Goal: Answer question/provide support: Share knowledge or assist other users

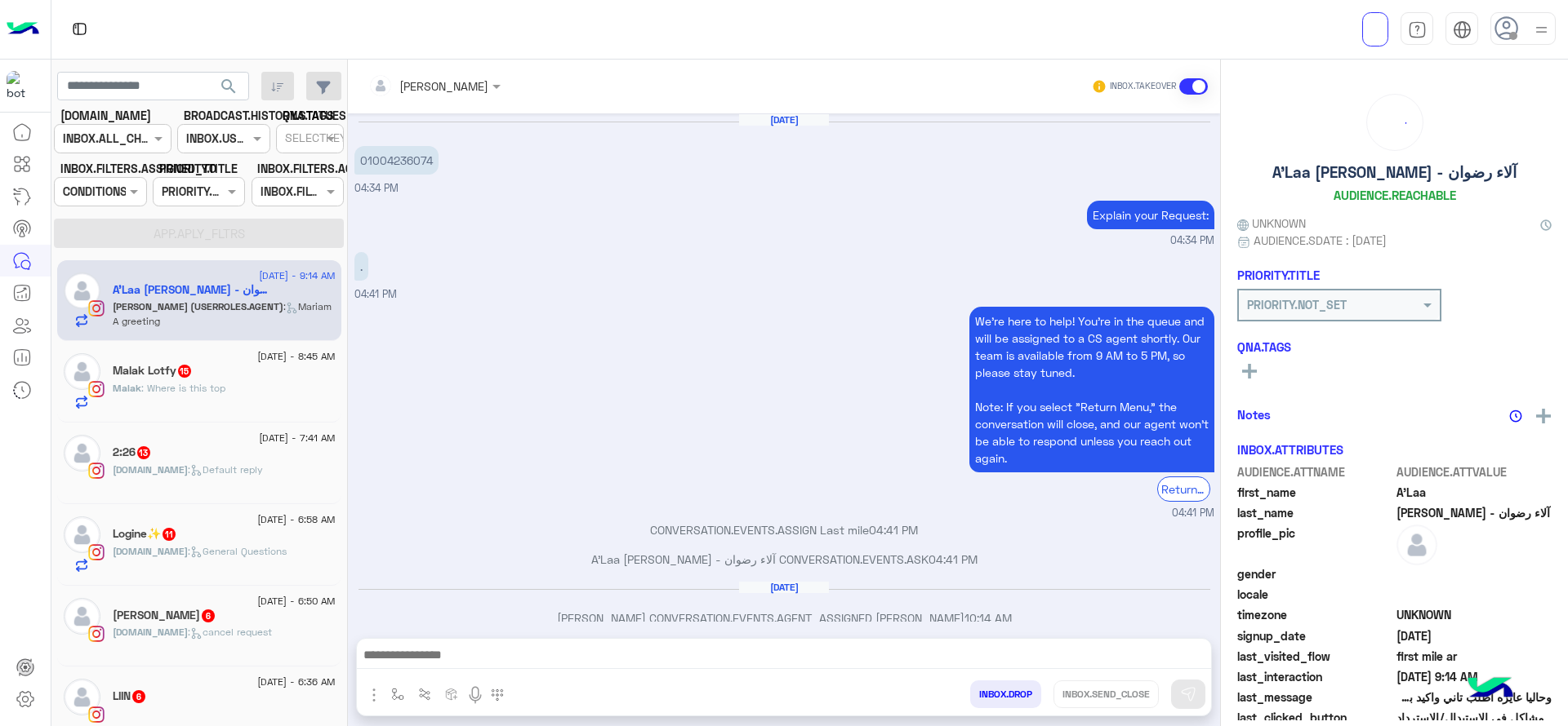
scroll to position [1167, 0]
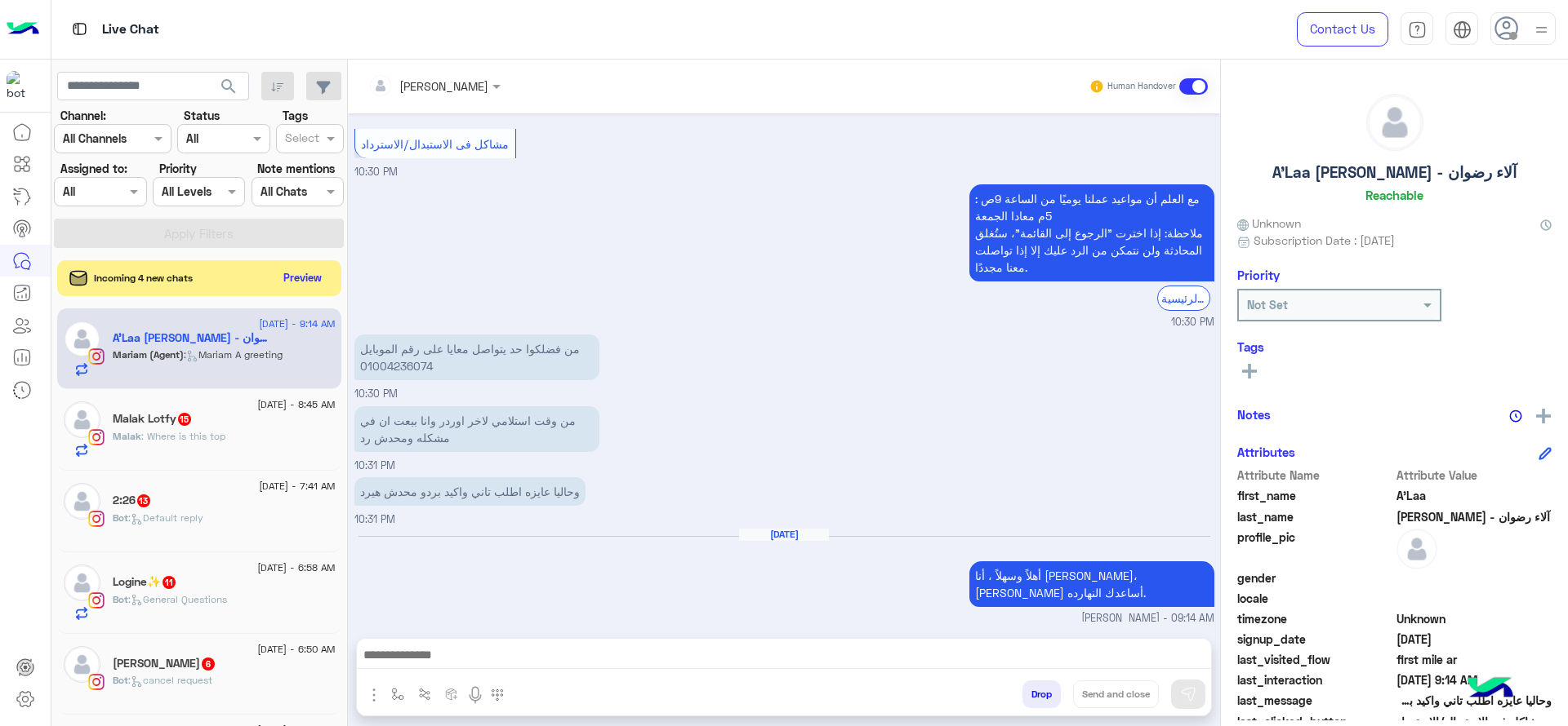
click at [117, 180] on div "Assigned on All" at bounding box center [99, 191] width 92 height 29
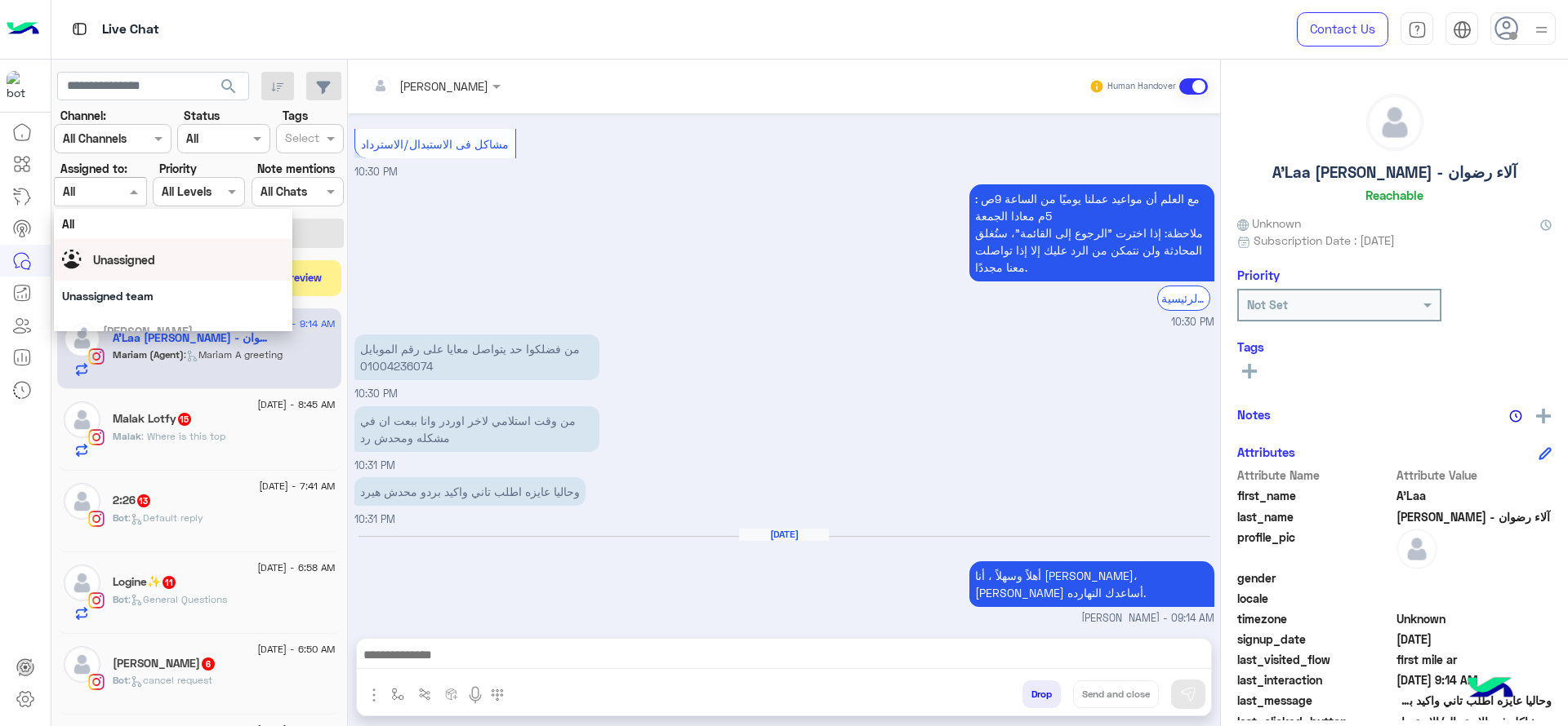
drag, startPoint x: 123, startPoint y: 253, endPoint x: 367, endPoint y: 132, distance: 272.4
click at [129, 246] on div "Unassigned" at bounding box center [173, 260] width 222 height 28
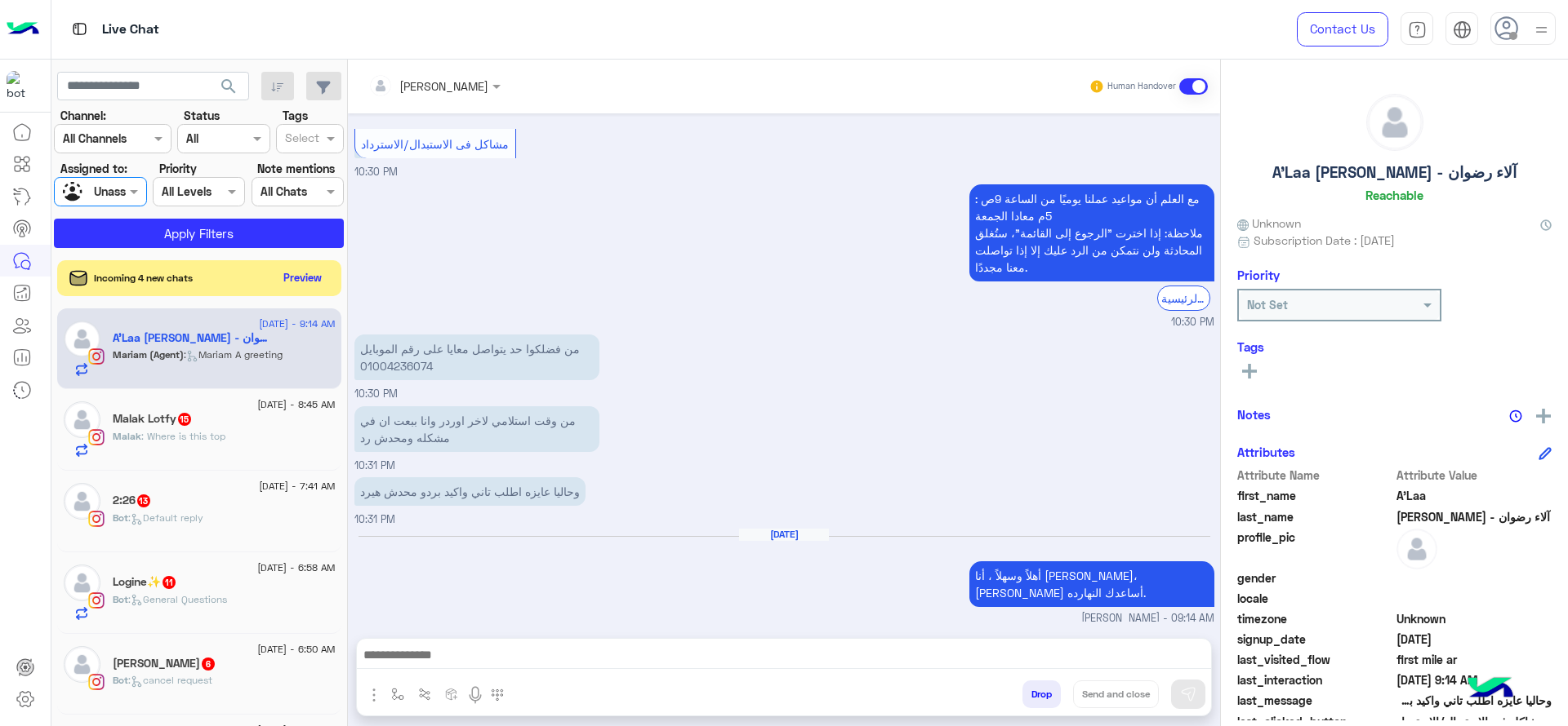
click at [119, 203] on div "Unassigned" at bounding box center [93, 192] width 62 height 28
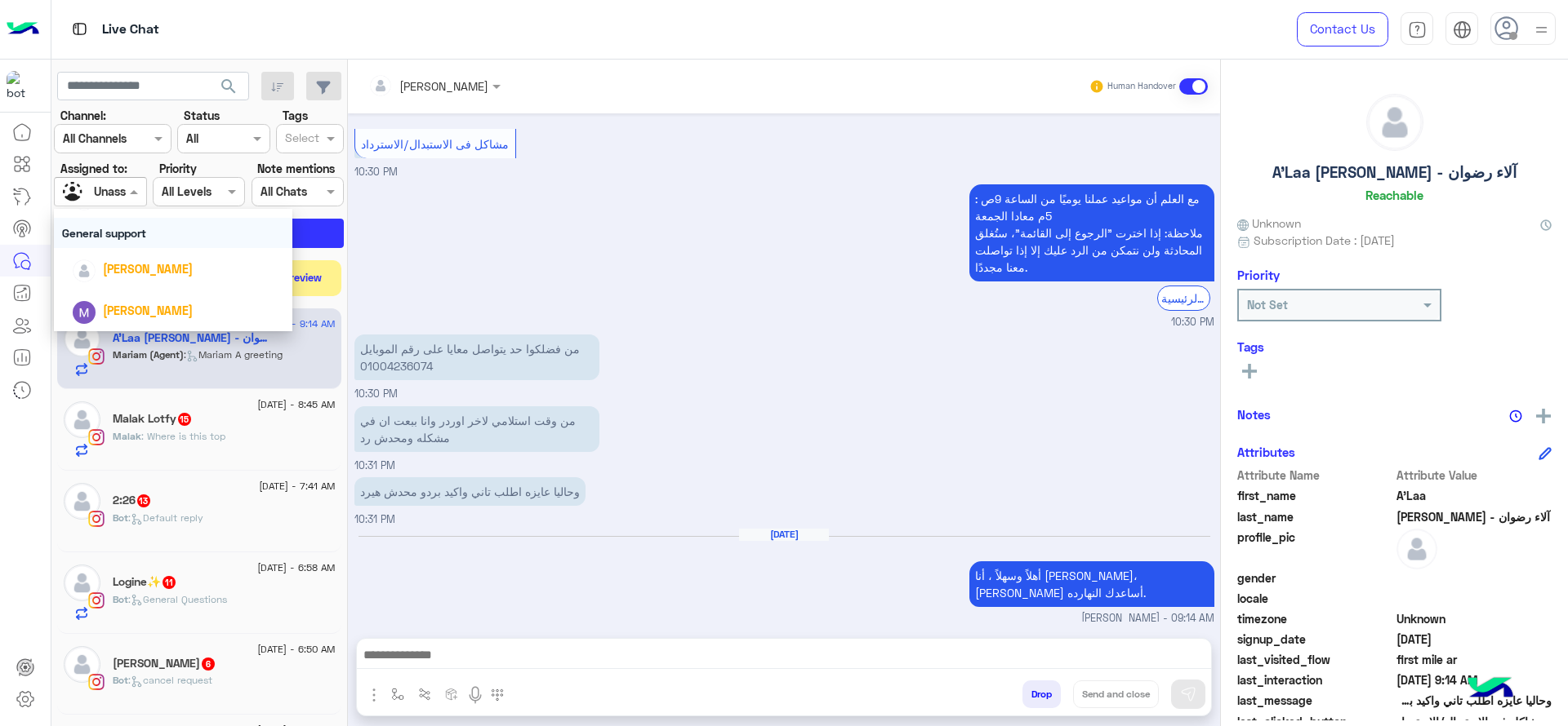
scroll to position [260, 0]
click at [111, 240] on div "[PERSON_NAME]" at bounding box center [178, 227] width 212 height 28
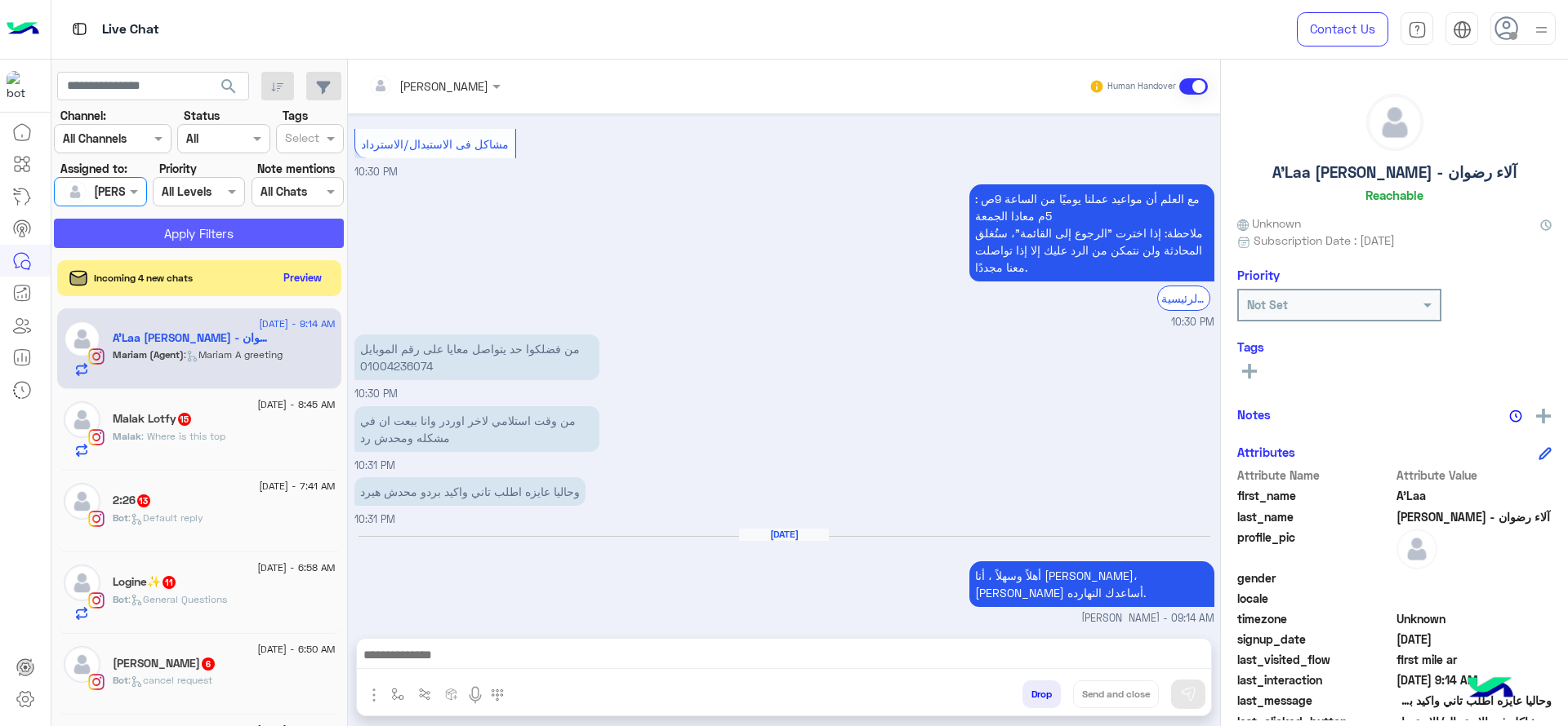
click at [328, 223] on button "Apply Filters" at bounding box center [198, 233] width 290 height 29
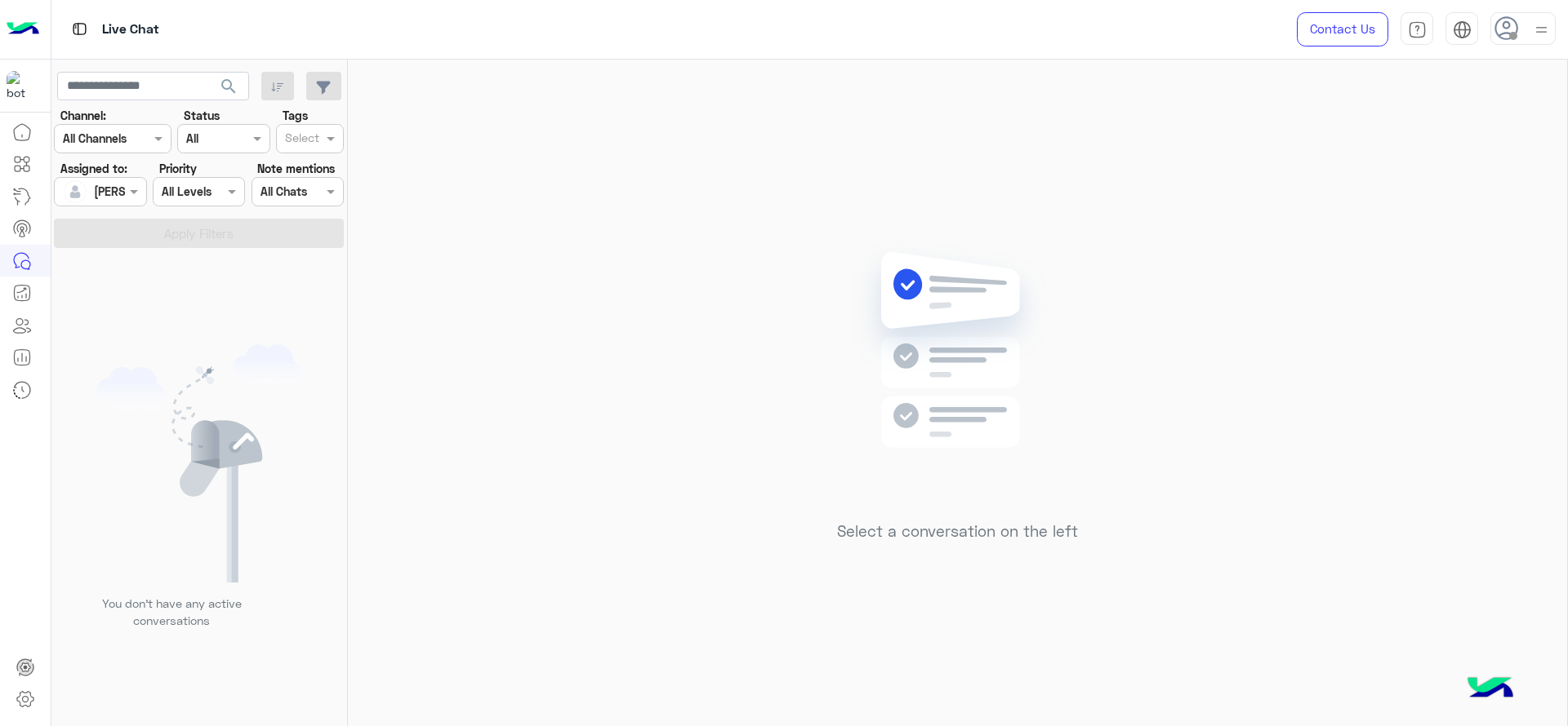
click at [755, 368] on div "Select a conversation on the left" at bounding box center [957, 396] width 1219 height 673
click at [1528, 32] on div at bounding box center [1523, 28] width 65 height 33
click at [1528, 187] on label "Busy" at bounding box center [1454, 196] width 178 height 29
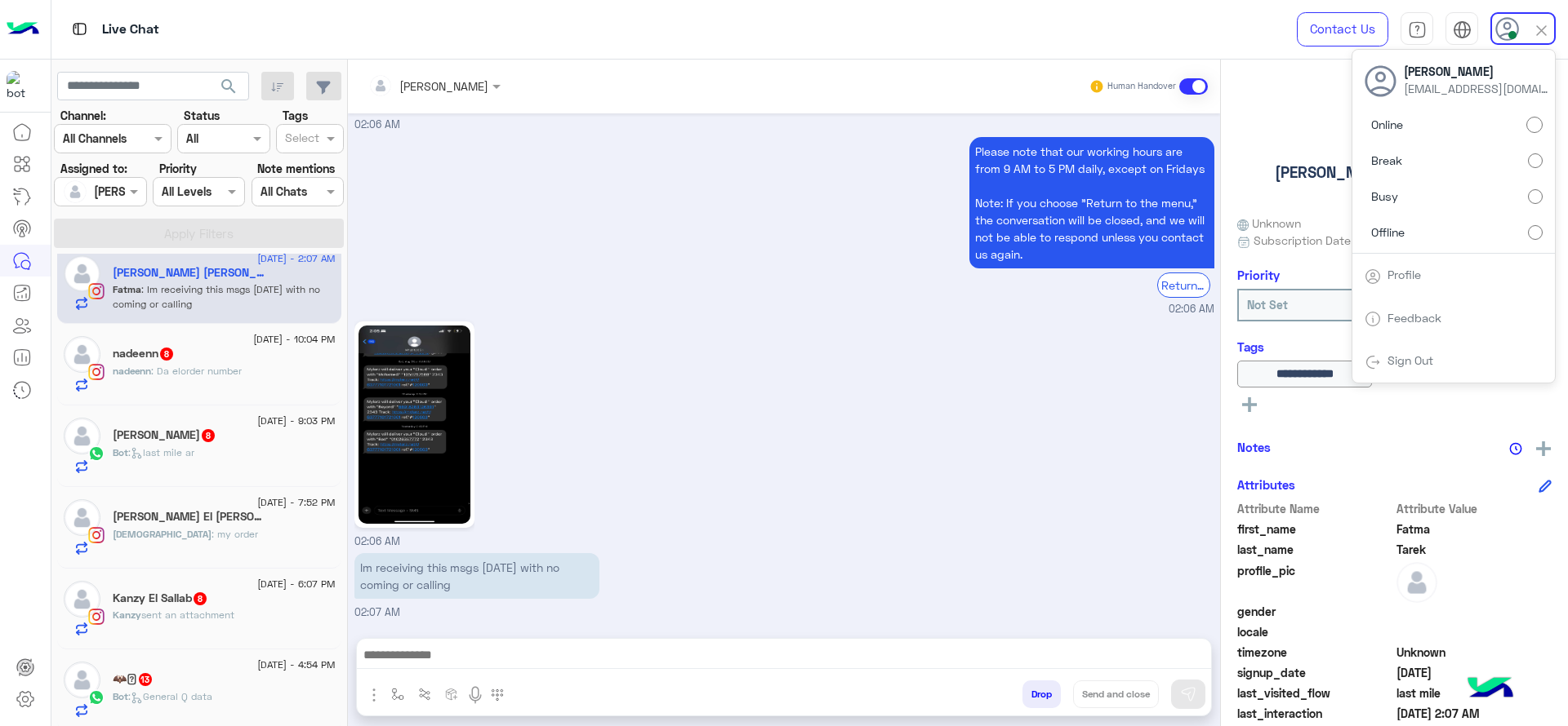
scroll to position [22, 0]
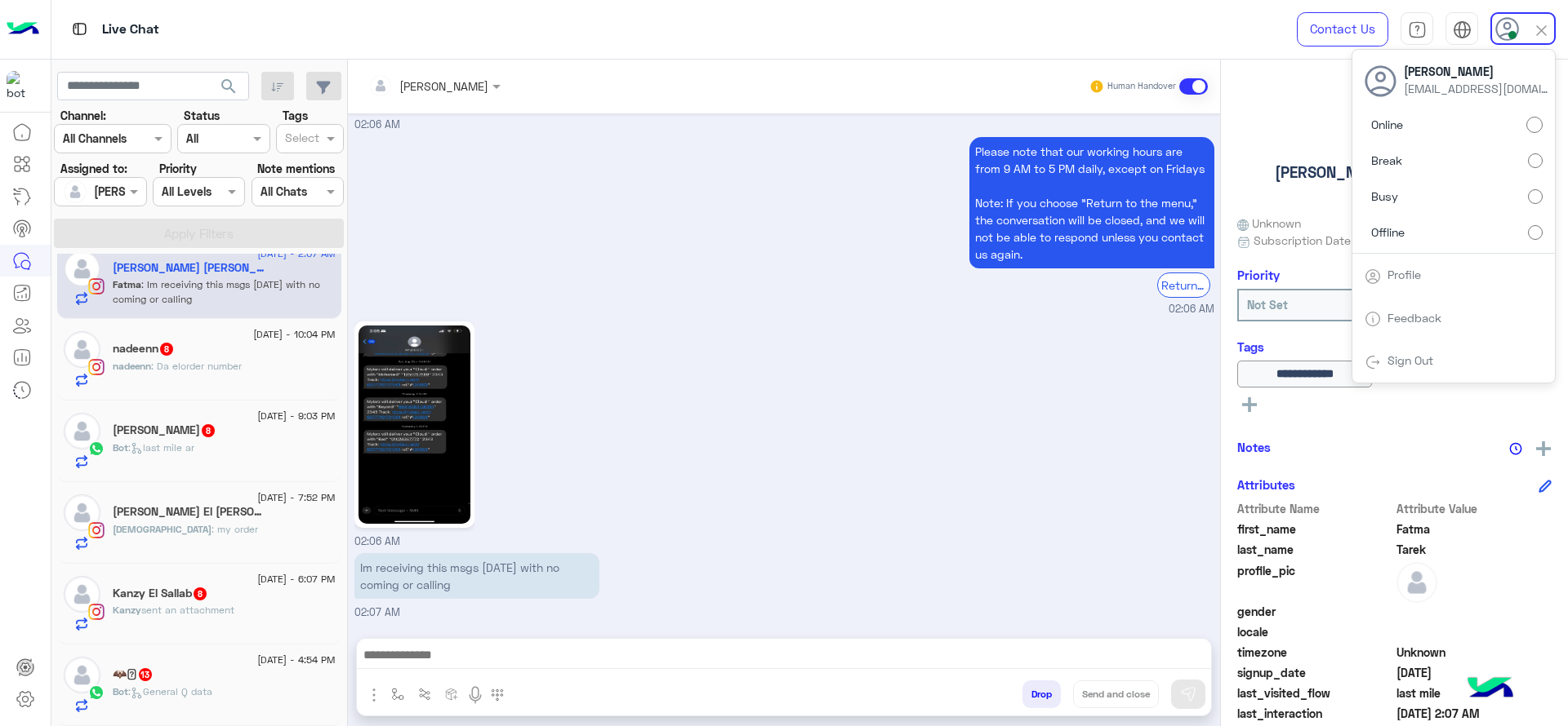
click at [221, 615] on span "sent an attachment" at bounding box center [188, 610] width 93 height 12
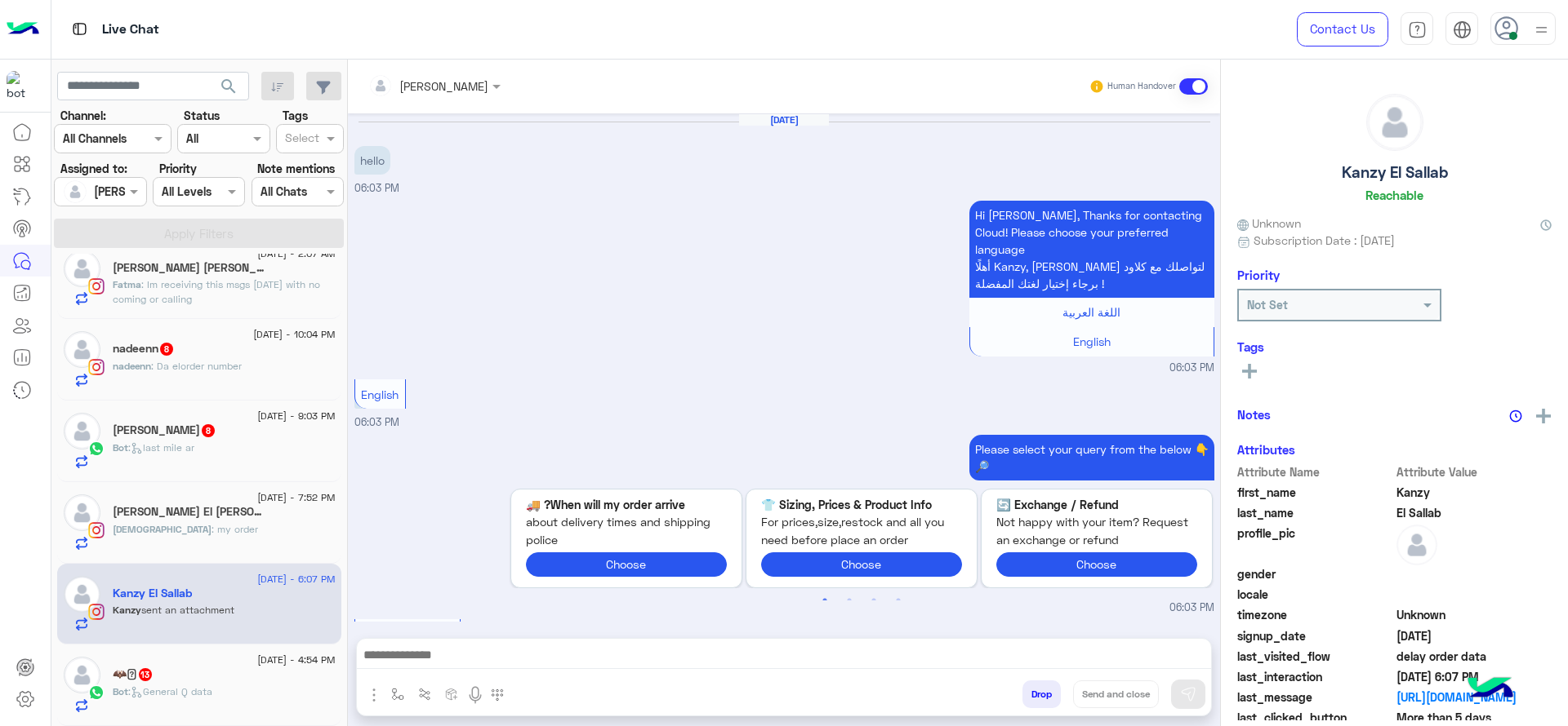
scroll to position [1420, 0]
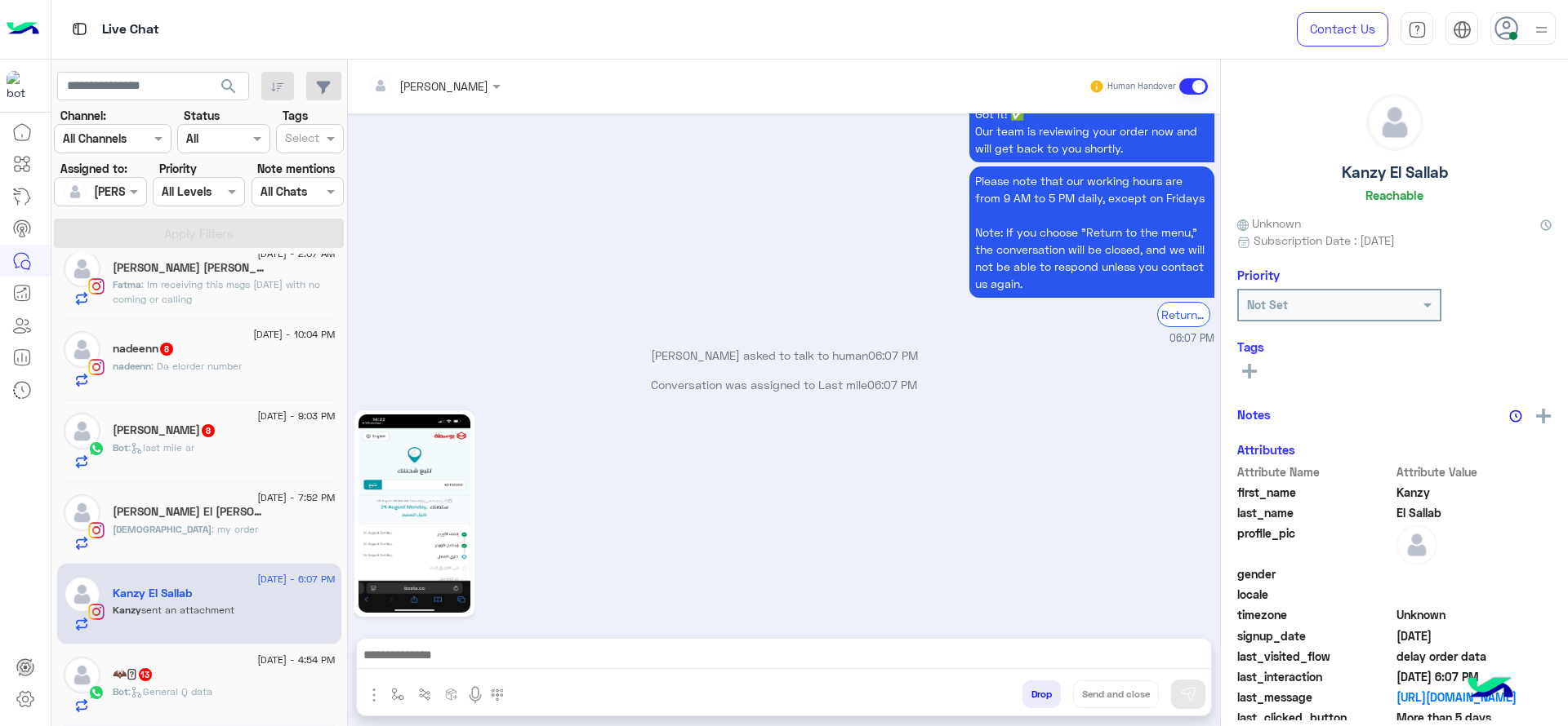
click at [538, 537] on div "06:07 PM" at bounding box center [784, 523] width 860 height 232
click at [256, 685] on div "Bot : General Q data" at bounding box center [224, 699] width 223 height 28
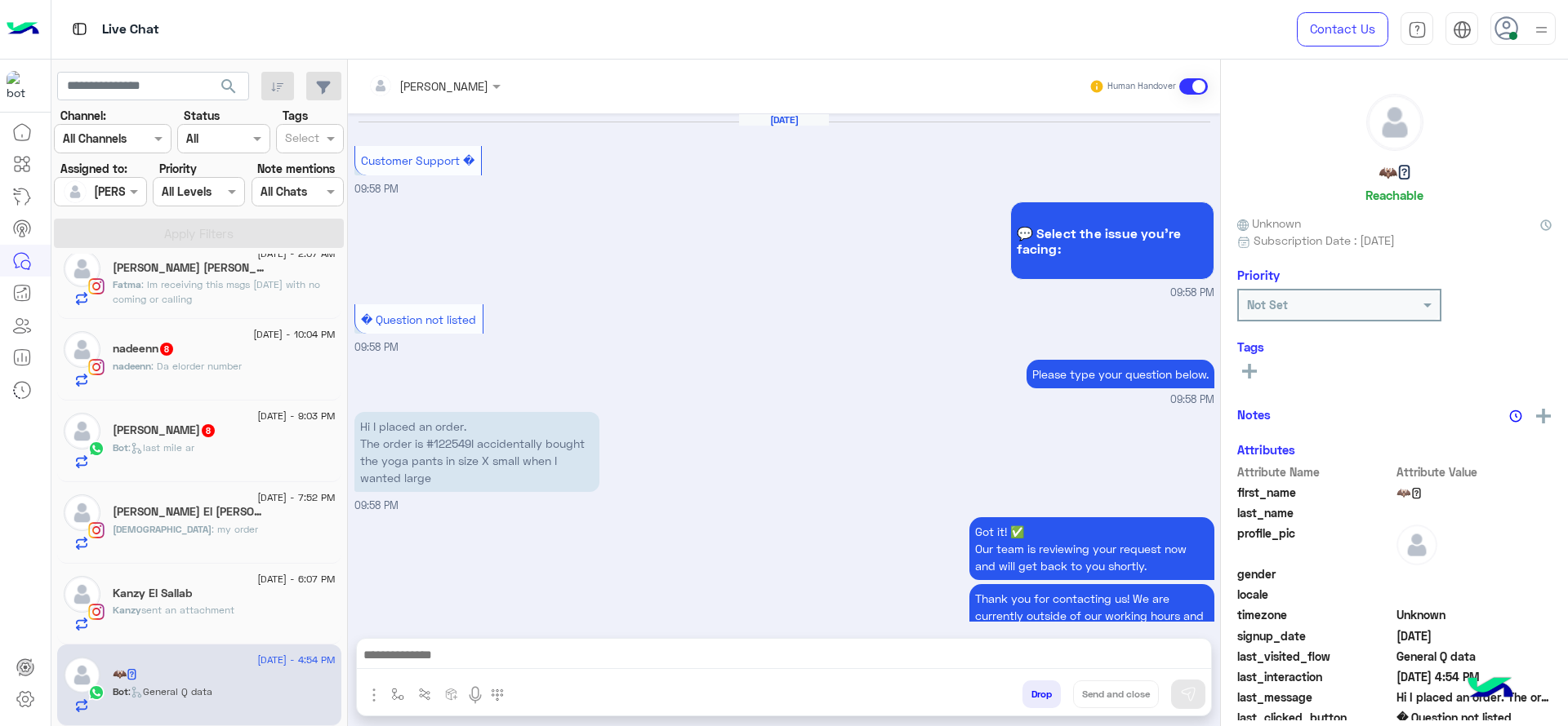
scroll to position [1371, 0]
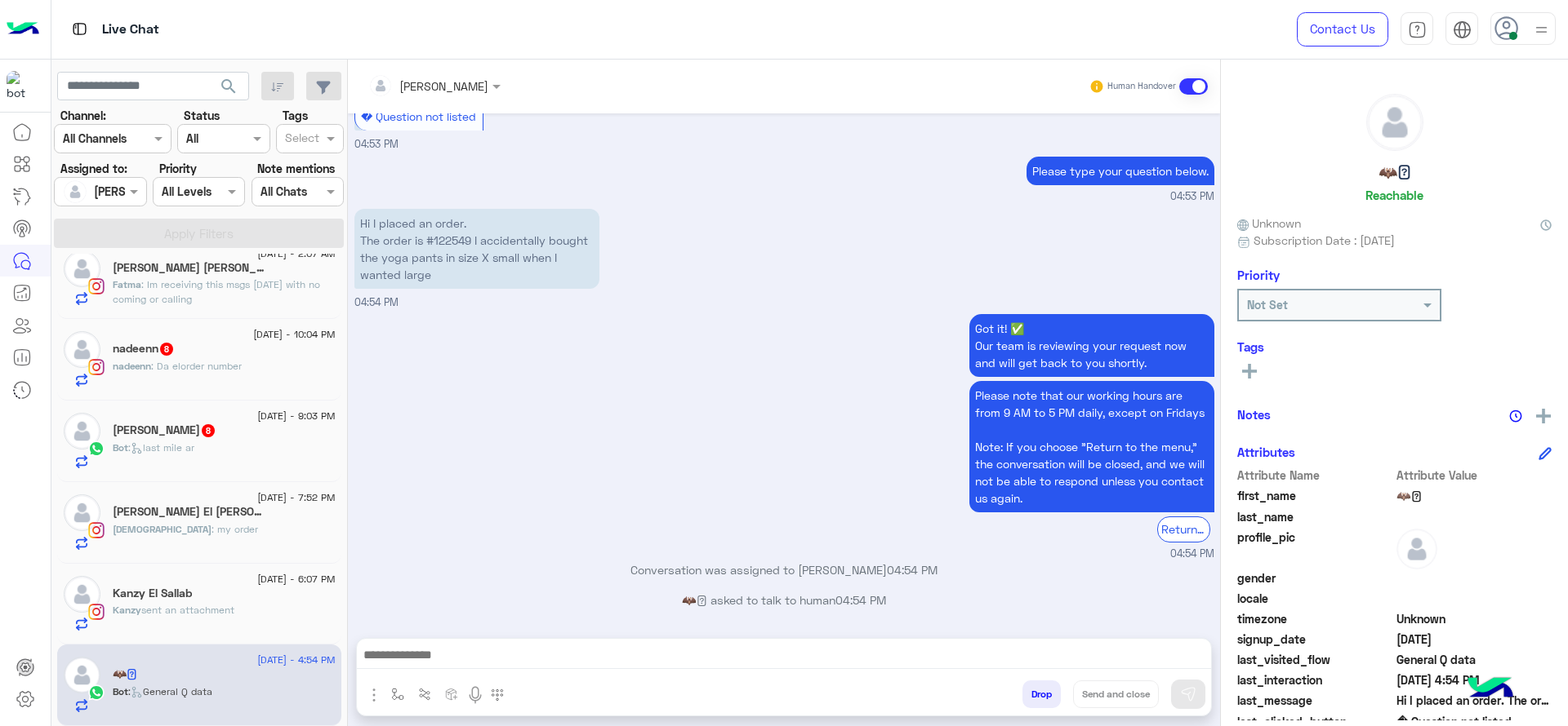
click at [420, 91] on input "text" at bounding box center [412, 85] width 89 height 17
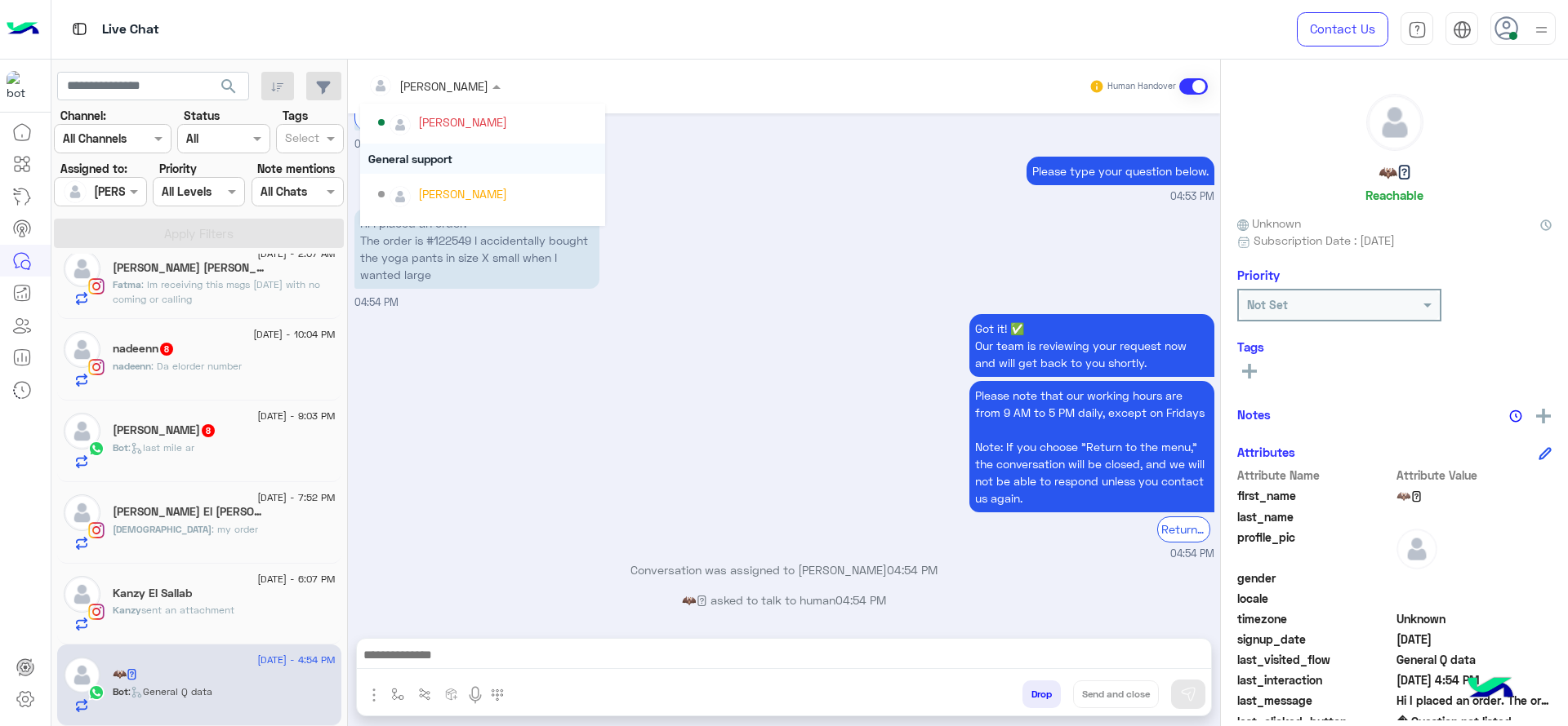
scroll to position [209, 0]
click at [393, 179] on div "General support" at bounding box center [482, 179] width 245 height 30
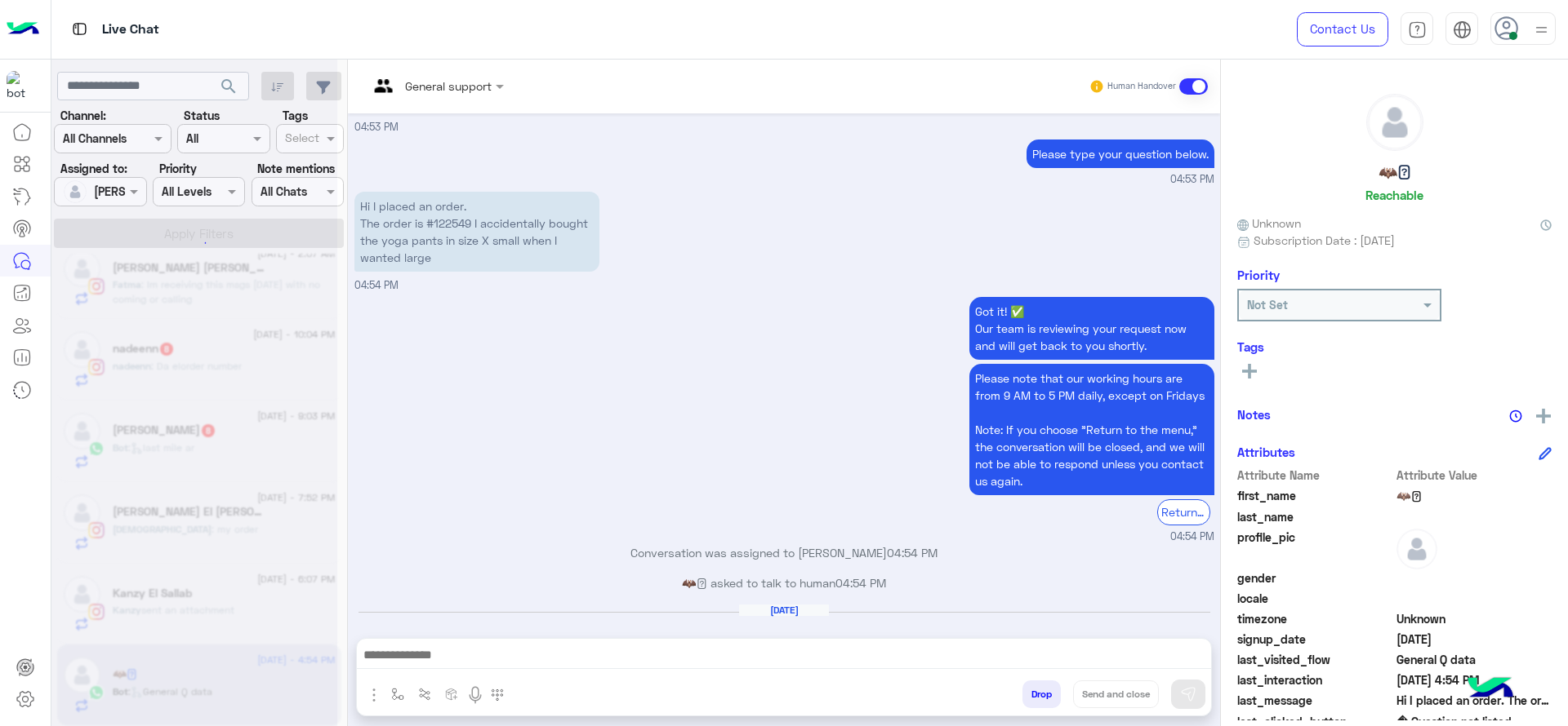
scroll to position [1429, 0]
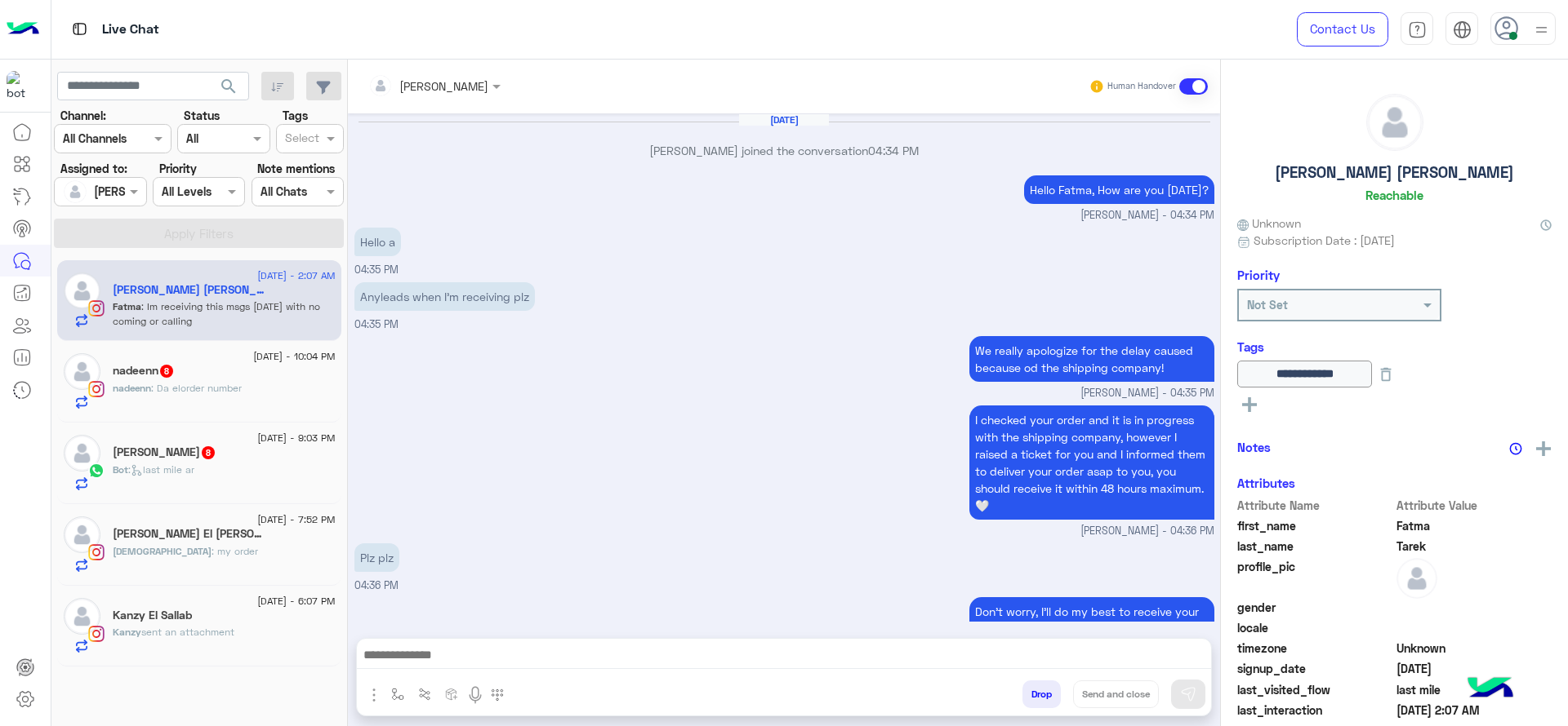
scroll to position [1259, 0]
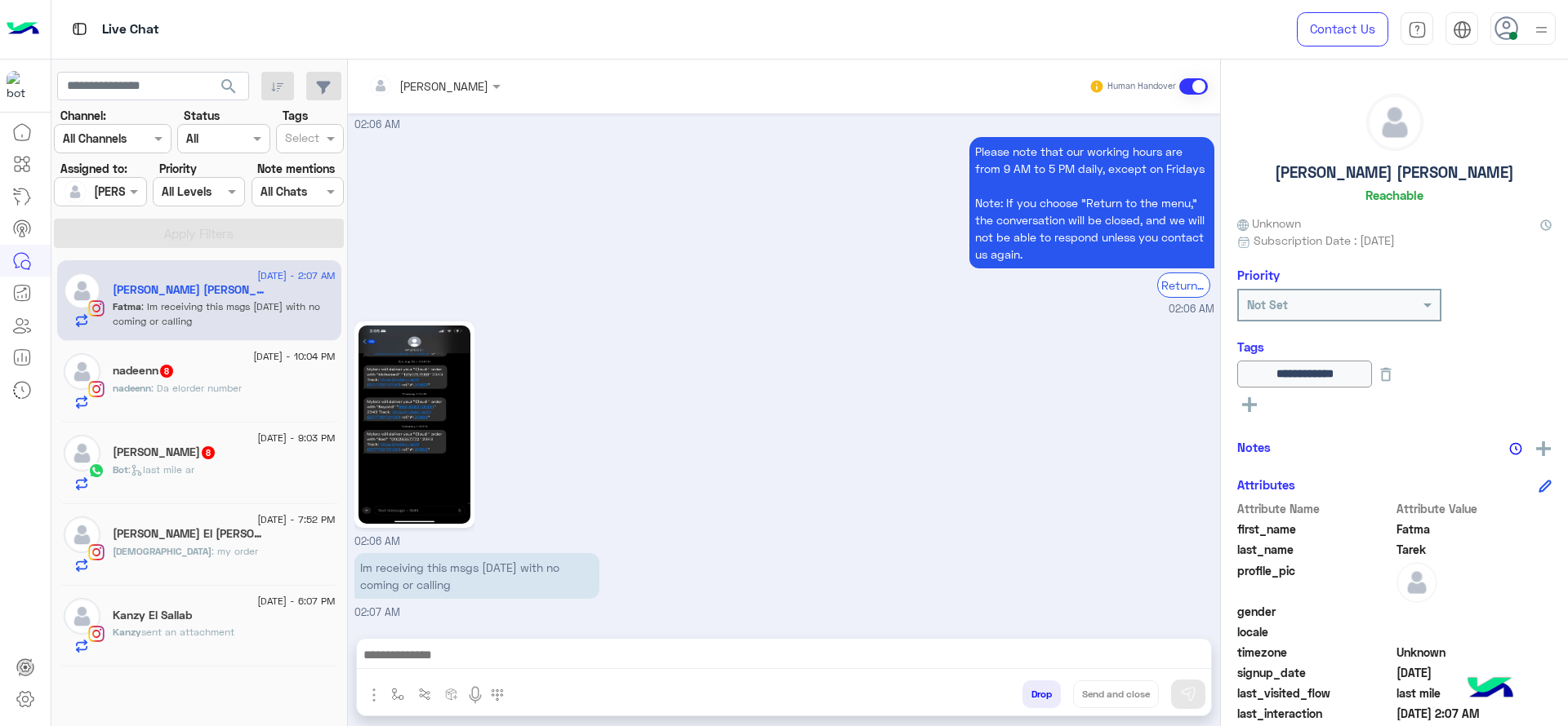
click at [189, 371] on div "nadeenn 8" at bounding box center [224, 372] width 223 height 17
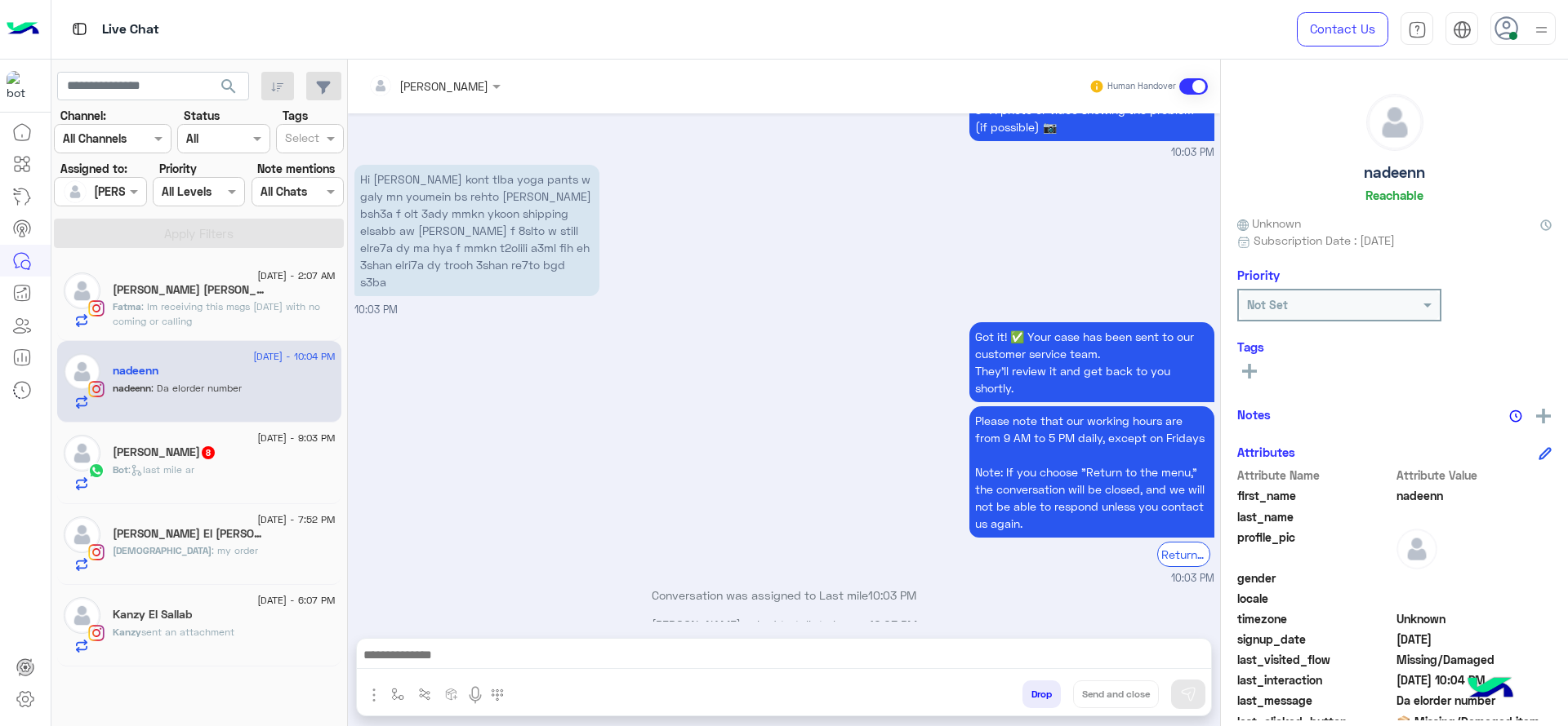
scroll to position [1616, 0]
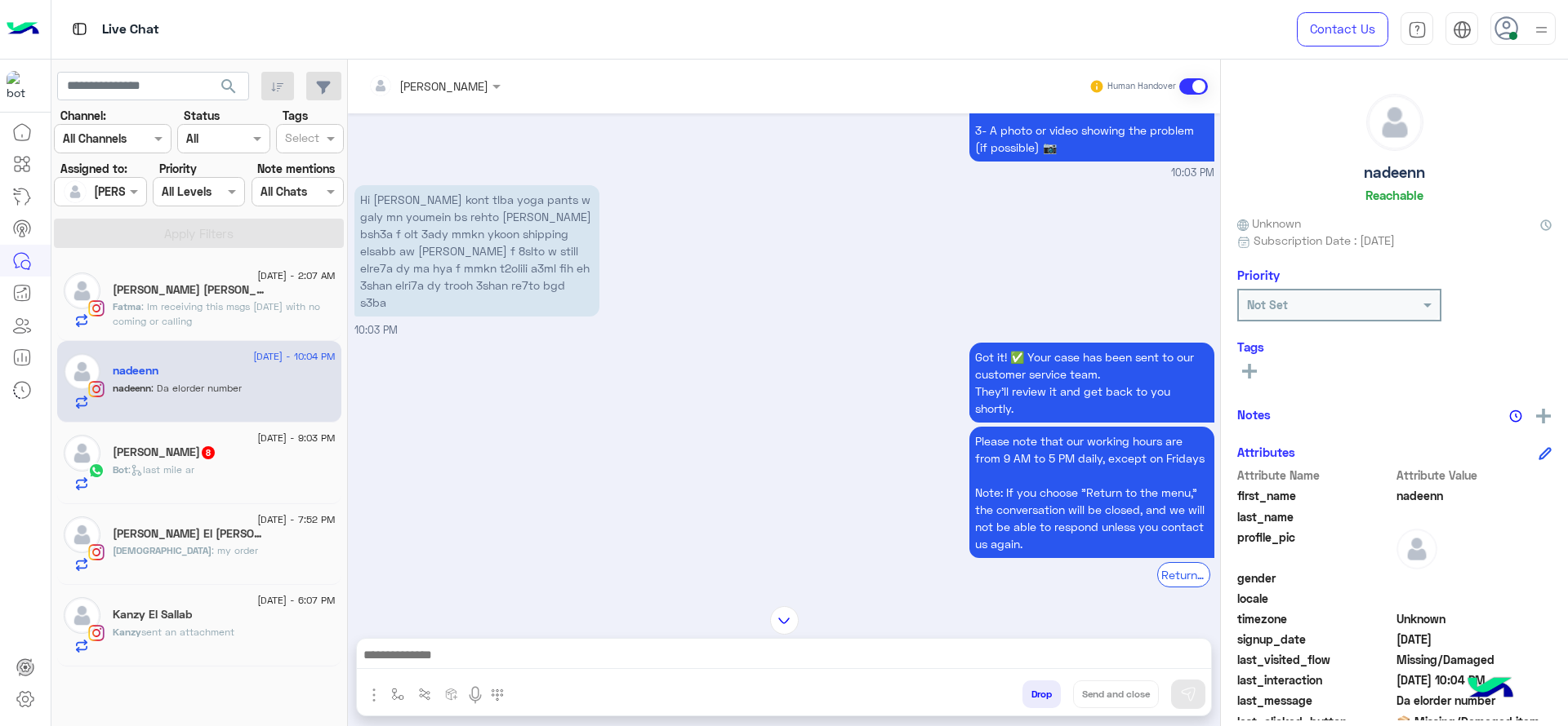
click at [453, 95] on div "[PERSON_NAME]" at bounding box center [428, 85] width 120 height 33
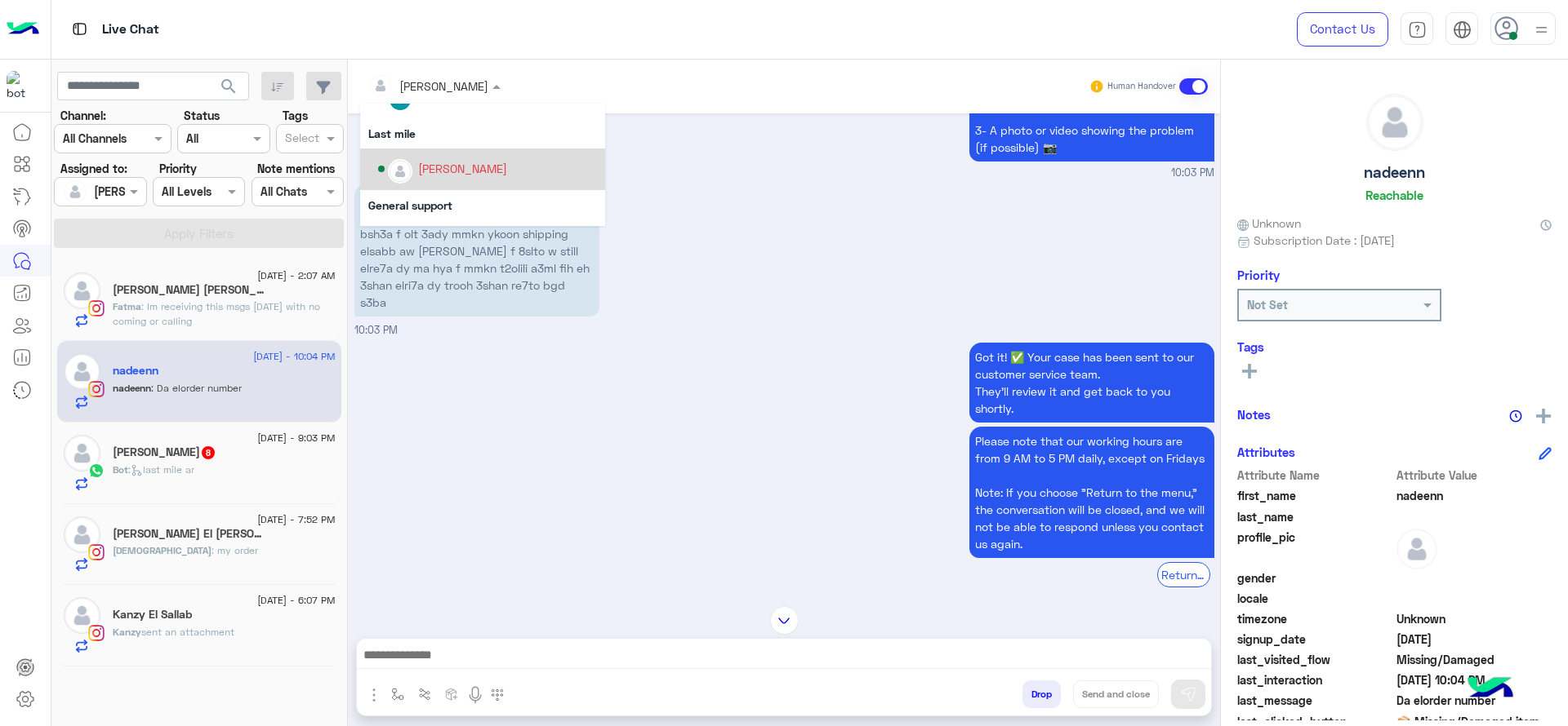
scroll to position [332, 0]
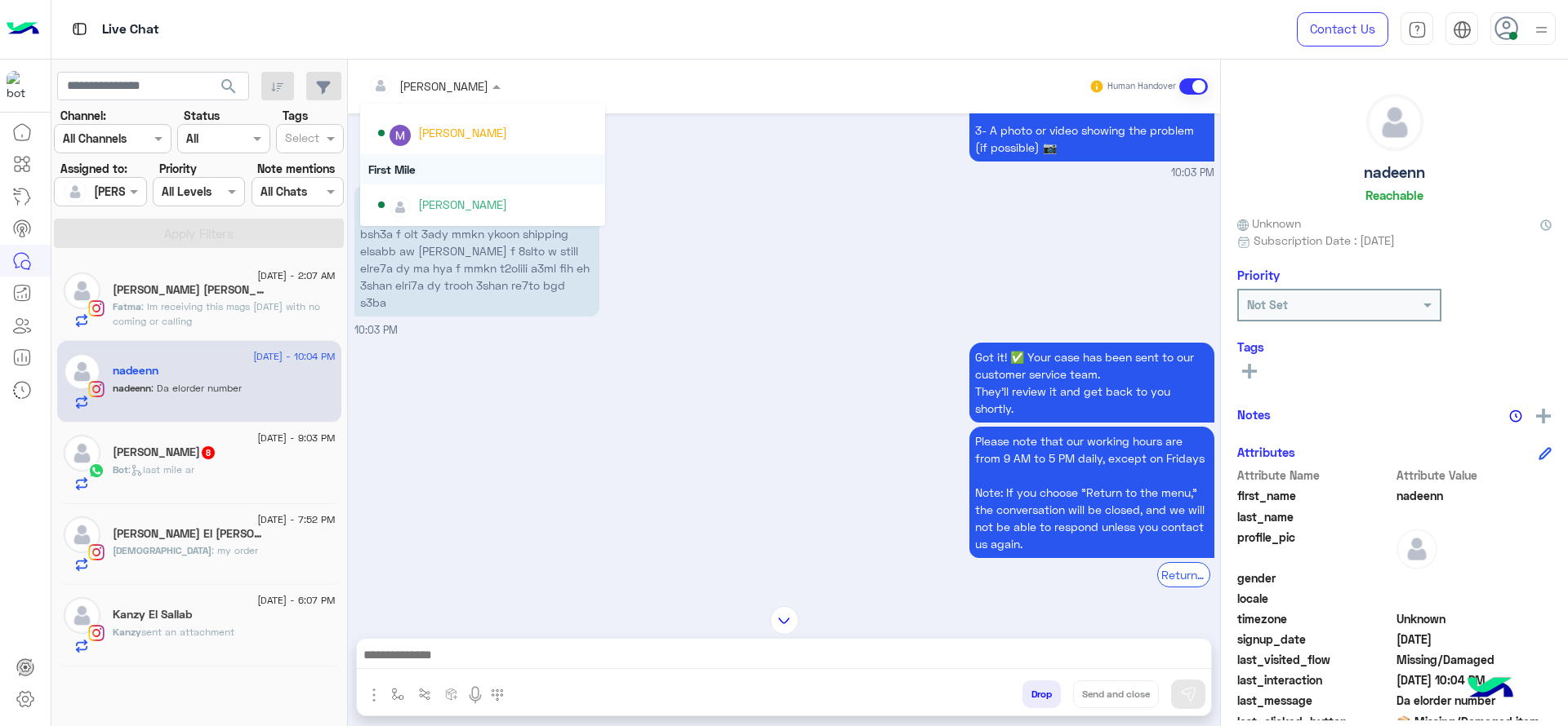
click at [385, 173] on div "First Mile" at bounding box center [482, 169] width 245 height 30
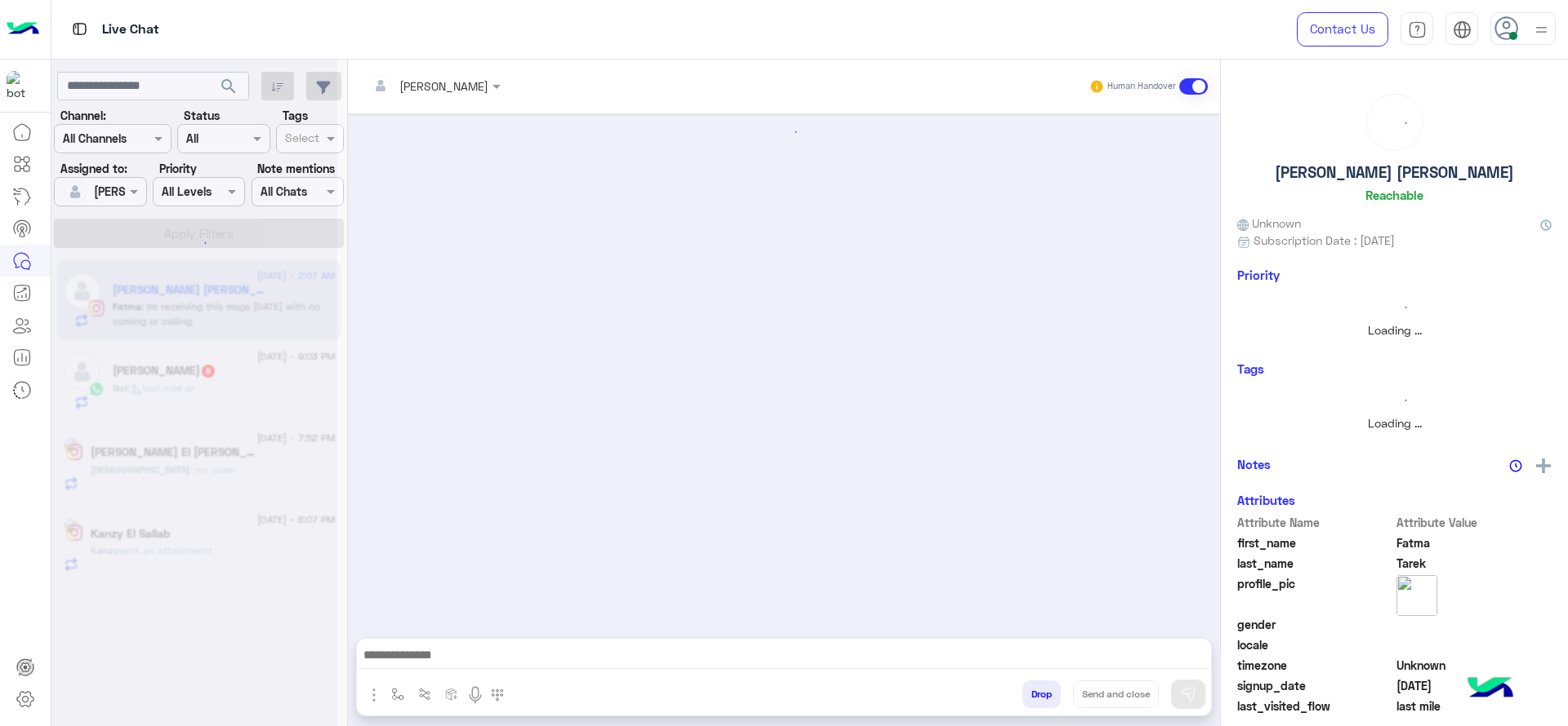
scroll to position [1259, 0]
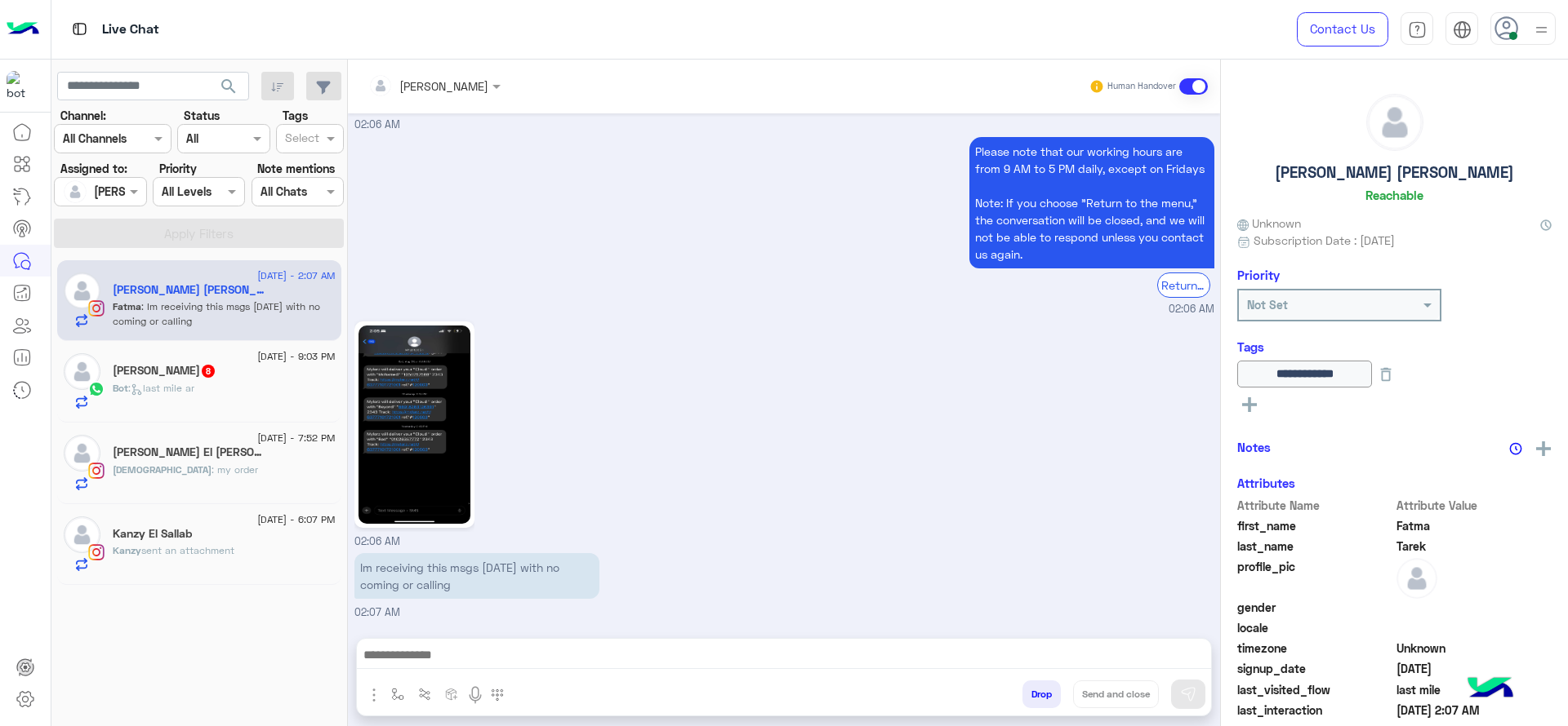
click at [247, 395] on div "Bot : last mile ar" at bounding box center [224, 395] width 223 height 28
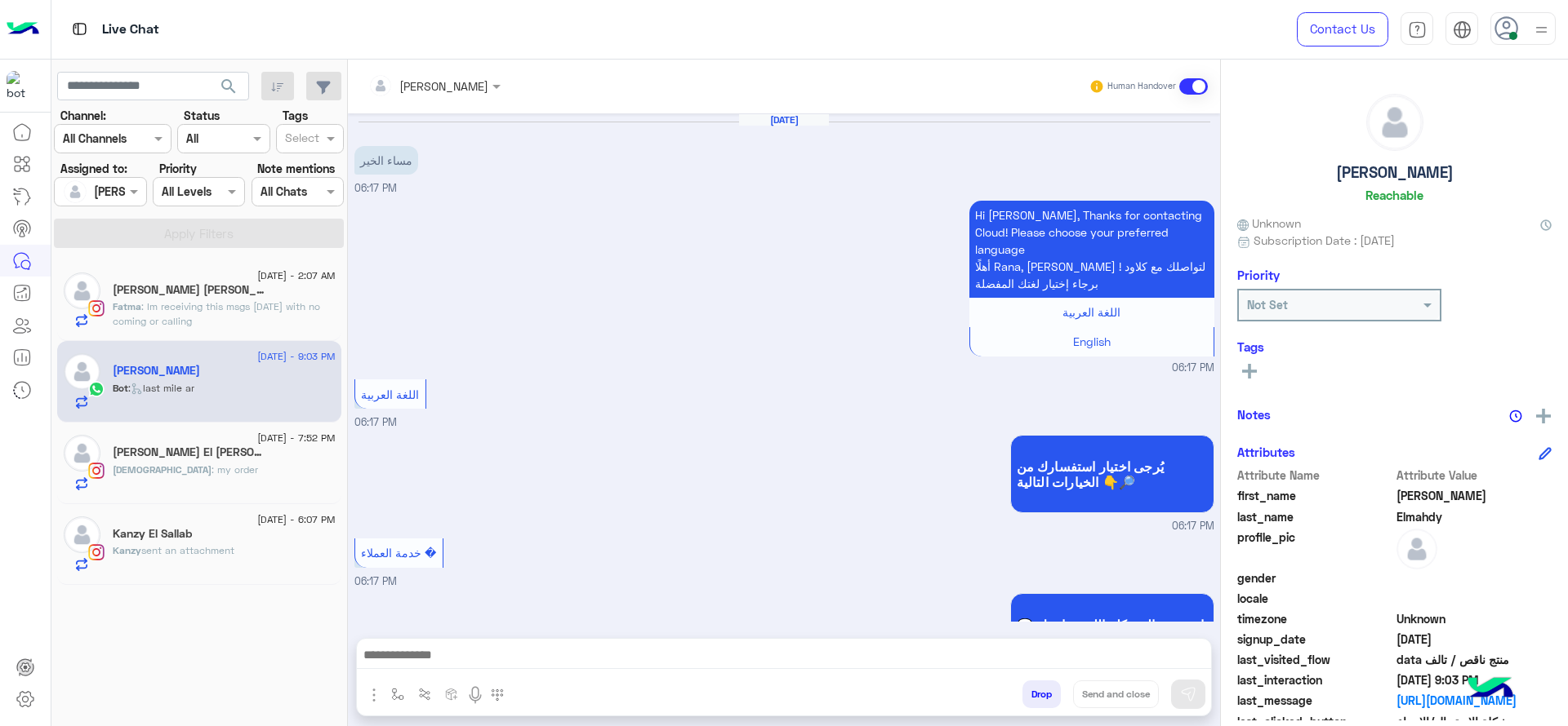
scroll to position [961, 0]
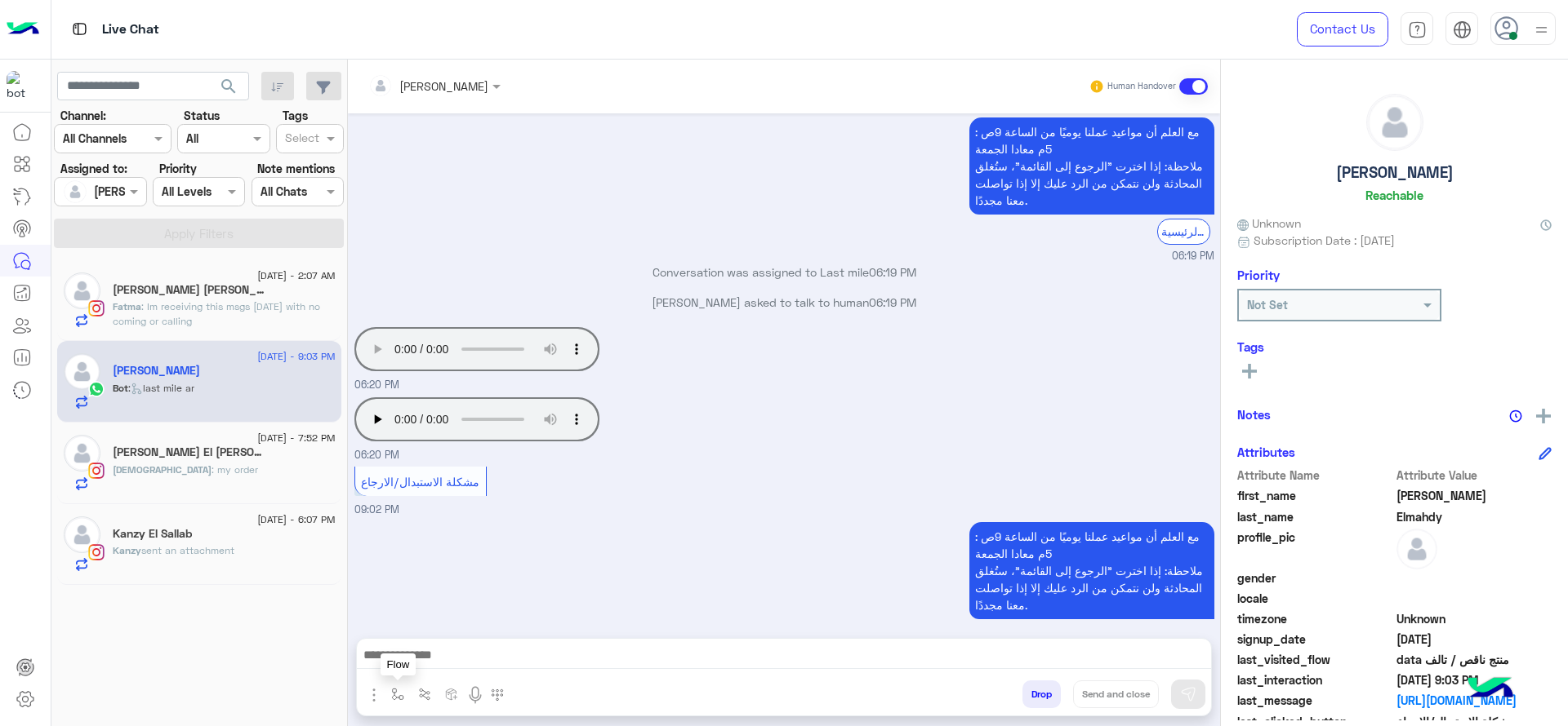
click at [400, 697] on img "button" at bounding box center [397, 694] width 13 height 13
click at [434, 662] on input "text" at bounding box center [427, 658] width 67 height 18
type input "*"
click at [454, 602] on div "J Greeting" at bounding box center [445, 598] width 121 height 32
type textarea "**********"
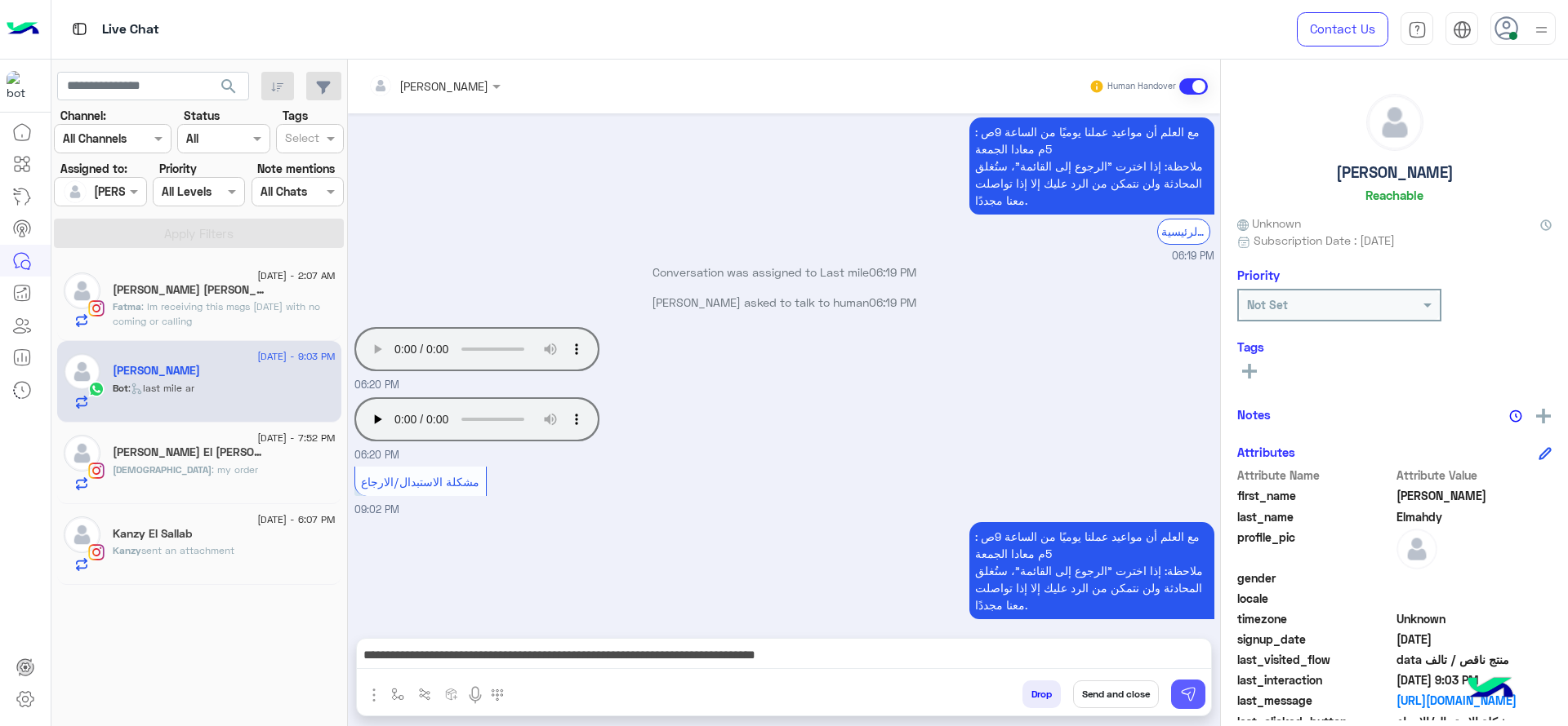
click at [1199, 696] on button at bounding box center [1188, 694] width 34 height 29
click at [227, 326] on span ": Im receiving this msgs since Saturday with no coming or calling" at bounding box center [217, 313] width 208 height 27
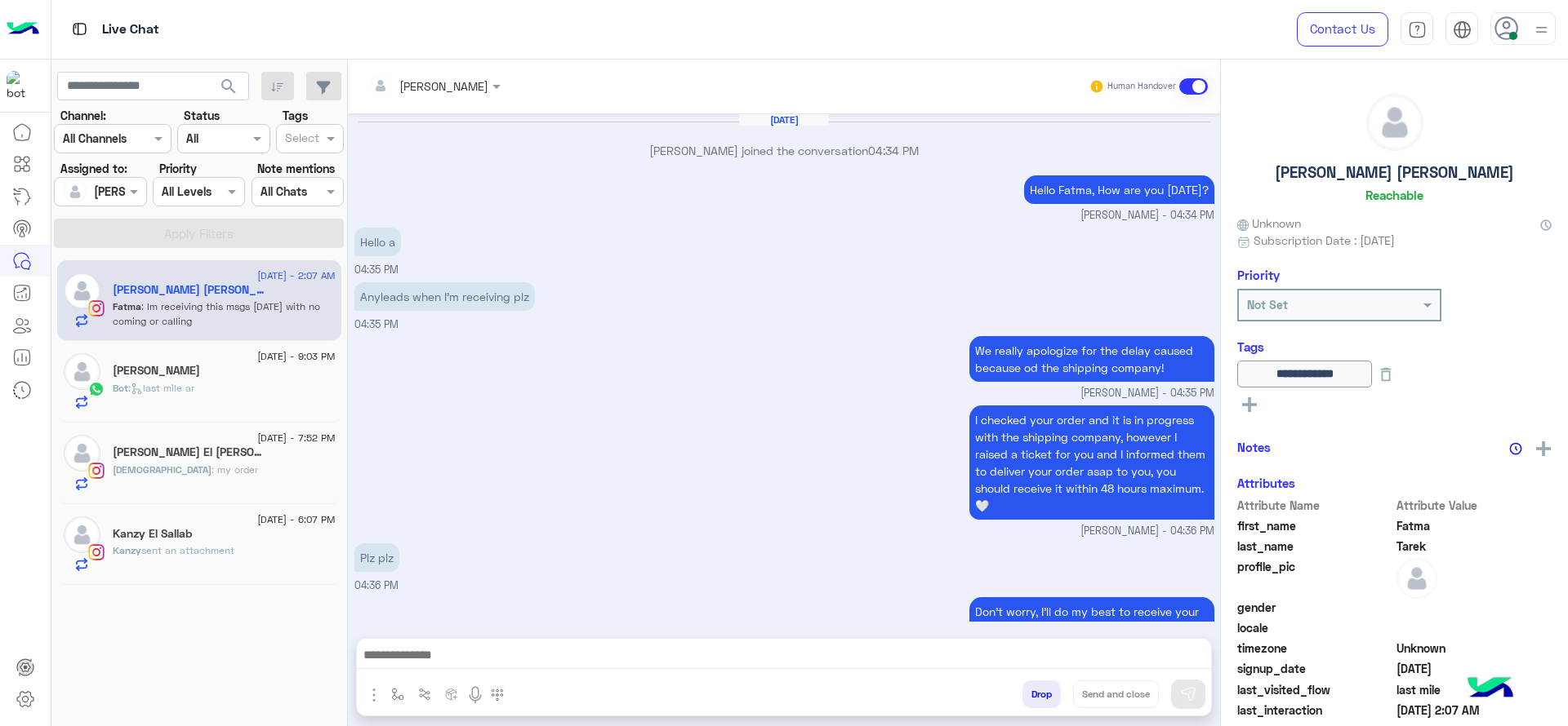
scroll to position [1259, 0]
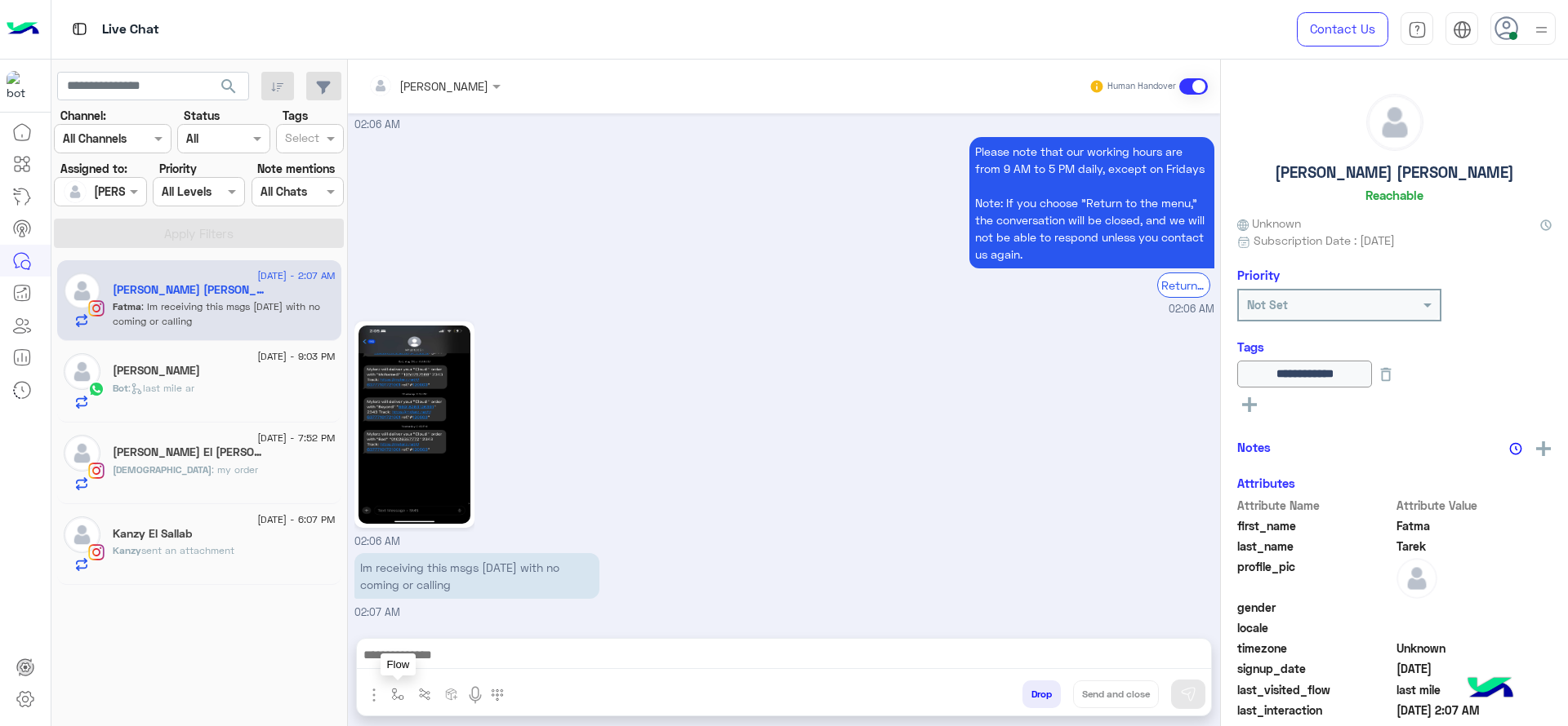
click at [400, 678] on div at bounding box center [784, 659] width 854 height 40
click at [394, 684] on button "button" at bounding box center [398, 694] width 27 height 27
click at [415, 655] on input "text" at bounding box center [427, 658] width 67 height 18
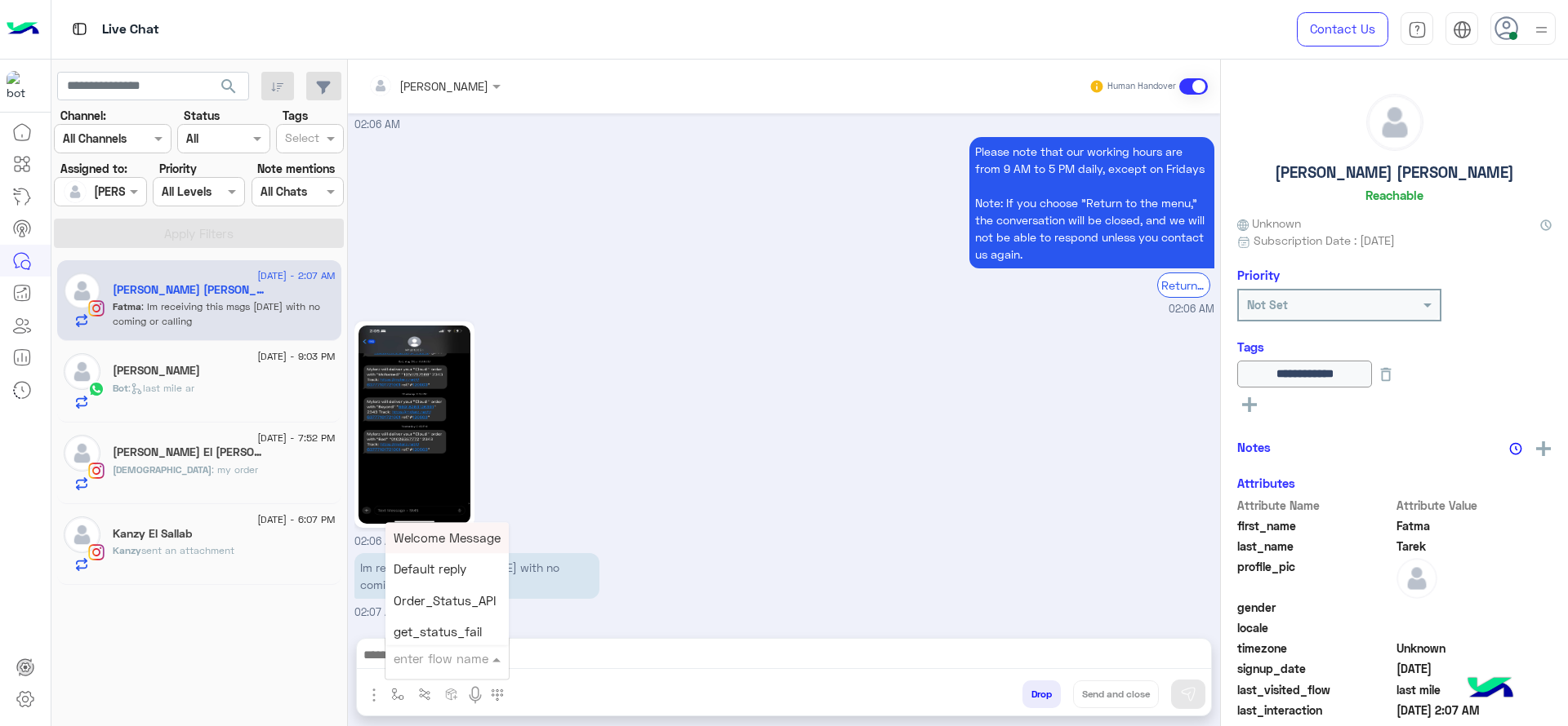
type input "*"
click at [454, 600] on div "J Greeting" at bounding box center [445, 598] width 121 height 32
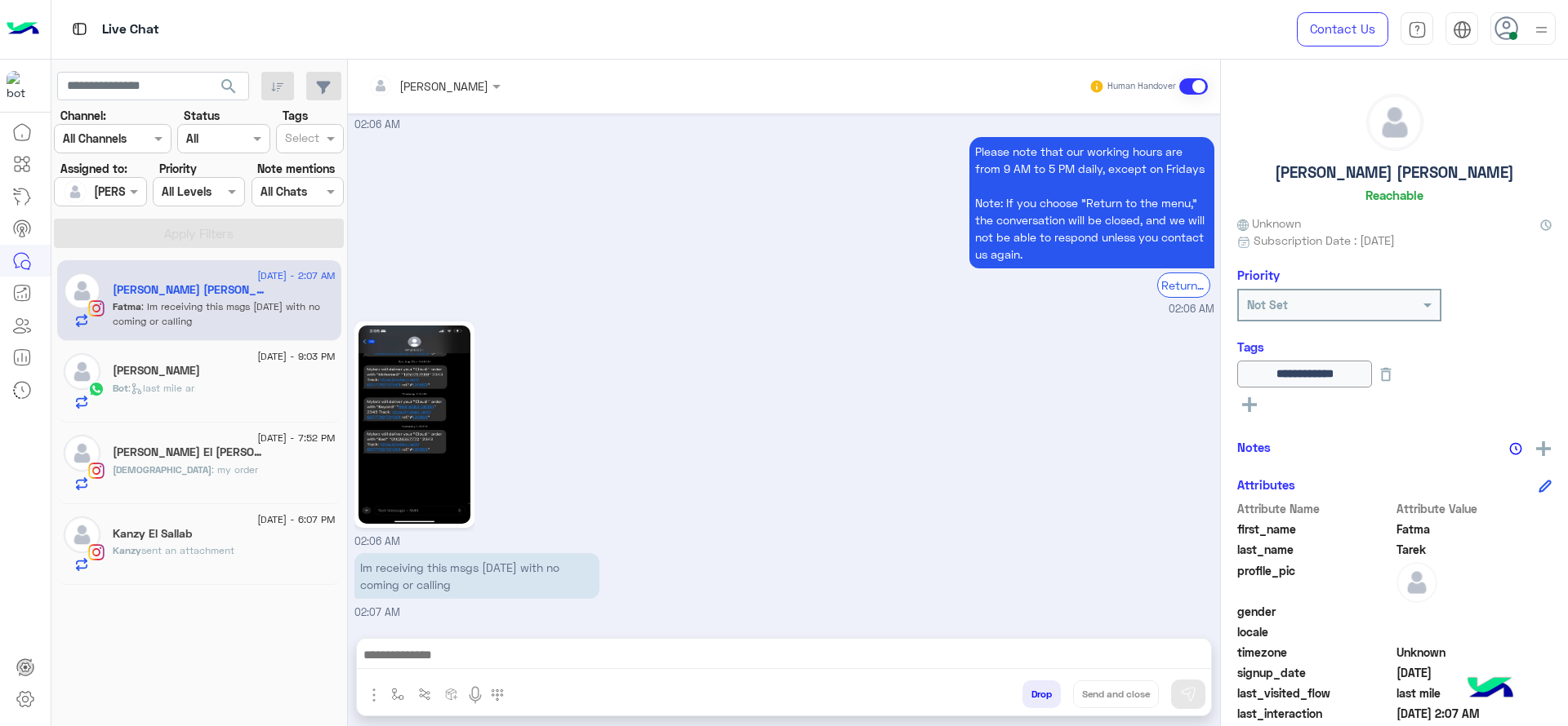
type textarea "**********"
click at [1181, 687] on img at bounding box center [1188, 694] width 17 height 17
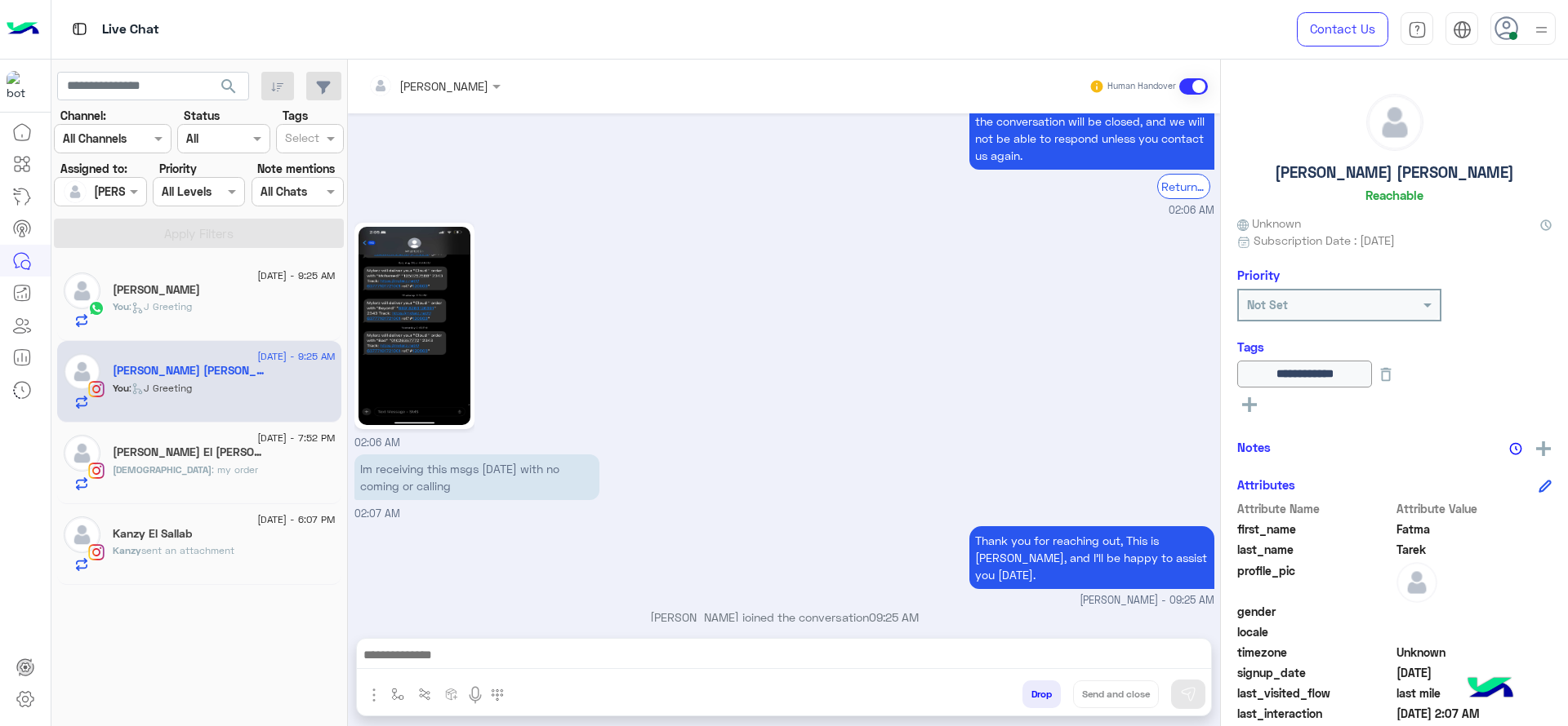
click at [226, 454] on h5 "Judi Ahmed El Gammal 3" at bounding box center [190, 452] width 156 height 14
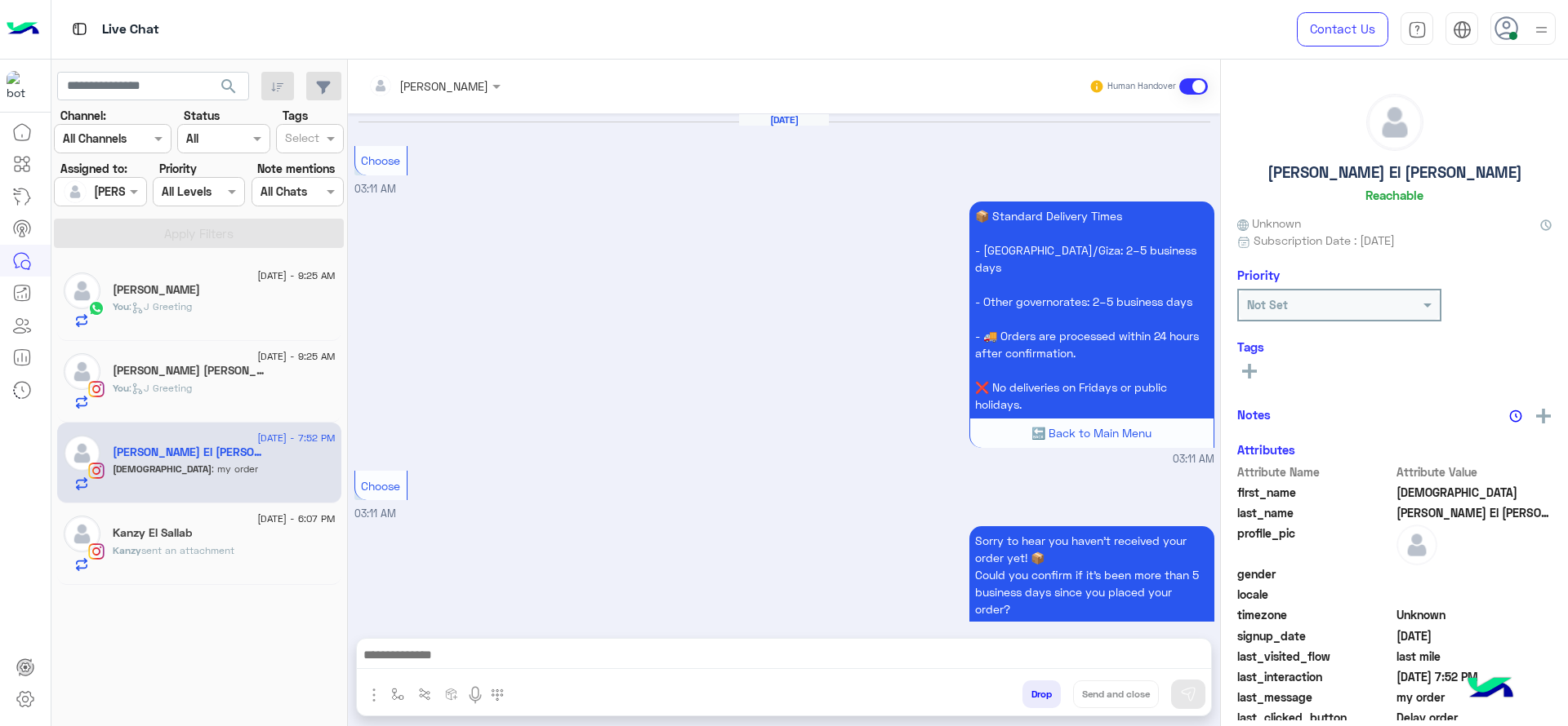
scroll to position [1467, 0]
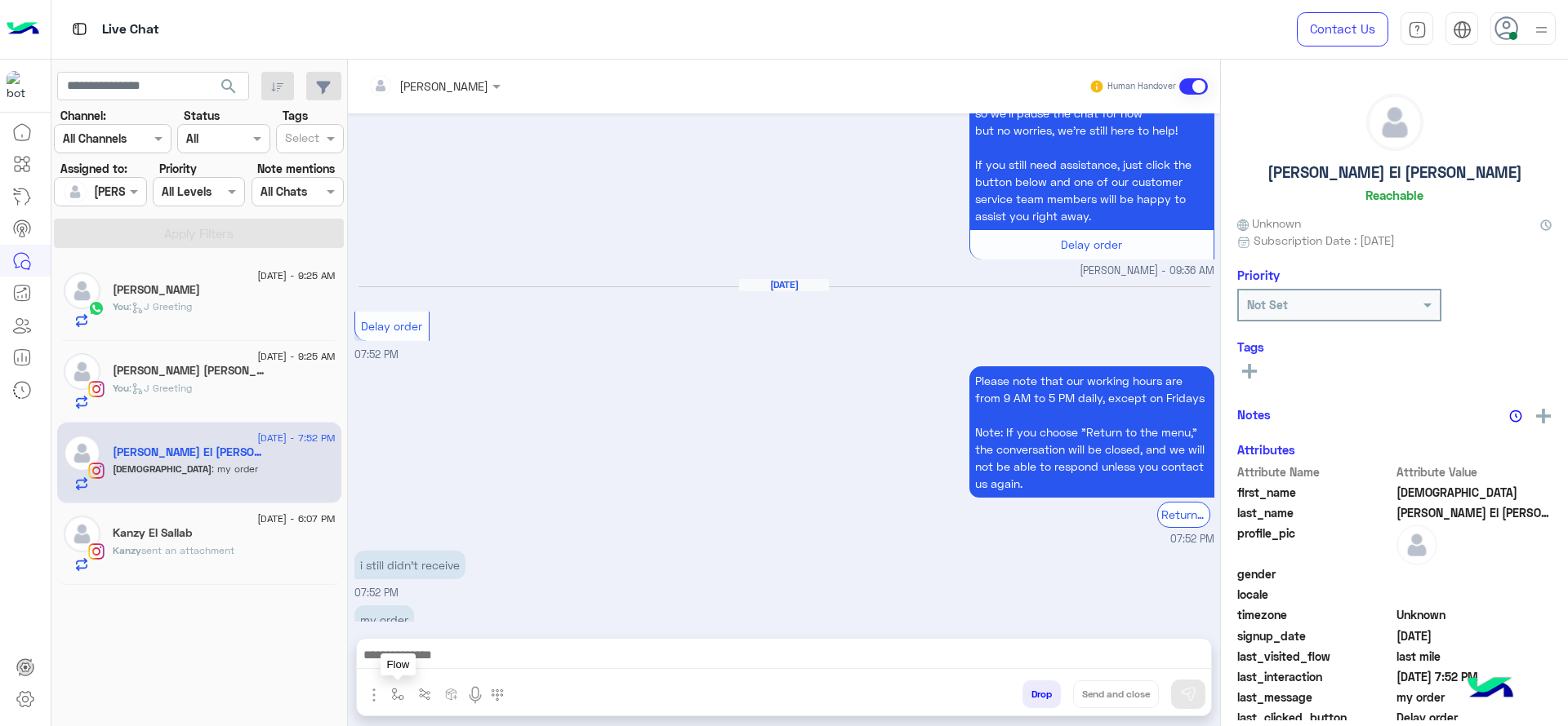
drag, startPoint x: 387, startPoint y: 692, endPoint x: 423, endPoint y: 665, distance: 45.0
click at [388, 692] on button "button" at bounding box center [398, 694] width 27 height 27
click at [423, 665] on input "text" at bounding box center [427, 658] width 67 height 18
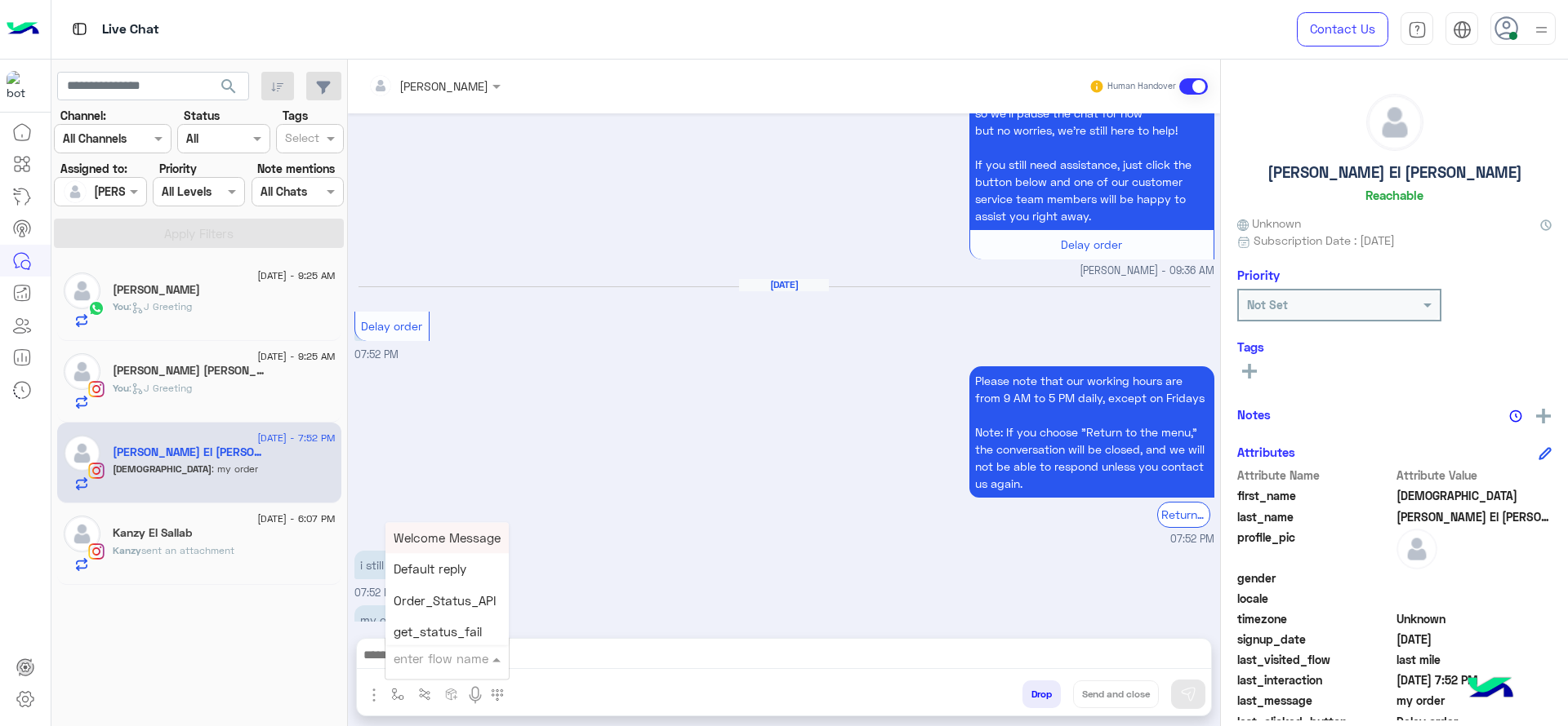
type input "*"
click at [477, 589] on div "J Greeting" at bounding box center [445, 598] width 121 height 32
type textarea "**********"
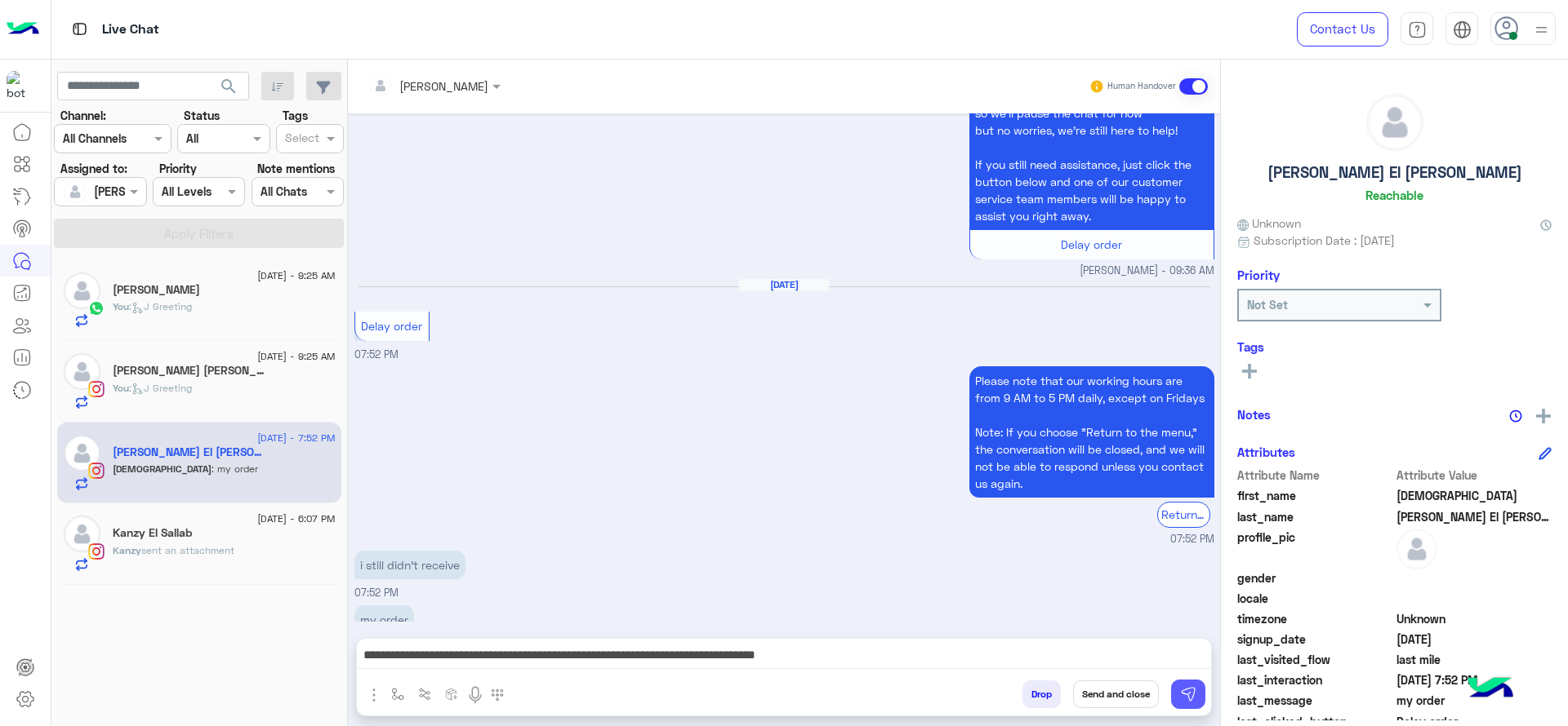
click at [1203, 695] on button at bounding box center [1188, 694] width 34 height 29
click at [154, 528] on h5 "Kanzy El Sallab" at bounding box center [152, 533] width 79 height 14
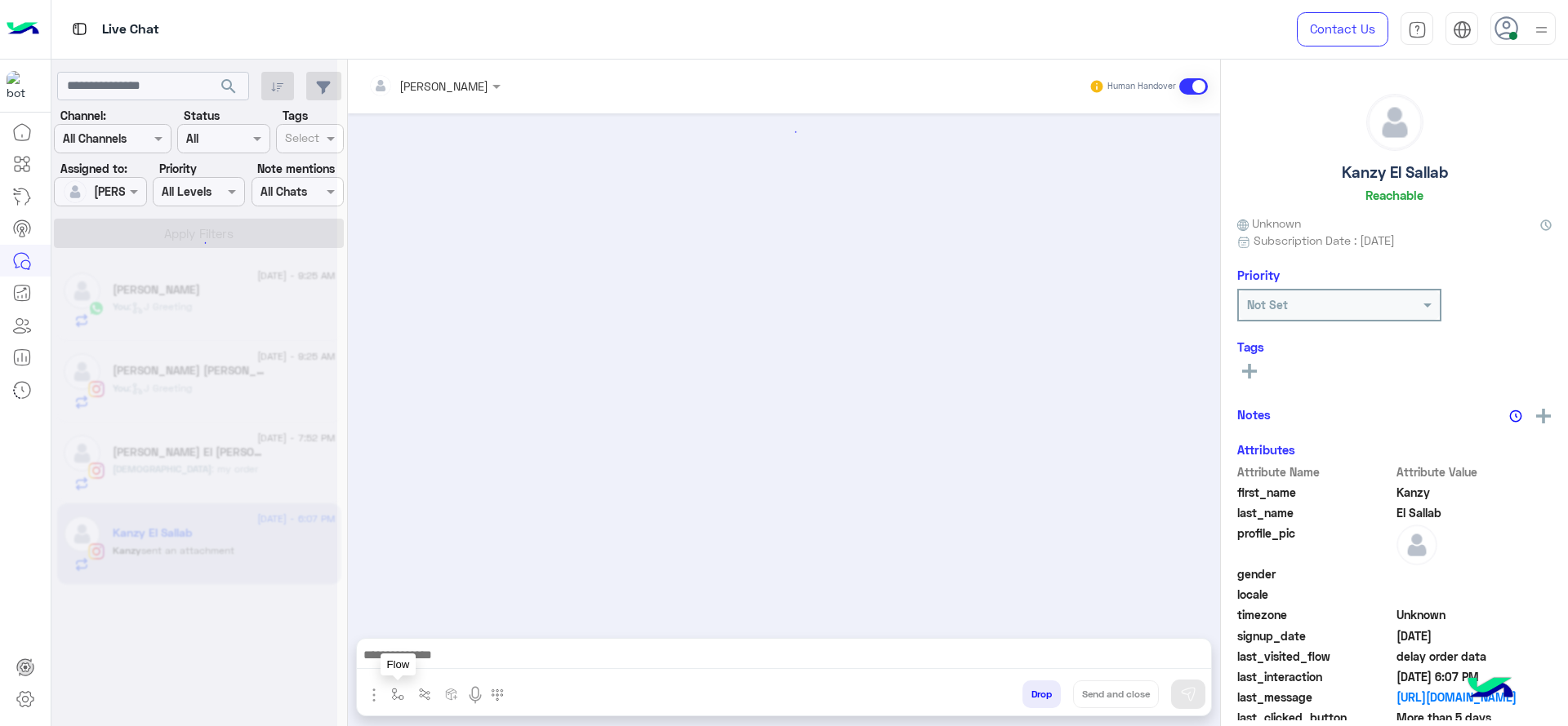
click at [409, 688] on button "button" at bounding box center [398, 694] width 27 height 27
click at [416, 666] on input "text" at bounding box center [427, 658] width 67 height 18
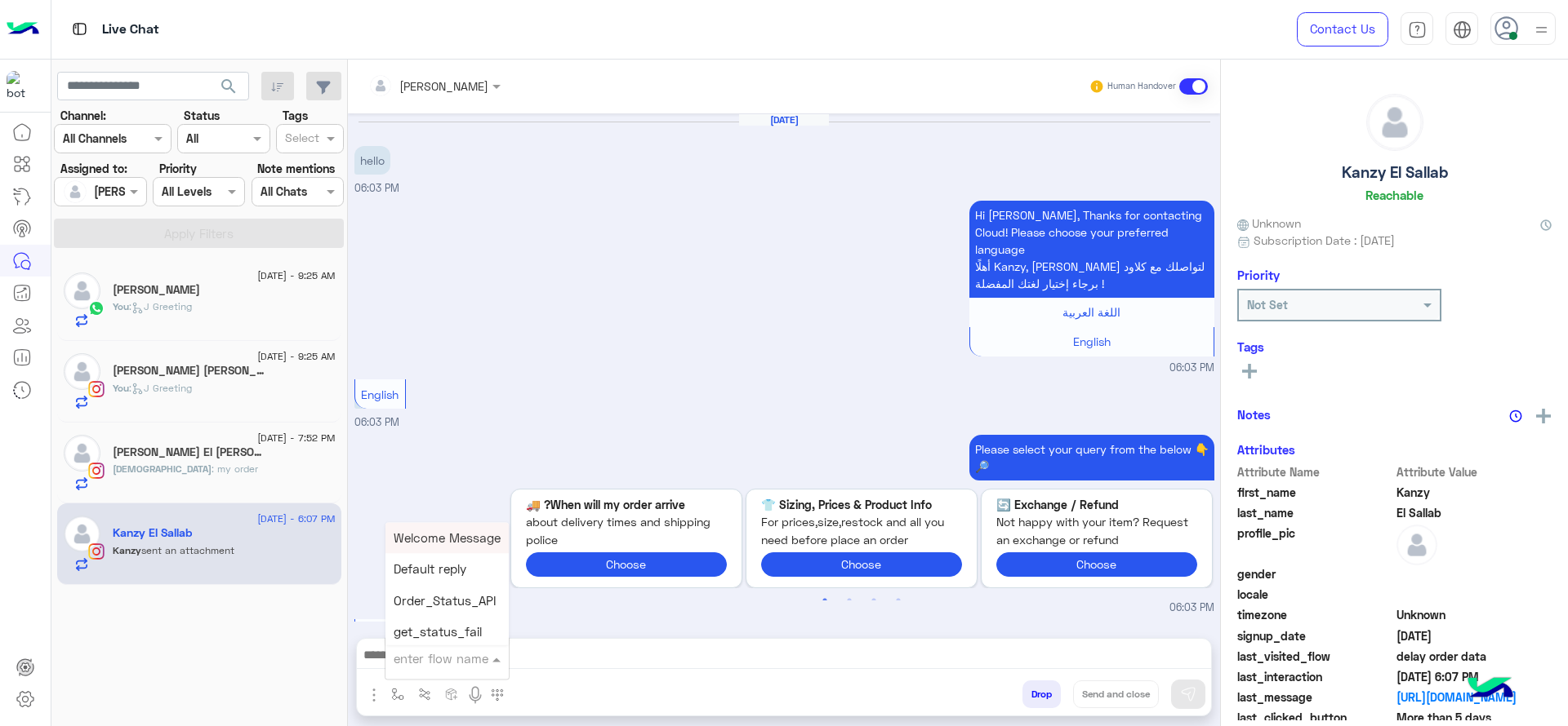
scroll to position [1420, 0]
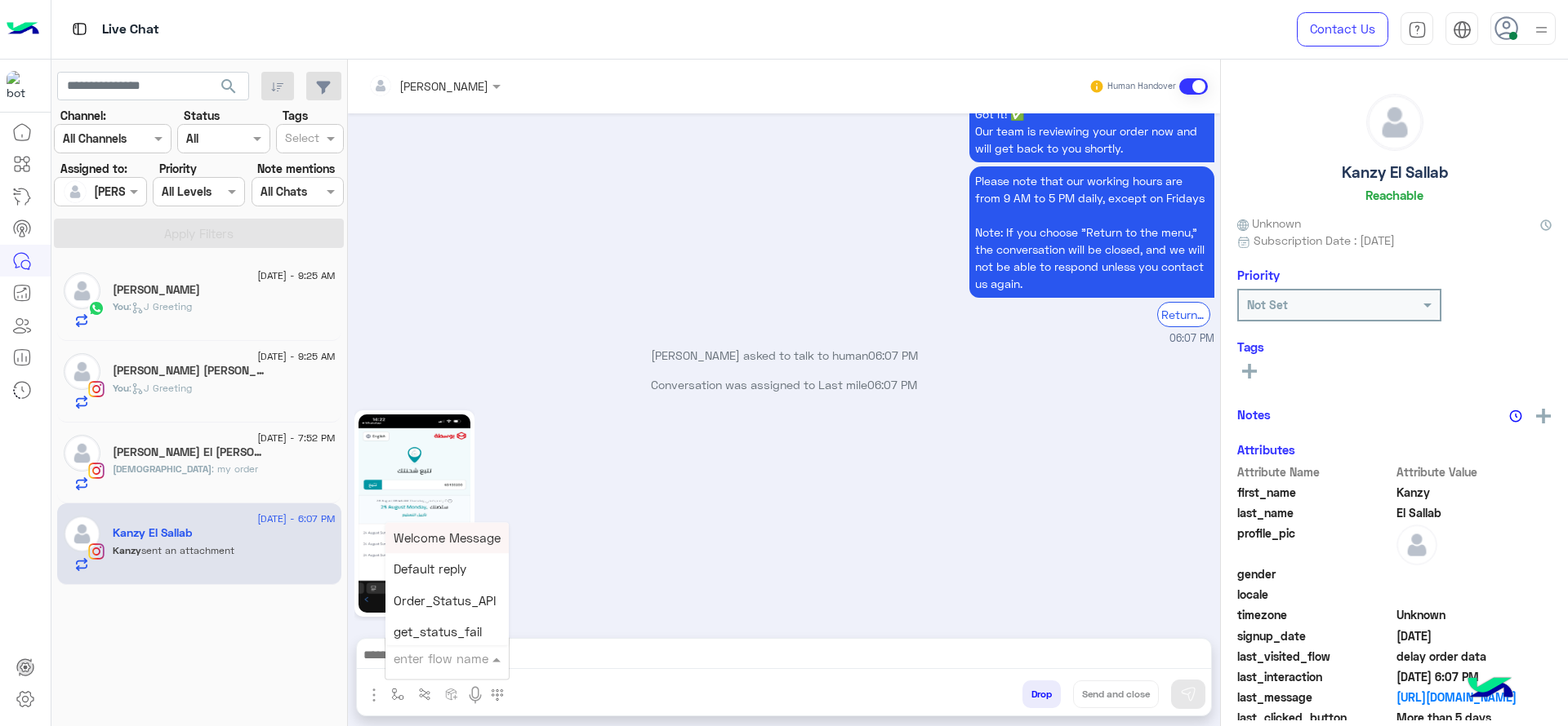
type input "*"
click at [455, 605] on div "J Greeting" at bounding box center [445, 598] width 121 height 32
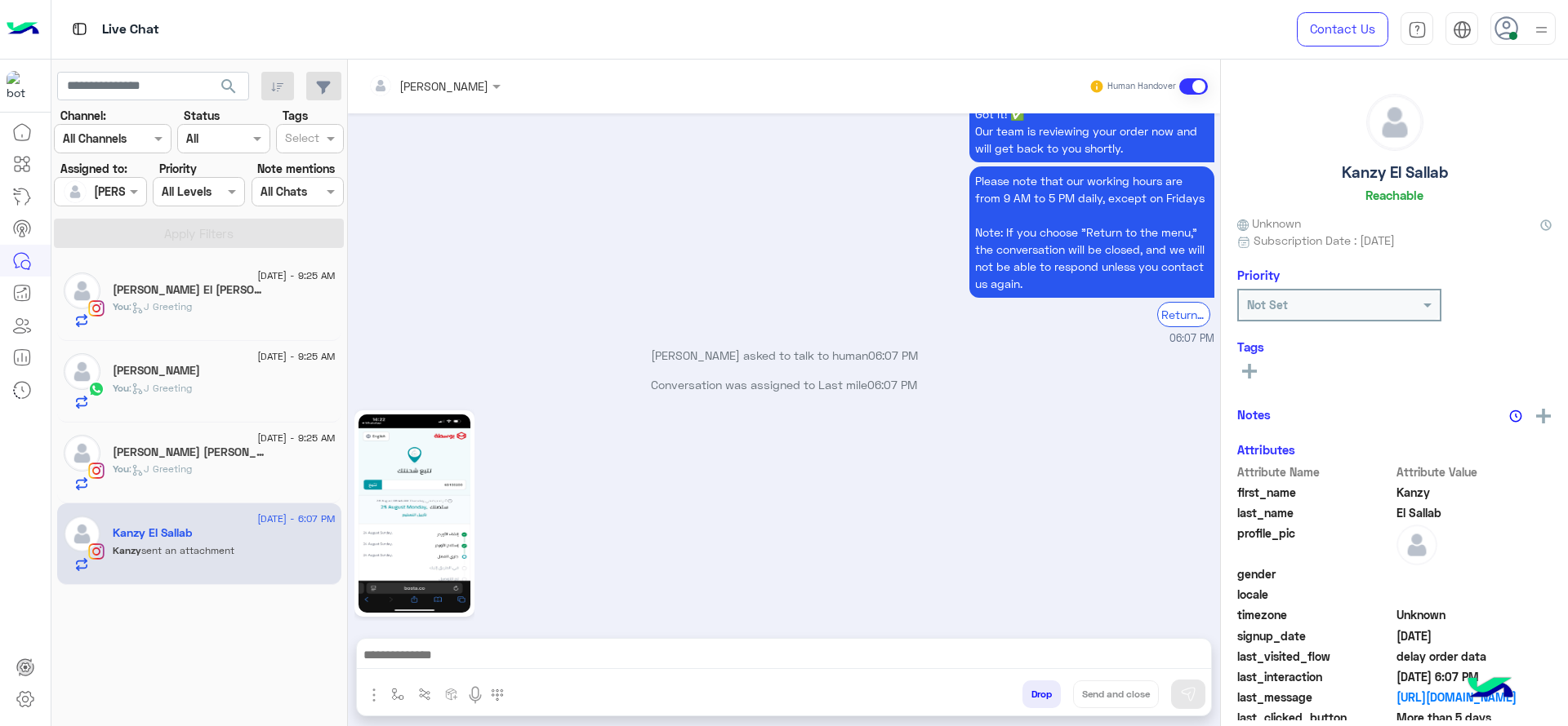
type textarea "**********"
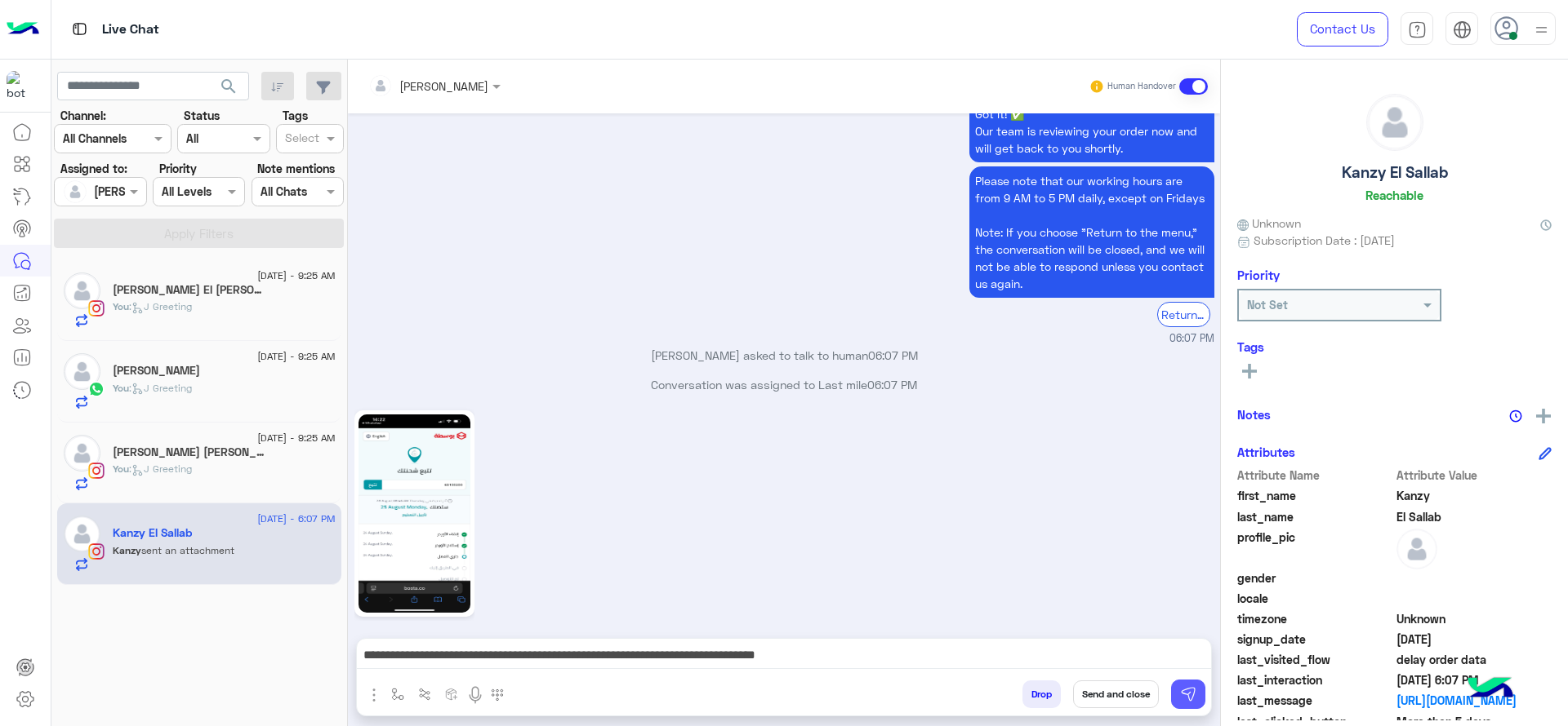
click at [1192, 691] on img at bounding box center [1188, 694] width 17 height 17
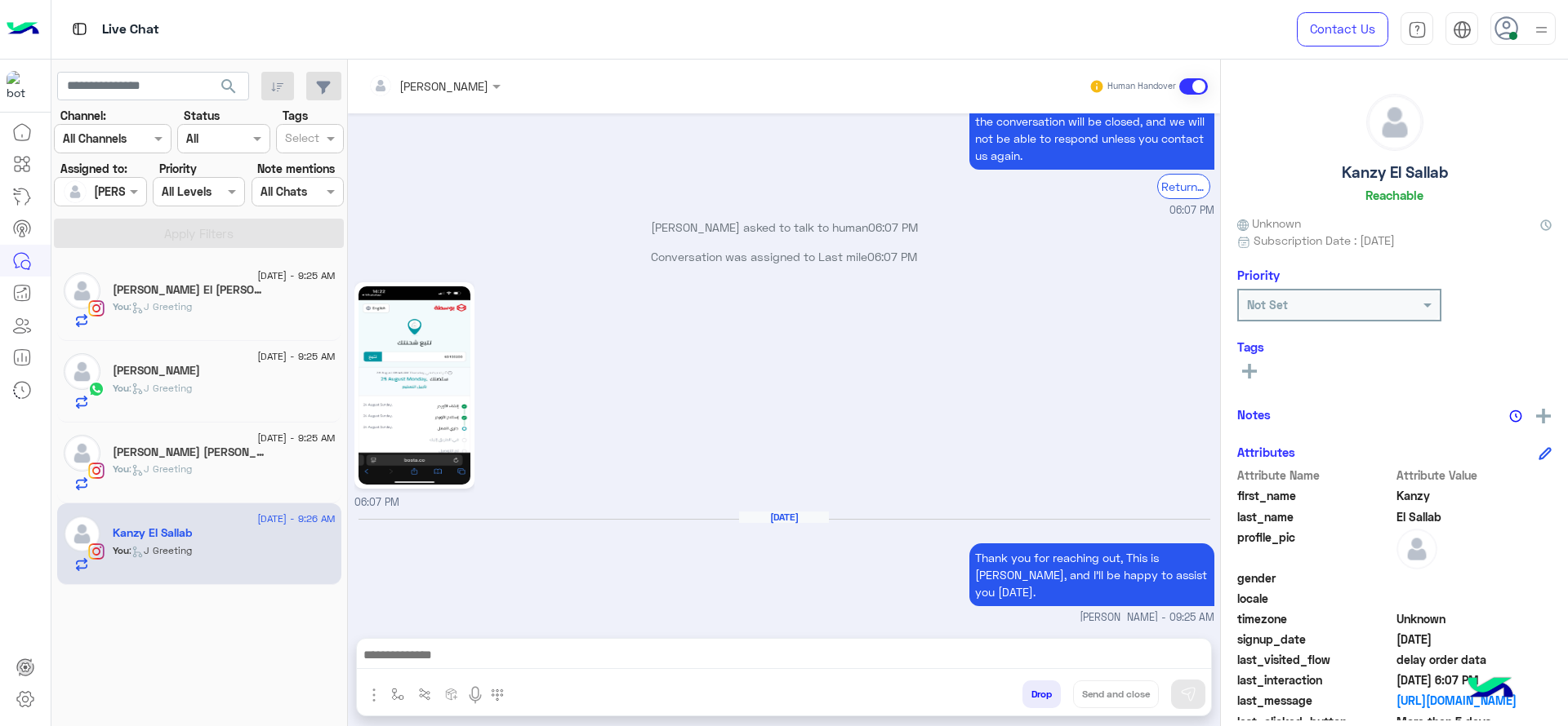
click at [420, 373] on img at bounding box center [414, 385] width 112 height 198
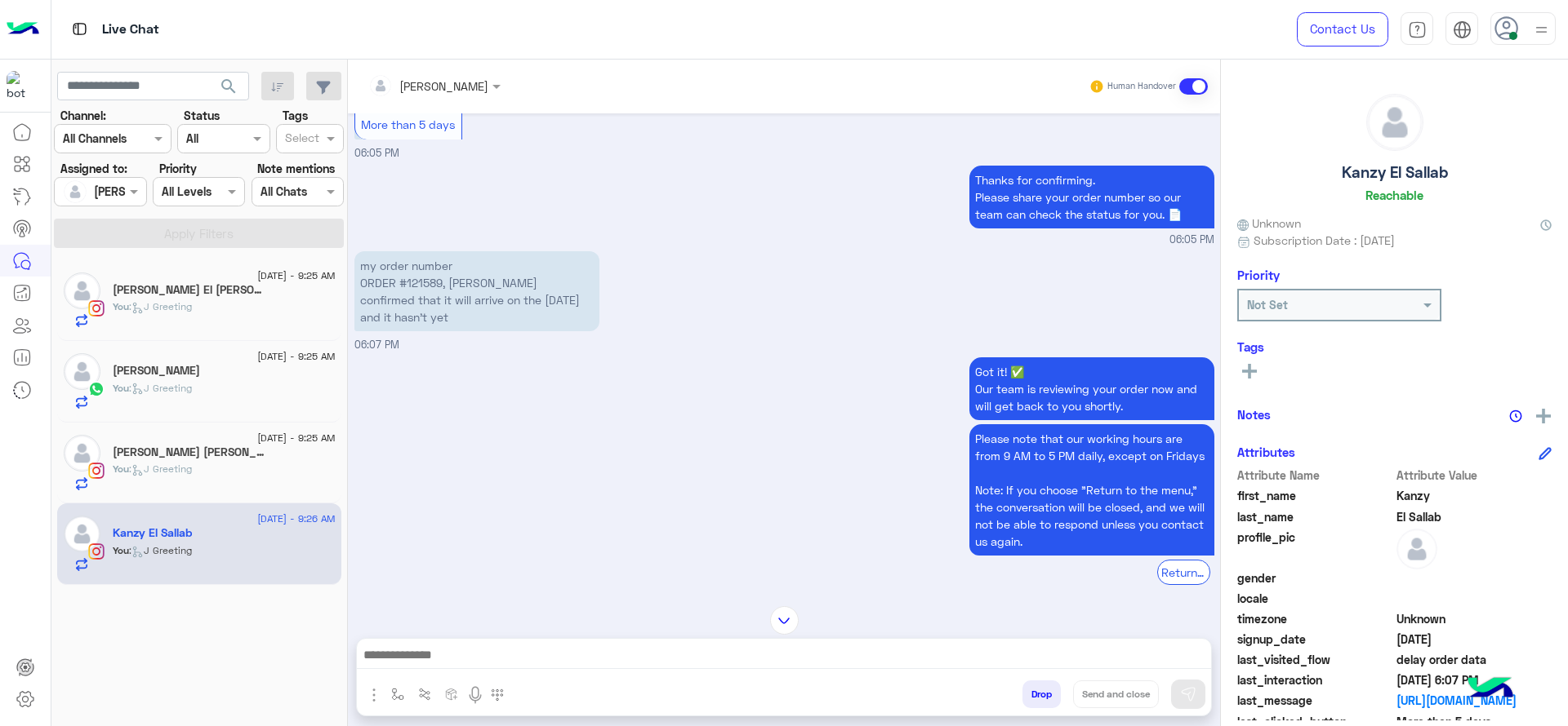
scroll to position [1120, 0]
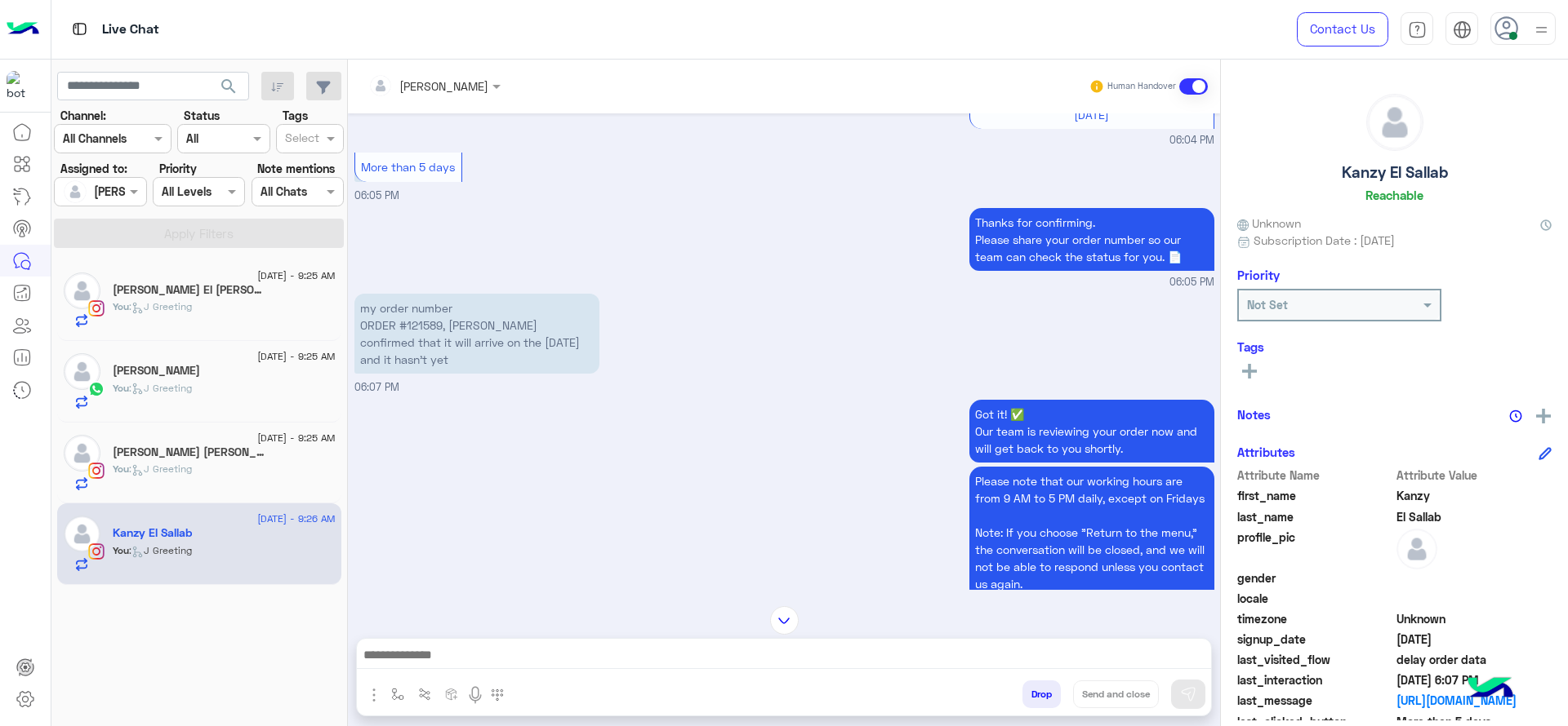
click at [417, 313] on p "my order number ORDER #121589, Bosta confirmed that it will arrive on the 25th …" at bounding box center [477, 334] width 245 height 80
copy p "121589"
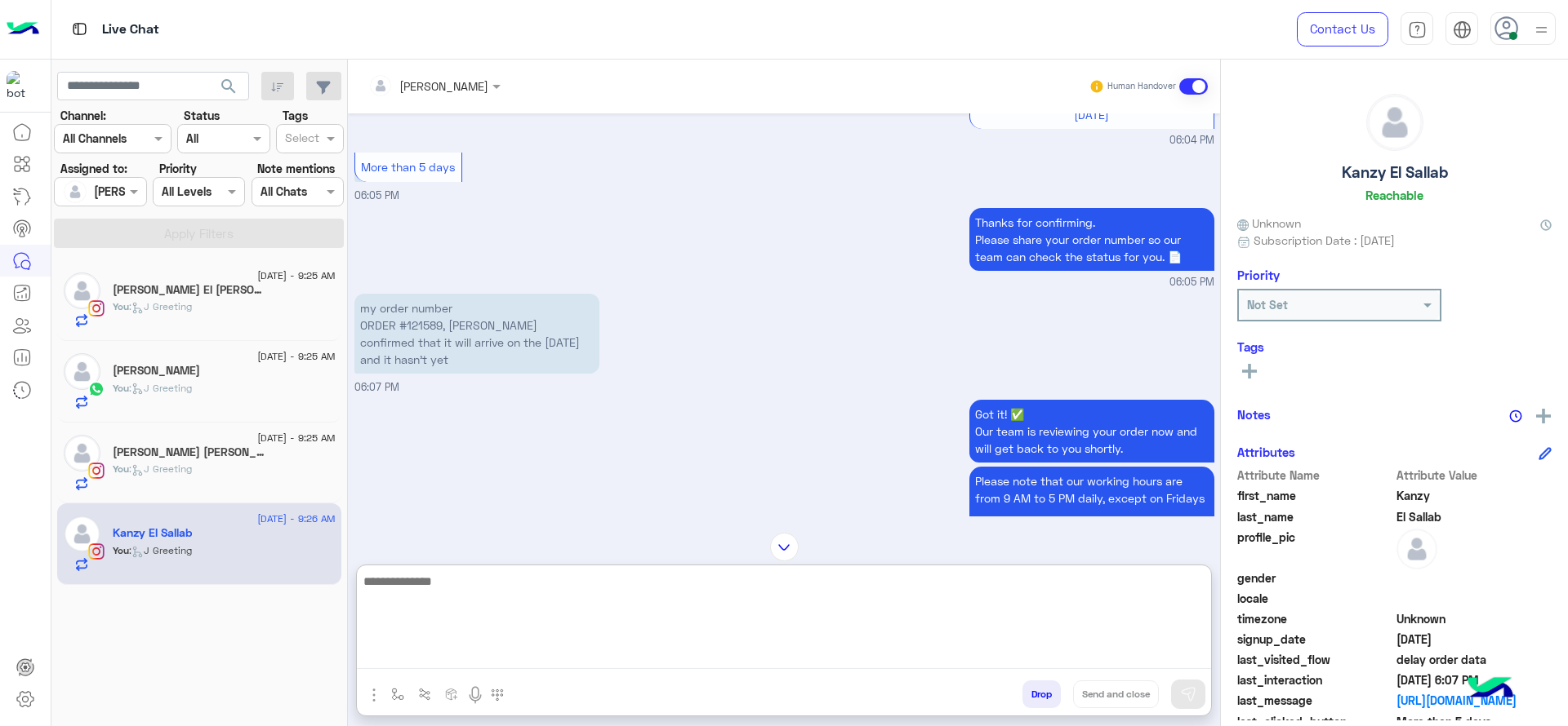
click at [548, 665] on textarea at bounding box center [784, 620] width 854 height 98
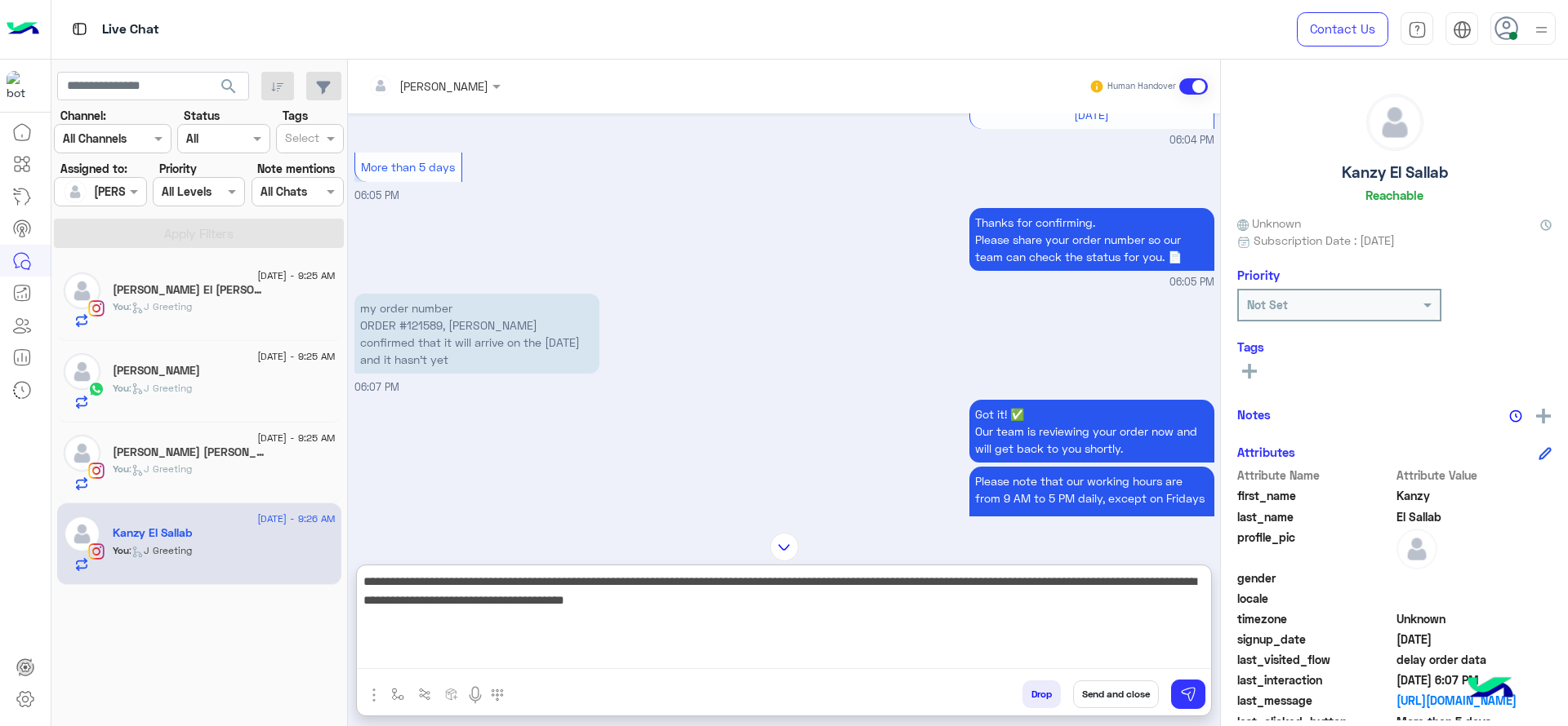
click at [596, 583] on textarea "**********" at bounding box center [784, 620] width 854 height 98
type textarea "**********"
click at [781, 610] on textarea "**********" at bounding box center [784, 620] width 854 height 98
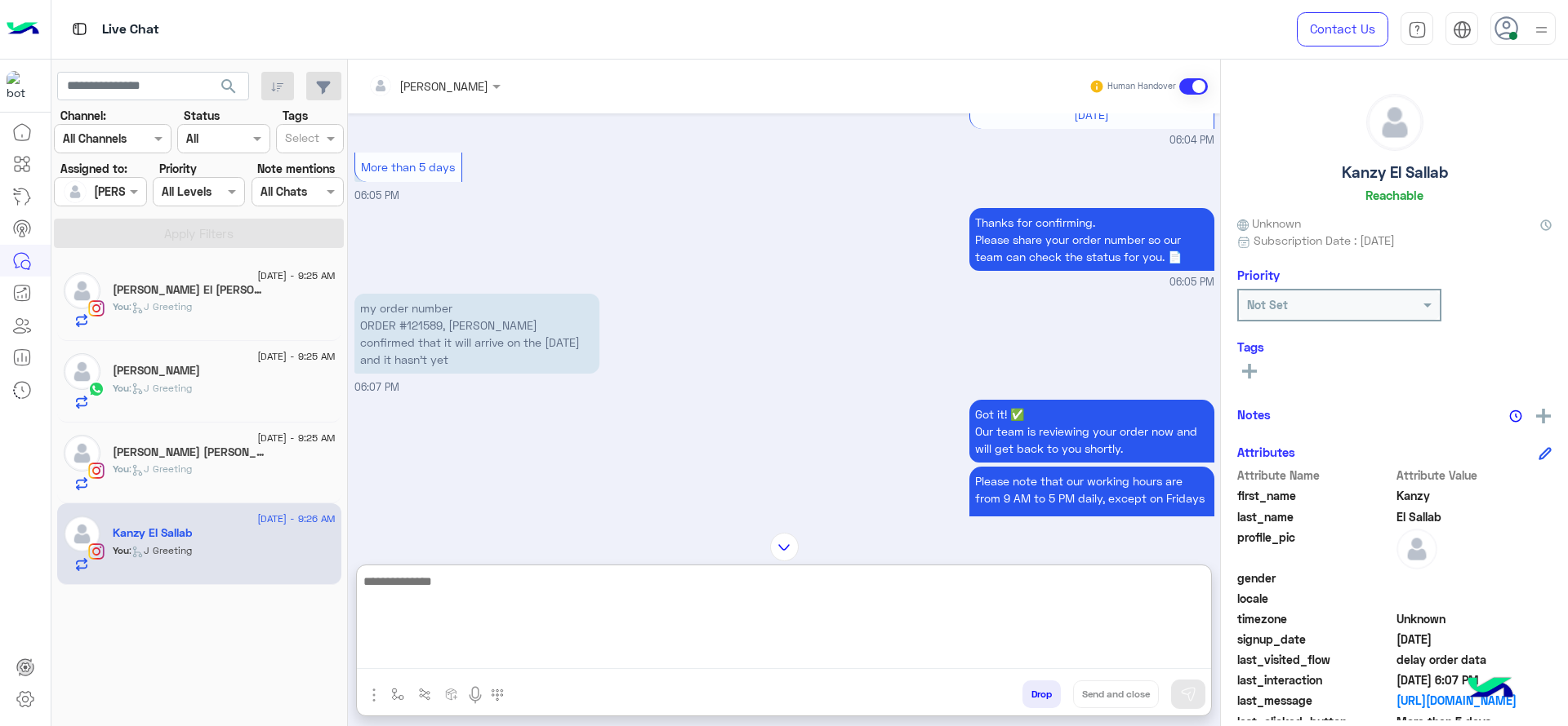
scroll to position [1602, 0]
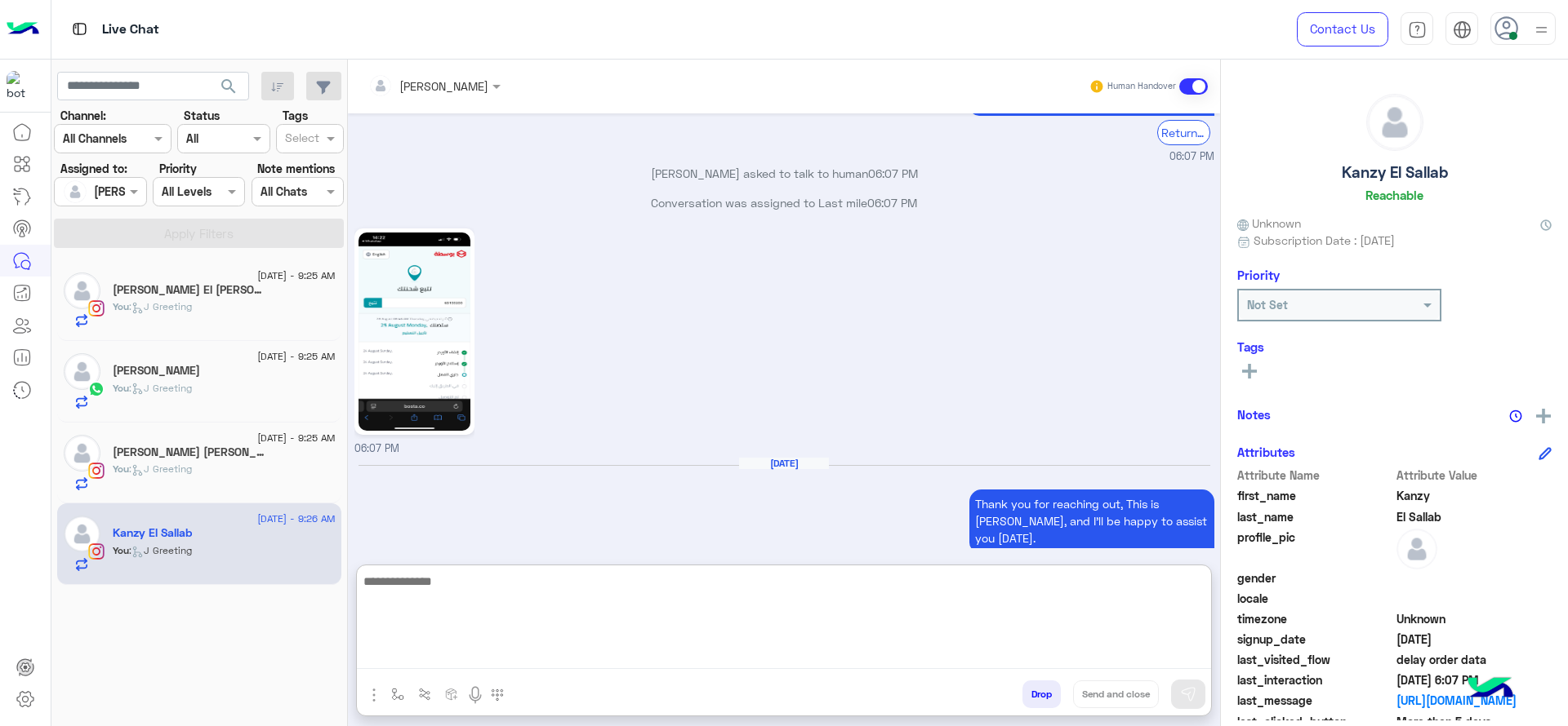
click at [744, 580] on textarea at bounding box center [784, 620] width 854 height 98
type textarea "*"
paste textarea "**********"
type textarea "**********"
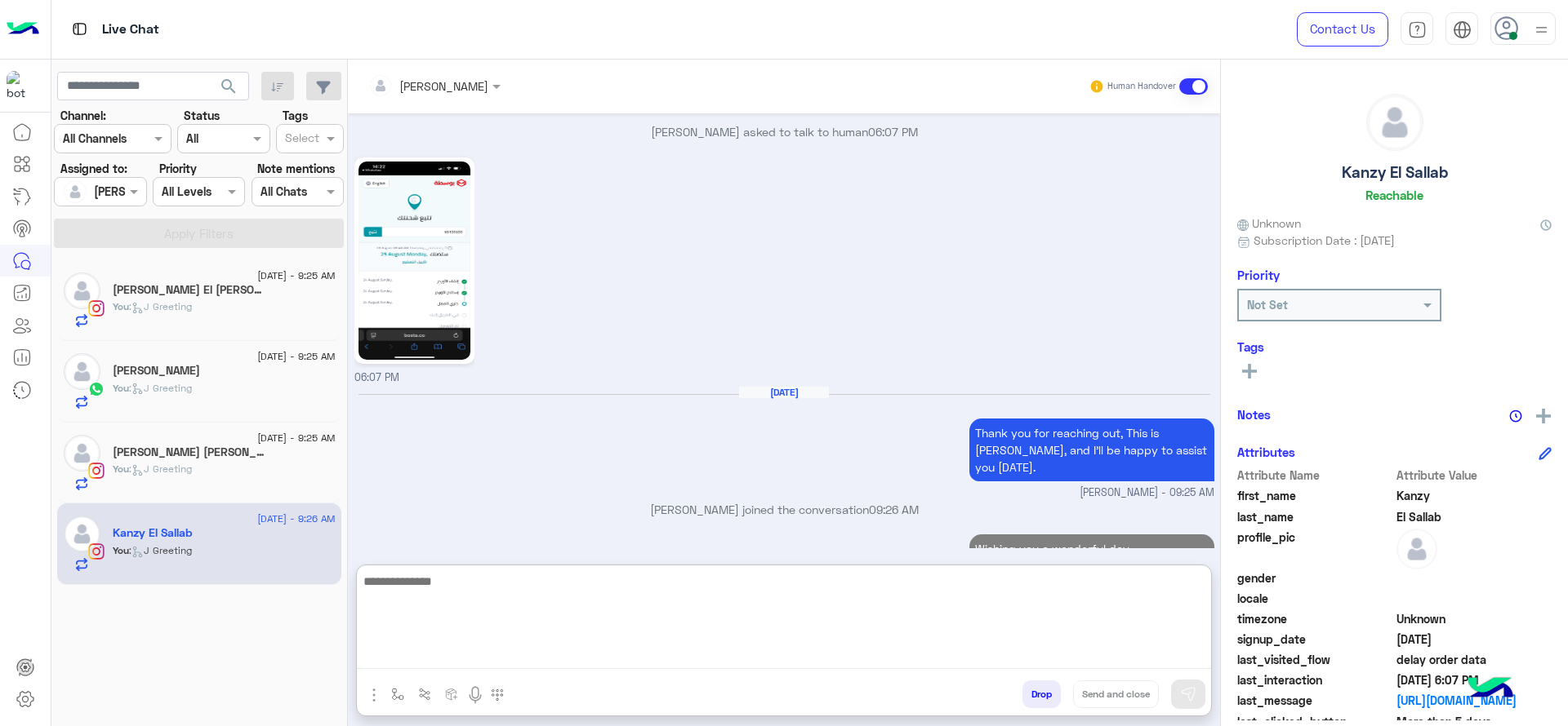
paste textarea "**********"
type textarea "**********"
click at [539, 617] on textarea "**********" at bounding box center [784, 620] width 854 height 98
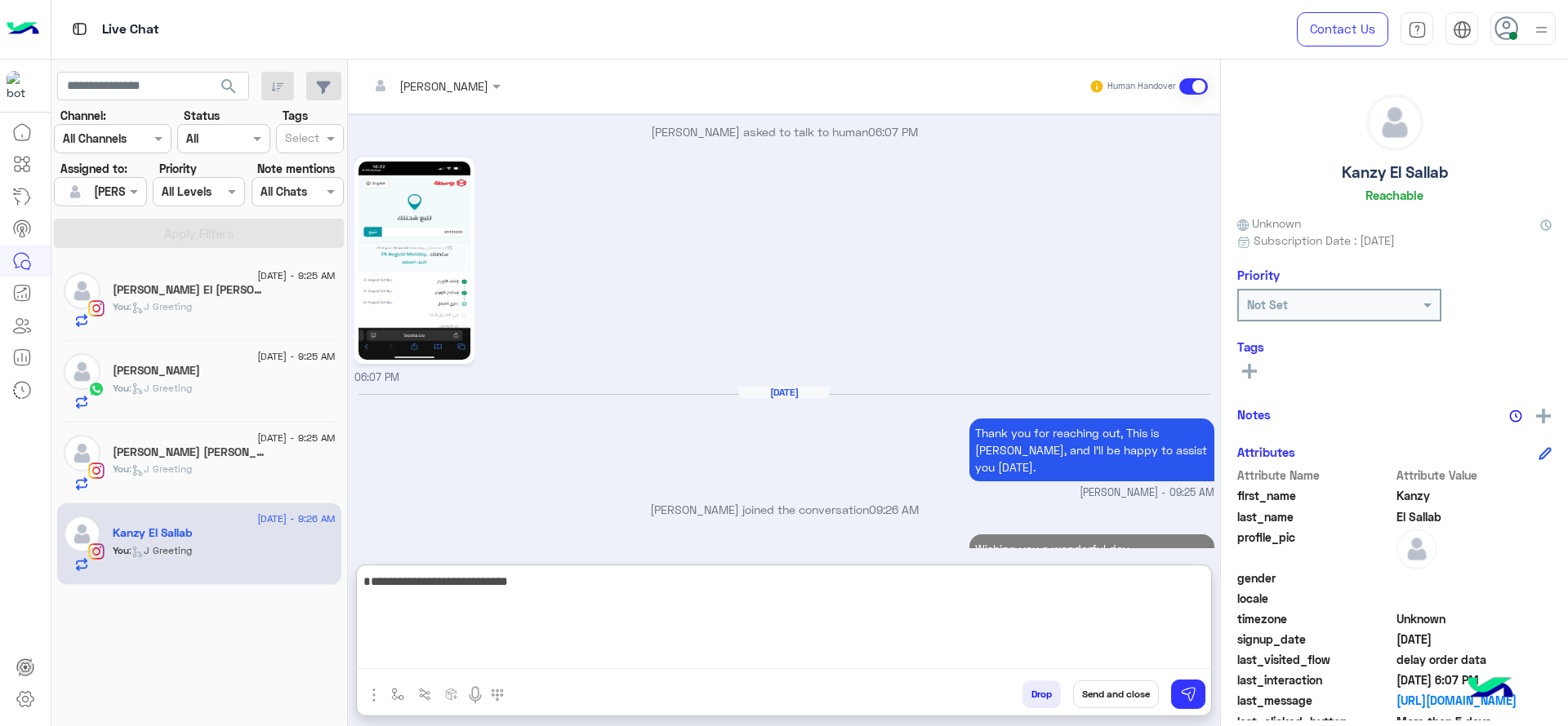
click at [539, 617] on textarea "**********" at bounding box center [784, 620] width 854 height 98
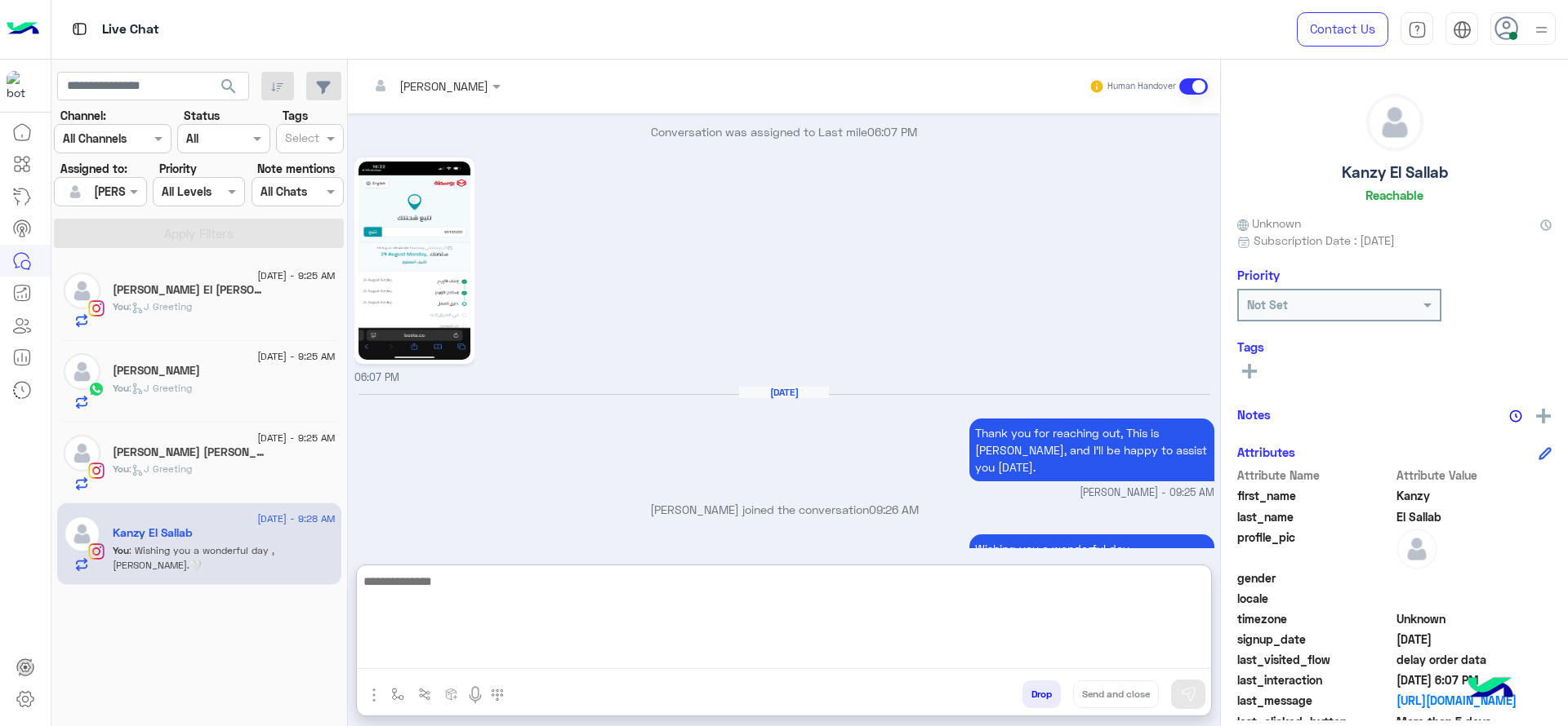
paste textarea "**********"
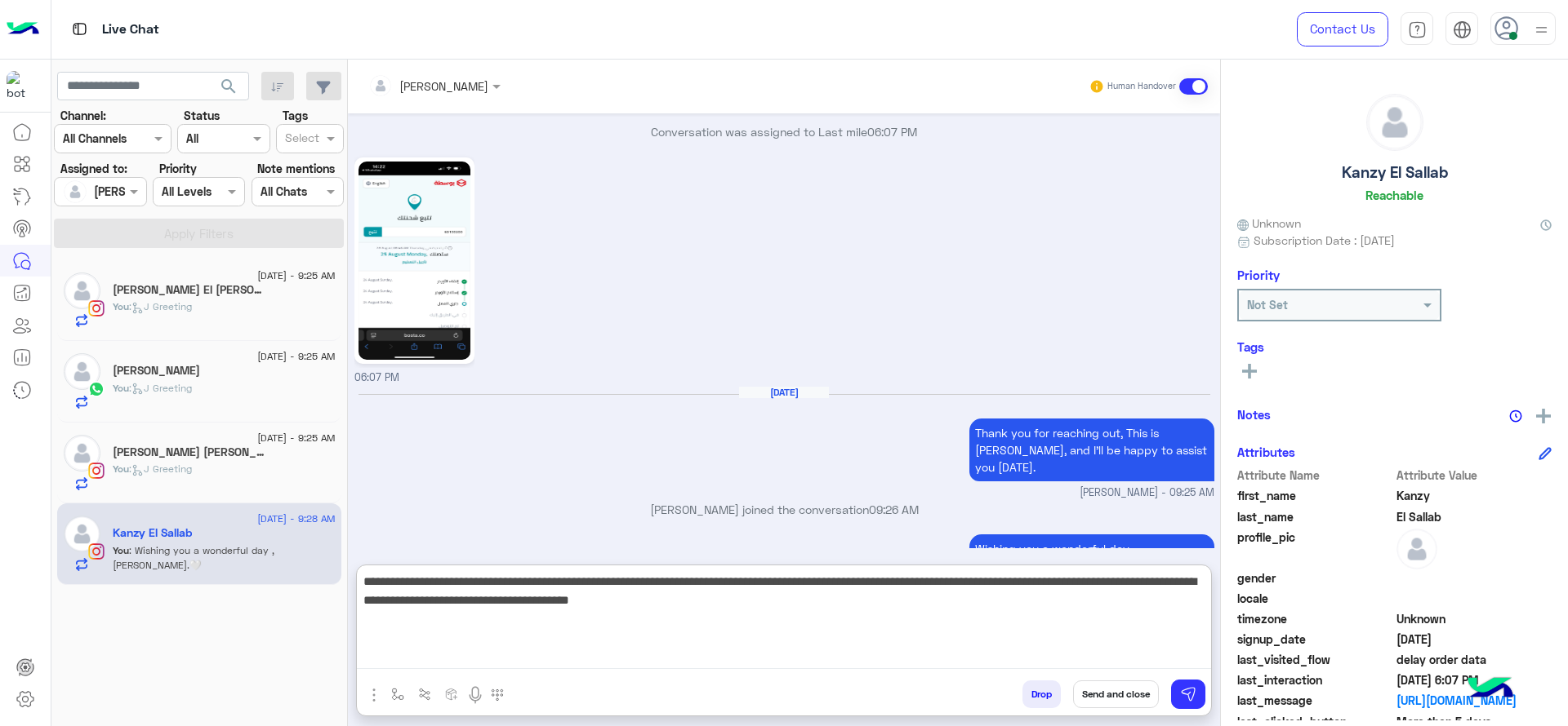
click at [570, 638] on textarea "**********" at bounding box center [784, 620] width 854 height 98
click at [784, 598] on textarea "**********" at bounding box center [784, 620] width 854 height 98
type textarea "**********"
drag, startPoint x: 653, startPoint y: 627, endPoint x: 753, endPoint y: 620, distance: 100.2
click at [655, 627] on textarea "**********" at bounding box center [784, 620] width 854 height 98
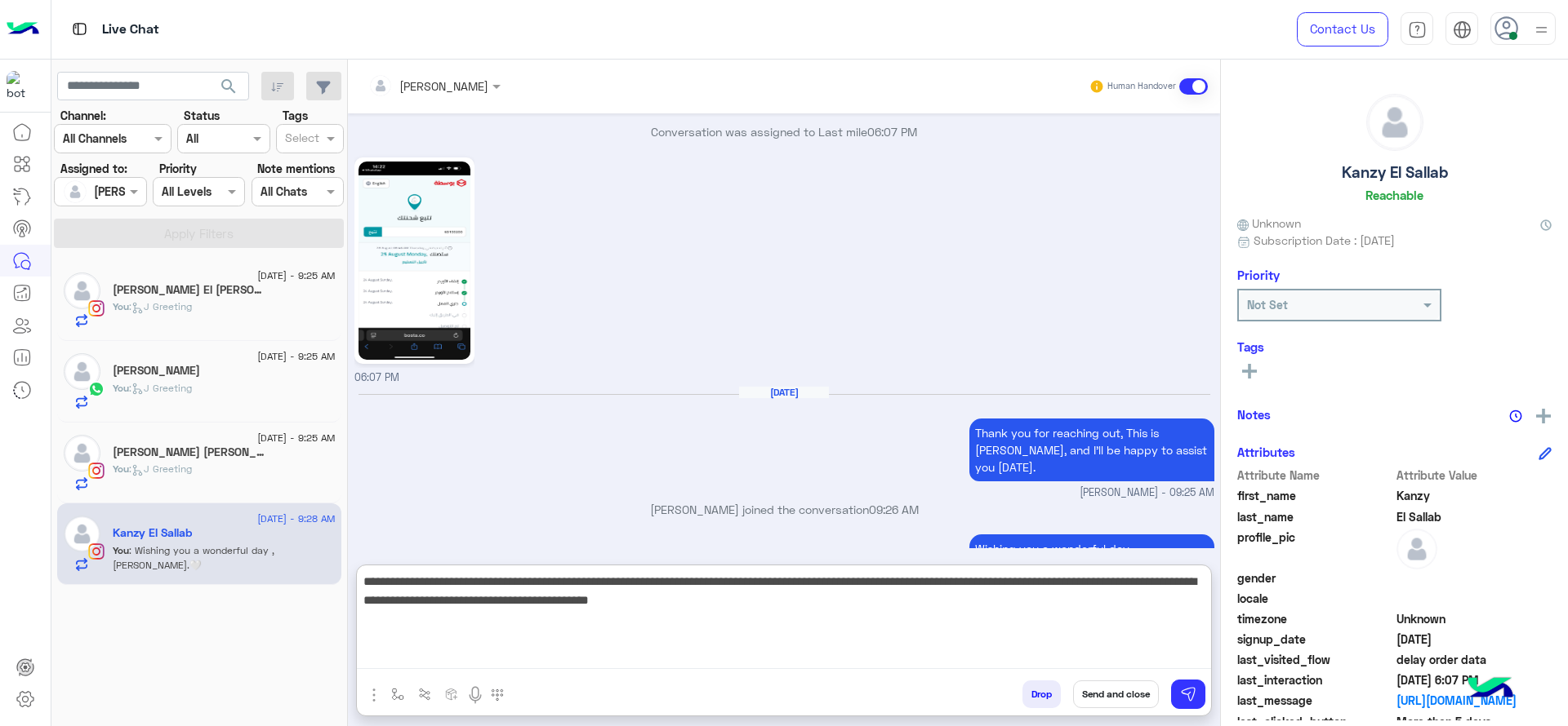
click at [770, 620] on textarea "**********" at bounding box center [784, 620] width 854 height 98
click at [839, 631] on textarea "**********" at bounding box center [784, 620] width 854 height 98
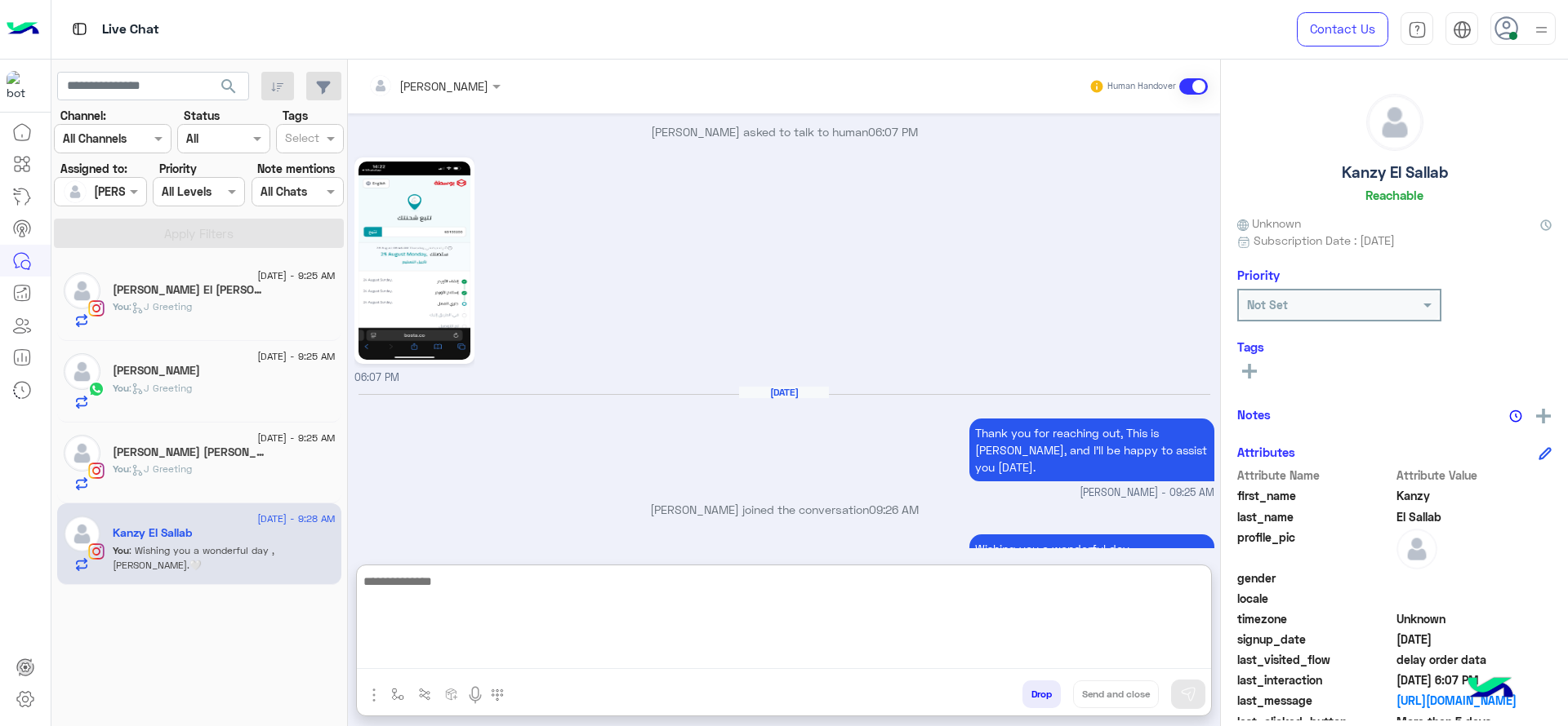
scroll to position [1811, 0]
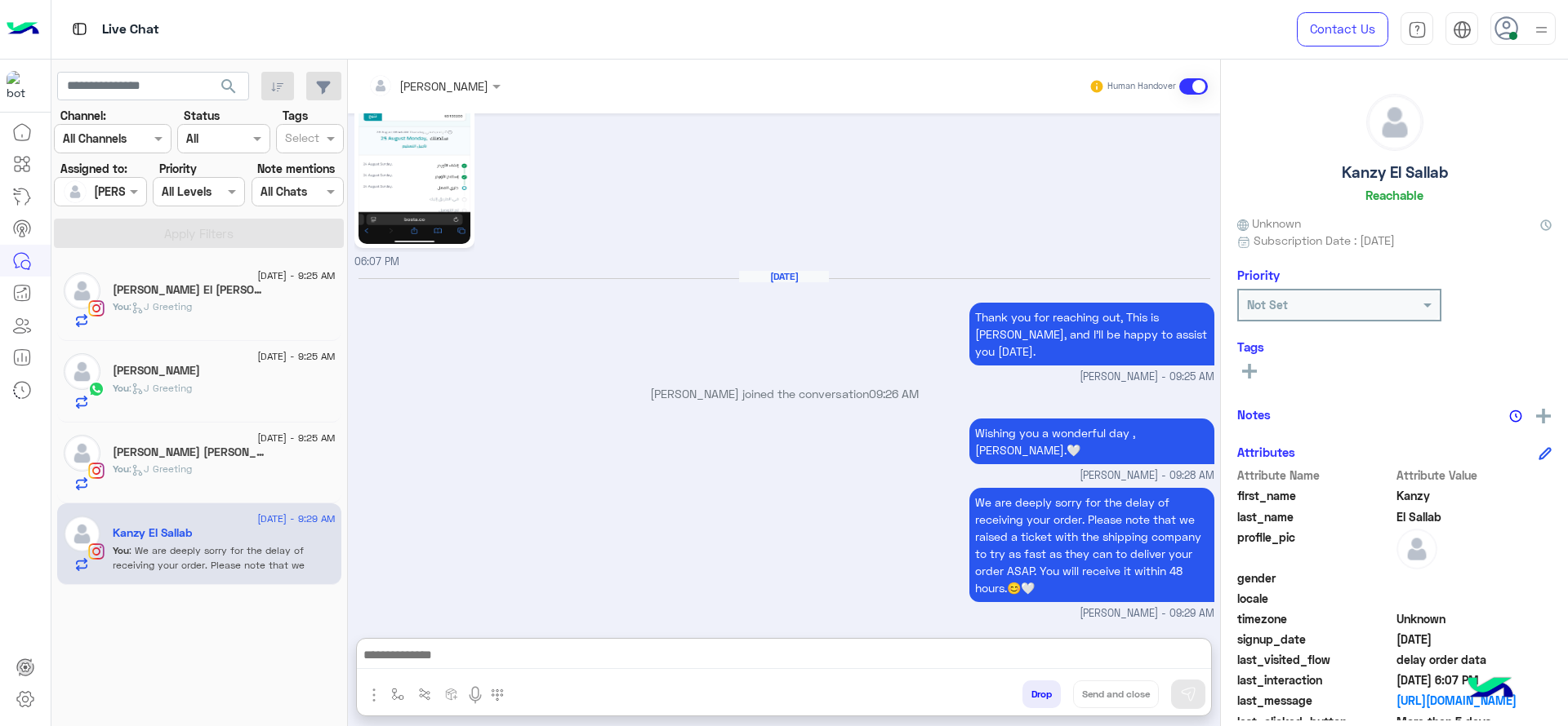
click at [173, 467] on span ": J Greeting" at bounding box center [160, 469] width 63 height 12
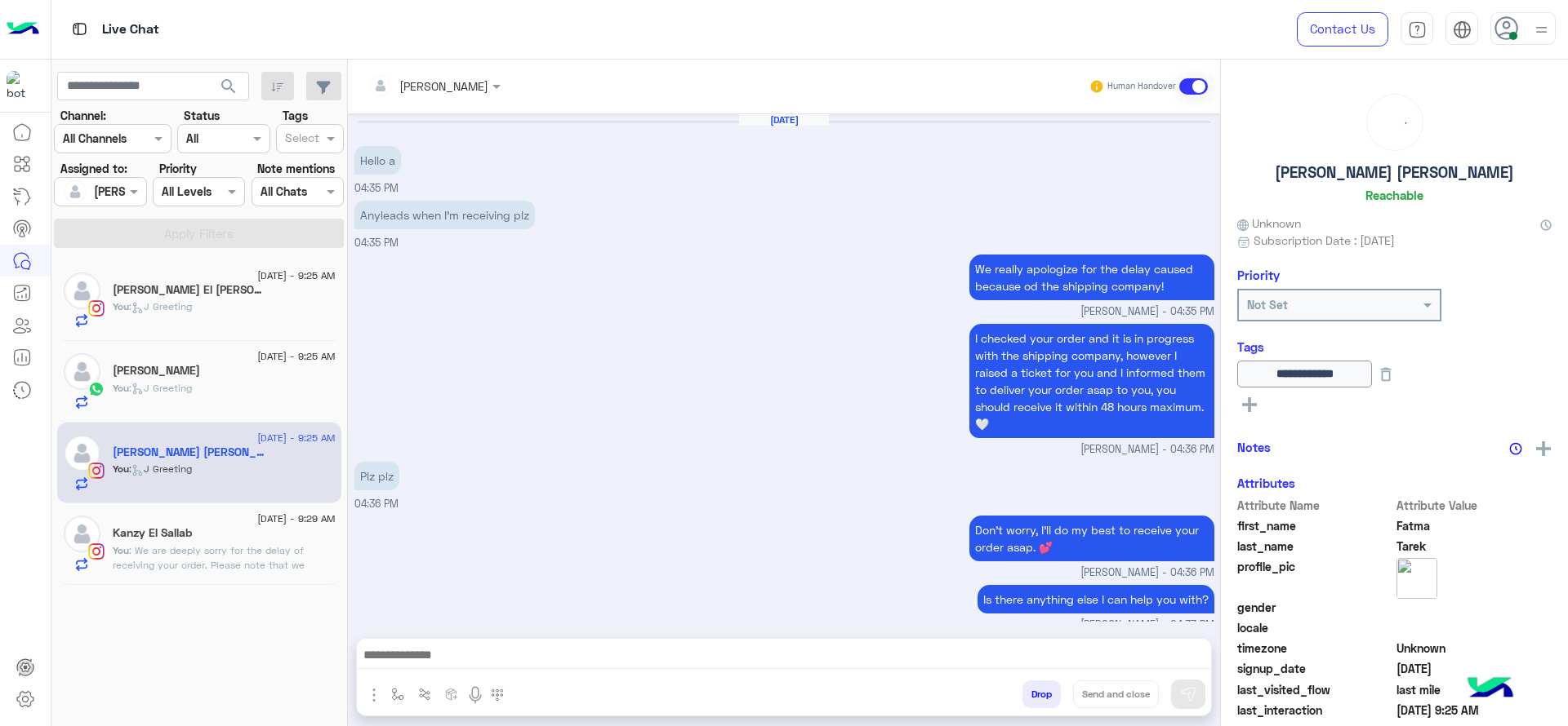
scroll to position [1277, 0]
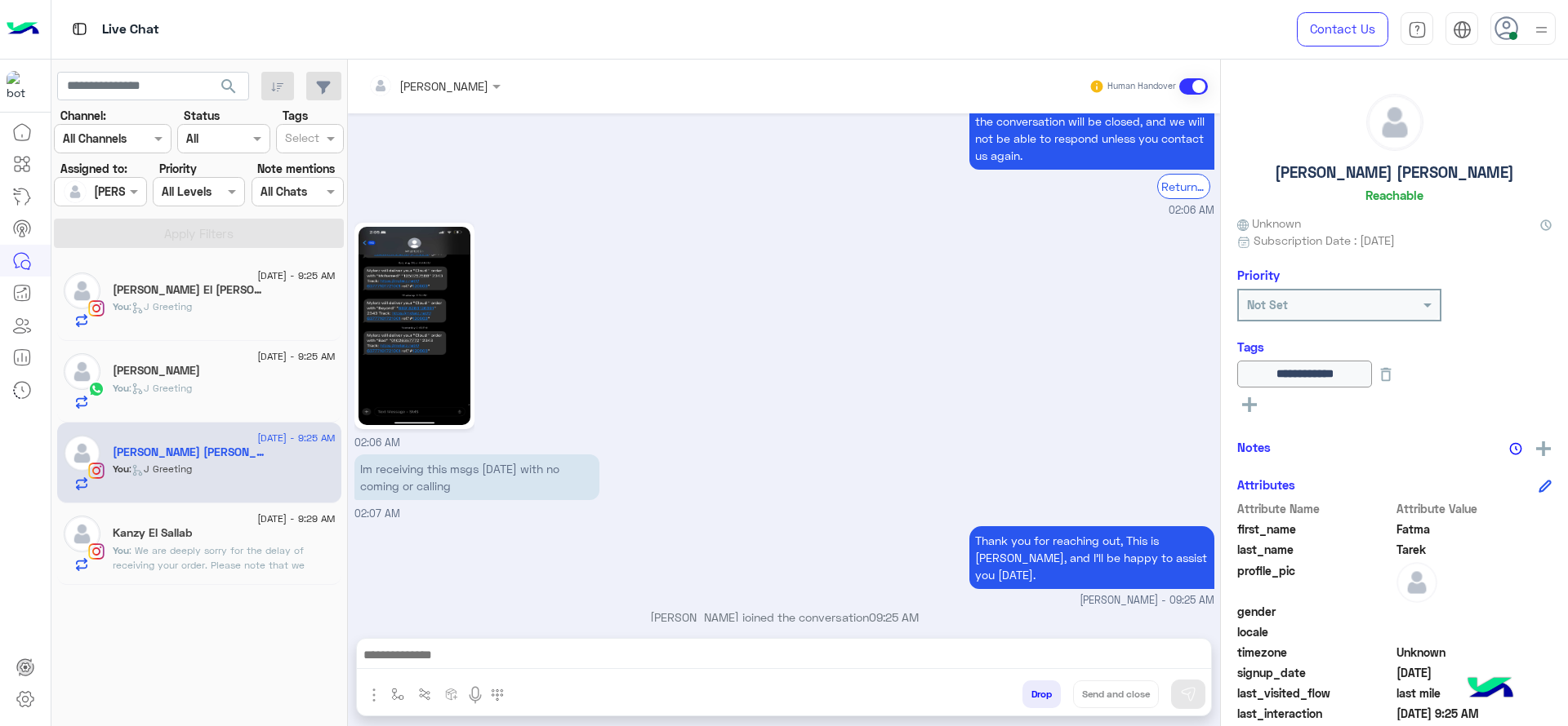
click at [423, 323] on img at bounding box center [414, 326] width 112 height 198
drag, startPoint x: 317, startPoint y: 540, endPoint x: 342, endPoint y: 604, distance: 68.7
click at [317, 542] on div "Kanzy El Sallab" at bounding box center [224, 534] width 223 height 17
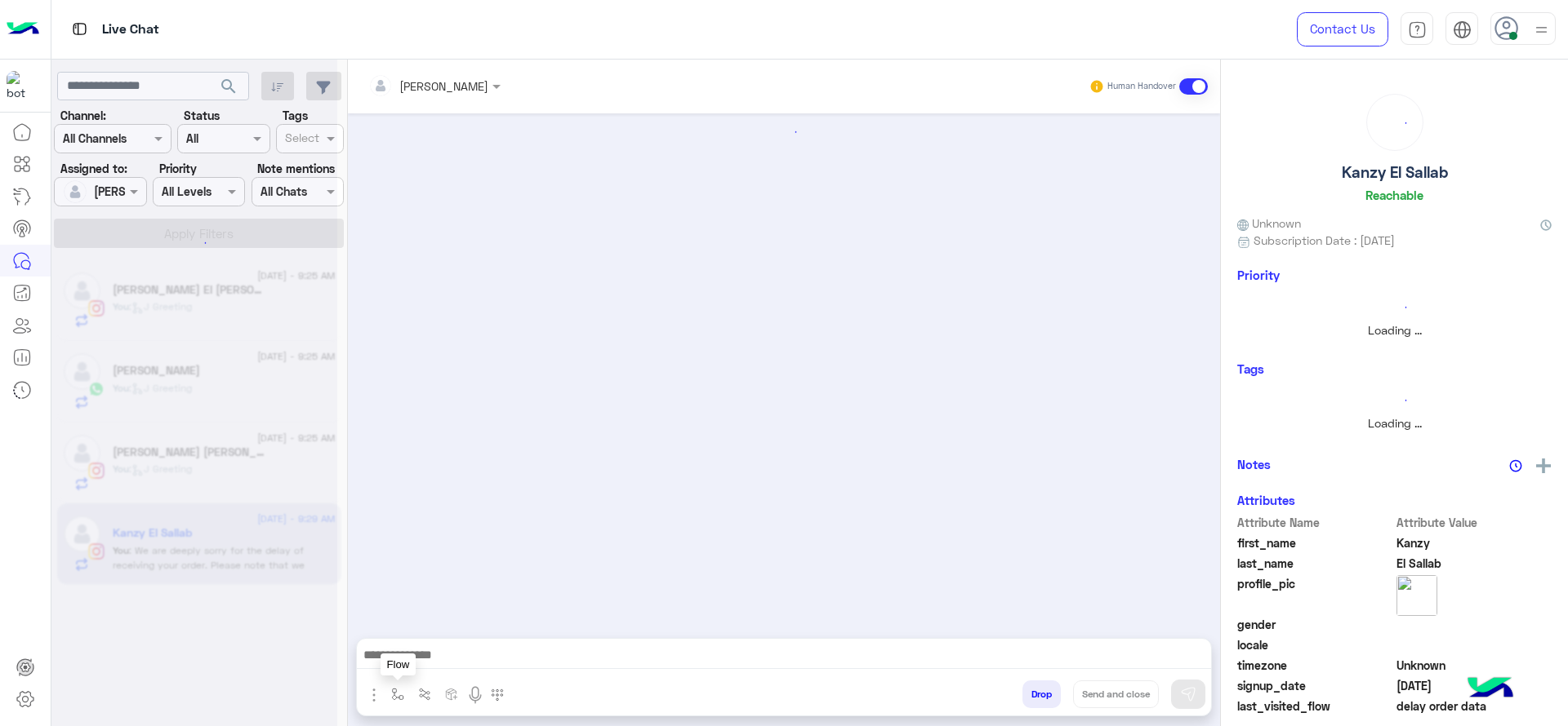
click at [397, 693] on img "button" at bounding box center [397, 694] width 13 height 13
click at [442, 657] on input "text" at bounding box center [427, 658] width 67 height 18
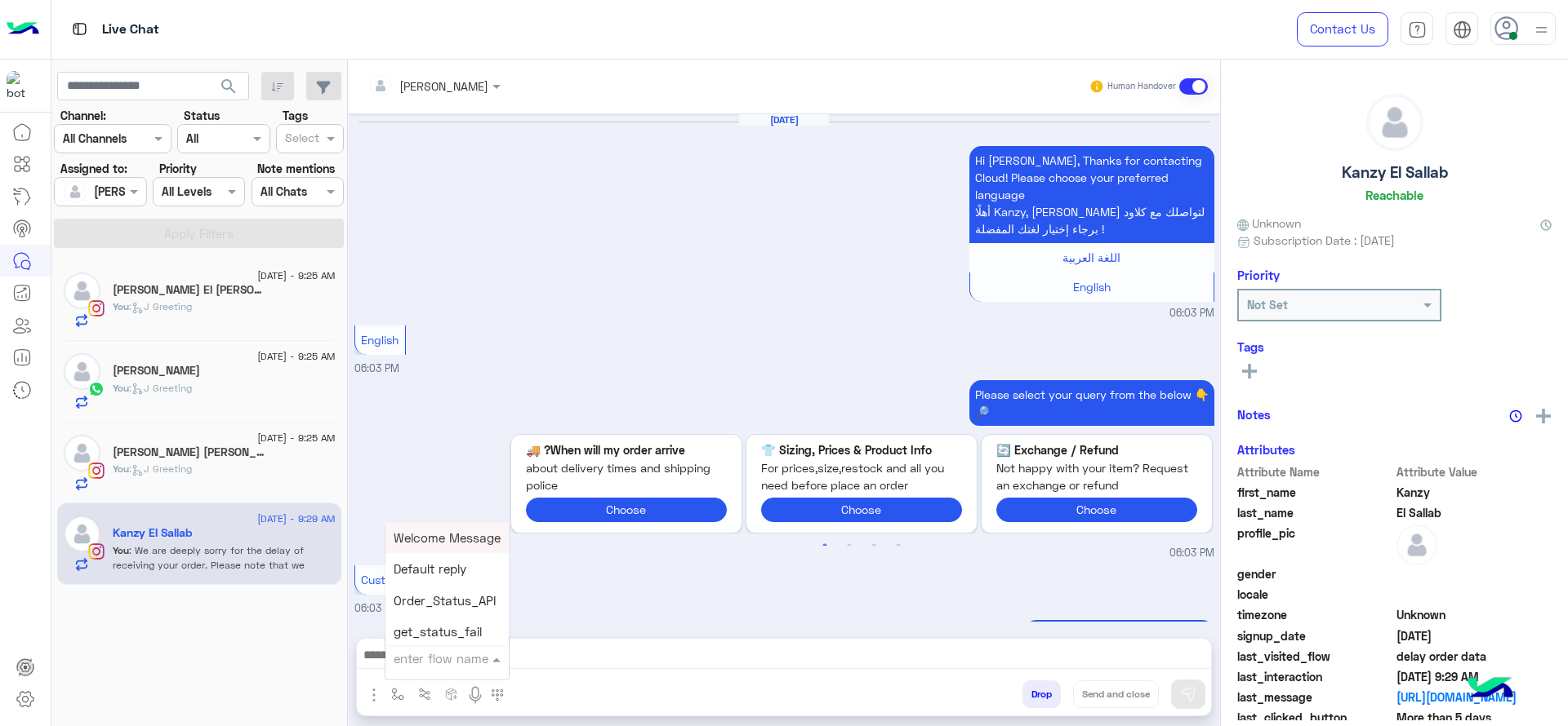
type input "*"
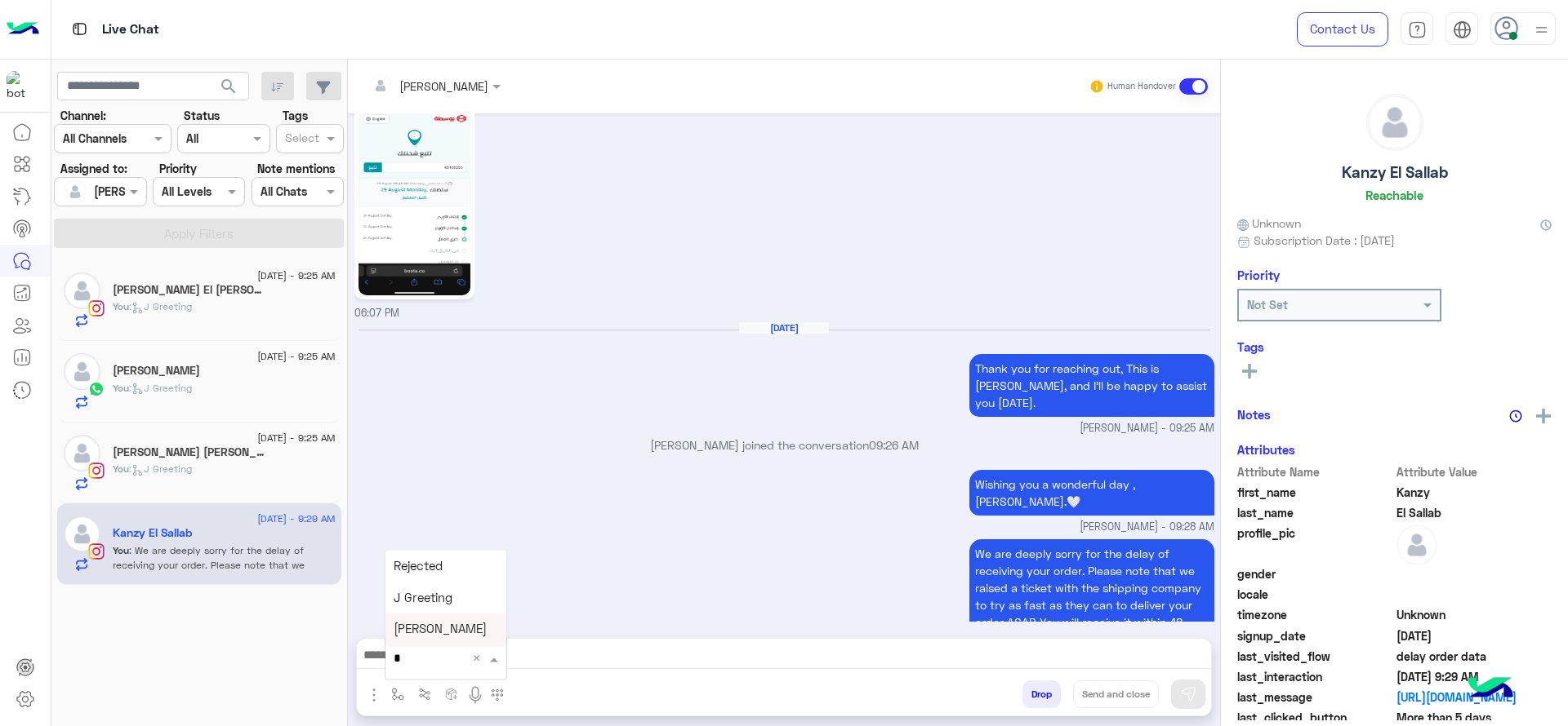
click at [450, 636] on div "Jana close" at bounding box center [445, 629] width 121 height 32
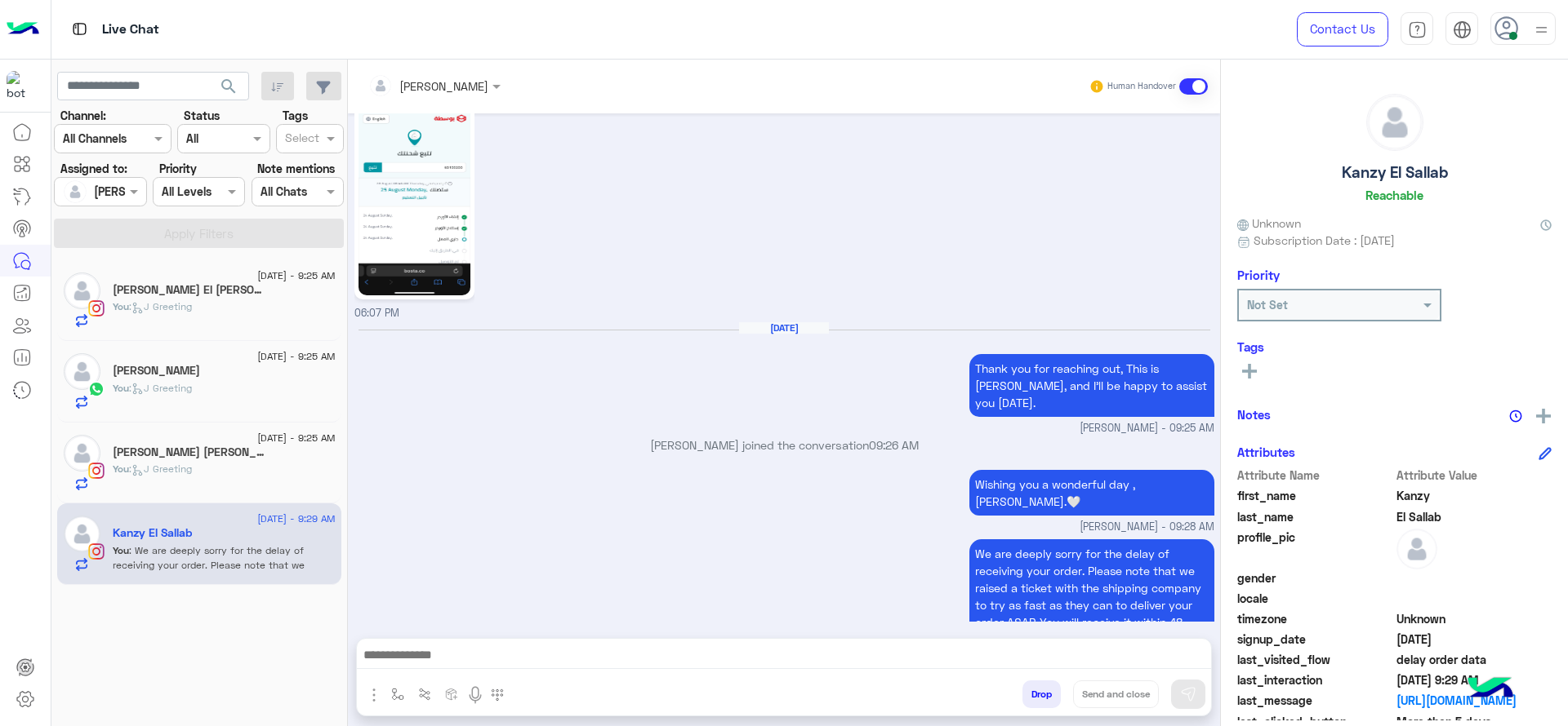
type textarea "**********"
click at [1245, 372] on rect at bounding box center [1249, 371] width 15 height 4
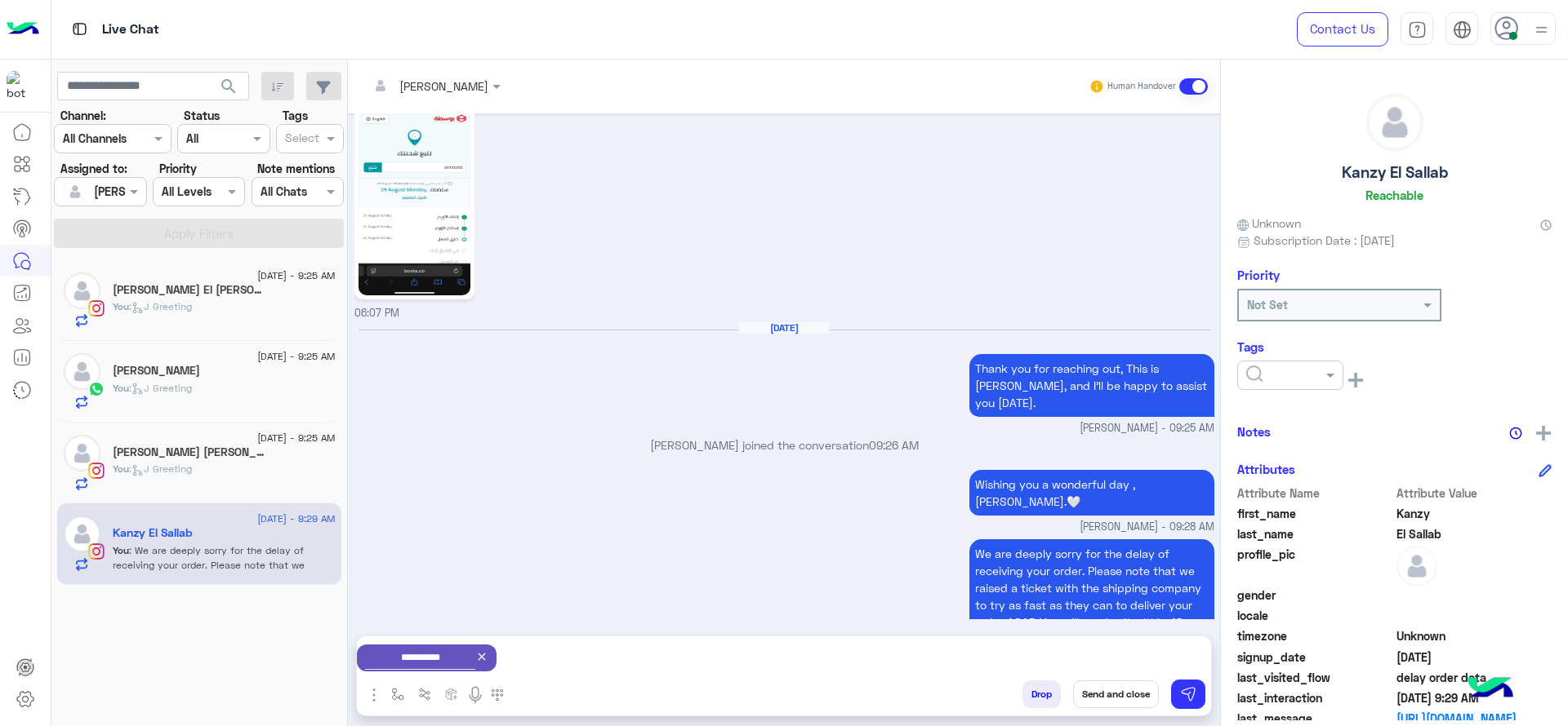
click at [1270, 401] on div "See All" at bounding box center [1394, 382] width 314 height 43
click at [1276, 392] on ng-select at bounding box center [1290, 379] width 107 height 37
click at [1276, 374] on input "text" at bounding box center [1270, 375] width 50 height 17
click at [1270, 416] on span "J FOLLOW UP" at bounding box center [1280, 415] width 71 height 14
click at [1115, 693] on button "Send and close" at bounding box center [1115, 695] width 85 height 28
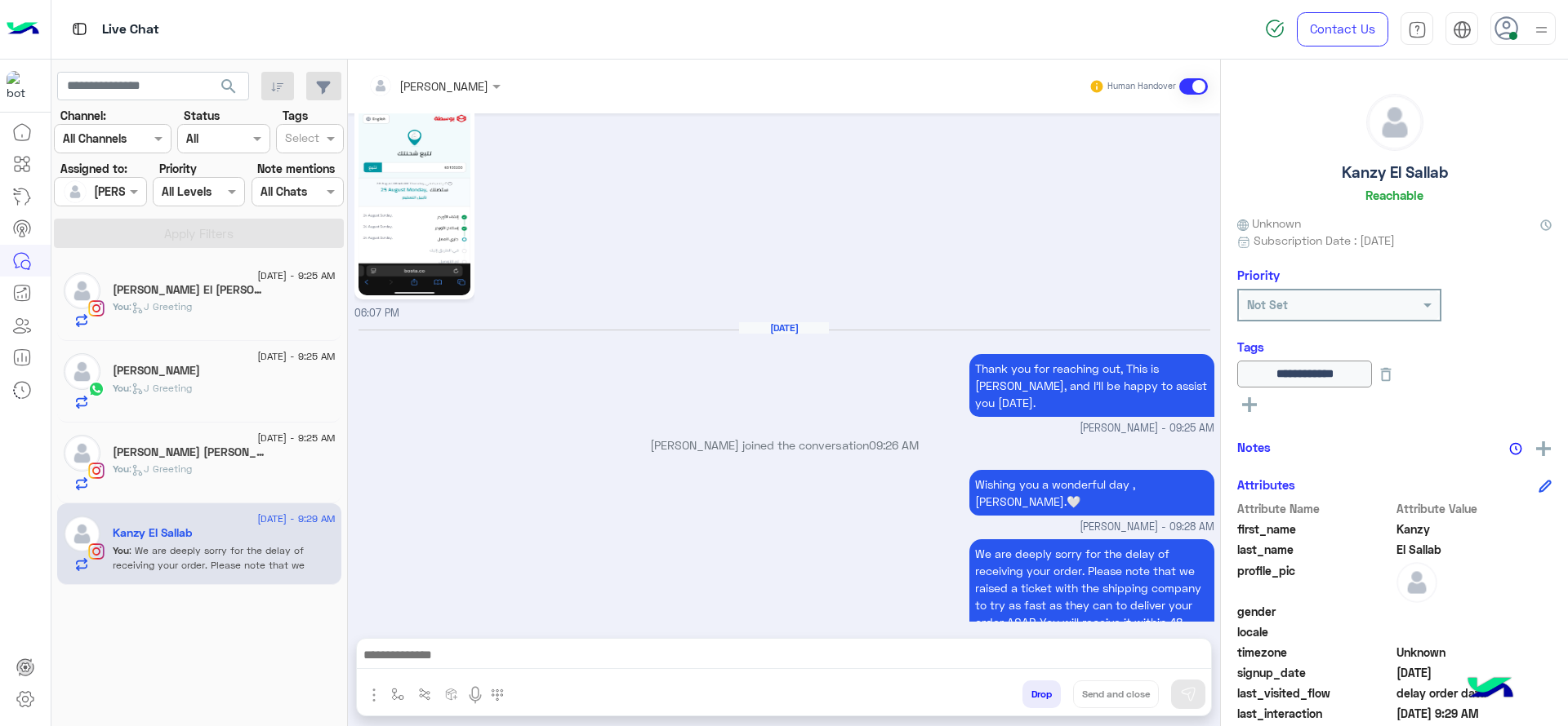
scroll to position [1713, 0]
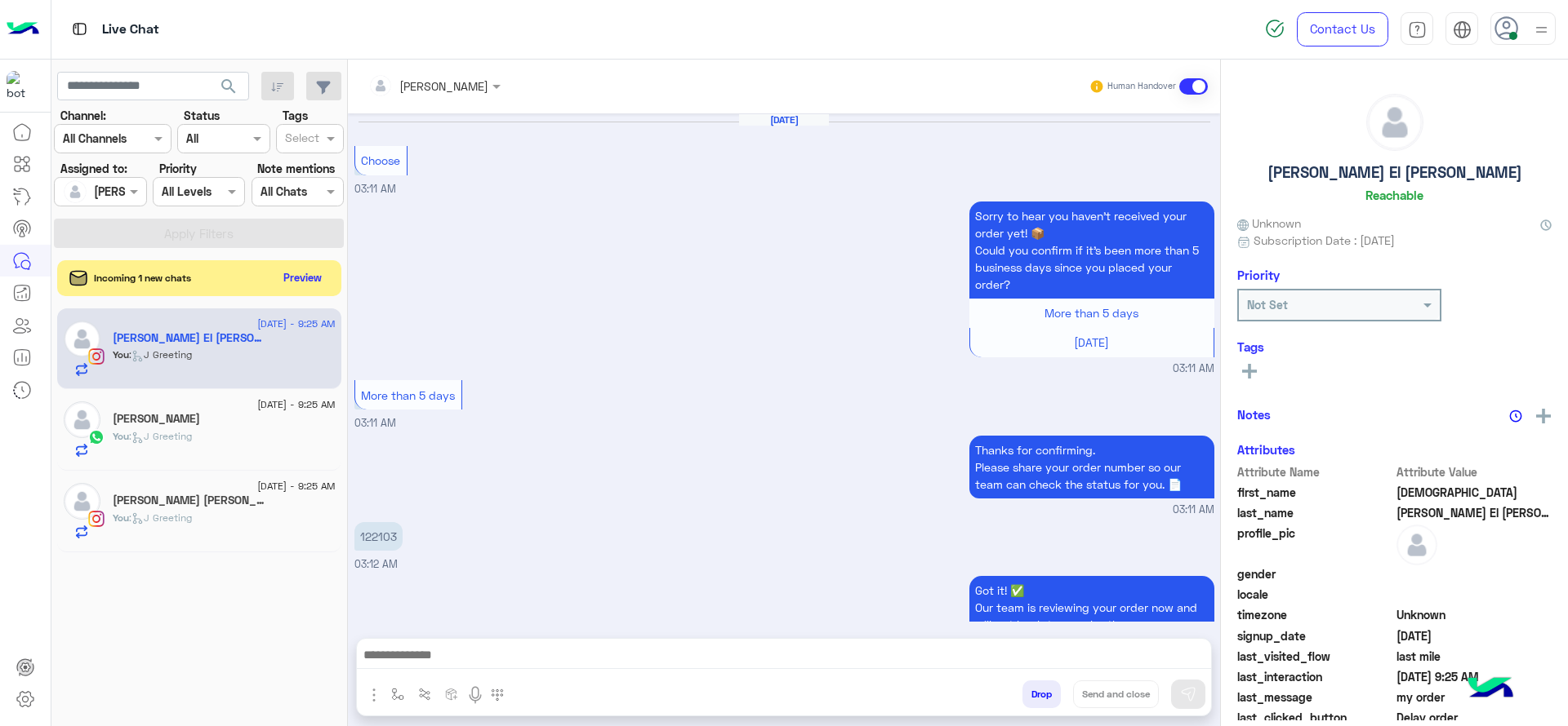
scroll to position [1287, 0]
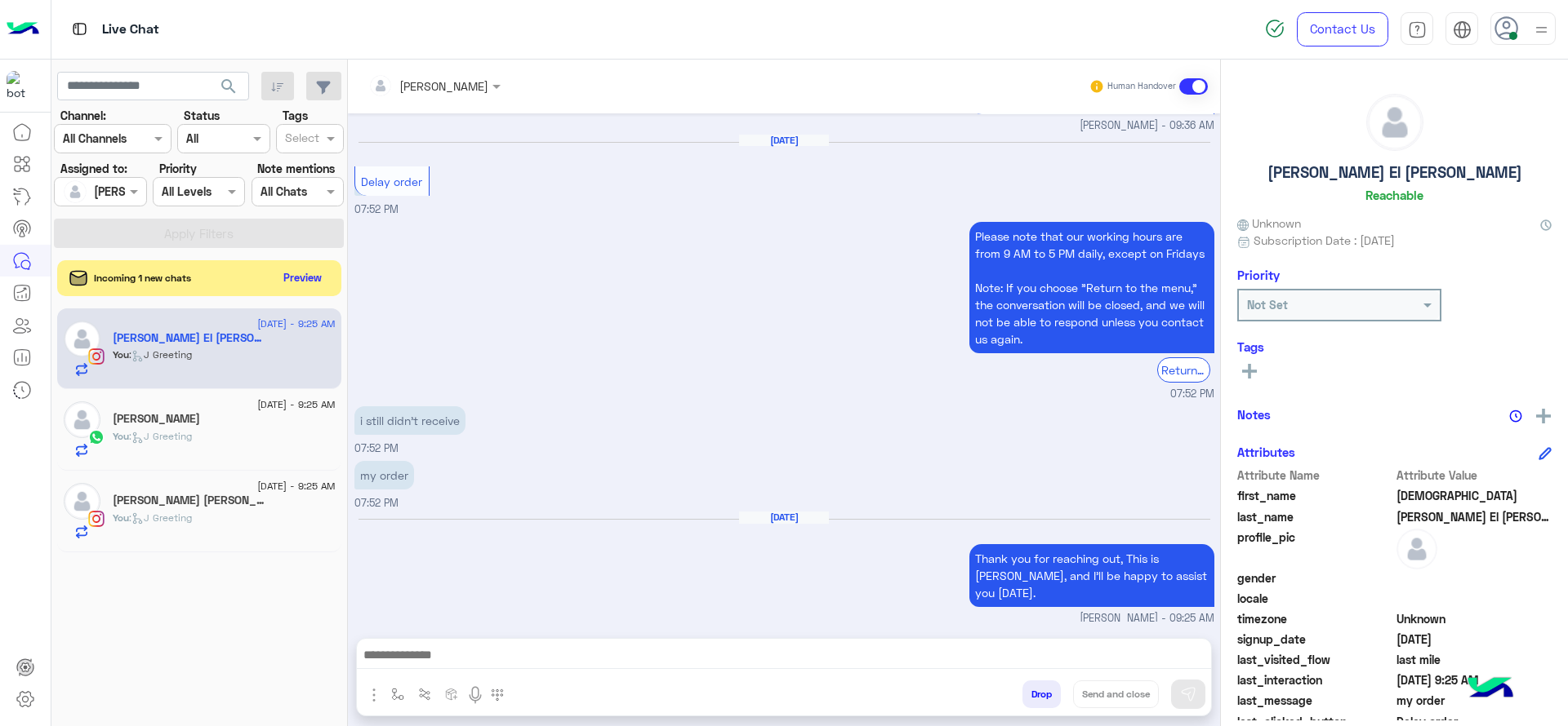
click at [166, 511] on p "You : J Greeting" at bounding box center [152, 518] width 79 height 15
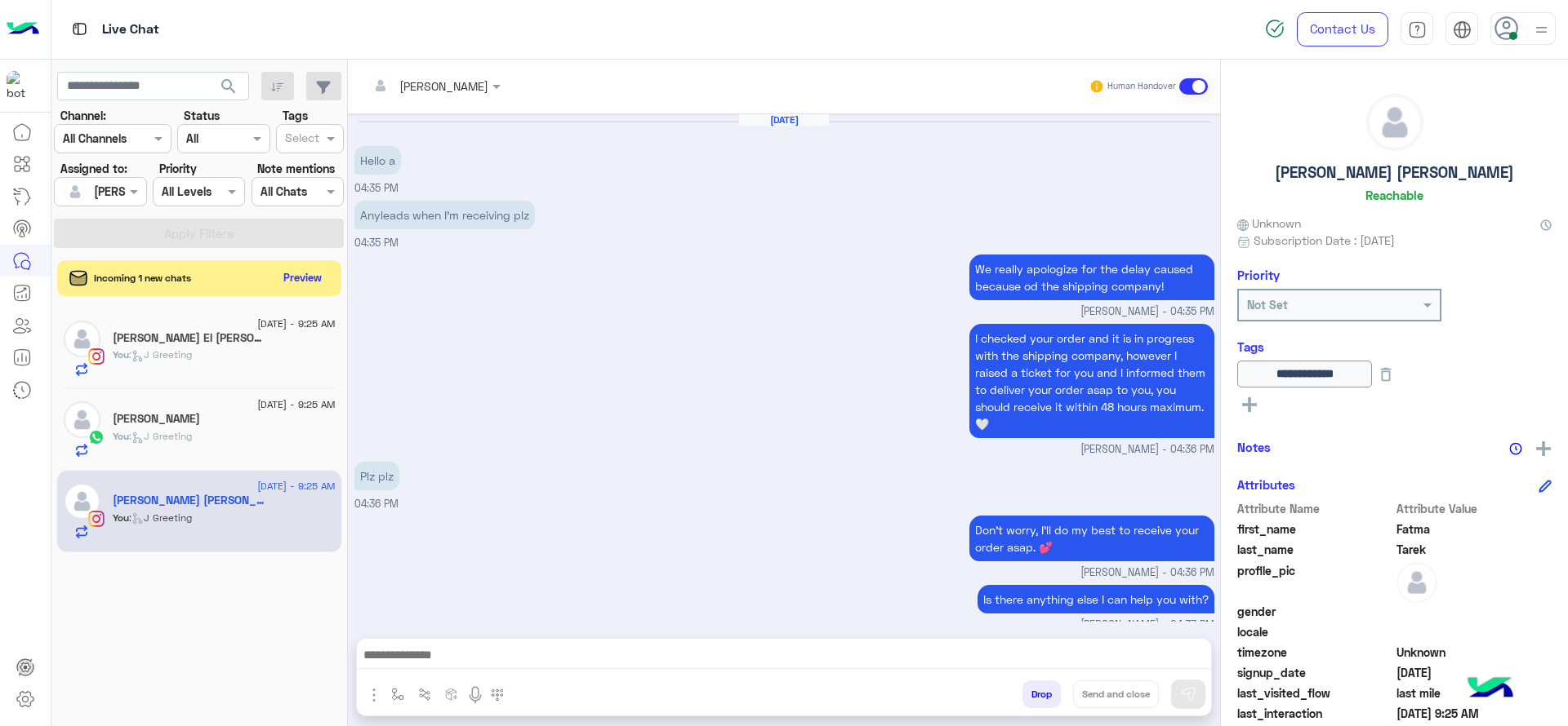
scroll to position [1277, 0]
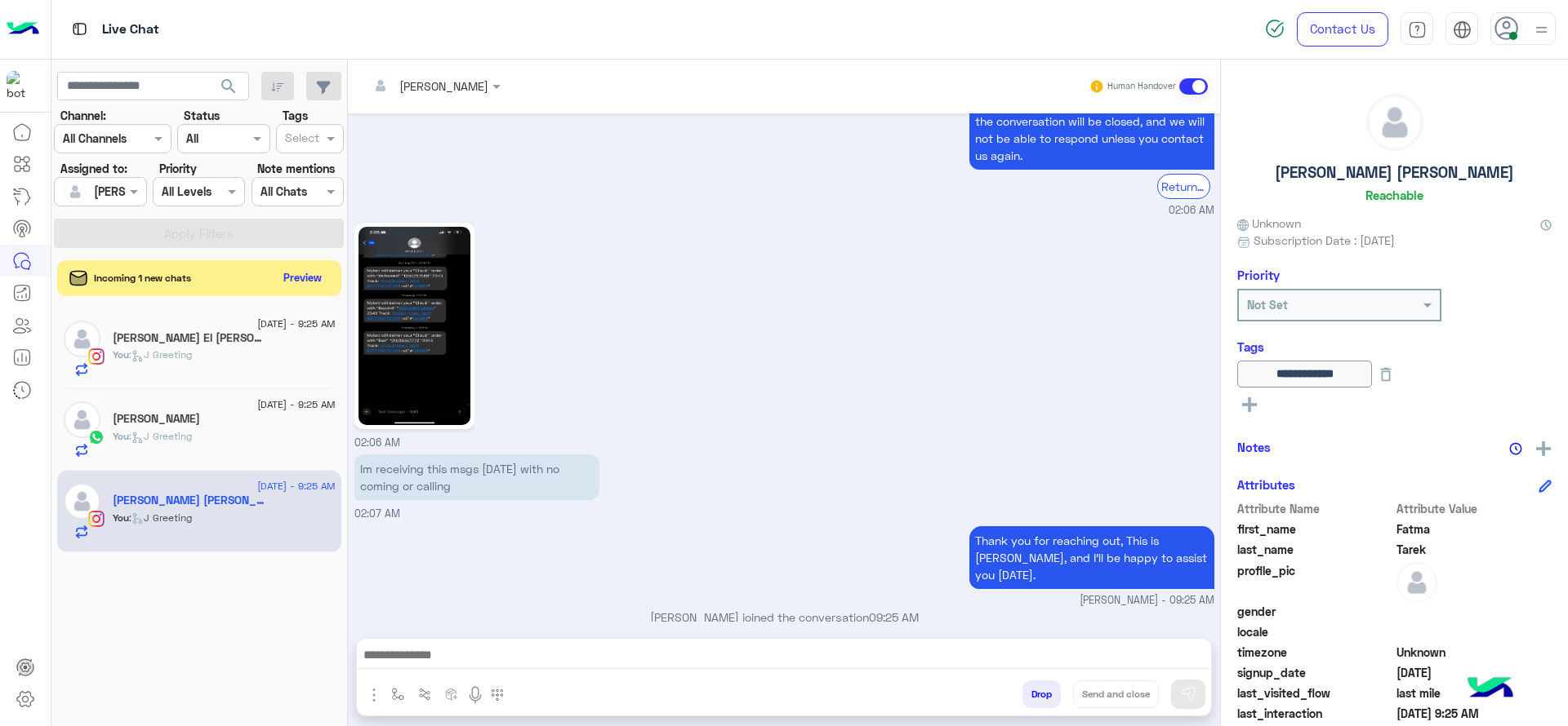
click at [581, 642] on div at bounding box center [784, 659] width 854 height 40
click at [571, 642] on div at bounding box center [784, 659] width 854 height 40
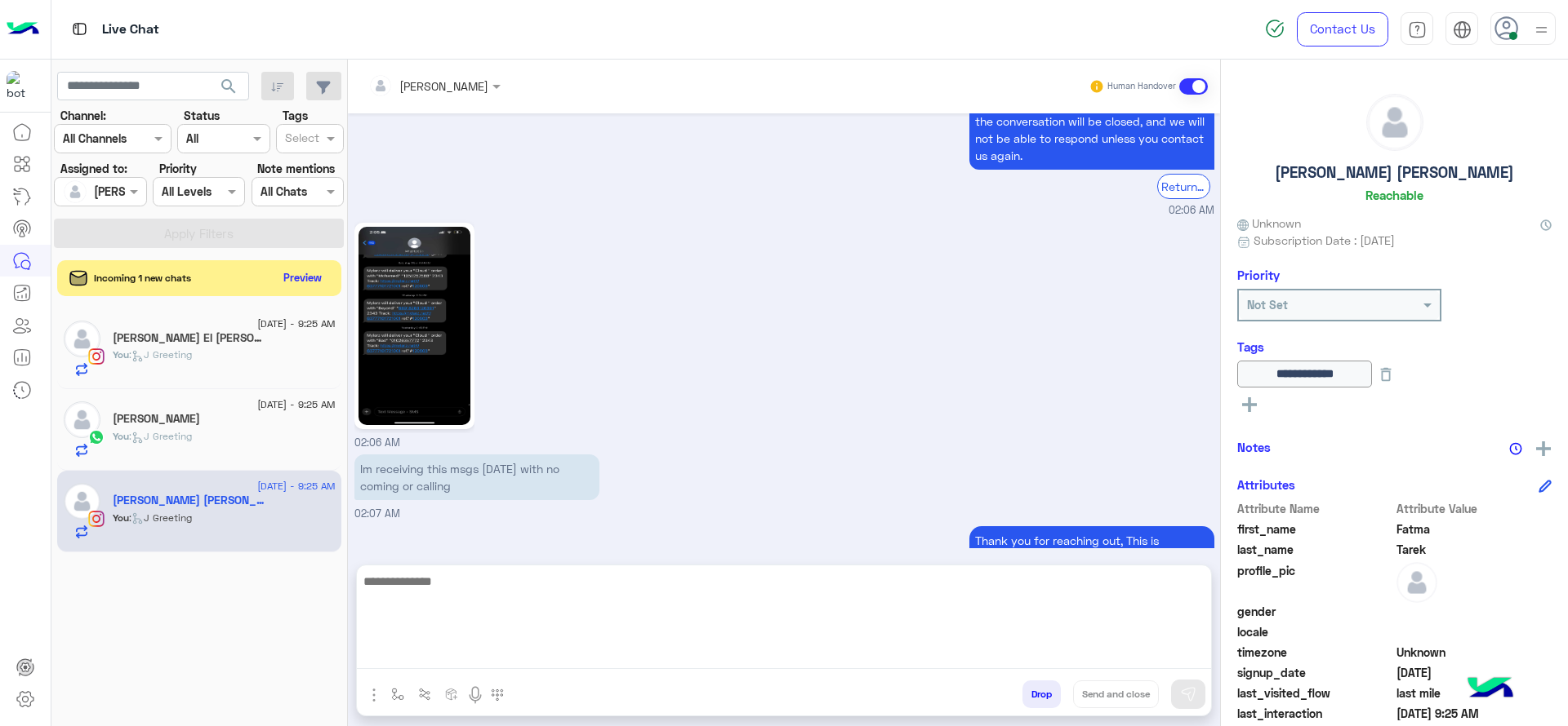
click at [558, 653] on textarea at bounding box center [784, 620] width 854 height 98
click at [547, 580] on textarea "**********" at bounding box center [784, 620] width 854 height 98
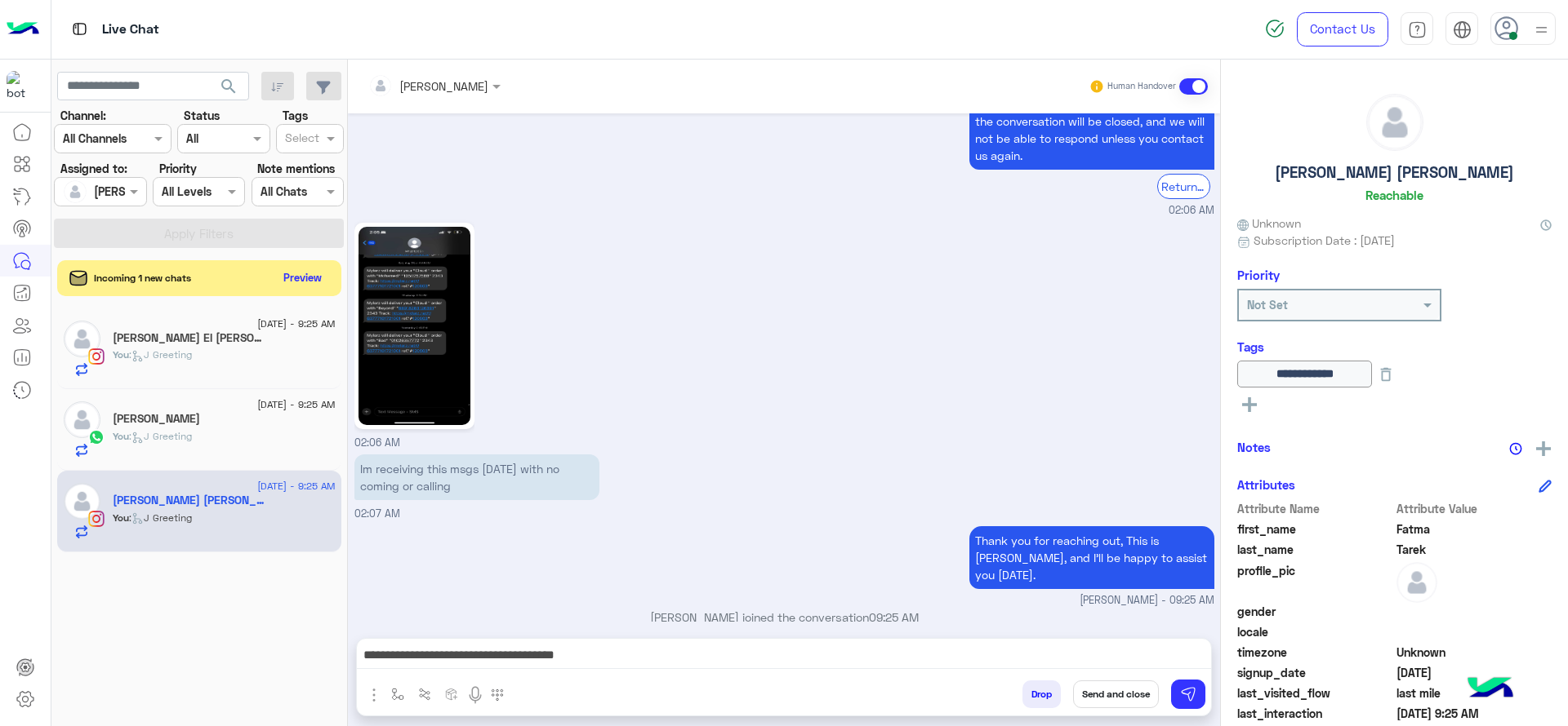
click at [407, 325] on img at bounding box center [414, 326] width 112 height 198
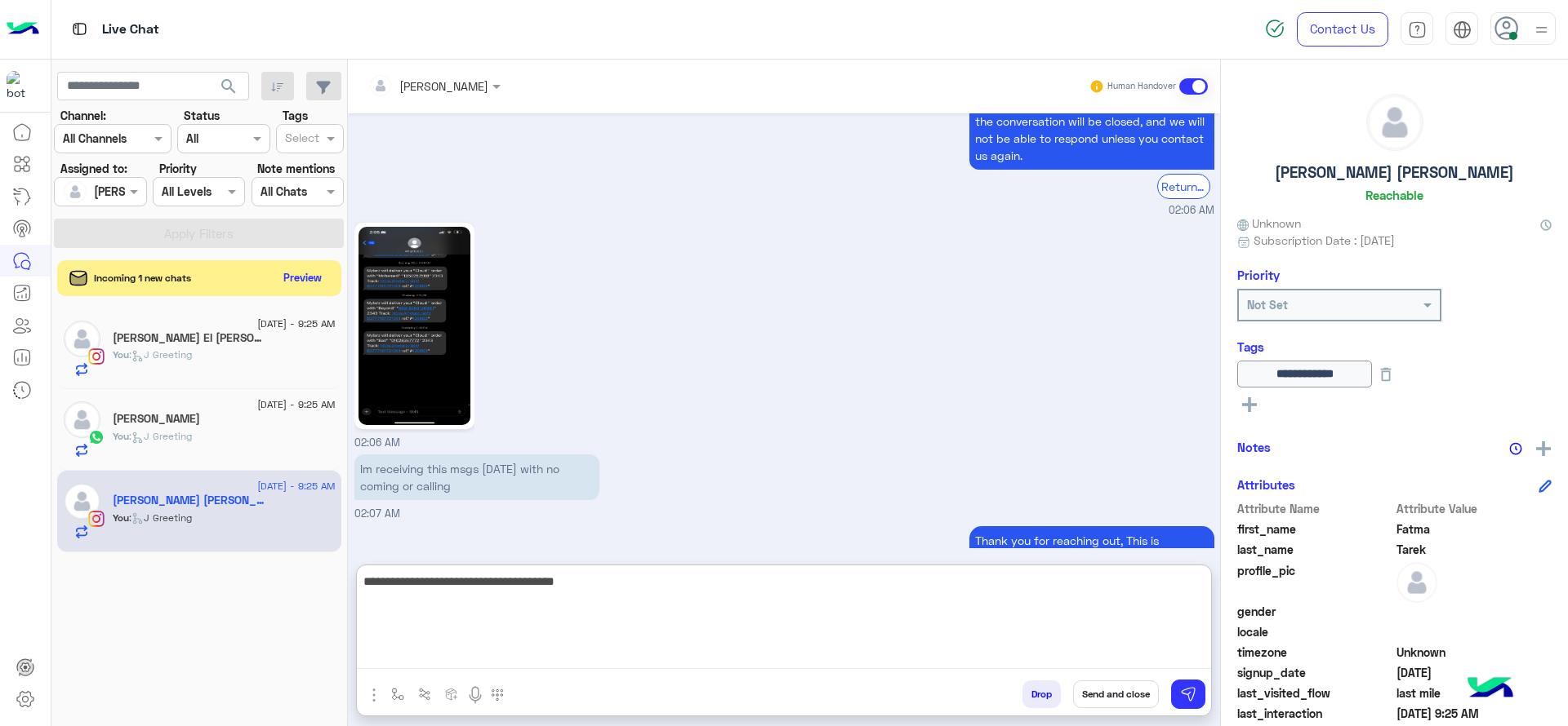
click at [924, 660] on textarea "**********" at bounding box center [784, 620] width 854 height 98
click at [799, 592] on textarea "**********" at bounding box center [784, 620] width 854 height 98
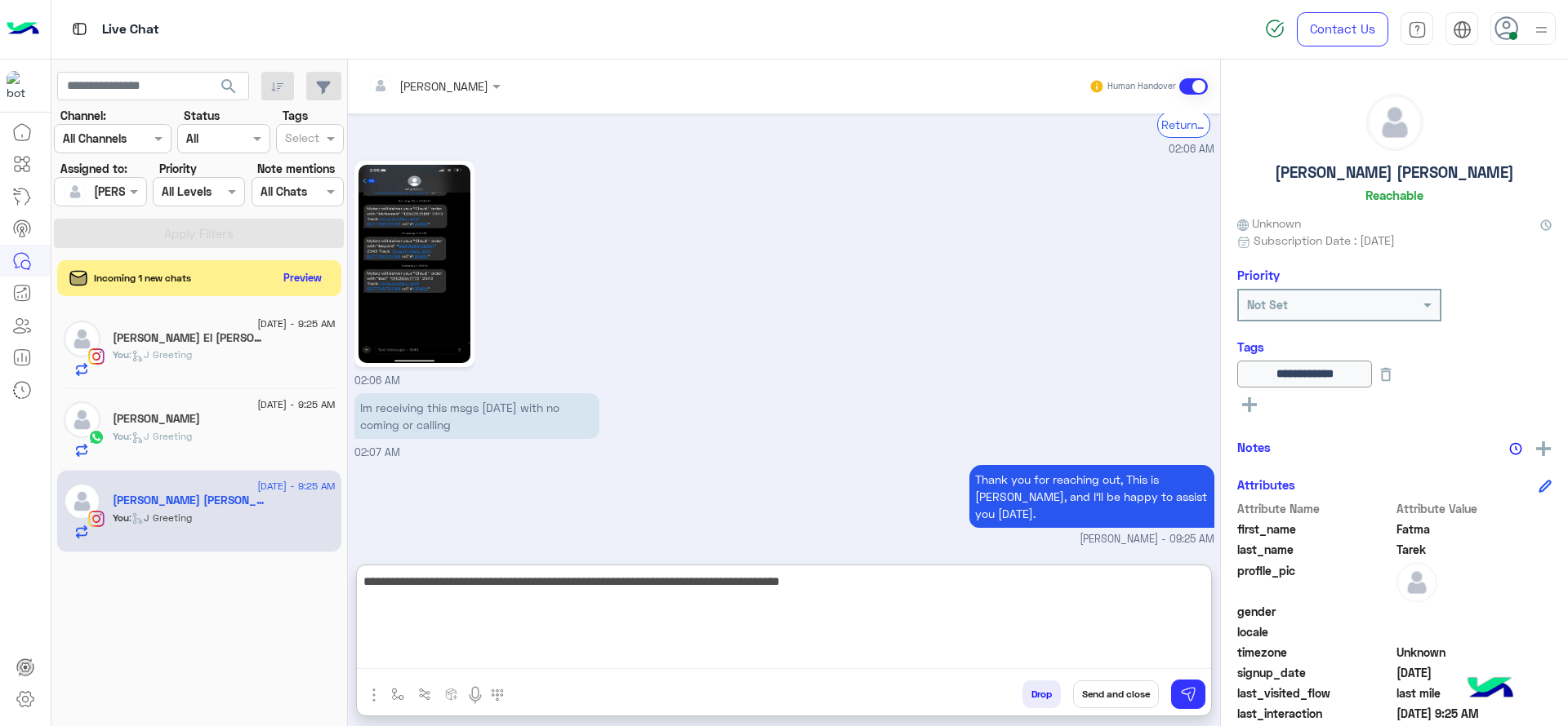
scroll to position [3201, 0]
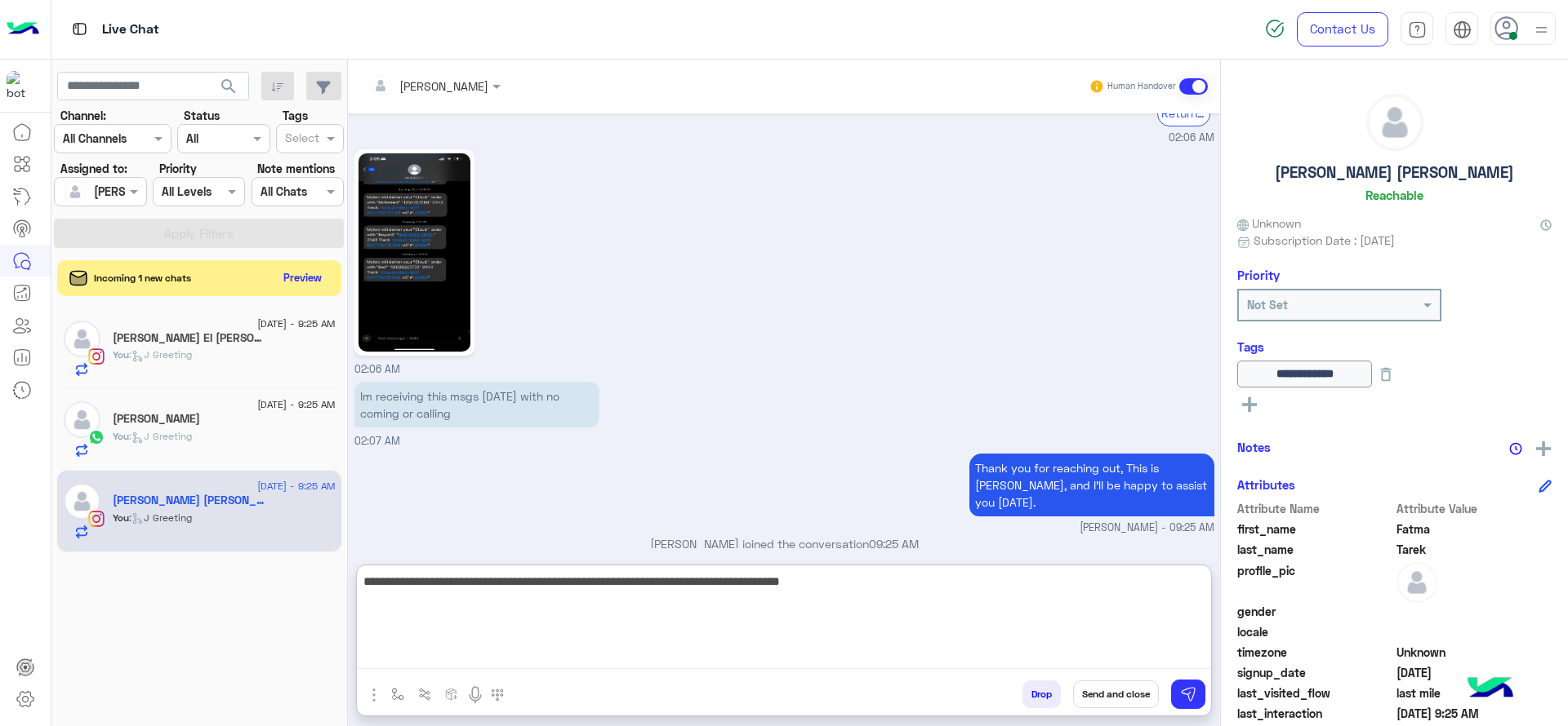
click at [876, 590] on textarea "**********" at bounding box center [784, 620] width 854 height 98
click at [1024, 587] on textarea "**********" at bounding box center [784, 620] width 854 height 98
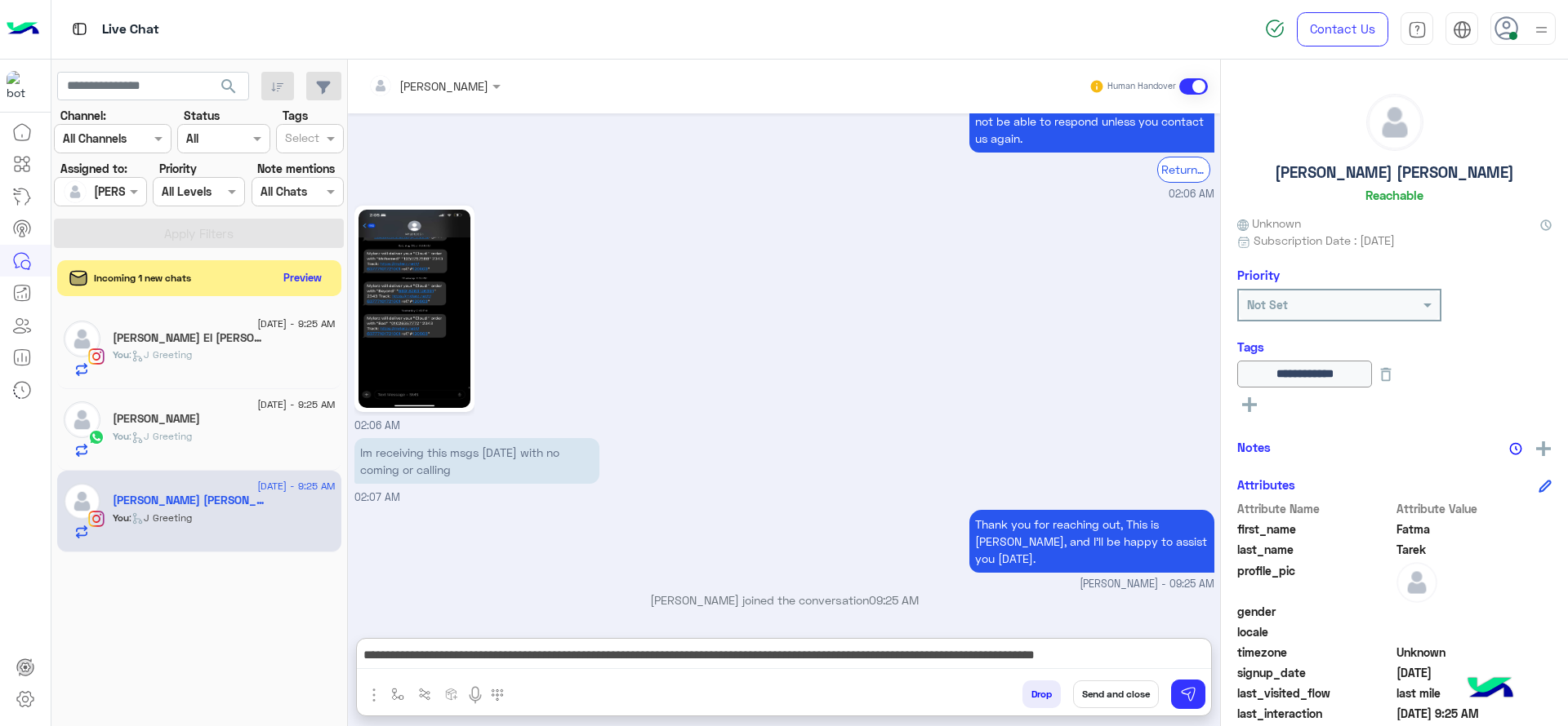
click at [1152, 549] on div "Jana Aboelseoud Human Handover Aug 26, 2025 I received an order since week 04:3…" at bounding box center [784, 396] width 872 height 673
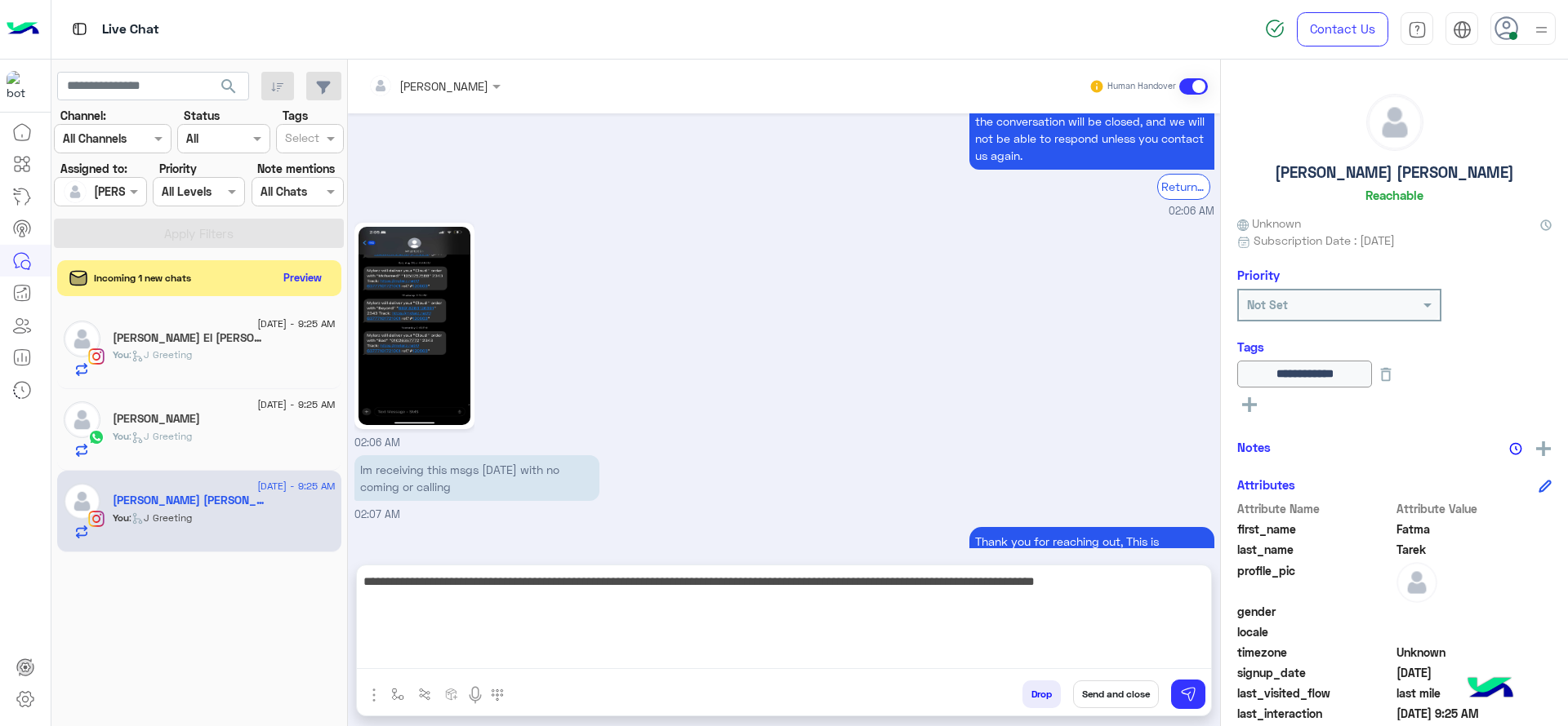
click at [1163, 656] on textarea "**********" at bounding box center [784, 620] width 854 height 98
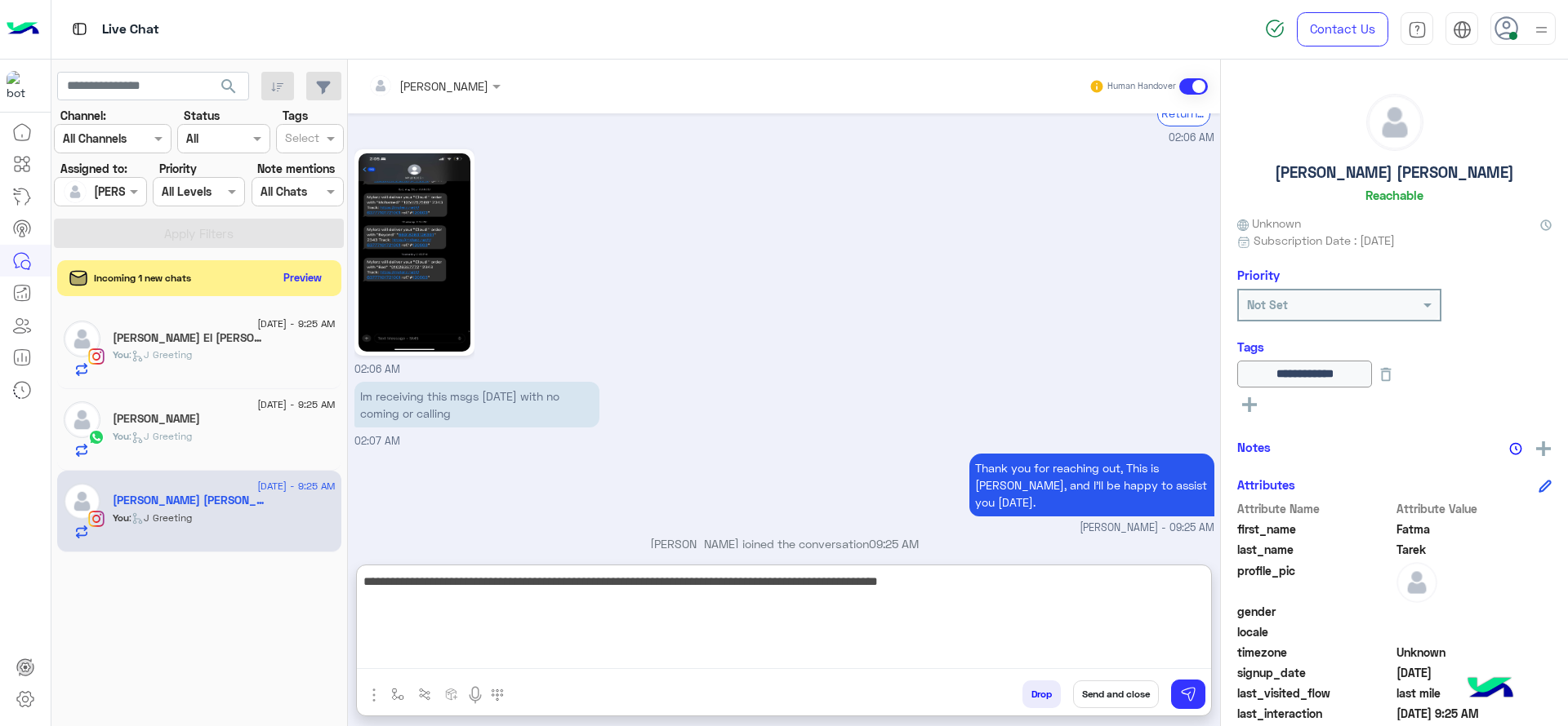
click at [578, 591] on textarea "**********" at bounding box center [784, 620] width 854 height 98
click at [586, 574] on textarea "**********" at bounding box center [784, 620] width 854 height 98
click at [766, 634] on textarea "**********" at bounding box center [784, 620] width 854 height 98
drag, startPoint x: 466, startPoint y: 610, endPoint x: 374, endPoint y: 619, distance: 92.4
click at [374, 619] on textarea "**********" at bounding box center [784, 620] width 854 height 98
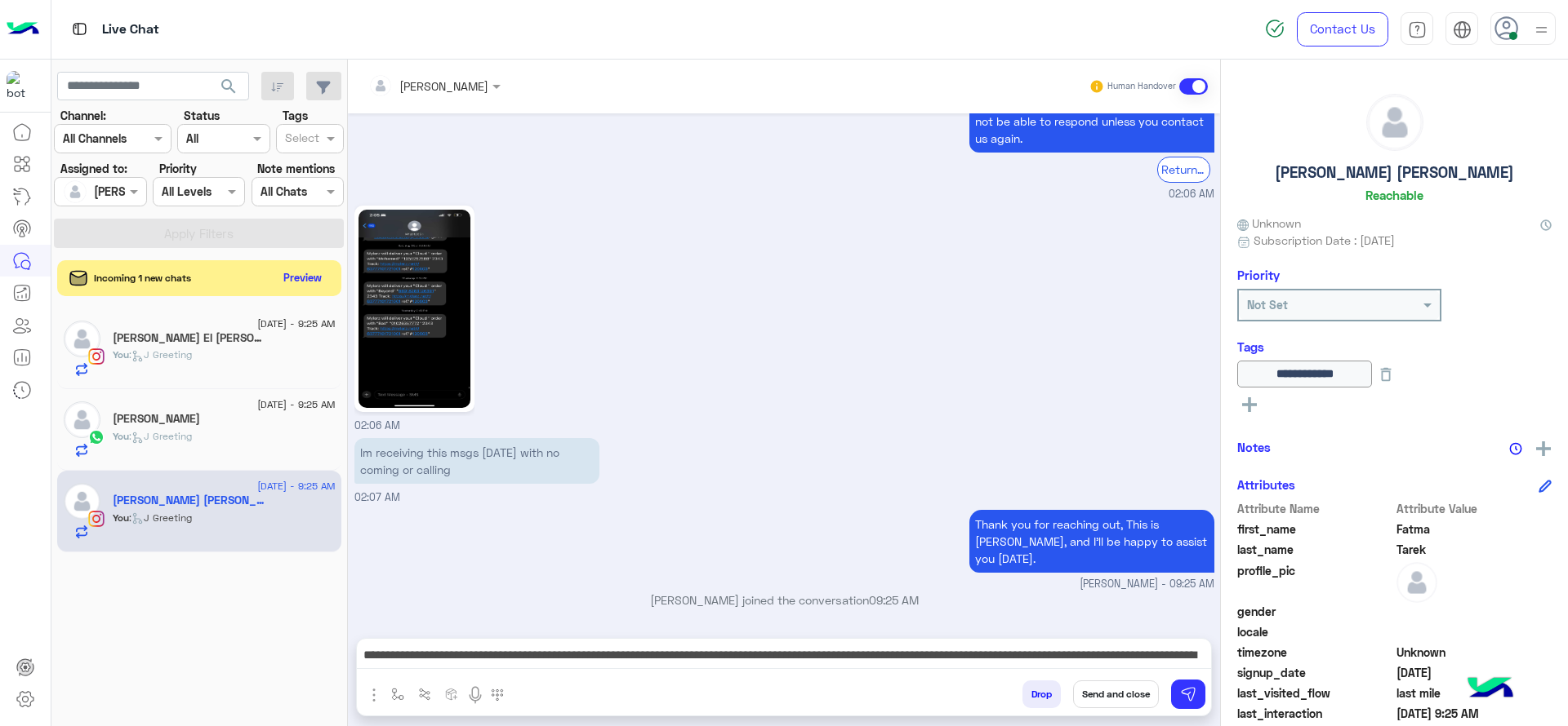
drag, startPoint x: 348, startPoint y: 613, endPoint x: 379, endPoint y: 596, distance: 35.4
click at [349, 611] on div "Jana Aboelseoud Human Handover Aug 26, 2025 I received an order since week 04:3…" at bounding box center [784, 396] width 872 height 673
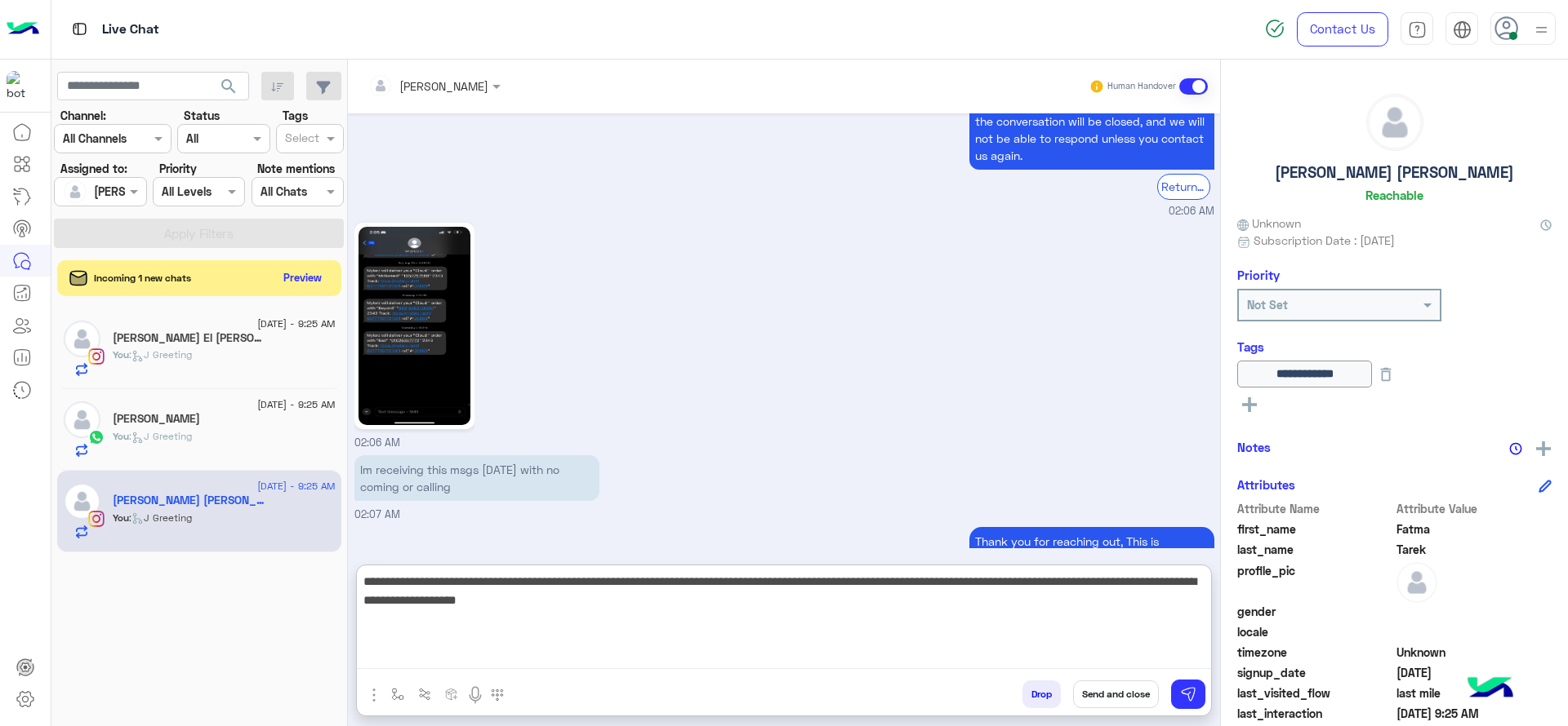
click at [420, 661] on textarea "**********" at bounding box center [784, 620] width 854 height 98
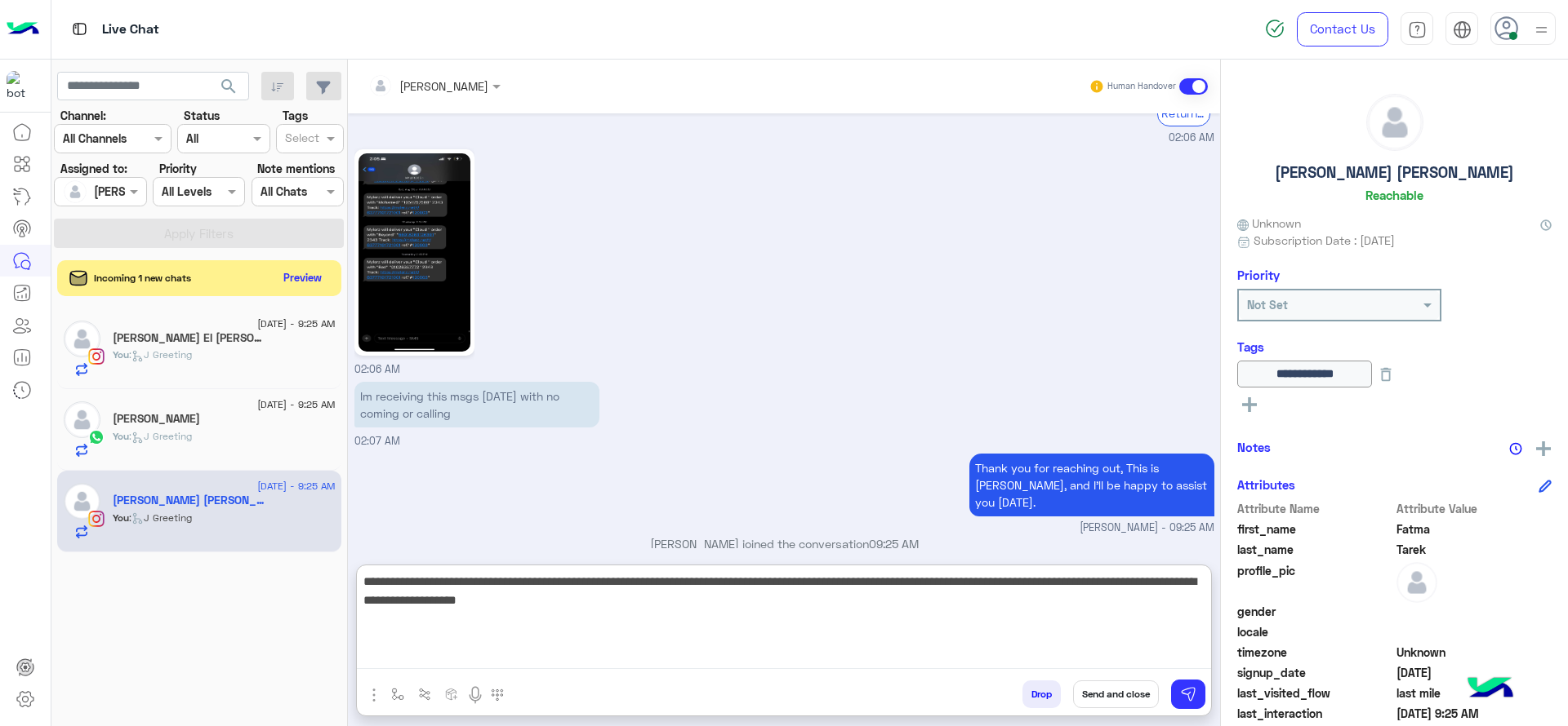
drag, startPoint x: 467, startPoint y: 620, endPoint x: 366, endPoint y: 611, distance: 101.4
click at [386, 613] on textarea "**********" at bounding box center [784, 620] width 854 height 98
click at [638, 601] on textarea "**********" at bounding box center [784, 620] width 854 height 98
type textarea "**********"
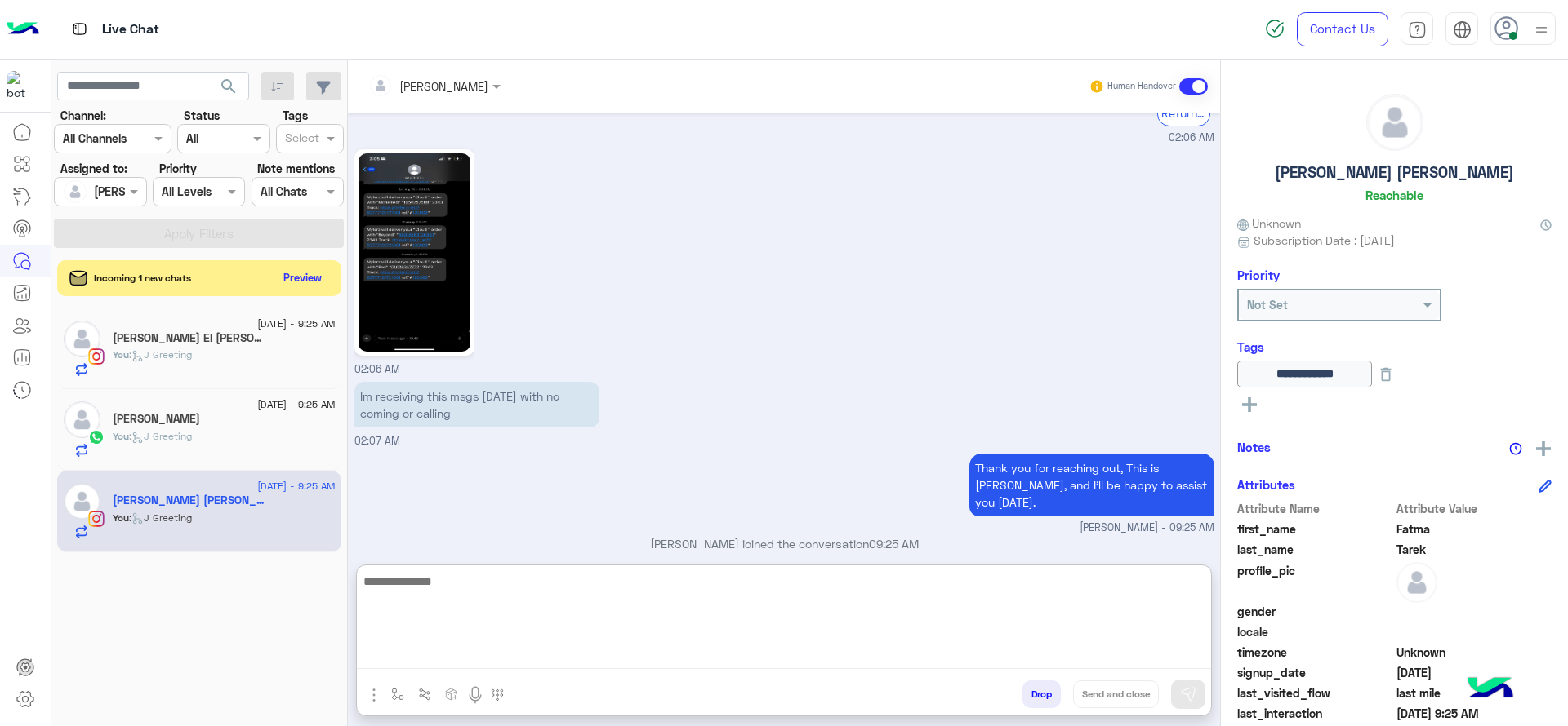
click at [425, 648] on textarea at bounding box center [784, 620] width 854 height 98
paste textarea "**********"
type textarea "**********"
click at [665, 586] on textarea "**********" at bounding box center [784, 620] width 854 height 98
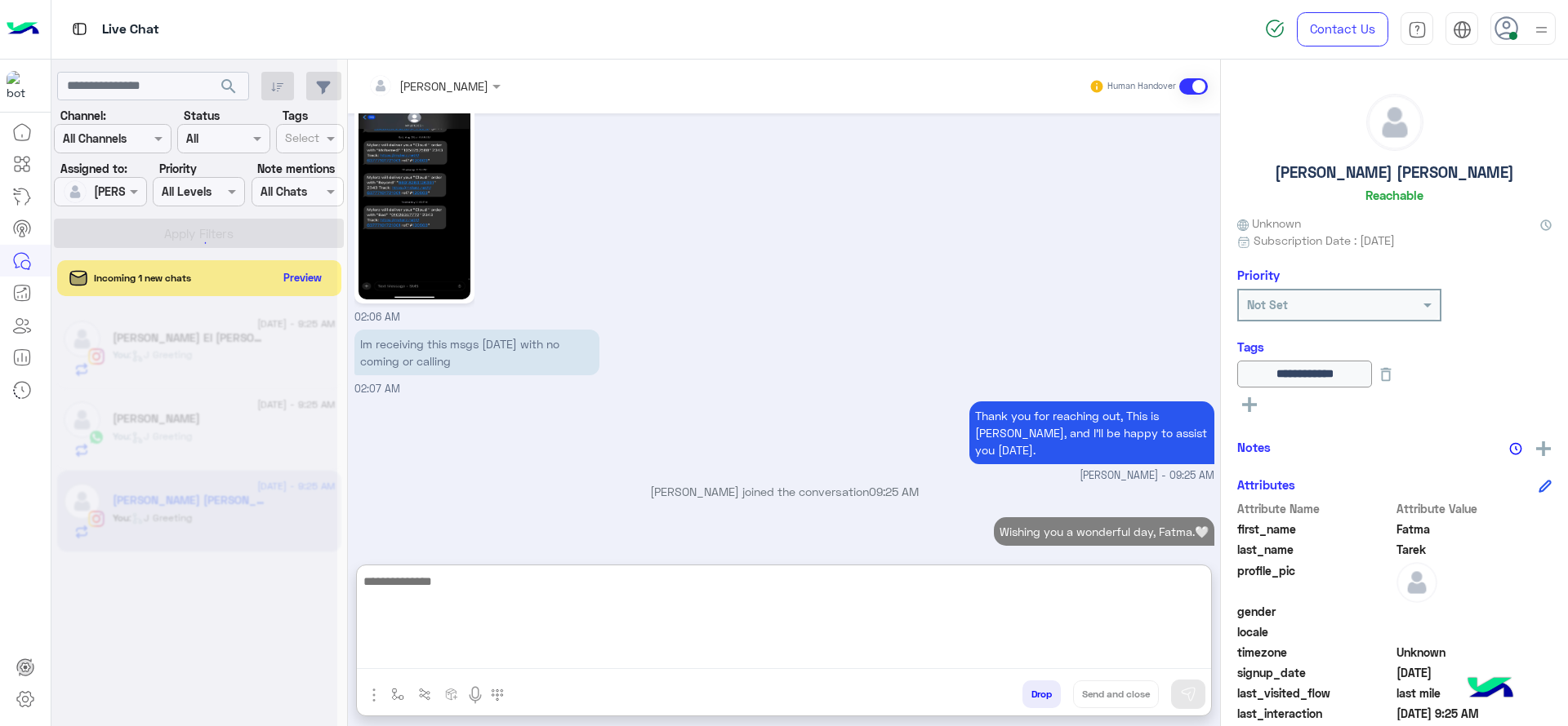
paste textarea "**********"
type textarea "**********"
click at [586, 606] on textarea "**********" at bounding box center [784, 620] width 854 height 98
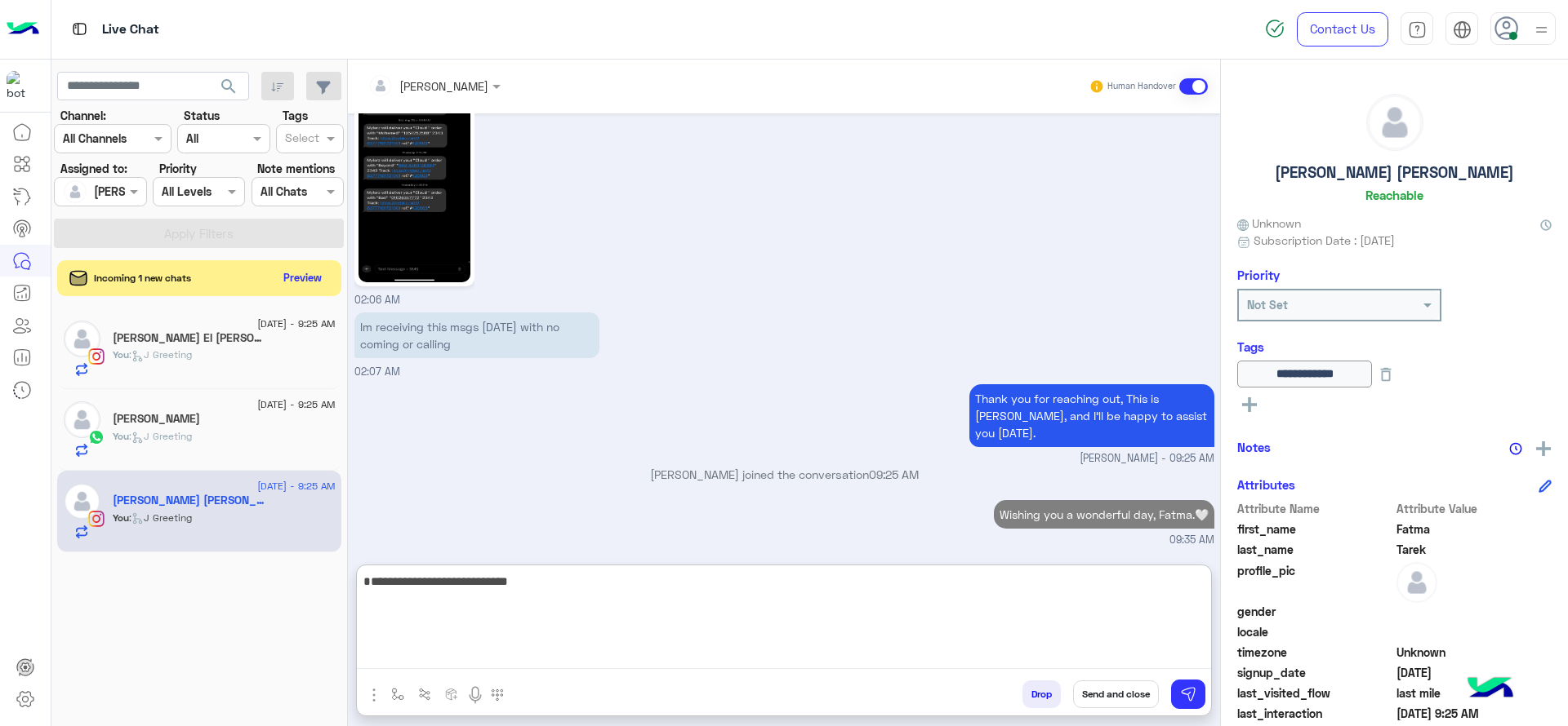
scroll to position [3253, 0]
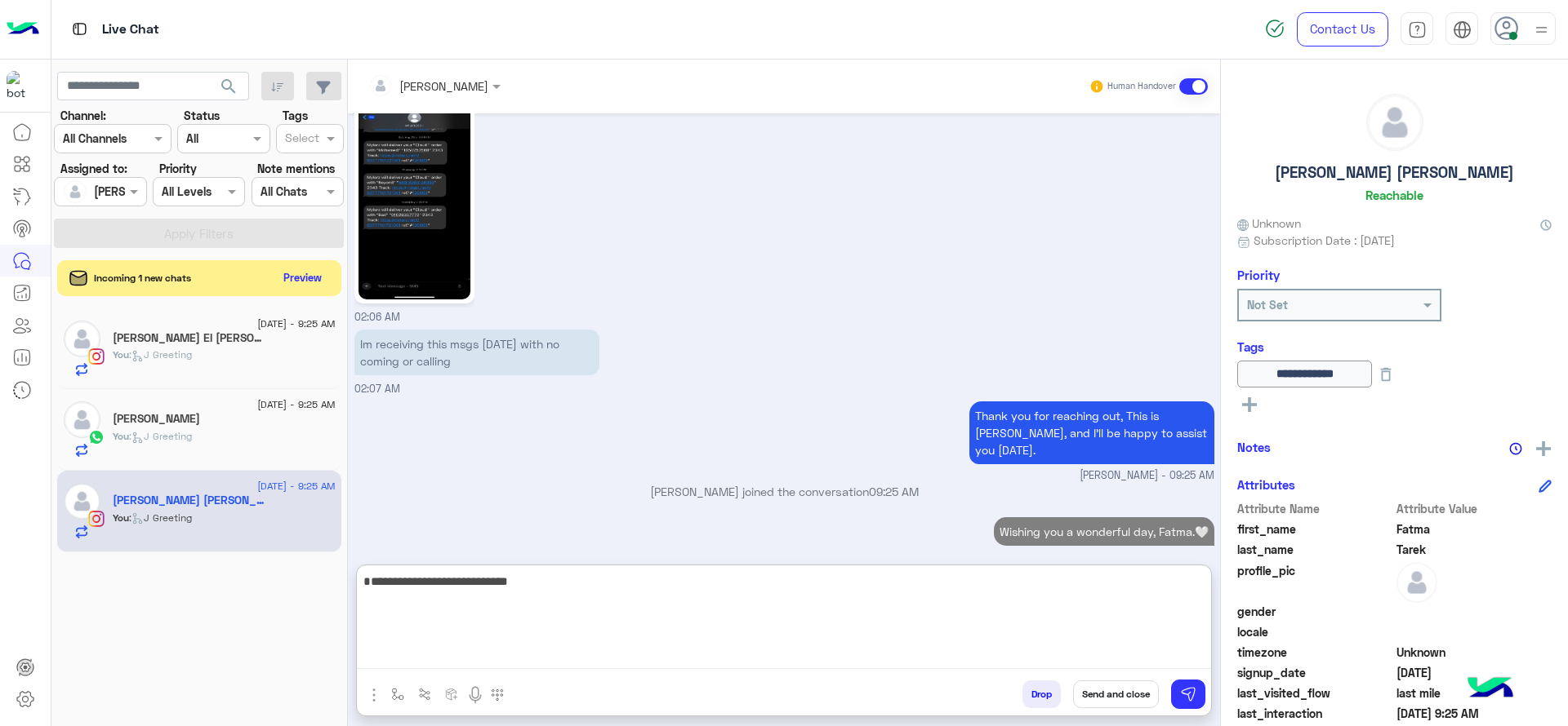
click at [586, 606] on textarea "**********" at bounding box center [784, 620] width 854 height 98
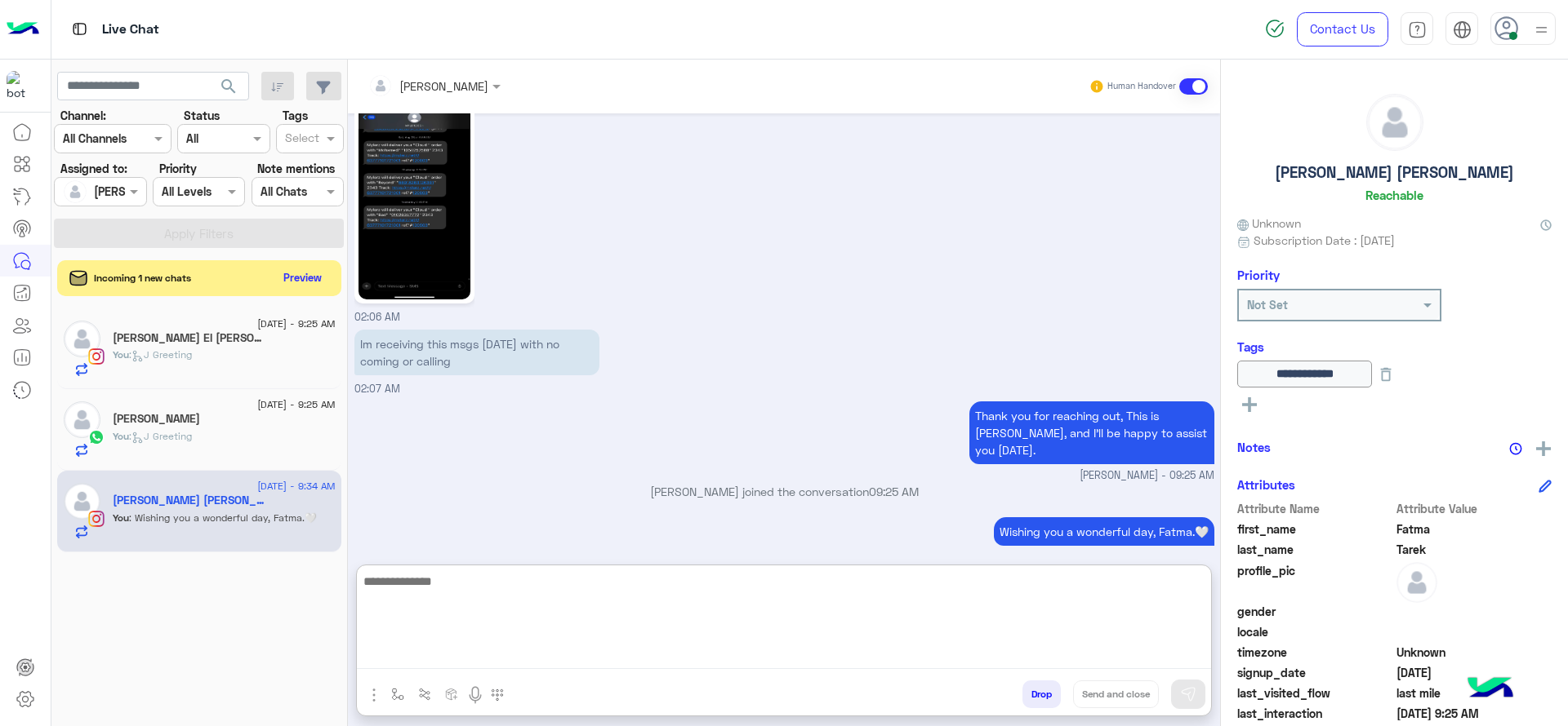
paste textarea "**********"
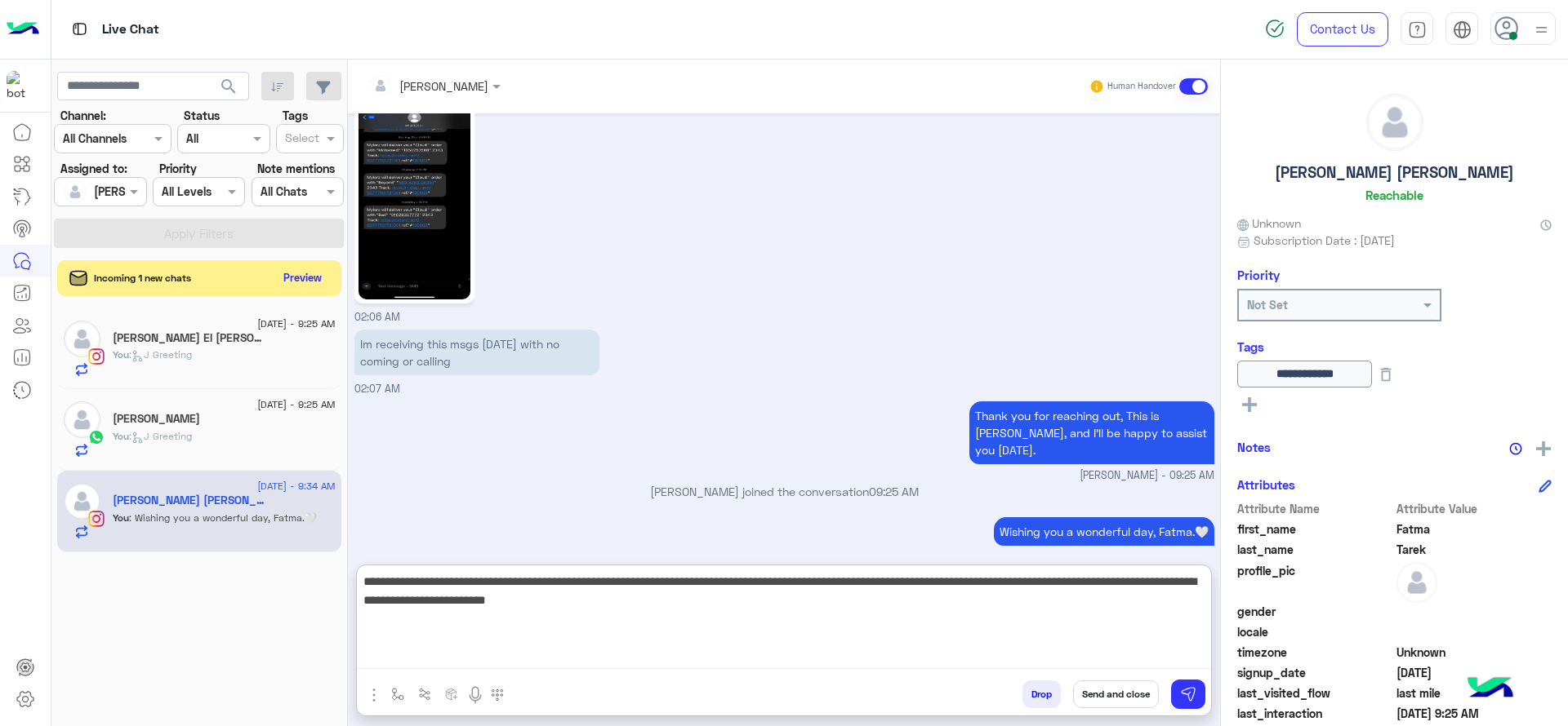
type textarea "**********"
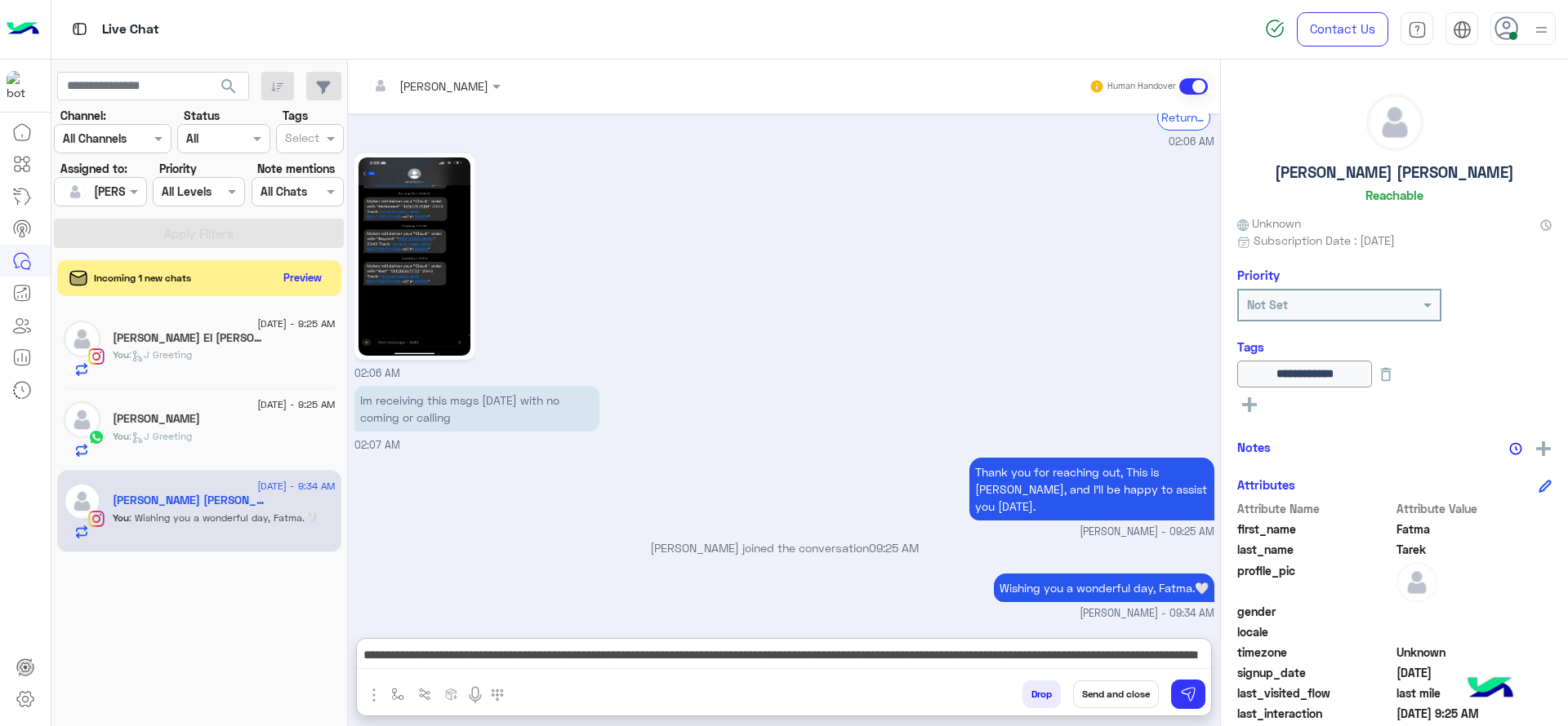
click at [697, 670] on div "**********" at bounding box center [784, 659] width 854 height 40
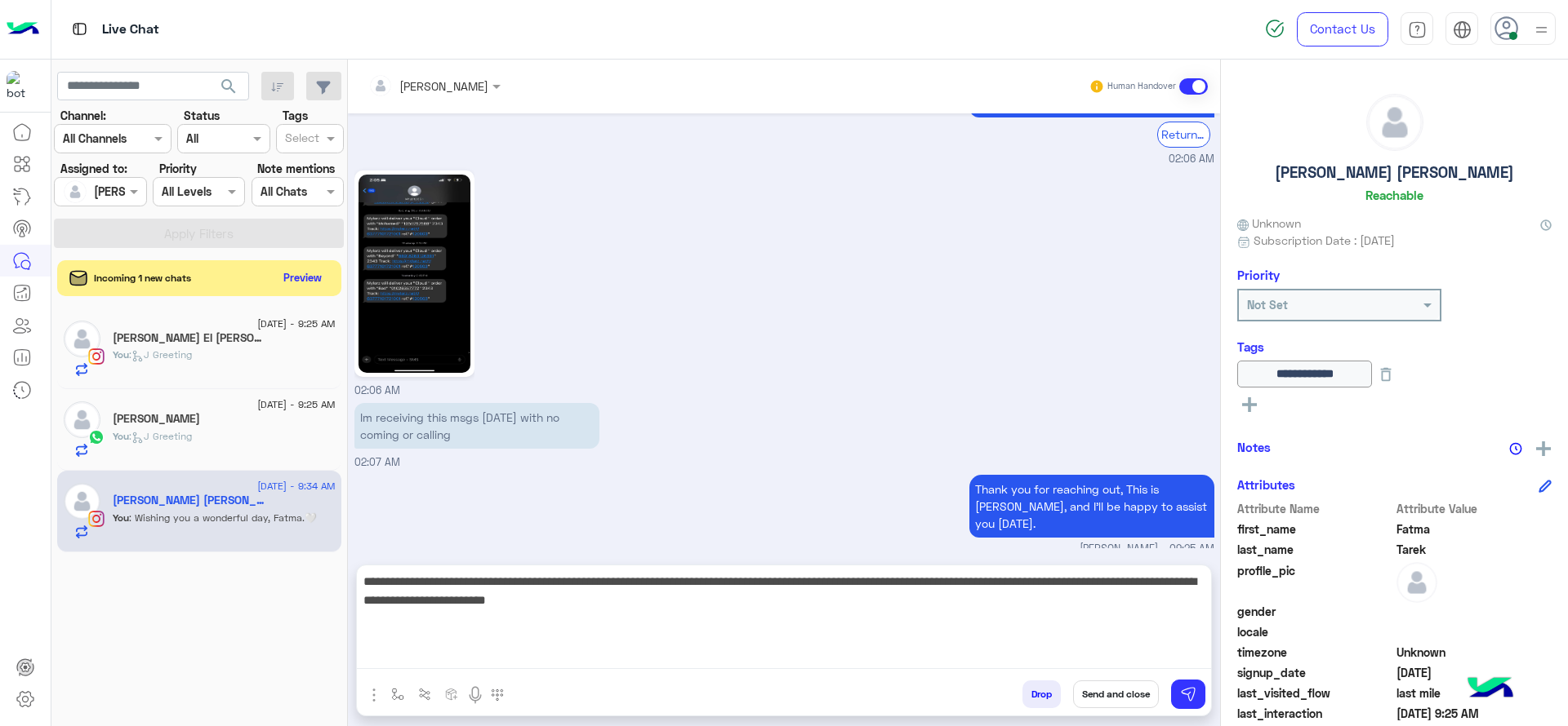
click at [696, 650] on textarea "**********" at bounding box center [784, 620] width 854 height 98
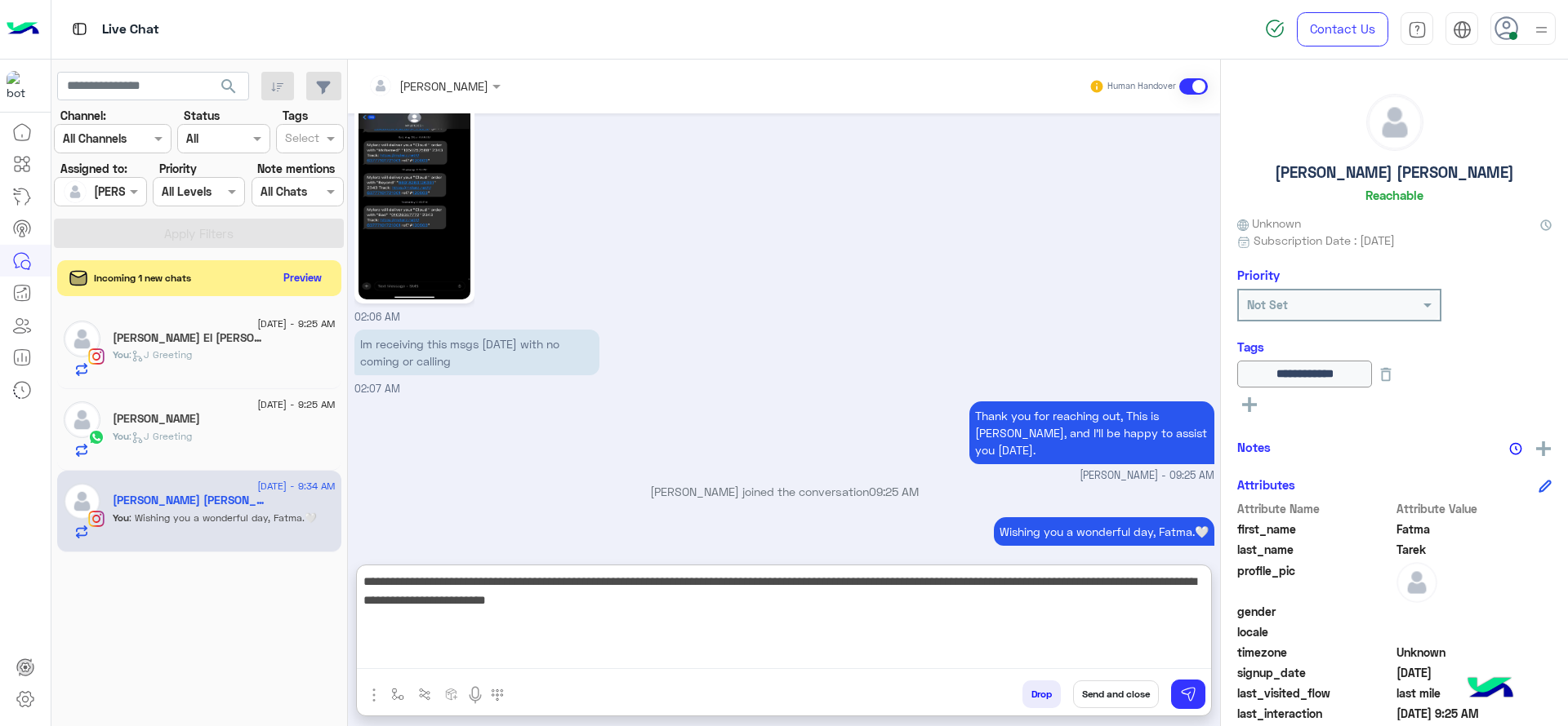
click at [683, 619] on textarea "**********" at bounding box center [784, 620] width 854 height 98
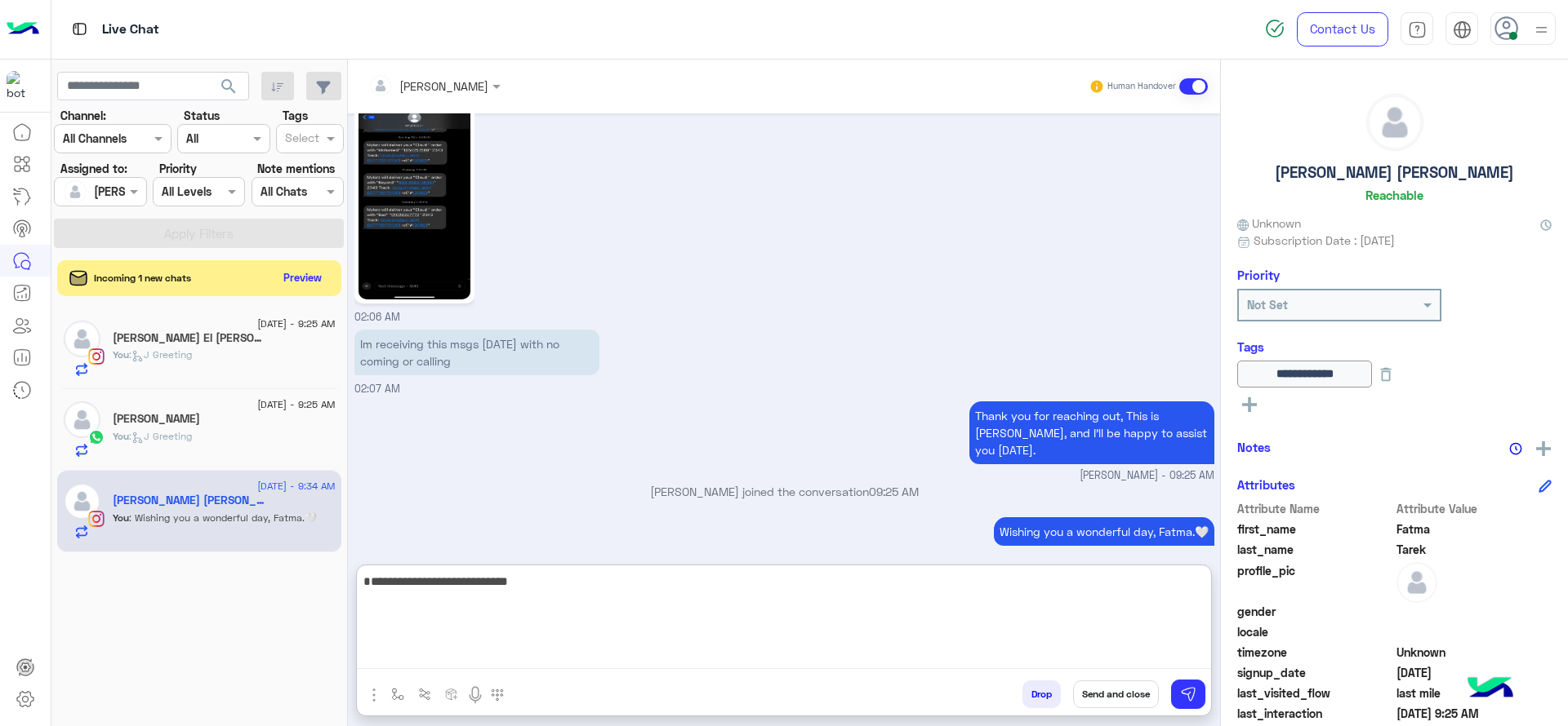
paste textarea "**********"
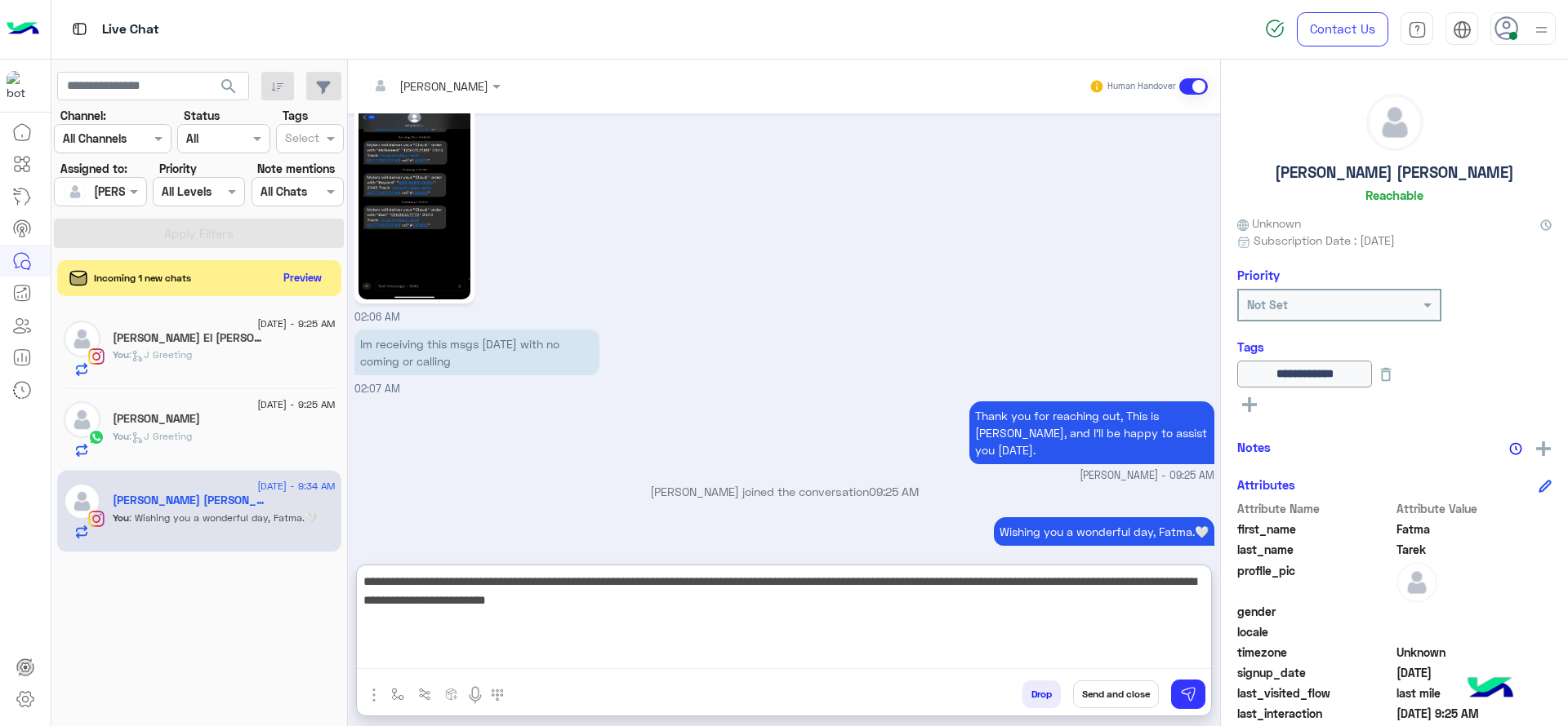
click at [700, 611] on textarea "**********" at bounding box center [784, 620] width 854 height 98
type textarea "**********"
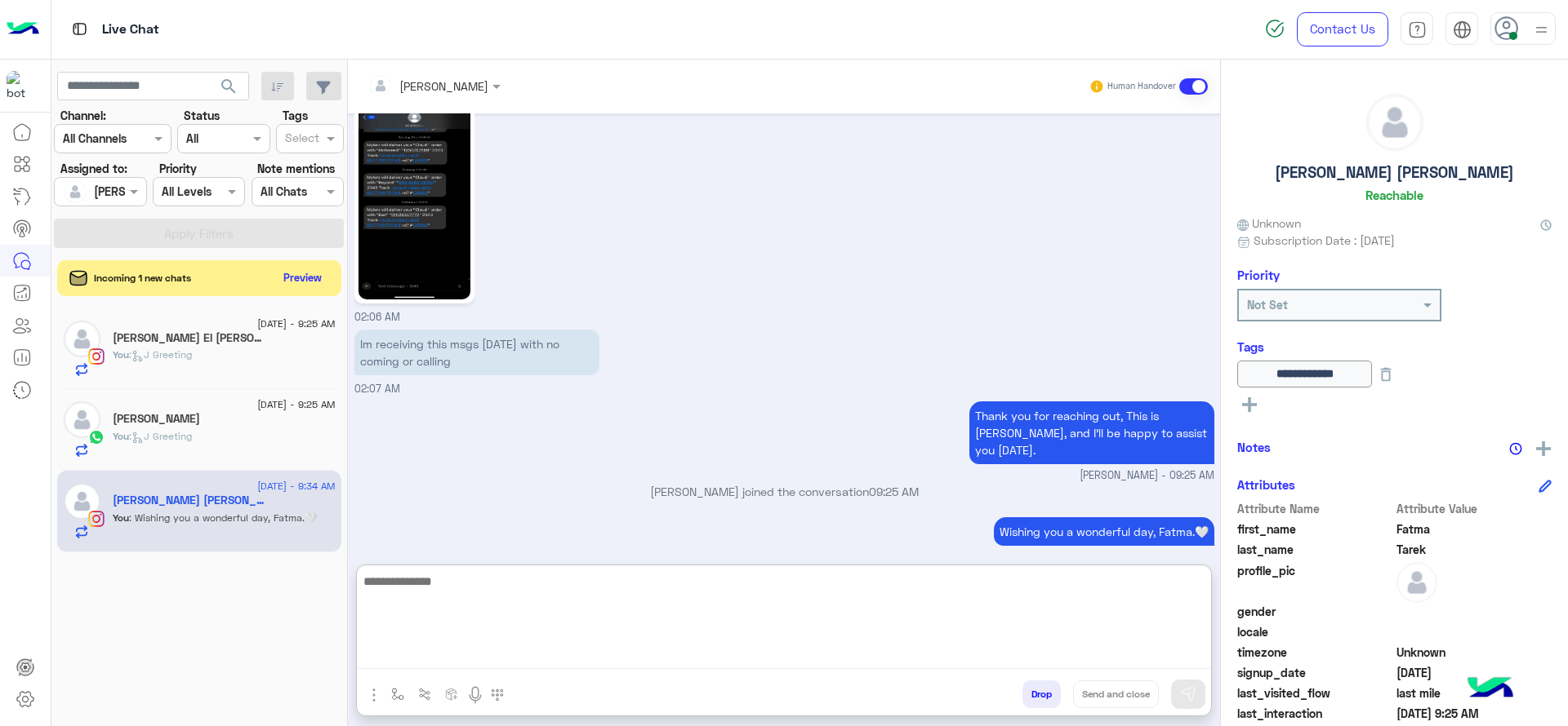
scroll to position [3374, 0]
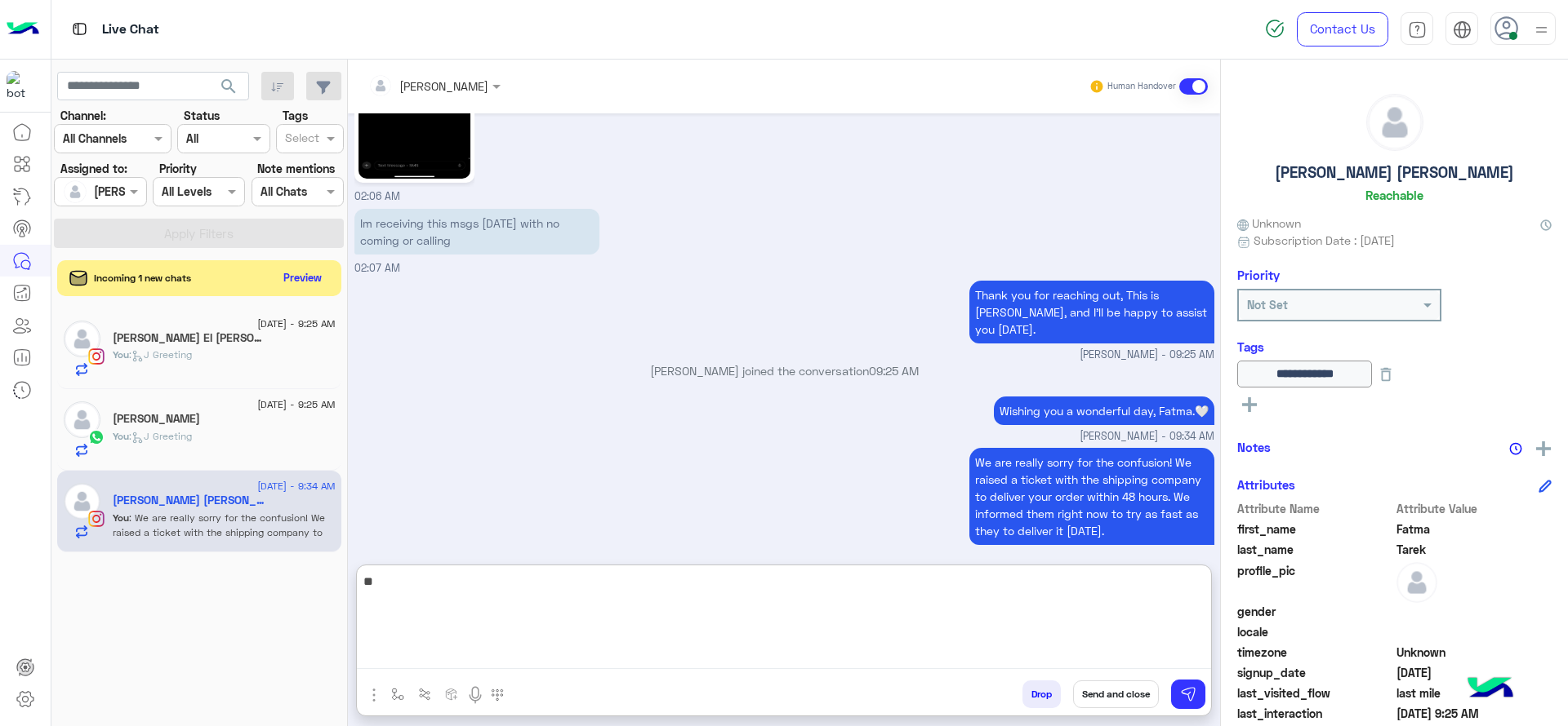
type textarea "*"
click at [638, 621] on textarea "**********" at bounding box center [784, 620] width 854 height 98
type textarea "**********"
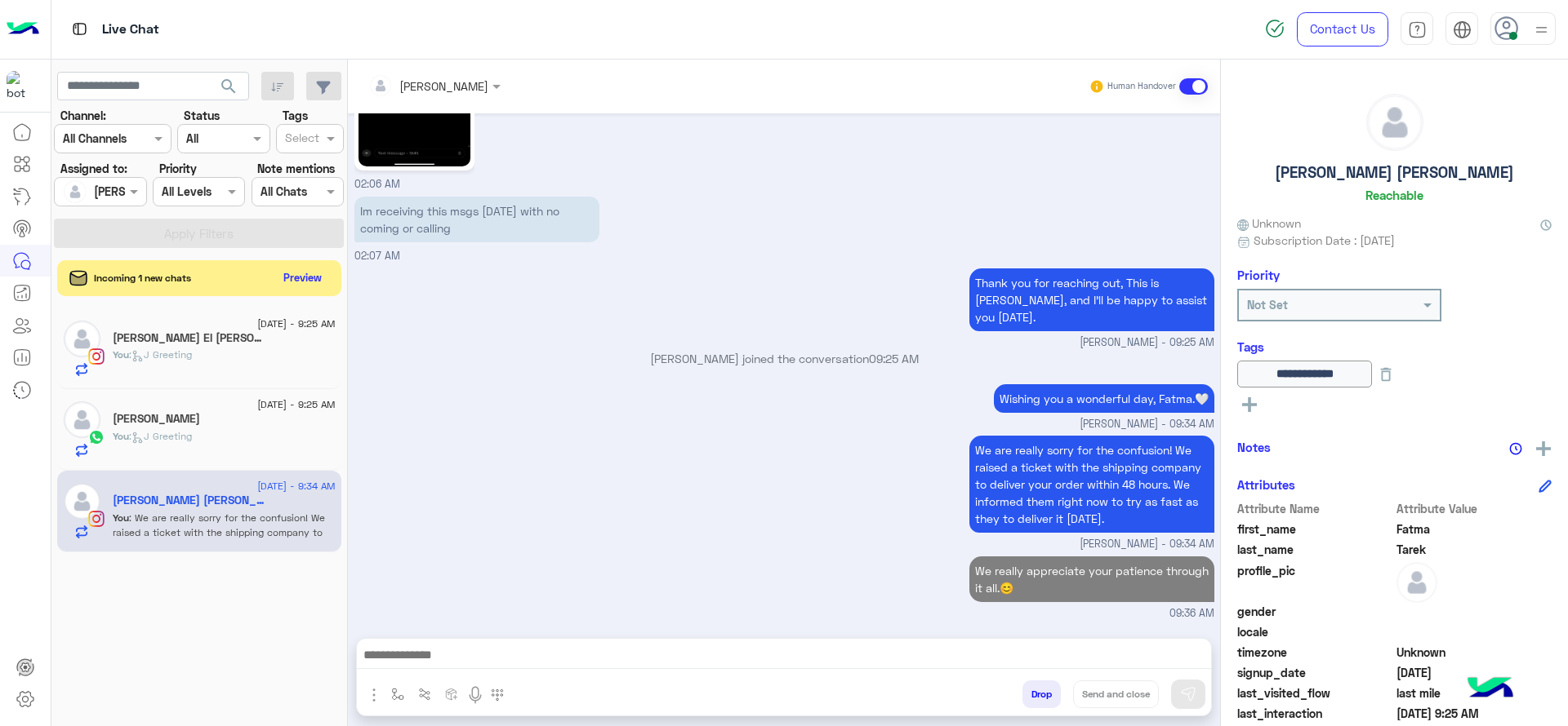
click at [192, 433] on span ": J Greeting" at bounding box center [160, 436] width 63 height 12
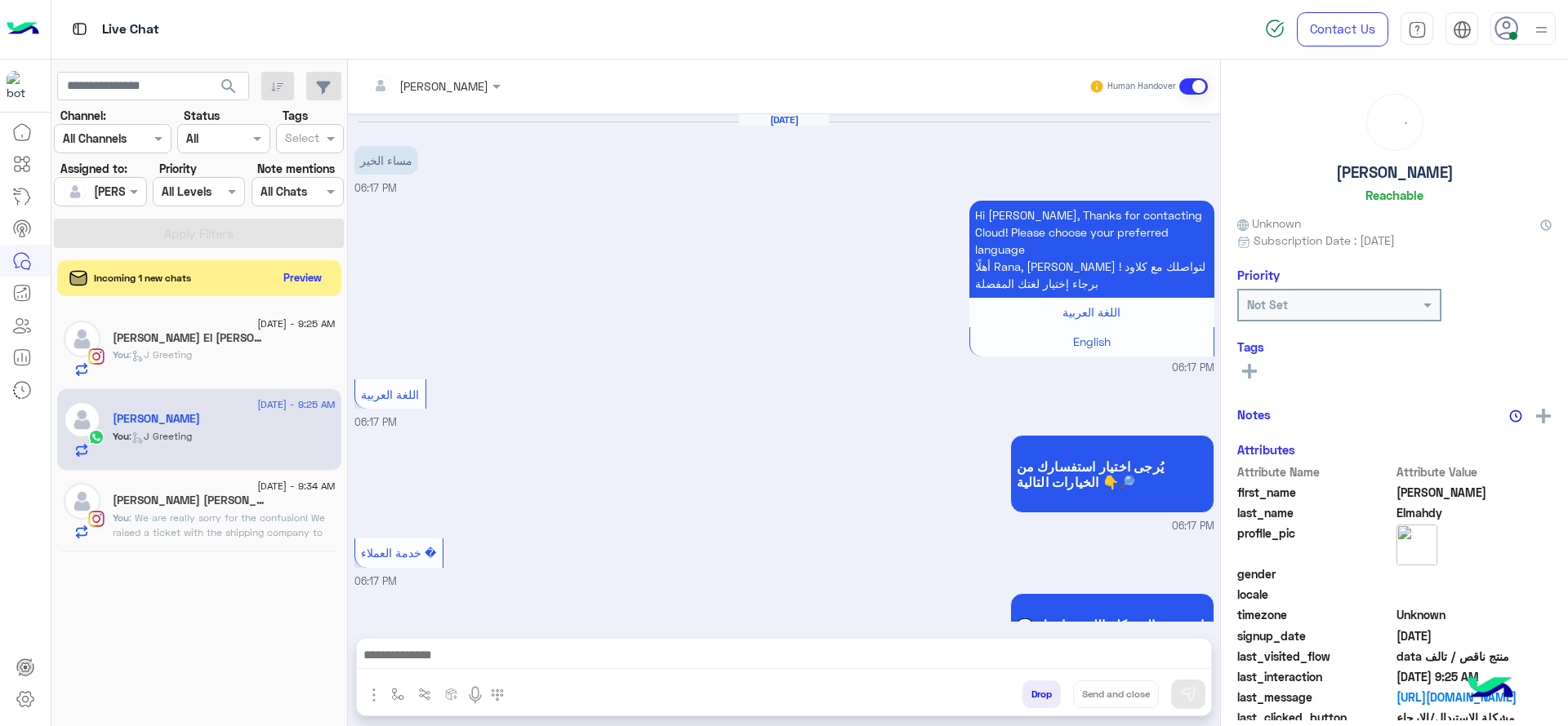
scroll to position [1089, 0]
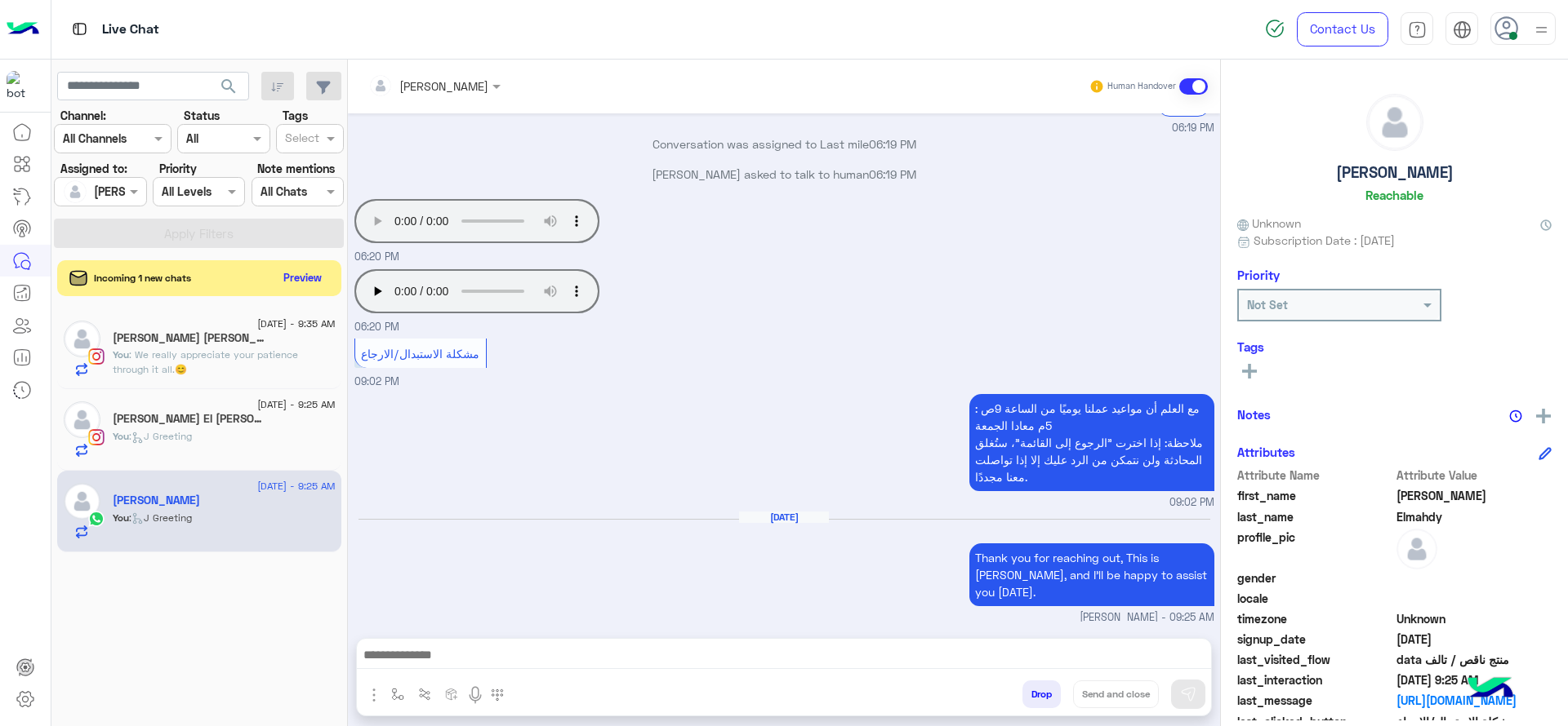
click at [535, 411] on div "مع العلم أن مواعيد عملنا يوميًا من الساعة 9ص : 5م معادا الجمعة ملاحظة: إذا اختر…" at bounding box center [784, 450] width 860 height 121
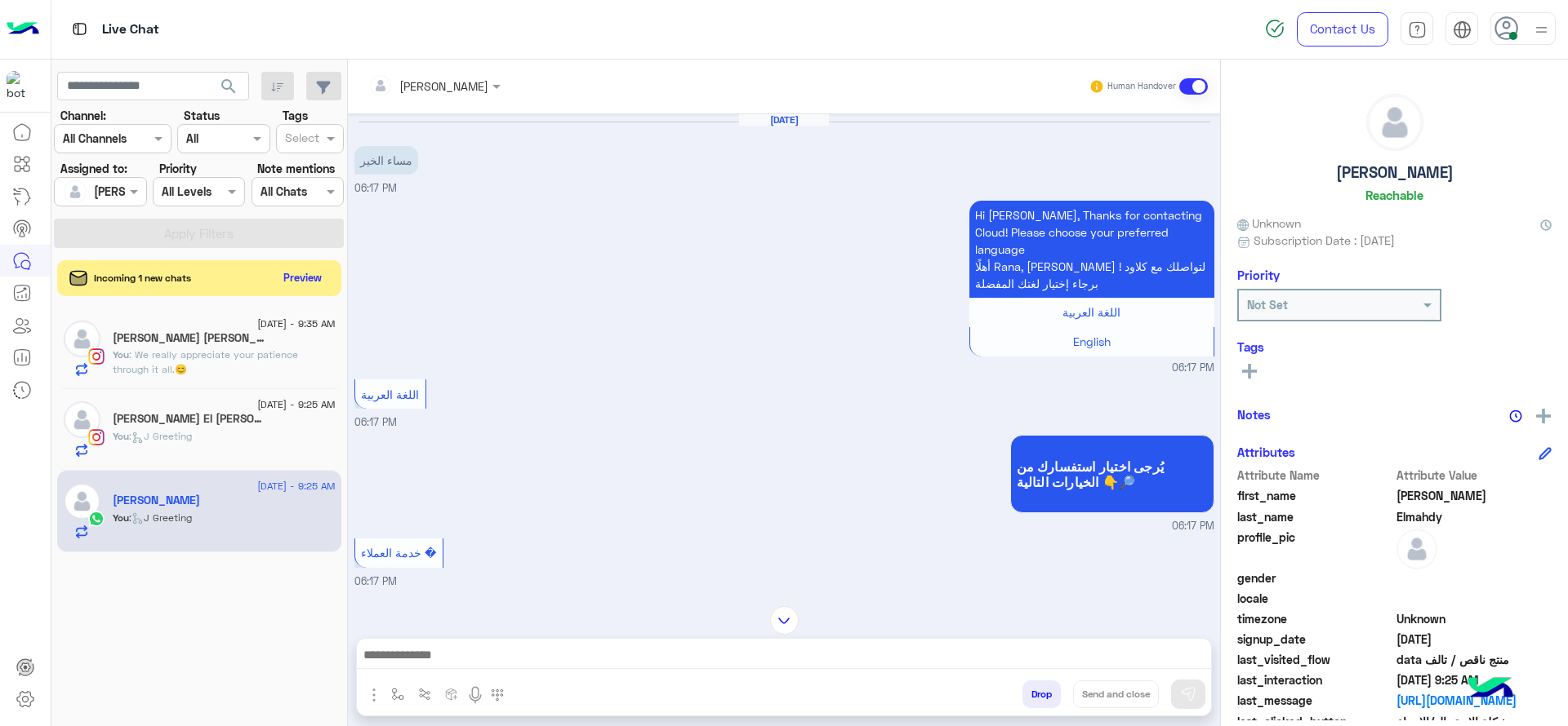
scroll to position [1088, 0]
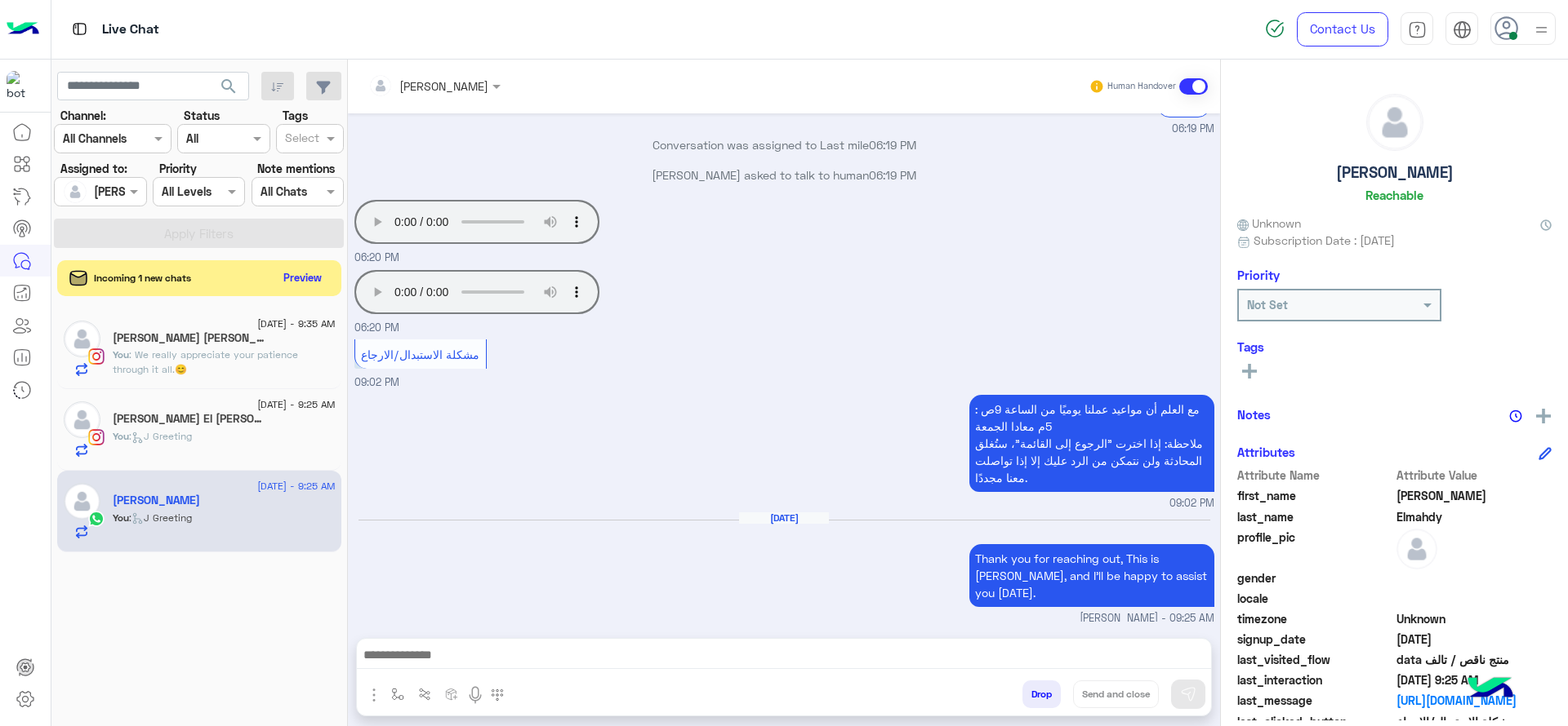
click at [401, 391] on div "مع العلم أن مواعيد عملنا يوميًا من الساعة 9ص : 5م معادا الجمعة ملاحظة: إذا اختر…" at bounding box center [784, 451] width 860 height 121
click at [470, 391] on div "مع العلم أن مواعيد عملنا يوميًا من الساعة 9ص : 5م معادا الجمعة ملاحظة: إذا اختر…" at bounding box center [784, 451] width 860 height 121
click at [544, 391] on div "مع العلم أن مواعيد عملنا يوميًا من الساعة 9ص : 5م معادا الجمعة ملاحظة: إذا اختر…" at bounding box center [784, 451] width 860 height 121
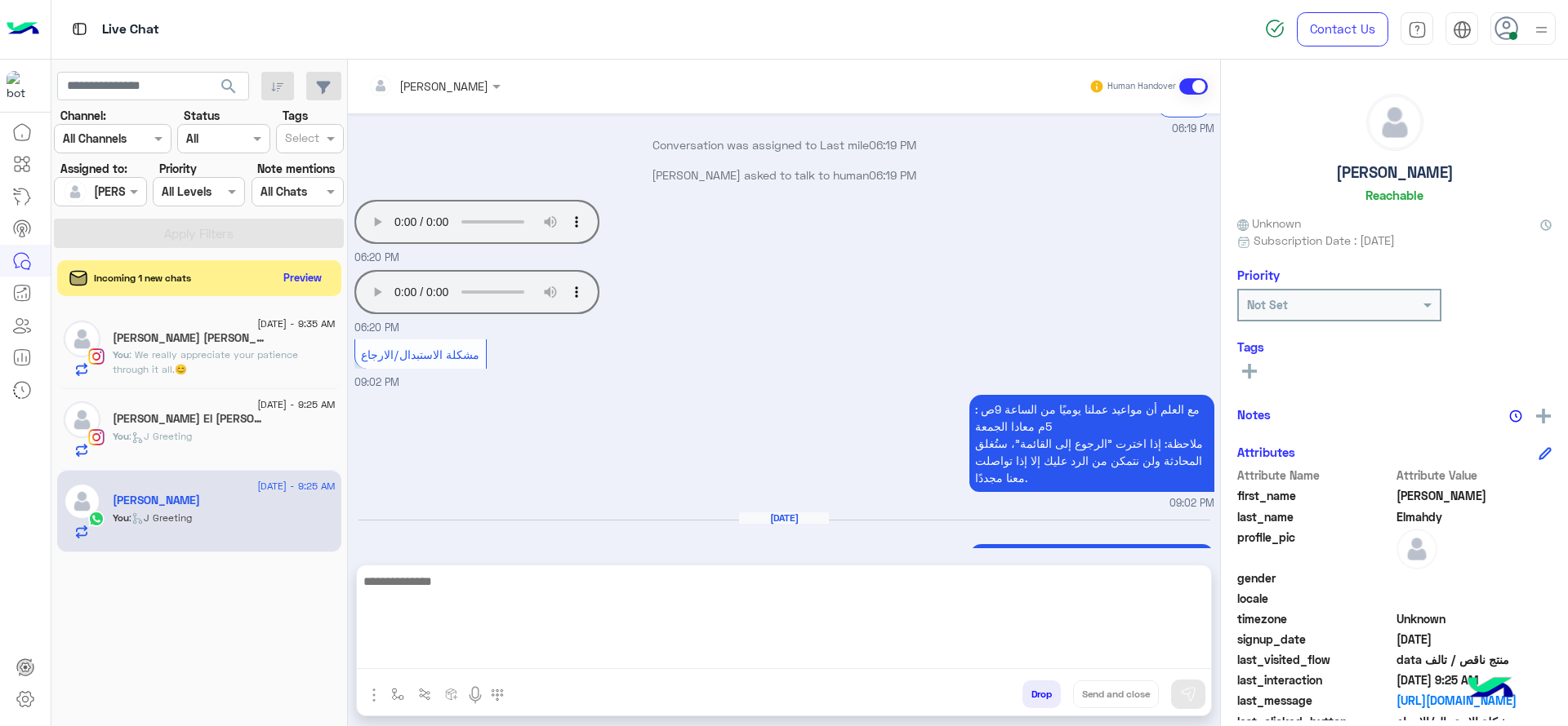
click at [661, 646] on textarea at bounding box center [784, 620] width 854 height 98
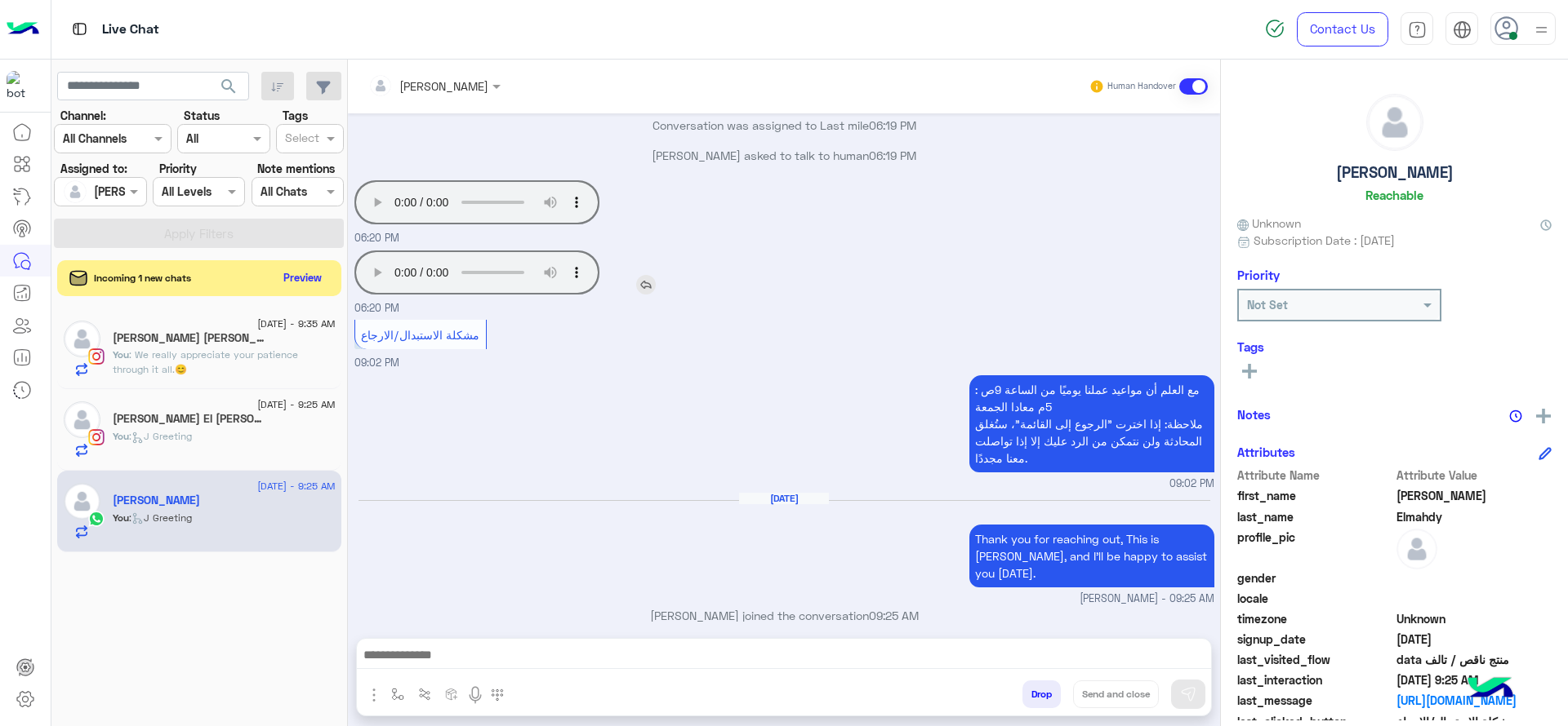
scroll to position [1089, 0]
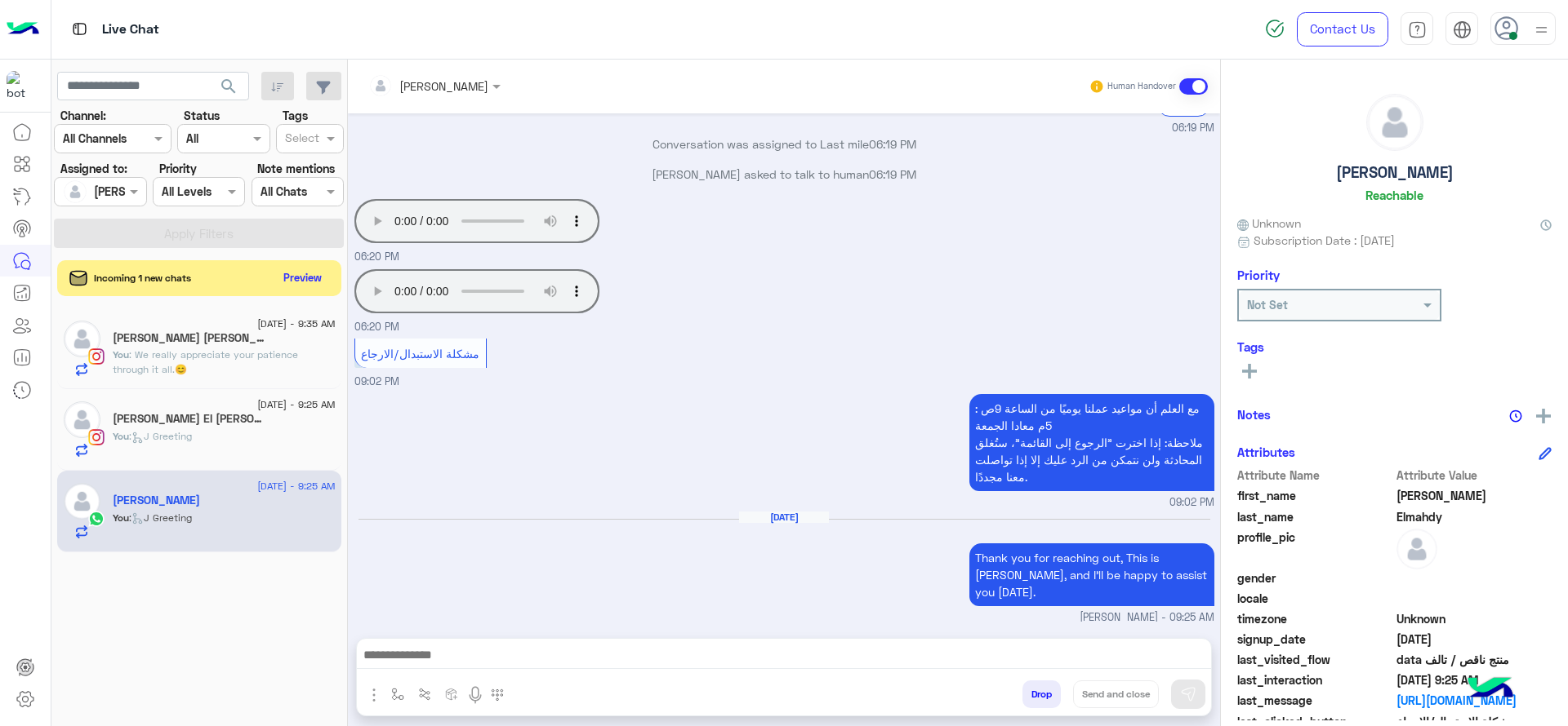
click at [946, 289] on div "Your browser does not support the audio tag. 06:20 PM" at bounding box center [784, 300] width 860 height 70
click at [781, 611] on small "Jana Aboelseoud - 09:25 AM" at bounding box center [784, 619] width 860 height 16
click at [400, 85] on input "text" at bounding box center [412, 85] width 89 height 17
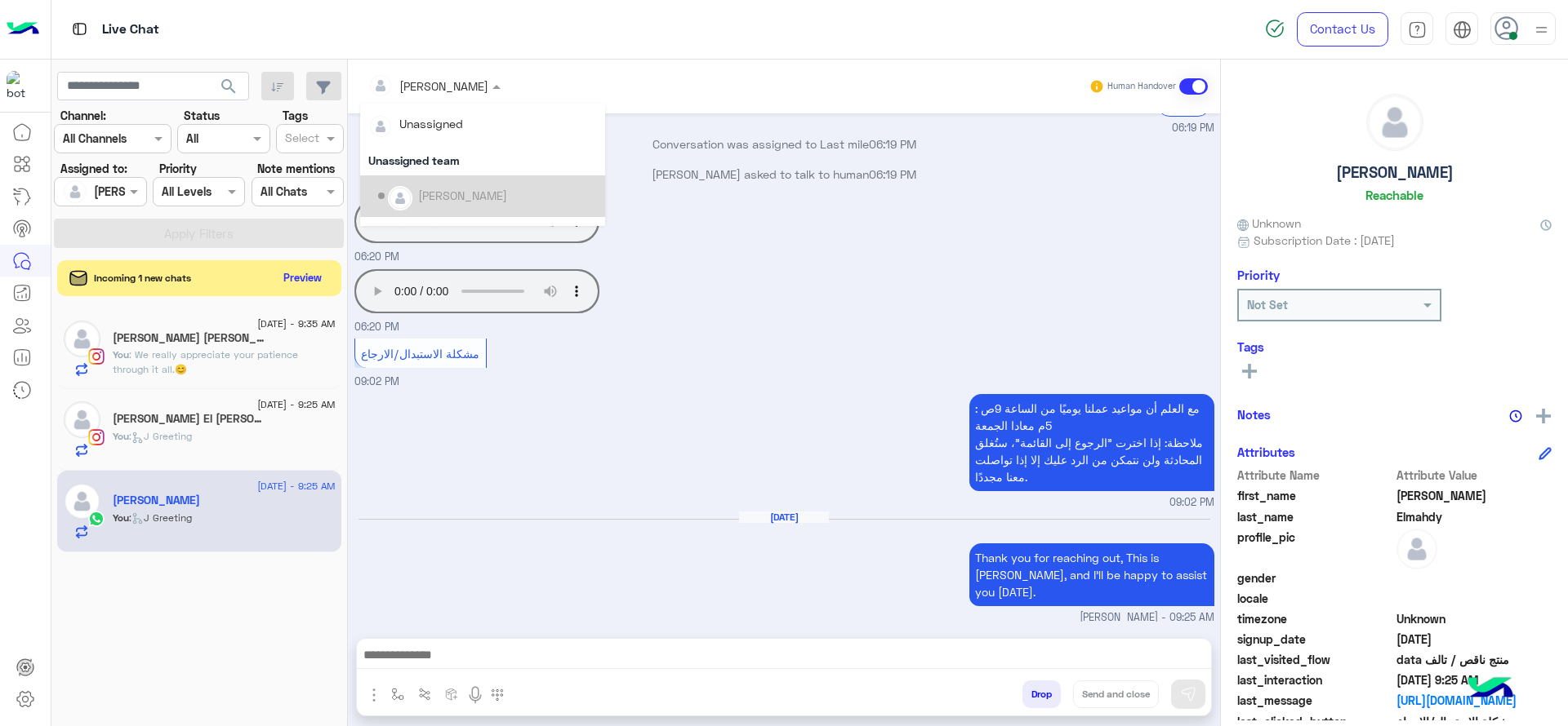
scroll to position [332, 0]
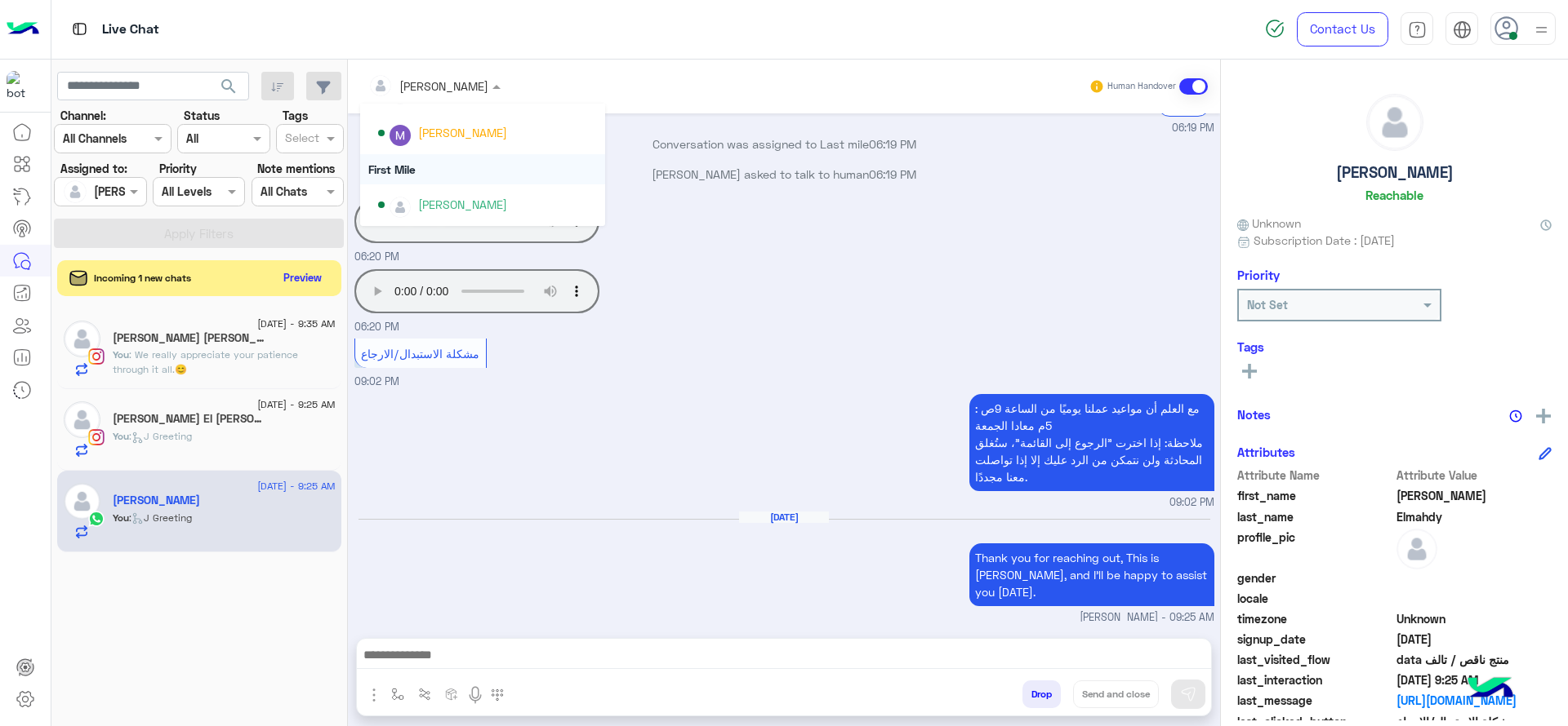
click at [377, 165] on div "First Mile" at bounding box center [482, 169] width 245 height 30
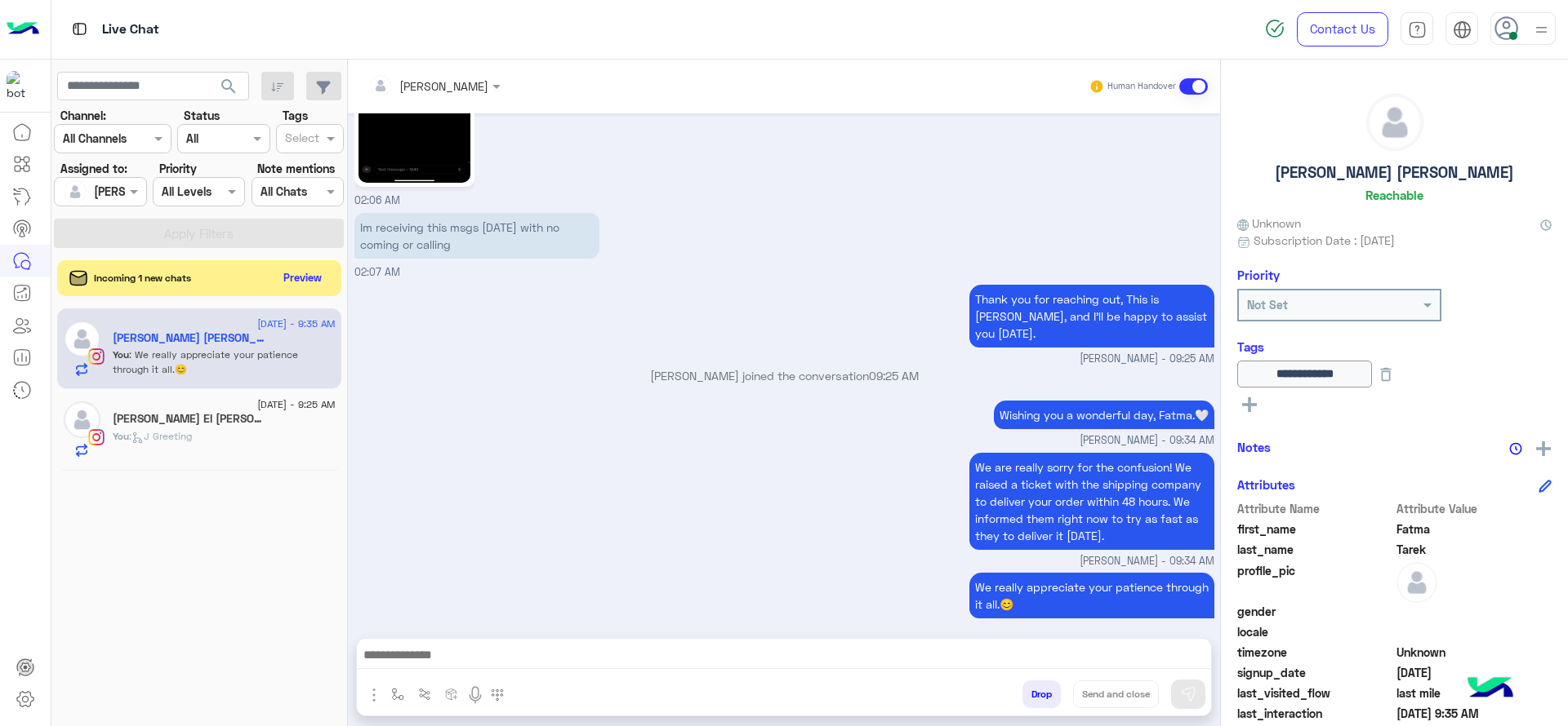
scroll to position [1339, 0]
click at [590, 536] on div "We are really sorry for the confusion! We raised a ticket with the shipping com…" at bounding box center [784, 510] width 860 height 121
click at [400, 692] on img "button" at bounding box center [397, 694] width 13 height 13
click at [426, 649] on input "text" at bounding box center [427, 658] width 67 height 18
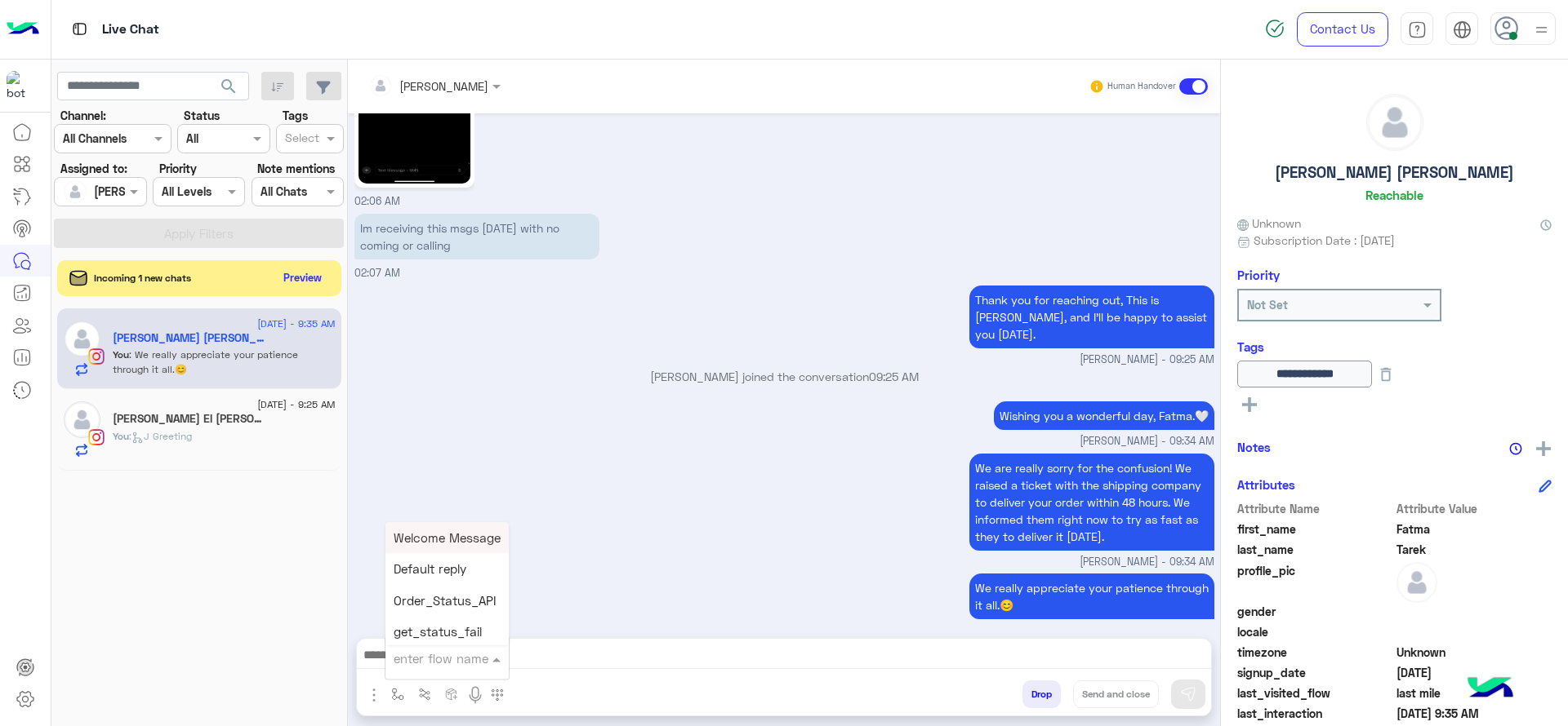
type input "*"
click at [457, 620] on div "[PERSON_NAME]" at bounding box center [445, 629] width 121 height 32
type textarea "**********"
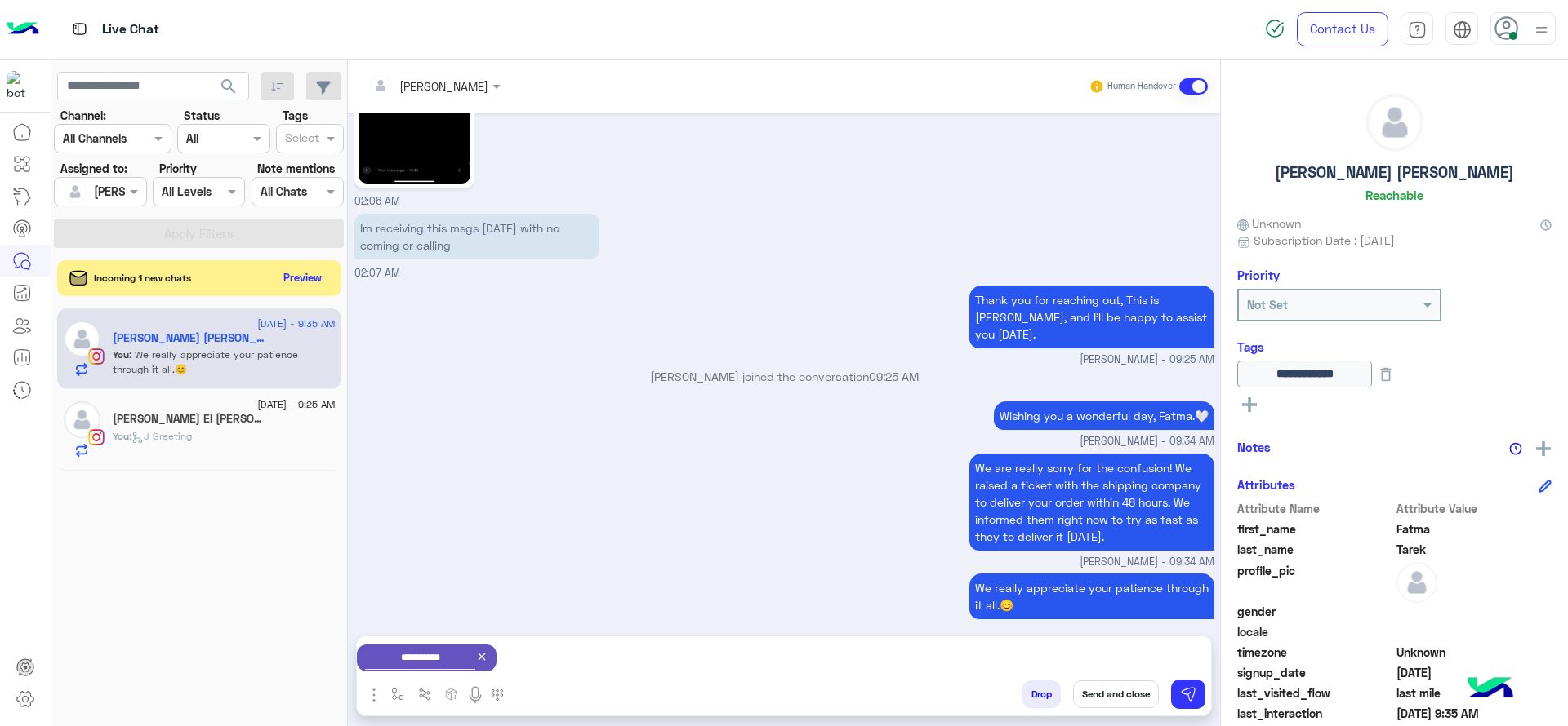
click at [1099, 688] on button "Send and close" at bounding box center [1115, 695] width 85 height 28
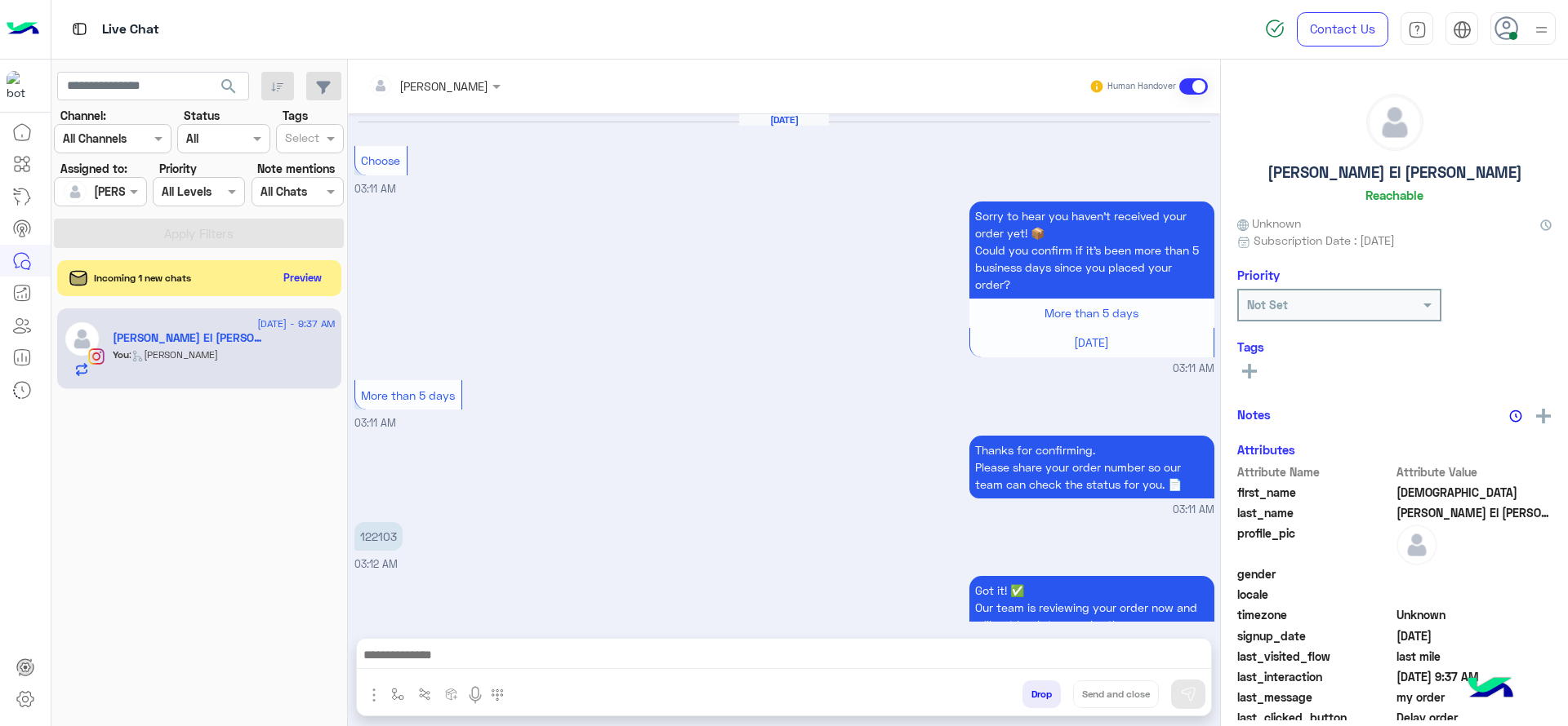
scroll to position [1287, 0]
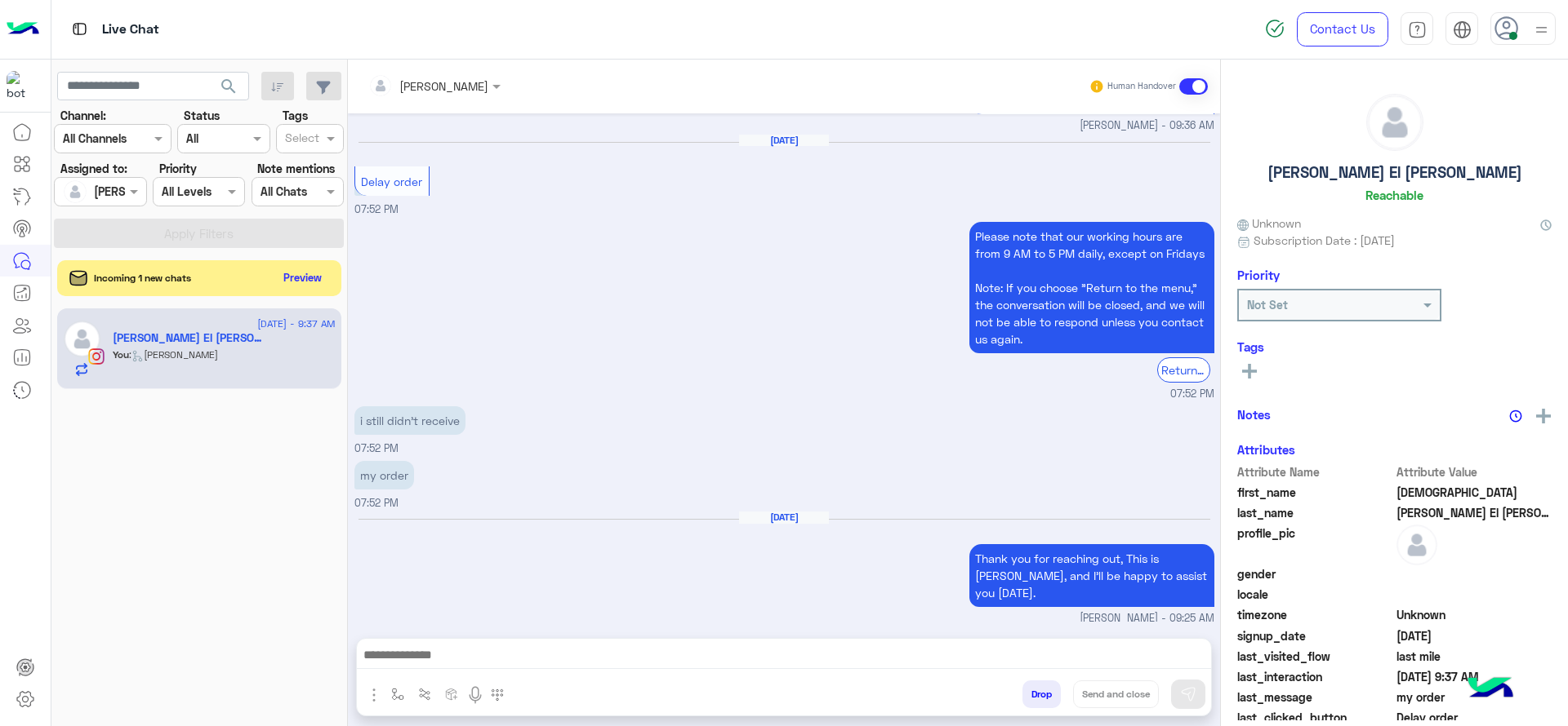
click at [490, 533] on div "Aug 31, 2025 Thank you for reaching out, This is Jana, and I’ll be happy to ass…" at bounding box center [784, 568] width 860 height 115
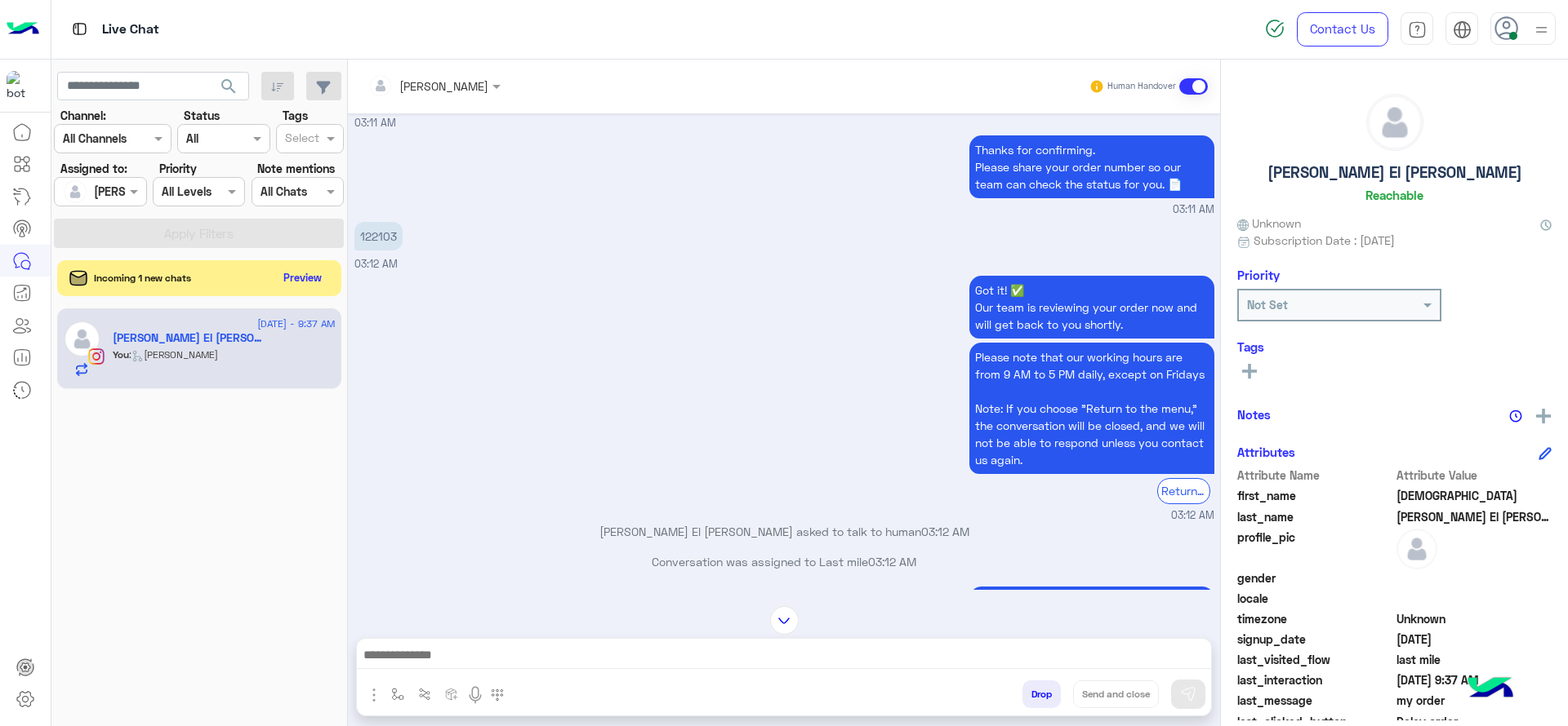
scroll to position [287, 0]
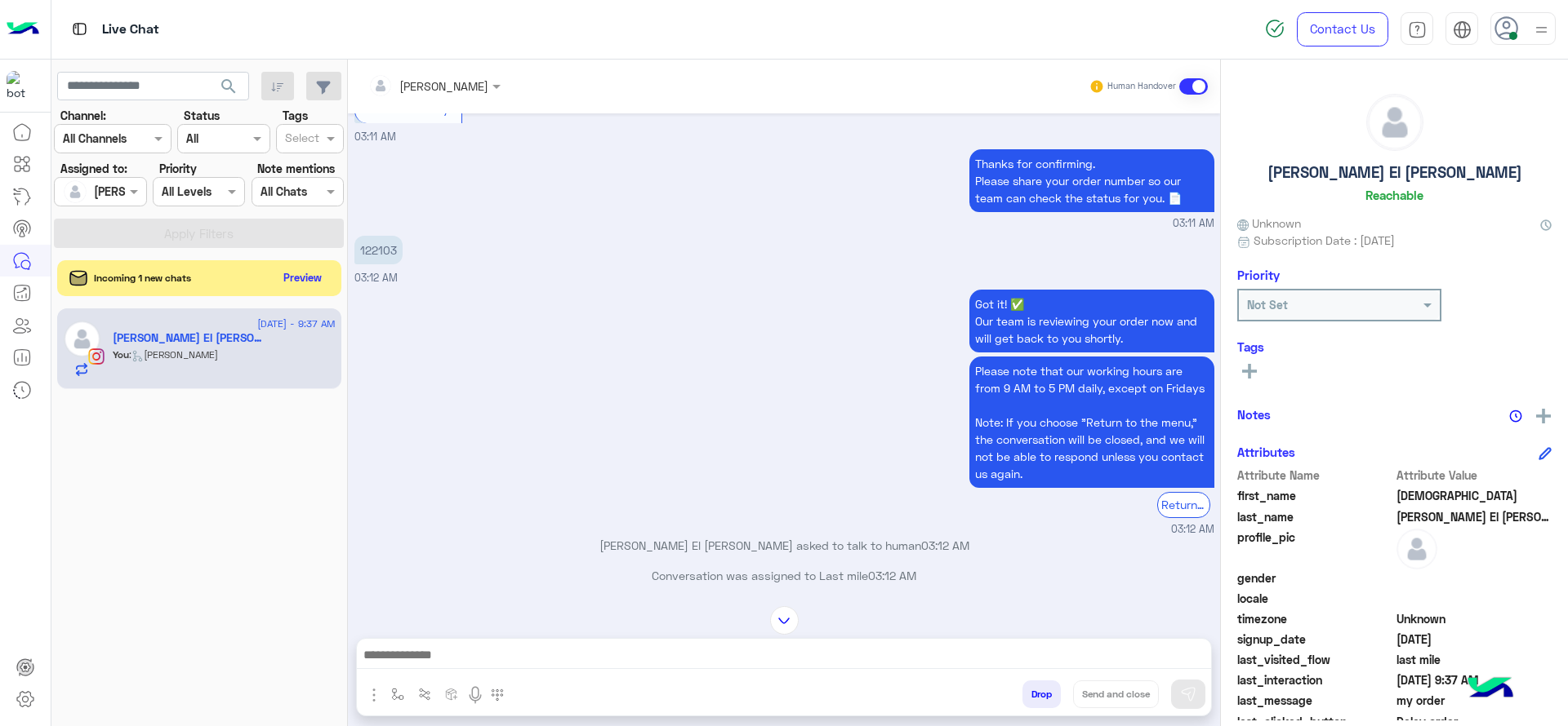
click at [387, 245] on p "122103" at bounding box center [379, 250] width 48 height 28
copy p "122103"
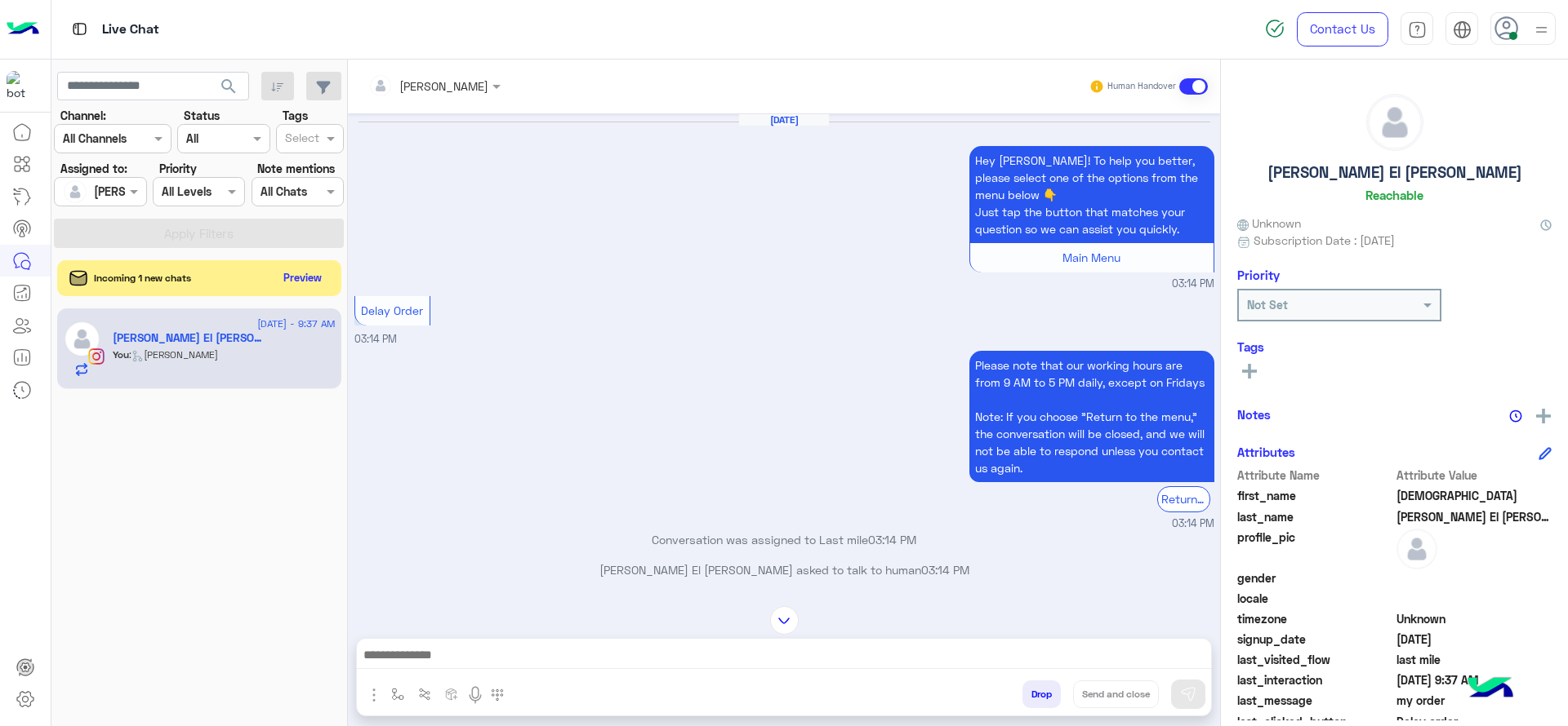
scroll to position [2181, 0]
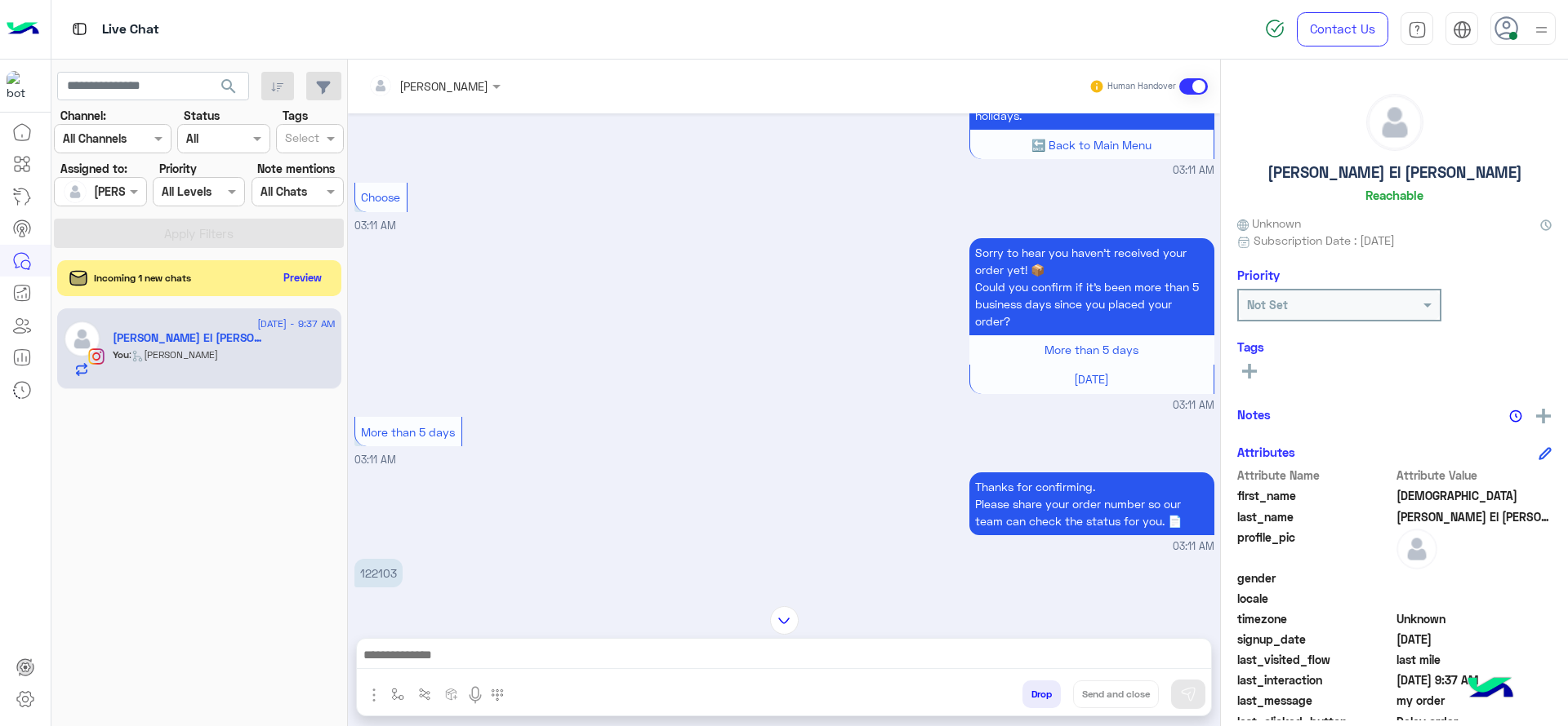
click at [970, 495] on p "Thanks for confirming. Please share your order number so our team can check the…" at bounding box center [1092, 503] width 245 height 62
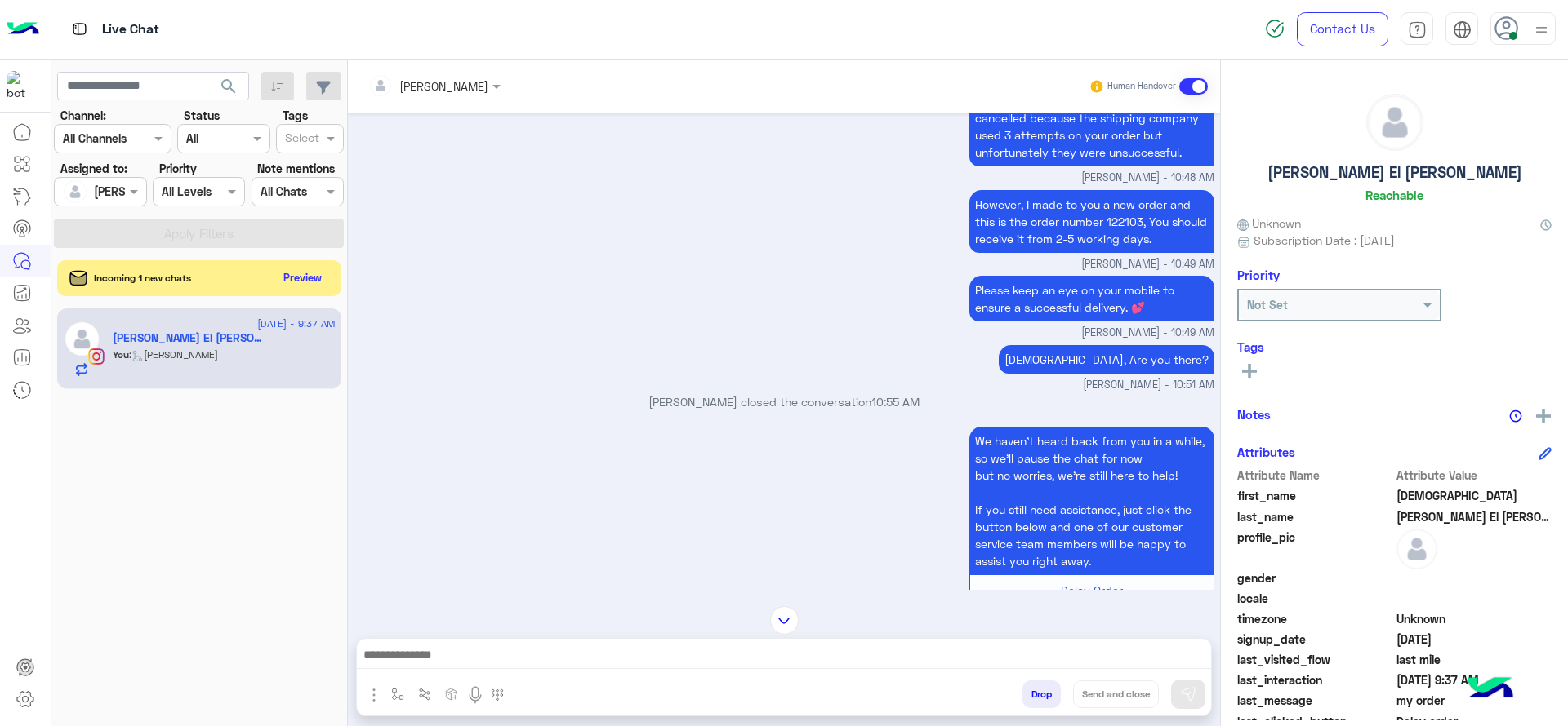
scroll to position [1005, 0]
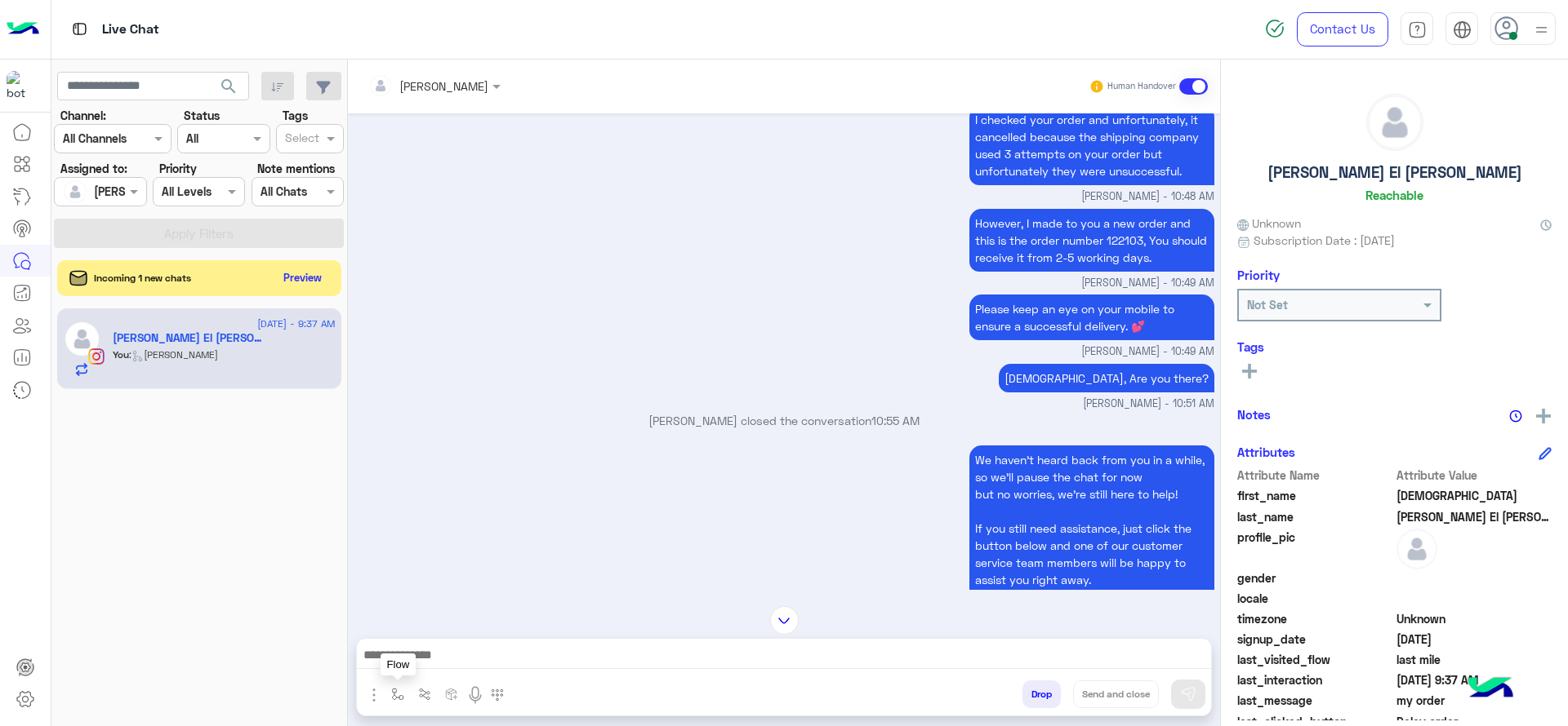
click at [395, 694] on img "button" at bounding box center [397, 694] width 13 height 13
click at [779, 620] on img at bounding box center [784, 620] width 28 height 28
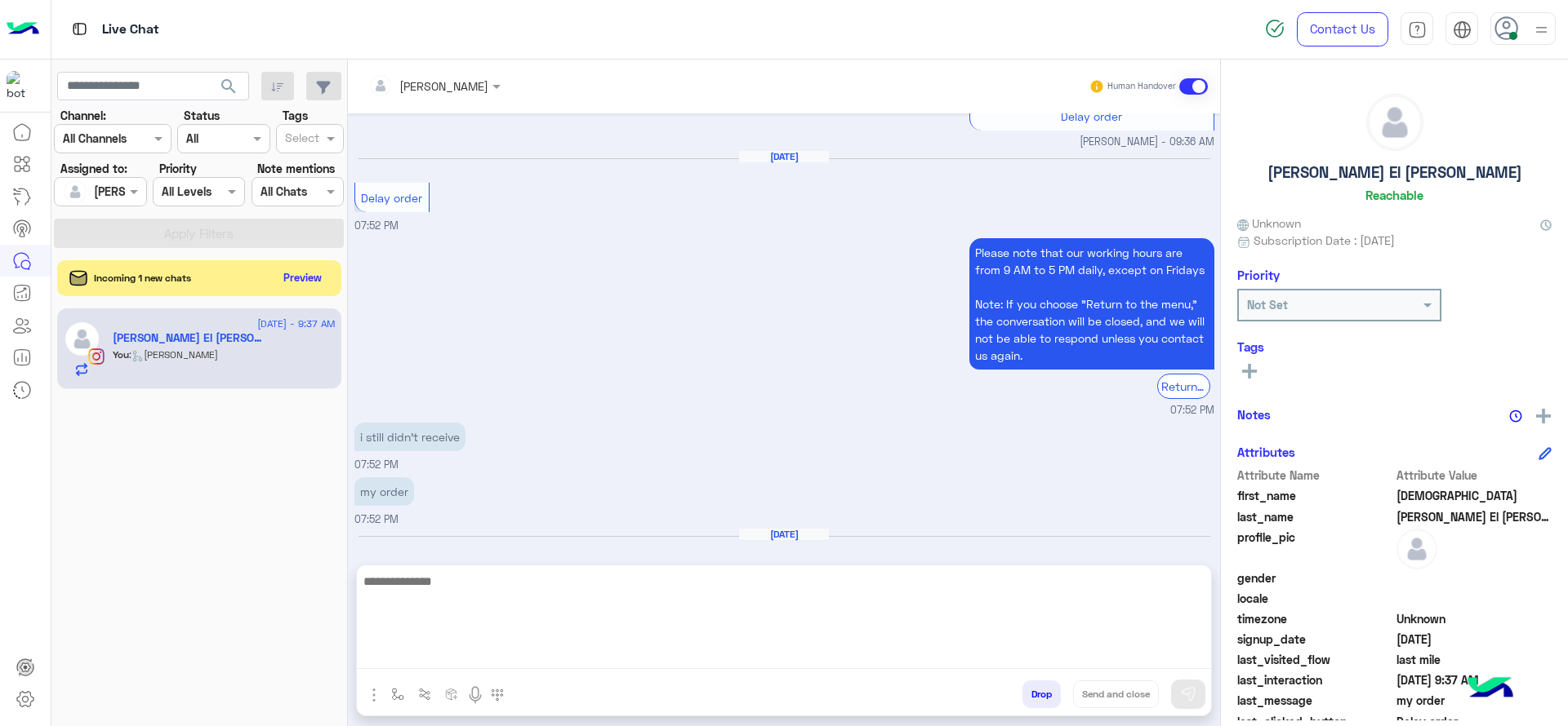
click at [710, 660] on textarea at bounding box center [784, 620] width 854 height 98
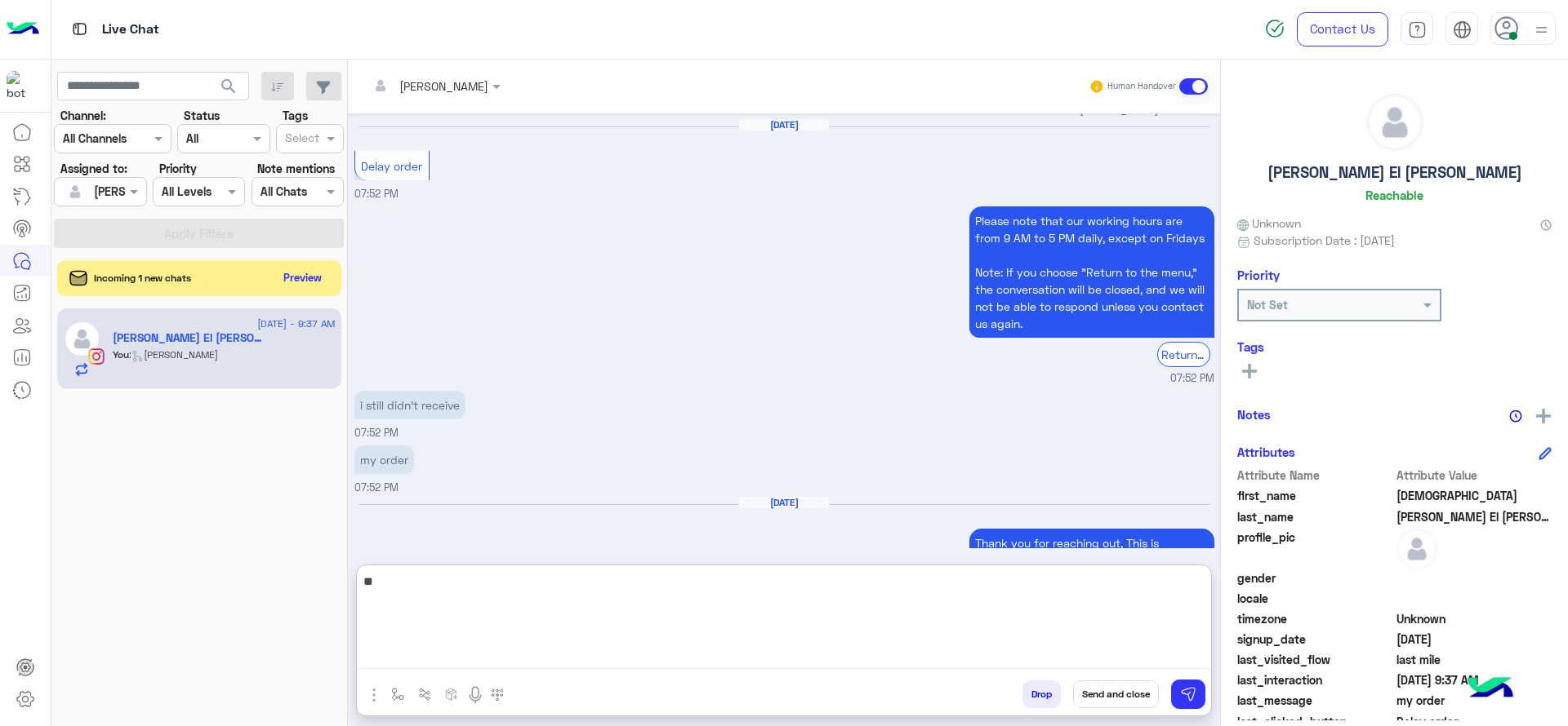
type textarea "*"
paste textarea "**********"
click at [656, 622] on textarea "**********" at bounding box center [784, 620] width 854 height 98
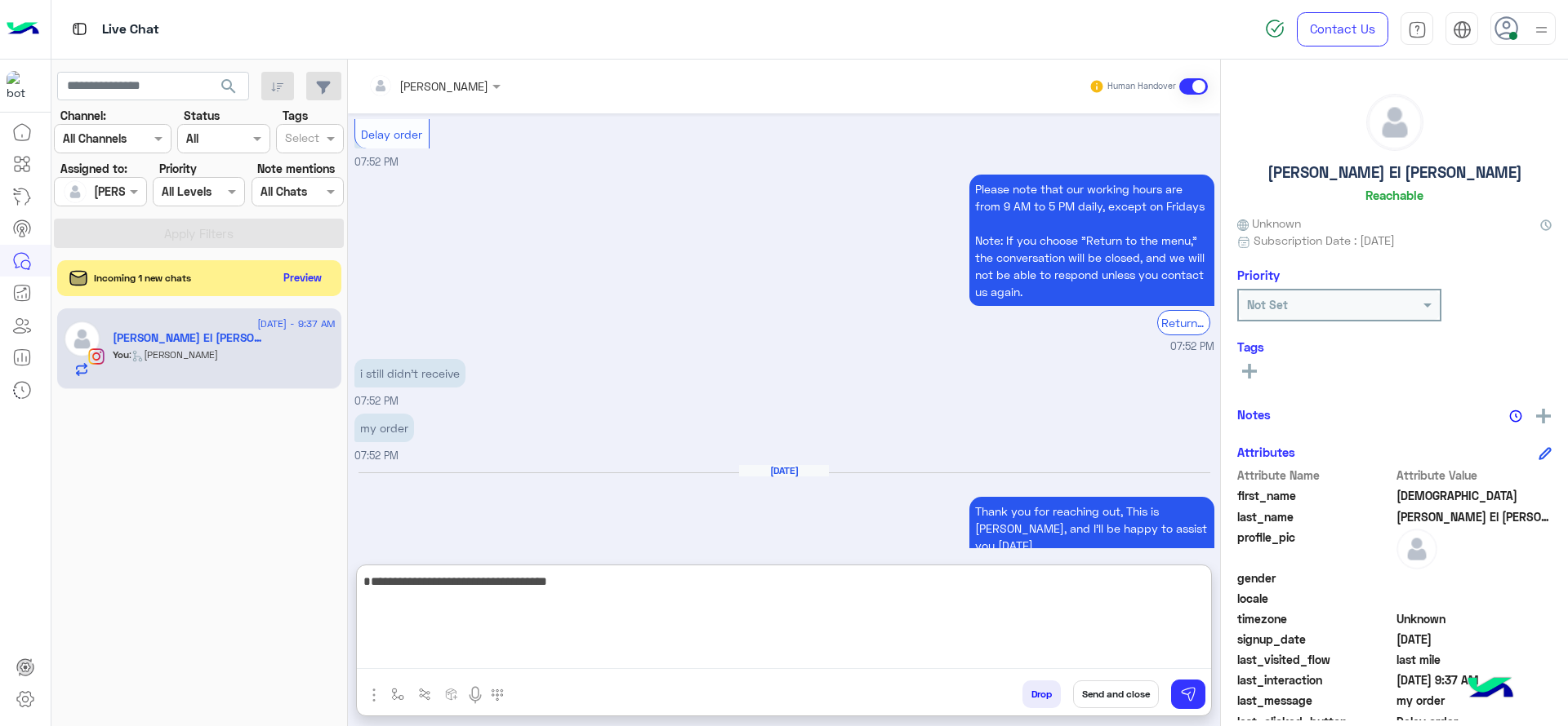
scroll to position [5251, 0]
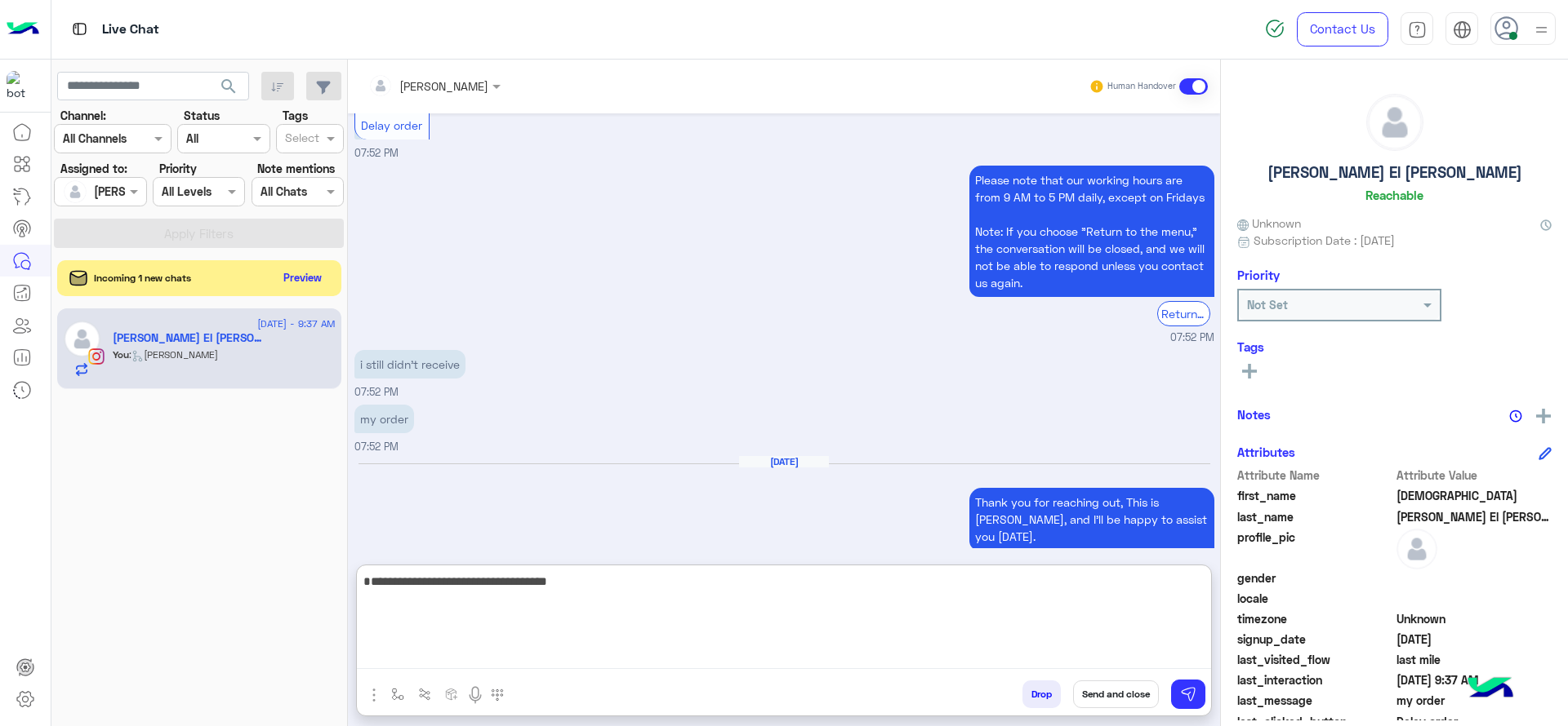
click at [365, 591] on textarea "**********" at bounding box center [784, 620] width 854 height 98
type textarea "**********"
click at [610, 604] on textarea "**********" at bounding box center [784, 620] width 854 height 98
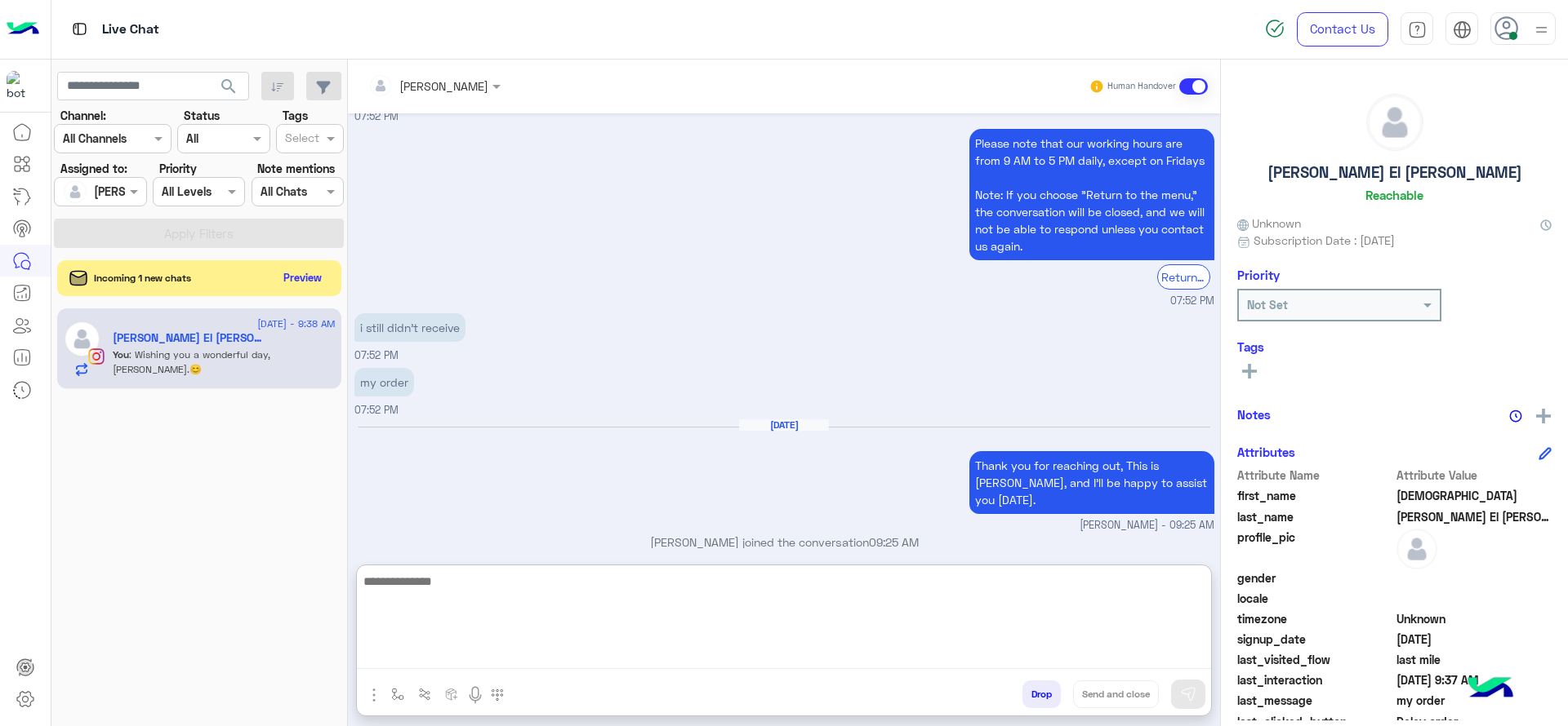
scroll to position [5303, 0]
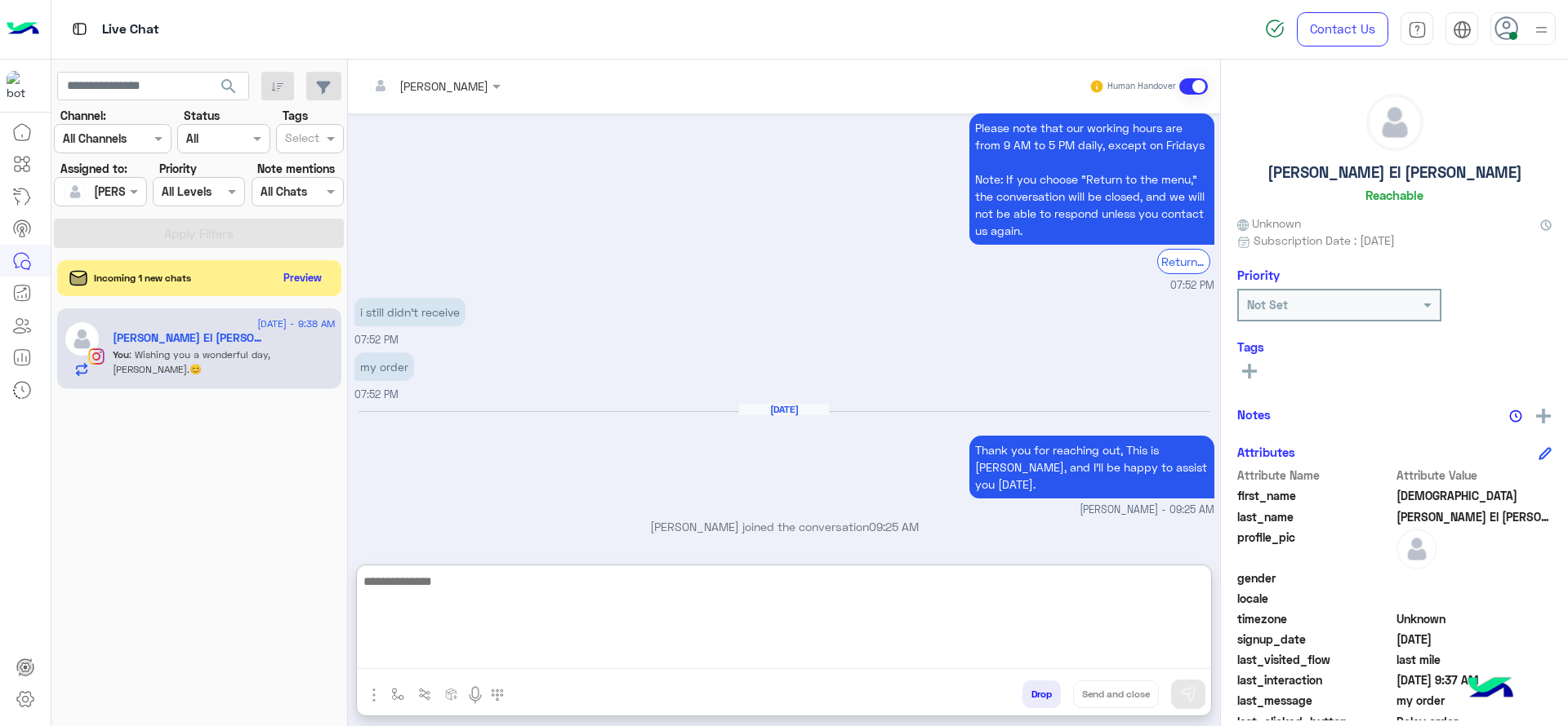
click at [436, 615] on textarea at bounding box center [784, 620] width 854 height 98
type textarea "*"
paste textarea "**********"
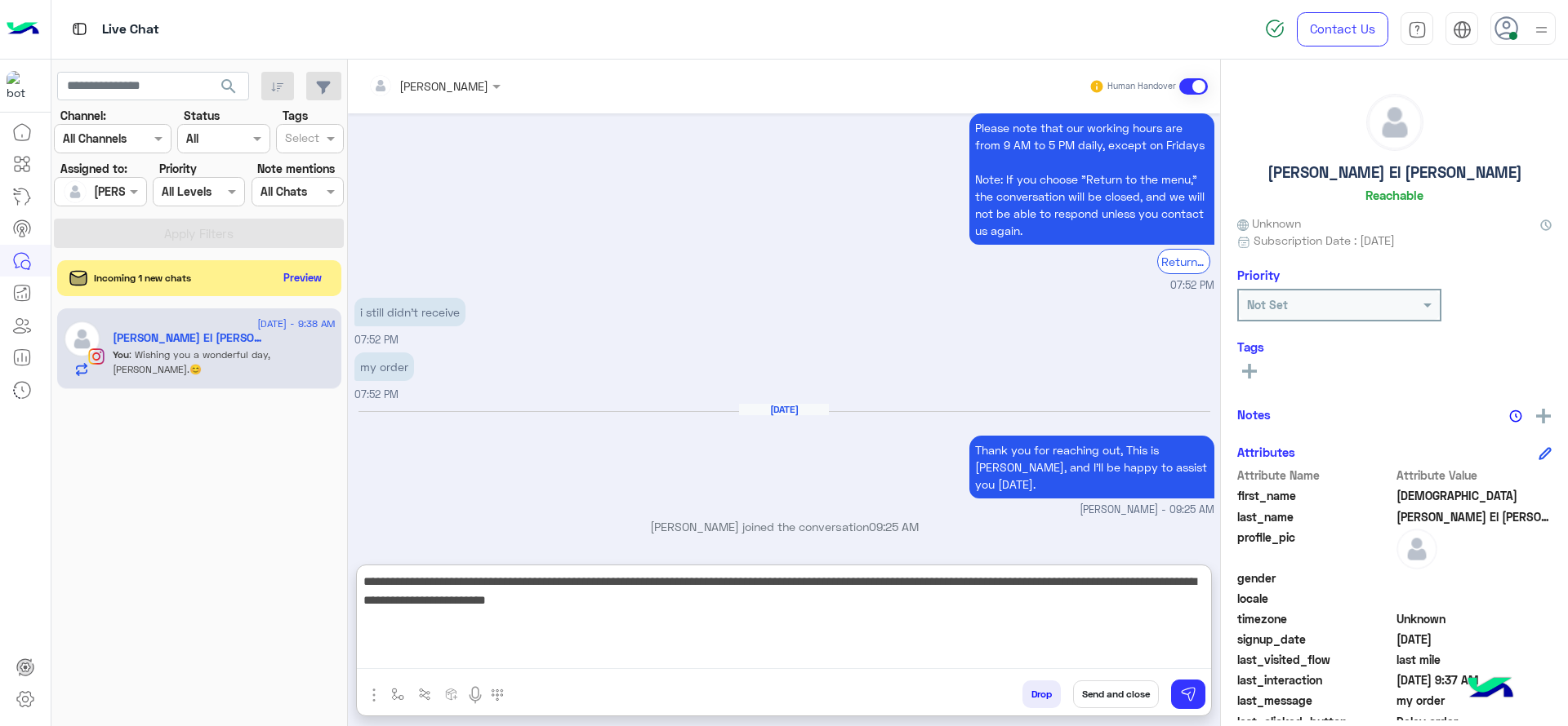
drag, startPoint x: 584, startPoint y: 585, endPoint x: 496, endPoint y: 577, distance: 88.4
click at [496, 577] on textarea "**********" at bounding box center [784, 620] width 854 height 98
click at [677, 629] on textarea "**********" at bounding box center [784, 620] width 854 height 98
click at [838, 613] on textarea "**********" at bounding box center [784, 620] width 854 height 98
click at [600, 624] on textarea "**********" at bounding box center [784, 620] width 854 height 98
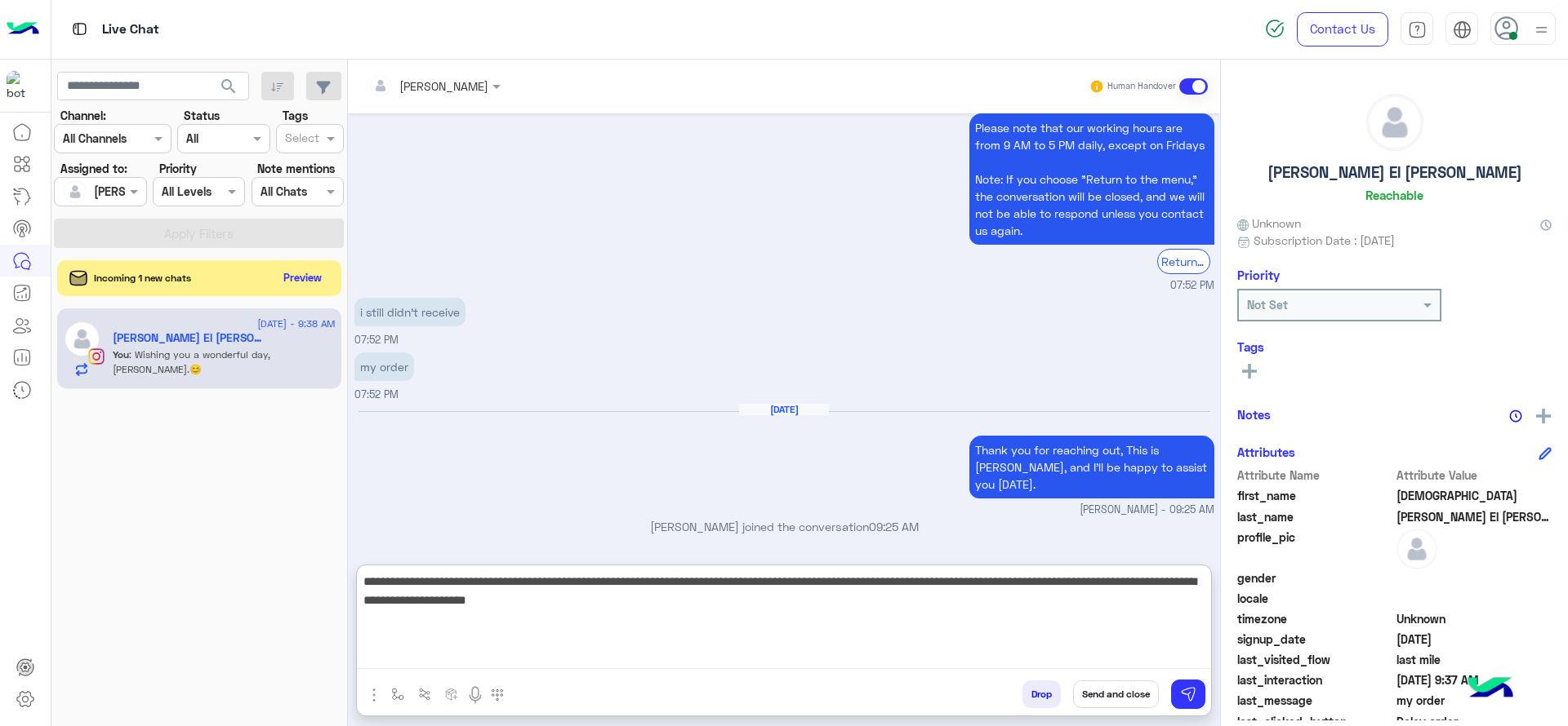
click at [784, 628] on textarea "**********" at bounding box center [784, 620] width 854 height 98
type textarea "**********"
click at [678, 618] on textarea "**********" at bounding box center [784, 620] width 854 height 98
click at [648, 642] on textarea "**********" at bounding box center [784, 620] width 854 height 98
click at [705, 636] on textarea "**********" at bounding box center [784, 620] width 854 height 98
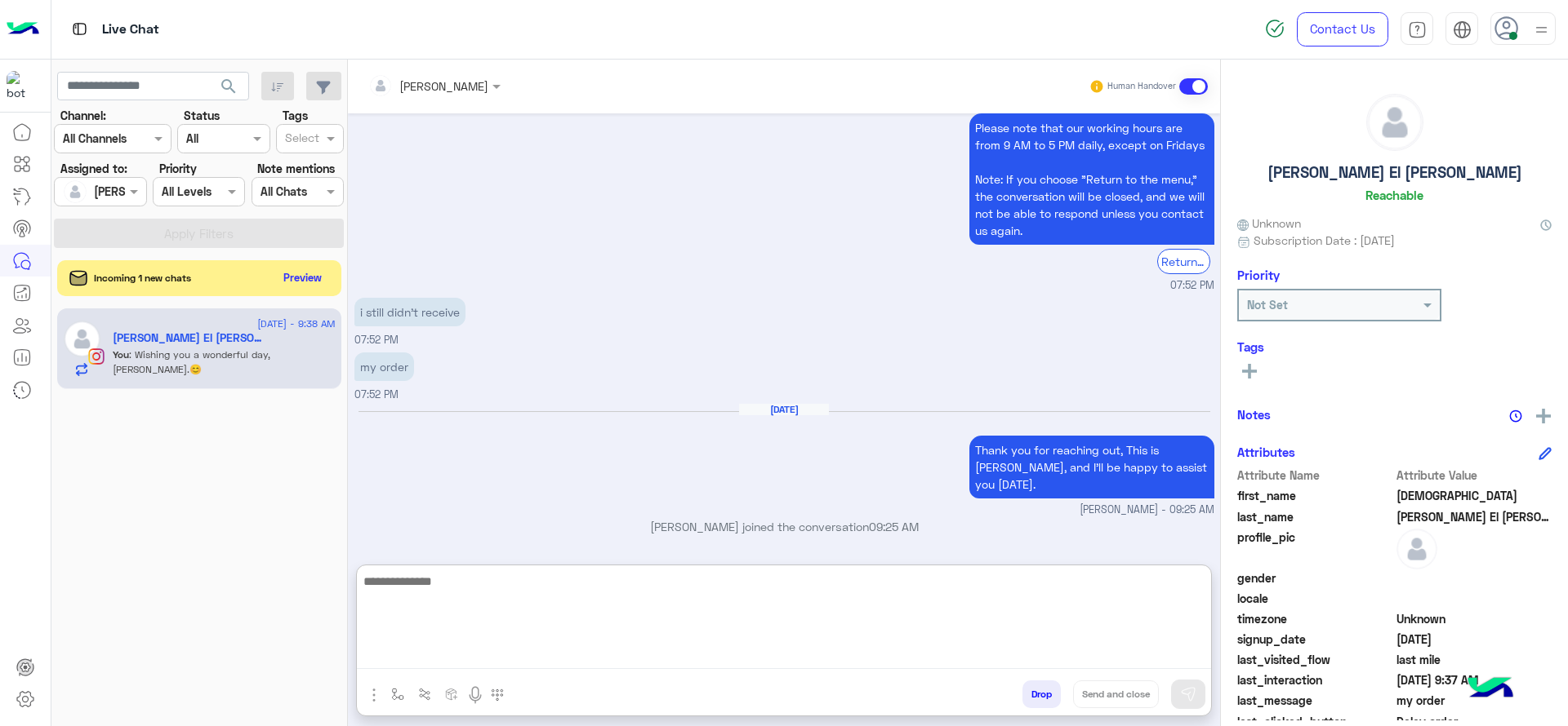
scroll to position [5423, 0]
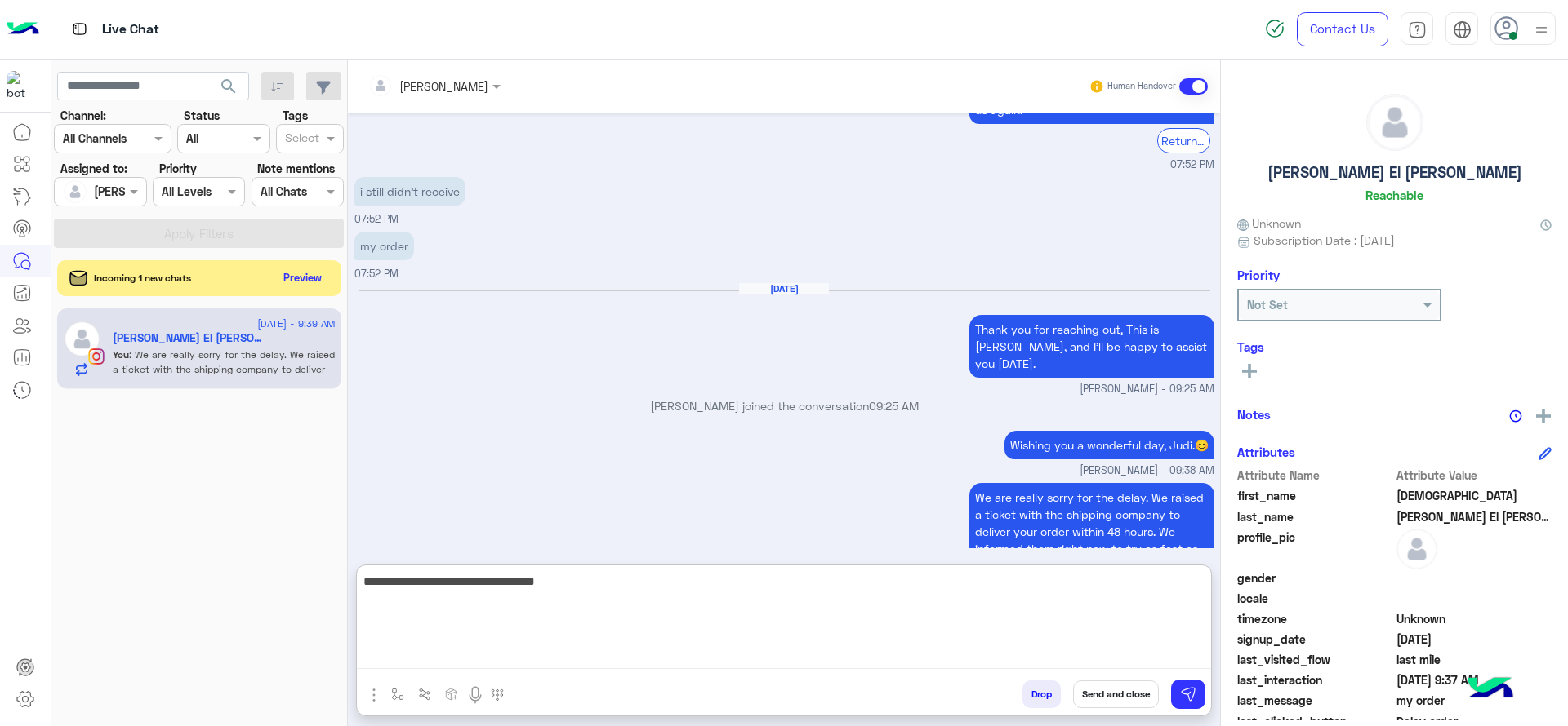
click at [460, 593] on textarea "**********" at bounding box center [784, 620] width 854 height 98
click at [610, 614] on textarea "**********" at bounding box center [784, 620] width 854 height 98
type textarea "**********"
click at [862, 631] on textarea "**********" at bounding box center [784, 620] width 854 height 98
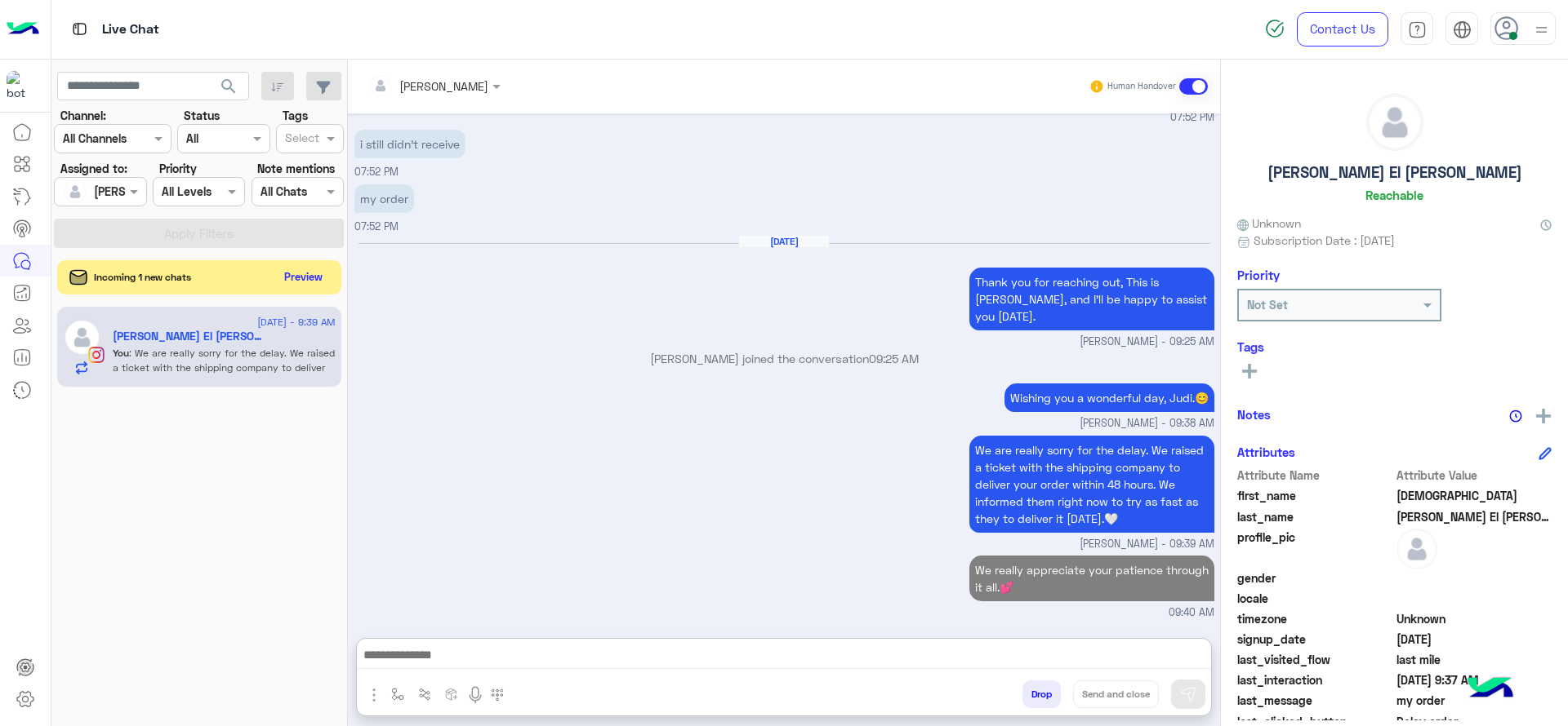
click at [310, 272] on button "Preview" at bounding box center [304, 276] width 51 height 22
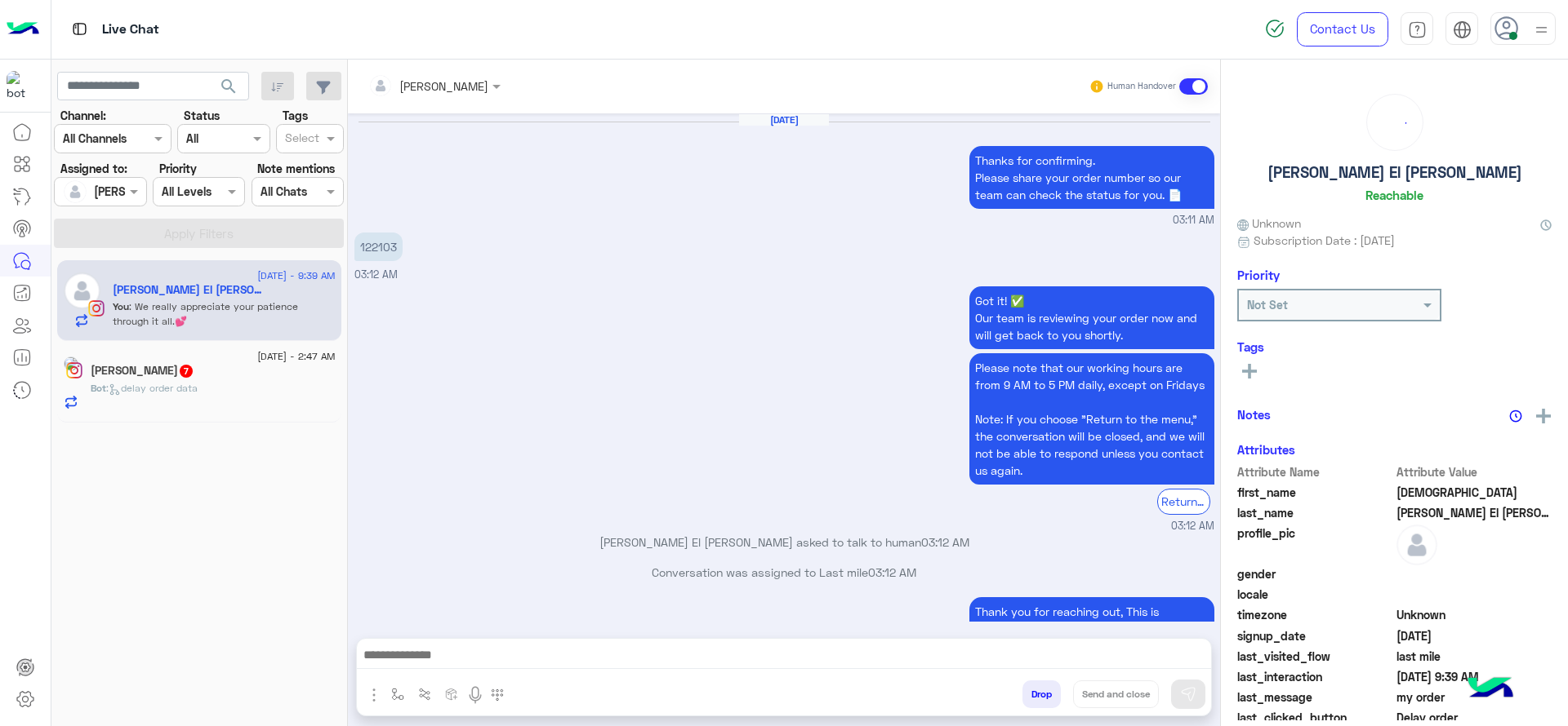
scroll to position [1238, 0]
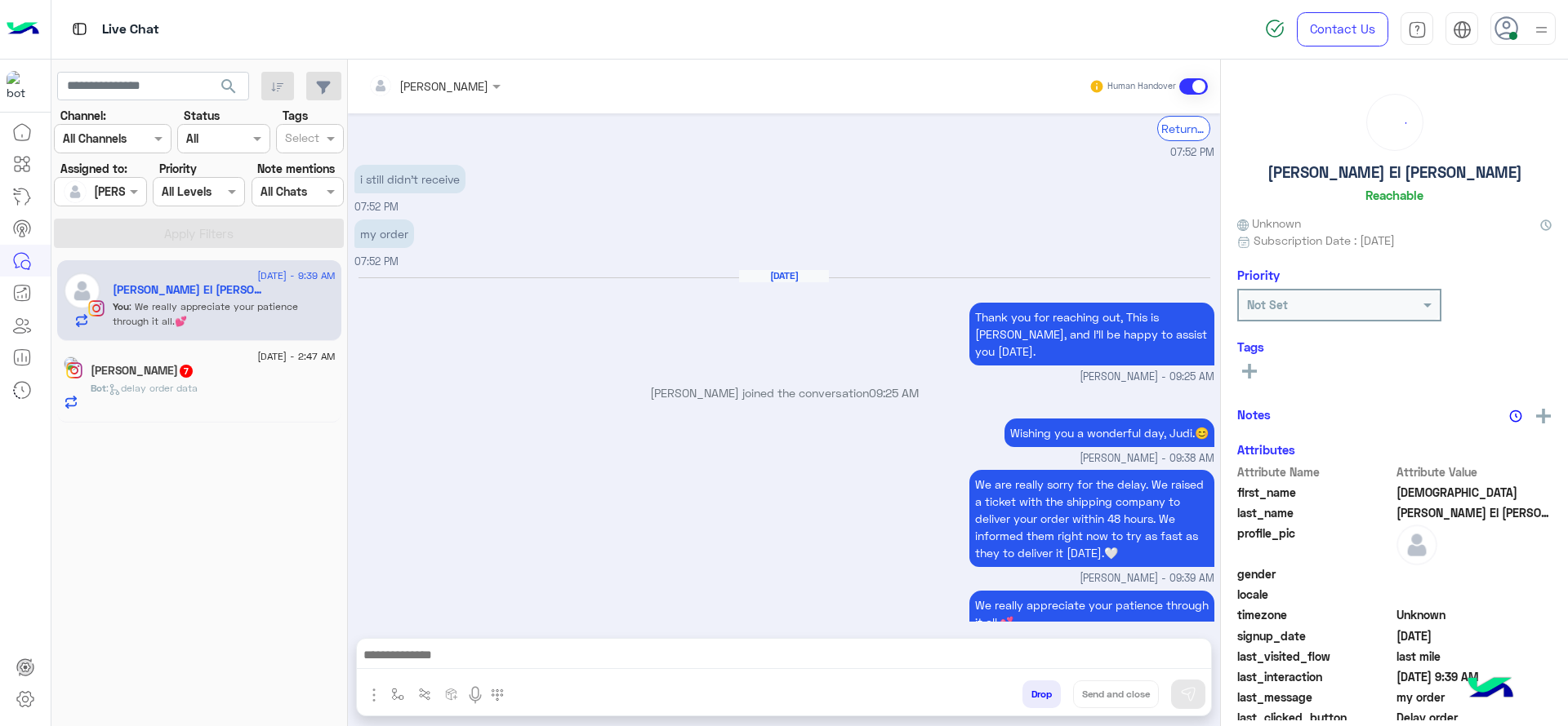
click at [228, 383] on div "Bot : delay order data" at bounding box center [213, 395] width 245 height 28
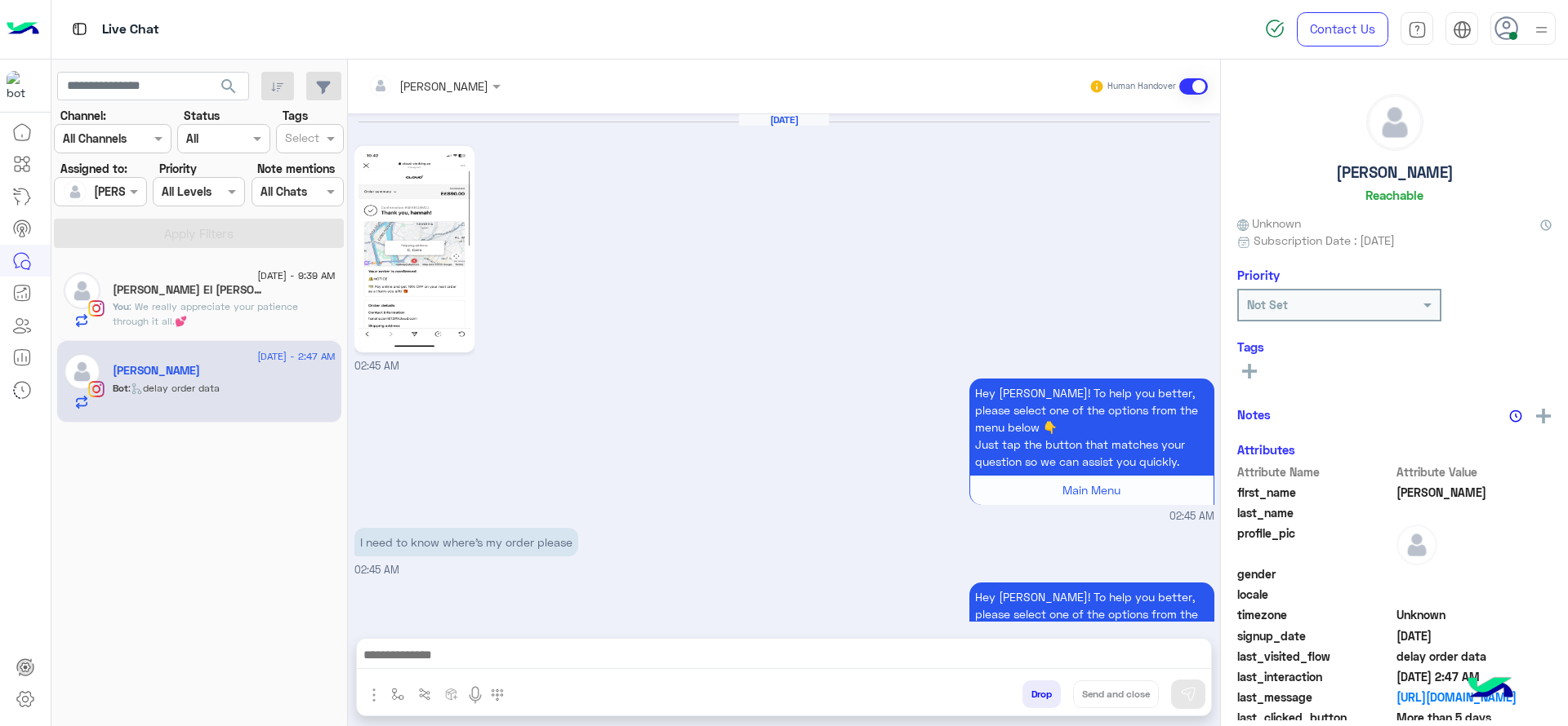
scroll to position [1523, 0]
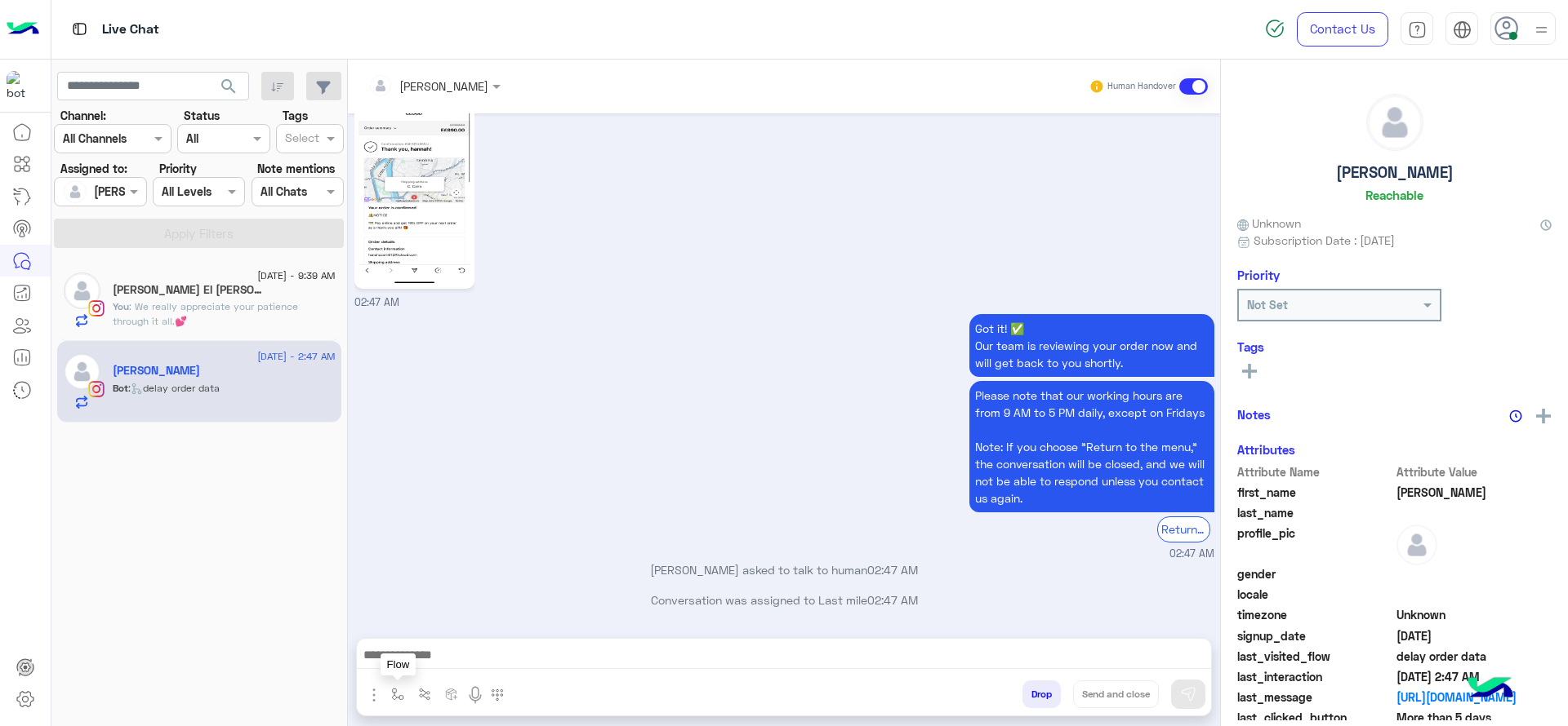
click at [398, 688] on img "button" at bounding box center [397, 694] width 13 height 13
click at [406, 671] on div "enter flow name" at bounding box center [447, 658] width 123 height 29
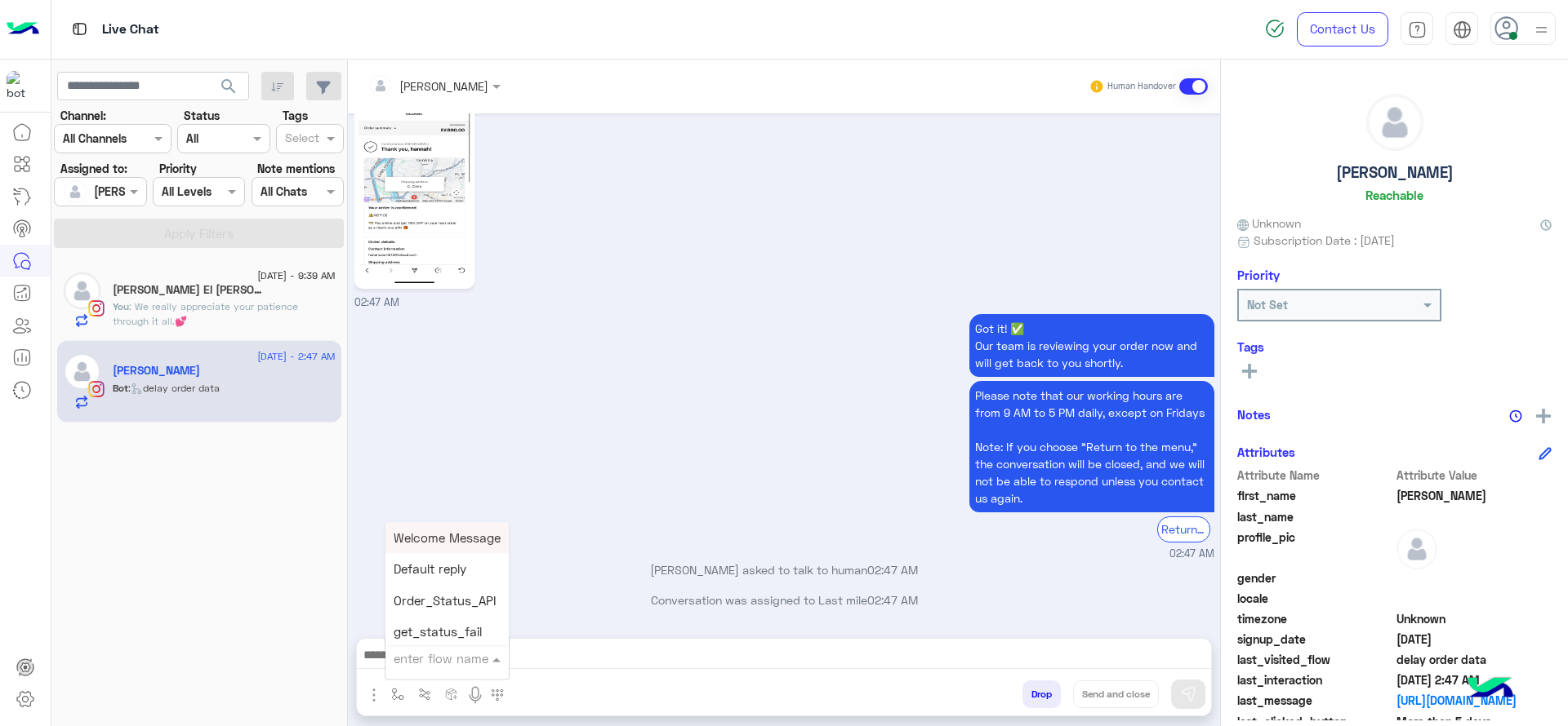
type input "*"
click at [456, 585] on div "J Greeting" at bounding box center [445, 598] width 121 height 32
type textarea "**********"
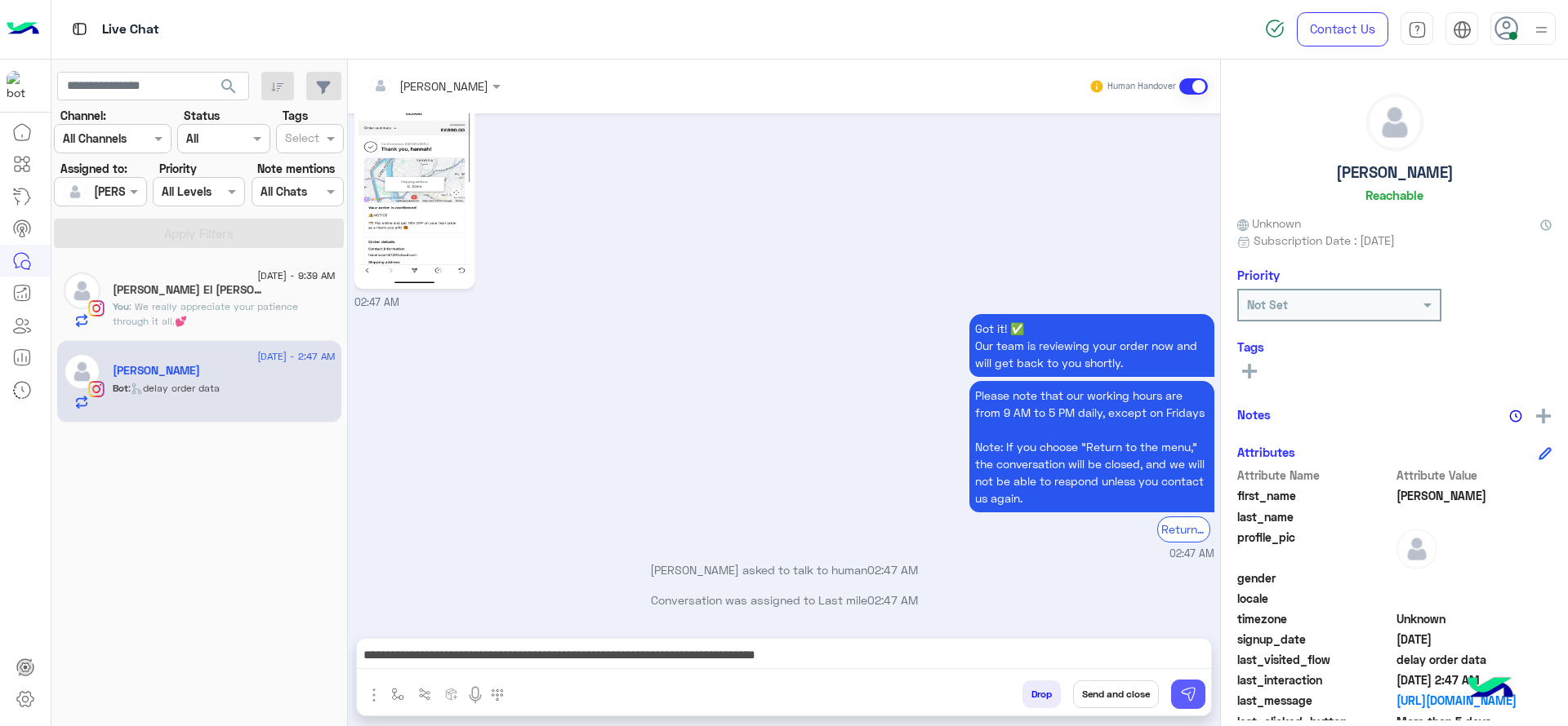
click at [1177, 693] on button at bounding box center [1188, 694] width 34 height 29
click at [755, 397] on div "Got it! ✅ Our team is reviewing your order now and will get back to you shortly…" at bounding box center [784, 436] width 860 height 252
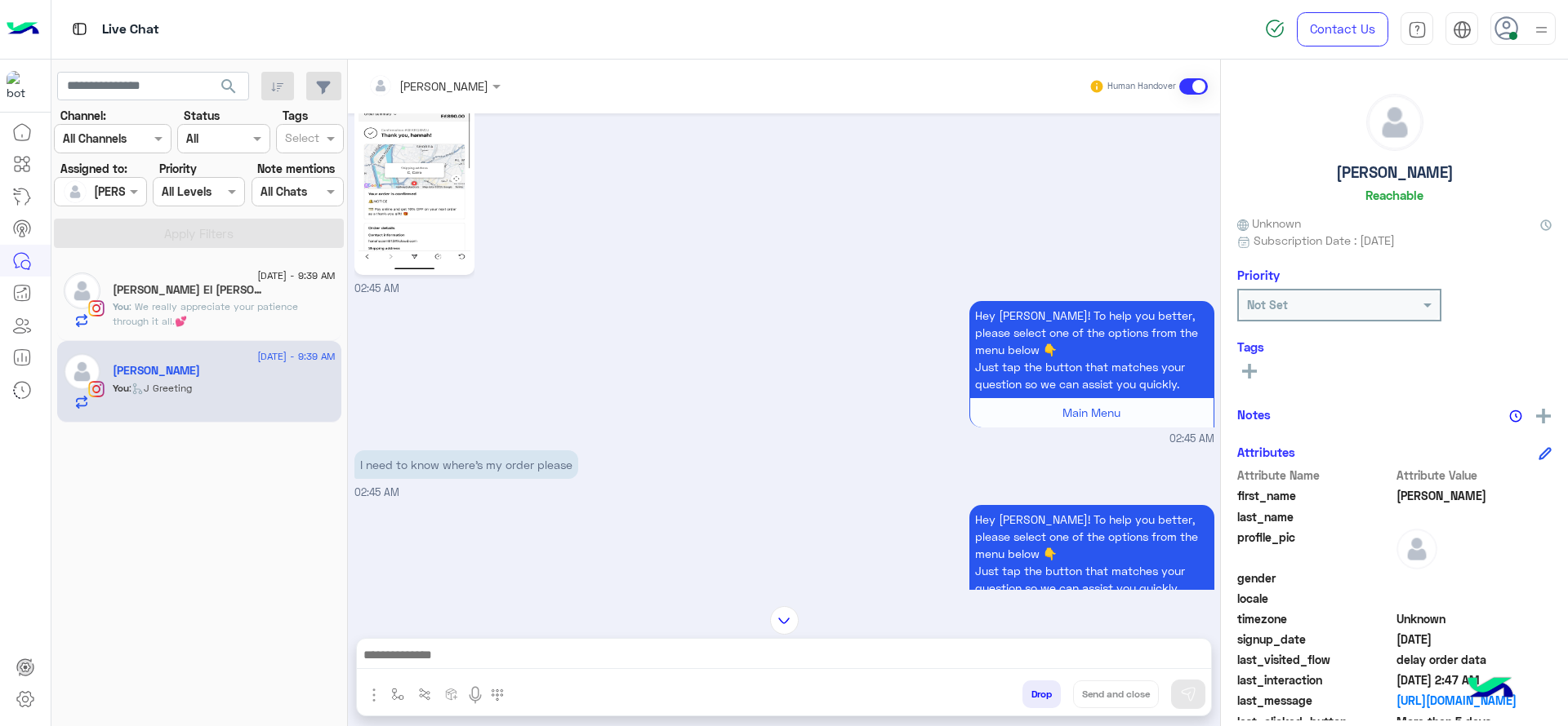
scroll to position [76, 0]
click at [427, 231] on img at bounding box center [414, 172] width 112 height 198
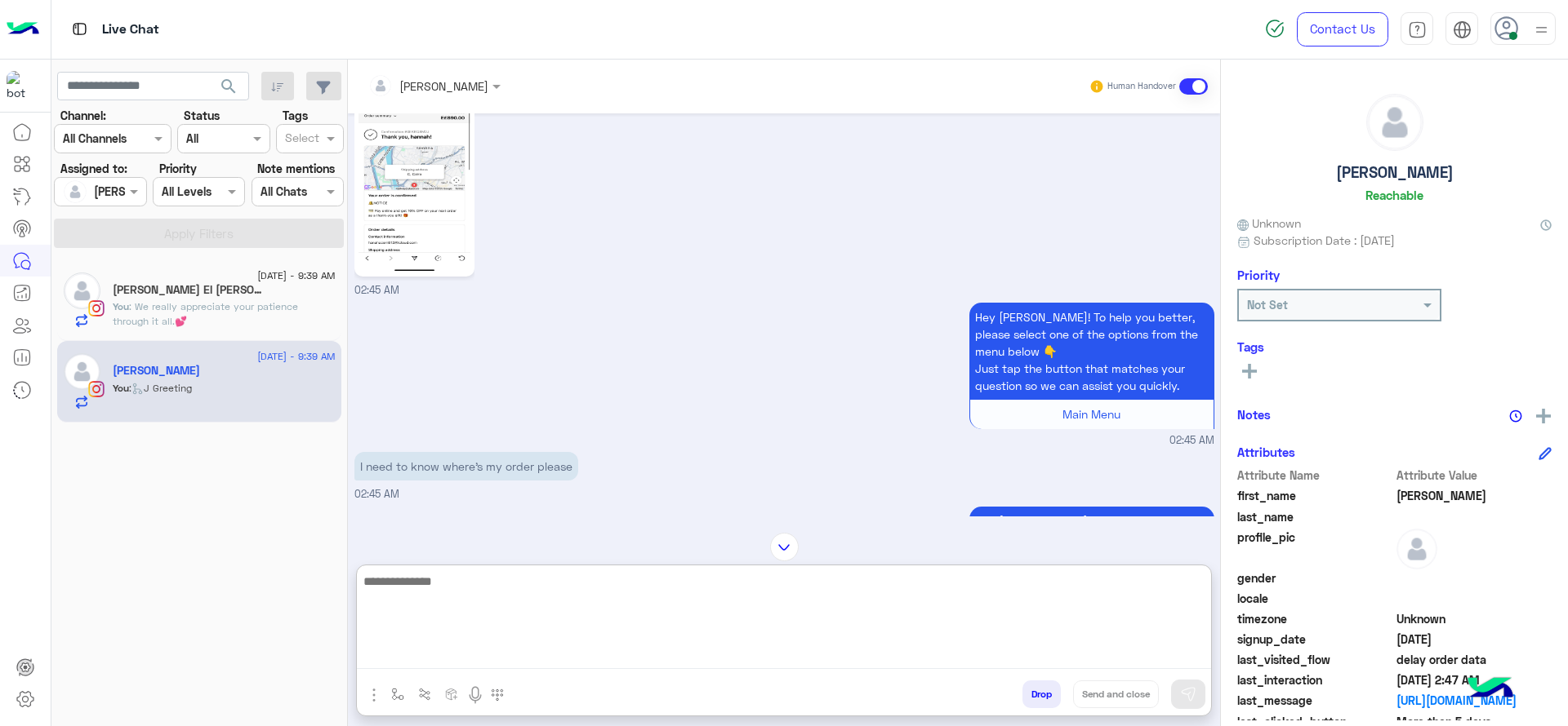
click at [566, 647] on textarea at bounding box center [784, 620] width 854 height 98
paste textarea "**********"
click at [364, 581] on textarea "**********" at bounding box center [784, 620] width 854 height 98
click at [571, 589] on textarea "**********" at bounding box center [784, 620] width 854 height 98
type textarea "**********"
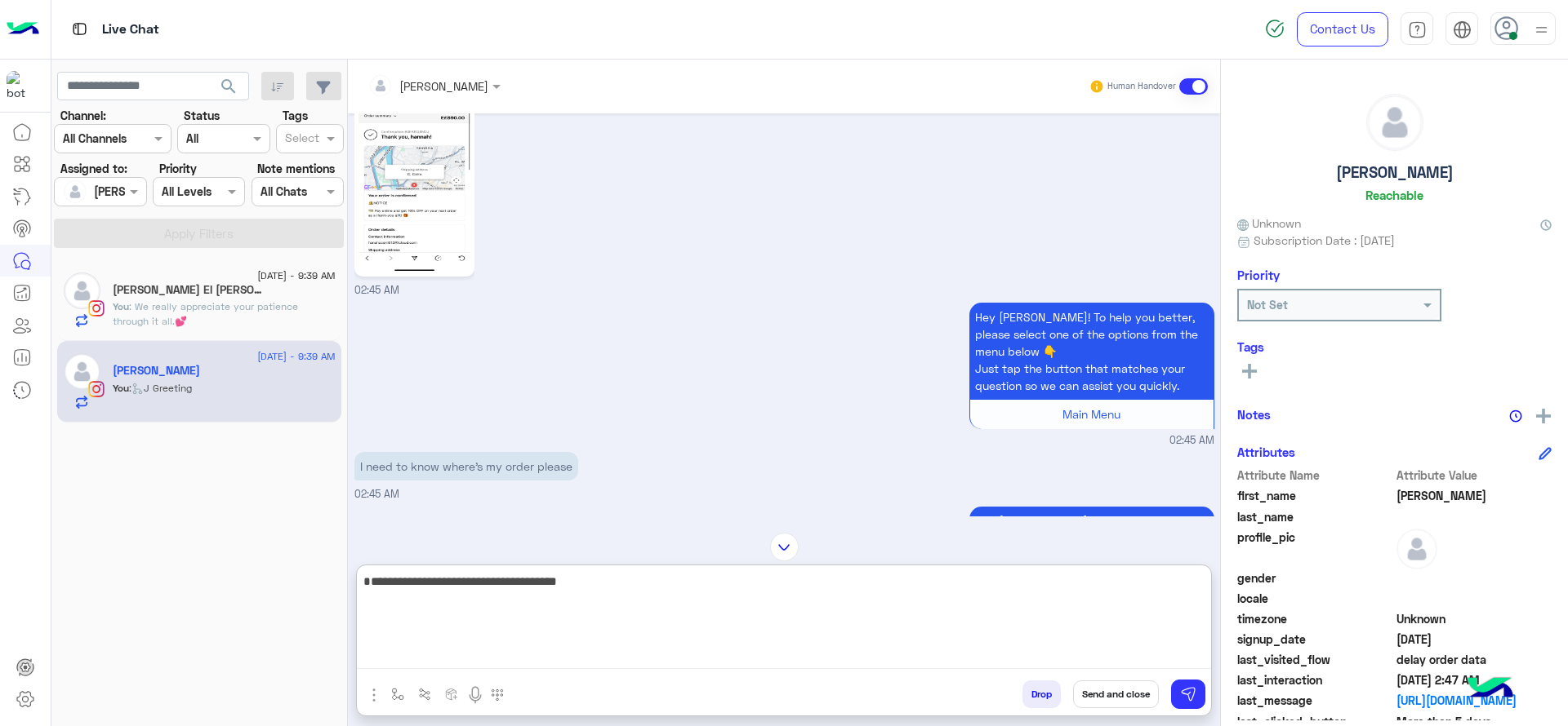
scroll to position [1694, 0]
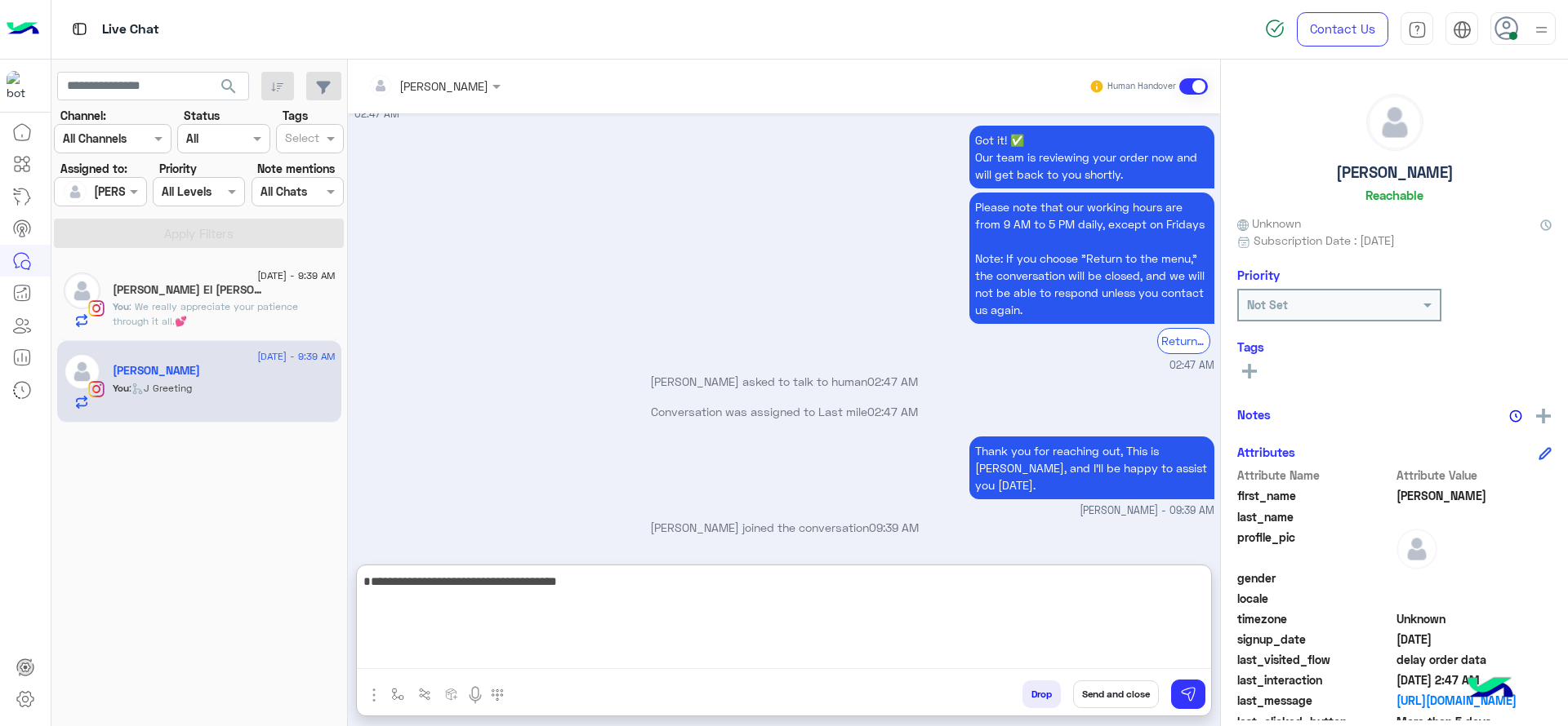
click at [642, 640] on textarea "**********" at bounding box center [784, 620] width 854 height 98
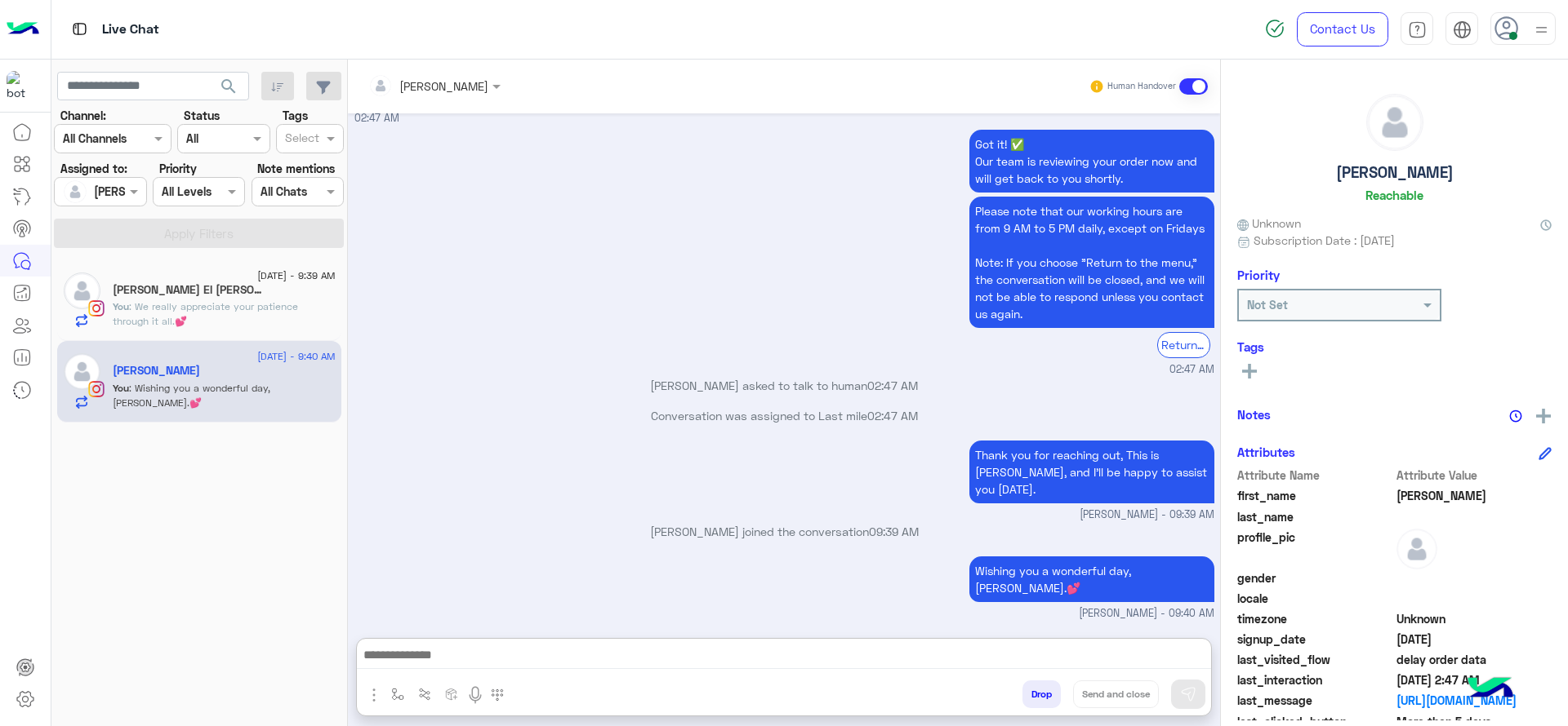
click at [254, 283] on div "[PERSON_NAME] El [PERSON_NAME]" at bounding box center [224, 291] width 223 height 17
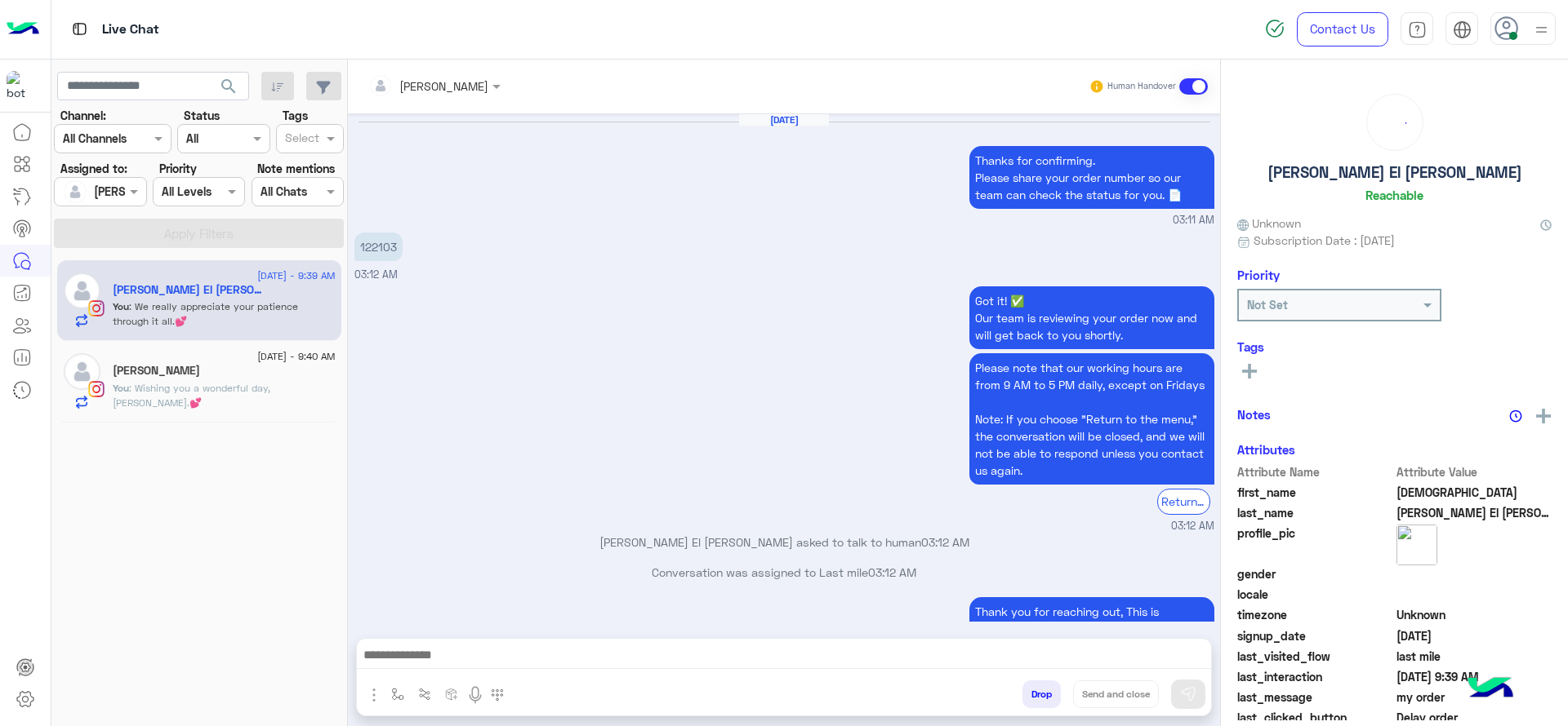
scroll to position [1238, 0]
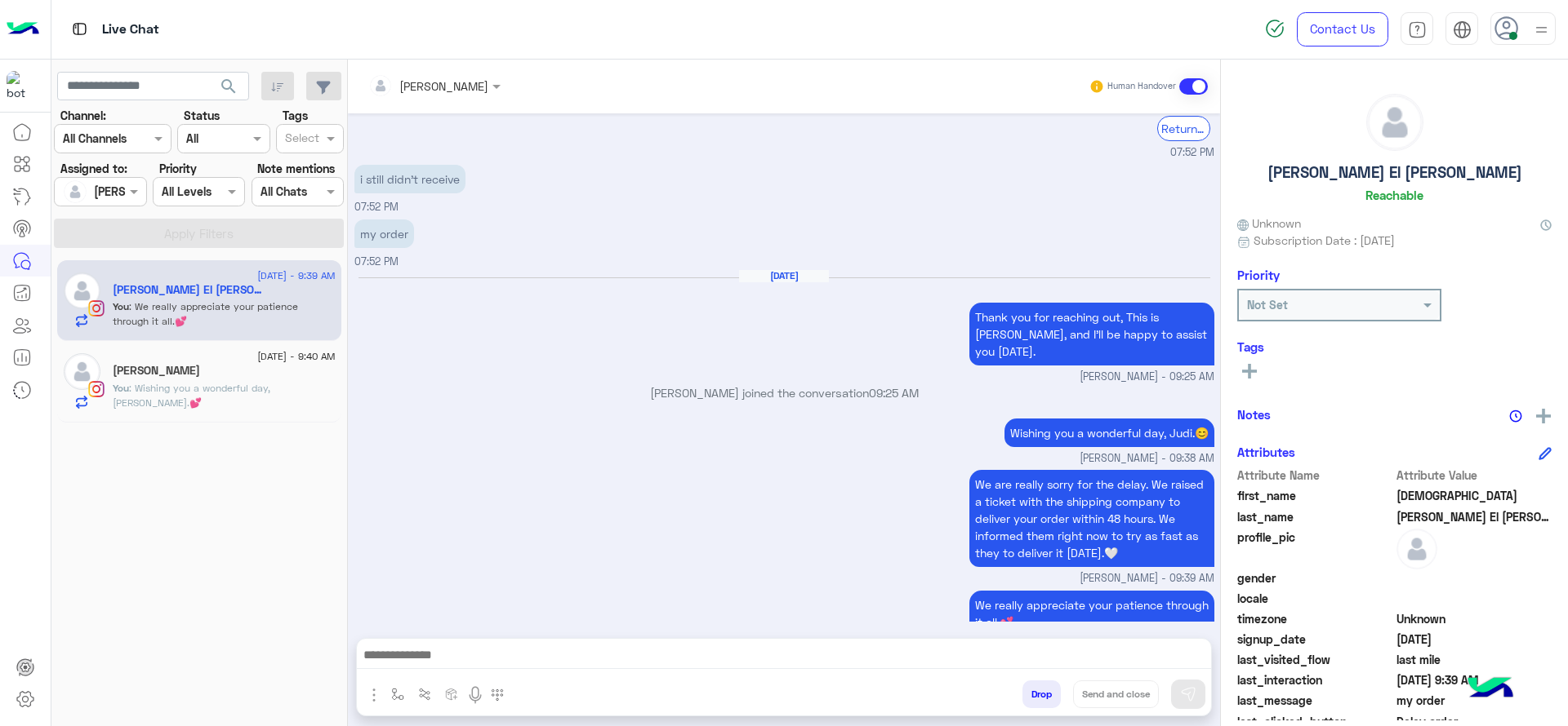
click at [239, 360] on div "31 August - 9:40 AM" at bounding box center [224, 359] width 223 height 11
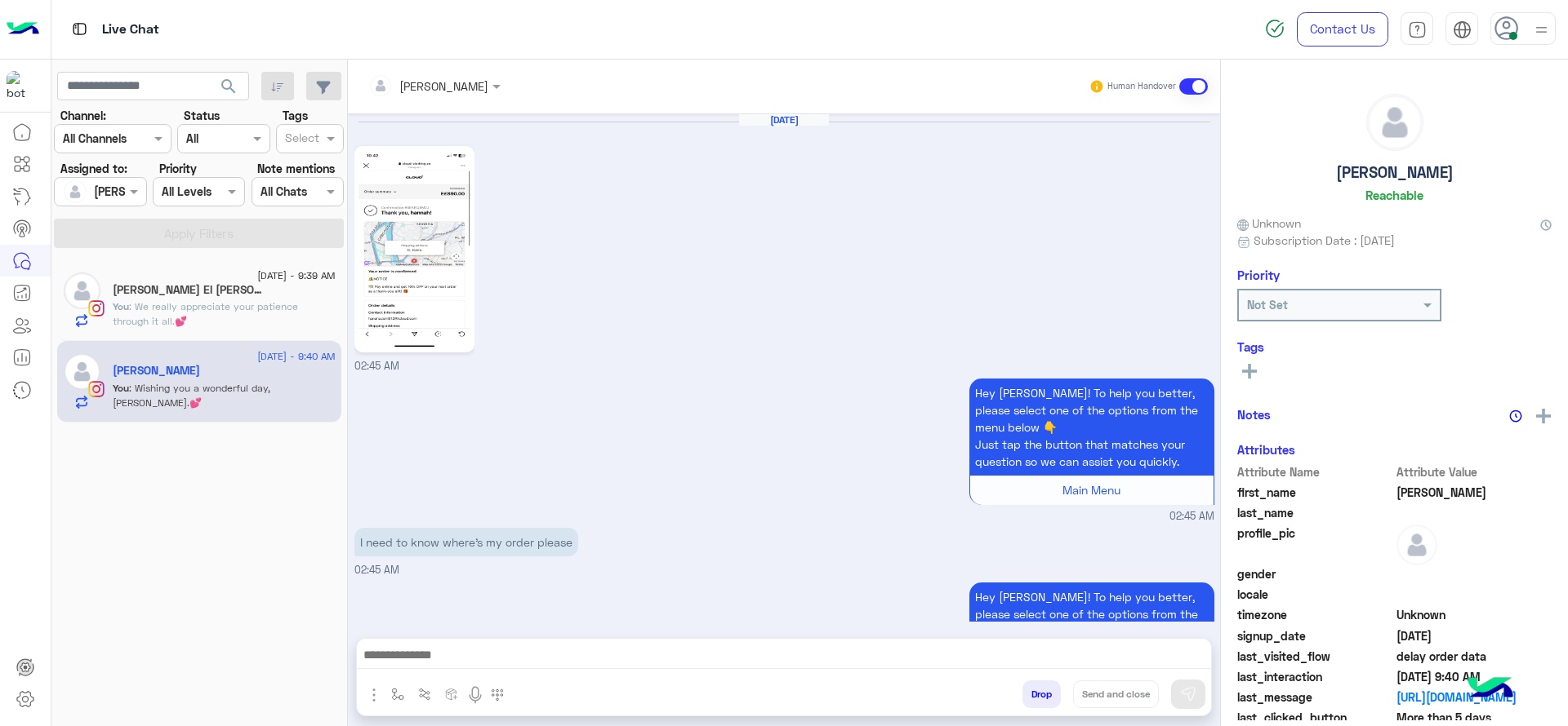
scroll to position [1673, 0]
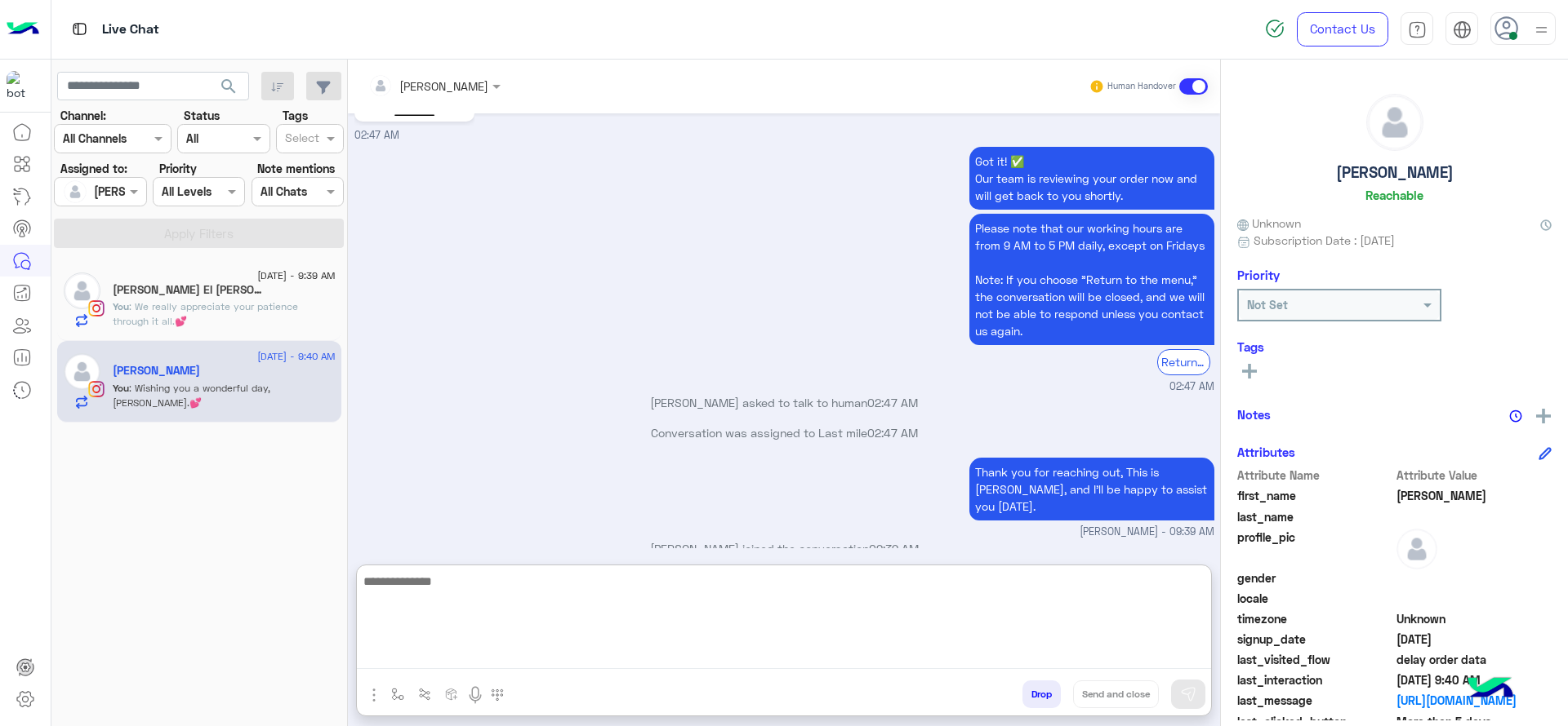
click at [461, 659] on textarea at bounding box center [784, 620] width 854 height 98
paste textarea "**********"
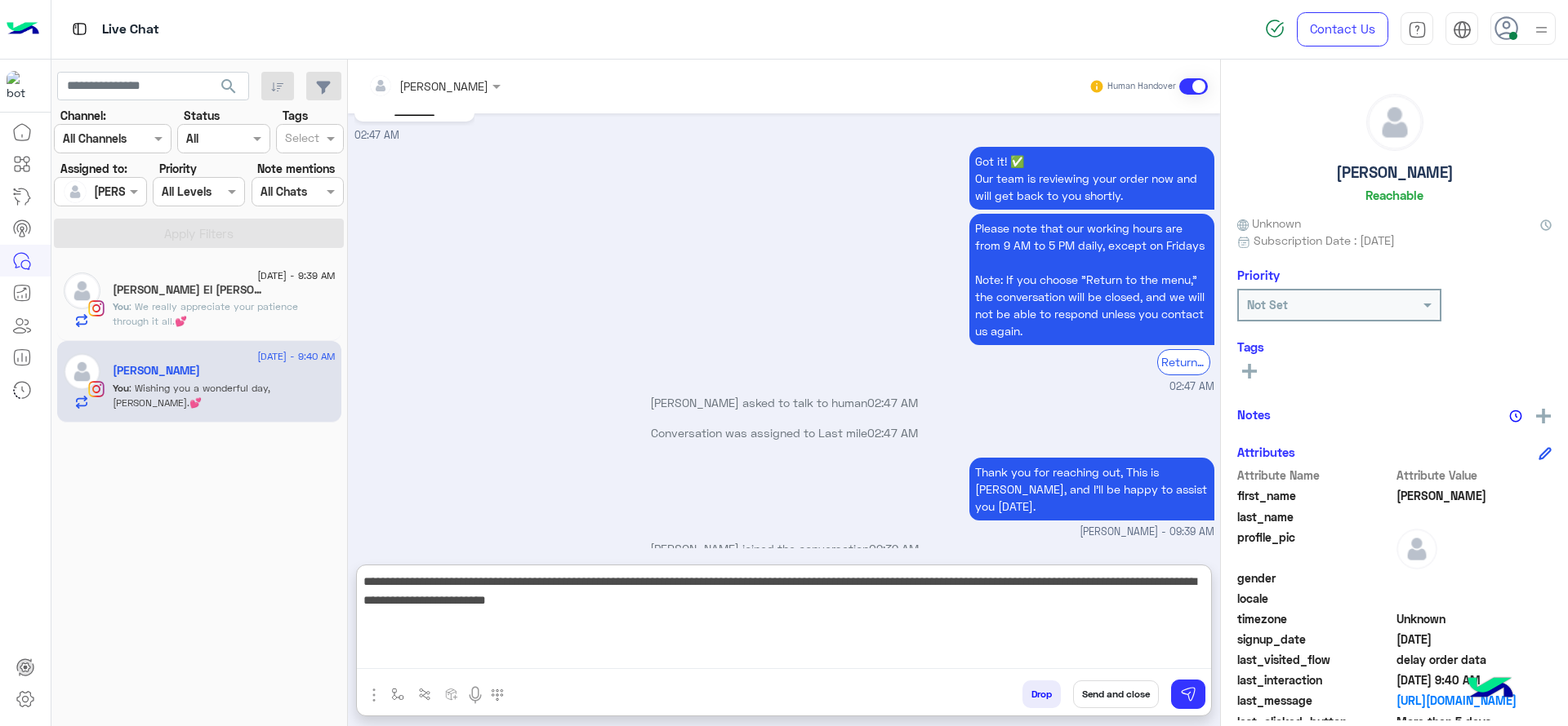
drag, startPoint x: 575, startPoint y: 583, endPoint x: 517, endPoint y: 591, distance: 58.5
click at [517, 591] on textarea "**********" at bounding box center [784, 620] width 854 height 98
click at [718, 614] on textarea "**********" at bounding box center [784, 620] width 854 height 98
click at [772, 598] on textarea "**********" at bounding box center [784, 620] width 854 height 98
click at [639, 642] on textarea "**********" at bounding box center [784, 620] width 854 height 98
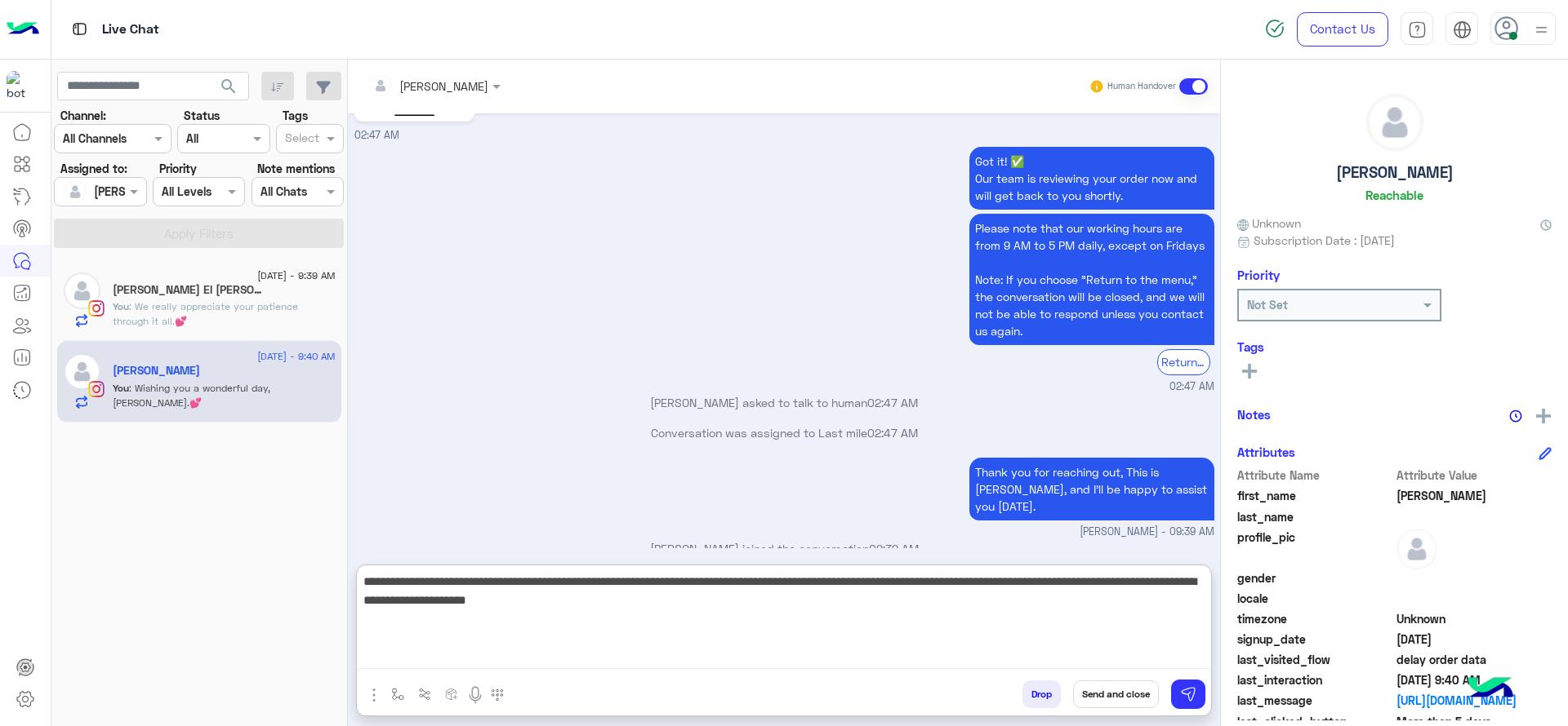
click at [400, 633] on textarea "**********" at bounding box center [784, 620] width 854 height 98
click at [734, 618] on textarea "**********" at bounding box center [784, 620] width 854 height 98
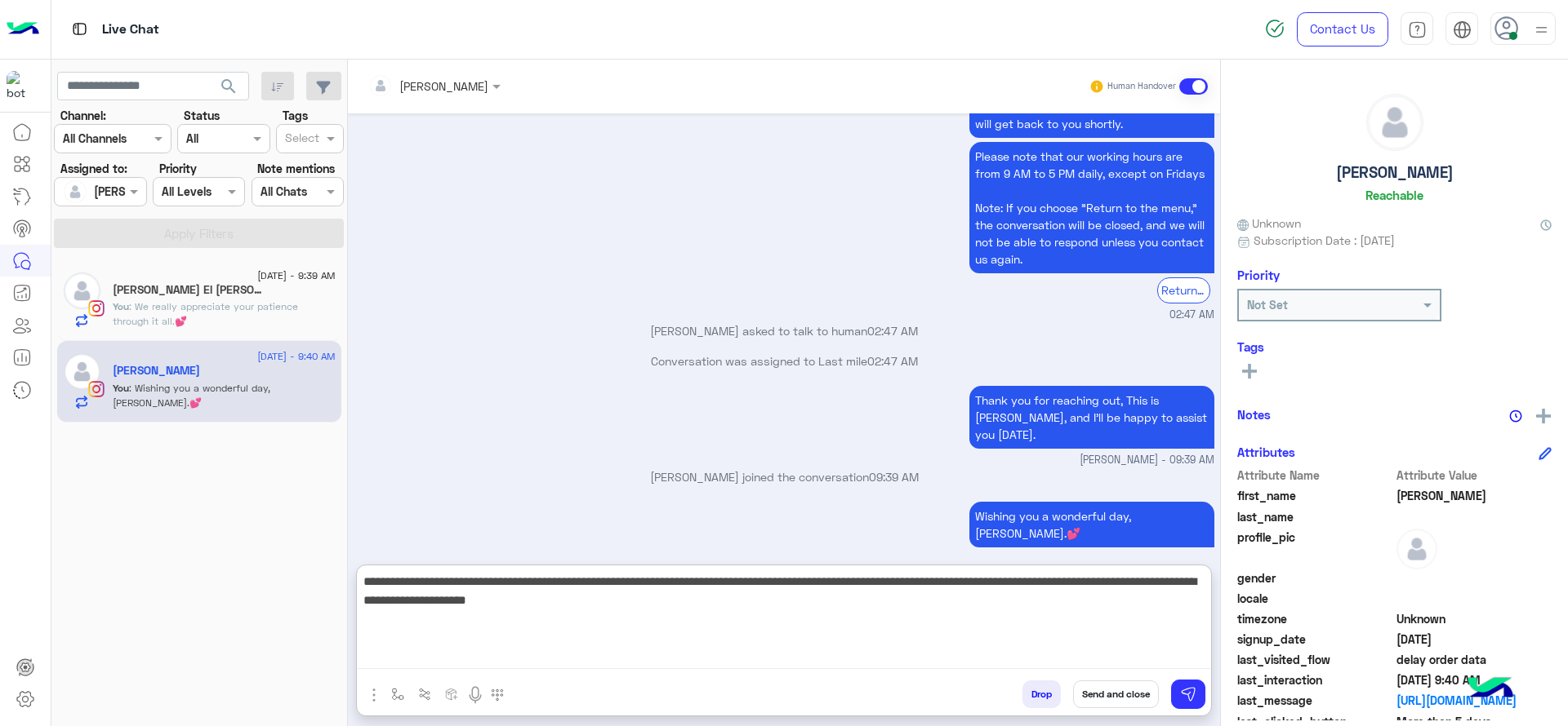
scroll to position [1747, 0]
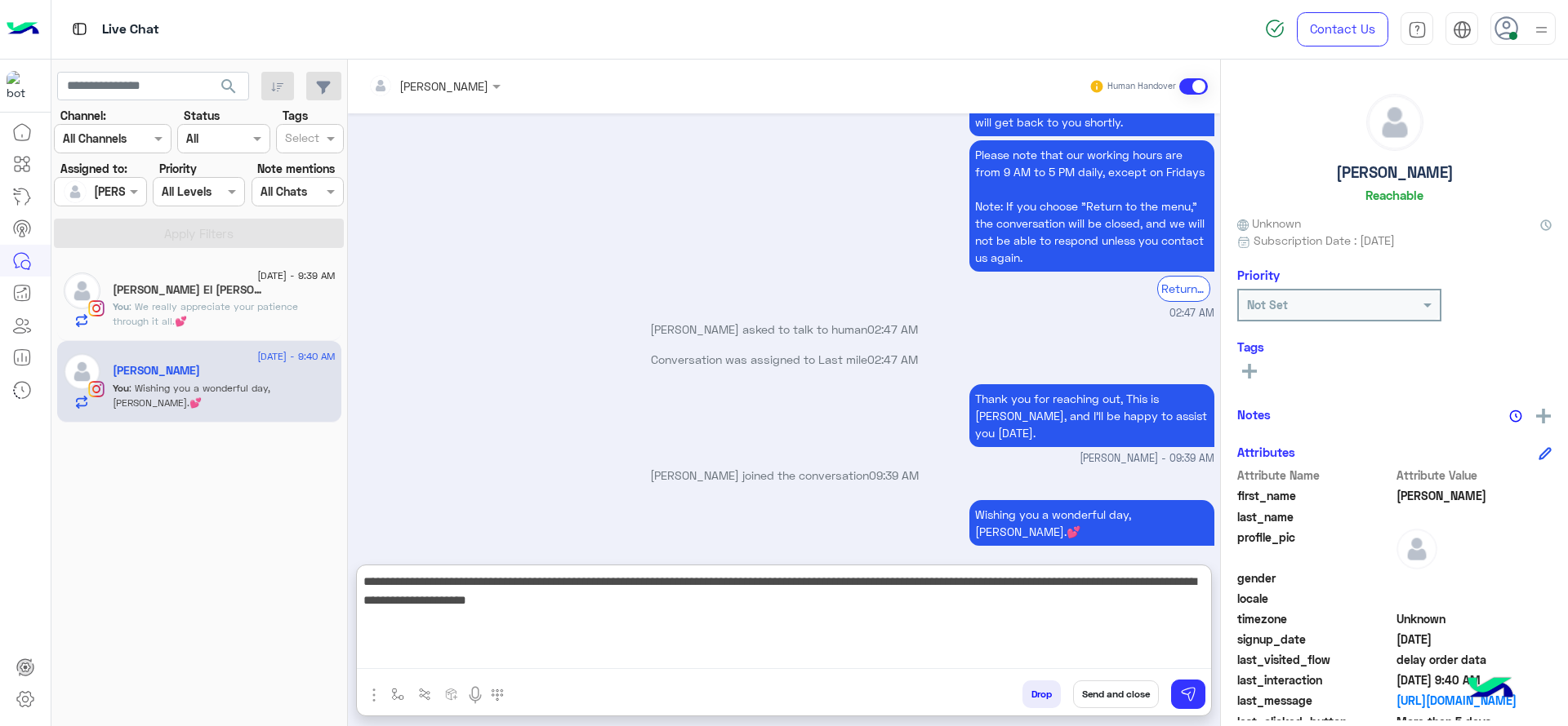
click at [884, 619] on textarea "**********" at bounding box center [784, 620] width 854 height 98
click at [794, 637] on textarea "**********" at bounding box center [784, 620] width 854 height 98
click at [738, 636] on textarea "**********" at bounding box center [784, 620] width 854 height 98
click at [1122, 637] on textarea "**********" at bounding box center [784, 620] width 854 height 98
type textarea "**********"
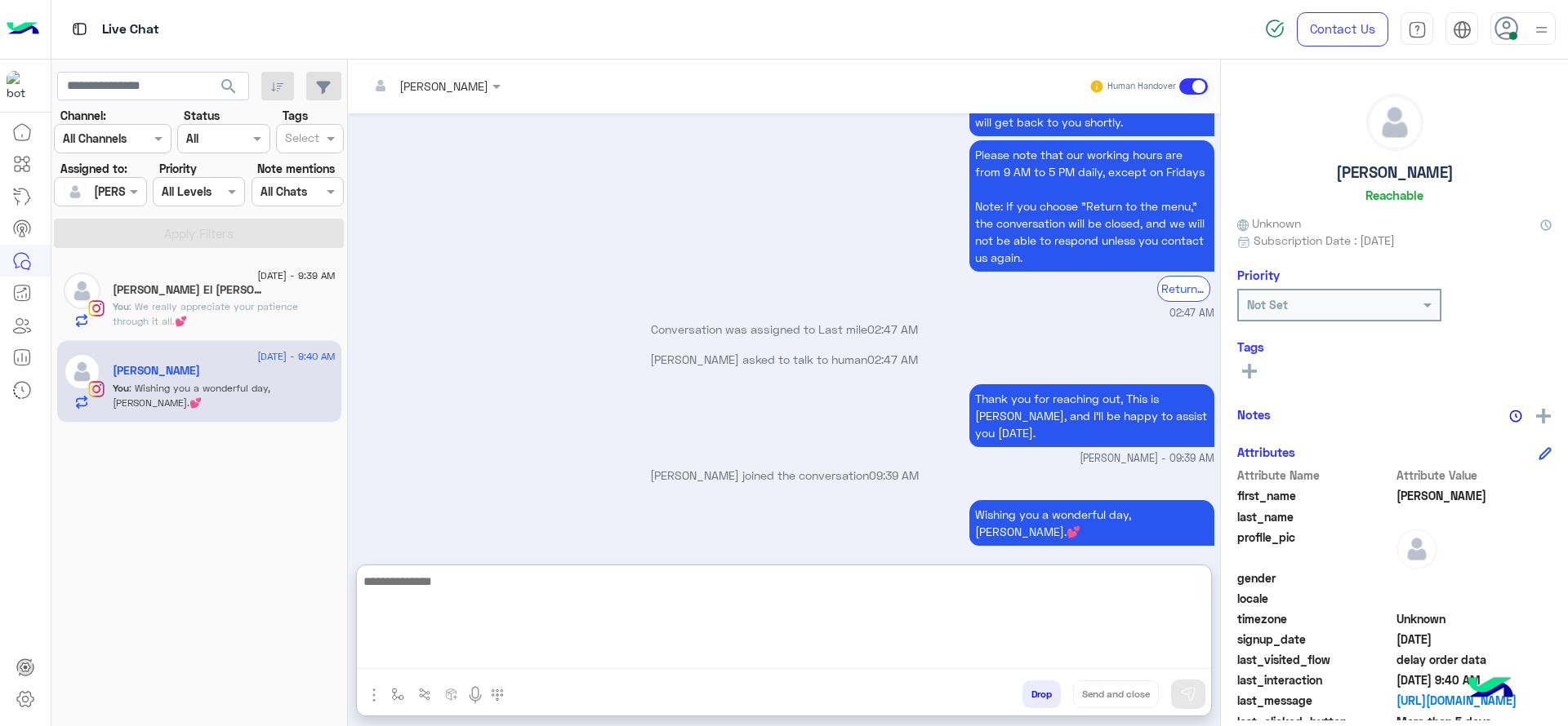
scroll to position [1867, 0]
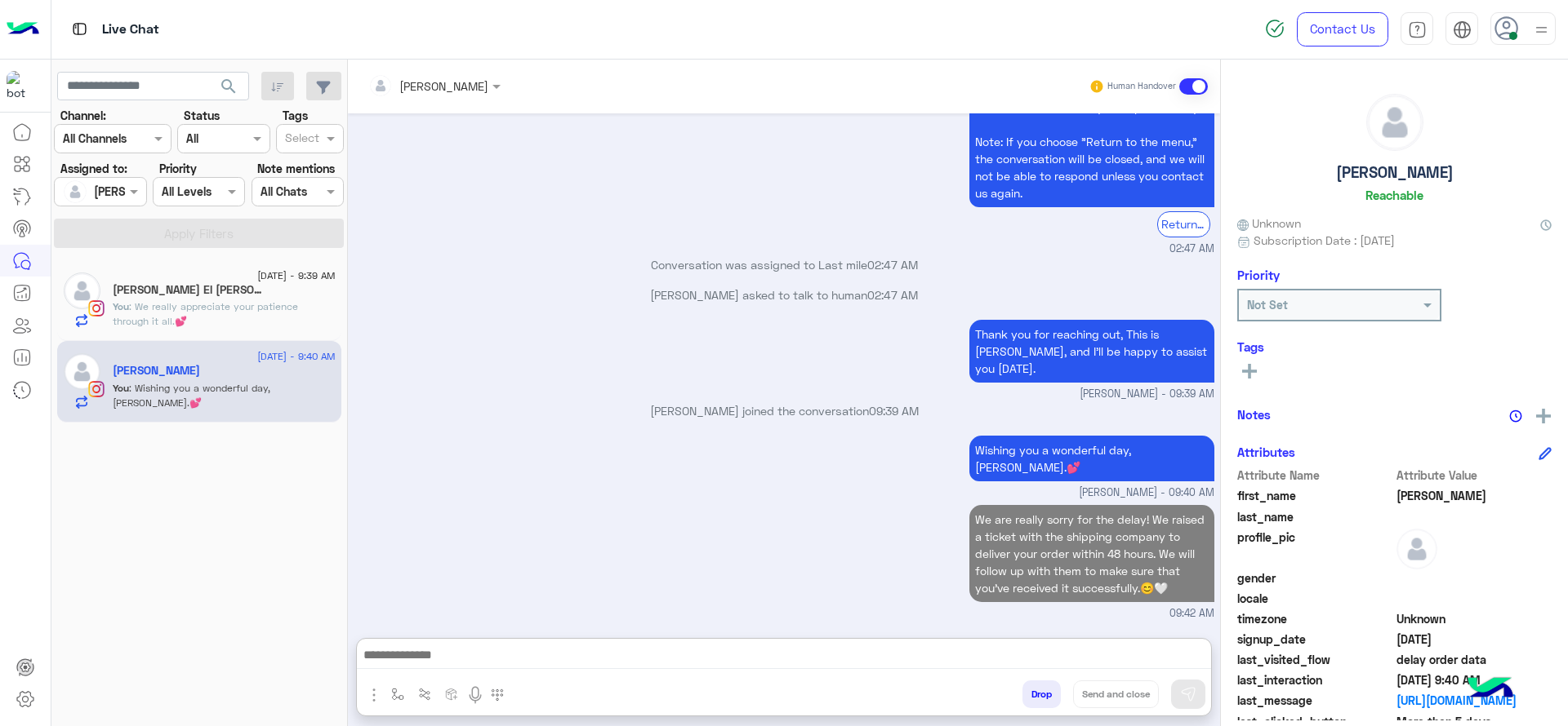
click at [125, 315] on span ": We really appreciate your patience through it all.💕" at bounding box center [205, 313] width 186 height 27
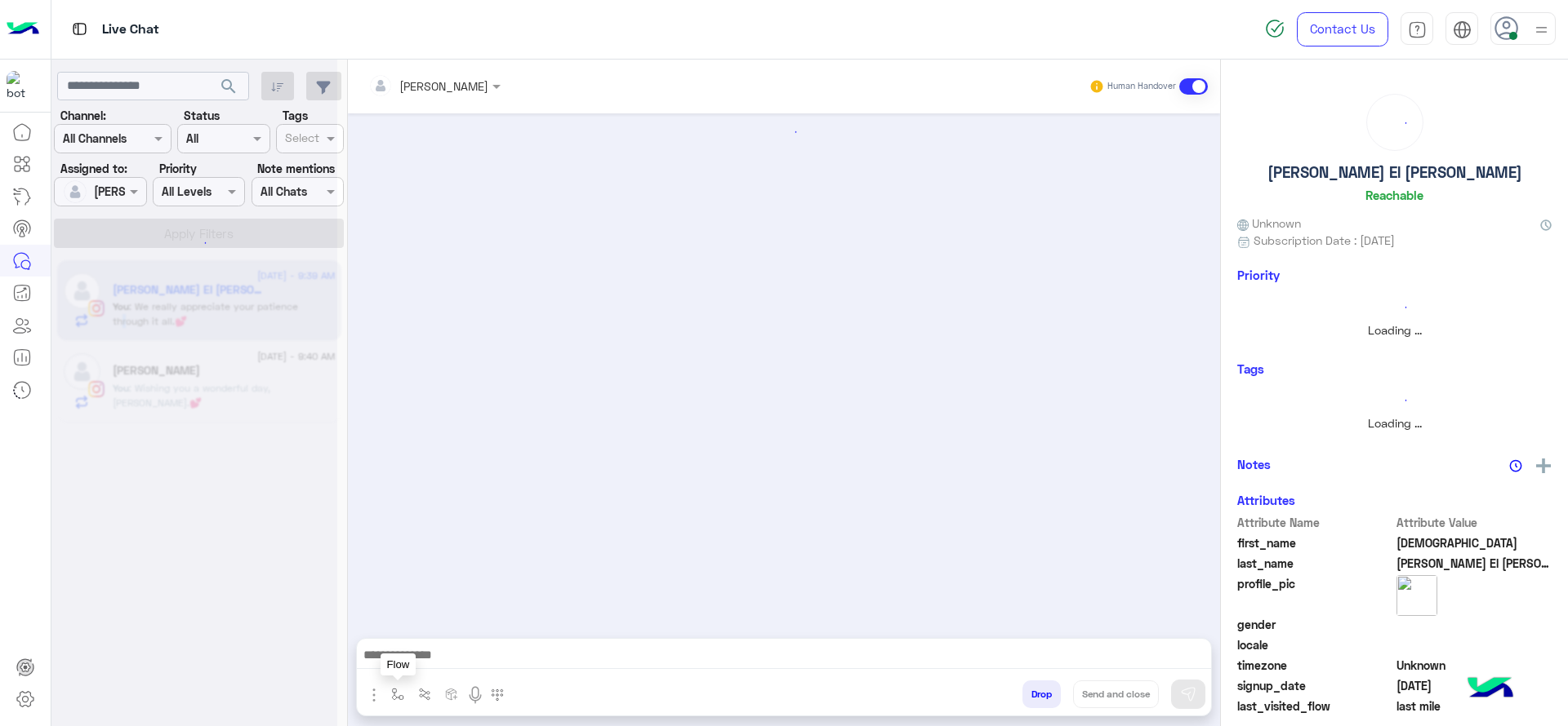
click at [388, 695] on button "button" at bounding box center [398, 694] width 27 height 27
click at [426, 659] on input "text" at bounding box center [427, 658] width 67 height 18
type input "*"
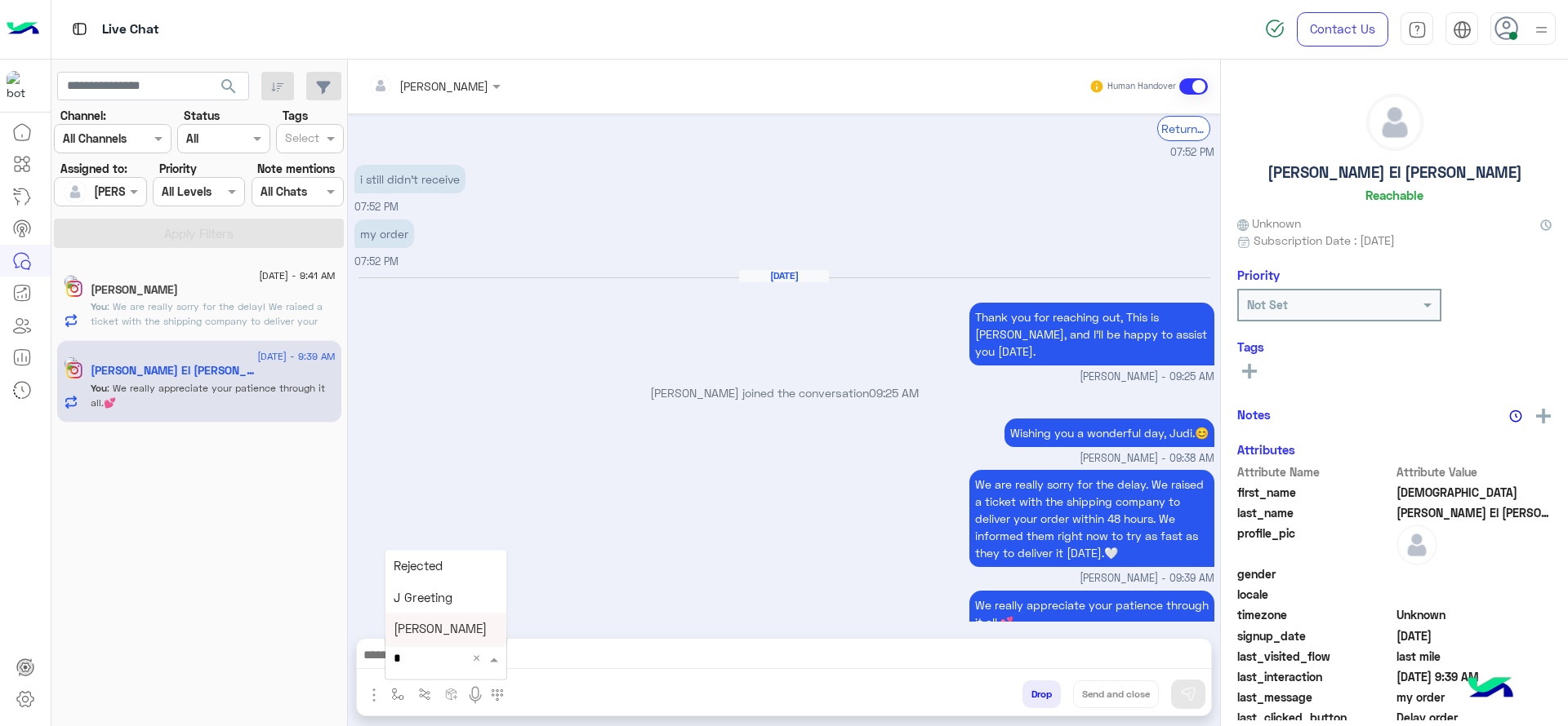
click at [437, 620] on div "[PERSON_NAME]" at bounding box center [445, 629] width 121 height 32
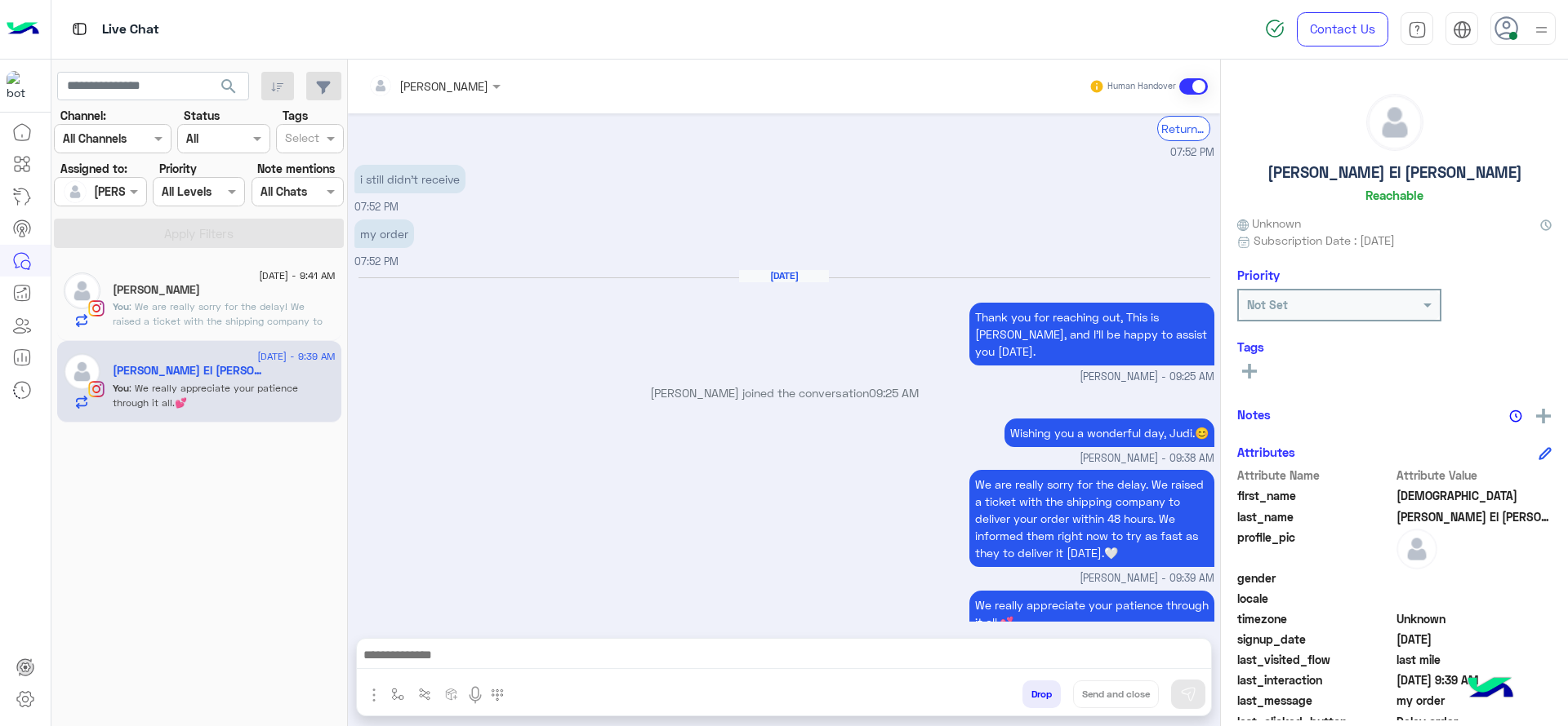
type textarea "**********"
click at [1098, 693] on button "Send and close" at bounding box center [1115, 695] width 85 height 28
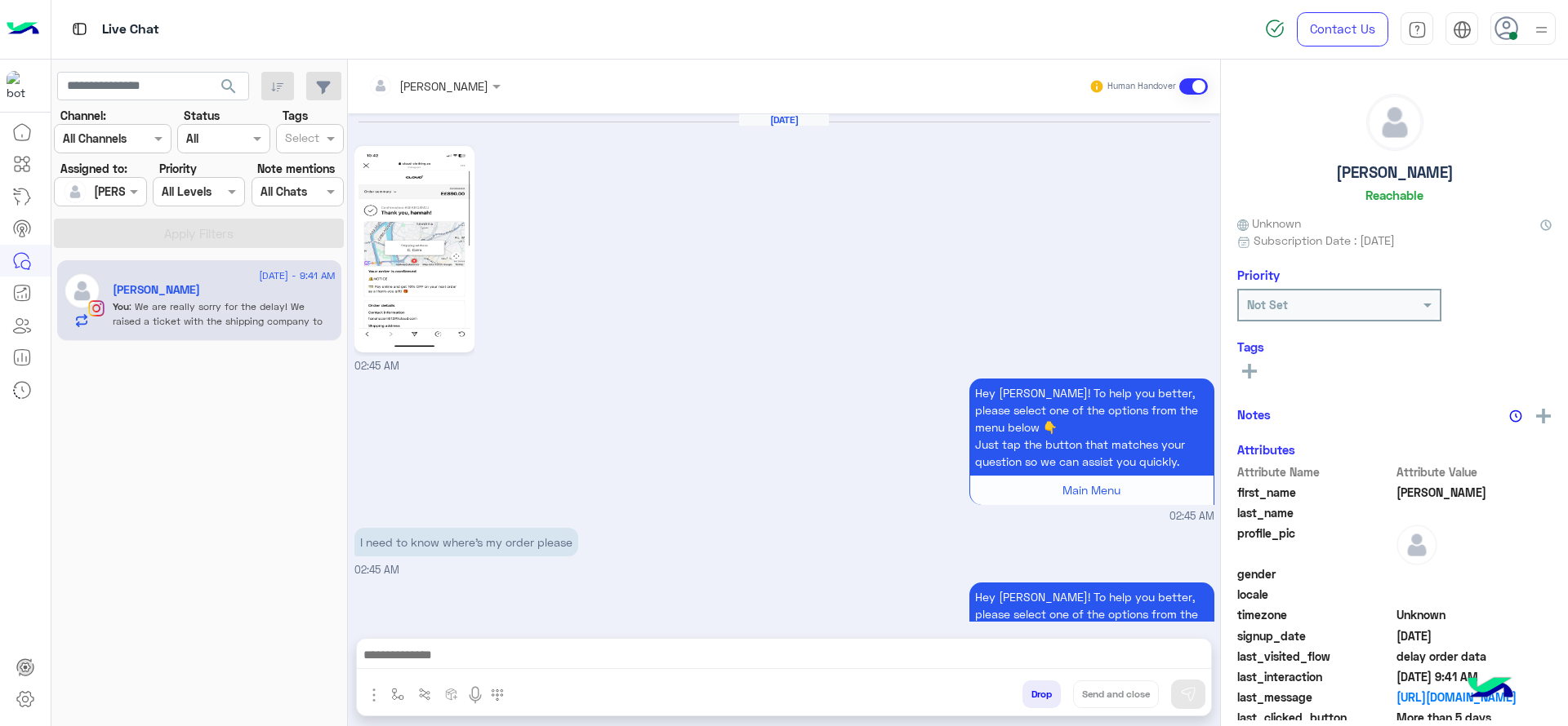
scroll to position [1794, 0]
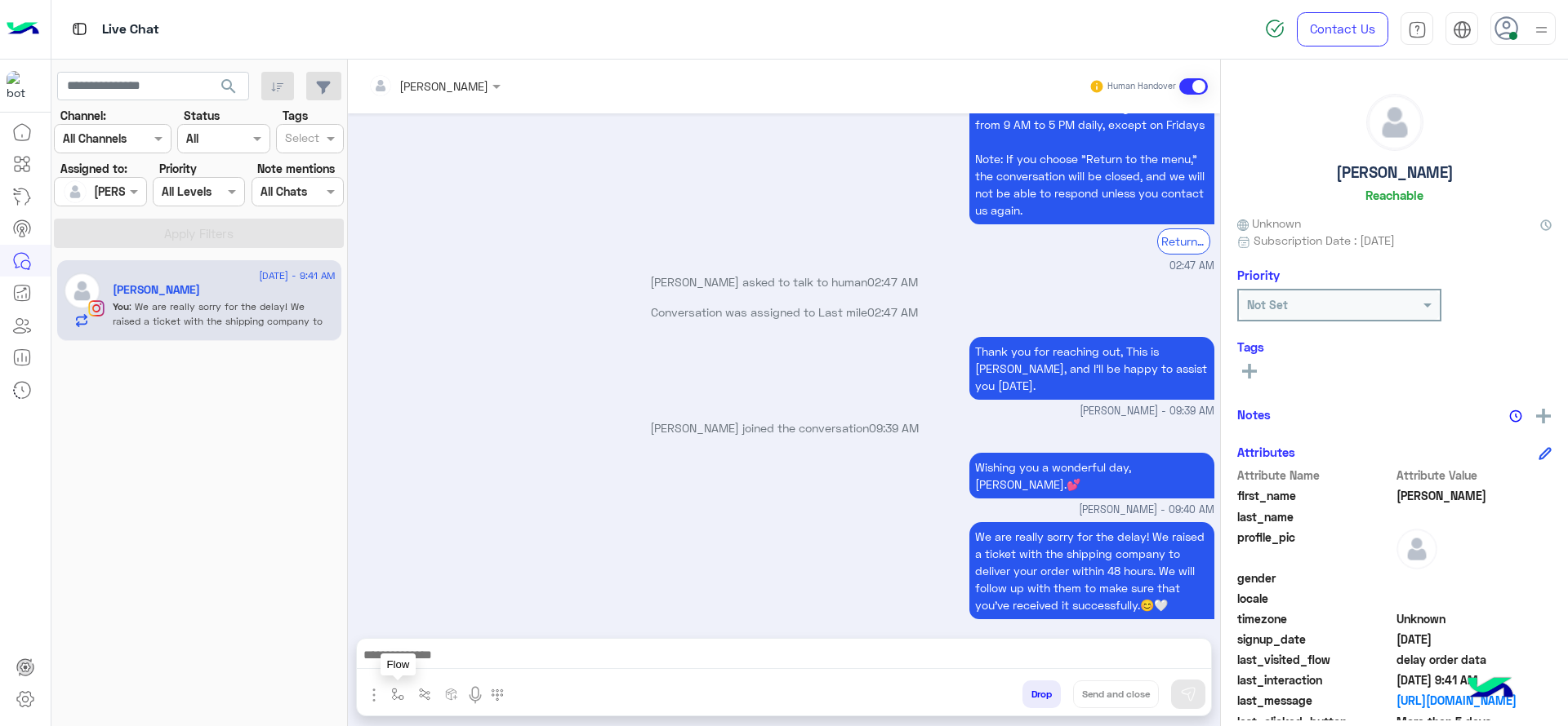
click at [398, 700] on img "button" at bounding box center [397, 694] width 13 height 13
click at [423, 646] on div "enter flow name" at bounding box center [447, 658] width 123 height 29
type input "*"
click at [414, 636] on span "[PERSON_NAME]" at bounding box center [440, 629] width 93 height 15
type textarea "**********"
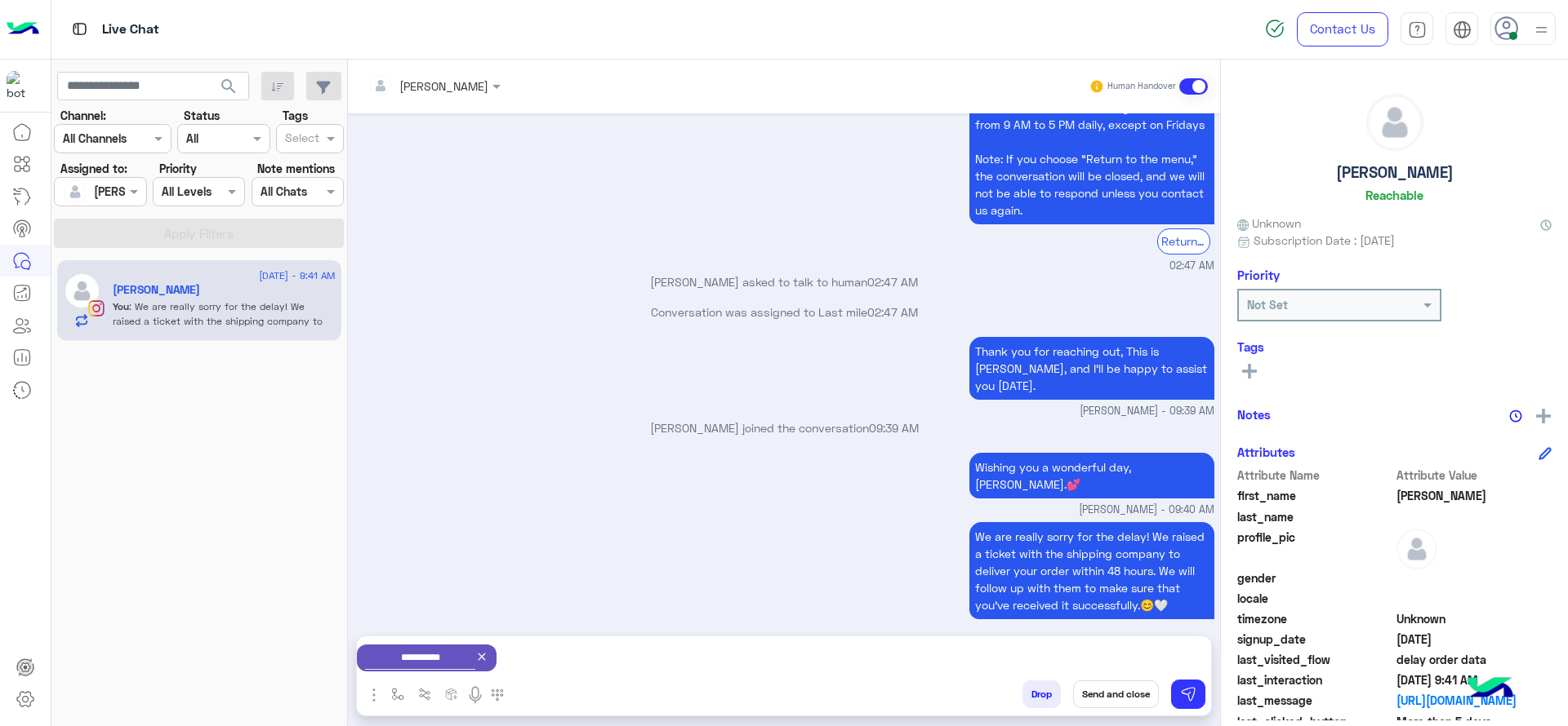
click at [1132, 696] on button "Send and close" at bounding box center [1115, 695] width 85 height 28
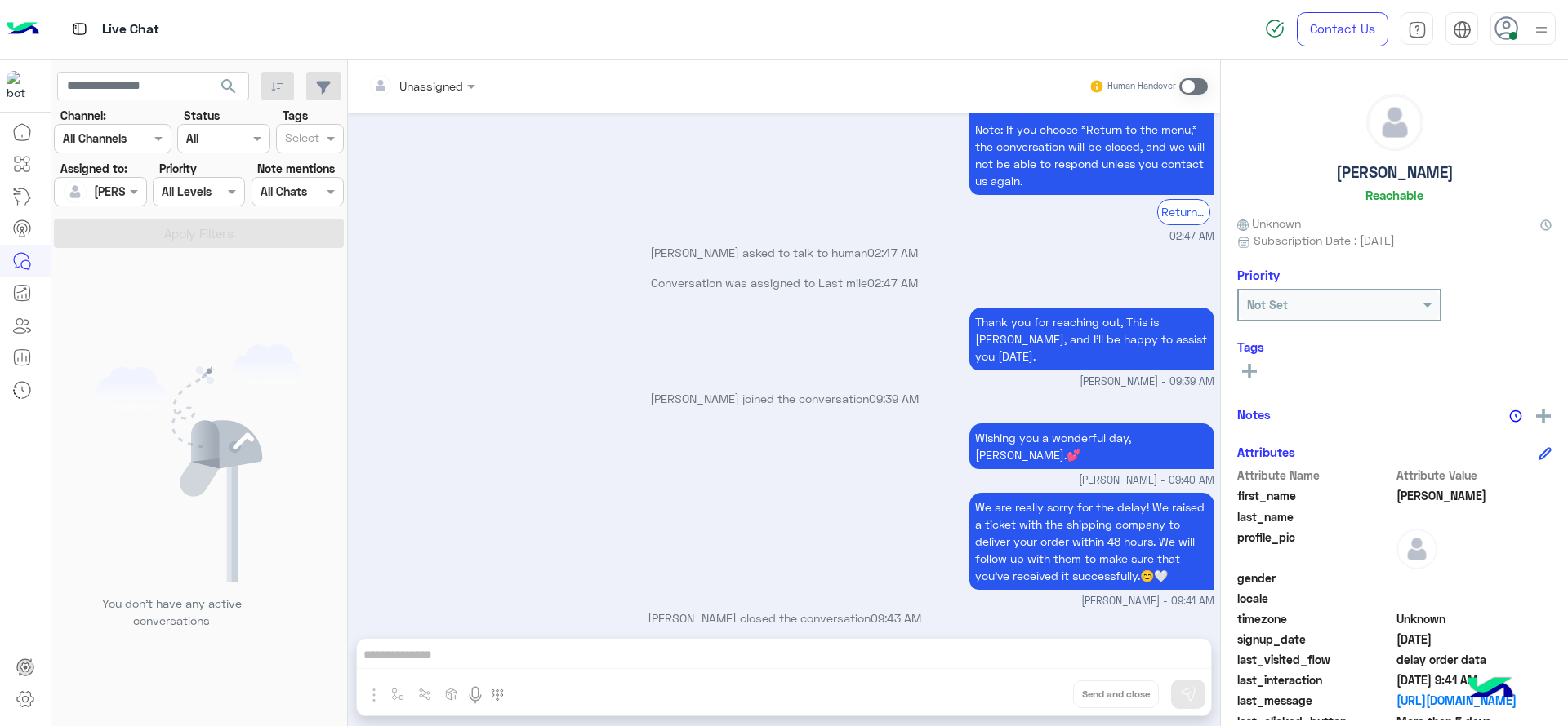
scroll to position [2025, 0]
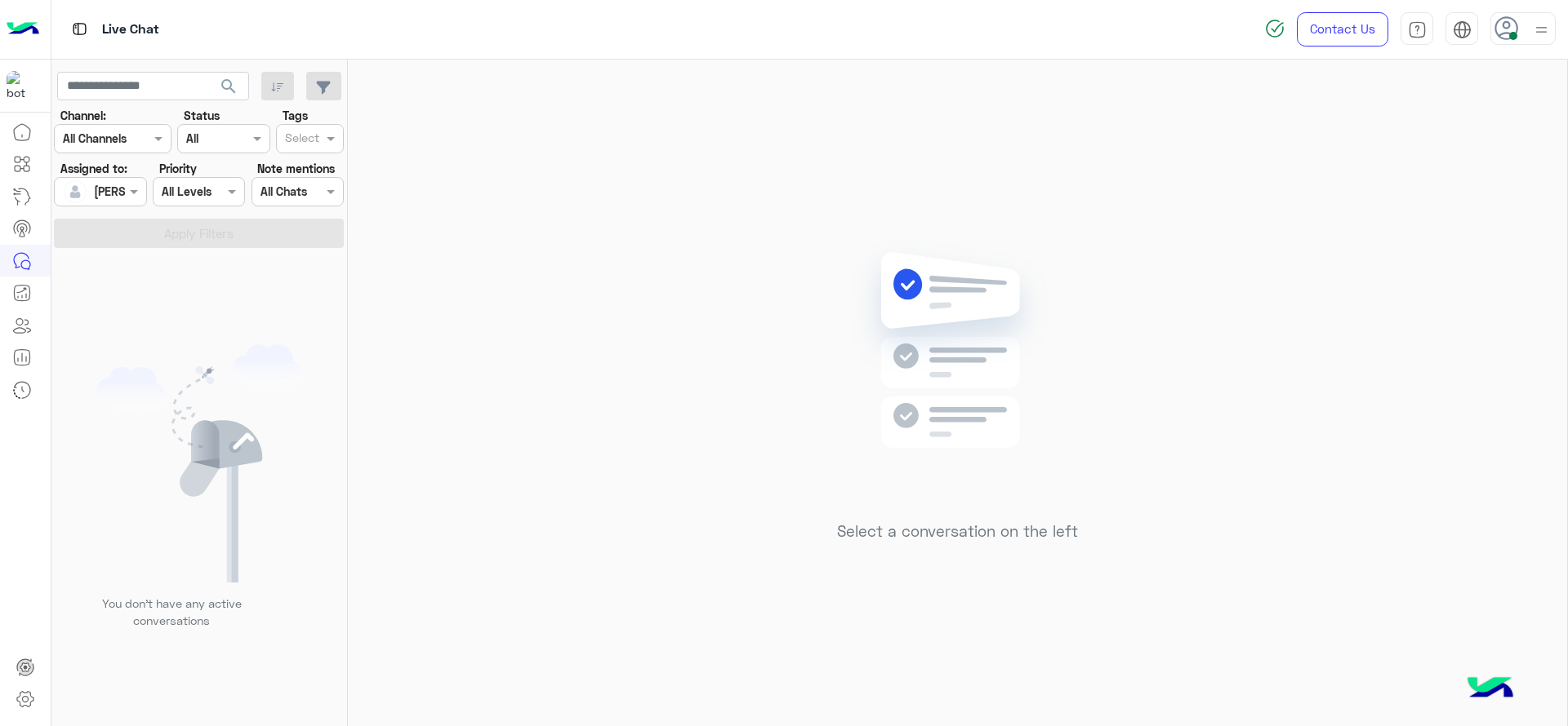
click at [135, 177] on div "Assigned on Jana Aboelseoud" at bounding box center [99, 191] width 92 height 29
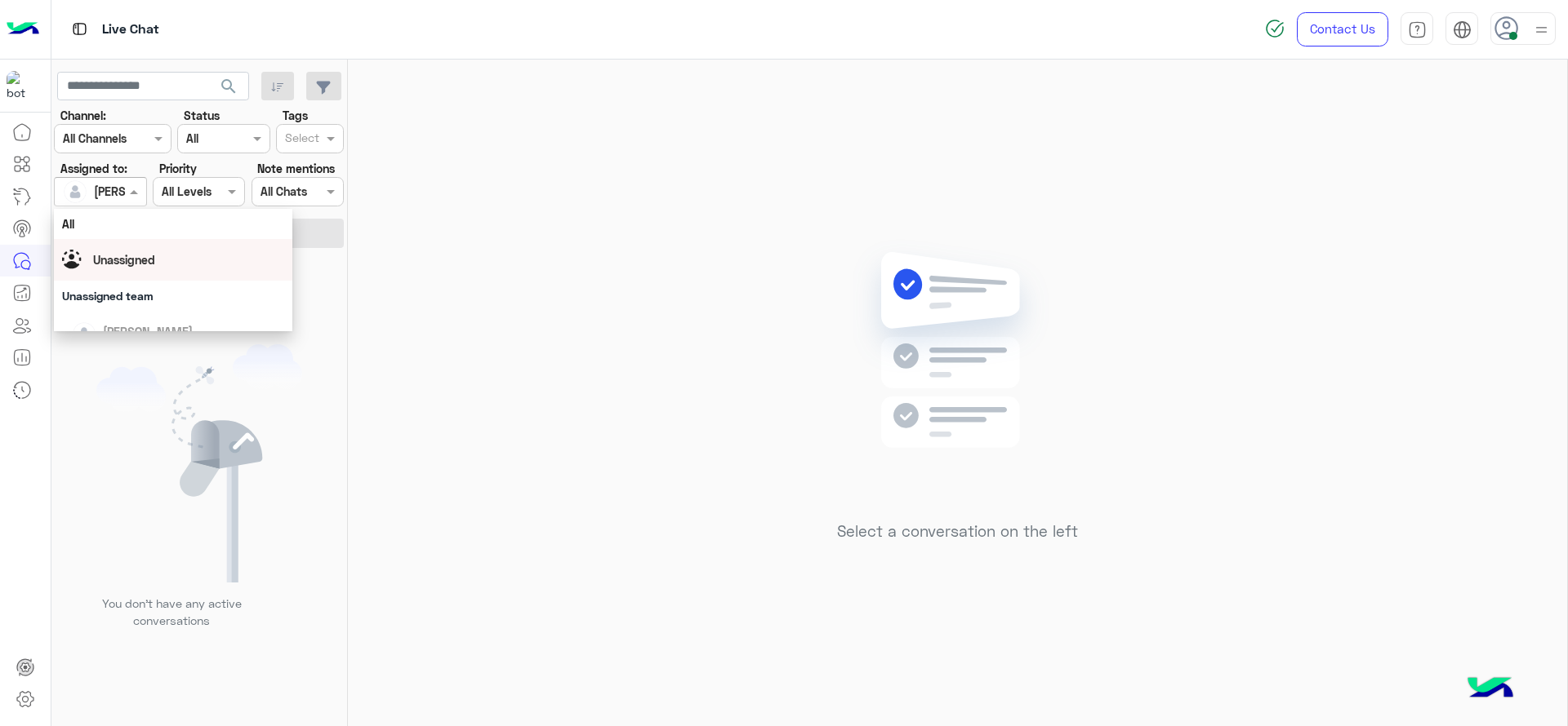
click at [136, 264] on span "Unassigned" at bounding box center [124, 260] width 62 height 14
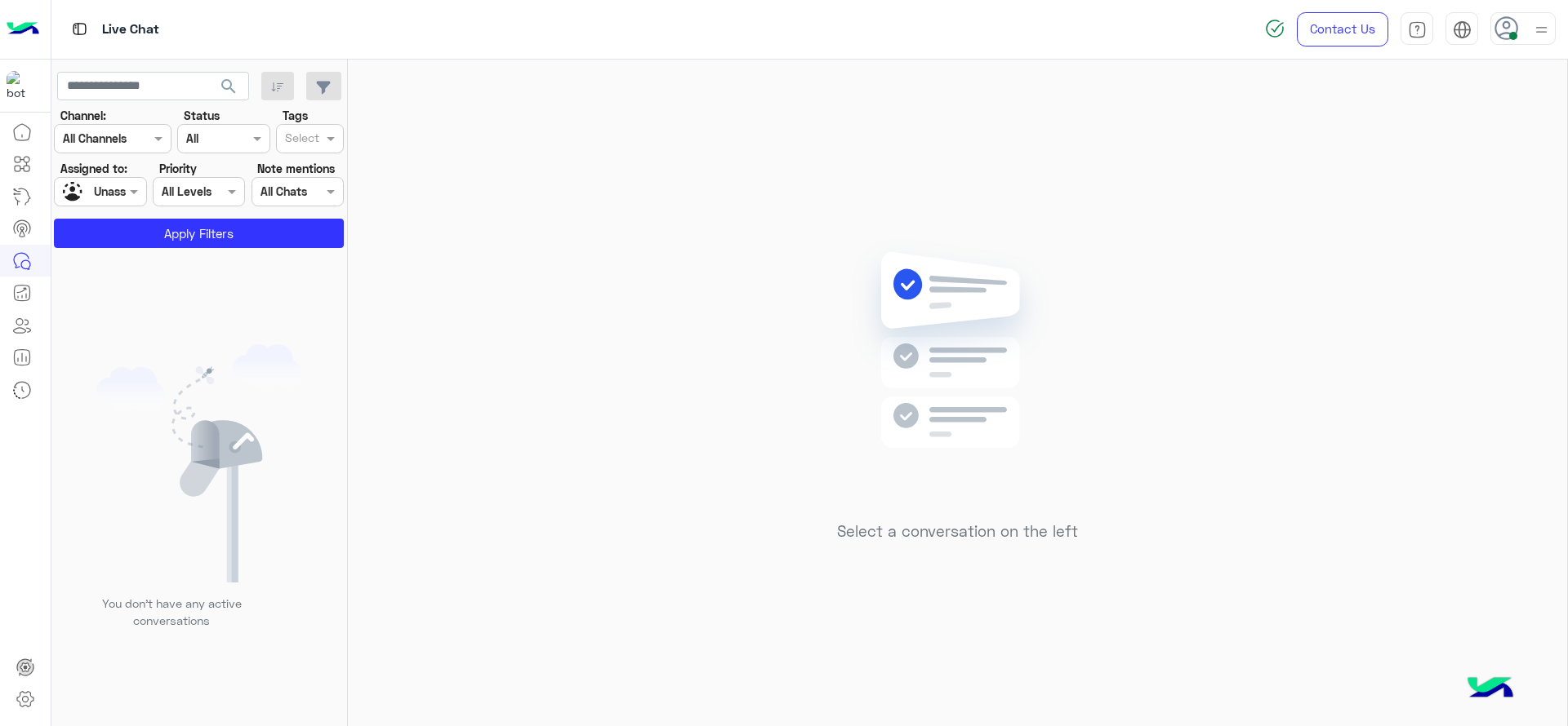
click at [201, 209] on section "Channel: Channel All Channels Status Channel All Tags Select Assigned to: Assig…" at bounding box center [199, 178] width 272 height 141
click at [201, 240] on button "Apply Filters" at bounding box center [198, 233] width 290 height 29
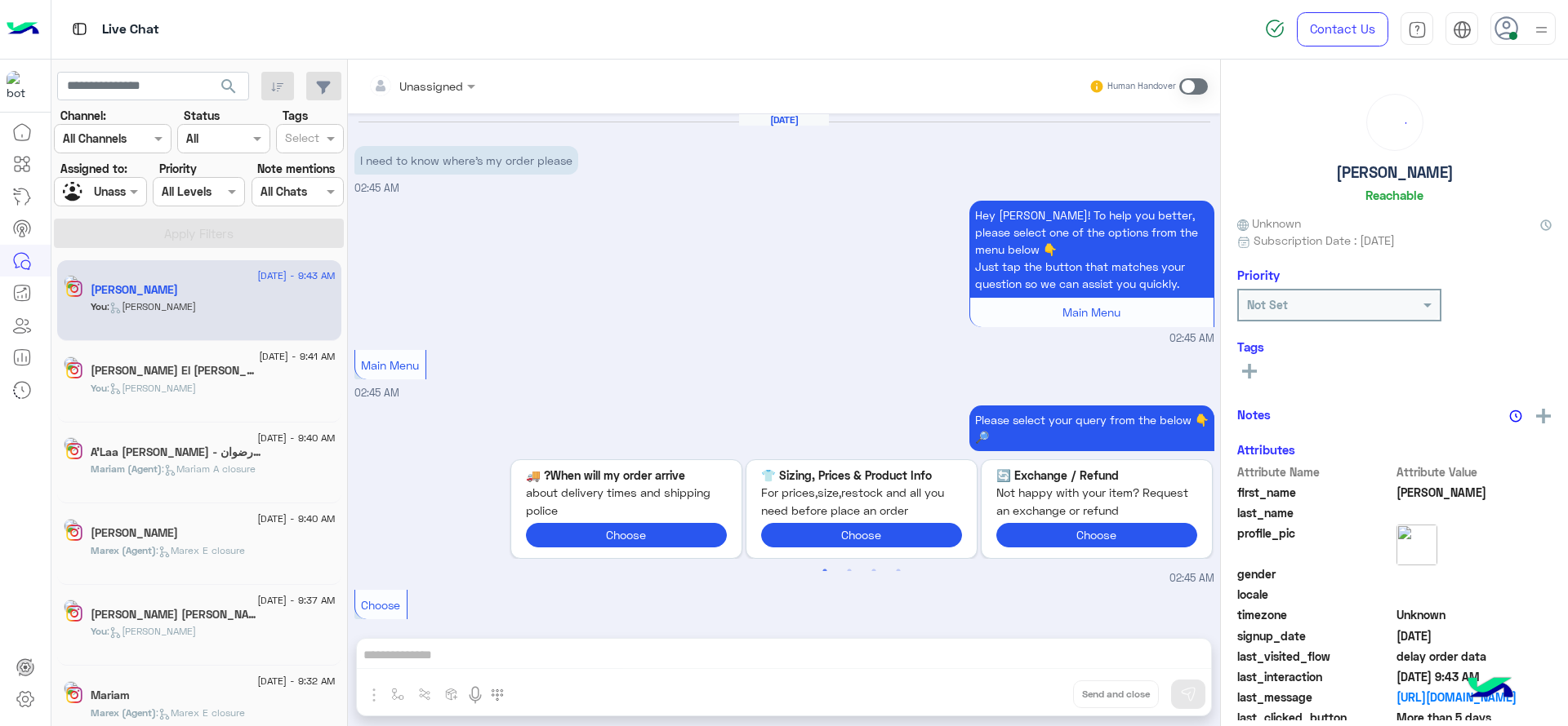
scroll to position [1643, 0]
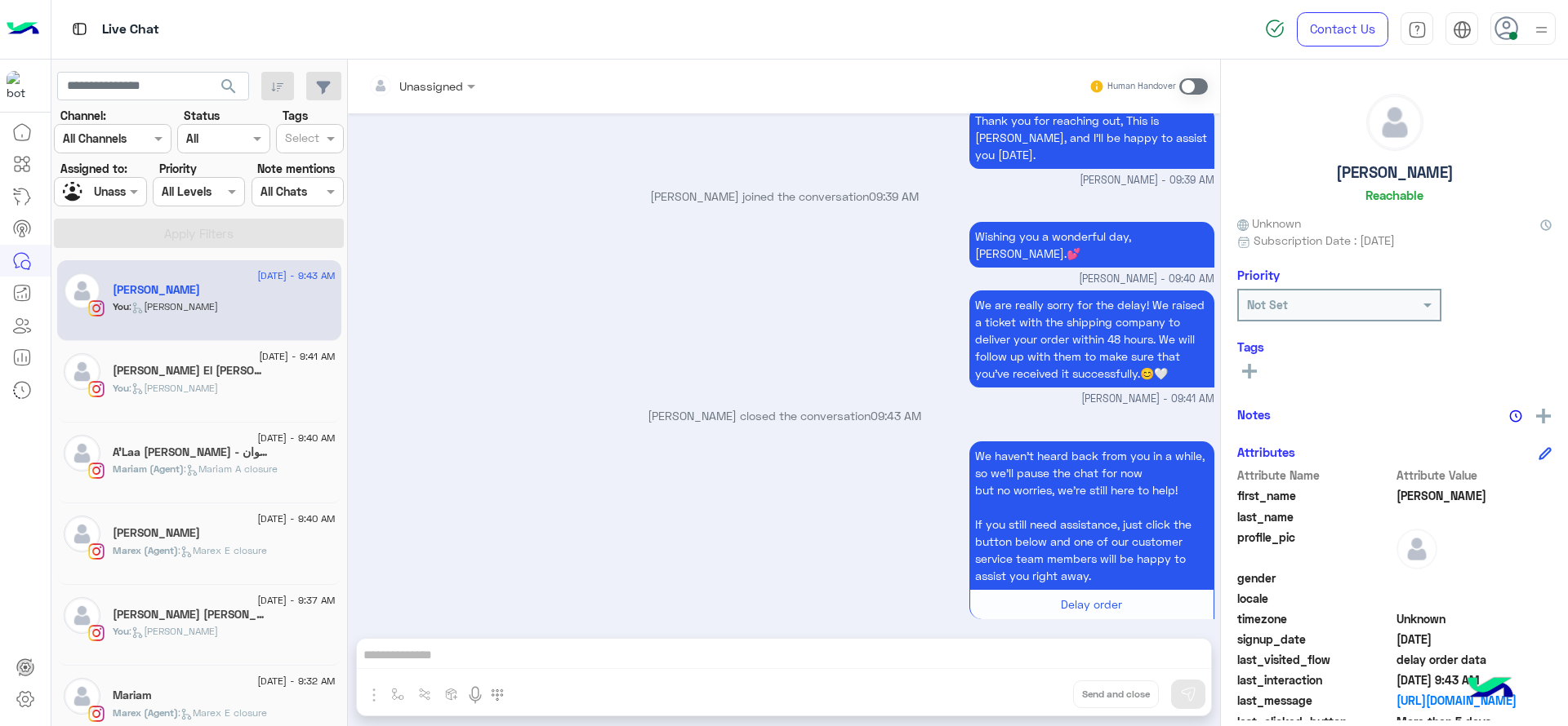
click at [1249, 378] on button at bounding box center [1249, 370] width 25 height 19
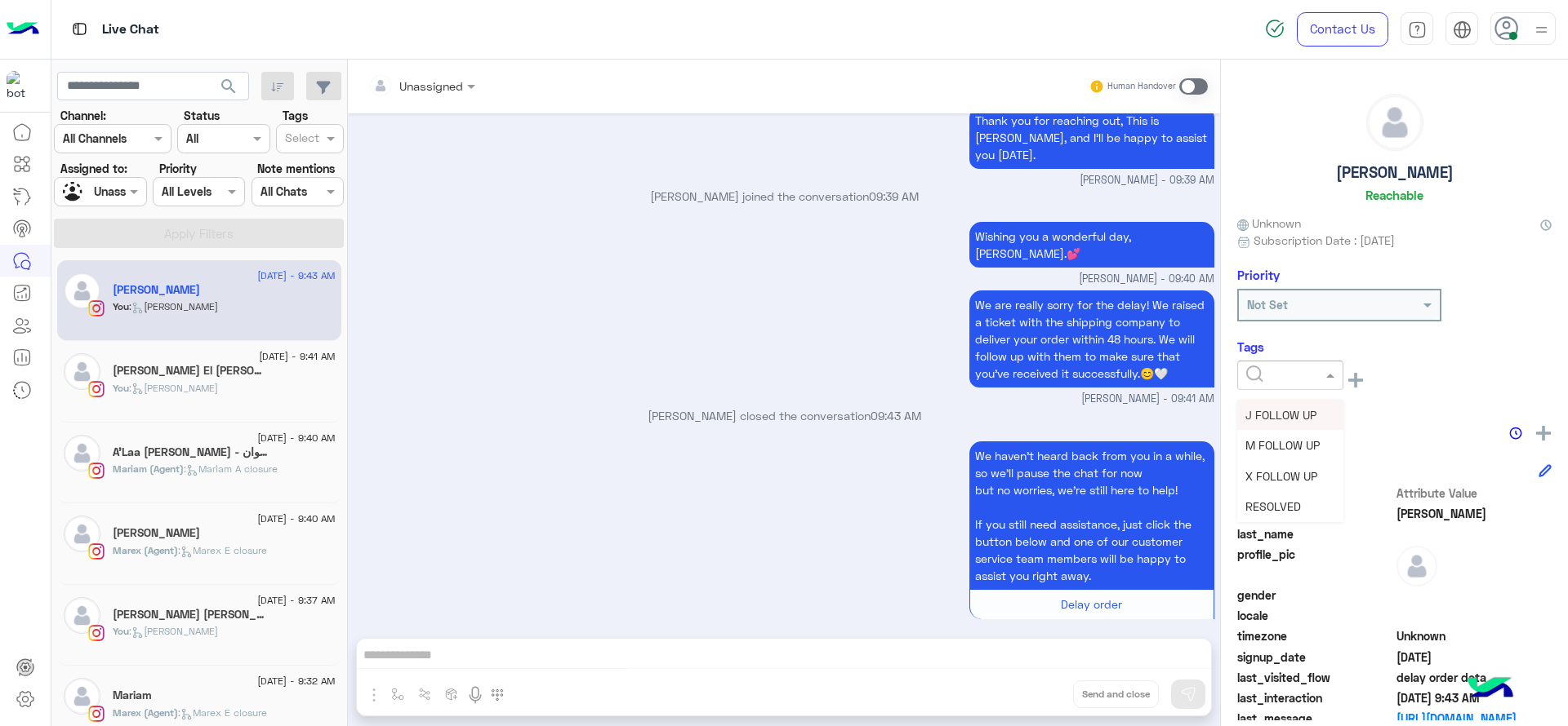
click at [1294, 386] on div at bounding box center [1290, 375] width 107 height 29
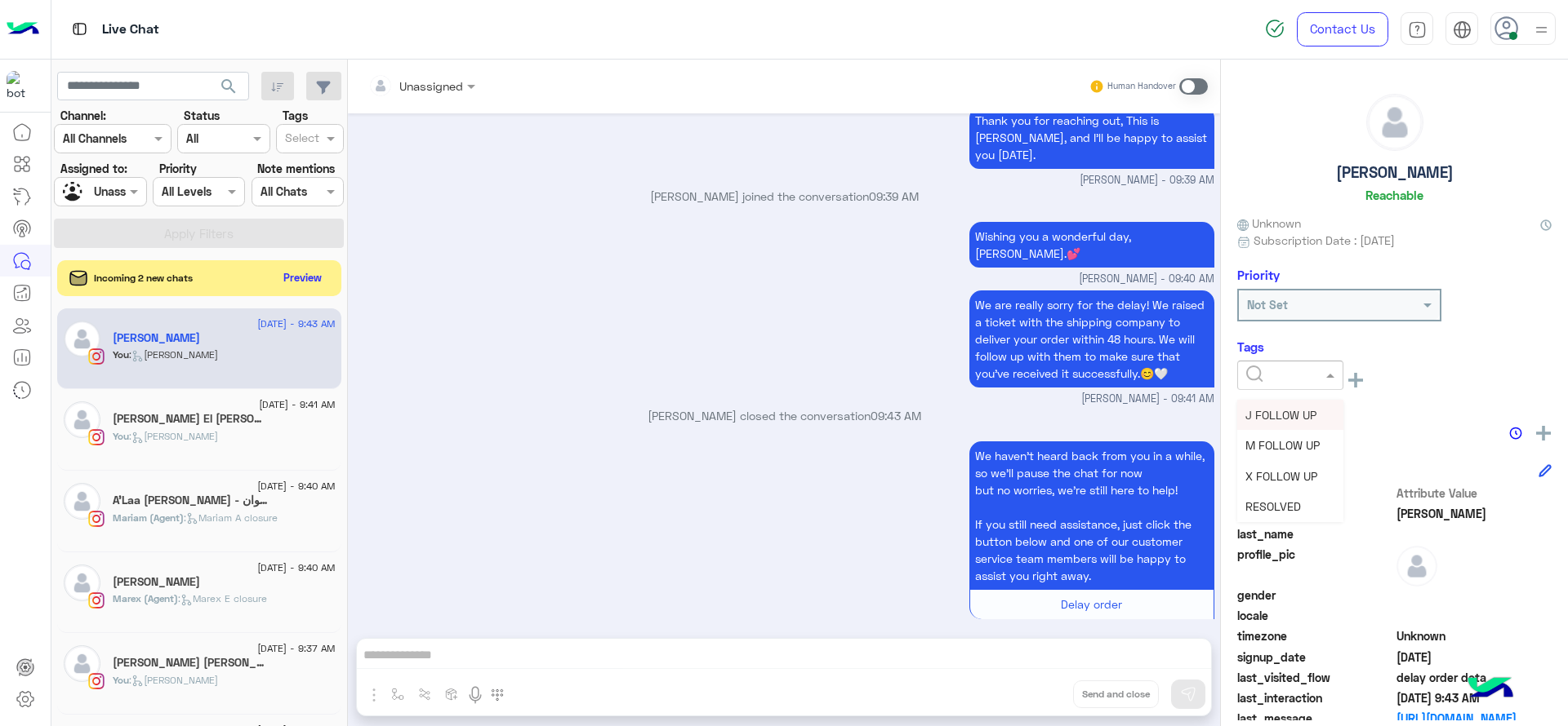
click at [1289, 419] on span "J FOLLOW UP" at bounding box center [1280, 415] width 71 height 14
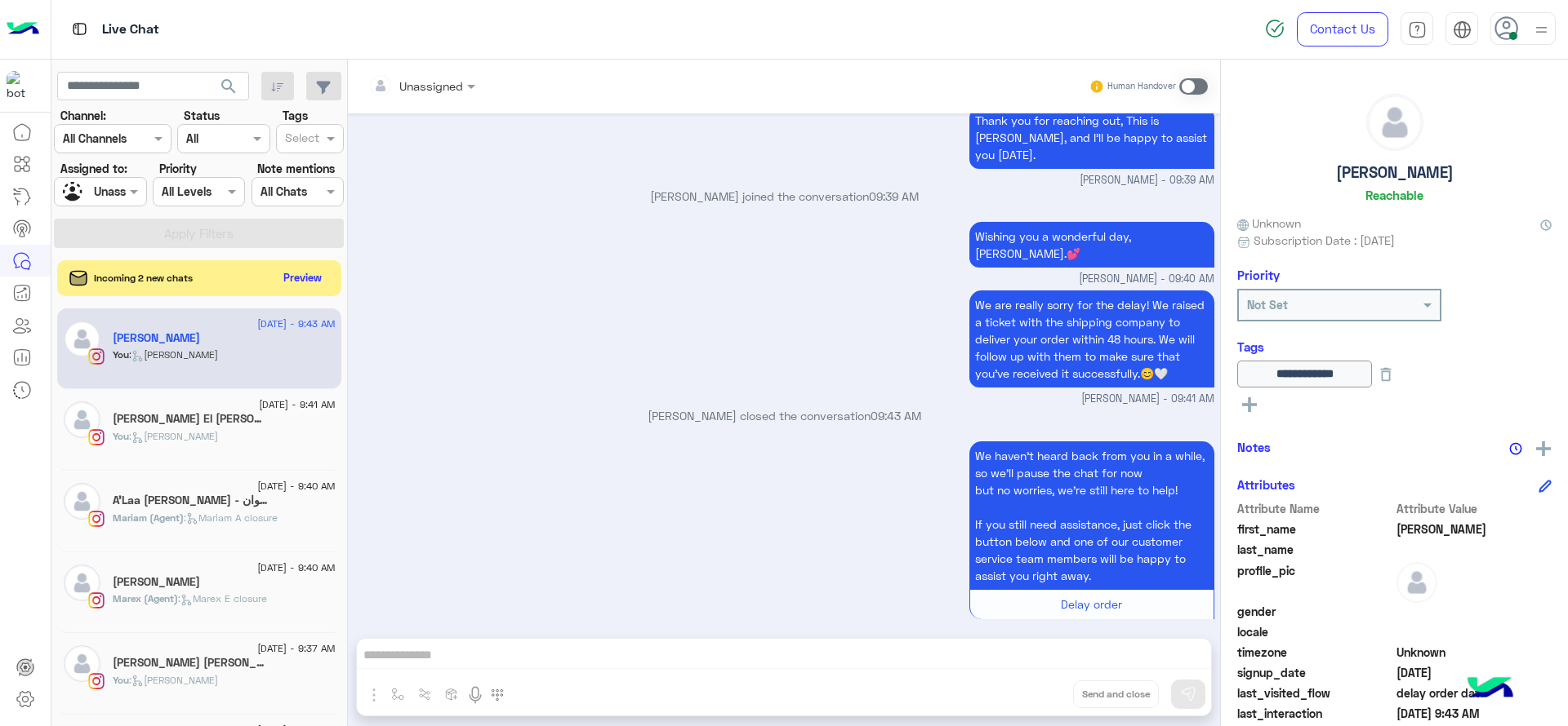
click at [794, 460] on div "We haven’t heard back from you in a while, so we’ll pause the chat for now but …" at bounding box center [784, 538] width 860 height 202
click at [297, 429] on div "You : Jana close" at bounding box center [224, 444] width 223 height 28
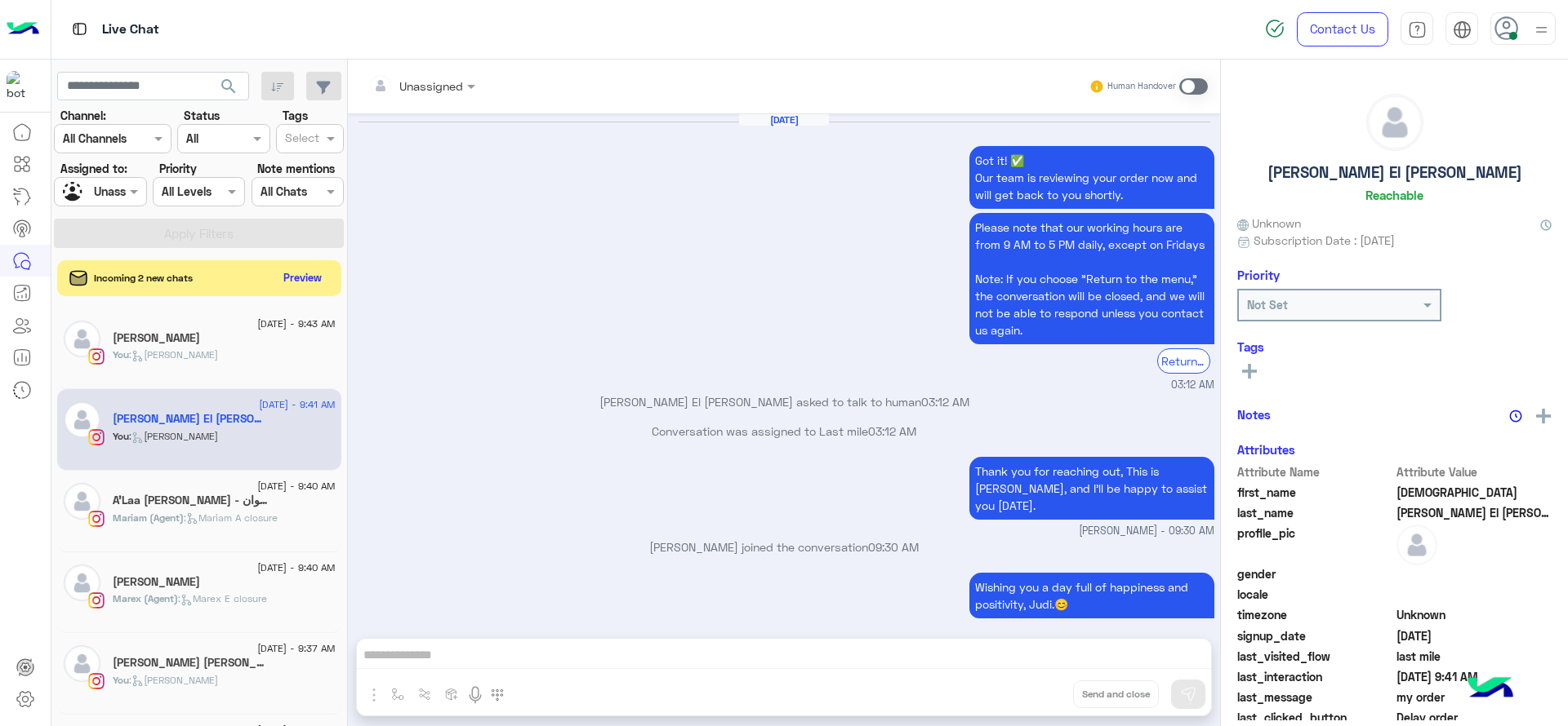
scroll to position [1329, 0]
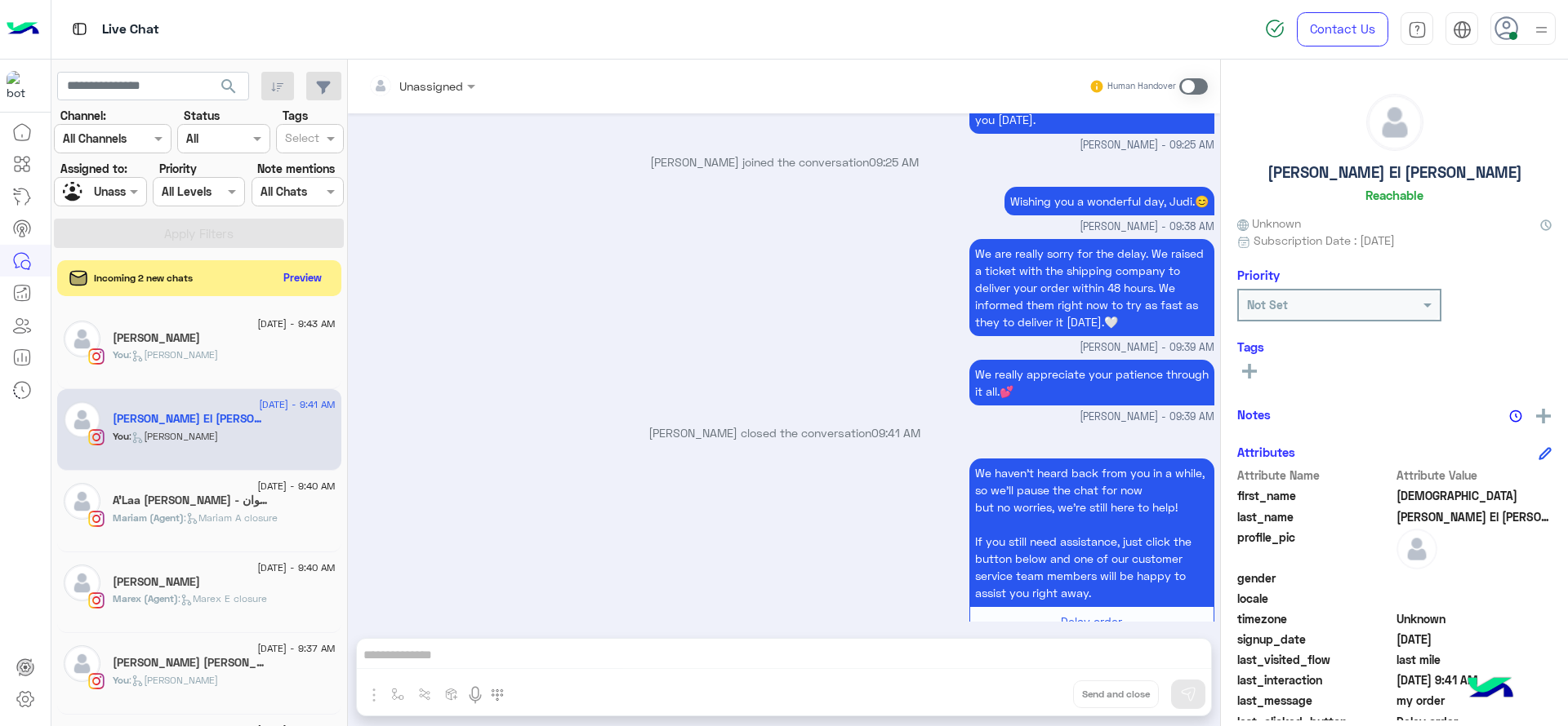
click at [1237, 368] on button at bounding box center [1249, 370] width 25 height 19
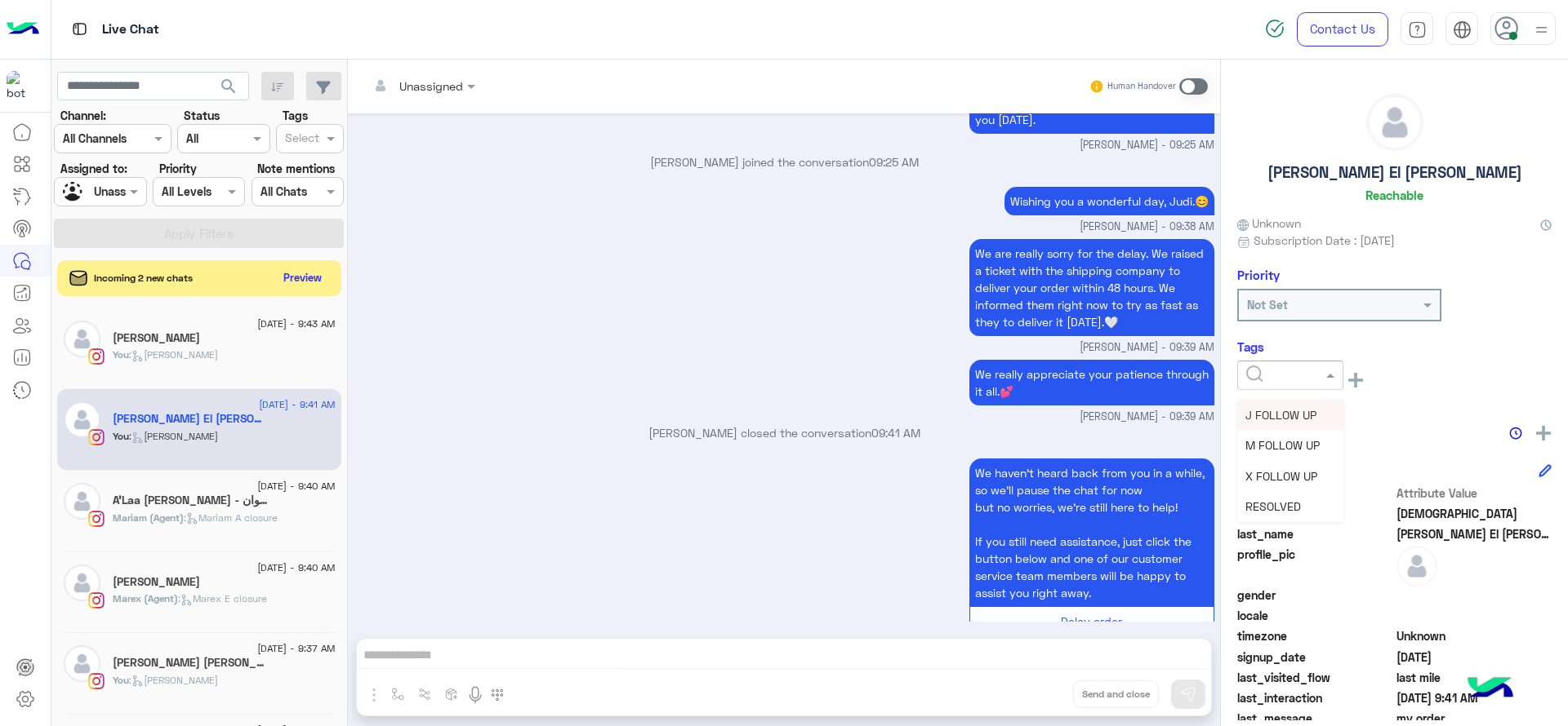
click at [1273, 388] on div at bounding box center [1290, 375] width 107 height 29
click at [1263, 422] on span "J FOLLOW UP" at bounding box center [1280, 415] width 71 height 14
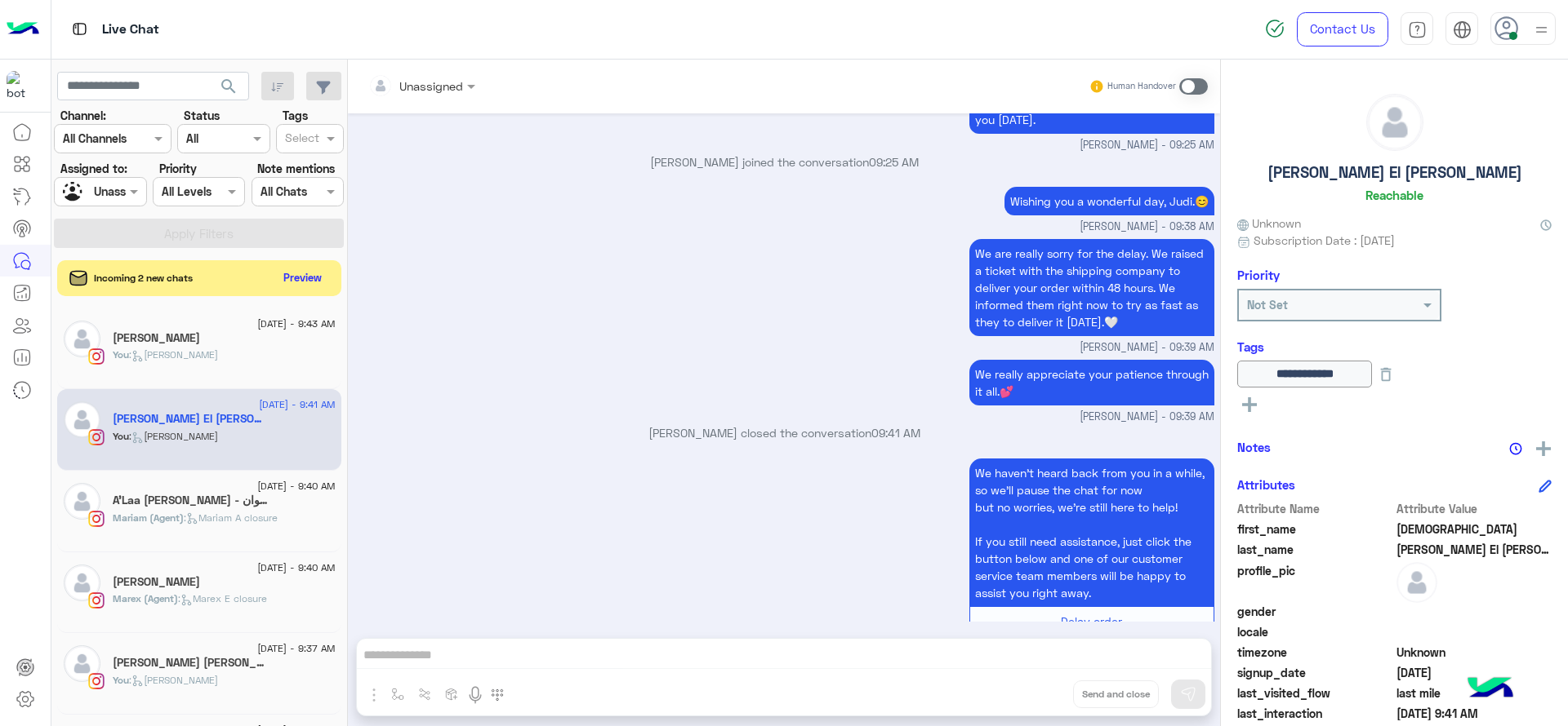
click at [428, 424] on p "Jana Aboelseoud closed the conversation 09:41 AM" at bounding box center [784, 432] width 860 height 17
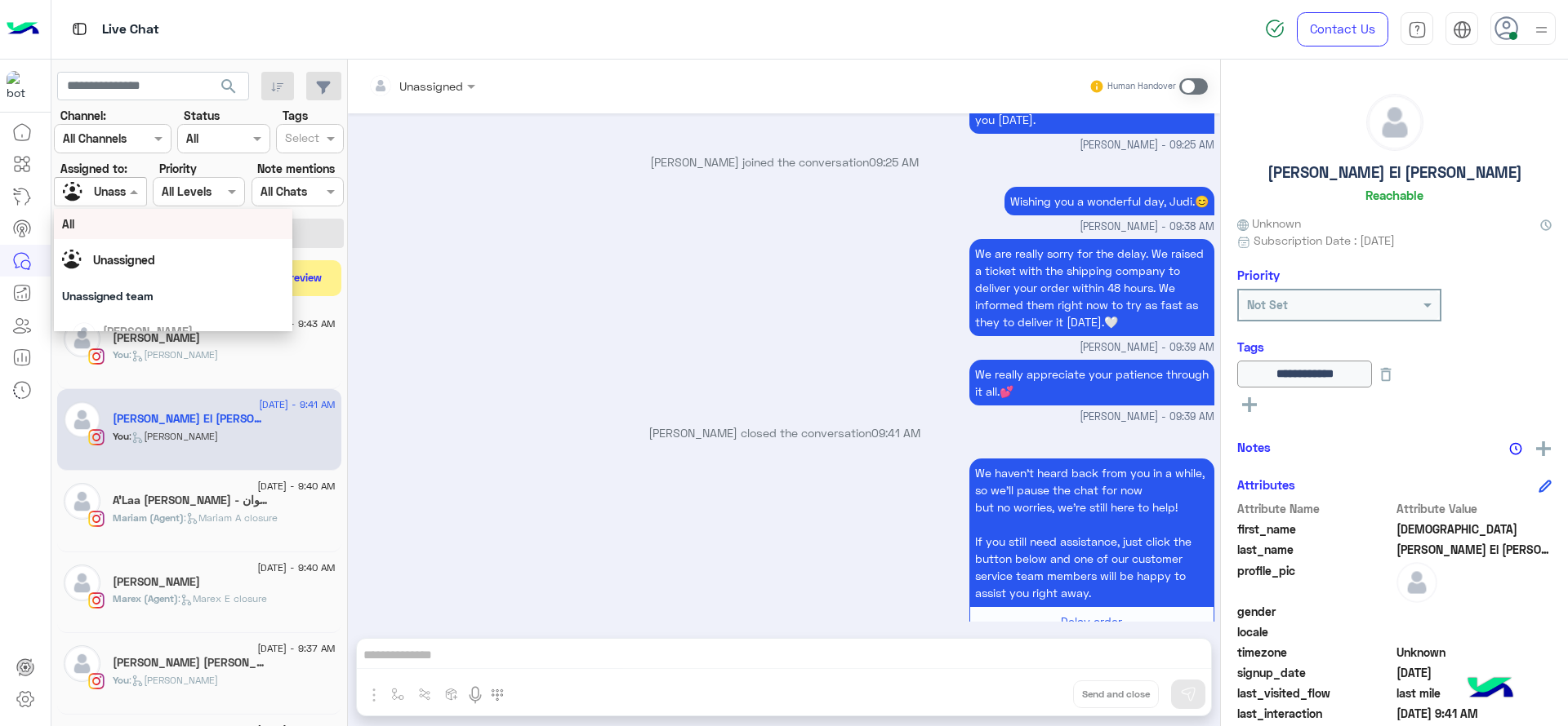
click at [142, 199] on span at bounding box center [136, 191] width 20 height 17
click at [139, 326] on span "[PERSON_NAME]" at bounding box center [148, 324] width 90 height 14
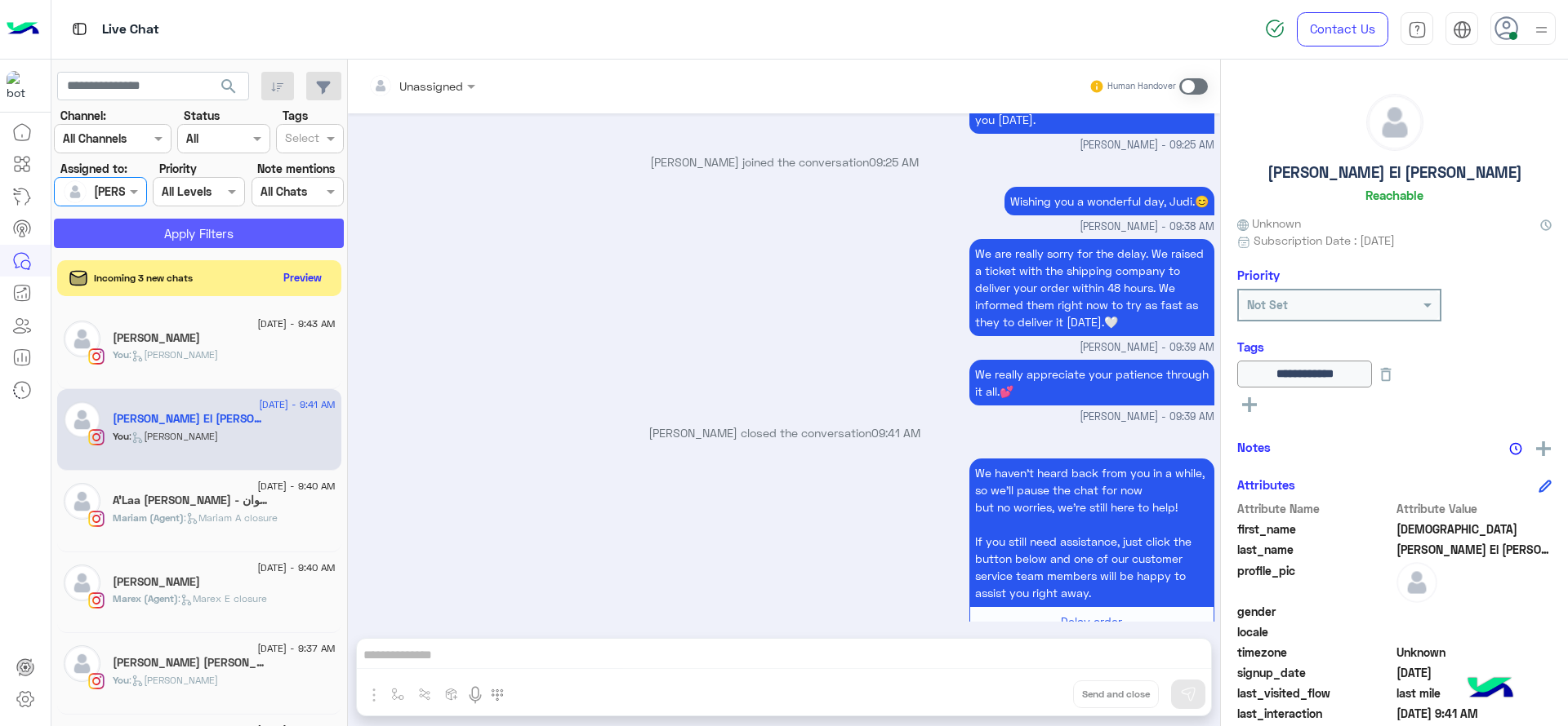
click at [180, 234] on button "Apply Filters" at bounding box center [198, 233] width 290 height 29
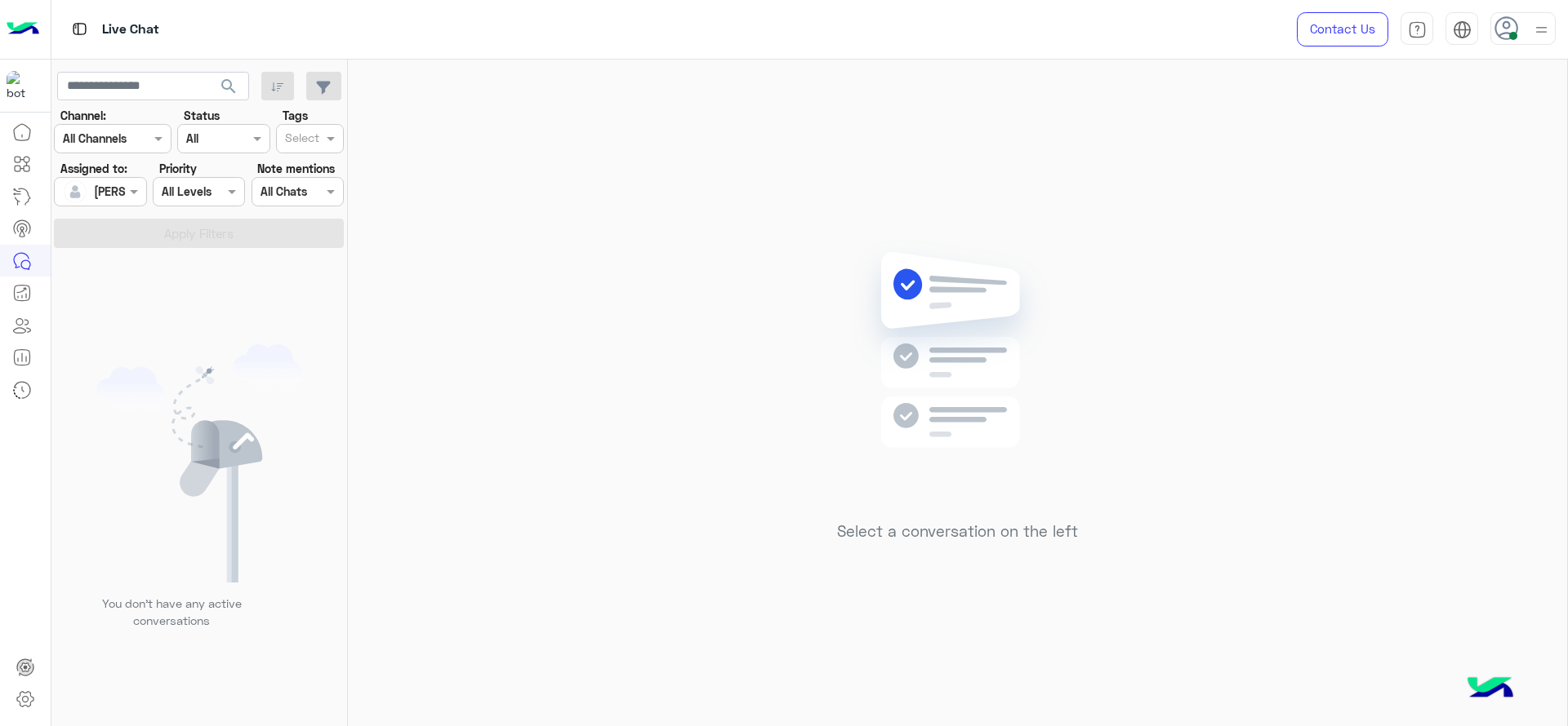
click at [681, 364] on div "Select a conversation on the left" at bounding box center [957, 396] width 1219 height 673
click at [114, 180] on div "[PERSON_NAME]" at bounding box center [93, 191] width 62 height 33
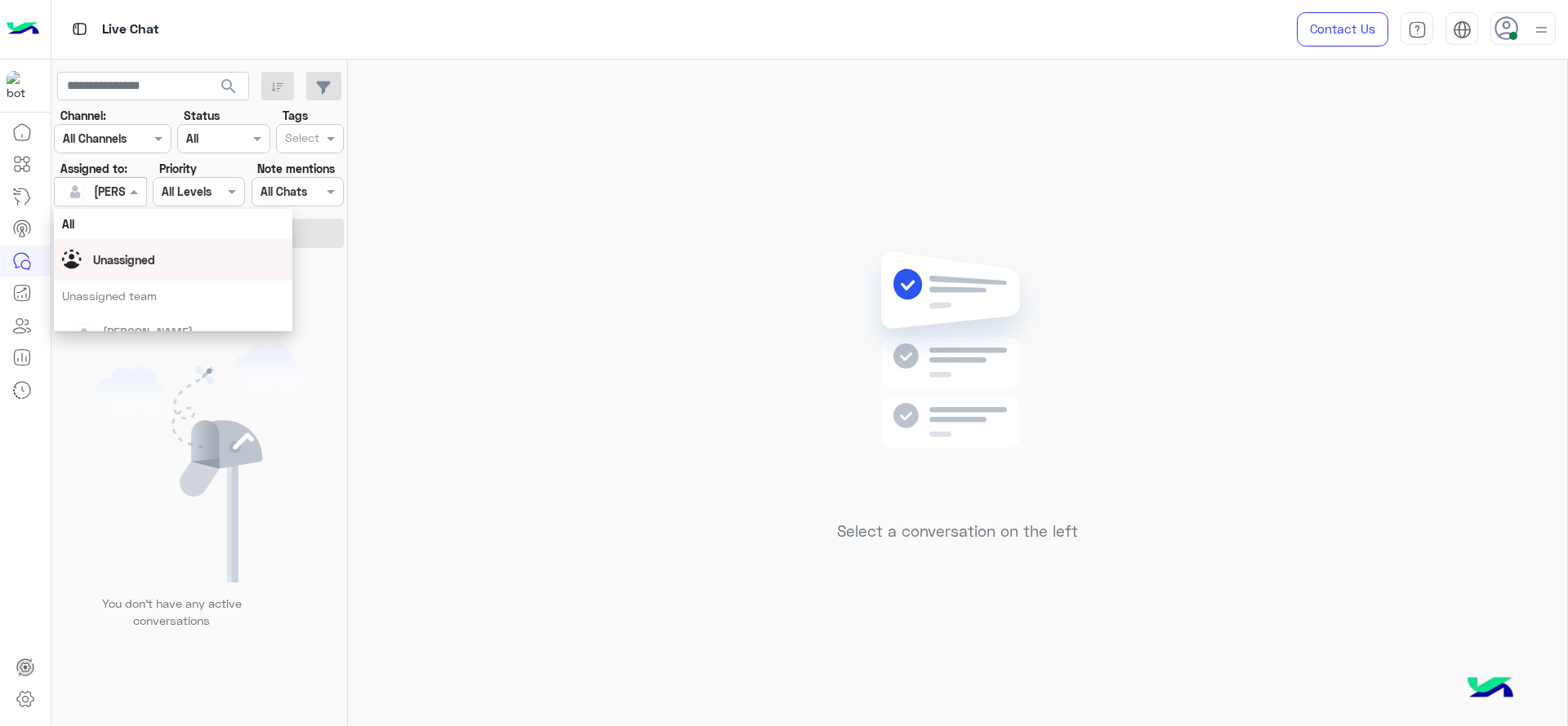
click at [159, 271] on div "Unassigned" at bounding box center [173, 260] width 222 height 28
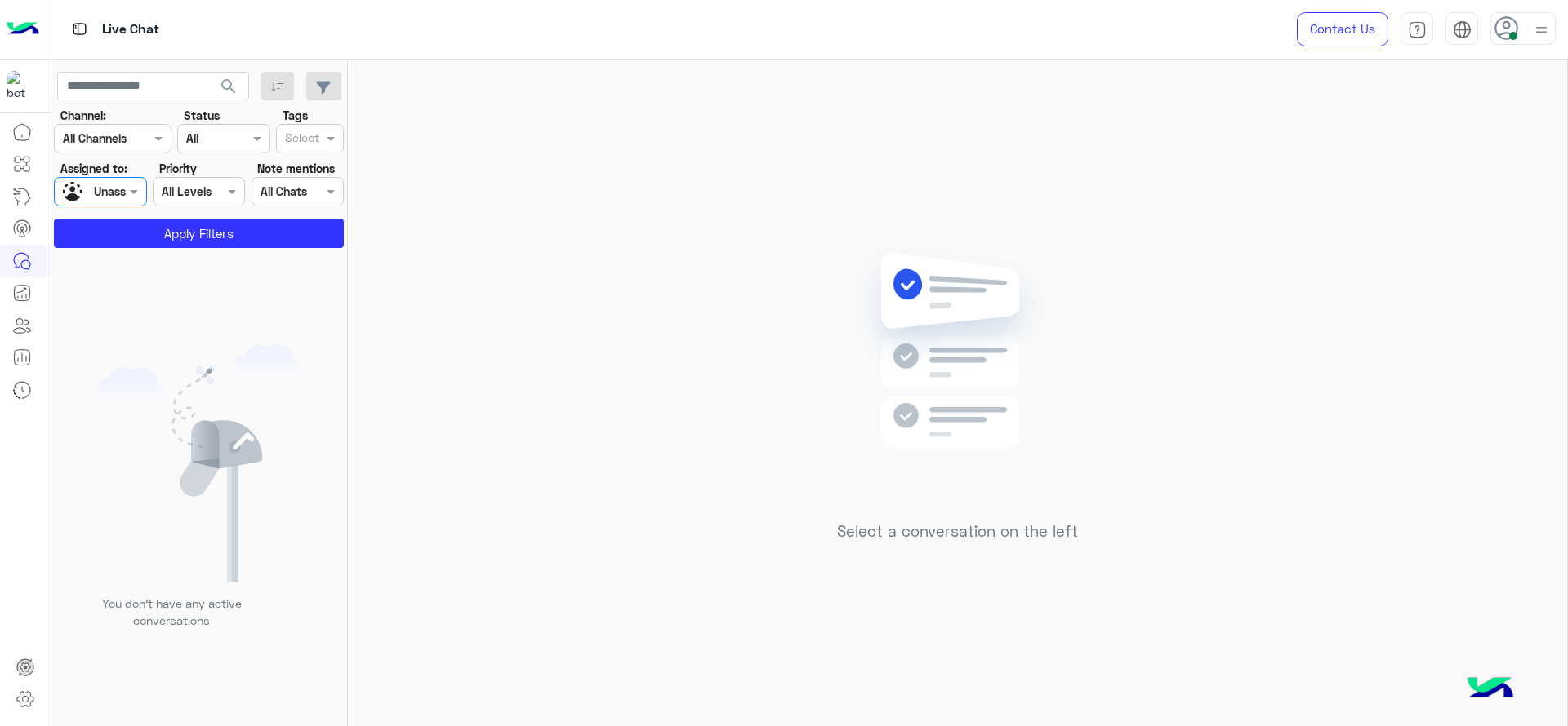
click at [332, 149] on div "Select" at bounding box center [309, 138] width 68 height 29
click at [326, 168] on div "J FOLLOW UP" at bounding box center [310, 171] width 51 height 17
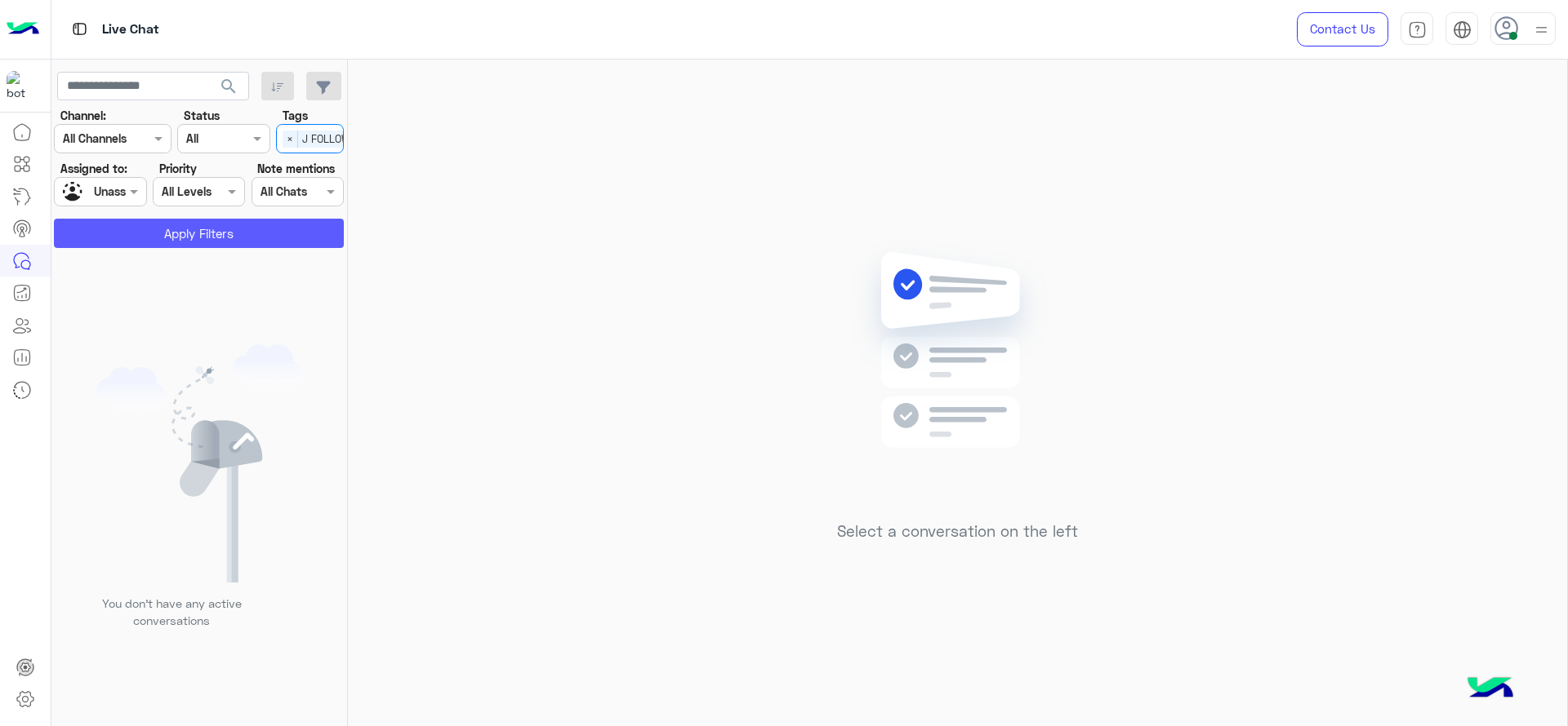
click at [231, 239] on button "Apply Filters" at bounding box center [198, 233] width 290 height 29
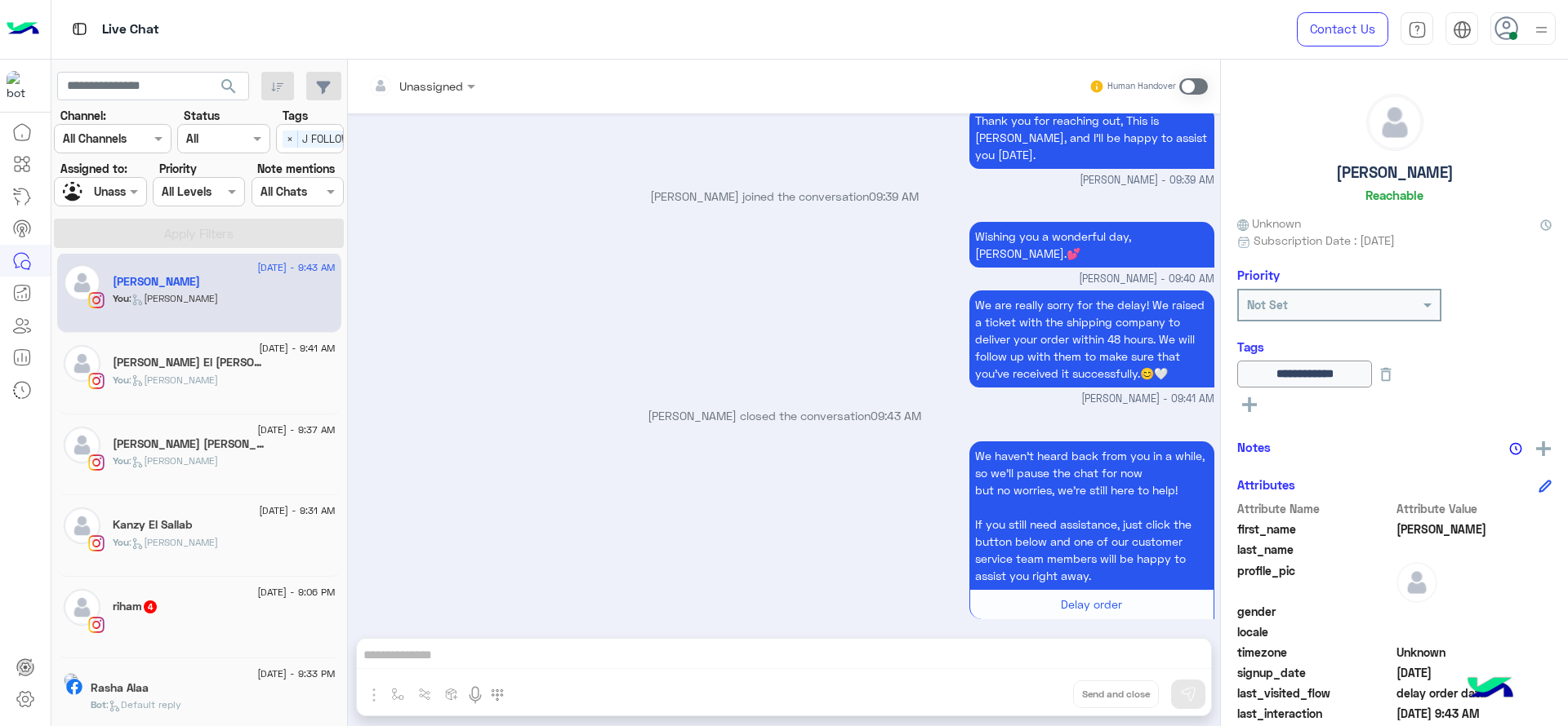
scroll to position [252, 0]
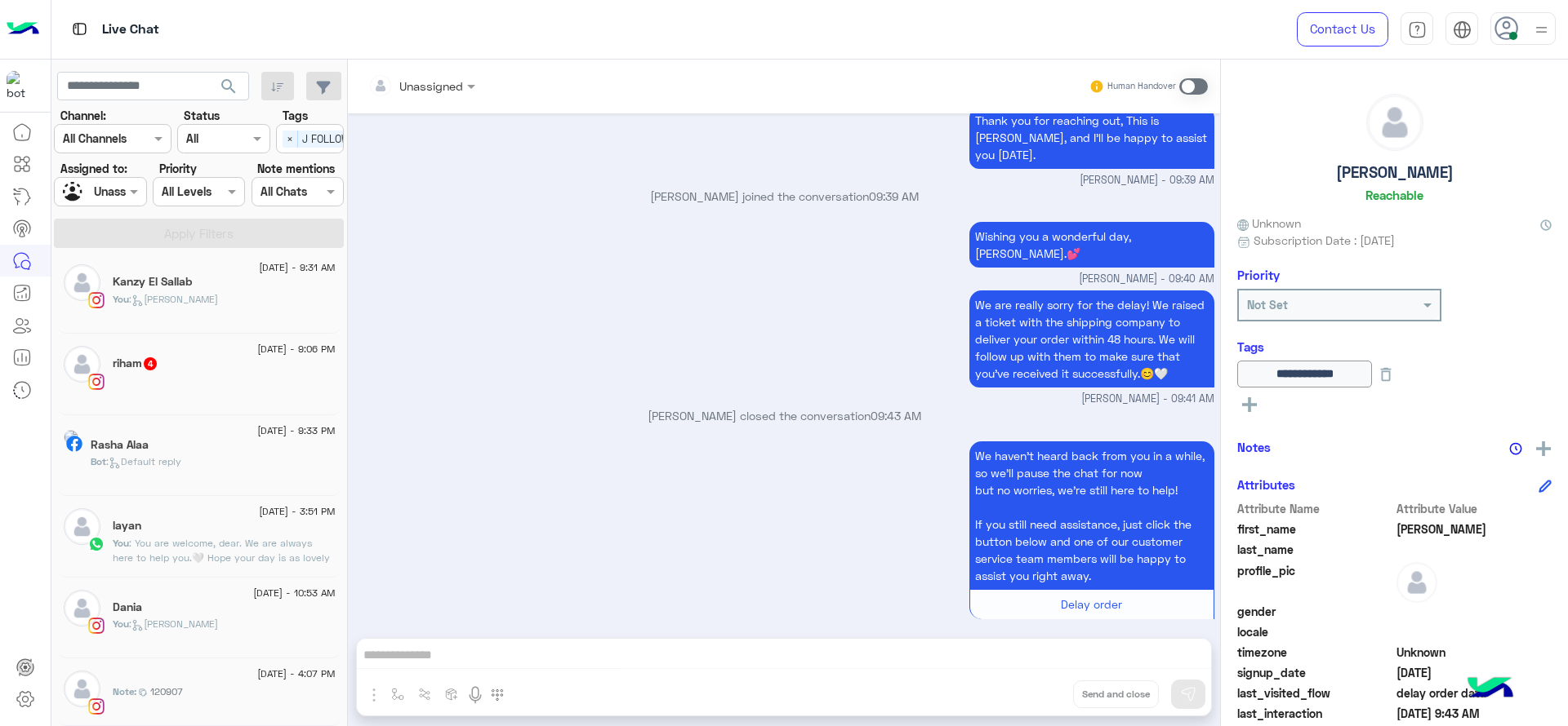
click at [184, 356] on div "riham 4" at bounding box center [224, 364] width 223 height 17
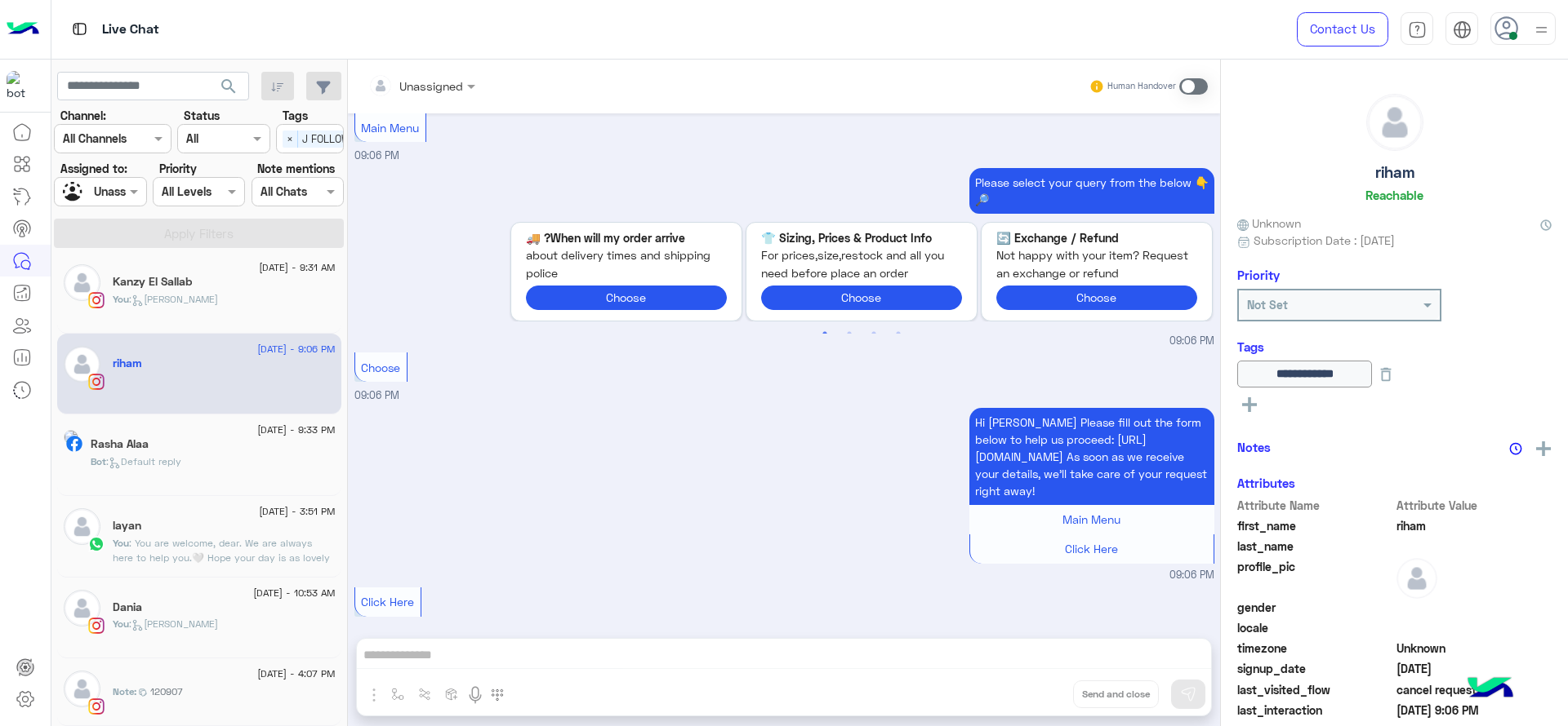
click at [574, 398] on div "Choose 09:06 PM" at bounding box center [784, 376] width 860 height 55
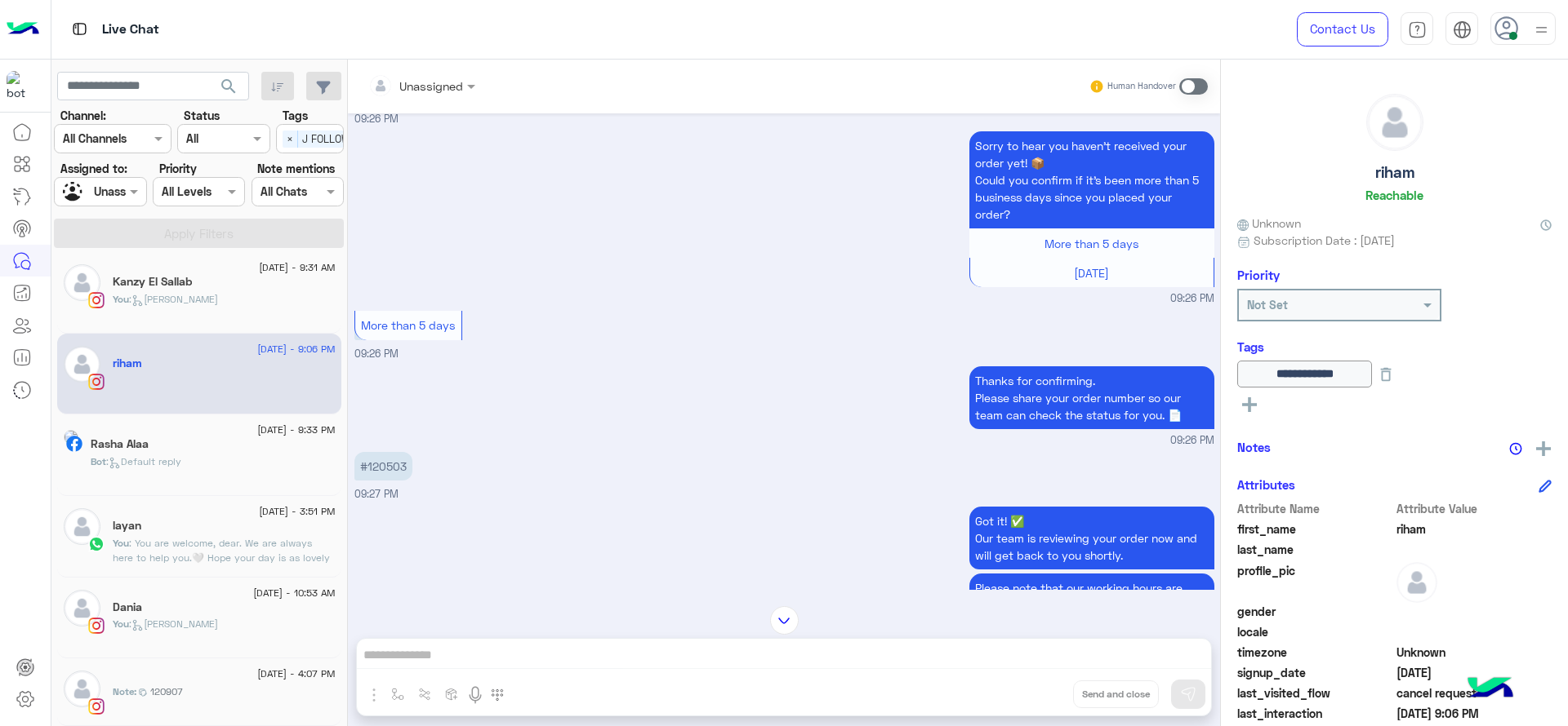
scroll to position [611, 0]
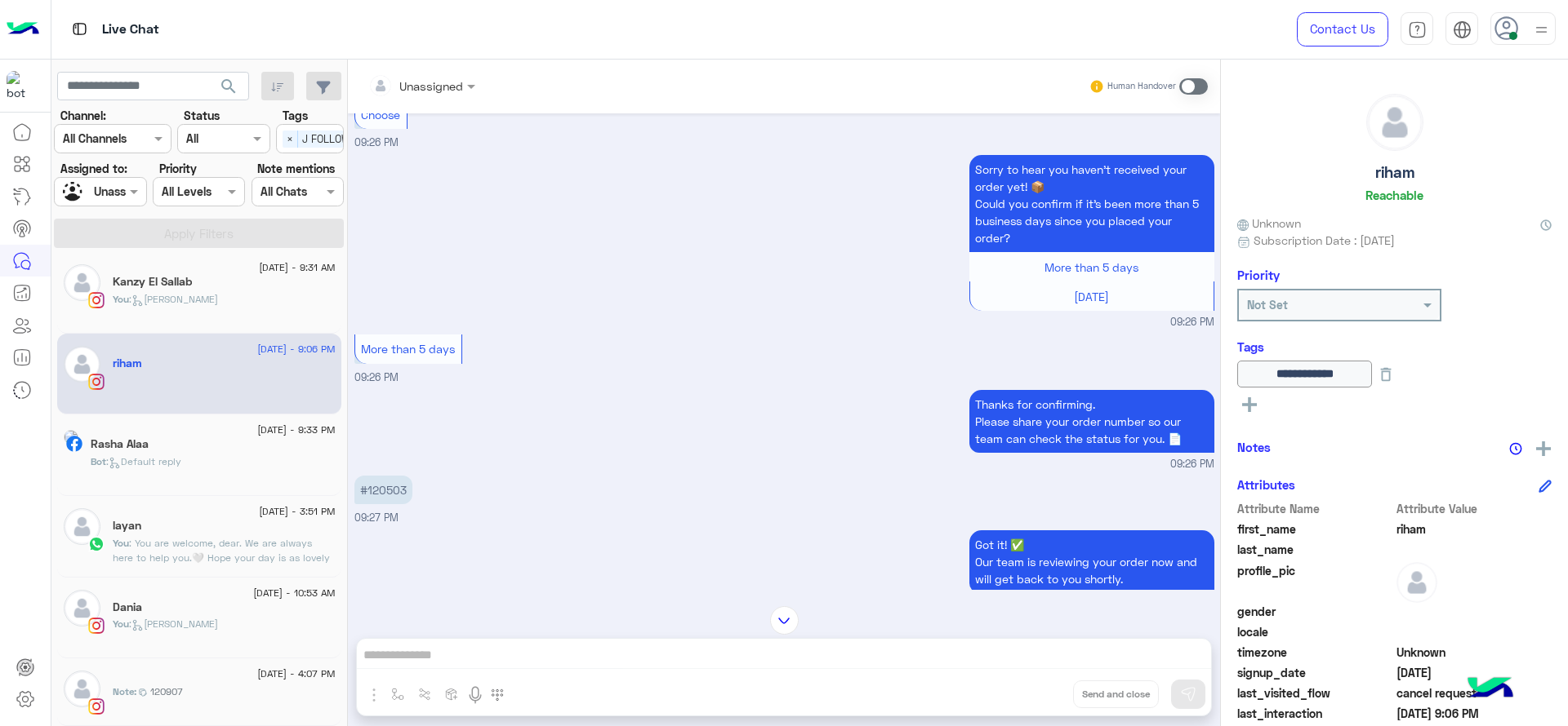
click at [383, 495] on p "#120503" at bounding box center [384, 490] width 58 height 28
copy p "120503"
click at [878, 223] on div "Sorry to hear you haven’t received your order yet! 📦 Could you confirm if it’s …" at bounding box center [784, 241] width 860 height 180
click at [119, 191] on div at bounding box center [99, 191] width 91 height 18
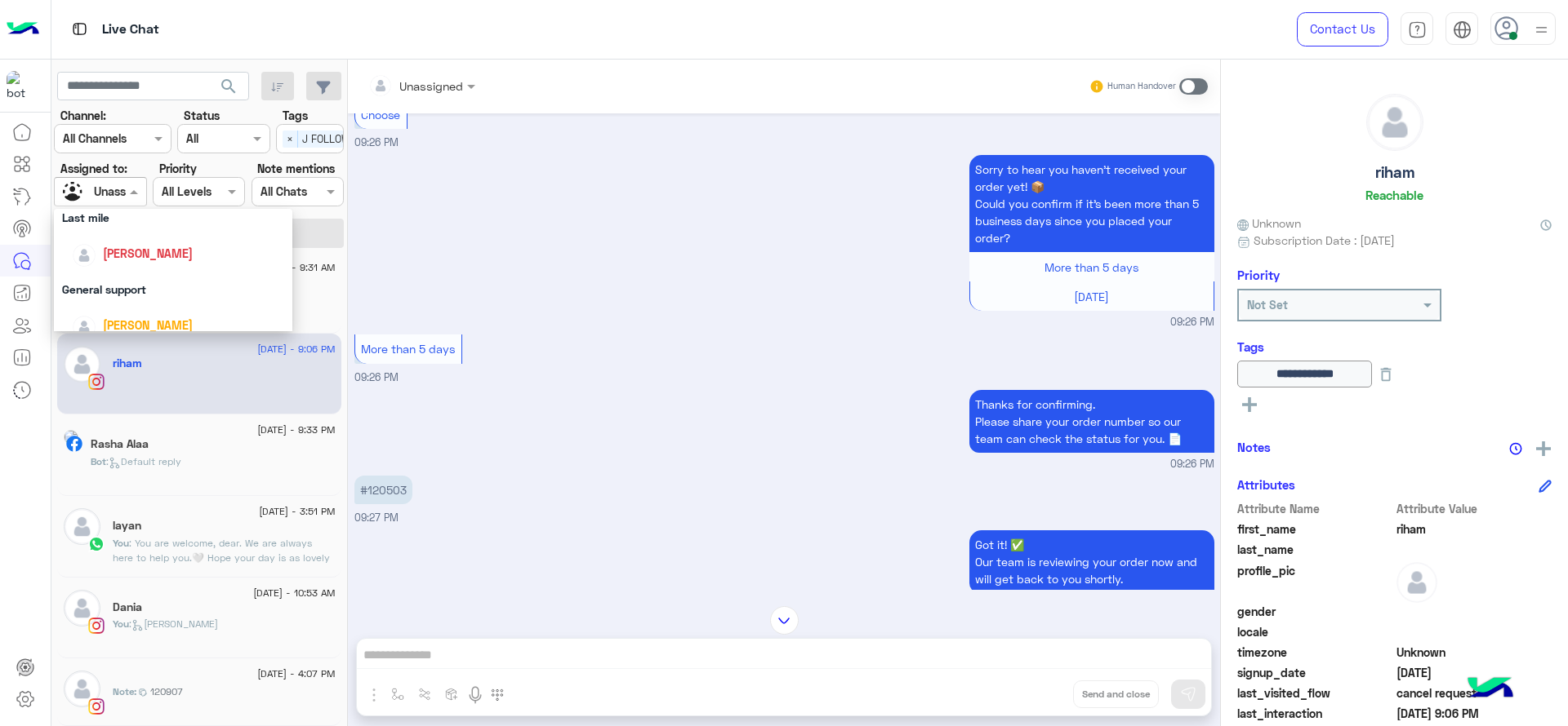
scroll to position [224, 0]
click at [135, 253] on div "[PERSON_NAME]" at bounding box center [148, 261] width 90 height 17
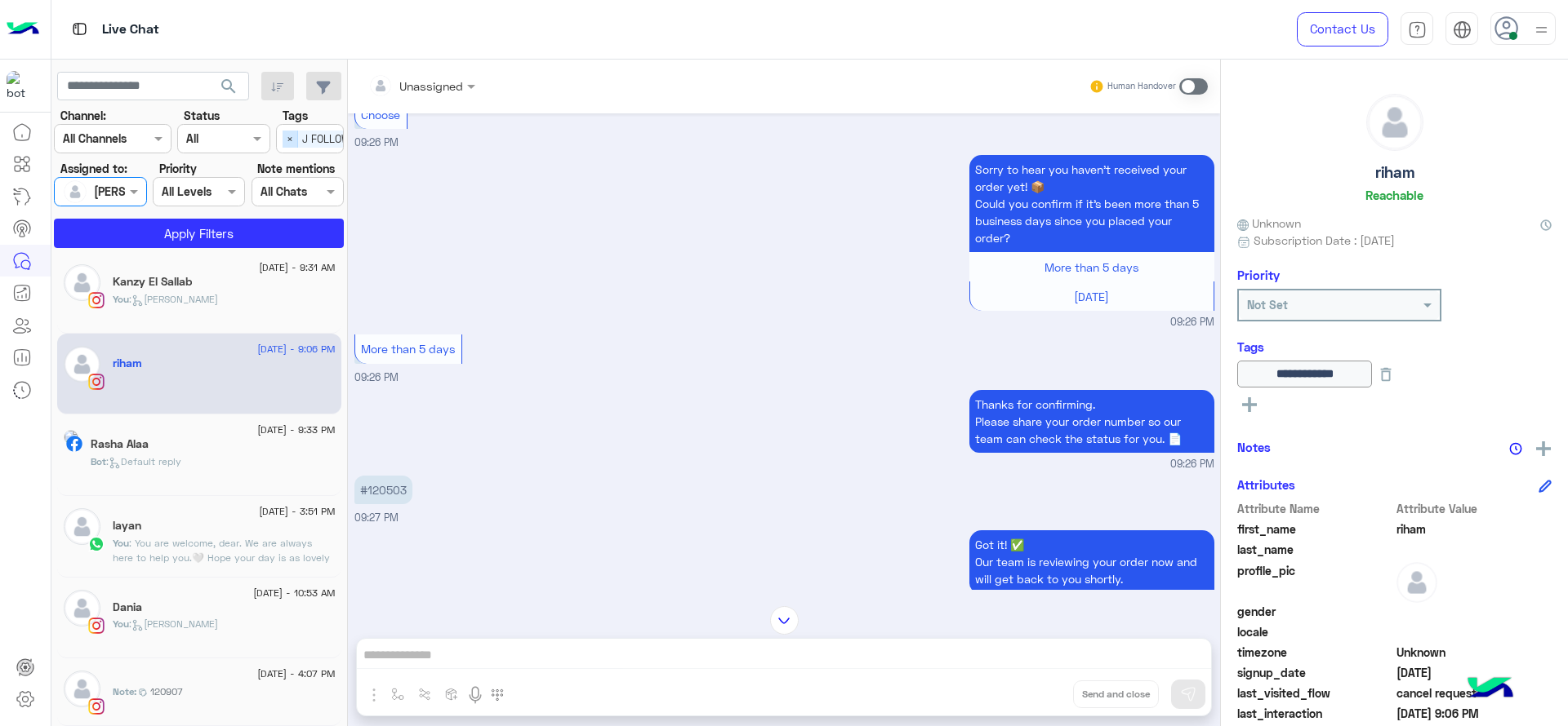
click at [292, 134] on span "×" at bounding box center [291, 138] width 16 height 17
click at [269, 236] on button "Apply Filters" at bounding box center [198, 233] width 290 height 29
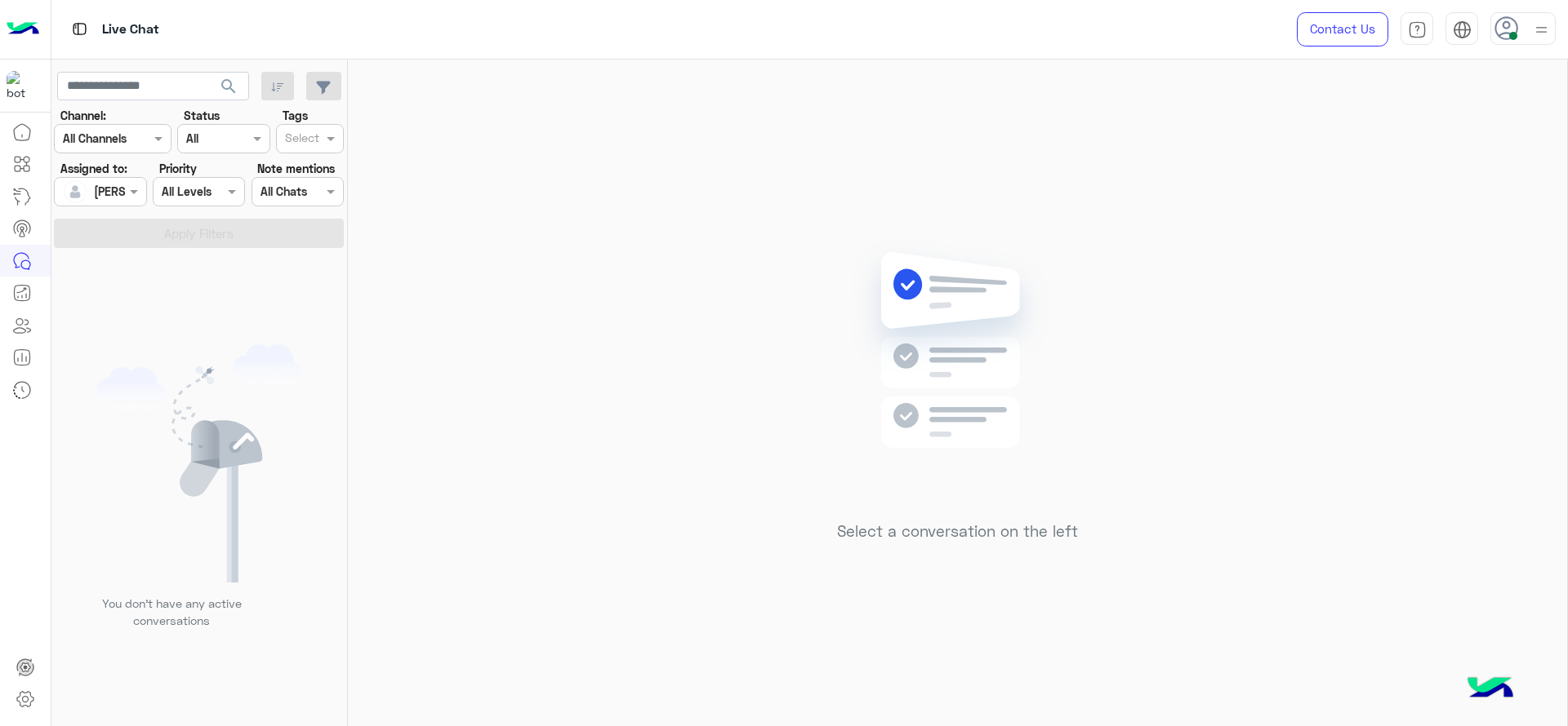
click at [529, 238] on div "Select a conversation on the left" at bounding box center [957, 396] width 1219 height 673
click at [621, 135] on div "Select a conversation on the left" at bounding box center [957, 396] width 1219 height 673
click at [115, 202] on div "[PERSON_NAME]" at bounding box center [93, 191] width 62 height 33
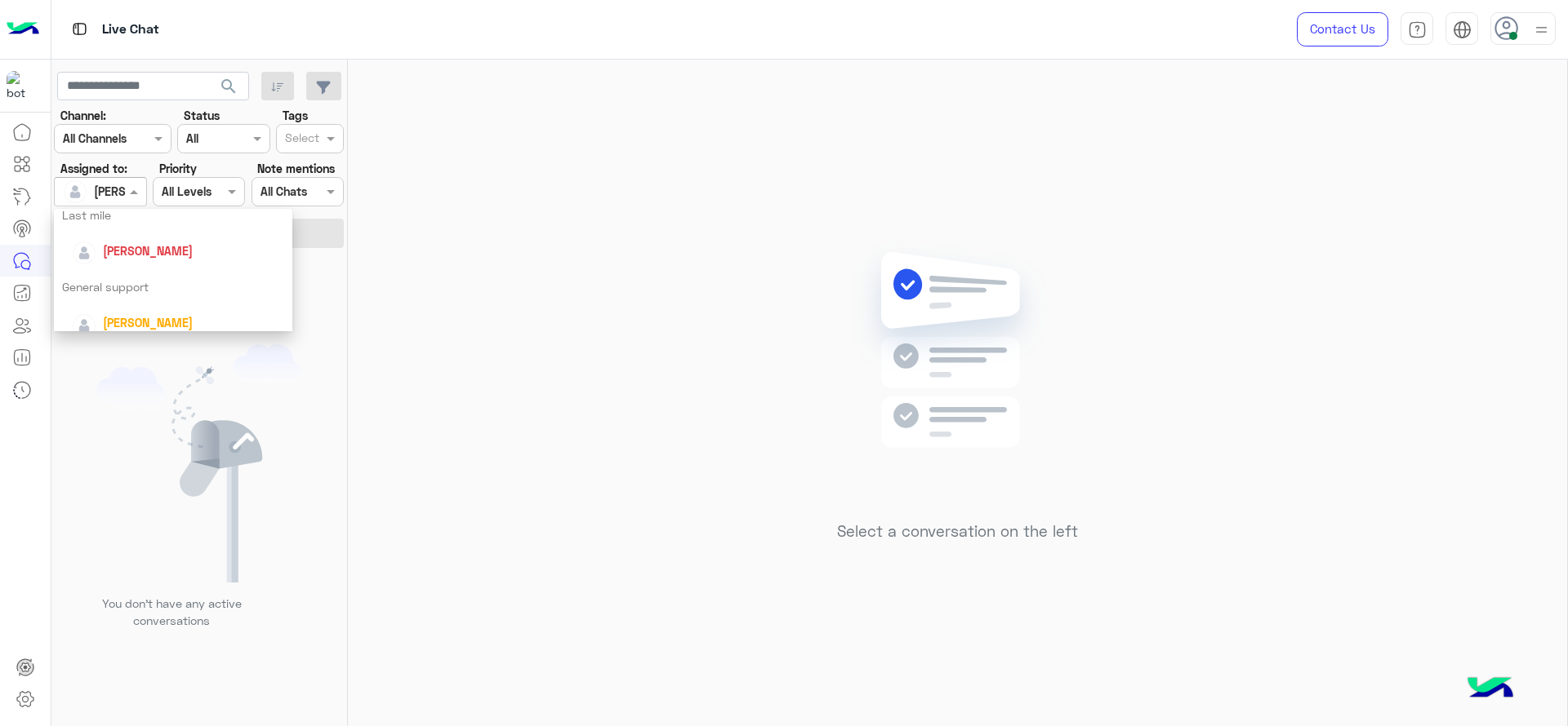
scroll to position [224, 0]
click at [112, 231] on div "Last mile" at bounding box center [173, 227] width 239 height 30
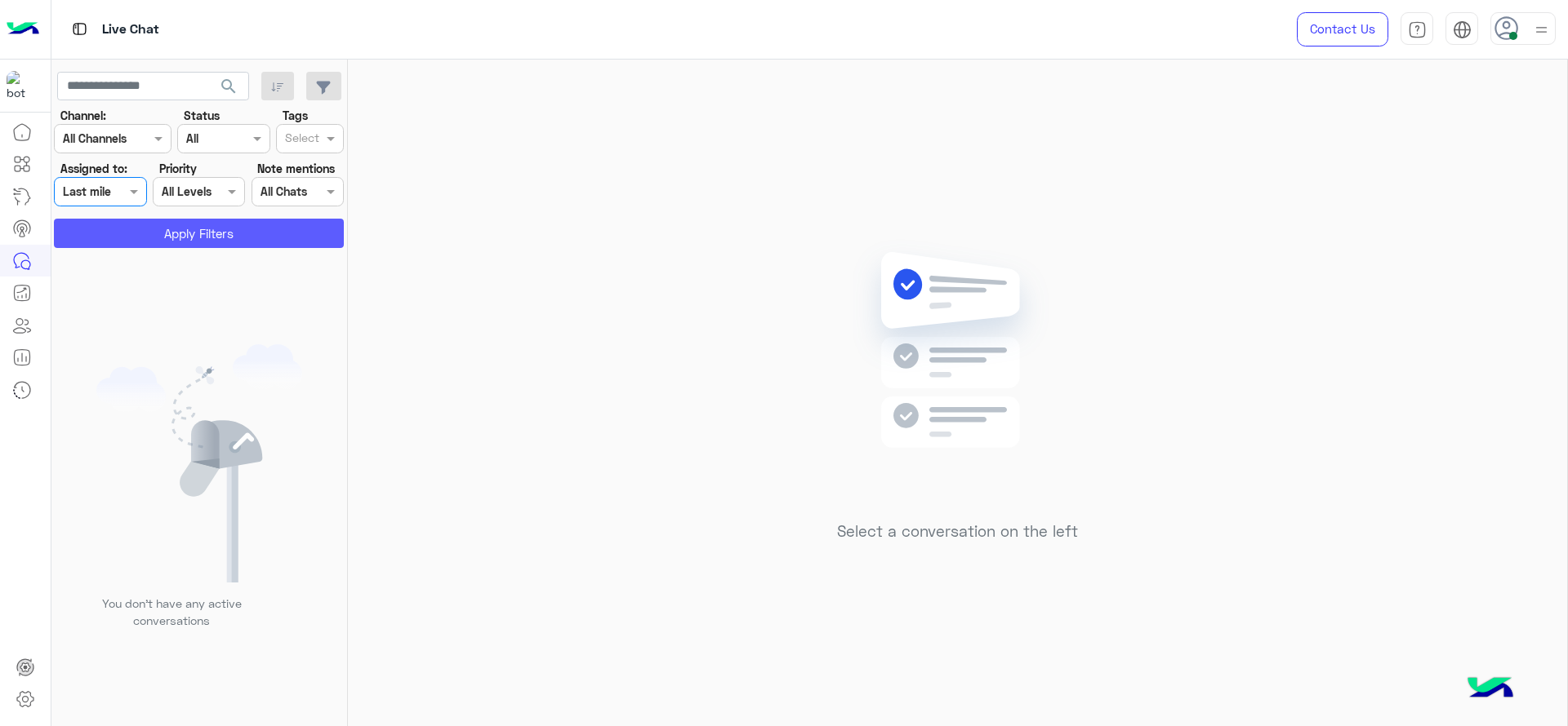
click at [123, 238] on button "Apply Filters" at bounding box center [198, 233] width 290 height 29
click at [120, 200] on div "Assigned on Last mile" at bounding box center [90, 191] width 70 height 17
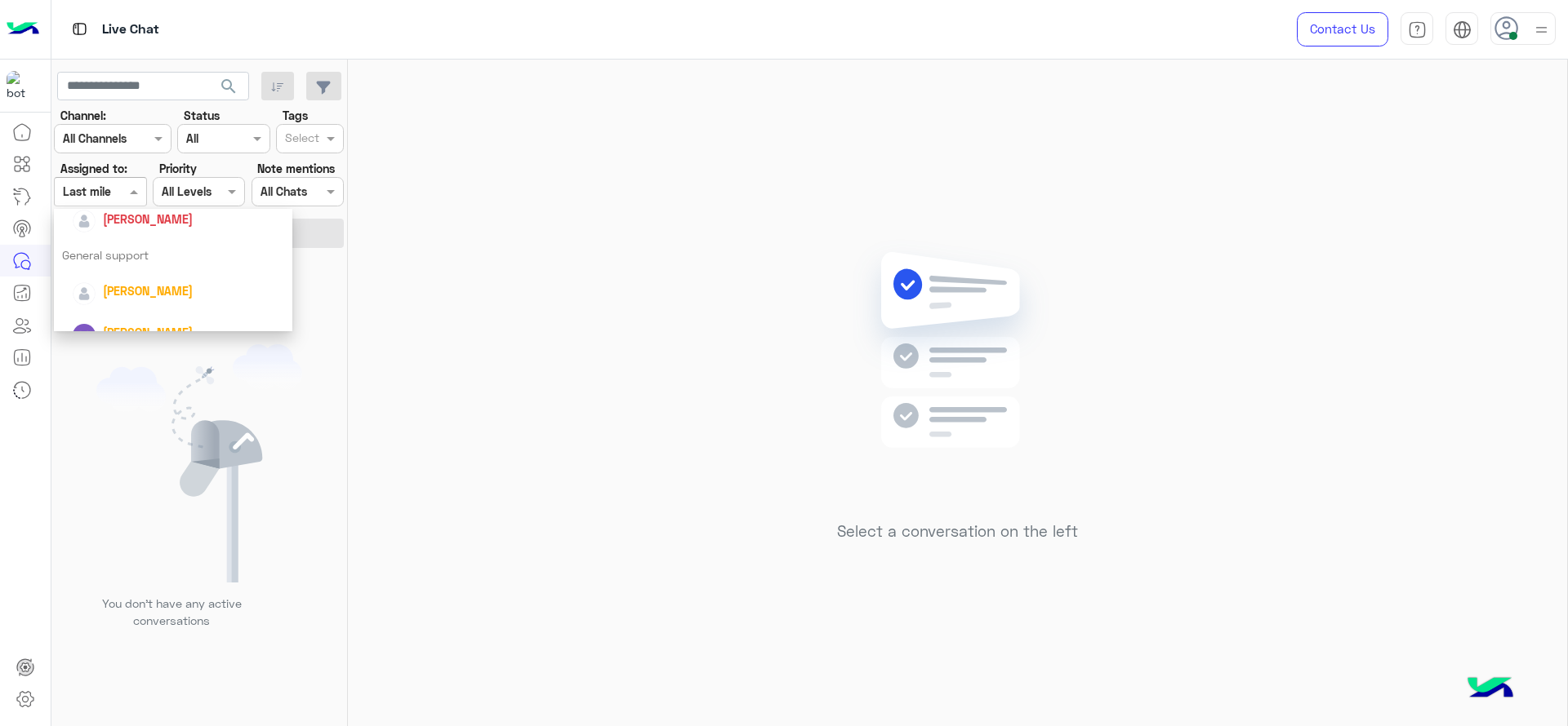
scroll to position [261, 0]
click at [108, 218] on div "[PERSON_NAME]" at bounding box center [148, 226] width 90 height 17
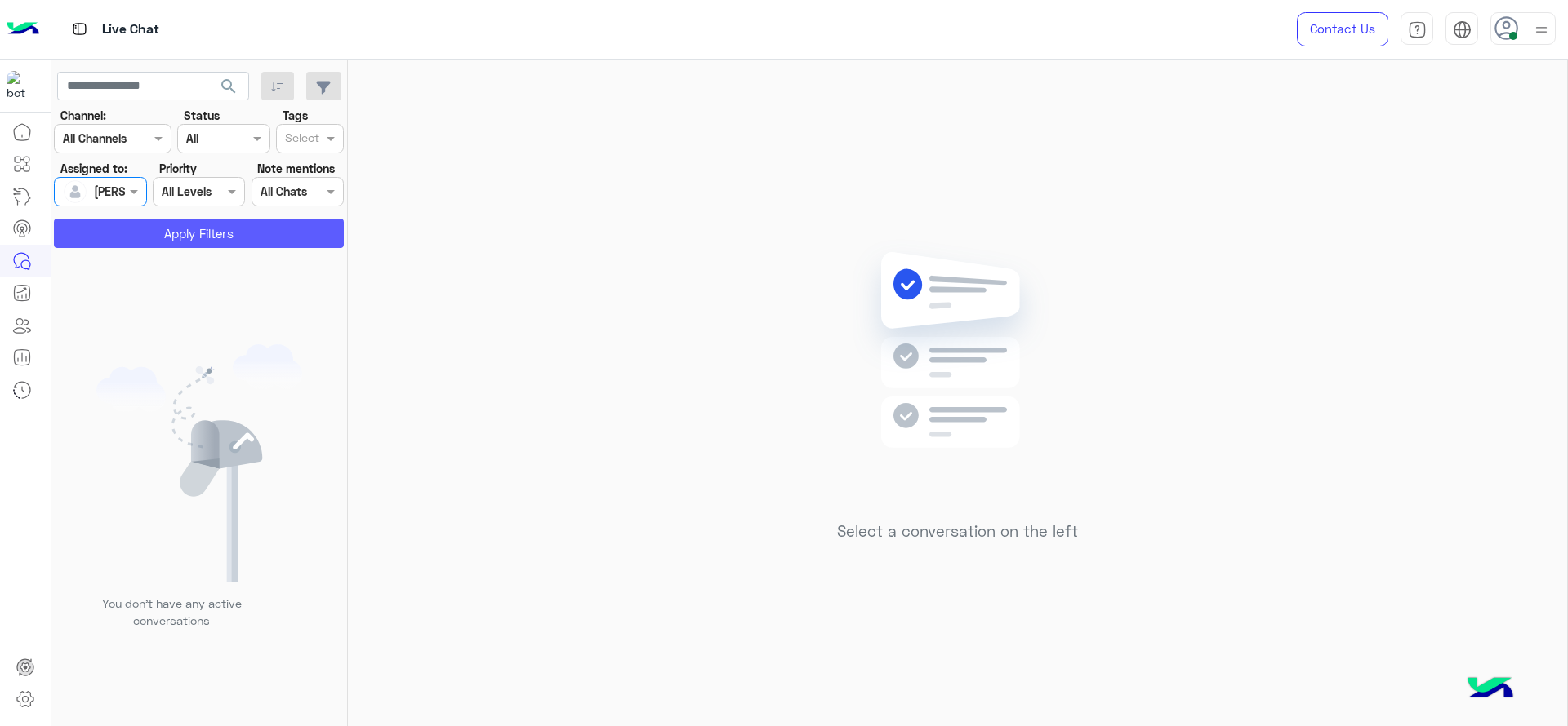
click at [120, 219] on button "Apply Filters" at bounding box center [198, 233] width 290 height 29
click at [774, 405] on div "Select a conversation on the left" at bounding box center [957, 396] width 1219 height 673
click at [121, 195] on div at bounding box center [99, 191] width 91 height 18
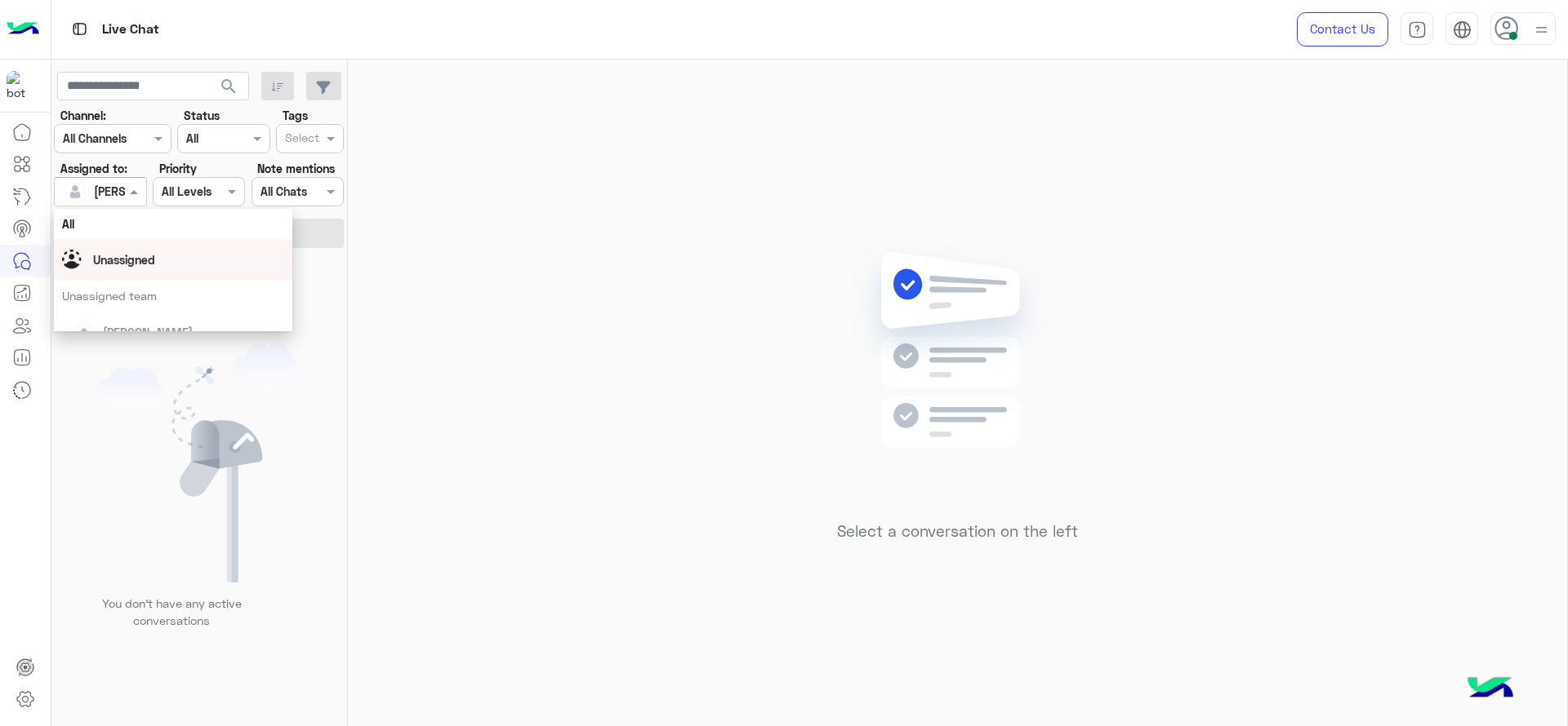
click at [138, 257] on span "Unassigned" at bounding box center [124, 260] width 62 height 14
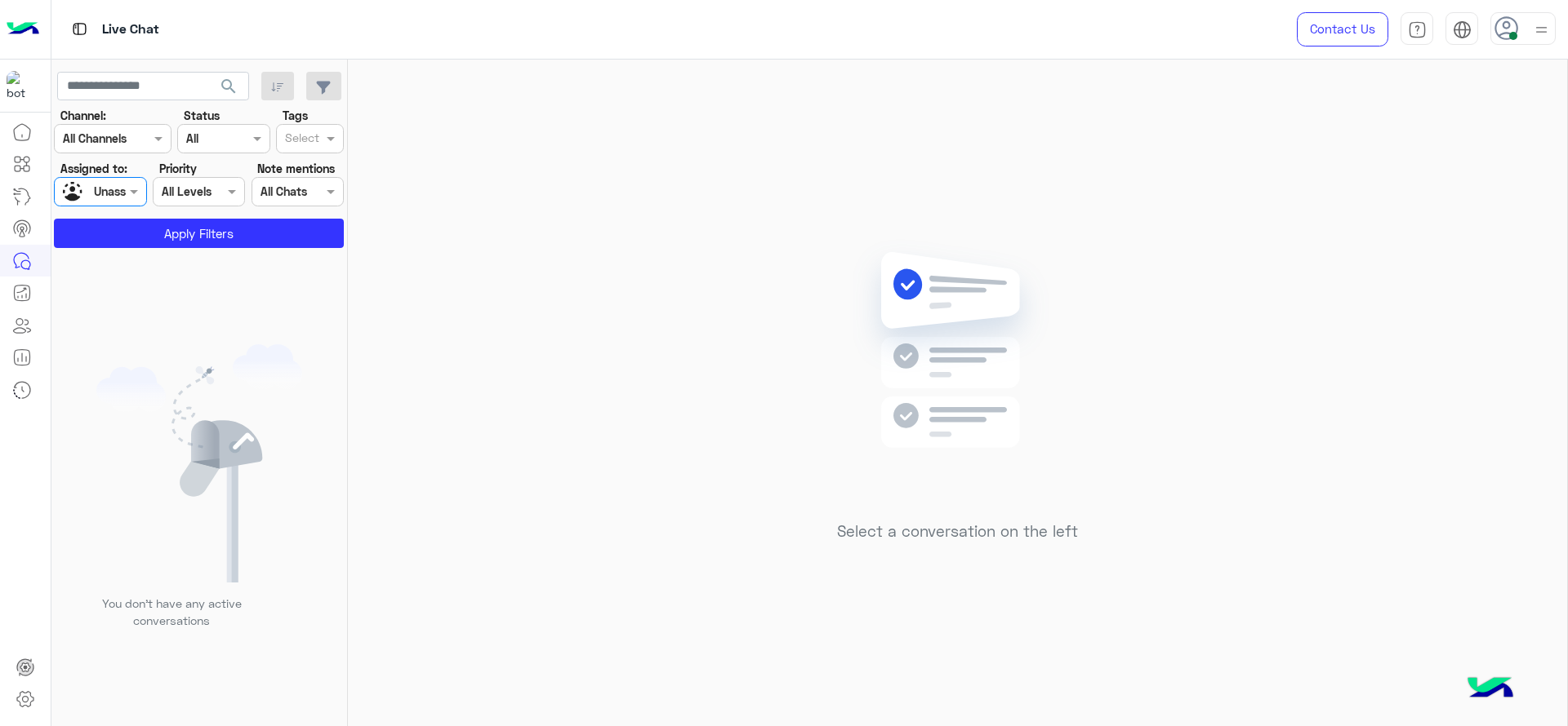
click at [316, 139] on input "text" at bounding box center [302, 139] width 34 height 17
click at [321, 175] on div "J FOLLOW UP" at bounding box center [310, 171] width 51 height 17
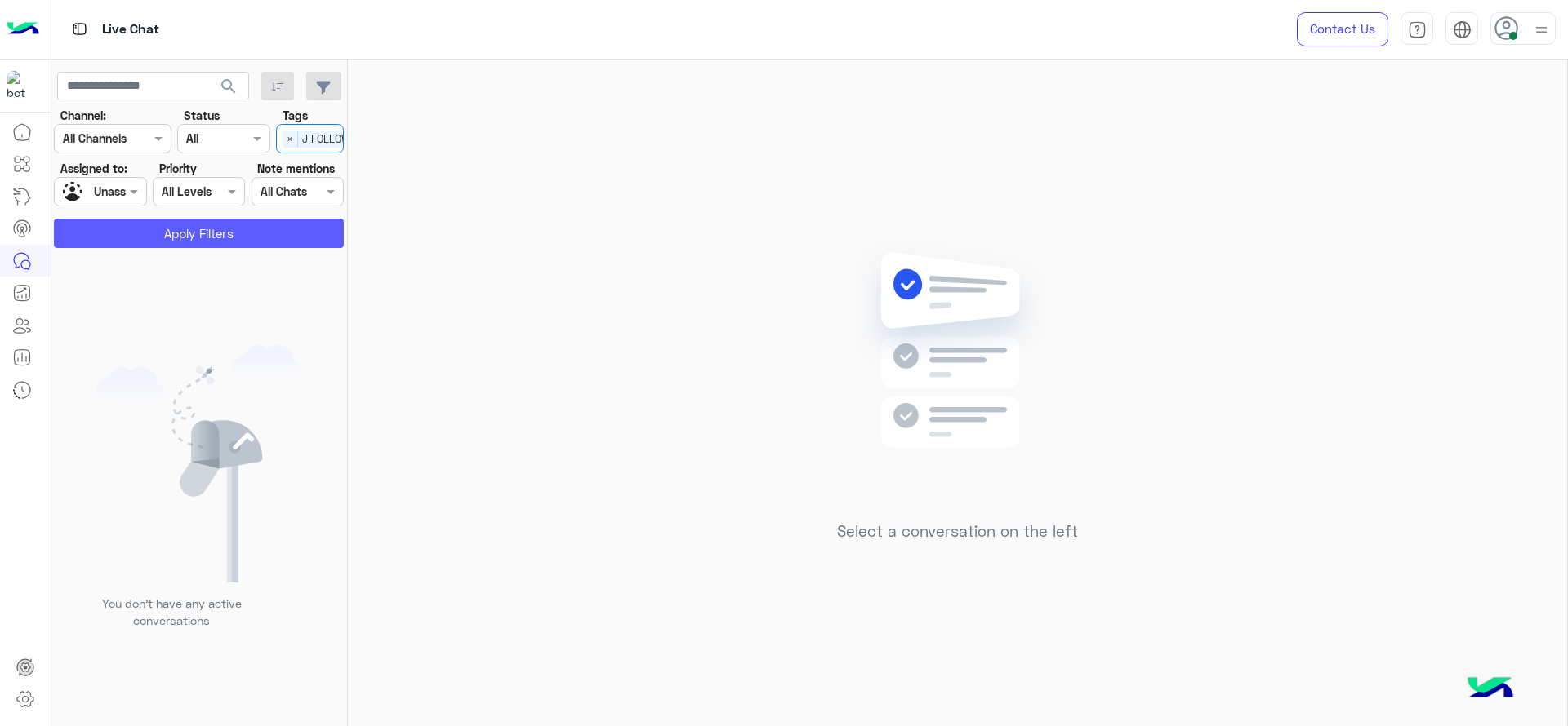
click at [272, 234] on button "Apply Filters" at bounding box center [198, 233] width 290 height 29
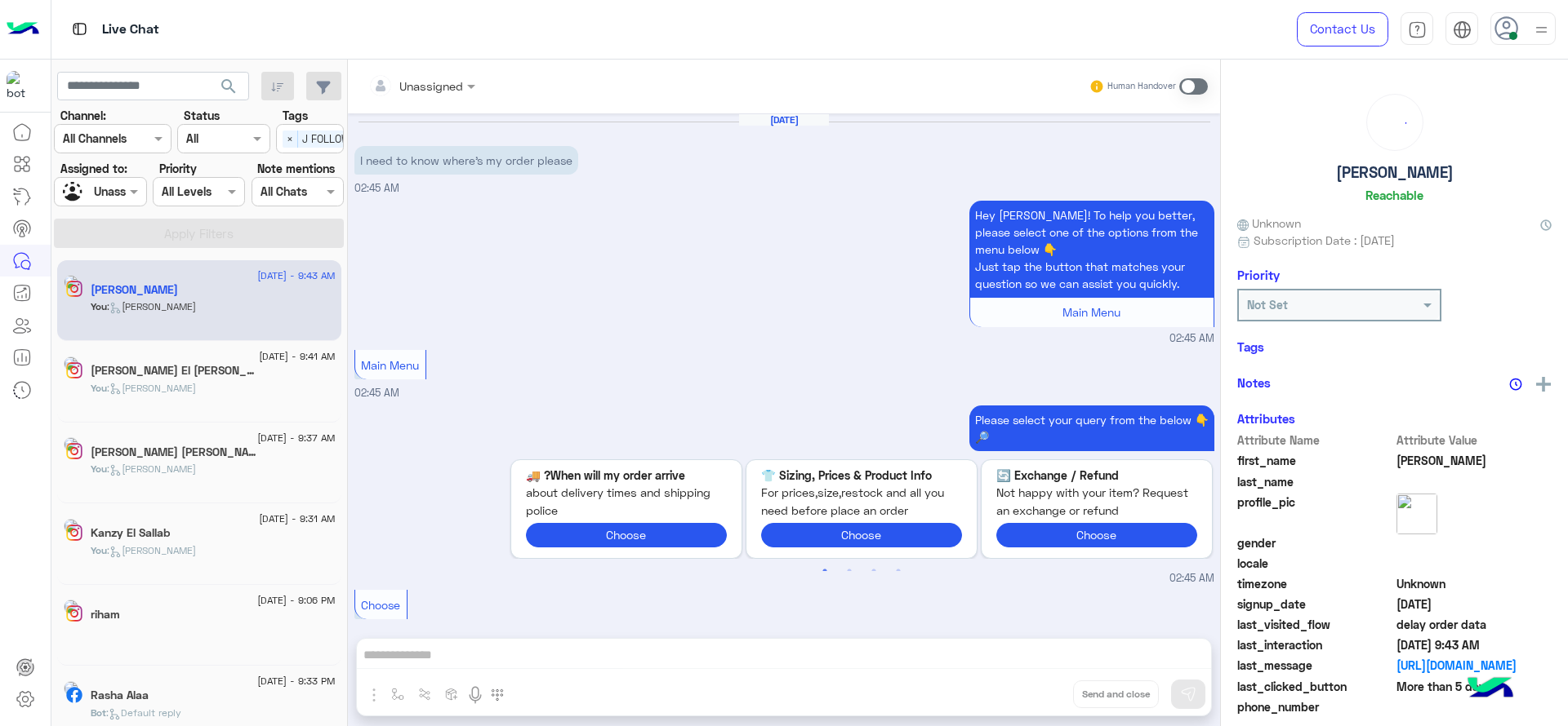
scroll to position [1643, 0]
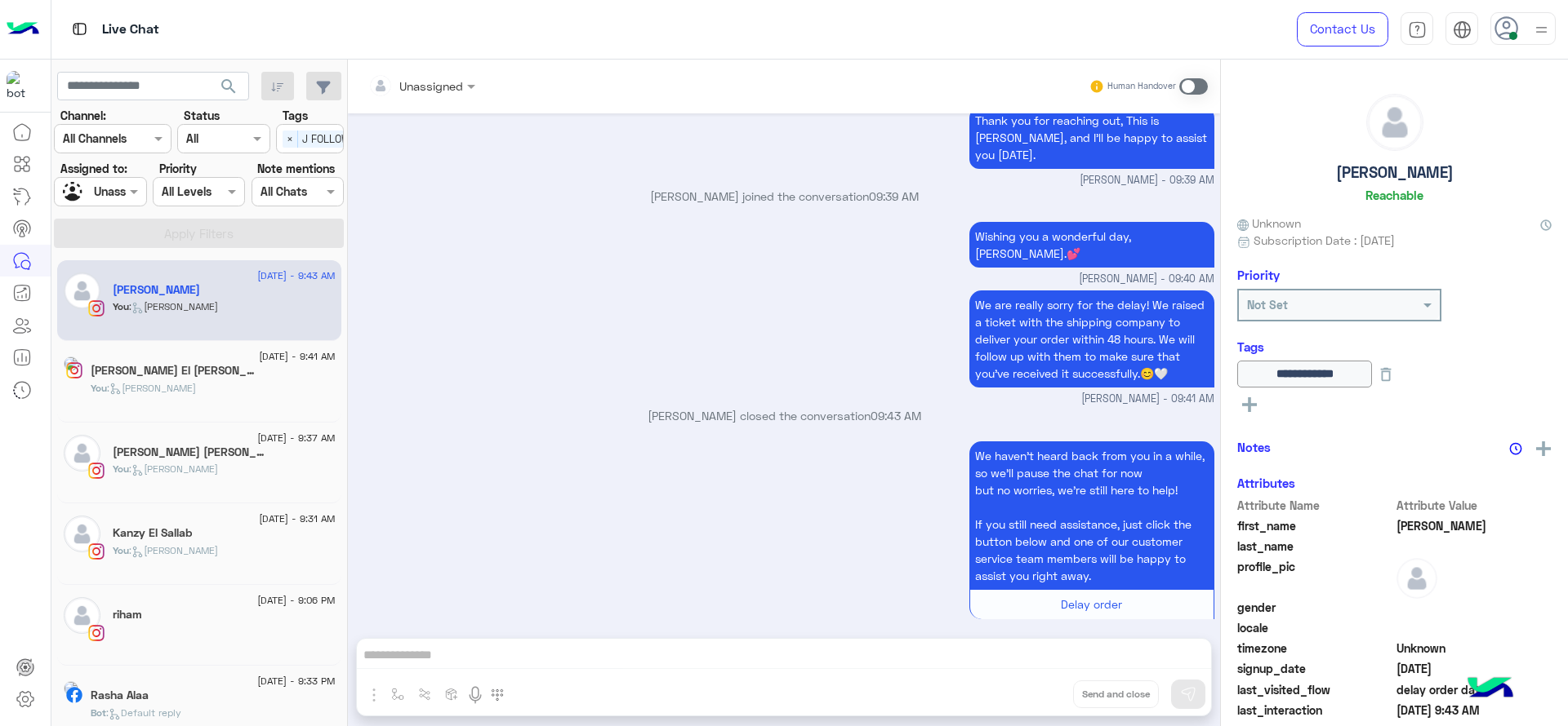
click at [114, 186] on div at bounding box center [99, 191] width 91 height 18
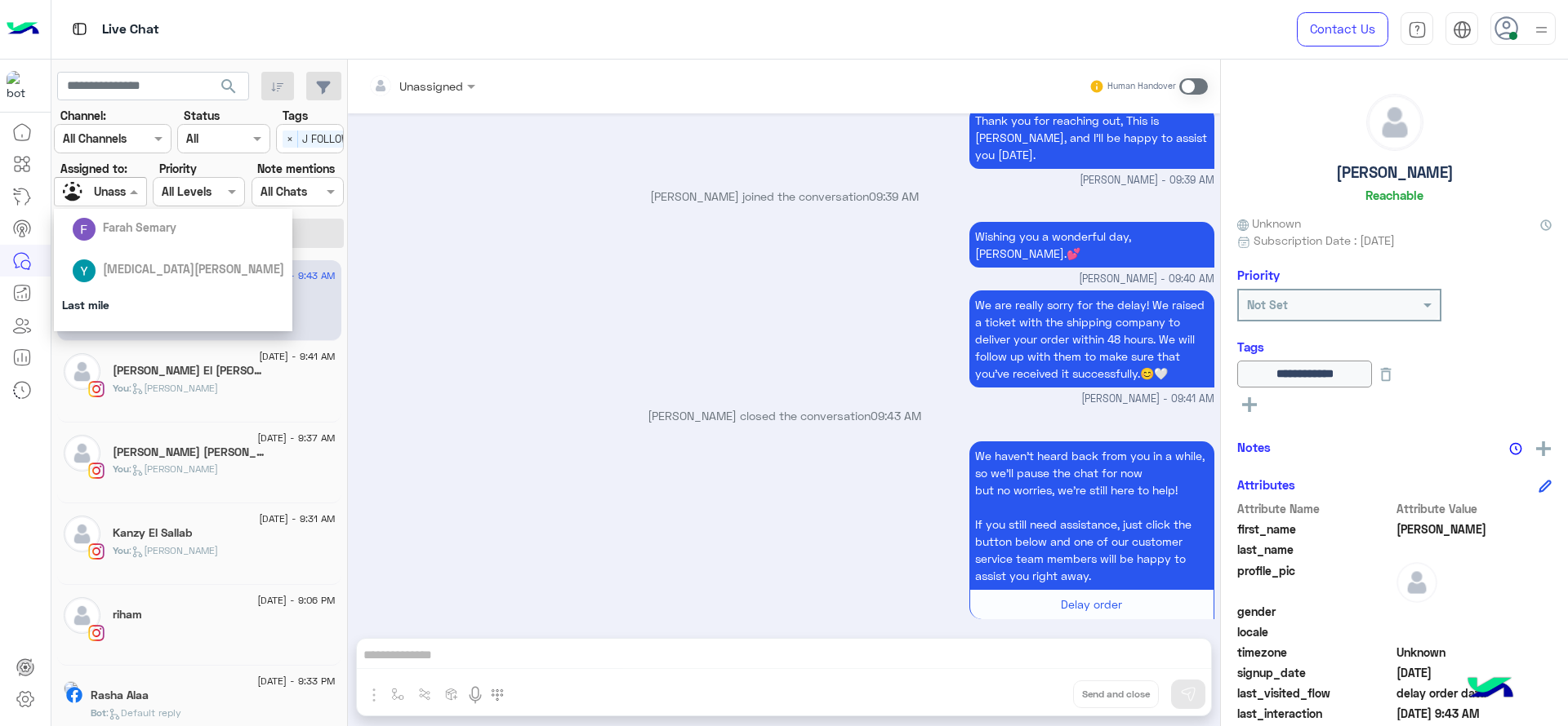
scroll to position [164, 0]
click at [156, 304] on div "[PERSON_NAME]" at bounding box center [173, 323] width 239 height 41
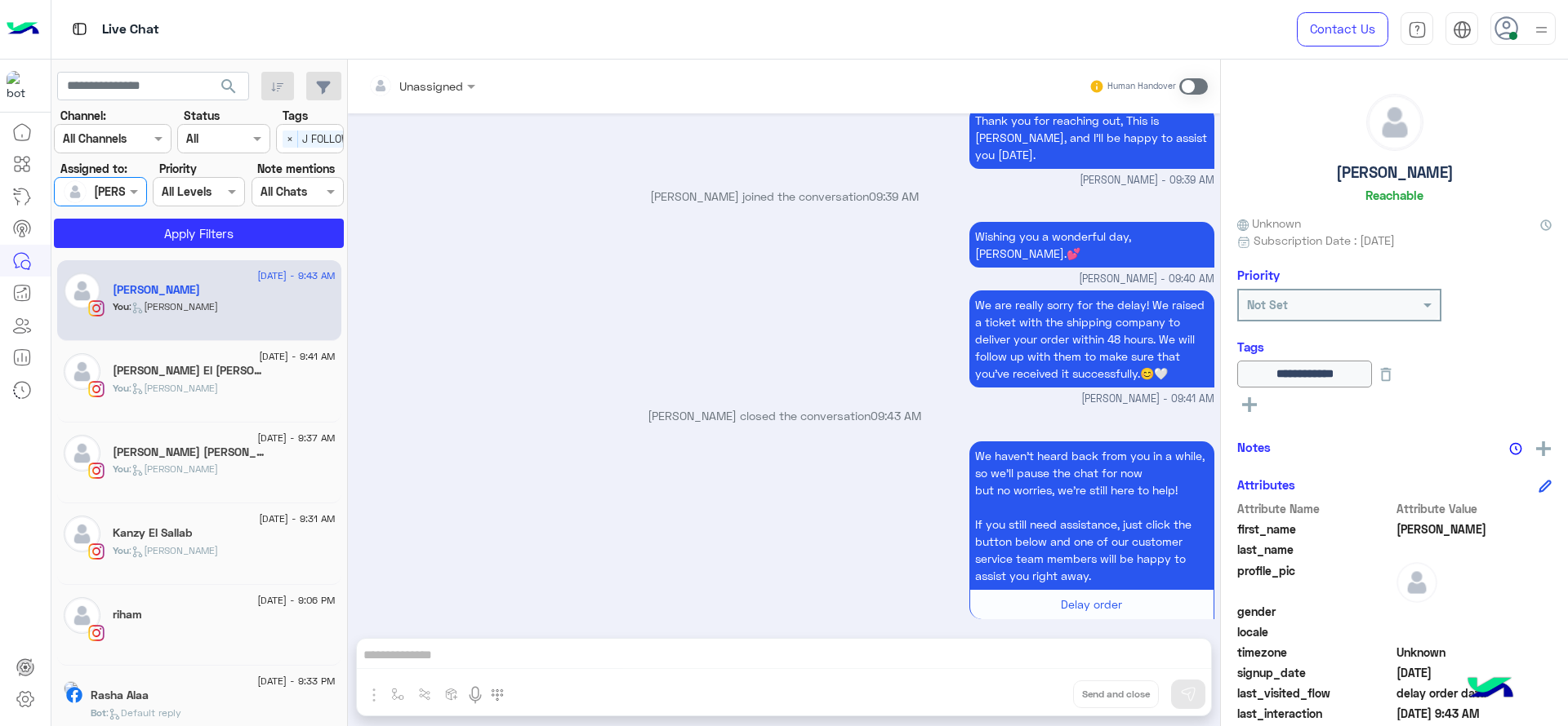
click at [293, 148] on div "Select × J FOLLOW UP" at bounding box center [327, 138] width 100 height 26
click at [297, 170] on div "J FOLLOW UP" at bounding box center [310, 171] width 51 height 17
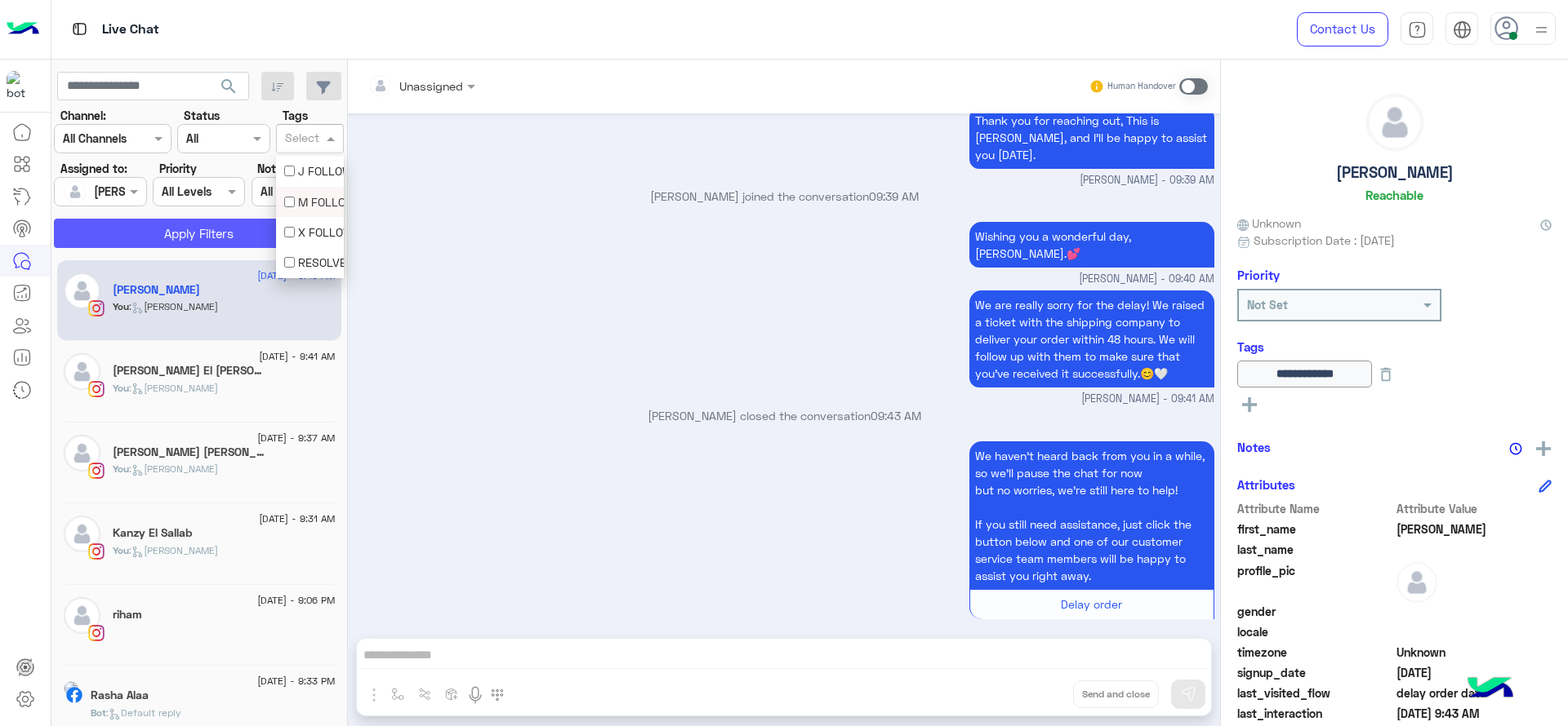
click at [255, 223] on button "Apply Filters" at bounding box center [198, 233] width 290 height 29
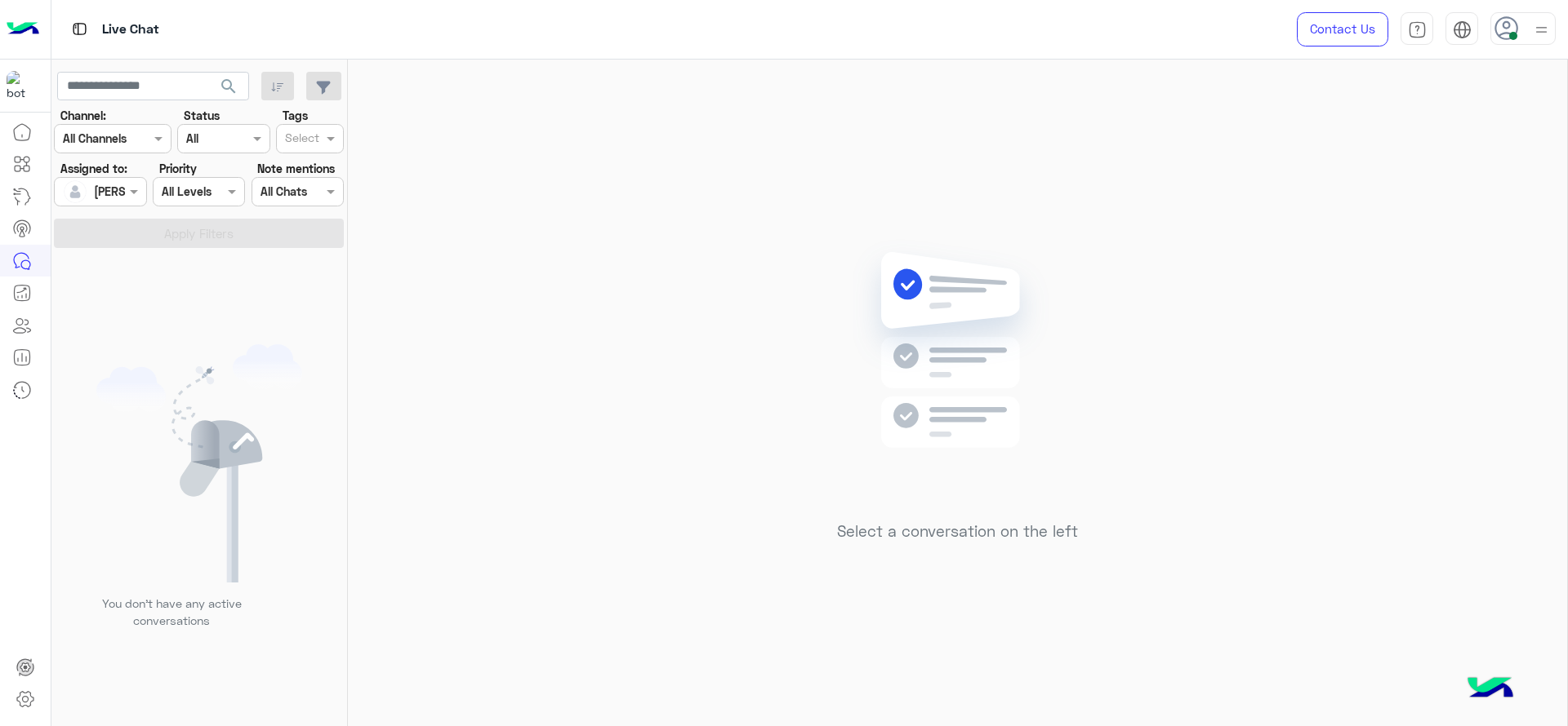
click at [622, 266] on div "Select a conversation on the left" at bounding box center [957, 396] width 1219 height 673
click at [1535, 38] on img at bounding box center [1541, 29] width 20 height 20
click at [1129, 171] on div "Select a conversation on the left" at bounding box center [957, 396] width 1219 height 673
click at [115, 172] on label "Assigned to:" at bounding box center [94, 168] width 67 height 17
click at [107, 204] on div "[PERSON_NAME]" at bounding box center [93, 191] width 62 height 33
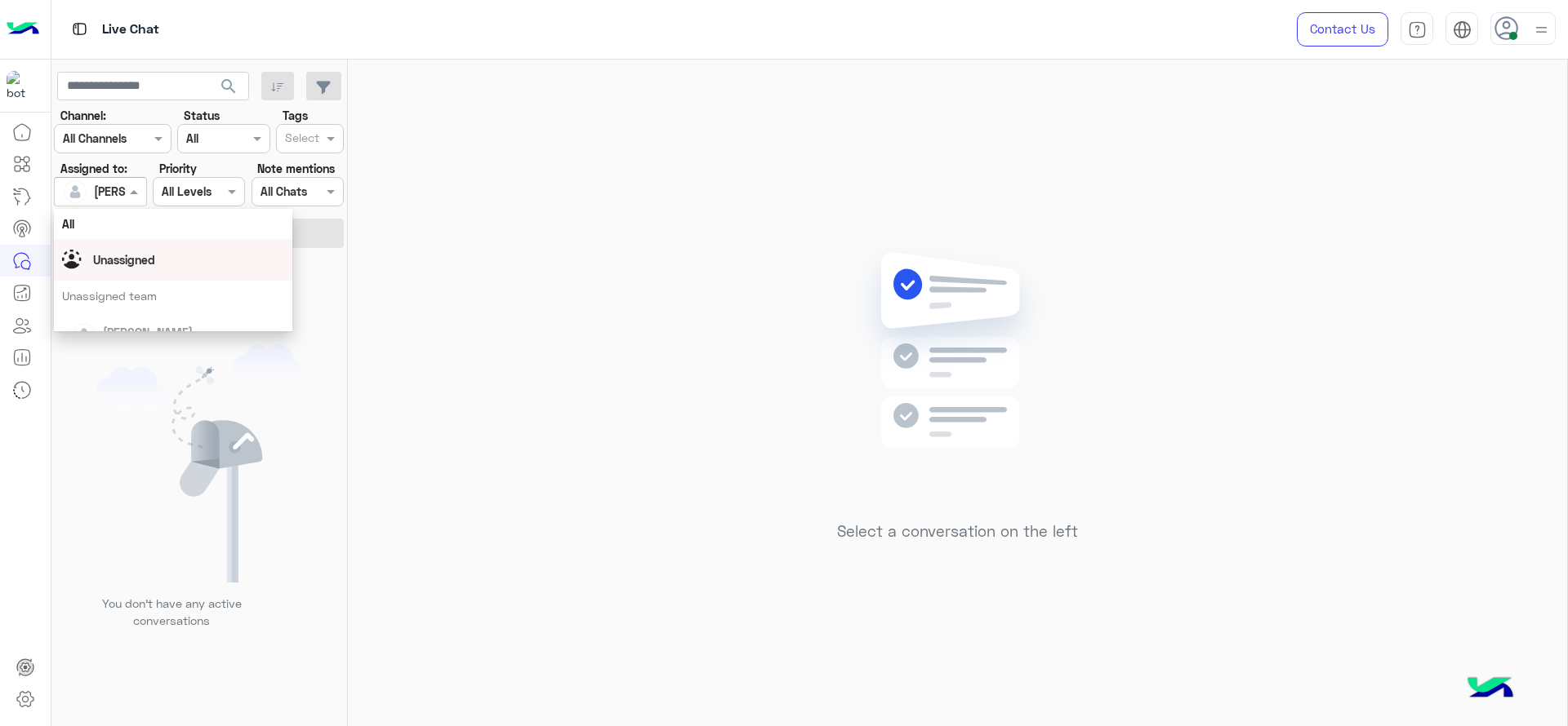
click at [110, 246] on div "Unassigned" at bounding box center [173, 260] width 222 height 28
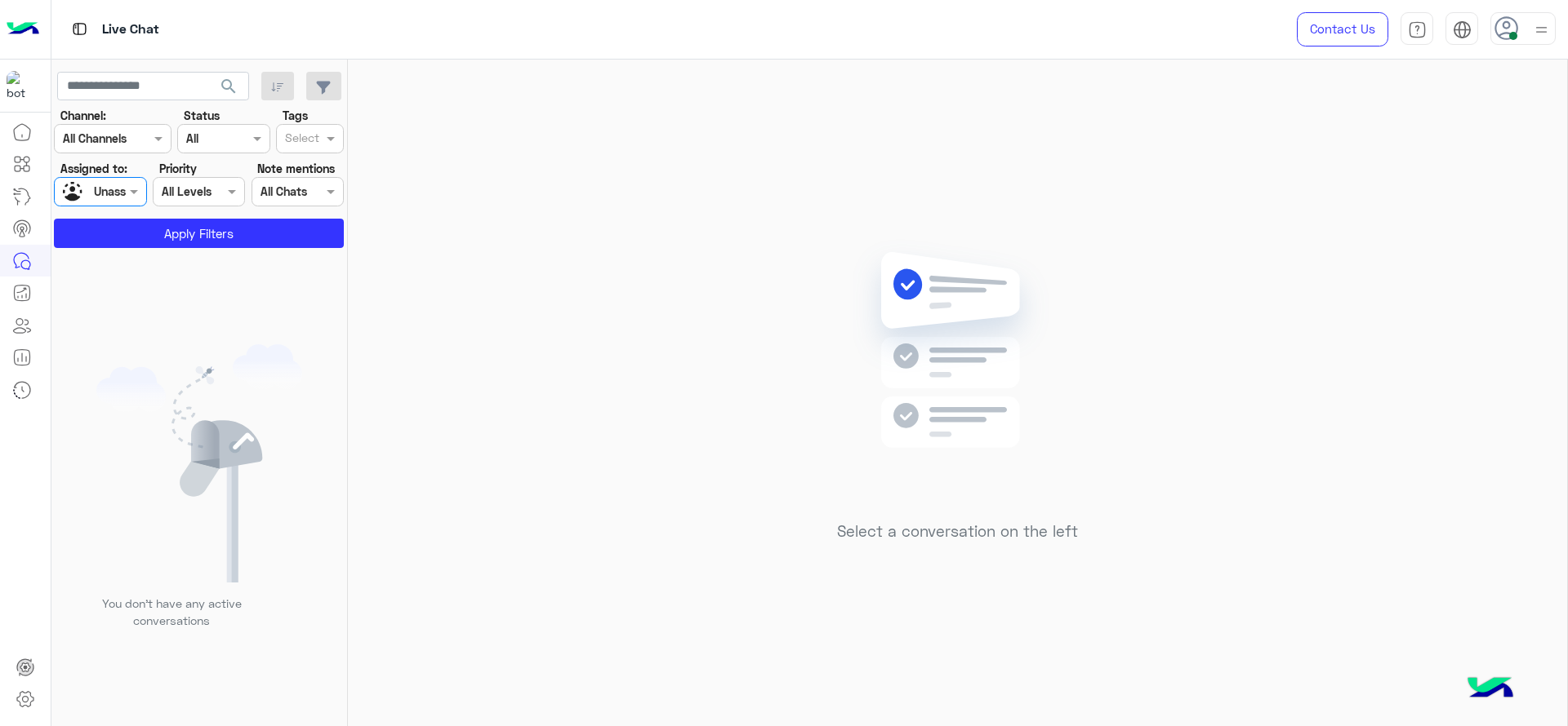
click at [299, 143] on input "text" at bounding box center [302, 139] width 34 height 17
click at [305, 170] on div "J FOLLOW UP" at bounding box center [310, 171] width 51 height 17
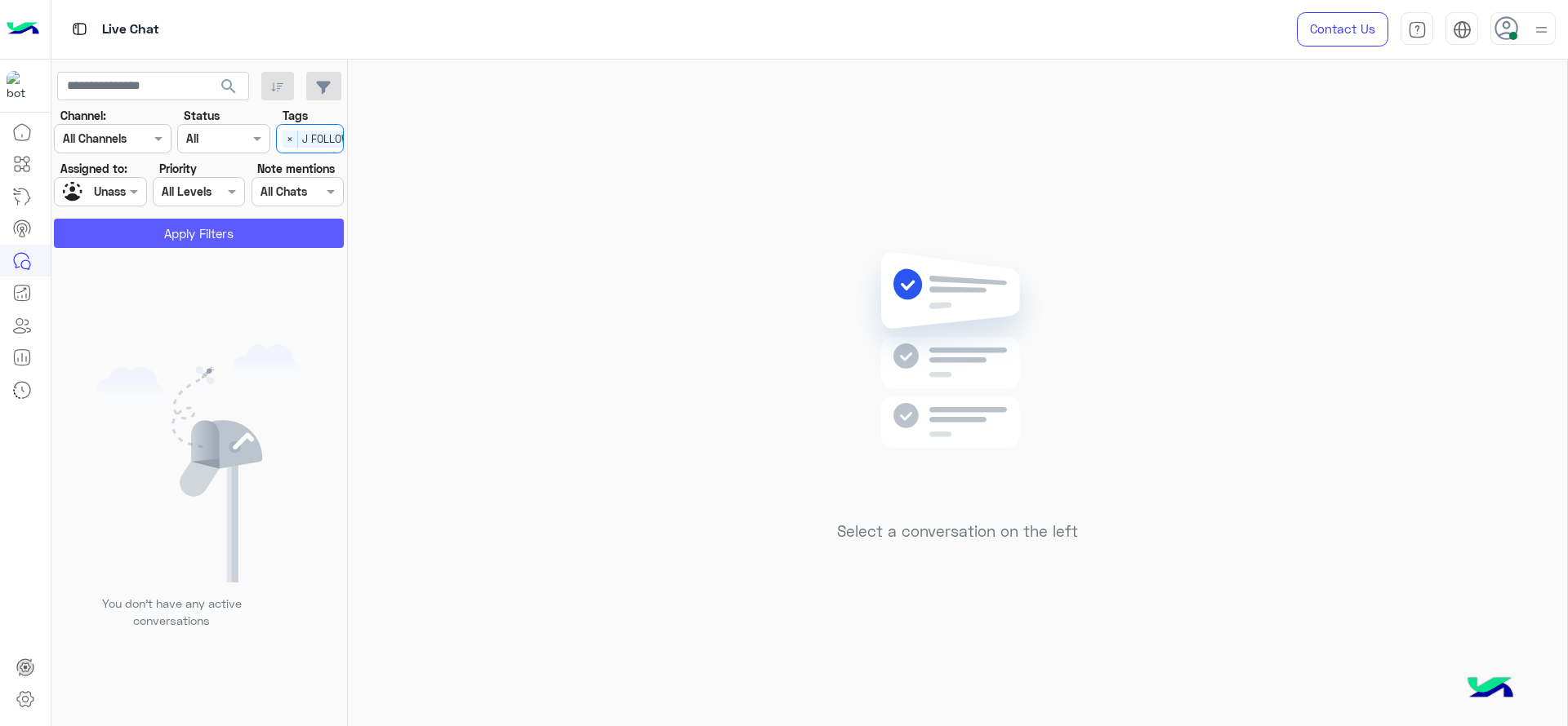
click at [290, 231] on button "Apply Filters" at bounding box center [198, 233] width 290 height 29
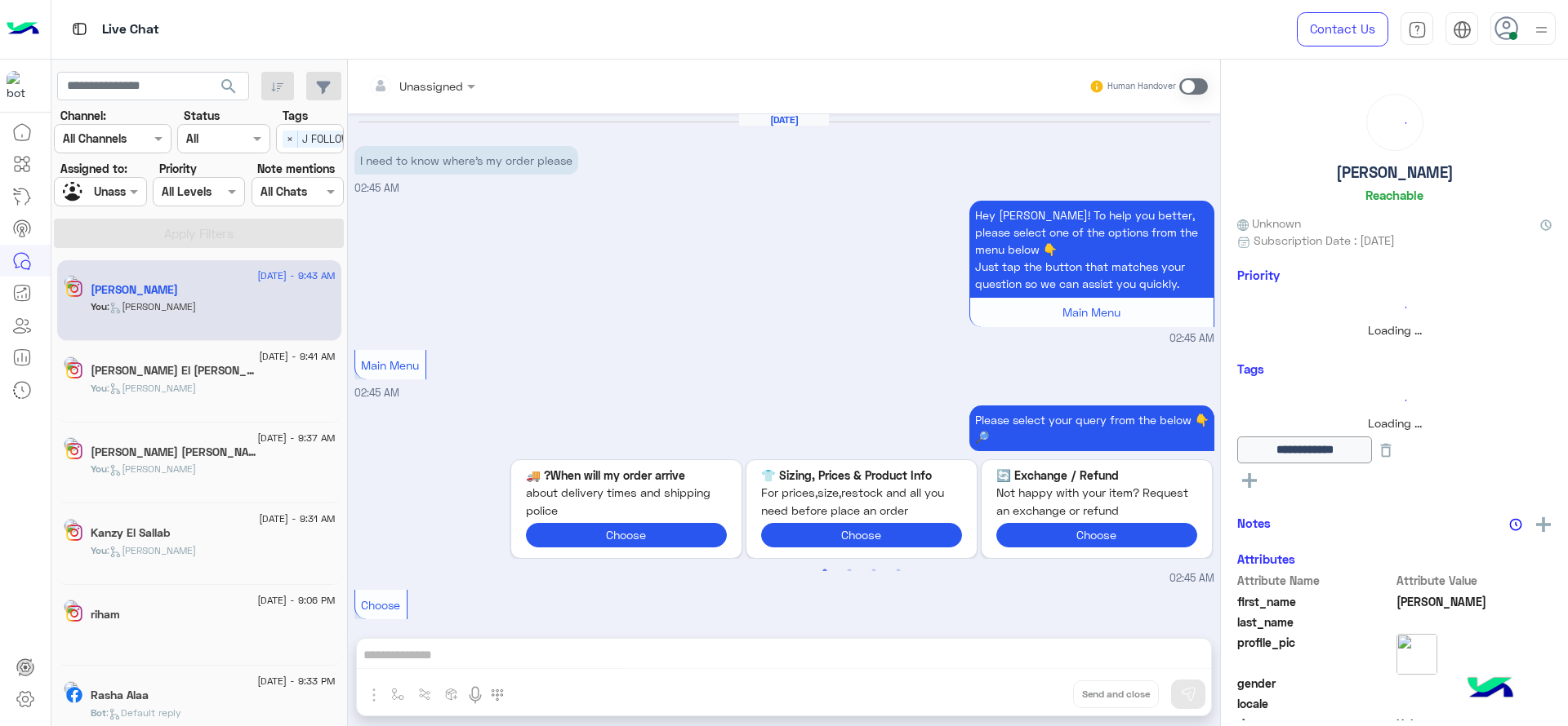
scroll to position [1643, 0]
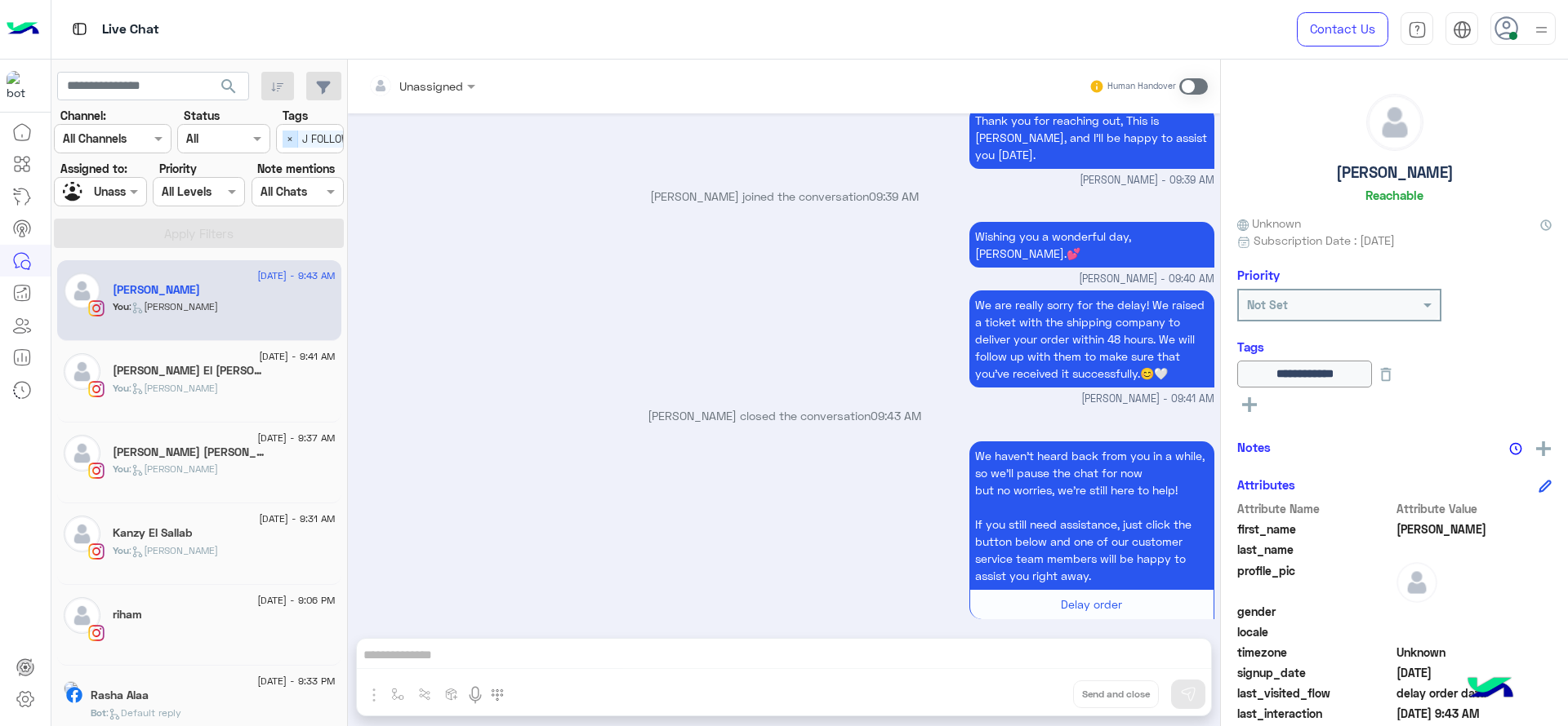
click at [284, 138] on span "×" at bounding box center [291, 138] width 16 height 17
click at [234, 690] on div "Rasha Alaa" at bounding box center [213, 697] width 245 height 17
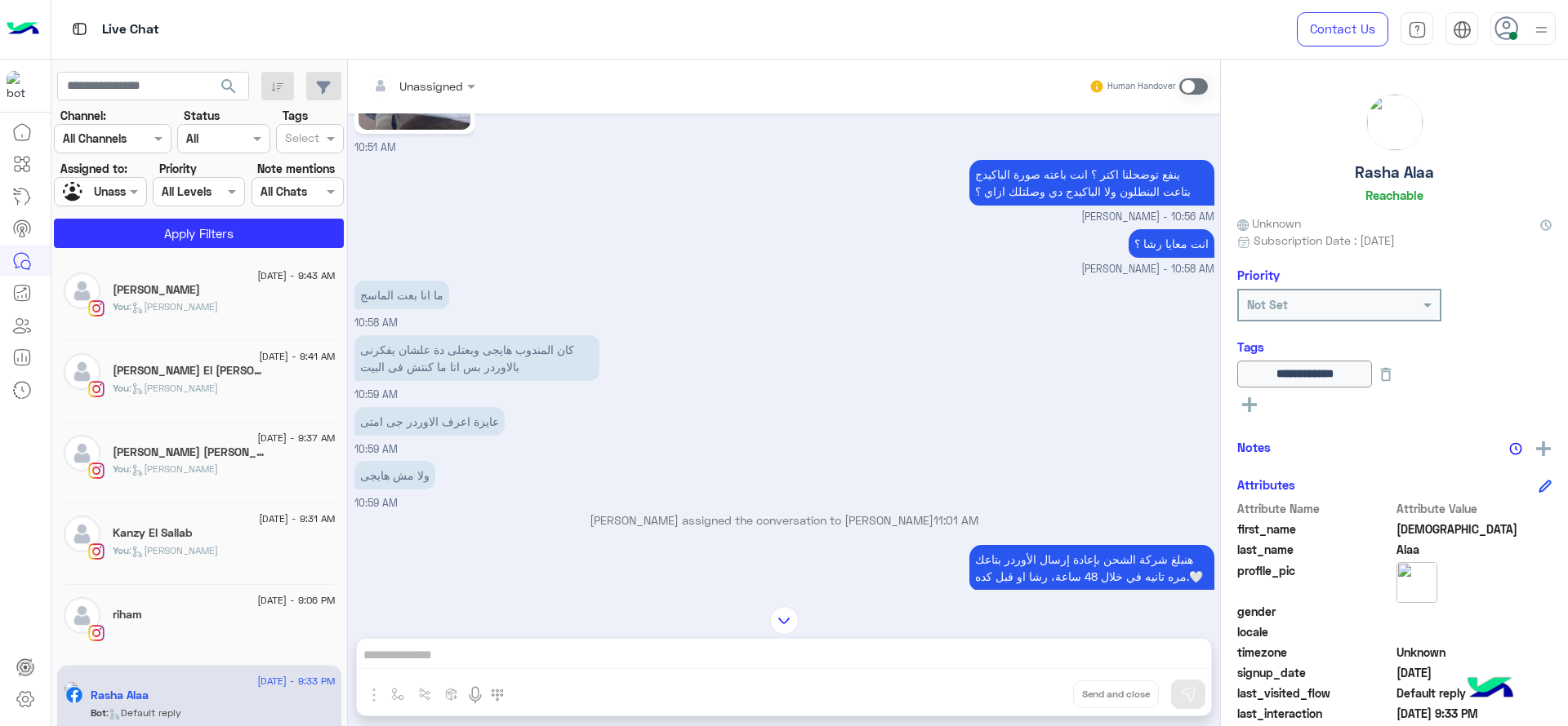
scroll to position [3040, 0]
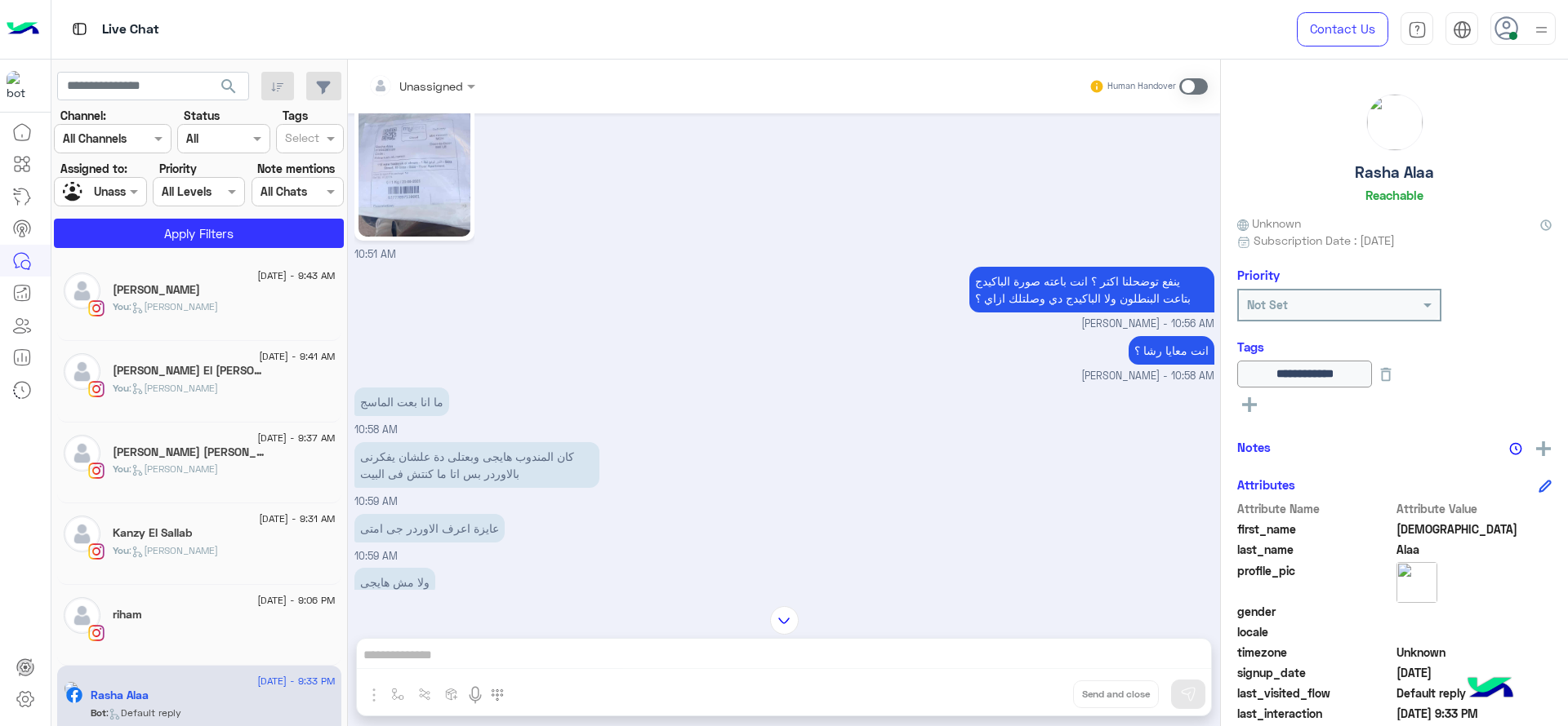
click at [406, 183] on img at bounding box center [414, 137] width 112 height 198
click at [142, 183] on span at bounding box center [136, 191] width 20 height 17
click at [115, 197] on div at bounding box center [99, 191] width 91 height 18
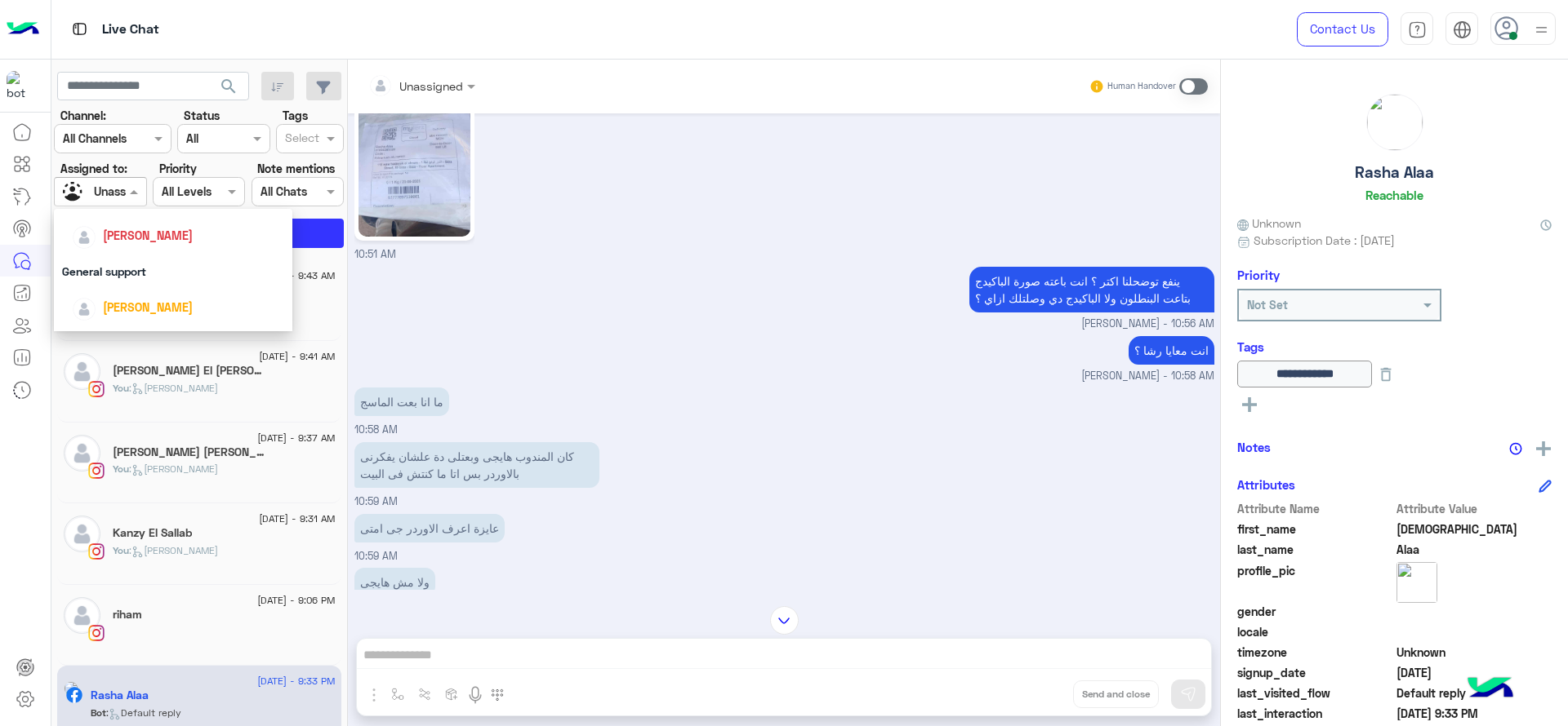
scroll to position [239, 0]
click at [134, 254] on div "[PERSON_NAME]" at bounding box center [148, 247] width 90 height 17
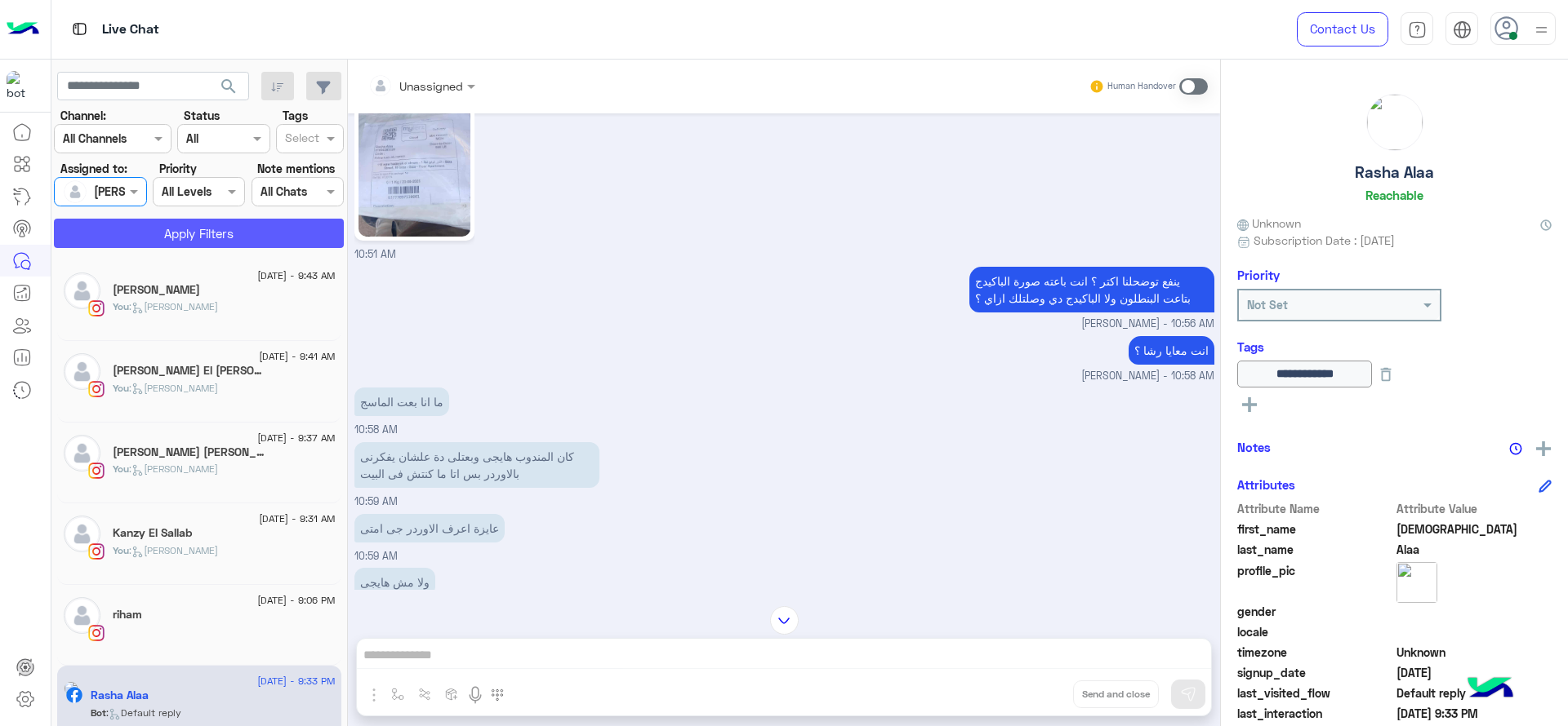
click at [149, 221] on button "Apply Filters" at bounding box center [198, 233] width 290 height 29
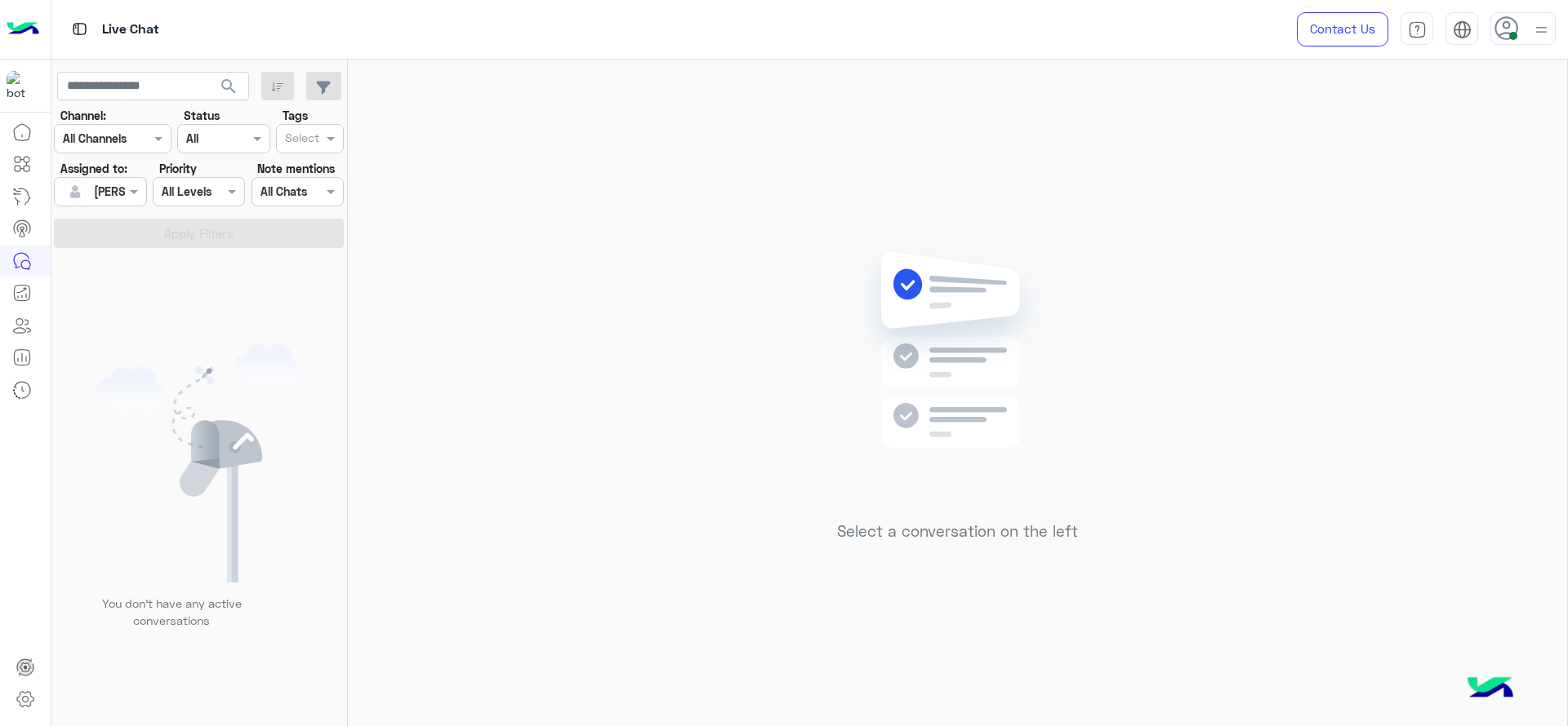
click at [794, 259] on div "Select a conversation on the left" at bounding box center [957, 396] width 1219 height 673
click at [505, 410] on div "Select a conversation on the left" at bounding box center [957, 396] width 1219 height 673
click at [699, 473] on div "Select a conversation on the left" at bounding box center [957, 396] width 1219 height 673
click at [644, 318] on div "Select a conversation on the left" at bounding box center [957, 396] width 1219 height 673
click at [714, 276] on div "Select a conversation on the left" at bounding box center [957, 396] width 1219 height 673
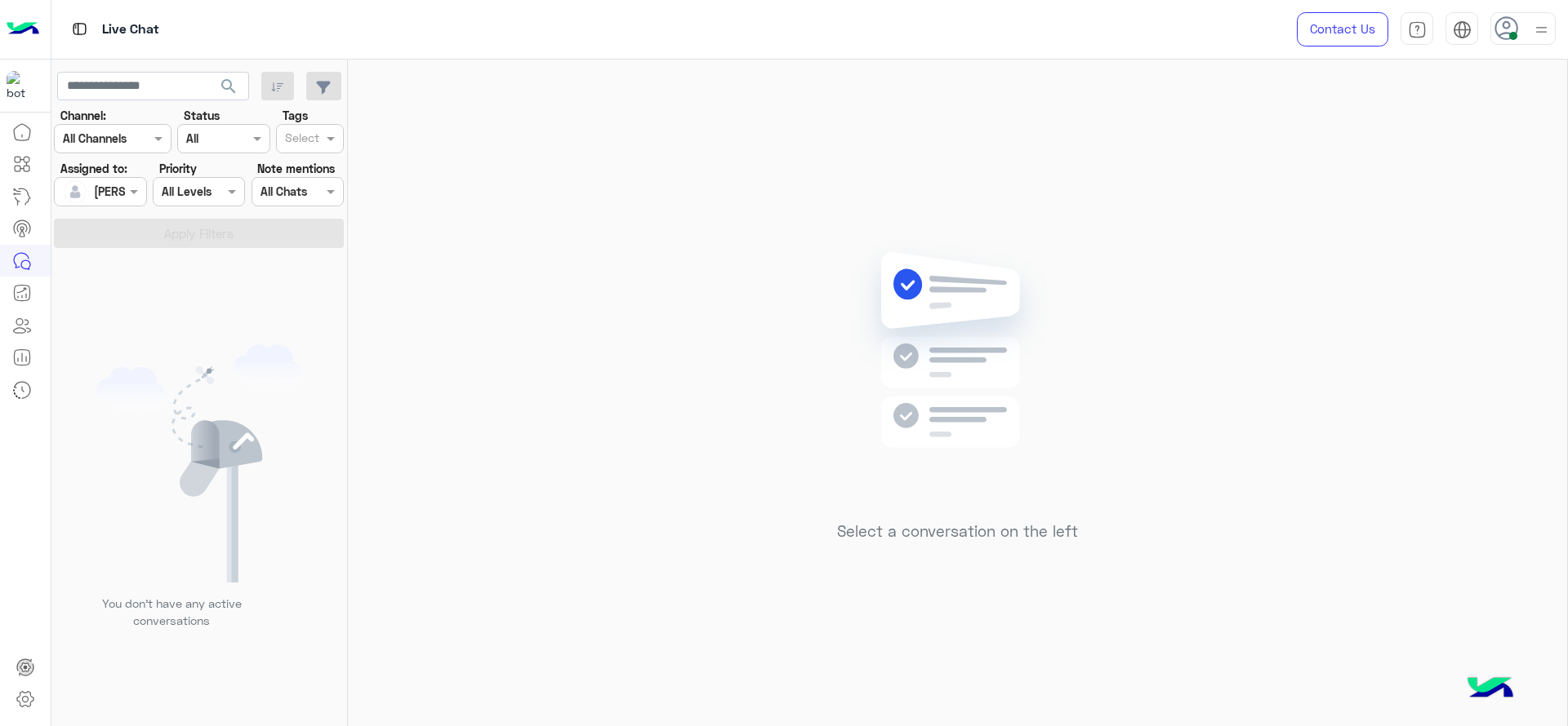
click at [612, 416] on div "Select a conversation on the left" at bounding box center [957, 396] width 1219 height 673
click at [561, 148] on div "Select a conversation on the left" at bounding box center [957, 396] width 1219 height 673
click at [769, 460] on div "Select a conversation on the left" at bounding box center [957, 396] width 1219 height 673
click at [952, 395] on img at bounding box center [957, 375] width 236 height 271
click at [798, 600] on div "Select a conversation on the left" at bounding box center [957, 396] width 1219 height 673
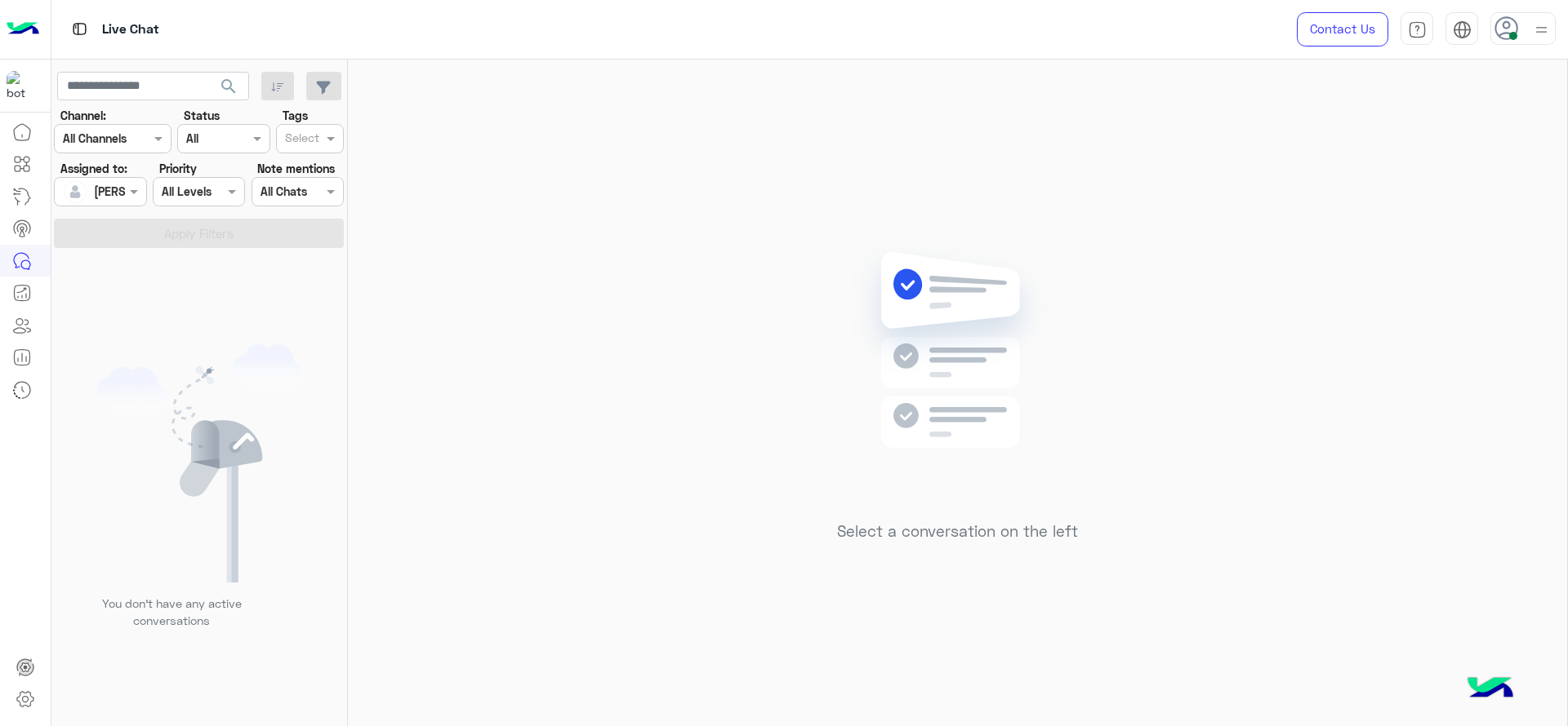
click at [615, 166] on div "Select a conversation on the left" at bounding box center [957, 396] width 1219 height 673
click at [803, 306] on div "Select a conversation on the left" at bounding box center [957, 396] width 1219 height 673
click at [524, 374] on div "Select a conversation on the left" at bounding box center [957, 396] width 1219 height 673
click at [1048, 462] on img at bounding box center [957, 375] width 236 height 271
click at [123, 187] on mat-tooltip-component "ChatBot Builder" at bounding box center [102, 165] width 102 height 49
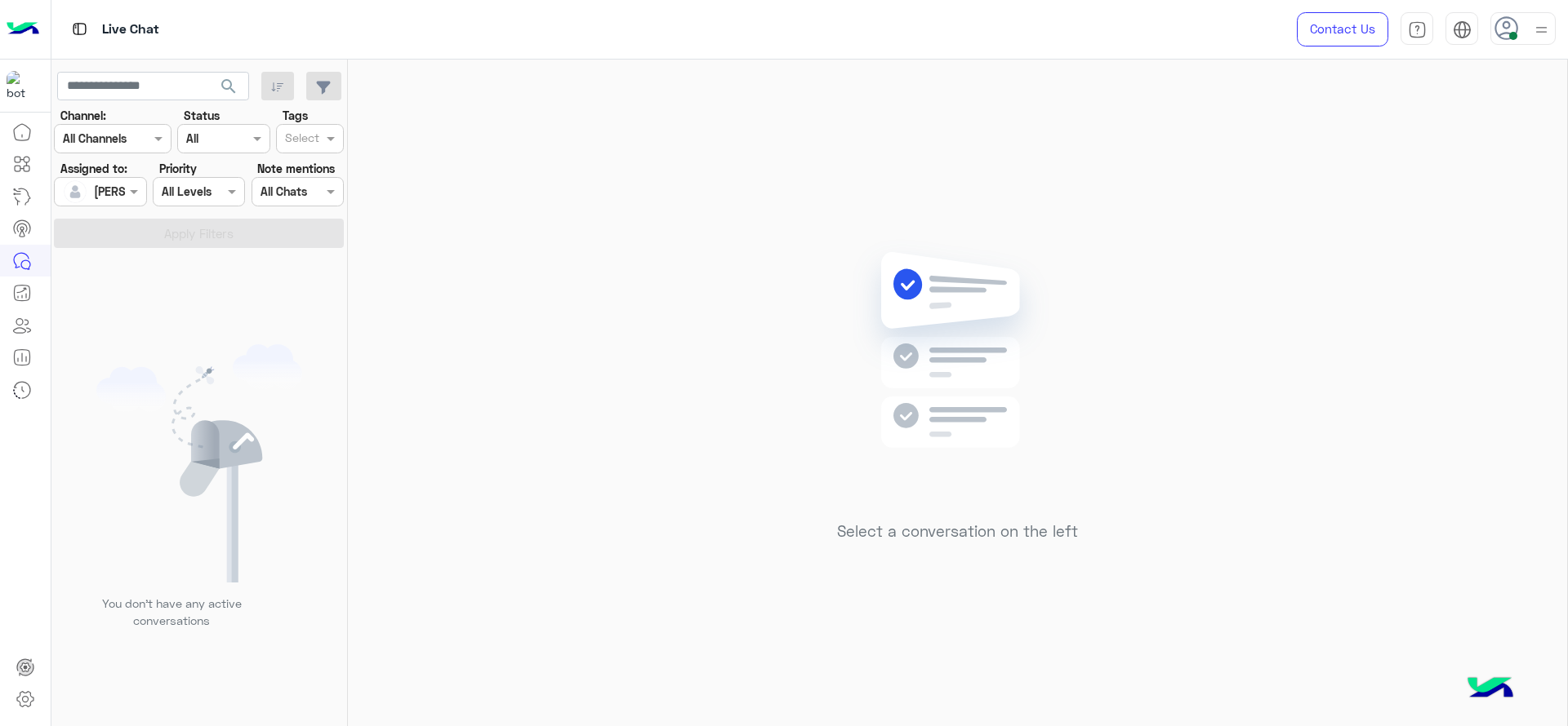
click at [123, 180] on div "[PERSON_NAME]" at bounding box center [93, 191] width 62 height 33
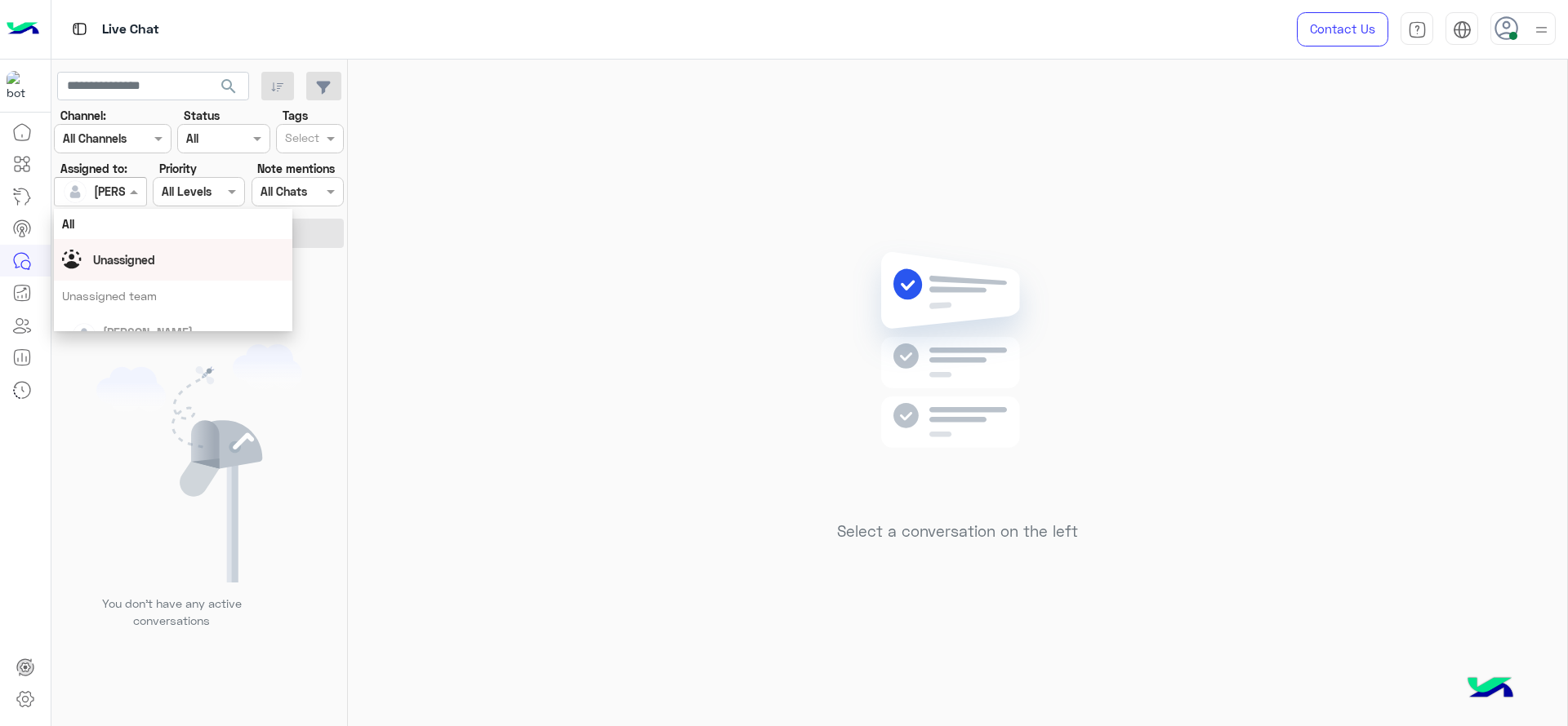
click at [129, 273] on div "Unassigned" at bounding box center [173, 260] width 222 height 28
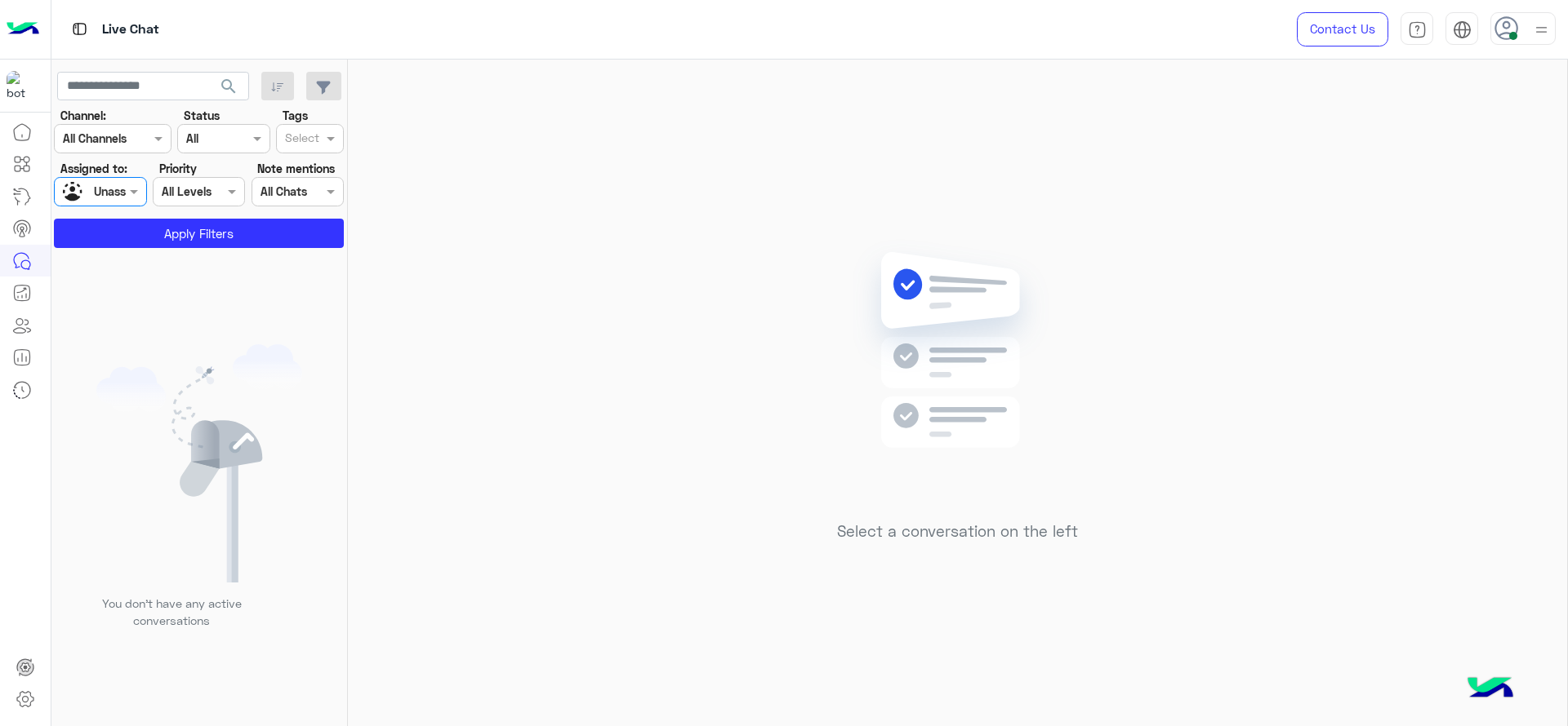
click at [287, 134] on input "text" at bounding box center [302, 139] width 34 height 17
click at [254, 224] on button "Apply Filters" at bounding box center [198, 233] width 290 height 29
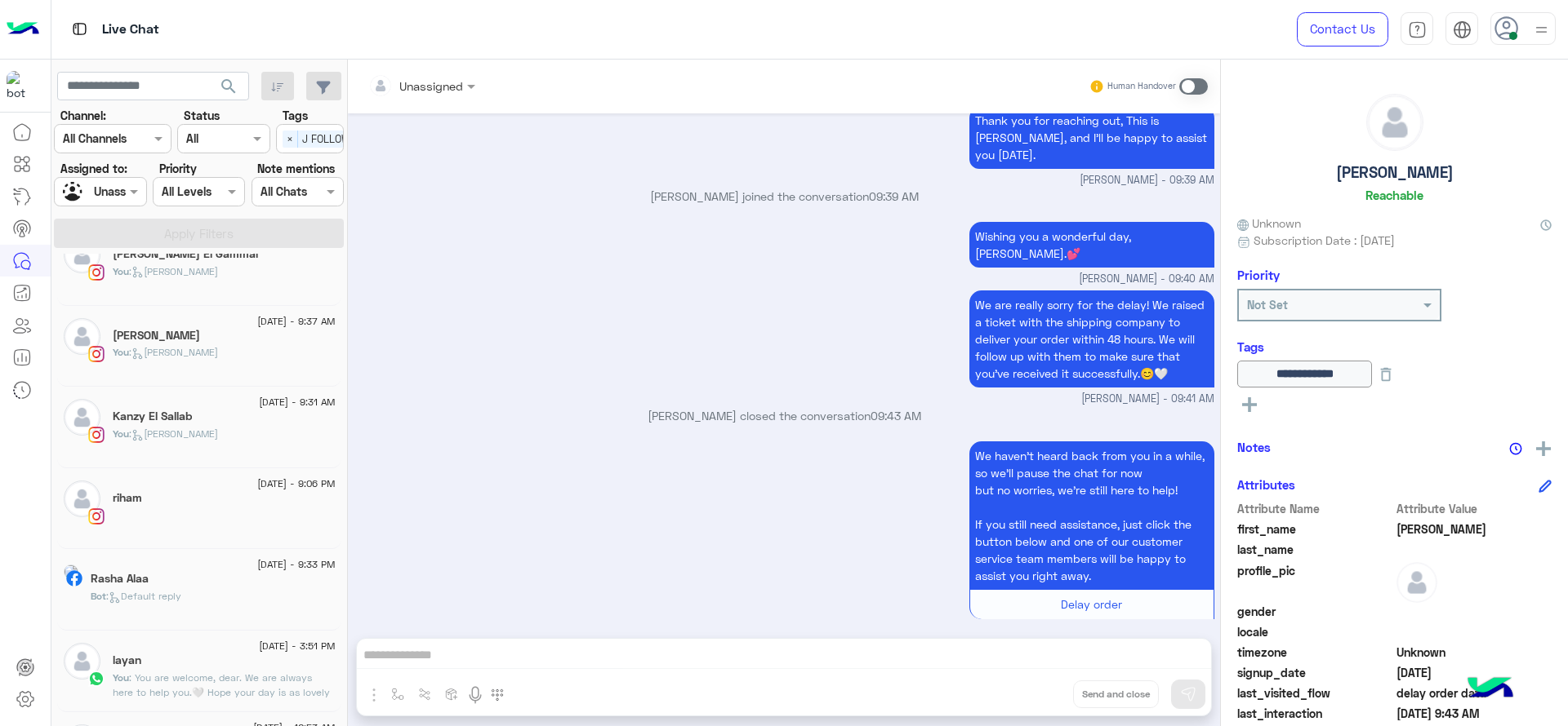
scroll to position [251, 0]
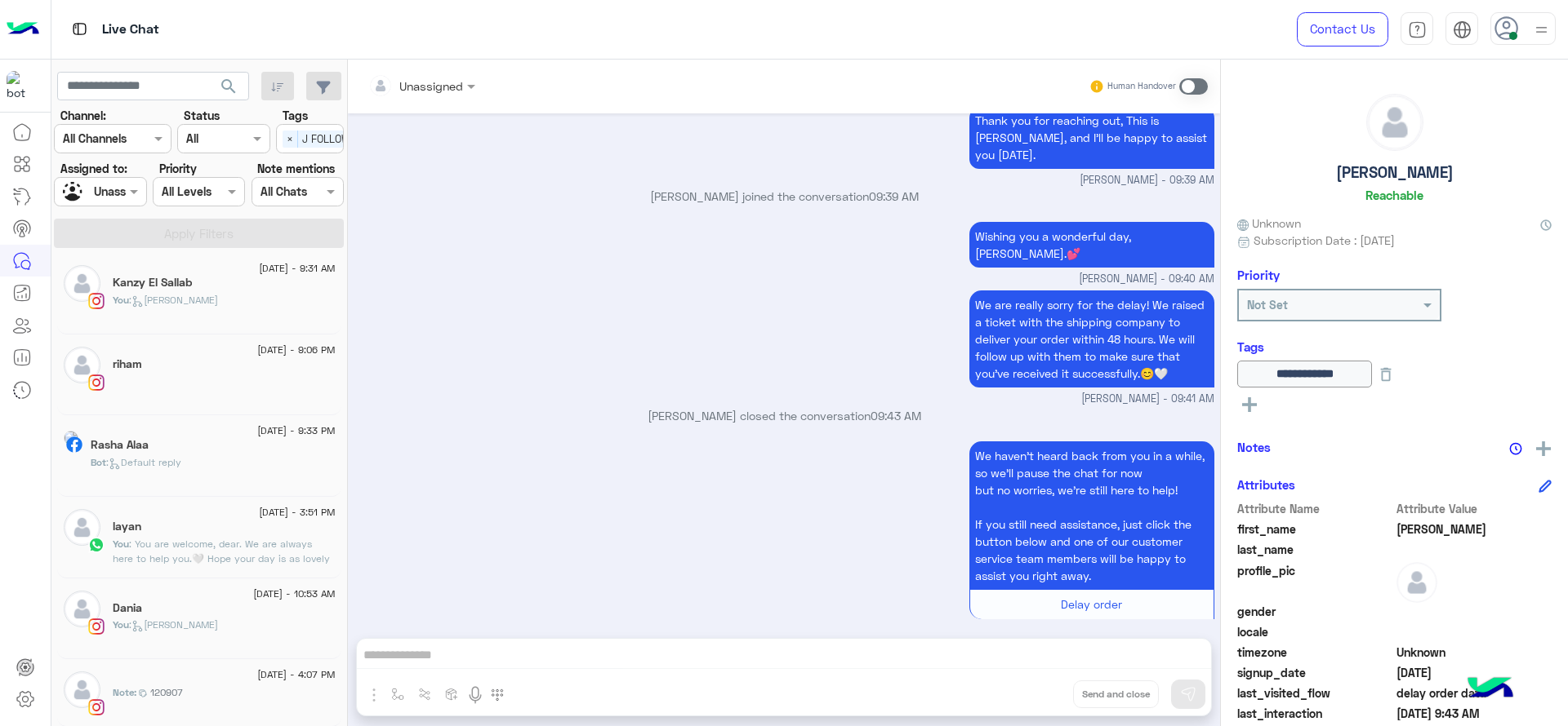
click at [181, 472] on div "Bot : Default reply" at bounding box center [213, 470] width 245 height 28
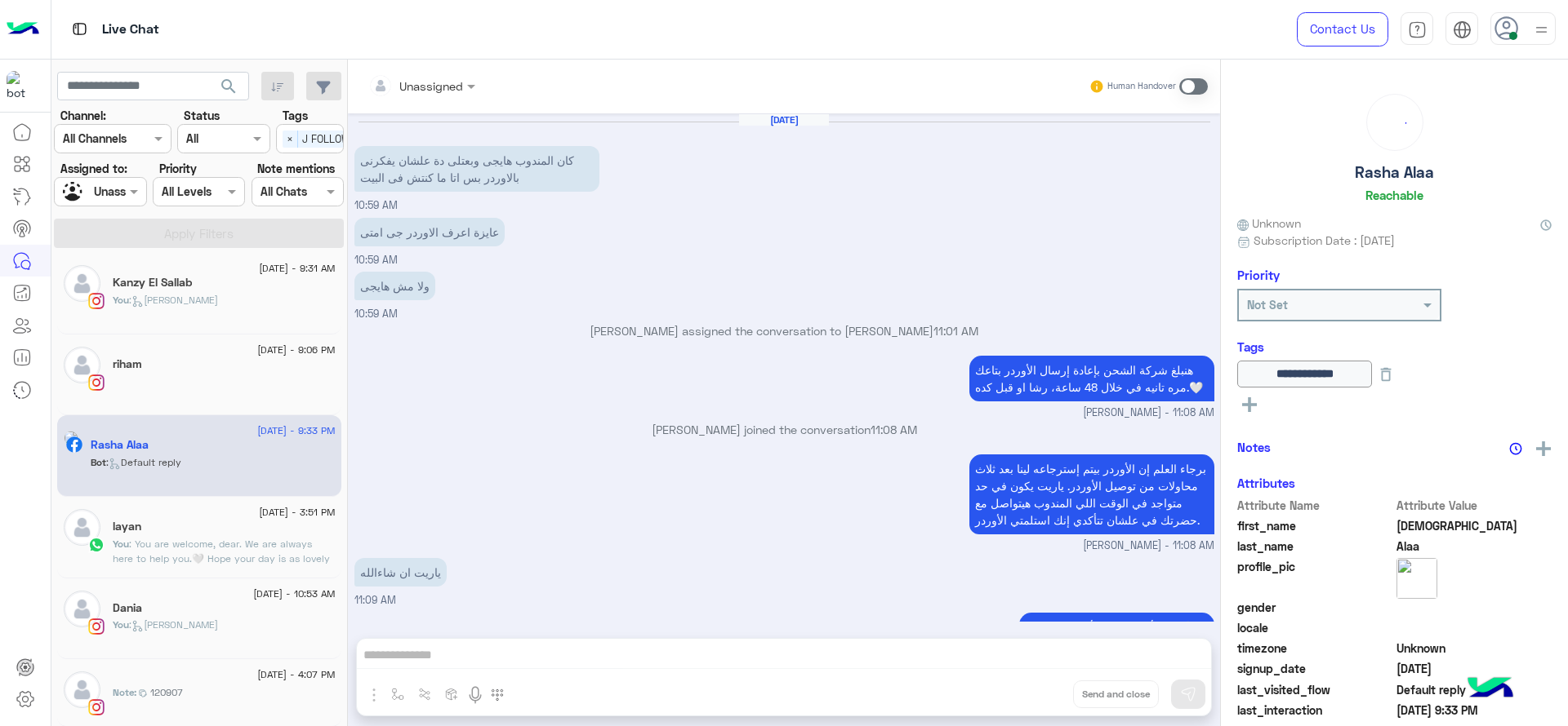
scroll to position [971, 0]
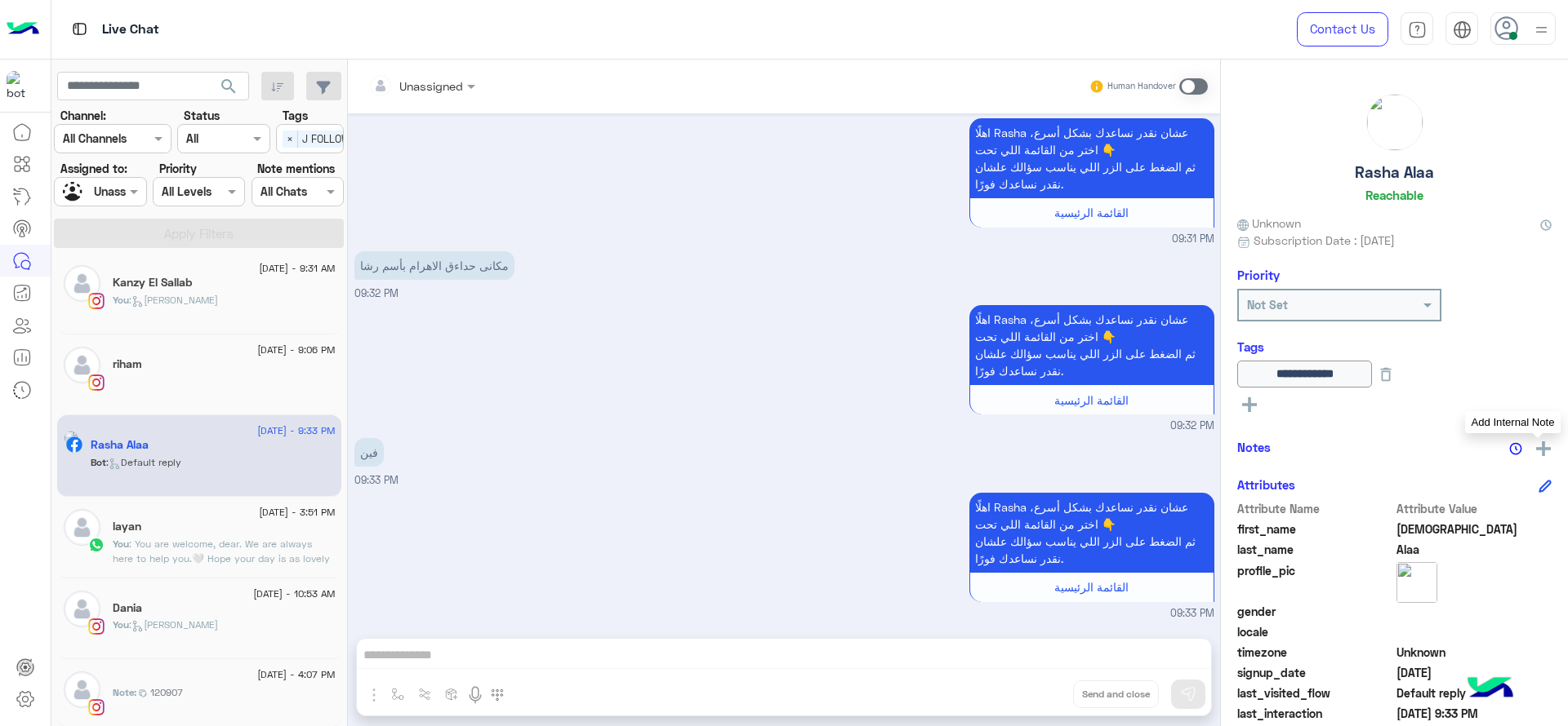
click at [1539, 443] on img at bounding box center [1543, 449] width 15 height 15
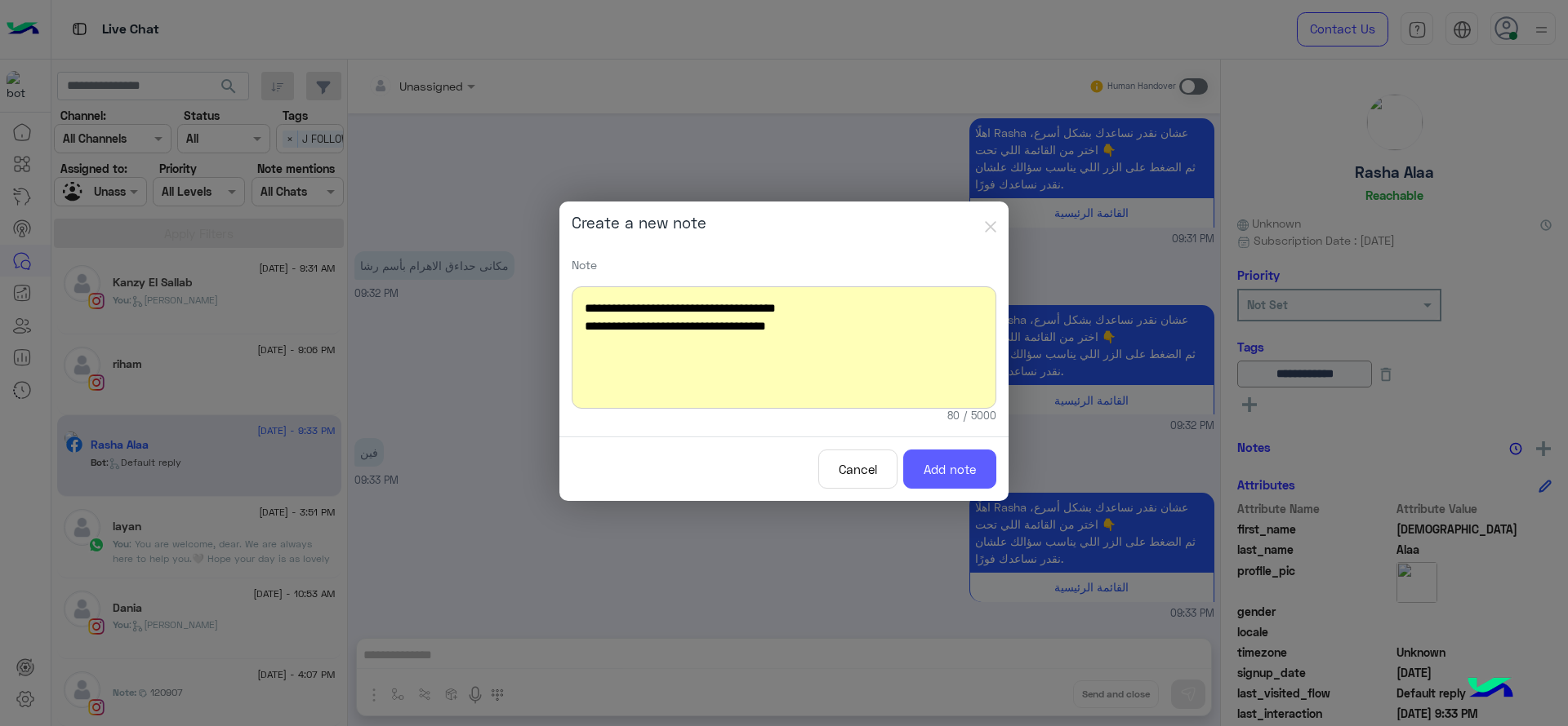
click at [940, 460] on button "Add note" at bounding box center [950, 469] width 93 height 40
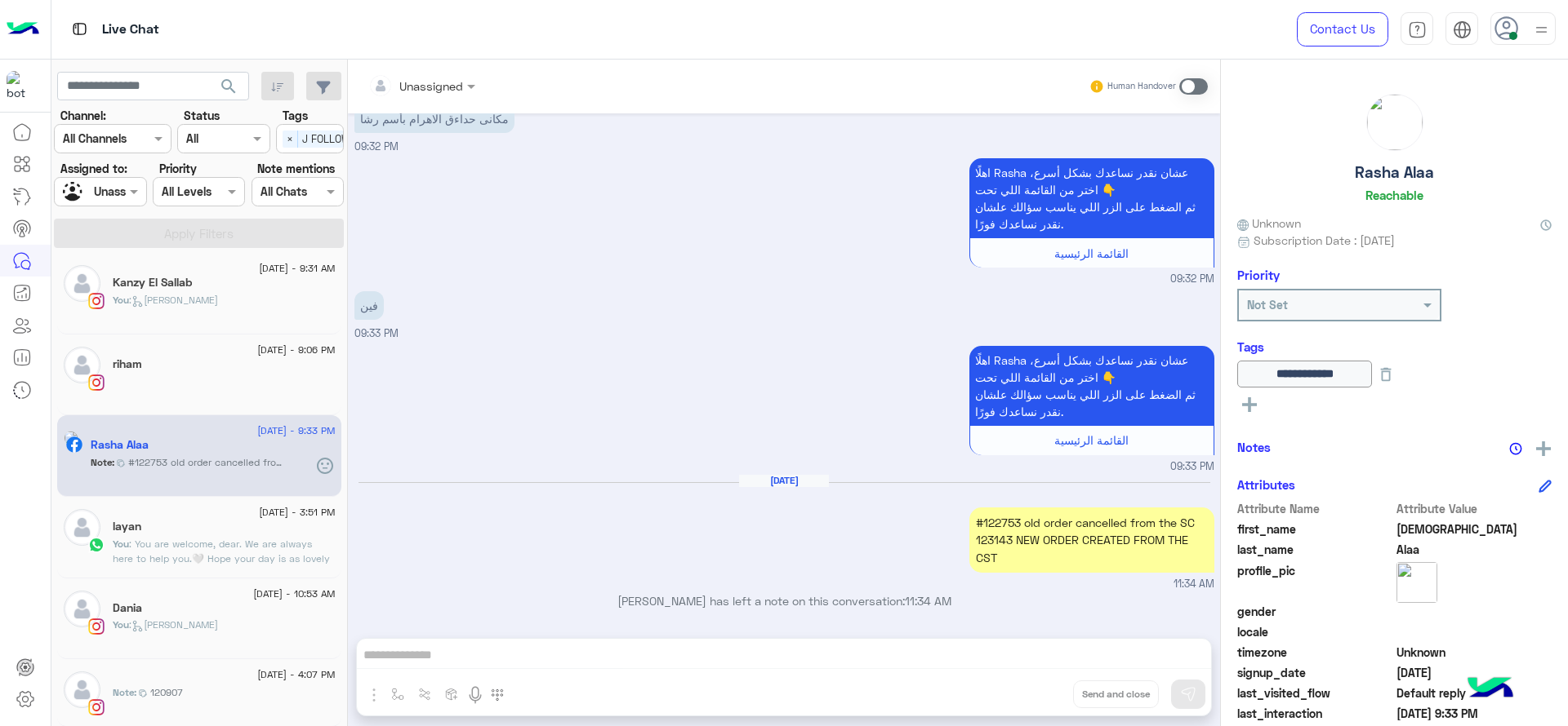
click at [940, 460] on small "09:33 PM" at bounding box center [784, 467] width 860 height 16
click at [232, 689] on div "Note : 120907" at bounding box center [224, 700] width 223 height 28
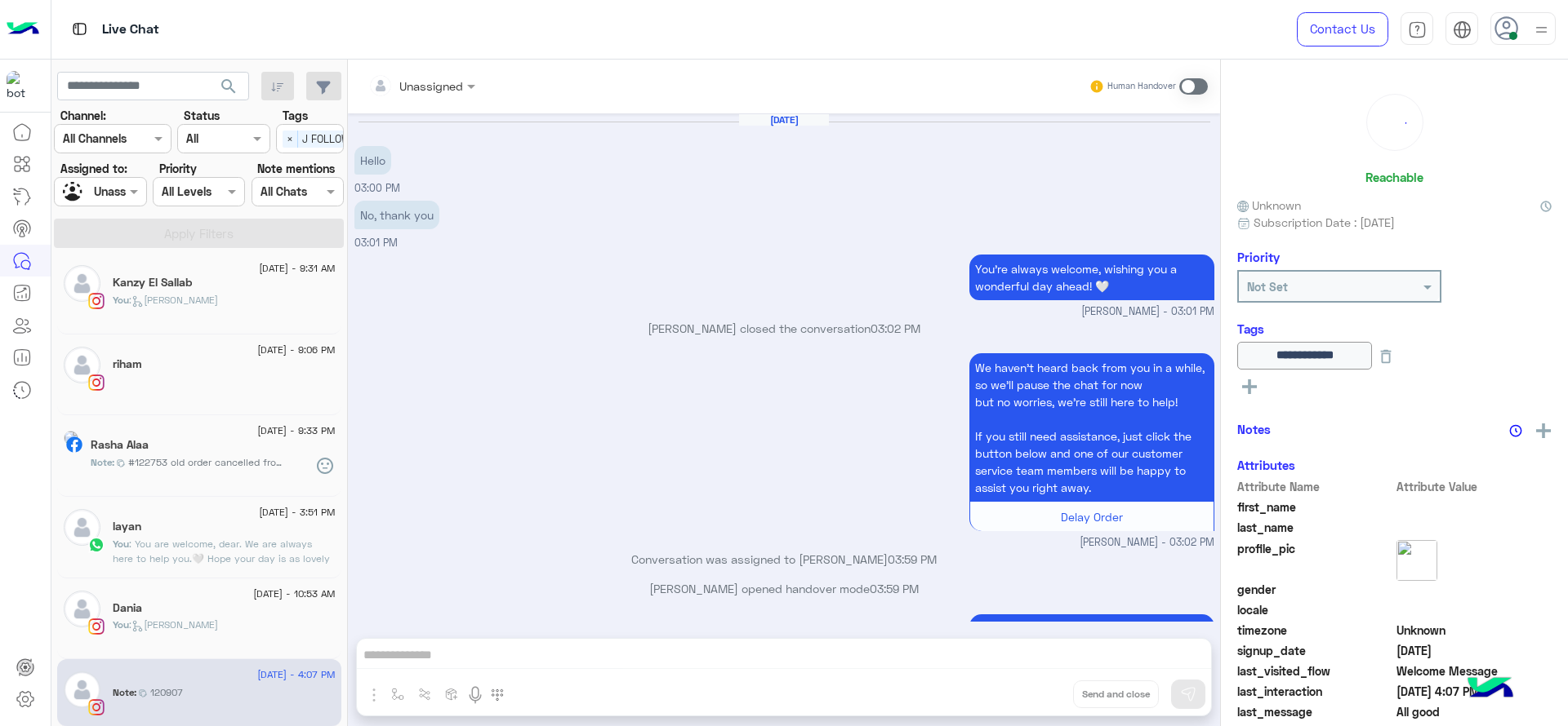
scroll to position [1109, 0]
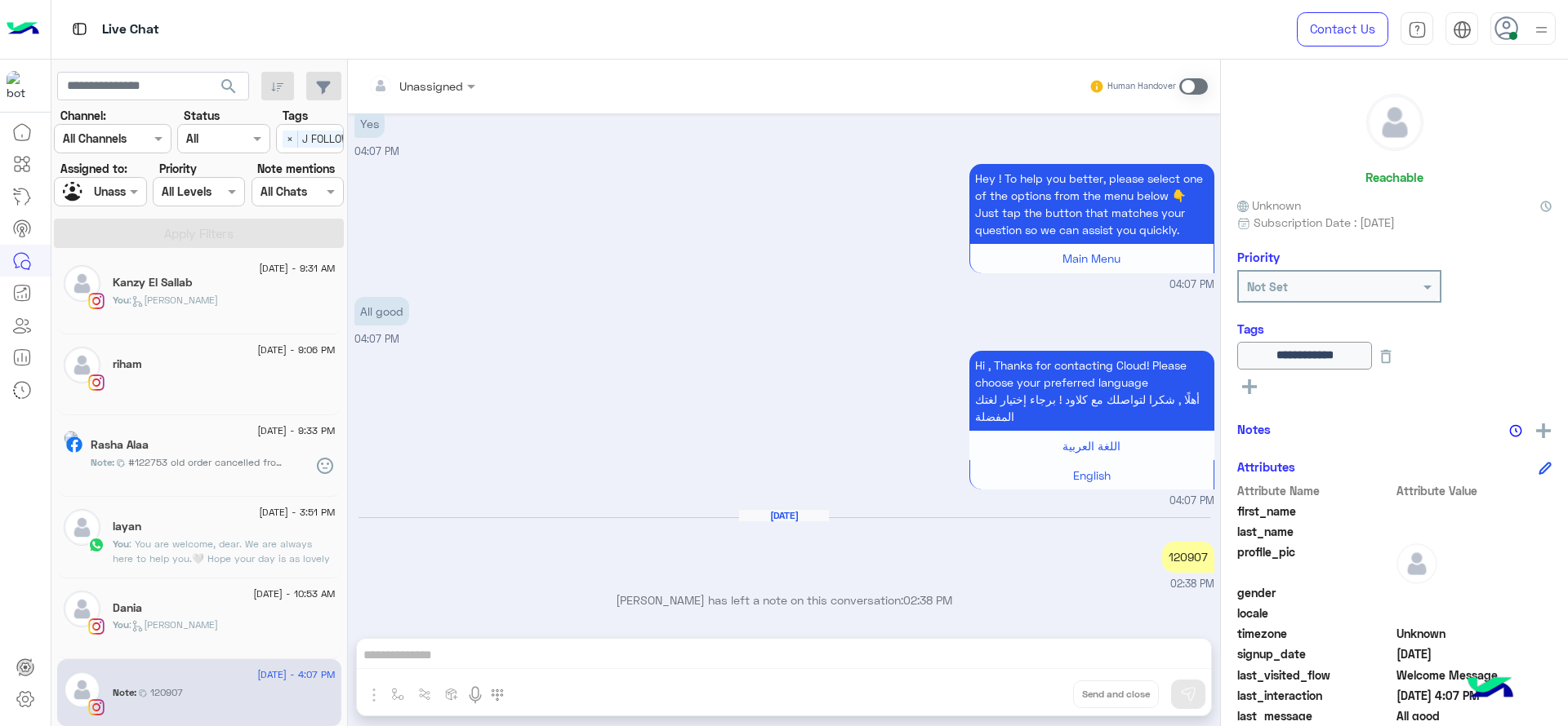
click at [1187, 551] on div "120907" at bounding box center [1188, 557] width 52 height 30
copy div "120907"
click at [124, 187] on div at bounding box center [99, 191] width 91 height 18
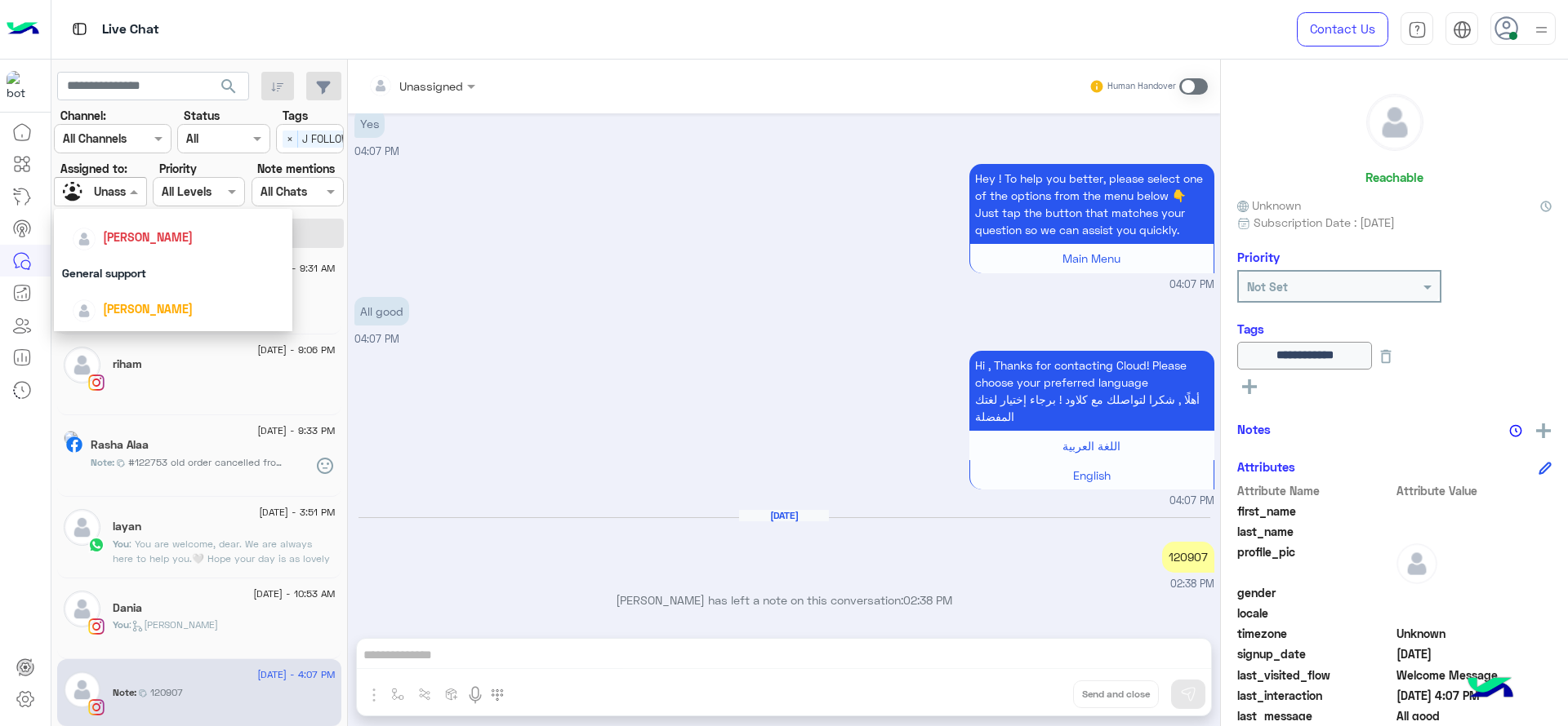
scroll to position [265, 0]
click at [145, 222] on span "[PERSON_NAME]" at bounding box center [148, 222] width 90 height 14
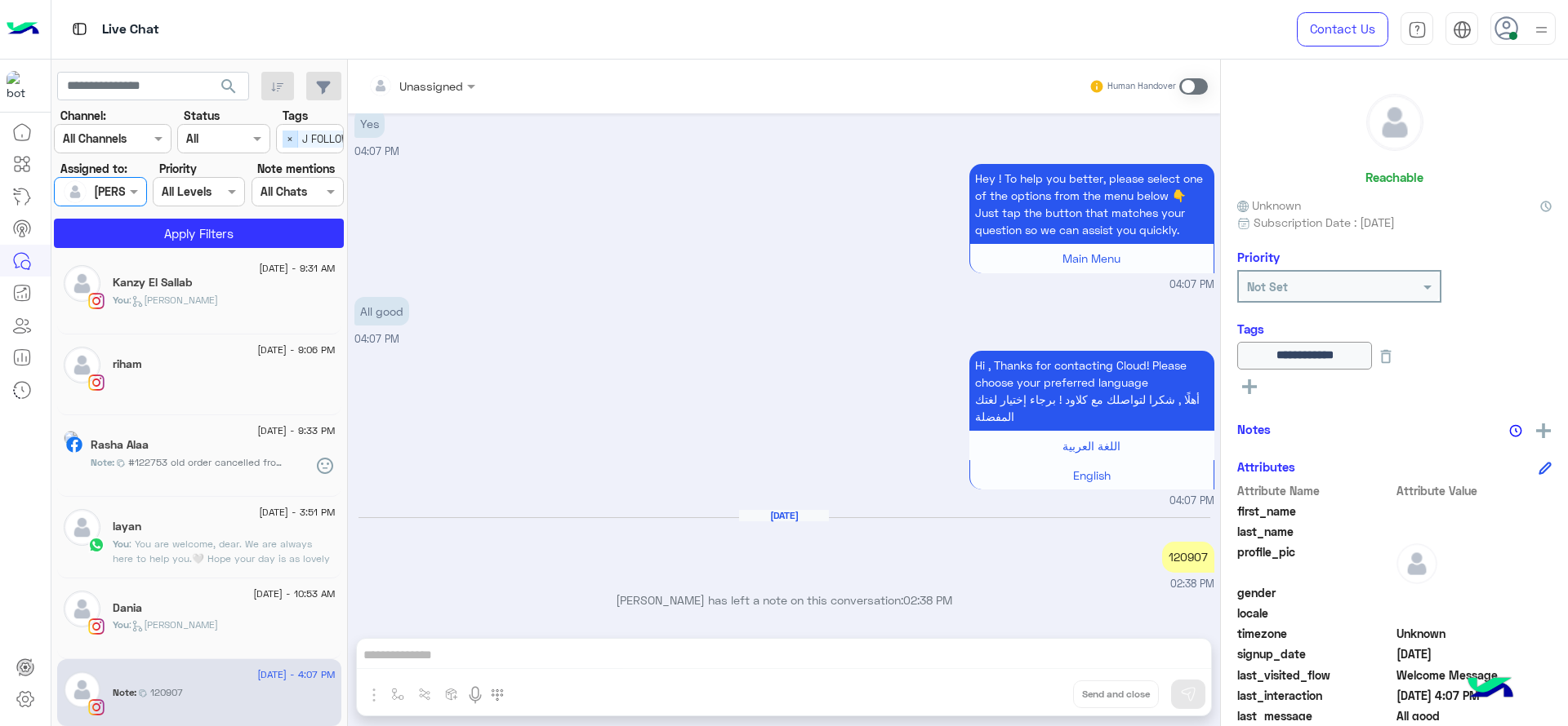
click at [291, 130] on span "×" at bounding box center [291, 138] width 16 height 17
click at [293, 228] on button "Apply Filters" at bounding box center [198, 233] width 290 height 29
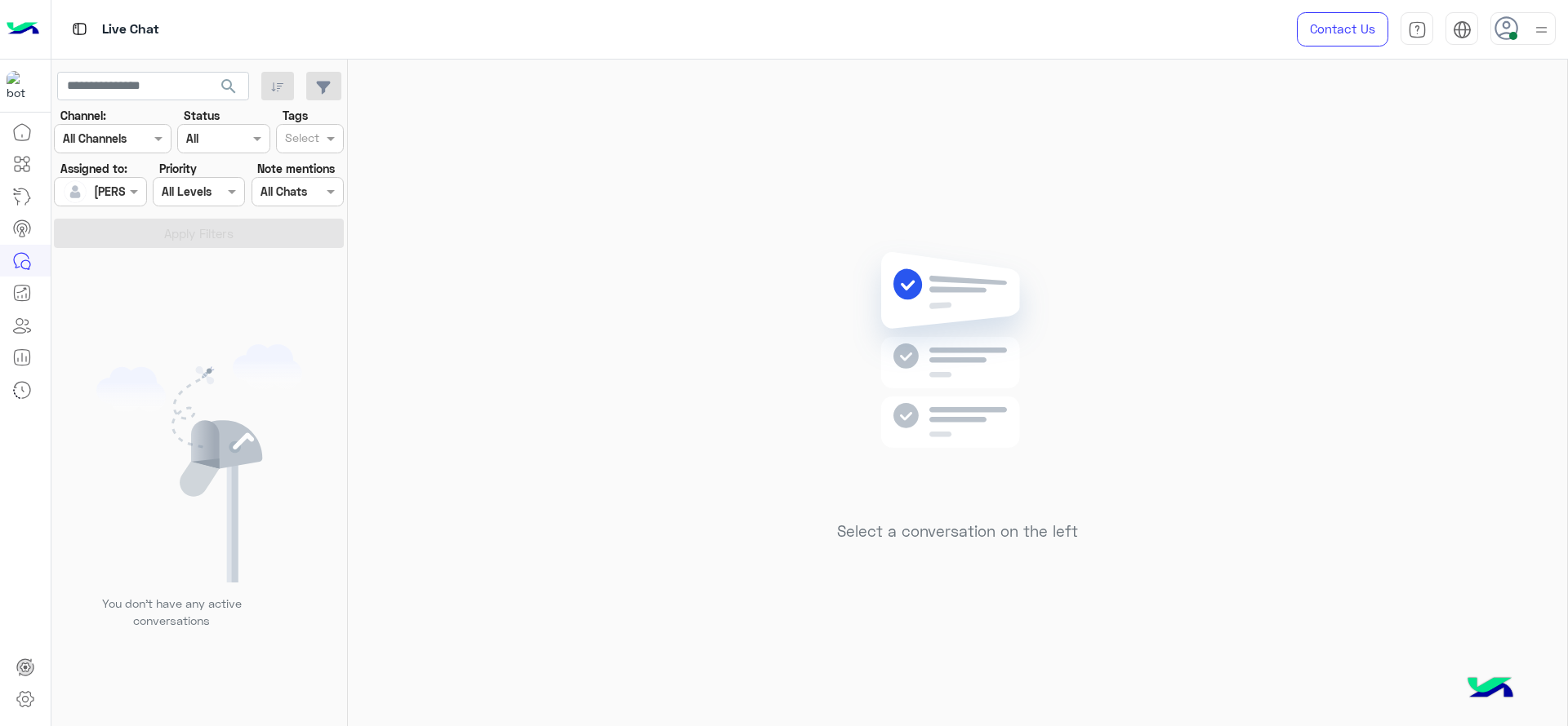
click at [444, 491] on div "Select a conversation on the left" at bounding box center [957, 396] width 1219 height 673
click at [436, 115] on div "Select a conversation on the left" at bounding box center [957, 396] width 1219 height 673
click at [129, 180] on div "Assigned on Jana Aboelseoud" at bounding box center [99, 191] width 92 height 29
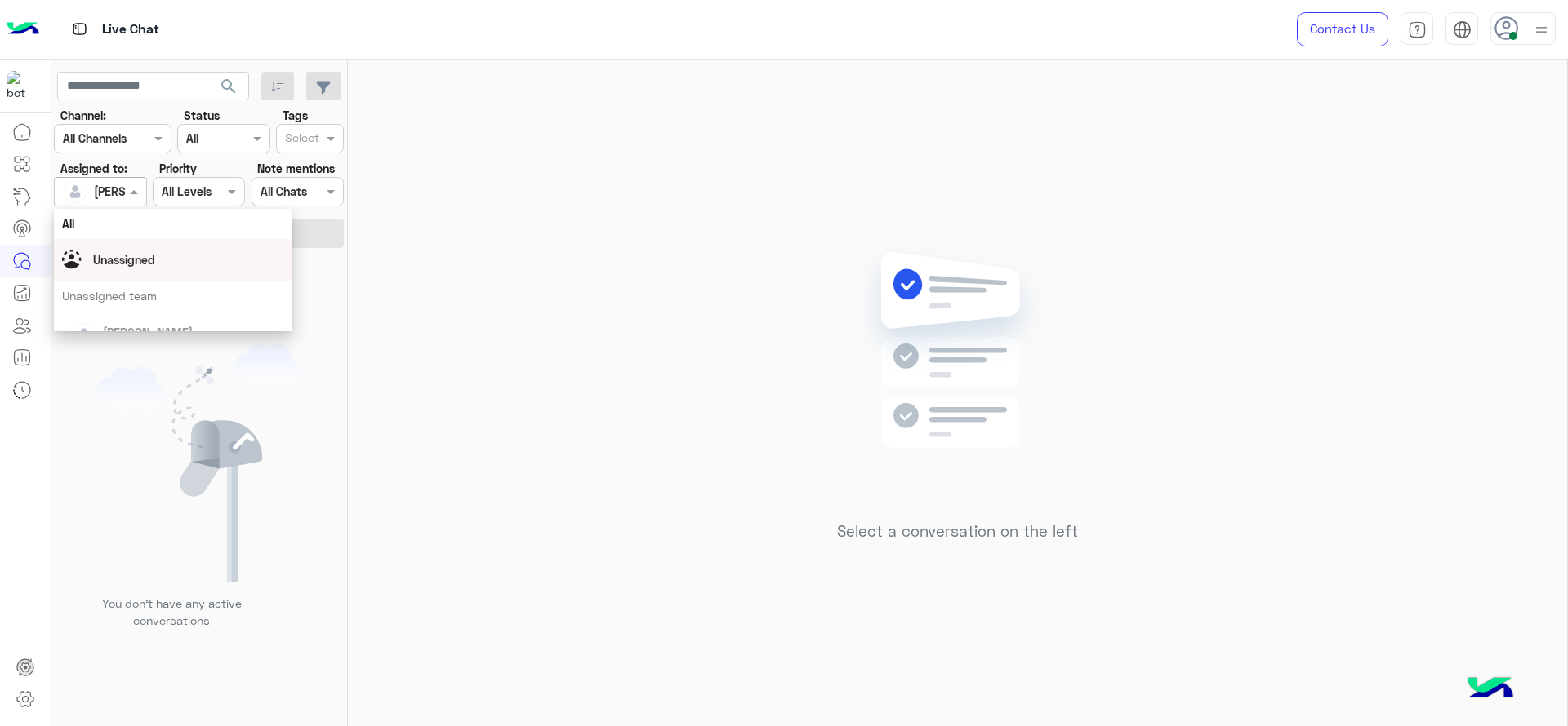
click at [161, 259] on div "Unassigned" at bounding box center [173, 260] width 222 height 28
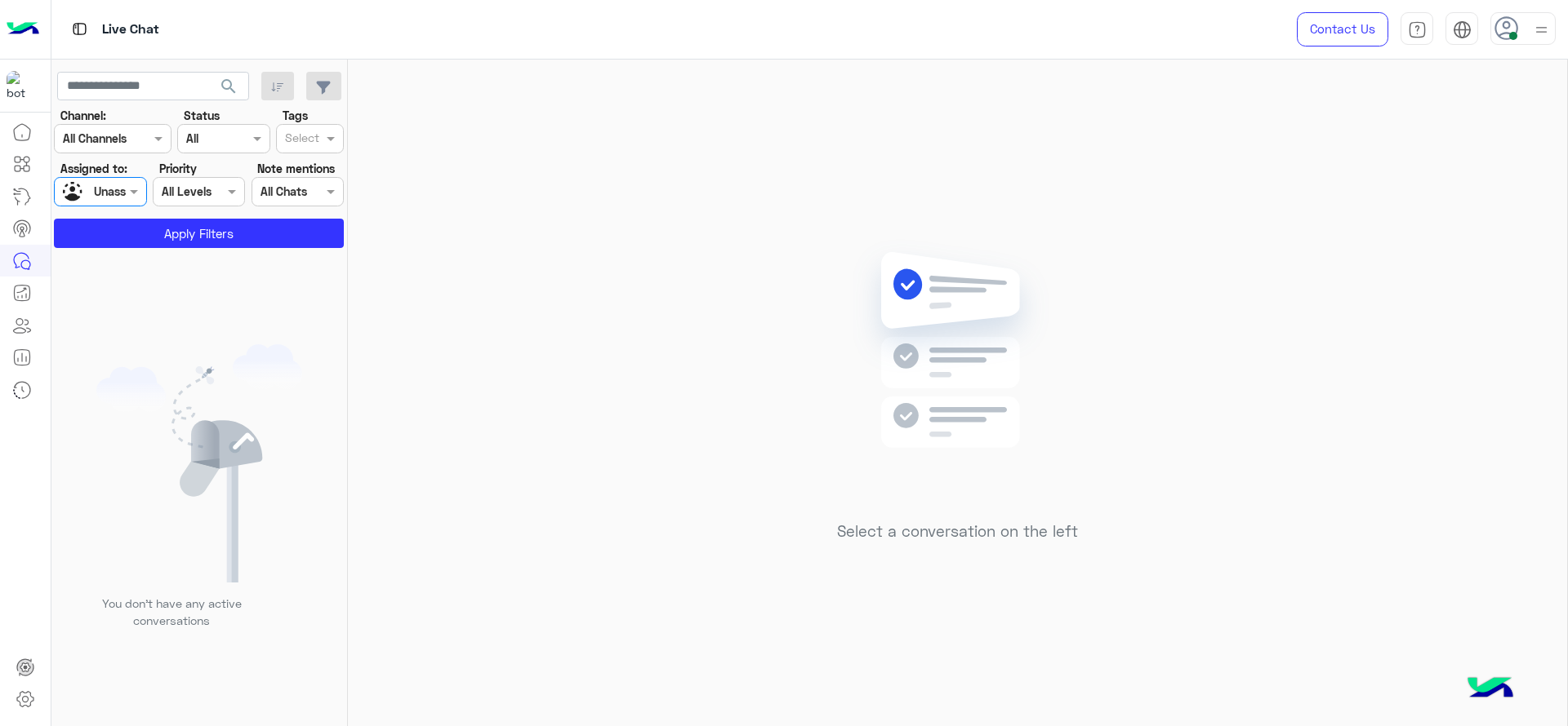
click at [301, 137] on input "text" at bounding box center [302, 139] width 34 height 17
click at [301, 167] on div "J FOLLOW UP" at bounding box center [310, 171] width 51 height 17
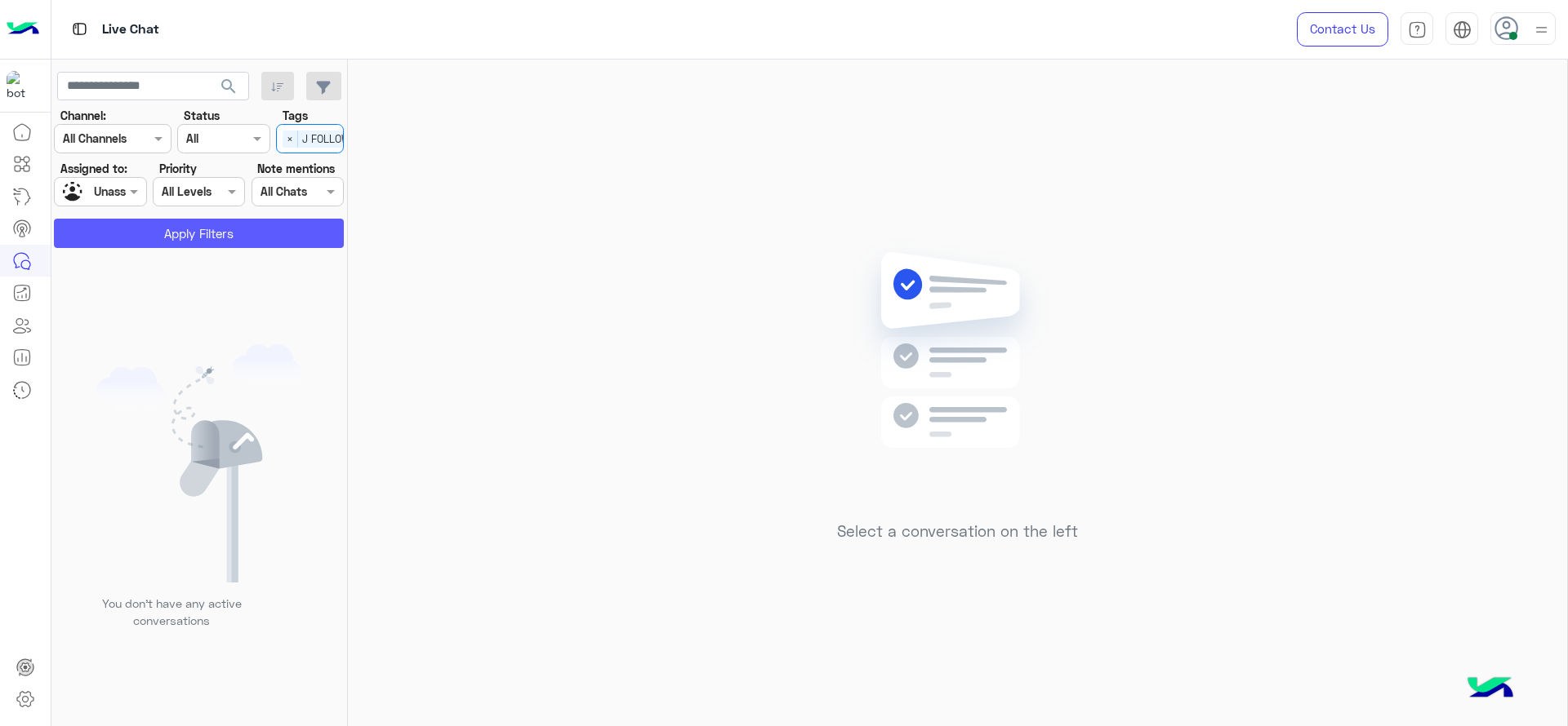
click at [282, 230] on button "Apply Filters" at bounding box center [198, 233] width 290 height 29
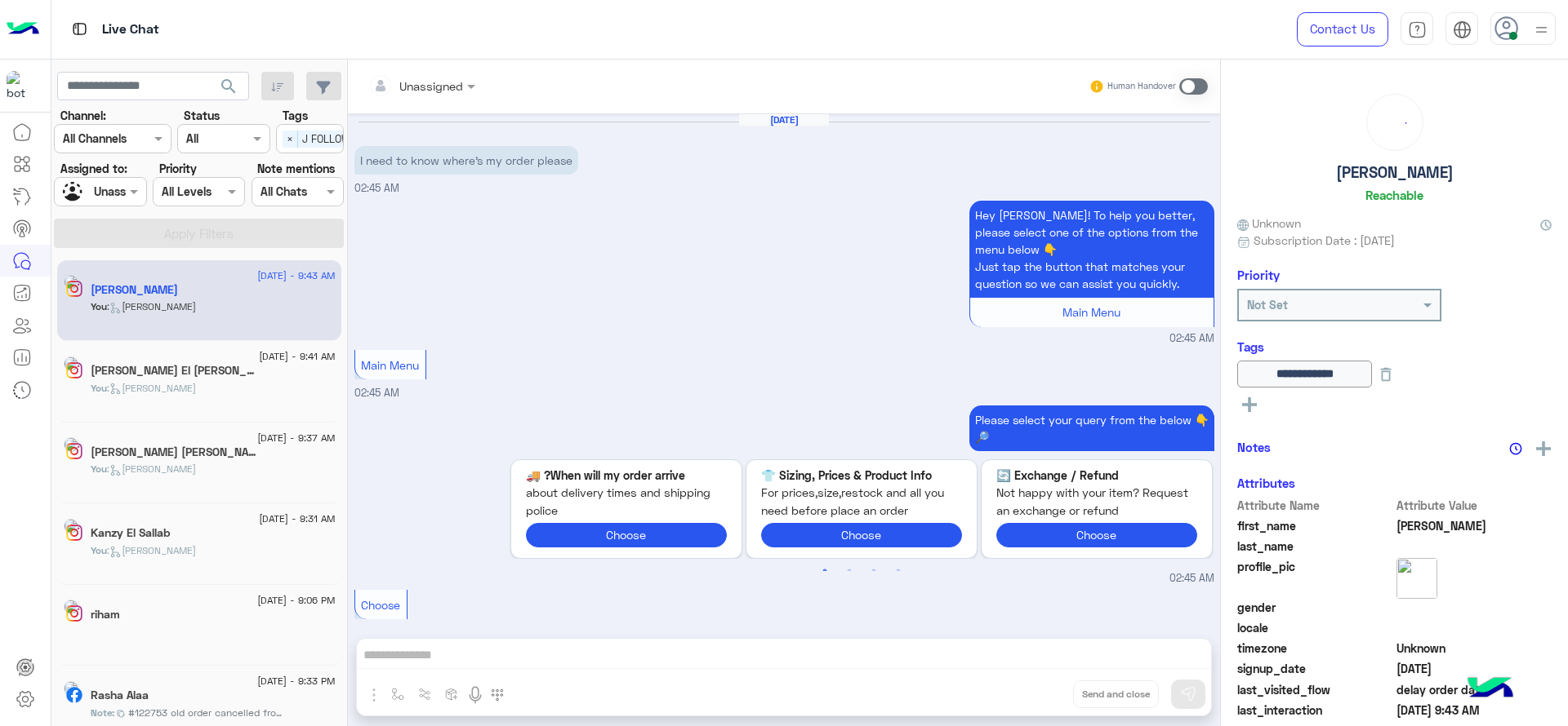
scroll to position [1643, 0]
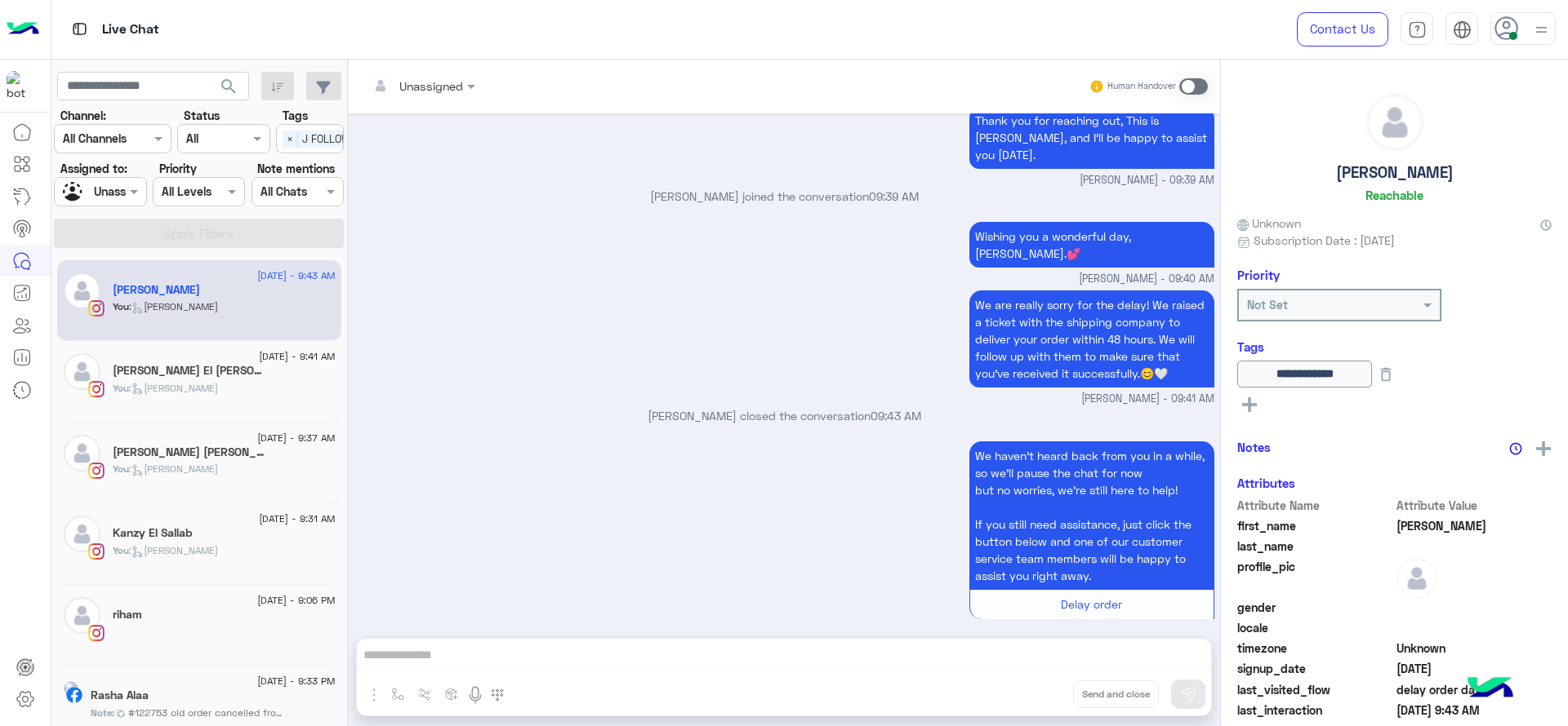
click at [210, 441] on div "[DATE] - 9:37 AM" at bounding box center [224, 440] width 223 height 11
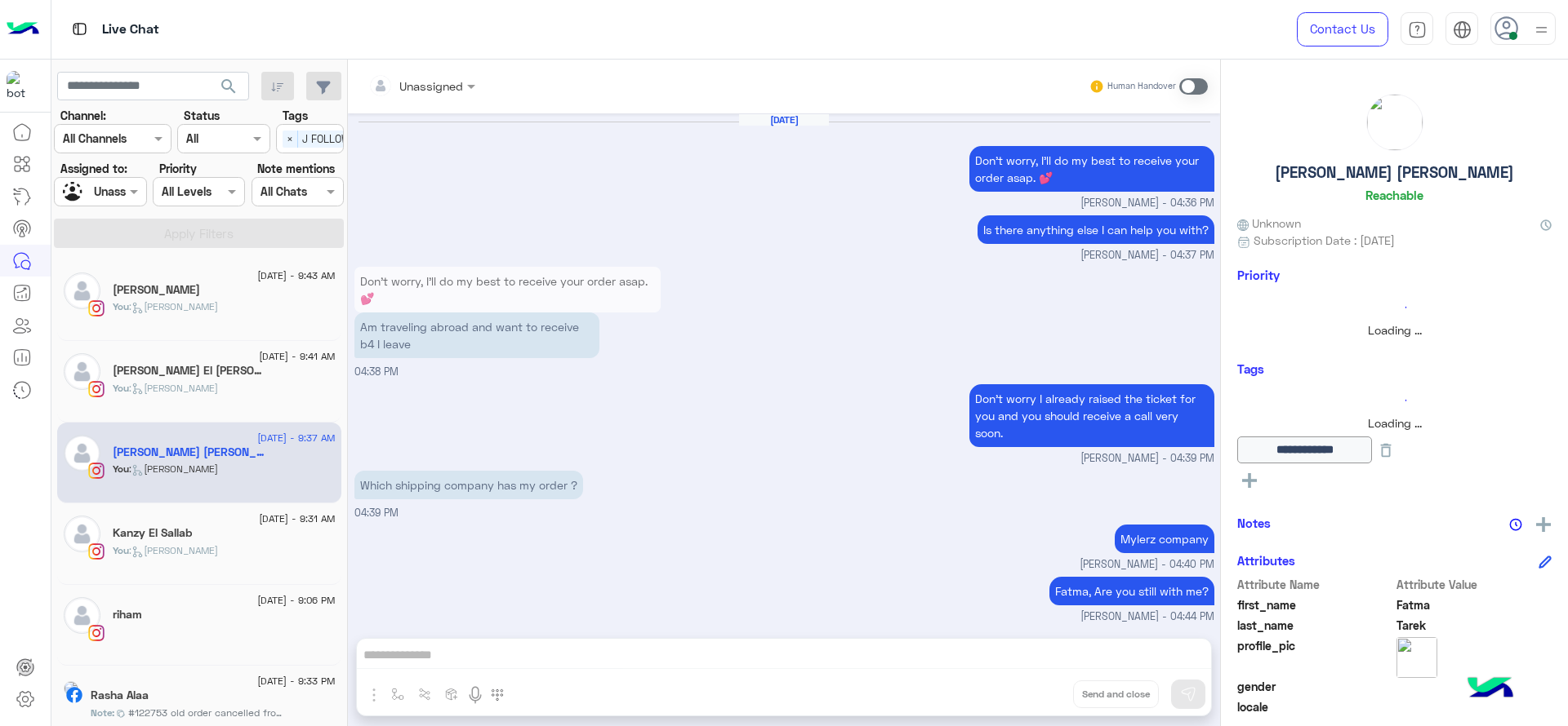
scroll to position [1379, 0]
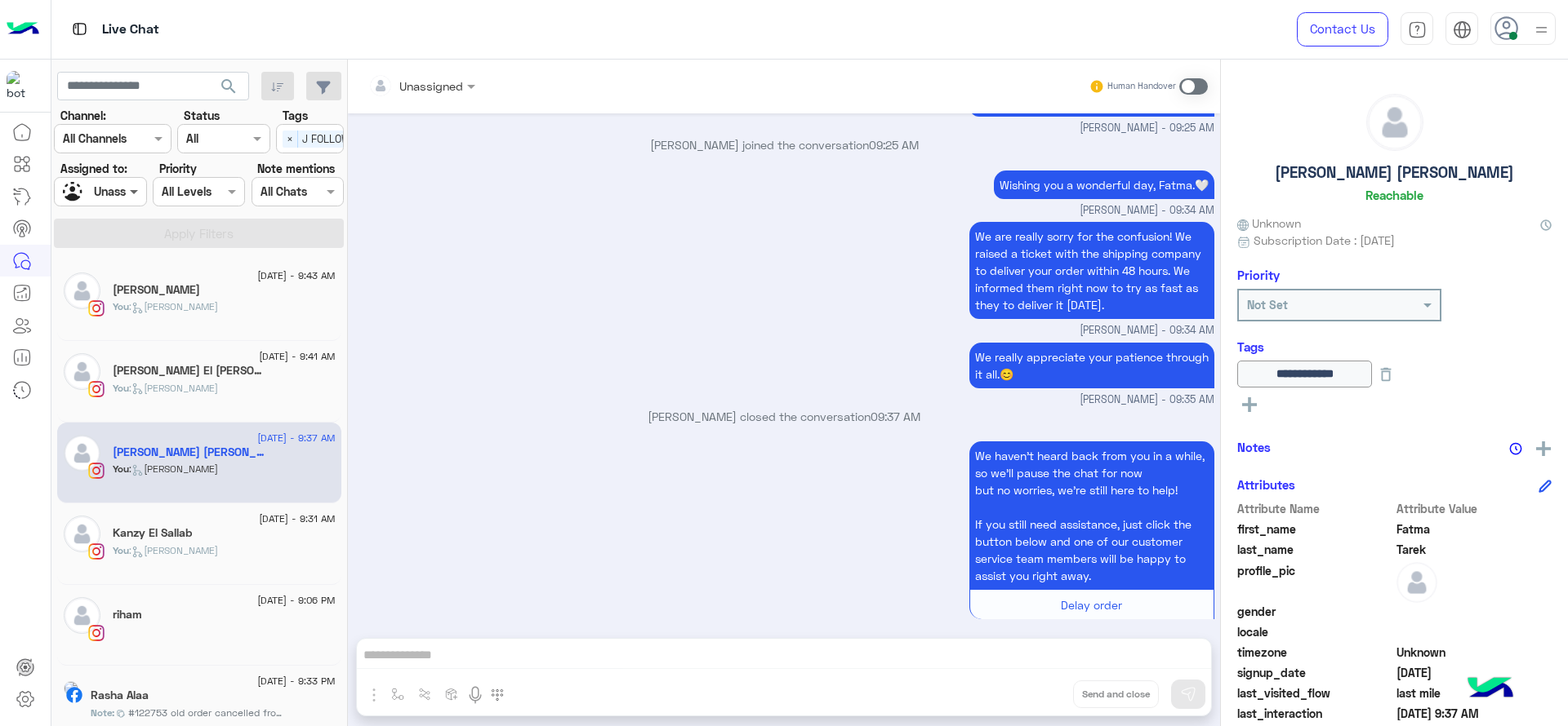
click at [128, 187] on span at bounding box center [136, 191] width 20 height 17
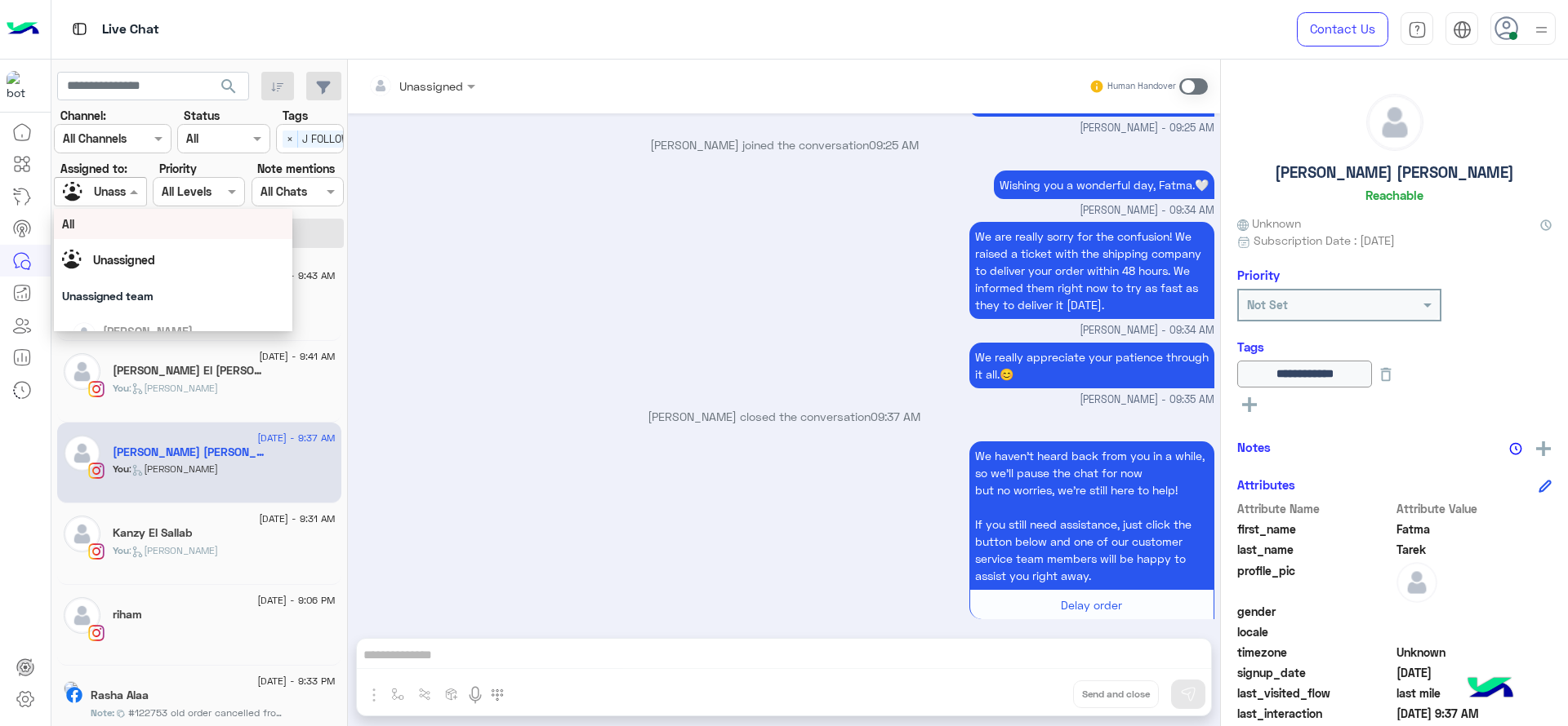
scroll to position [204, 0]
click at [137, 290] on div "[PERSON_NAME]" at bounding box center [148, 282] width 90 height 17
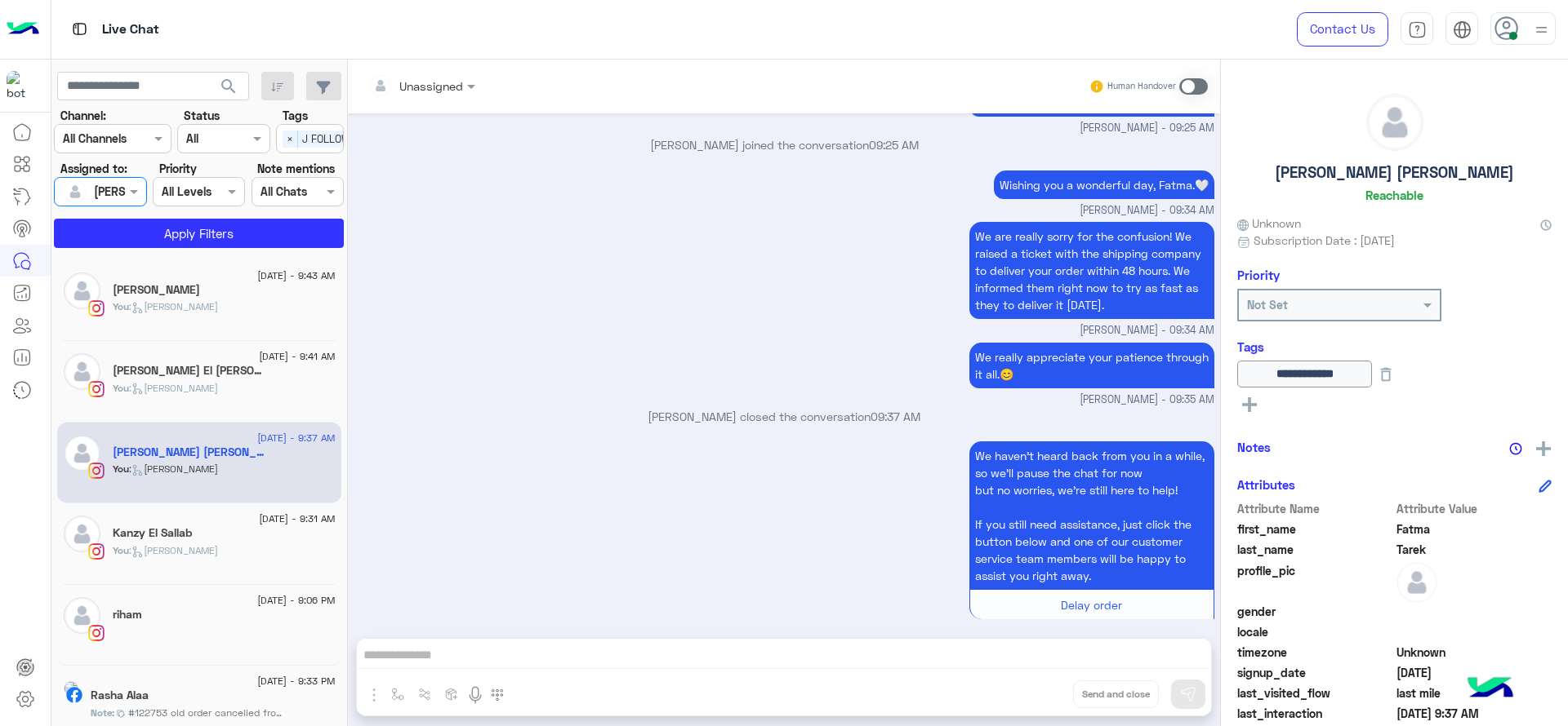
click at [295, 137] on span "×" at bounding box center [291, 138] width 16 height 17
click at [296, 137] on input "text" at bounding box center [302, 139] width 34 height 17
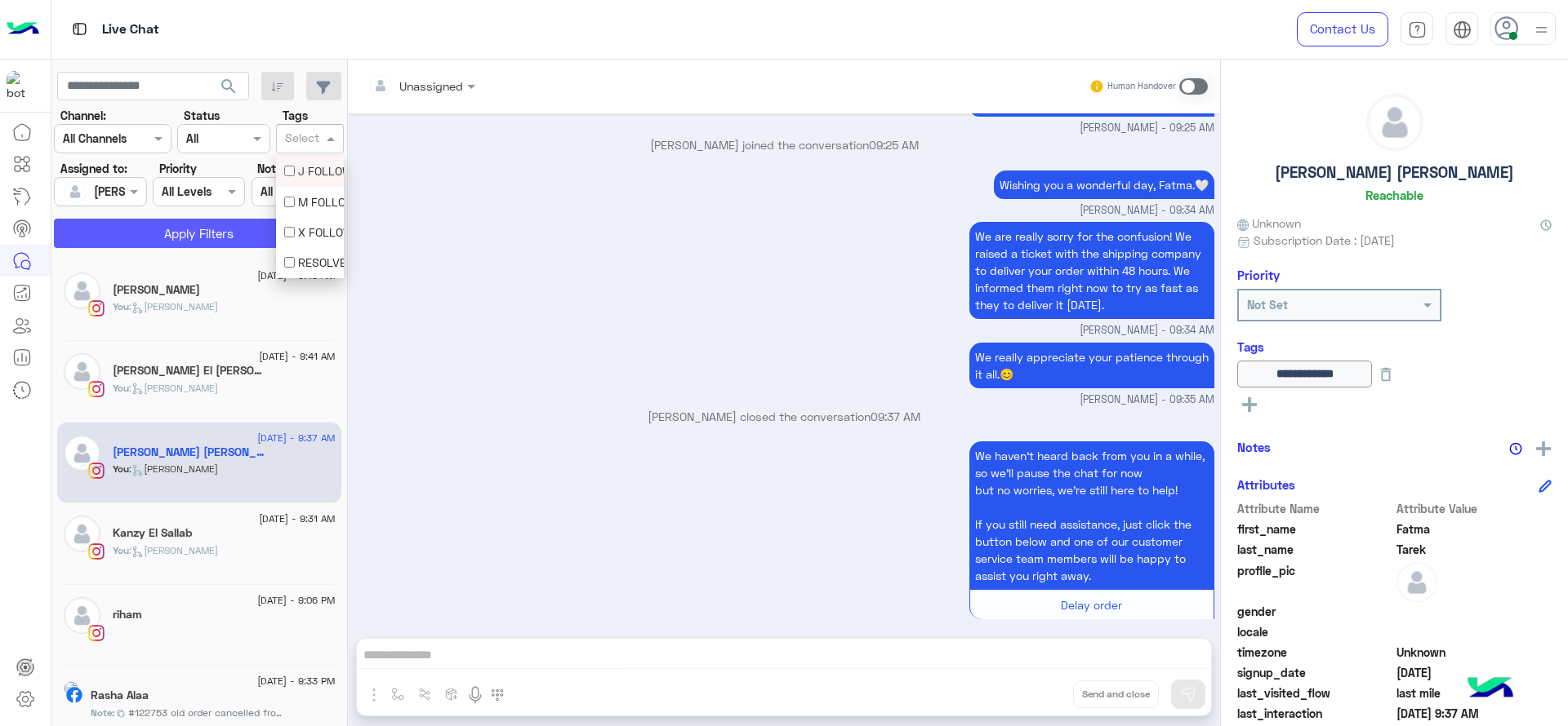
click at [254, 237] on button "Apply Filters" at bounding box center [198, 233] width 290 height 29
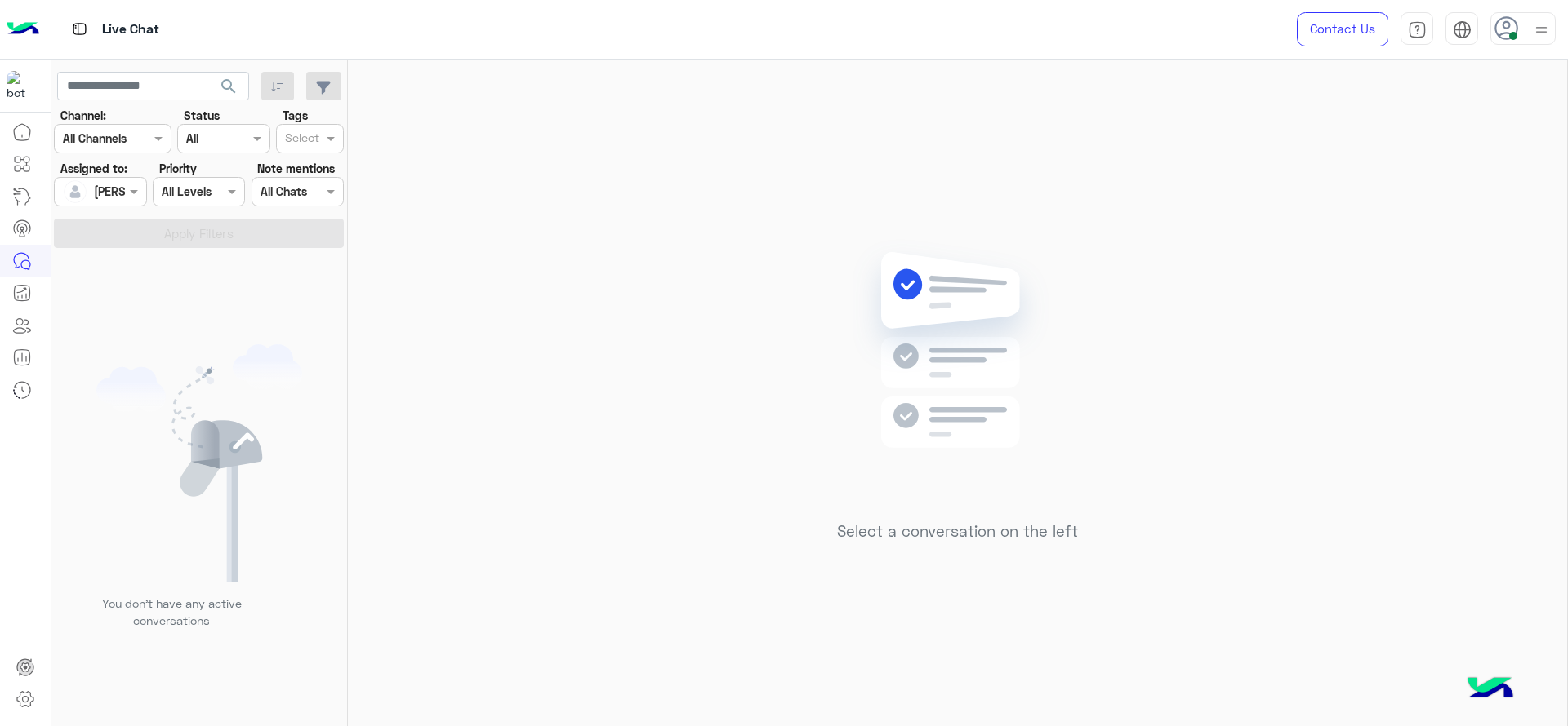
click at [575, 322] on div "Select a conversation on the left" at bounding box center [957, 396] width 1219 height 673
click at [681, 282] on div "Select a conversation on the left" at bounding box center [957, 396] width 1219 height 673
click at [122, 194] on div at bounding box center [99, 191] width 91 height 18
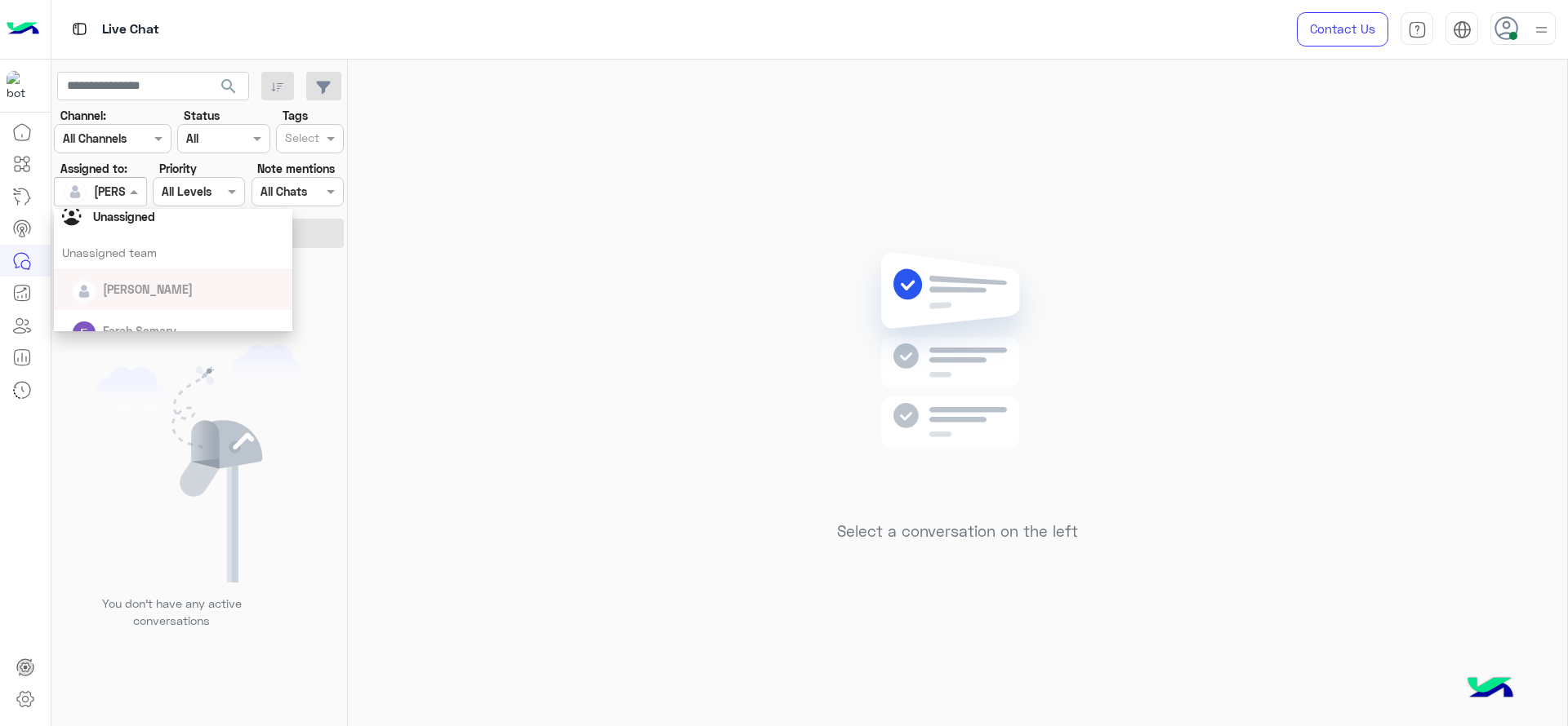
scroll to position [40, 0]
click at [136, 226] on div "Unassigned" at bounding box center [124, 218] width 62 height 17
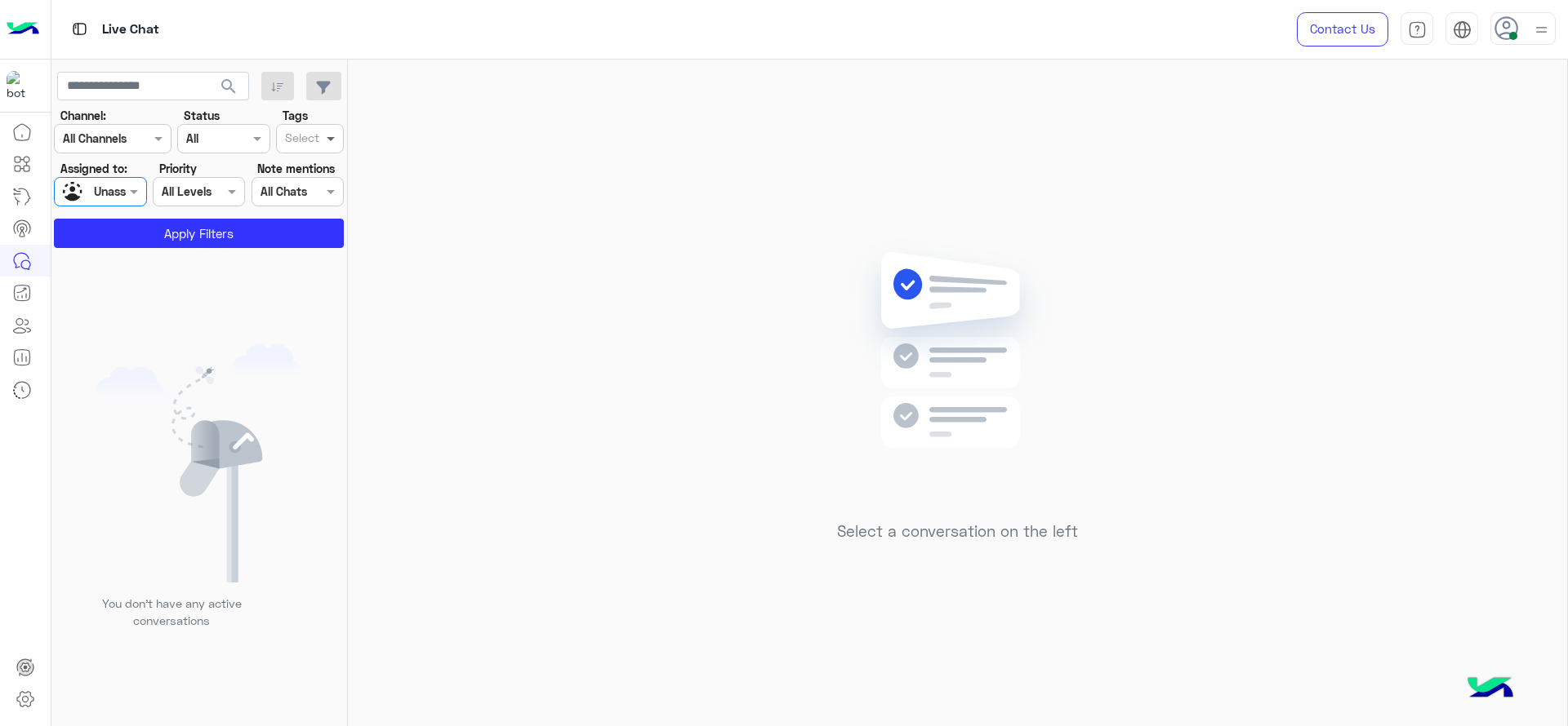
click at [323, 136] on span at bounding box center [332, 137] width 20 height 17
click at [311, 178] on div "J FOLLOW UP" at bounding box center [310, 171] width 51 height 17
click at [282, 217] on section "Channel: Channel All Channels Status Channel All Tags Select × J FOLLOW UP Assi…" at bounding box center [199, 178] width 272 height 141
click at [283, 226] on button "Apply Filters" at bounding box center [198, 233] width 290 height 29
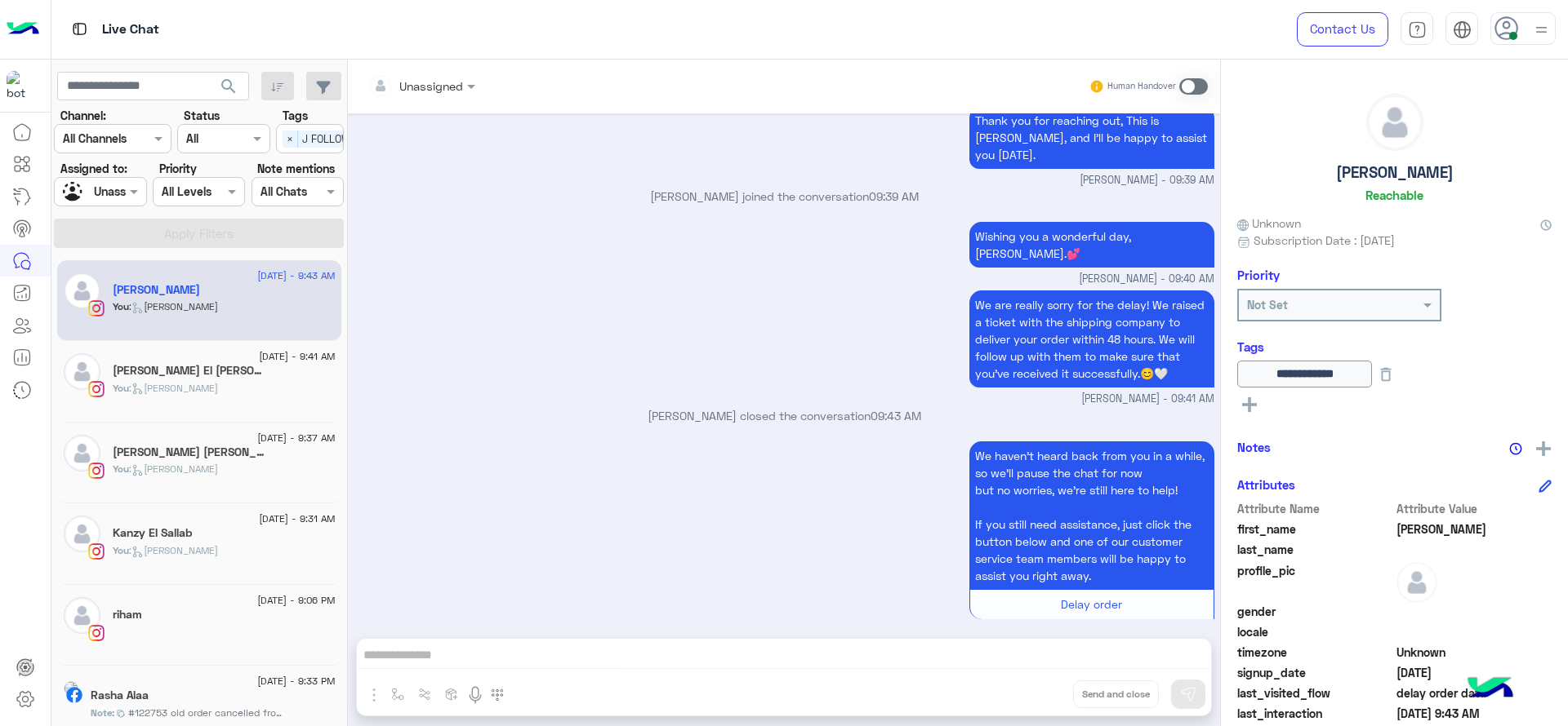
click at [214, 379] on div "[PERSON_NAME] El [PERSON_NAME]" at bounding box center [224, 372] width 223 height 17
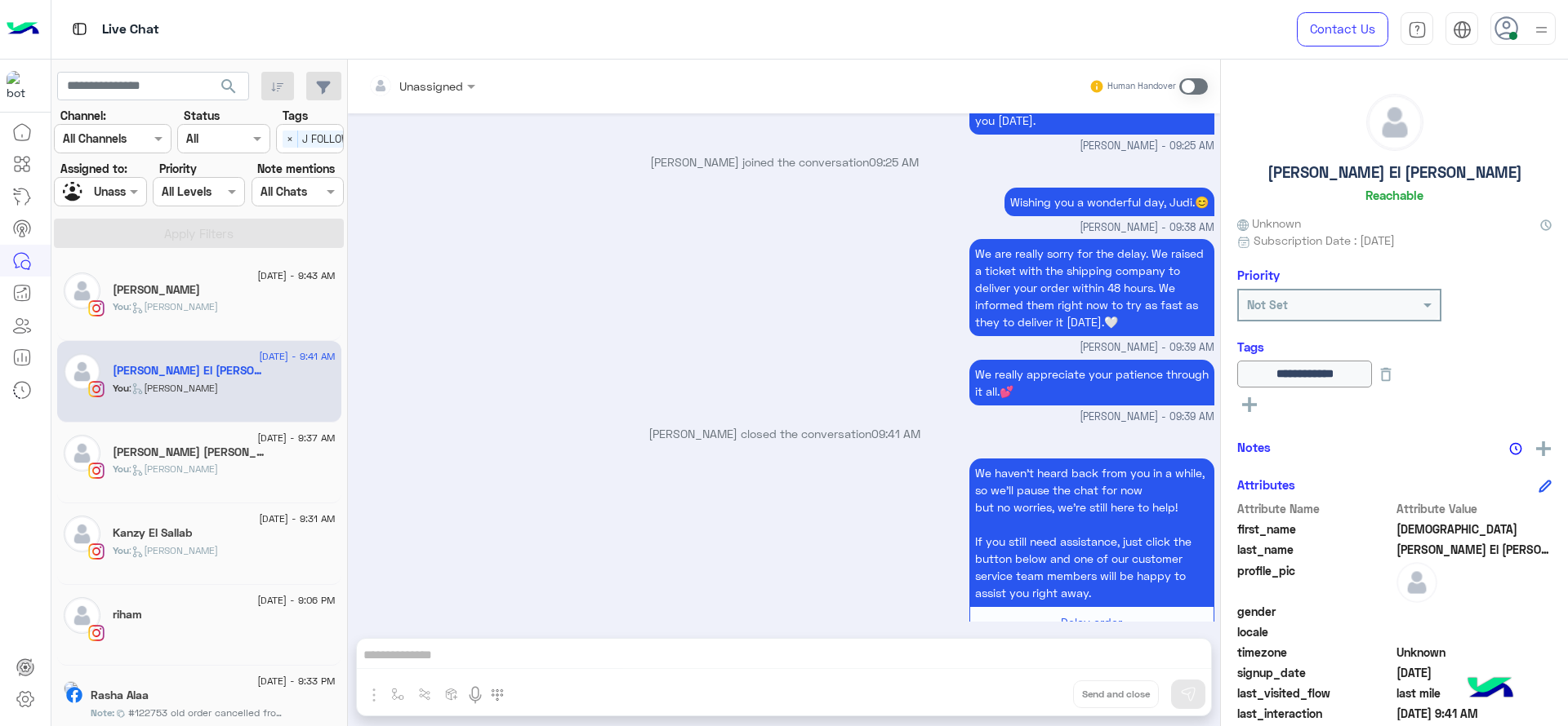
scroll to position [251, 0]
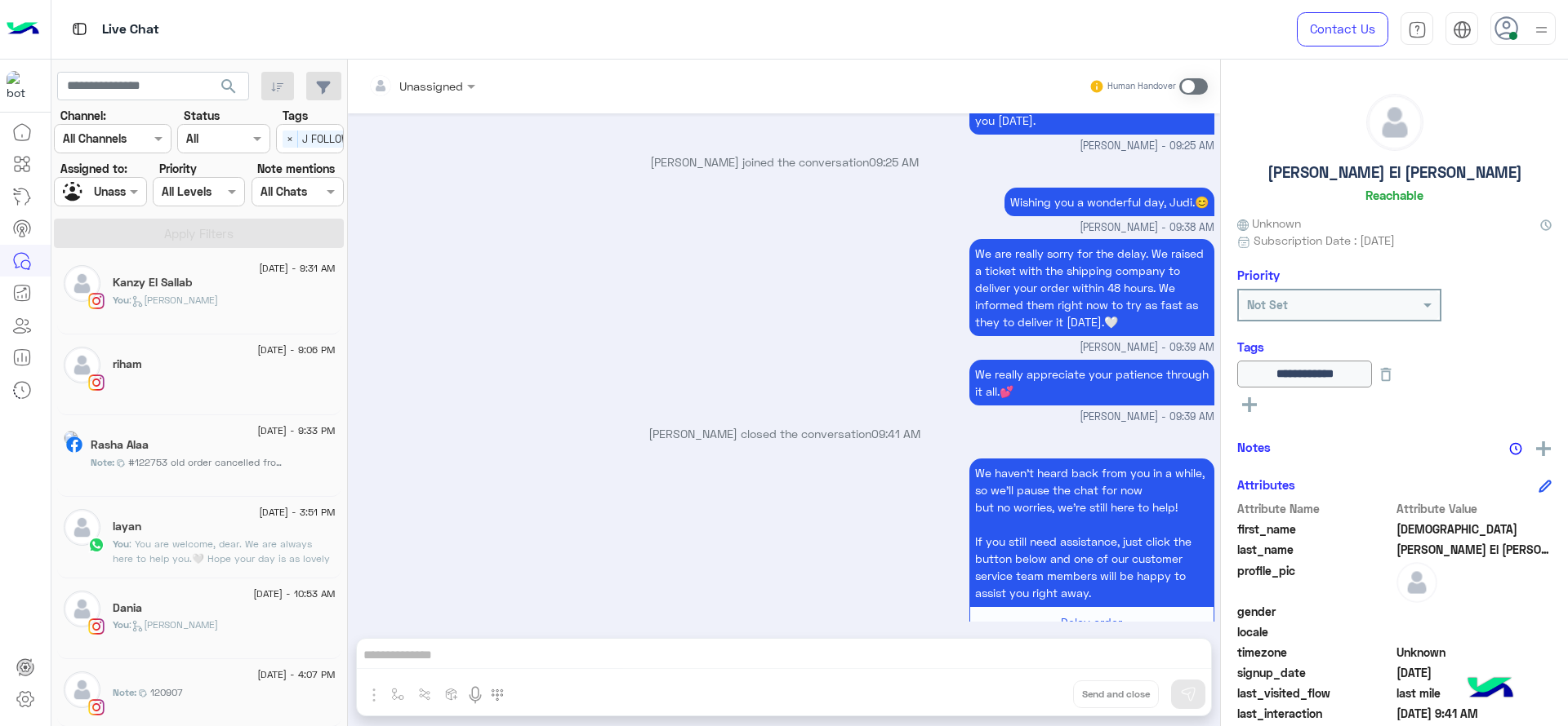
click at [210, 604] on div "Dania" at bounding box center [224, 610] width 223 height 17
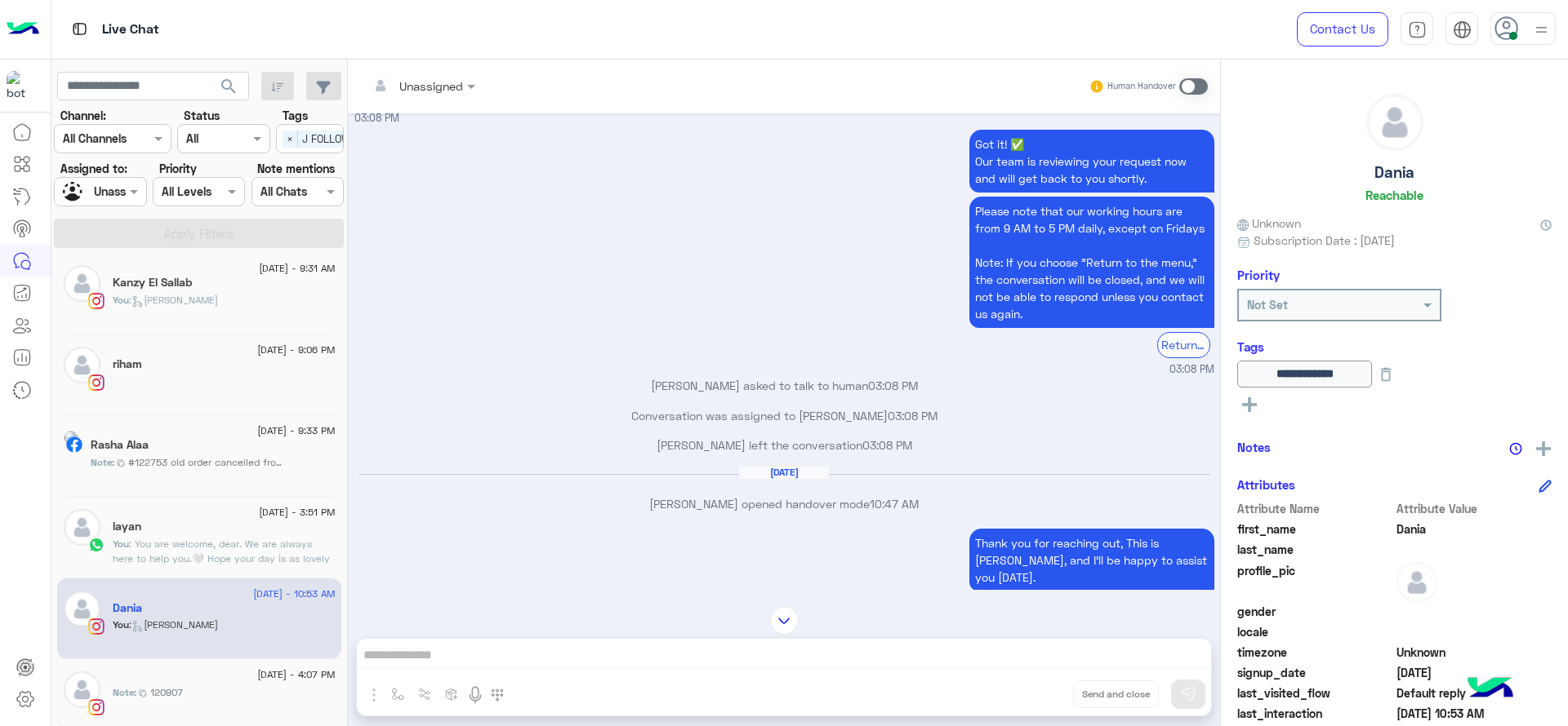
scroll to position [759, 0]
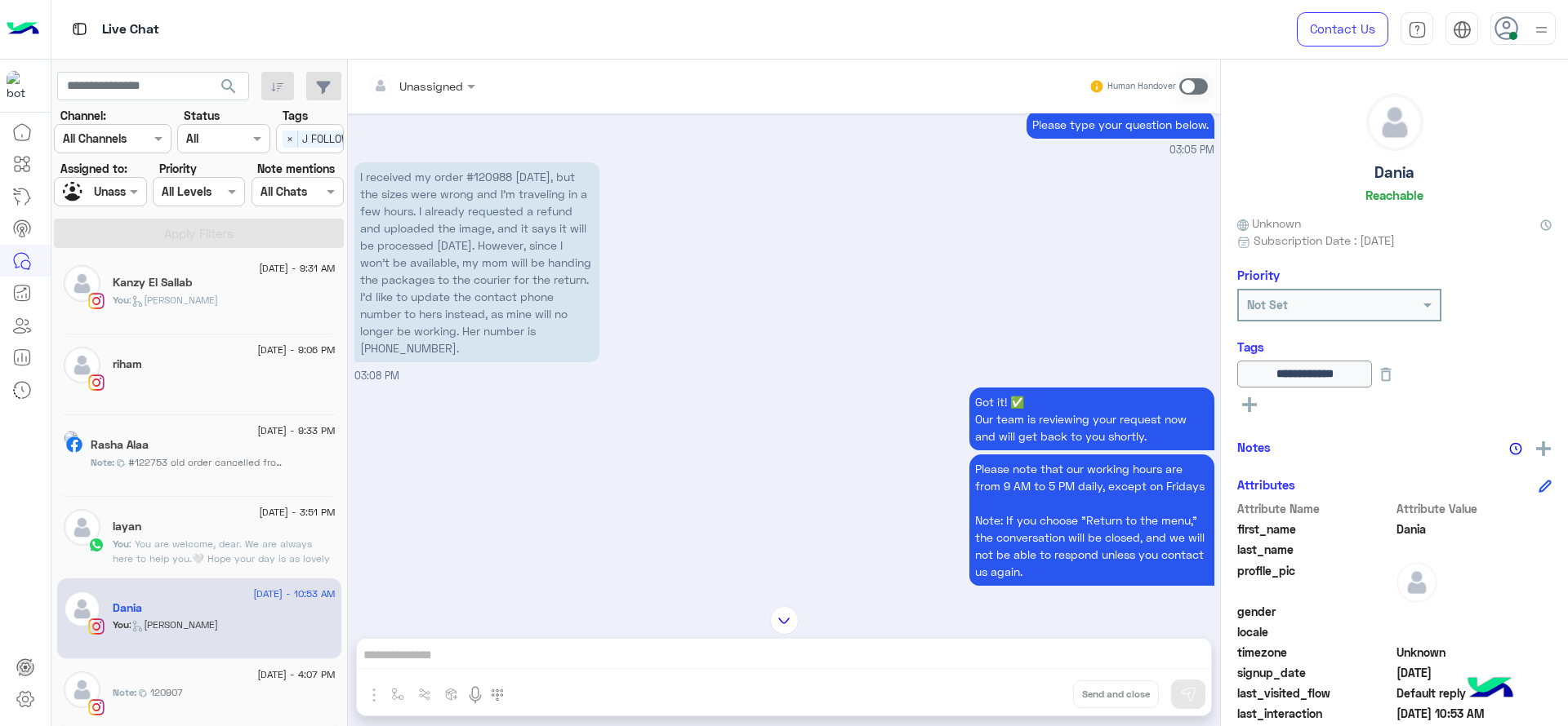
click at [501, 186] on p "I received my order #120988 [DATE], but the sizes were wrong and I’m traveling …" at bounding box center [477, 262] width 245 height 200
click at [501, 181] on p "I received my order #120988 [DATE], but the sizes were wrong and I’m traveling …" at bounding box center [477, 262] width 245 height 200
copy p "120988"
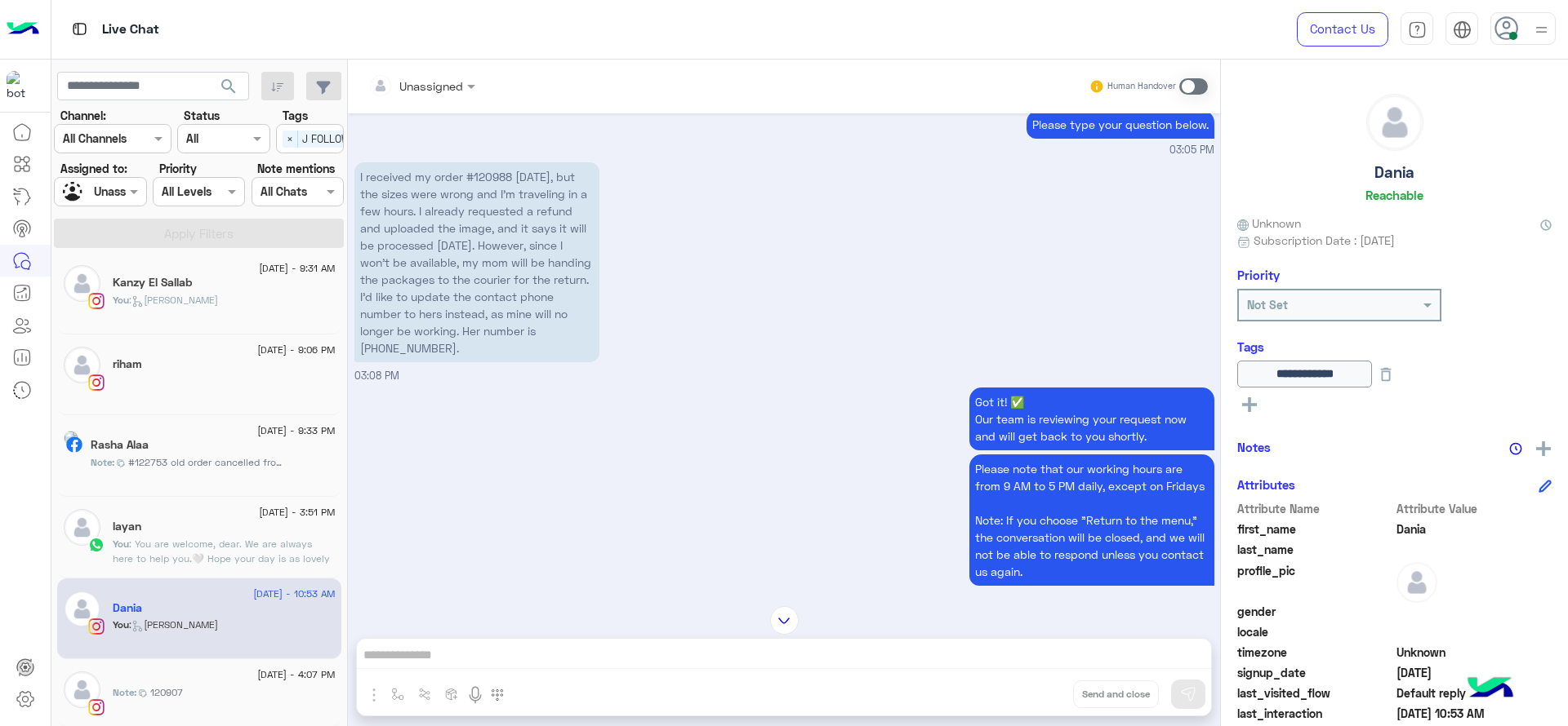
click at [586, 356] on p "I received my order #120988 [DATE], but the sizes were wrong and I’m traveling …" at bounding box center [477, 262] width 245 height 200
click at [586, 356] on p "I received my order #120988 today, but the sizes were wrong and I’m traveling i…" at bounding box center [477, 262] width 245 height 200
click at [126, 197] on span at bounding box center [136, 191] width 20 height 17
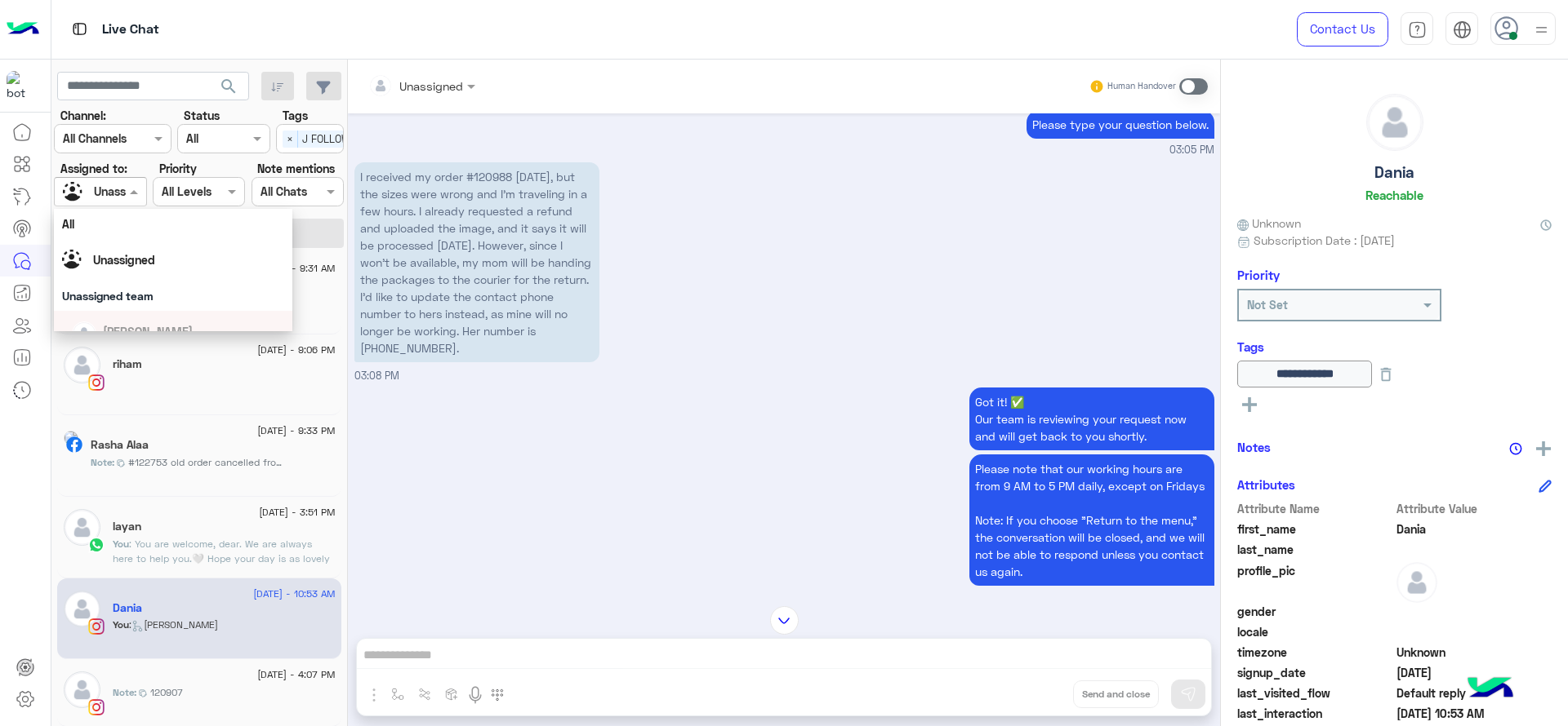
click at [232, 535] on div "layan" at bounding box center [224, 528] width 223 height 17
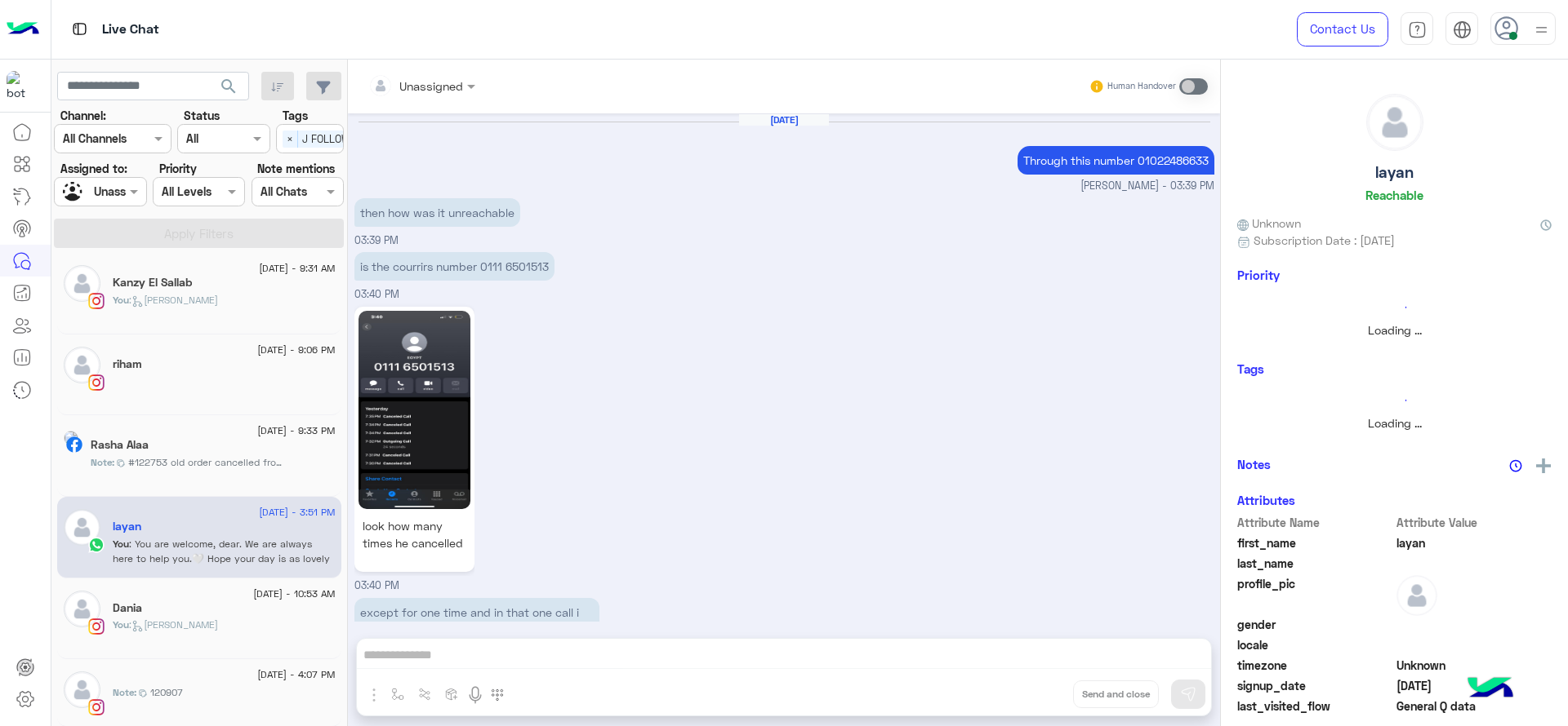
scroll to position [1096, 0]
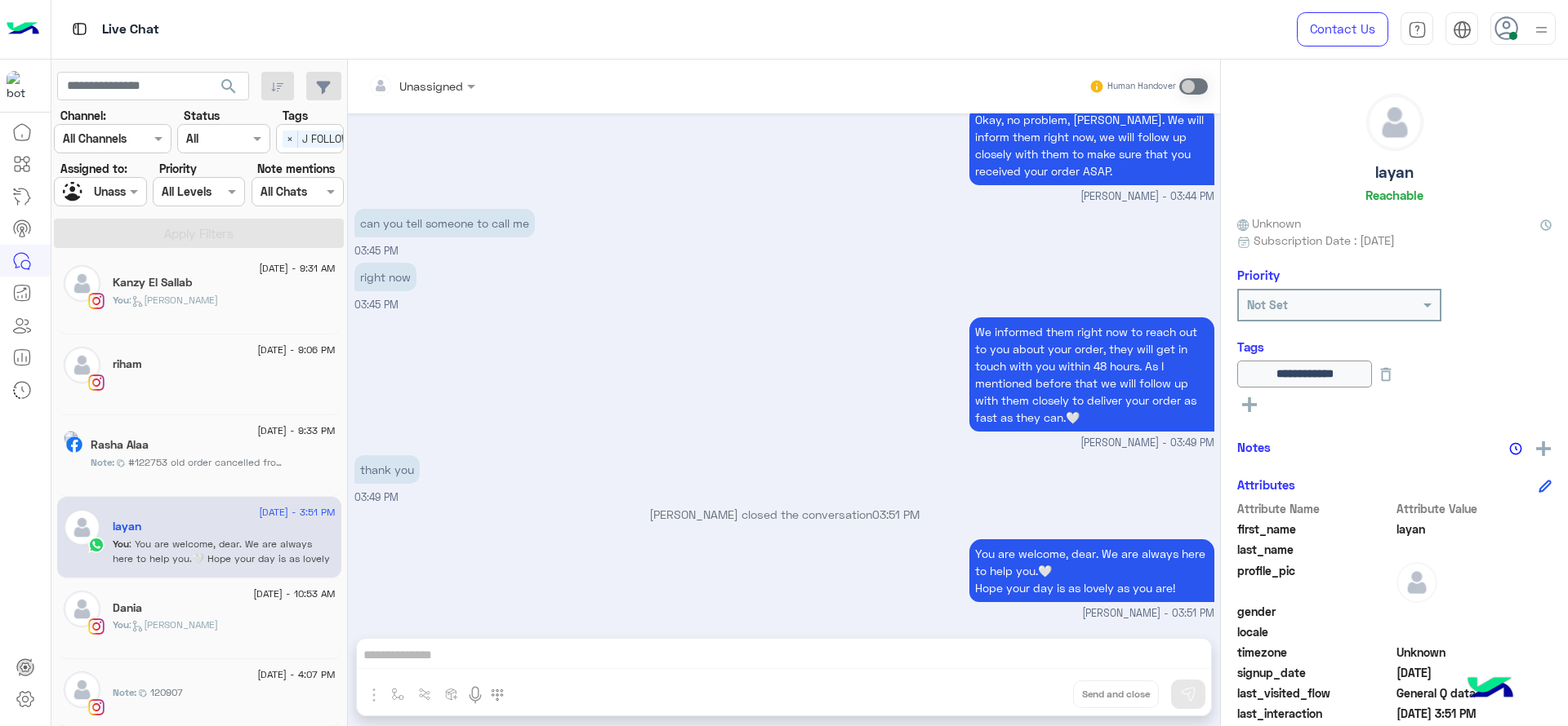
click at [471, 517] on p "Jana Aboelseoud closed the conversation 03:51 PM" at bounding box center [784, 514] width 860 height 17
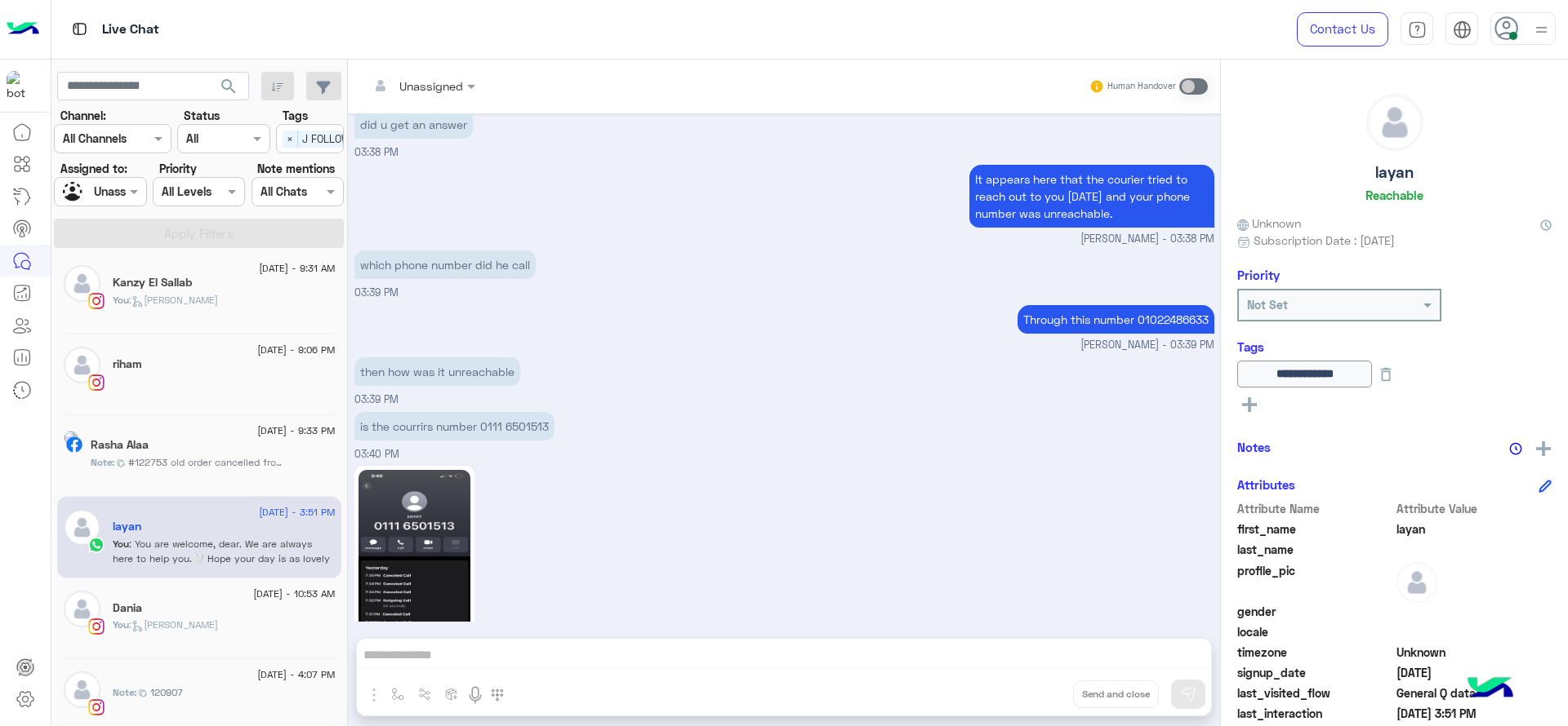
scroll to position [2255, 0]
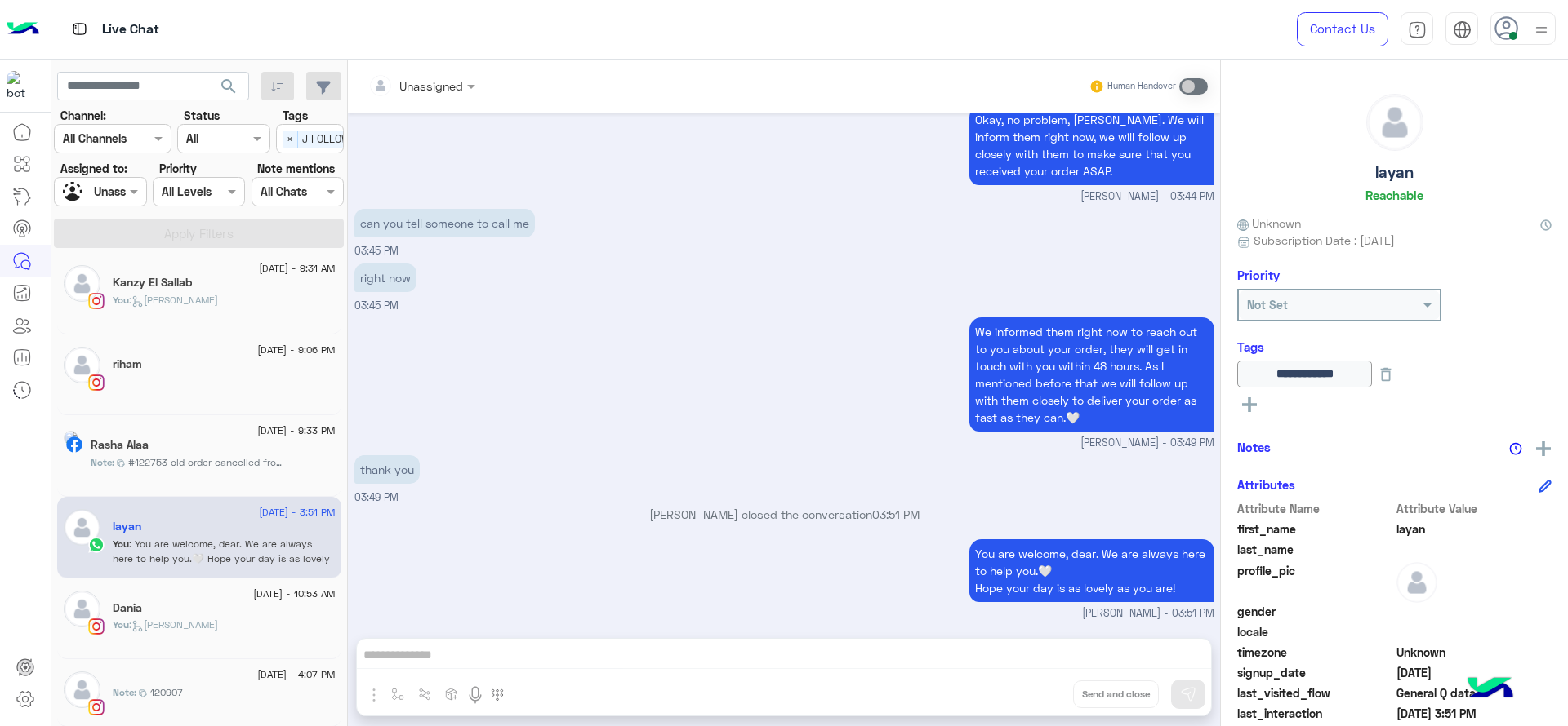
click at [268, 643] on div "You : Jana close" at bounding box center [224, 632] width 223 height 28
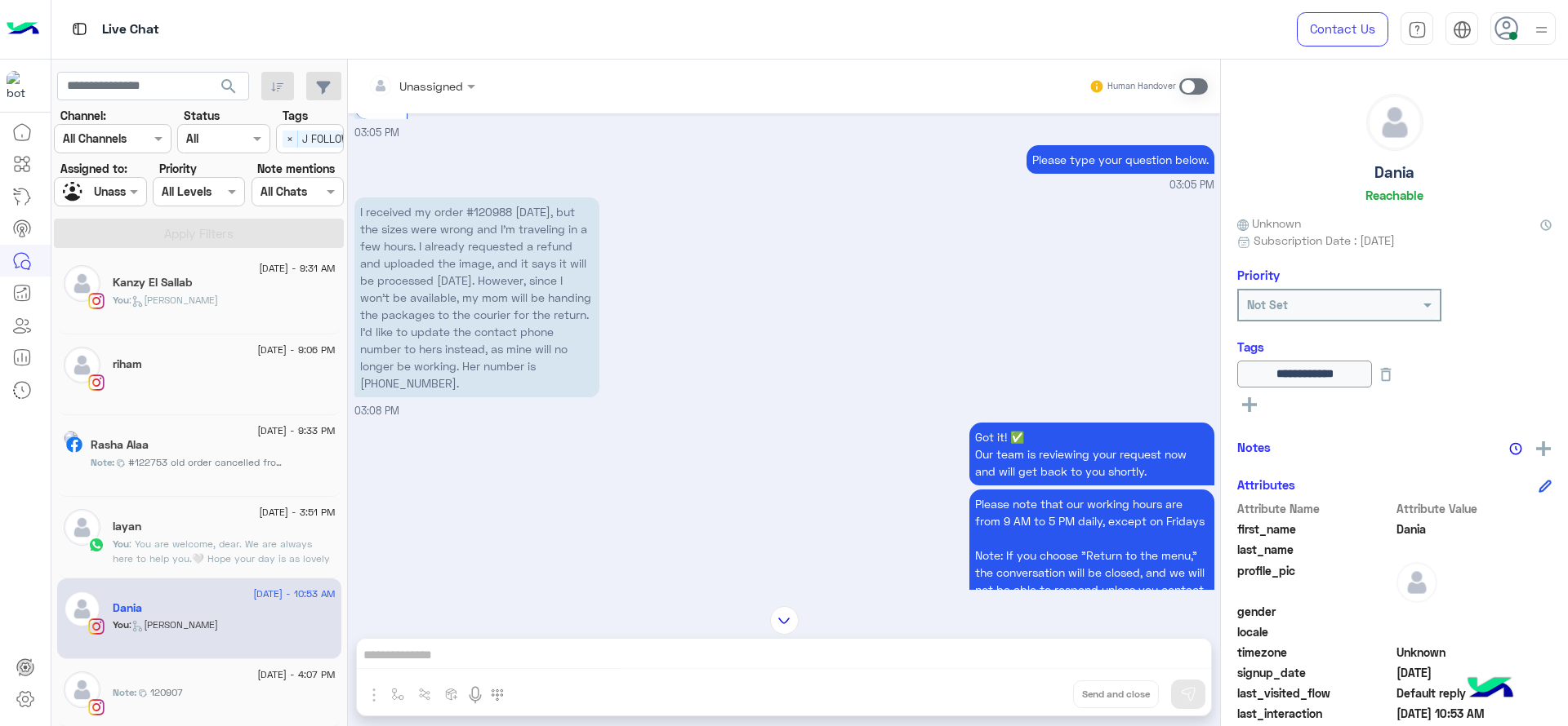
scroll to position [554, 0]
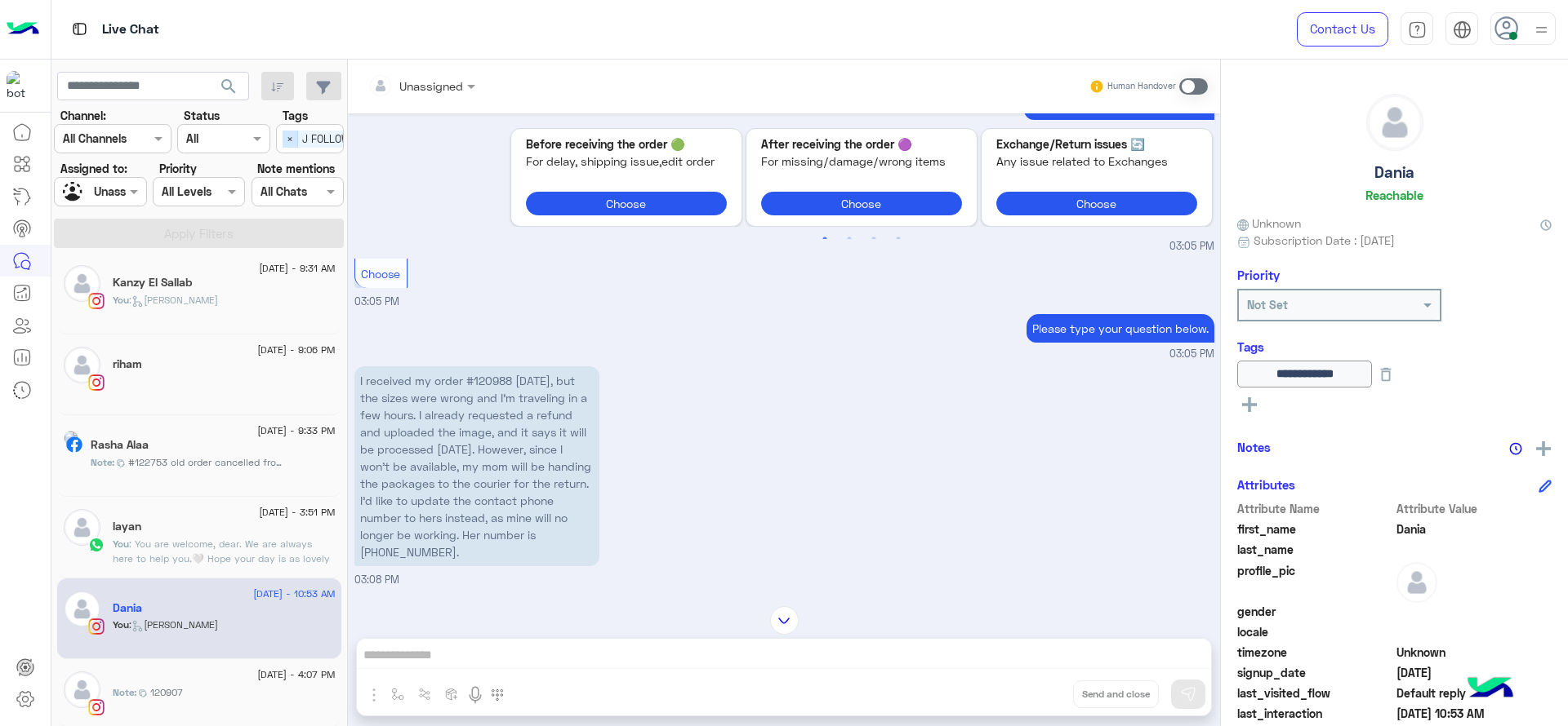
click at [286, 144] on span "×" at bounding box center [291, 138] width 16 height 17
click at [110, 187] on div at bounding box center [99, 191] width 91 height 18
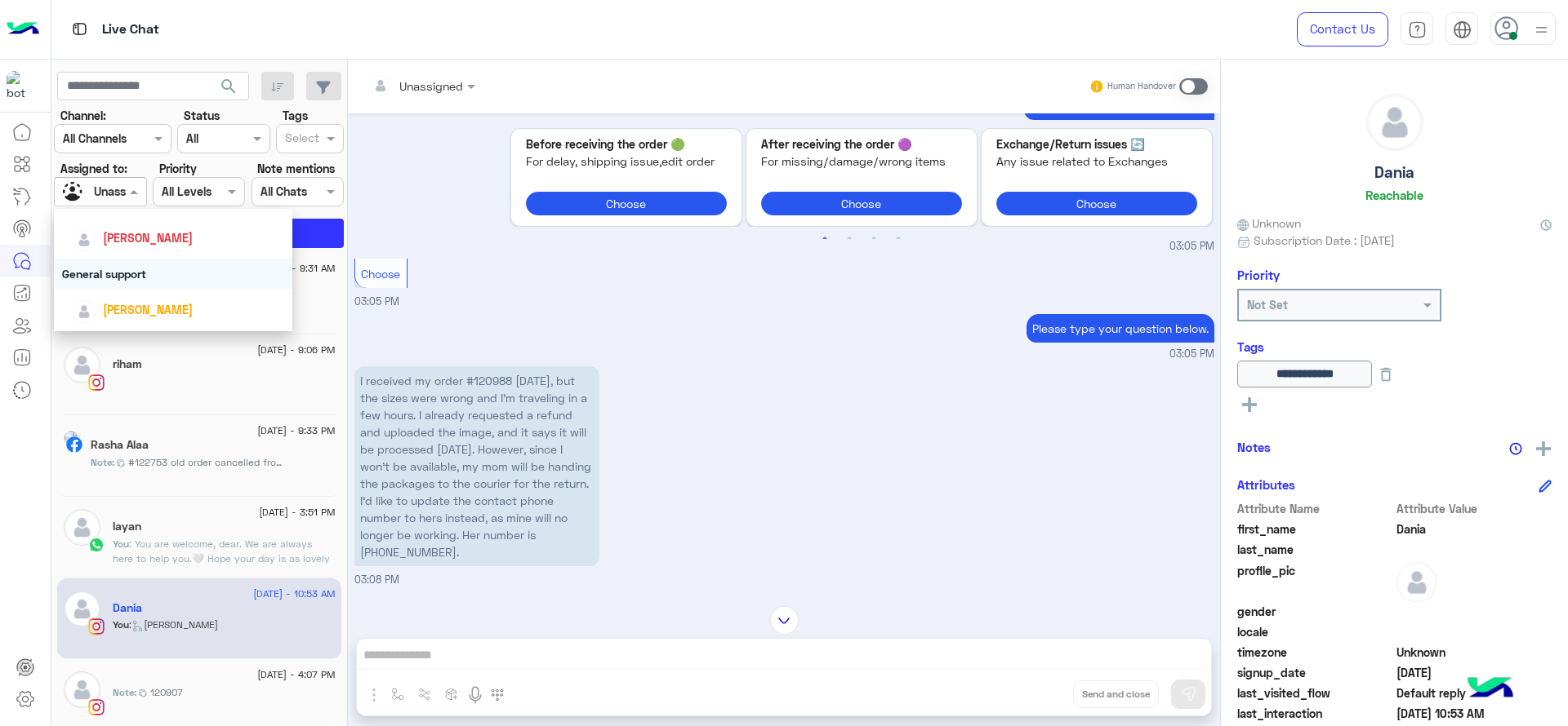
scroll to position [245, 0]
click at [121, 252] on div "[PERSON_NAME]" at bounding box center [178, 242] width 212 height 28
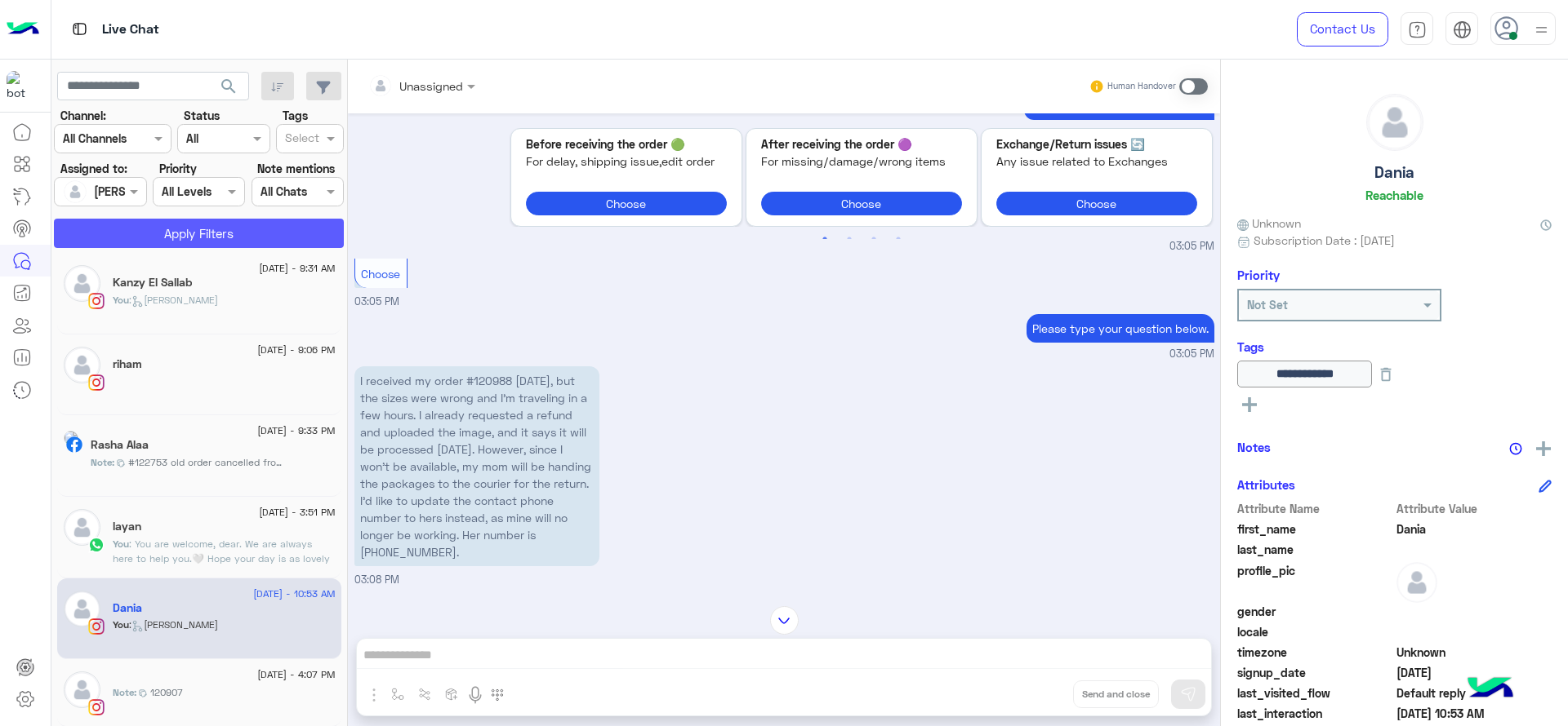
click at [127, 246] on button "Apply Filters" at bounding box center [198, 233] width 290 height 29
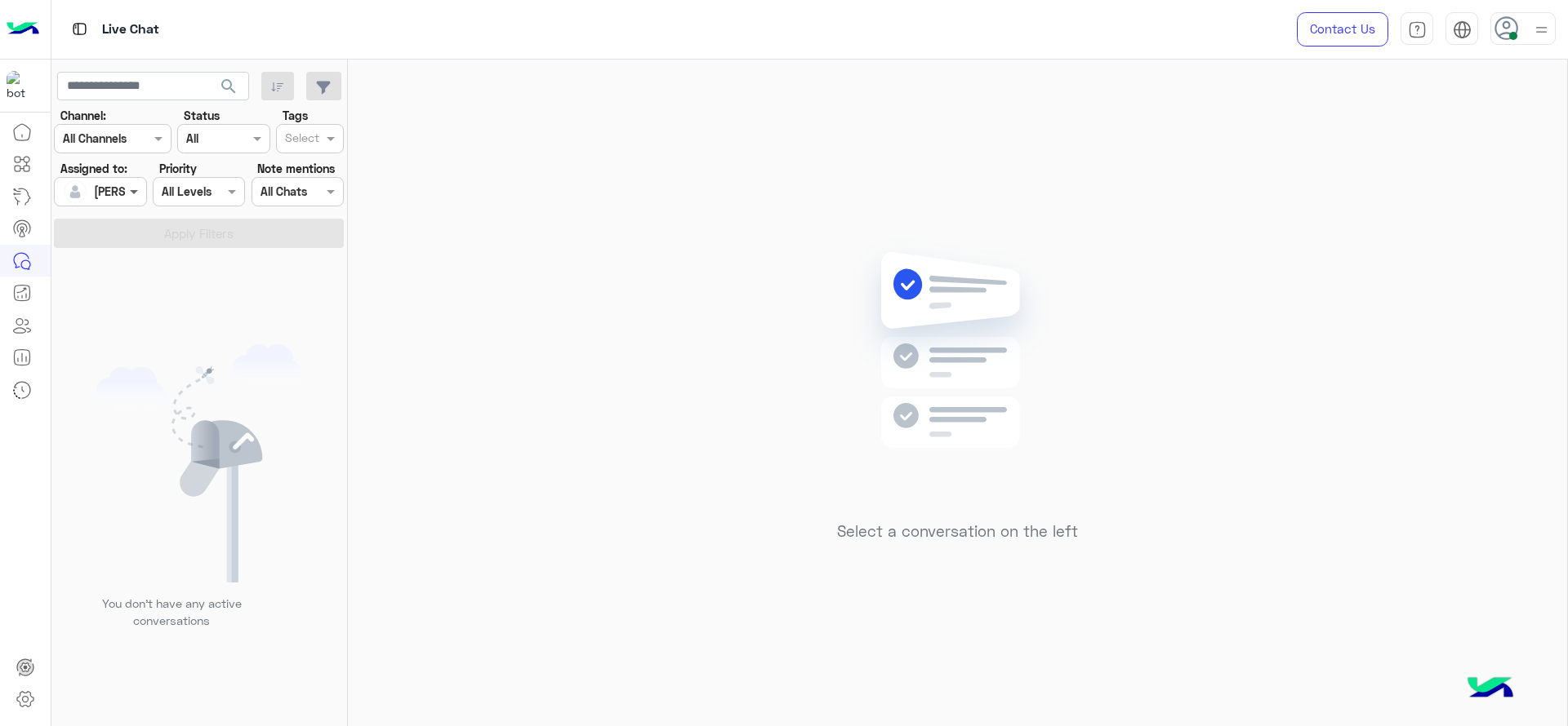
drag, startPoint x: 128, startPoint y: 189, endPoint x: 128, endPoint y: 208, distance: 19.0
click at [128, 191] on span at bounding box center [136, 191] width 20 height 17
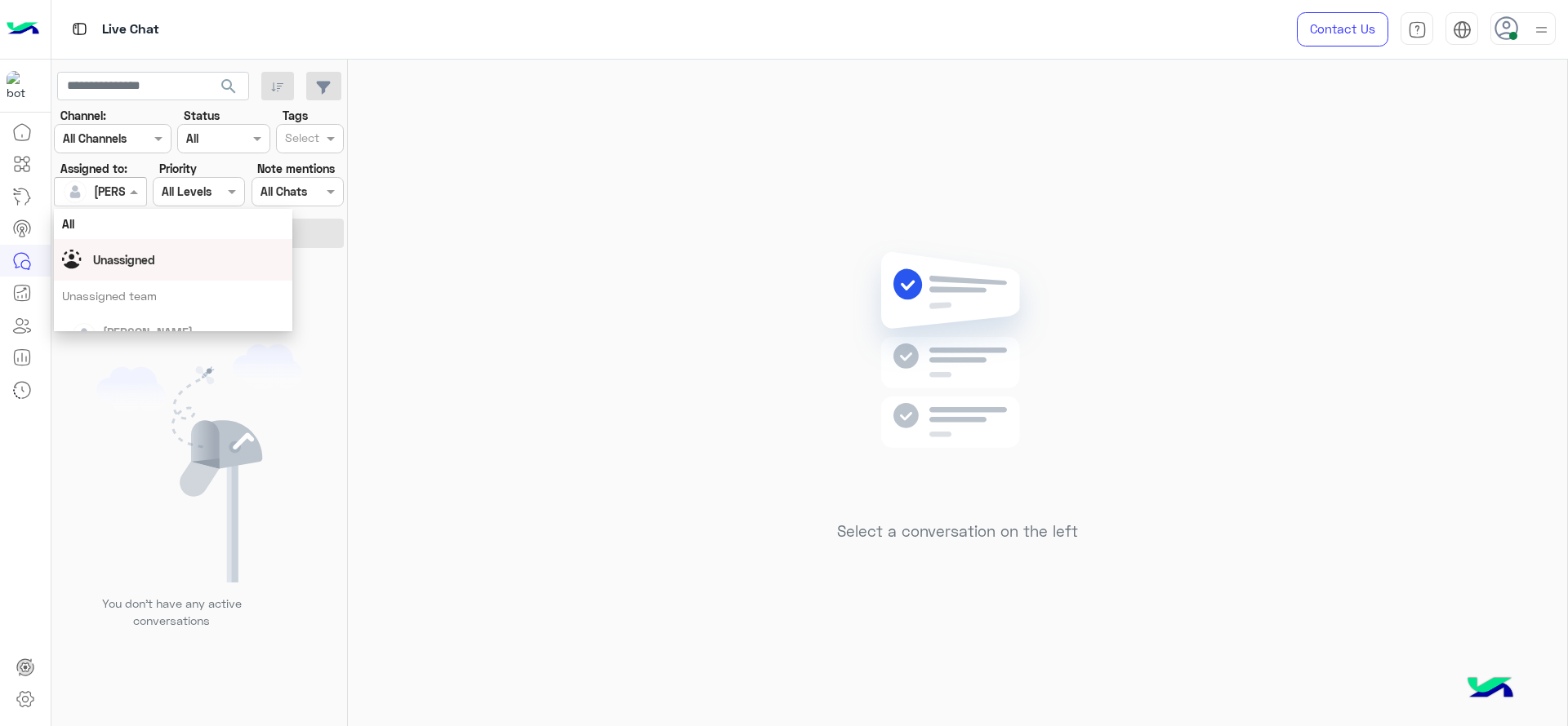
click at [173, 269] on div "Unassigned" at bounding box center [173, 260] width 222 height 28
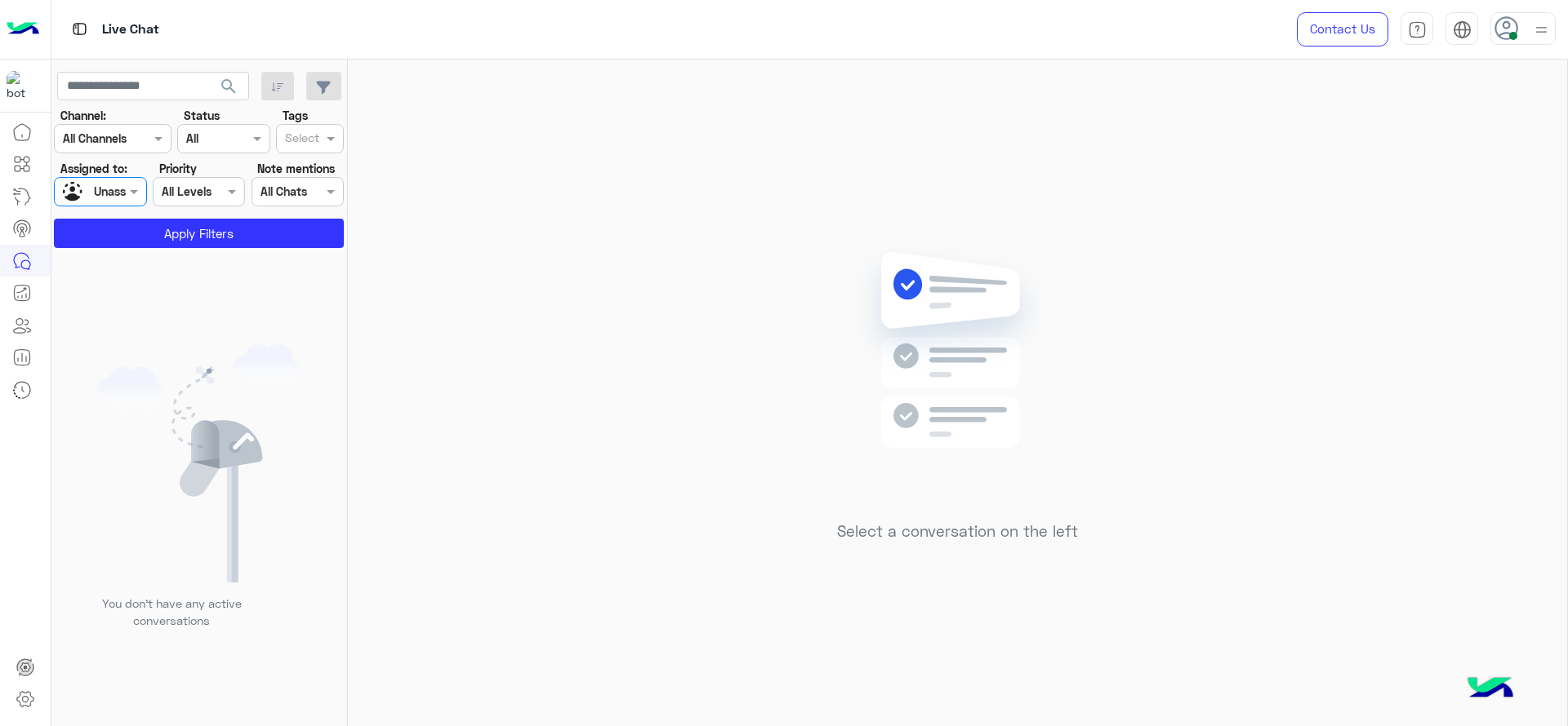
click at [317, 134] on input "text" at bounding box center [302, 139] width 34 height 17
click at [300, 171] on div "J FOLLOW UP" at bounding box center [310, 171] width 51 height 17
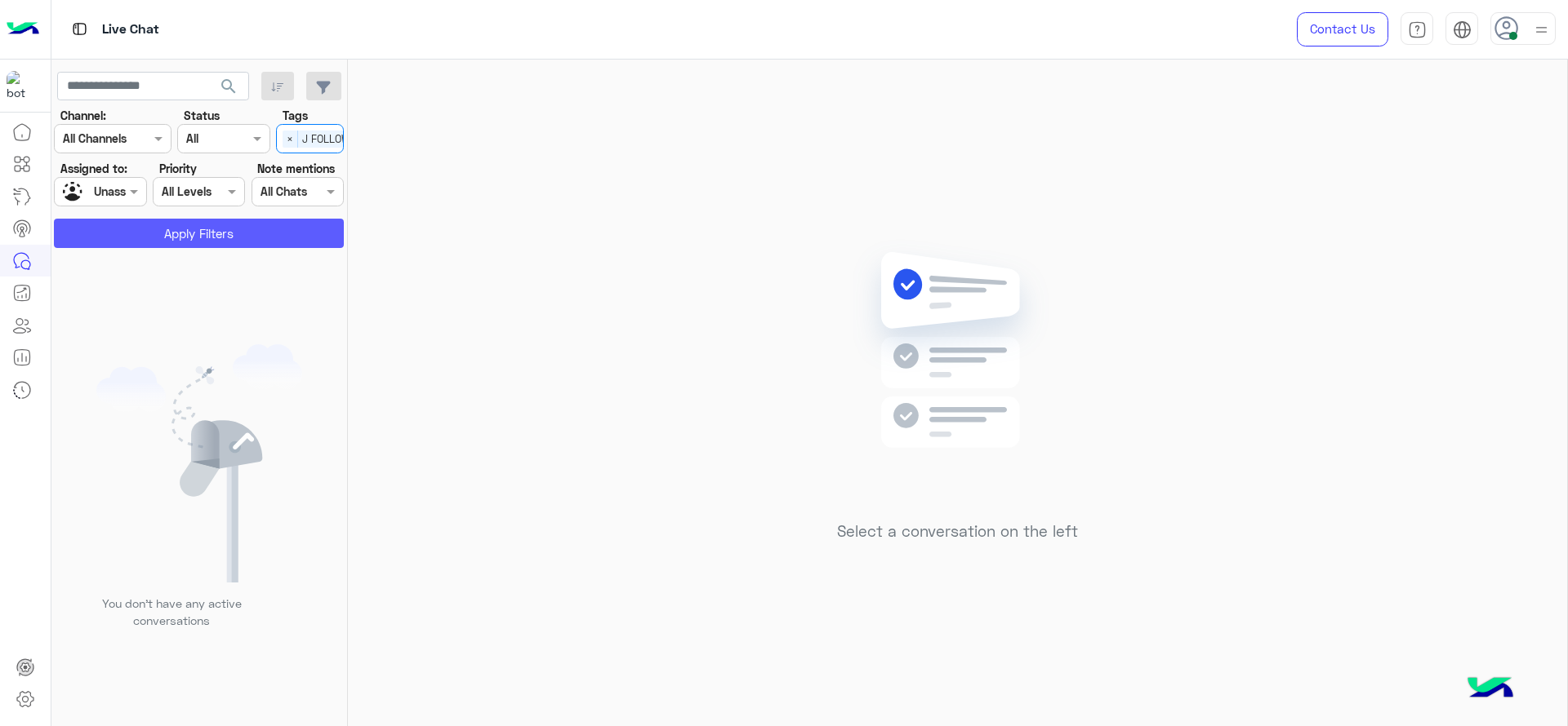
click at [237, 228] on button "Apply Filters" at bounding box center [198, 233] width 290 height 29
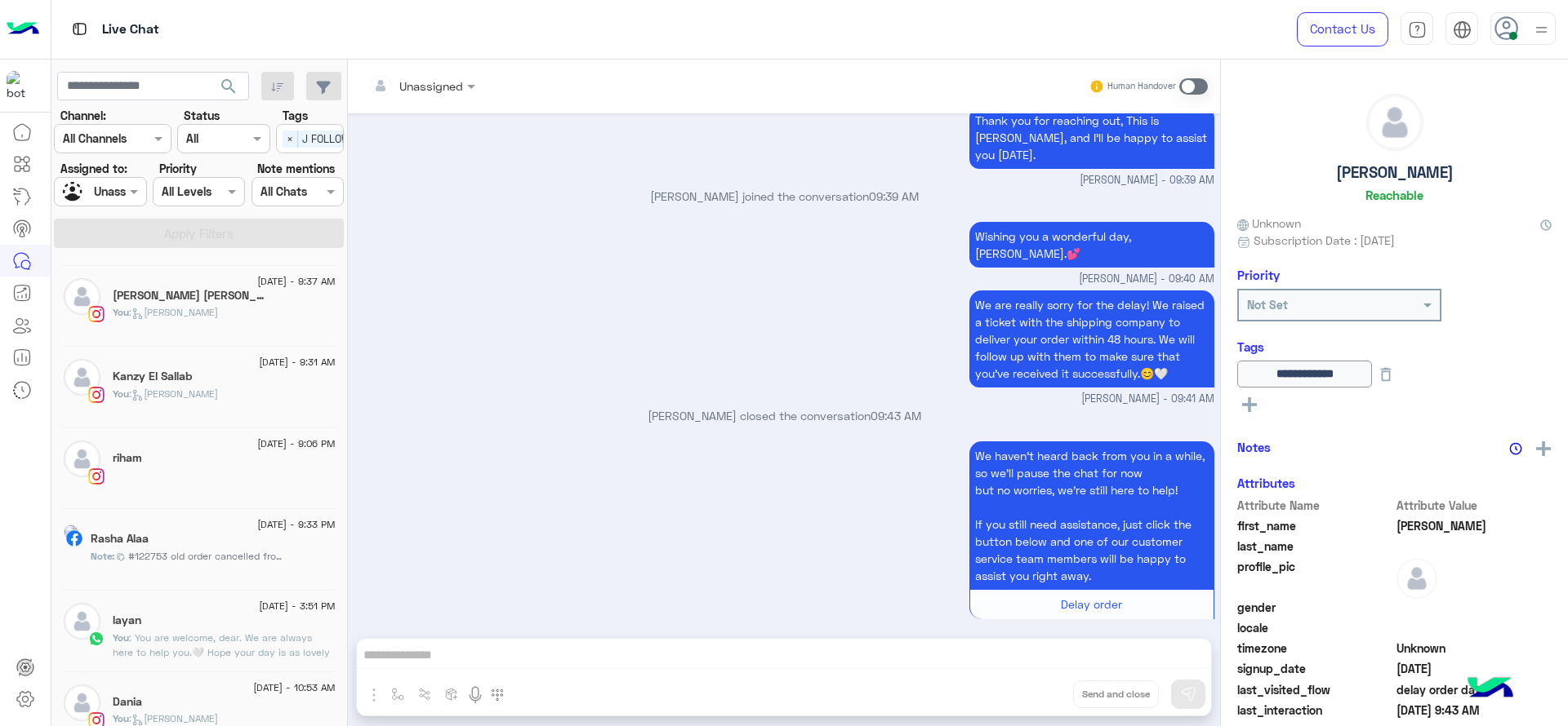
scroll to position [251, 0]
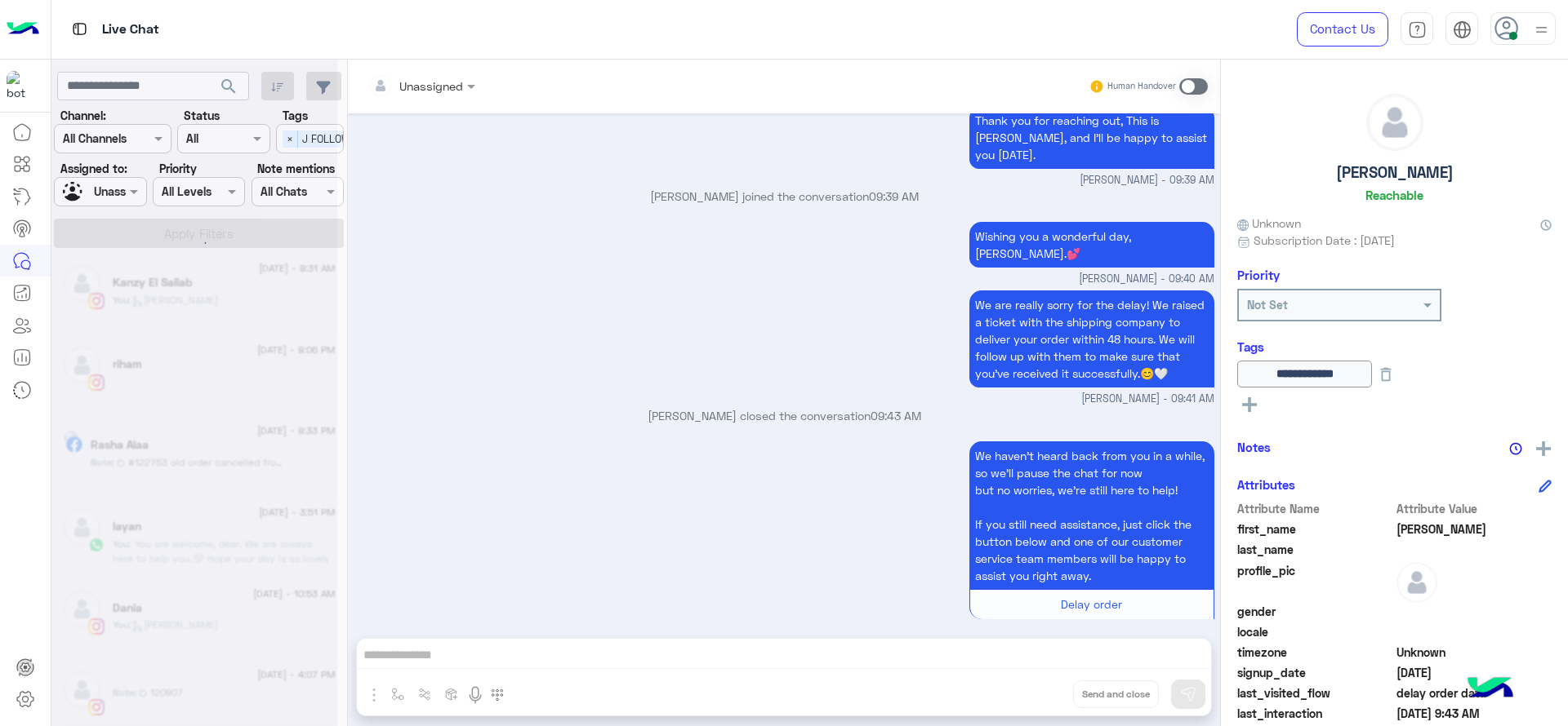
click at [203, 544] on div at bounding box center [194, 369] width 286 height 726
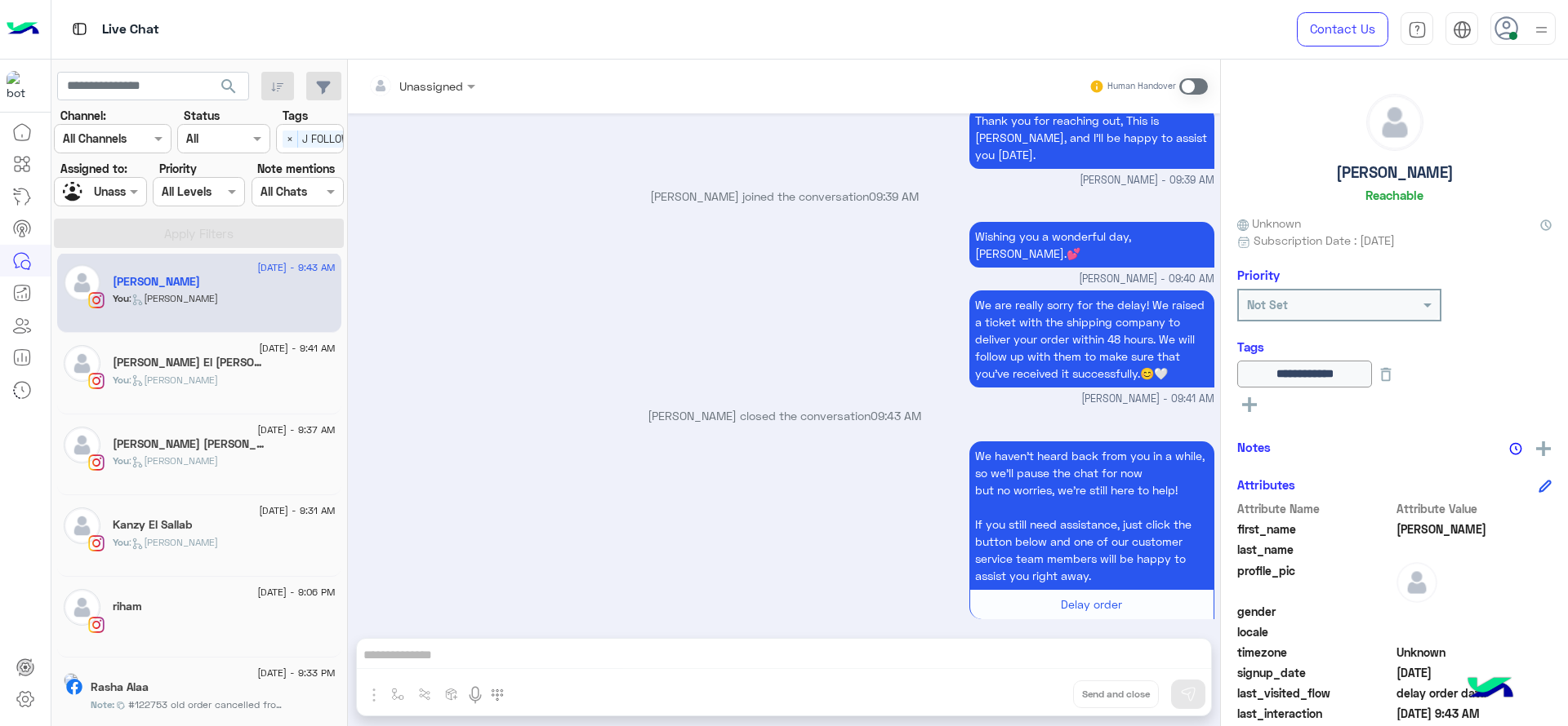
click at [193, 613] on div "riham" at bounding box center [224, 608] width 223 height 17
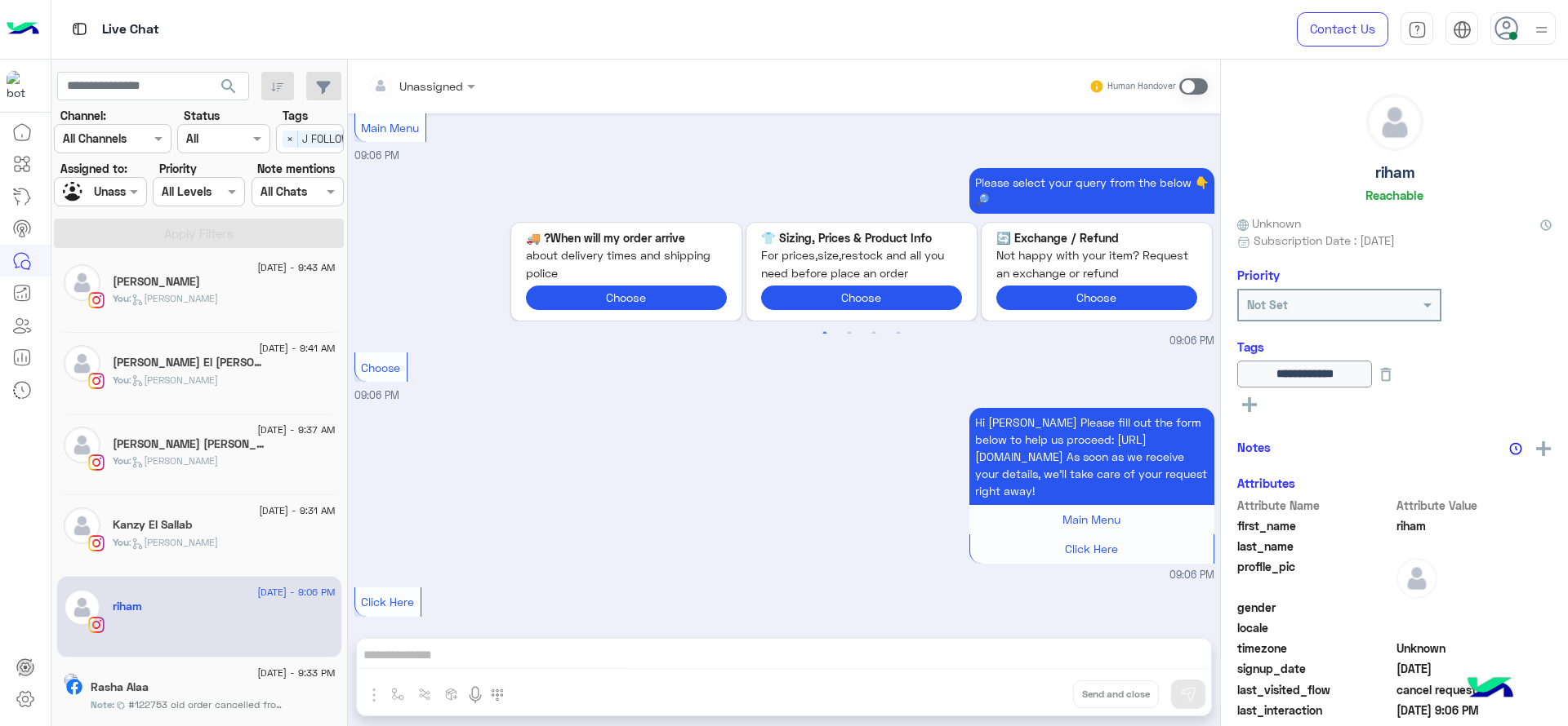
scroll to position [251, 0]
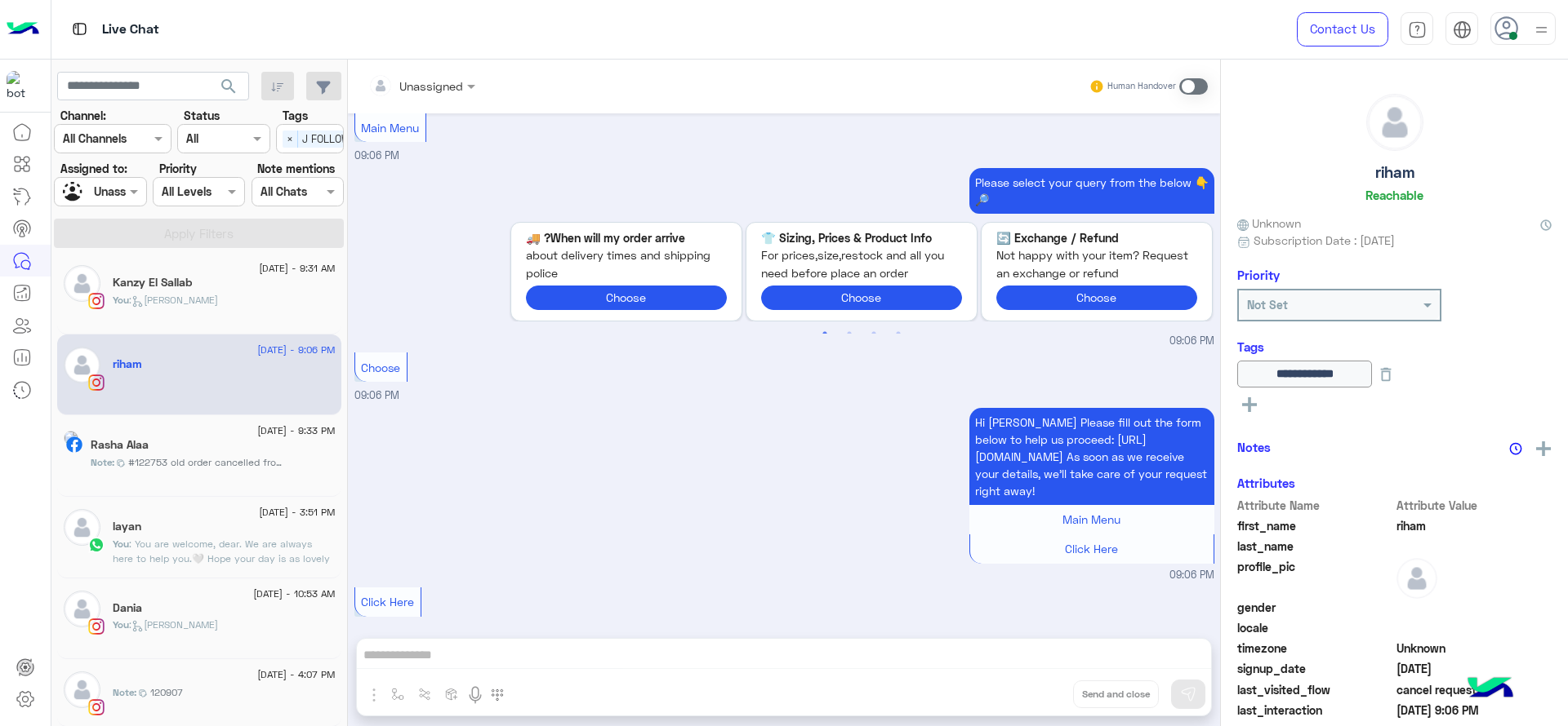
click at [171, 631] on p "You : Jana close" at bounding box center [166, 625] width 106 height 15
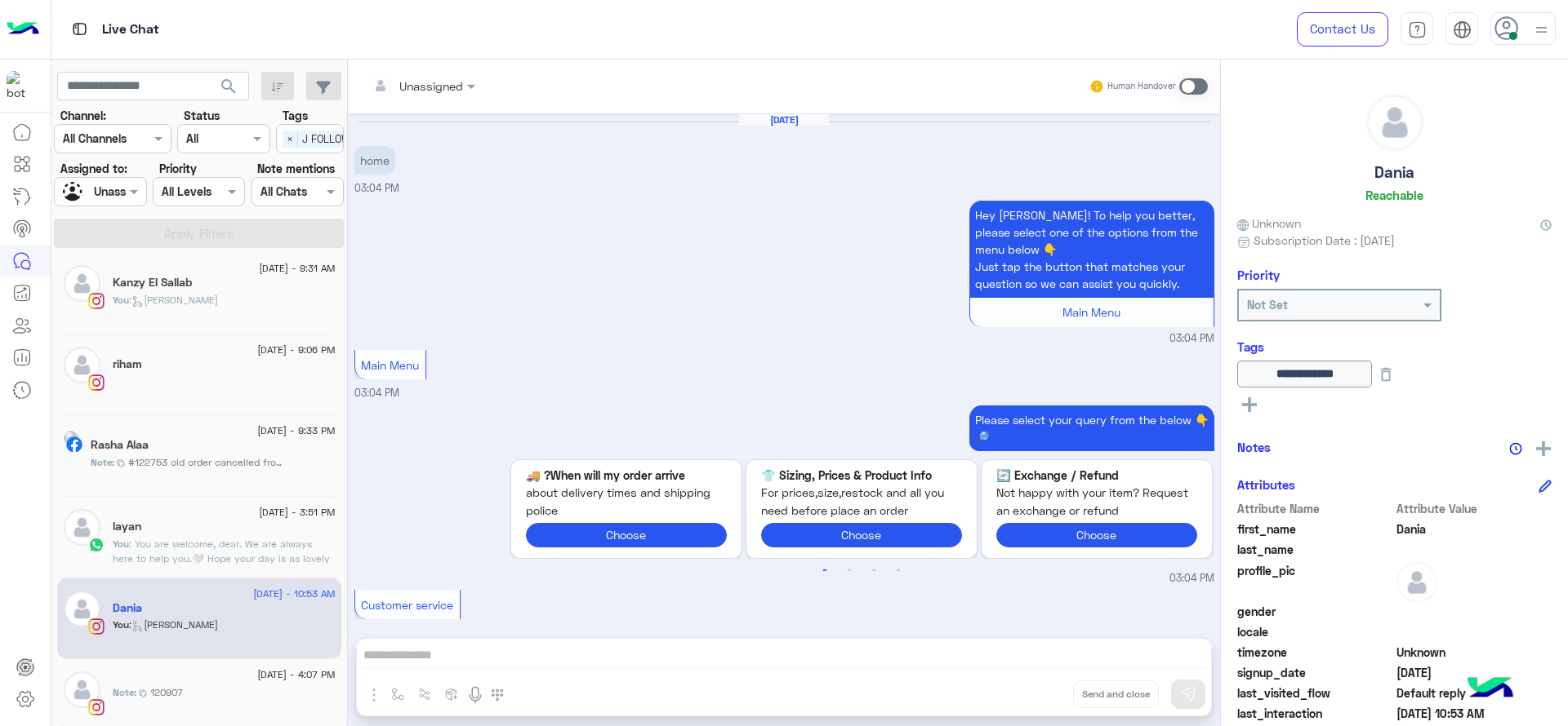
scroll to position [1370, 0]
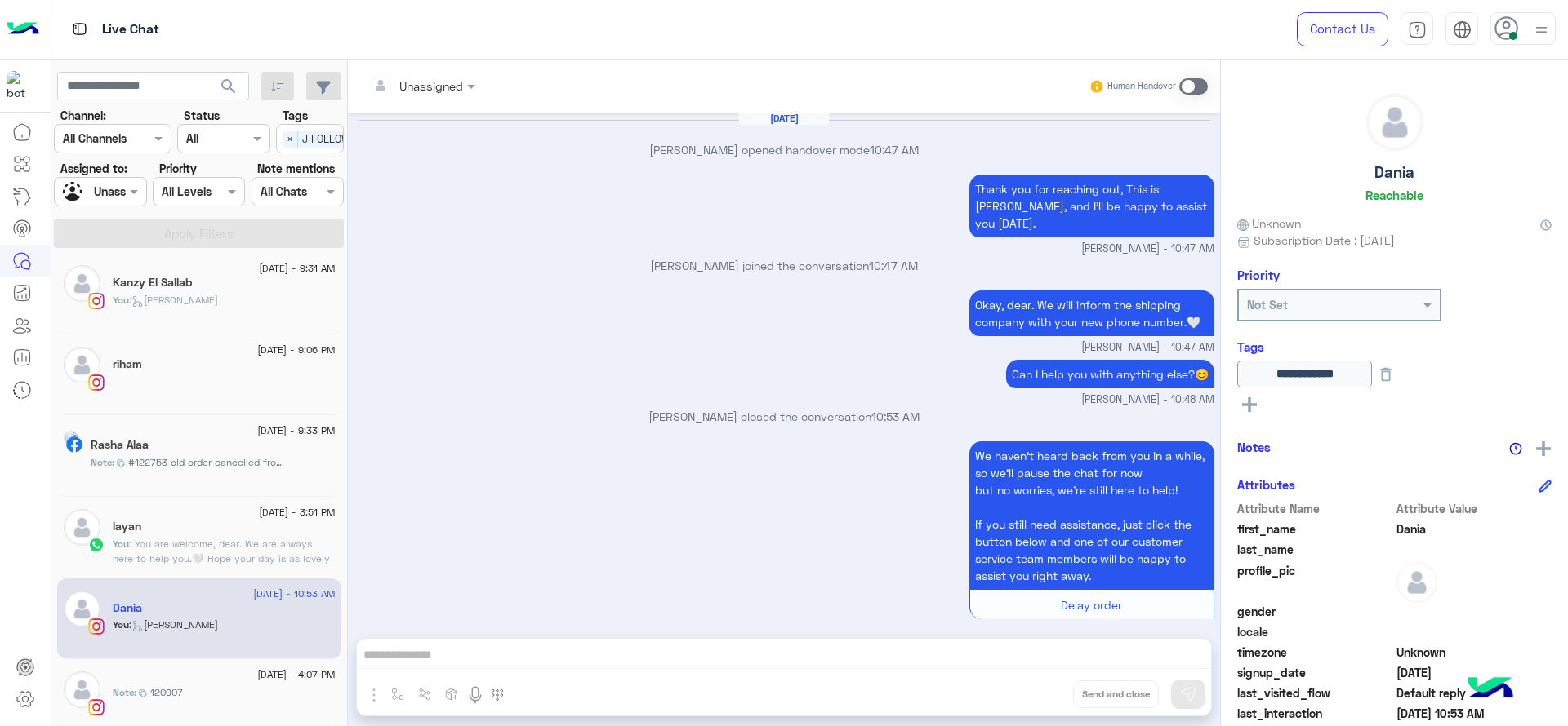
click at [1537, 460] on div "**********" at bounding box center [1395, 390] width 347 height 661
click at [1537, 444] on img at bounding box center [1543, 449] width 15 height 15
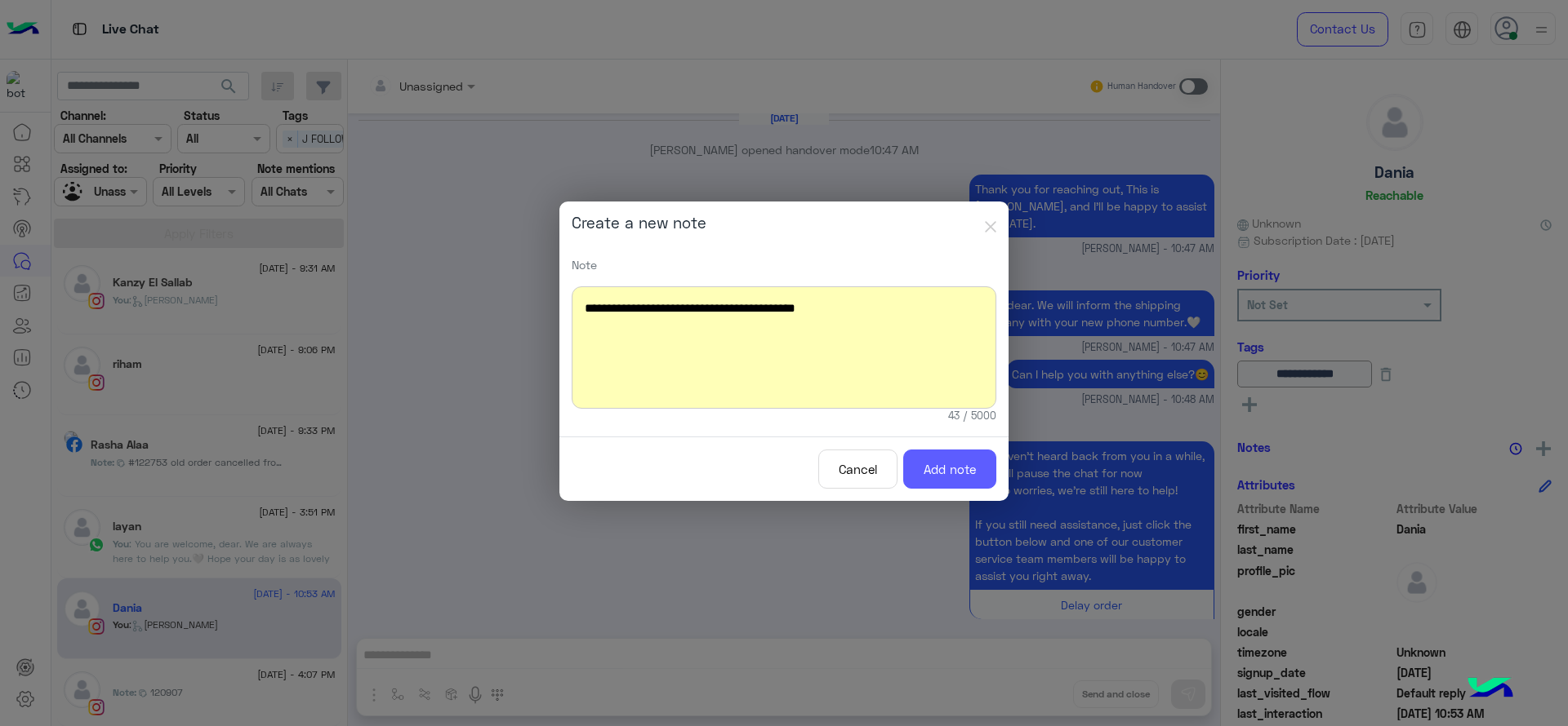
click at [945, 465] on button "Add note" at bounding box center [950, 469] width 93 height 40
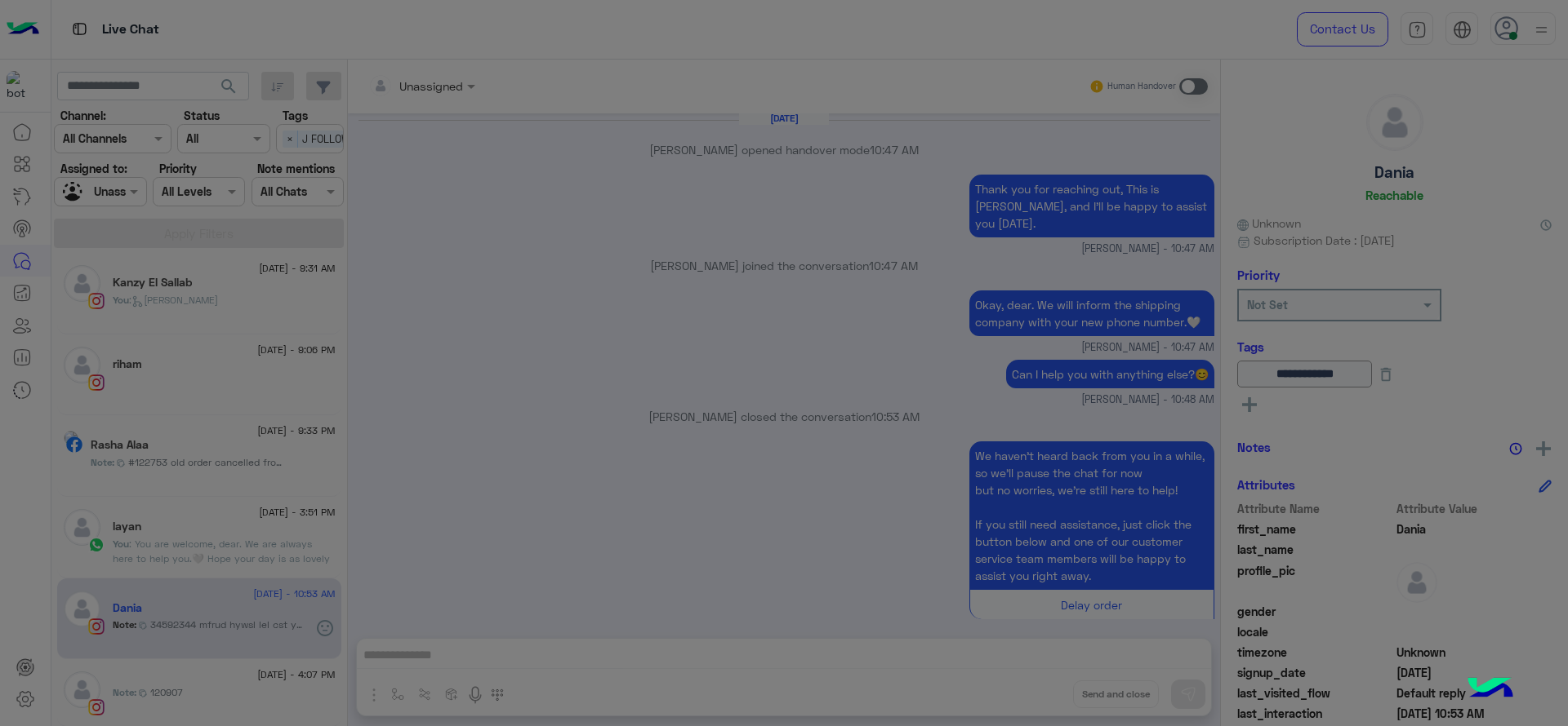
scroll to position [1500, 0]
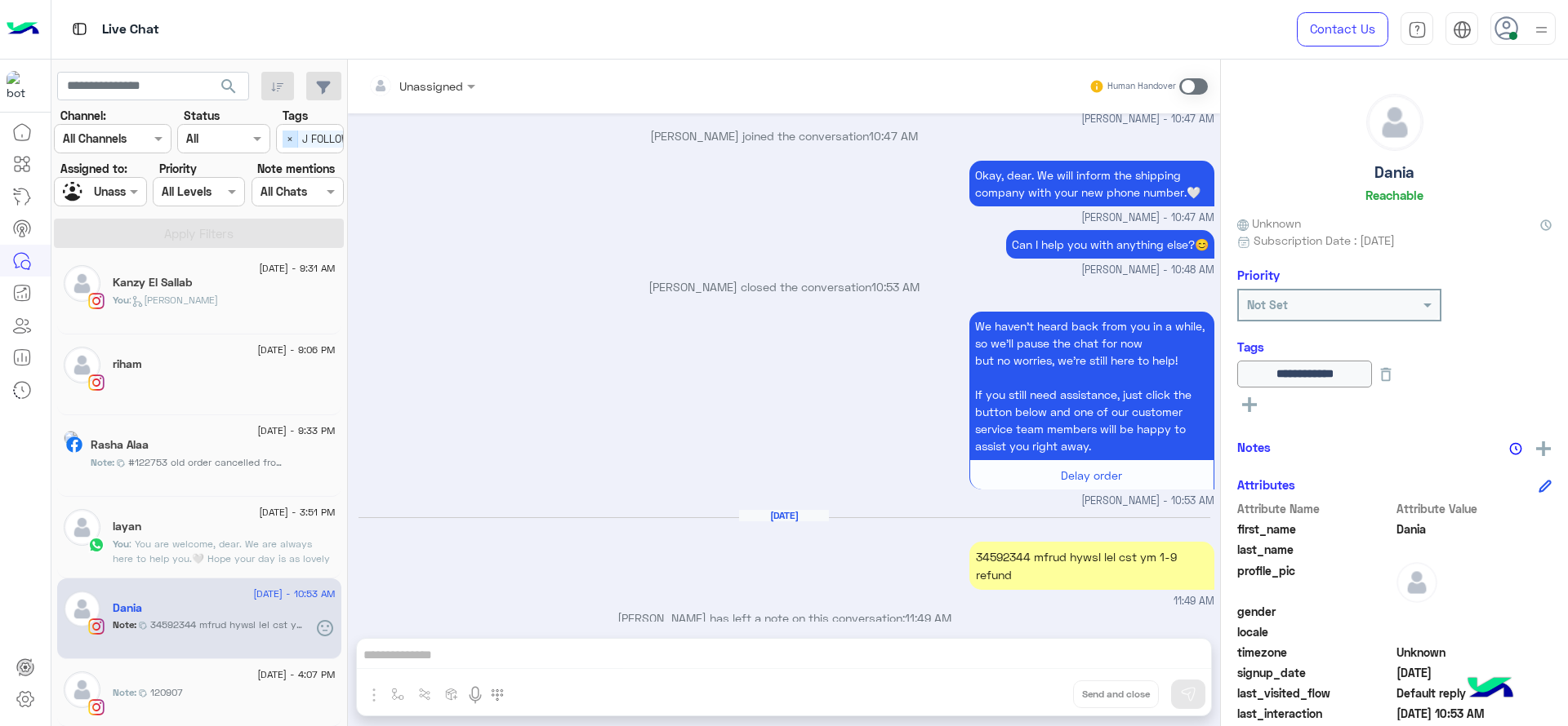
click at [292, 140] on span "×" at bounding box center [291, 138] width 16 height 17
click at [134, 201] on div "Assigned on Unassigned" at bounding box center [99, 191] width 92 height 29
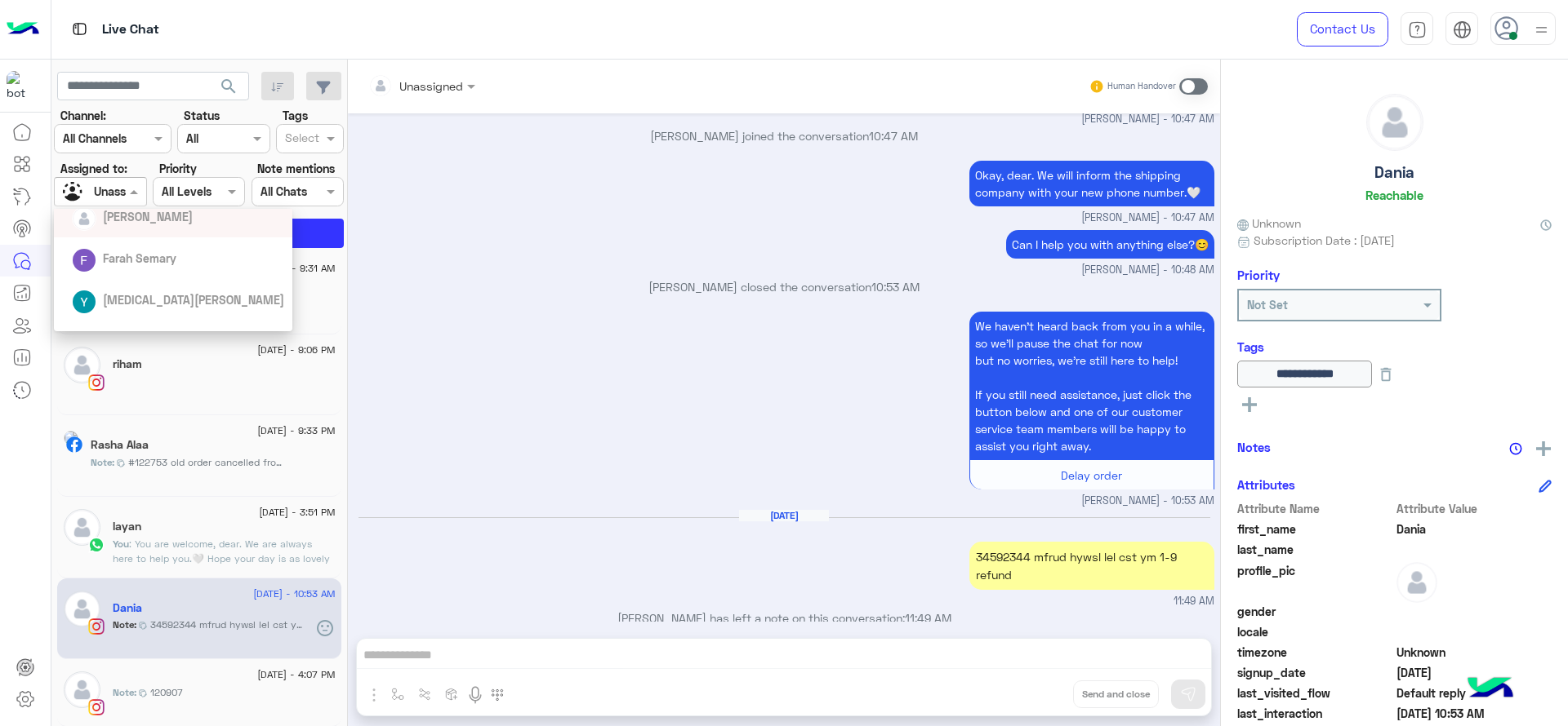
scroll to position [164, 0]
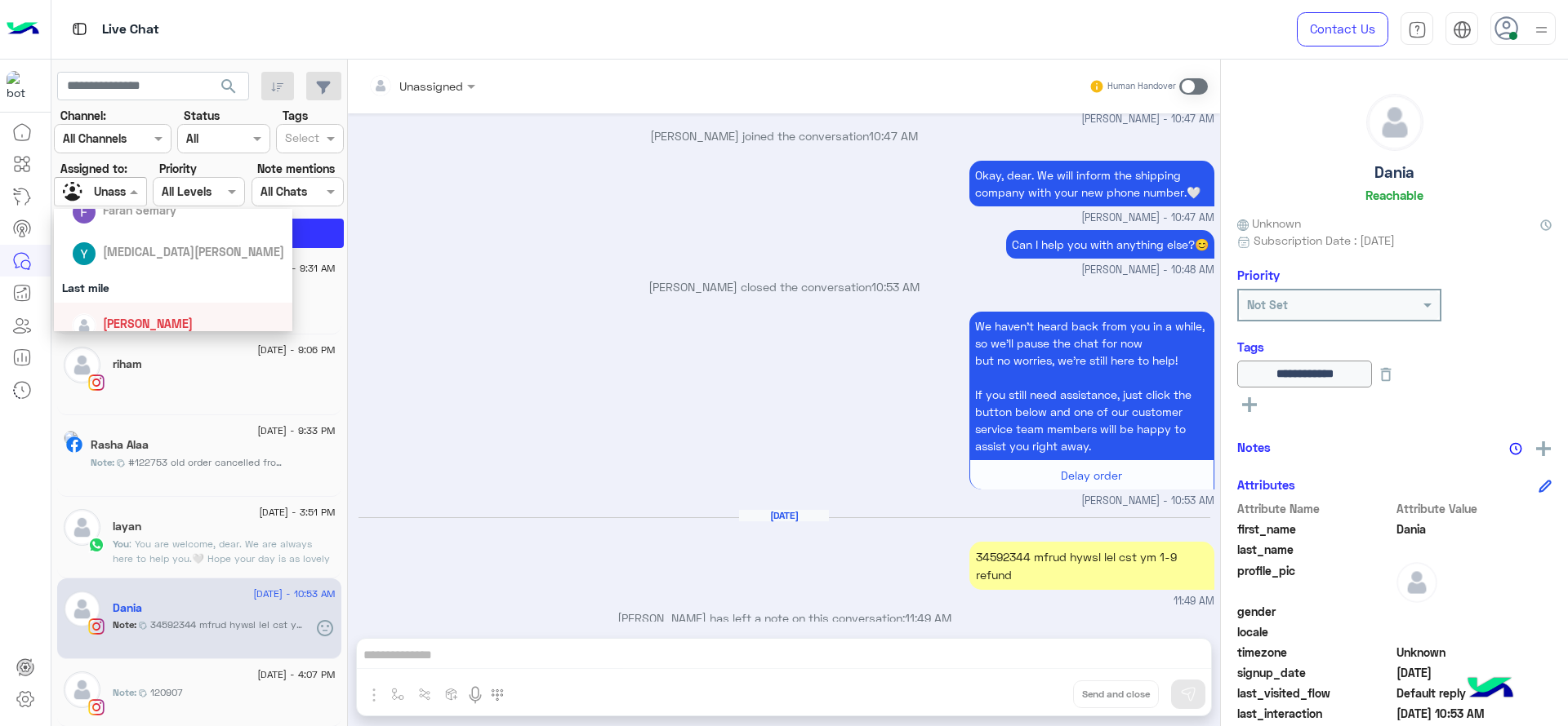
click at [105, 311] on div "[PERSON_NAME]" at bounding box center [178, 324] width 212 height 28
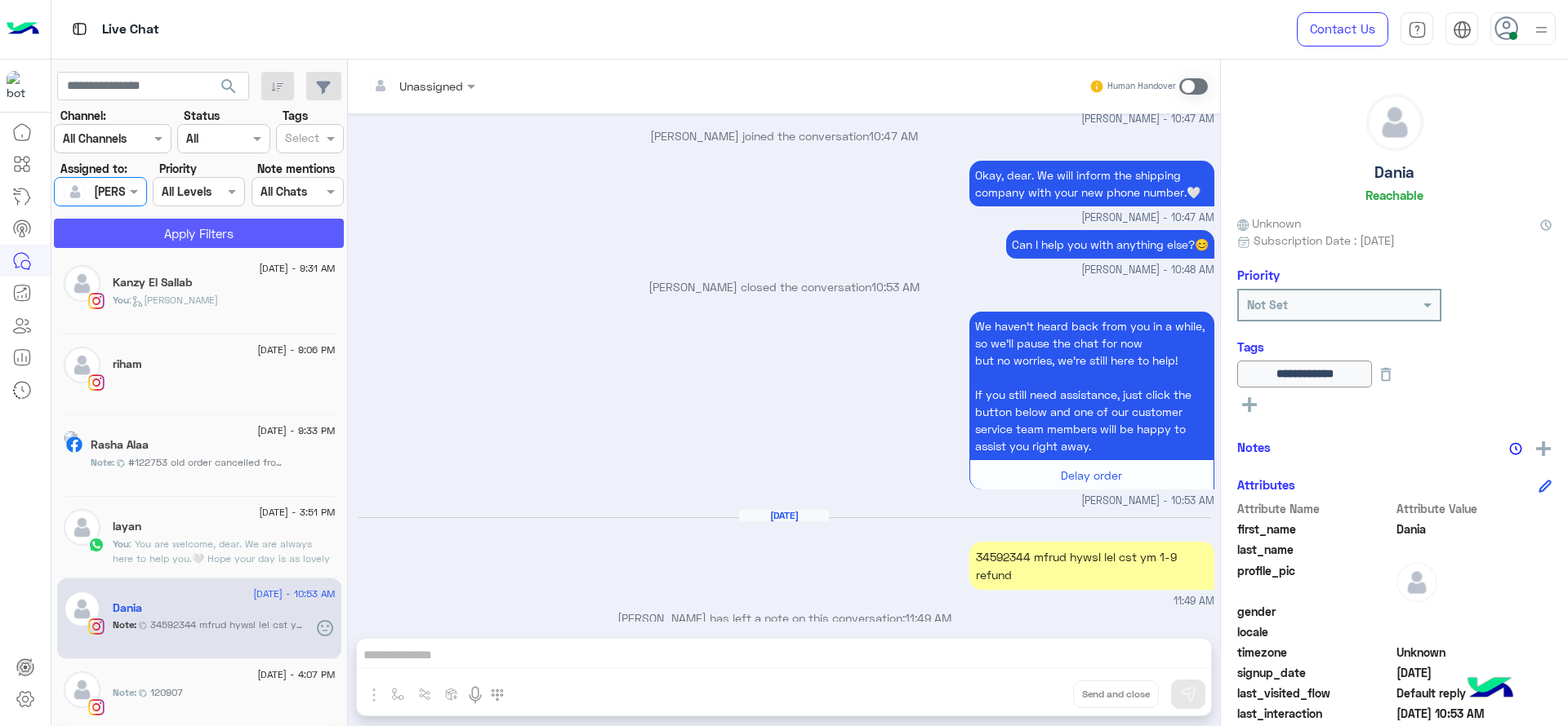
click at [155, 233] on button "Apply Filters" at bounding box center [198, 233] width 290 height 29
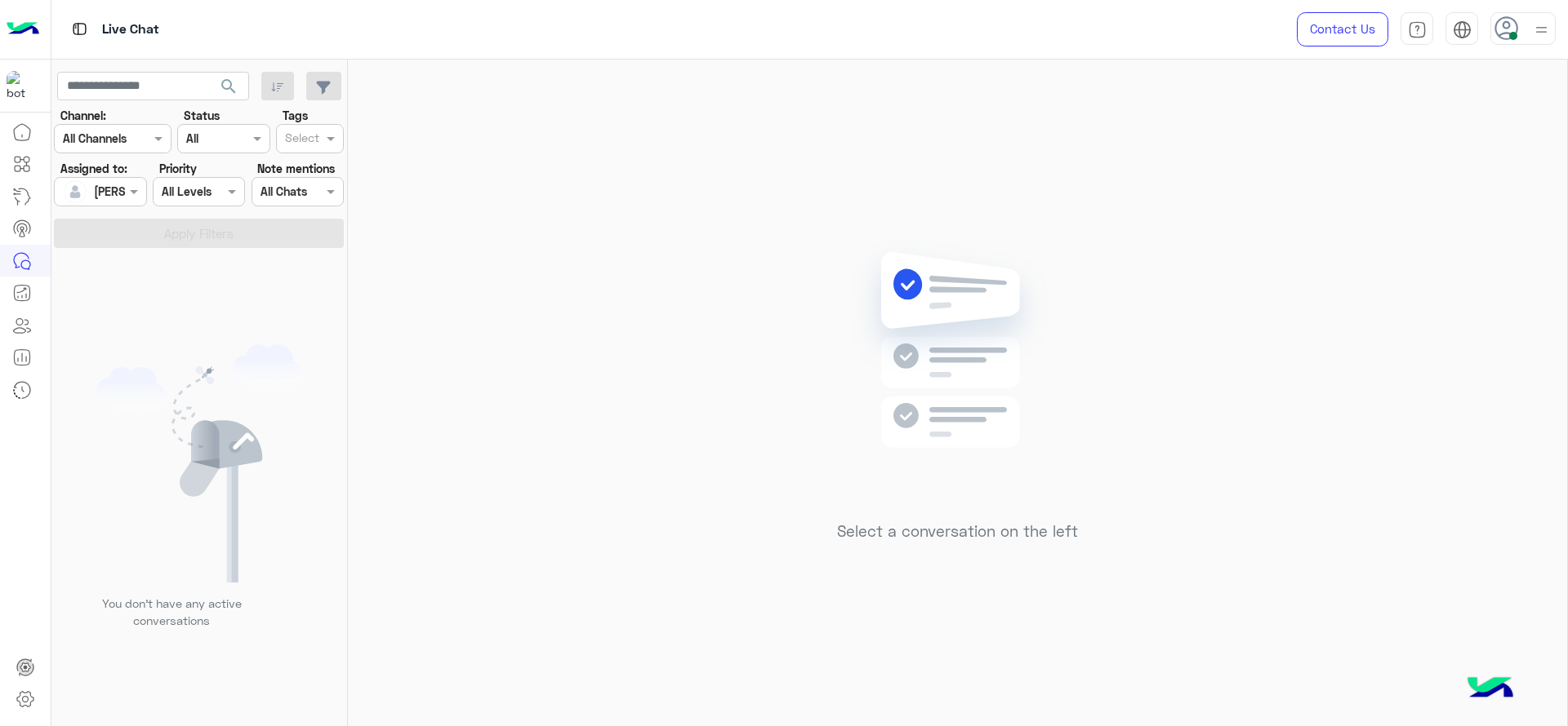
click at [714, 420] on div "Select a conversation on the left" at bounding box center [957, 396] width 1219 height 673
click at [496, 236] on div "Select a conversation on the left" at bounding box center [957, 396] width 1219 height 673
click at [1026, 231] on div "Select a conversation on the left" at bounding box center [957, 396] width 1219 height 673
click at [1536, 26] on img at bounding box center [1541, 29] width 20 height 20
click at [1535, 26] on img at bounding box center [1541, 30] width 18 height 18
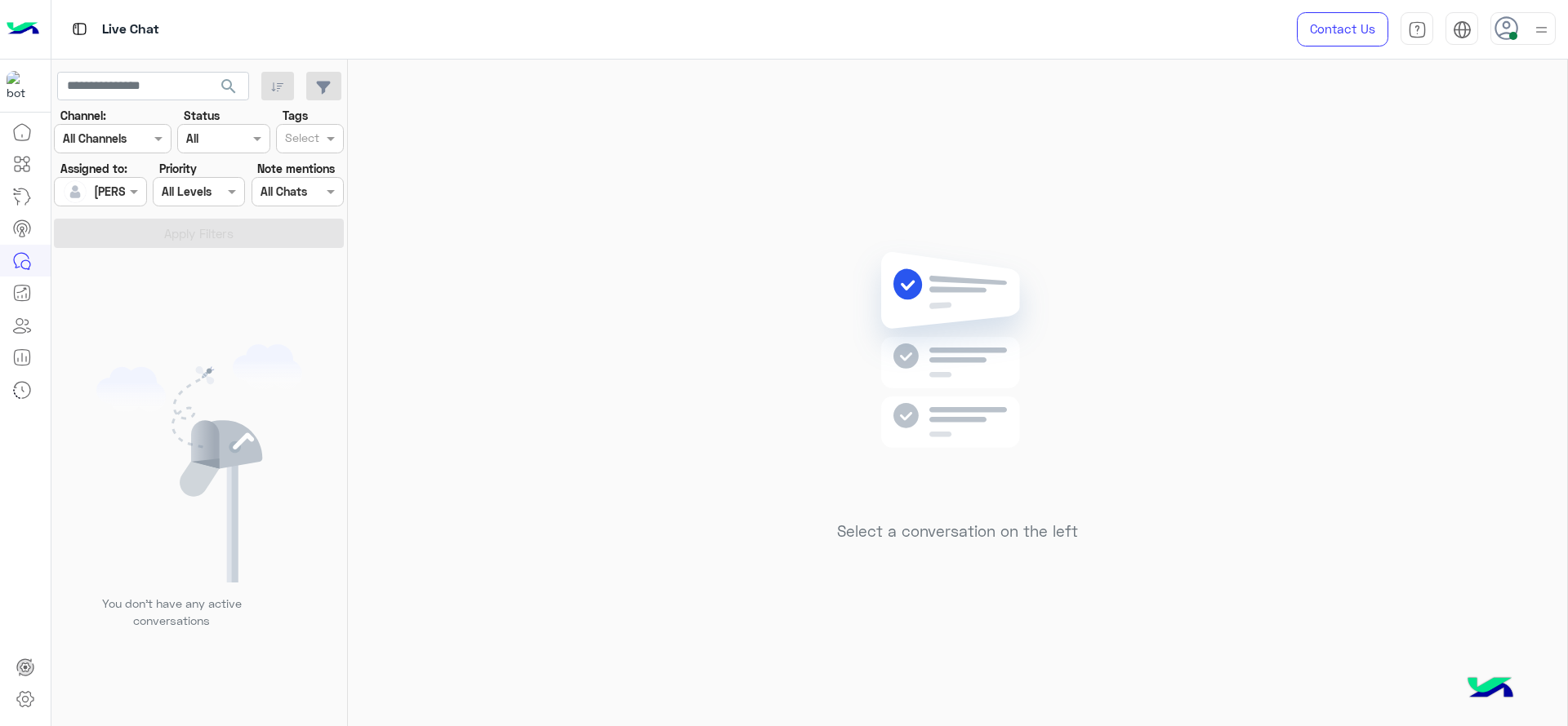
click at [1540, 43] on div at bounding box center [1541, 28] width 20 height 31
click at [1092, 195] on div "Select a conversation on the left" at bounding box center [957, 396] width 1219 height 673
click at [1544, 30] on img at bounding box center [1541, 29] width 20 height 20
click at [563, 276] on div "Select a conversation on the left" at bounding box center [957, 396] width 1219 height 673
click at [1544, 40] on img at bounding box center [1541, 29] width 20 height 20
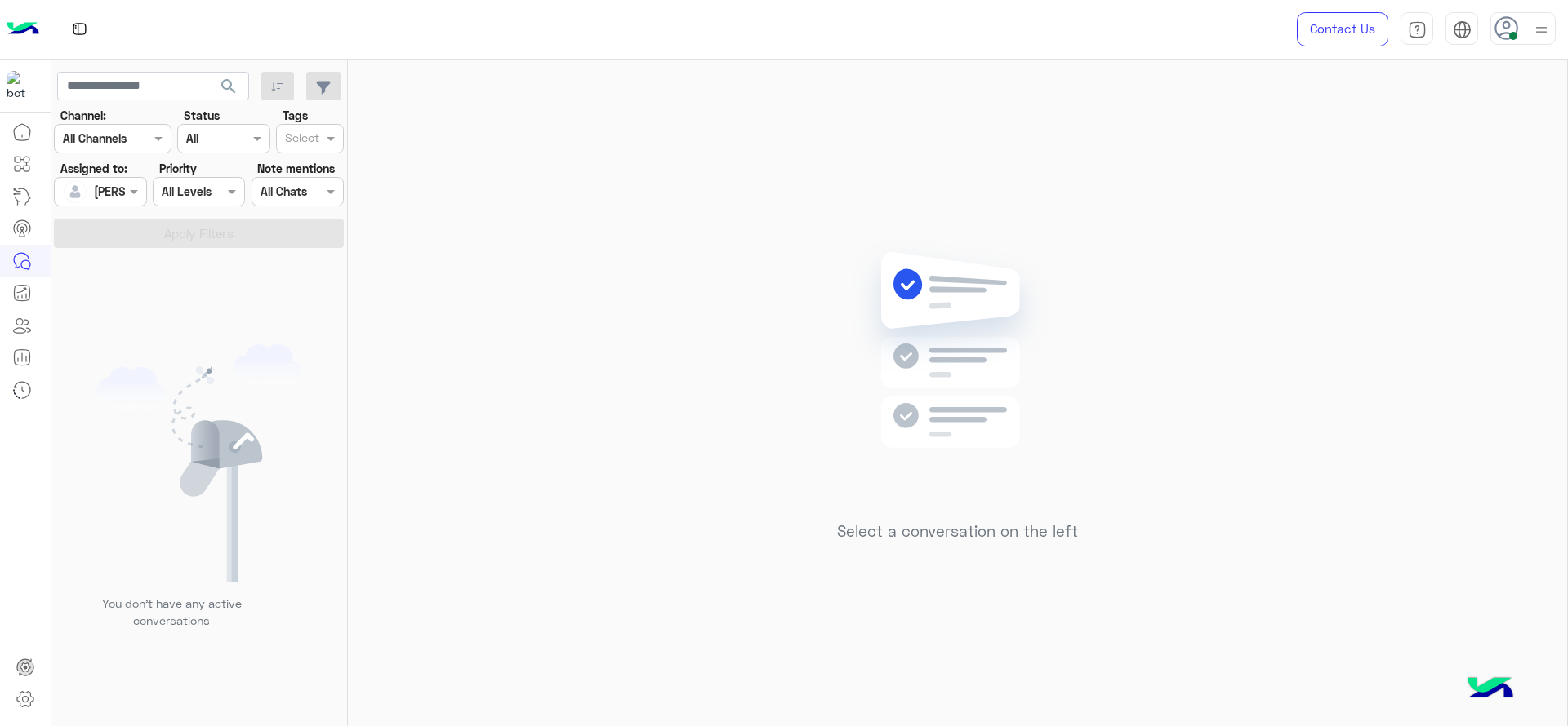
click at [1529, 343] on div "Select a conversation on the left" at bounding box center [957, 396] width 1219 height 673
click at [109, 185] on div at bounding box center [99, 191] width 91 height 18
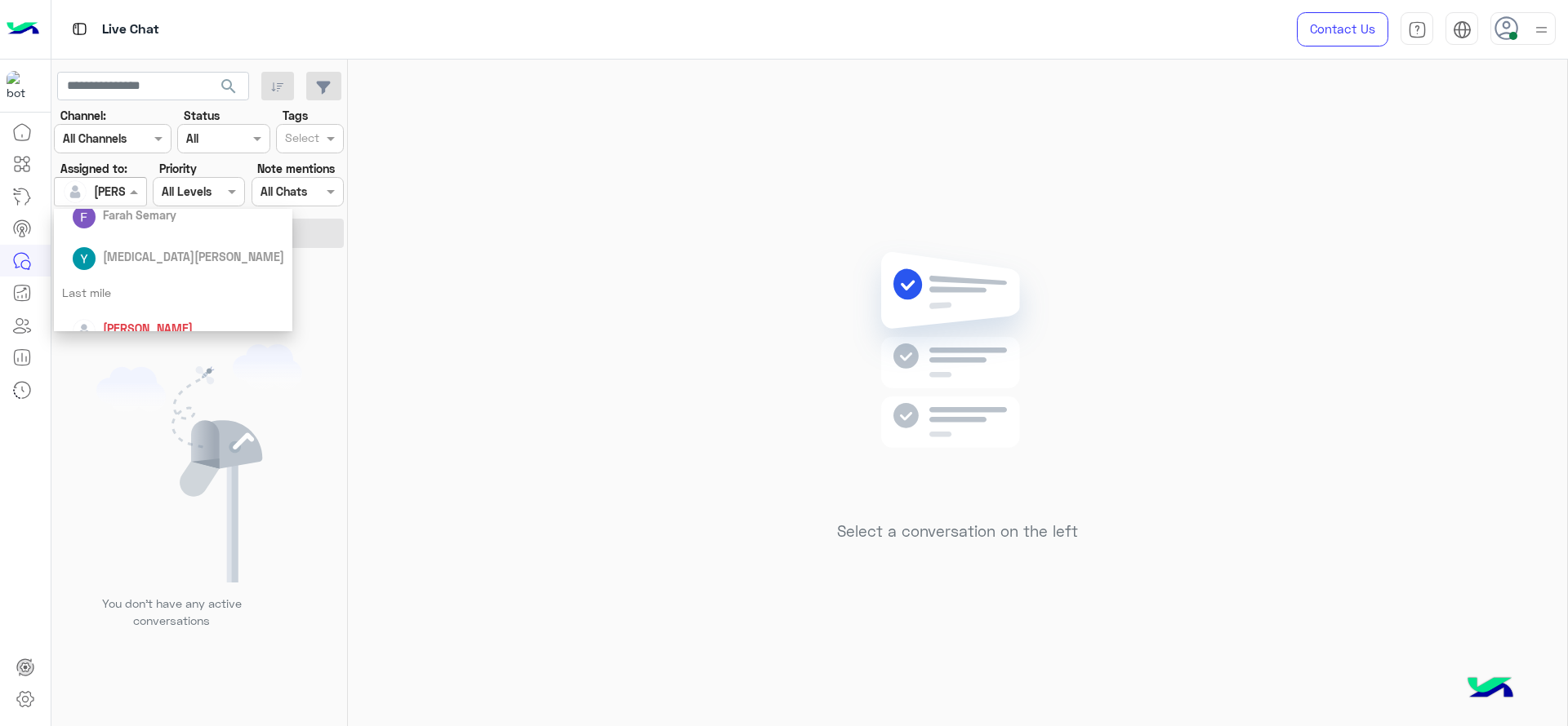
scroll to position [164, 0]
click at [313, 150] on div at bounding box center [302, 140] width 40 height 21
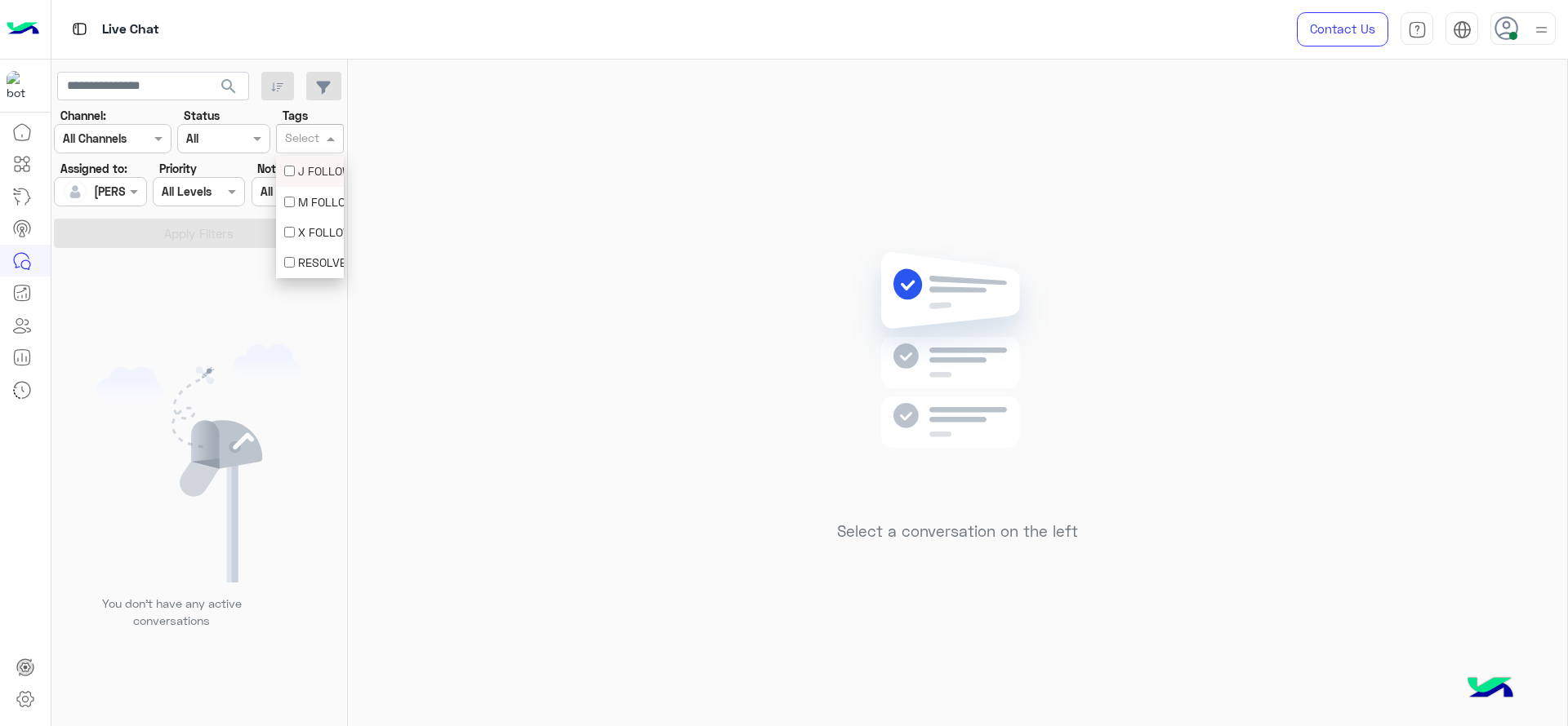
click at [304, 174] on div "J FOLLOW UP" at bounding box center [310, 171] width 51 height 17
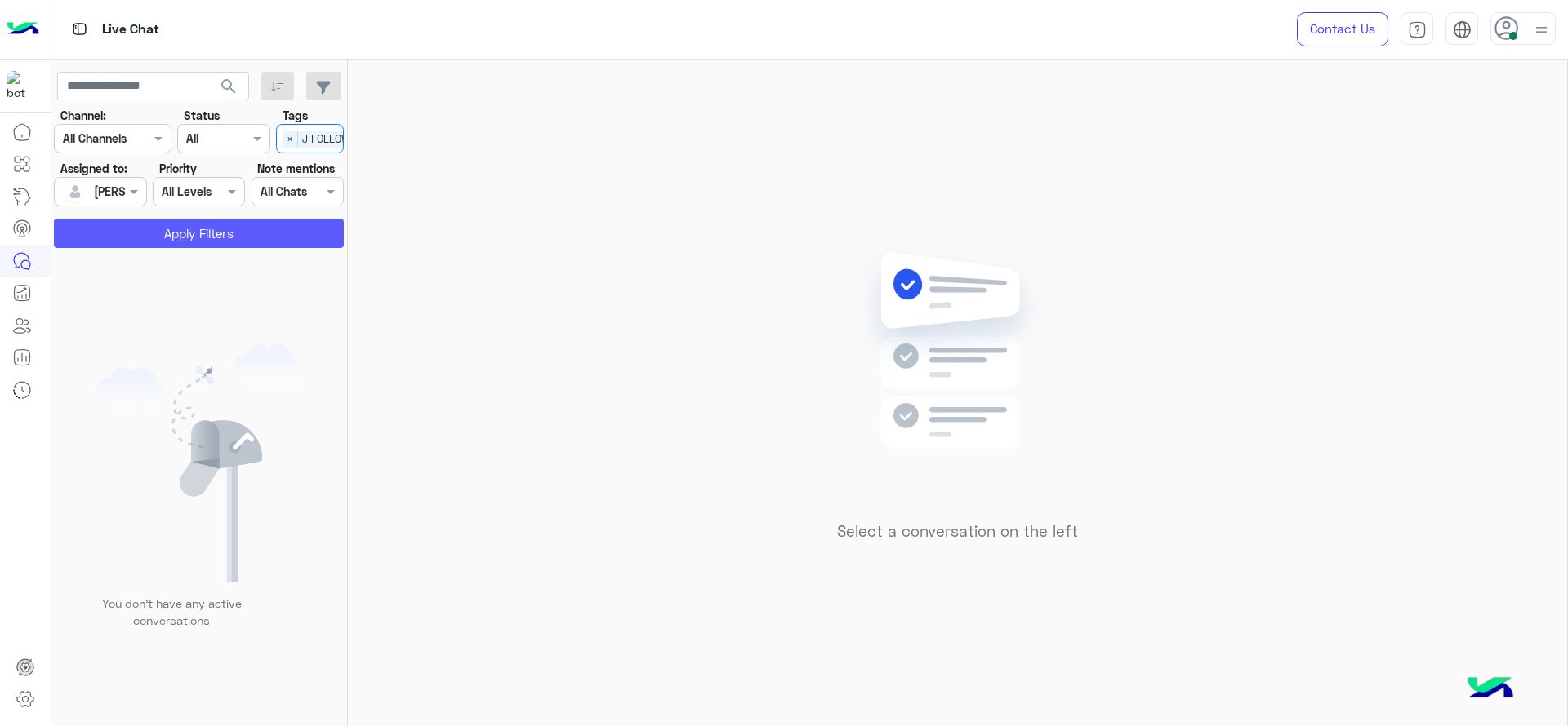
click at [277, 237] on button "Apply Filters" at bounding box center [198, 233] width 290 height 29
click at [92, 178] on div at bounding box center [77, 191] width 31 height 33
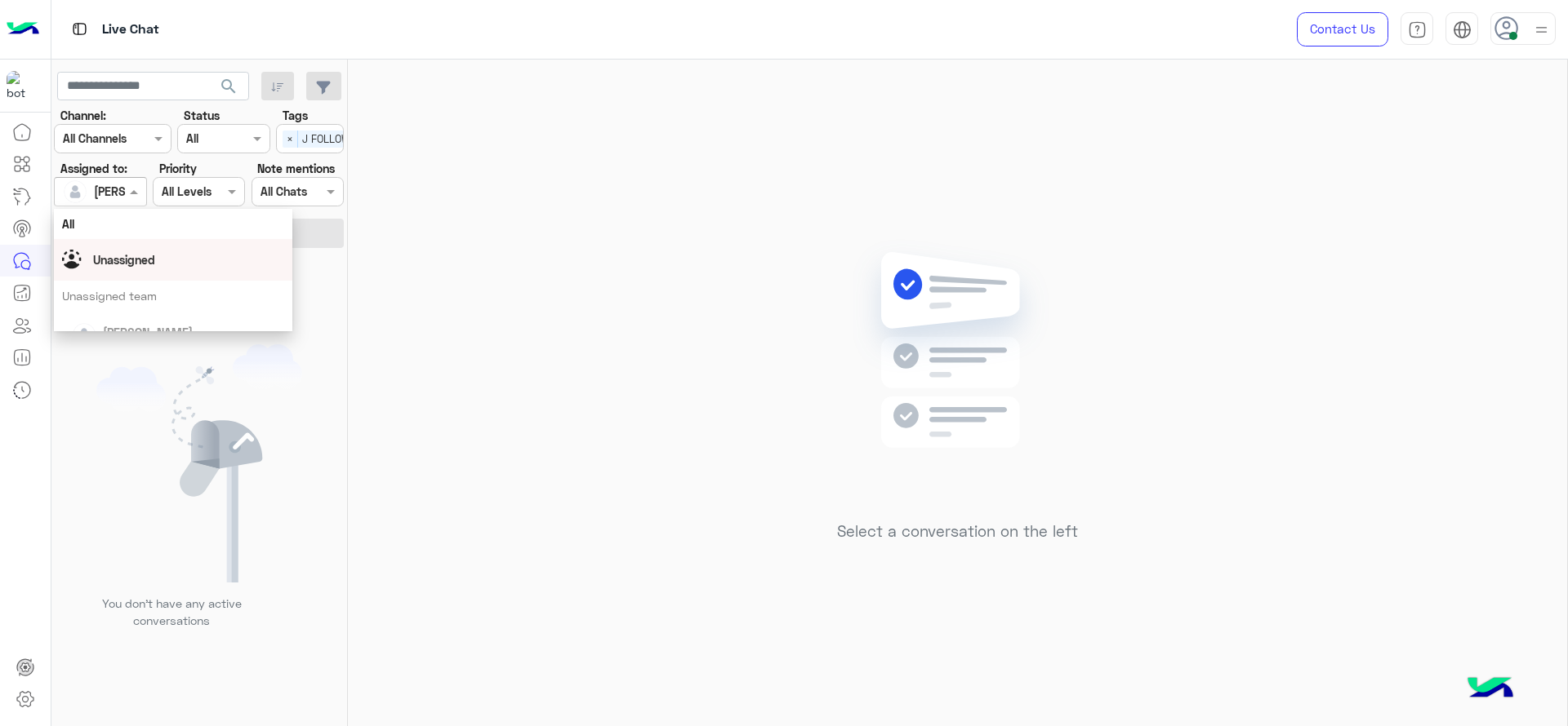
click at [102, 252] on div "Unassigned" at bounding box center [124, 260] width 62 height 17
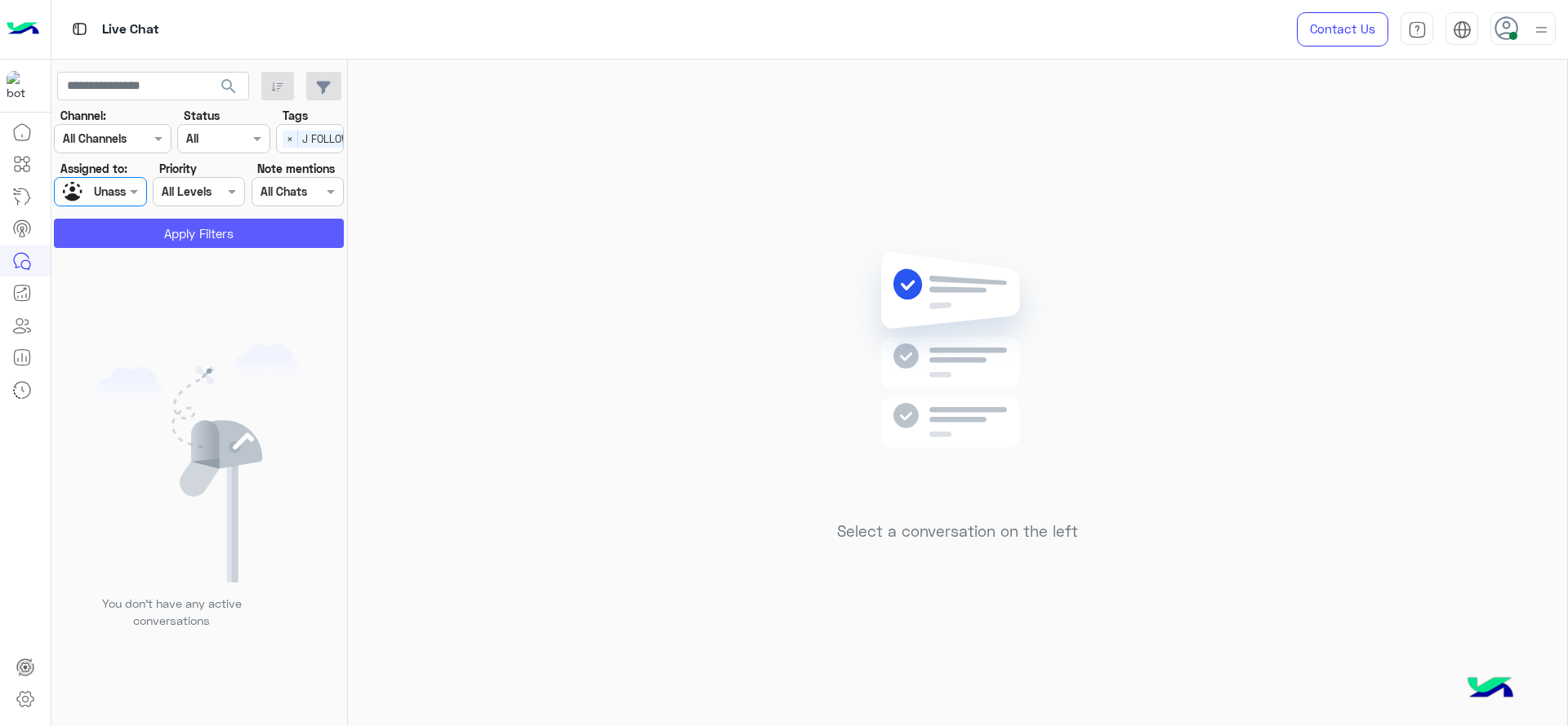
click at [109, 230] on button "Apply Filters" at bounding box center [198, 233] width 290 height 29
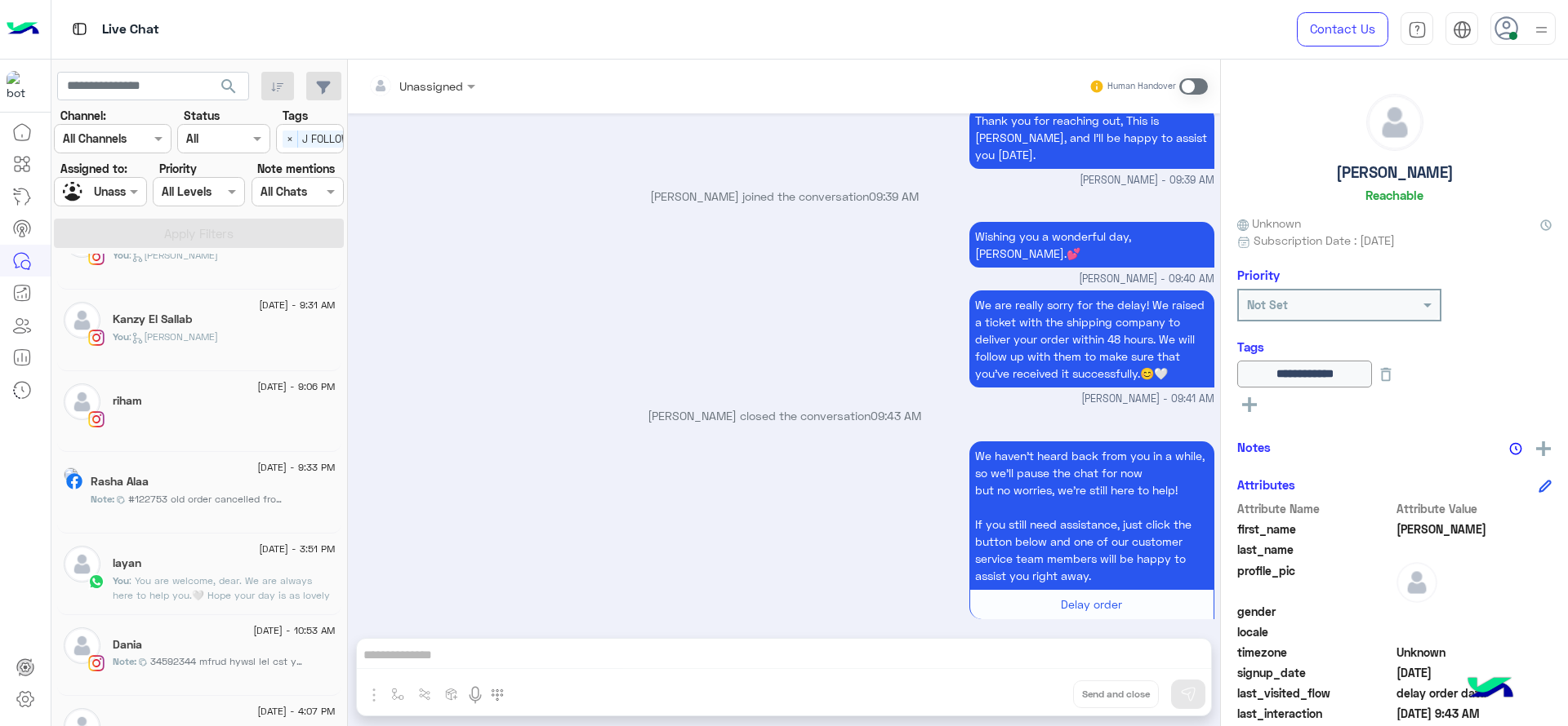
scroll to position [209, 0]
click at [171, 380] on div "30 August - 9:06 PM riham" at bounding box center [199, 416] width 284 height 82
click at [166, 384] on div "30 August - 9:06 PM riham" at bounding box center [199, 416] width 284 height 82
click at [158, 411] on div "riham" at bounding box center [224, 407] width 223 height 17
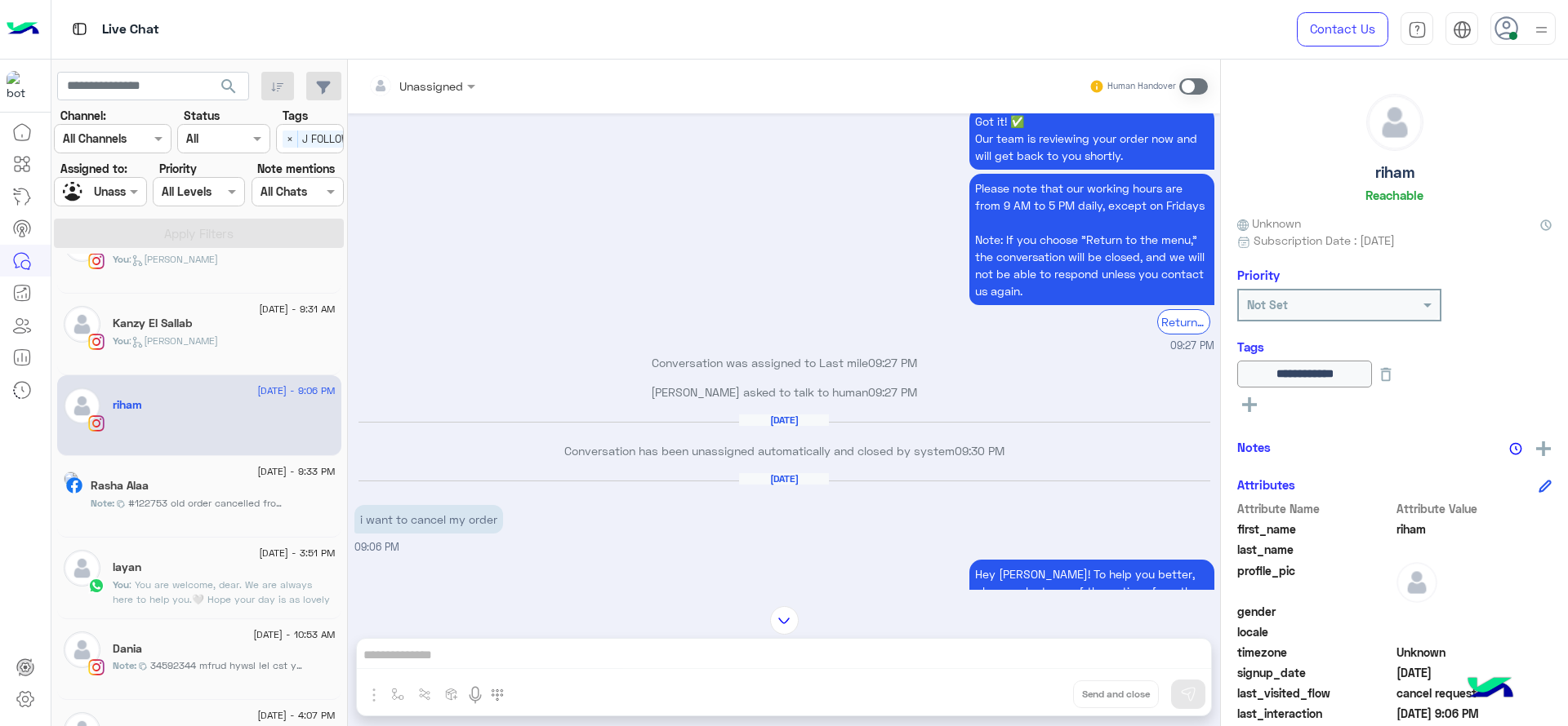
scroll to position [1019, 0]
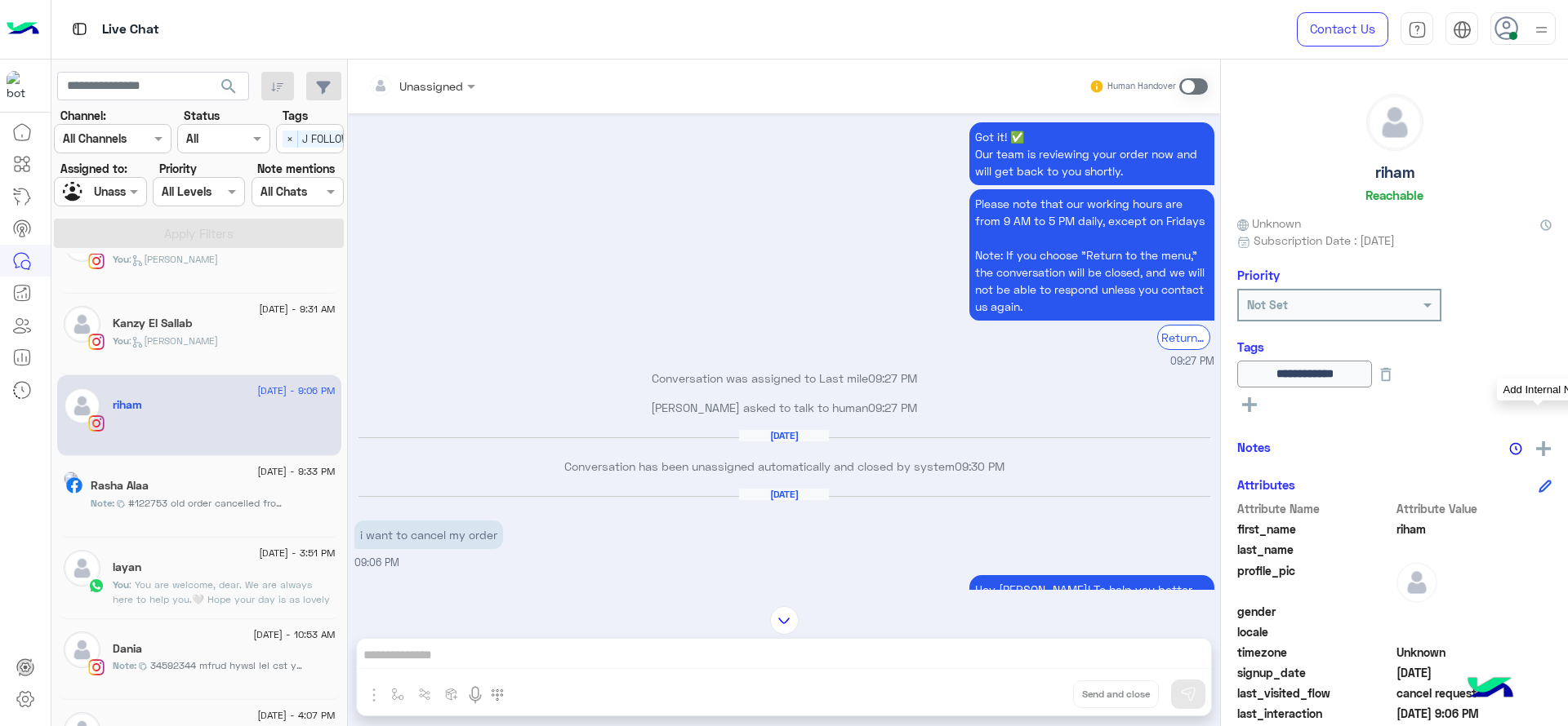
click at [1536, 442] on img at bounding box center [1543, 449] width 15 height 15
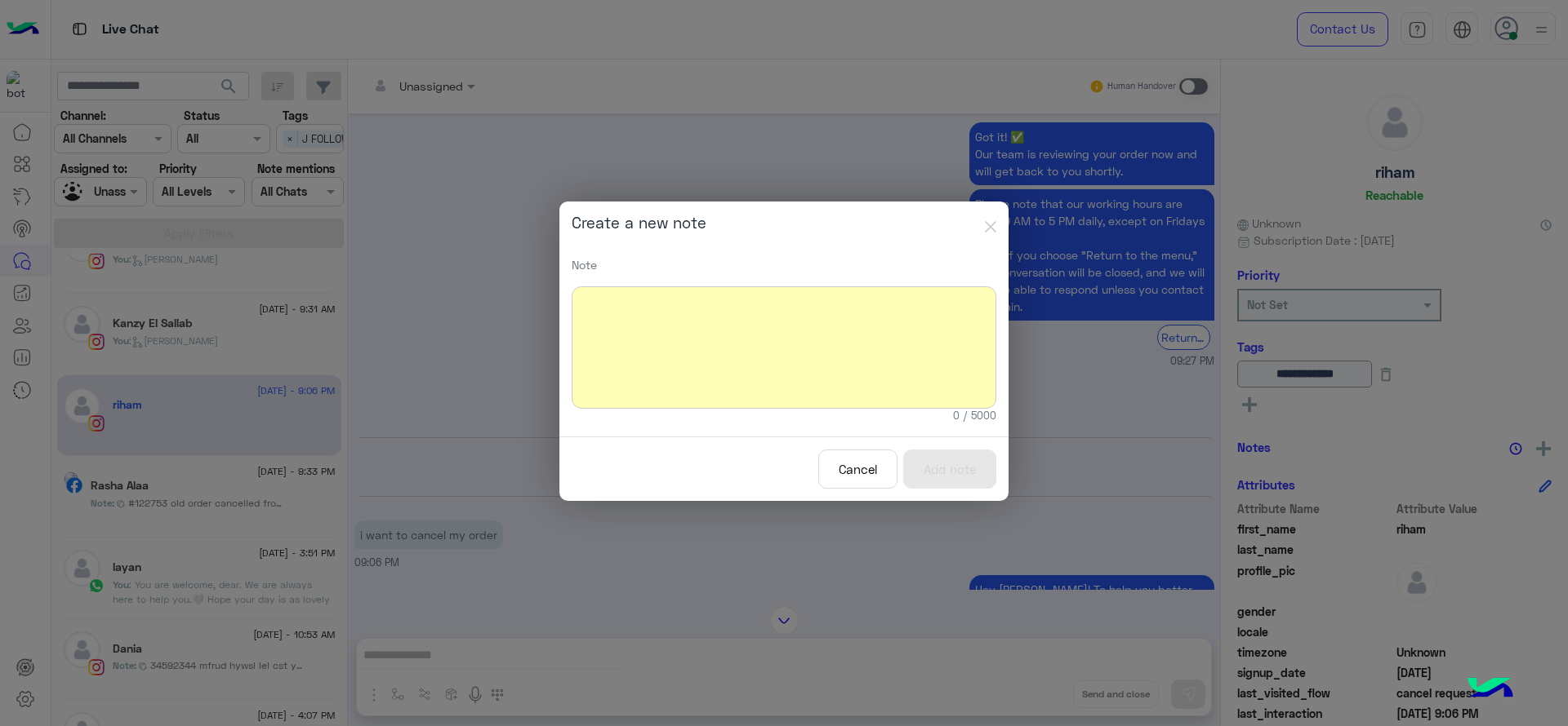
click at [848, 350] on div at bounding box center [784, 348] width 424 height 122
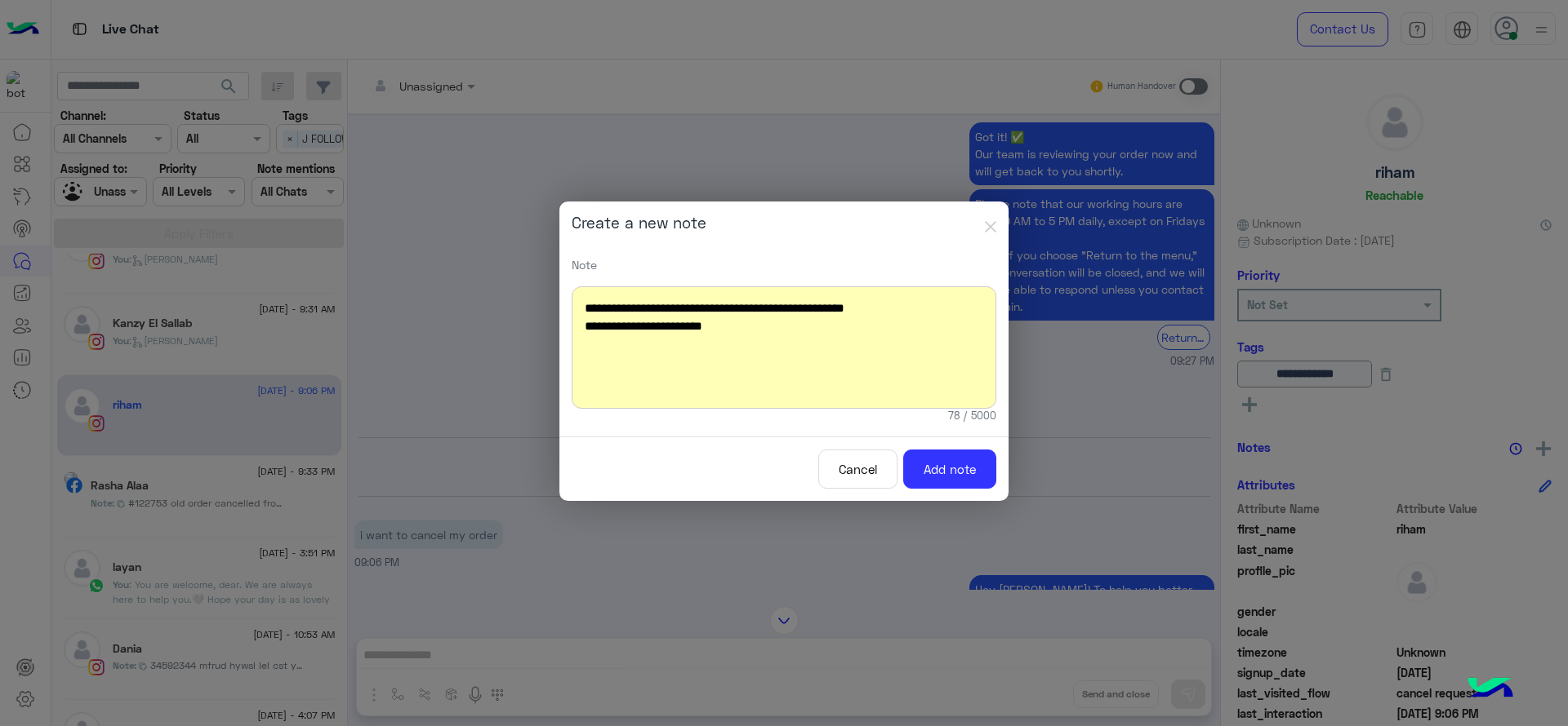
click at [886, 336] on div "**********" at bounding box center [784, 348] width 424 height 122
click at [880, 320] on div "**********" at bounding box center [784, 348] width 424 height 122
click at [758, 307] on div "**********" at bounding box center [784, 348] width 424 height 122
click at [901, 313] on div "**********" at bounding box center [784, 348] width 424 height 122
click at [864, 342] on div "**********" at bounding box center [784, 348] width 424 height 122
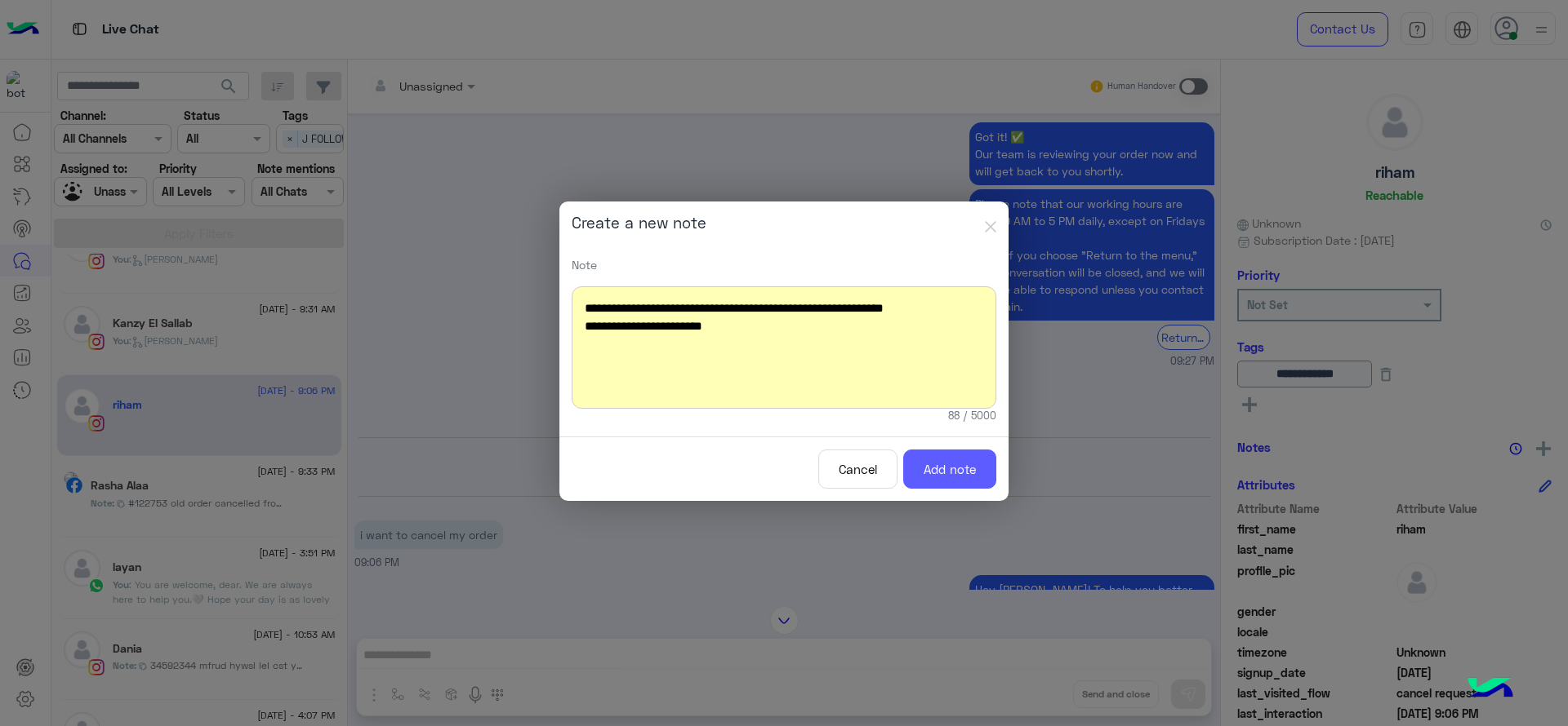
click at [945, 464] on button "Add note" at bounding box center [950, 469] width 93 height 40
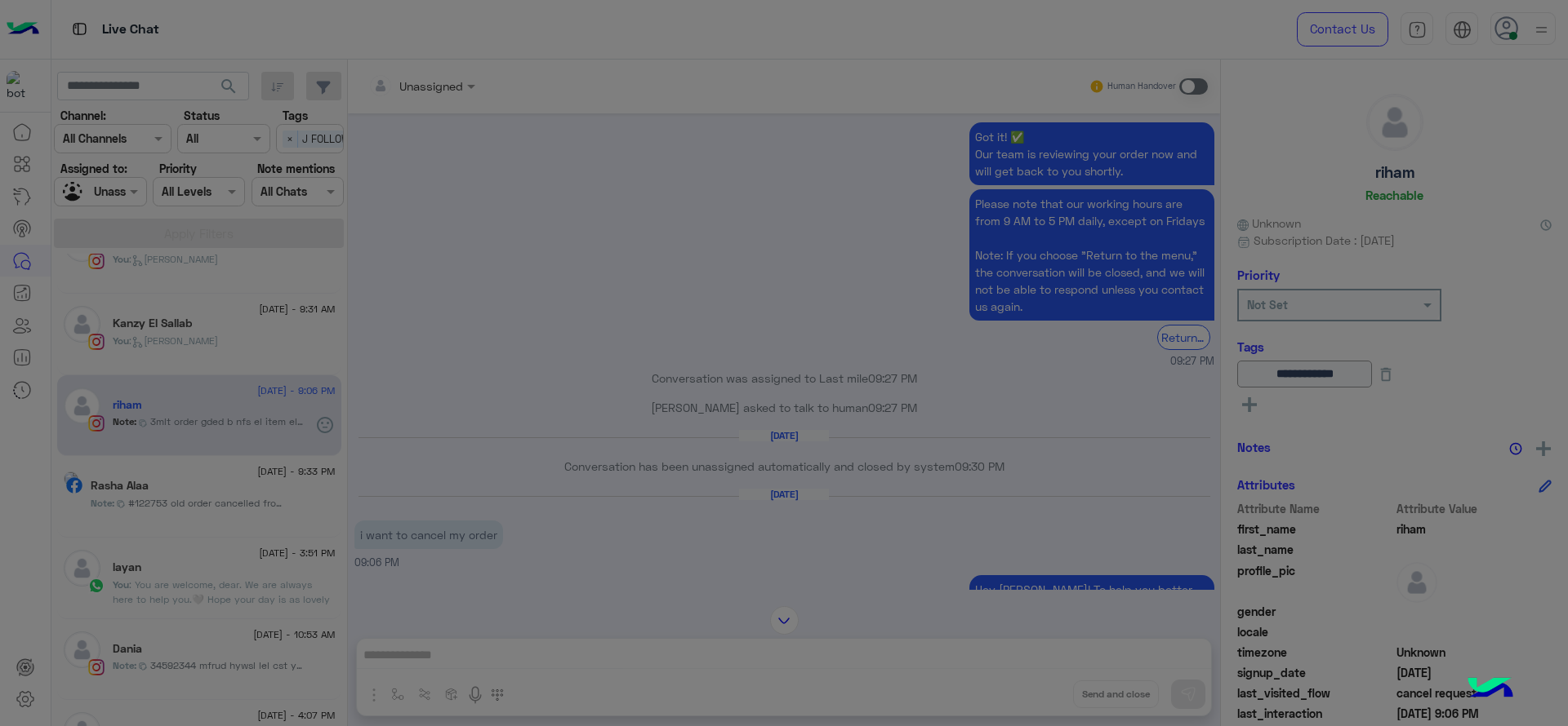
scroll to position [1778, 0]
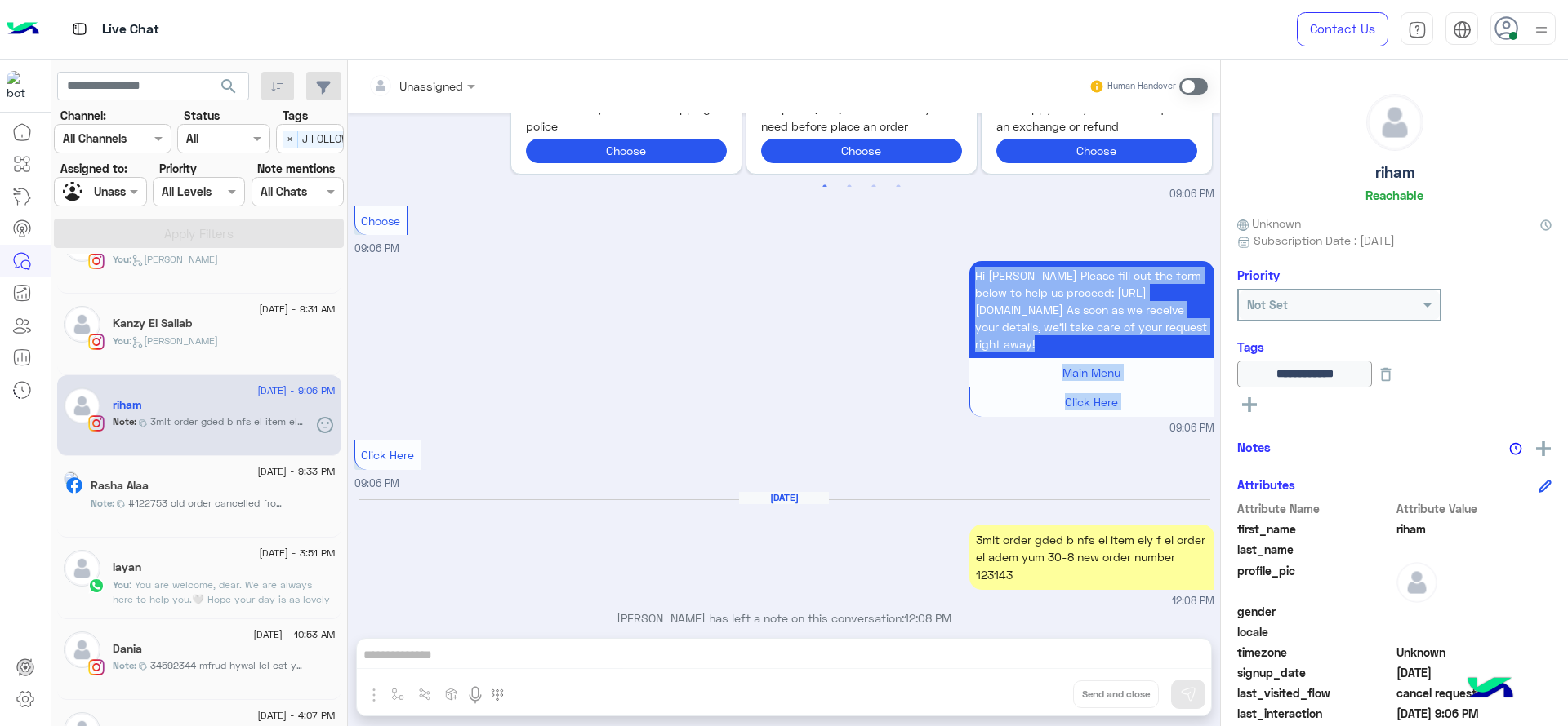
drag, startPoint x: 569, startPoint y: 414, endPoint x: 477, endPoint y: 299, distance: 147.3
click at [477, 299] on div "Hi riham Please fill out the form below to help us proceed: https://shorturl.at…" at bounding box center [784, 347] width 860 height 180
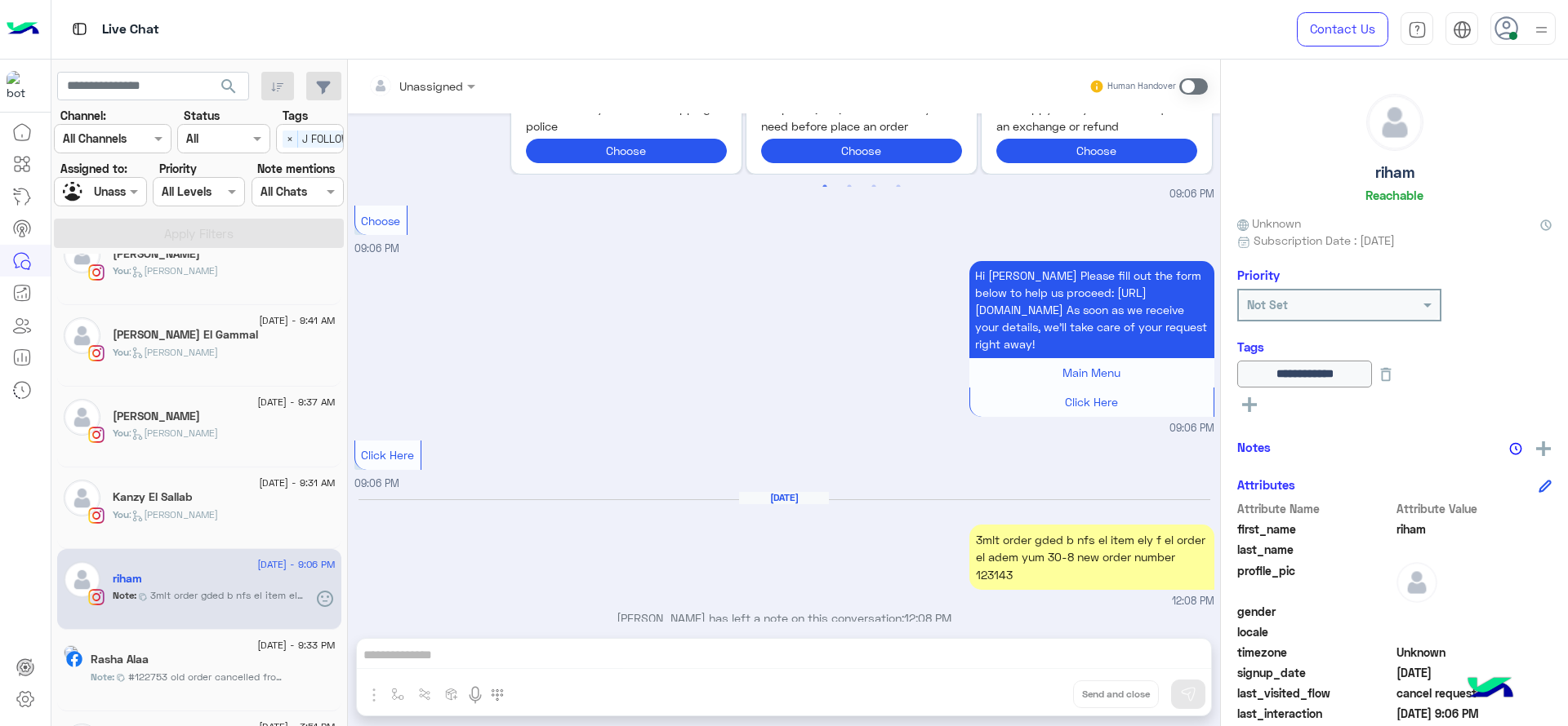
scroll to position [0, 0]
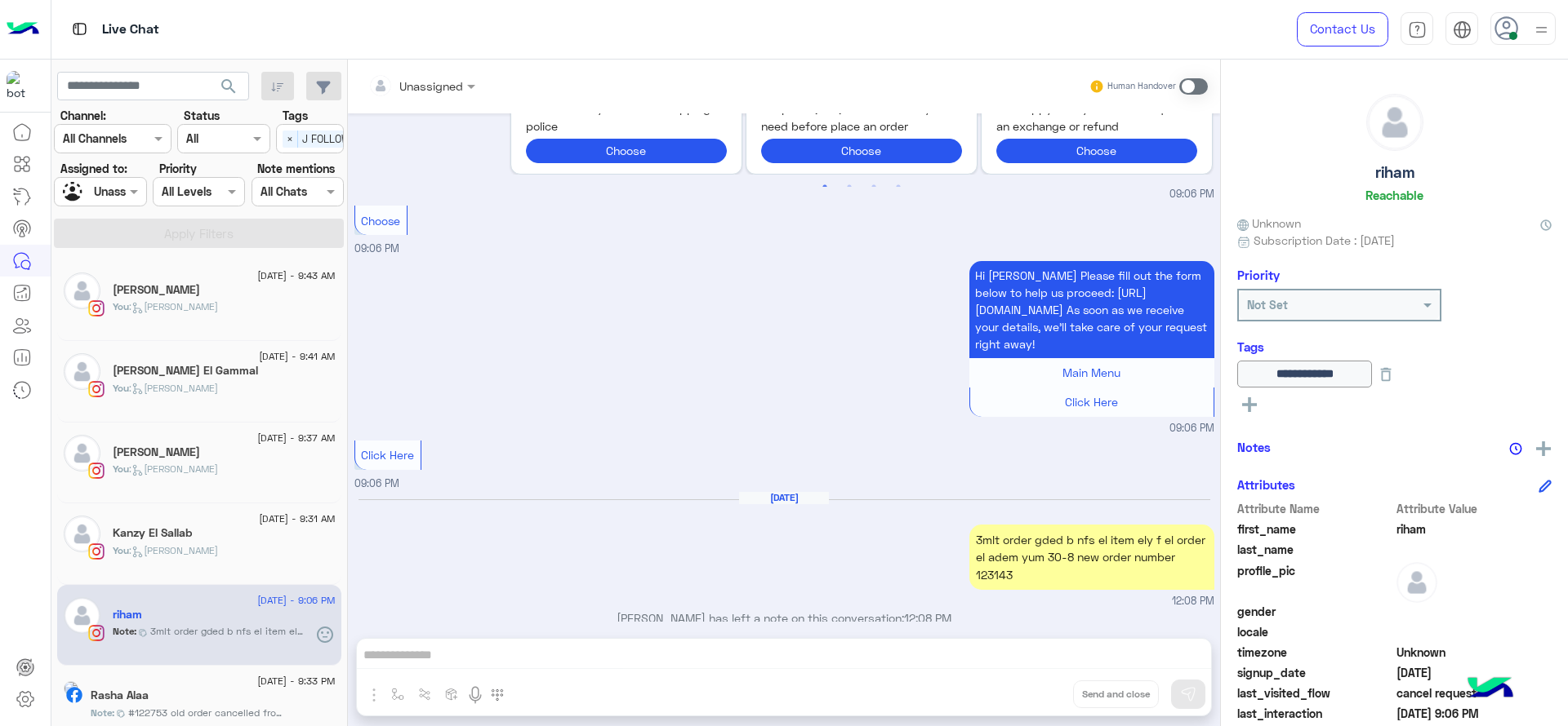
click at [286, 467] on div "You : Jana close" at bounding box center [224, 476] width 223 height 28
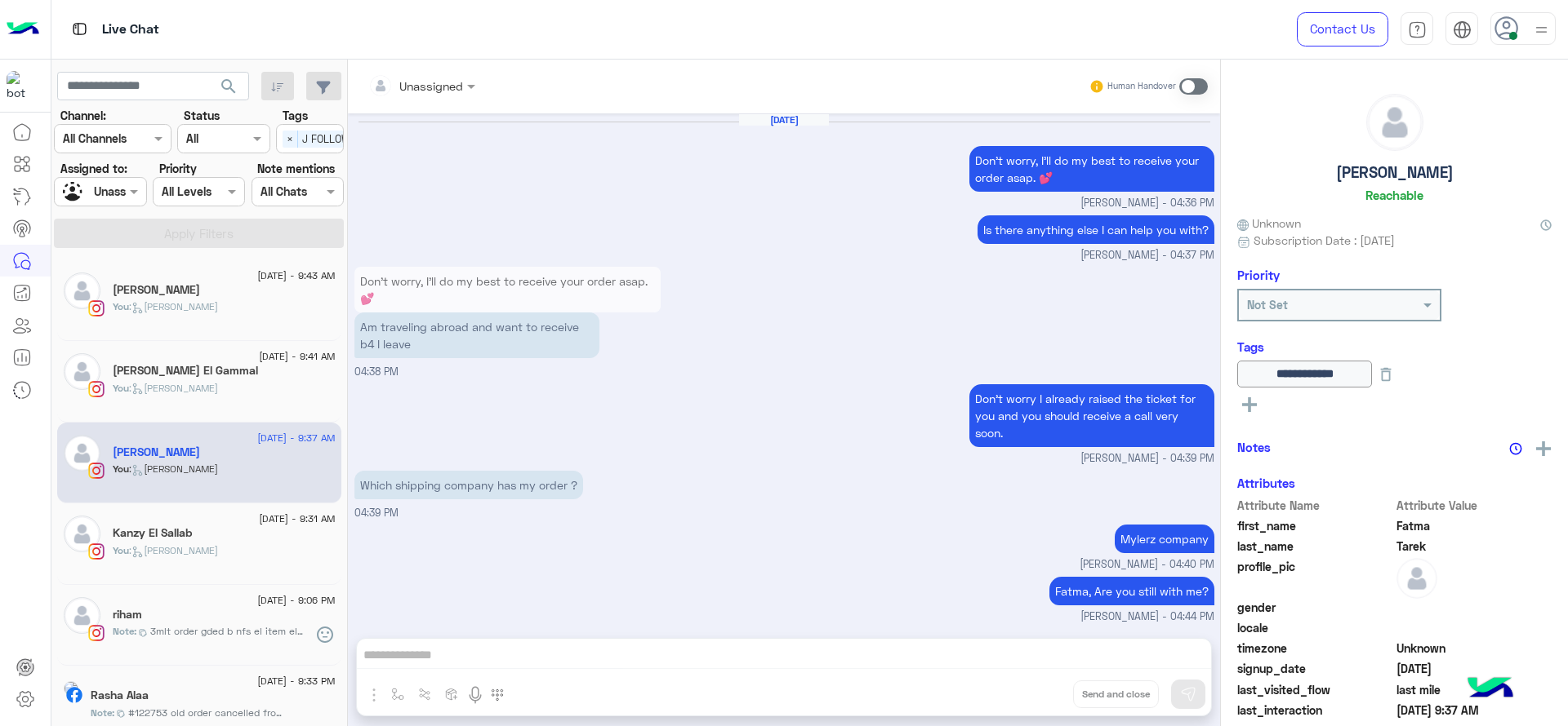
scroll to position [1379, 0]
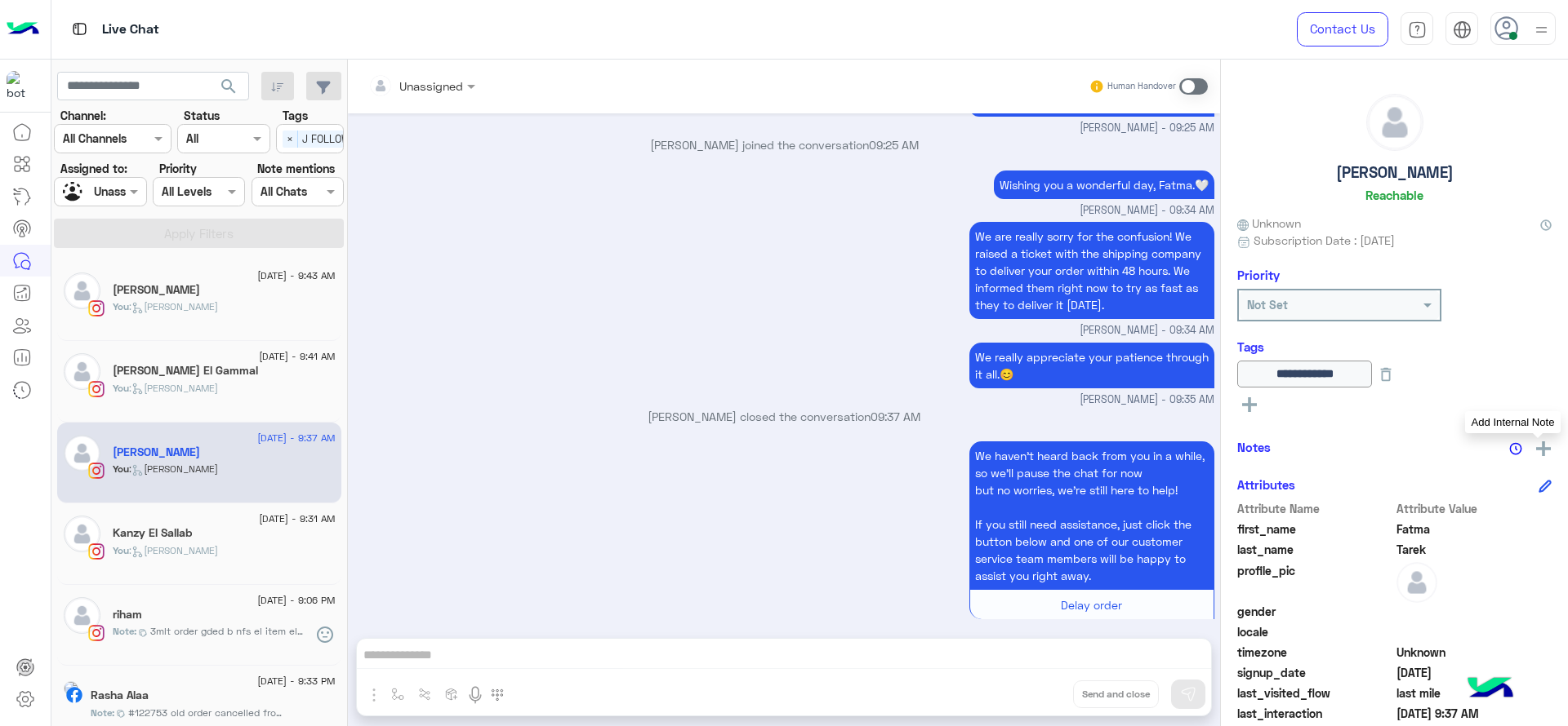
click at [1537, 449] on img at bounding box center [1543, 449] width 15 height 15
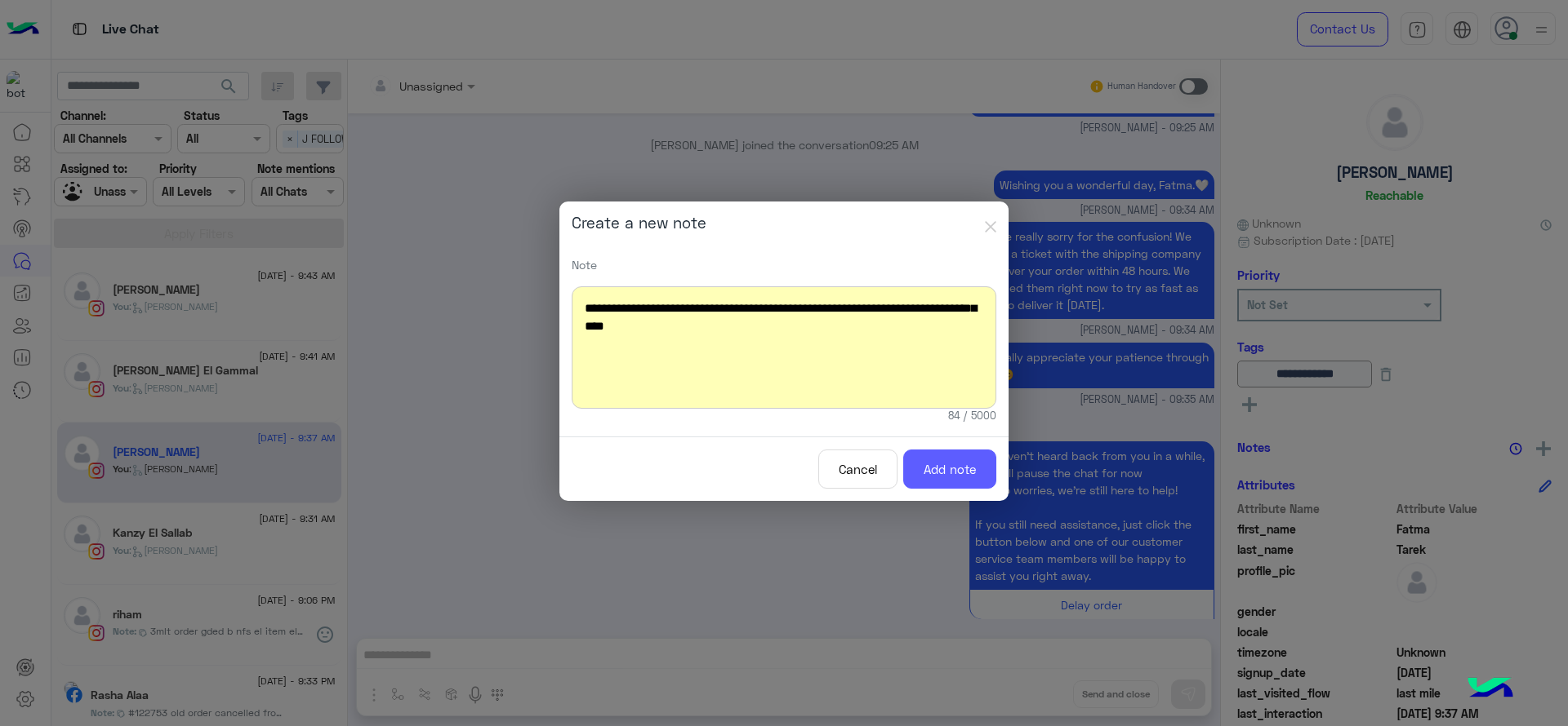
click at [938, 458] on button "Add note" at bounding box center [950, 469] width 93 height 40
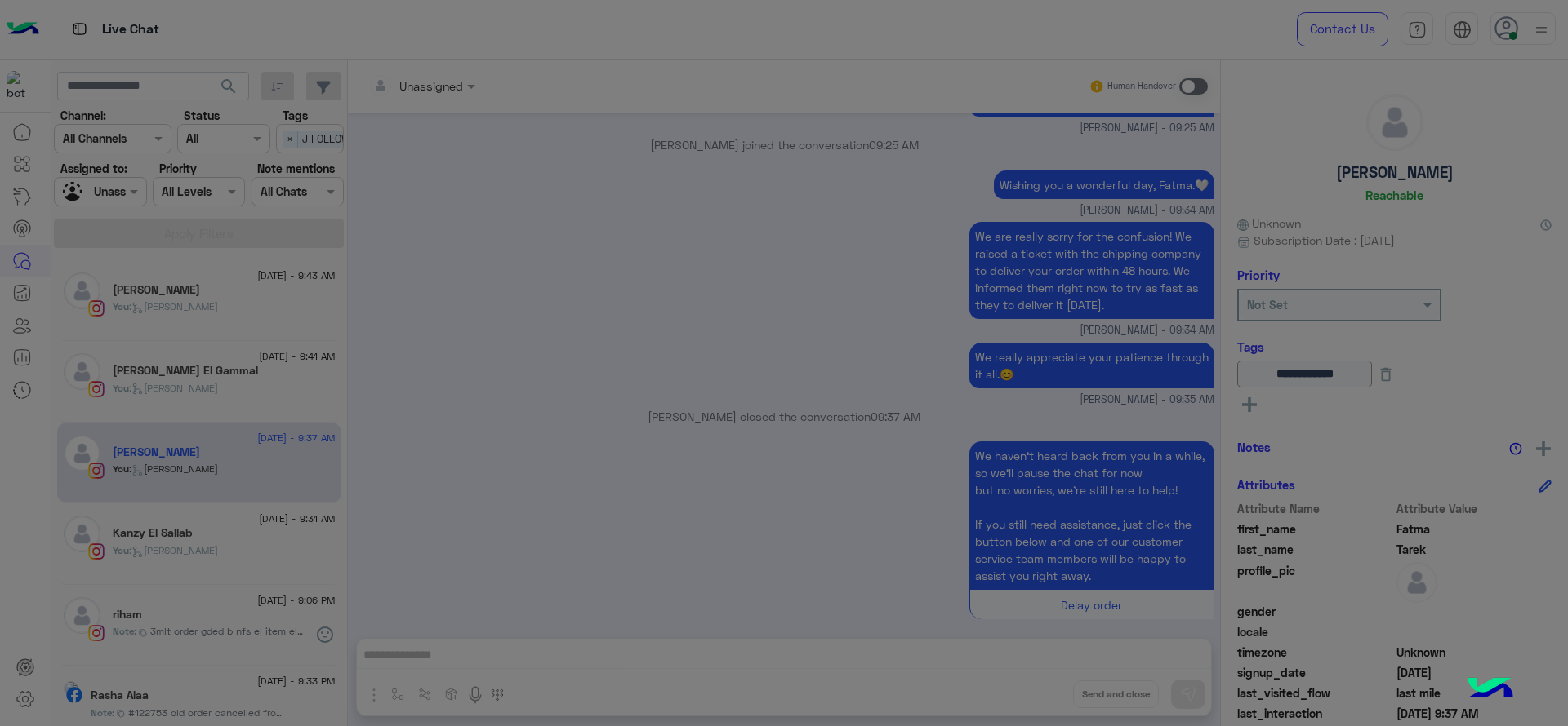
scroll to position [1497, 0]
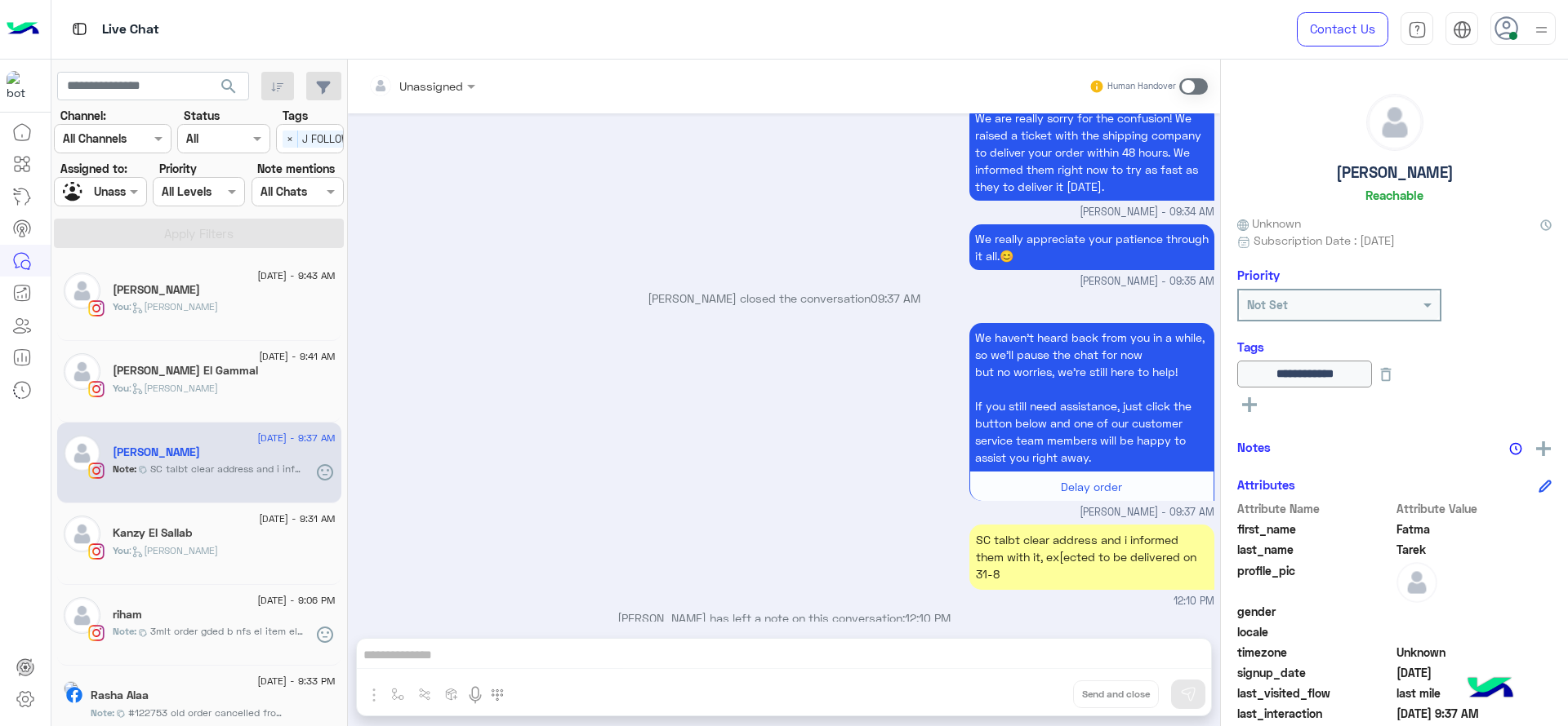
click at [222, 538] on div "Kanzy El Sallab" at bounding box center [224, 534] width 223 height 17
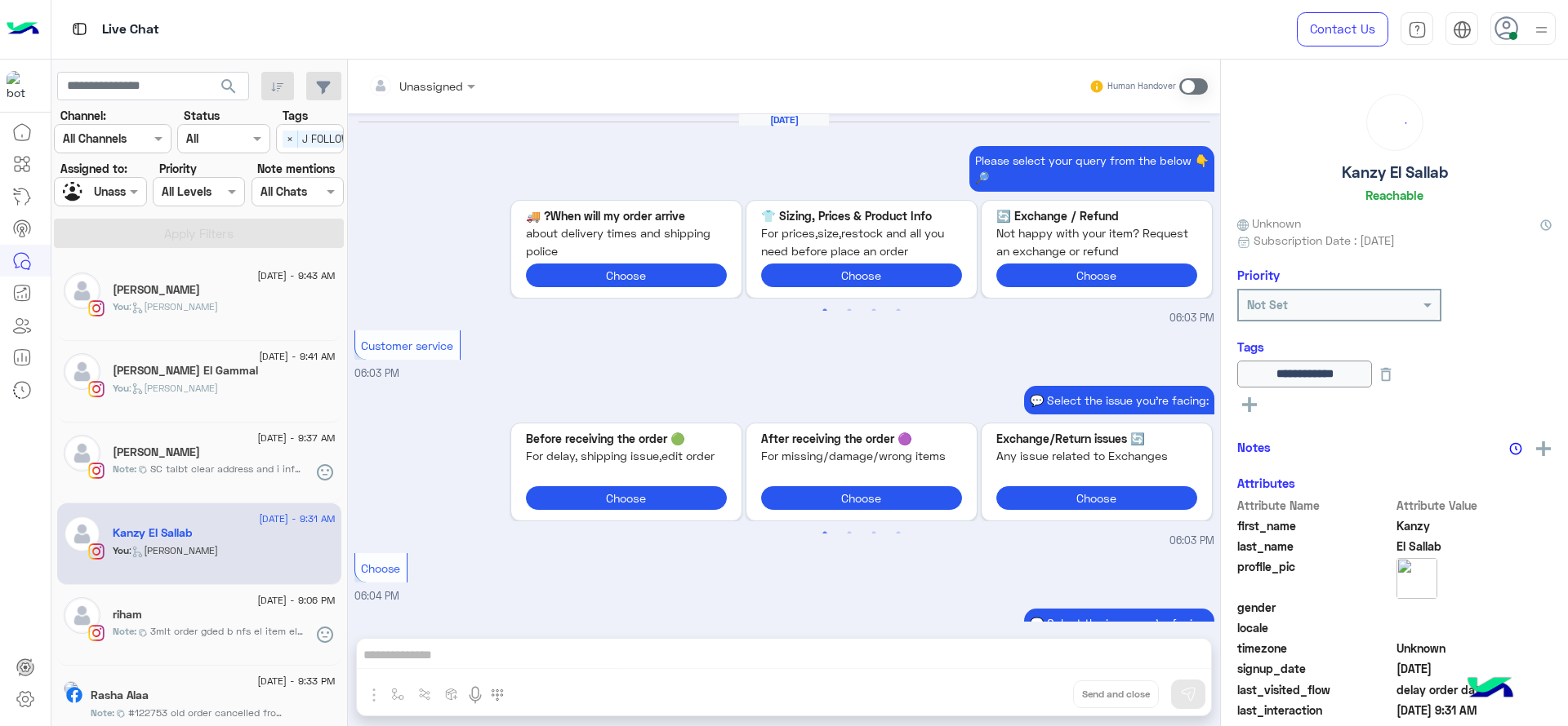
scroll to position [1697, 0]
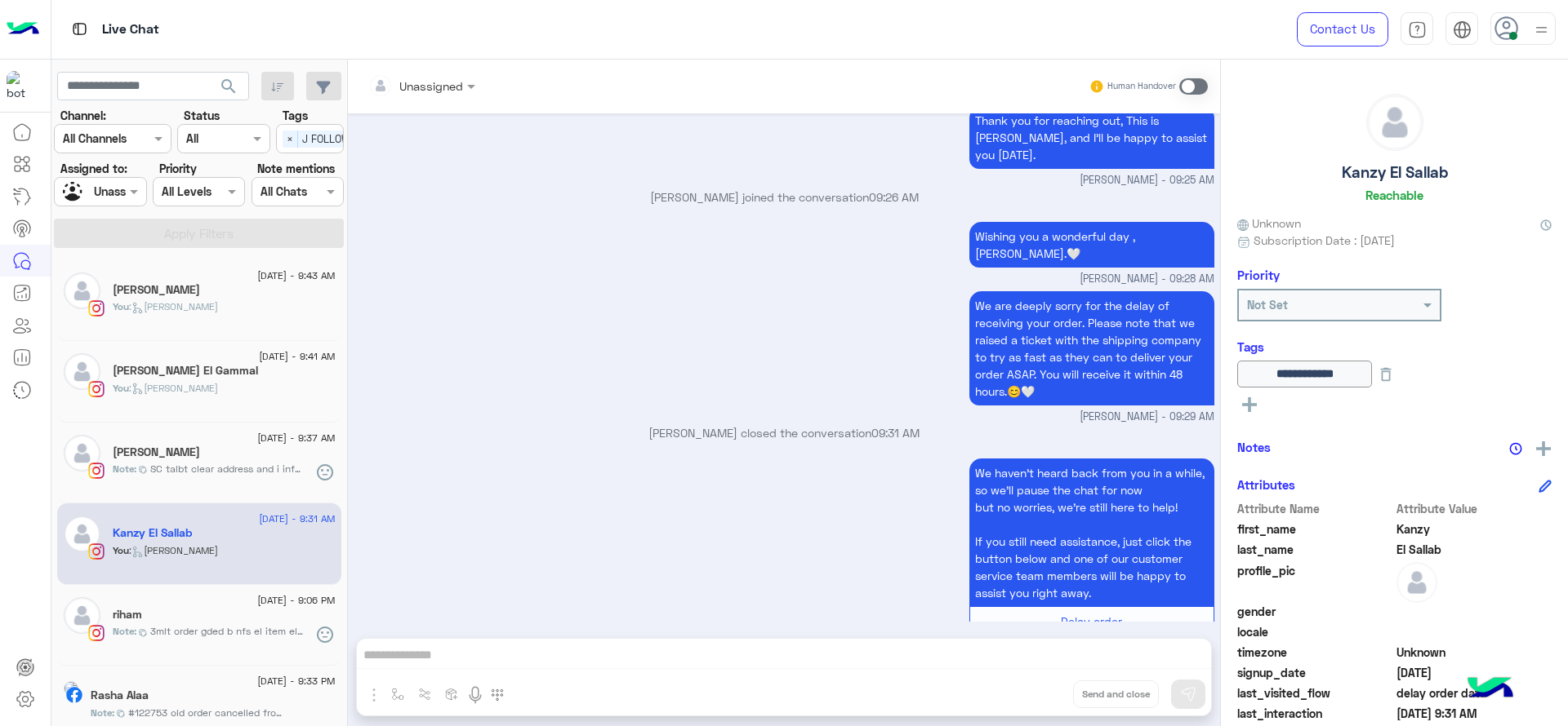
click at [166, 409] on div "You : Jana close" at bounding box center [224, 395] width 223 height 28
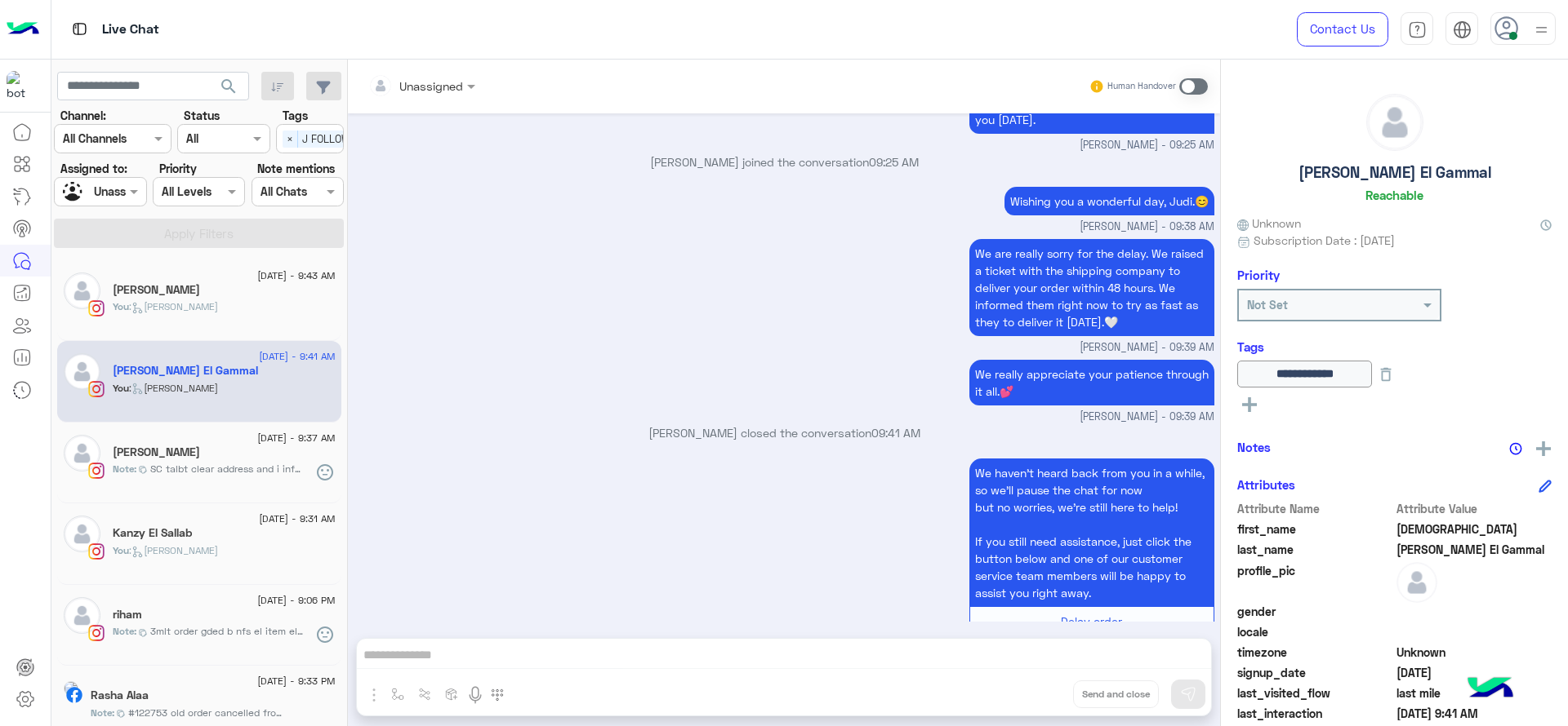
scroll to position [251, 0]
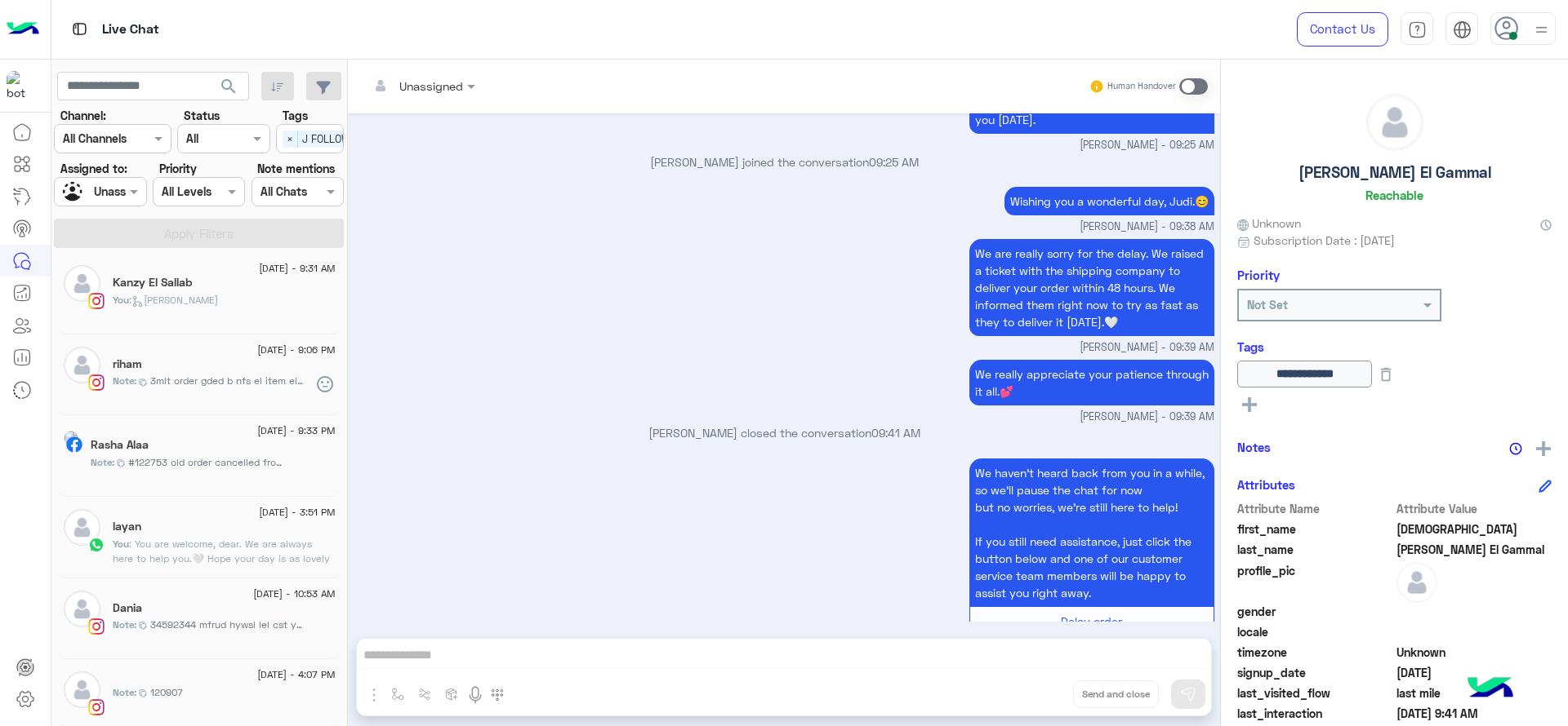
click at [134, 527] on h5 "layan" at bounding box center [127, 527] width 28 height 14
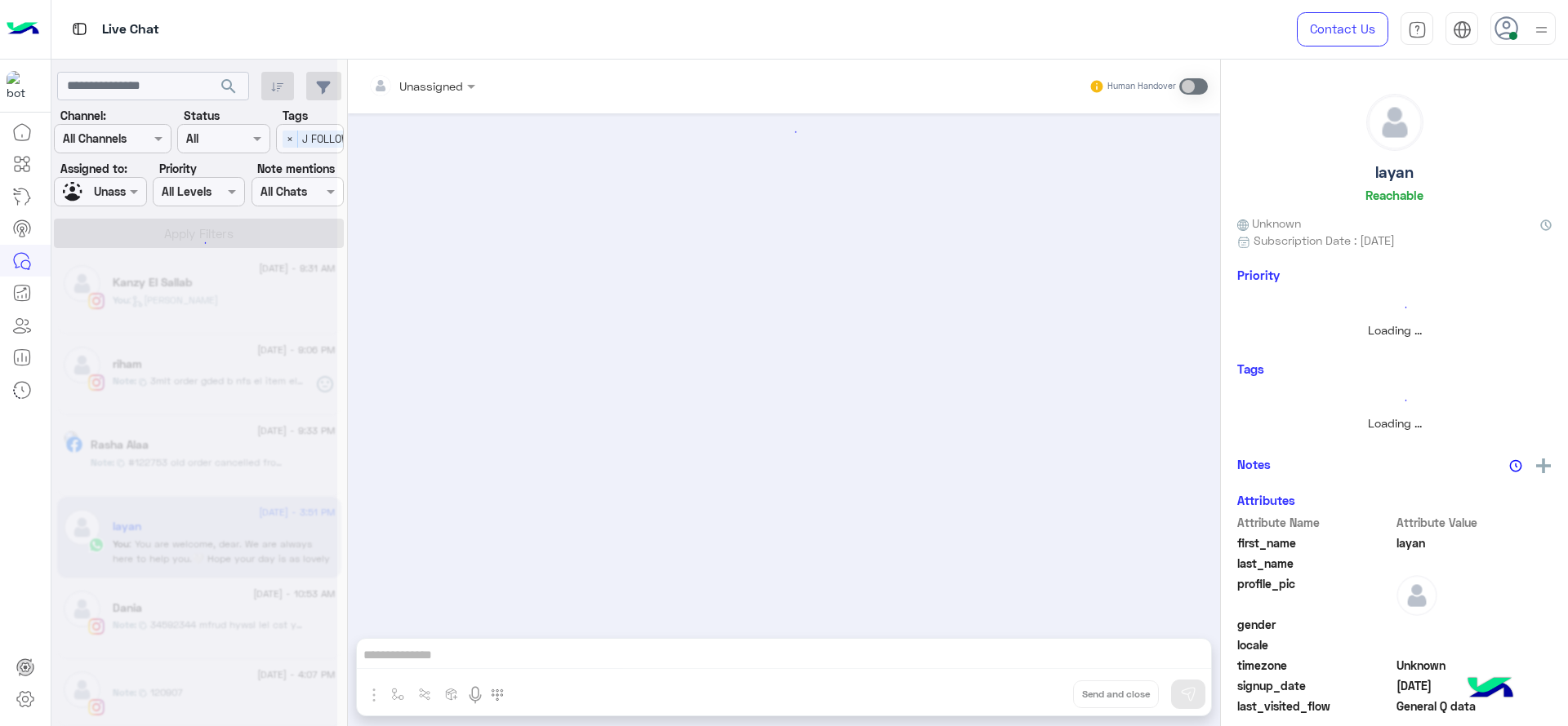
scroll to position [1096, 0]
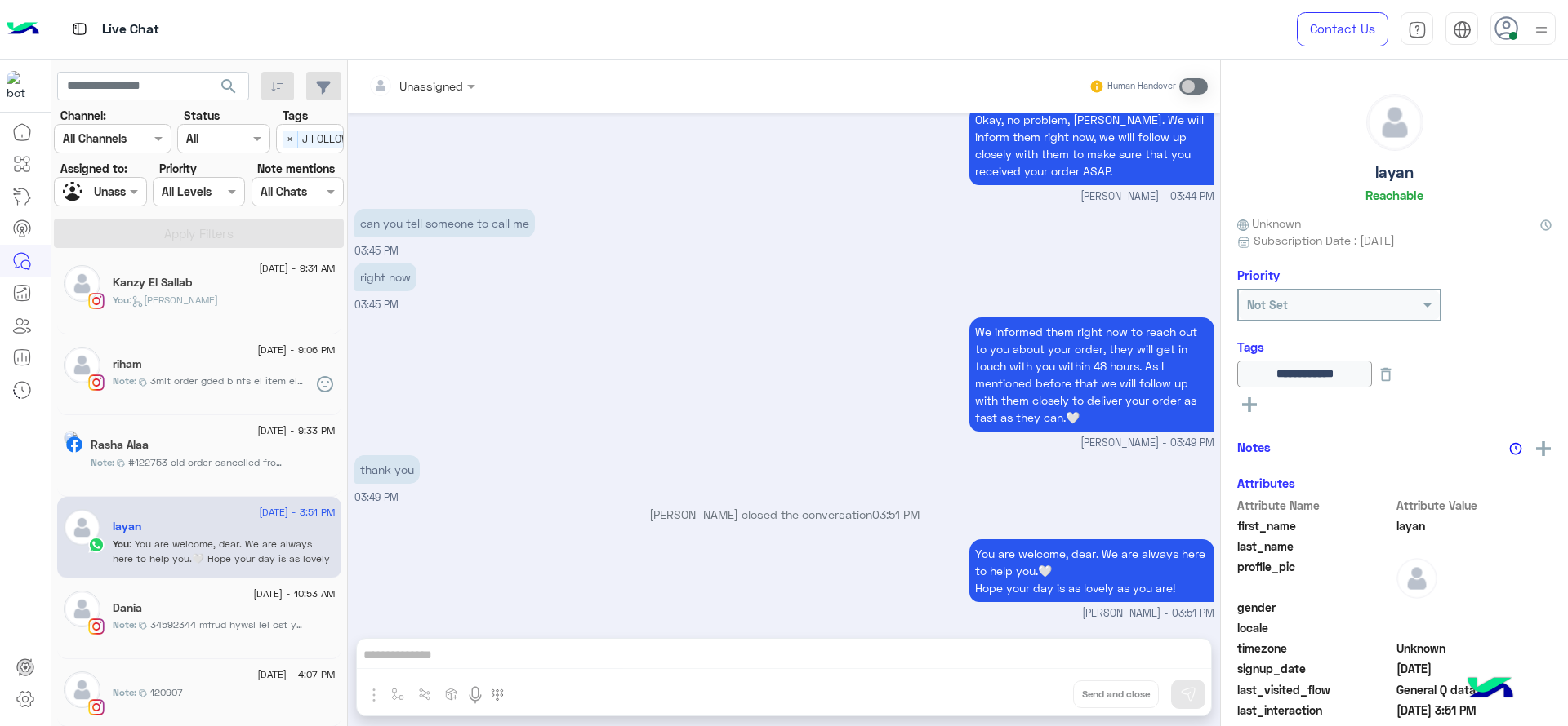
click at [538, 546] on div "You are welcome, dear. We are always here to help you.🤍 Hope your day is as lov…" at bounding box center [784, 578] width 860 height 86
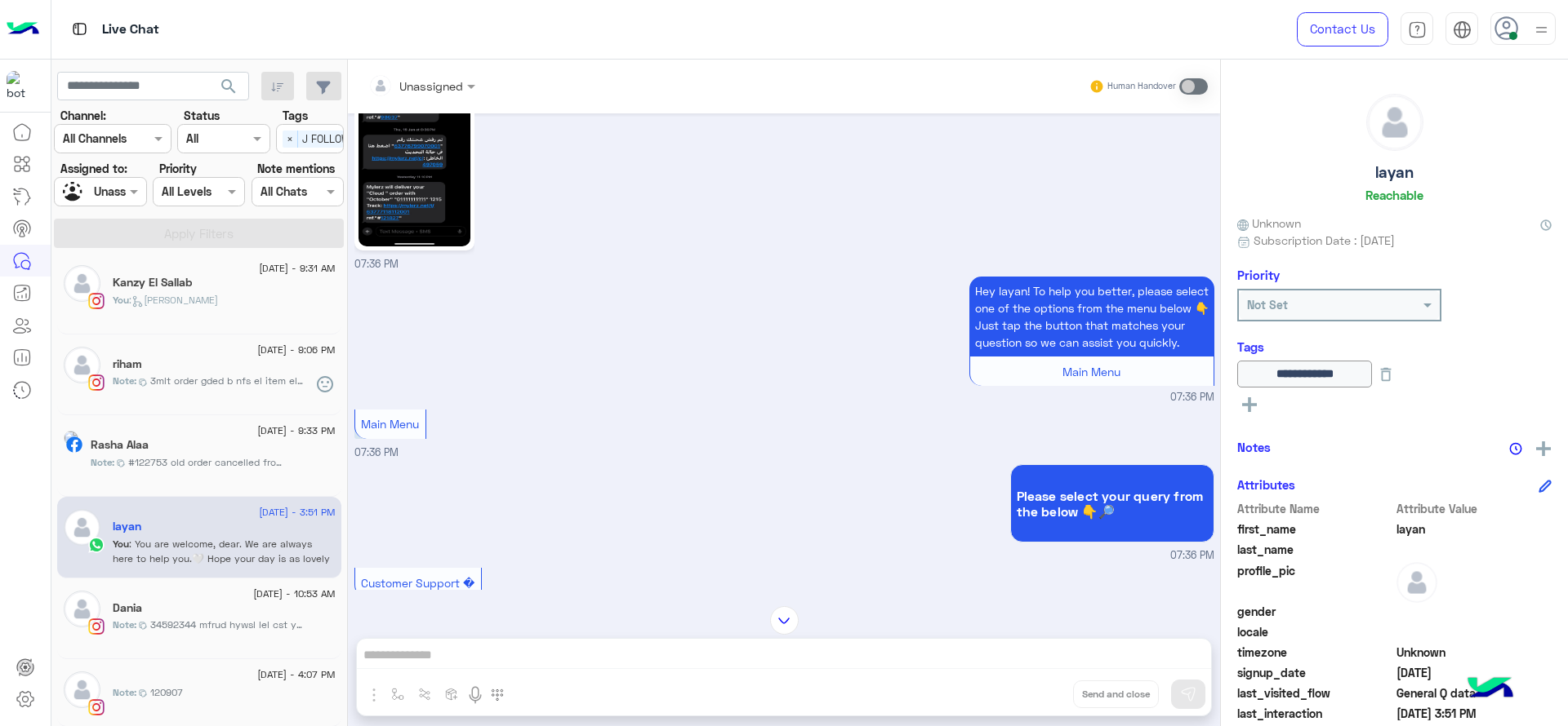
scroll to position [62, 0]
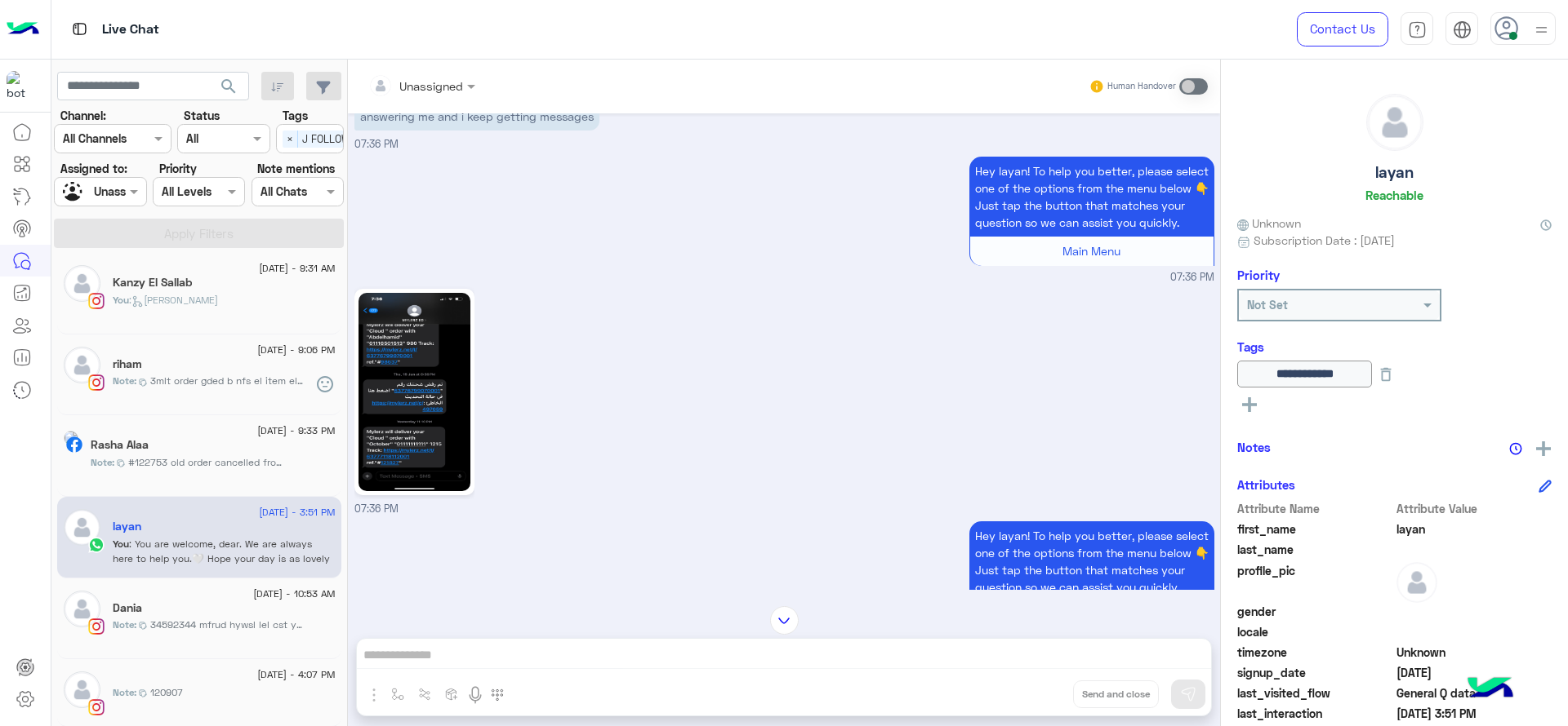
click at [377, 444] on img at bounding box center [414, 392] width 112 height 198
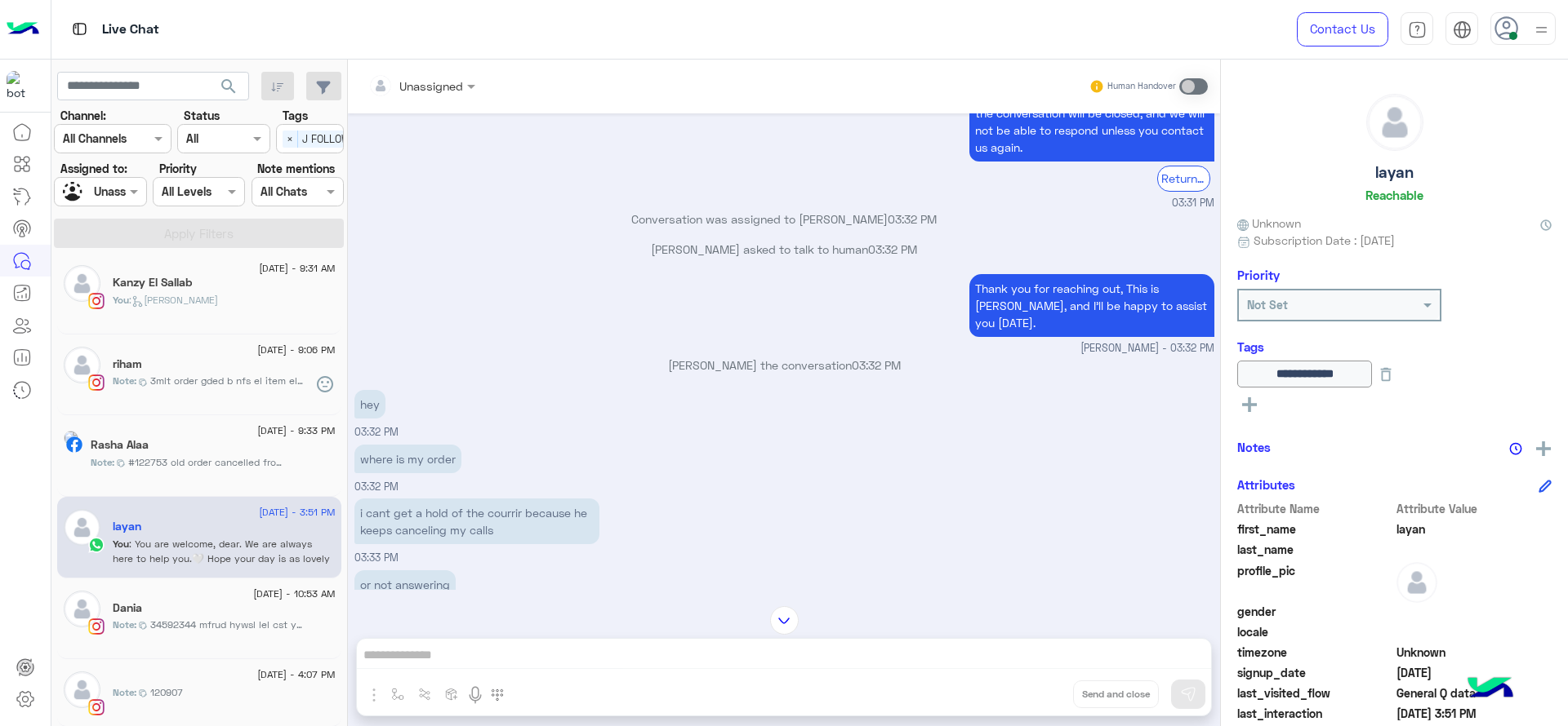
scroll to position [3248, 0]
click at [1191, 84] on span at bounding box center [1193, 86] width 28 height 17
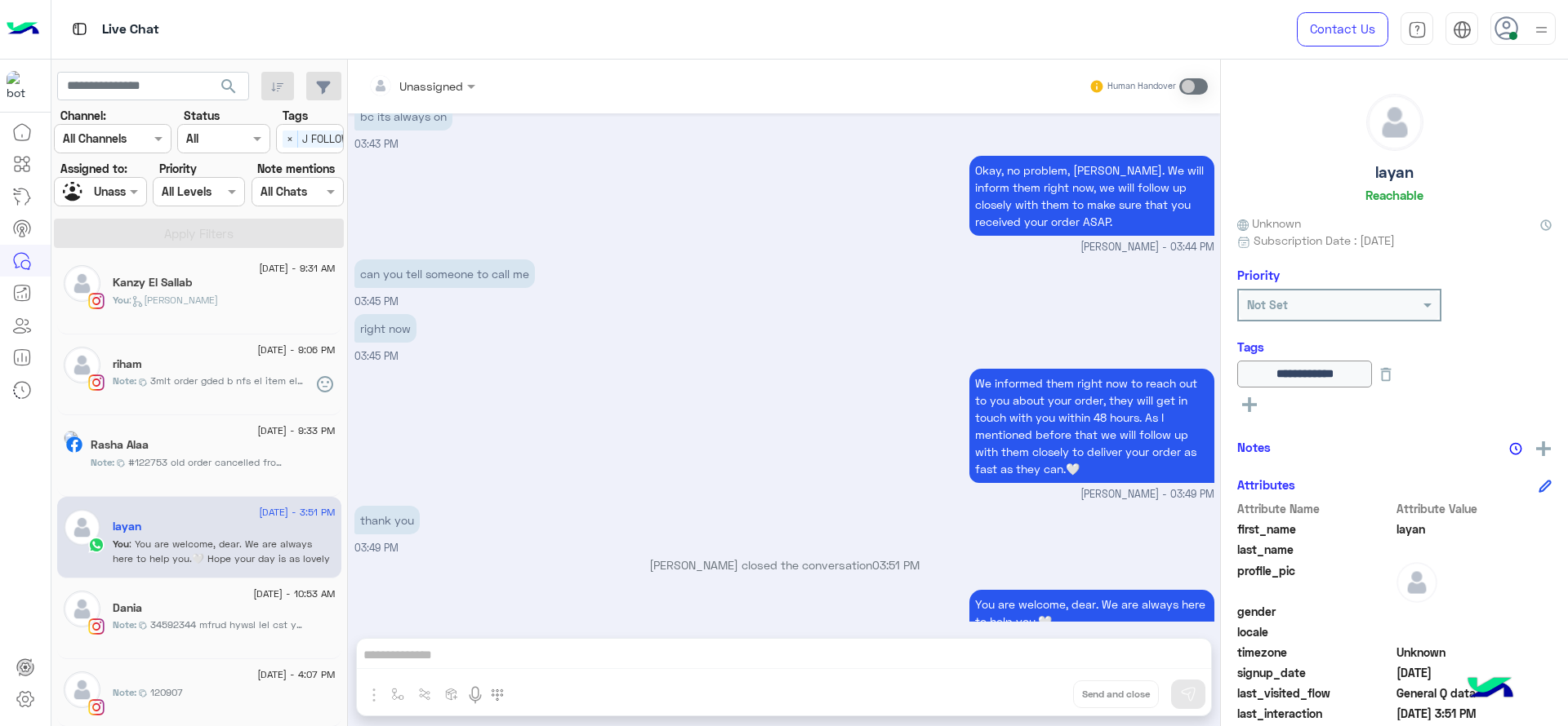
scroll to position [5799, 0]
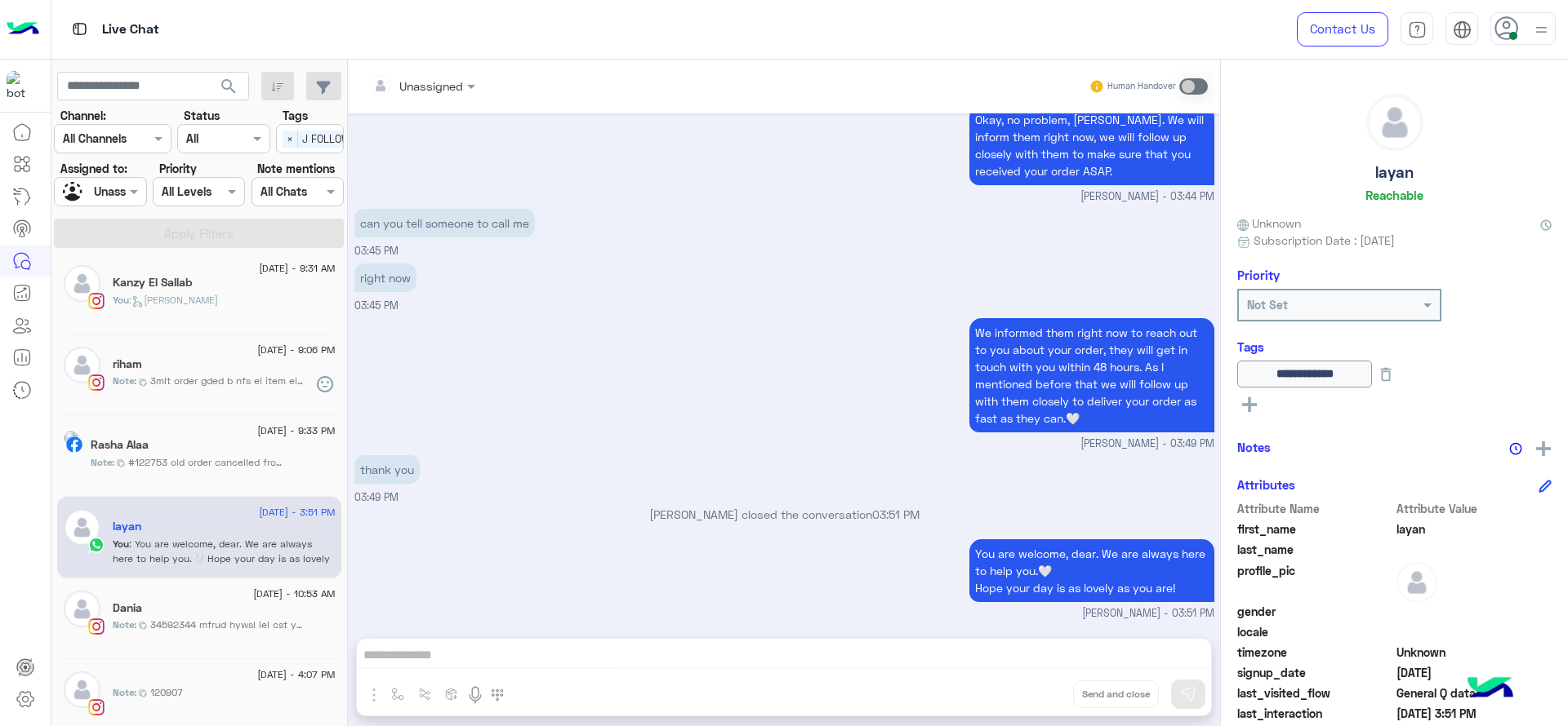
click at [698, 351] on div "We informed them right now to reach out to you about your order, they will get …" at bounding box center [784, 383] width 860 height 138
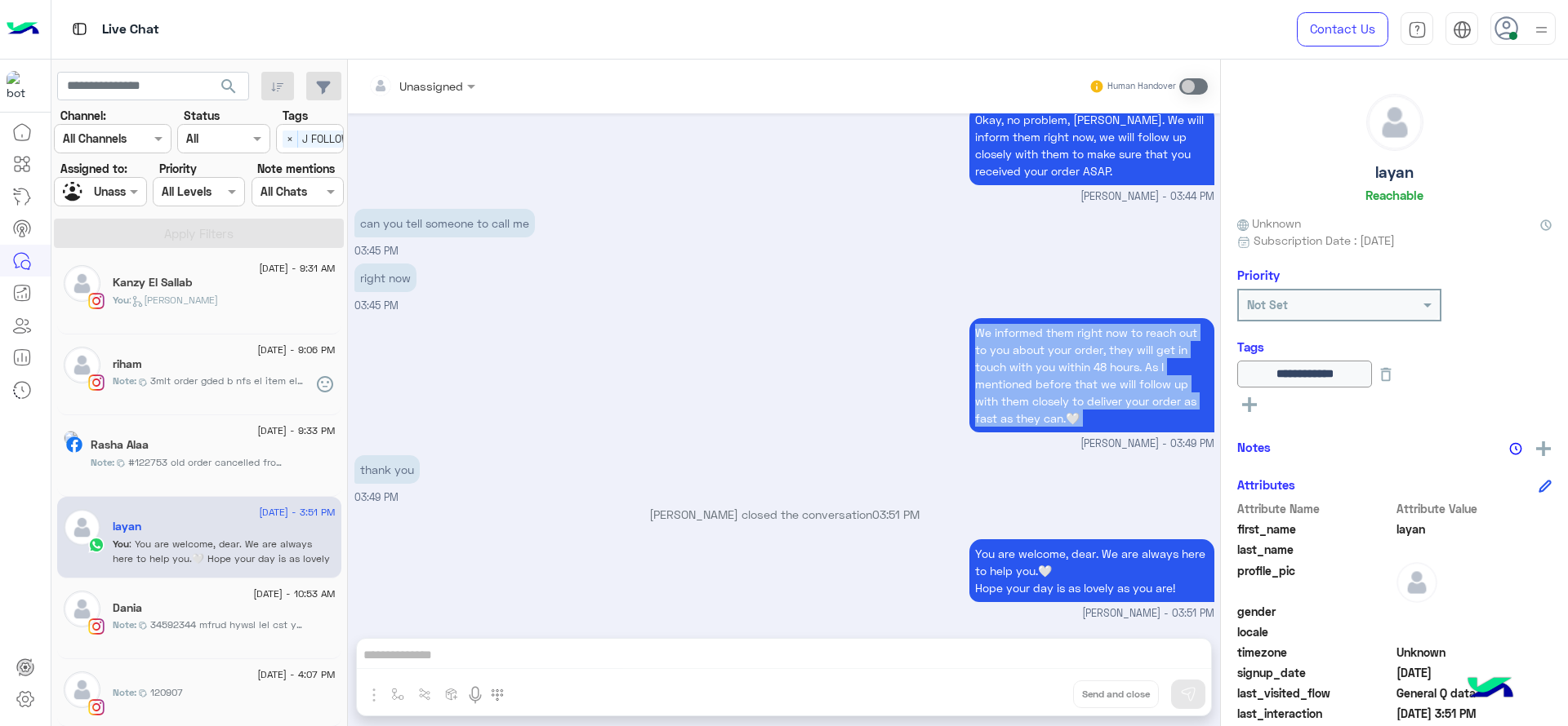
click at [698, 351] on div "We informed them right now to reach out to you about your order, they will get …" at bounding box center [784, 383] width 860 height 138
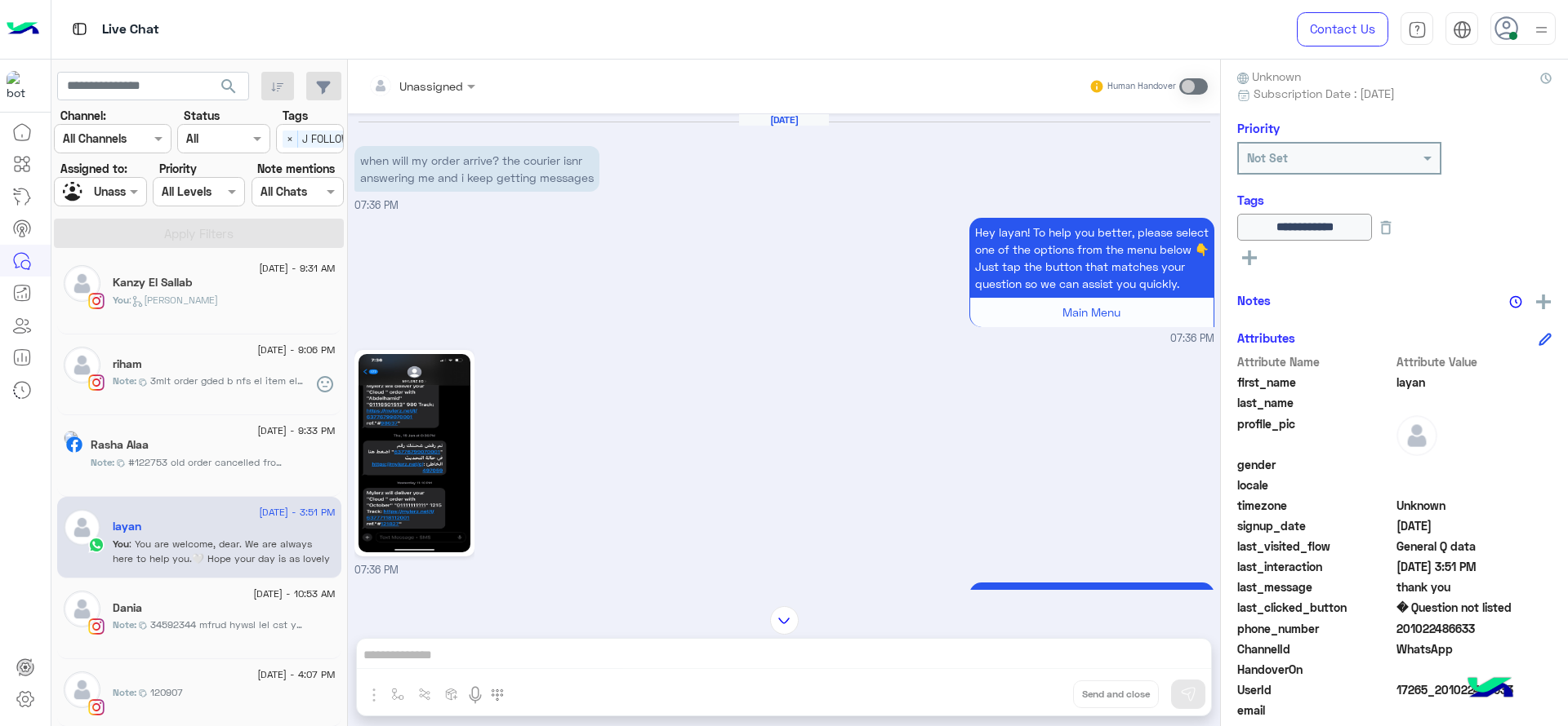
scroll to position [206, 0]
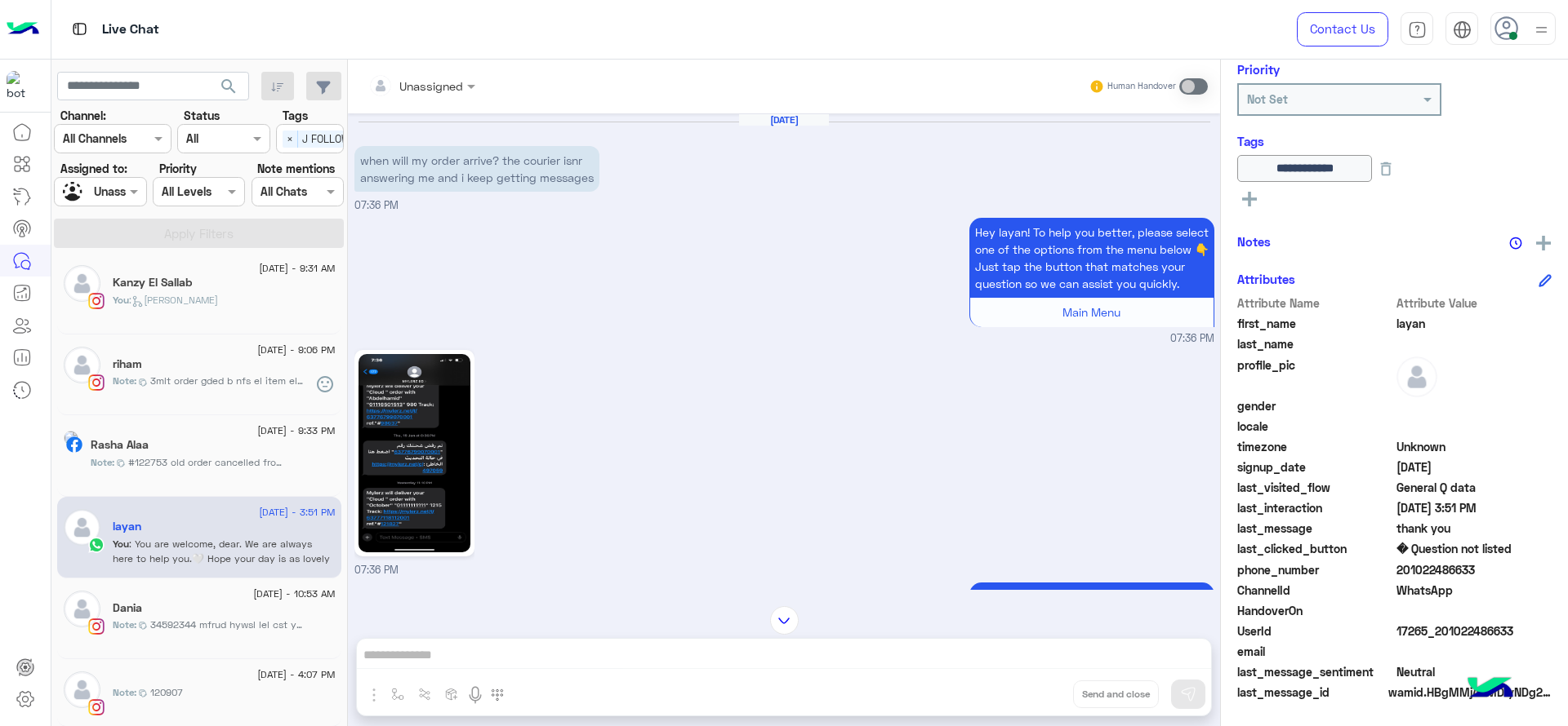
drag, startPoint x: 1533, startPoint y: 625, endPoint x: 1391, endPoint y: 625, distance: 142.0
click at [1391, 625] on div "UserId 17265_201022486633" at bounding box center [1394, 633] width 314 height 20
click at [1540, 238] on img at bounding box center [1543, 243] width 15 height 15
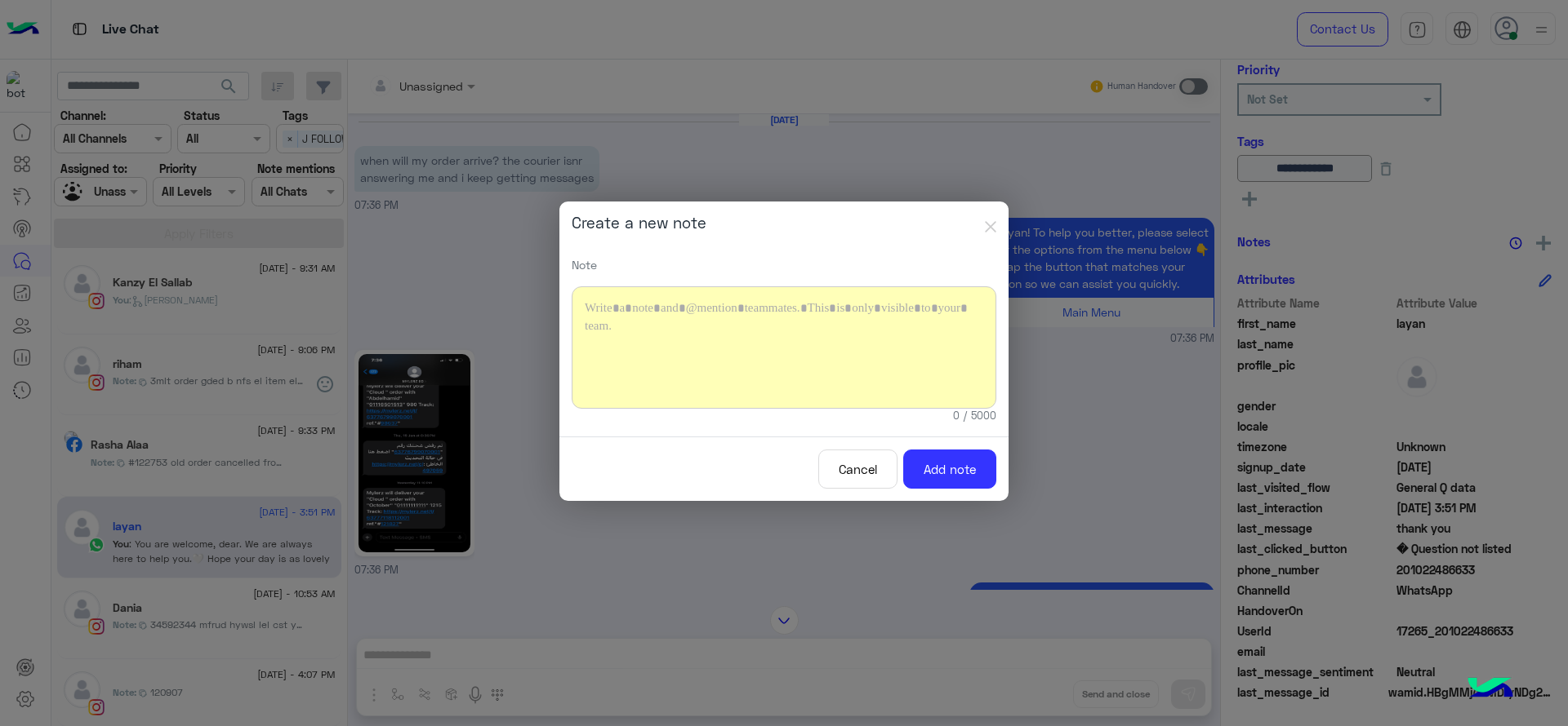
click at [824, 335] on div at bounding box center [784, 348] width 424 height 122
click at [931, 476] on button "Add note" at bounding box center [950, 469] width 93 height 40
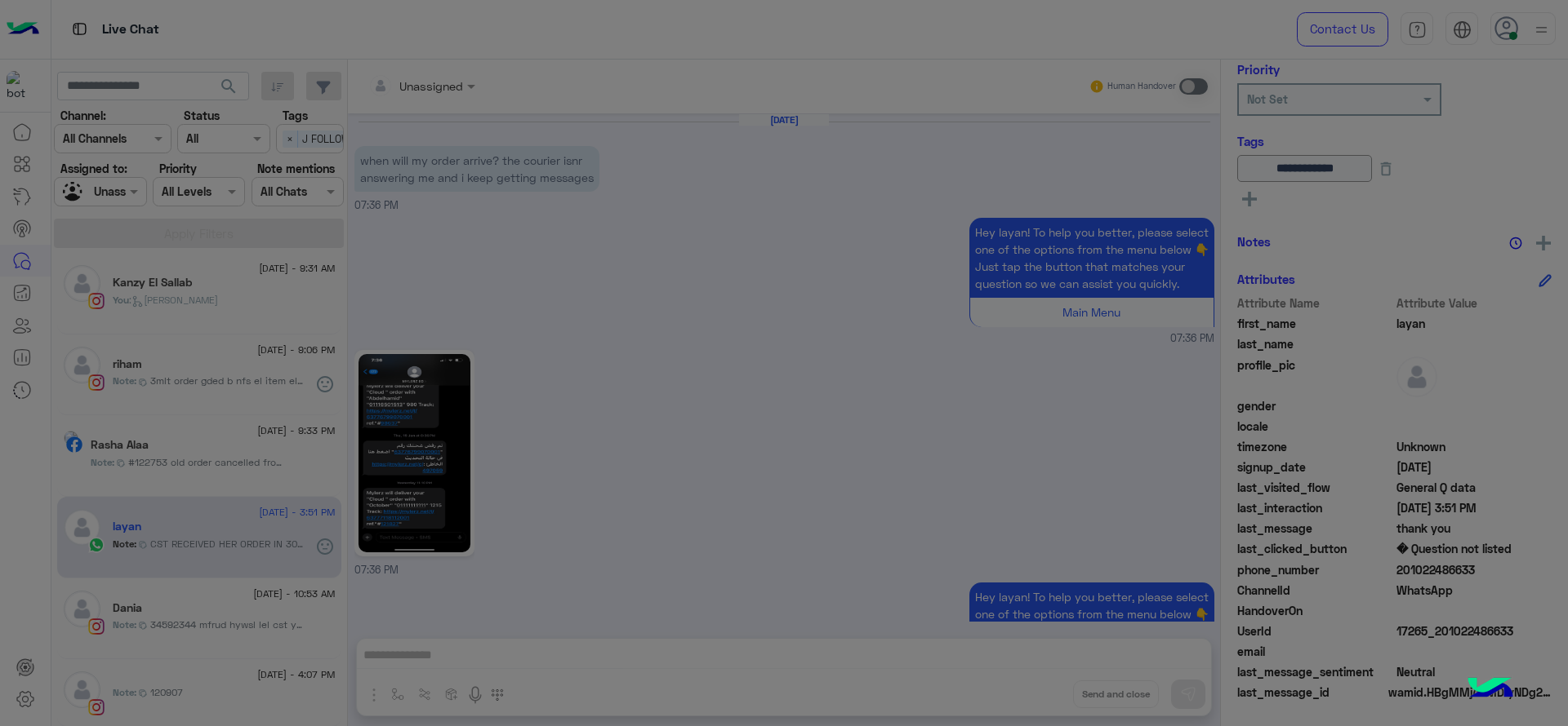
scroll to position [5912, 0]
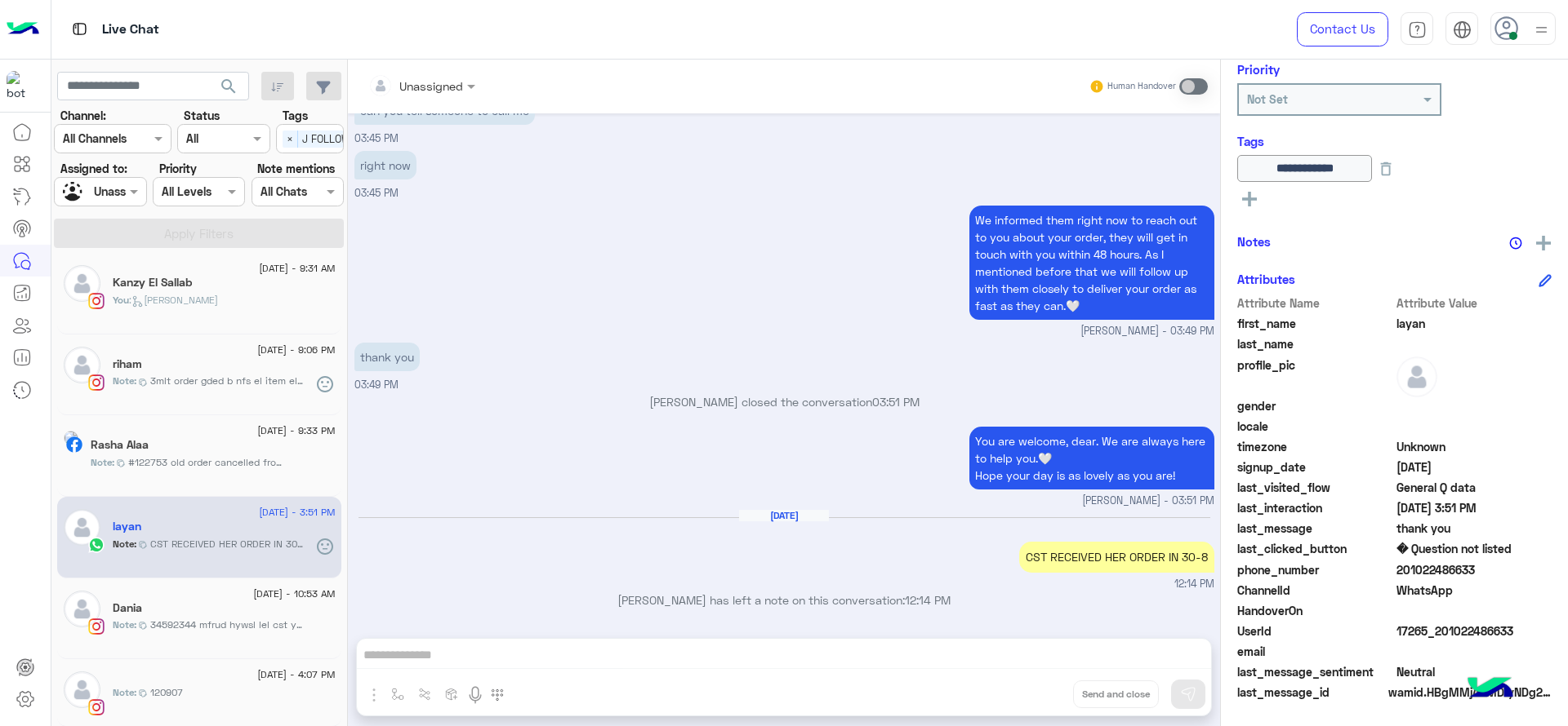
click at [99, 197] on input "text" at bounding box center [81, 192] width 38 height 17
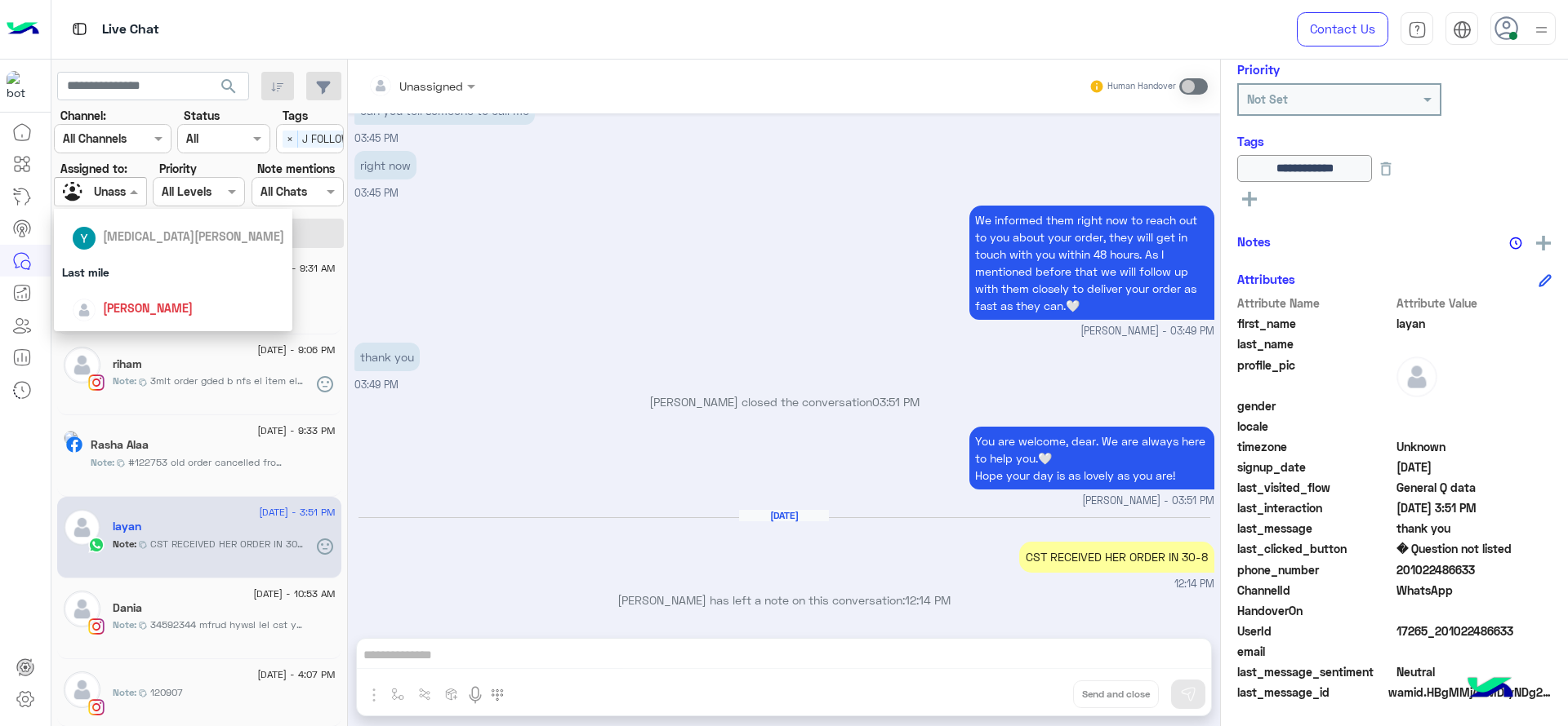
scroll to position [184, 0]
click at [113, 287] on div "[PERSON_NAME]" at bounding box center [173, 303] width 239 height 41
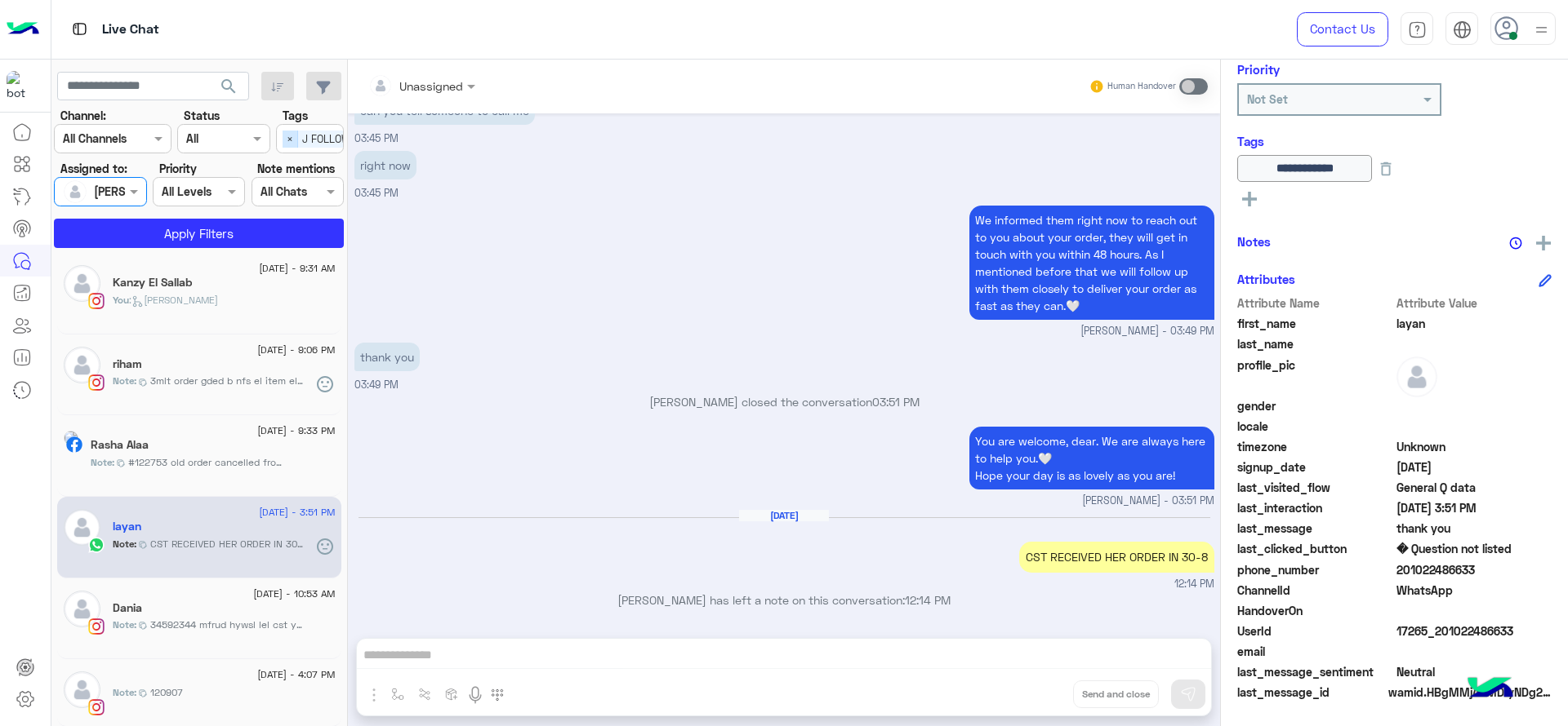
click at [290, 137] on span "×" at bounding box center [291, 138] width 16 height 17
click at [246, 227] on button "Apply Filters" at bounding box center [198, 233] width 290 height 29
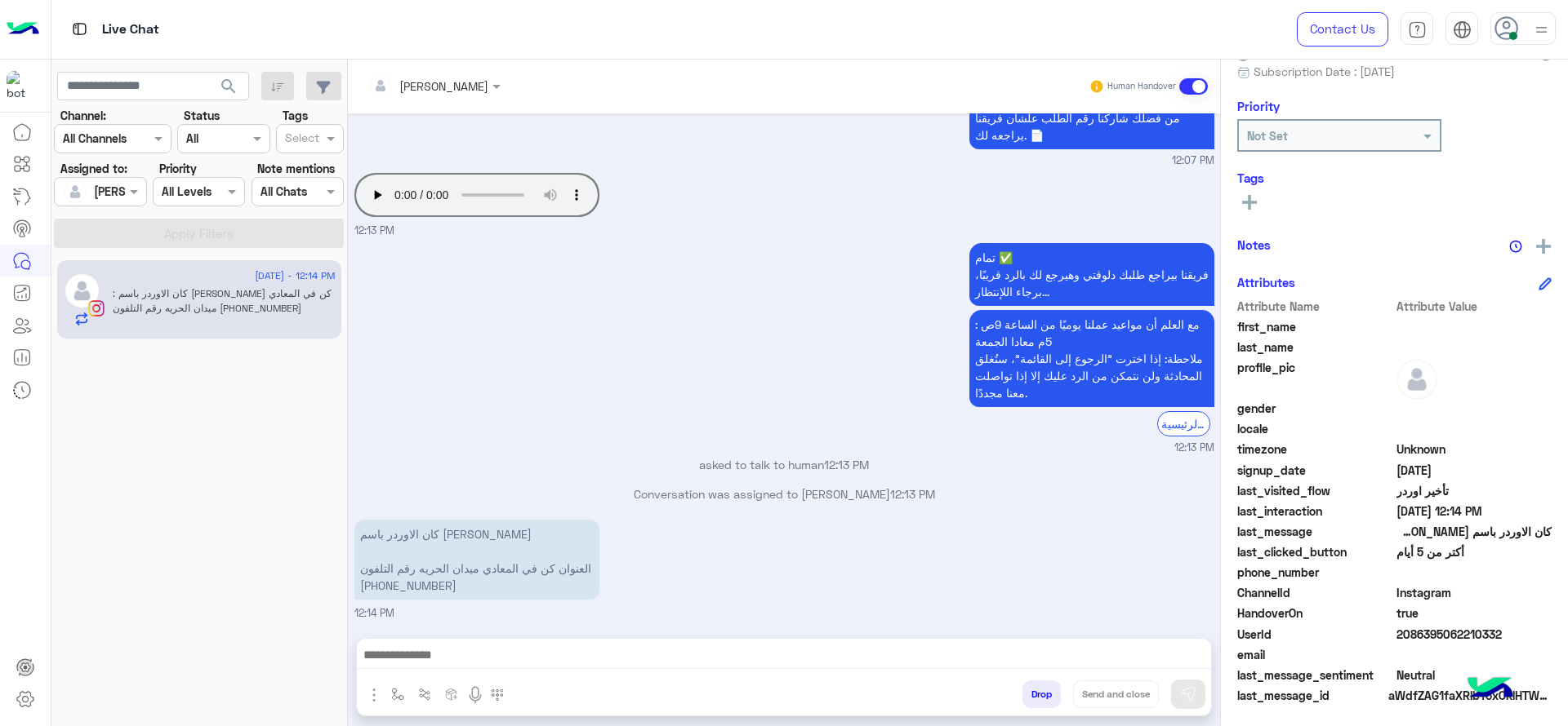
scroll to position [155, 0]
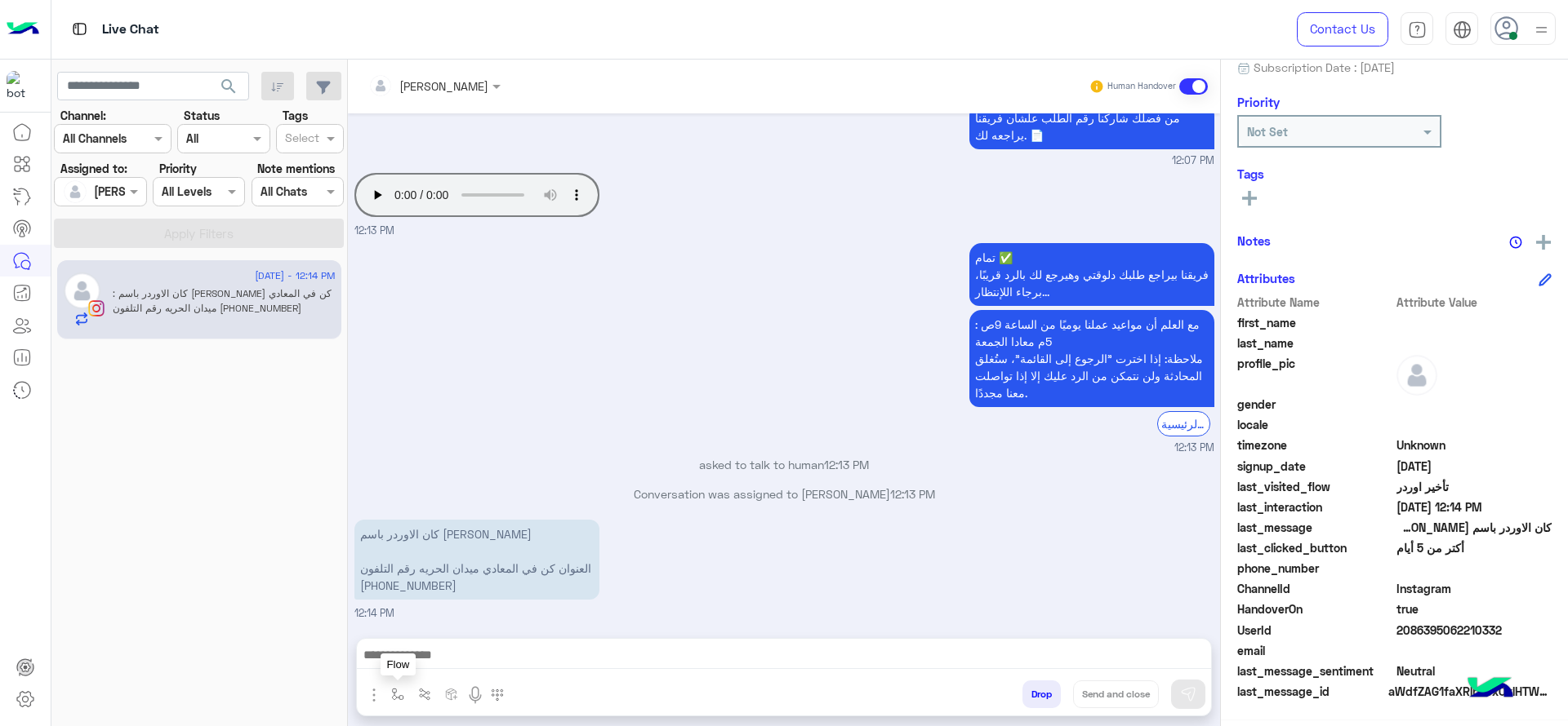
click at [401, 693] on img "button" at bounding box center [397, 694] width 13 height 13
click at [445, 661] on input "text" at bounding box center [427, 658] width 67 height 18
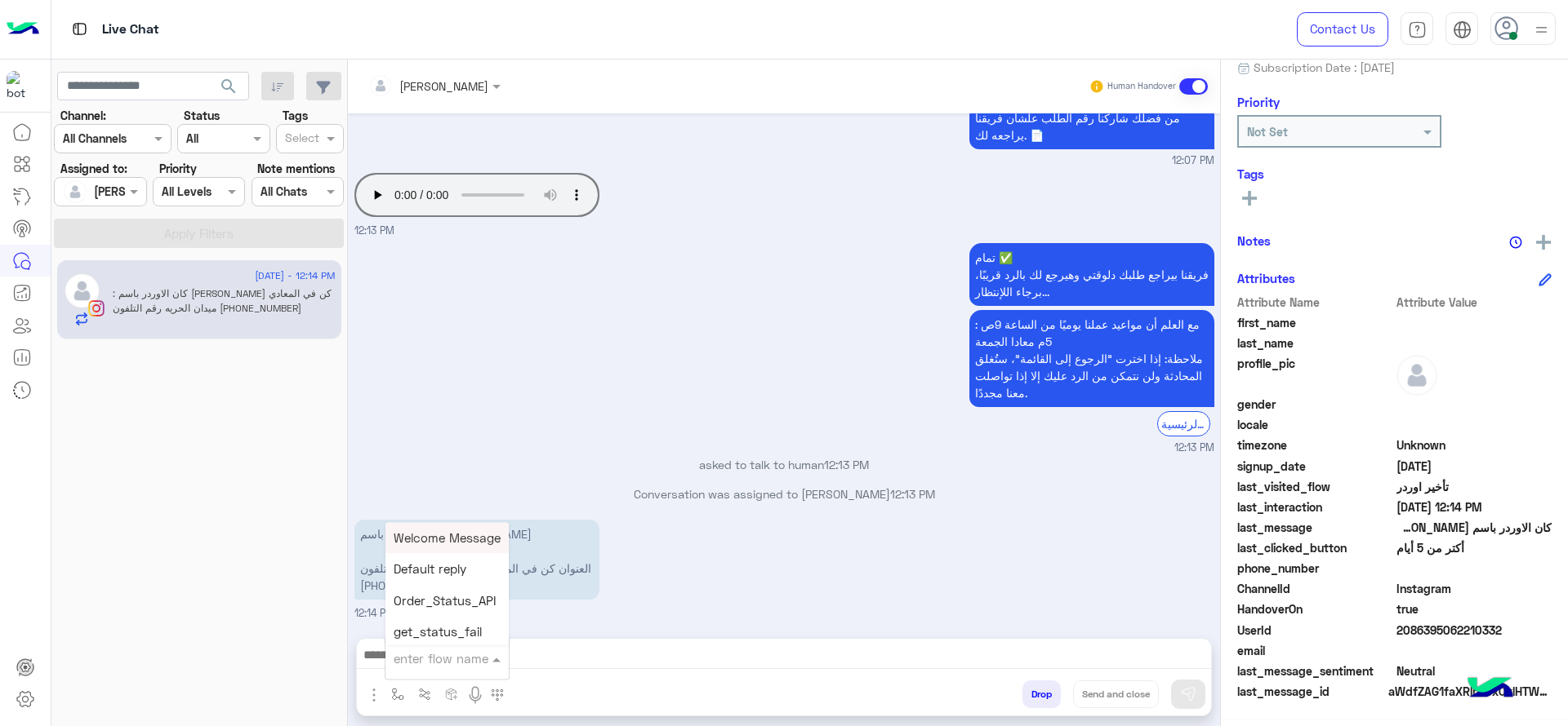
type input "*"
click at [448, 606] on div "J Greeting" at bounding box center [445, 598] width 121 height 32
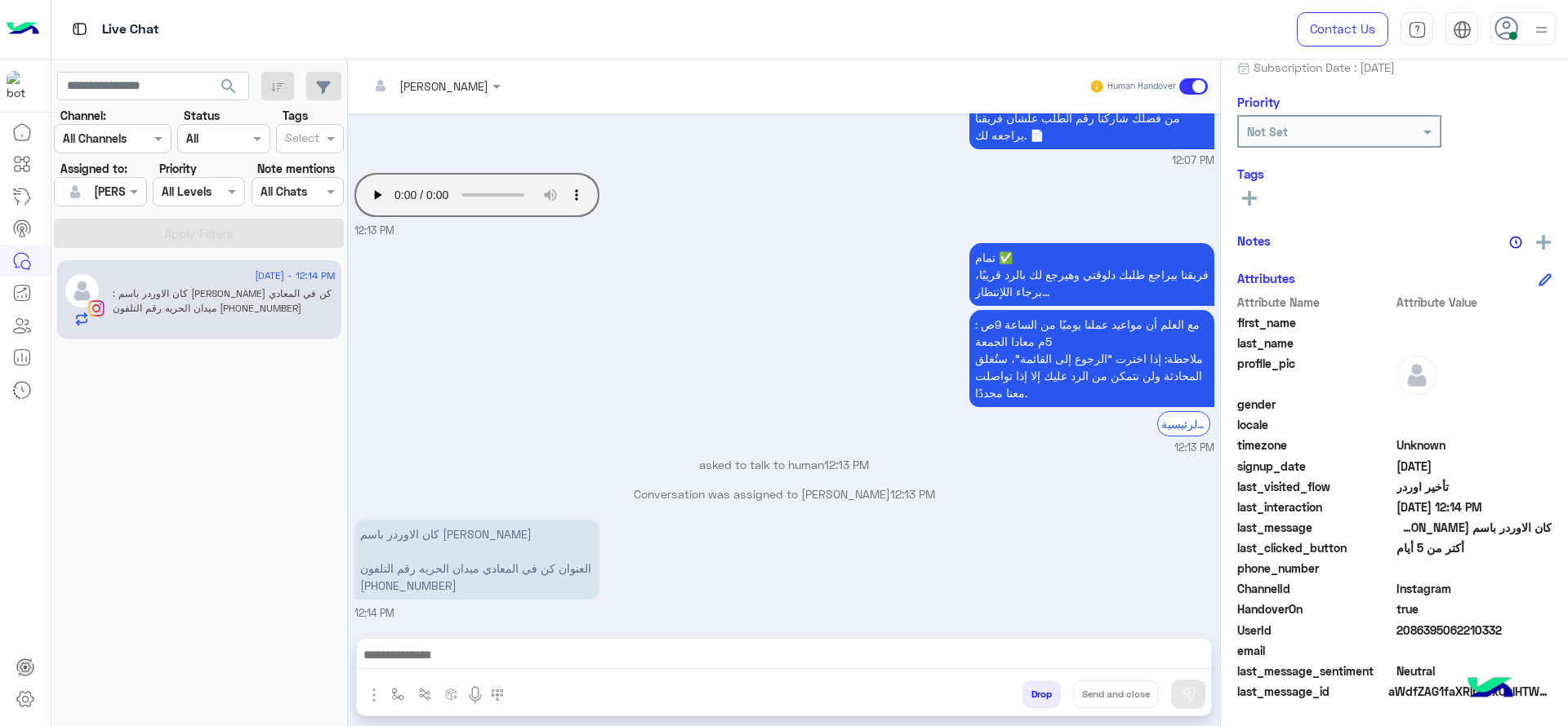
type textarea "**********"
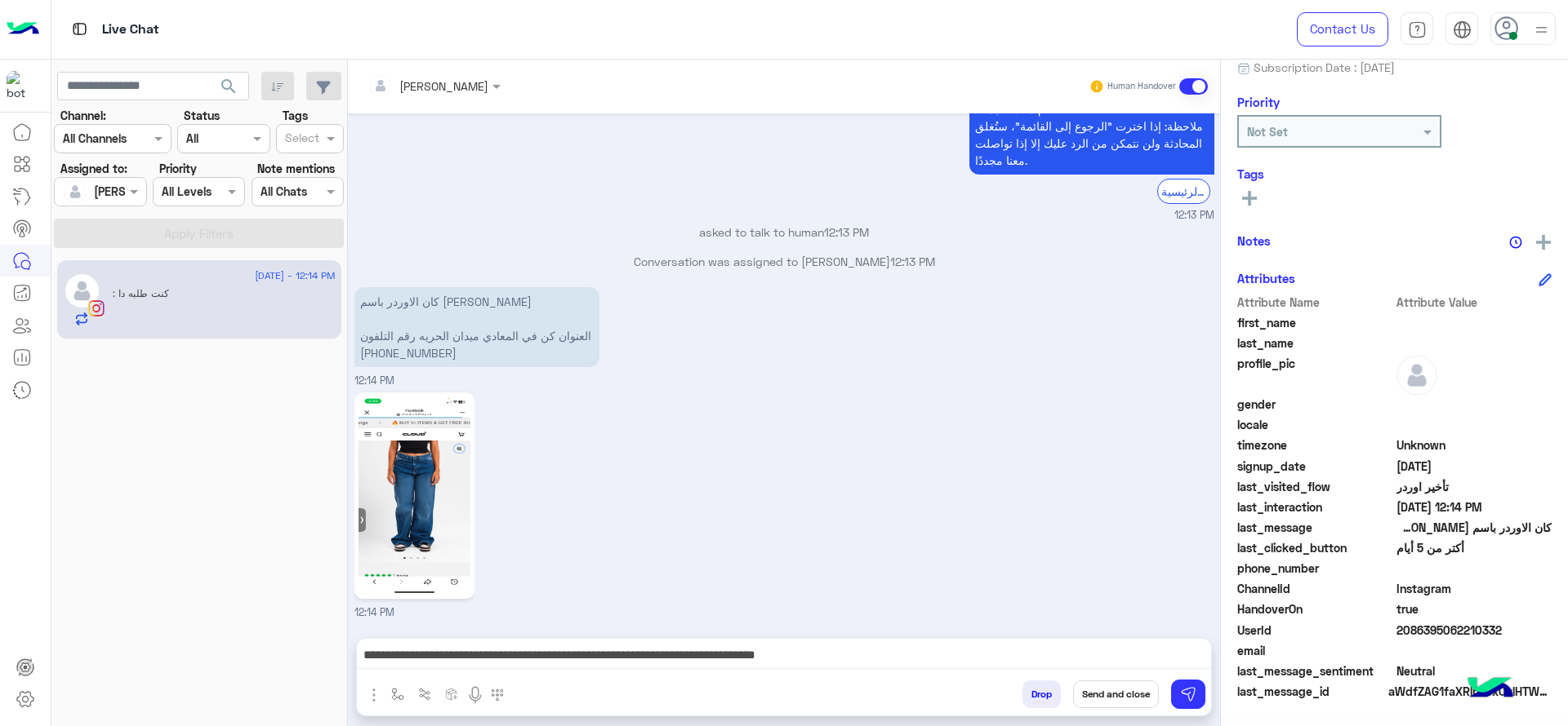
scroll to position [1295, 0]
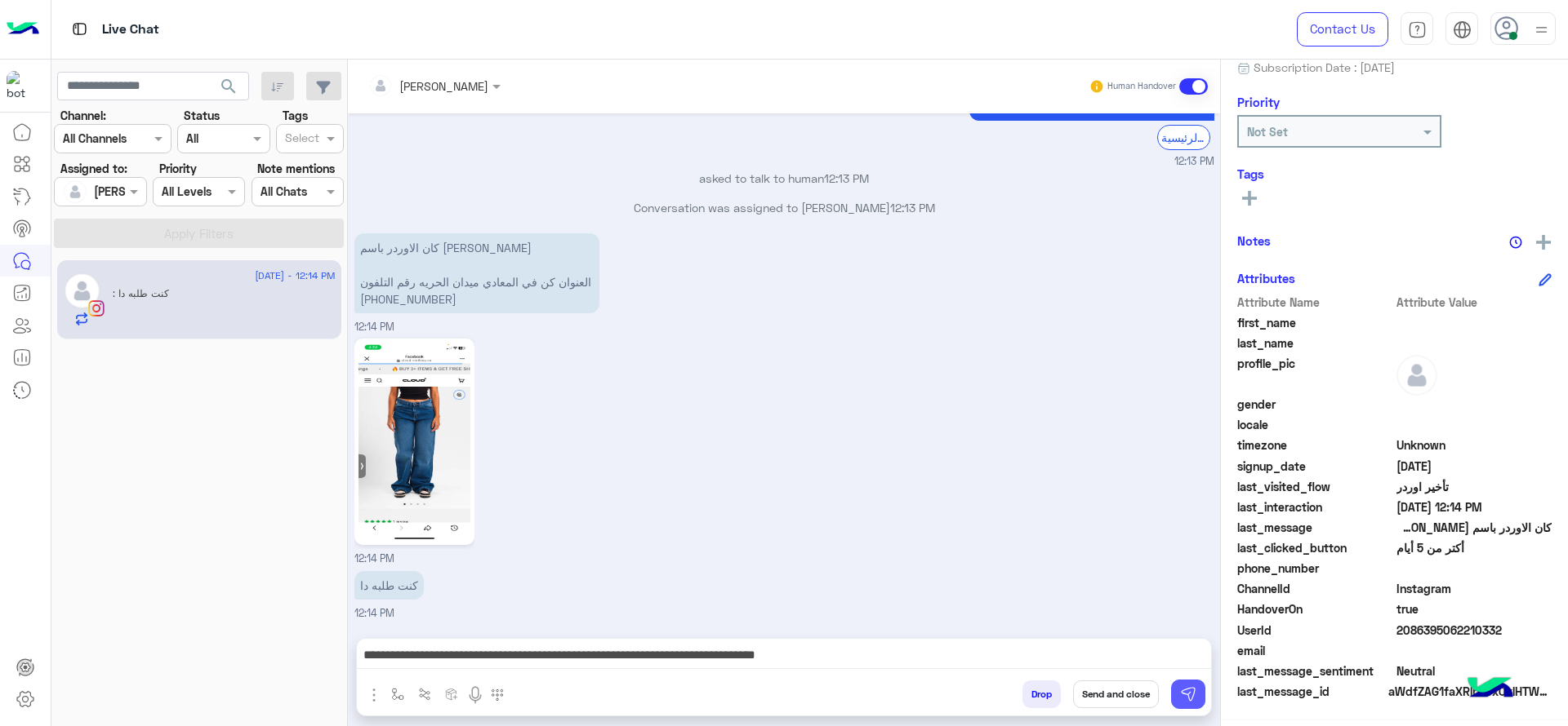
click at [1195, 693] on img at bounding box center [1188, 694] width 17 height 17
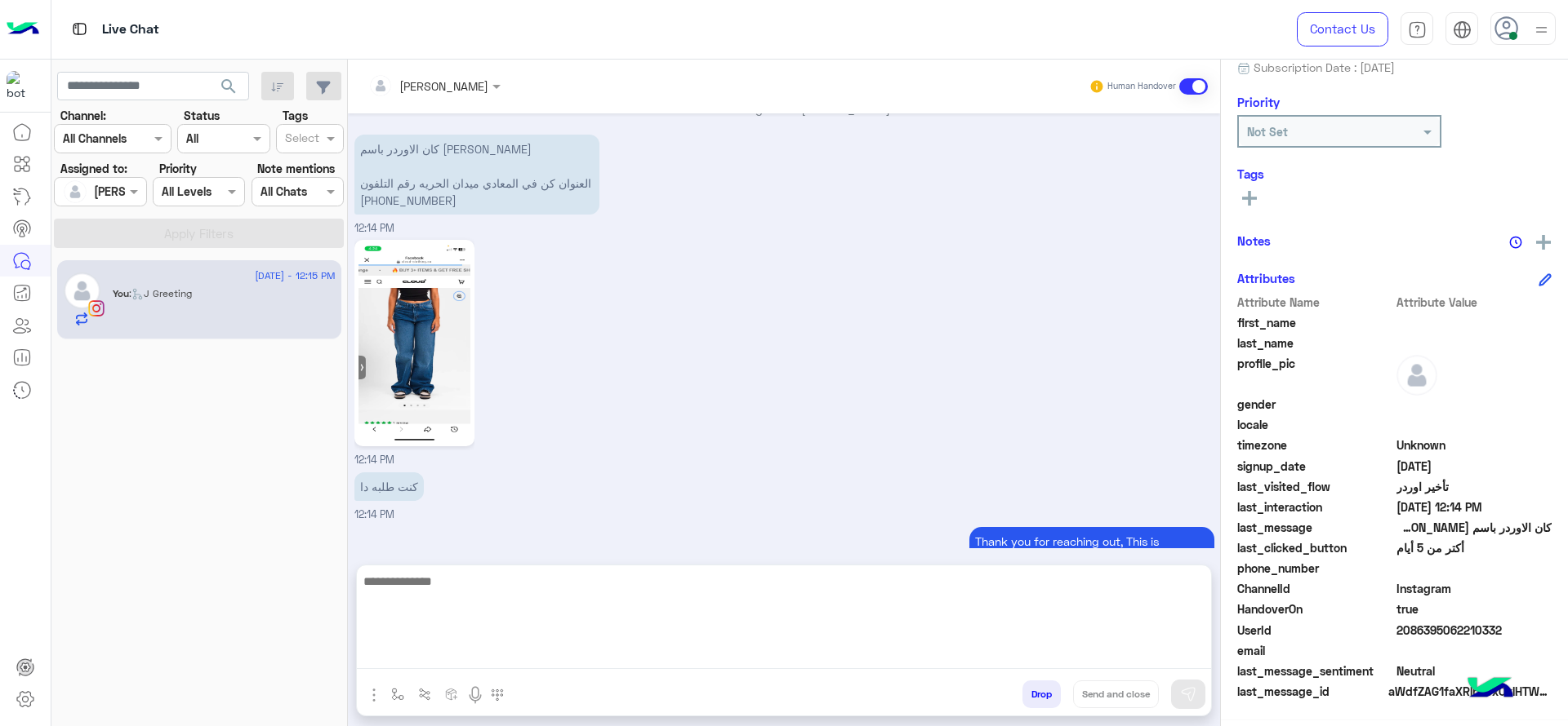
click at [755, 648] on textarea at bounding box center [784, 620] width 854 height 98
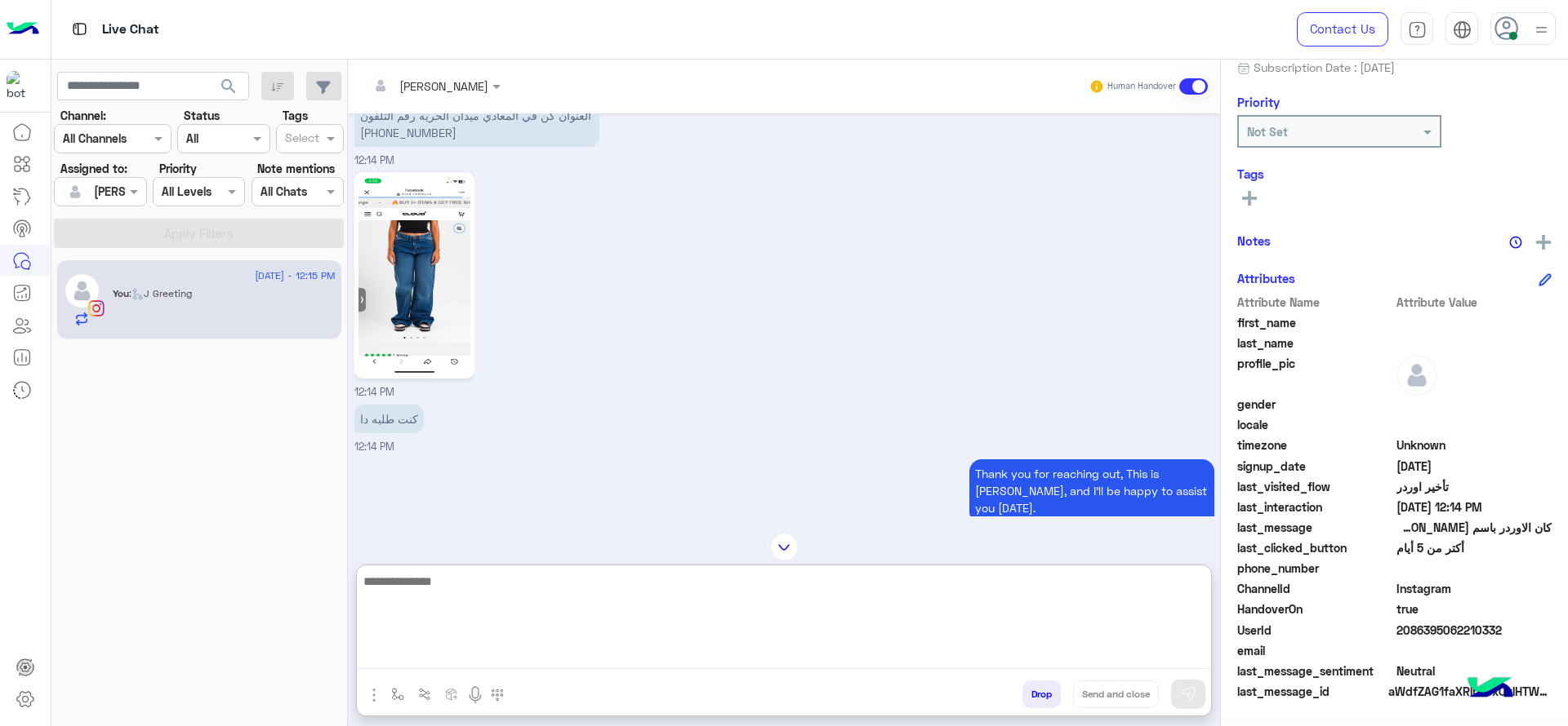
scroll to position [1468, 0]
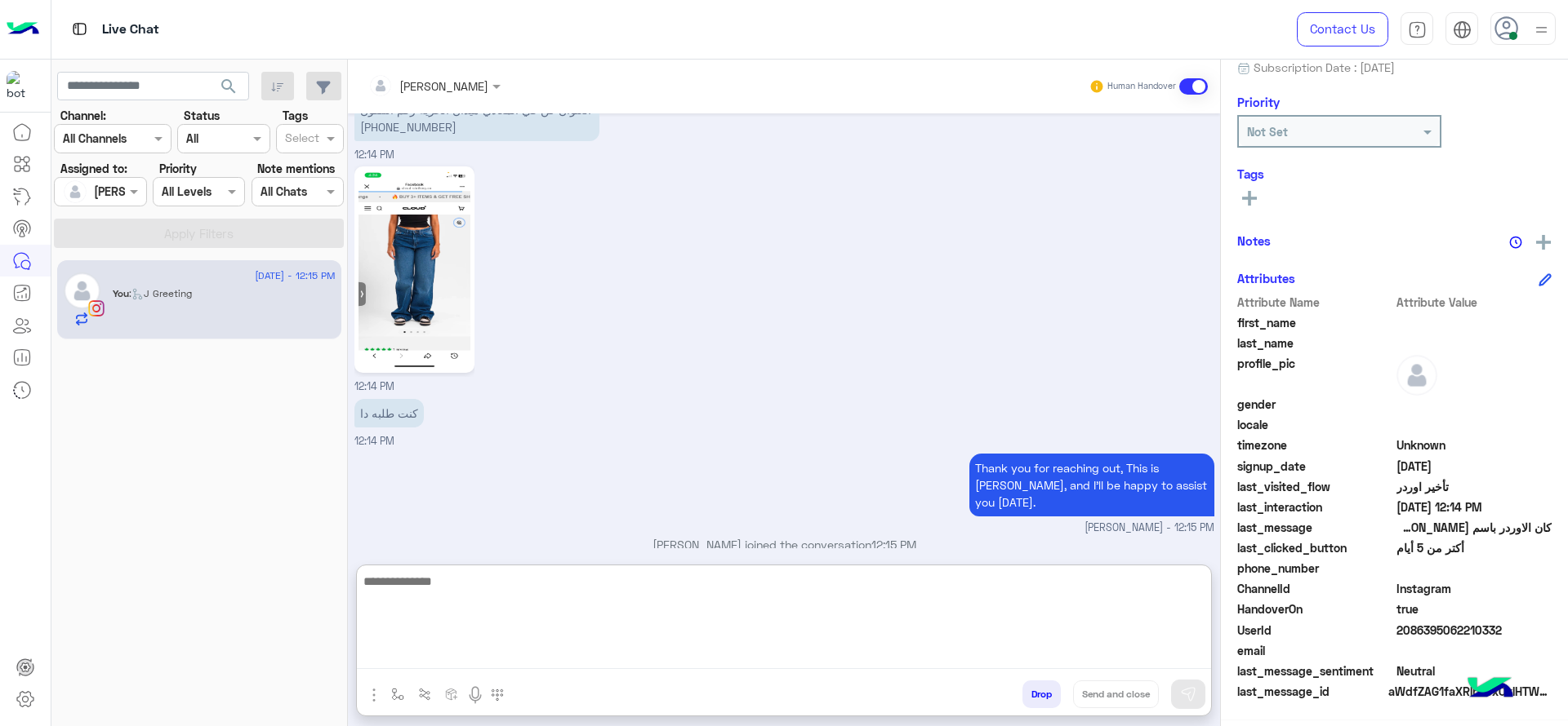
click at [842, 620] on textarea at bounding box center [784, 620] width 854 height 98
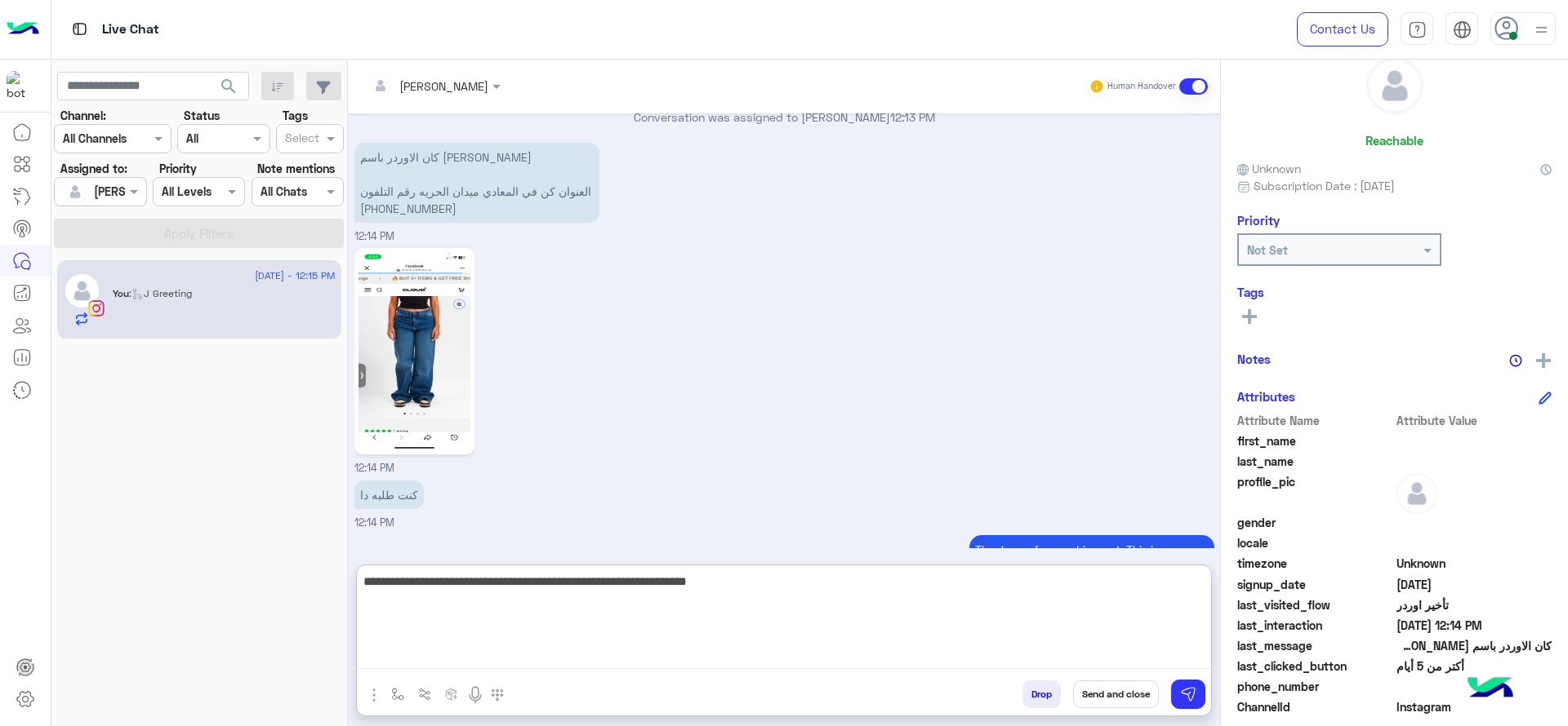
scroll to position [0, 0]
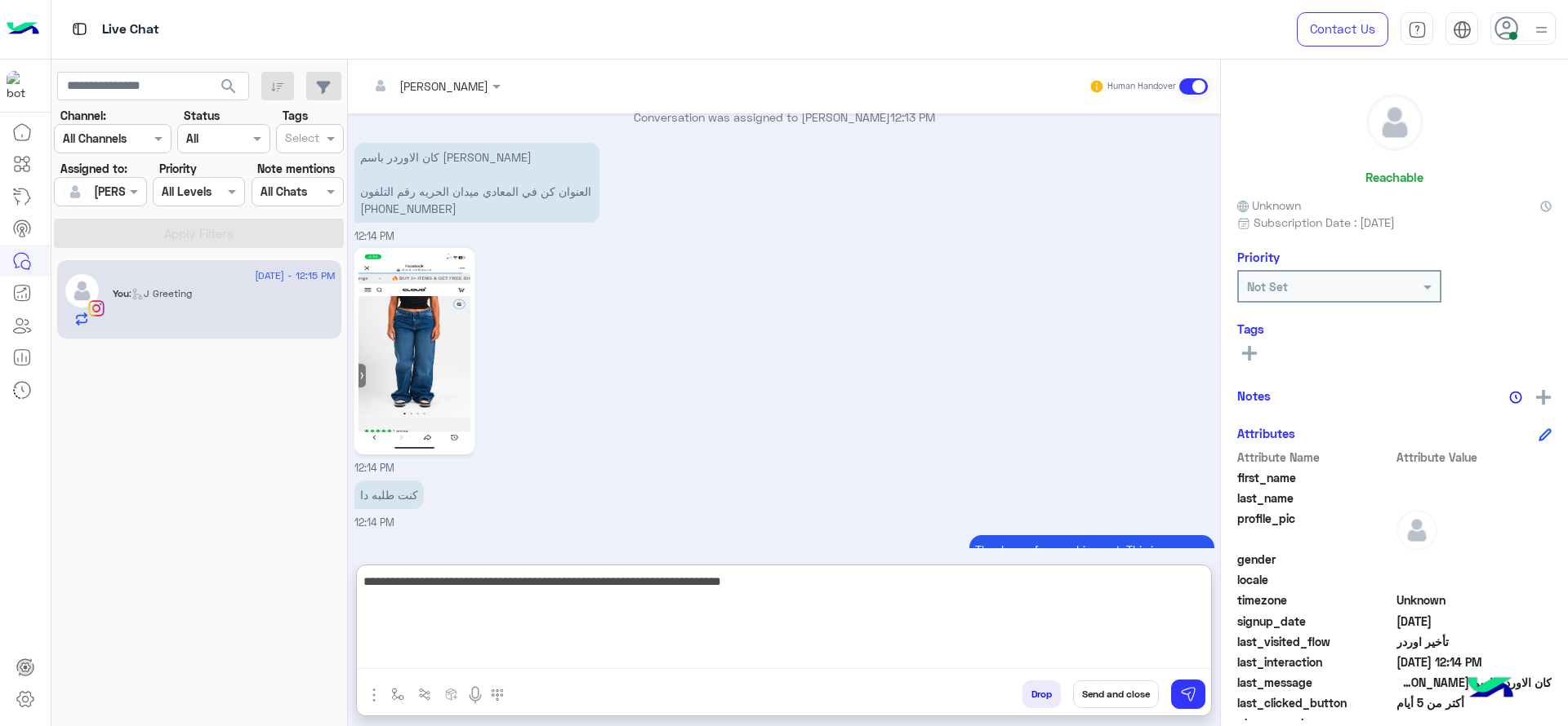
drag, startPoint x: 462, startPoint y: 588, endPoint x: 319, endPoint y: 582, distance: 143.1
click at [319, 582] on mat-drawer-container "search Channel: Channel All Channels Status Channel All Tags Select Assigned to…" at bounding box center [809, 396] width 1517 height 673
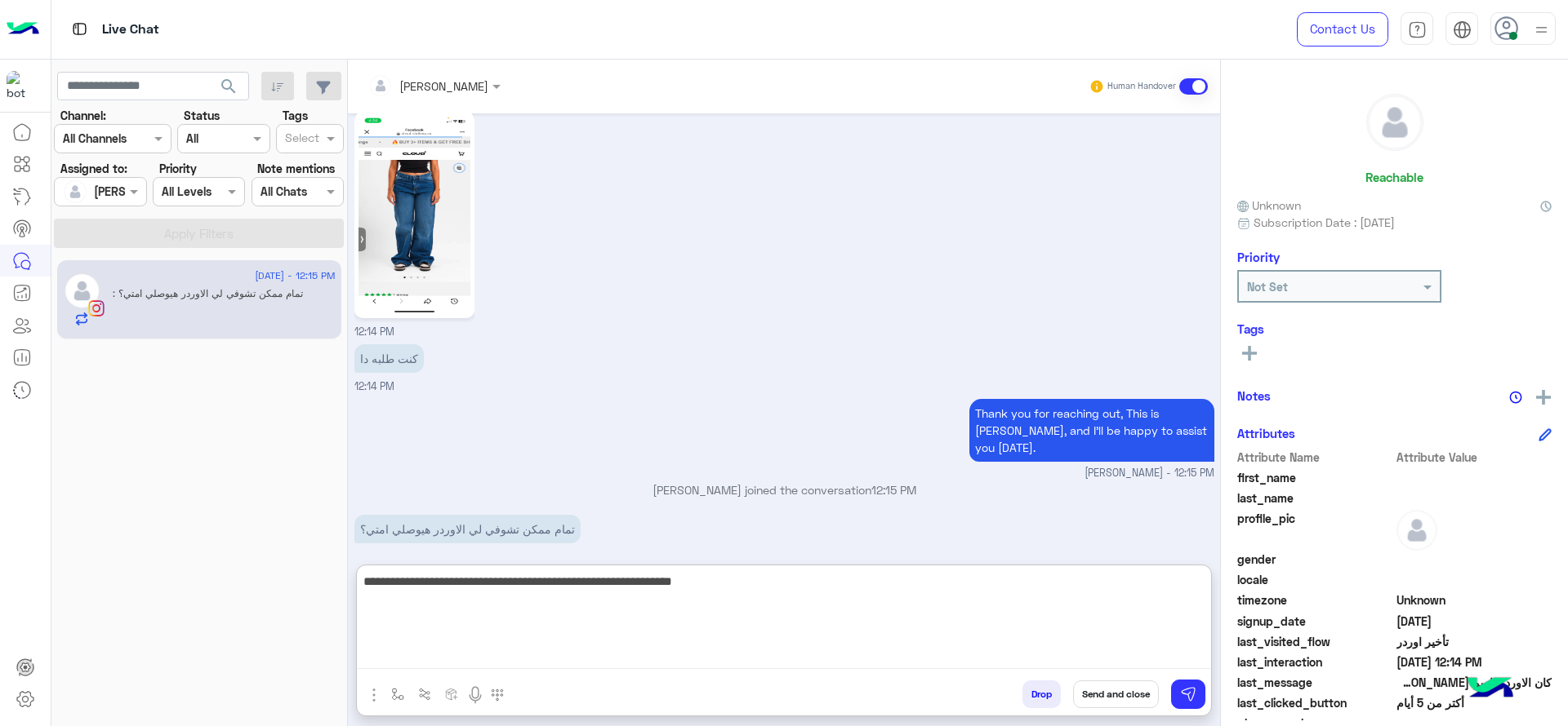
click at [808, 618] on textarea "**********" at bounding box center [784, 620] width 854 height 98
click at [829, 634] on textarea "**********" at bounding box center [784, 620] width 854 height 98
type textarea "**********"
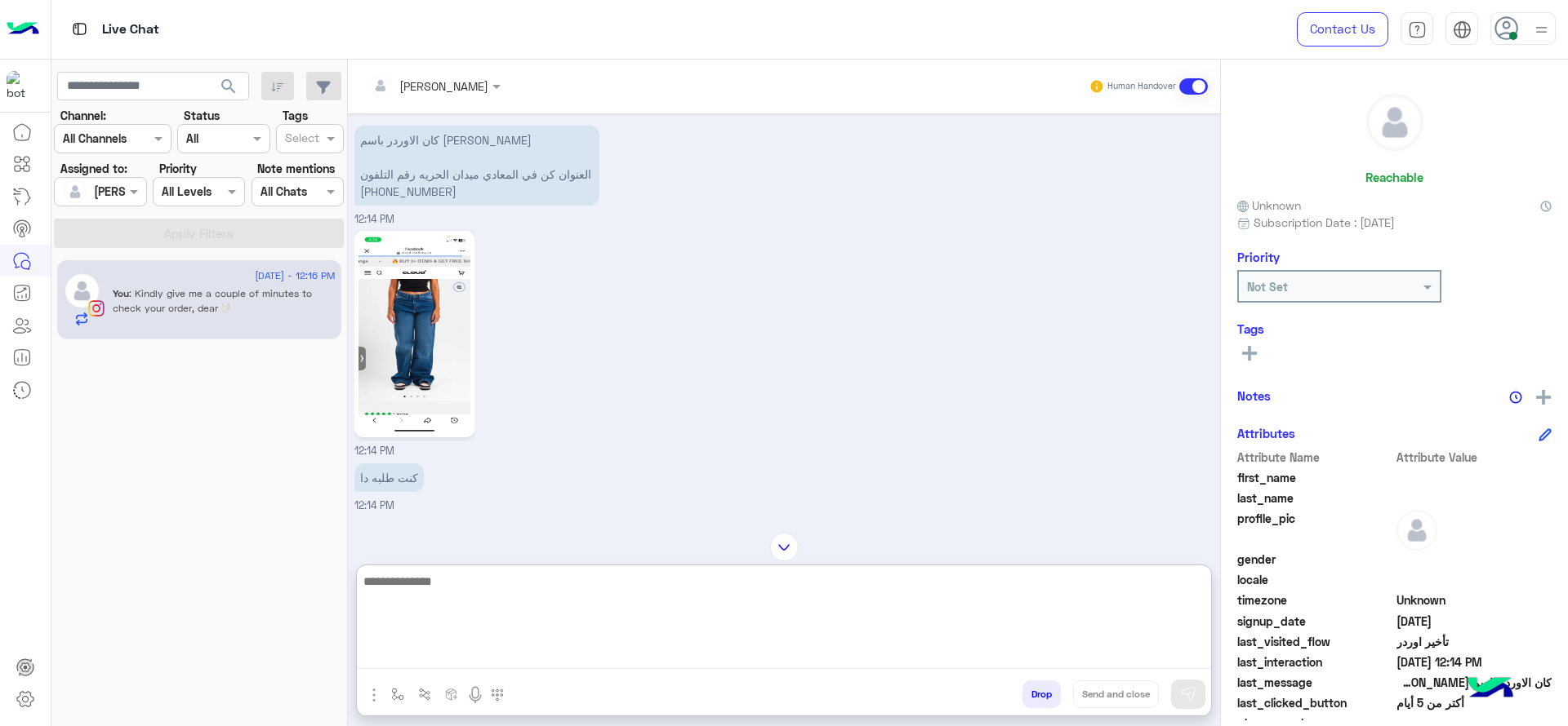
scroll to position [1346, 0]
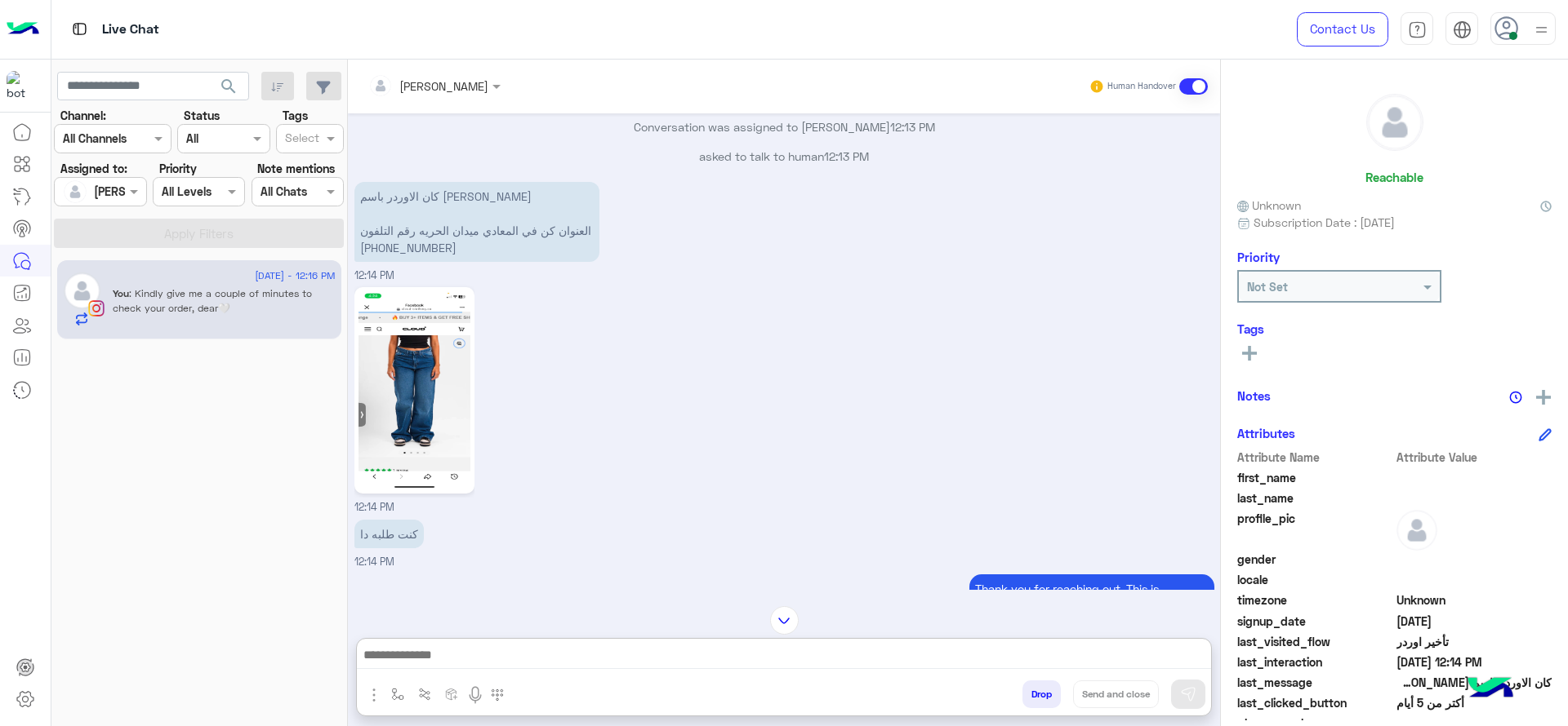
click at [461, 248] on p "كان الاوردر باسم سما سامي العنوان كن في المعادي ميدان الحريه رقم التلفون ‪+20 1…" at bounding box center [477, 222] width 245 height 80
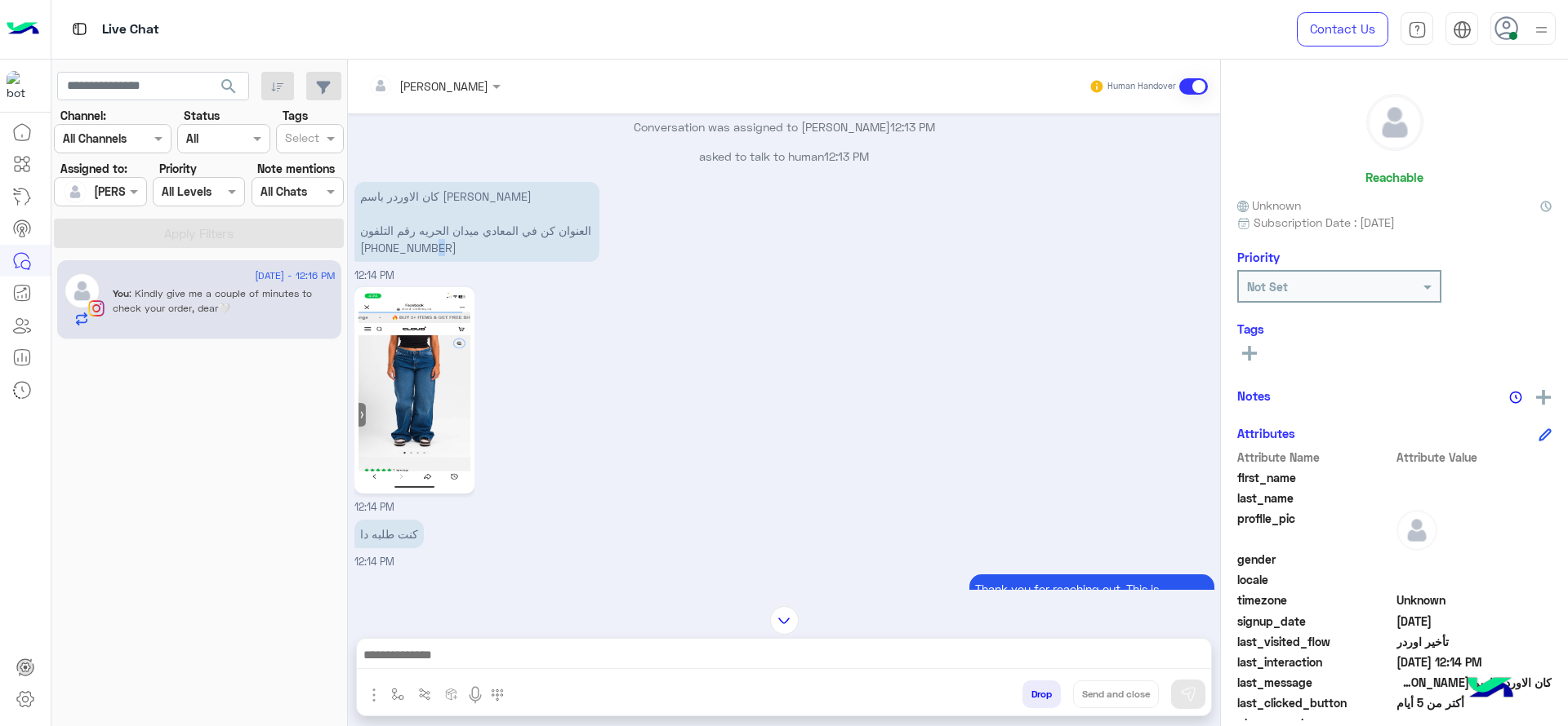
click at [461, 248] on p "كان الاوردر باسم سما سامي العنوان كن في المعادي ميدان الحريه رقم التلفون ‪+20 1…" at bounding box center [477, 222] width 245 height 80
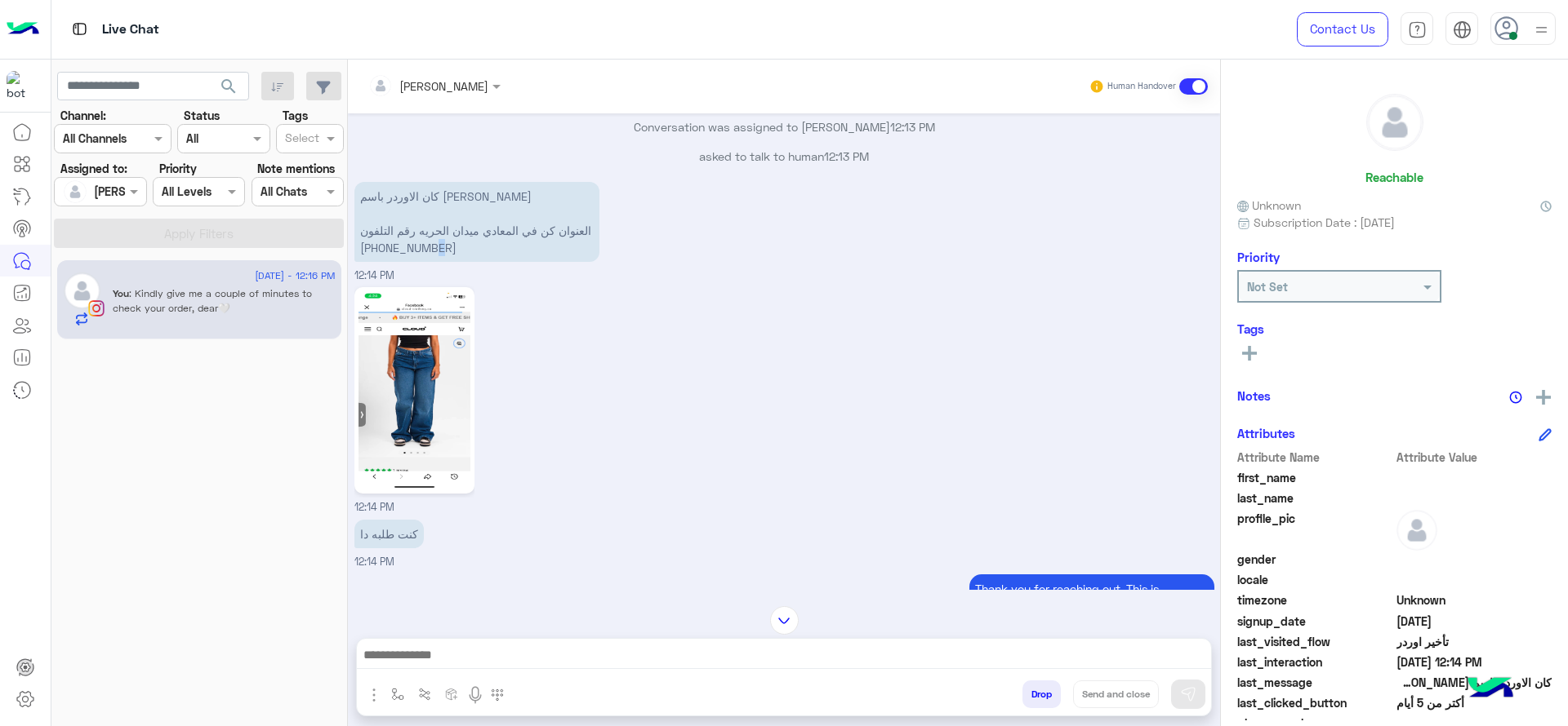
click at [461, 248] on p "كان الاوردر باسم سما سامي العنوان كن في المعادي ميدان الحريه رقم التلفون ‪+20 1…" at bounding box center [477, 222] width 245 height 80
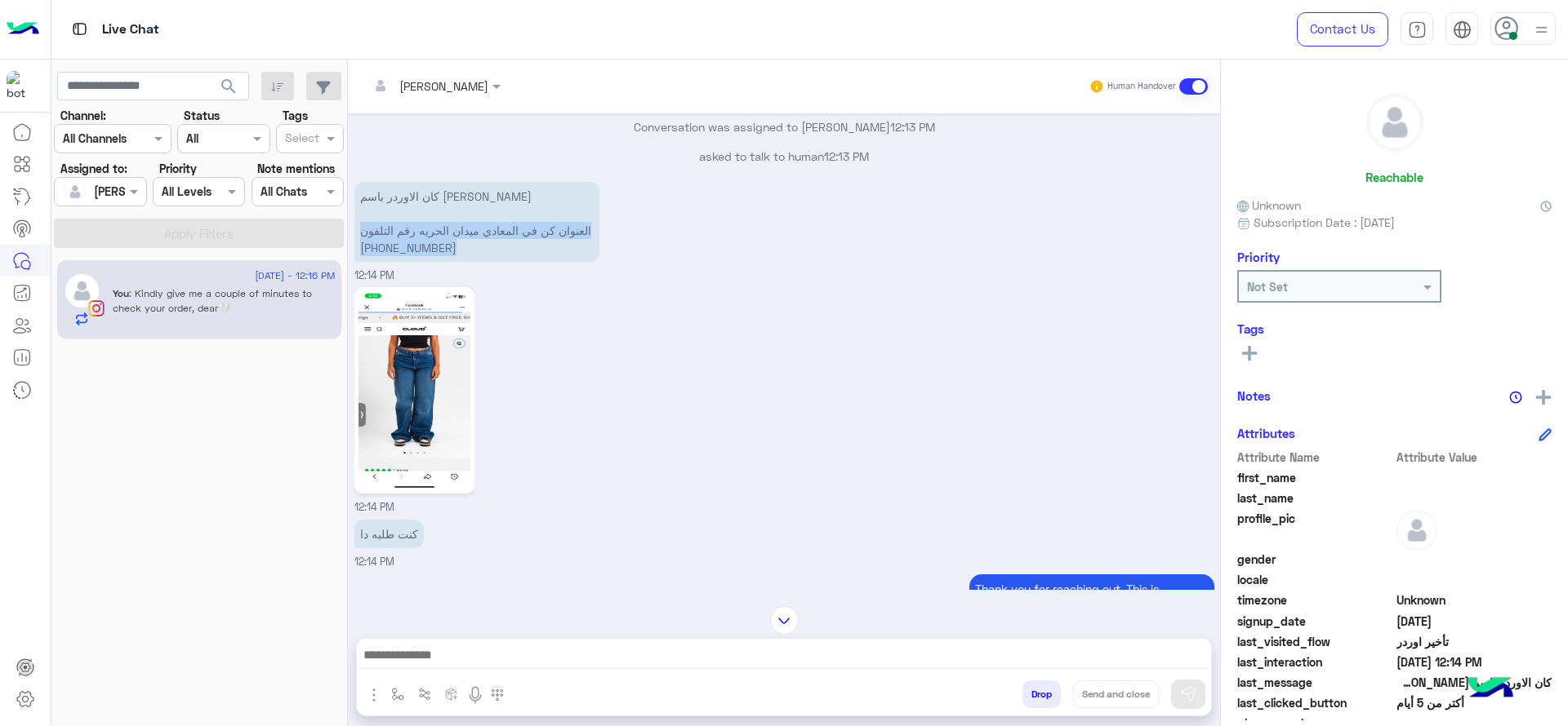
click at [411, 251] on p "كان الاوردر باسم سما سامي العنوان كن في المعادي ميدان الحريه رقم التلفون ‪+20 1…" at bounding box center [477, 222] width 245 height 80
drag, startPoint x: 396, startPoint y: 251, endPoint x: 502, endPoint y: 250, distance: 106.0
click at [502, 250] on p "كان الاوردر باسم سما سامي العنوان كن في المعادي ميدان الحريه رقم التلفون ‪+20 1…" at bounding box center [477, 222] width 245 height 80
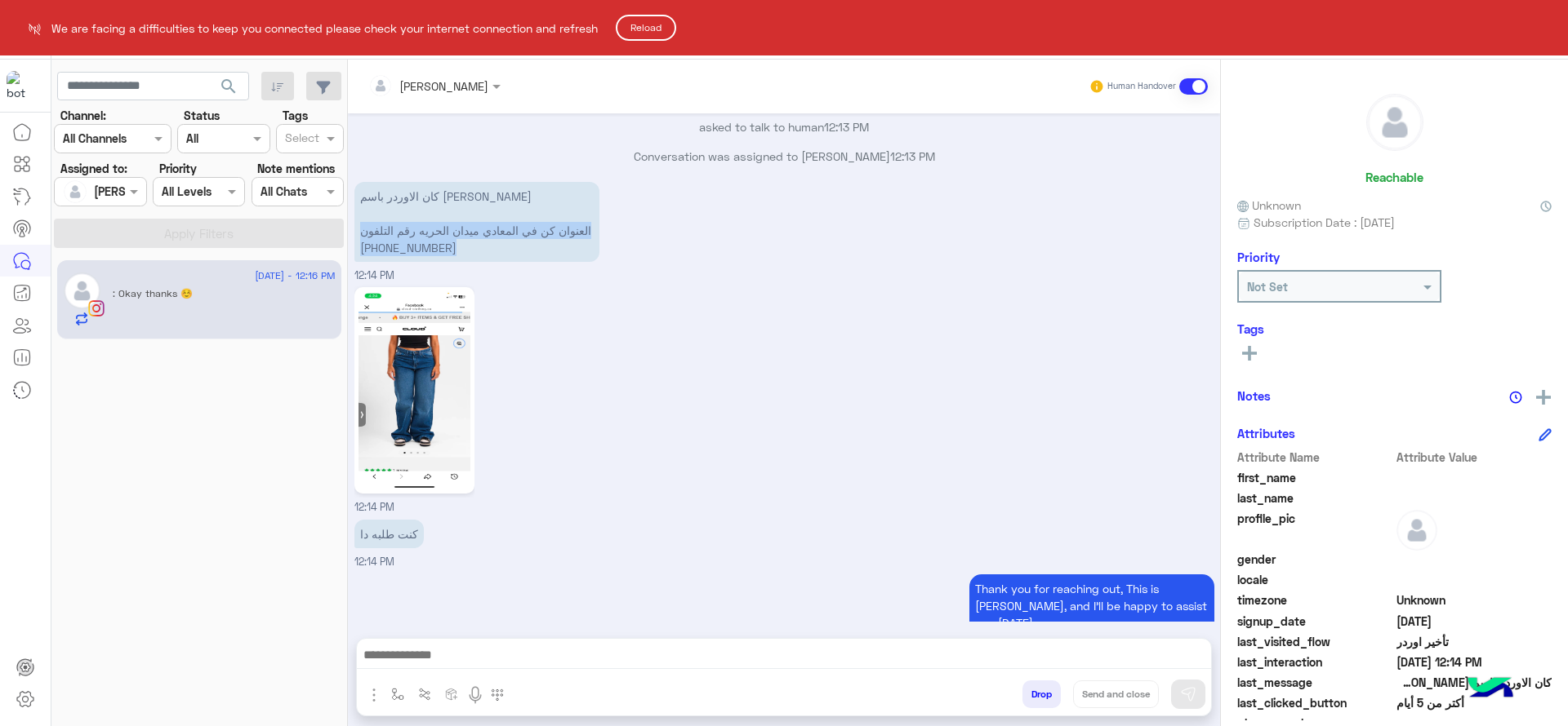
scroll to position [1573, 0]
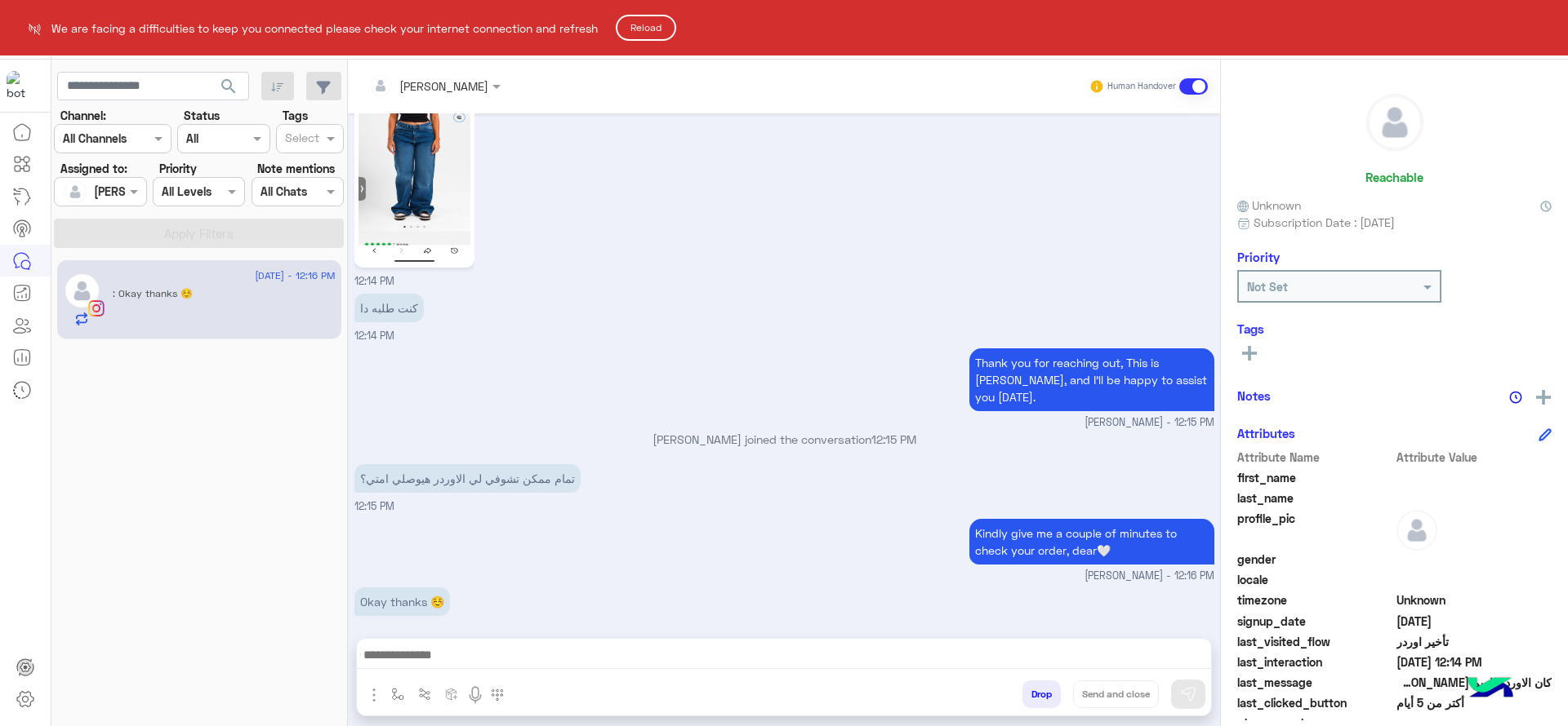
click at [642, 26] on button "Reload" at bounding box center [645, 28] width 61 height 26
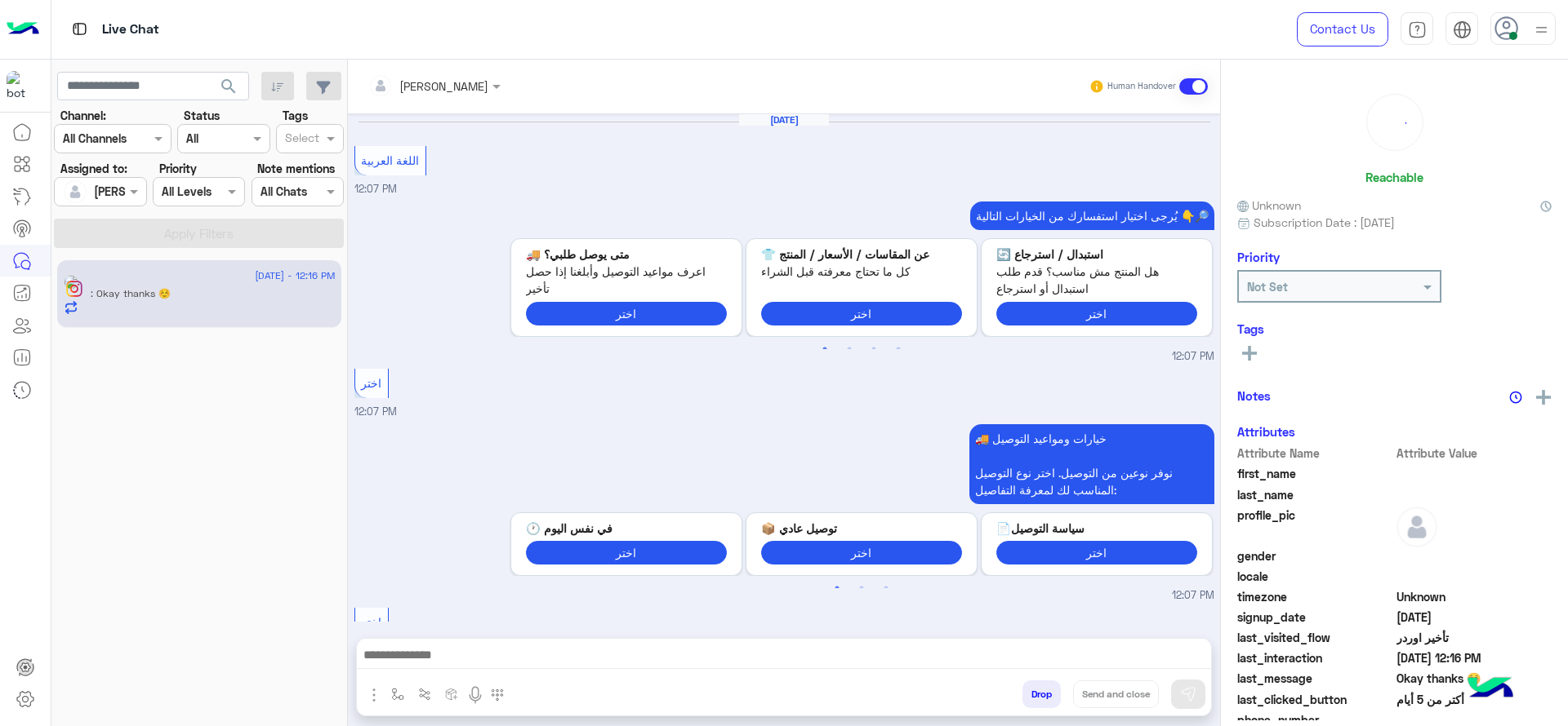
scroll to position [1356, 0]
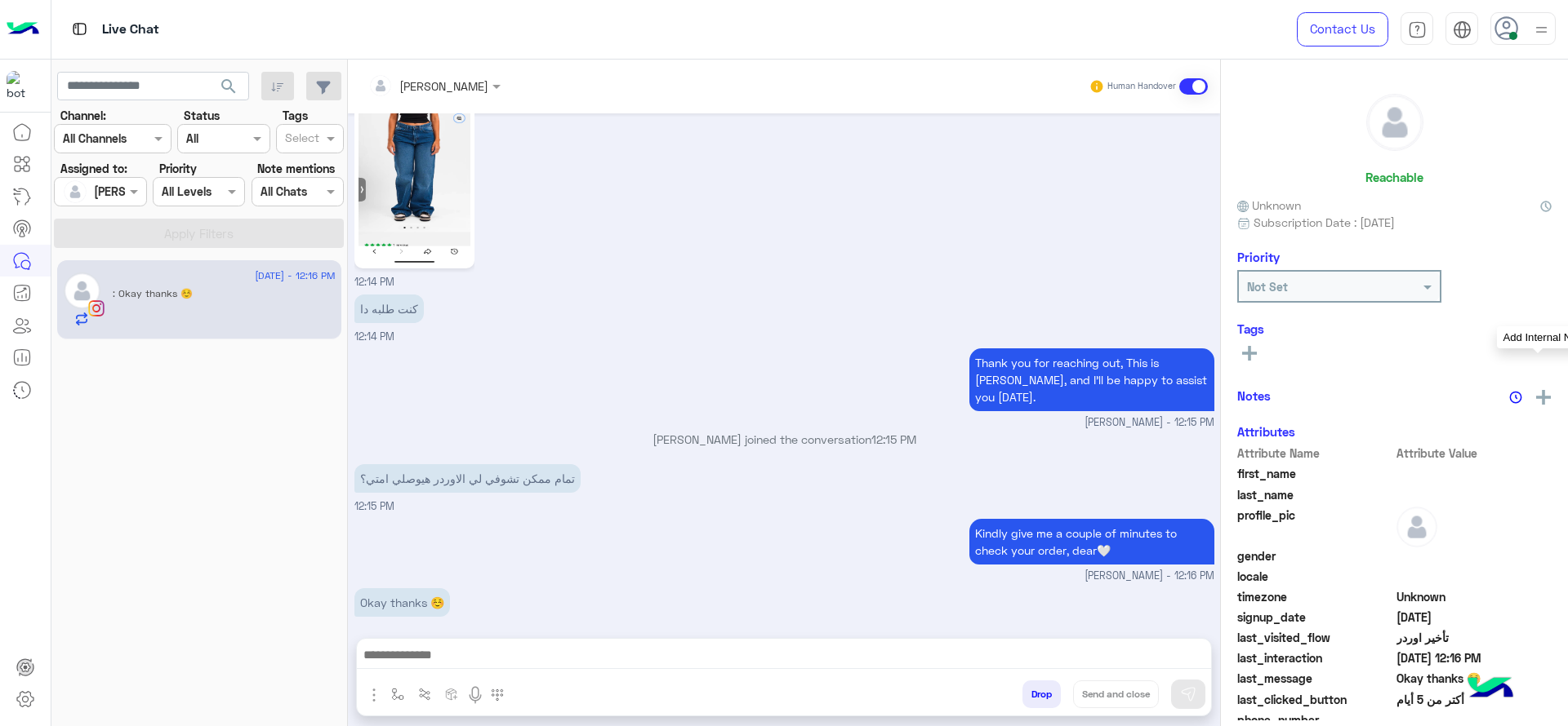
click at [1537, 394] on img at bounding box center [1543, 397] width 15 height 15
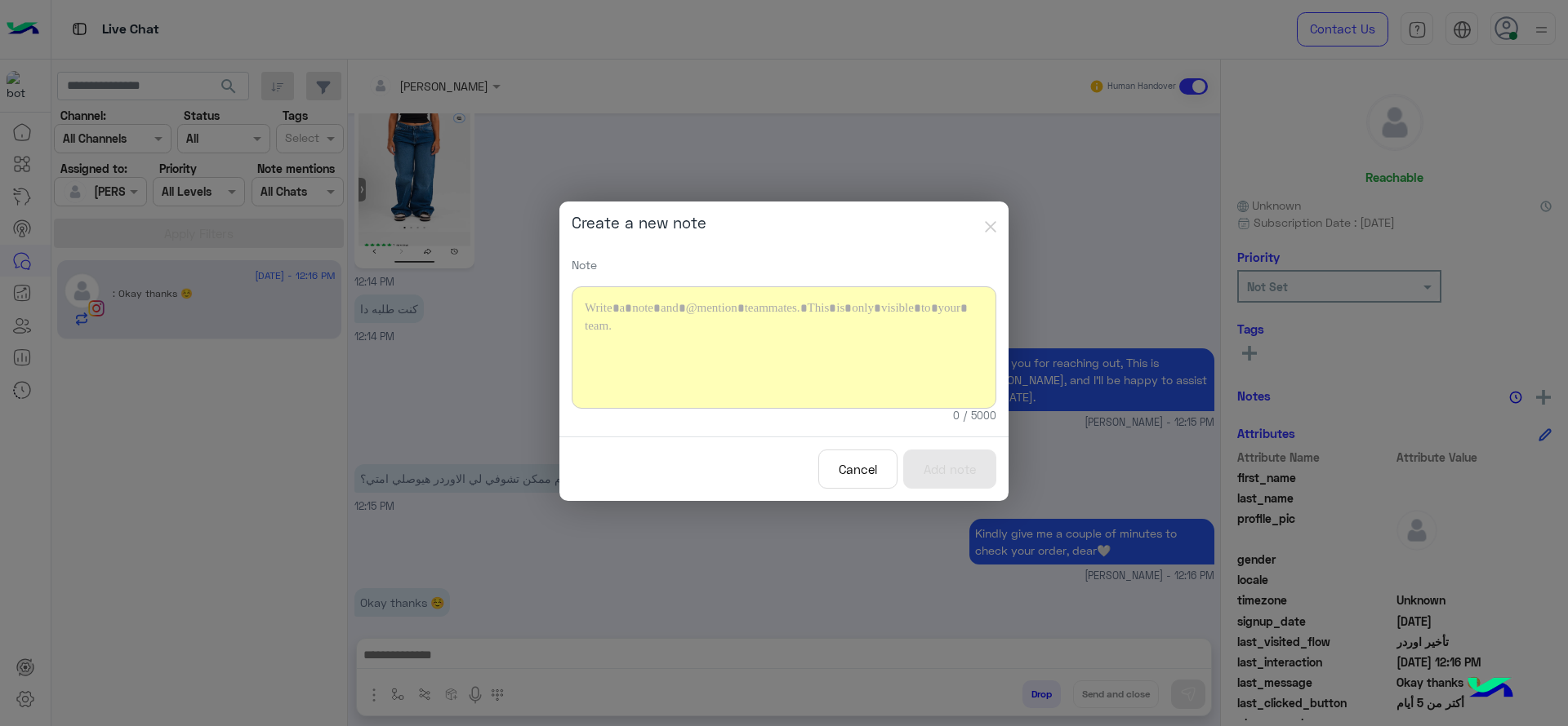
click at [909, 353] on div at bounding box center [784, 348] width 424 height 122
click at [959, 468] on button "Add note" at bounding box center [950, 469] width 93 height 40
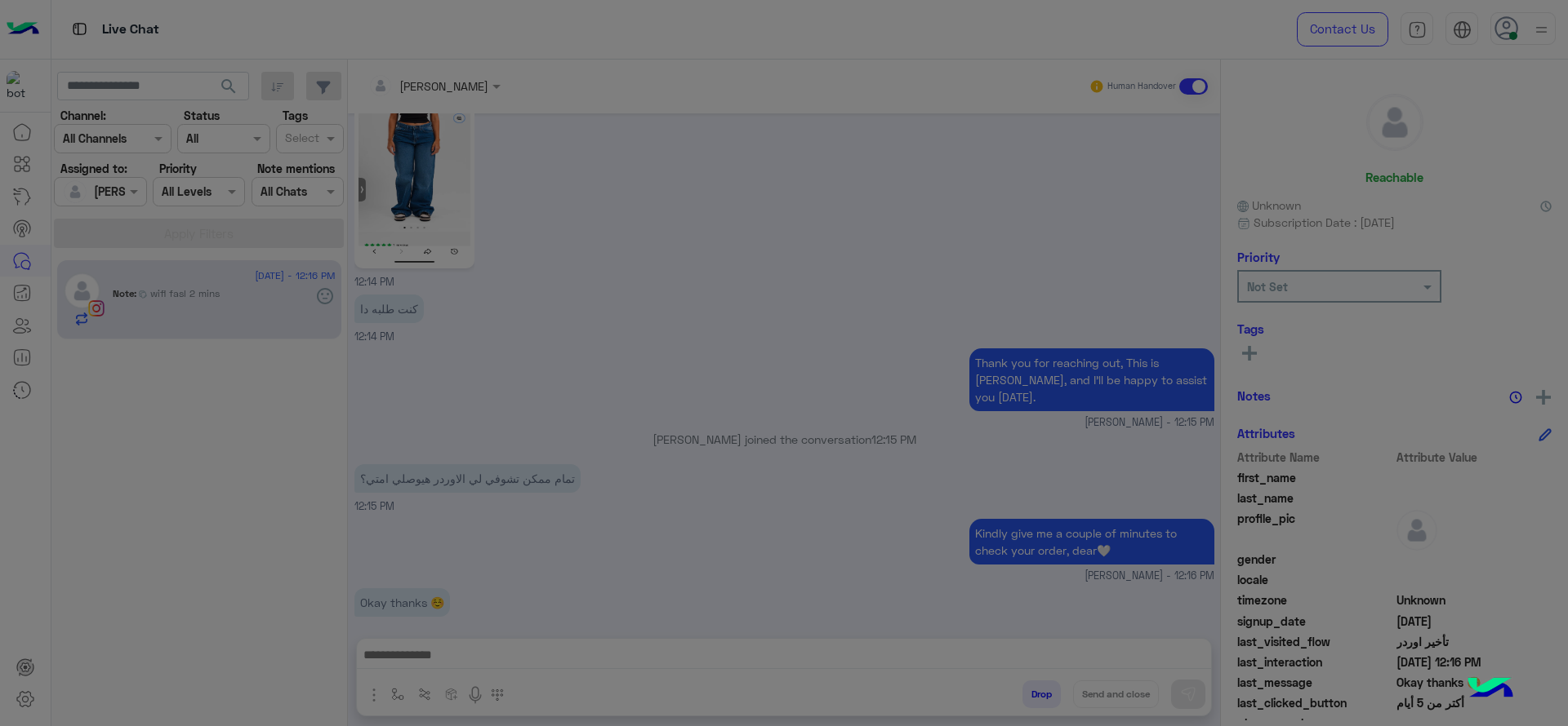
scroll to position [1440, 0]
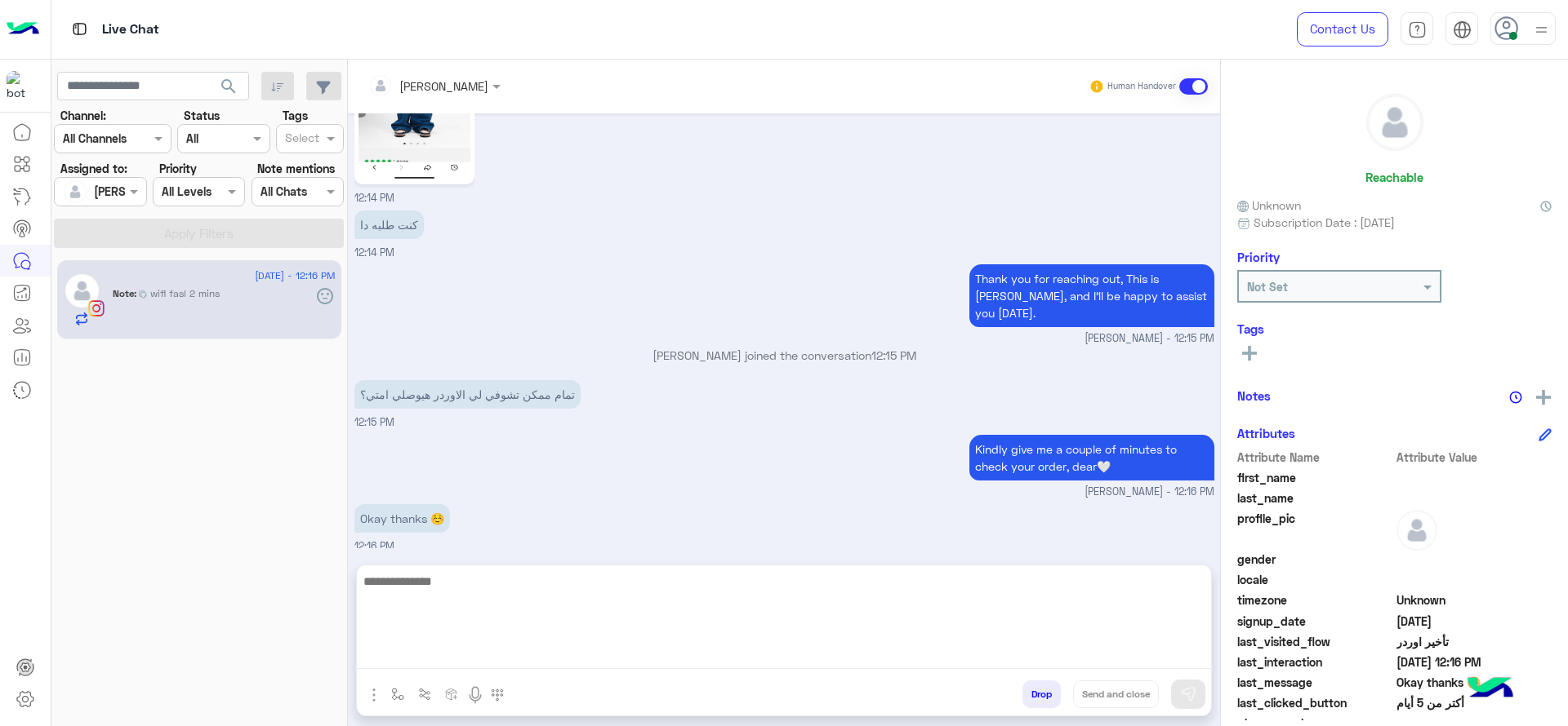
click at [634, 661] on textarea at bounding box center [784, 620] width 854 height 98
type textarea "**********"
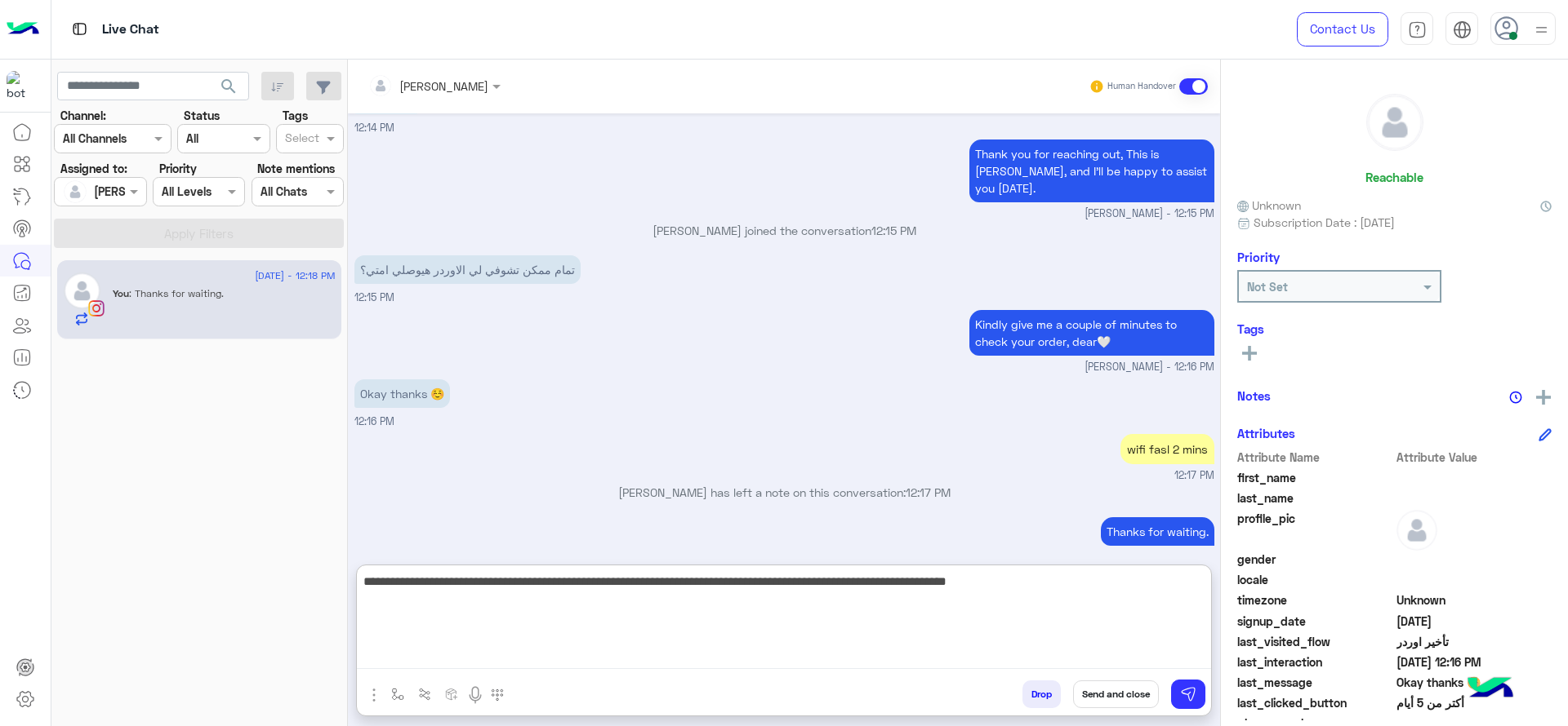
type textarea "**********"
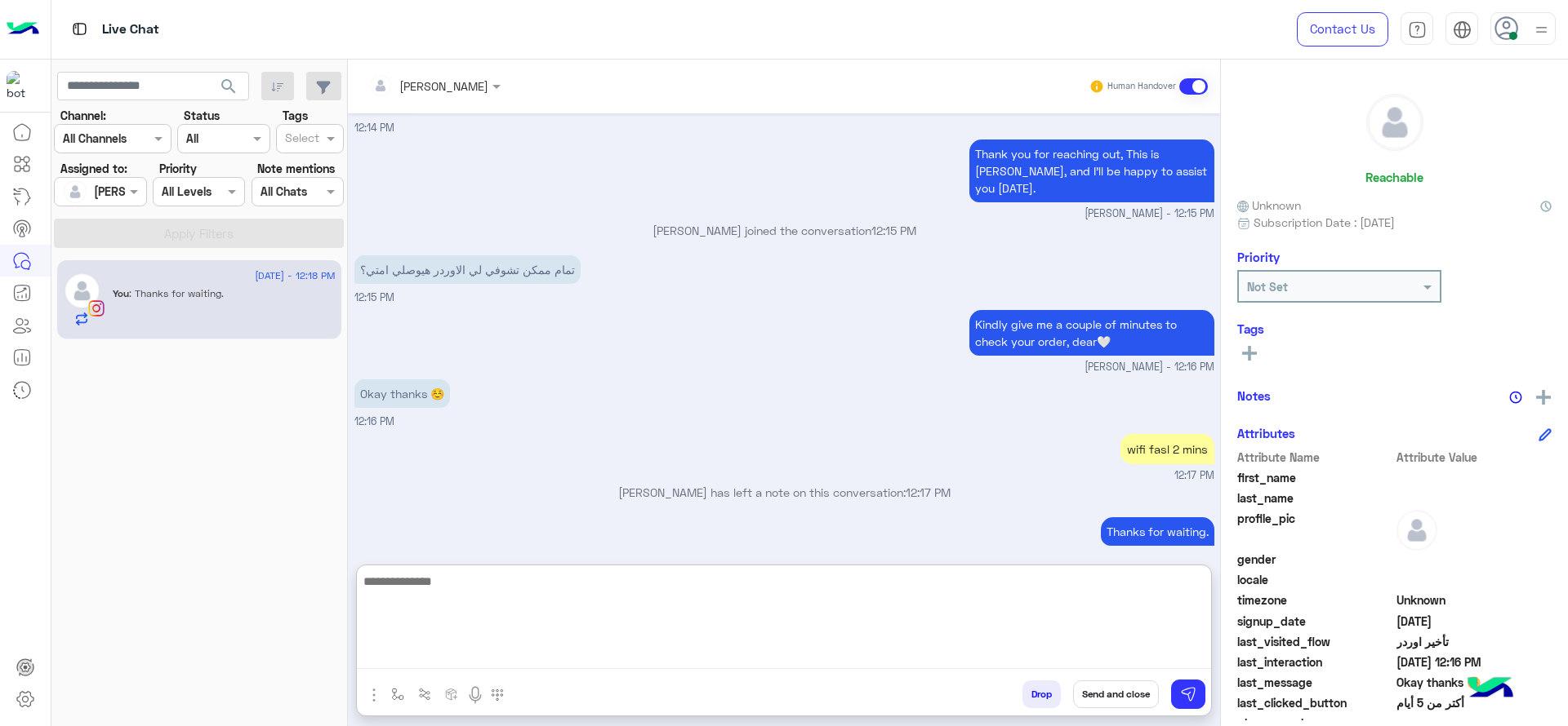
scroll to position [1651, 0]
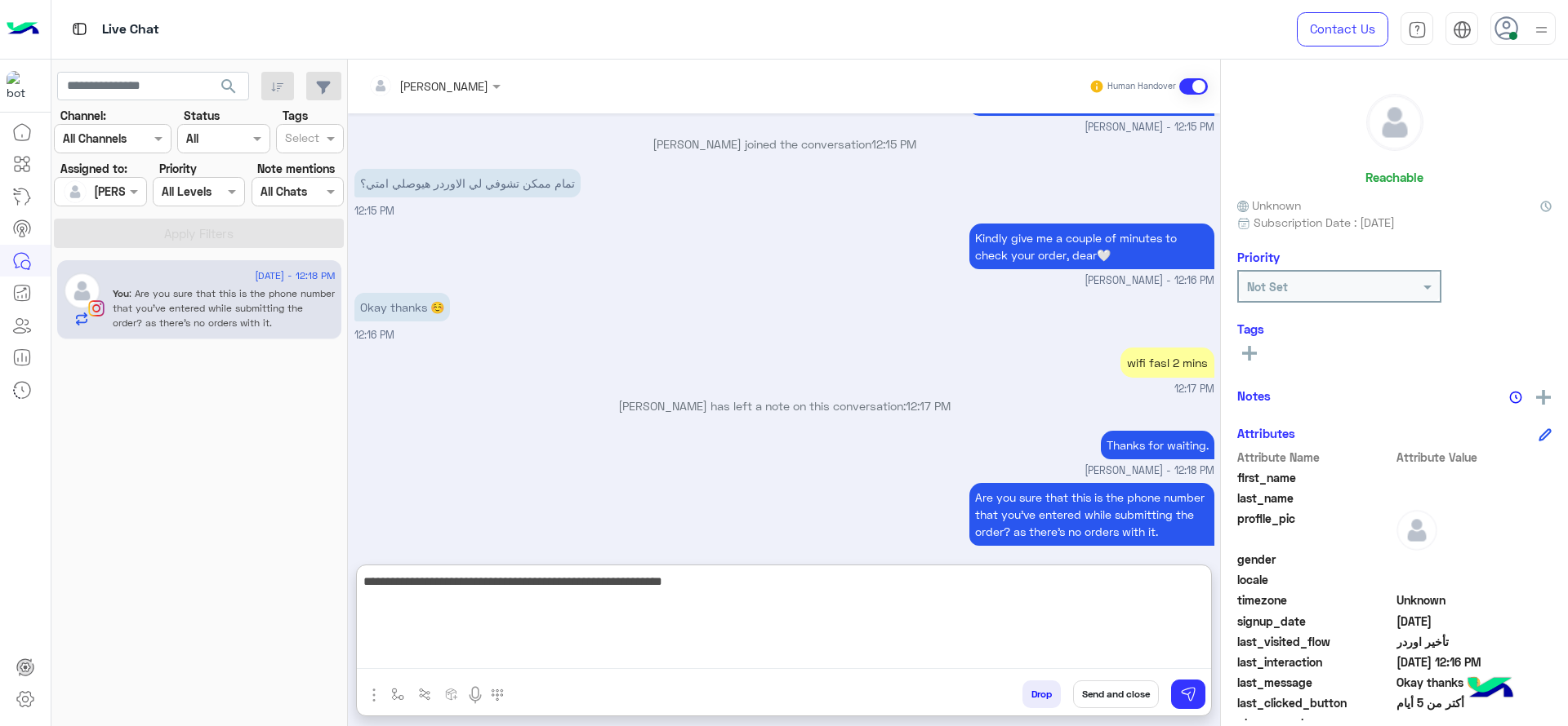
type textarea "**********"
click at [648, 599] on textarea "**********" at bounding box center [784, 620] width 854 height 98
click at [729, 642] on textarea "**********" at bounding box center [784, 620] width 854 height 98
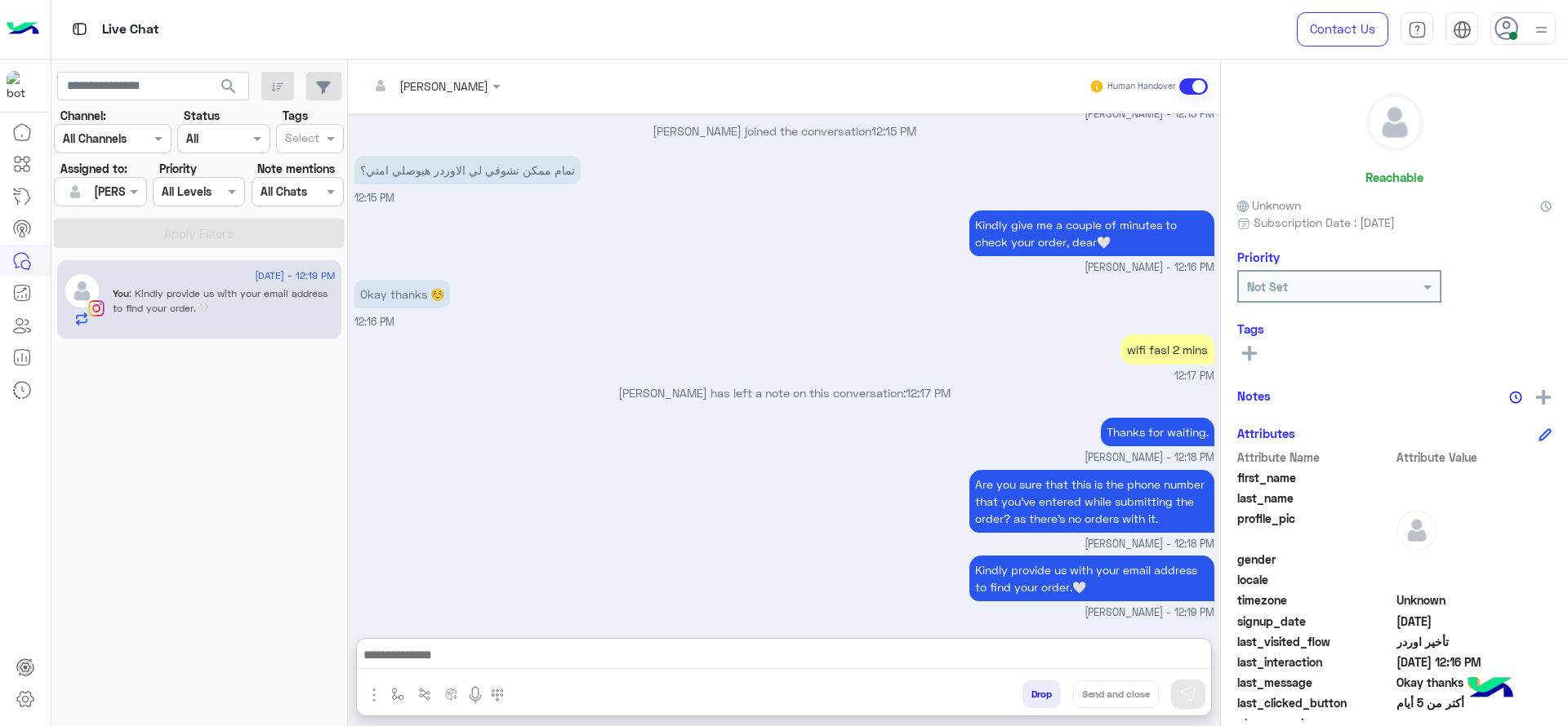
click at [447, 466] on div "Are you sure that this is the phone number that you've entered while submitting…" at bounding box center [784, 510] width 860 height 86
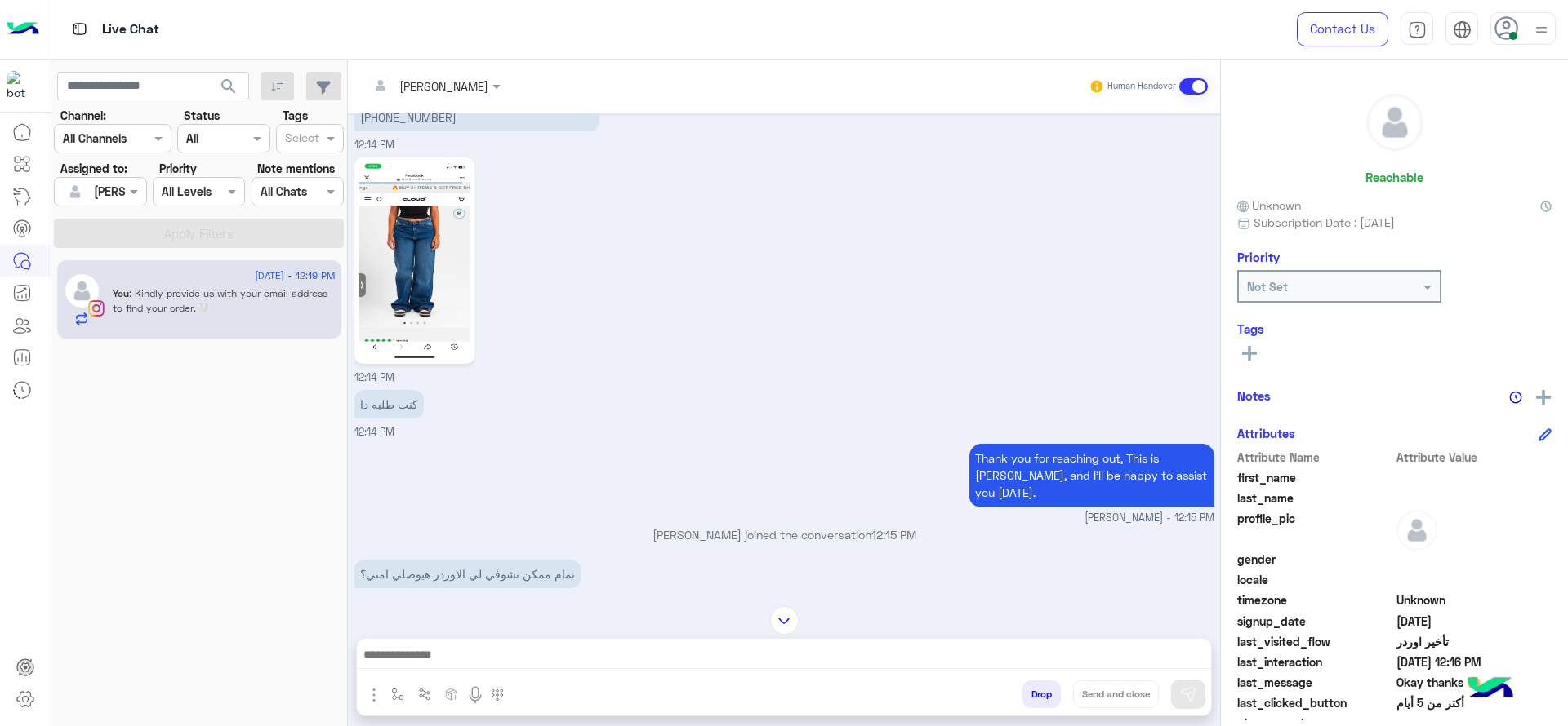
scroll to position [1259, 0]
drag, startPoint x: 391, startPoint y: 258, endPoint x: 402, endPoint y: 258, distance: 11.0
click at [391, 258] on img at bounding box center [414, 261] width 112 height 198
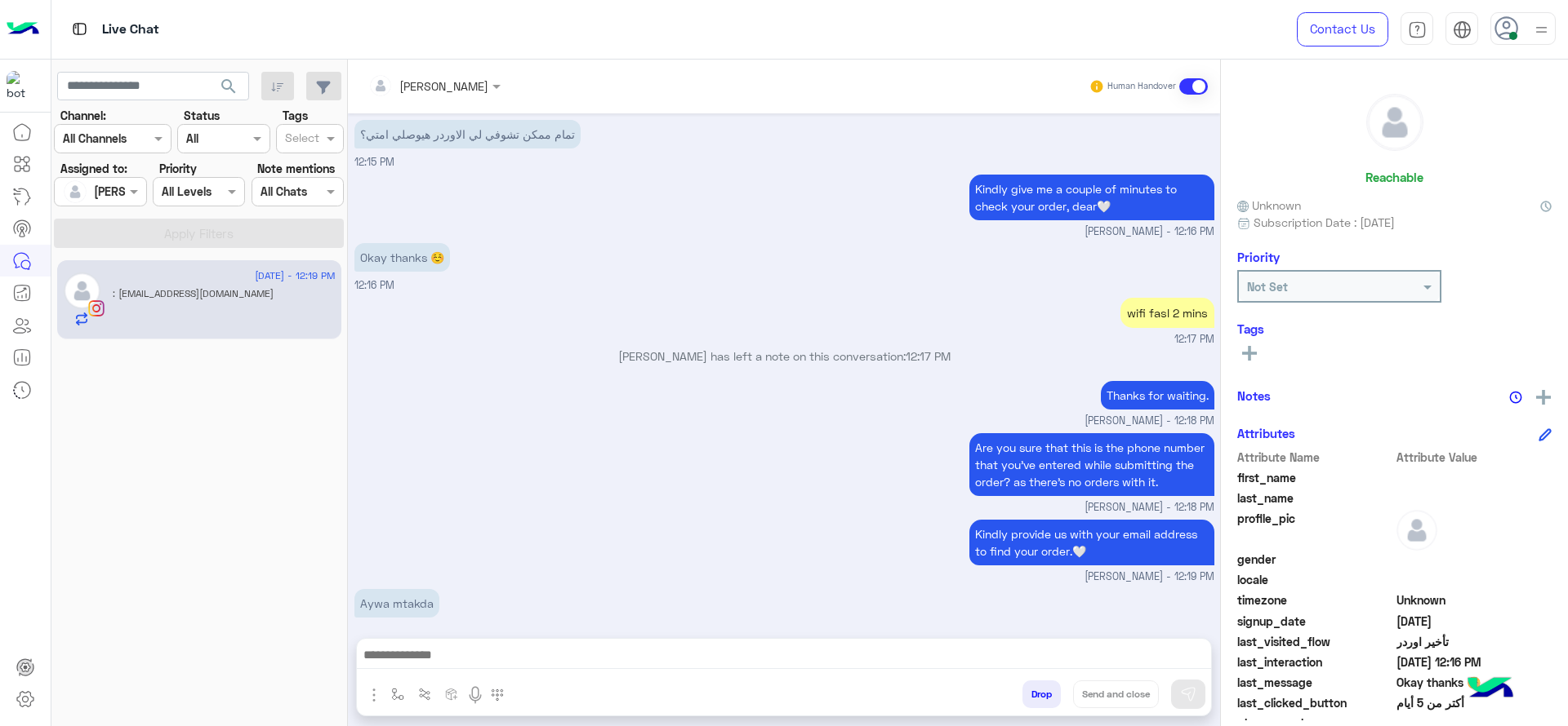
scroll to position [2018, 0]
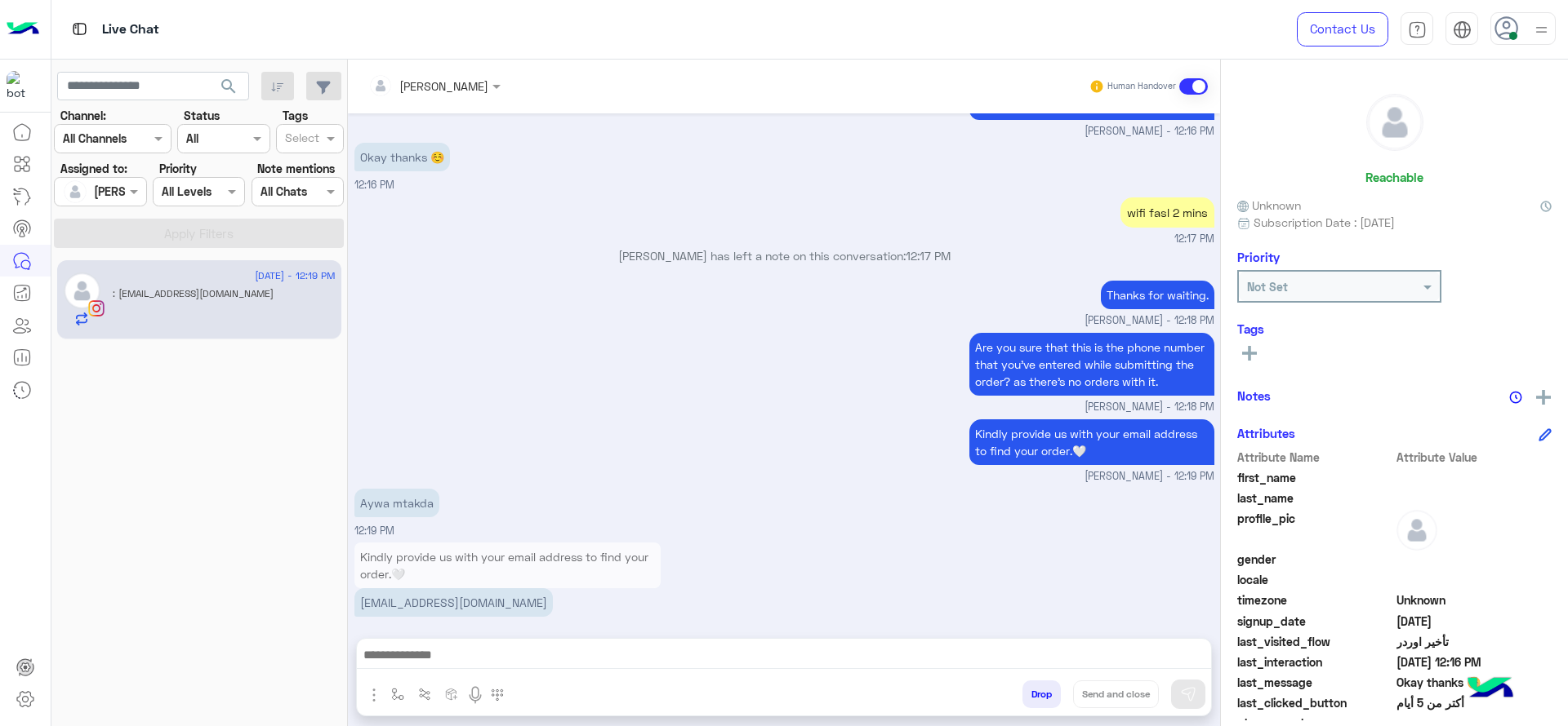
click at [423, 591] on p "sama.44468899@gmail.com" at bounding box center [453, 603] width 198 height 28
copy app-message "sama.44468899@gmail.com"
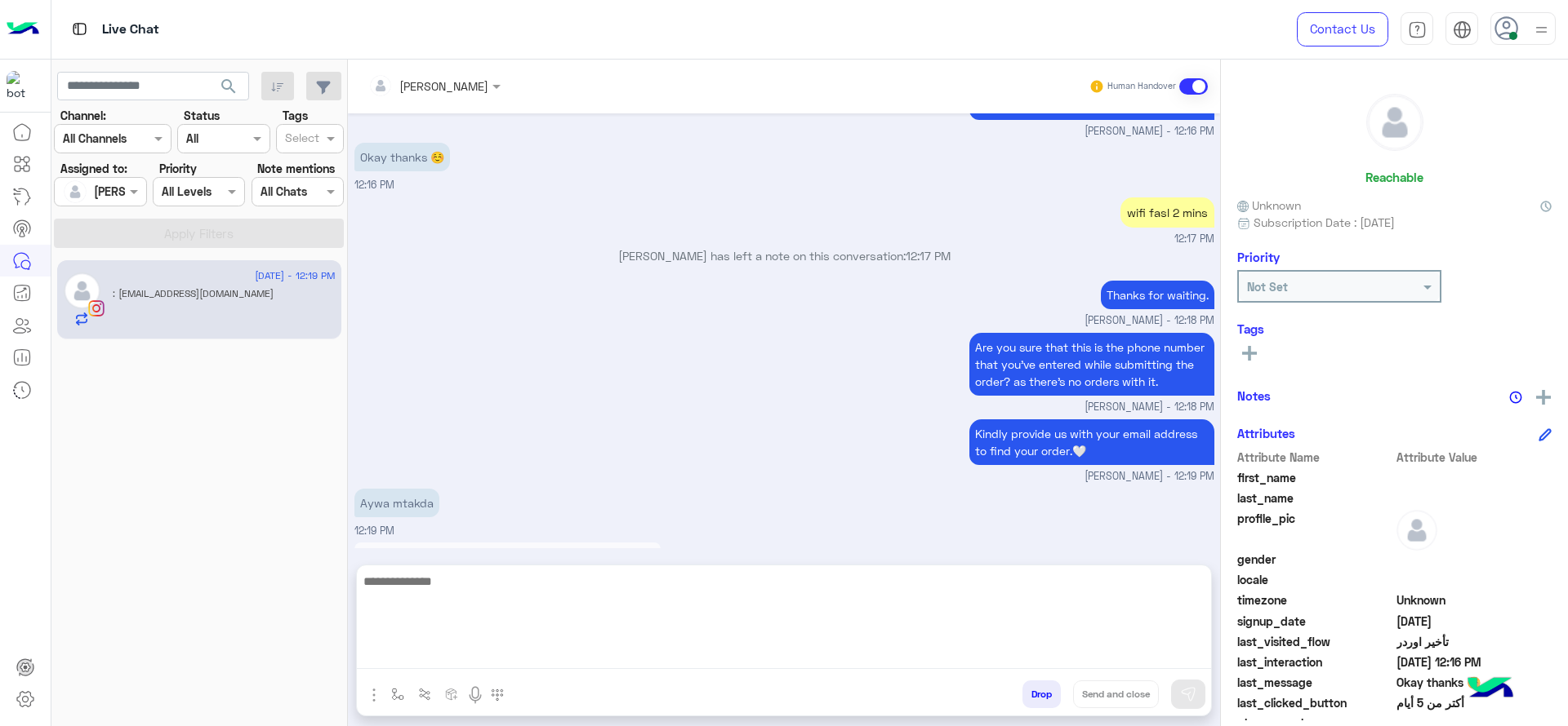
click at [613, 656] on textarea at bounding box center [784, 620] width 854 height 98
type textarea "**********"
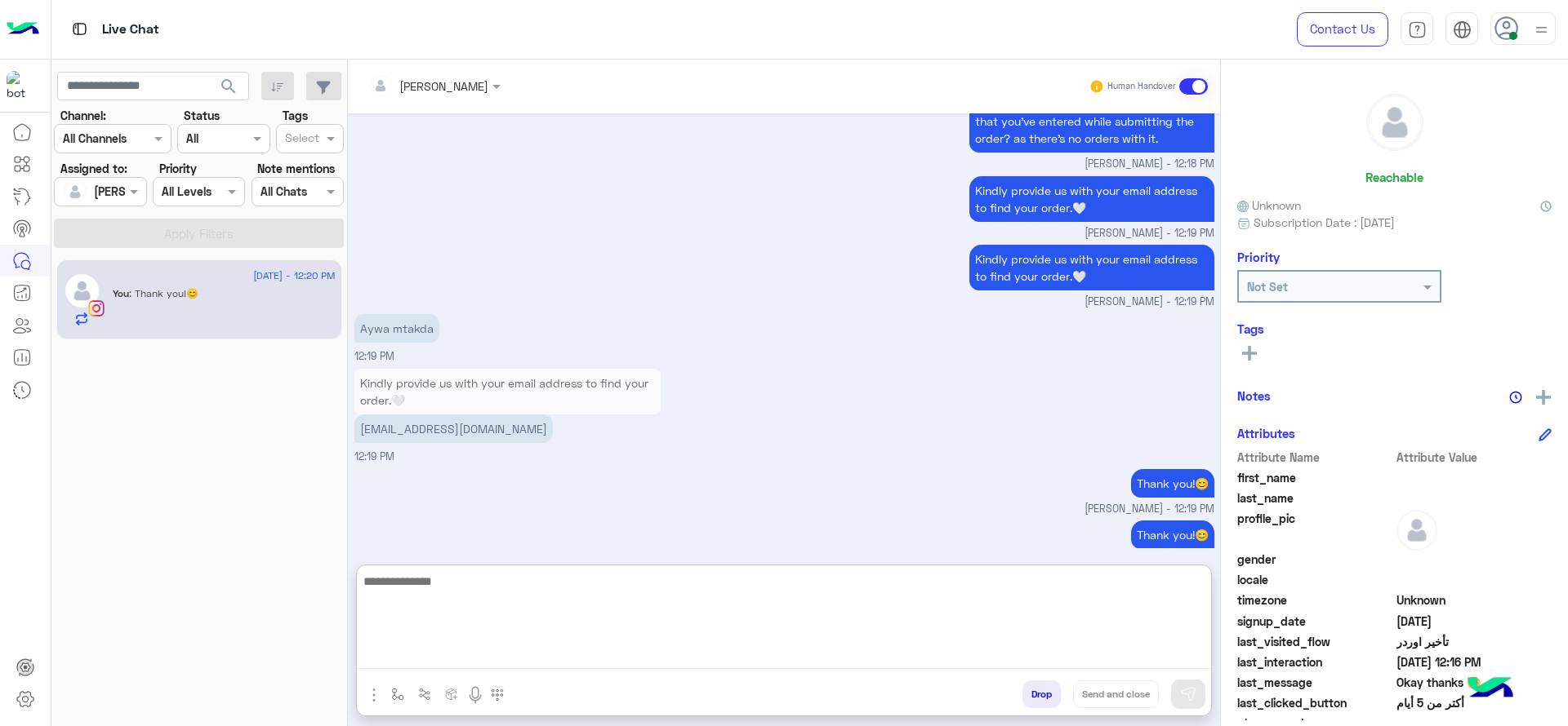
scroll to position [2486, 0]
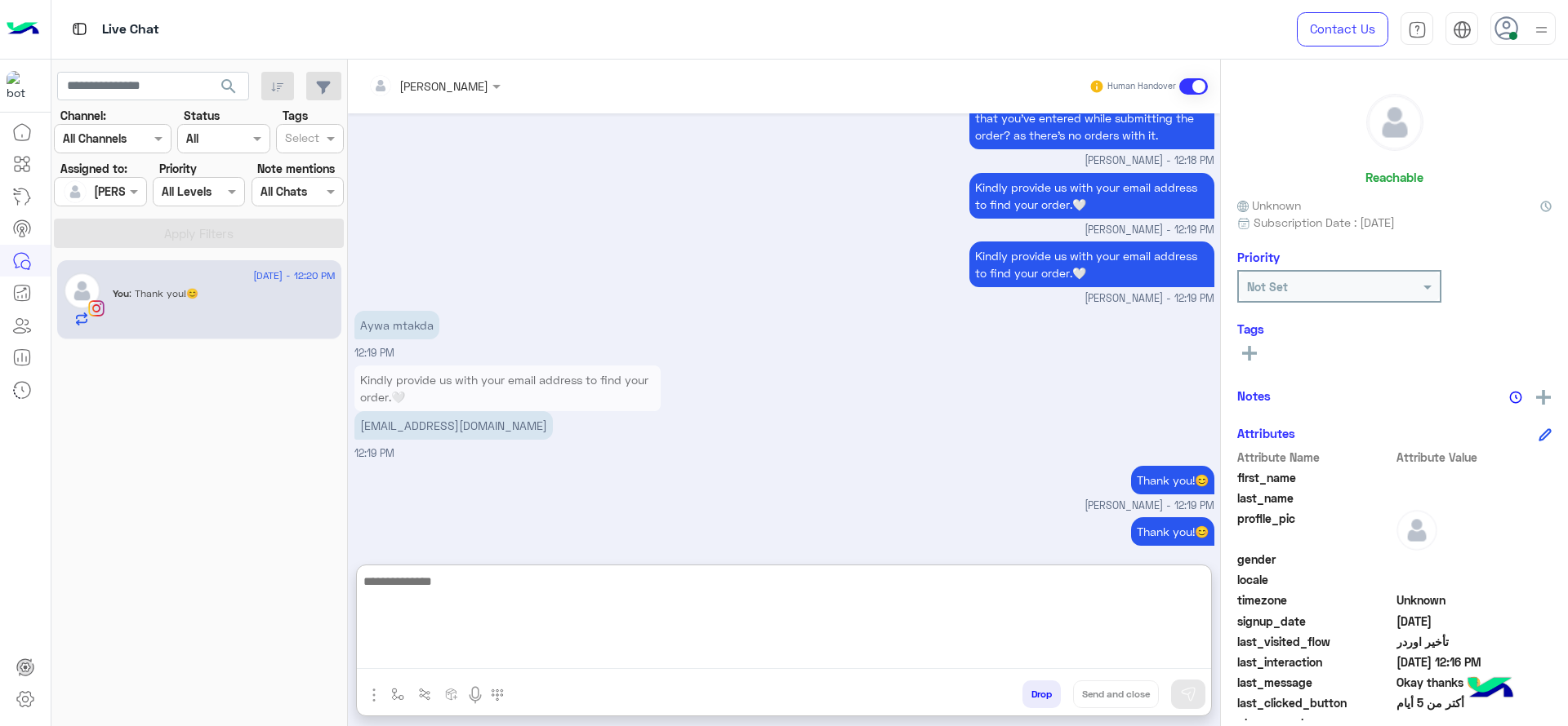
click at [670, 585] on textarea at bounding box center [784, 620] width 854 height 98
click at [379, 590] on textarea "**********" at bounding box center [784, 620] width 854 height 98
click at [437, 596] on textarea "**********" at bounding box center [784, 620] width 854 height 98
click at [398, 590] on textarea "**********" at bounding box center [784, 620] width 854 height 98
click at [923, 605] on textarea "**********" at bounding box center [784, 620] width 854 height 98
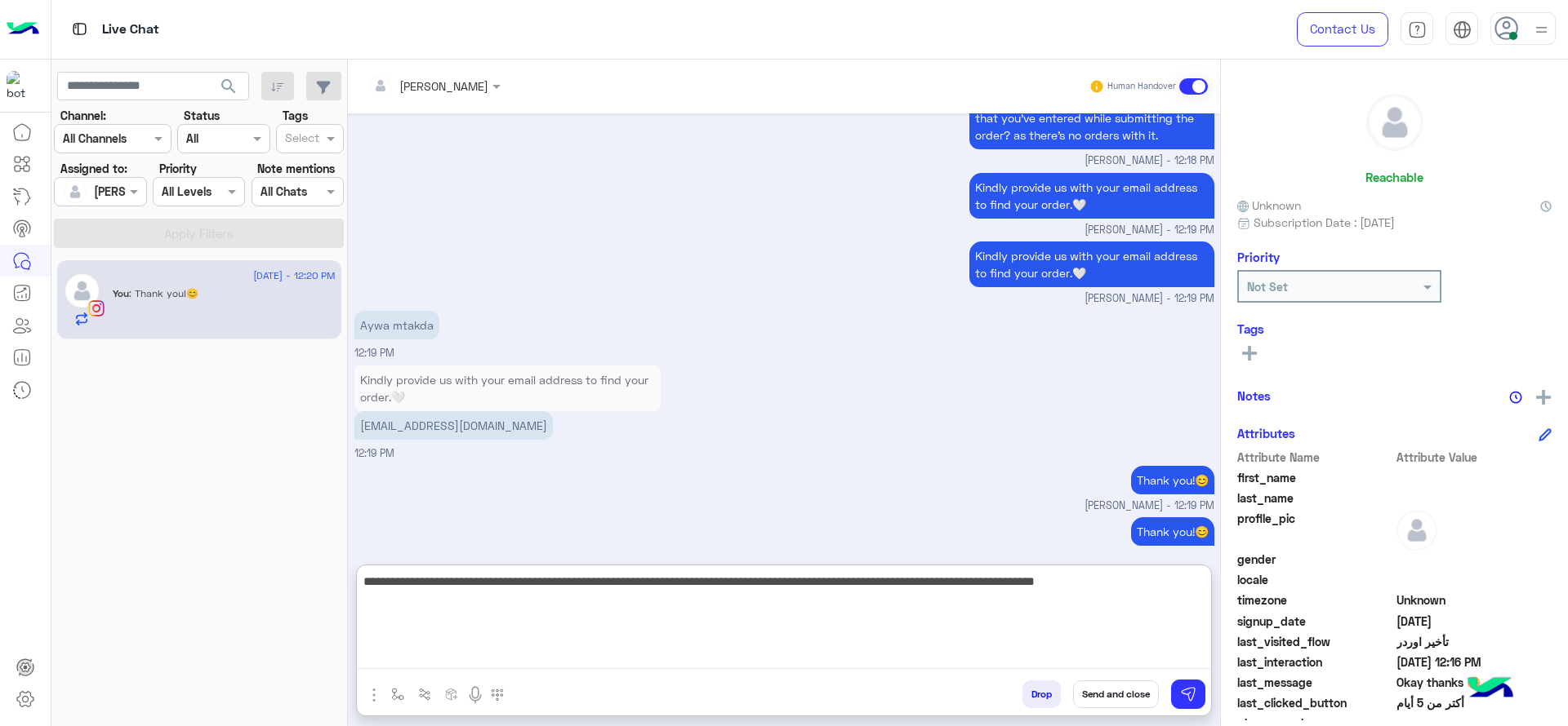
type textarea "**********"
click at [917, 646] on textarea "**********" at bounding box center [784, 620] width 854 height 98
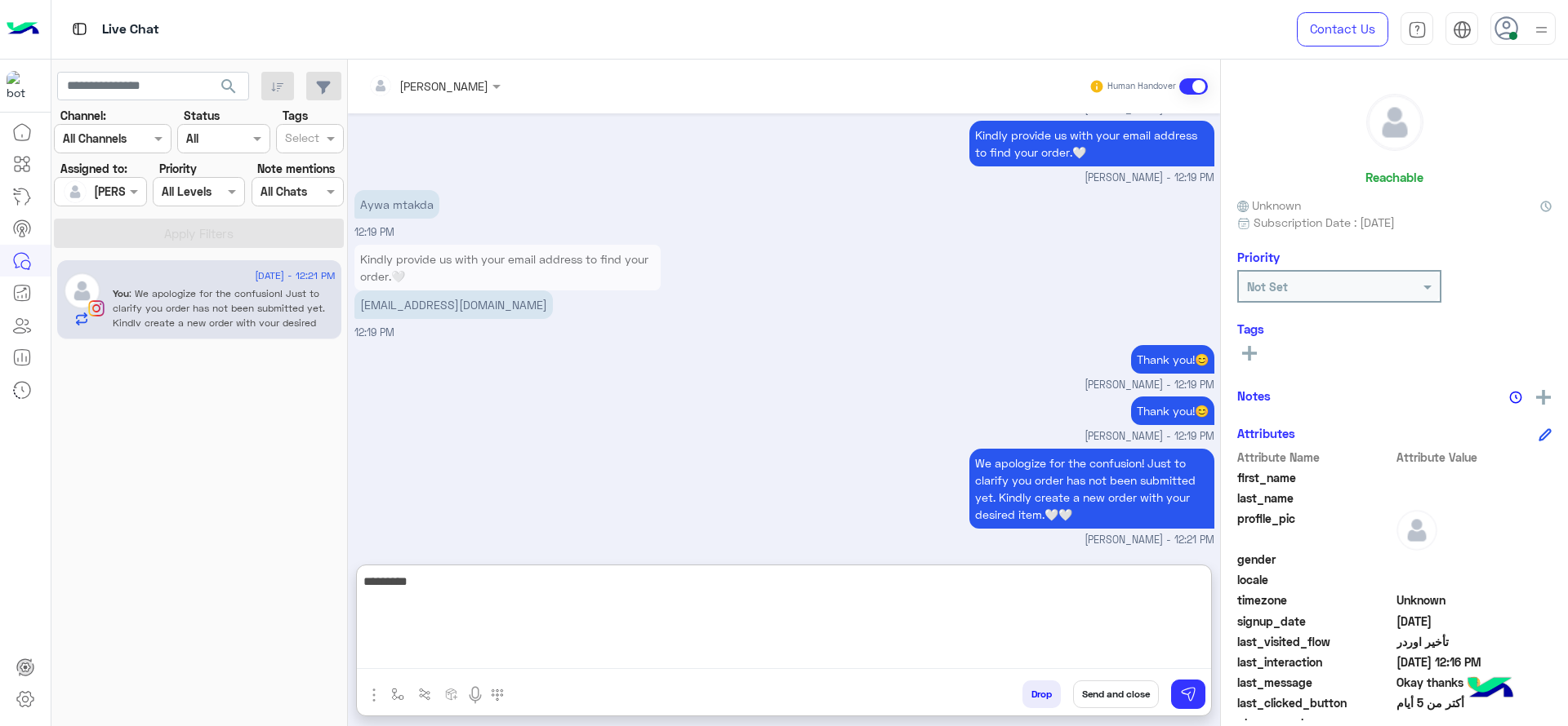
scroll to position [2590, 0]
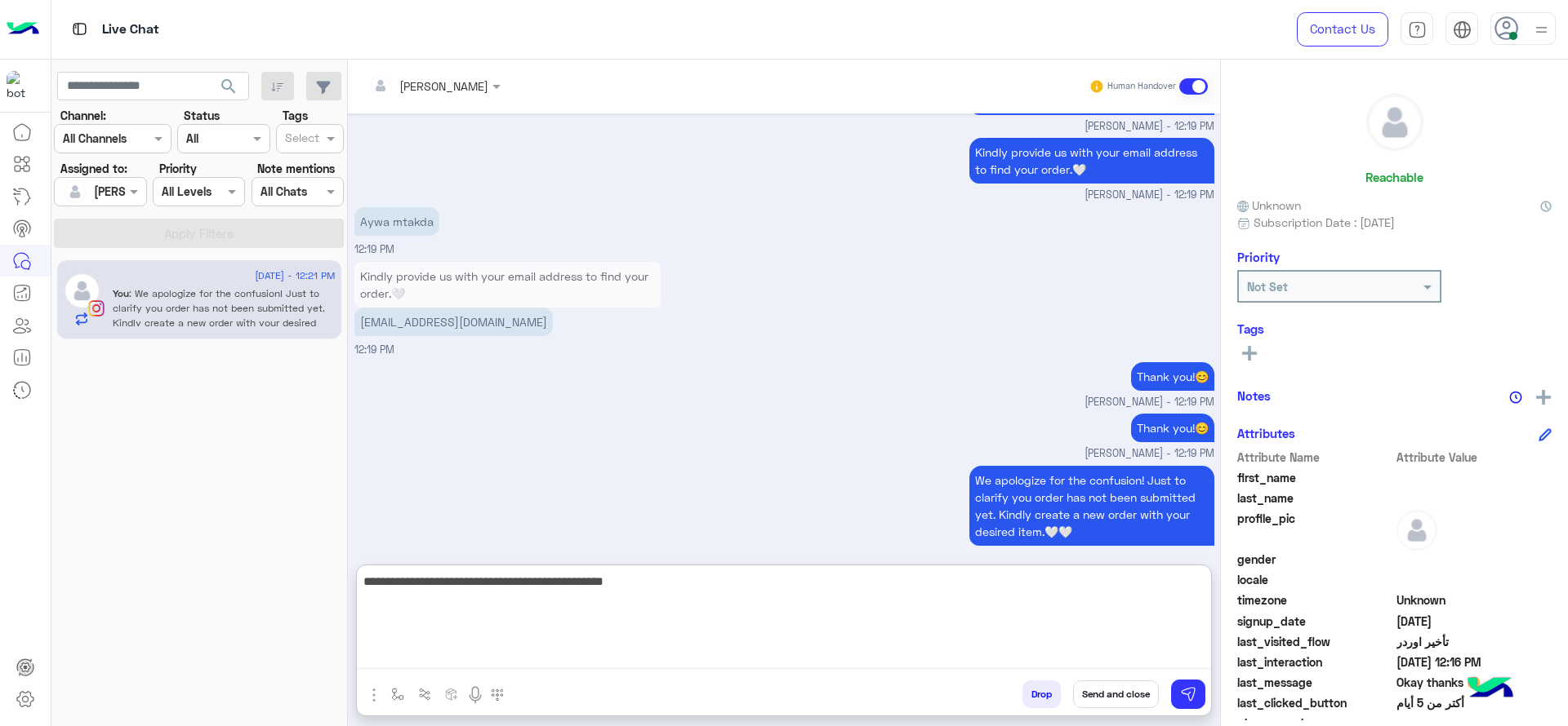
type textarea "**********"
click at [796, 659] on textarea "**********" at bounding box center [784, 620] width 854 height 98
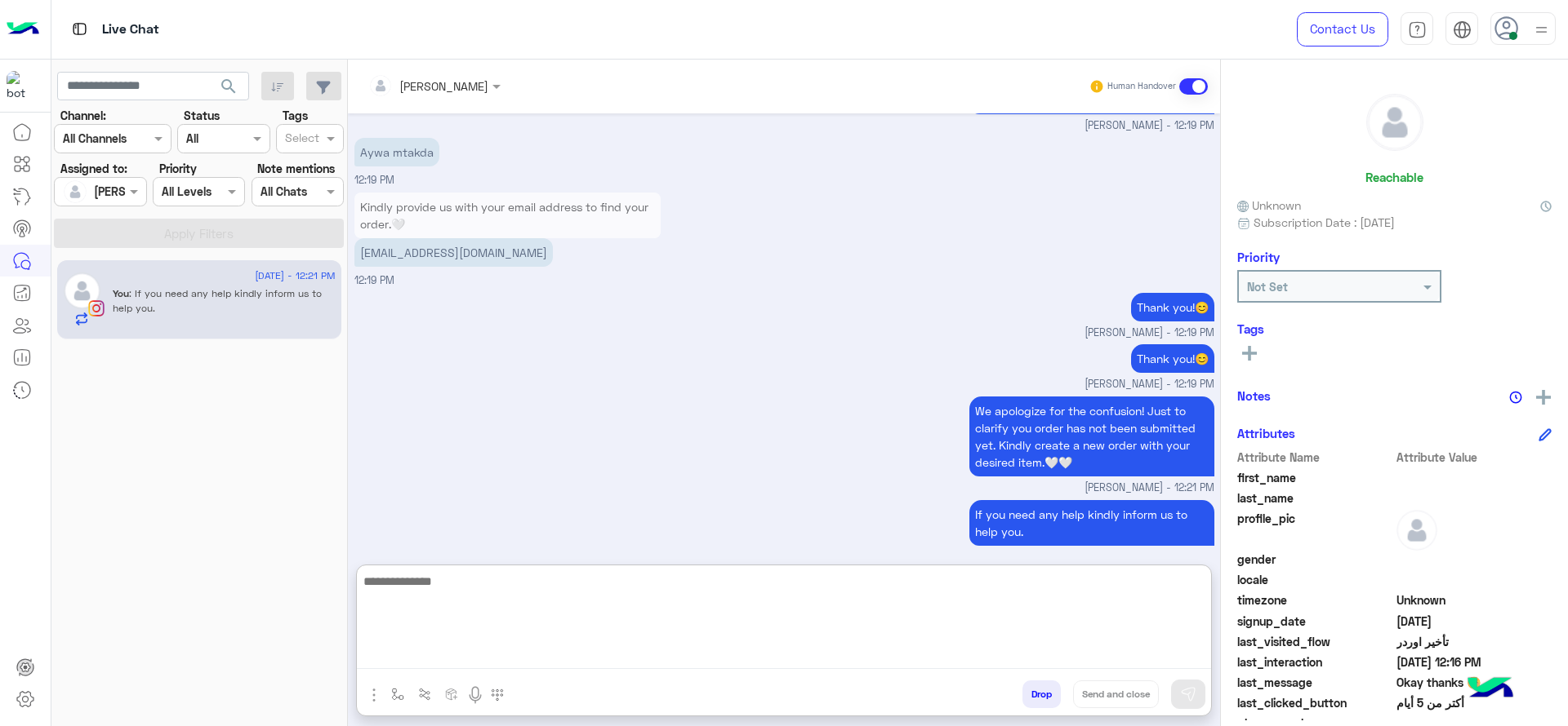
click at [787, 668] on textarea at bounding box center [784, 620] width 854 height 98
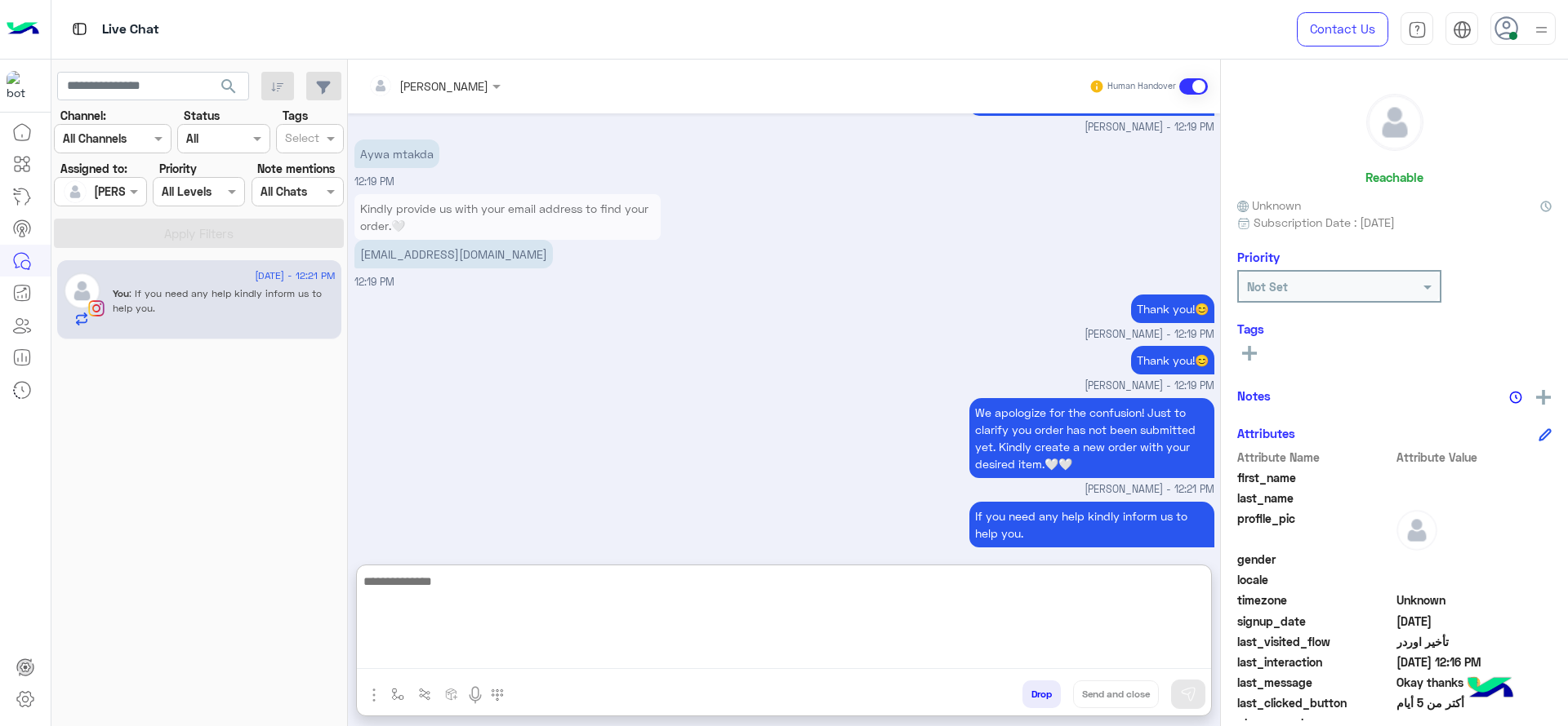
scroll to position [2658, 0]
click at [498, 598] on textarea at bounding box center [784, 620] width 854 height 98
click at [402, 627] on textarea at bounding box center [784, 620] width 854 height 98
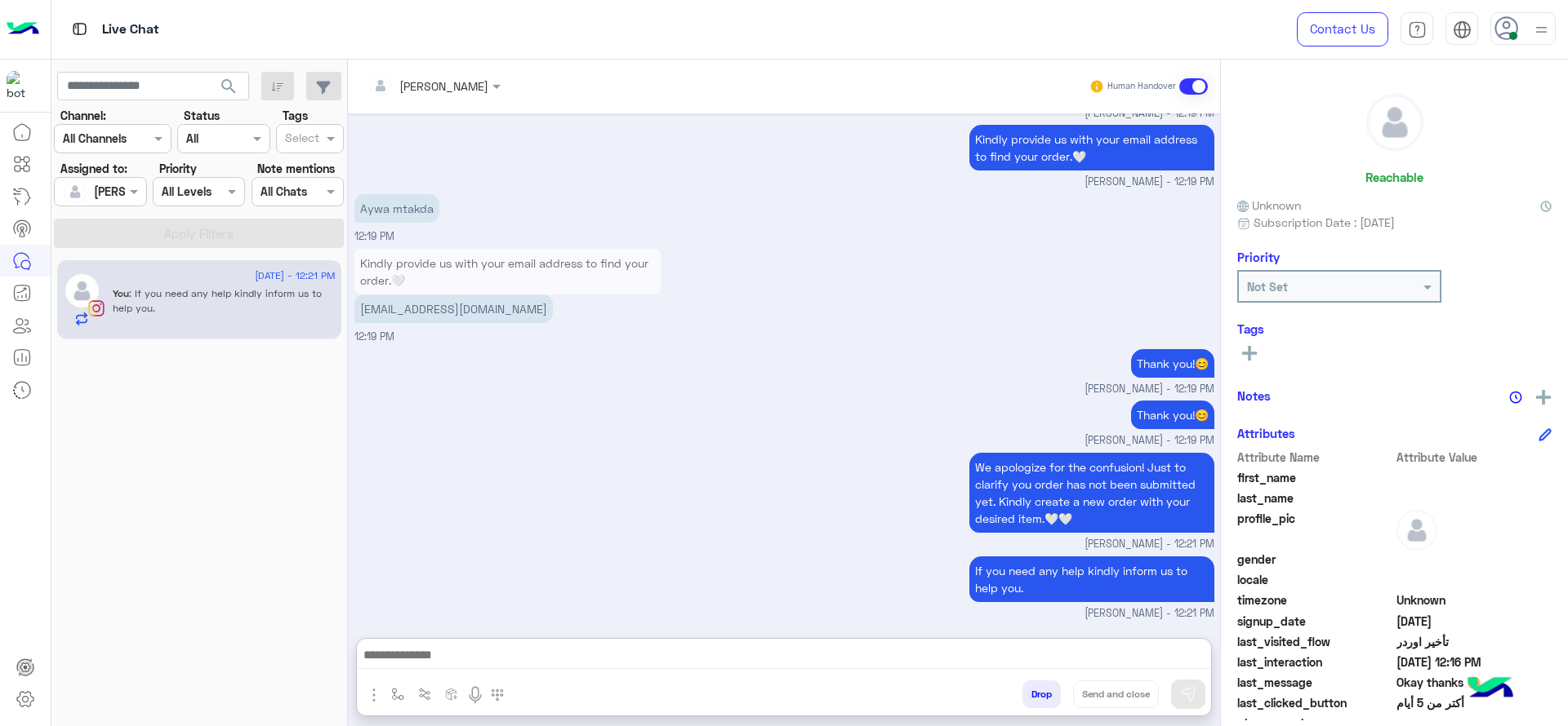
click at [402, 676] on div at bounding box center [784, 659] width 854 height 40
drag, startPoint x: 397, startPoint y: 685, endPoint x: 397, endPoint y: 699, distance: 14.0
click at [397, 687] on button "button" at bounding box center [398, 694] width 27 height 27
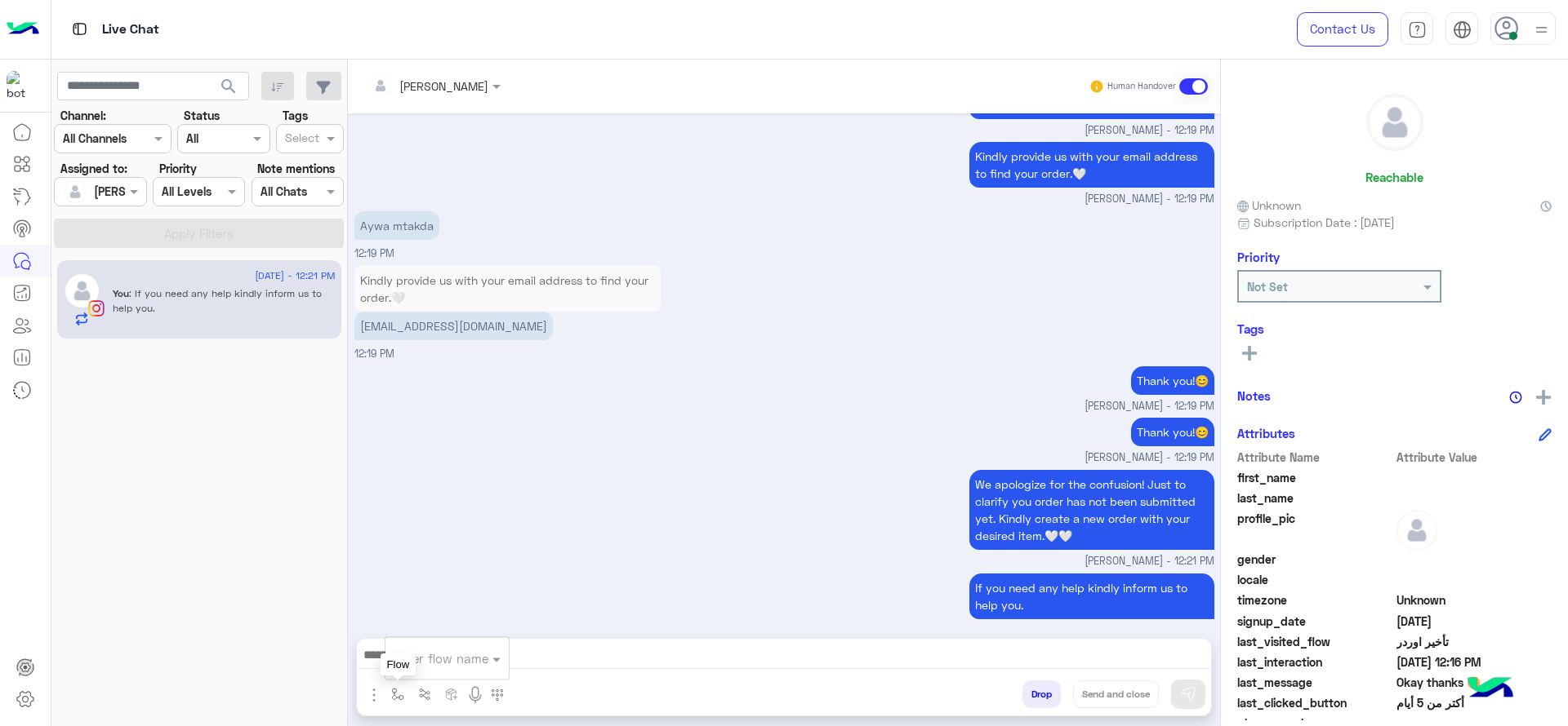
click at [423, 658] on input "text" at bounding box center [427, 658] width 67 height 18
type input "*"
click at [486, 629] on div "[PERSON_NAME]" at bounding box center [445, 629] width 121 height 32
type textarea "**********"
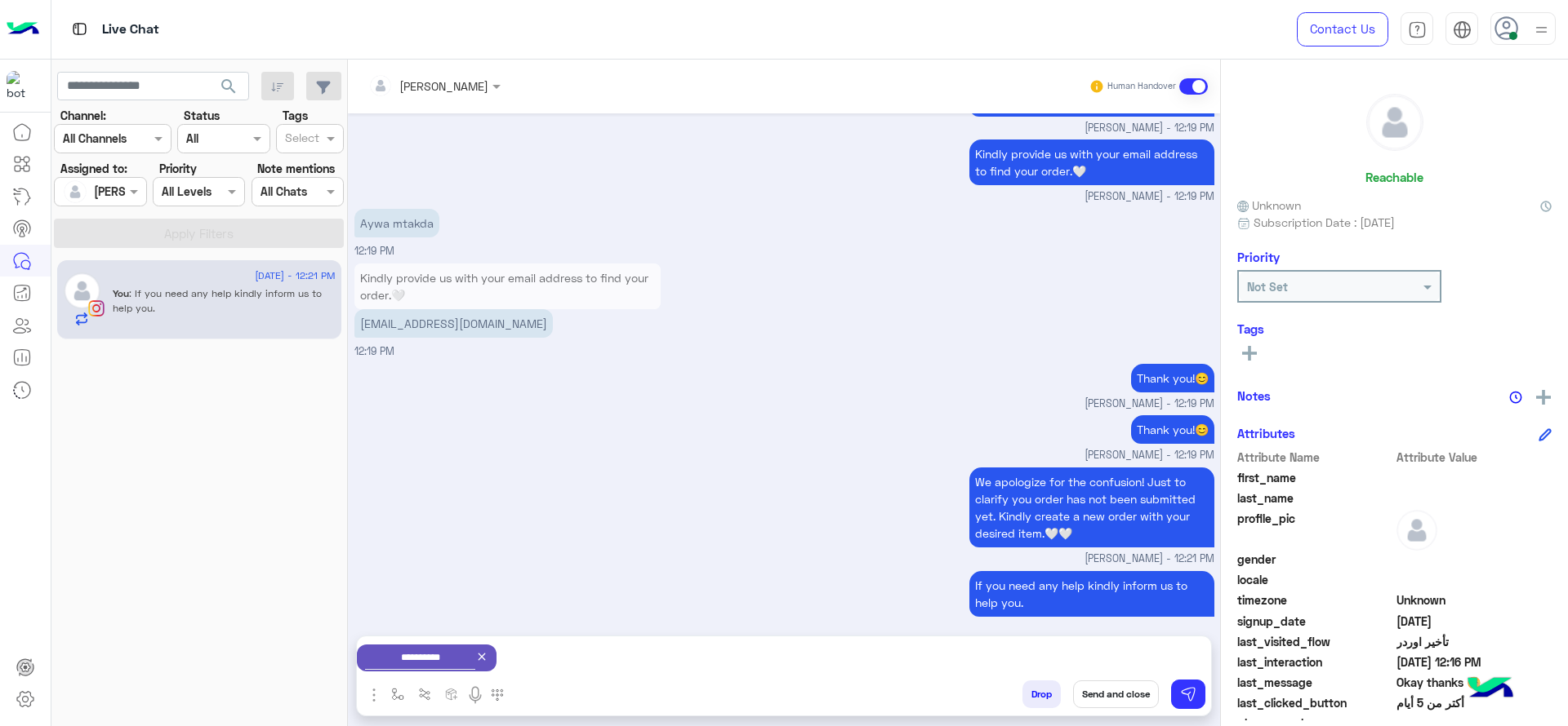
drag, startPoint x: 1090, startPoint y: 691, endPoint x: 1091, endPoint y: 682, distance: 9.1
click at [1092, 691] on button "Send and close" at bounding box center [1115, 695] width 85 height 28
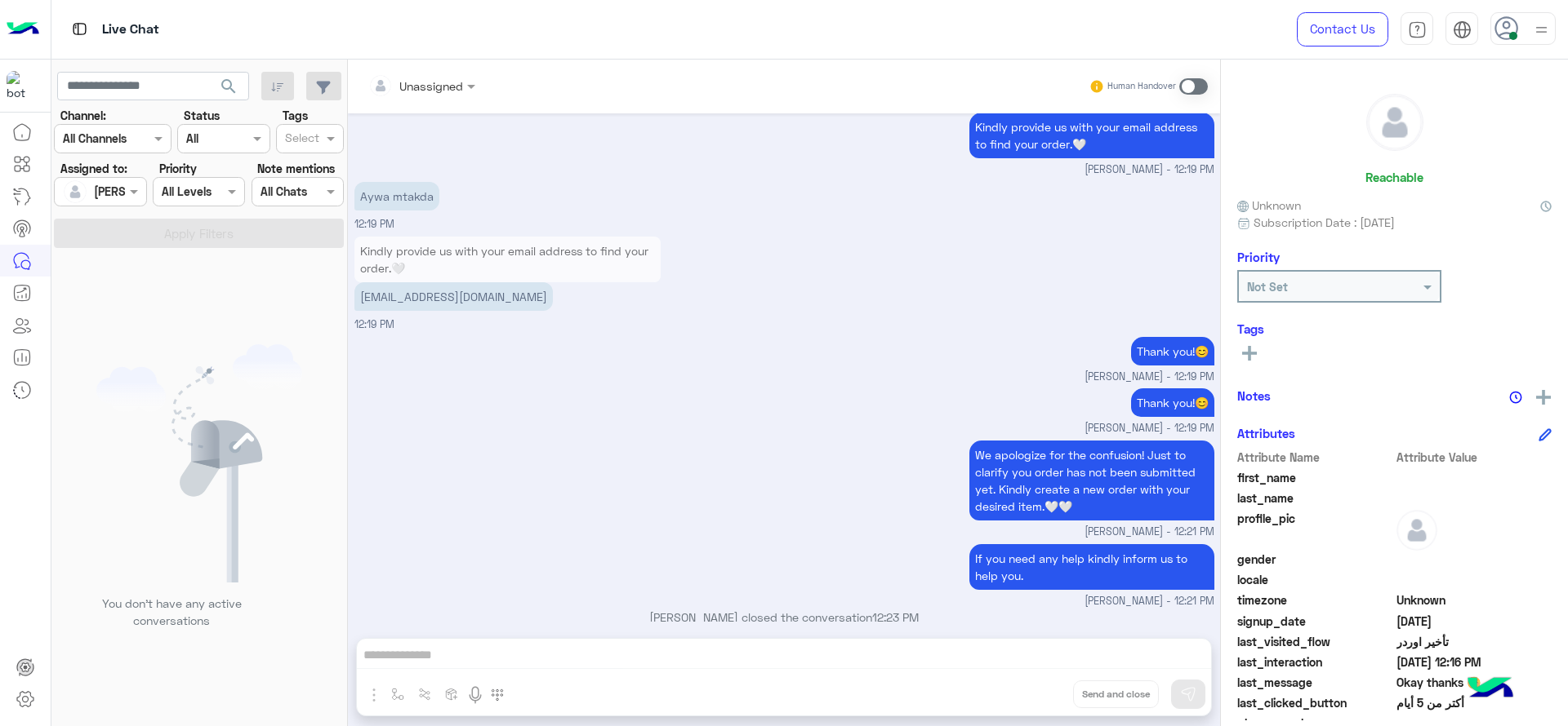
scroll to position [2817, 0]
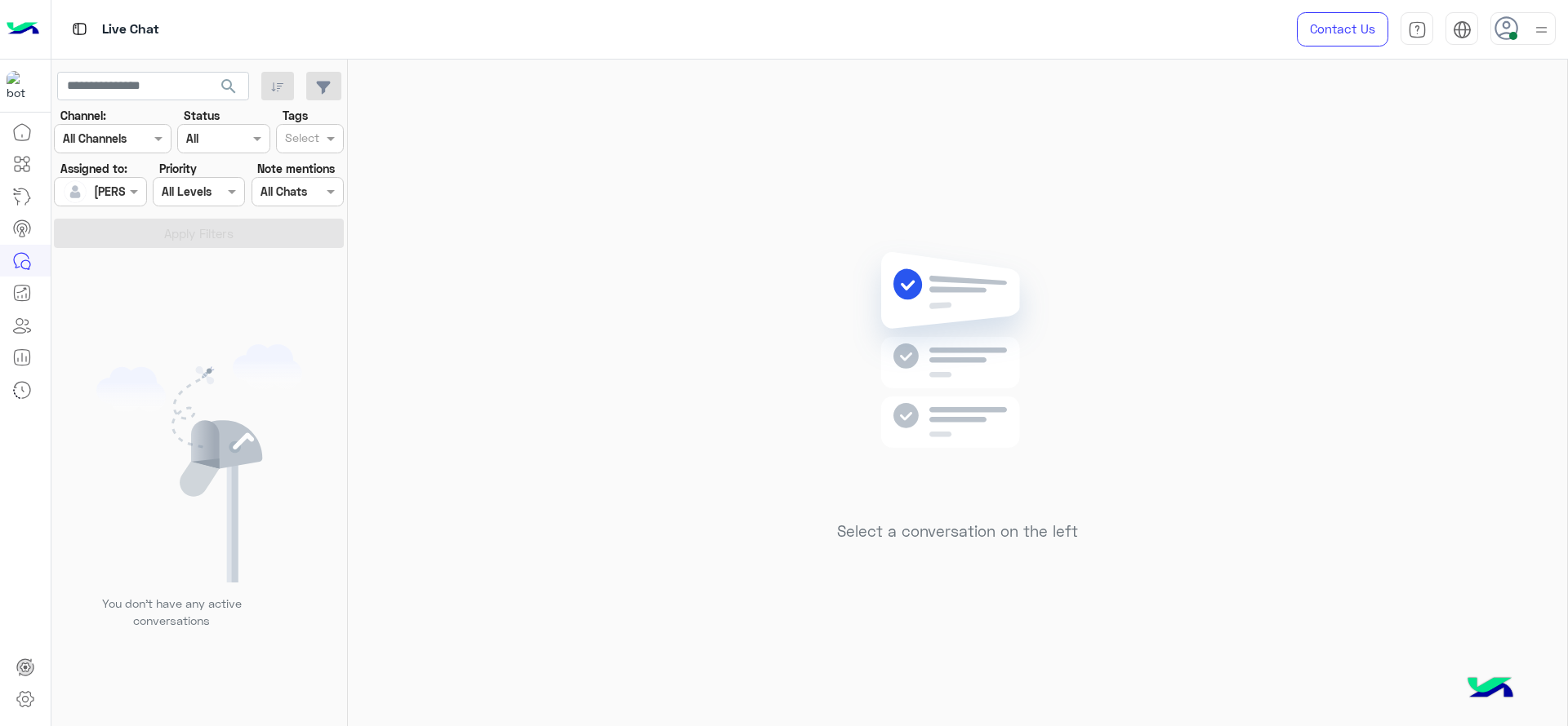
drag, startPoint x: 122, startPoint y: 185, endPoint x: 122, endPoint y: 207, distance: 22.0
click at [122, 189] on div at bounding box center [99, 191] width 91 height 18
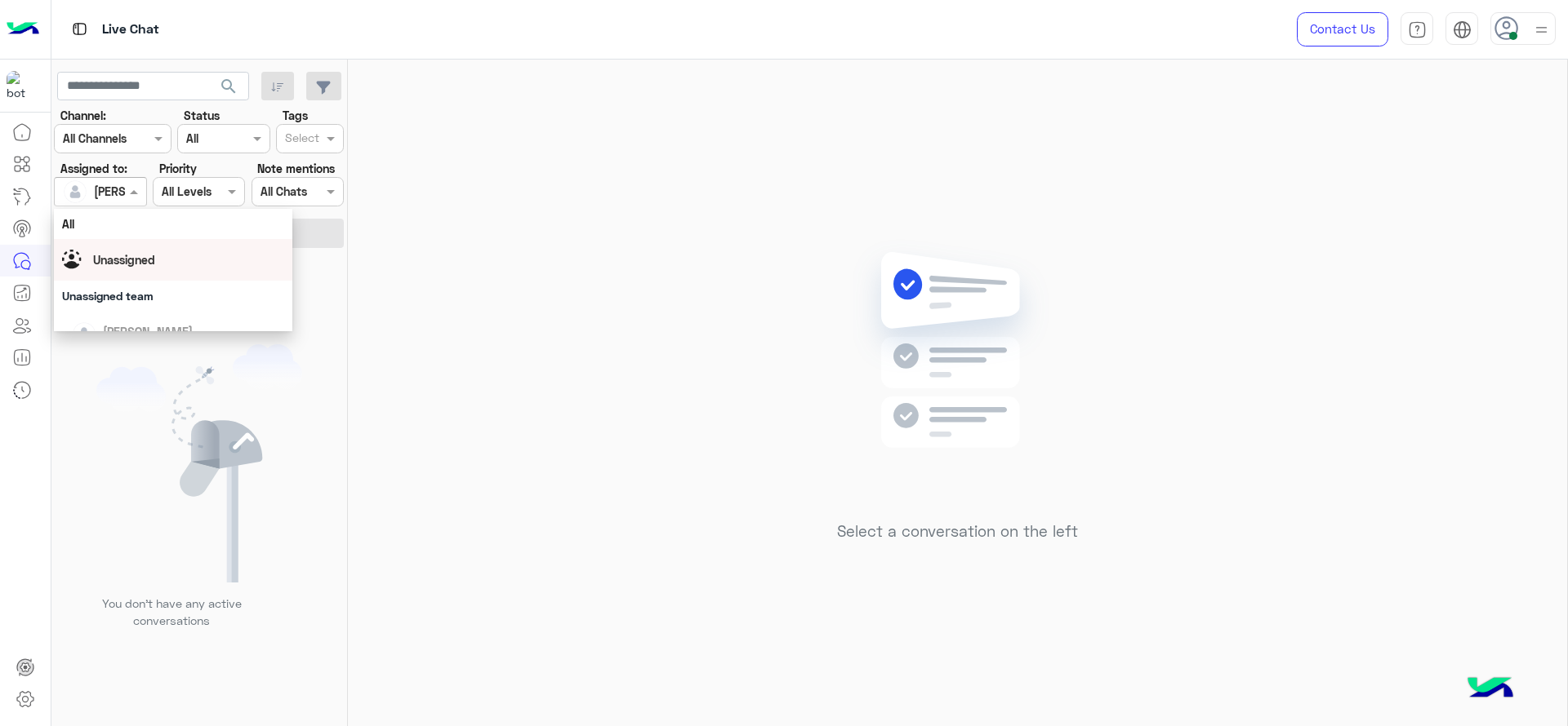
click at [122, 249] on div "Unassigned" at bounding box center [173, 260] width 222 height 28
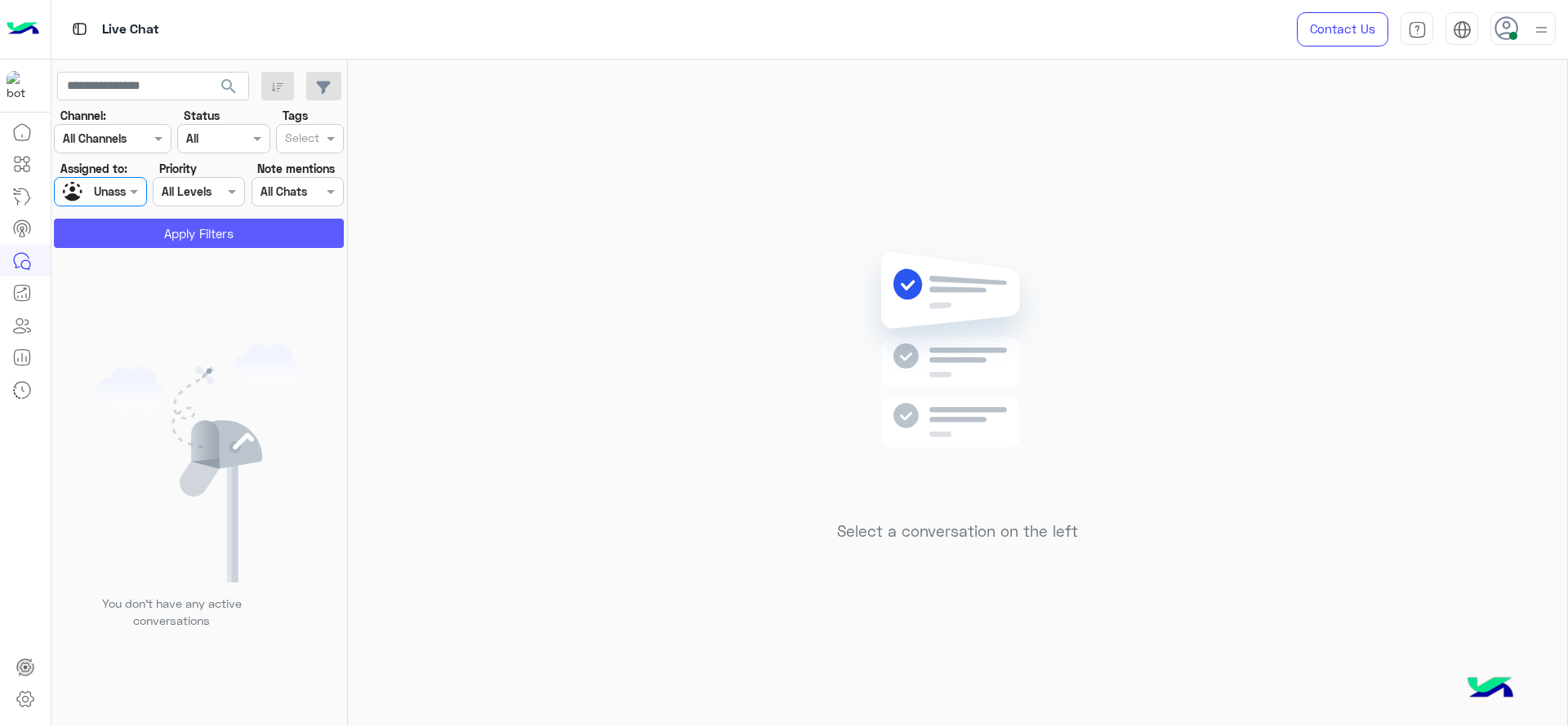
click at [154, 227] on button "Apply Filters" at bounding box center [198, 233] width 290 height 29
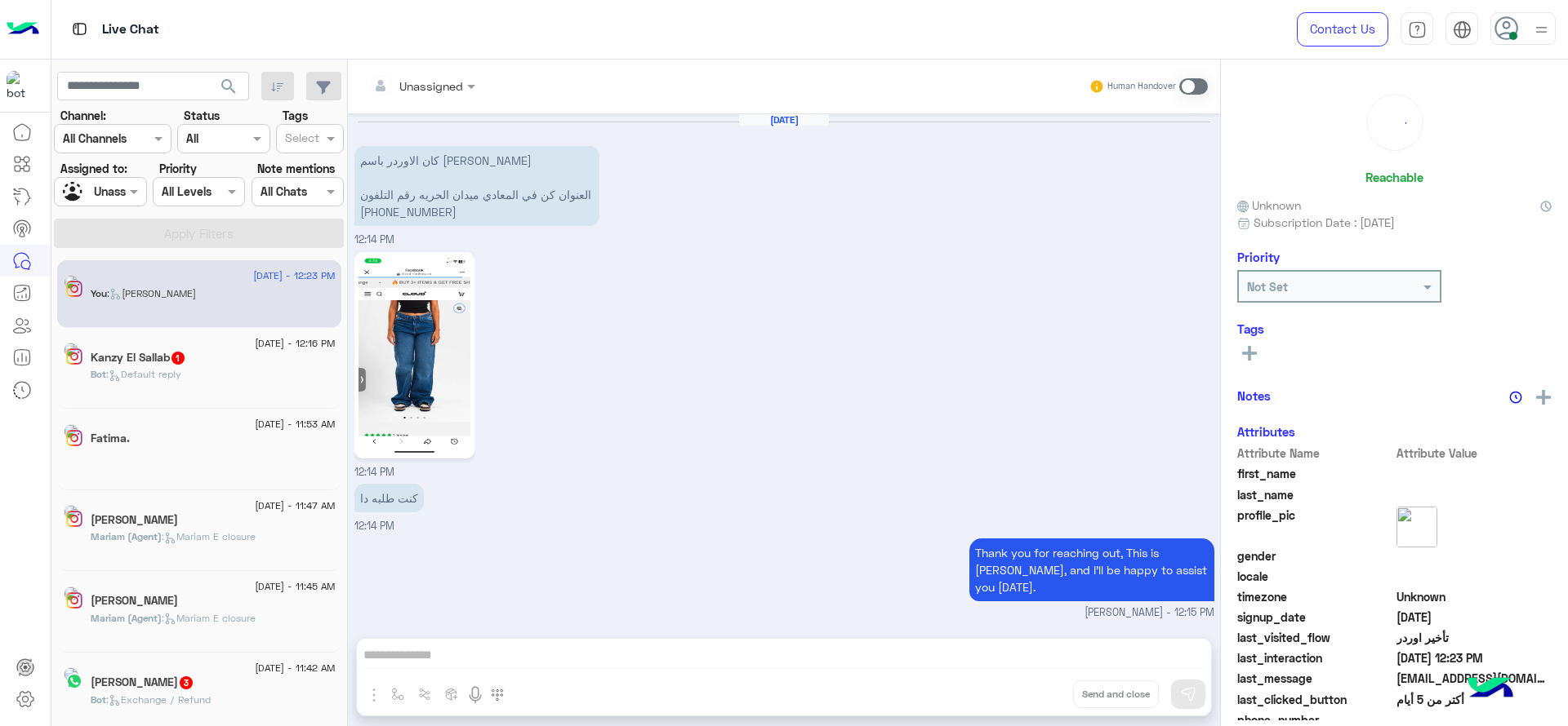
scroll to position [1091, 0]
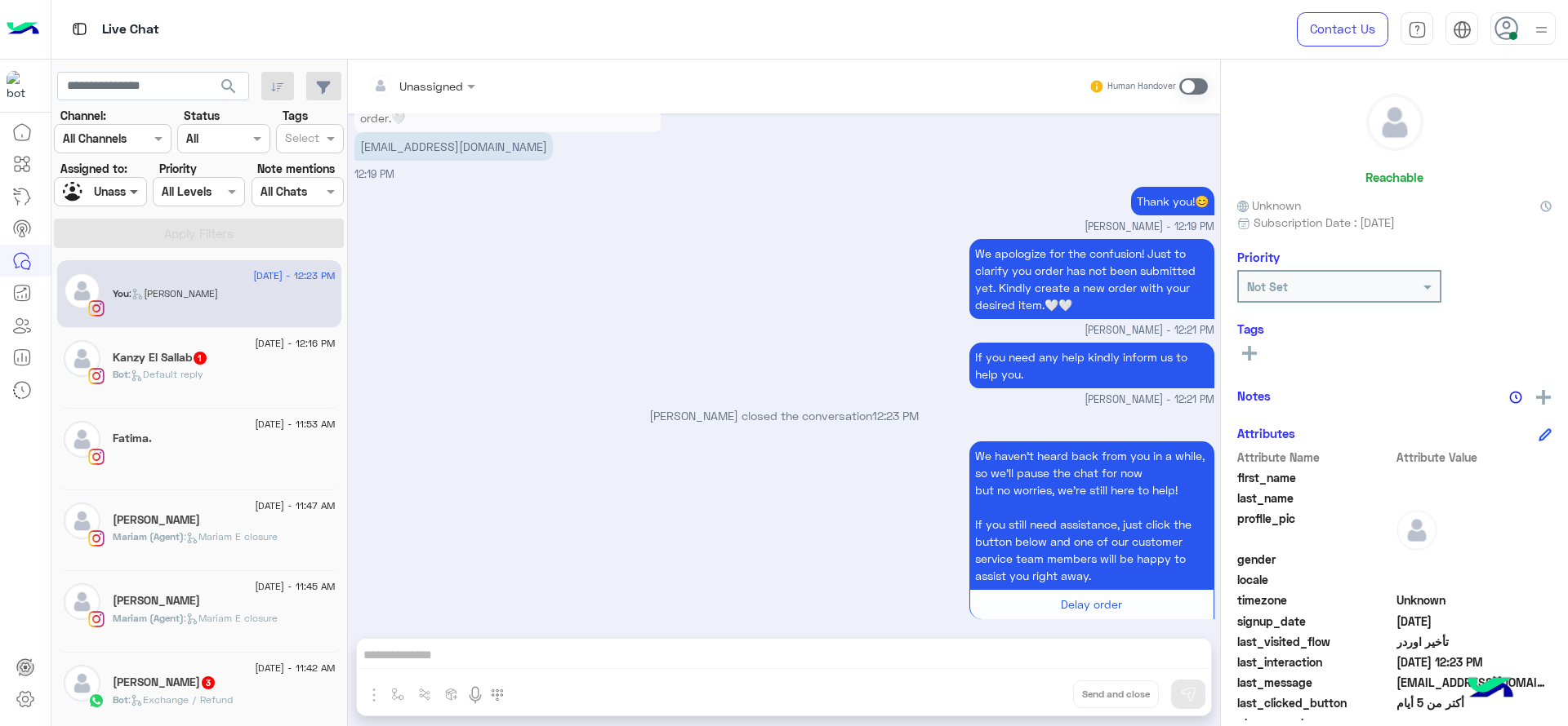
click at [120, 191] on div at bounding box center [99, 191] width 91 height 18
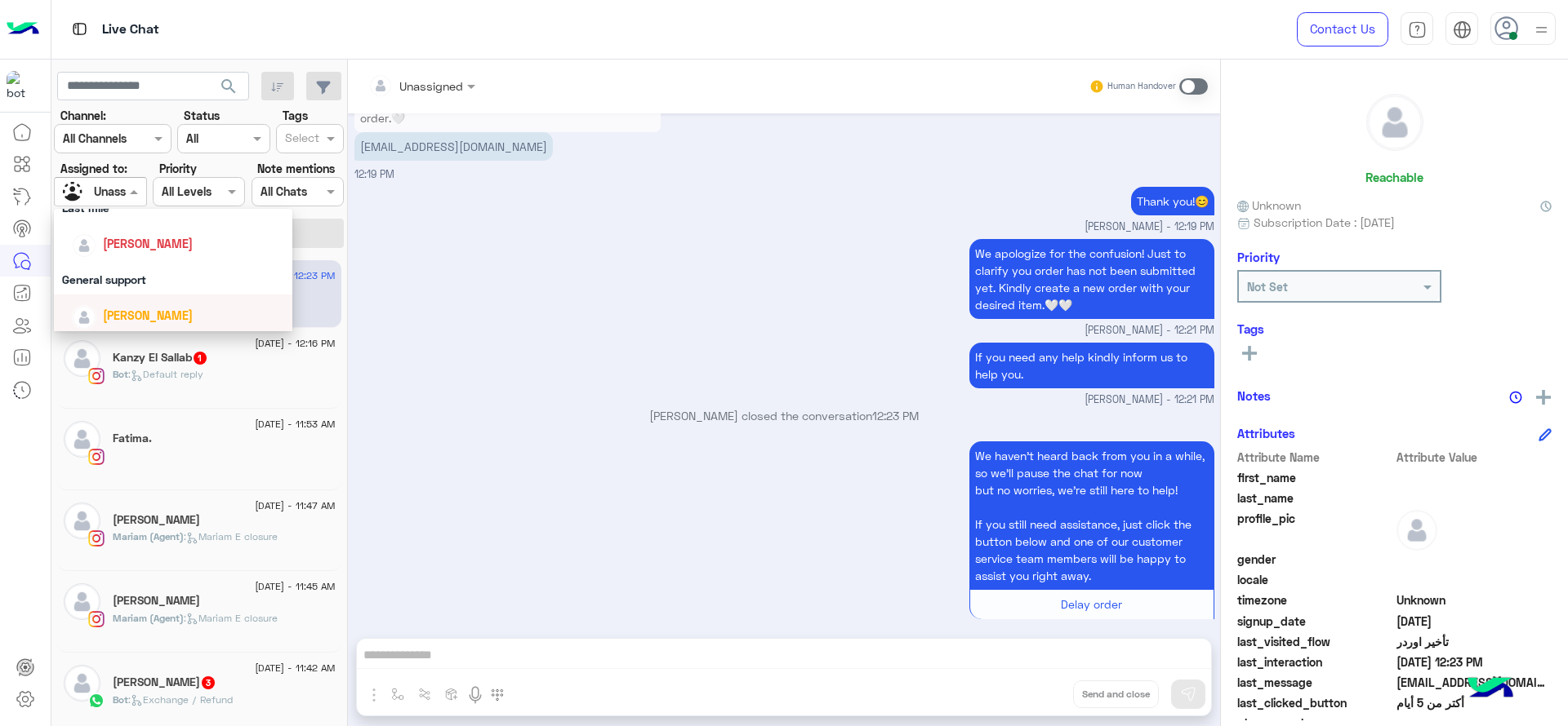
scroll to position [239, 0]
click at [131, 246] on span "[PERSON_NAME]" at bounding box center [148, 248] width 90 height 14
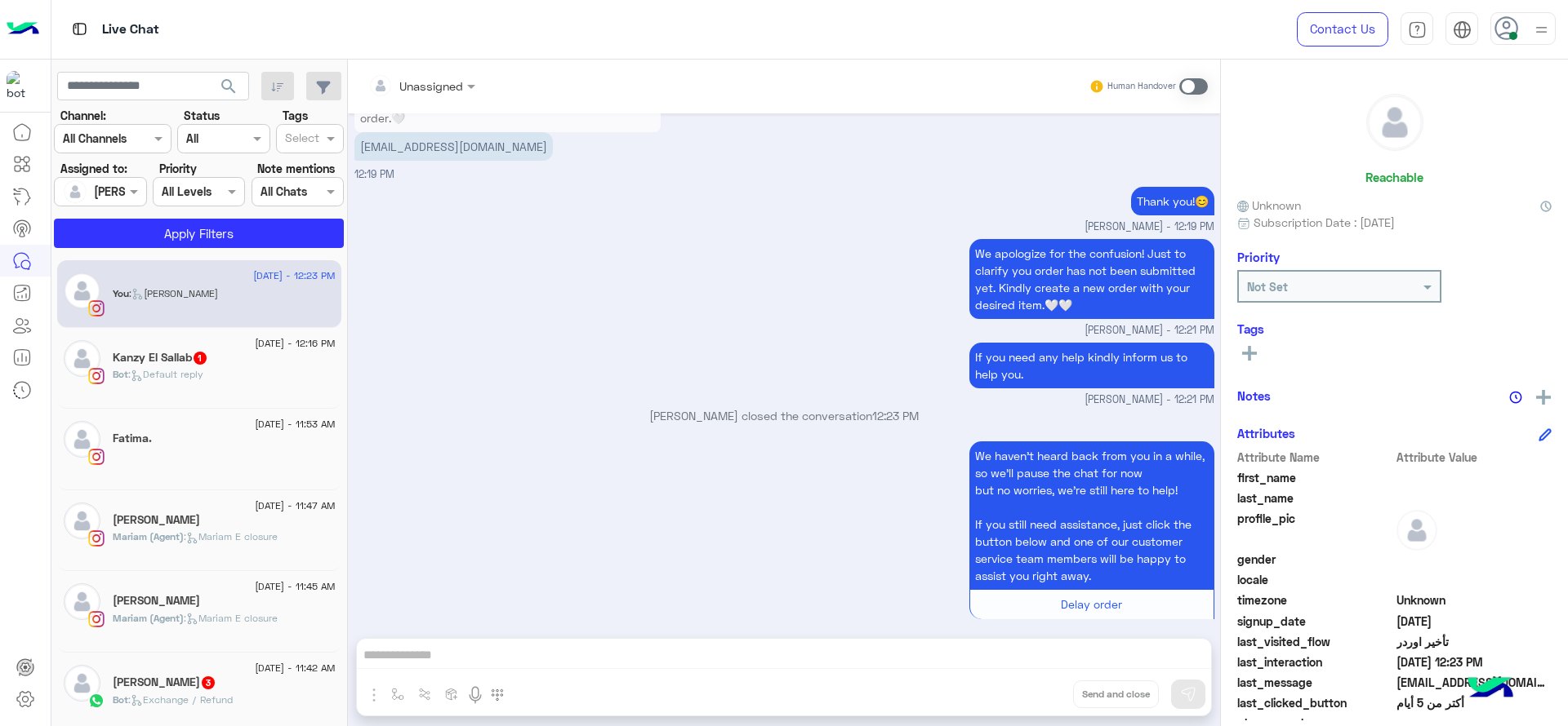
click at [189, 214] on section "Channel: Channel All Channels Status Channel All Tags Select Assigned to: Assig…" at bounding box center [199, 178] width 272 height 141
click at [185, 222] on button "Apply Filters" at bounding box center [198, 233] width 290 height 29
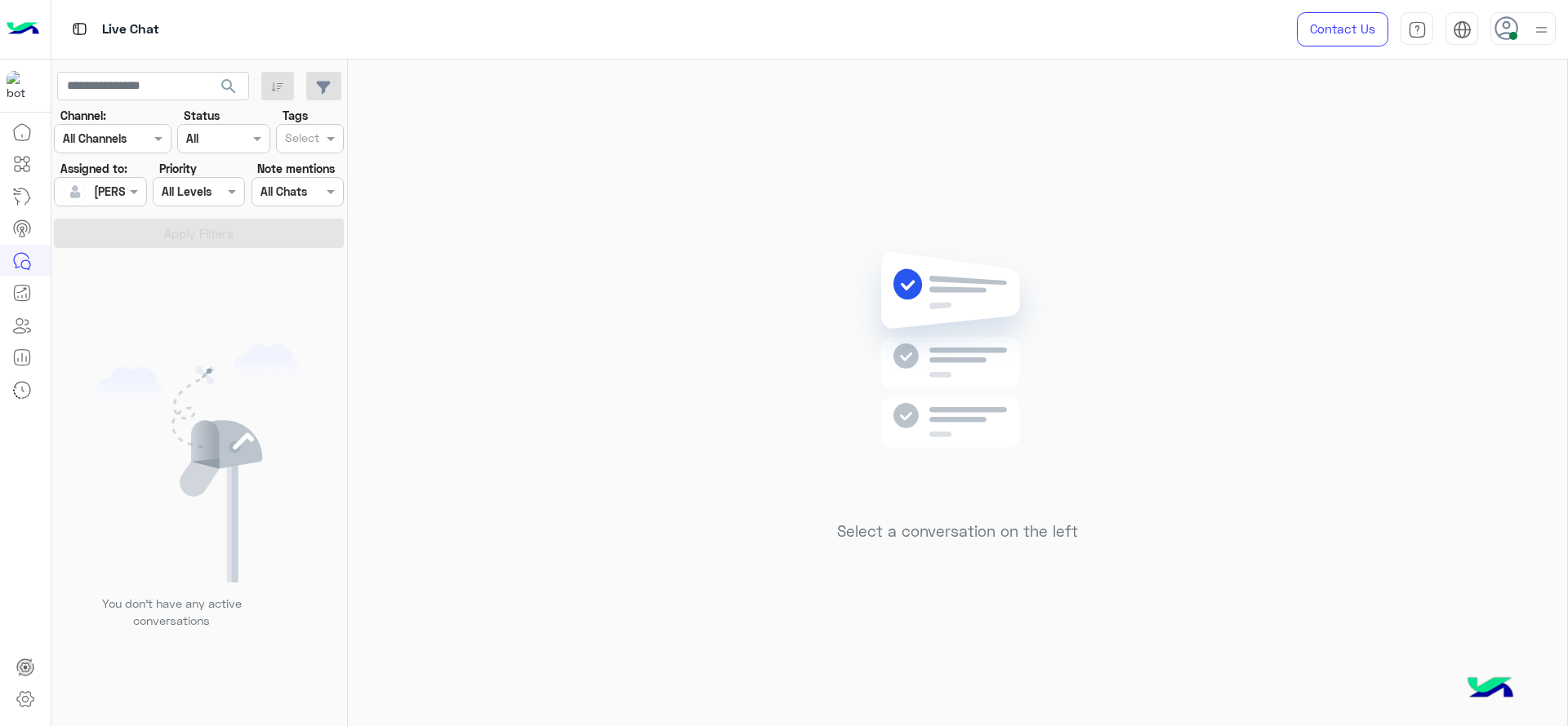
click at [572, 220] on div "Select a conversation on the left" at bounding box center [957, 396] width 1219 height 673
click at [481, 473] on div "Select a conversation on the left" at bounding box center [957, 396] width 1219 height 673
click at [580, 506] on div "Select a conversation on the left" at bounding box center [957, 396] width 1219 height 673
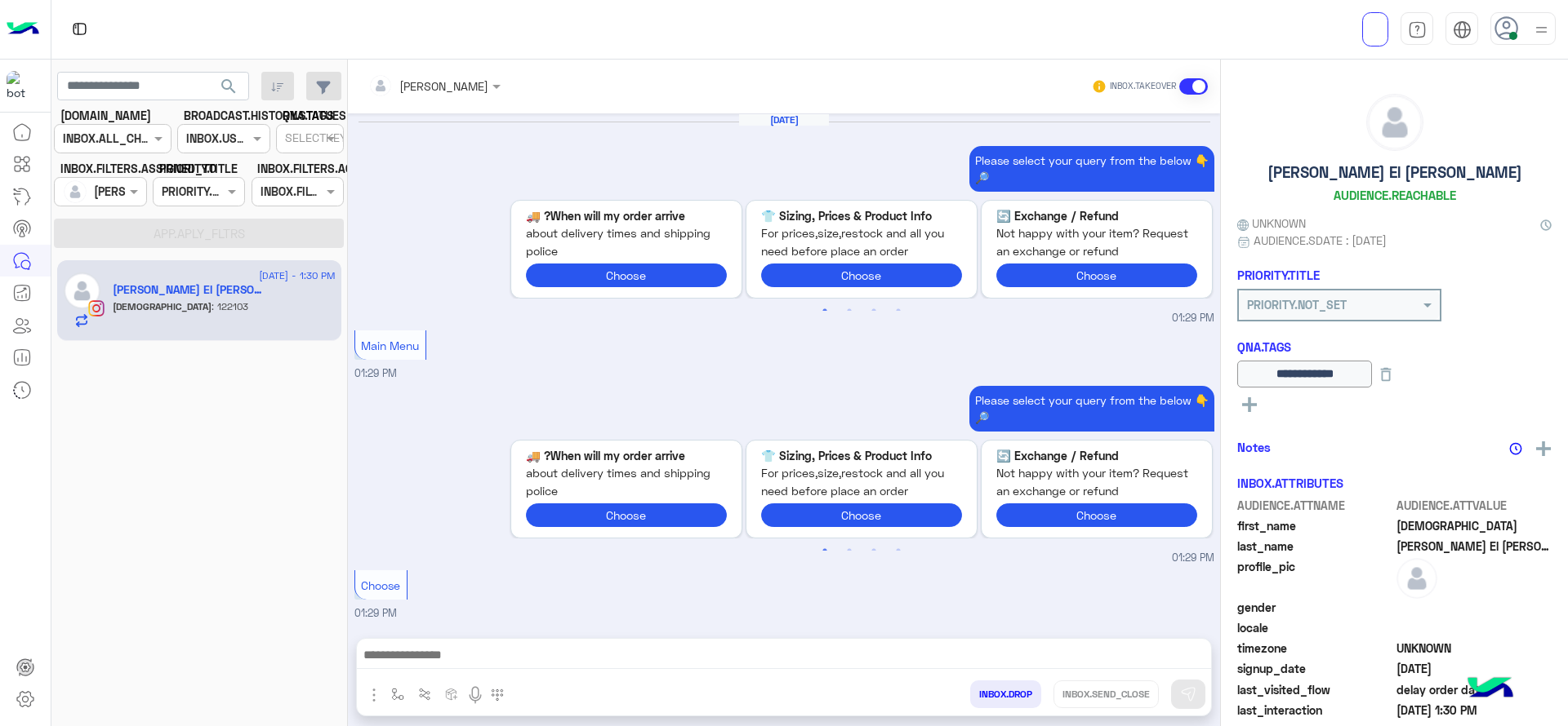
scroll to position [1539, 0]
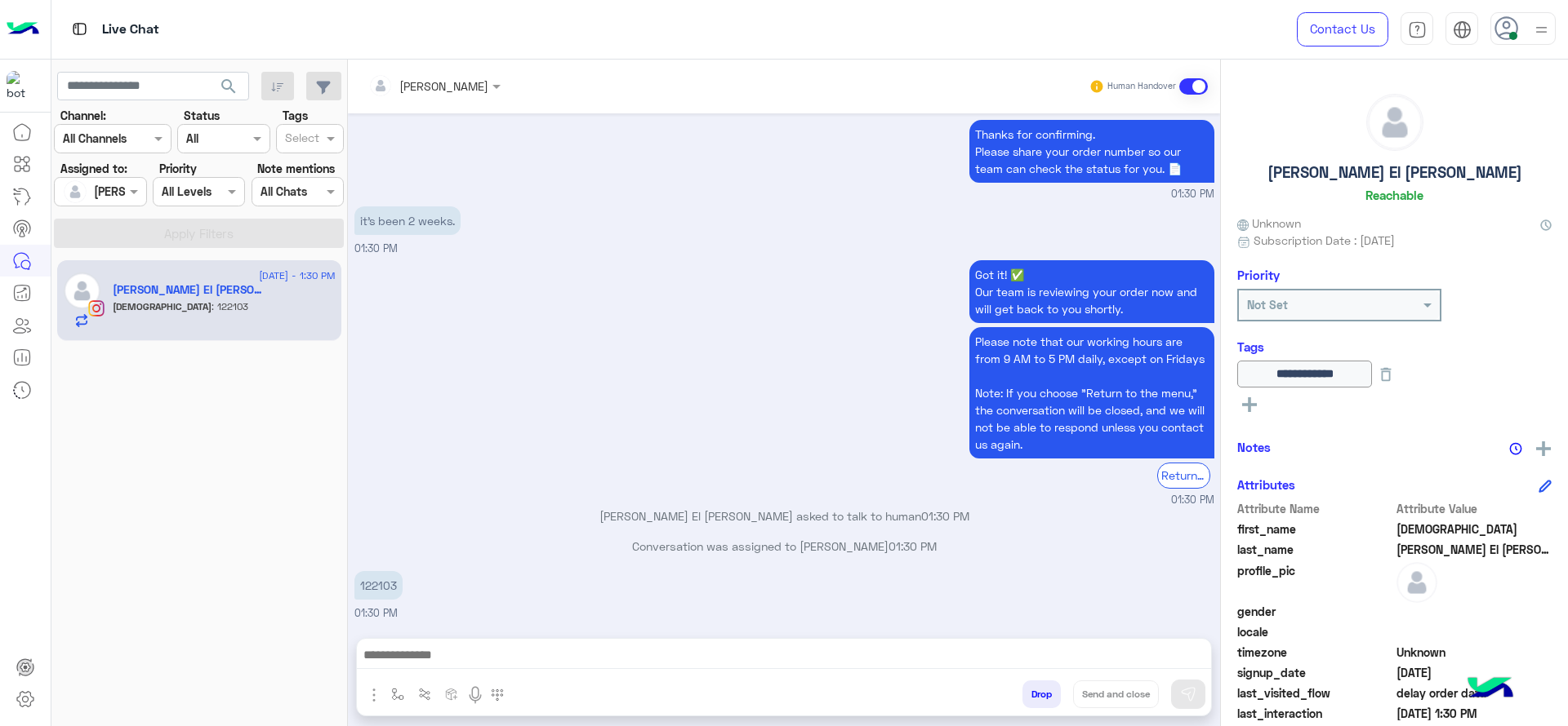
click at [442, 285] on div "Got it! ✅ Our team is reviewing your order now and will get back to you shortly…" at bounding box center [784, 382] width 860 height 252
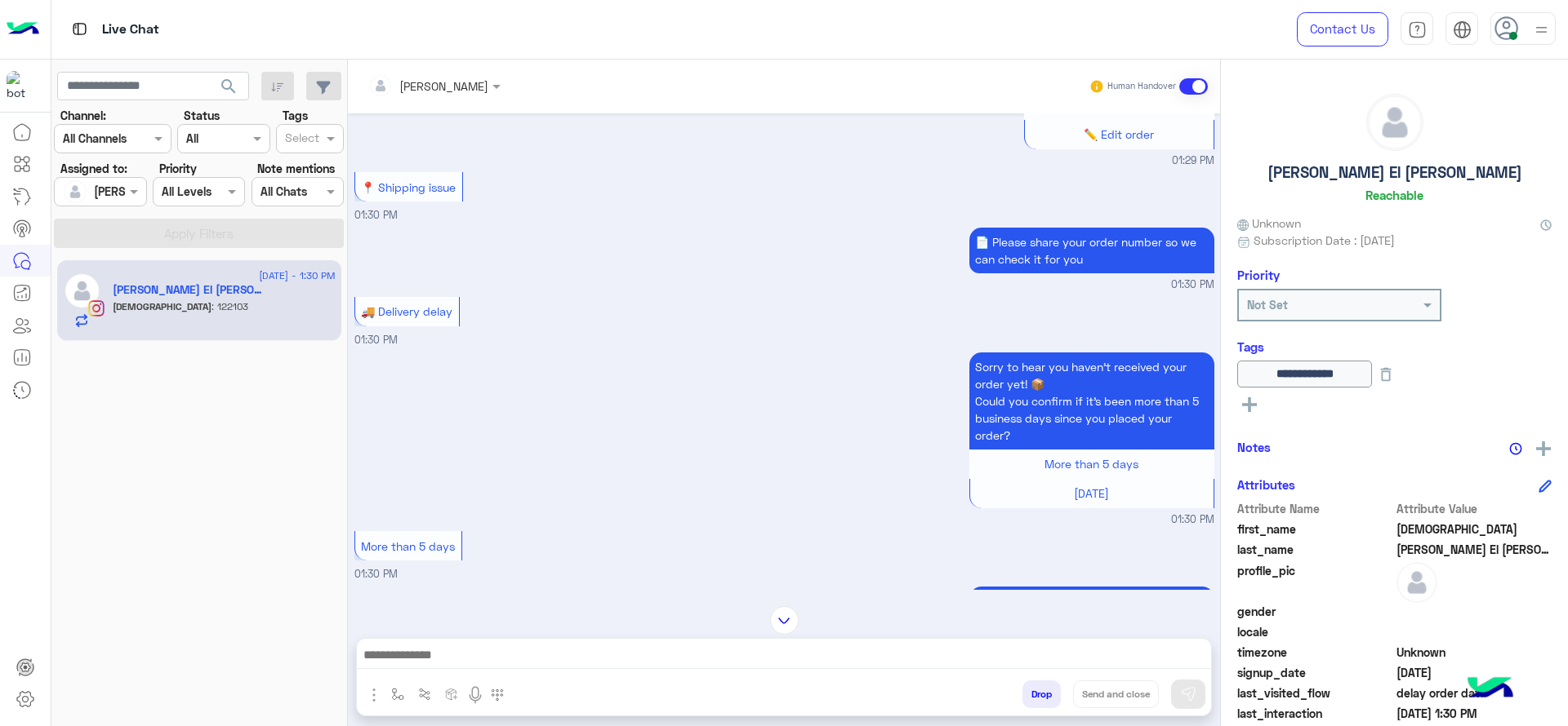
scroll to position [1050, 0]
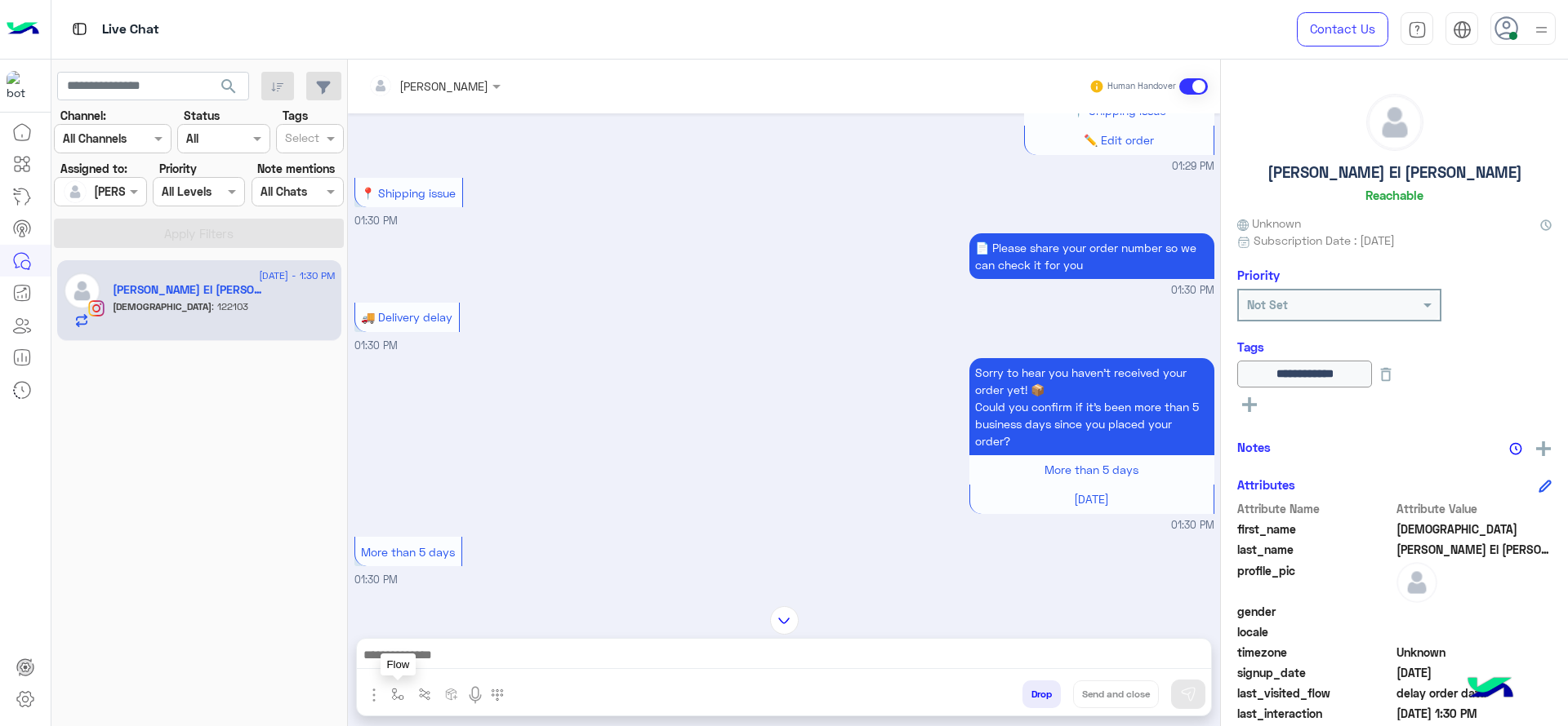
drag, startPoint x: 402, startPoint y: 700, endPoint x: 407, endPoint y: 686, distance: 14.9
click at [402, 699] on img "button" at bounding box center [397, 694] width 13 height 13
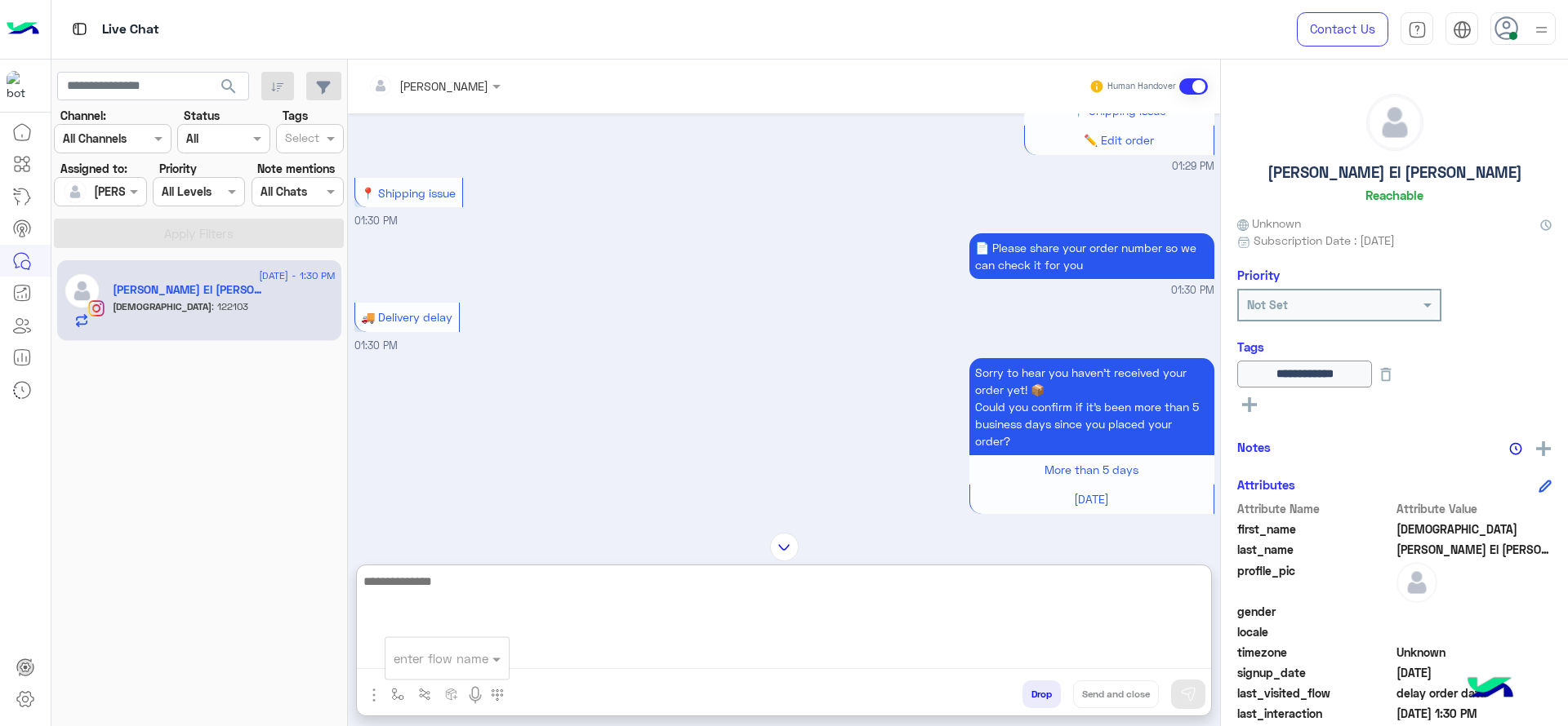
click at [569, 654] on textarea at bounding box center [784, 620] width 854 height 98
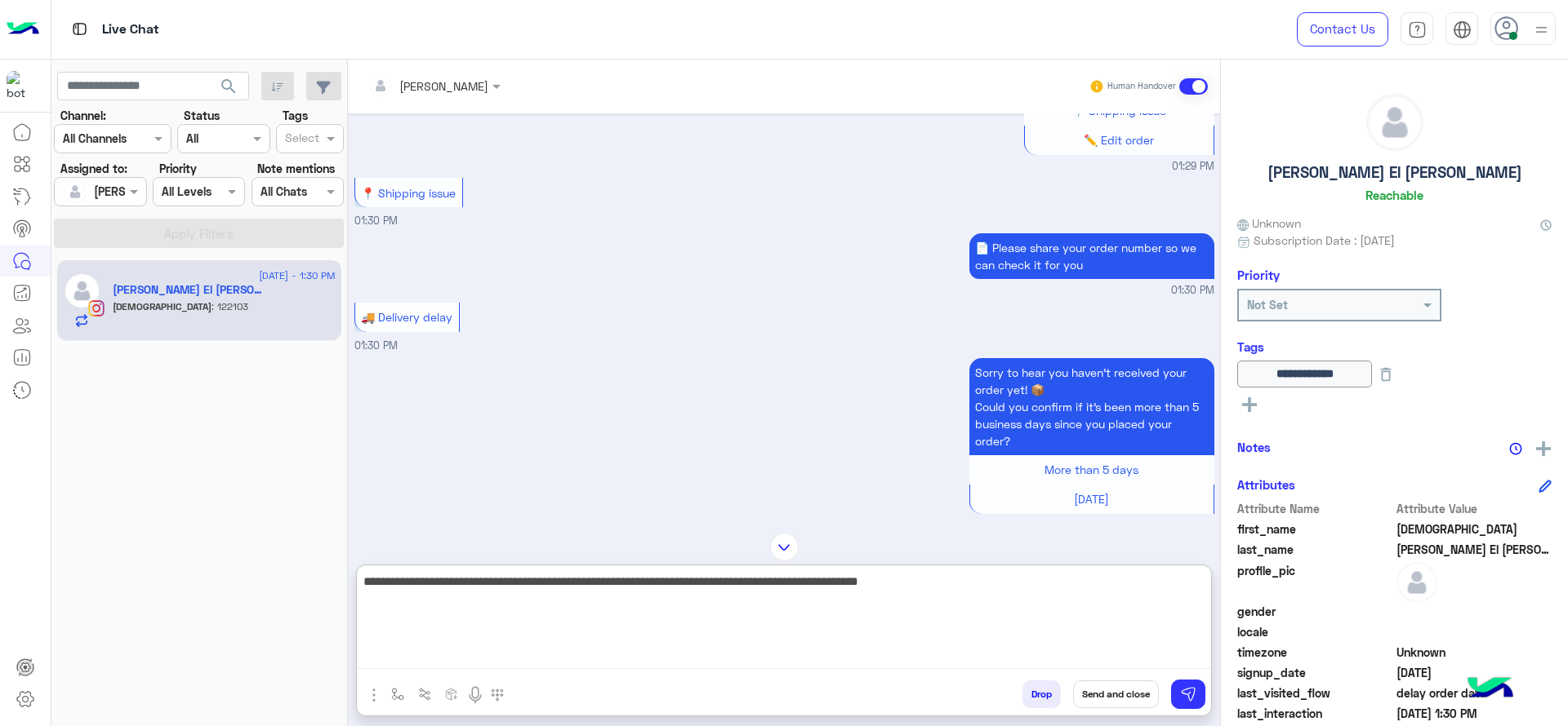
click at [460, 591] on textarea "**********" at bounding box center [784, 620] width 854 height 98
drag, startPoint x: 450, startPoint y: 590, endPoint x: 355, endPoint y: 598, distance: 95.3
click at [355, 598] on div "[PERSON_NAME] Human Handover [DATE] Please select your query from the below 👇🔎 …" at bounding box center [784, 396] width 872 height 673
click at [968, 595] on textarea "**********" at bounding box center [784, 620] width 854 height 98
click at [1088, 609] on textarea "**********" at bounding box center [784, 620] width 854 height 98
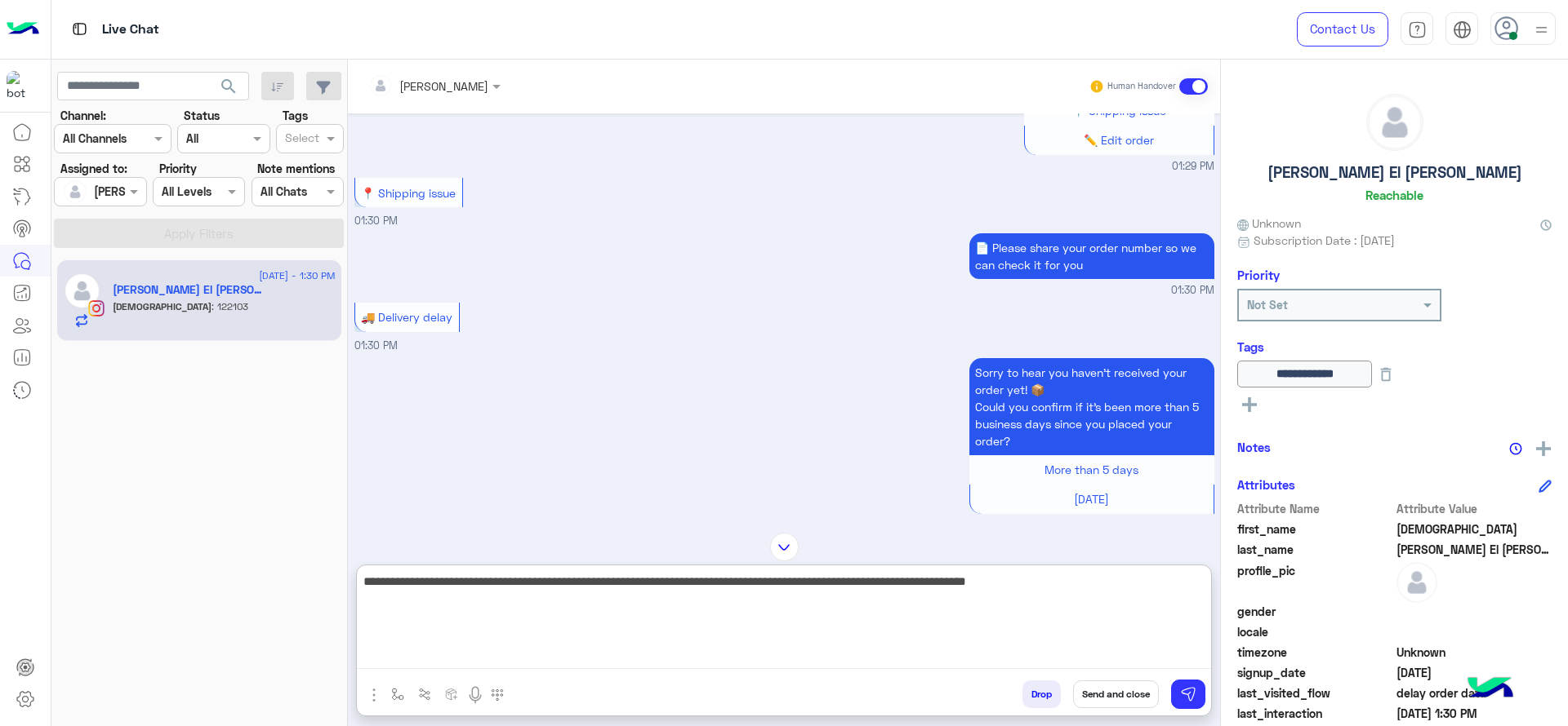
type textarea "**********"
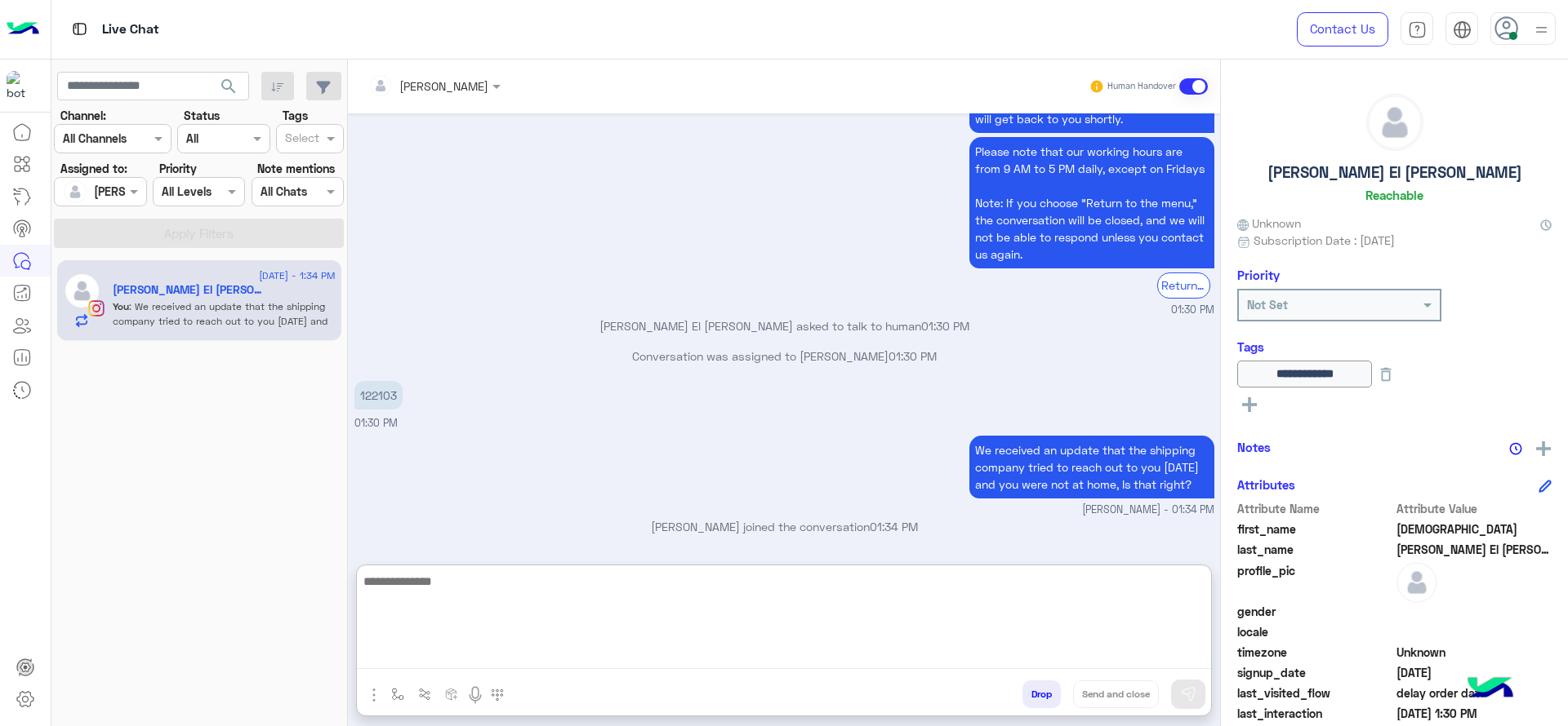
scroll to position [1818, 0]
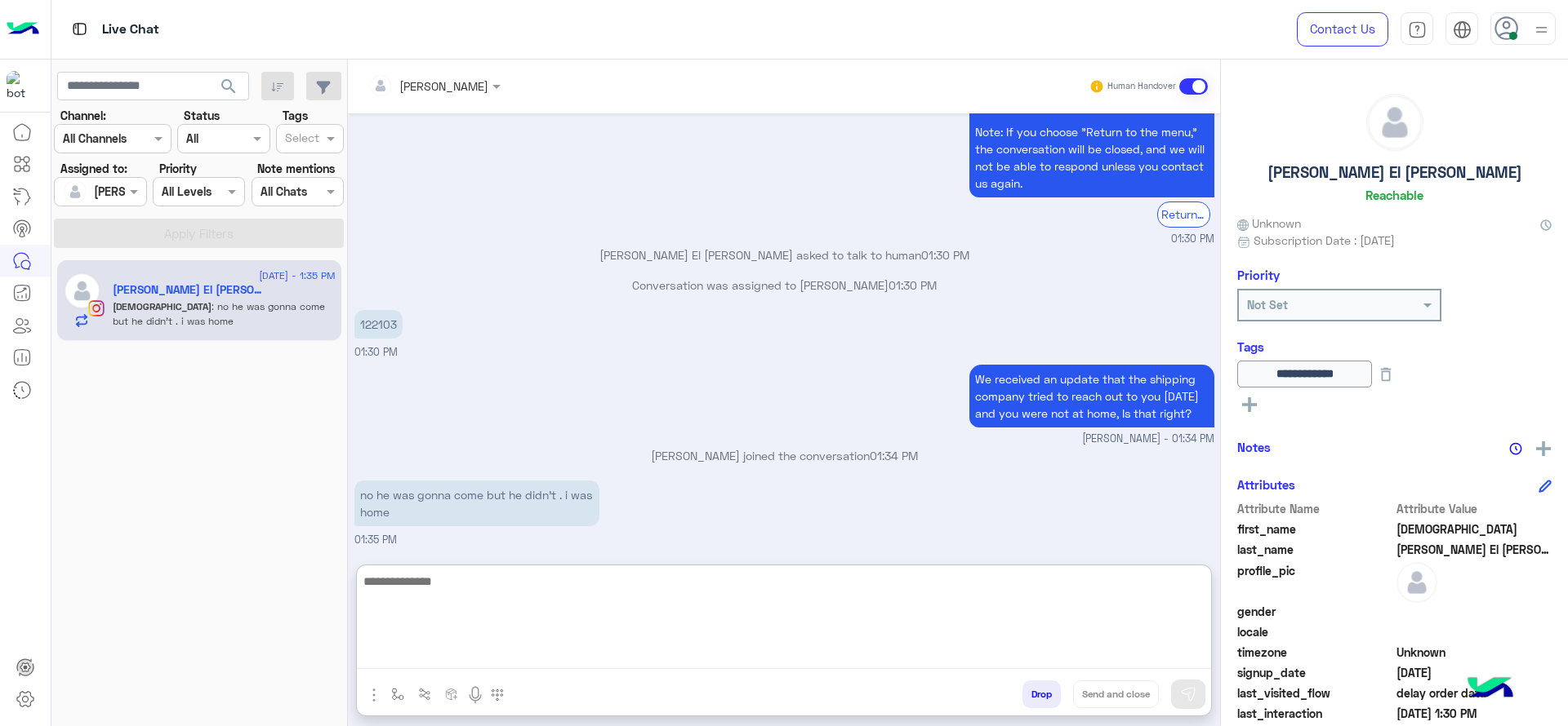
drag, startPoint x: 837, startPoint y: 604, endPoint x: 860, endPoint y: 514, distance: 92.9
click at [837, 603] on textarea at bounding box center [784, 620] width 854 height 98
click at [912, 617] on textarea at bounding box center [784, 620] width 854 height 98
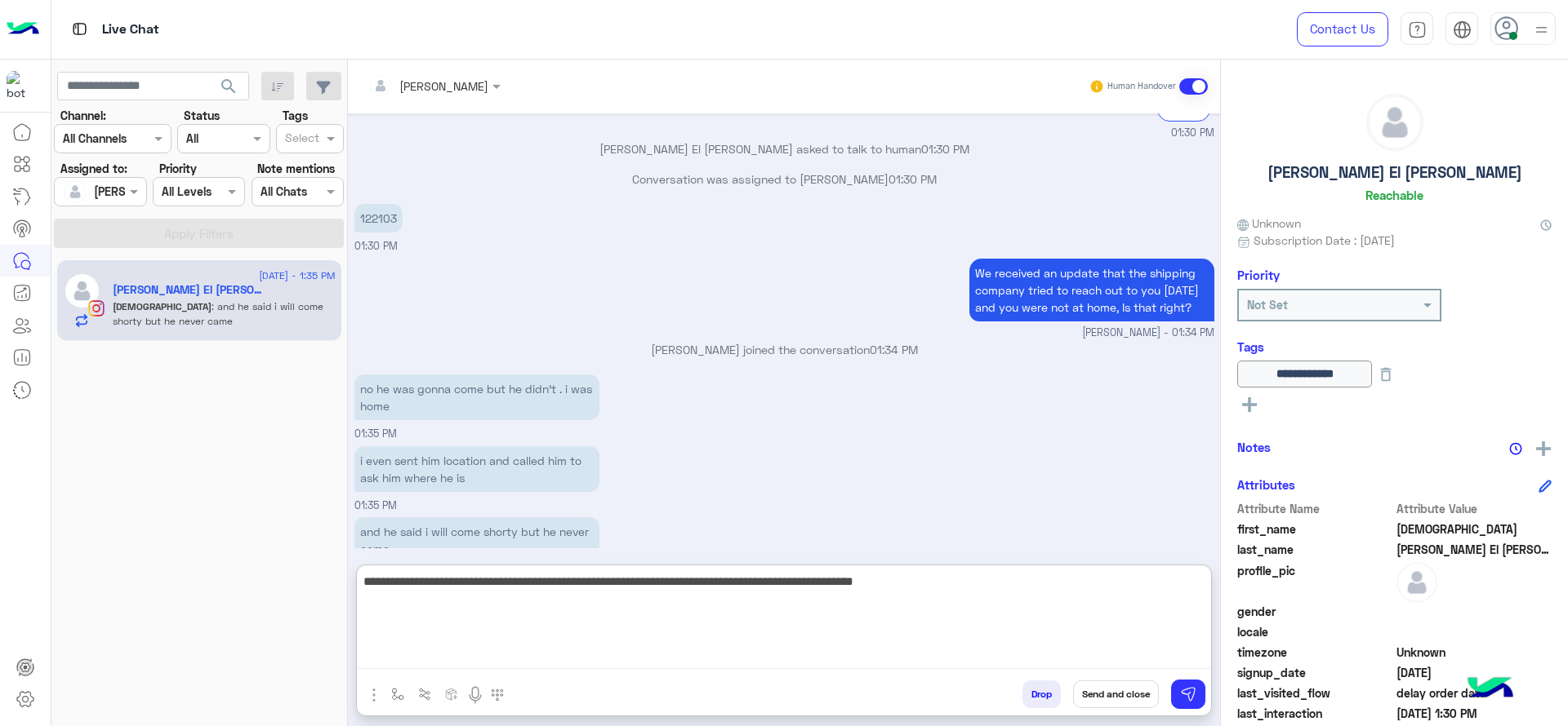
scroll to position [1962, 0]
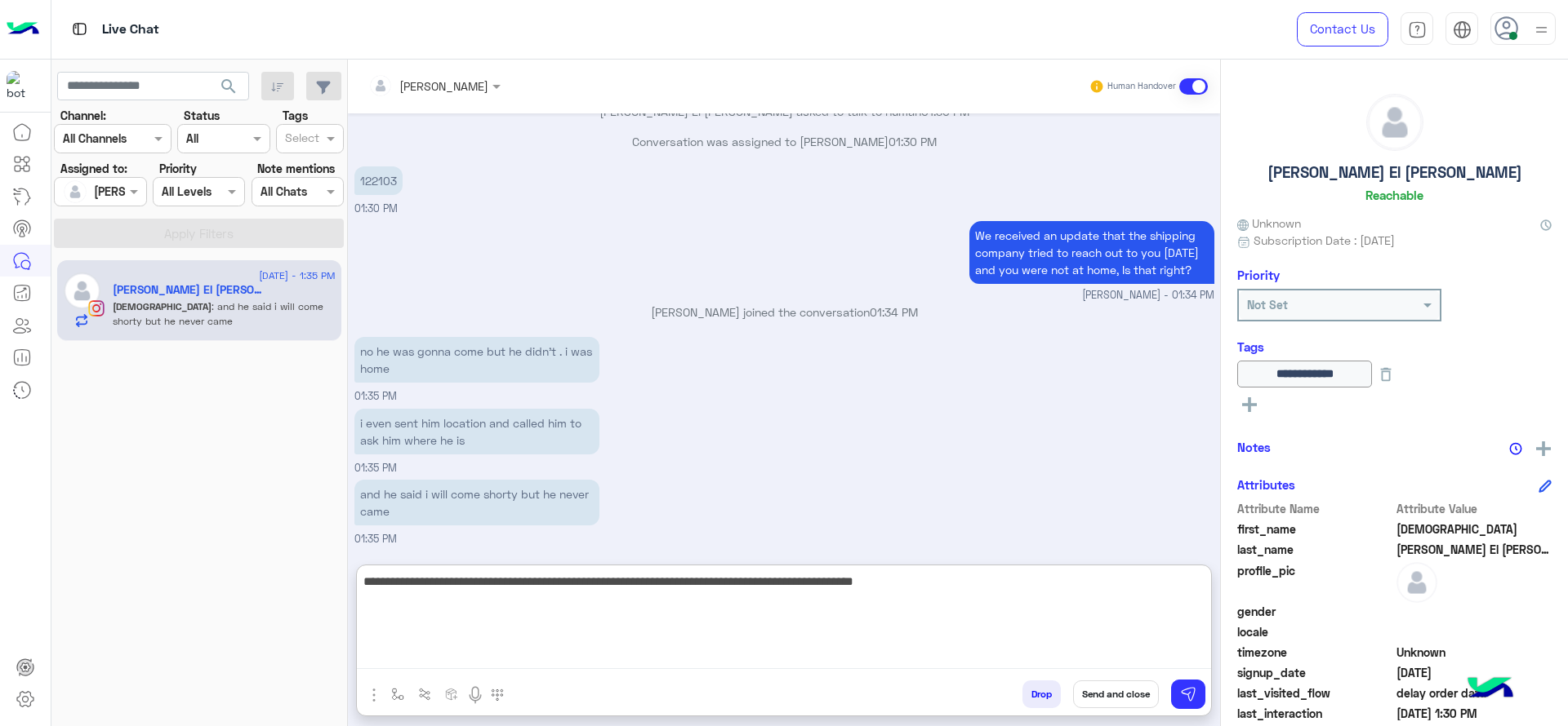
click at [584, 590] on textarea "**********" at bounding box center [784, 620] width 854 height 98
click at [1046, 614] on textarea "**********" at bounding box center [784, 620] width 854 height 98
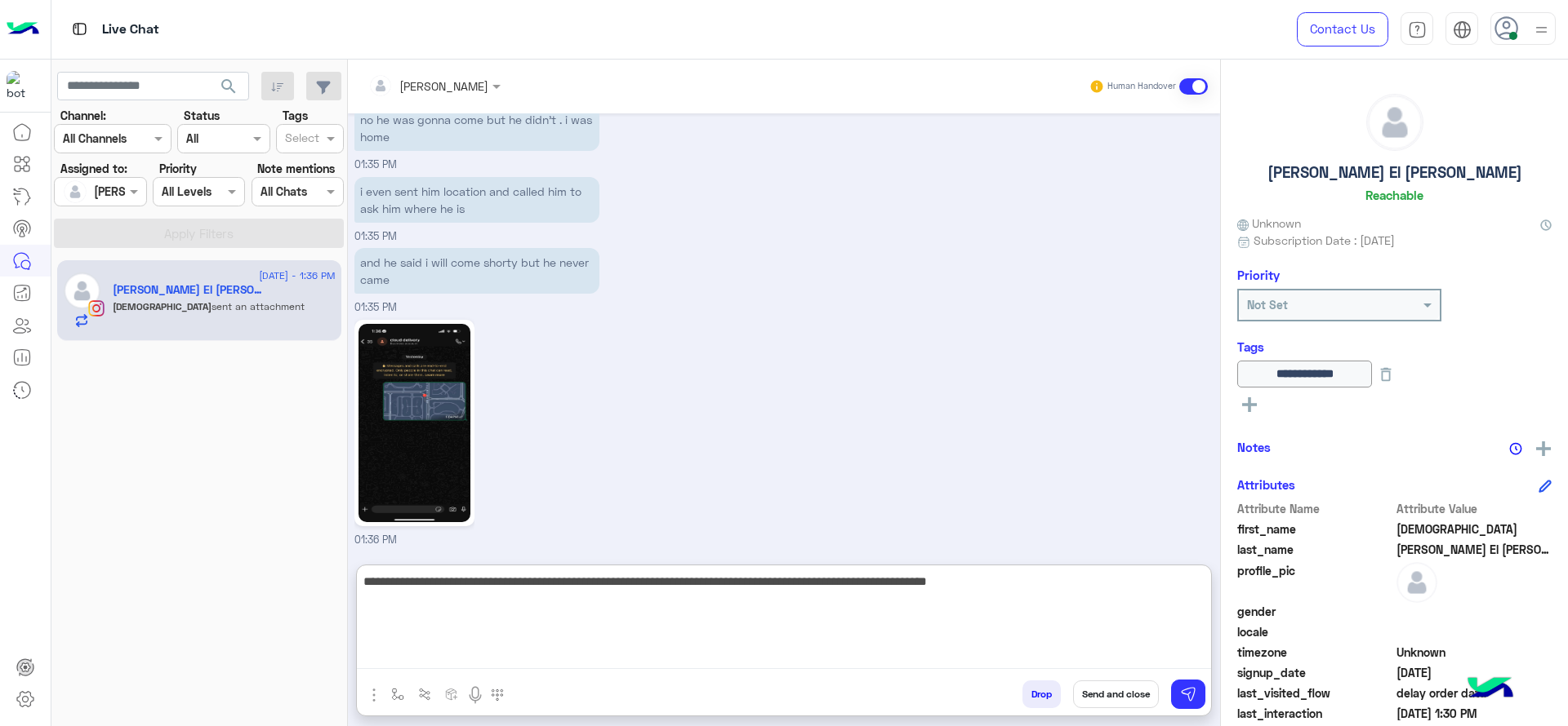
type textarea "**********"
click at [749, 613] on textarea "**********" at bounding box center [784, 620] width 854 height 98
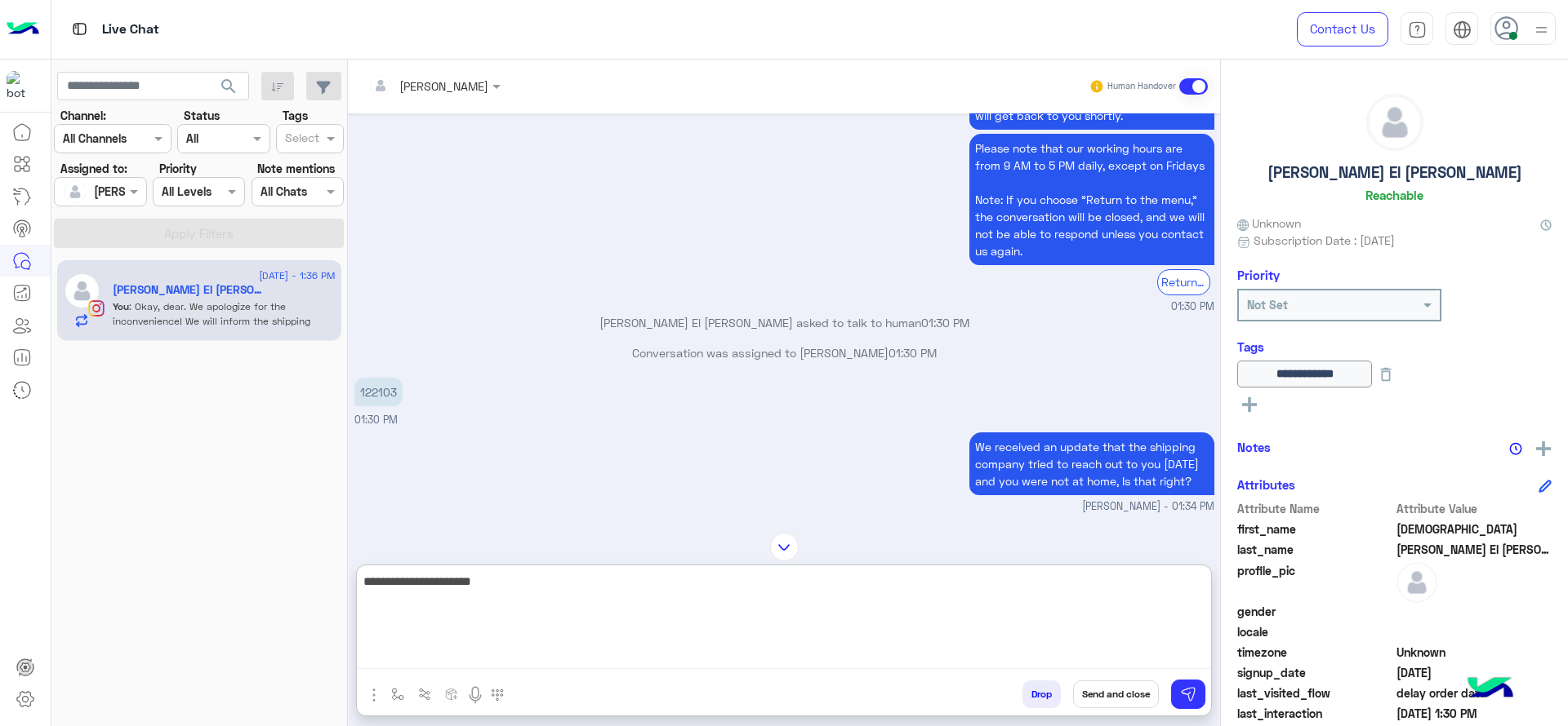
scroll to position [1728, 0]
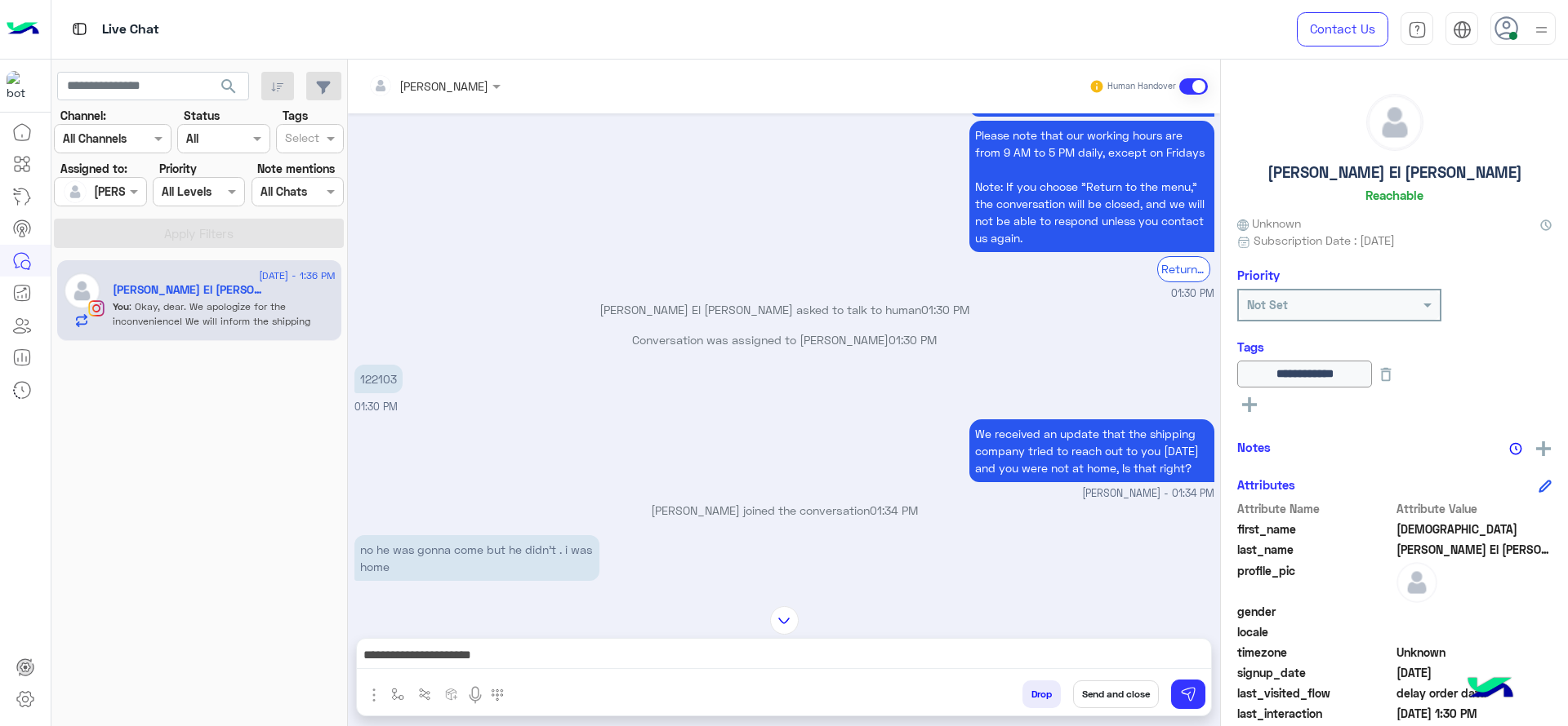
click at [382, 392] on p "122103" at bounding box center [379, 379] width 48 height 28
copy p "122103"
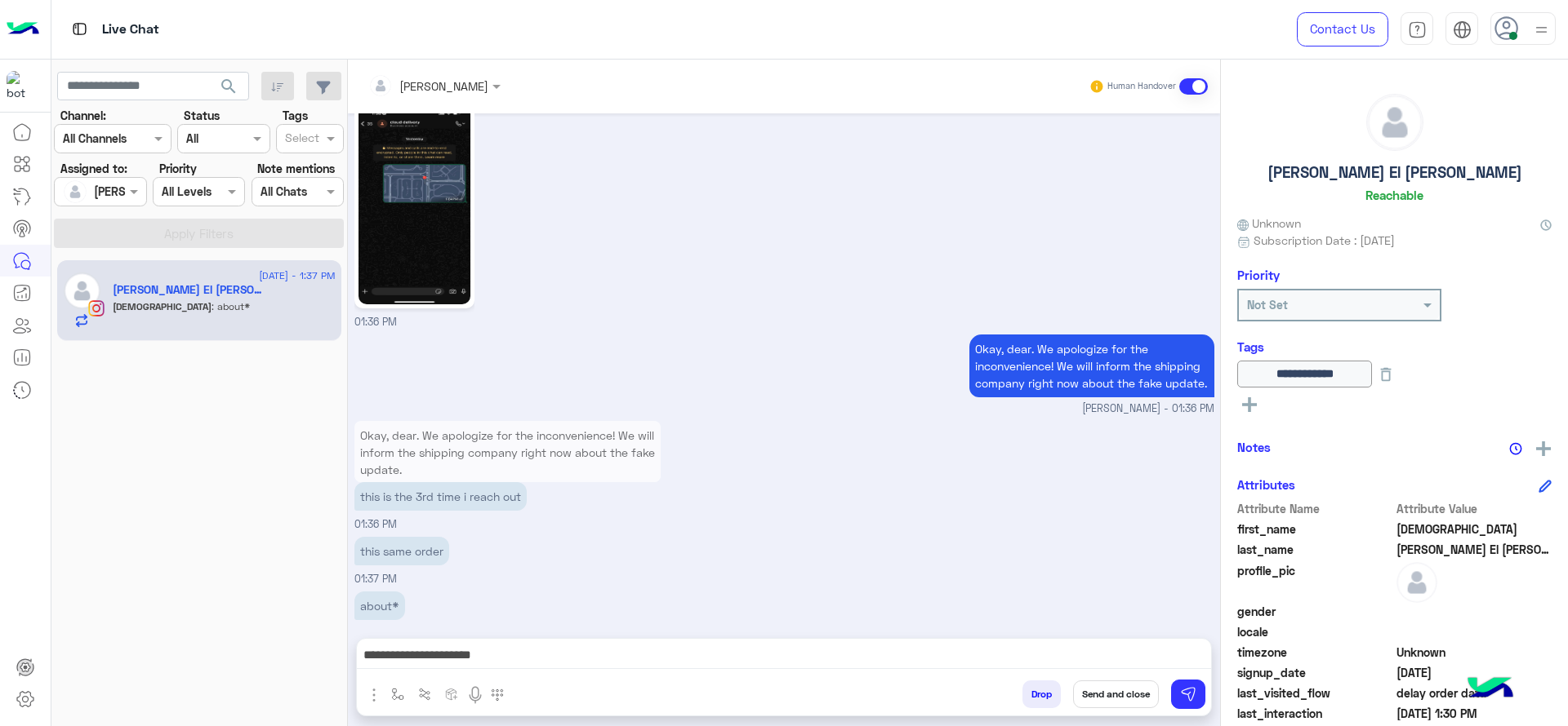
scroll to position [2431, 0]
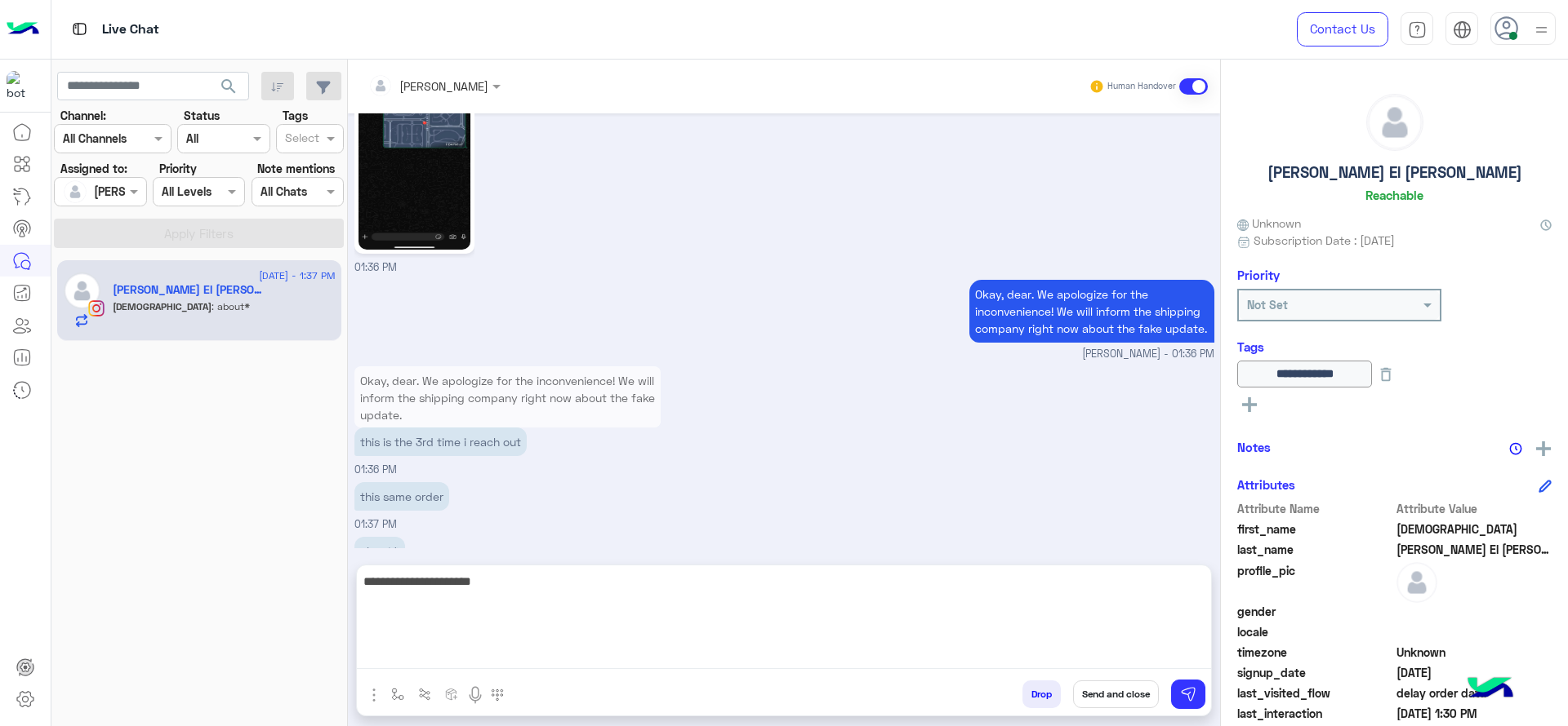
click at [535, 662] on textarea "**********" at bounding box center [784, 620] width 854 height 98
type textarea "*"
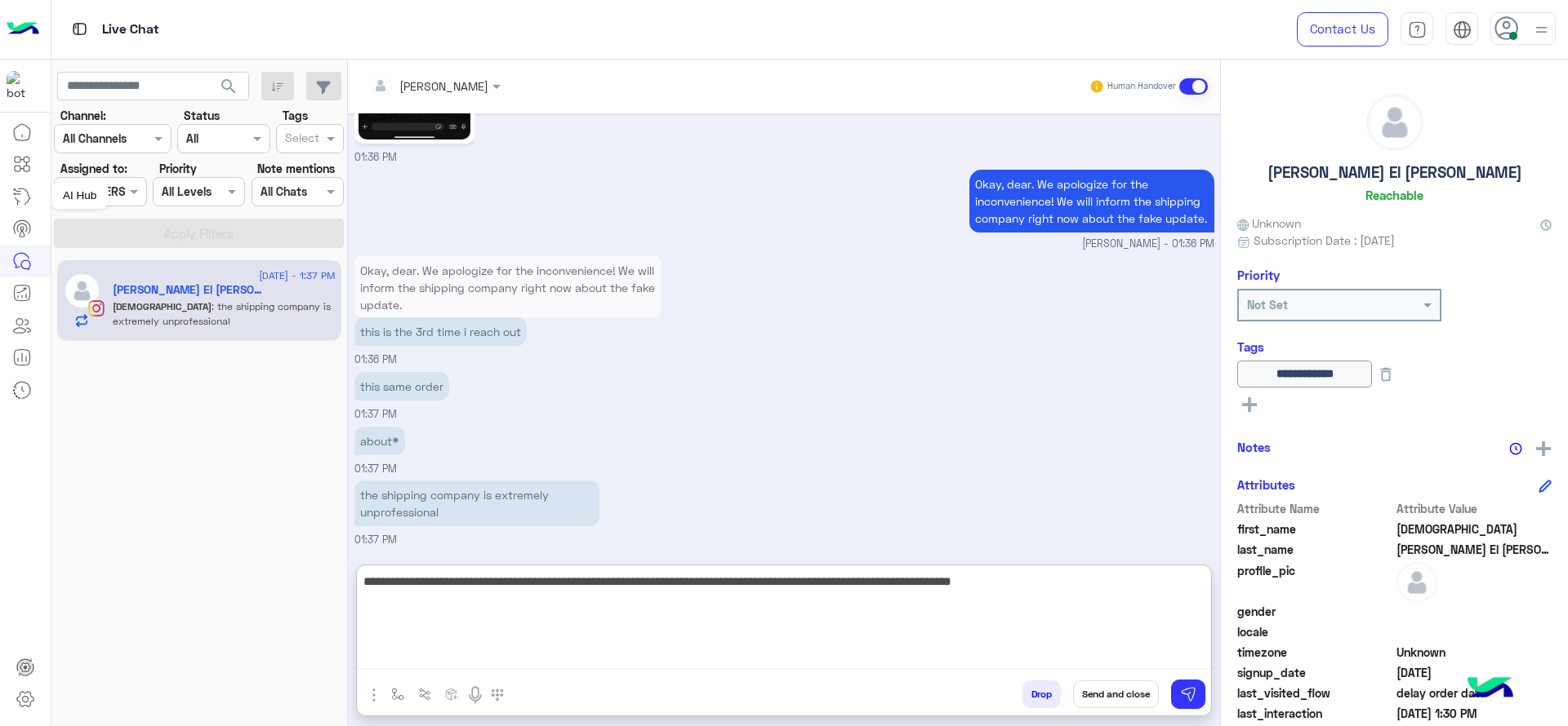
type textarea "**********"
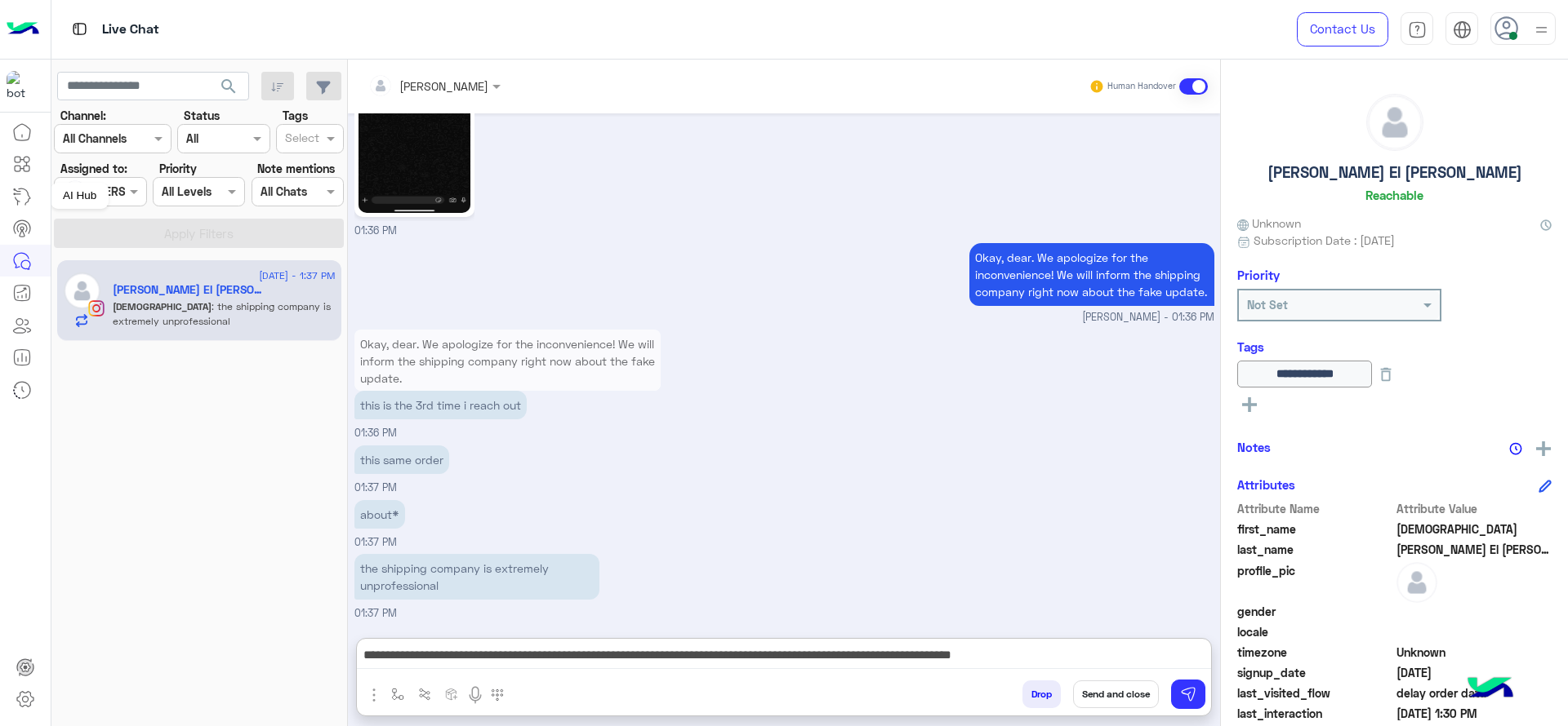
click at [0, 186] on link at bounding box center [22, 196] width 44 height 33
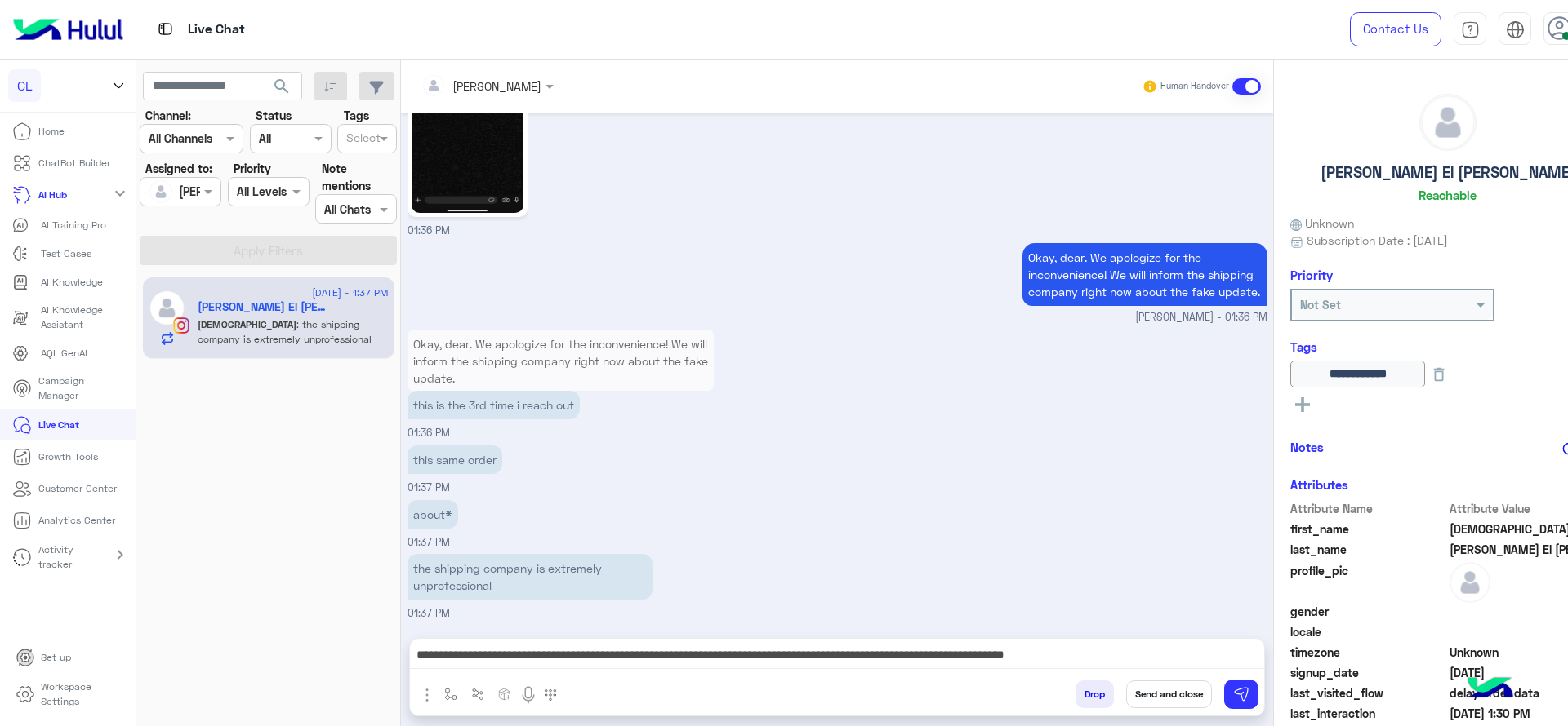
scroll to position [2503, 0]
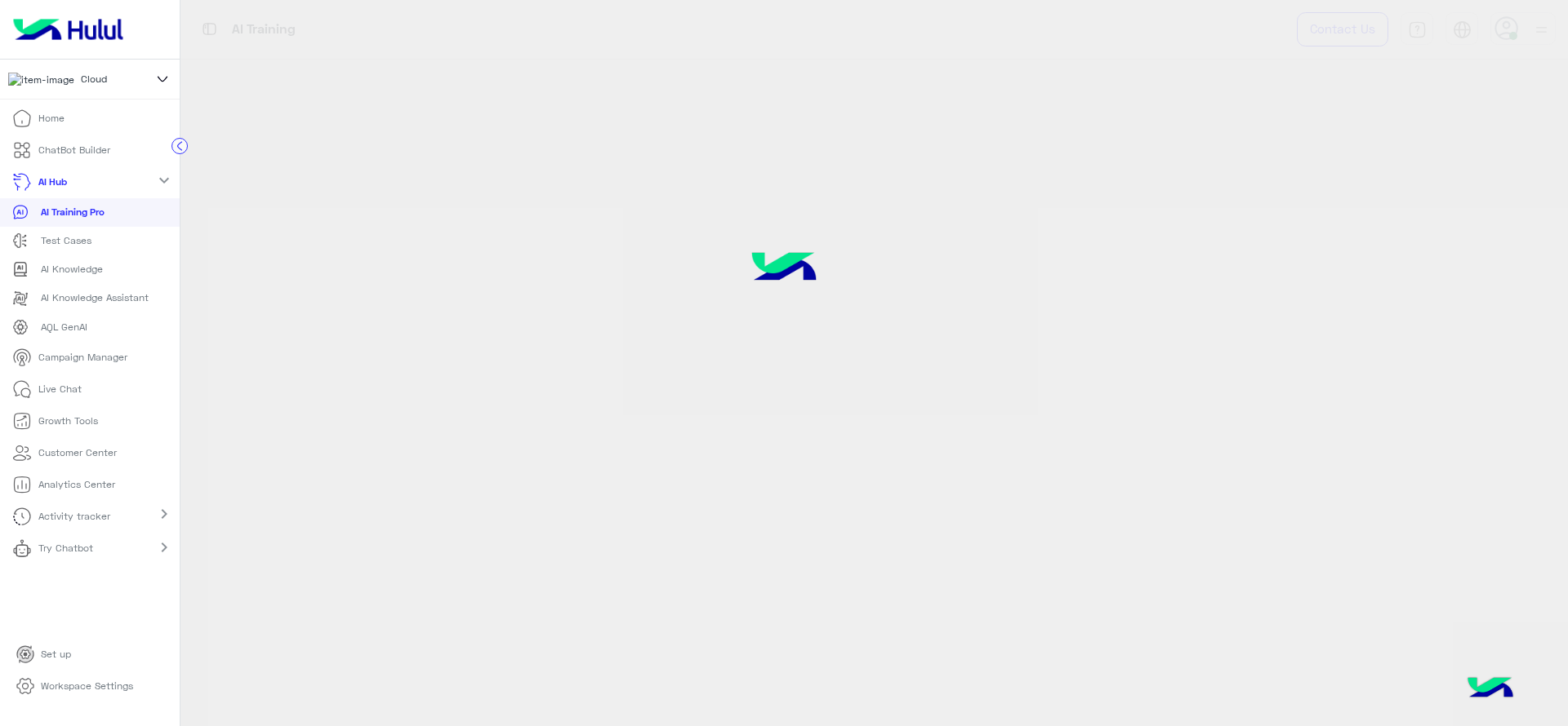
click at [1065, 648] on div at bounding box center [784, 363] width 1568 height 726
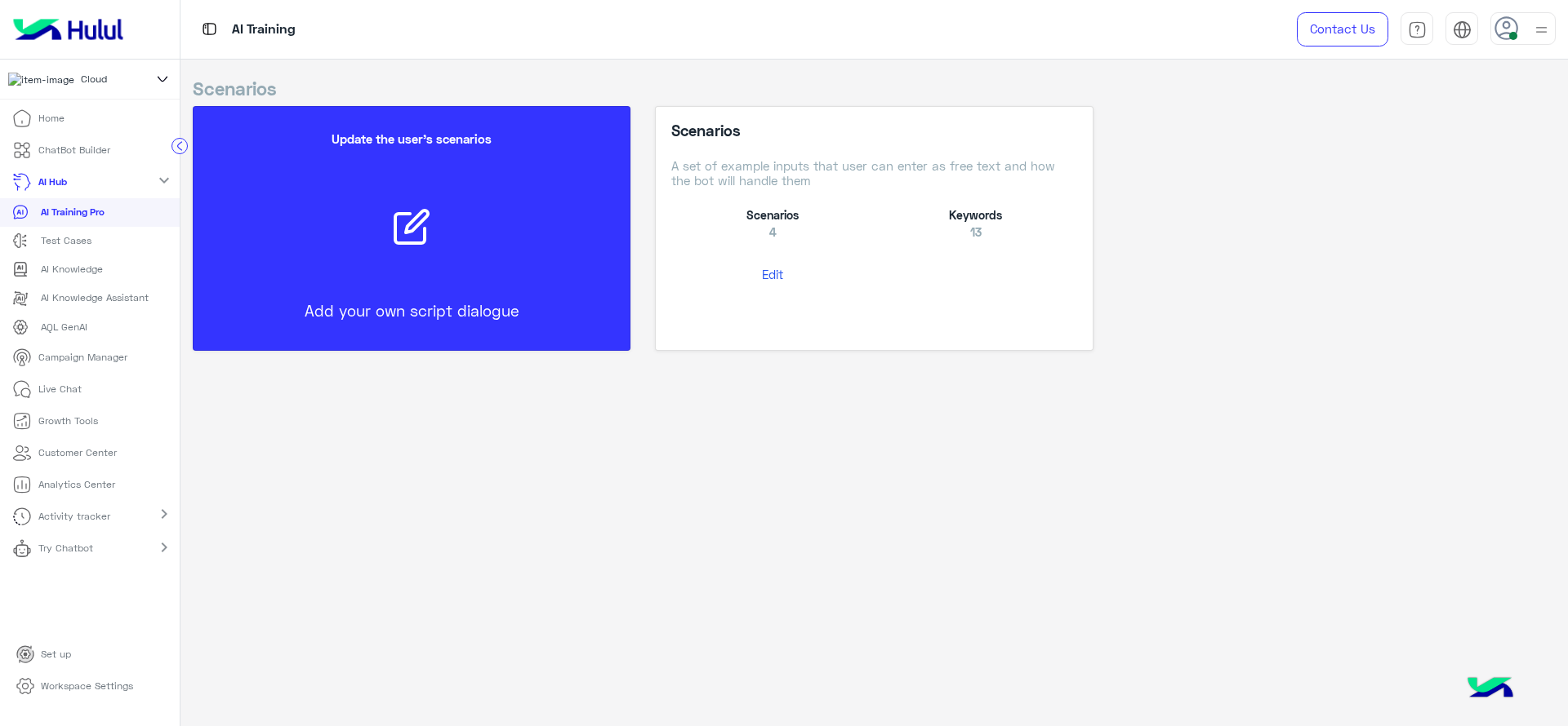
click at [77, 391] on p "Live Chat" at bounding box center [60, 389] width 43 height 15
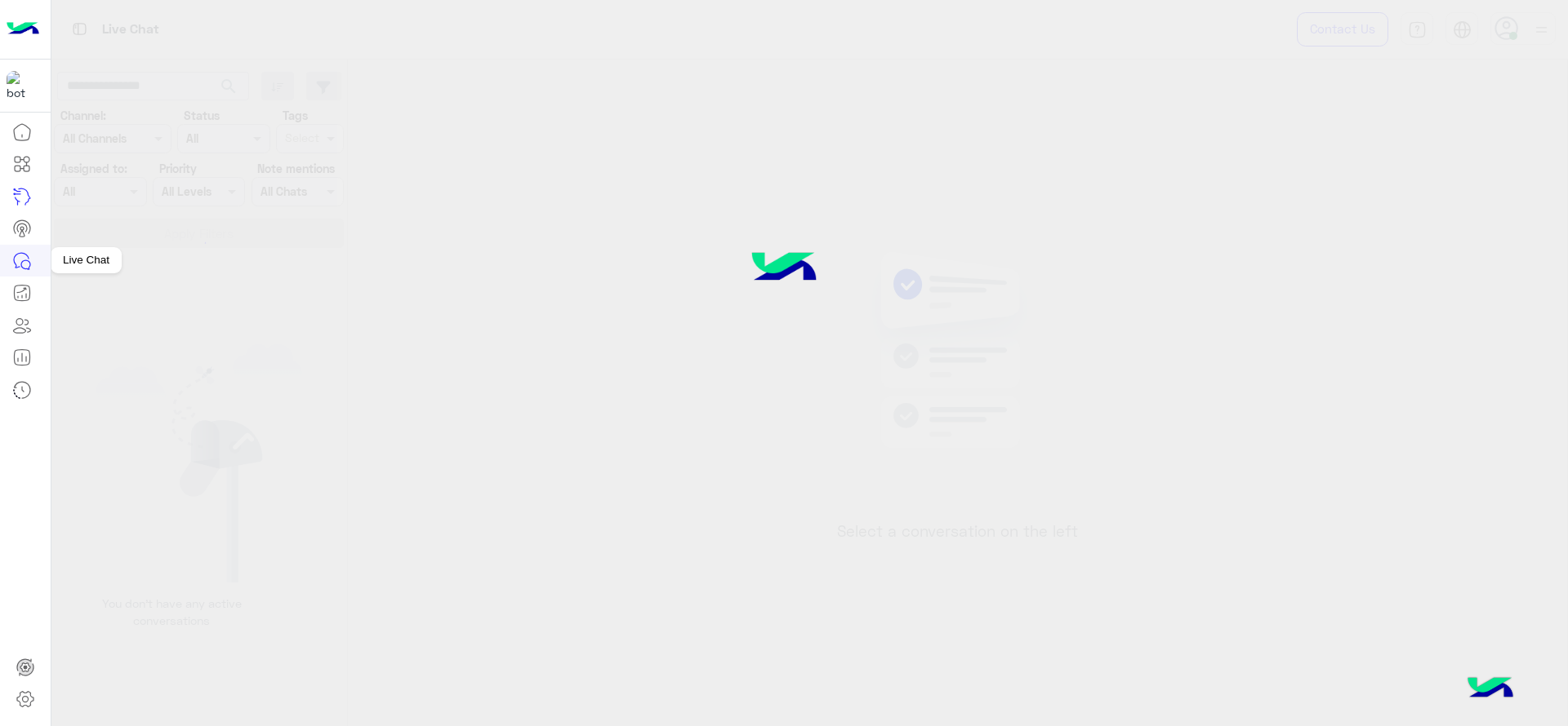
click at [18, 265] on icon at bounding box center [22, 261] width 19 height 19
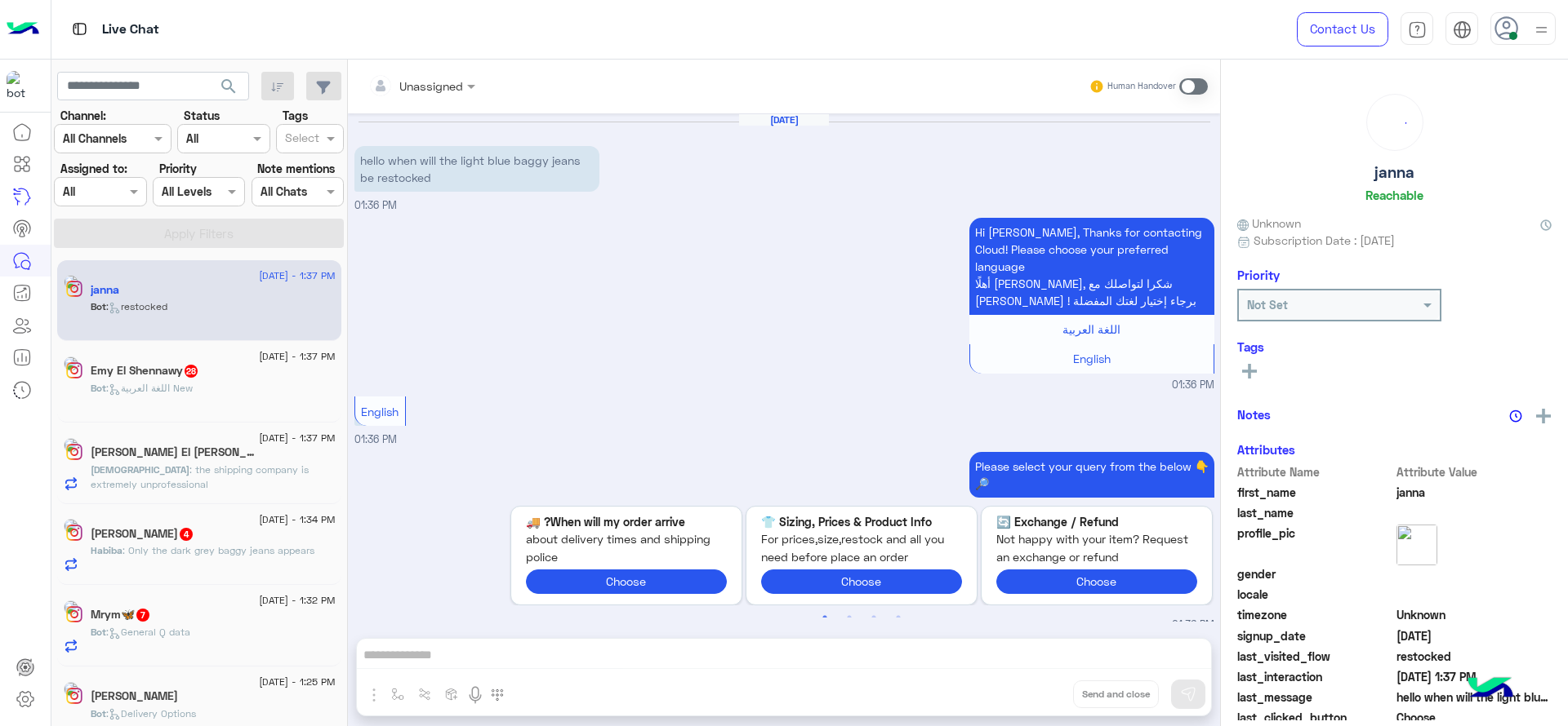
scroll to position [594, 0]
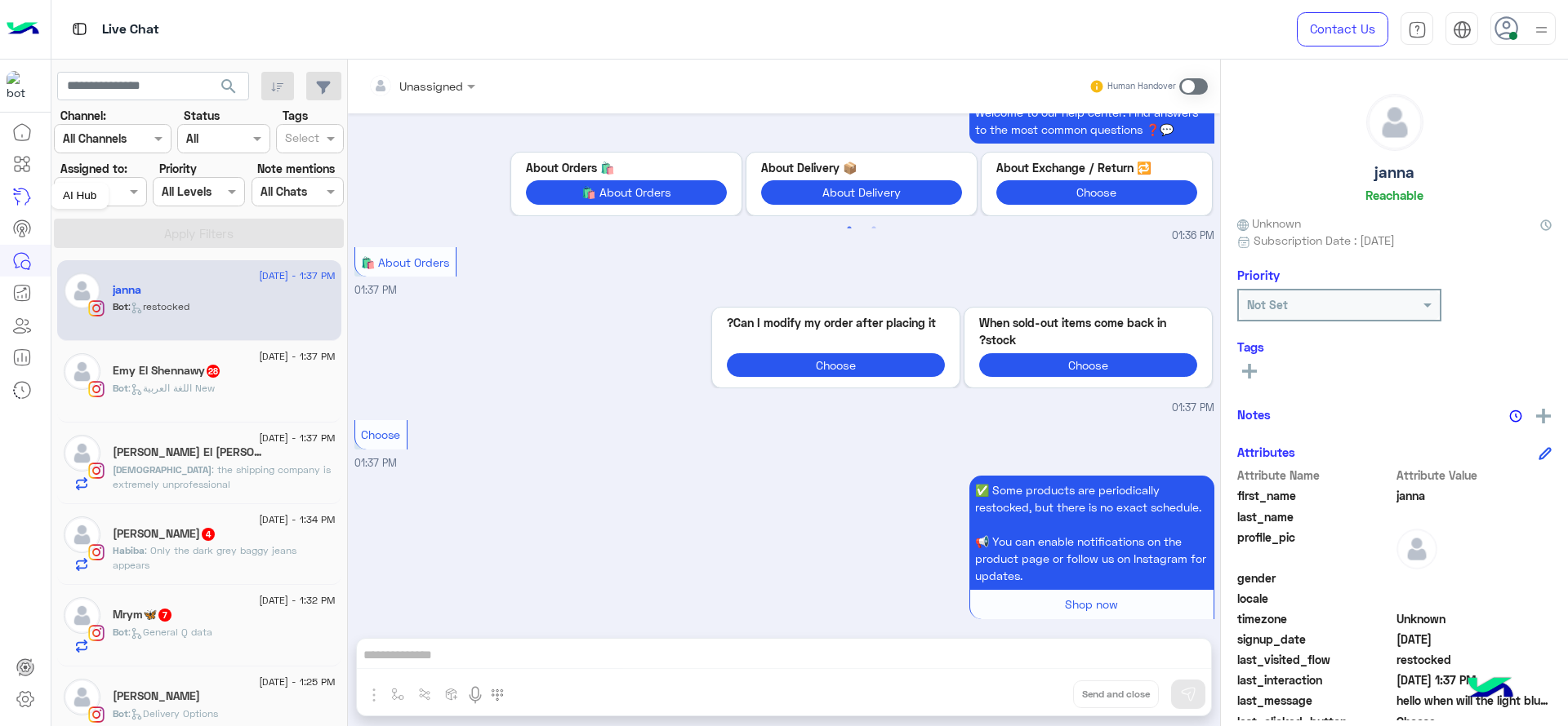
click at [81, 191] on div "AI Hub" at bounding box center [80, 196] width 58 height 26
click at [119, 202] on div "Assigned on All" at bounding box center [99, 191] width 92 height 29
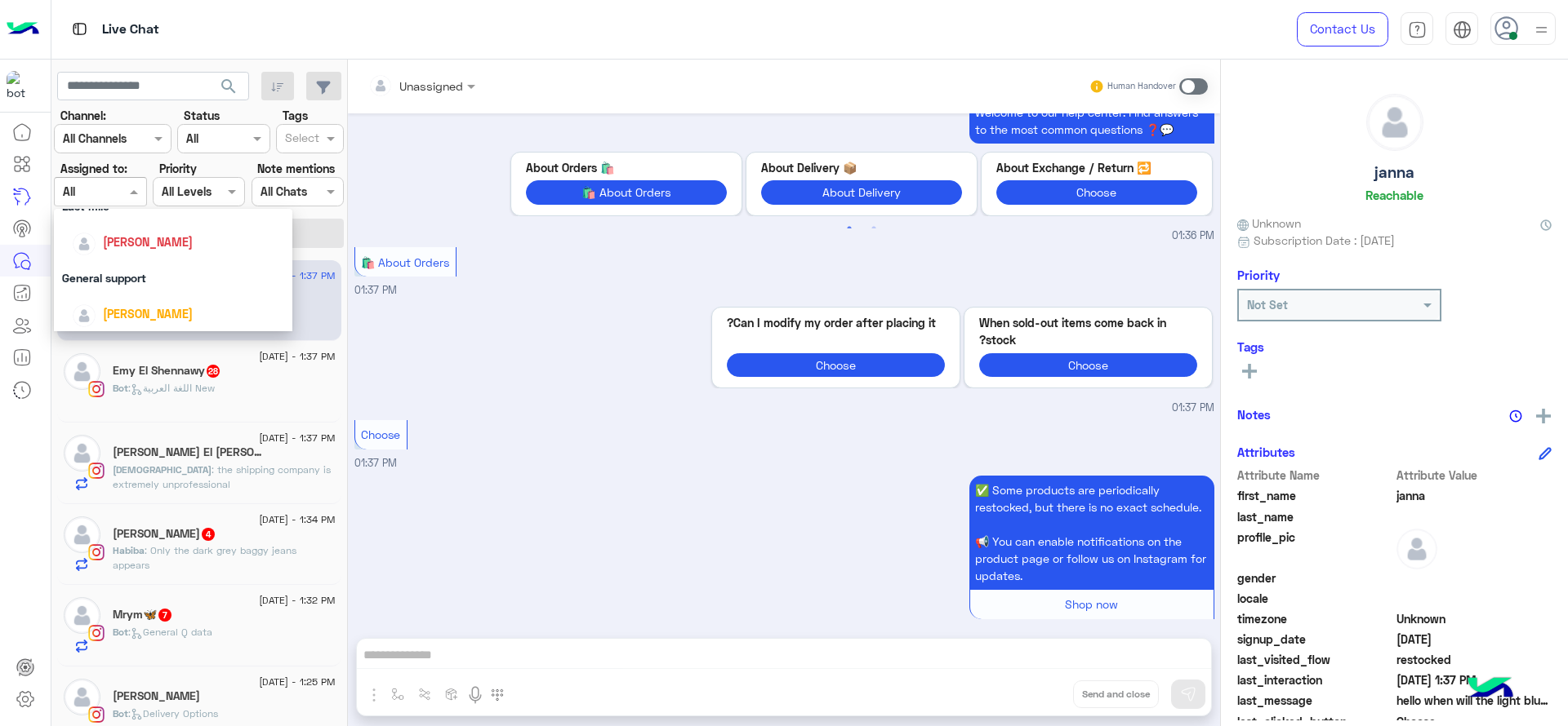
scroll to position [224, 0]
click at [116, 253] on div "[PERSON_NAME]" at bounding box center [148, 261] width 90 height 17
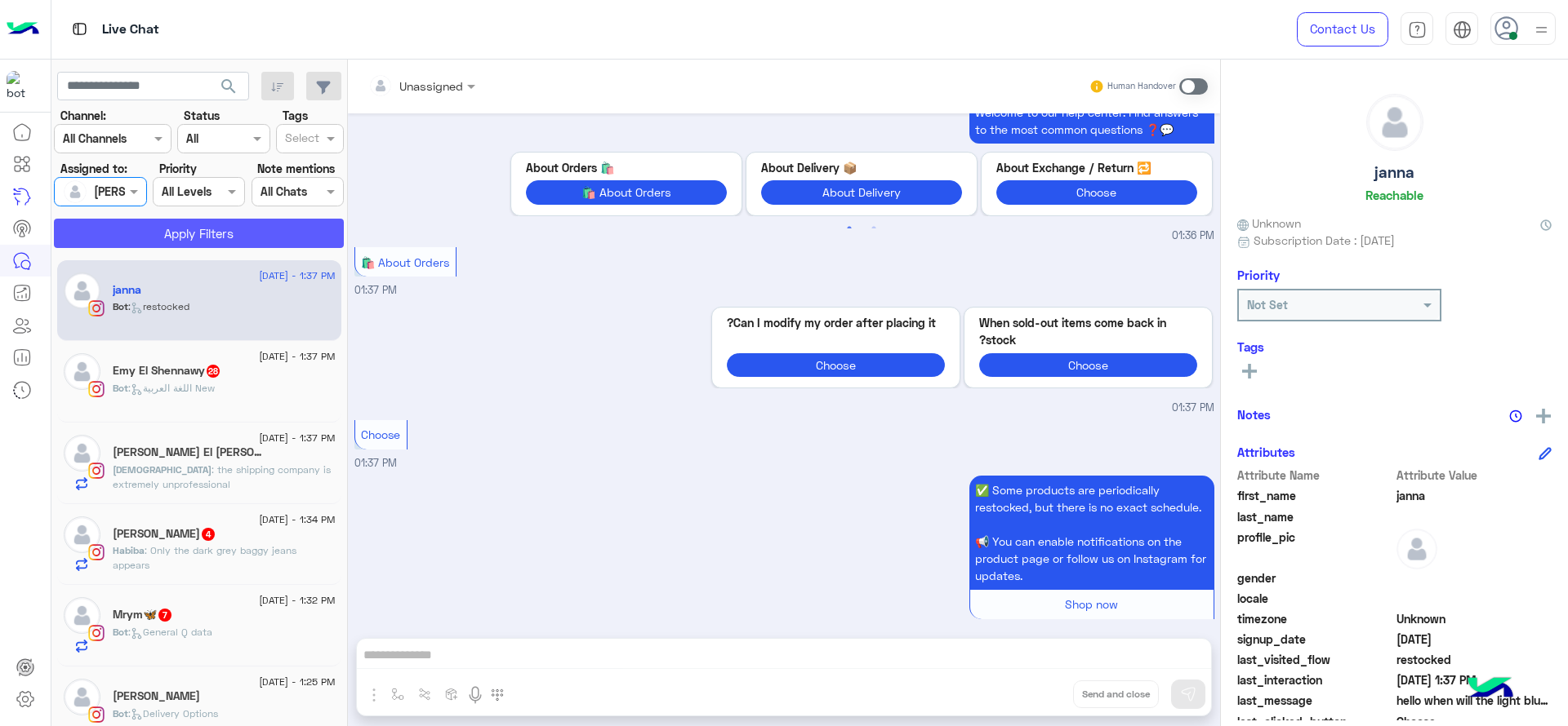
click at [153, 231] on button "Apply Filters" at bounding box center [198, 233] width 290 height 29
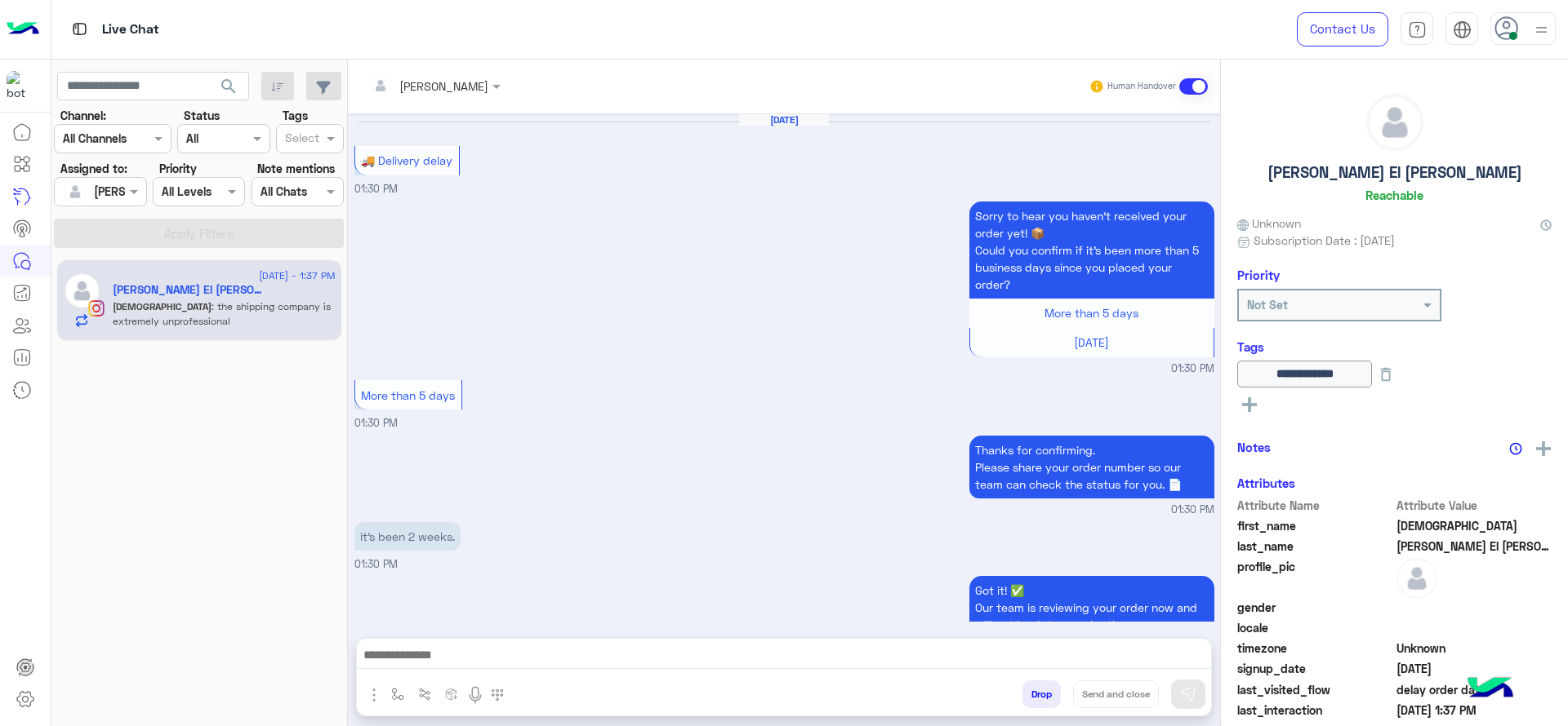
scroll to position [1279, 0]
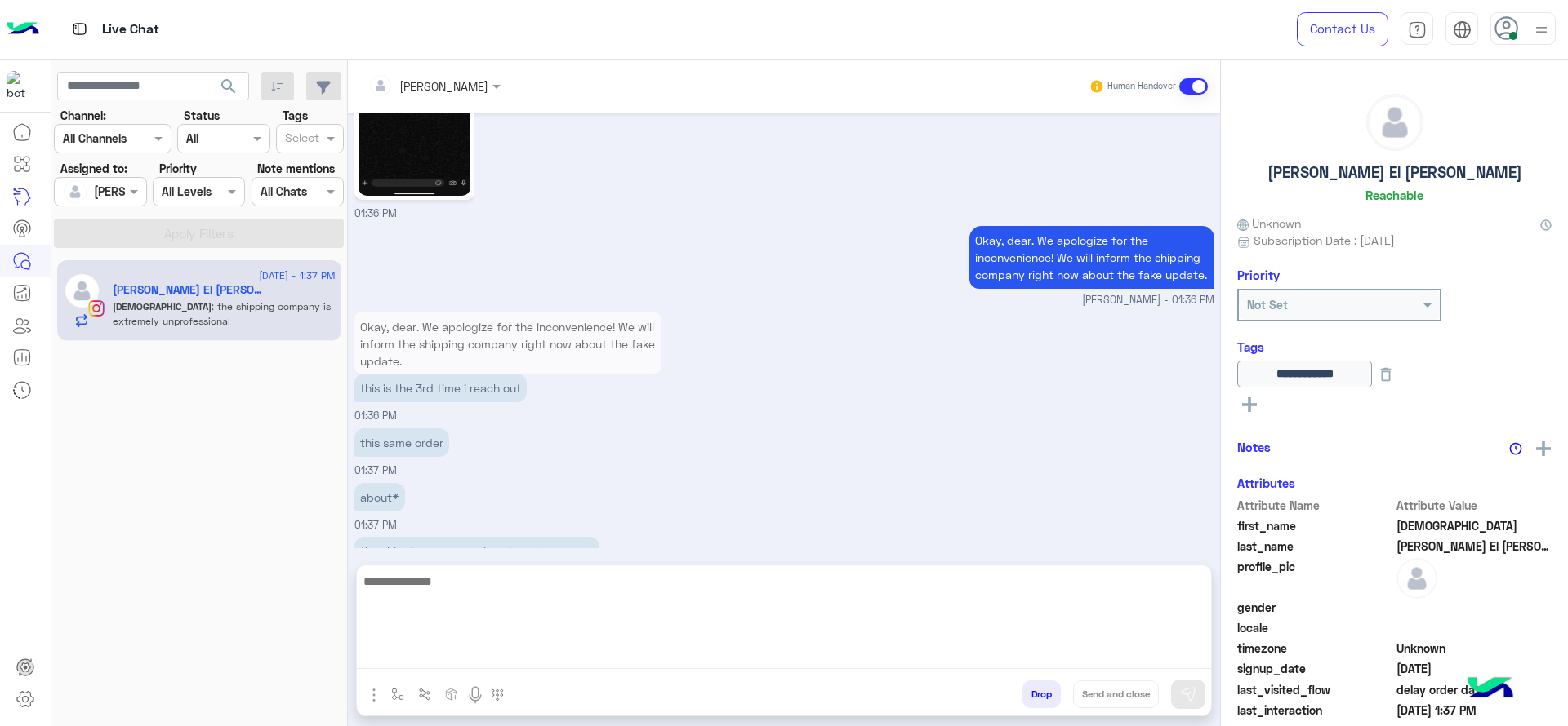
click at [607, 645] on textarea at bounding box center [784, 620] width 854 height 98
click at [607, 647] on textarea at bounding box center [784, 620] width 854 height 98
type textarea "*"
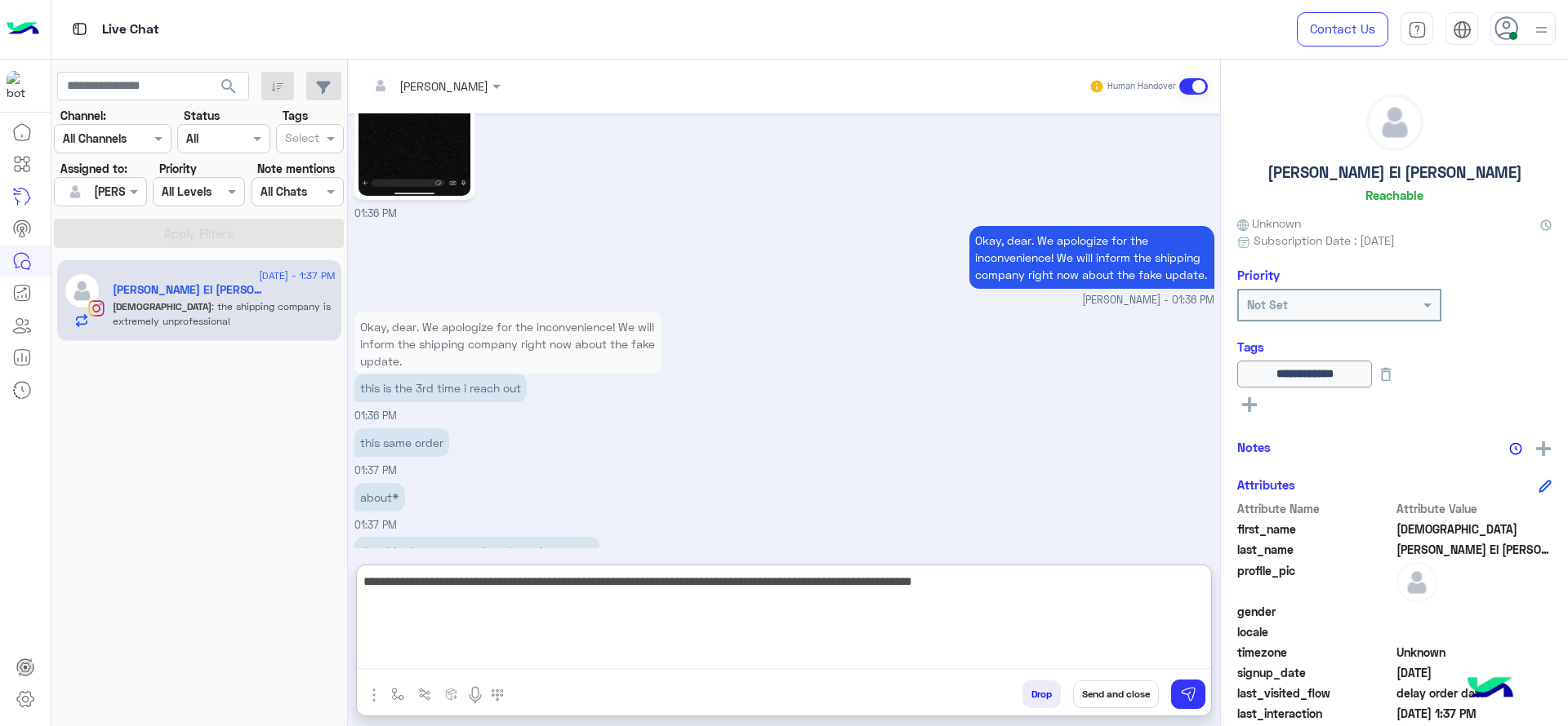
click at [659, 598] on textarea "**********" at bounding box center [784, 620] width 854 height 98
click at [1074, 623] on textarea "**********" at bounding box center [784, 620] width 854 height 98
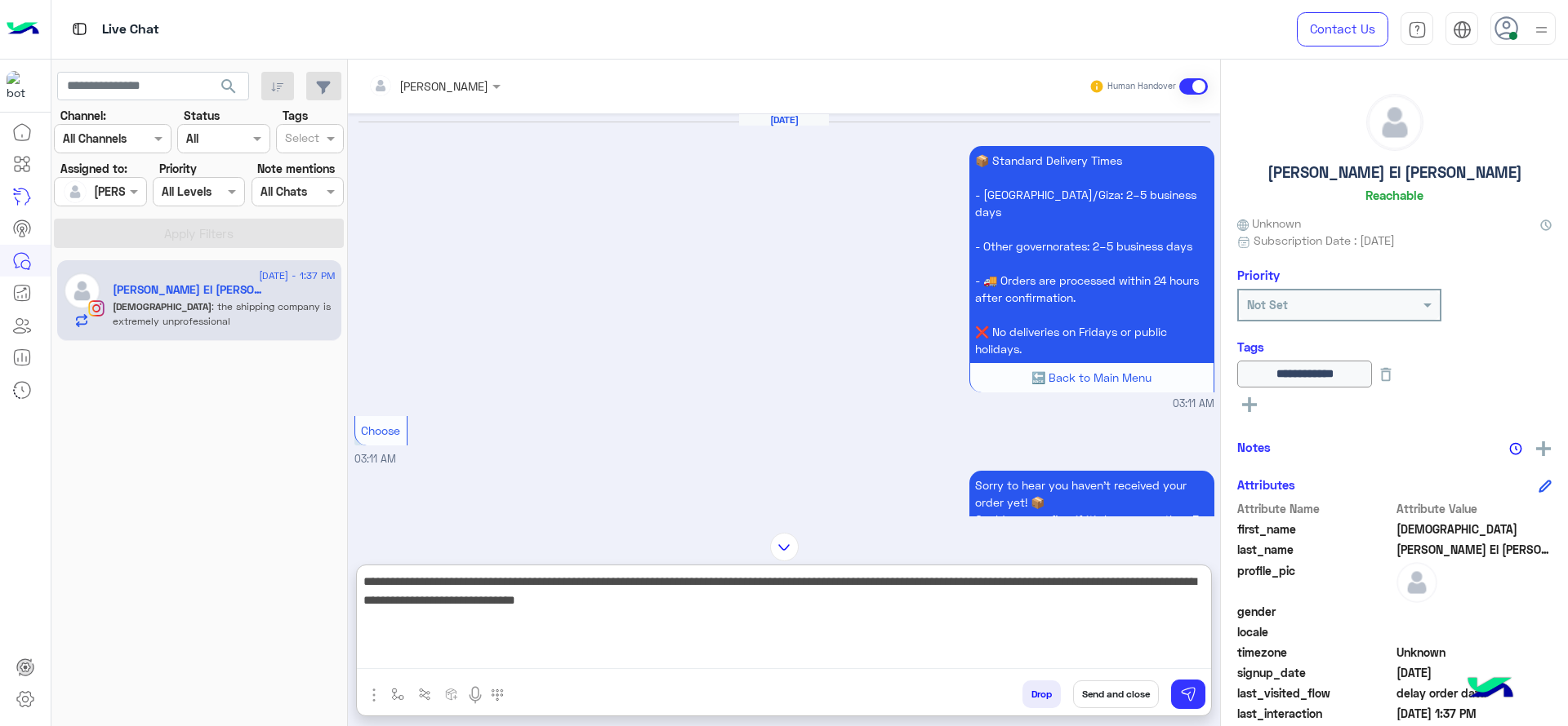
scroll to position [1953, 0]
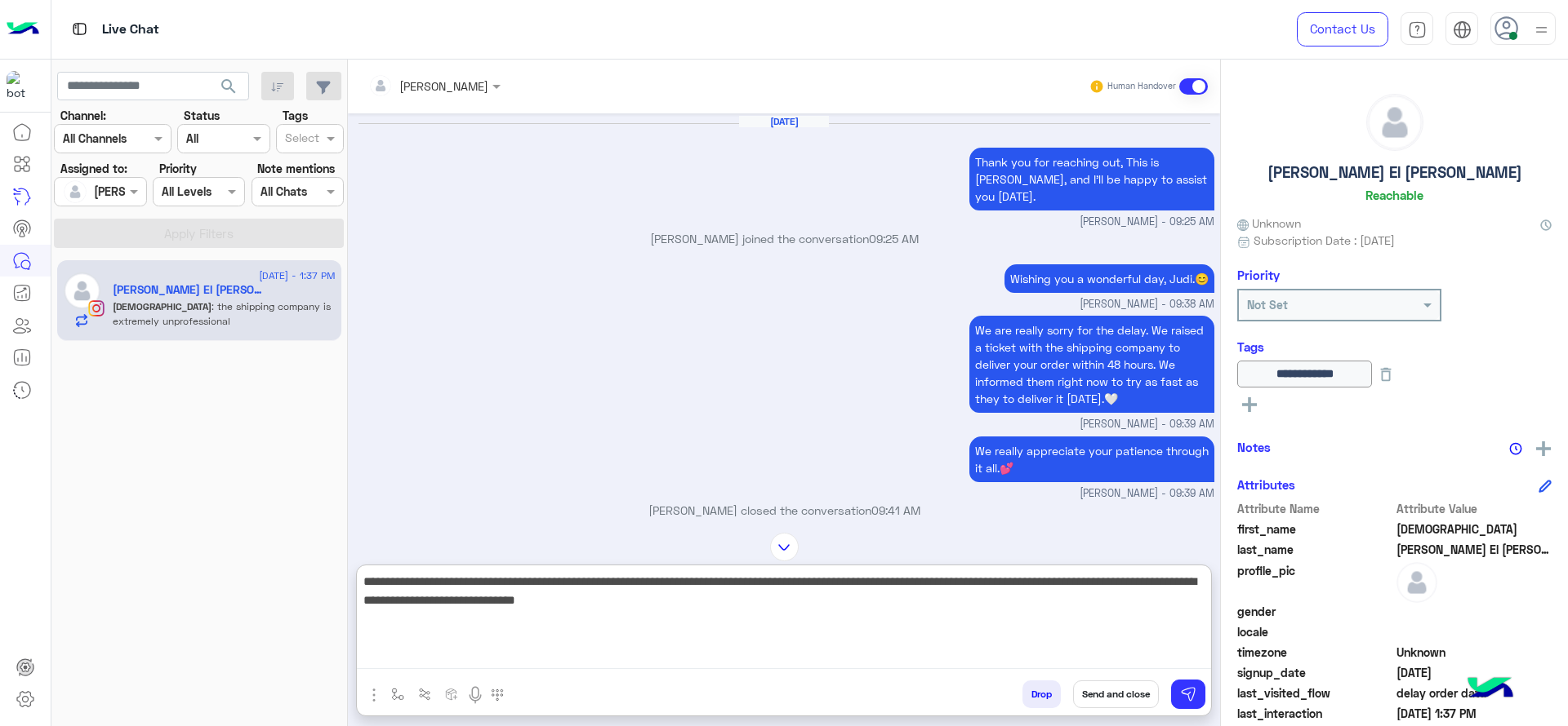
click at [710, 618] on textarea "**********" at bounding box center [784, 620] width 854 height 98
click at [392, 611] on textarea "**********" at bounding box center [784, 620] width 854 height 98
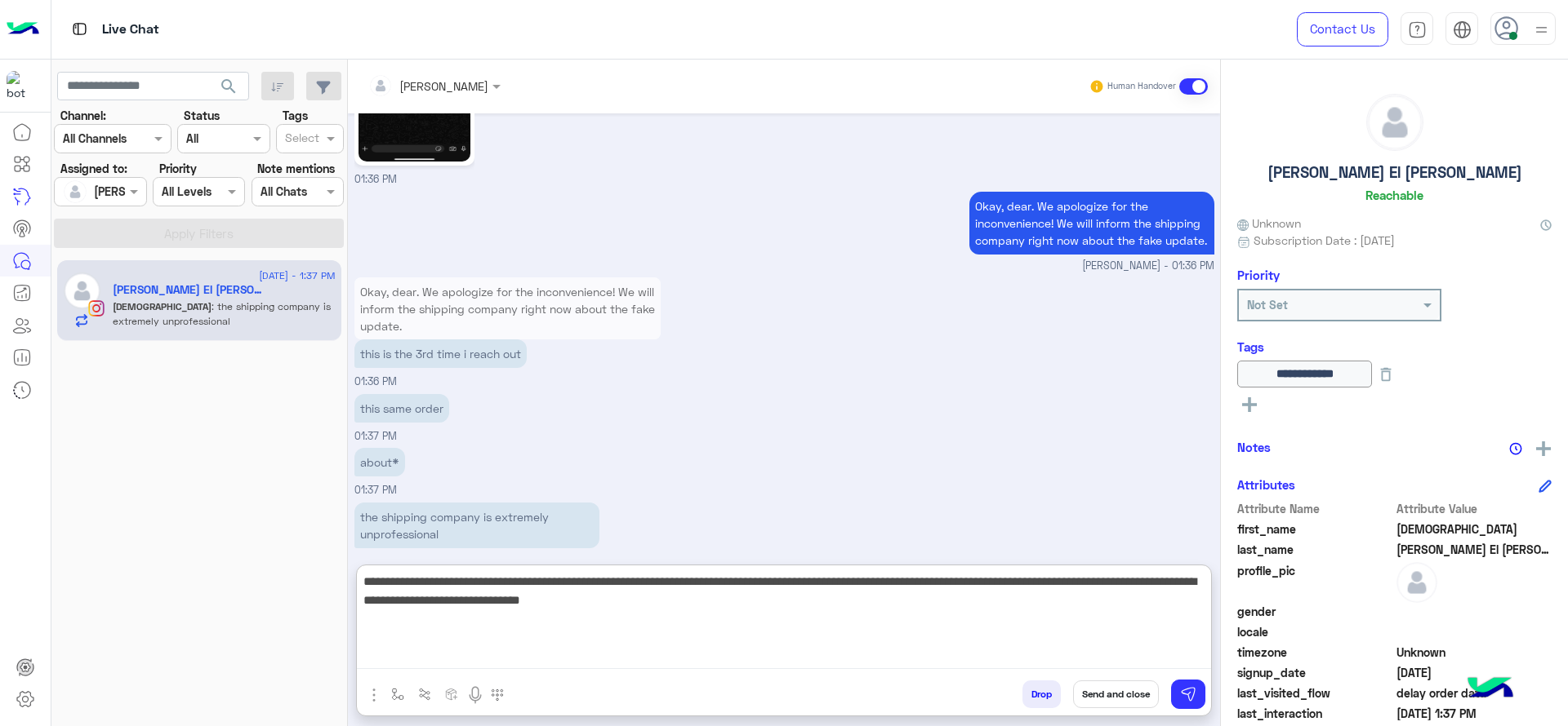
scroll to position [5373, 0]
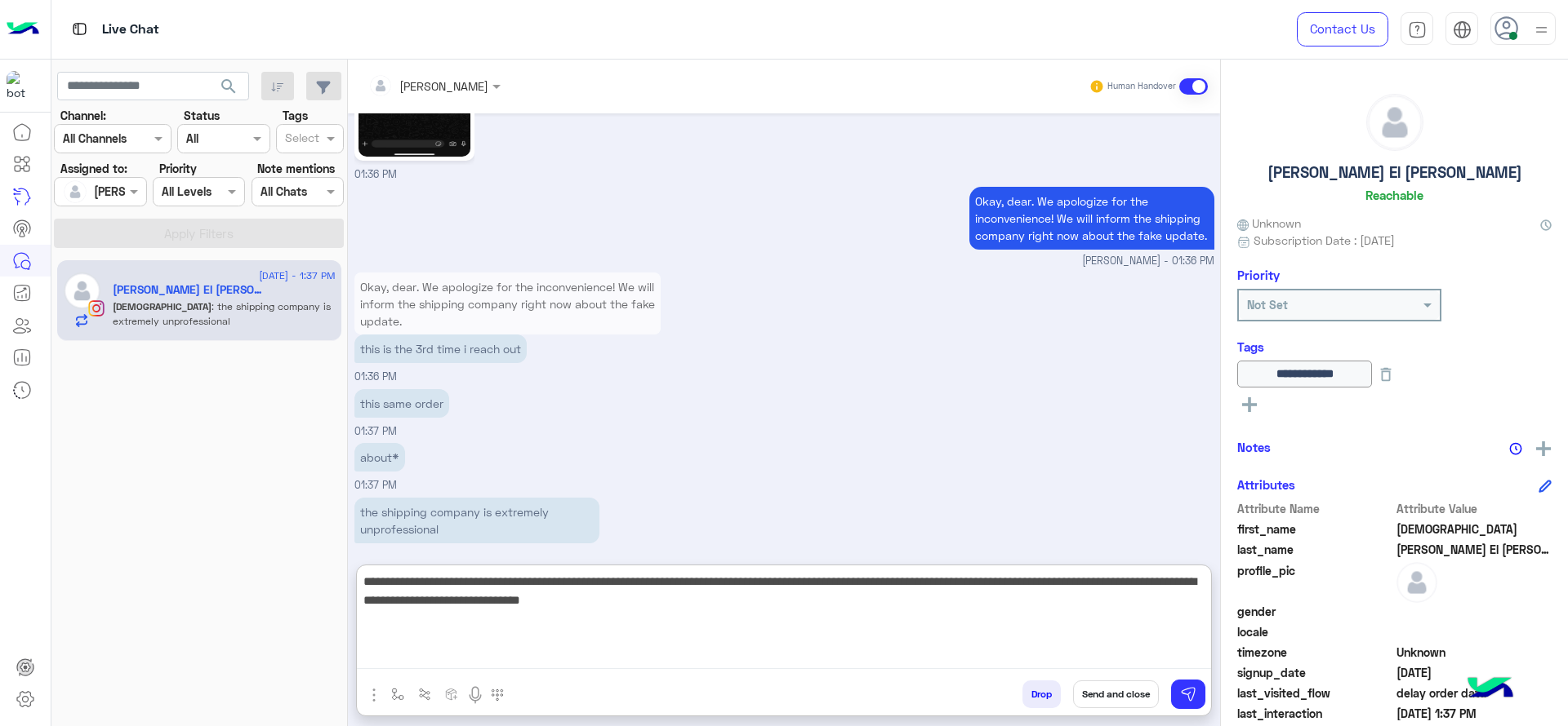
click at [957, 589] on textarea "**********" at bounding box center [784, 620] width 854 height 98
drag, startPoint x: 981, startPoint y: 592, endPoint x: 1047, endPoint y: 615, distance: 69.9
click at [1047, 615] on textarea "**********" at bounding box center [784, 620] width 854 height 98
drag, startPoint x: 979, startPoint y: 585, endPoint x: 1030, endPoint y: 602, distance: 53.8
click at [1030, 602] on textarea "**********" at bounding box center [784, 620] width 854 height 98
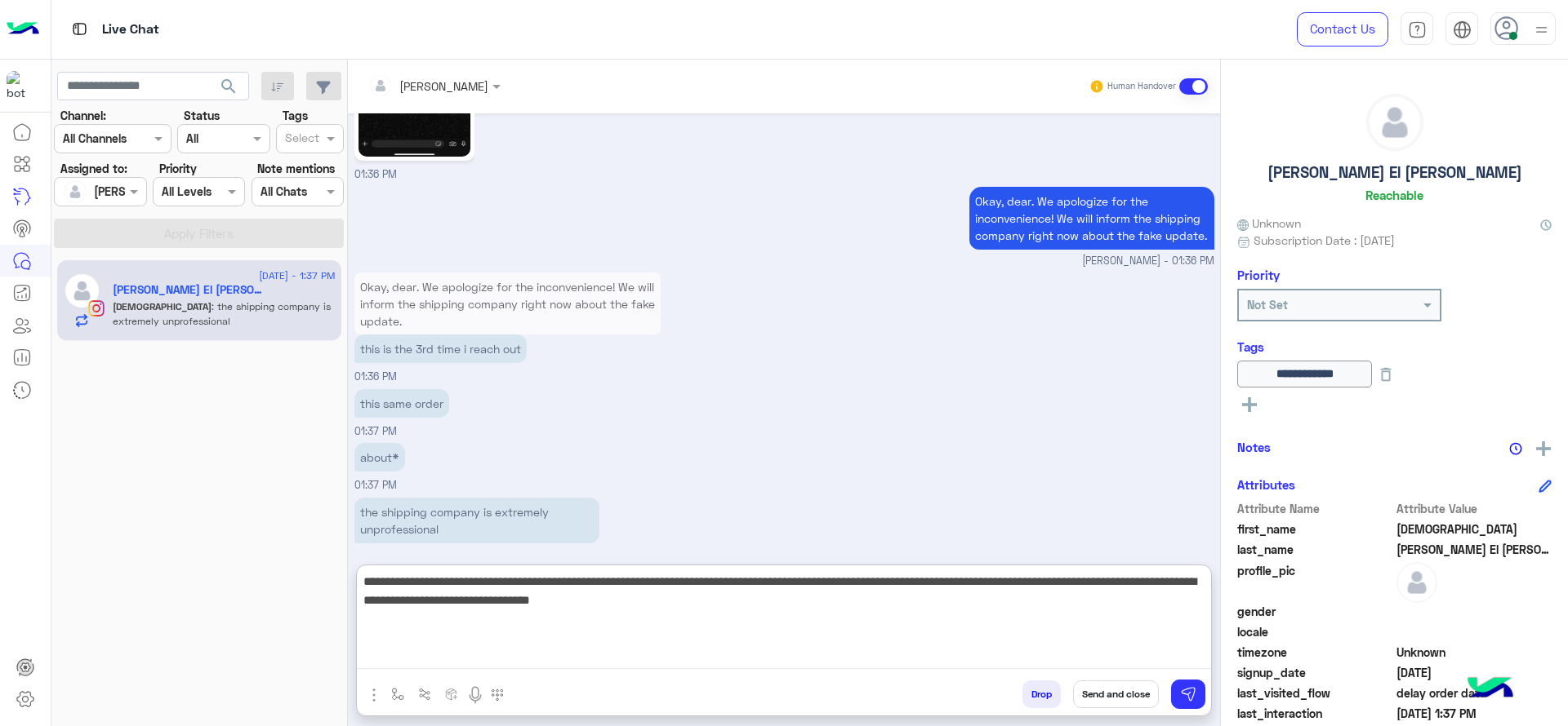
type textarea "**********"
click at [889, 637] on textarea "**********" at bounding box center [784, 620] width 854 height 98
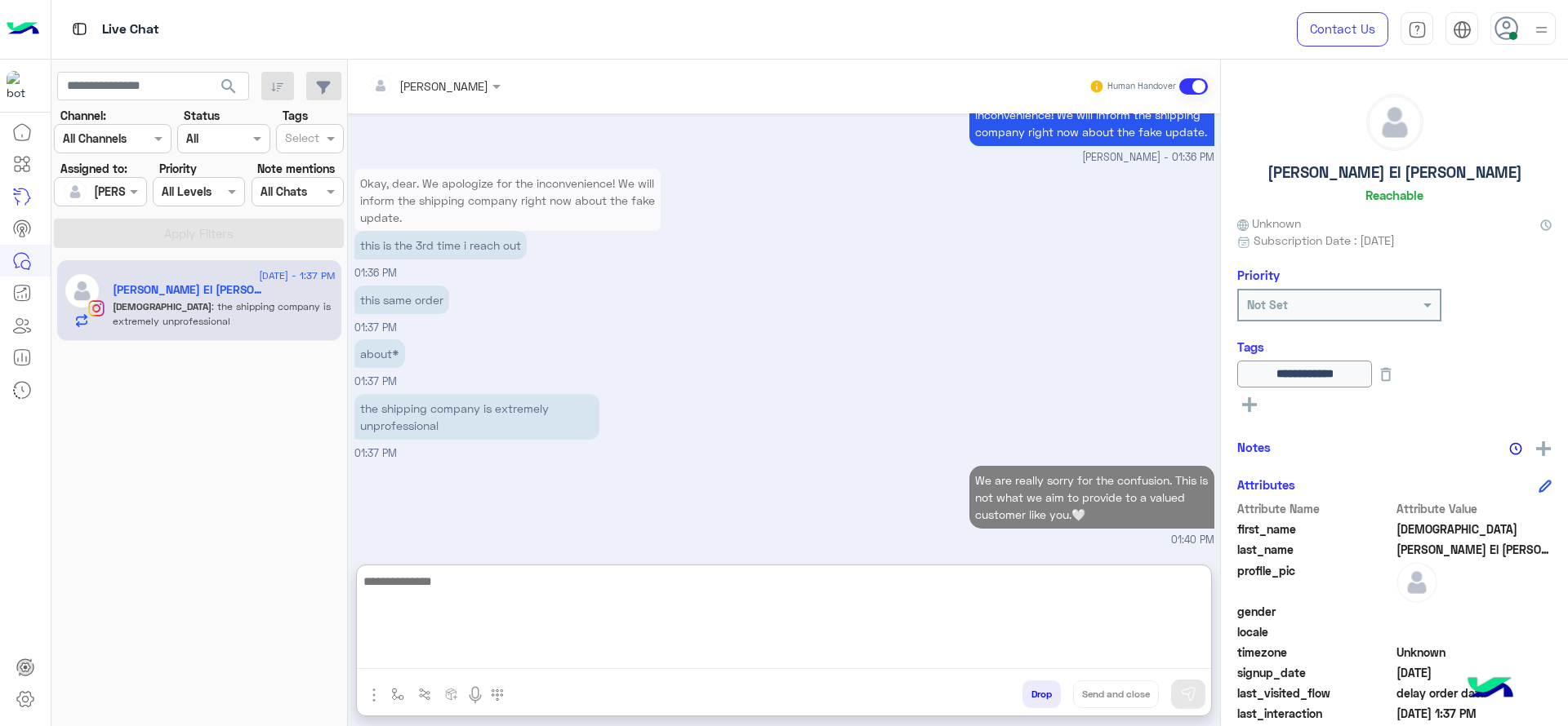
scroll to position [5460, 0]
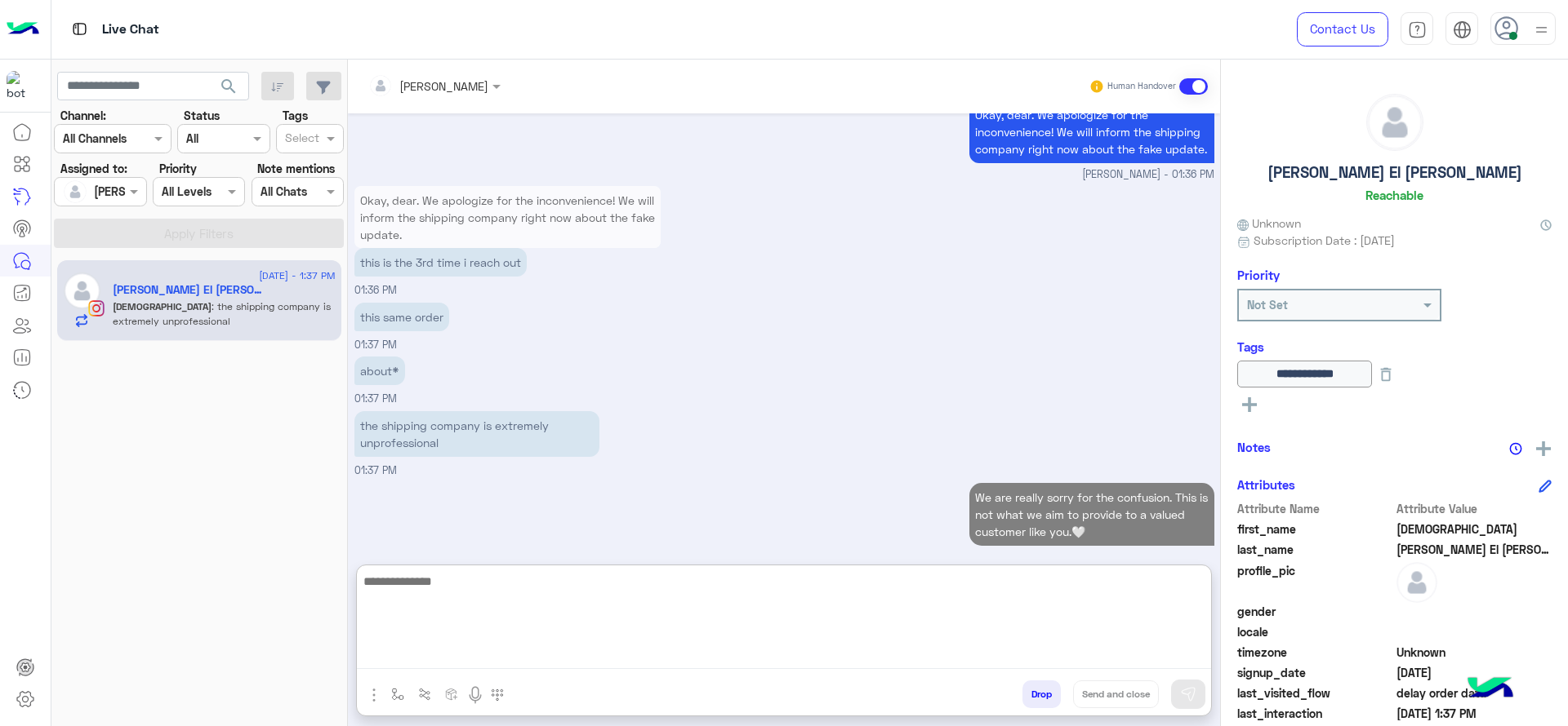
paste textarea "**********"
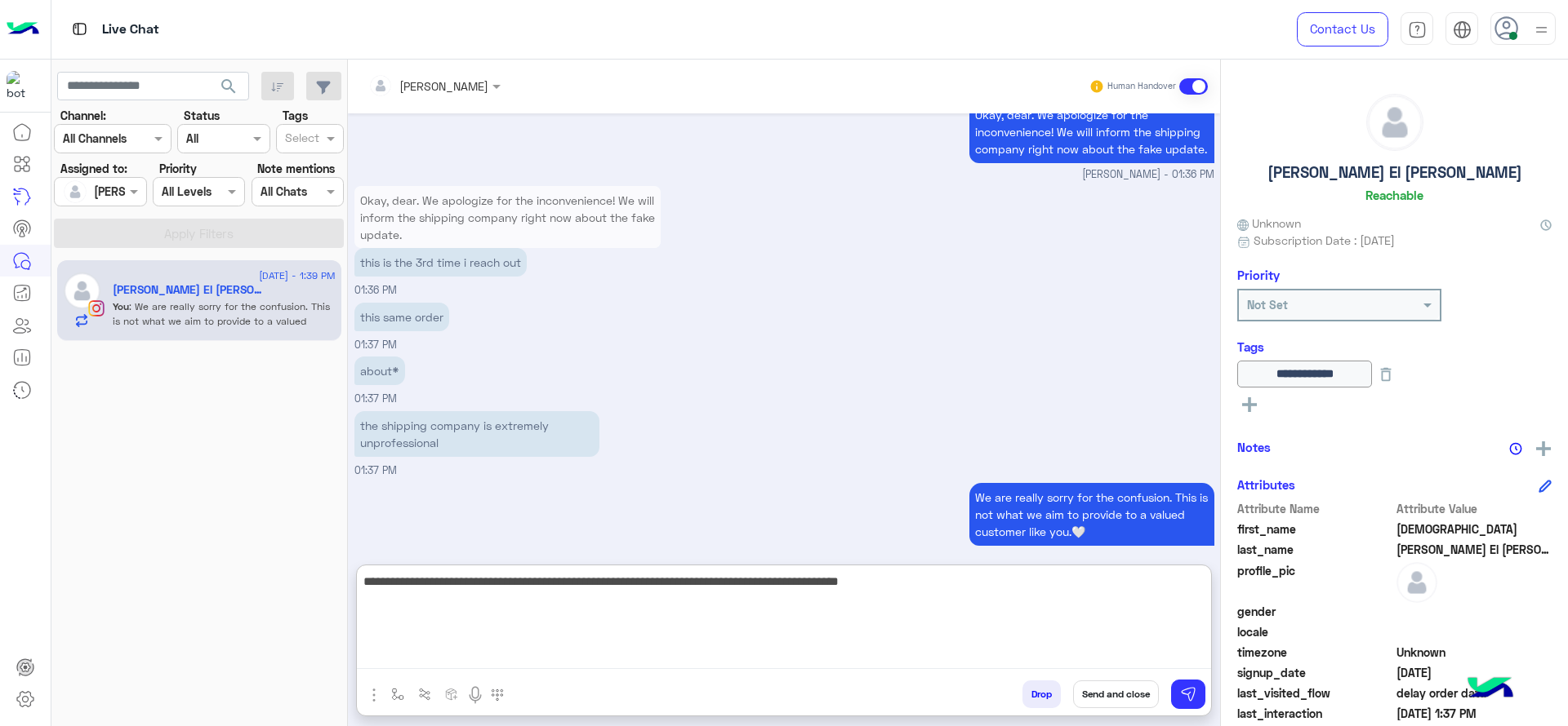
click at [490, 583] on textarea "**********" at bounding box center [784, 620] width 854 height 98
drag, startPoint x: 521, startPoint y: 587, endPoint x: 512, endPoint y: 652, distance: 65.6
click at [521, 588] on textarea "**********" at bounding box center [784, 620] width 854 height 98
click at [1021, 615] on textarea "**********" at bounding box center [784, 620] width 854 height 98
type textarea "**********"
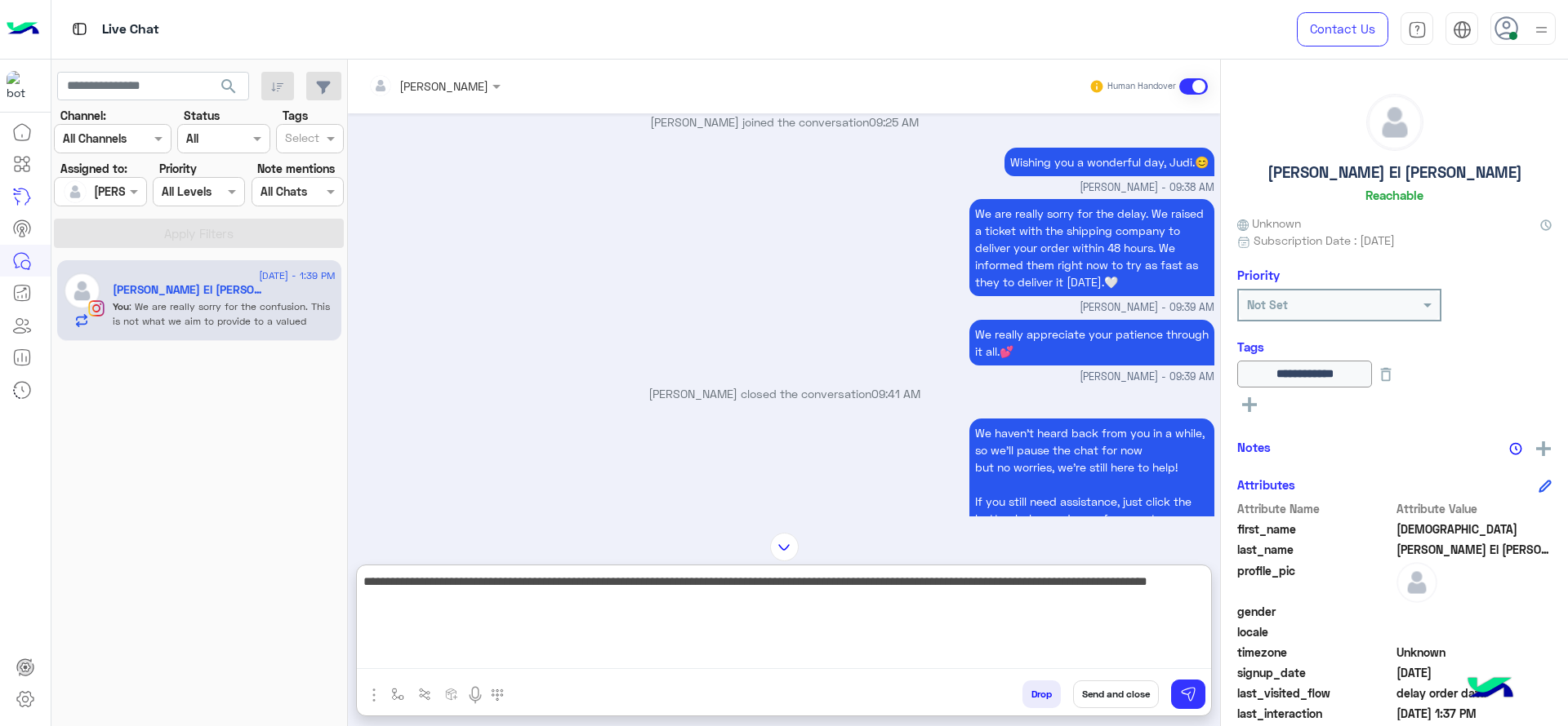
scroll to position [2052, 0]
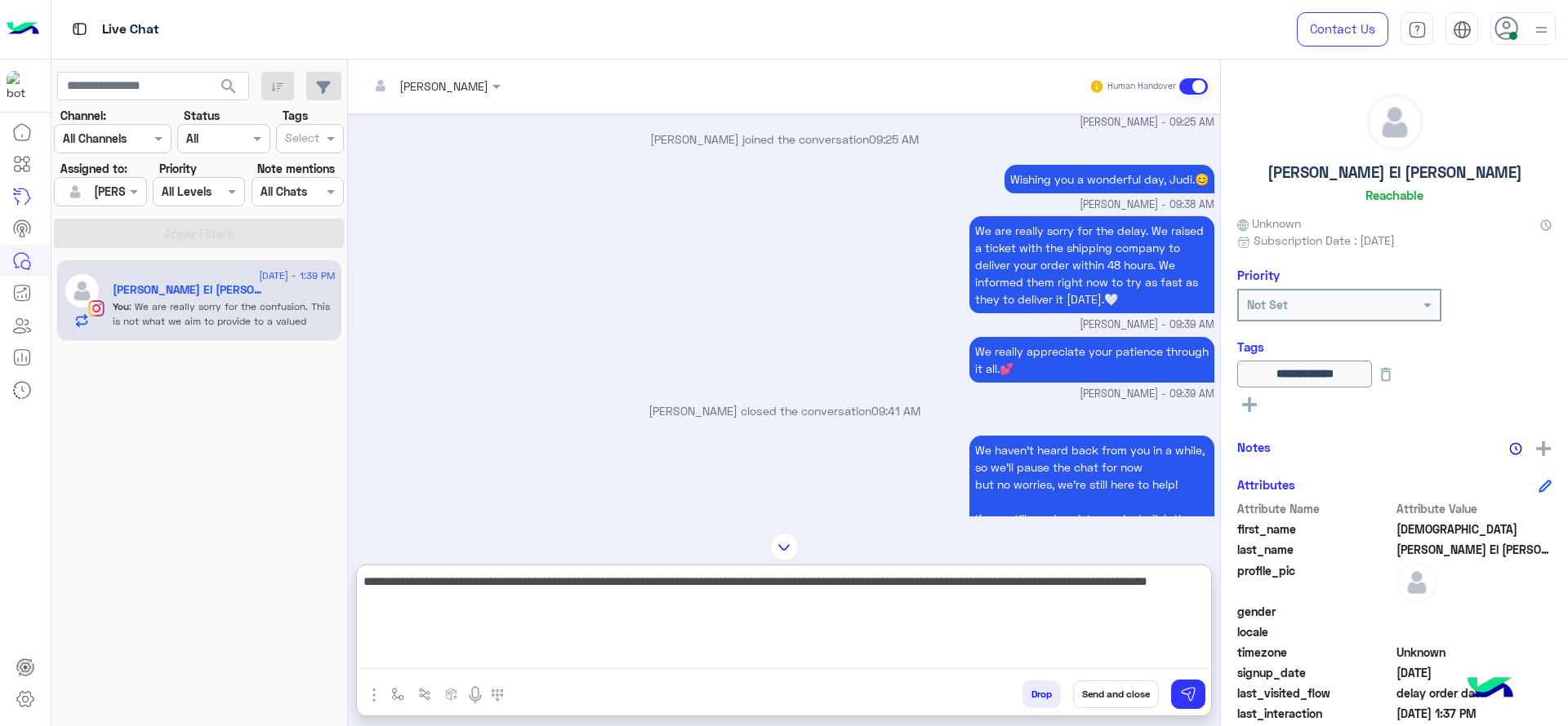
click at [927, 664] on textarea "**********" at bounding box center [784, 620] width 854 height 98
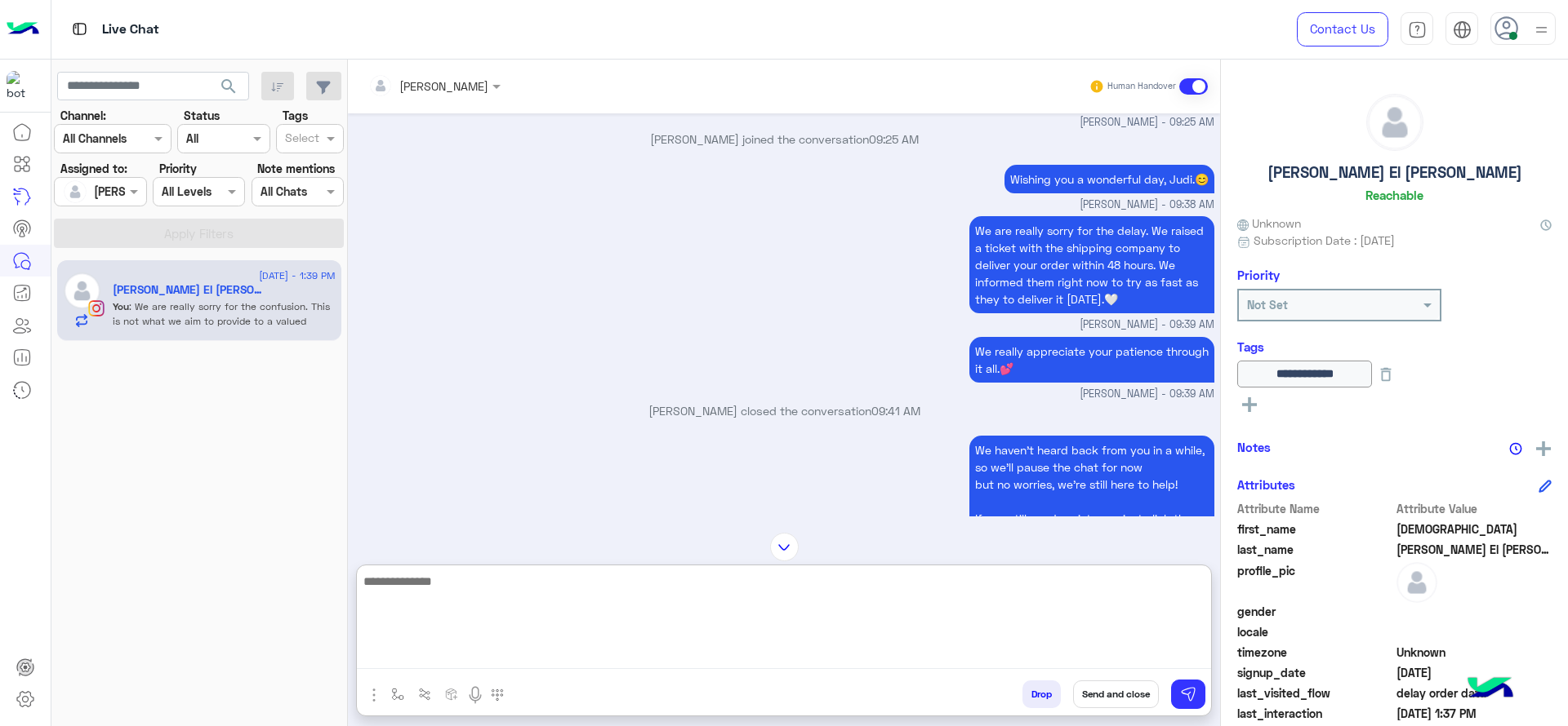
scroll to position [5580, 0]
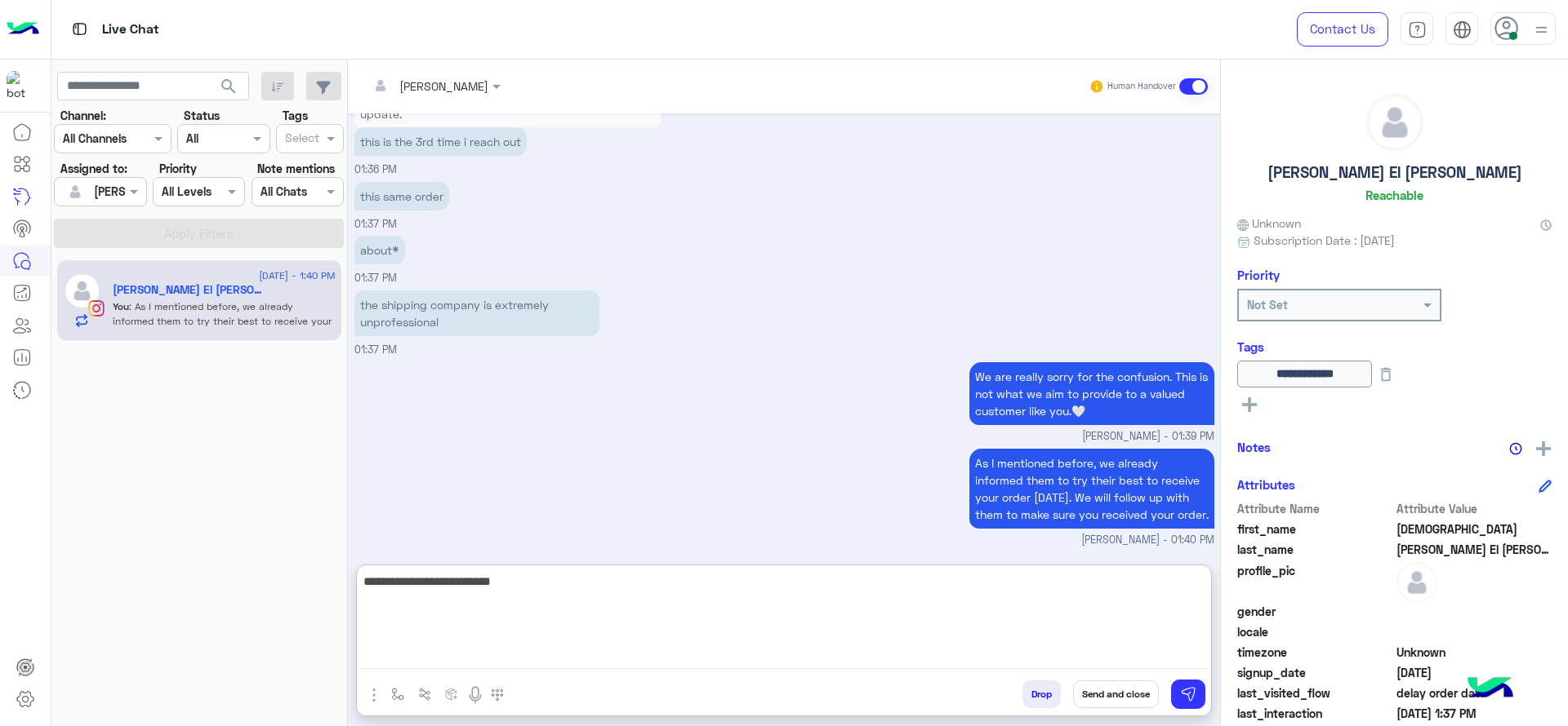
click at [512, 598] on textarea "**********" at bounding box center [784, 620] width 854 height 98
type textarea "**********"
click at [534, 595] on textarea "**********" at bounding box center [784, 620] width 854 height 98
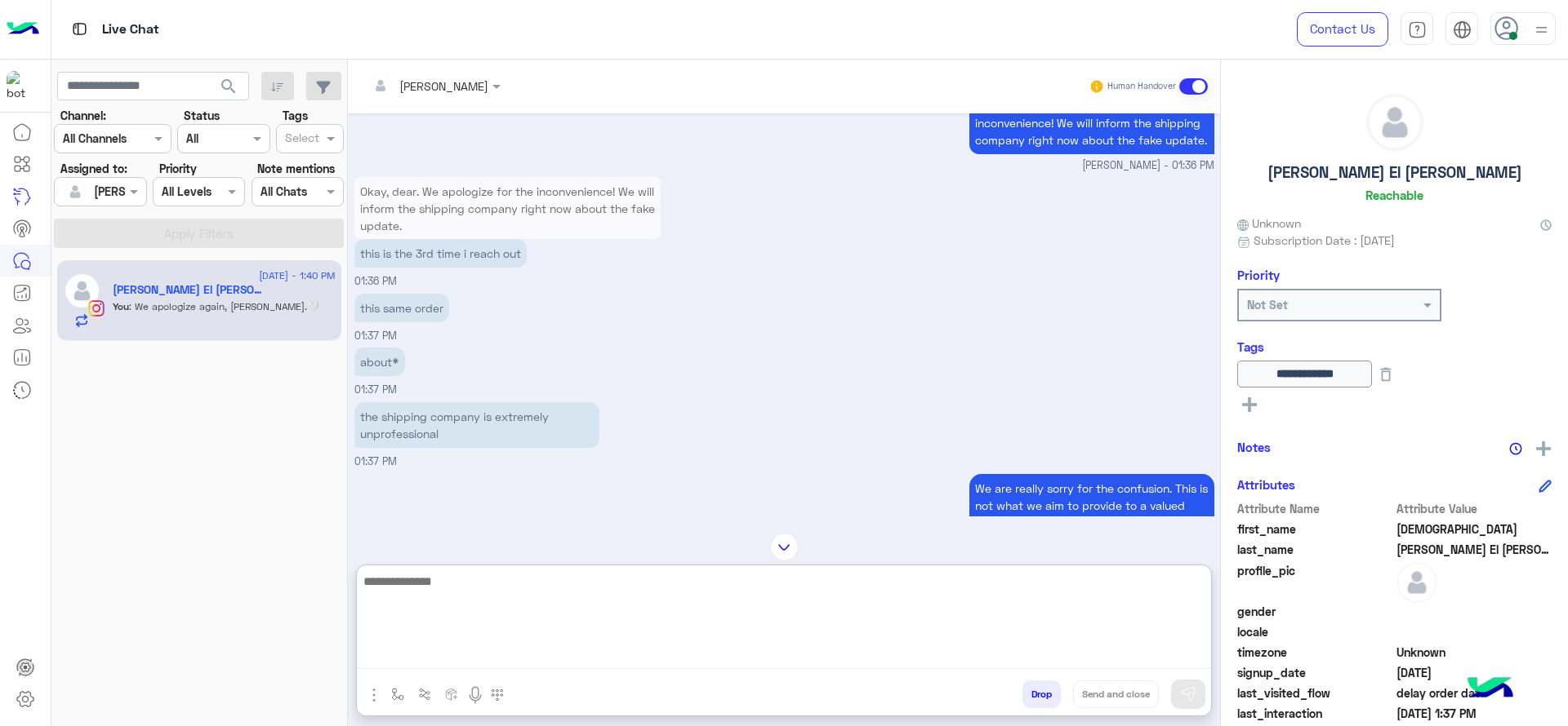
scroll to position [5448, 0]
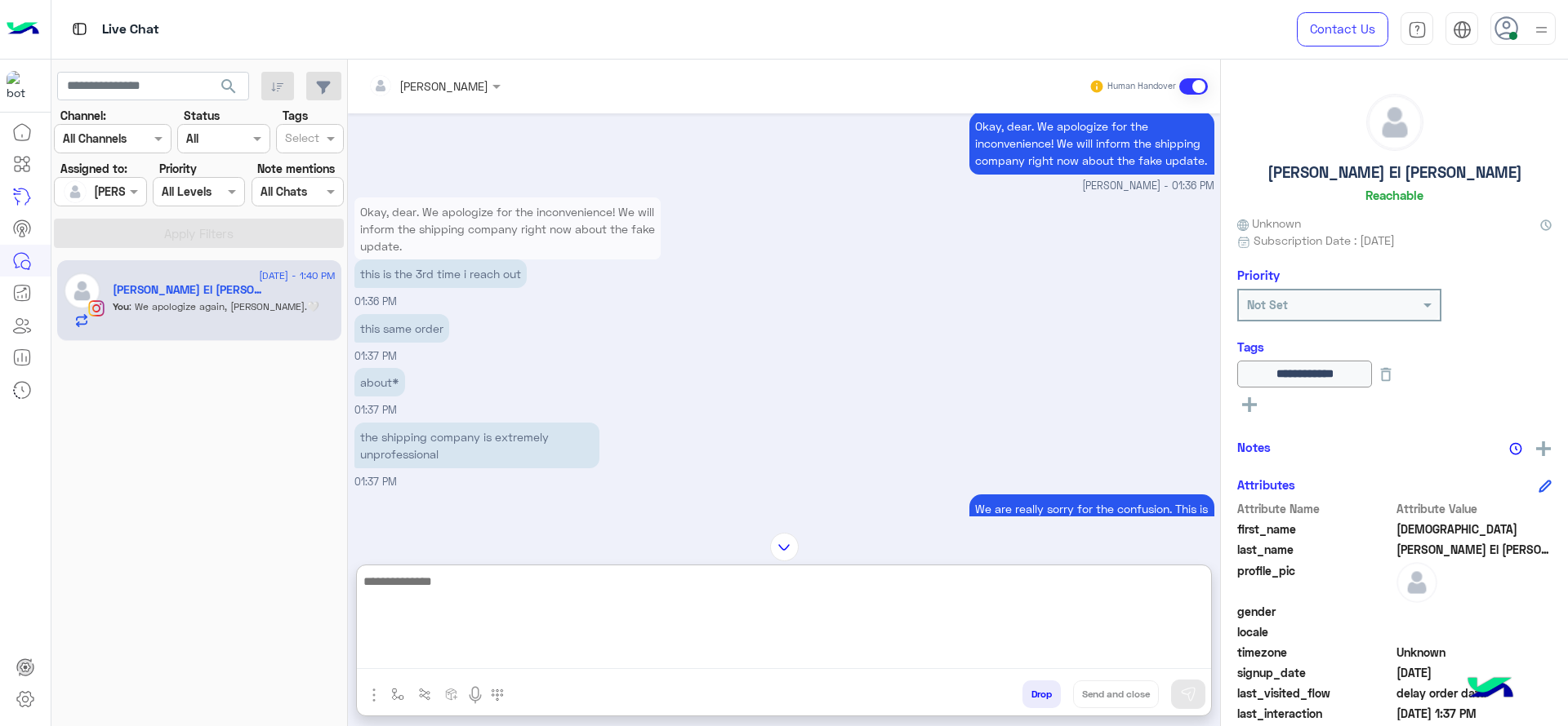
click at [918, 616] on textarea at bounding box center [784, 620] width 854 height 98
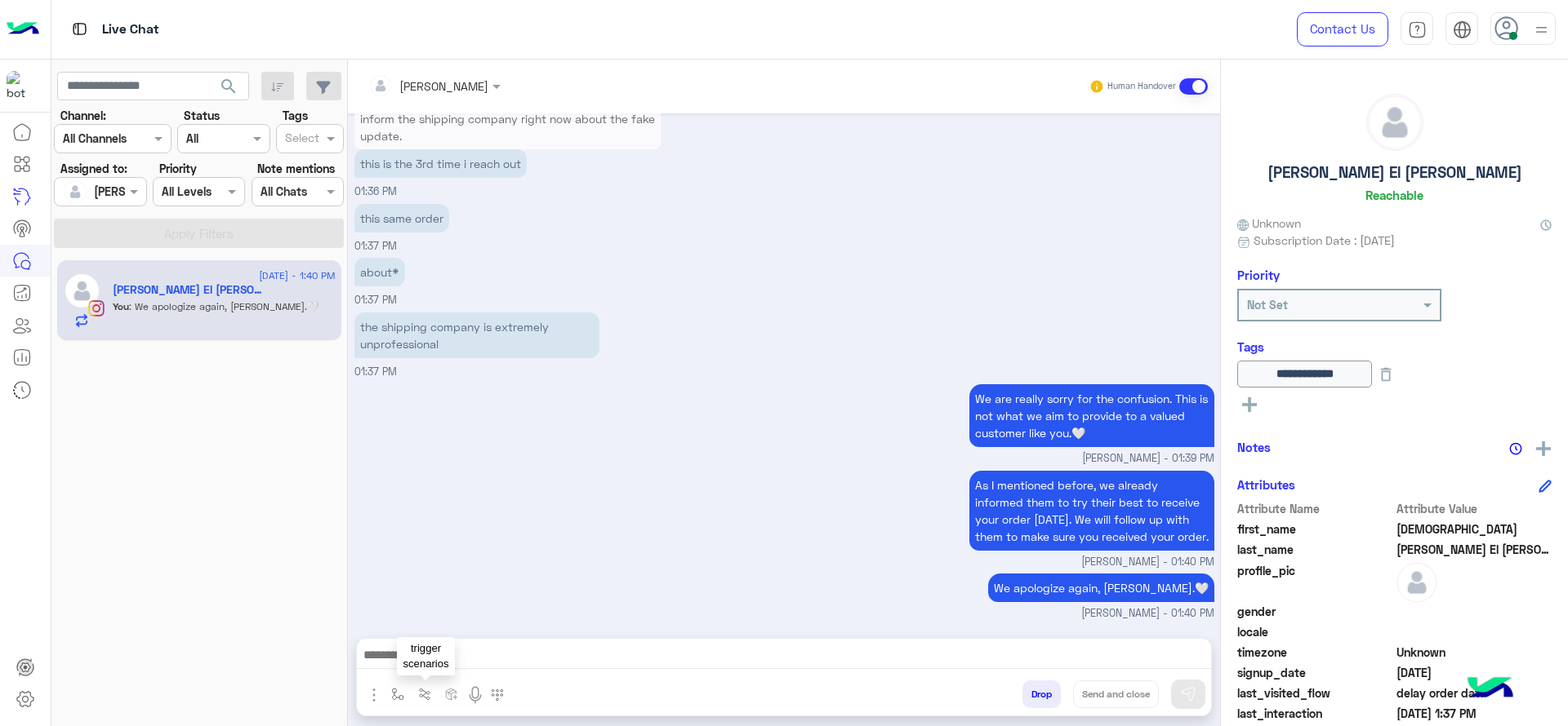
scroll to position [5558, 0]
click at [432, 670] on div at bounding box center [784, 659] width 854 height 40
click at [401, 688] on img "button" at bounding box center [397, 694] width 13 height 13
click at [432, 657] on input "text" at bounding box center [427, 658] width 67 height 18
type input "*"
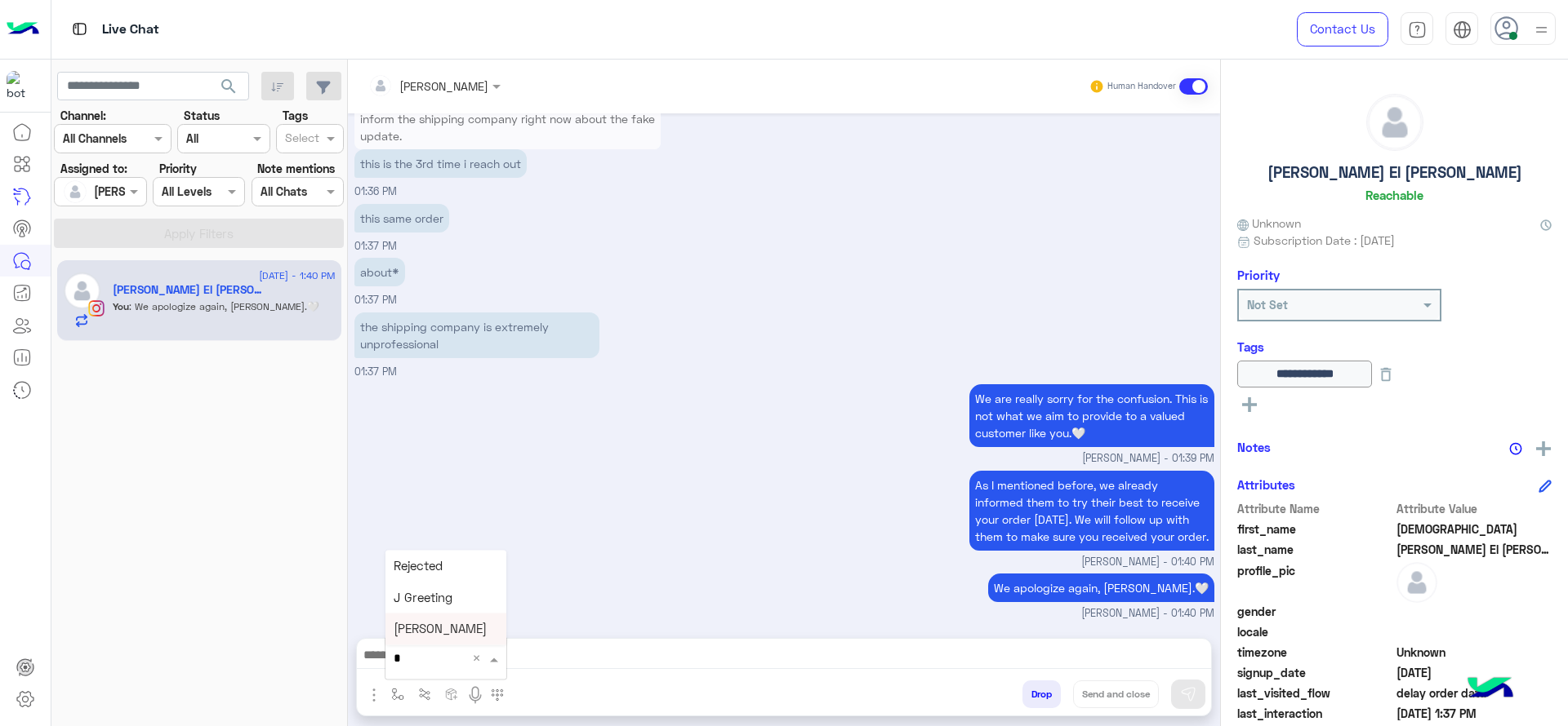
click at [432, 641] on div "Jana close" at bounding box center [445, 629] width 121 height 32
type textarea "**********"
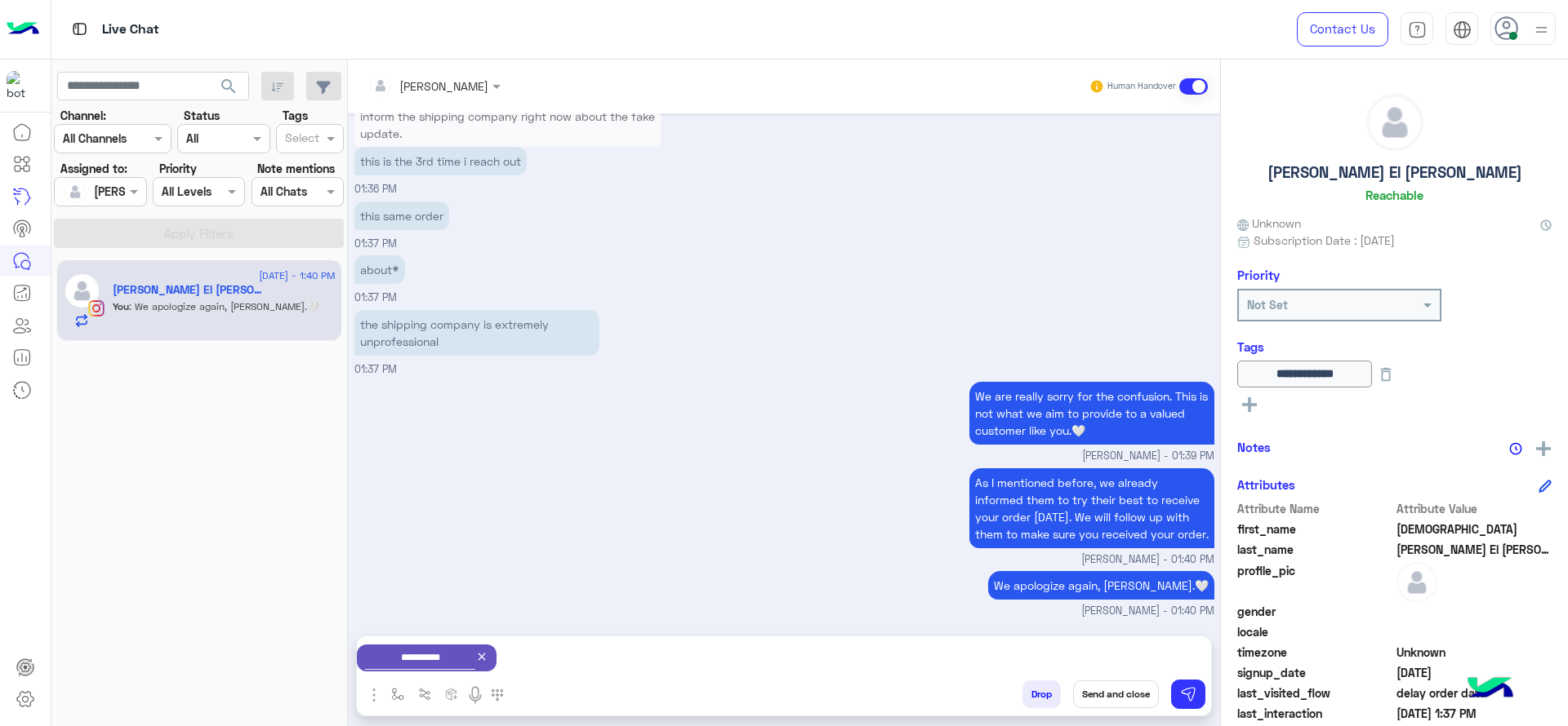
click at [1111, 701] on button "Send and close" at bounding box center [1115, 695] width 85 height 28
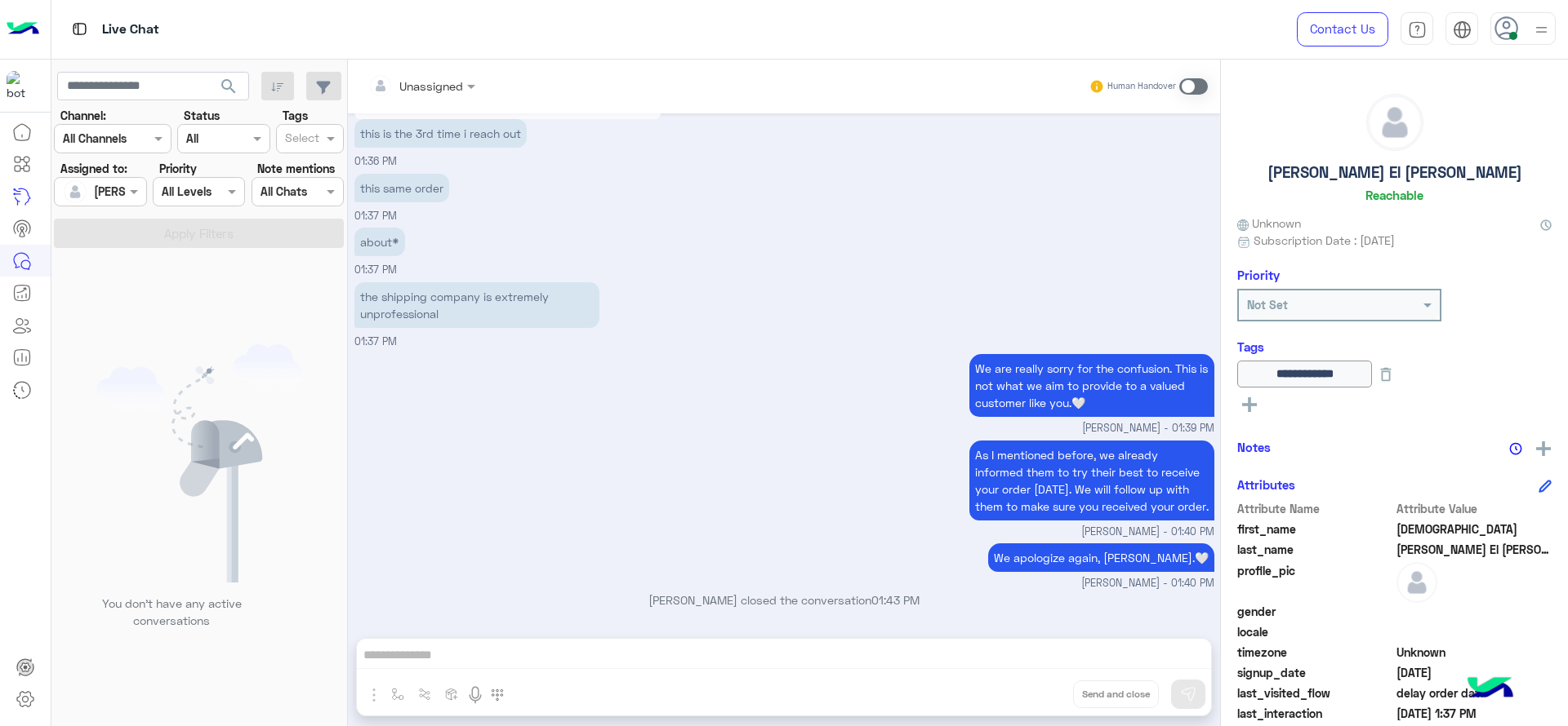
scroll to position [5790, 0]
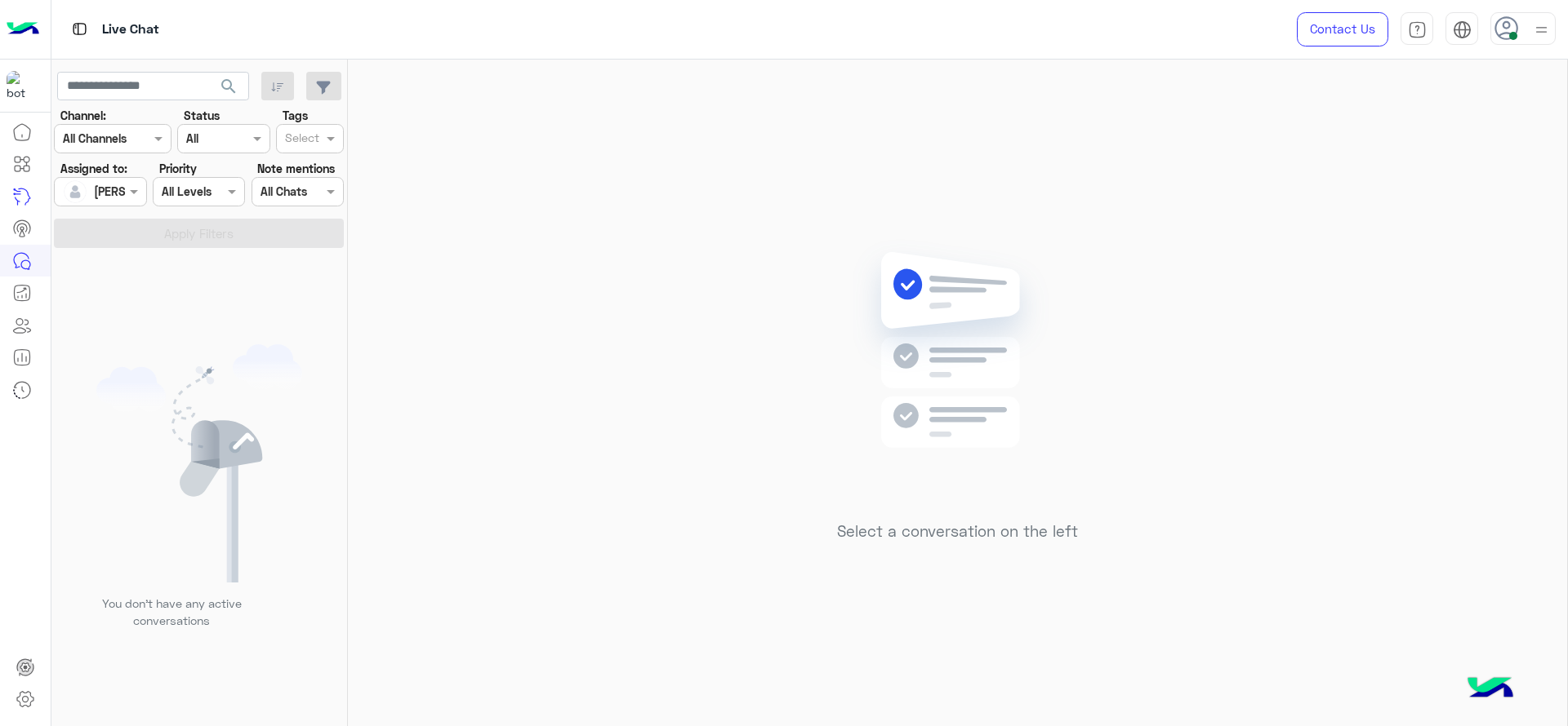
click at [464, 308] on div "Select a conversation on the left" at bounding box center [957, 396] width 1219 height 673
click at [724, 289] on div "Select a conversation on the left" at bounding box center [957, 396] width 1219 height 673
click at [858, 120] on div "Select a conversation on the left" at bounding box center [957, 396] width 1219 height 673
click at [668, 343] on div "Select a conversation on the left" at bounding box center [957, 396] width 1219 height 673
click at [1535, 25] on img at bounding box center [1541, 29] width 20 height 20
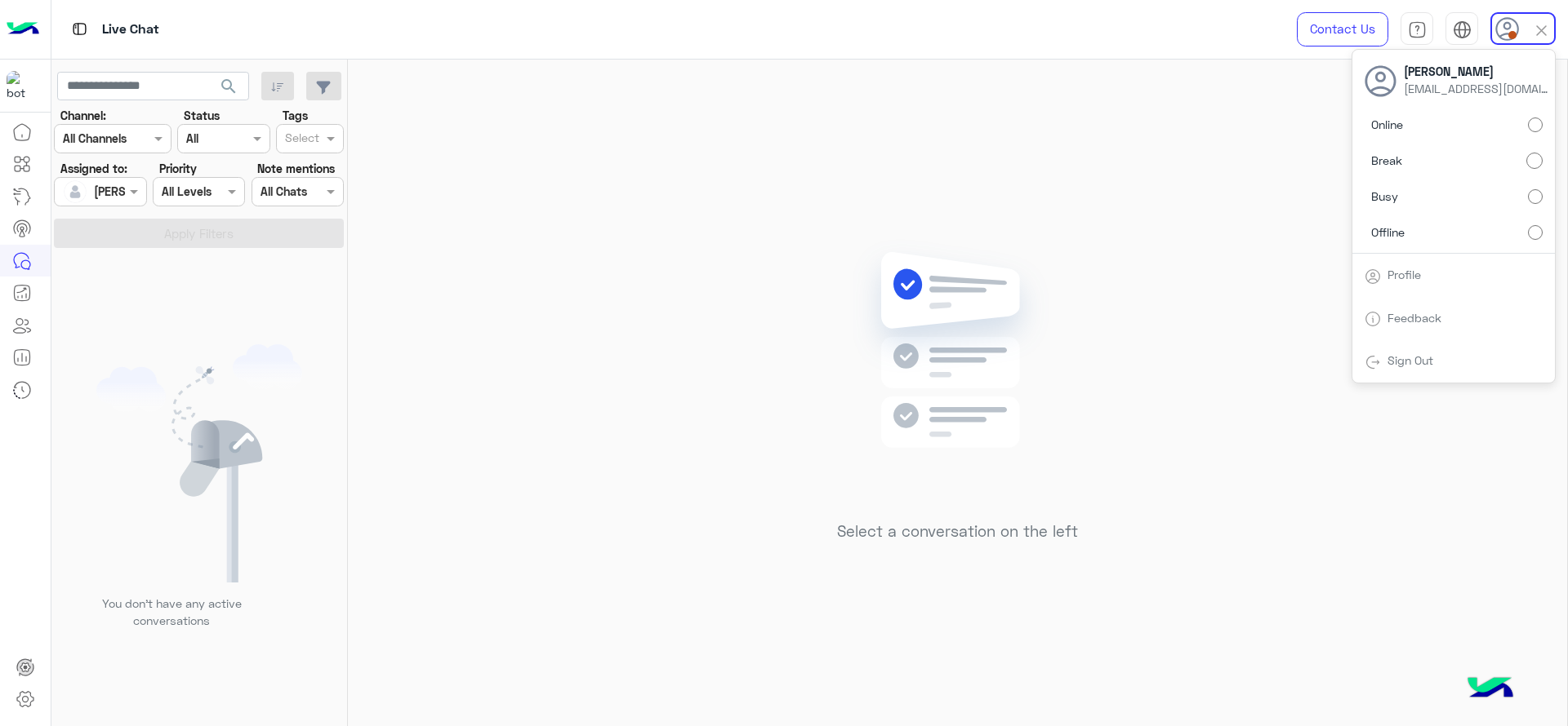
click at [690, 313] on div "Select a conversation on the left" at bounding box center [957, 396] width 1219 height 673
click at [1537, 28] on img at bounding box center [1541, 29] width 20 height 20
click at [674, 341] on div "Select a conversation on the left" at bounding box center [957, 396] width 1219 height 673
click at [515, 457] on div "Select a conversation on the left" at bounding box center [957, 396] width 1219 height 673
click at [128, 199] on span at bounding box center [136, 191] width 20 height 17
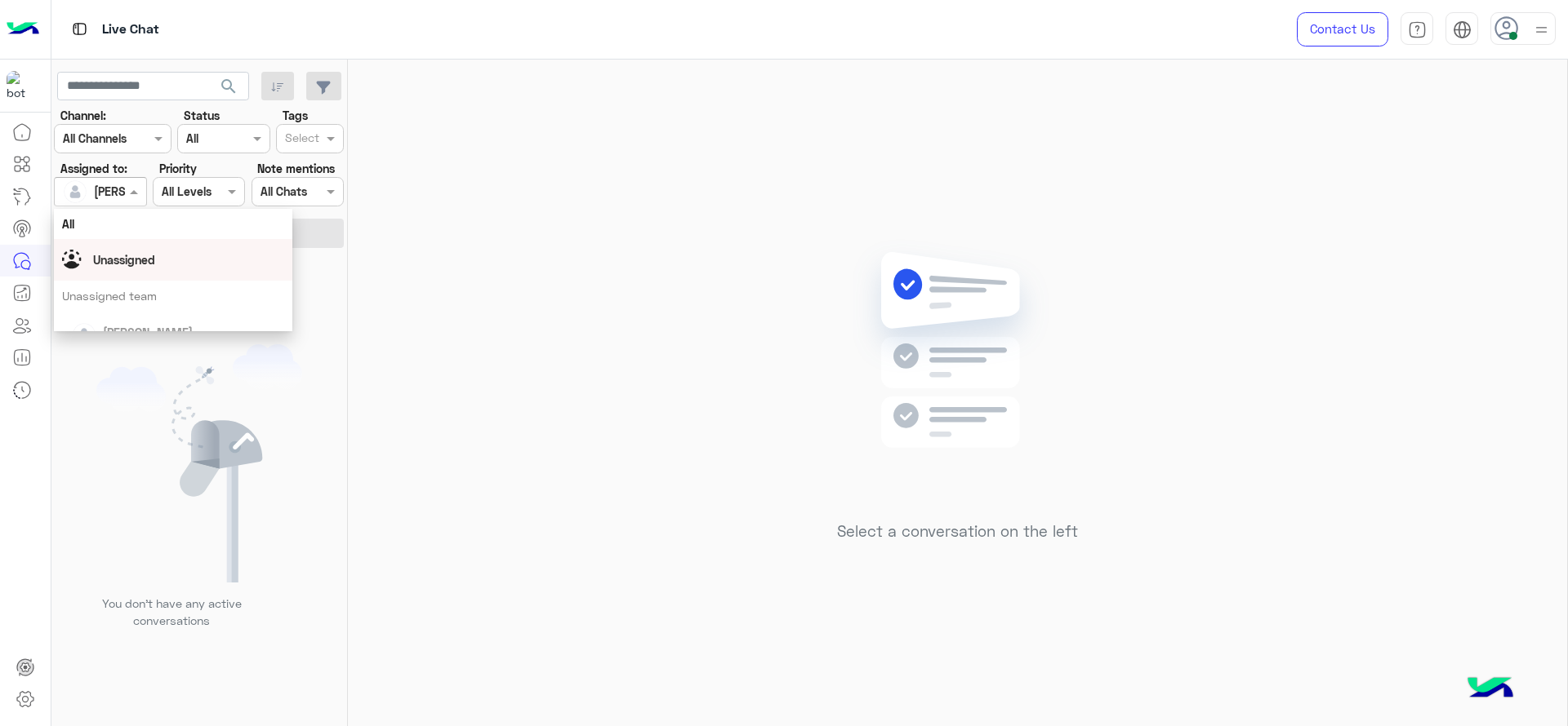
click at [126, 263] on span "Unassigned" at bounding box center [124, 260] width 62 height 14
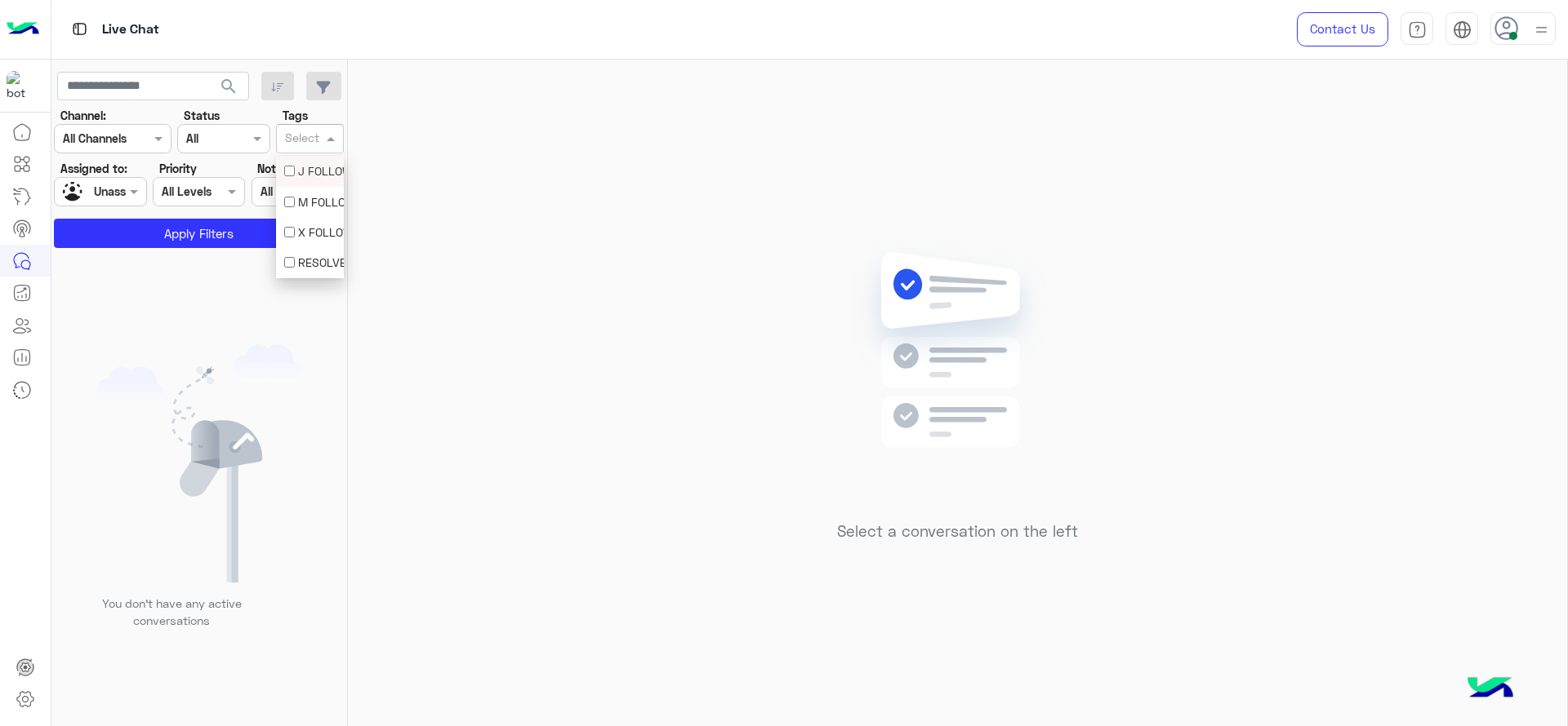
click at [308, 149] on div at bounding box center [302, 140] width 40 height 21
click at [300, 181] on div "J FOLLOW UP" at bounding box center [309, 171] width 68 height 30
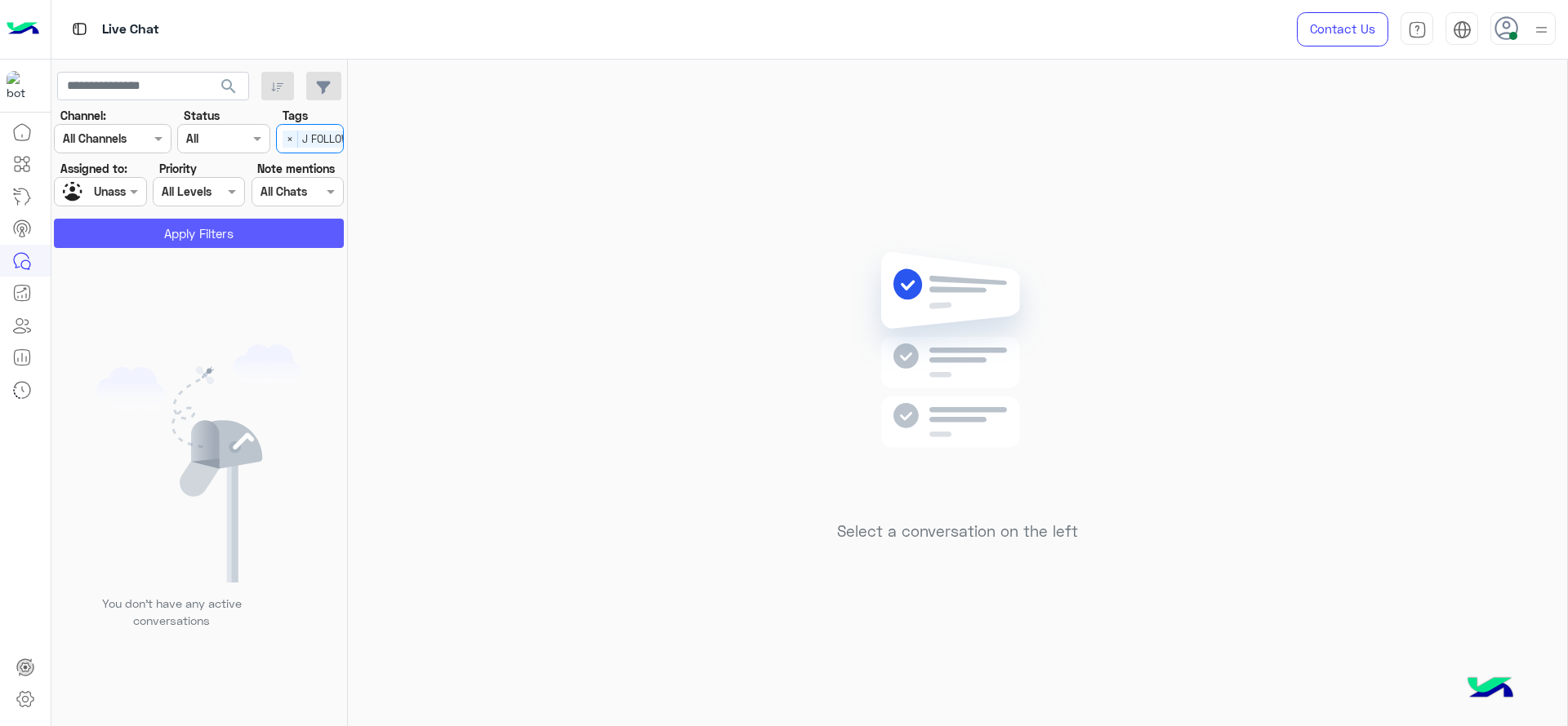
click at [249, 219] on button "Apply Filters" at bounding box center [198, 233] width 290 height 29
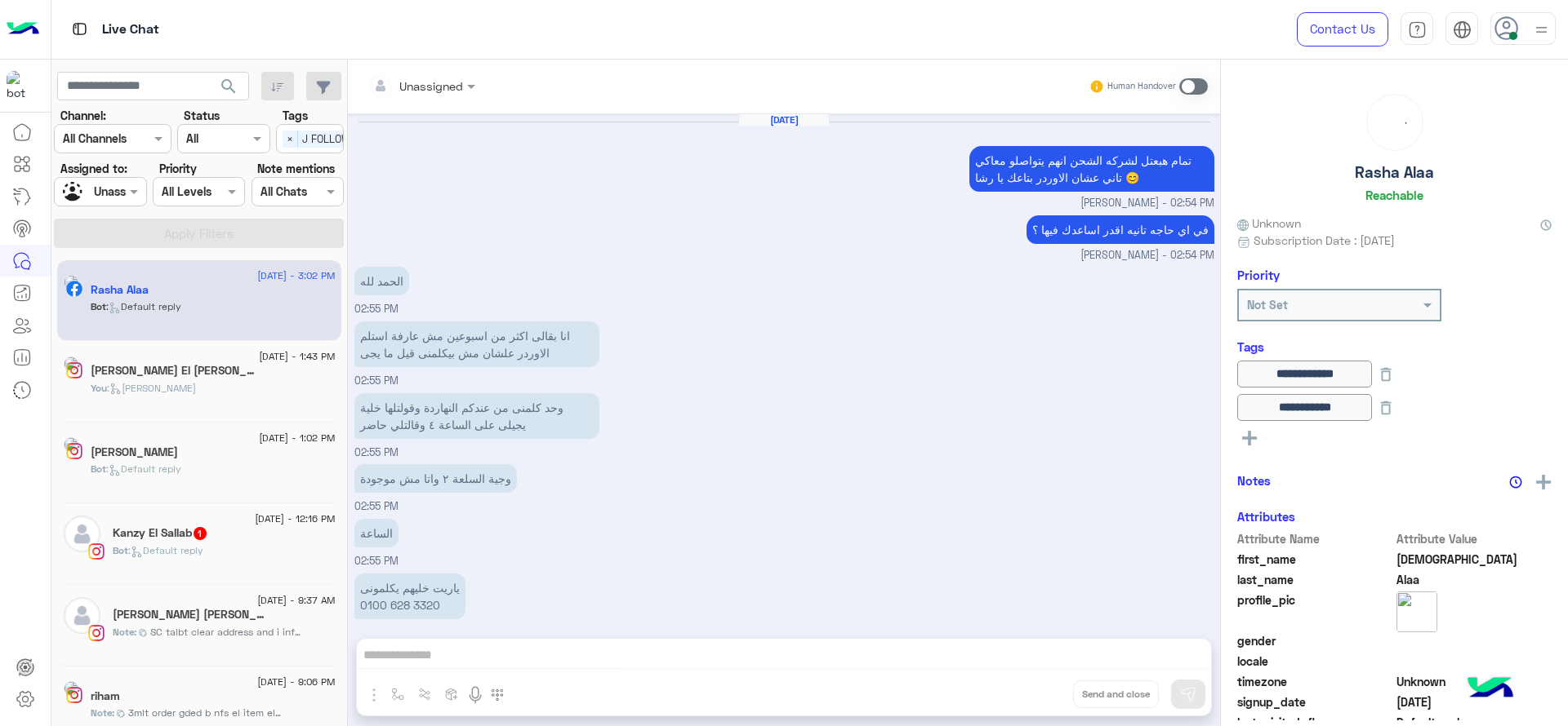
scroll to position [832, 0]
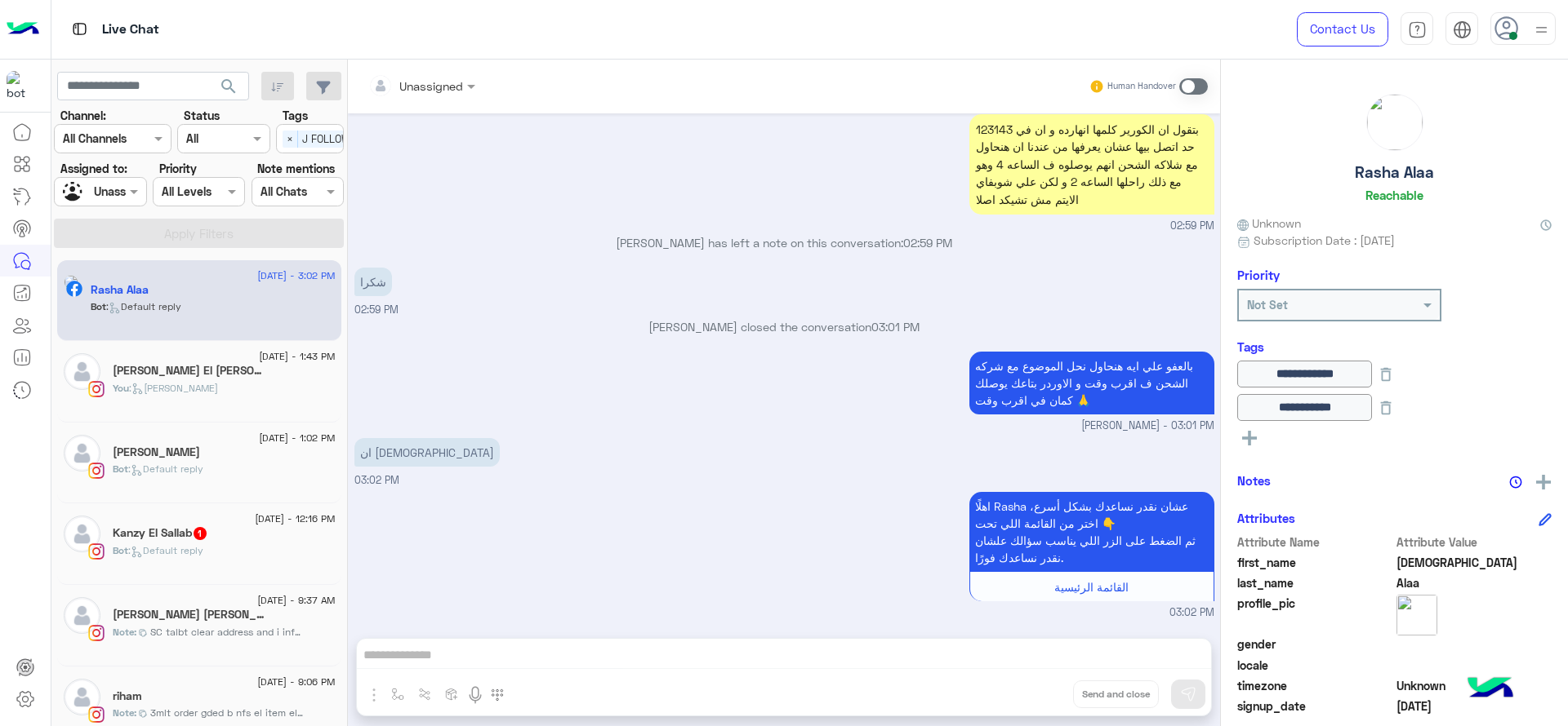
click at [807, 378] on div "بالعفو علي ايه هنحاول نحل الموضوع مع شركه الشحن ف اقرب وقت و الاوردر بتاعك يوصل…" at bounding box center [784, 391] width 860 height 86
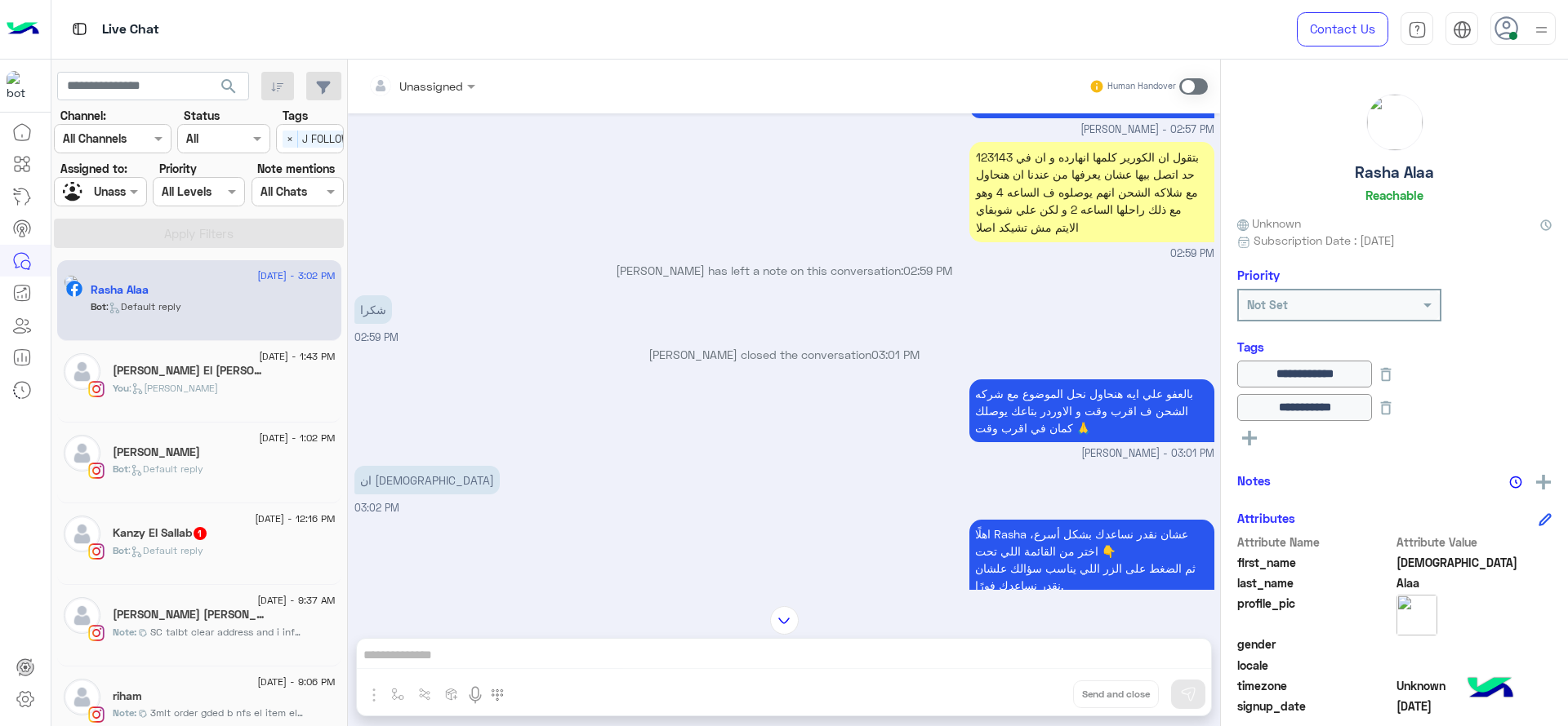
scroll to position [832, 0]
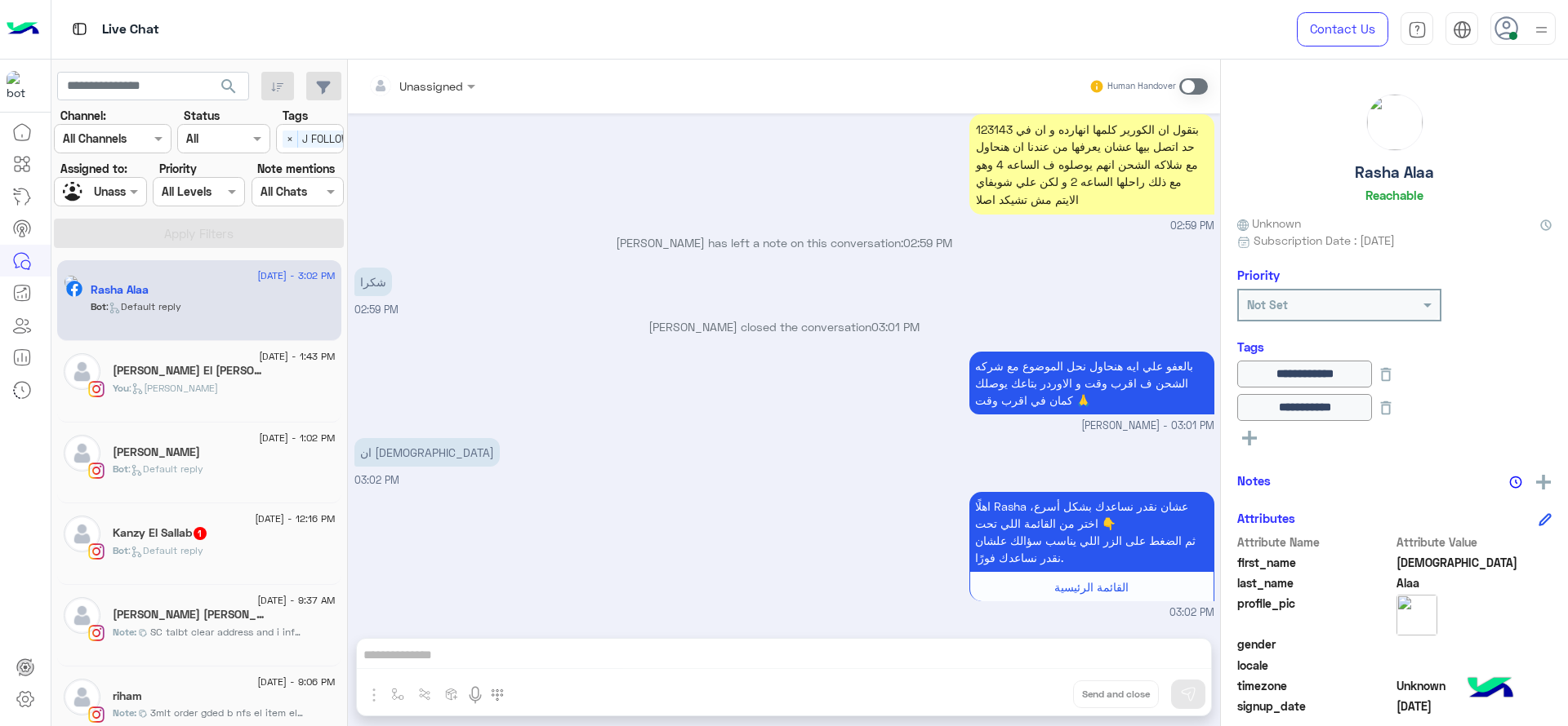
click at [1094, 257] on div "[PERSON_NAME] has left a note on this conversation: 02:59 PM" at bounding box center [784, 248] width 860 height 29
click at [839, 312] on div "شكرا 02:59 PM" at bounding box center [784, 291] width 860 height 55
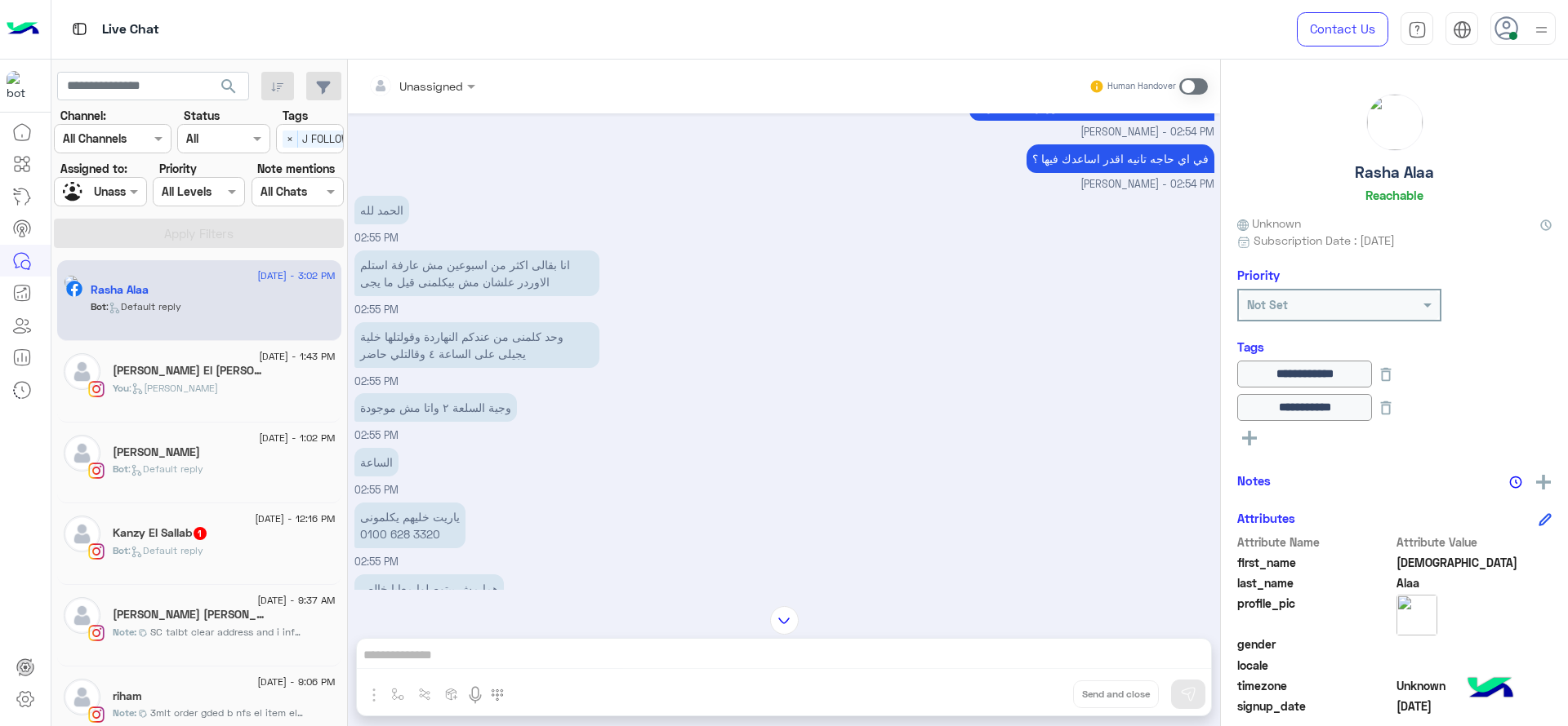
scroll to position [36, 0]
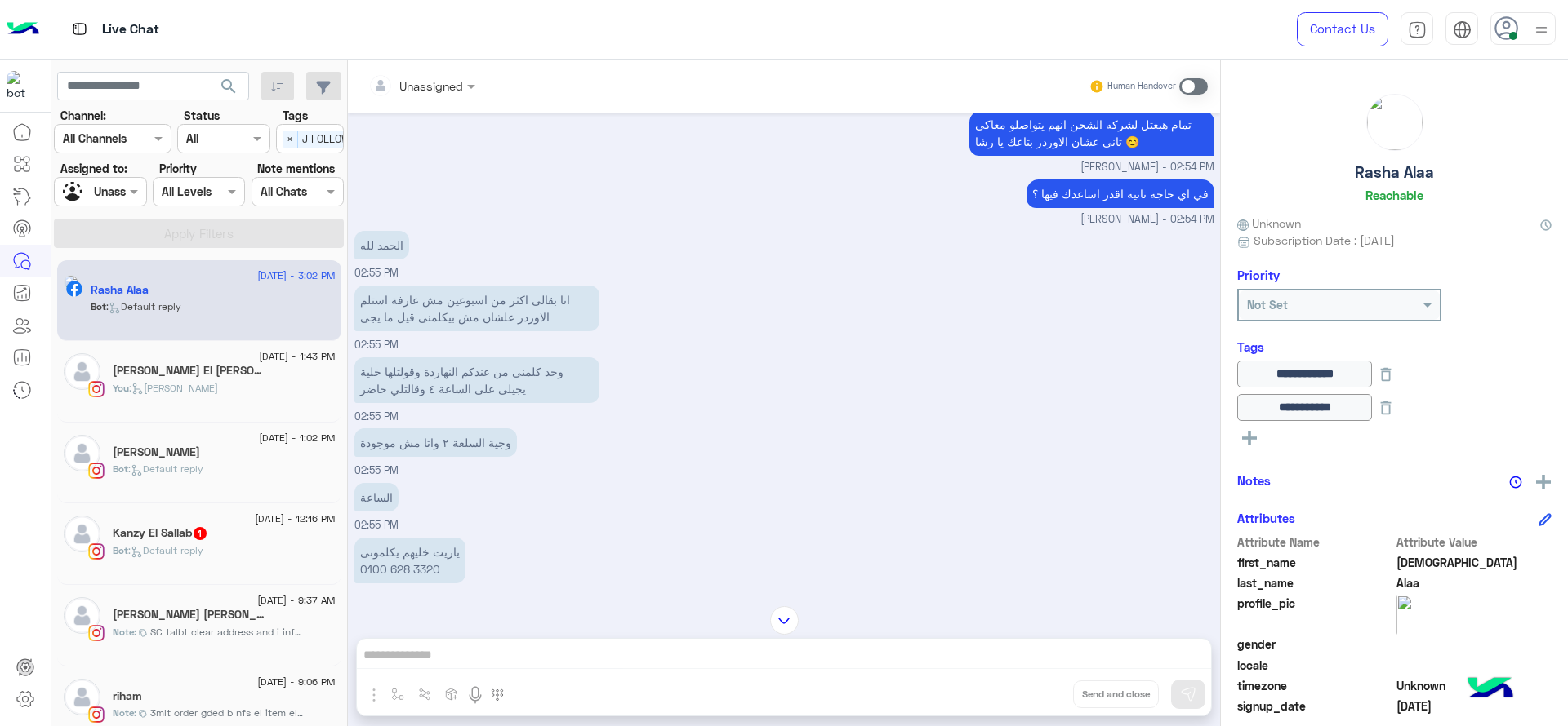
click at [108, 183] on div at bounding box center [99, 191] width 91 height 18
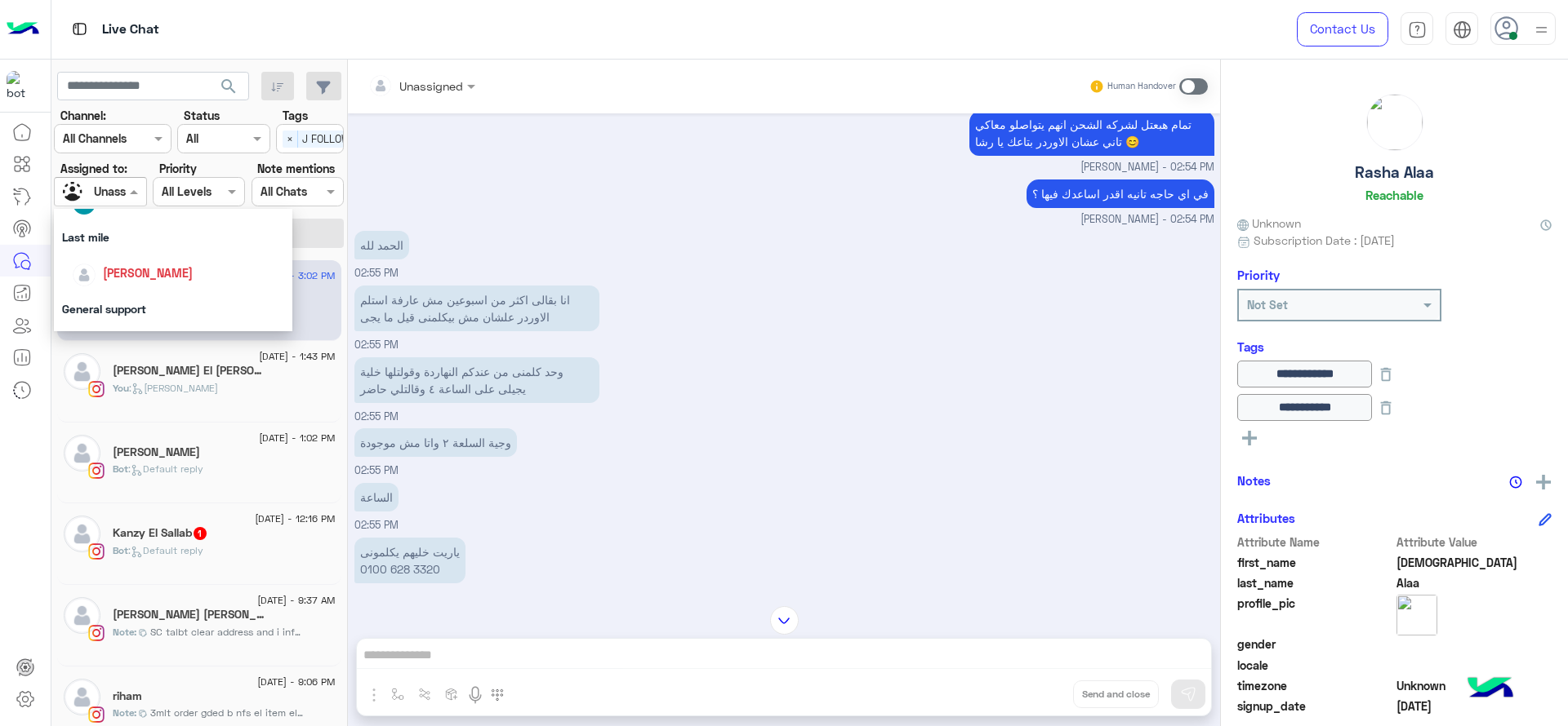
scroll to position [224, 0]
click at [95, 254] on div "[PERSON_NAME]" at bounding box center [178, 262] width 212 height 28
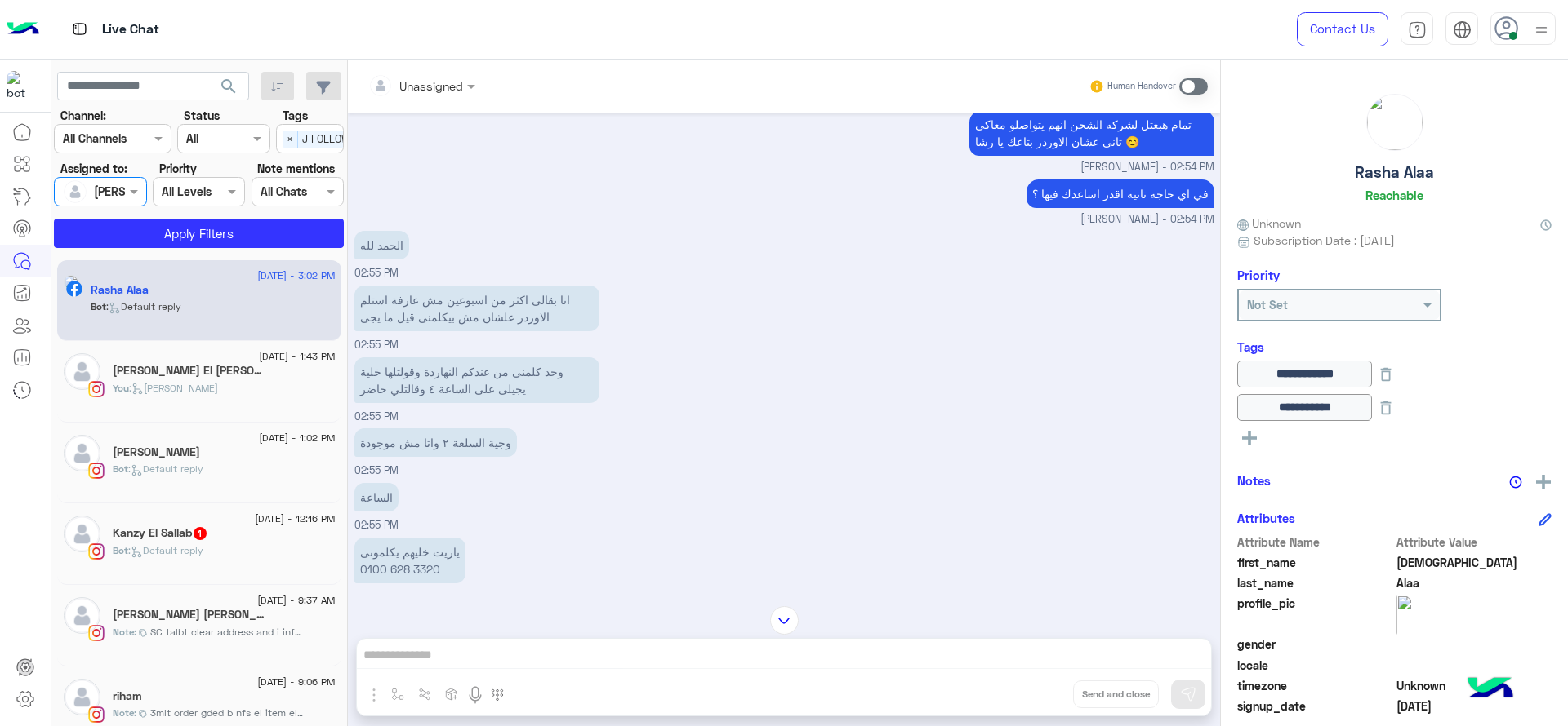
click at [304, 140] on span "J FOLLOW UP" at bounding box center [335, 138] width 73 height 17
click at [304, 172] on div "J FOLLOW UP" at bounding box center [310, 171] width 51 height 17
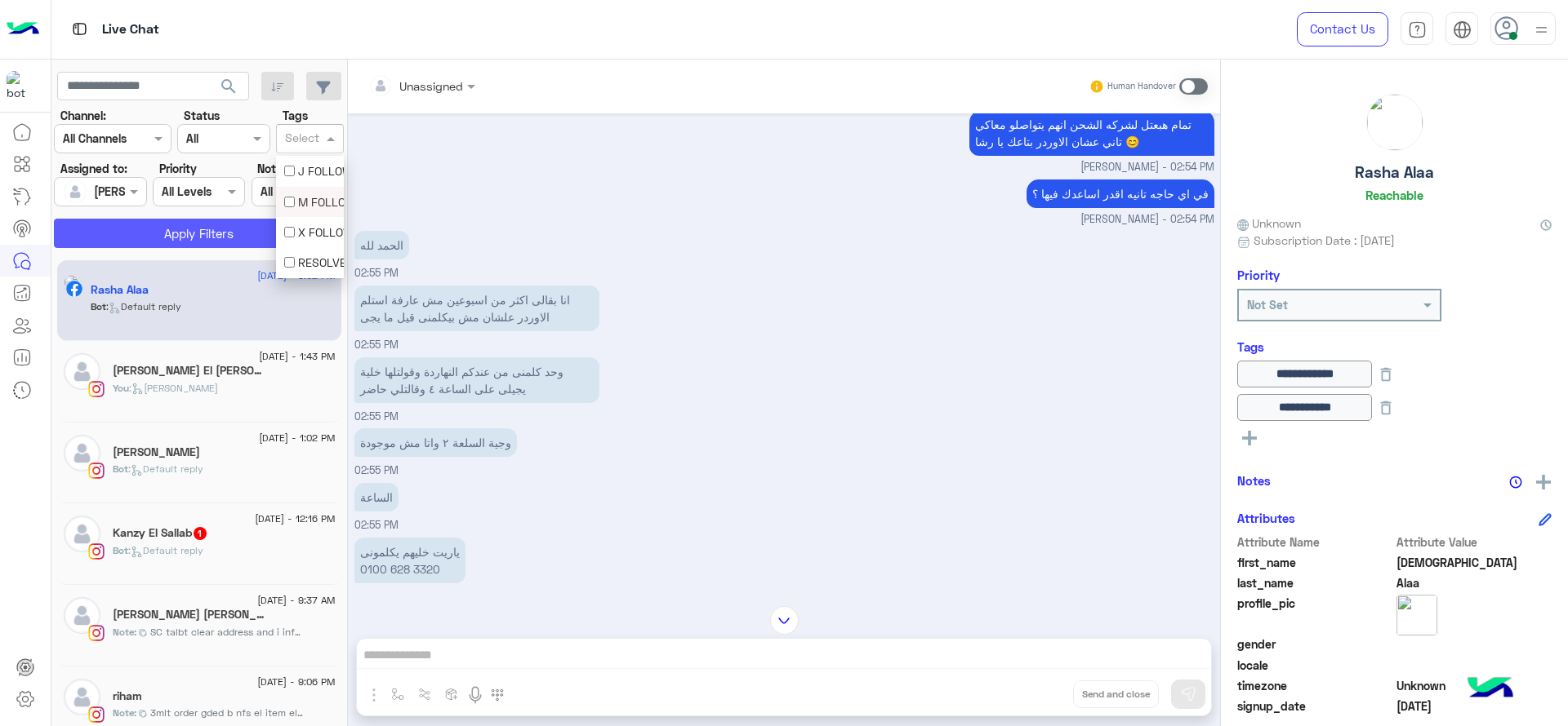
click at [223, 238] on button "Apply Filters" at bounding box center [198, 233] width 290 height 29
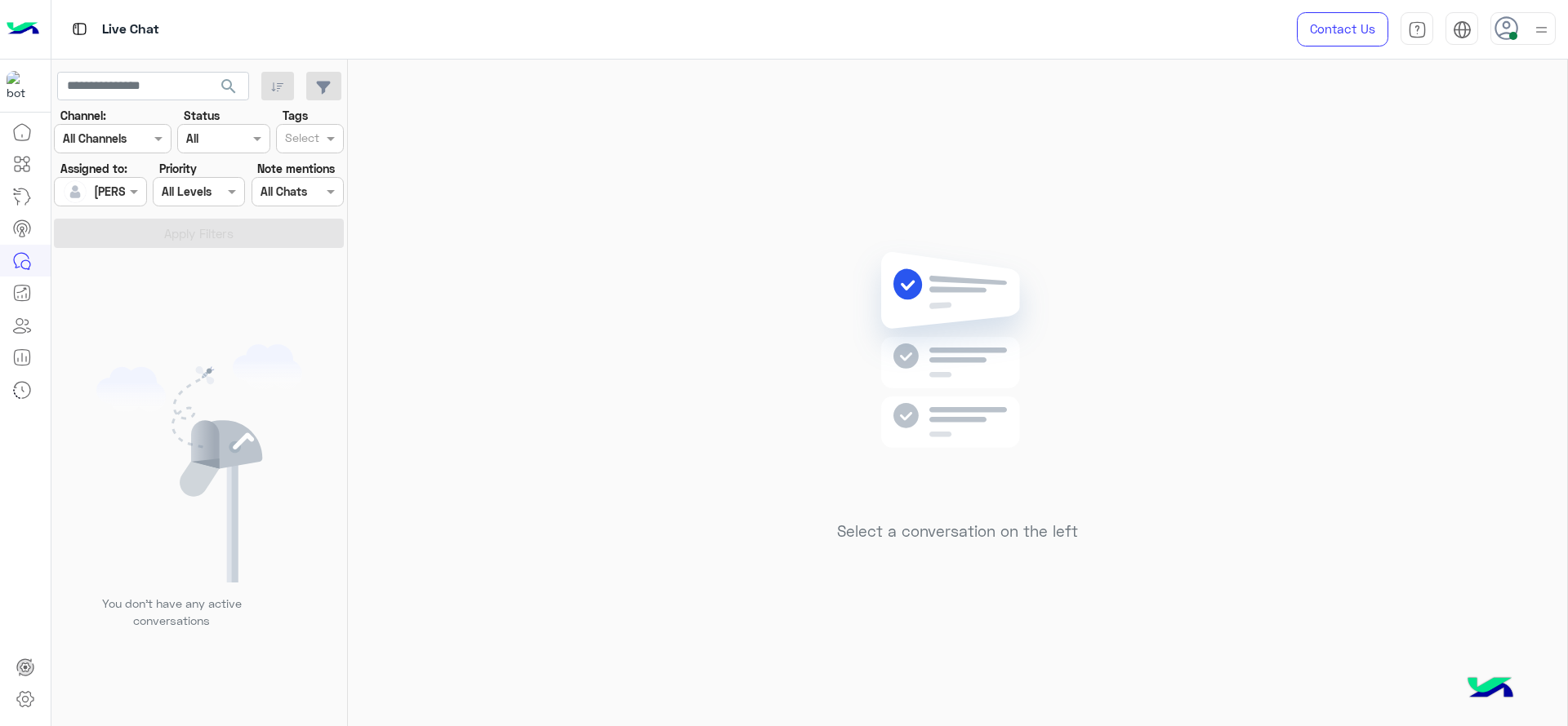
click at [468, 280] on div "Select a conversation on the left" at bounding box center [957, 396] width 1219 height 673
click at [1177, 393] on div "Select a conversation on the left" at bounding box center [957, 396] width 1219 height 673
click at [896, 352] on img at bounding box center [957, 375] width 236 height 271
click at [1211, 188] on div "Select a conversation on the left" at bounding box center [957, 396] width 1219 height 673
click at [644, 385] on div "Select a conversation on the left" at bounding box center [957, 396] width 1219 height 673
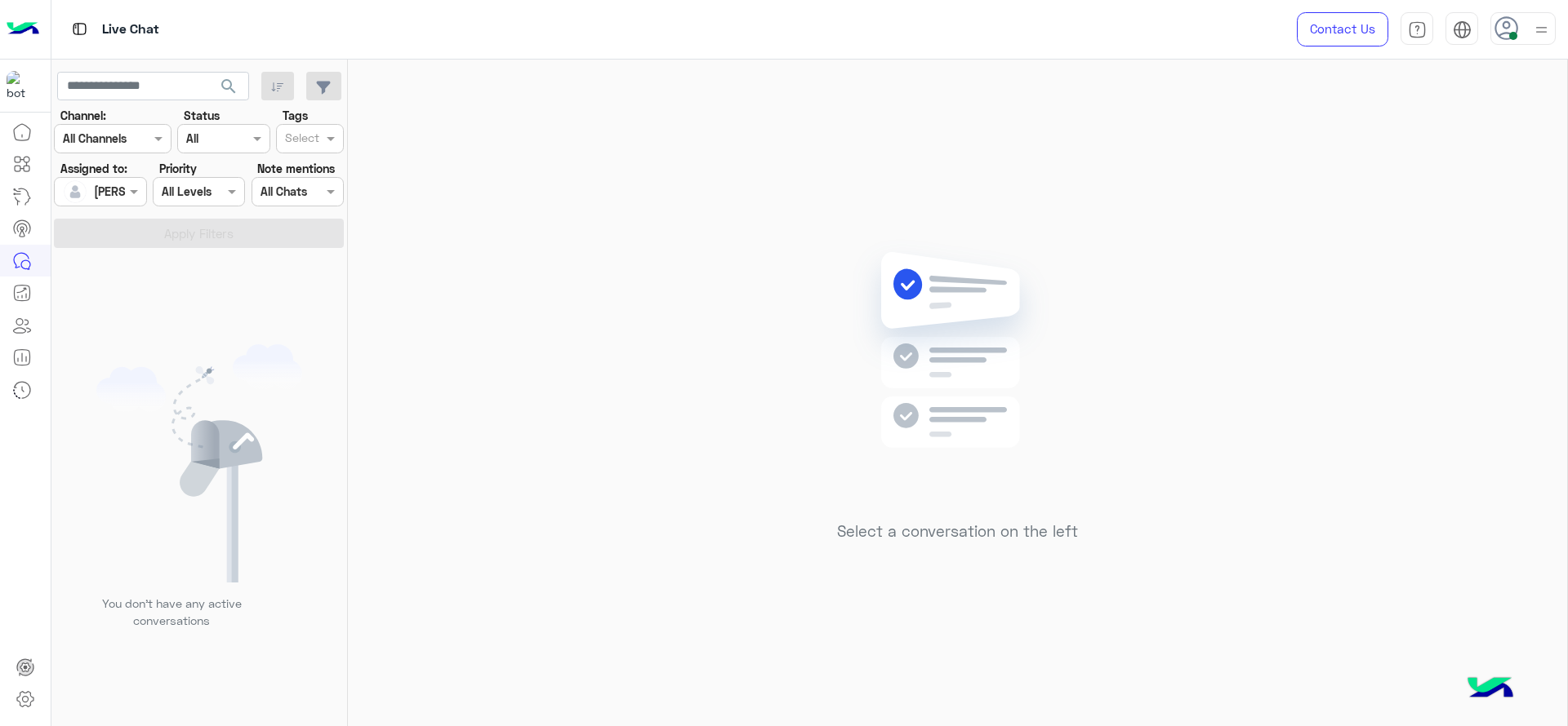
click at [644, 385] on div "Select a conversation on the left" at bounding box center [957, 396] width 1219 height 673
click at [578, 289] on div "Select a conversation on the left" at bounding box center [957, 396] width 1219 height 673
click at [165, 184] on input "text" at bounding box center [180, 192] width 38 height 17
click at [145, 193] on span at bounding box center [136, 191] width 20 height 17
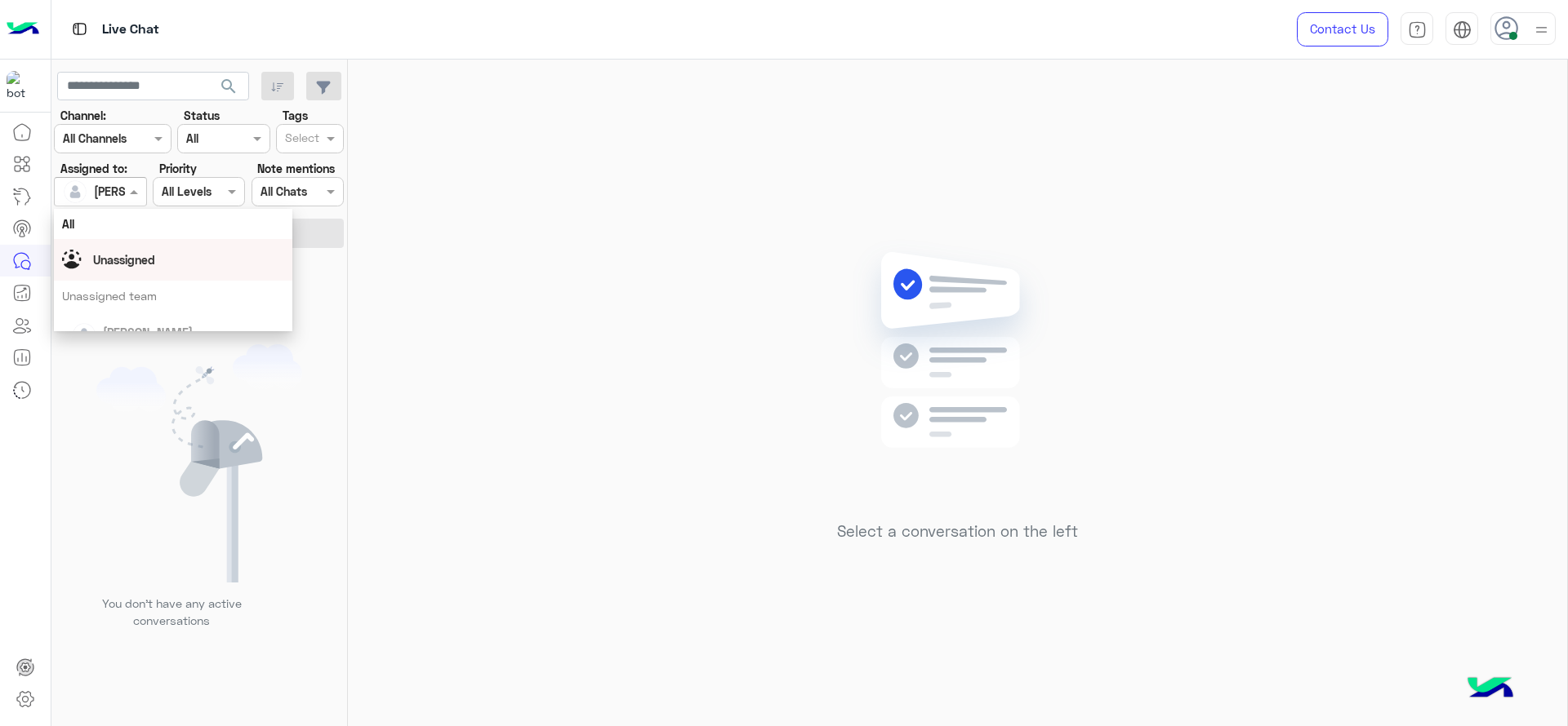
click at [136, 269] on div "Unassigned" at bounding box center [173, 260] width 222 height 28
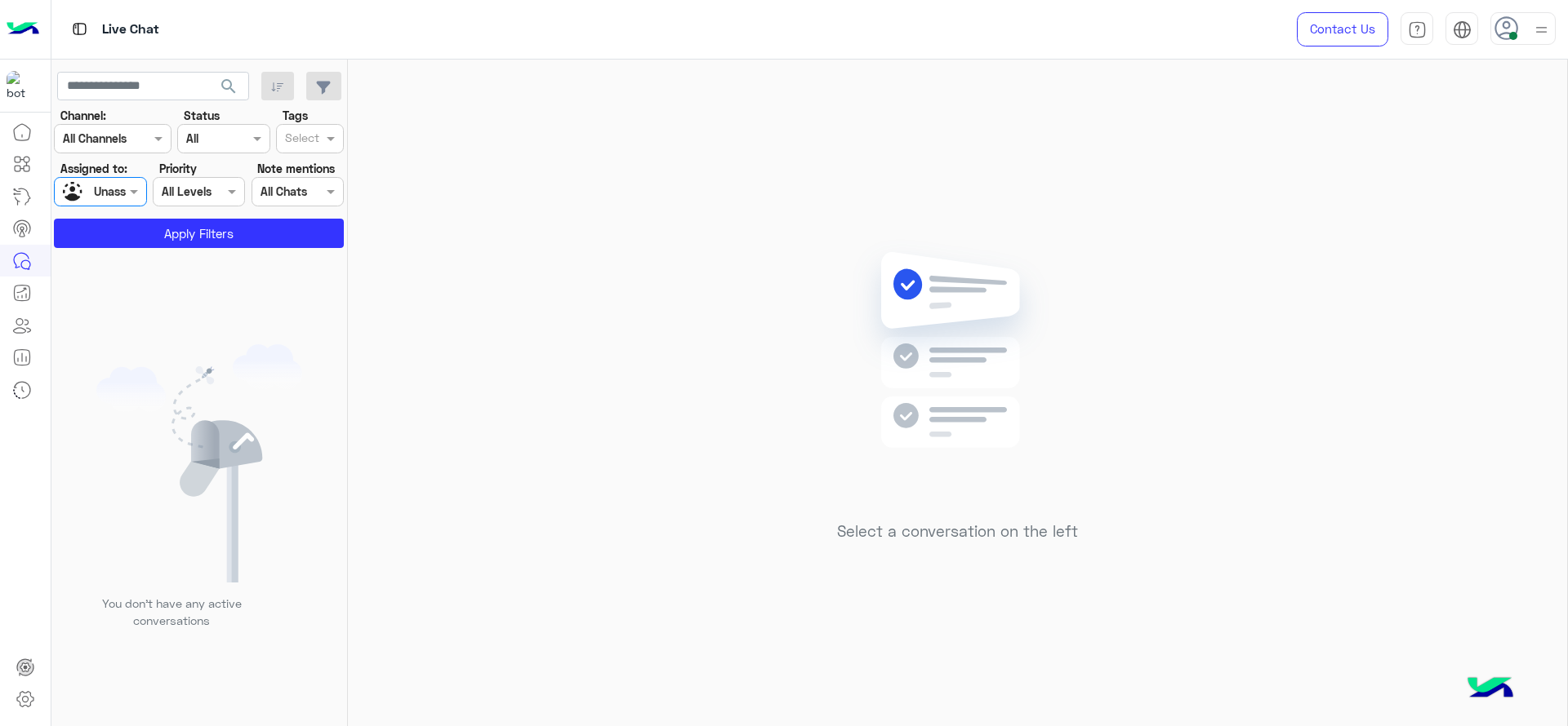
click at [295, 140] on input "text" at bounding box center [302, 139] width 34 height 17
click at [297, 163] on div "J FOLLOW UP" at bounding box center [310, 171] width 51 height 17
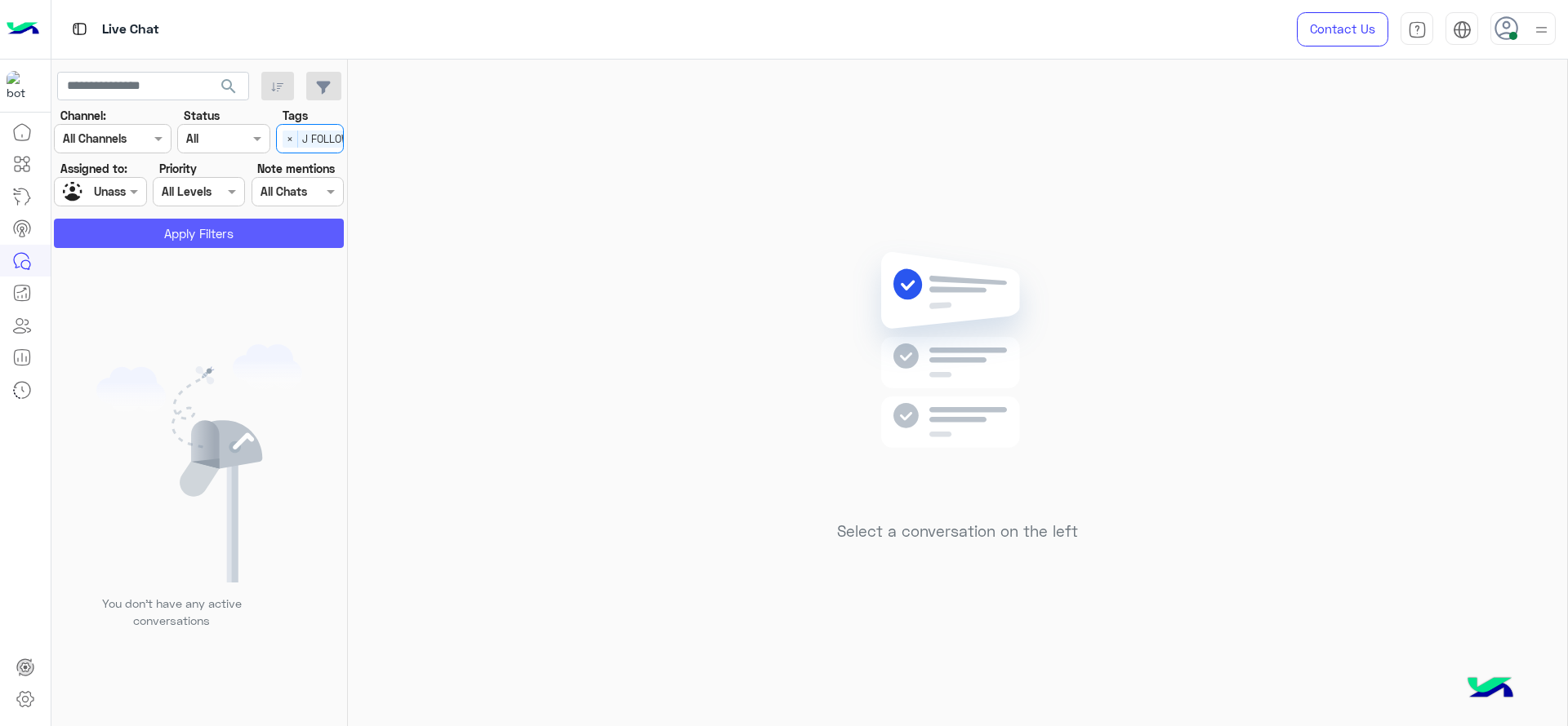
click at [289, 232] on button "Apply Filters" at bounding box center [198, 233] width 290 height 29
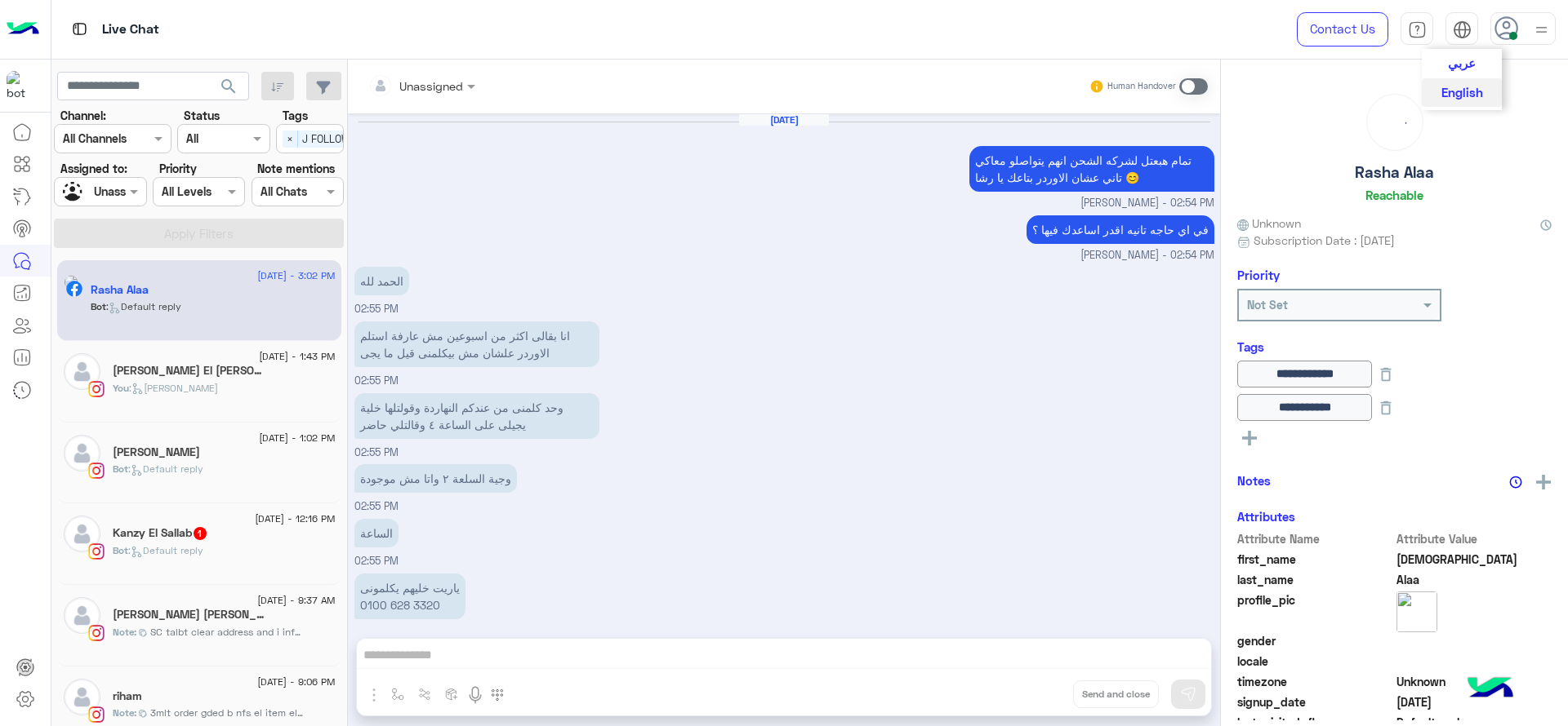
scroll to position [832, 0]
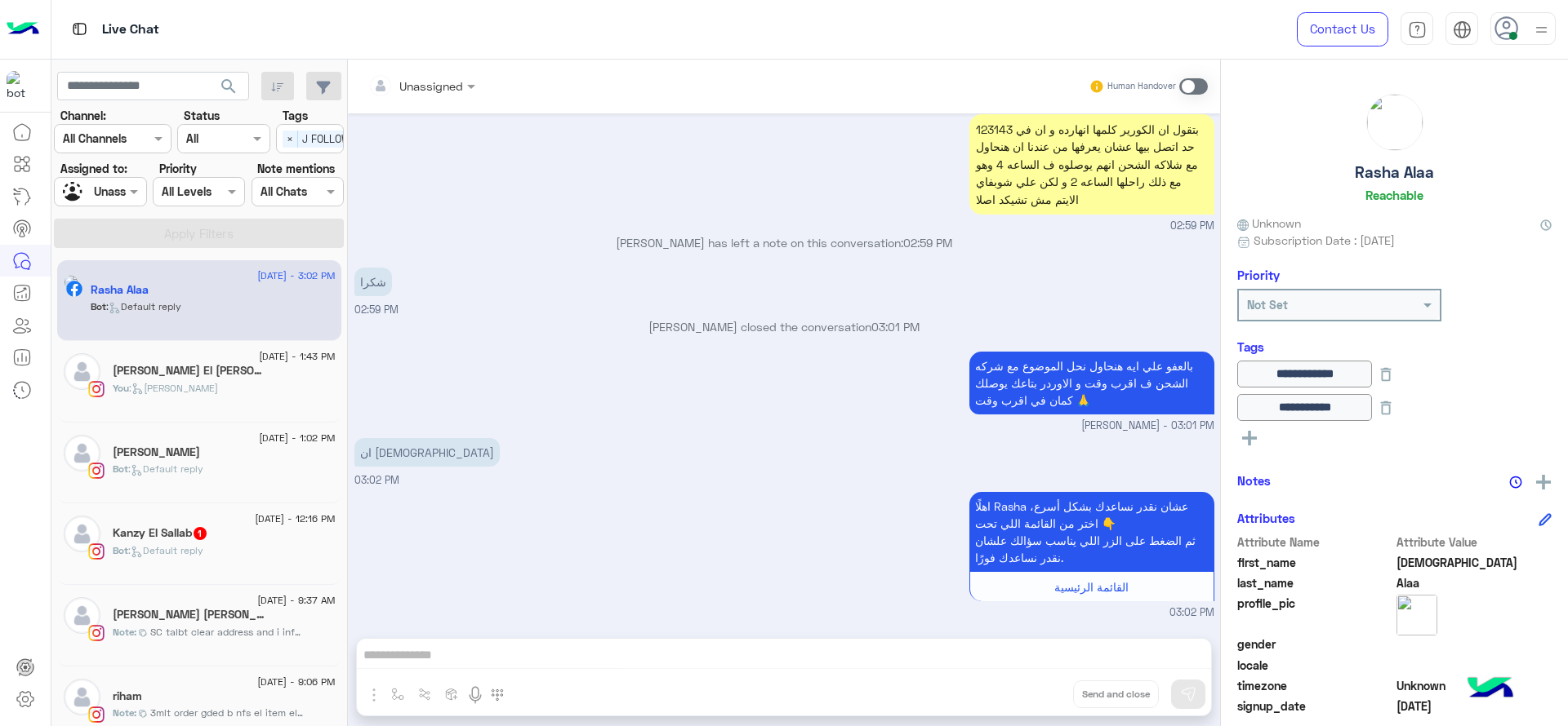
click at [176, 526] on h5 "Kanzy El Sallab 1" at bounding box center [160, 533] width 96 height 14
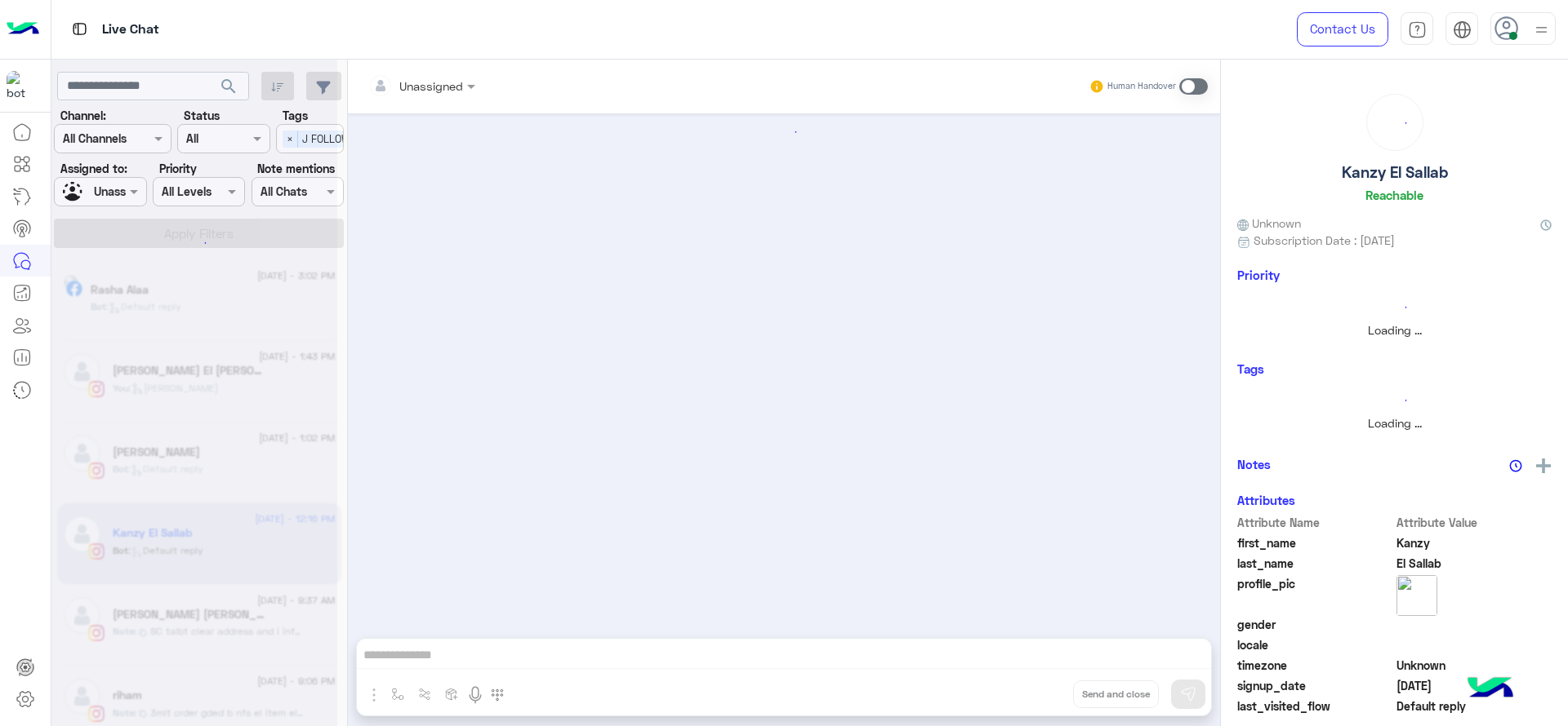
click at [517, 387] on div at bounding box center [784, 368] width 872 height 509
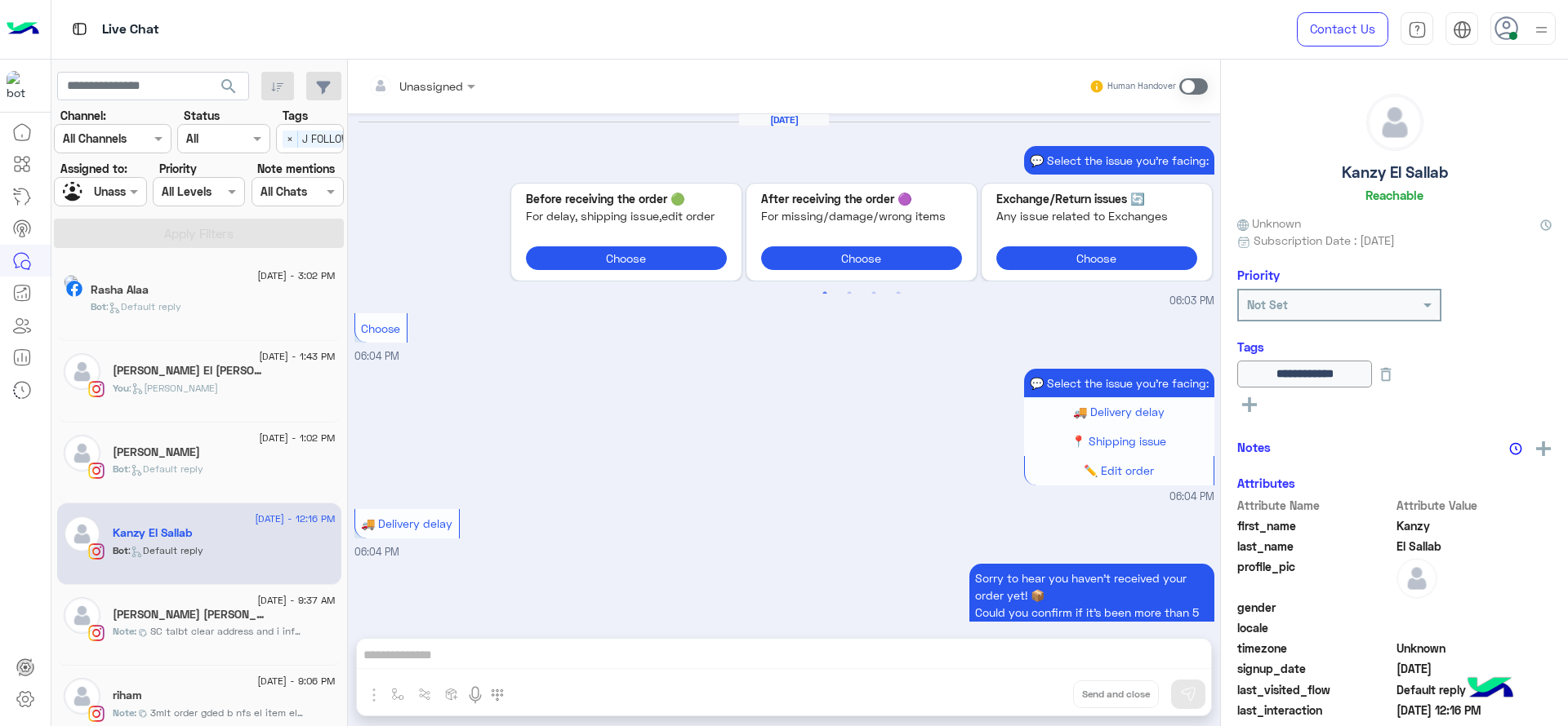
scroll to position [1723, 0]
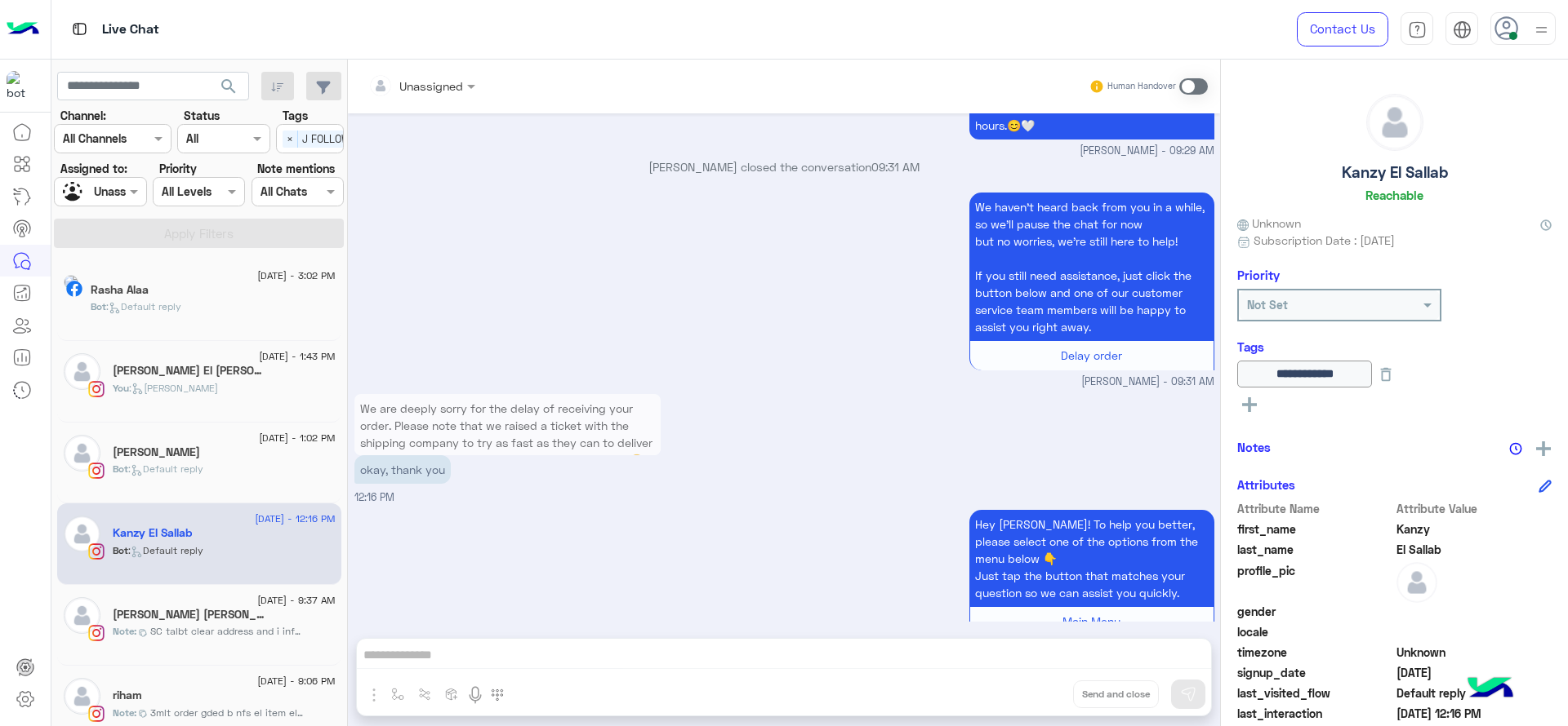
click at [709, 417] on div "We are deeply sorry for the delay of receiving your order. Please note that we …" at bounding box center [784, 448] width 860 height 116
click at [676, 390] on div "We are deeply sorry for the delay of receiving your order. Please note that we …" at bounding box center [784, 448] width 860 height 116
click at [548, 468] on div "We are deeply sorry for the delay of receiving your order. Please note that we …" at bounding box center [784, 448] width 860 height 116
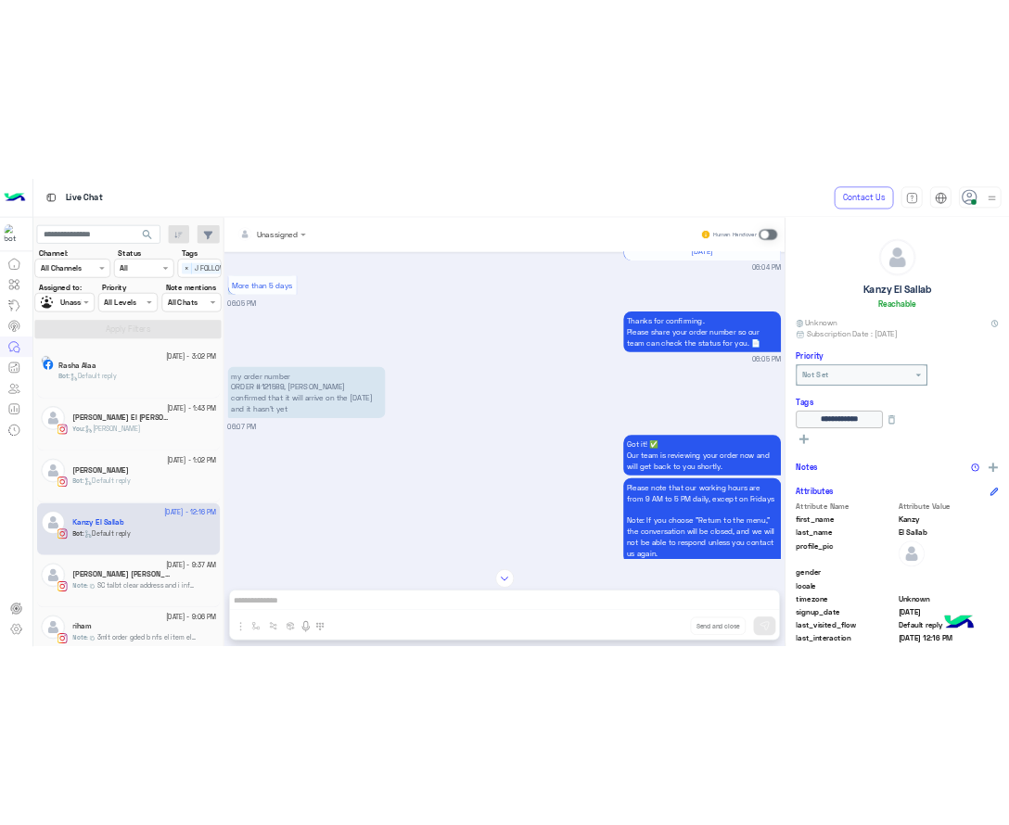
scroll to position [659, 0]
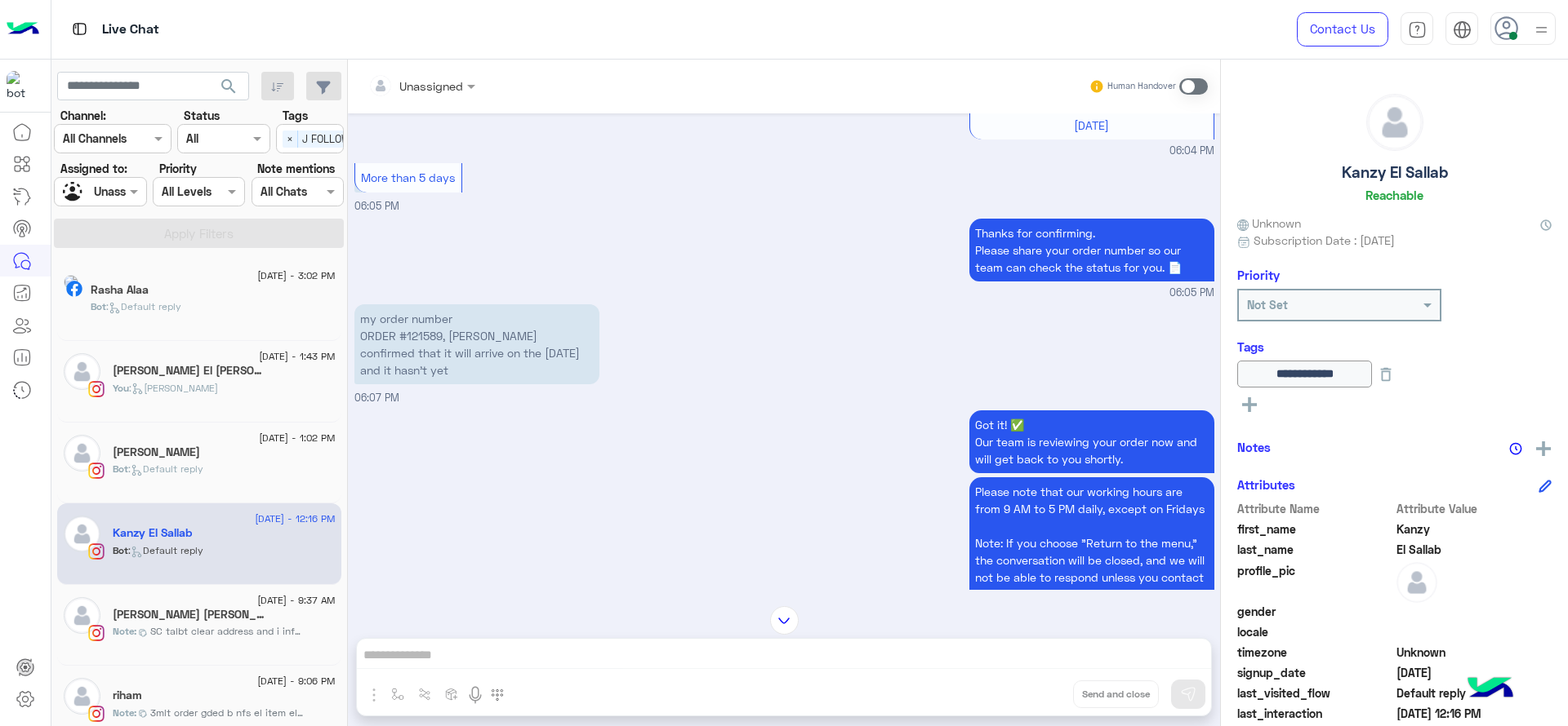
click at [424, 345] on p "my order number ORDER #121589, Bosta confirmed that it will arrive on the 25th …" at bounding box center [477, 344] width 245 height 80
click at [423, 326] on p "my order number ORDER #121589, Bosta confirmed that it will arrive on the 25th …" at bounding box center [477, 344] width 245 height 80
click at [427, 330] on p "my order number ORDER #121589, Bosta confirmed that it will arrive on the 25th …" at bounding box center [477, 344] width 245 height 80
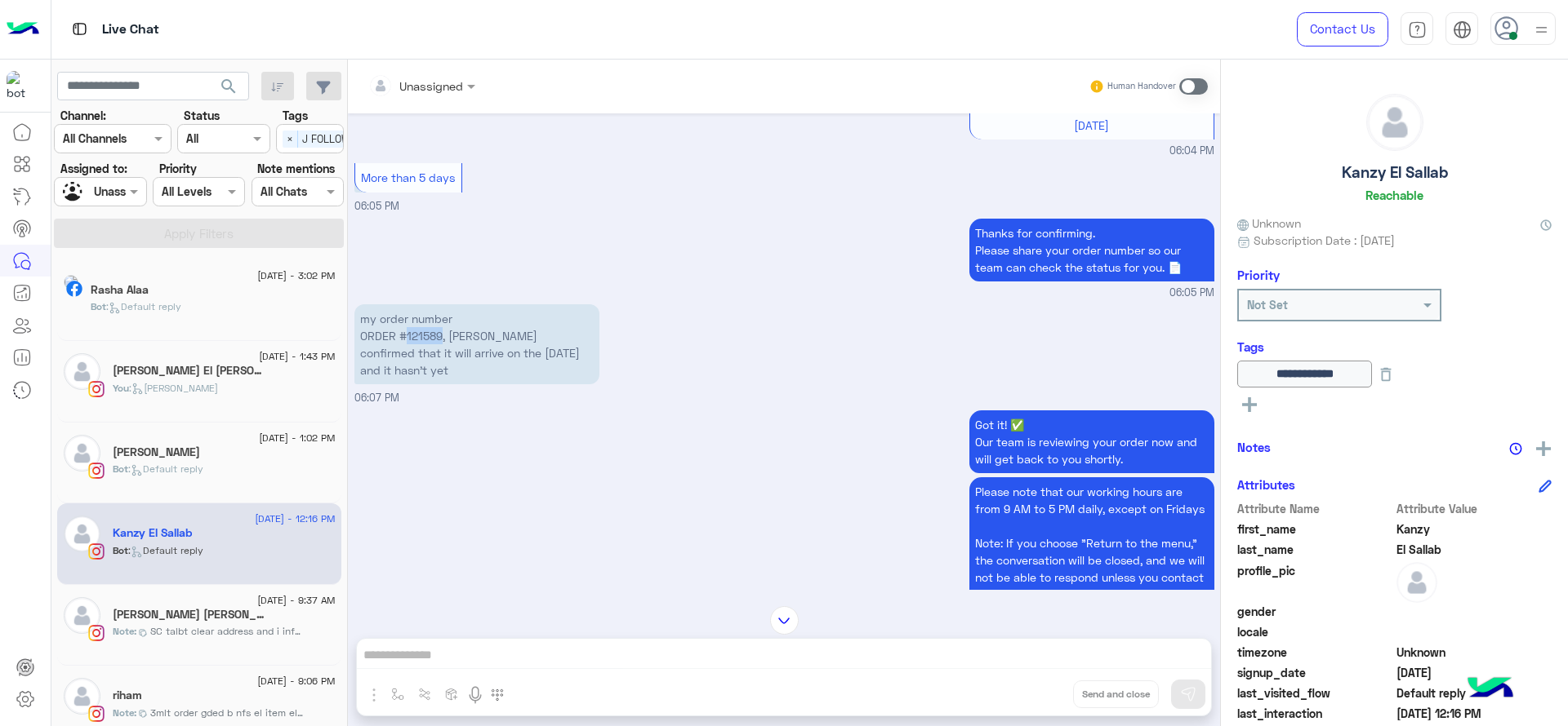
click at [423, 332] on p "my order number ORDER #121589, Bosta confirmed that it will arrive on the 25th …" at bounding box center [477, 344] width 245 height 80
click at [423, 331] on p "my order number ORDER #121589, Bosta confirmed that it will arrive on the 25th …" at bounding box center [477, 344] width 245 height 80
copy p "121589"
click at [1542, 451] on img at bounding box center [1543, 449] width 15 height 15
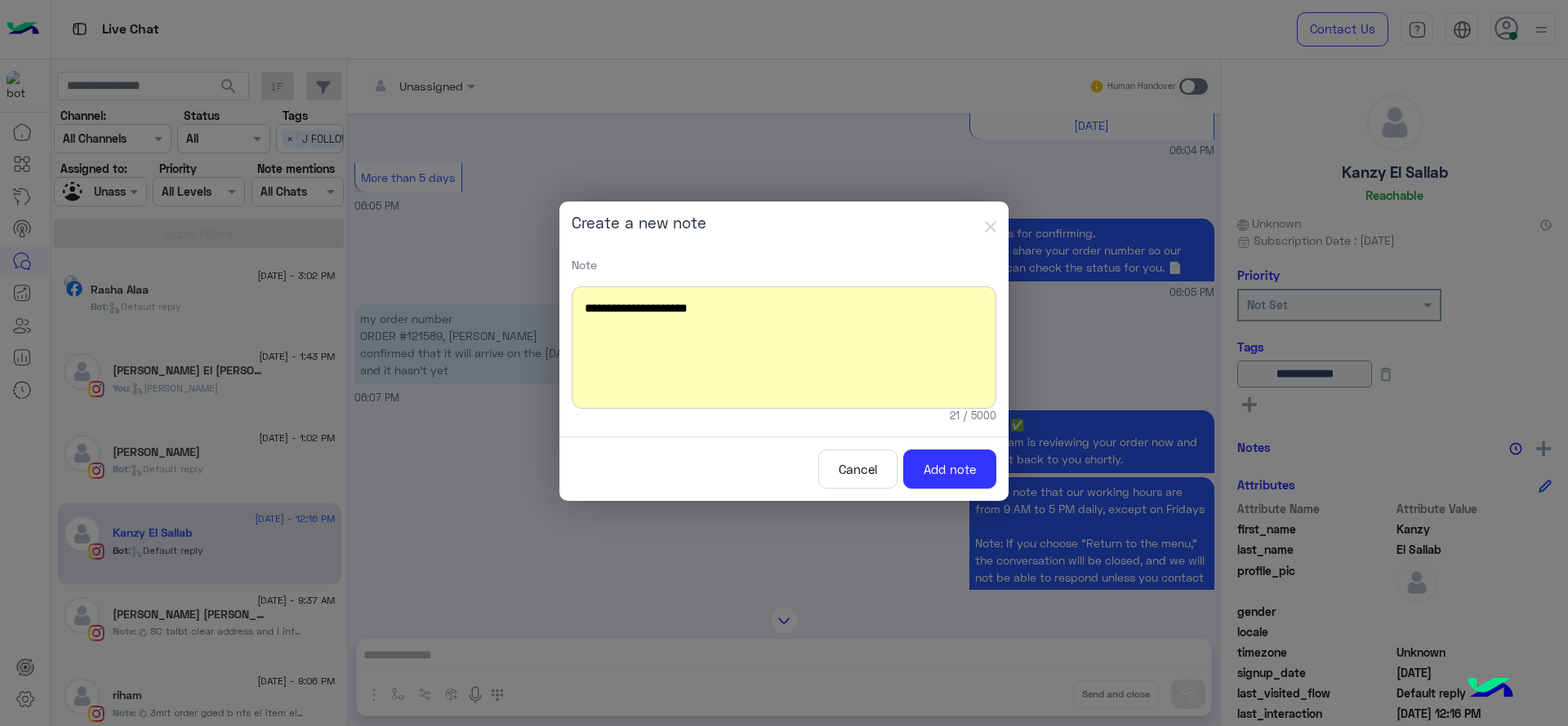
click at [796, 342] on div "**********" at bounding box center [784, 348] width 424 height 122
click at [930, 456] on button "Add note" at bounding box center [950, 469] width 93 height 40
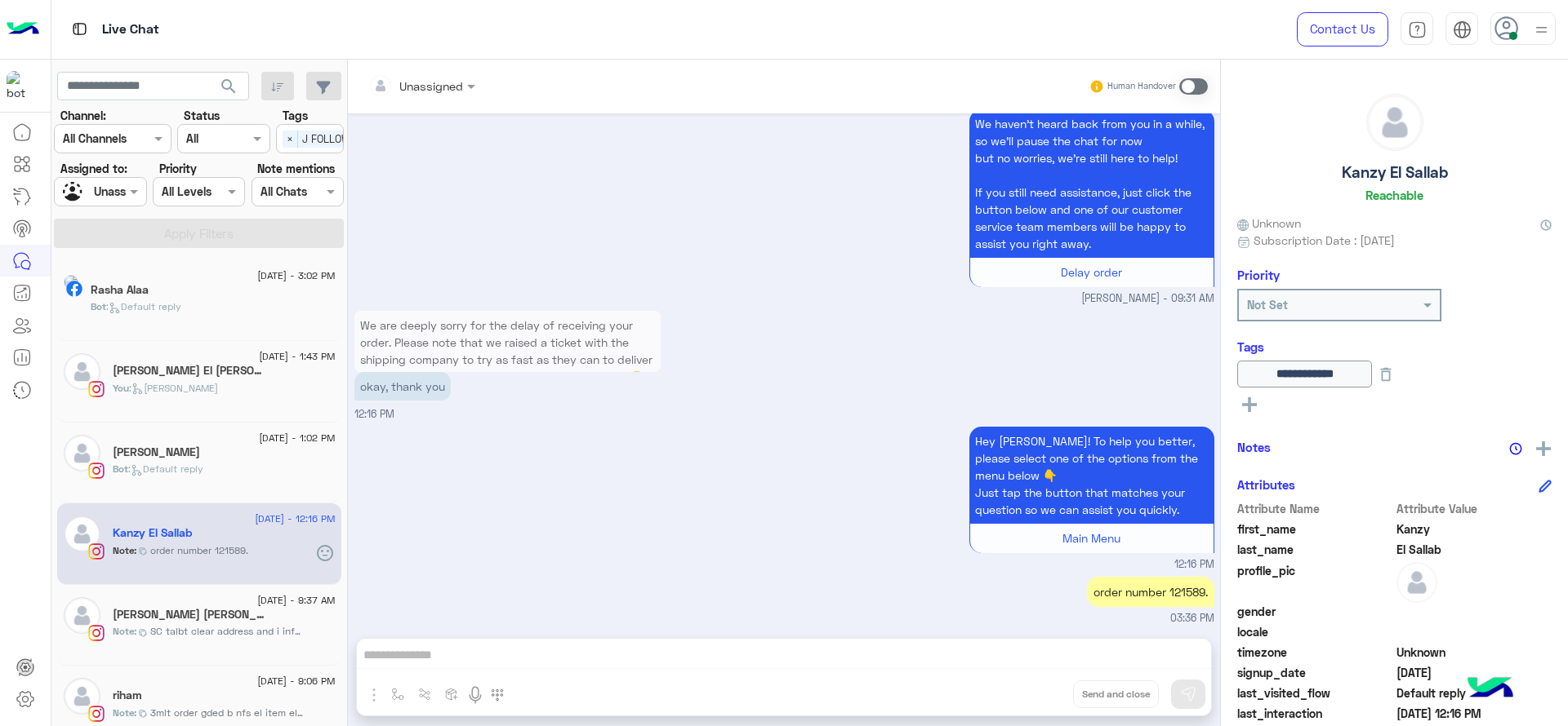
scroll to position [1786, 0]
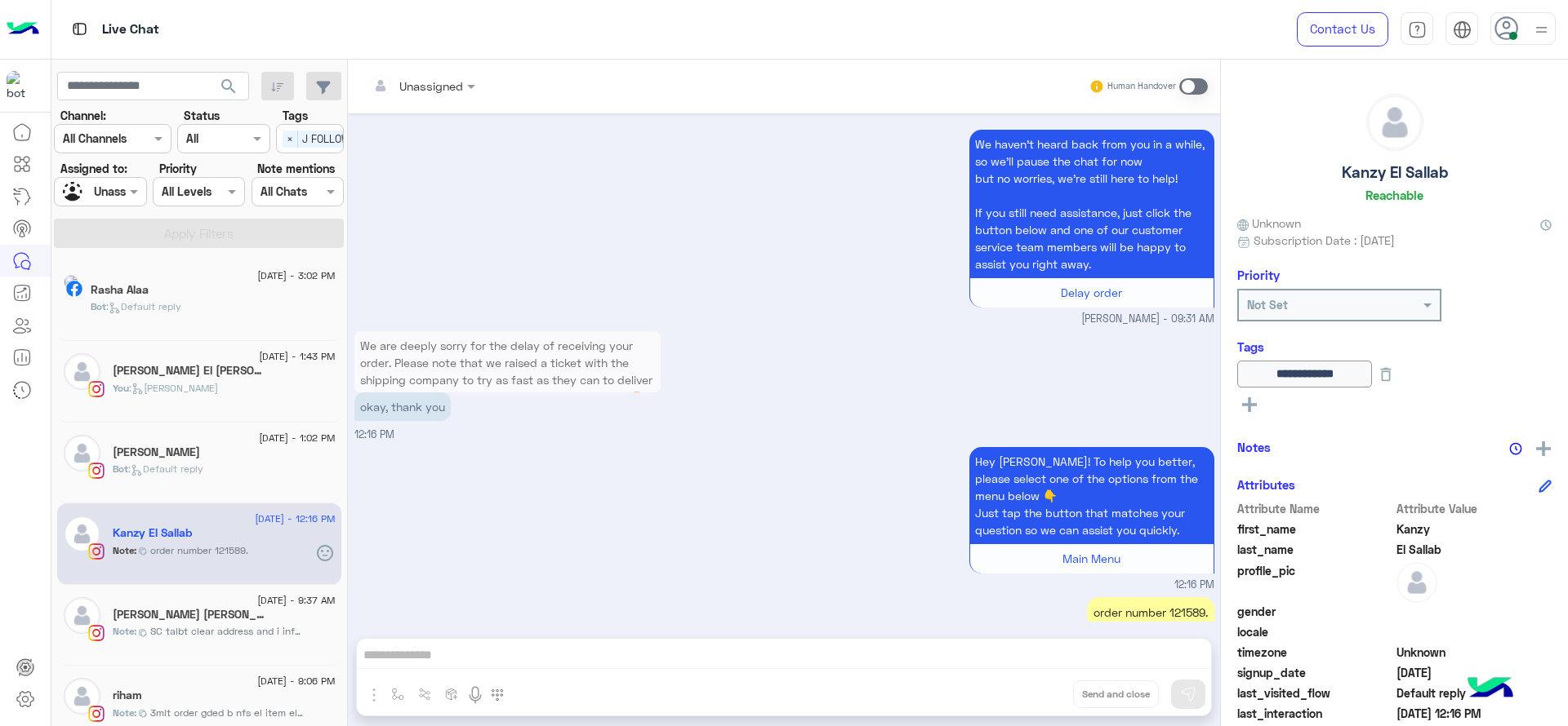
click at [99, 186] on input "text" at bounding box center [81, 192] width 38 height 17
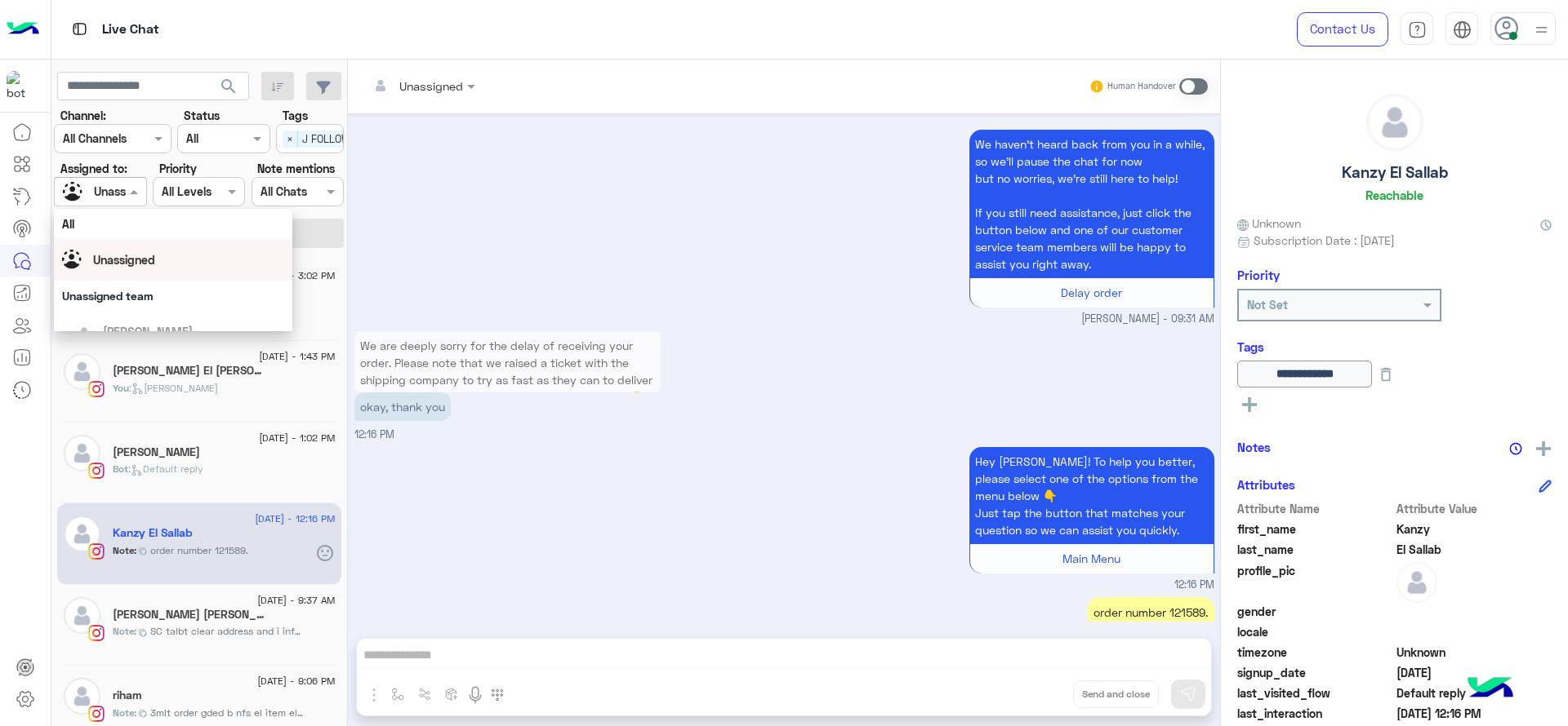
click at [151, 249] on div "Unassigned" at bounding box center [173, 260] width 222 height 28
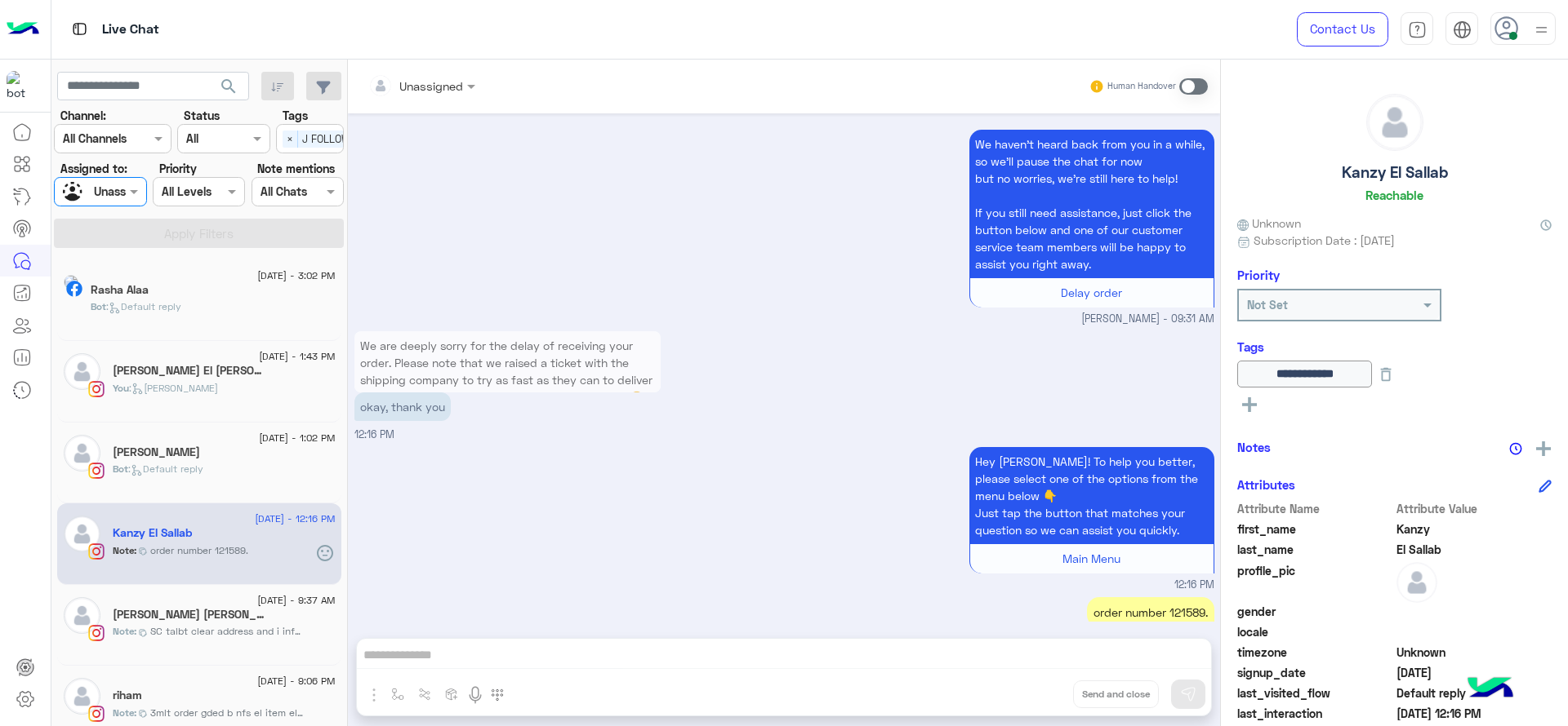
click at [326, 125] on div "Select × J FOLLOW UP" at bounding box center [309, 138] width 68 height 29
click at [302, 172] on div "J FOLLOW UP" at bounding box center [310, 171] width 51 height 17
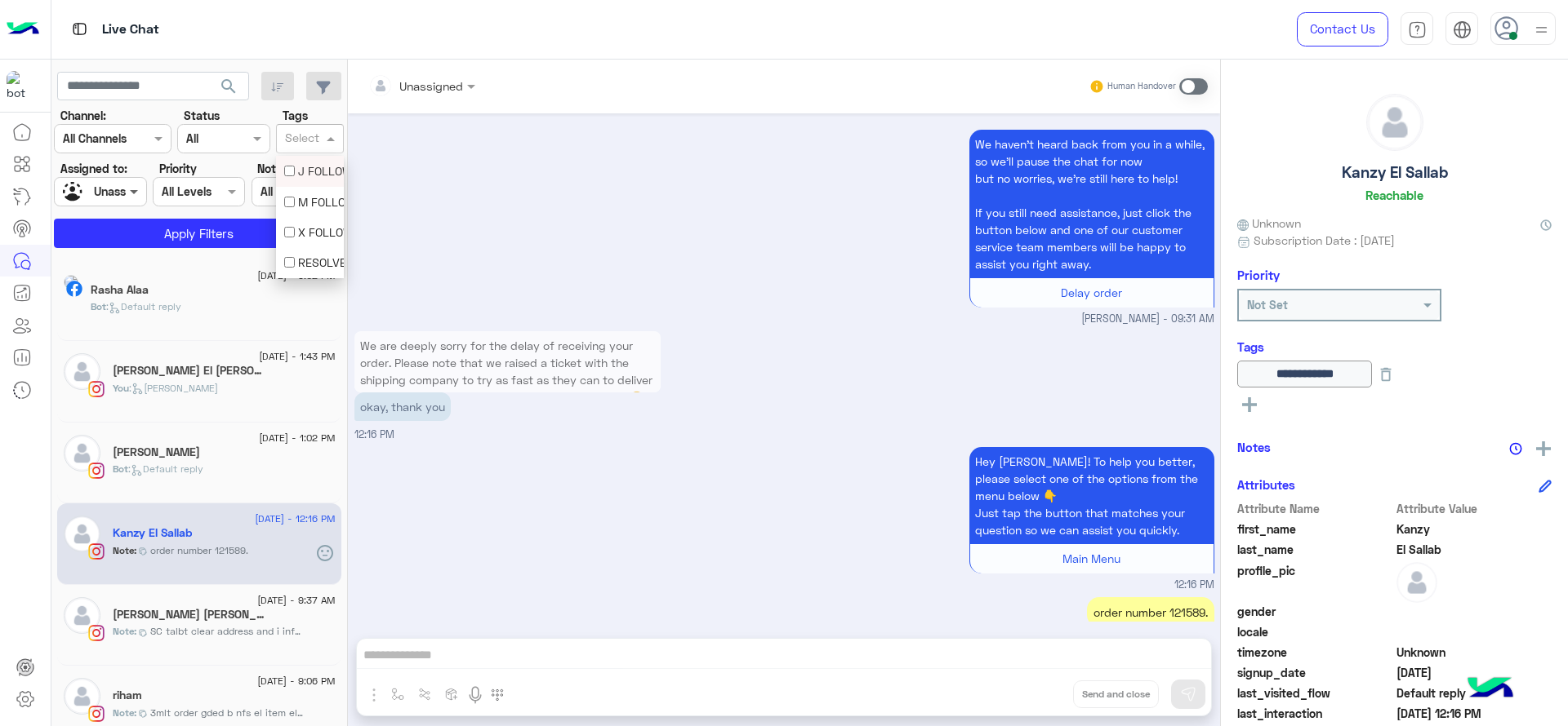
click at [139, 197] on span at bounding box center [136, 191] width 20 height 17
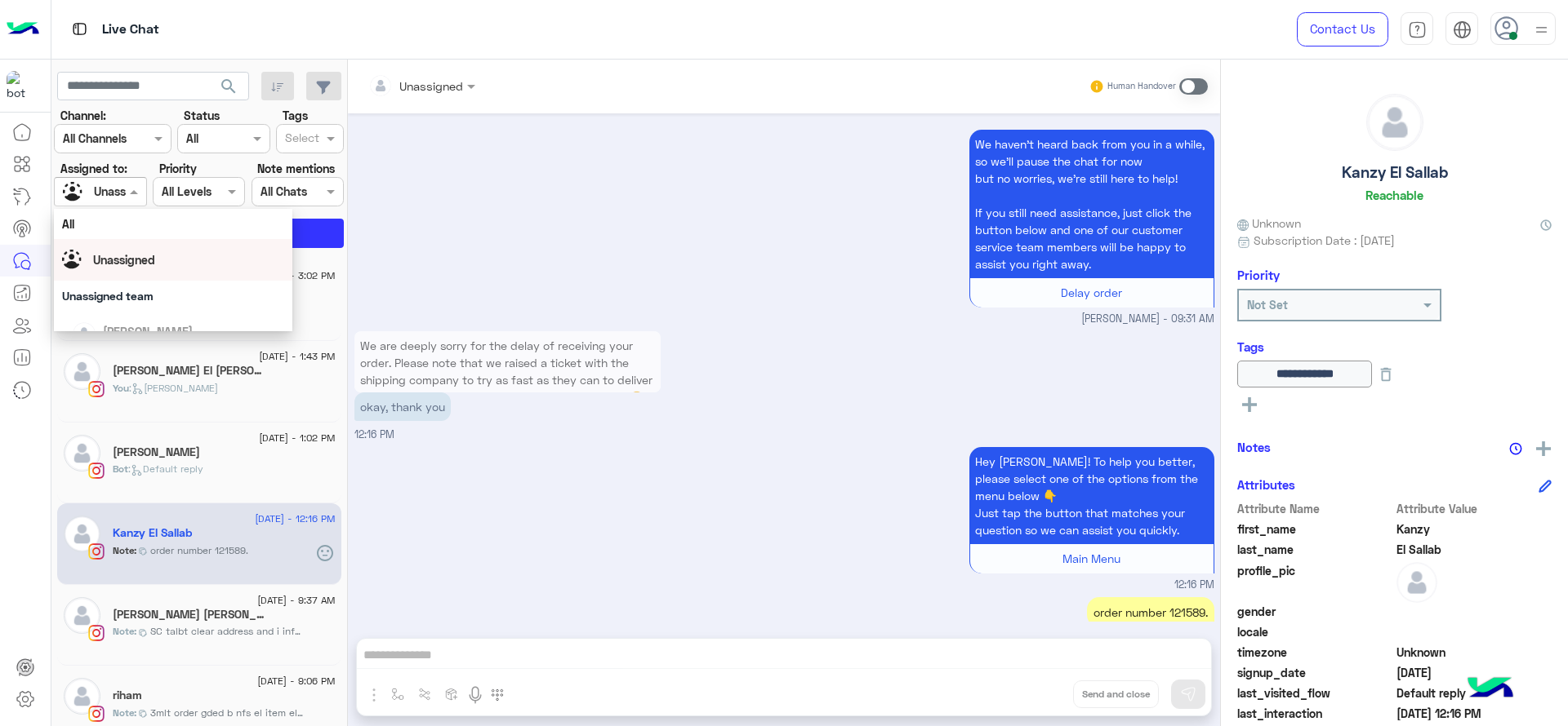
scroll to position [164, 0]
click at [140, 331] on div "[PERSON_NAME]" at bounding box center [148, 323] width 90 height 17
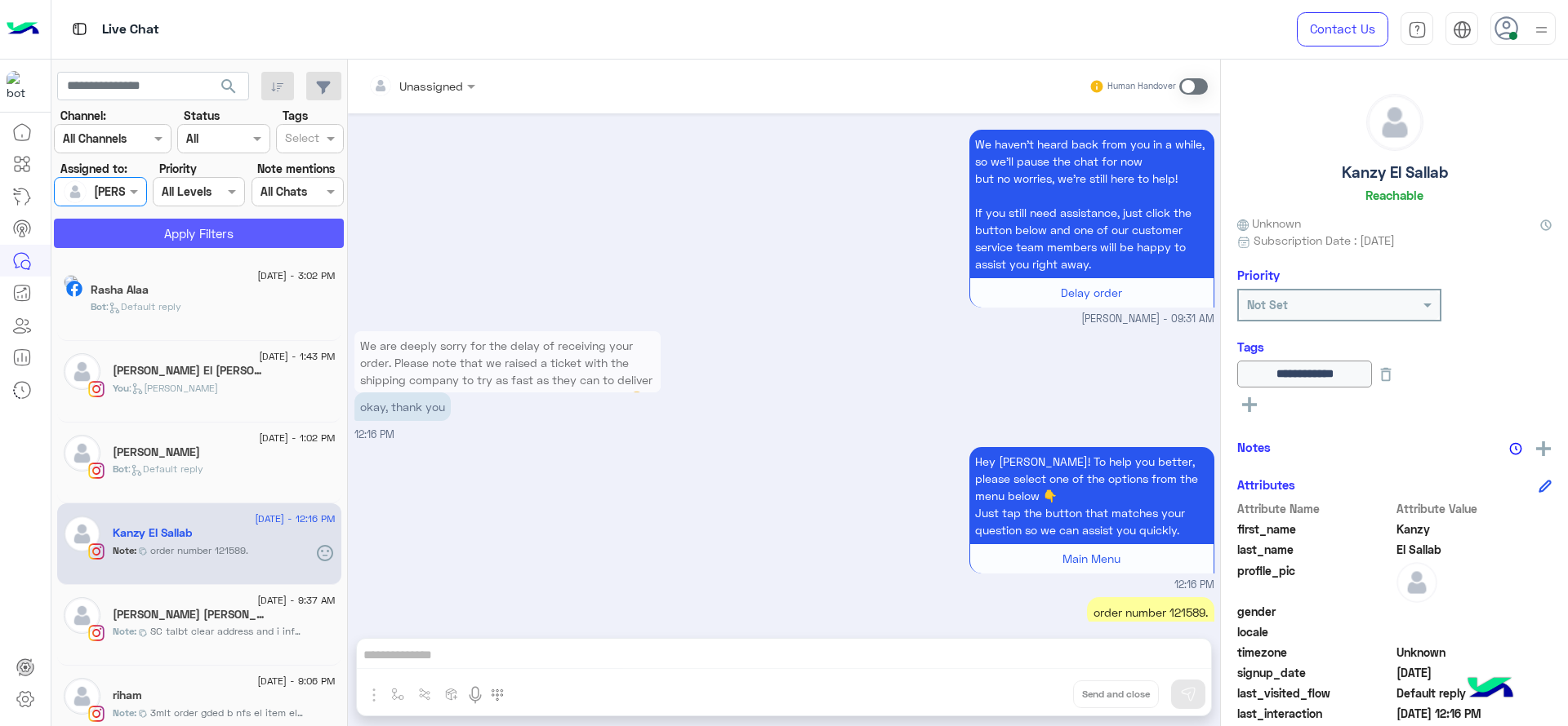
click at [158, 228] on button "Apply Filters" at bounding box center [198, 233] width 290 height 29
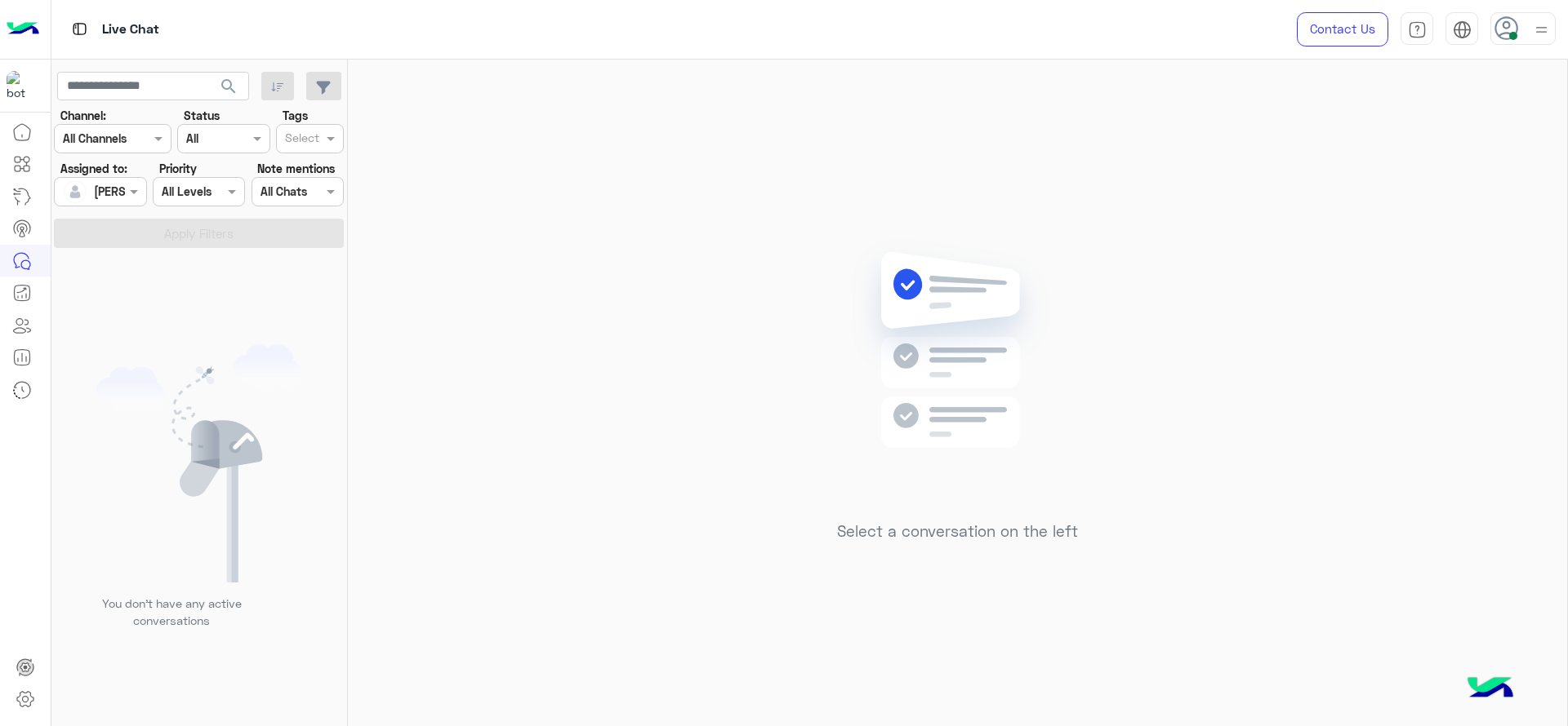
click at [540, 296] on div "Select a conversation on the left" at bounding box center [957, 396] width 1219 height 673
click at [492, 182] on div "Select a conversation on the left" at bounding box center [957, 396] width 1219 height 673
click at [480, 161] on div "Select a conversation on the left" at bounding box center [957, 396] width 1219 height 673
click at [632, 146] on div "Select a conversation on the left" at bounding box center [957, 396] width 1219 height 673
click at [648, 194] on div "Select a conversation on the left" at bounding box center [957, 396] width 1219 height 673
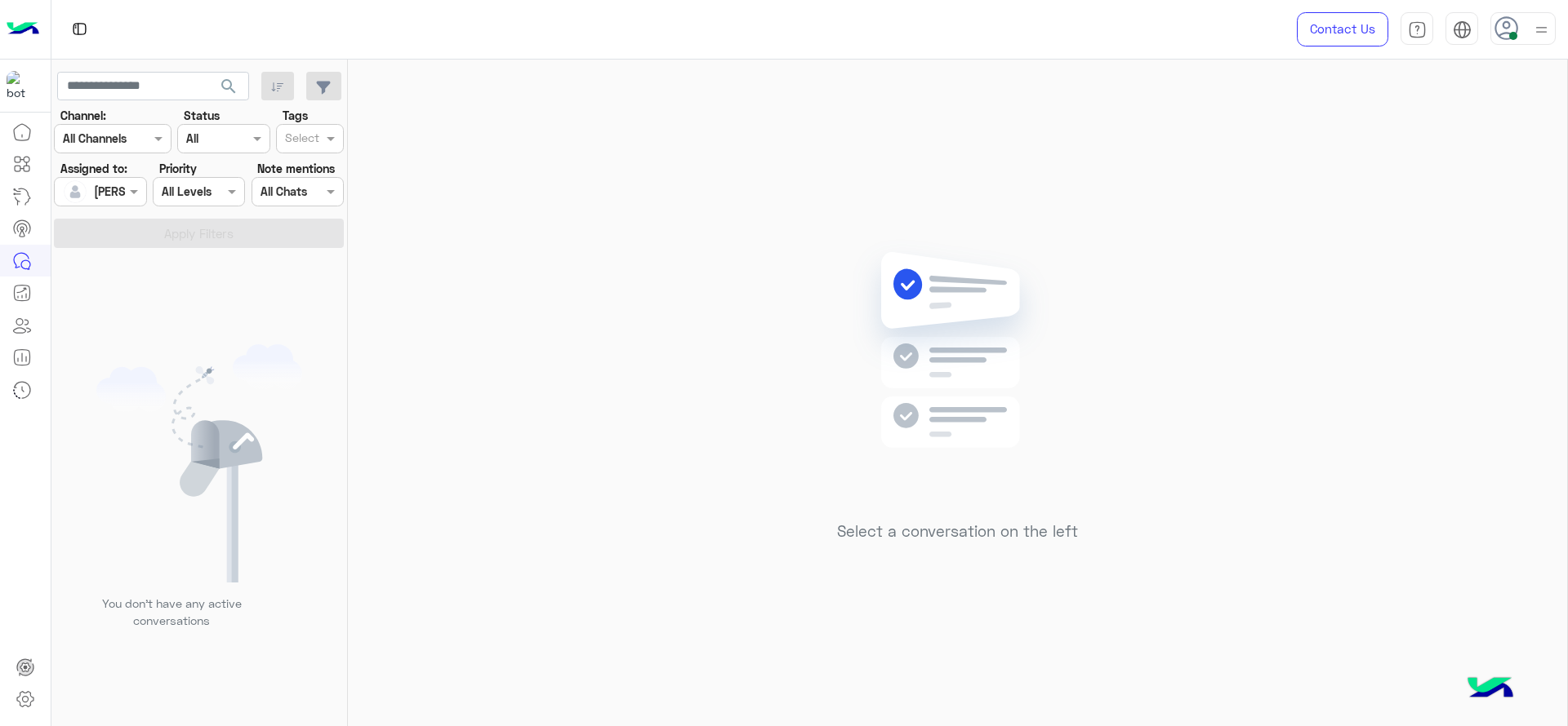
click at [1153, 275] on div "Select a conversation on the left" at bounding box center [957, 396] width 1219 height 673
click at [1332, 242] on div "Select a conversation on the left" at bounding box center [957, 396] width 1219 height 673
click at [674, 290] on div "Select a conversation on the left" at bounding box center [957, 396] width 1219 height 673
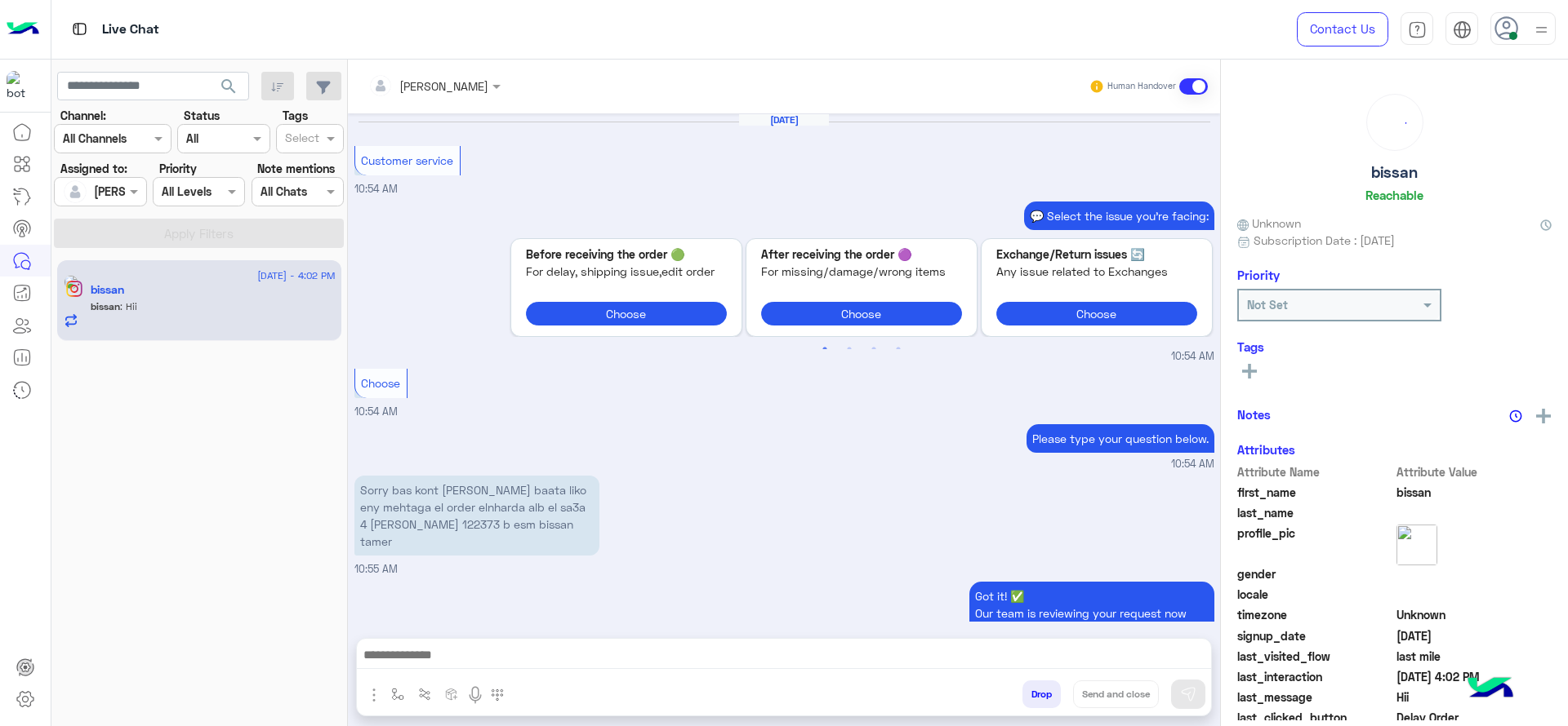
scroll to position [1271, 0]
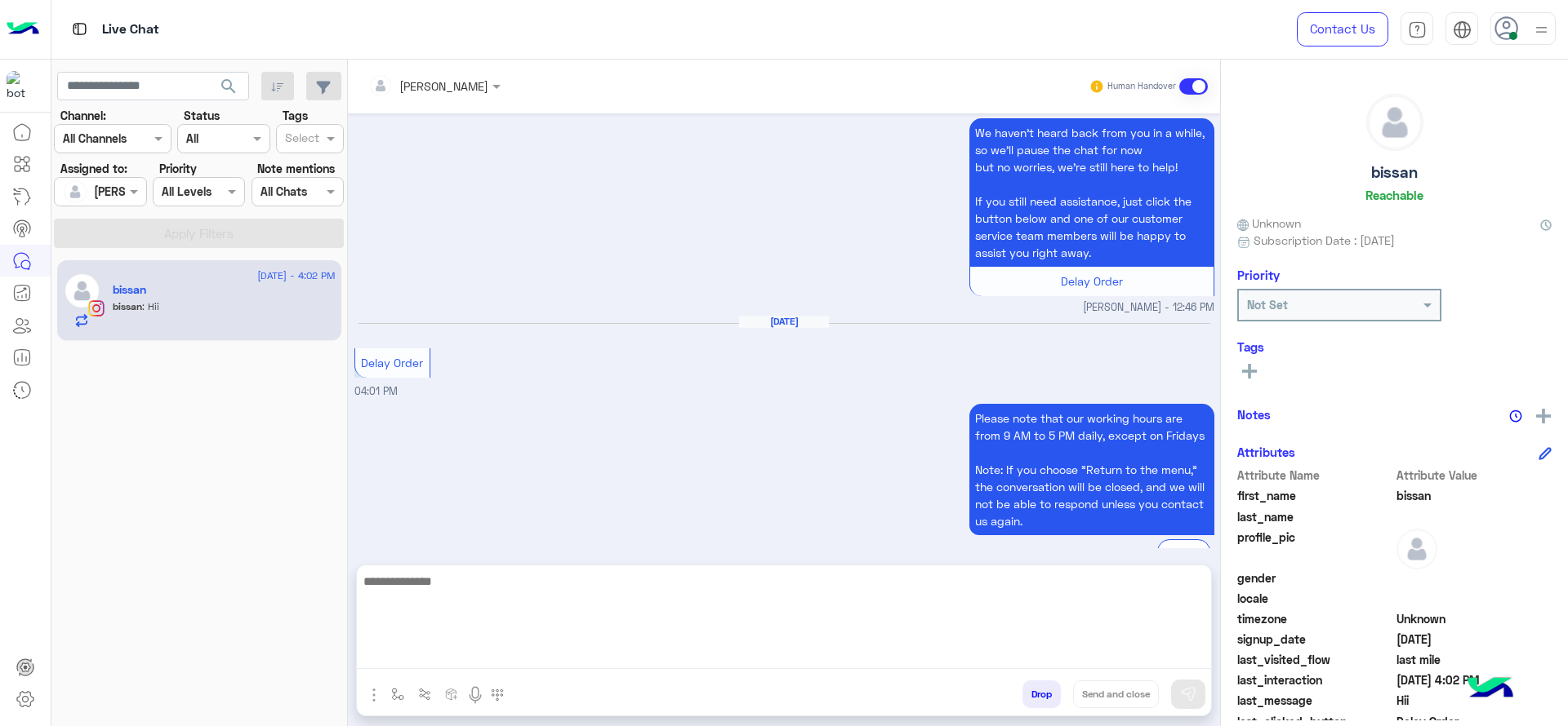
click at [549, 669] on textarea at bounding box center [784, 620] width 854 height 98
type textarea "*"
click at [453, 598] on textarea "*" at bounding box center [784, 620] width 854 height 98
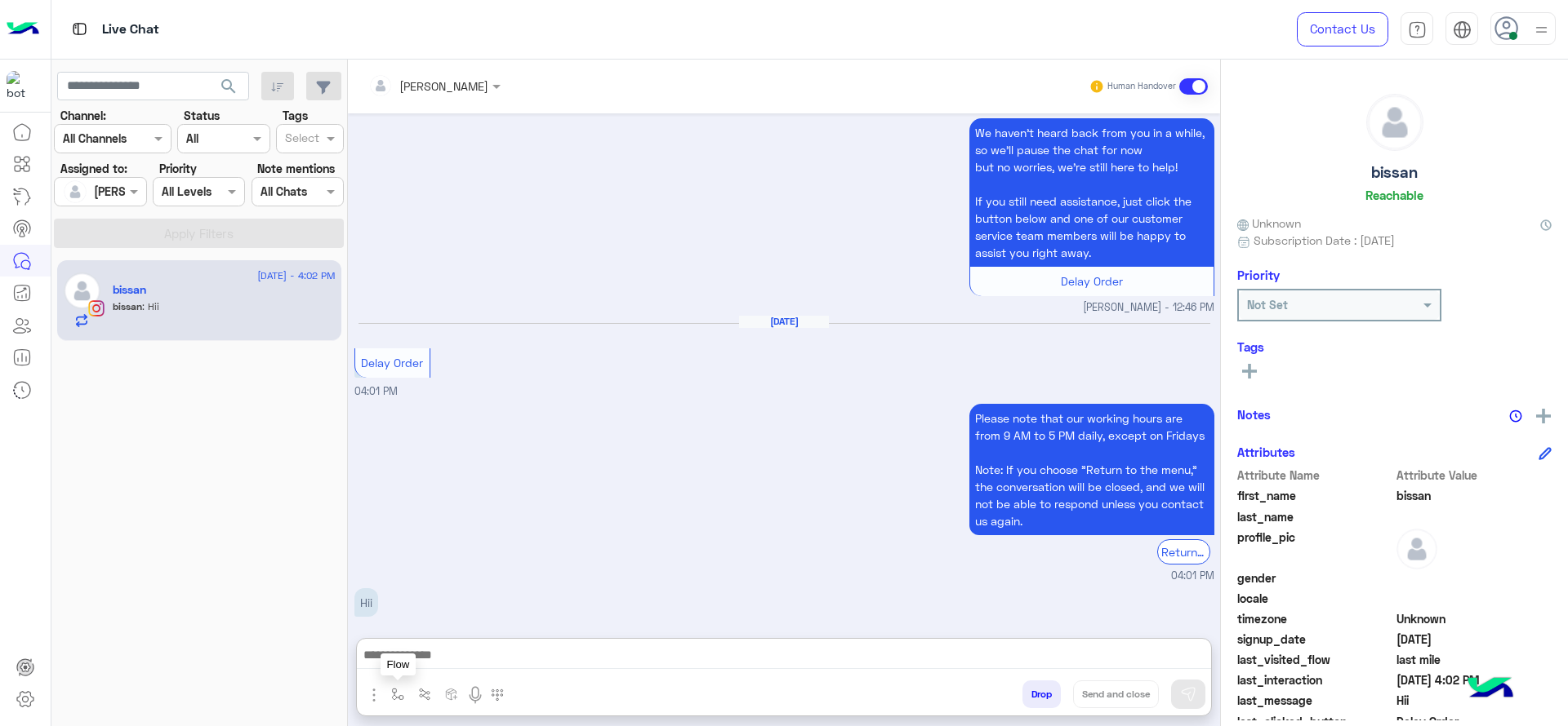
click at [385, 698] on button "button" at bounding box center [398, 694] width 27 height 27
click at [423, 658] on input "text" at bounding box center [427, 658] width 67 height 18
type input "*"
click at [444, 588] on div "J Greeting" at bounding box center [445, 598] width 121 height 32
type textarea "**********"
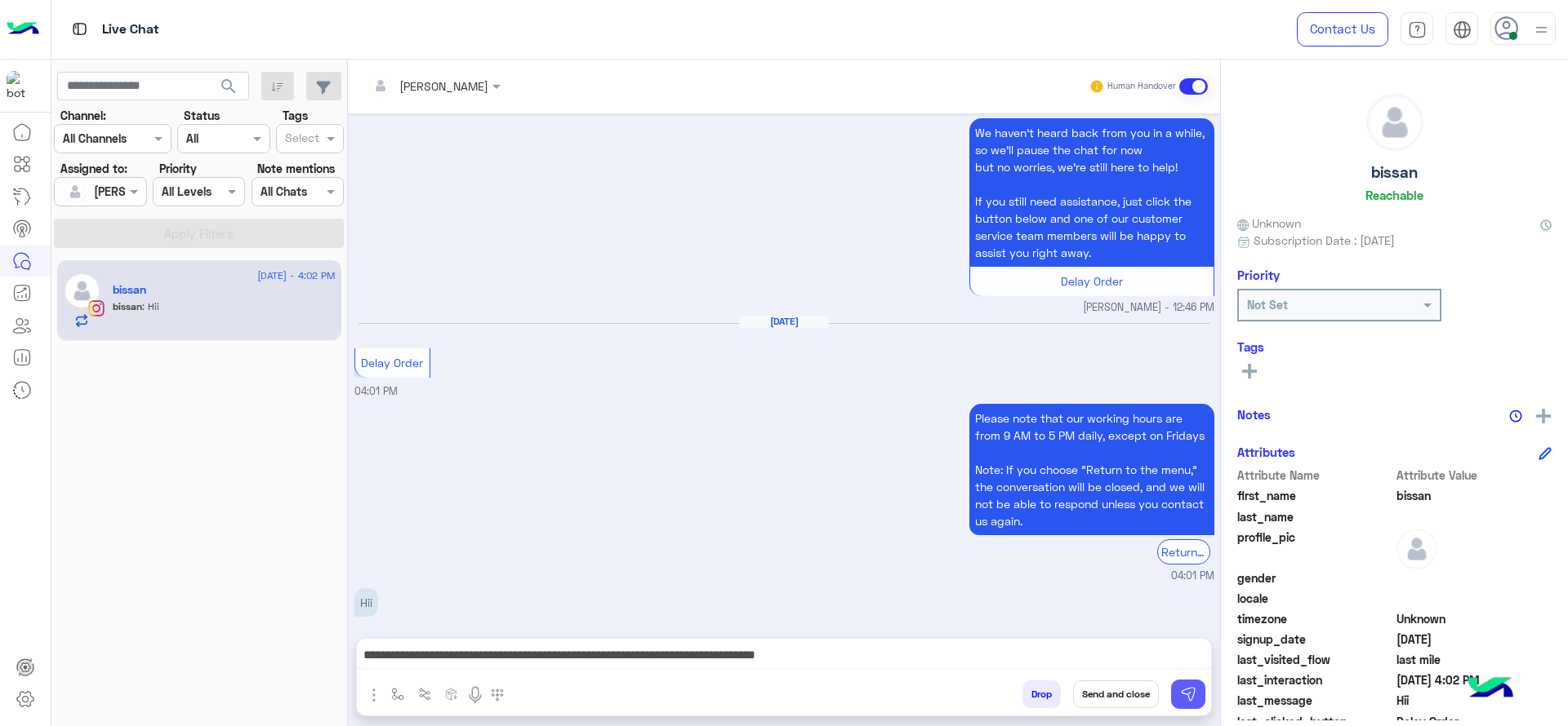
click at [1196, 687] on button at bounding box center [1188, 694] width 34 height 29
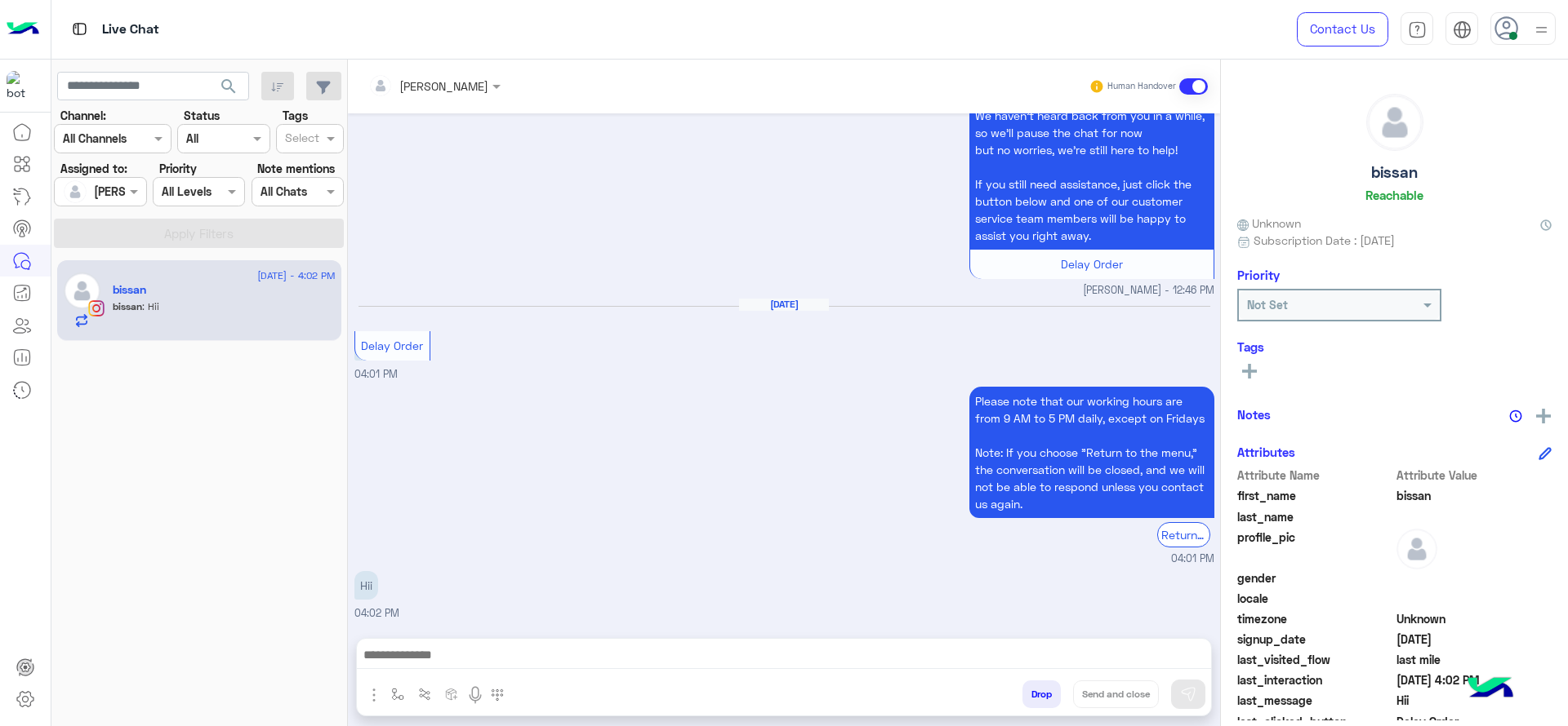
click at [549, 568] on div "Hii 04:02 PM" at bounding box center [784, 595] width 860 height 55
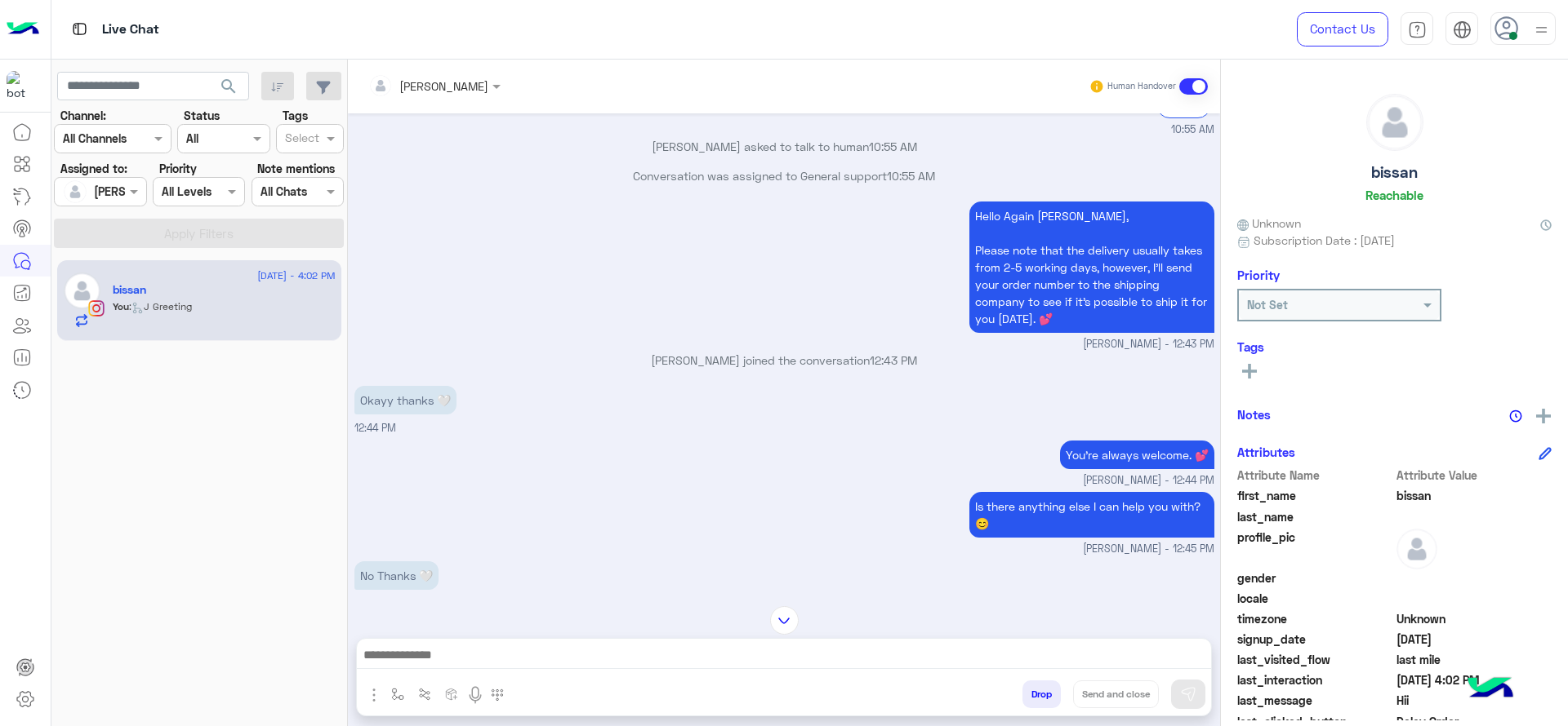
scroll to position [880, 0]
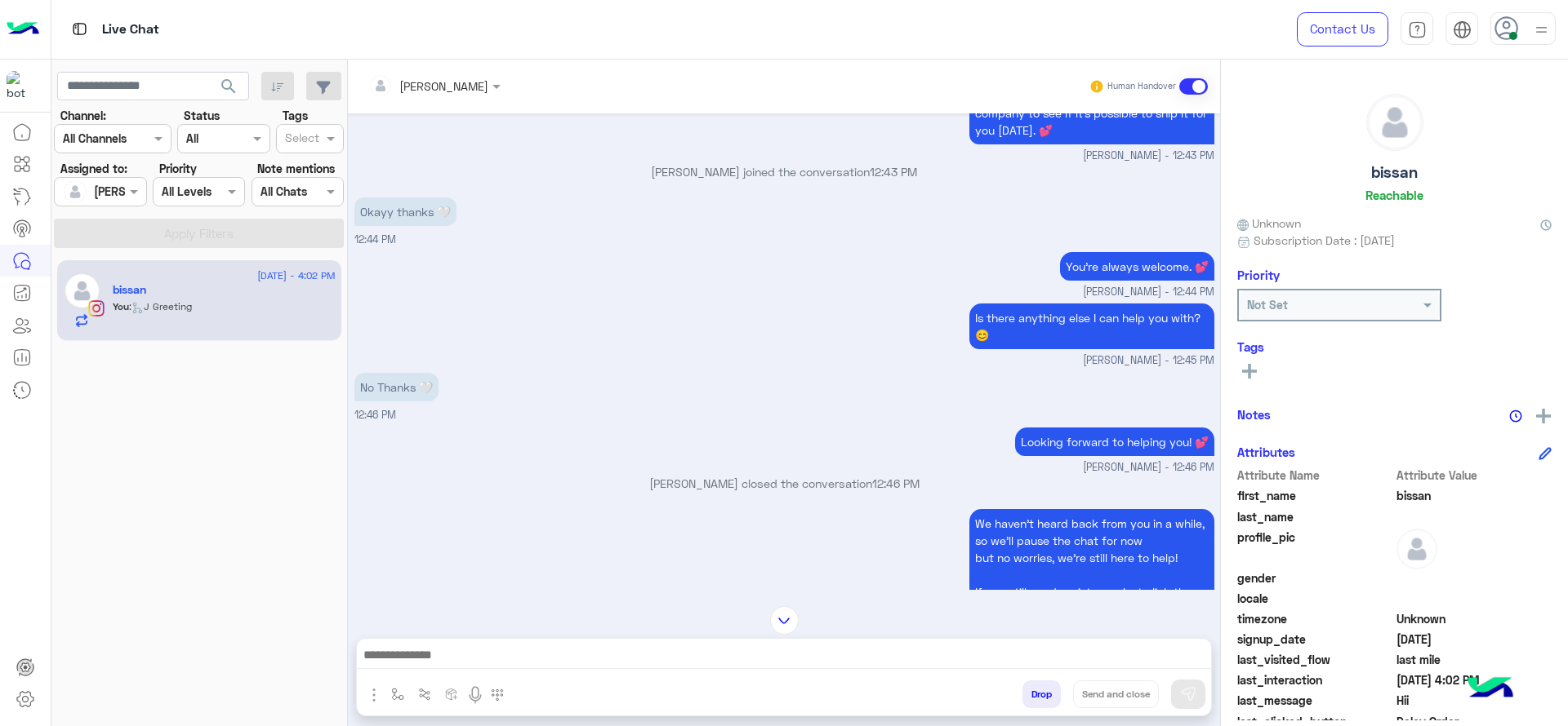
click at [512, 555] on div "We haven’t heard back from you in a while, so we’ll pause the chat for now but …" at bounding box center [784, 605] width 860 height 202
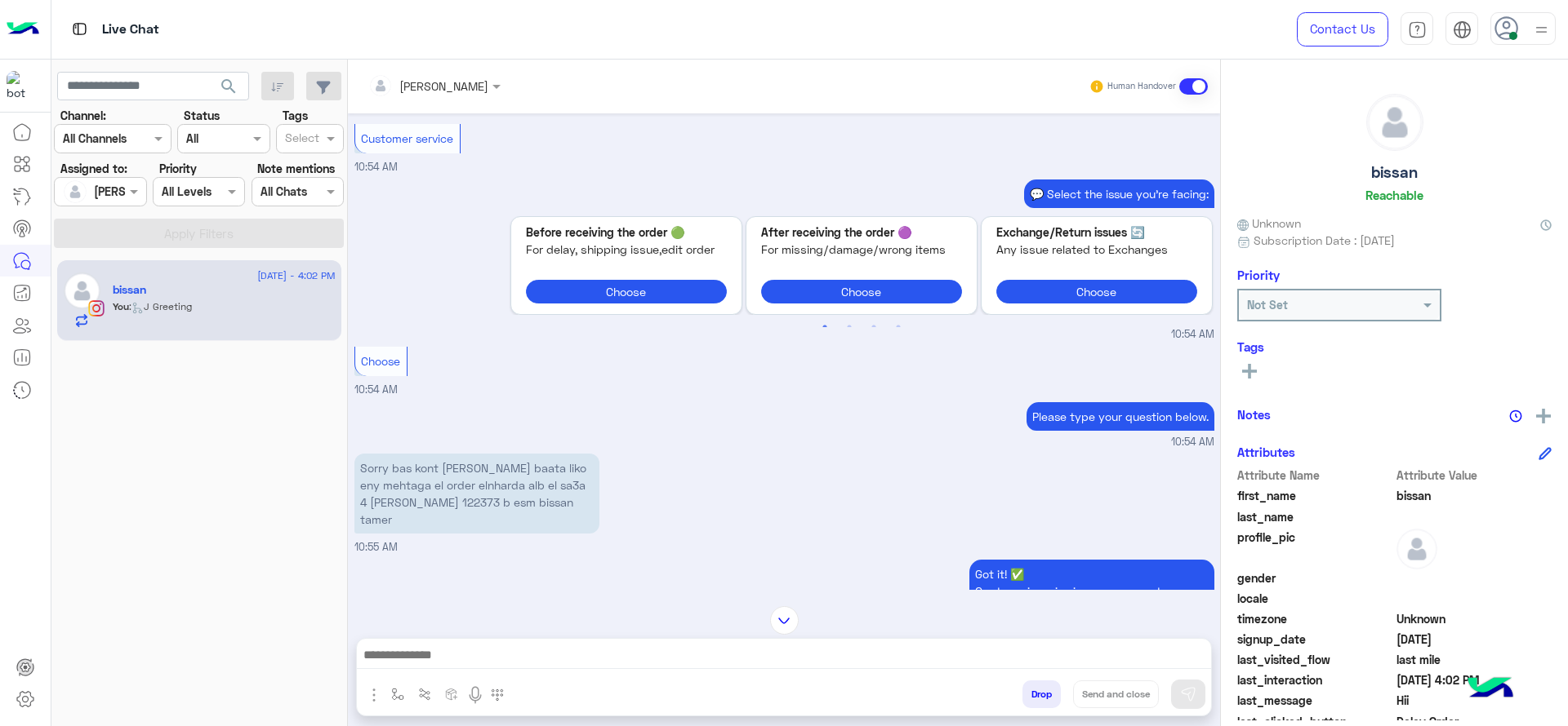
scroll to position [84, 0]
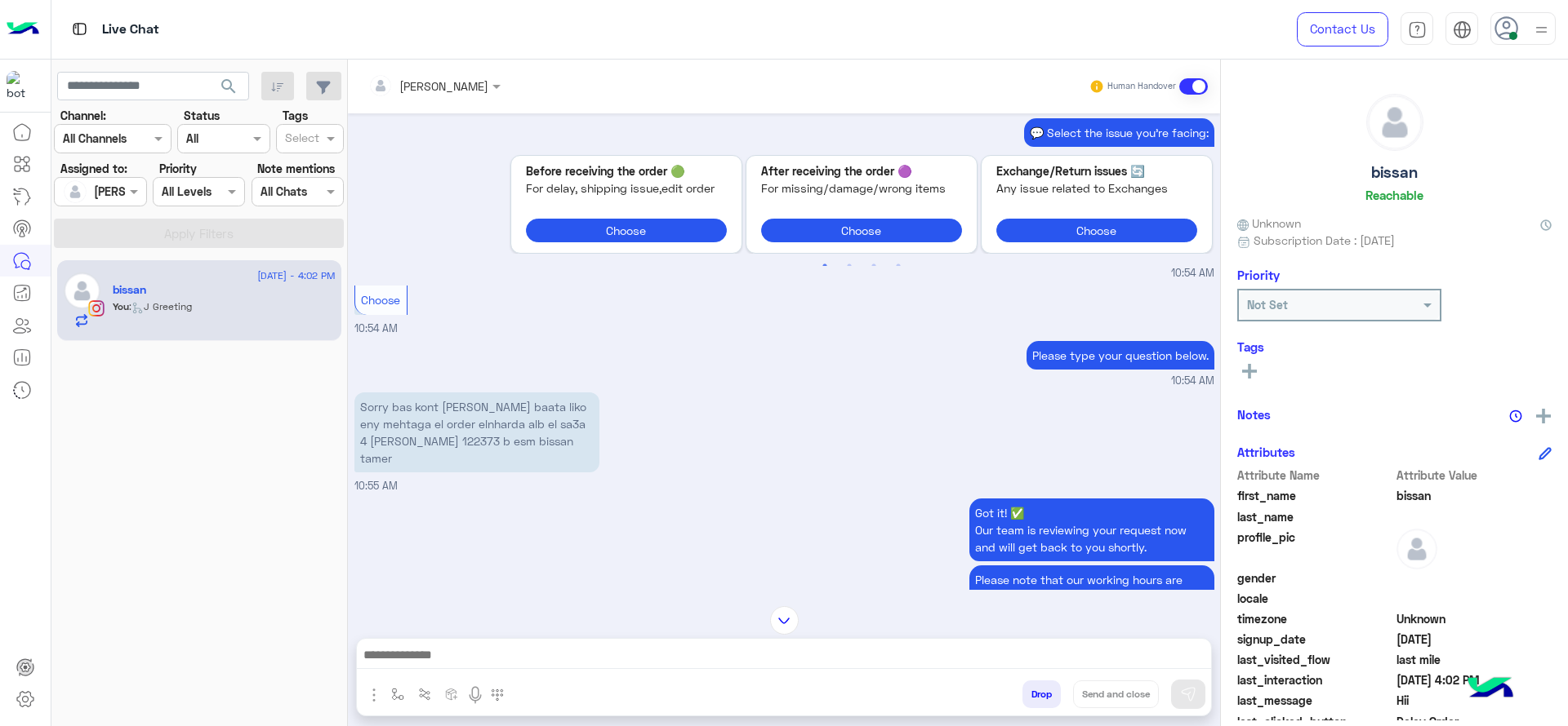
click at [458, 443] on p "Sorry bas kont lesa baata liko eny mehtaga el order elnharda alb el sa3a 4 daro…" at bounding box center [477, 432] width 245 height 80
copy p "122373"
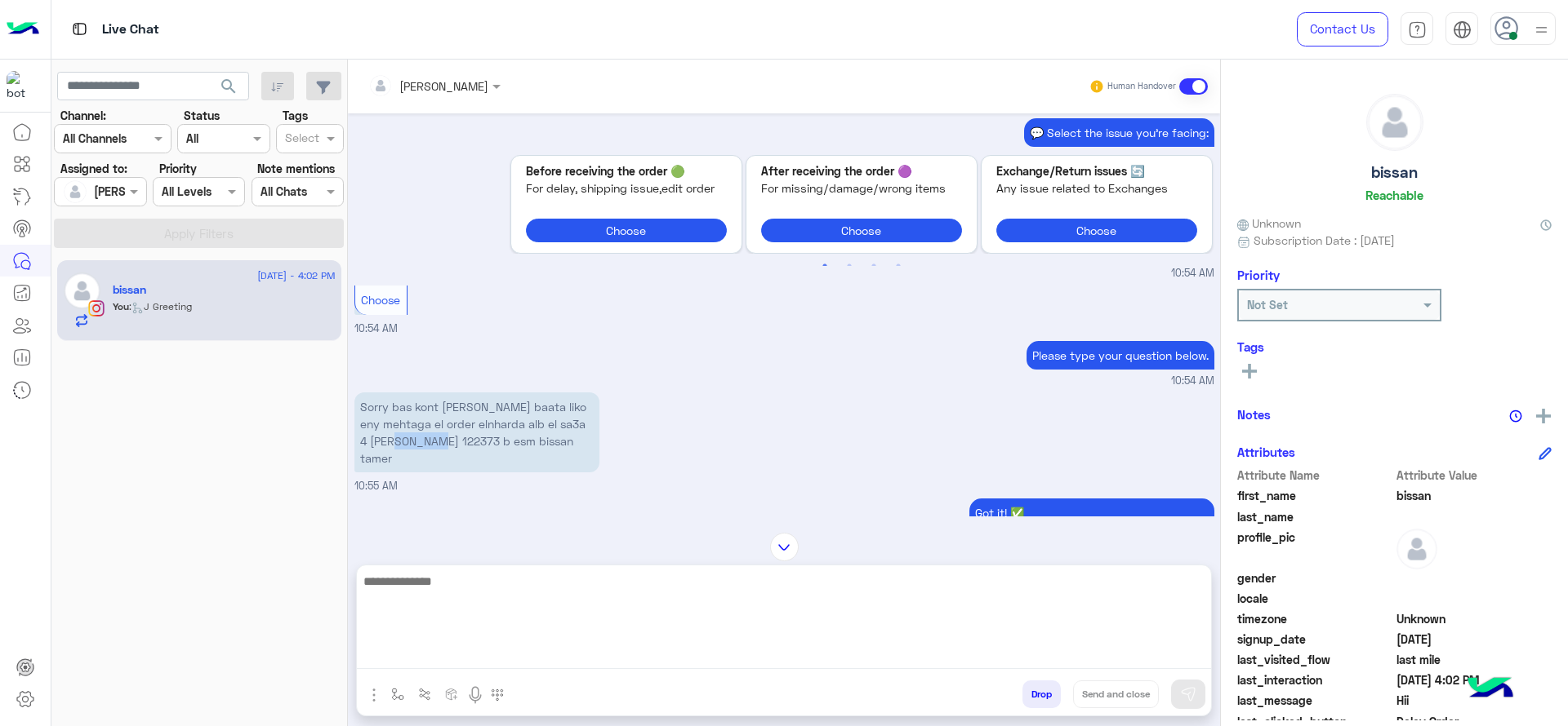
click at [529, 656] on textarea at bounding box center [784, 620] width 854 height 98
click at [529, 653] on textarea at bounding box center [784, 620] width 854 height 98
click at [666, 649] on textarea at bounding box center [784, 620] width 854 height 98
paste textarea "**********"
click at [368, 584] on textarea "**********" at bounding box center [784, 620] width 854 height 98
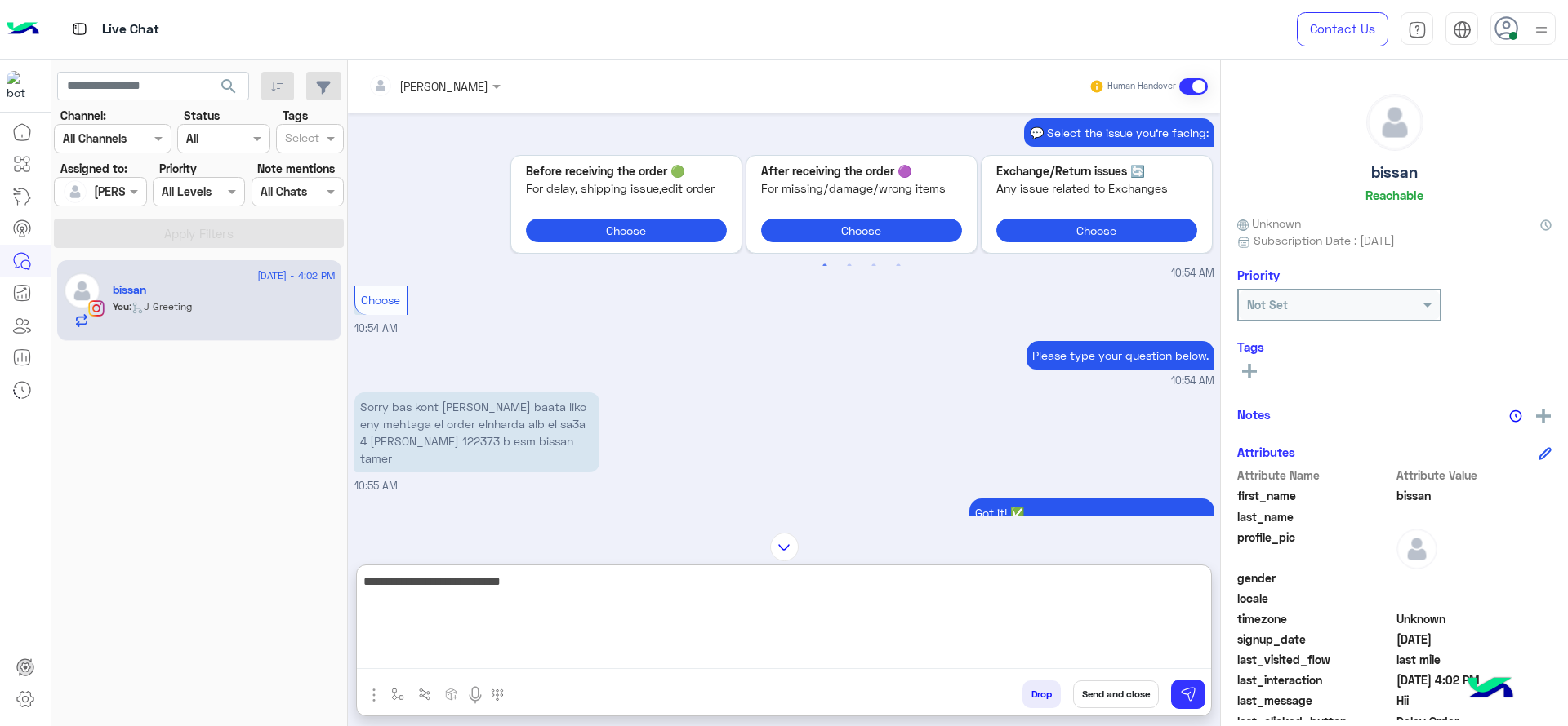
click at [577, 580] on textarea "**********" at bounding box center [784, 620] width 854 height 98
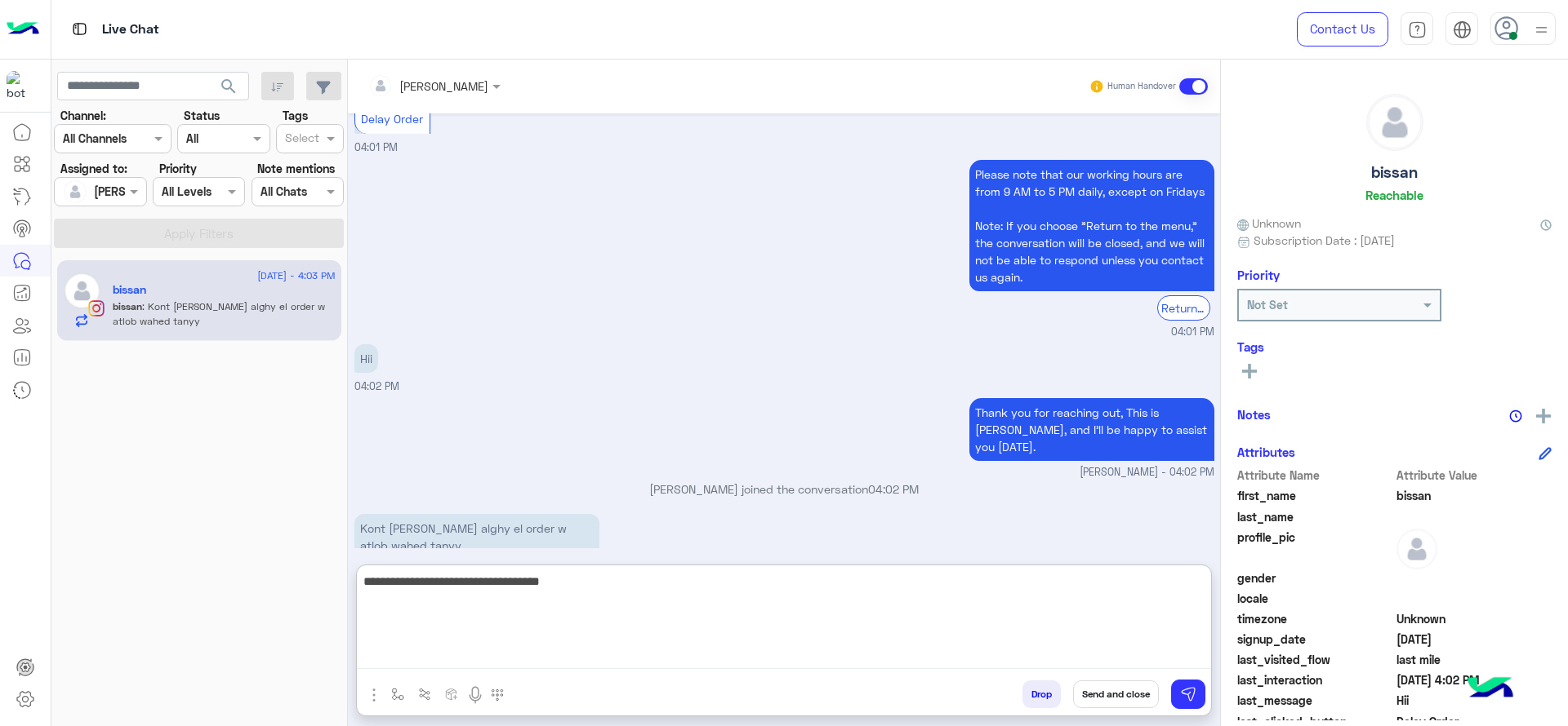
type textarea "**********"
click at [644, 630] on textarea "**********" at bounding box center [784, 620] width 854 height 98
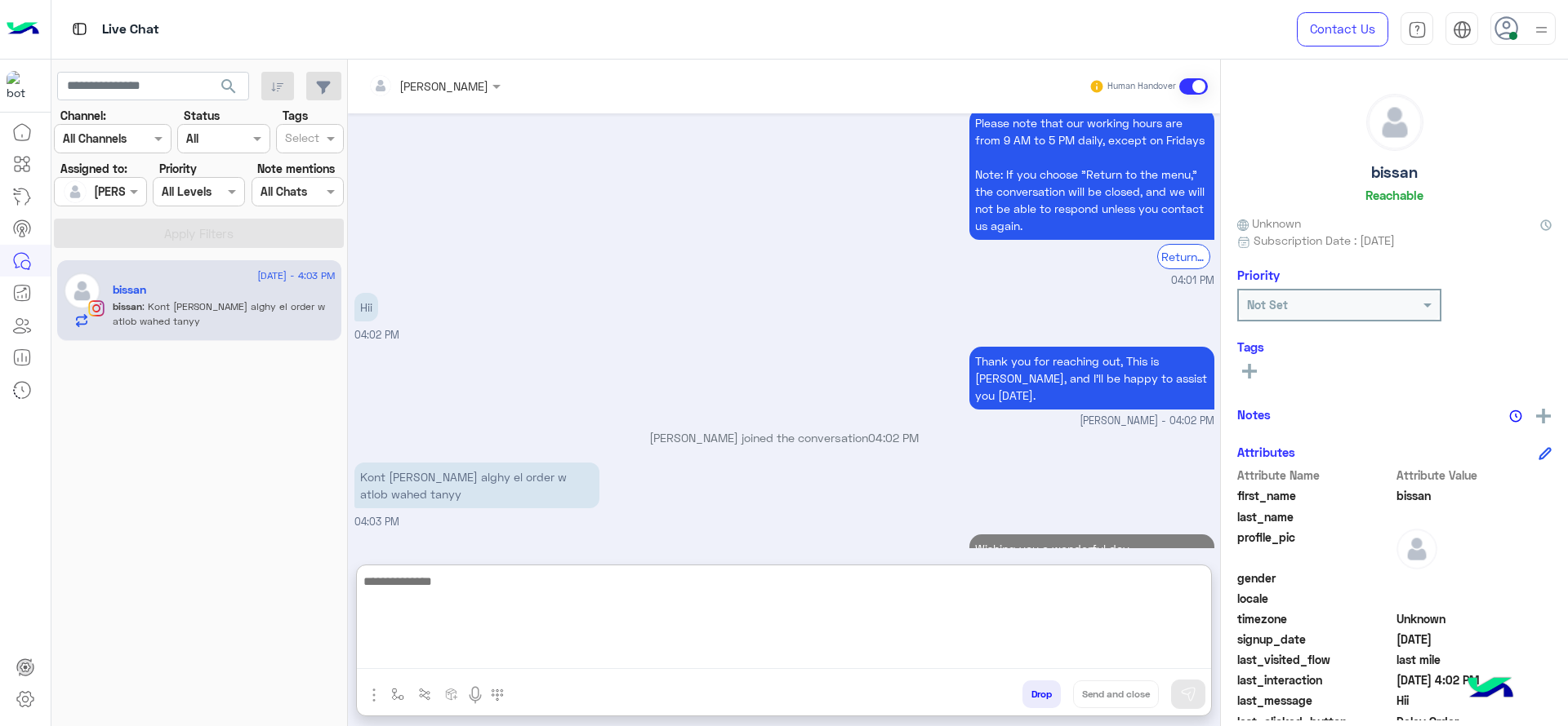
click at [642, 625] on textarea at bounding box center [784, 620] width 854 height 98
click at [742, 616] on textarea "**********" at bounding box center [784, 620] width 854 height 98
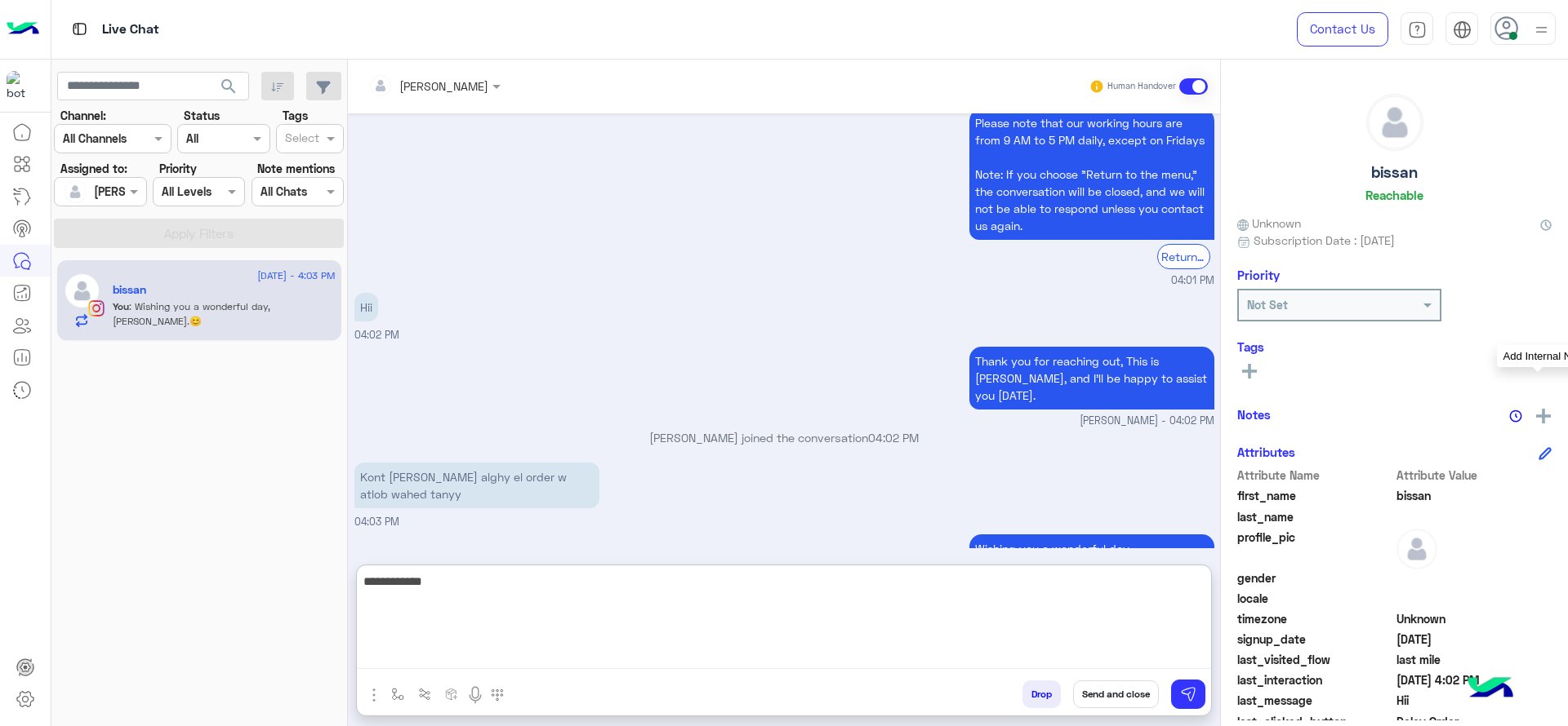
type textarea "**********"
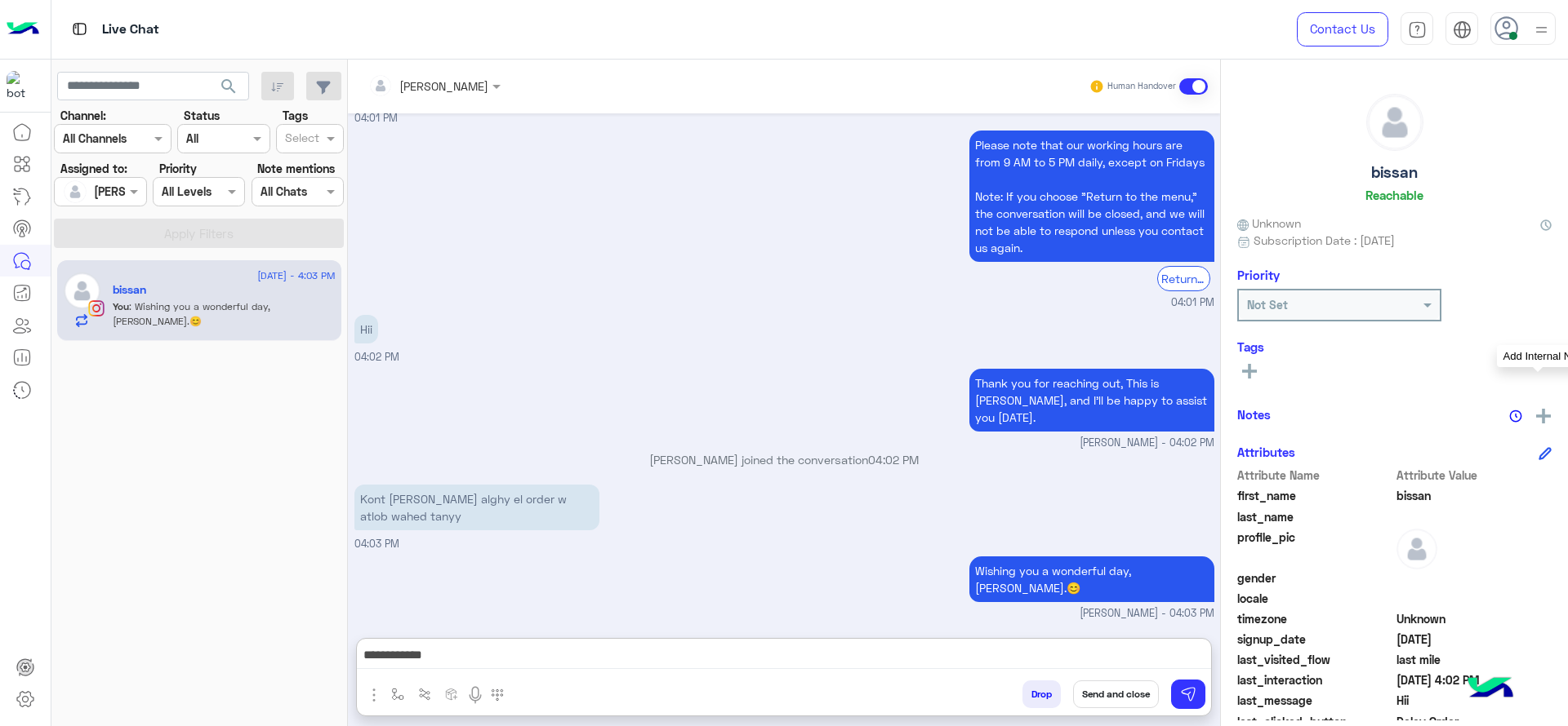
click at [1540, 411] on img at bounding box center [1543, 416] width 15 height 15
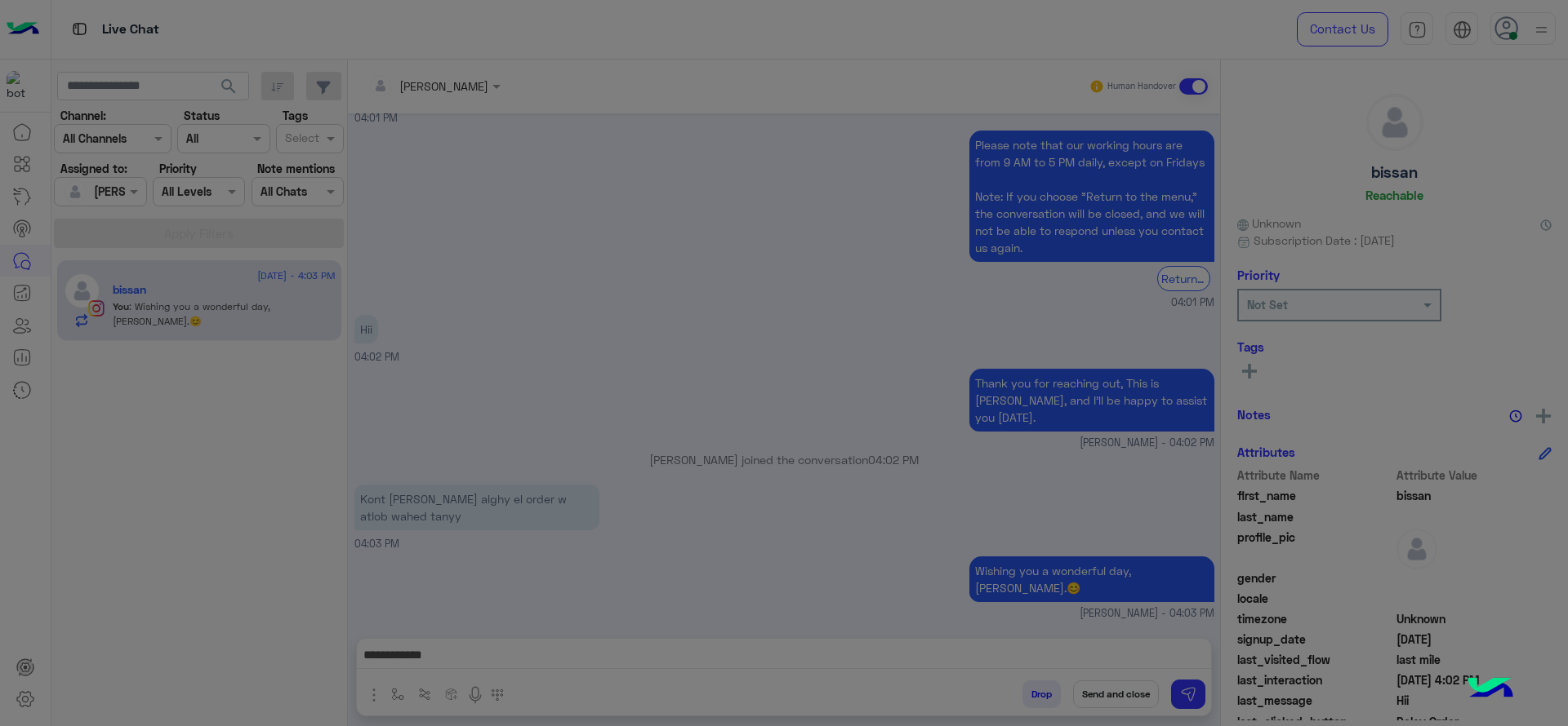
scroll to position [1492, 0]
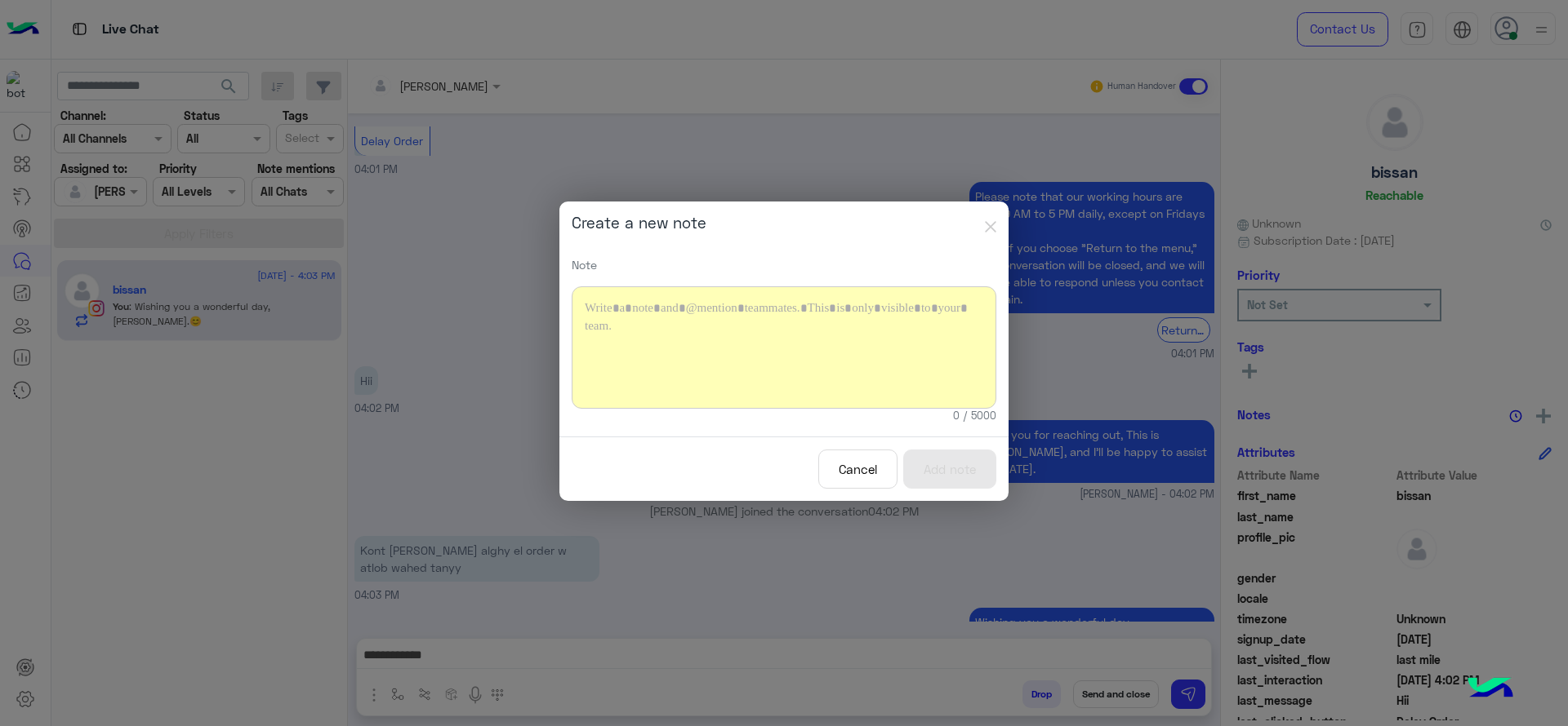
click at [666, 368] on div at bounding box center [784, 348] width 424 height 122
click at [925, 474] on button "Add note" at bounding box center [950, 469] width 93 height 40
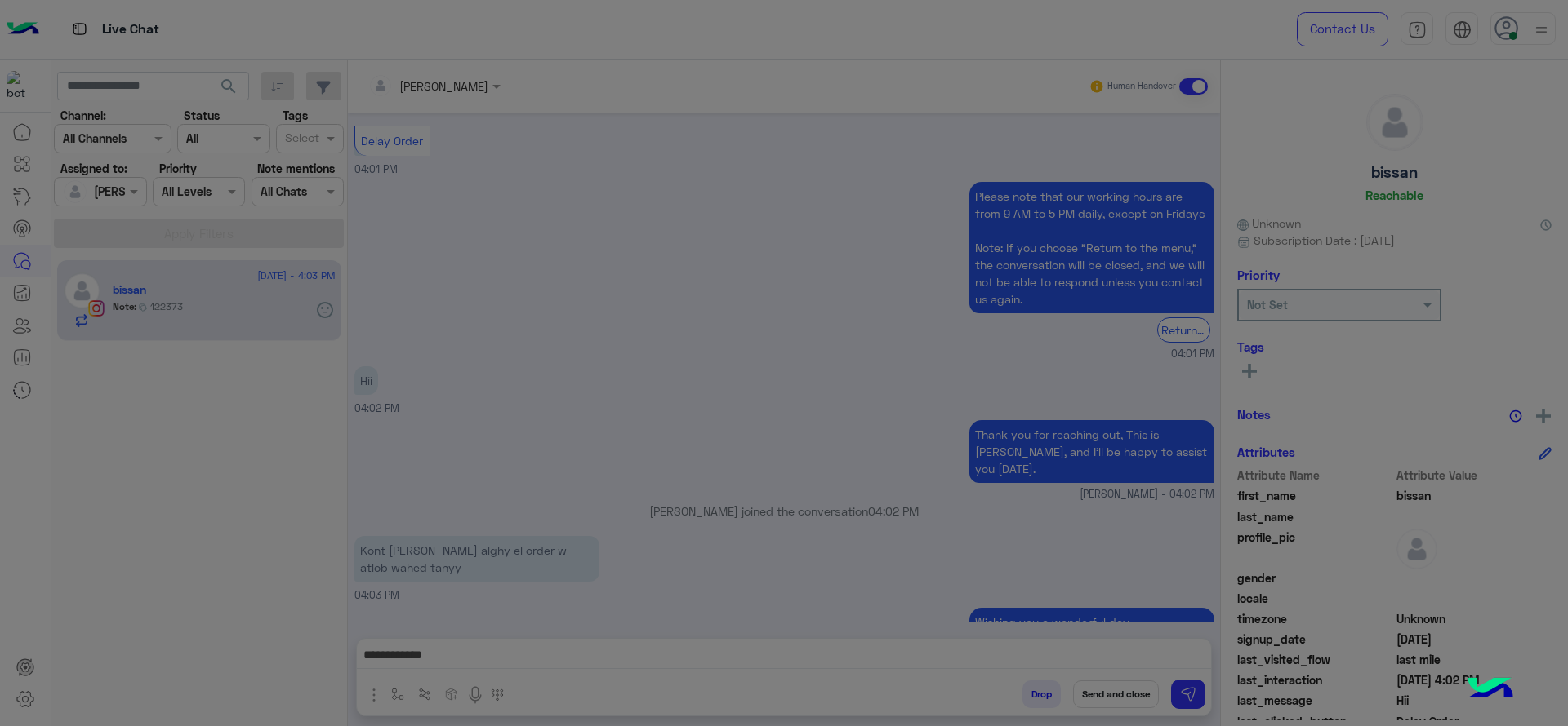
scroll to position [1577, 0]
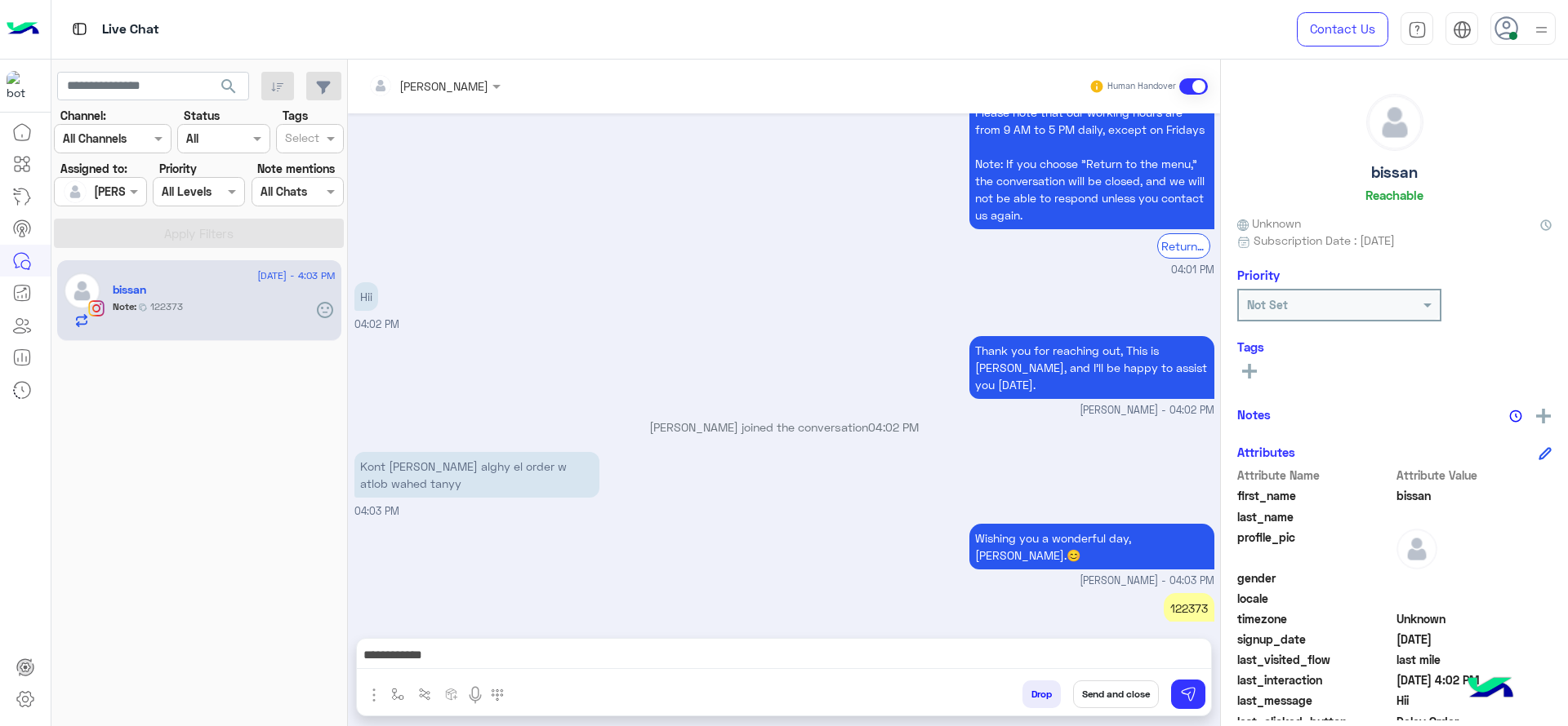
click at [509, 350] on div "Thank you for reaching out, This is Jana, and I’ll be happy to assist you today…" at bounding box center [784, 375] width 860 height 86
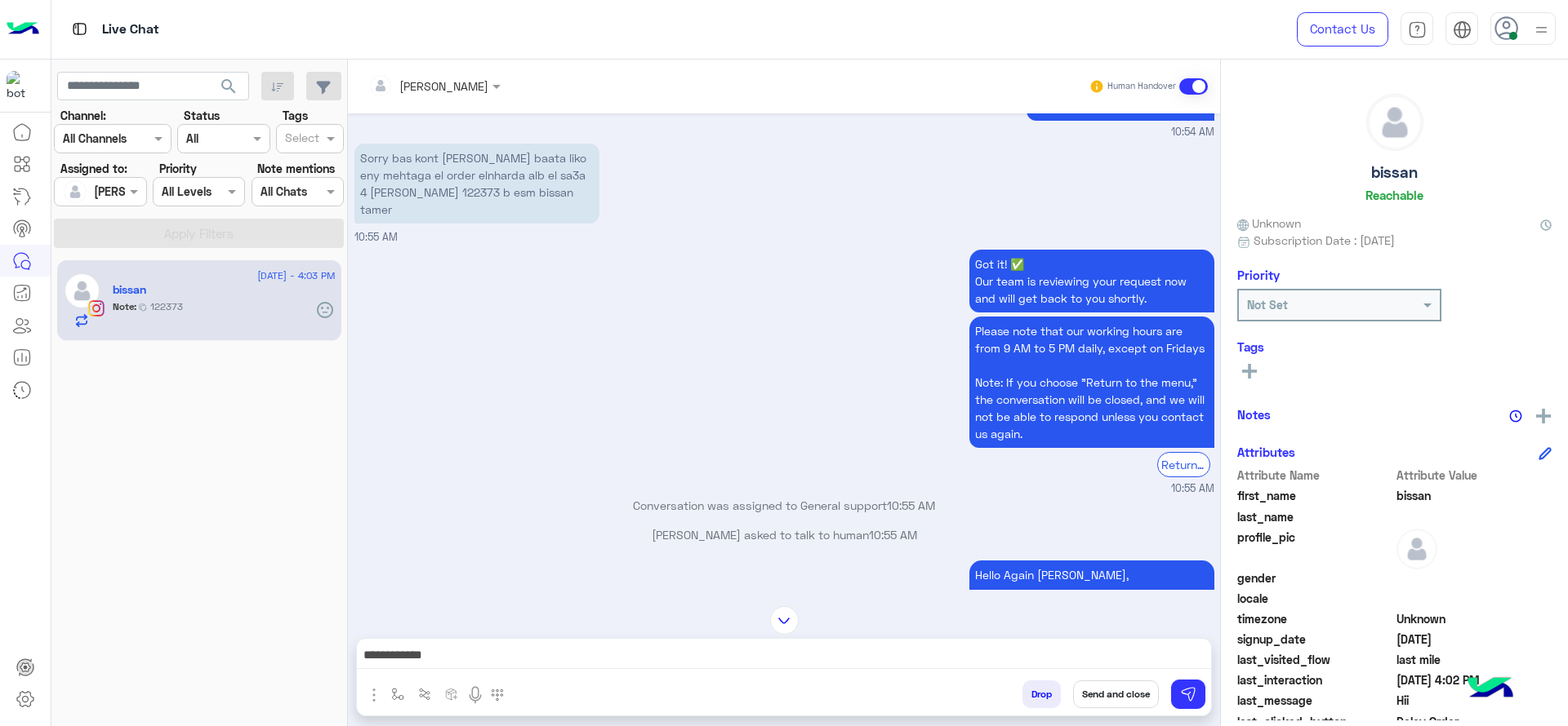
scroll to position [47, 0]
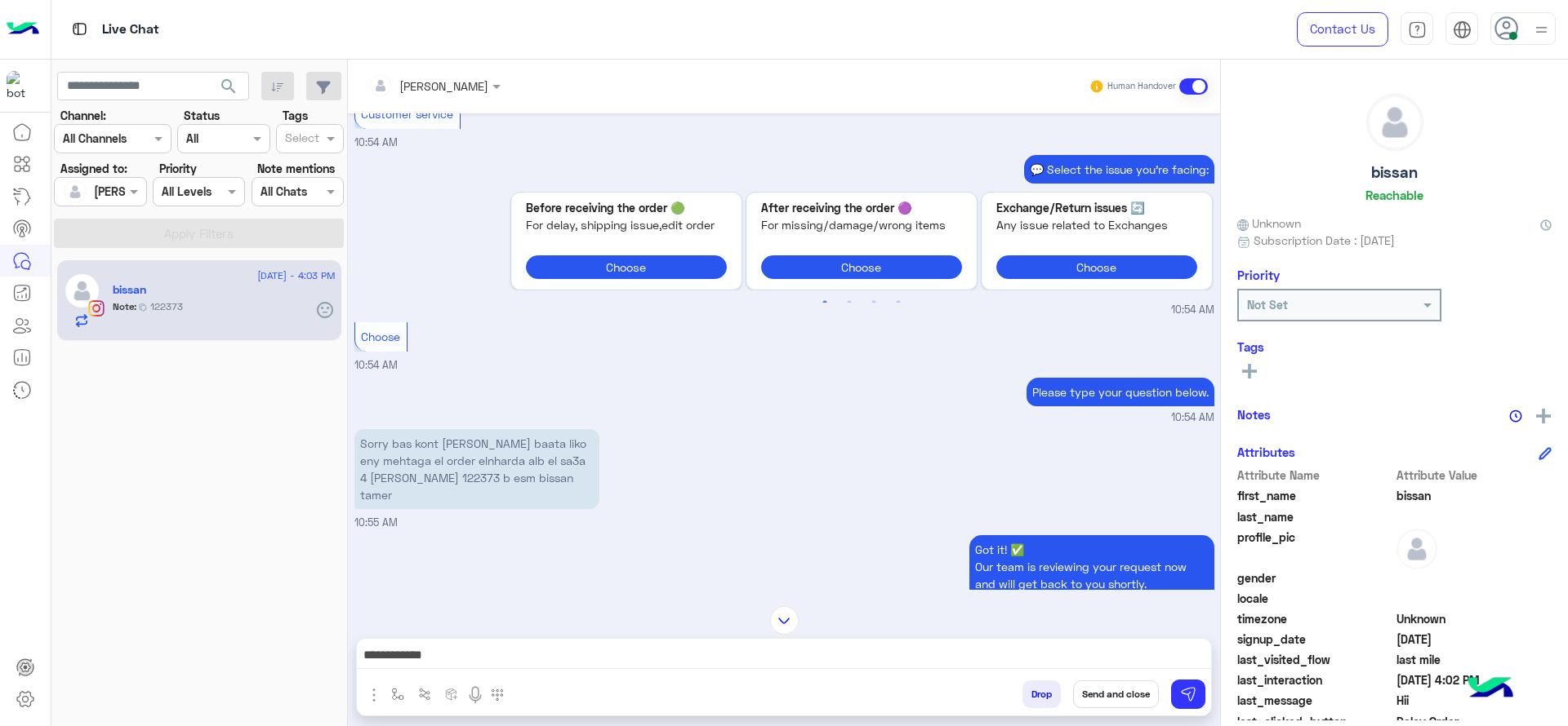
click at [453, 77] on input "text" at bounding box center [412, 85] width 89 height 17
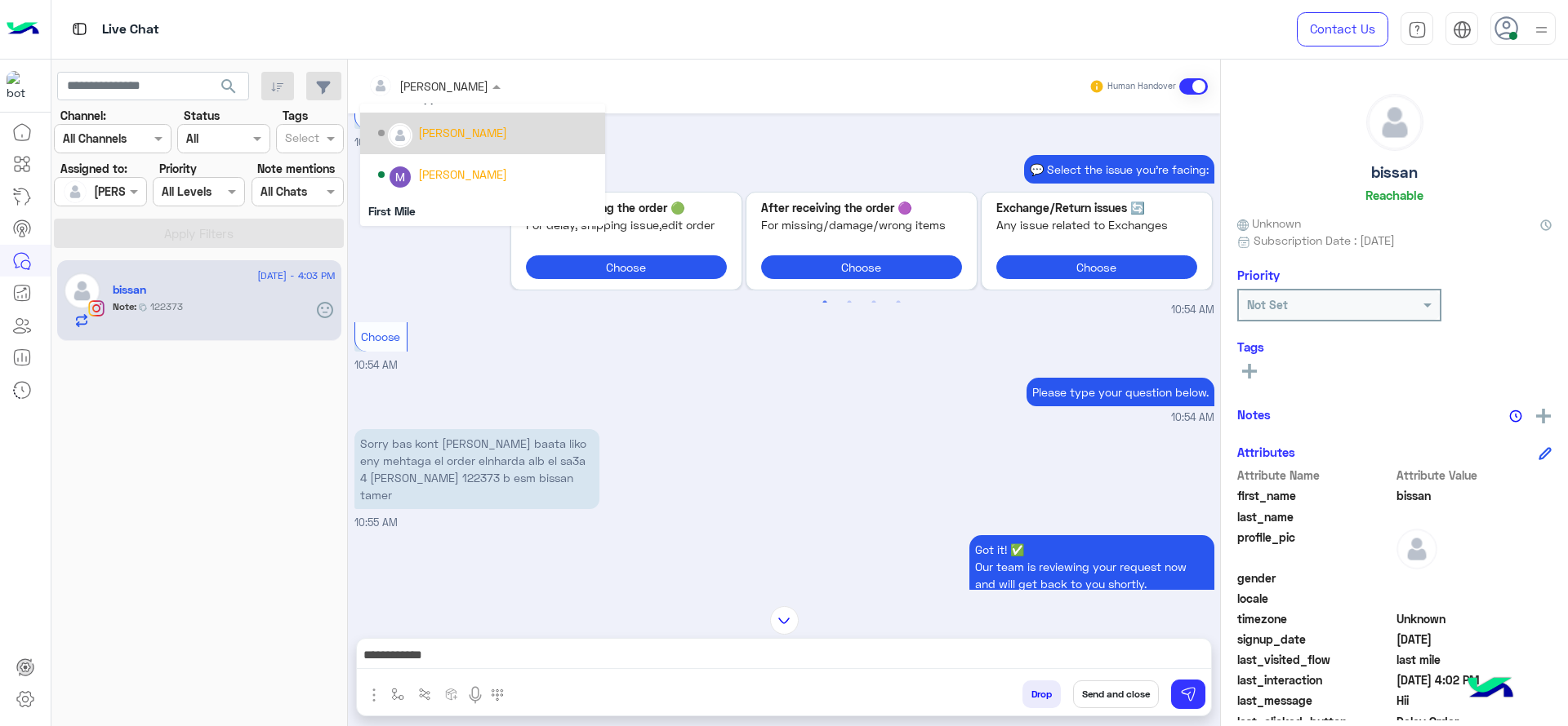
scroll to position [269, 0]
click at [396, 122] on div "General support" at bounding box center [482, 118] width 245 height 30
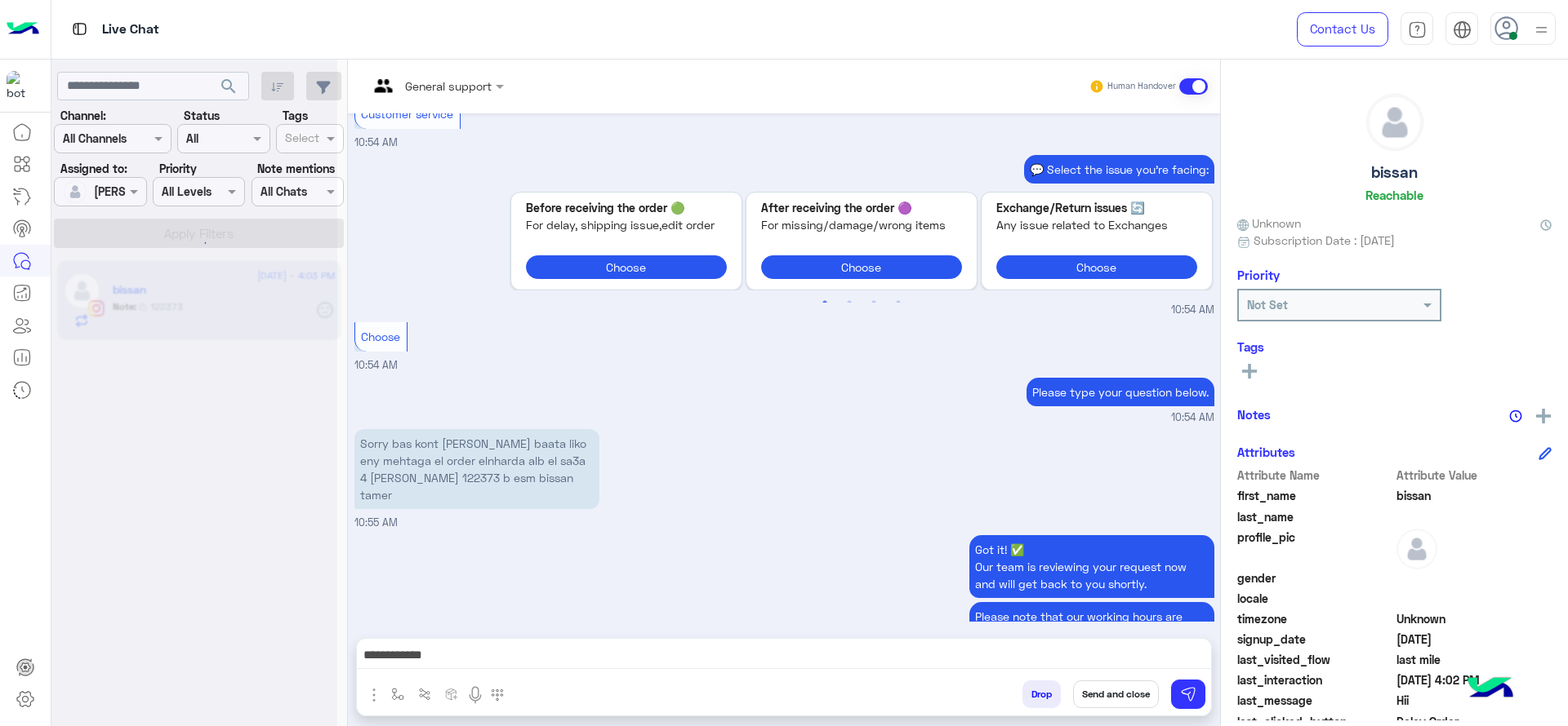
scroll to position [1606, 0]
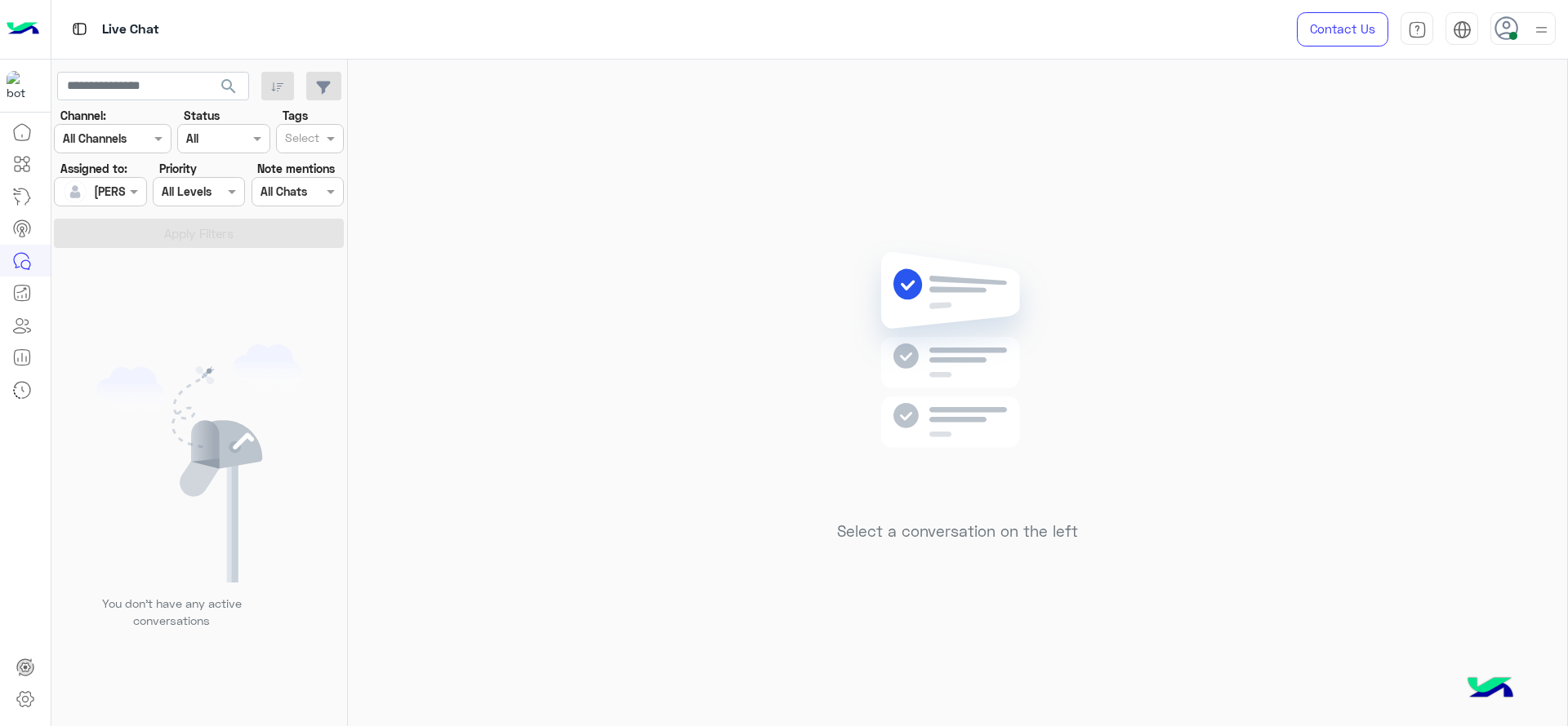
click at [133, 206] on div "Assigned on [PERSON_NAME]" at bounding box center [99, 191] width 92 height 29
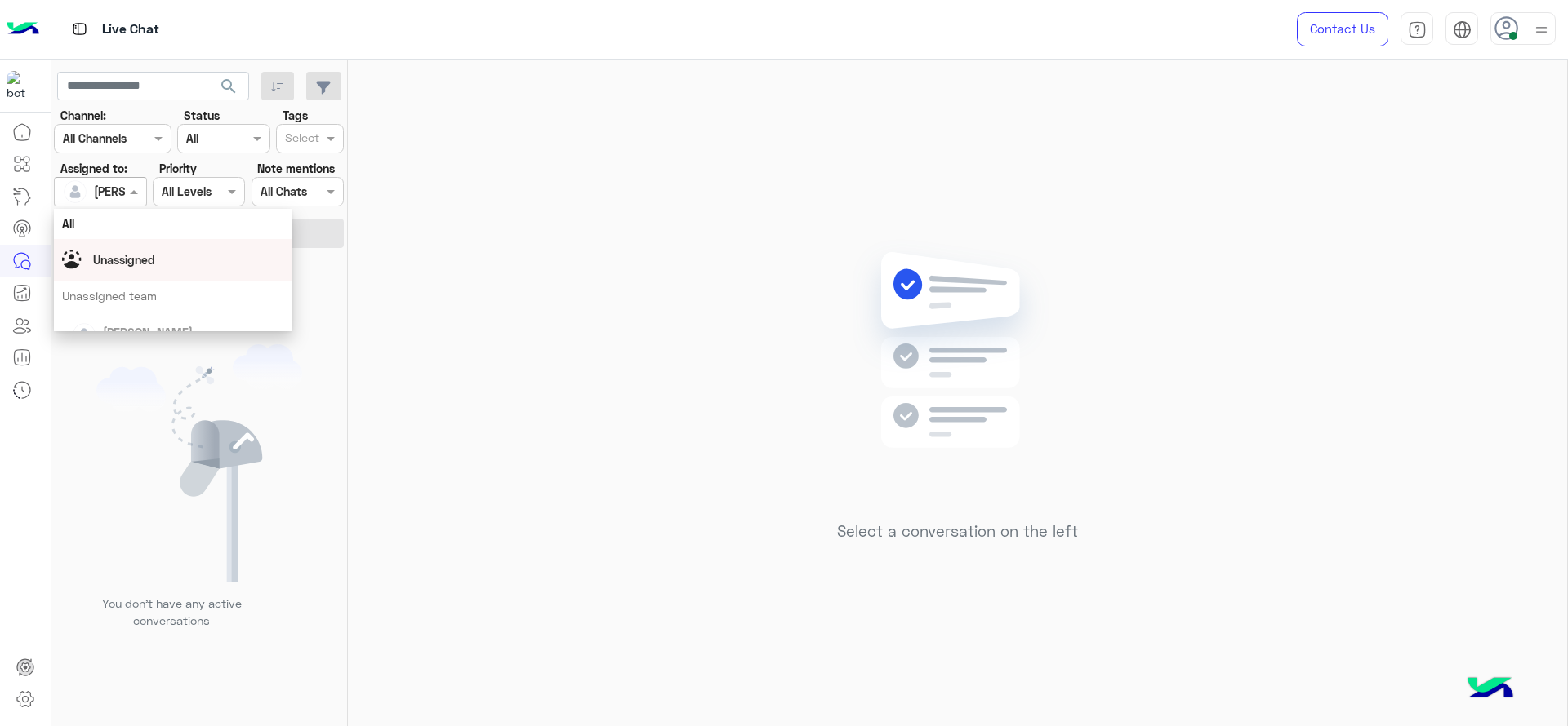
click at [547, 371] on div "Select a conversation on the left" at bounding box center [957, 396] width 1219 height 673
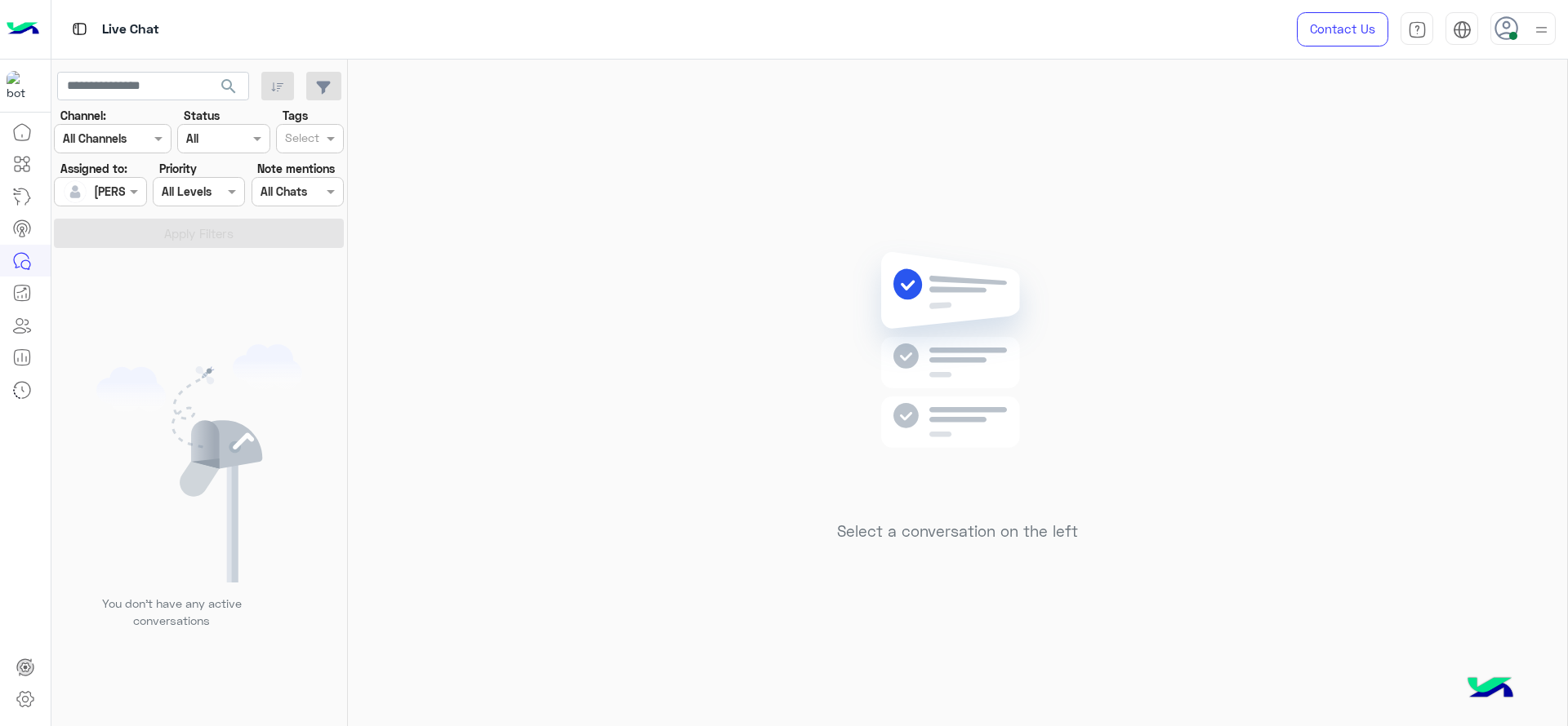
click at [1046, 442] on img at bounding box center [957, 375] width 236 height 271
click at [772, 284] on div "Select a conversation on the left" at bounding box center [957, 396] width 1219 height 673
click at [126, 187] on span at bounding box center [136, 191] width 20 height 17
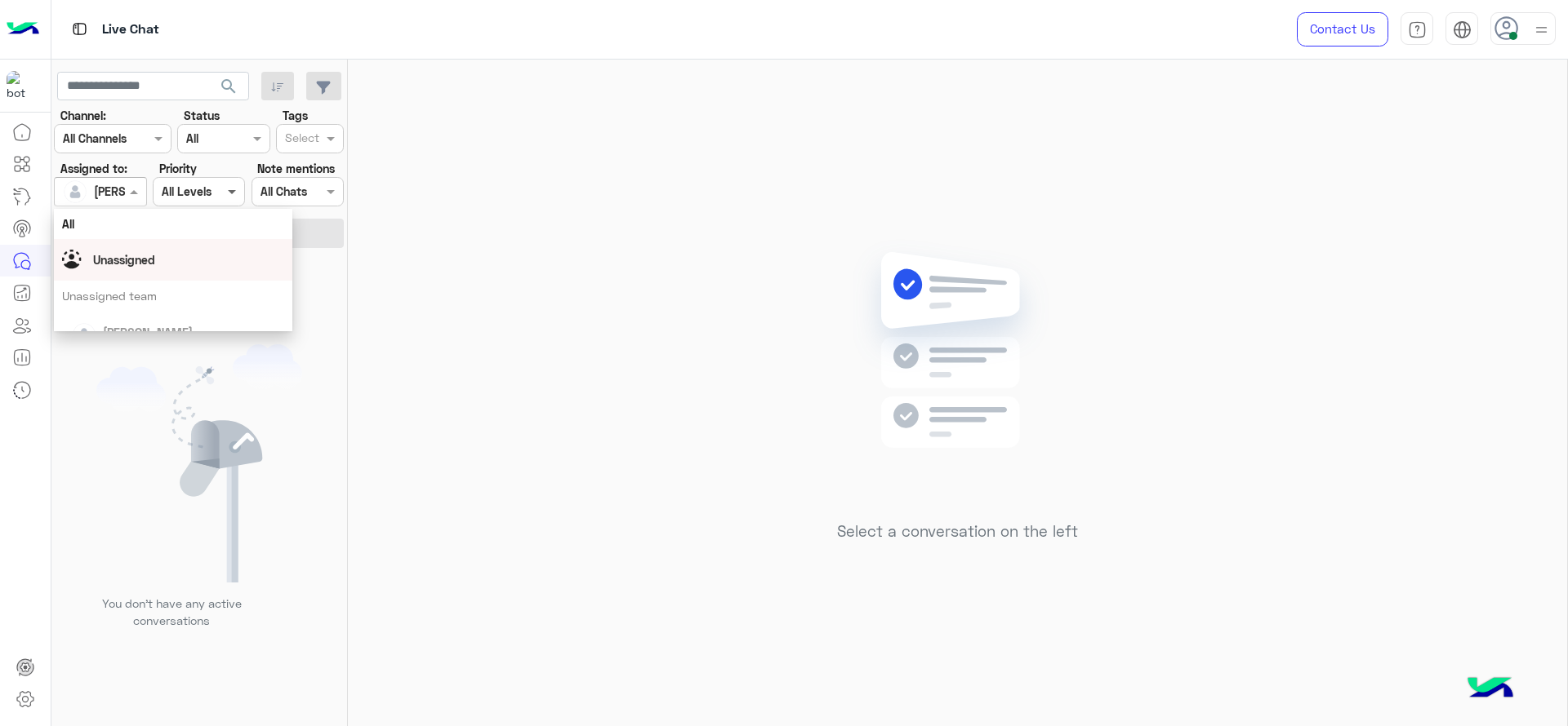
drag, startPoint x: 107, startPoint y: 261, endPoint x: 236, endPoint y: 189, distance: 147.7
click at [107, 260] on span "Unassigned" at bounding box center [124, 260] width 62 height 14
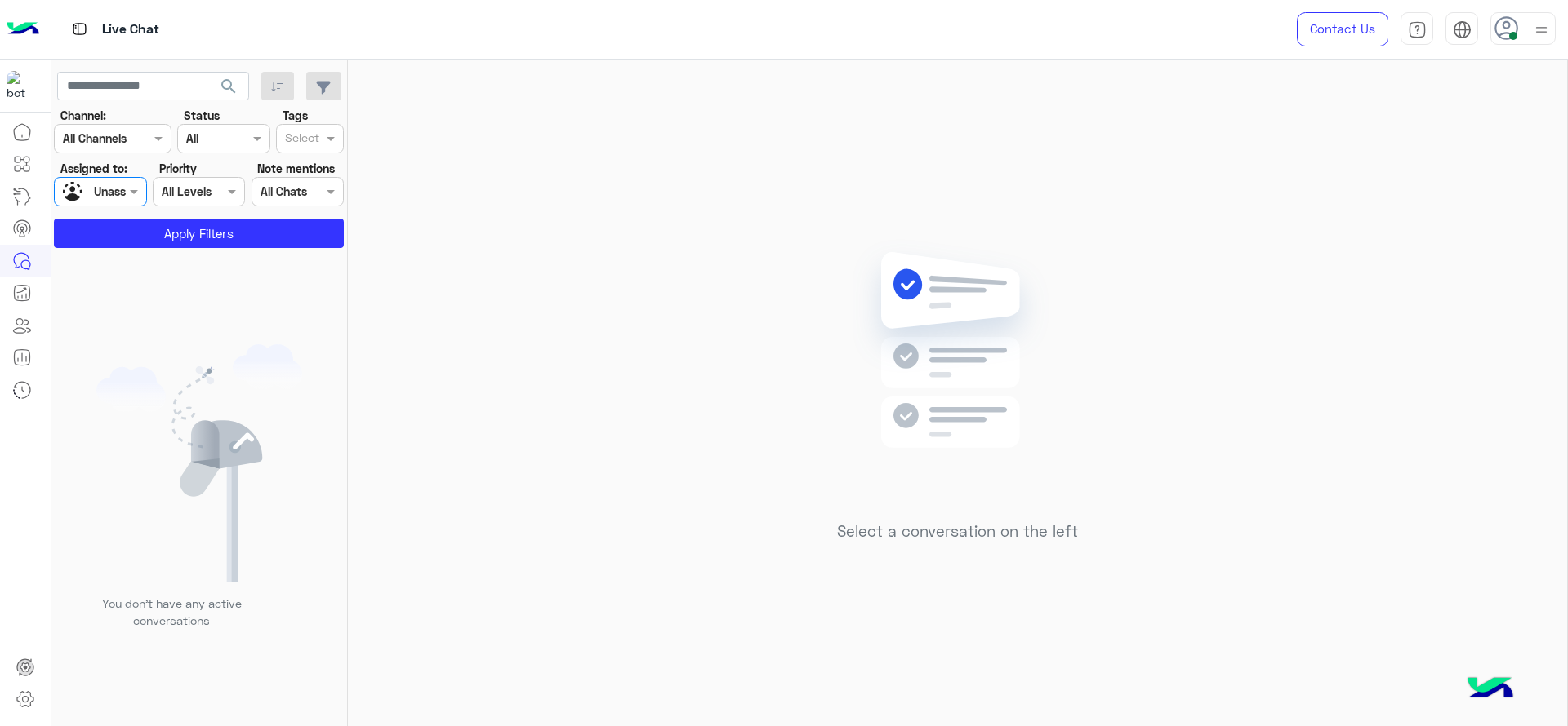
click at [319, 127] on div "Select" at bounding box center [299, 138] width 46 height 26
click at [307, 171] on div "J FOLLOW UP" at bounding box center [310, 171] width 51 height 17
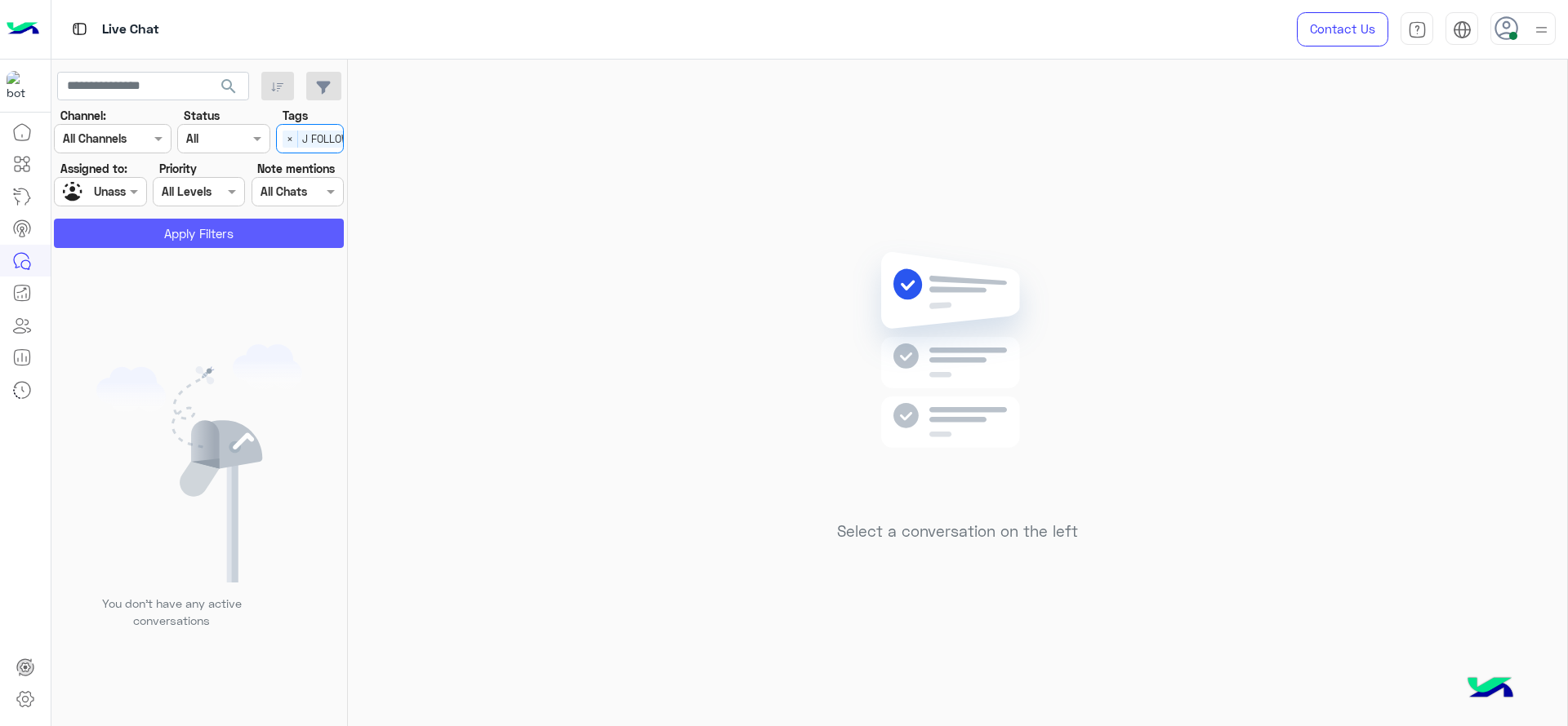
click at [188, 232] on button "Apply Filters" at bounding box center [198, 233] width 290 height 29
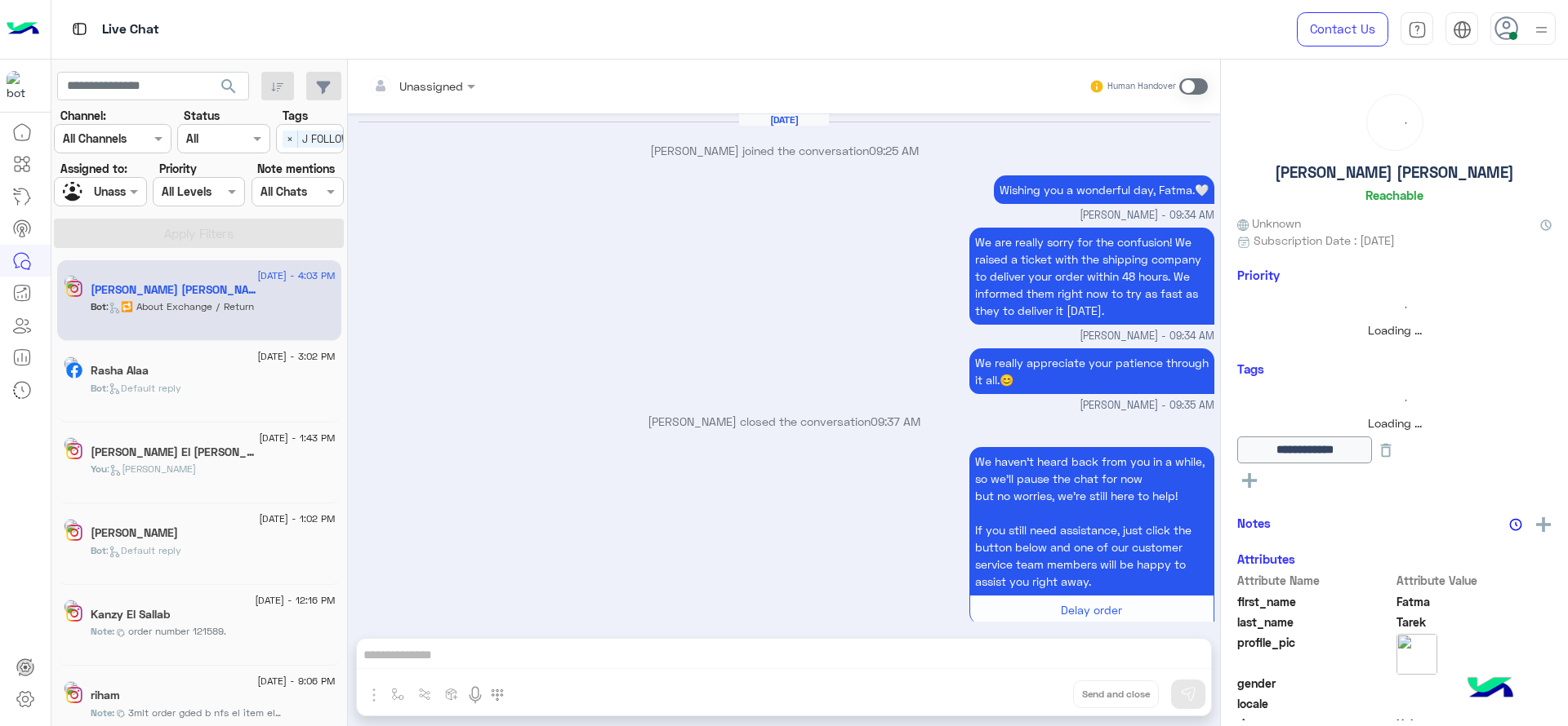
scroll to position [1565, 0]
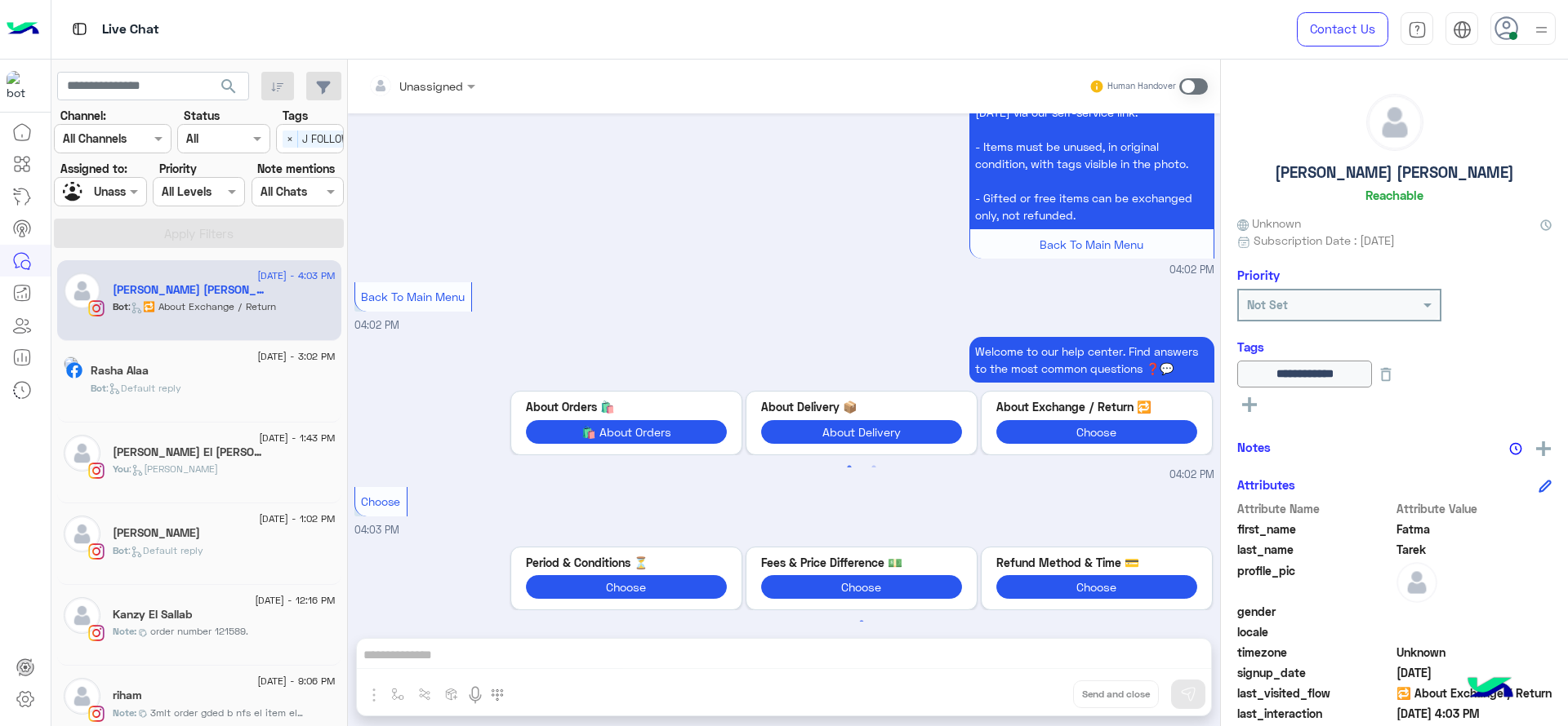
click at [769, 216] on div "- You can request an exchange or refund [DATE] via our self-service link. - Ite…" at bounding box center [784, 177] width 860 height 202
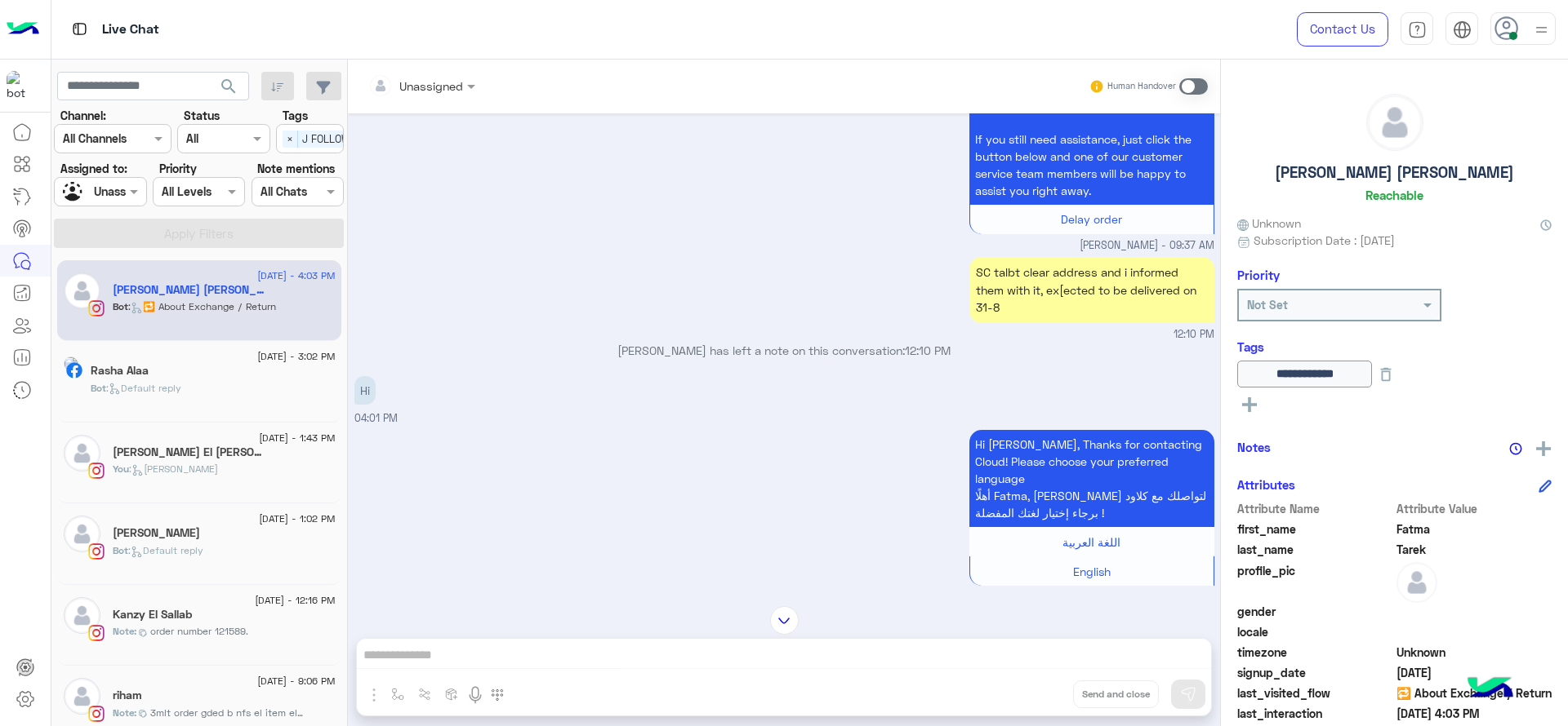
scroll to position [380, 0]
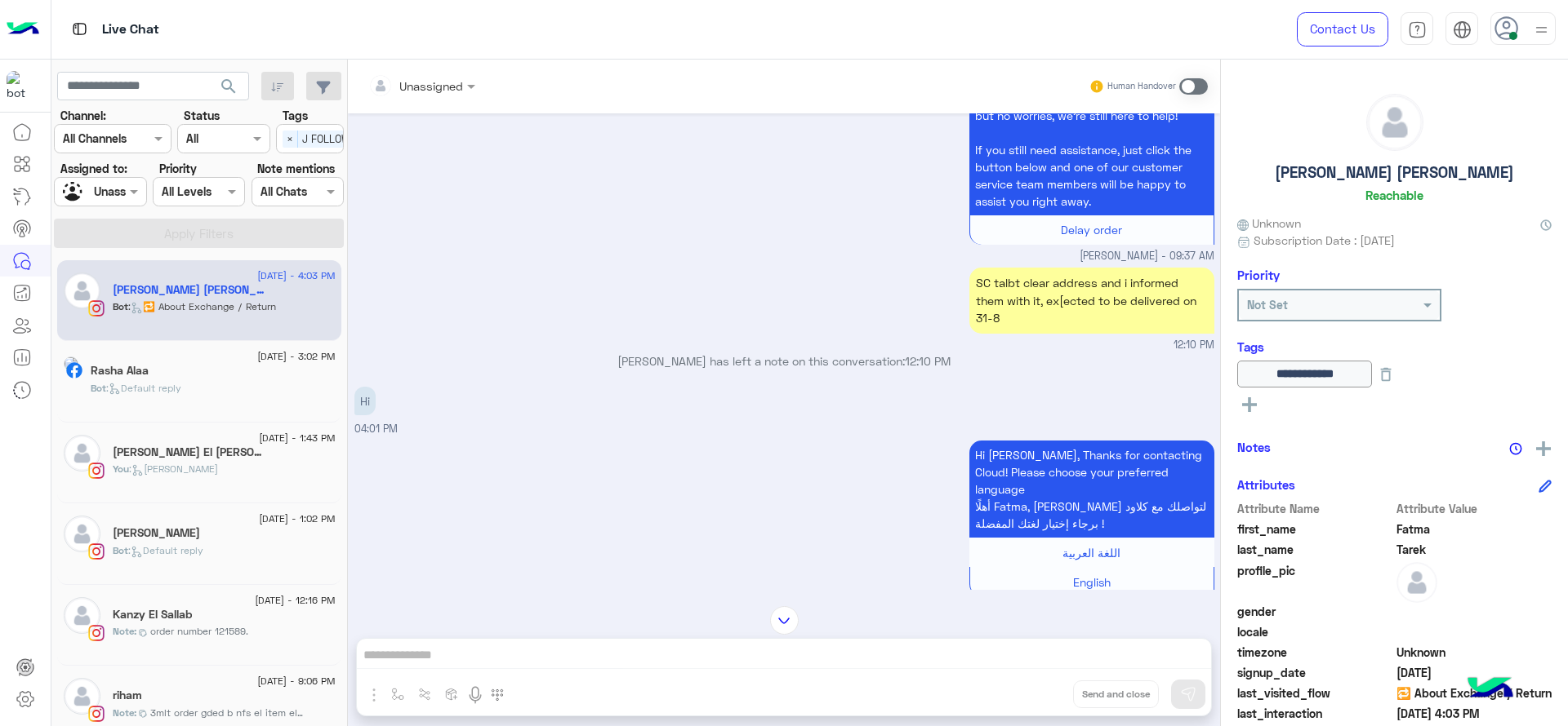
click at [1190, 91] on span at bounding box center [1193, 86] width 28 height 17
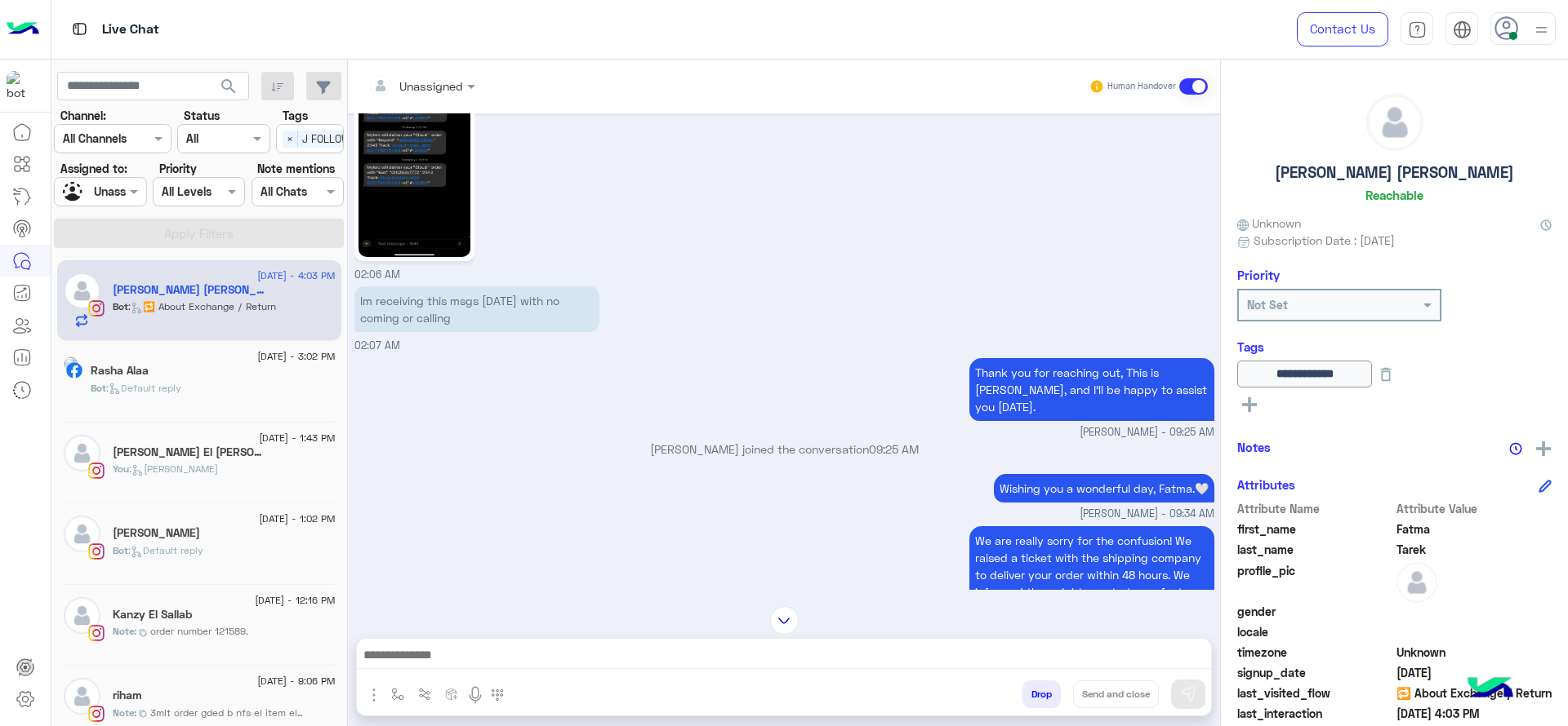
scroll to position [1302, 0]
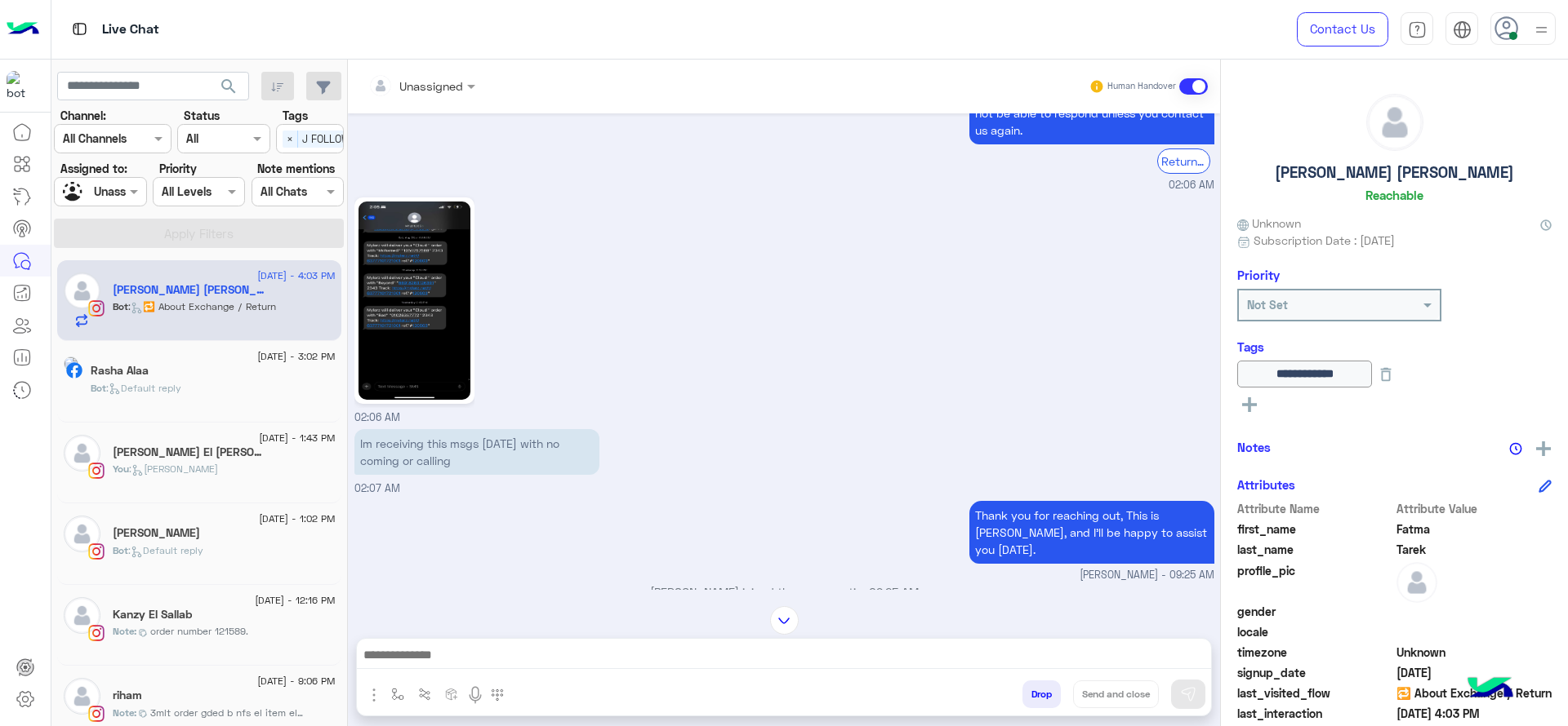
click at [416, 292] on img at bounding box center [414, 300] width 112 height 198
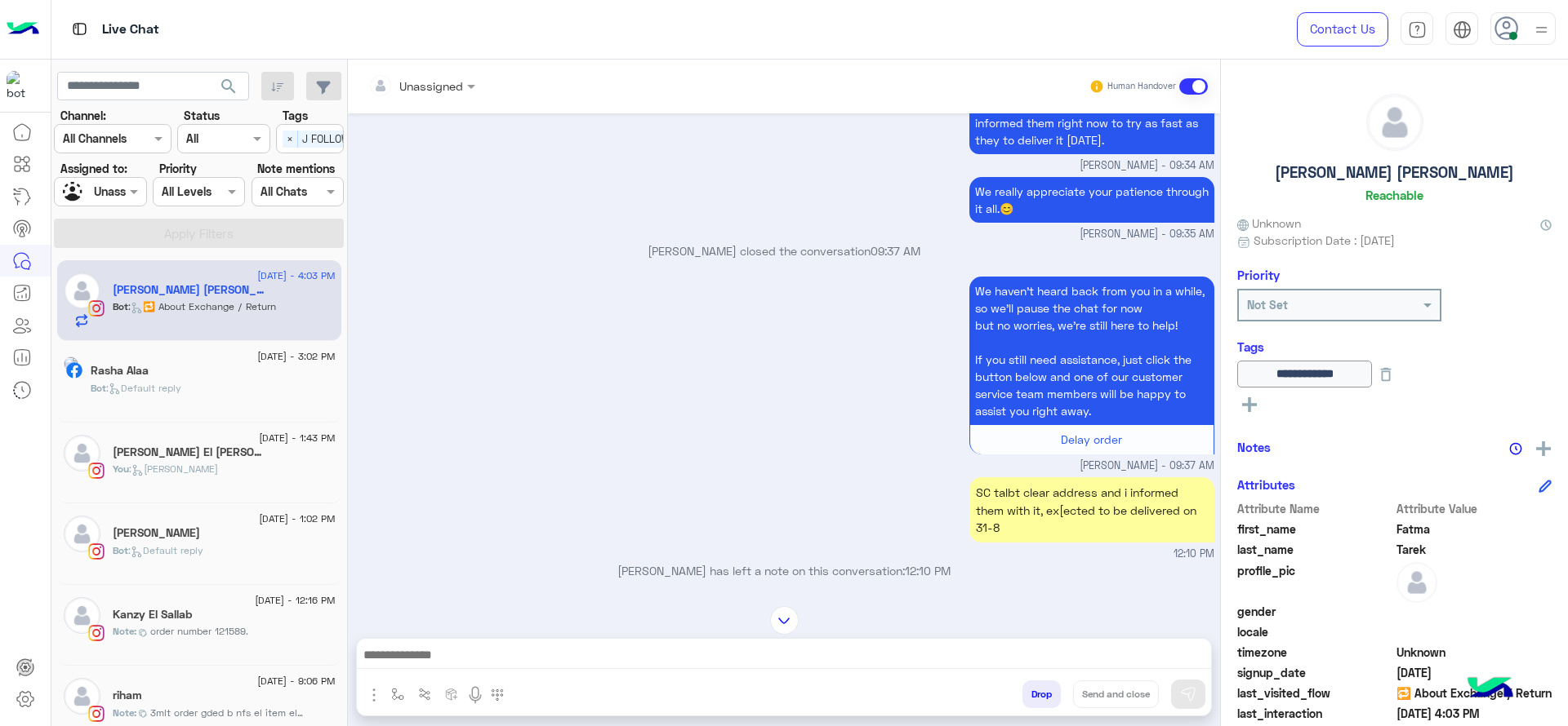
click at [777, 621] on img at bounding box center [784, 620] width 28 height 28
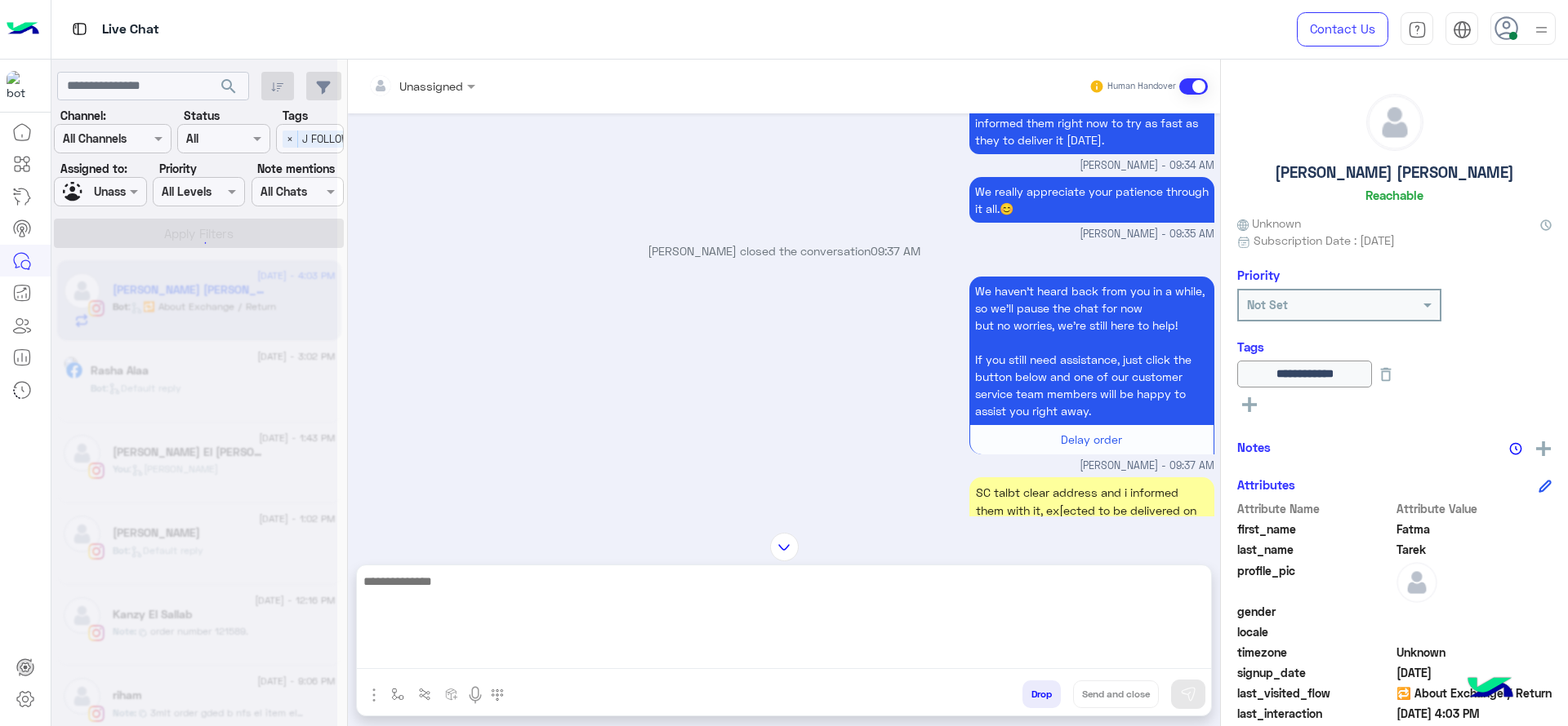
click at [715, 652] on textarea at bounding box center [784, 620] width 854 height 98
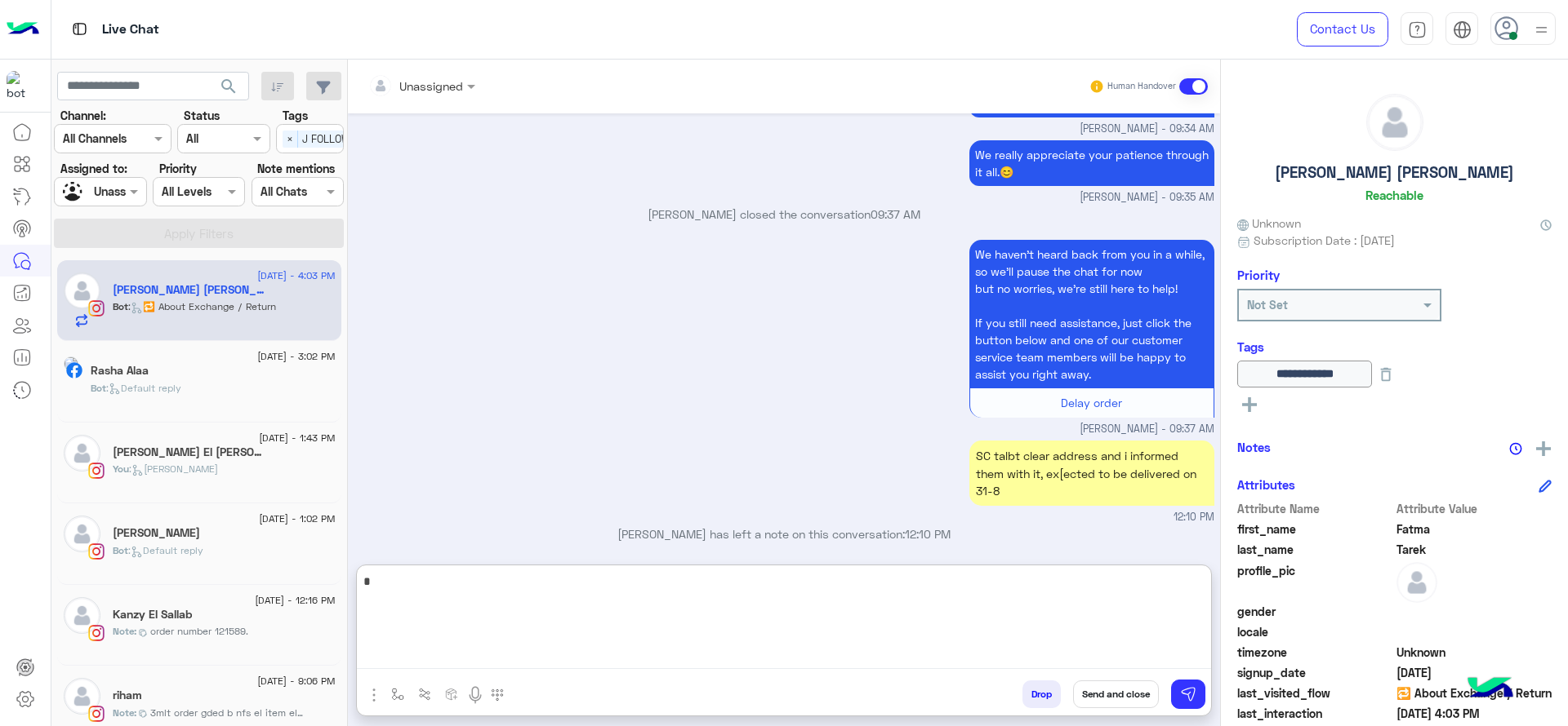
scroll to position [3423, 0]
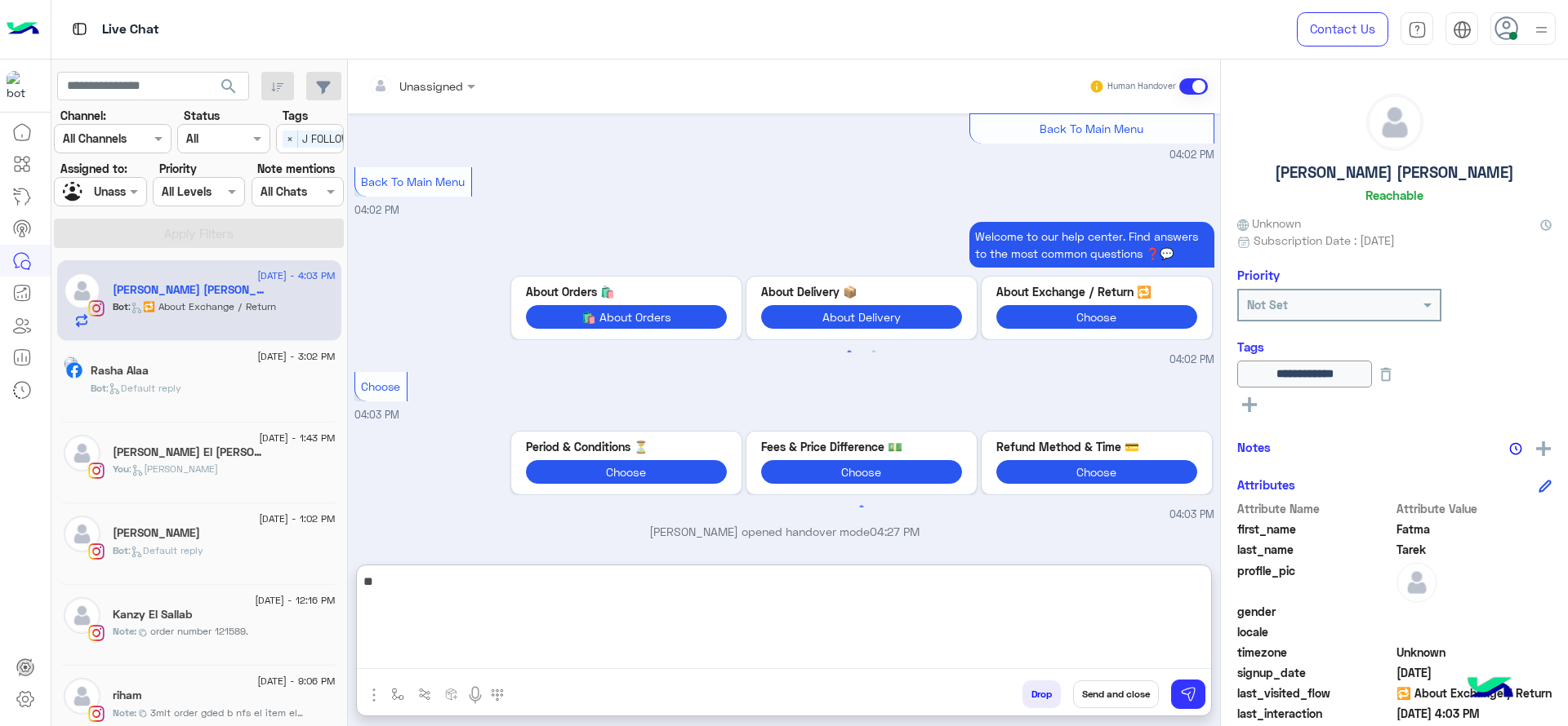
type textarea "*"
type textarea "**********"
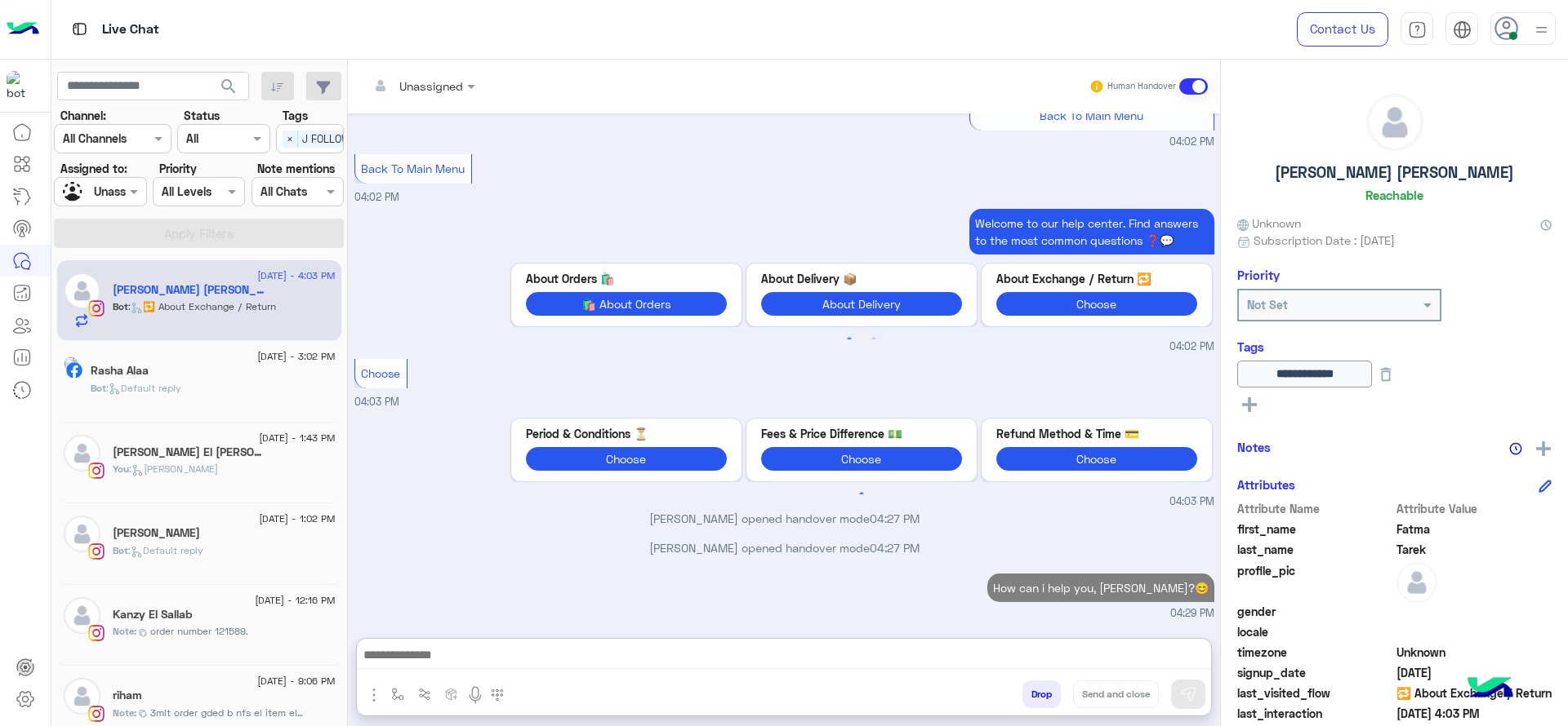
click at [130, 158] on section "Channel: Channel All Channels Status Channel All Tags Select × J FOLLOW UP Assi…" at bounding box center [199, 178] width 272 height 141
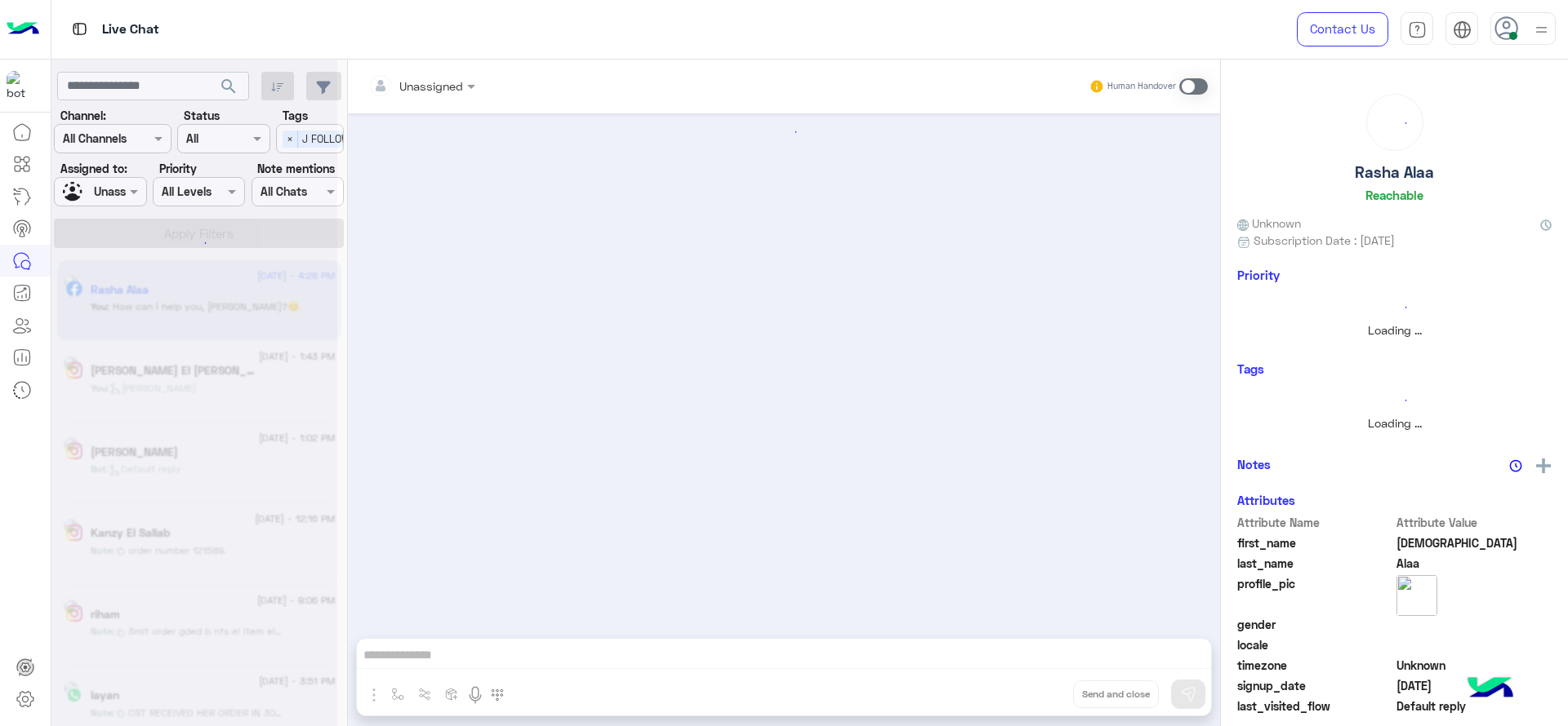
click at [129, 197] on div at bounding box center [194, 369] width 286 height 726
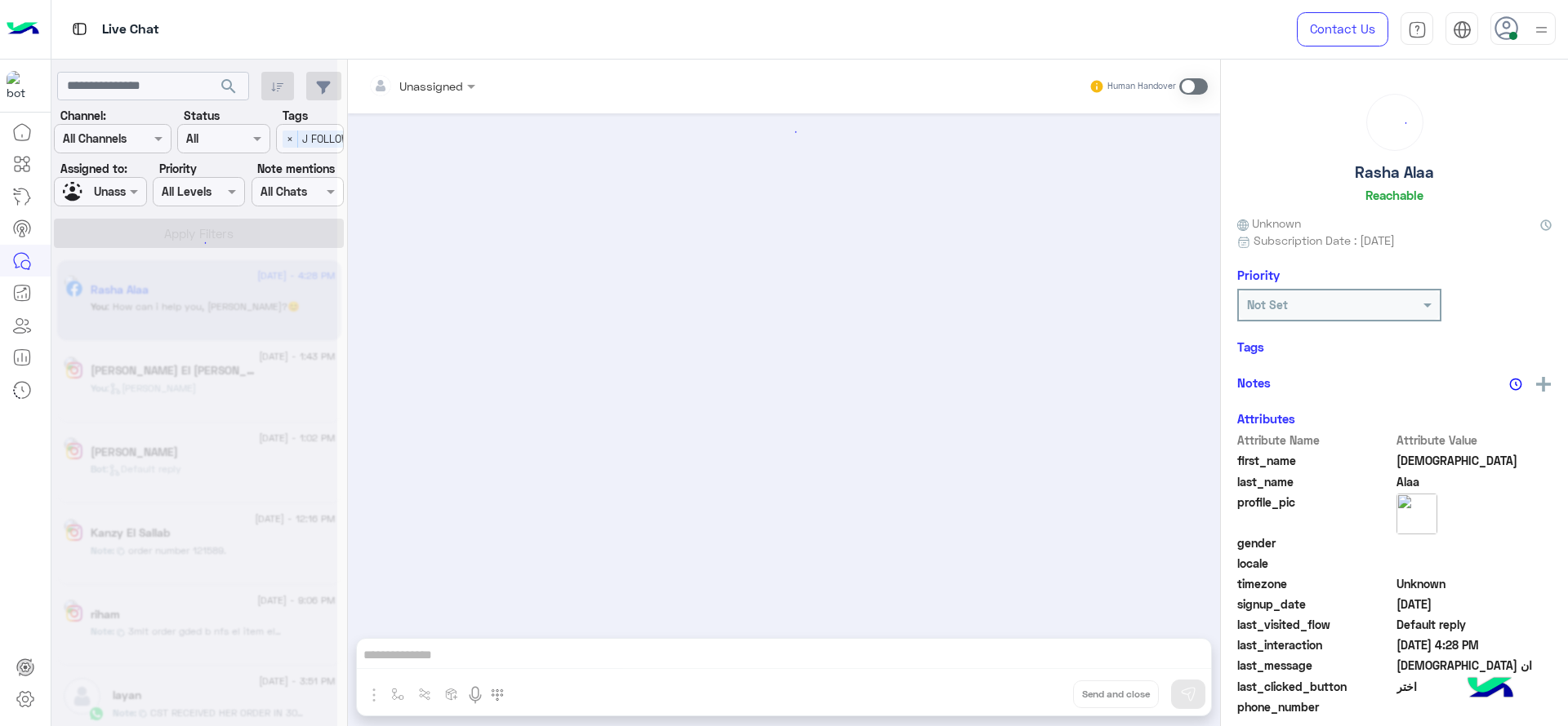
click at [121, 198] on div at bounding box center [194, 369] width 286 height 726
click at [126, 198] on span at bounding box center [136, 191] width 20 height 17
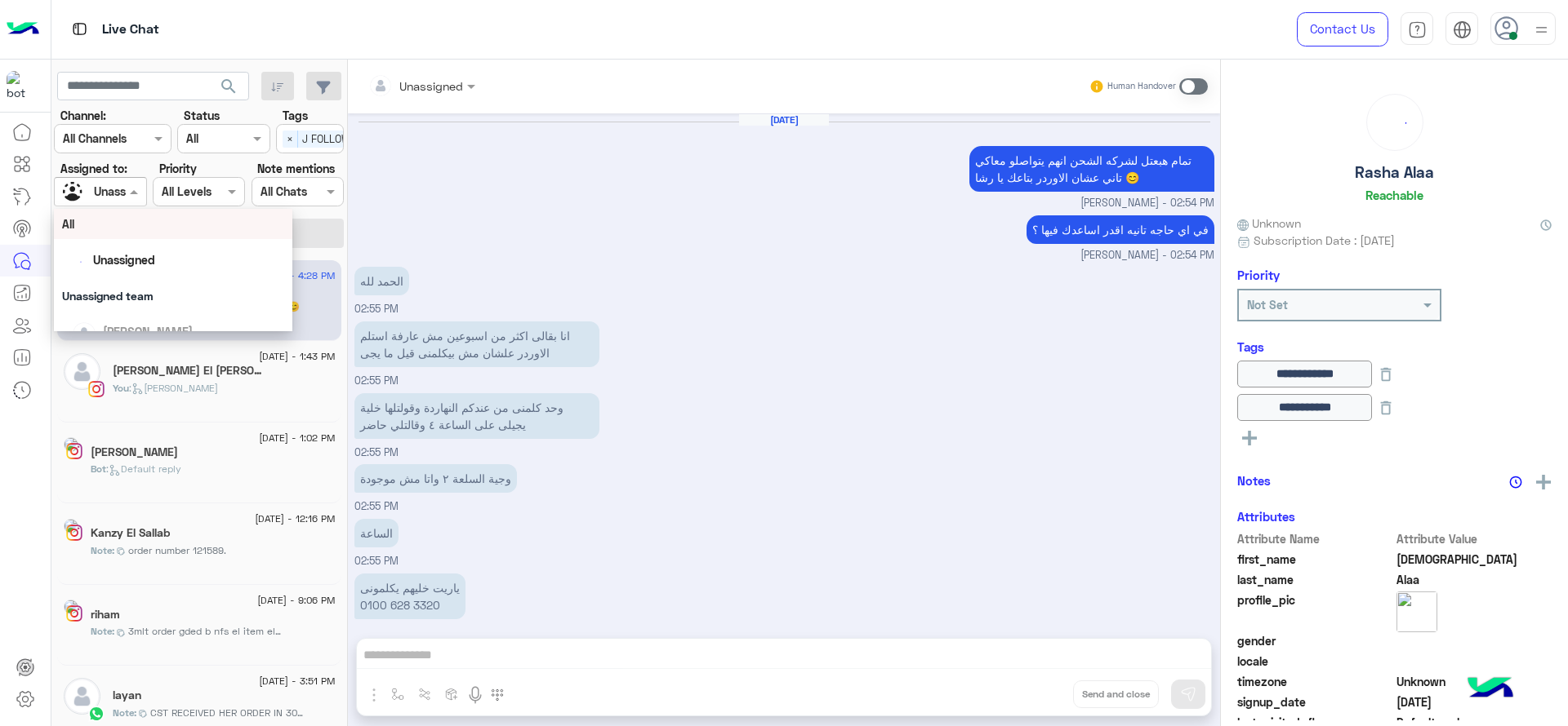
scroll to position [832, 0]
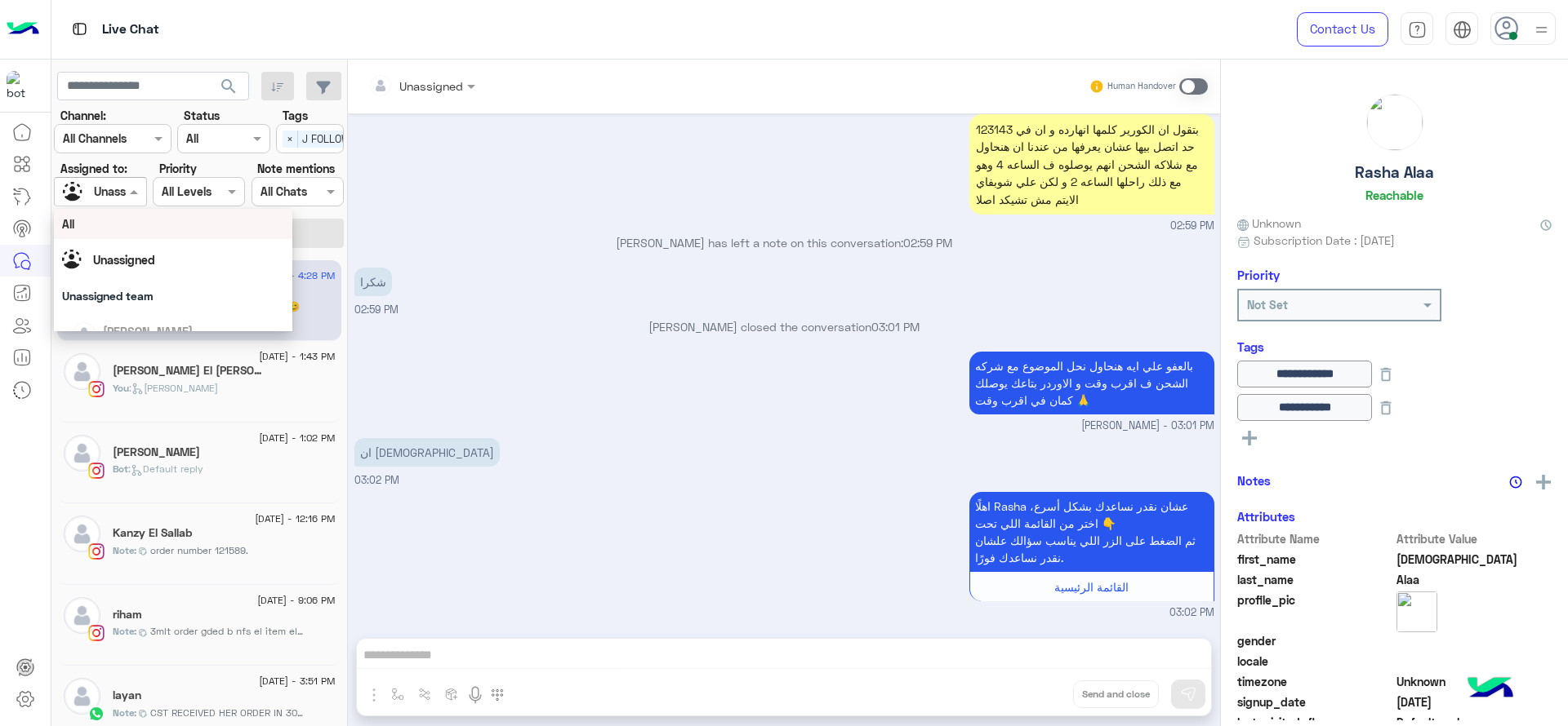
click at [111, 199] on div "Unassigned" at bounding box center [125, 191] width 62 height 17
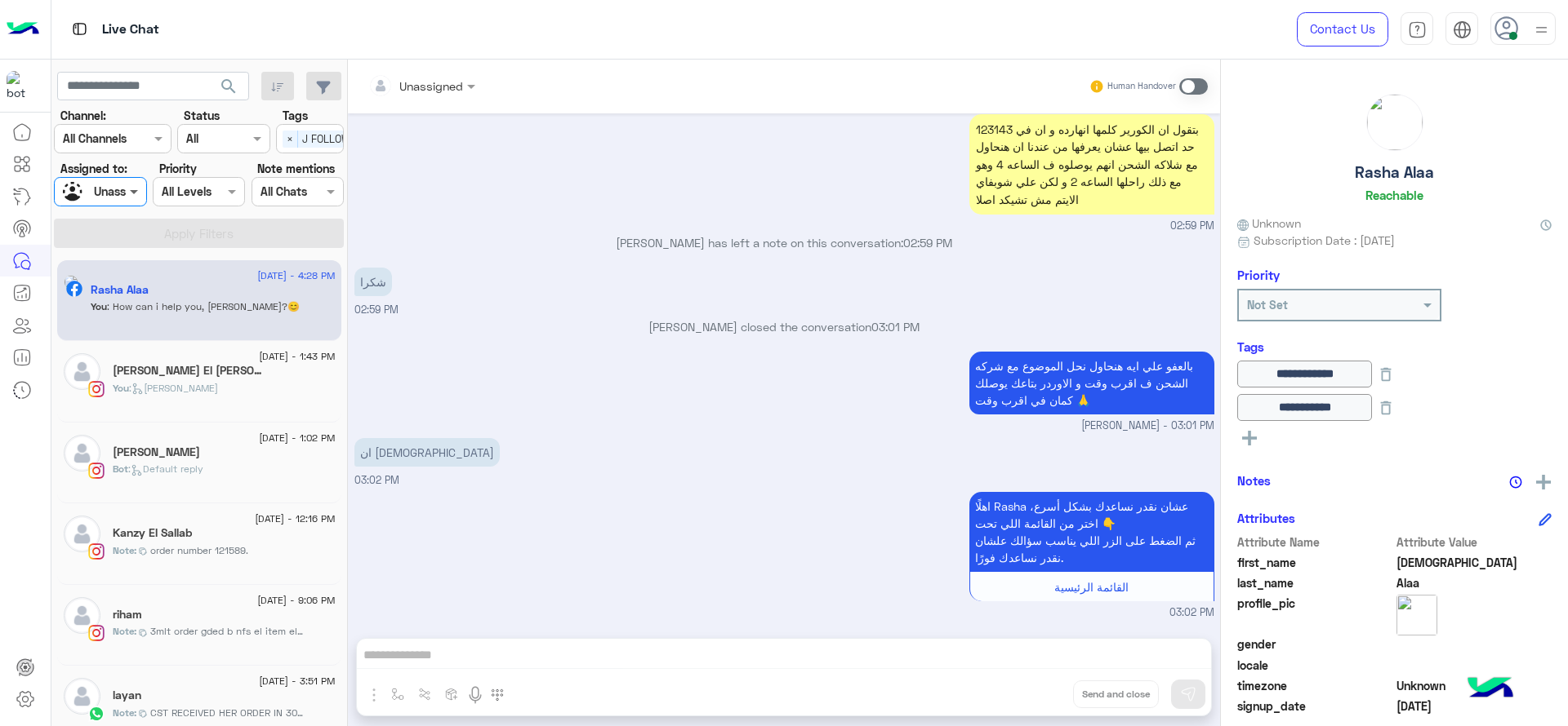
click at [130, 184] on span at bounding box center [136, 191] width 20 height 17
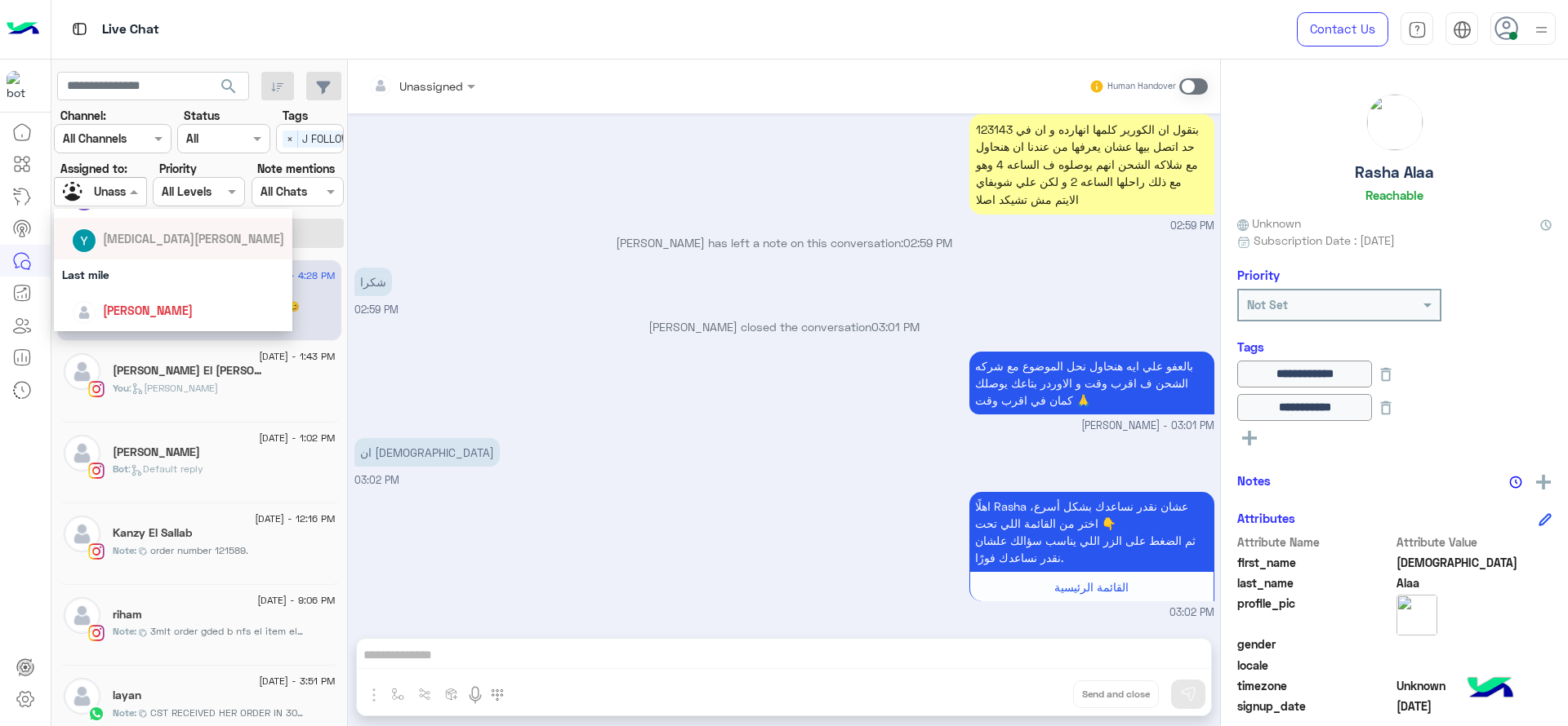
scroll to position [204, 0]
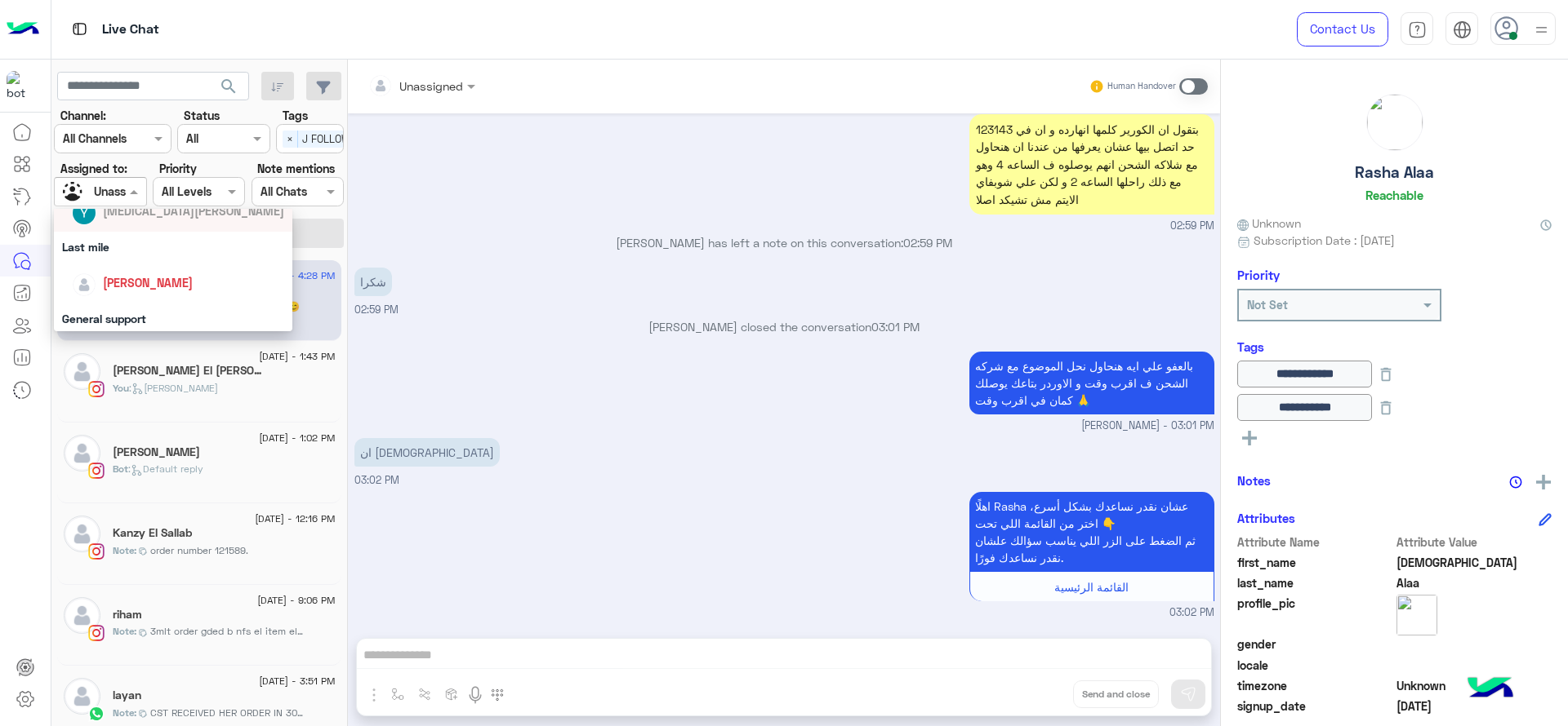
click at [130, 282] on span "[PERSON_NAME]" at bounding box center [148, 282] width 90 height 14
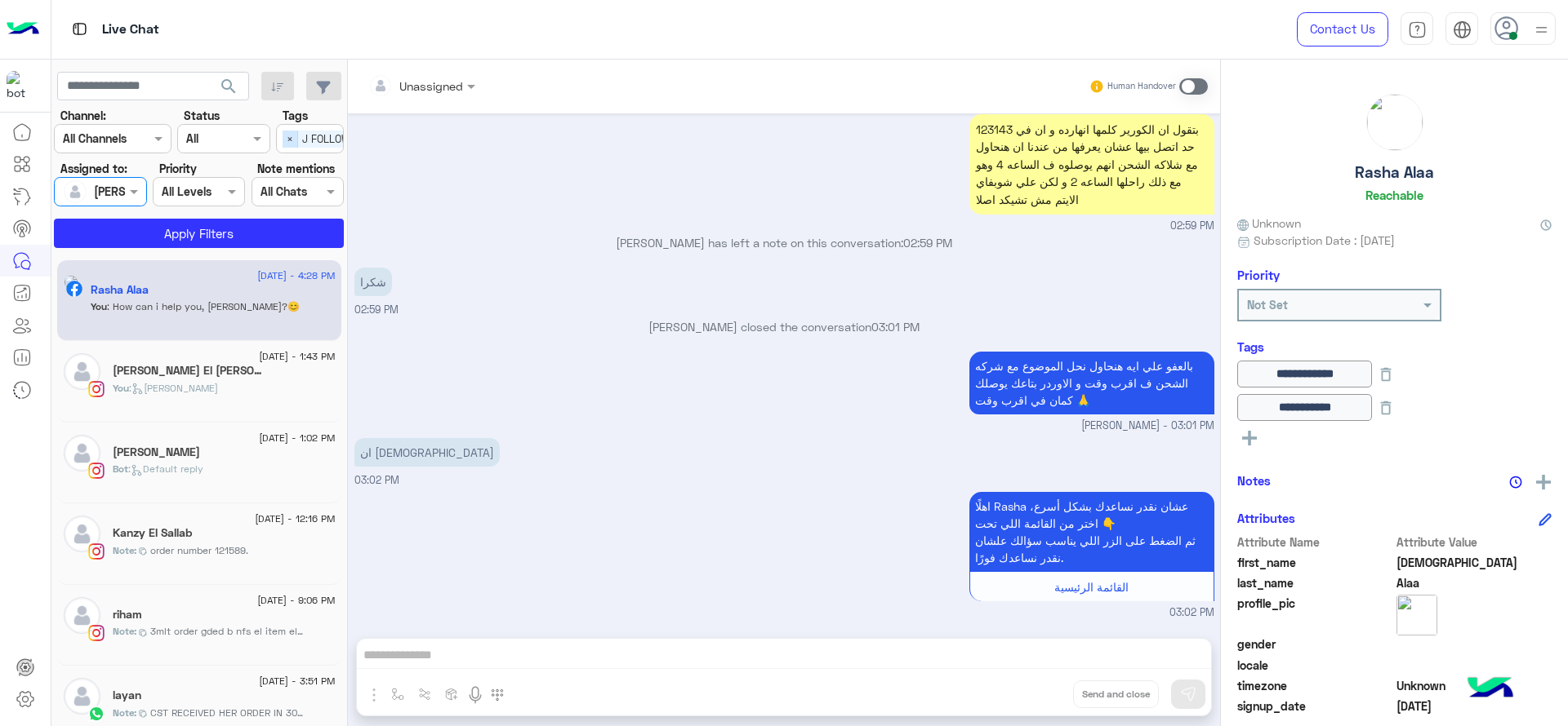
click at [295, 136] on span "×" at bounding box center [291, 138] width 16 height 17
click at [229, 234] on button "Apply Filters" at bounding box center [198, 233] width 290 height 29
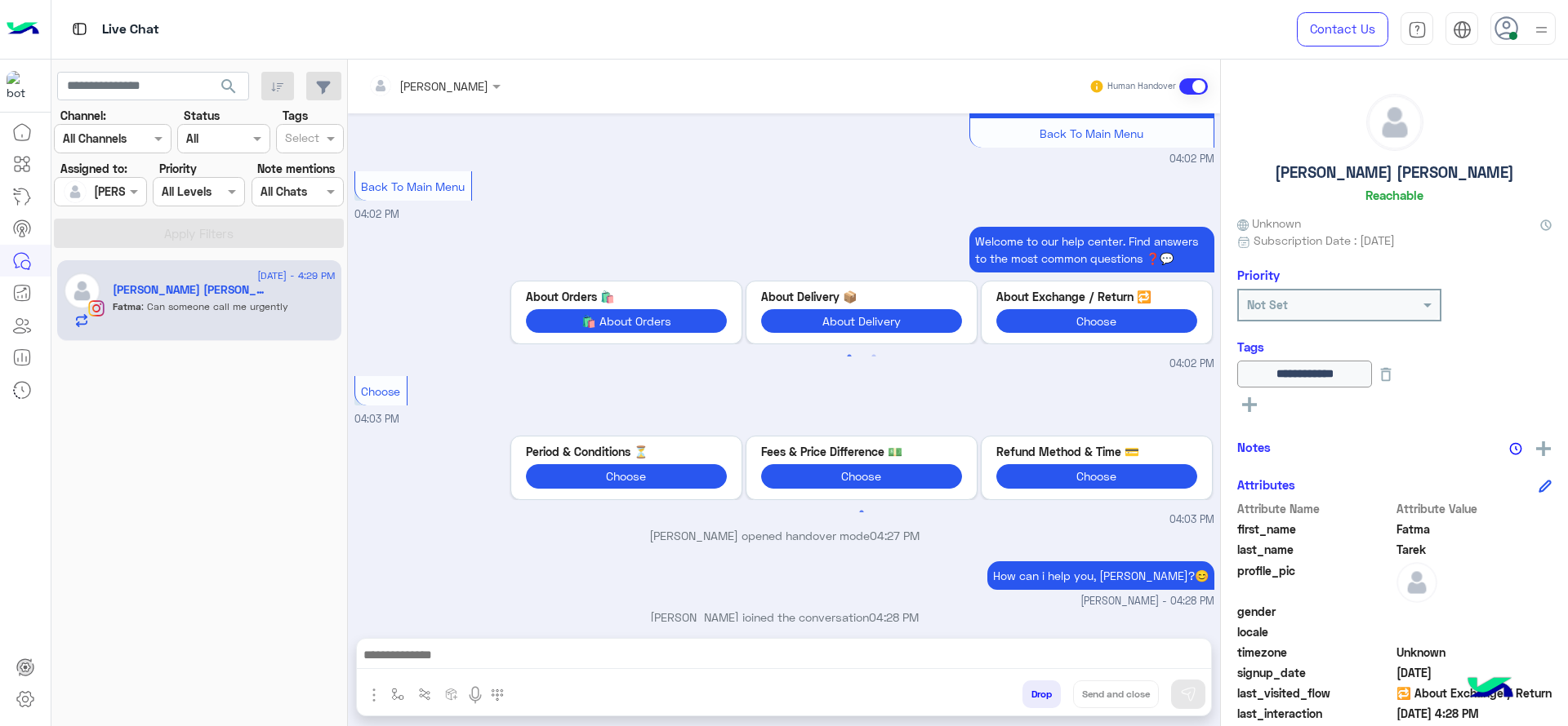
scroll to position [1528, 0]
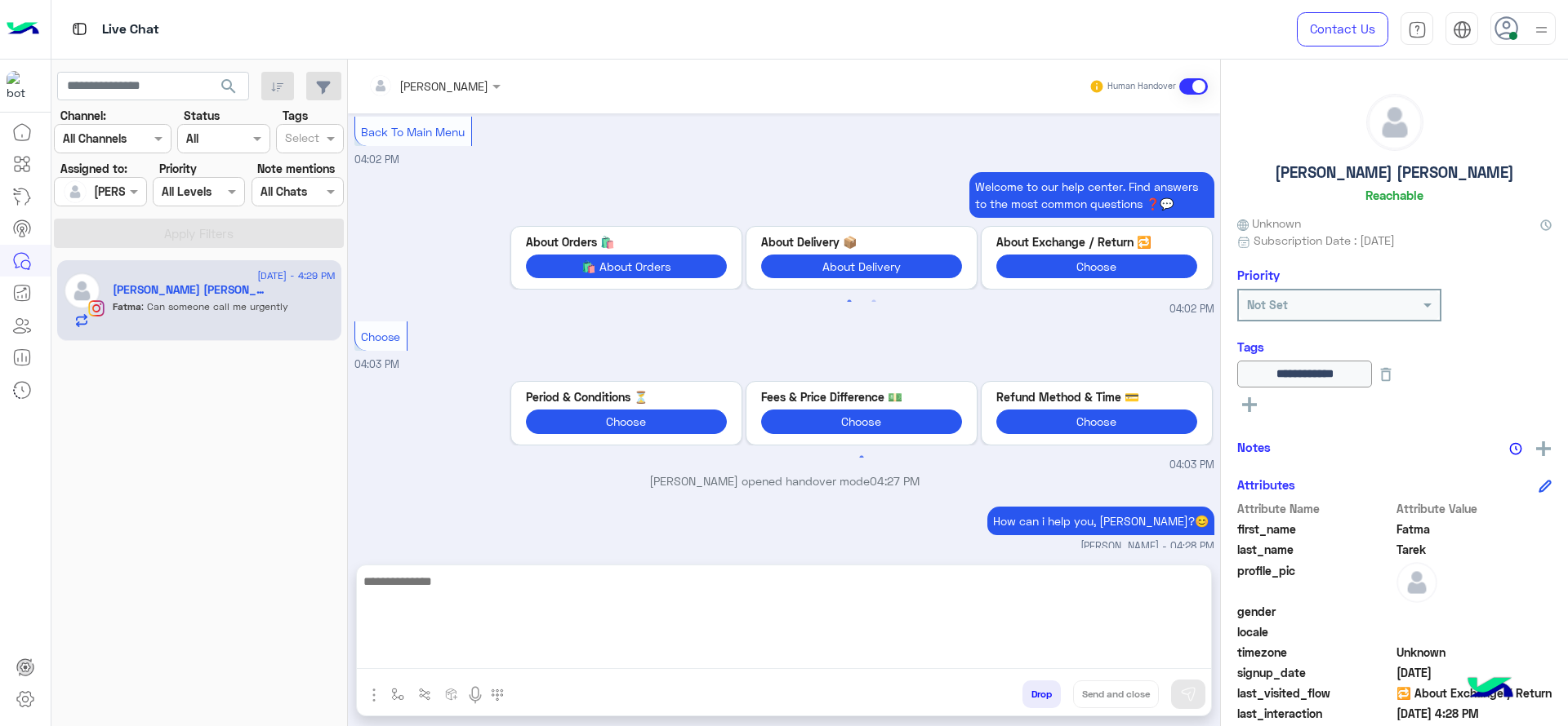
click at [779, 654] on textarea at bounding box center [784, 620] width 854 height 98
type textarea "*"
click at [365, 596] on textarea "**********" at bounding box center [784, 620] width 854 height 98
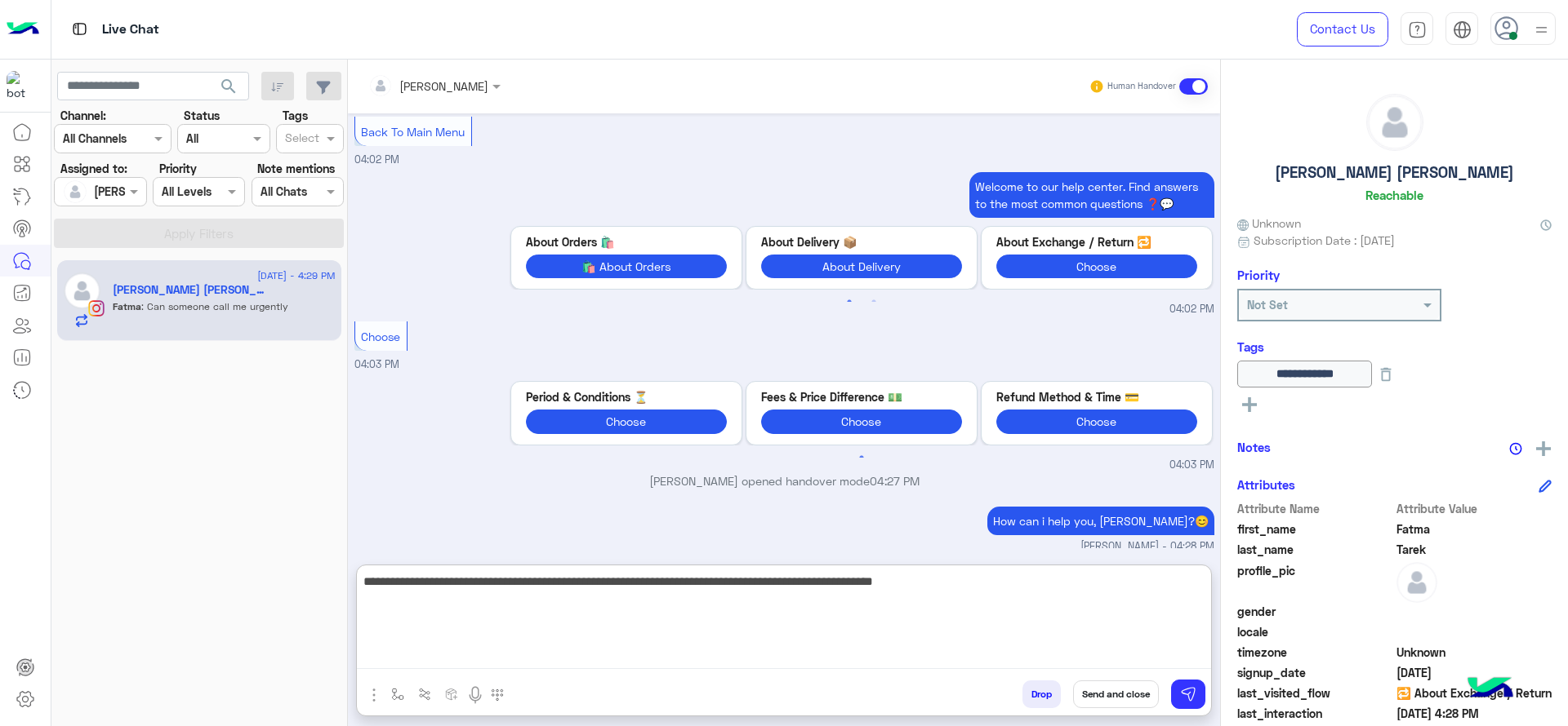
click at [586, 603] on textarea "**********" at bounding box center [784, 620] width 854 height 98
click at [1022, 590] on textarea "**********" at bounding box center [784, 620] width 854 height 98
type textarea "**********"
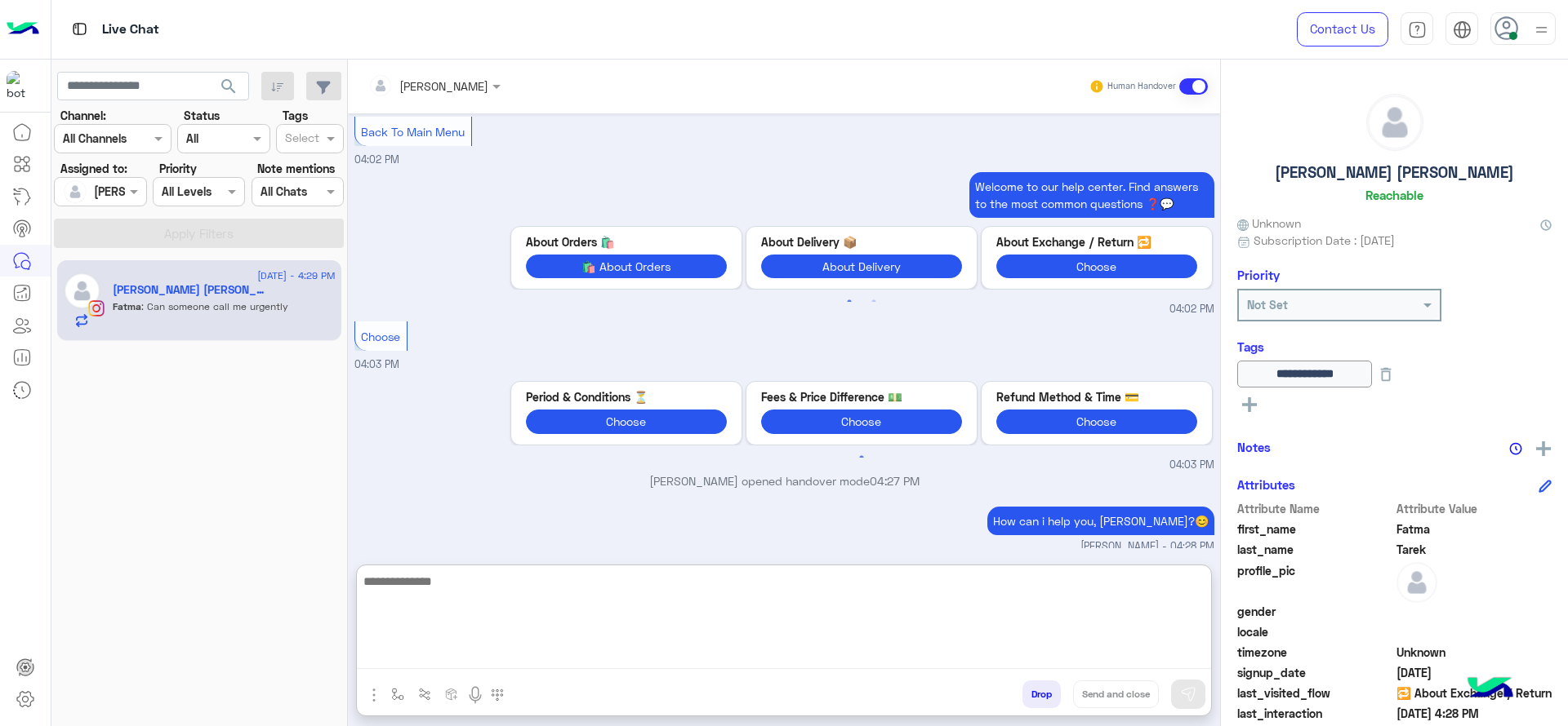
scroll to position [1688, 0]
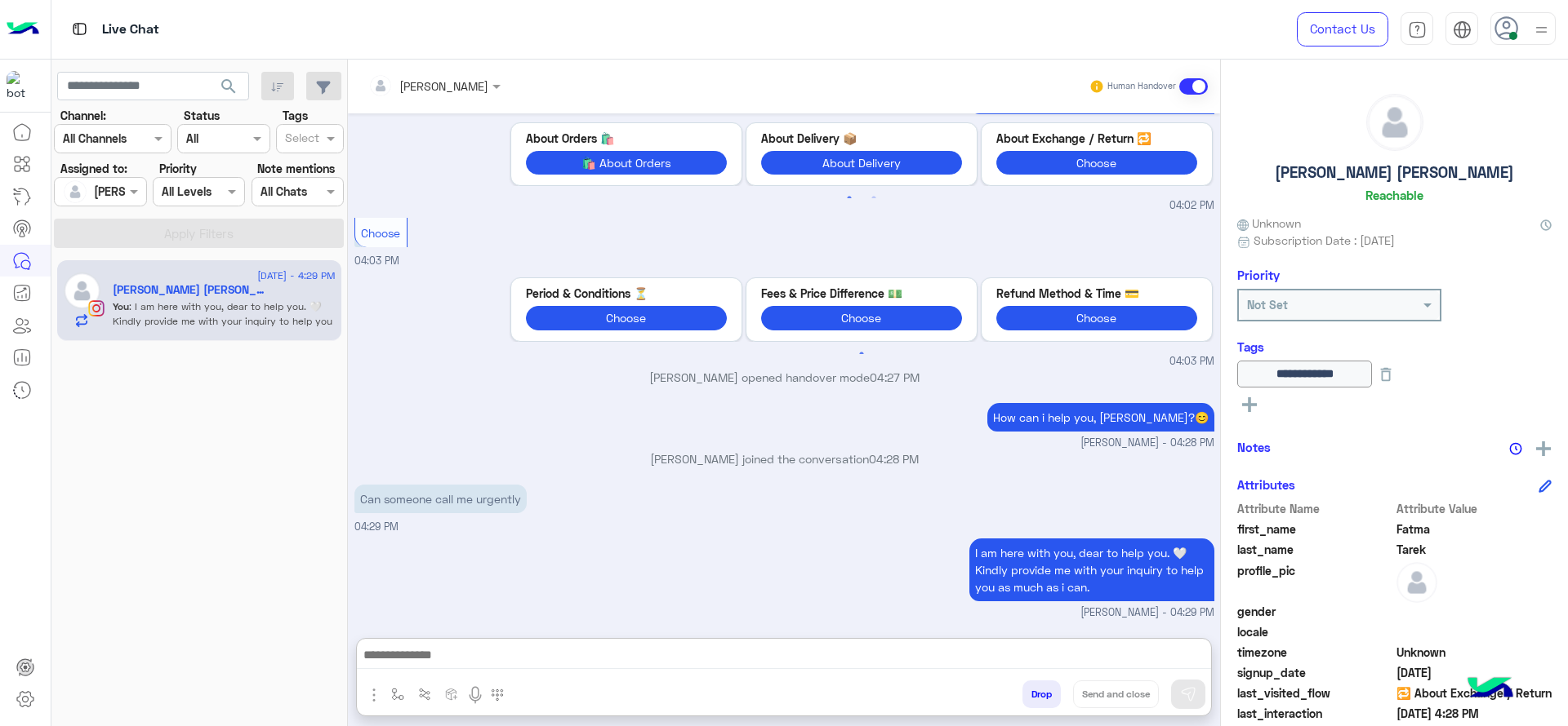
click at [633, 535] on div "I am here with you, dear to help you. 🤍Kindly provide me with your inquiry to h…" at bounding box center [784, 578] width 860 height 86
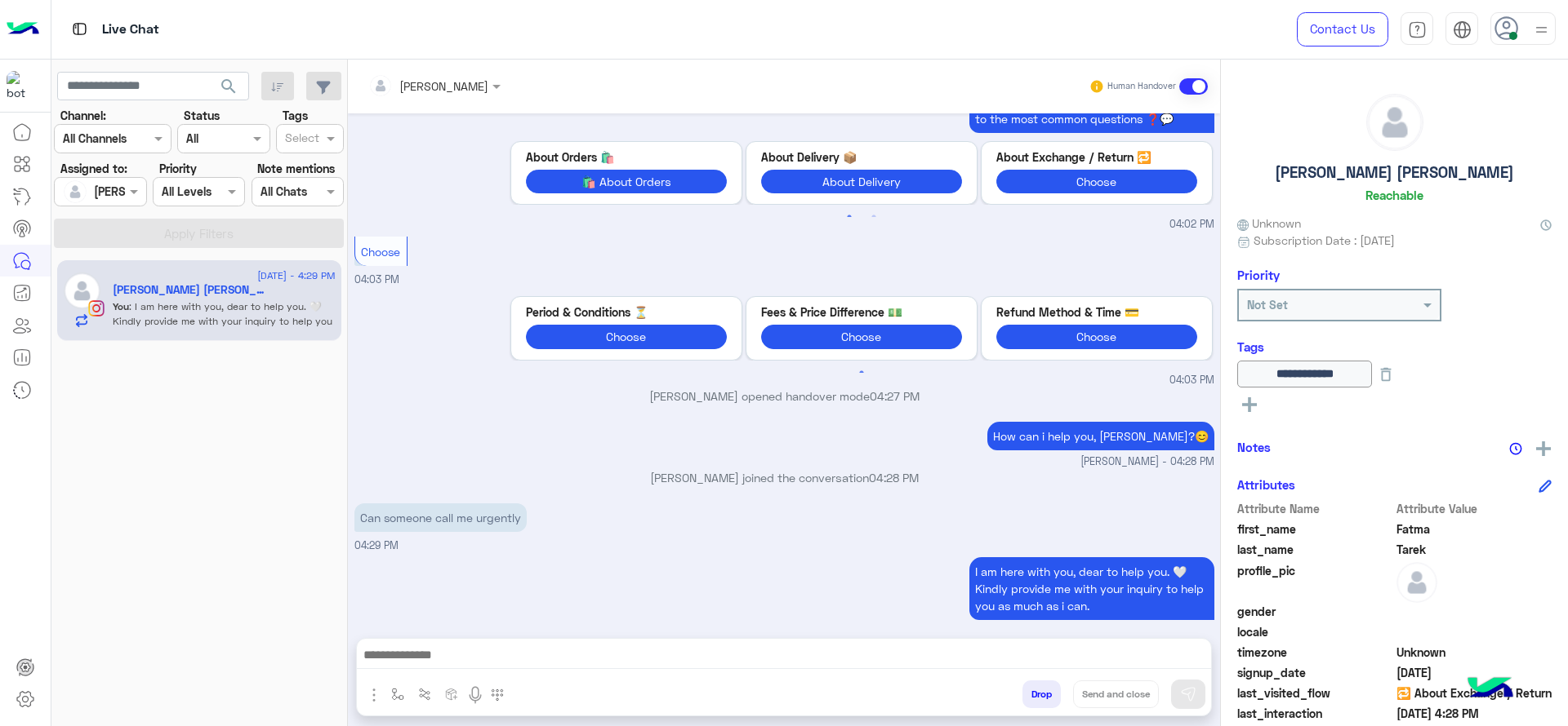
scroll to position [1614, 0]
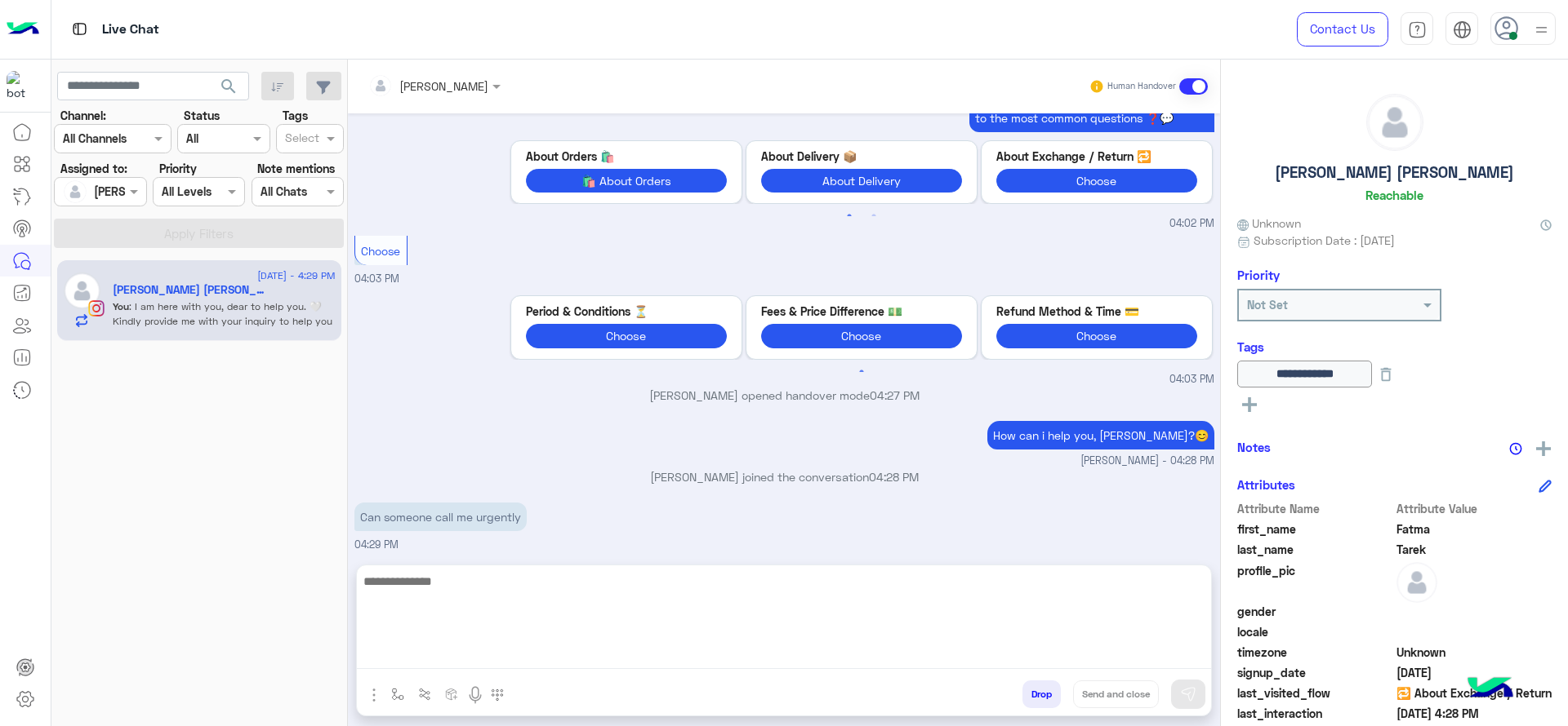
click at [671, 659] on textarea at bounding box center [784, 620] width 854 height 98
type textarea "**********"
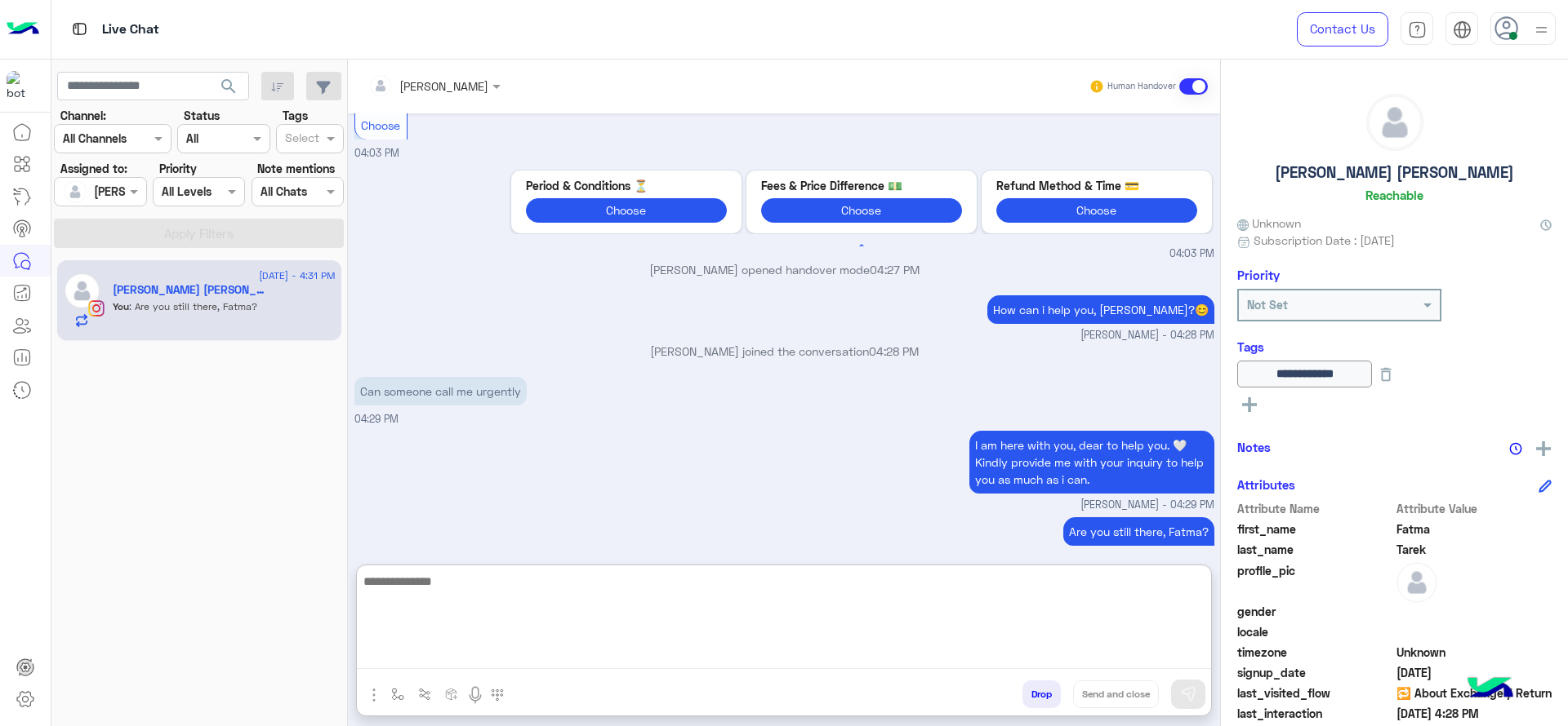
scroll to position [1740, 0]
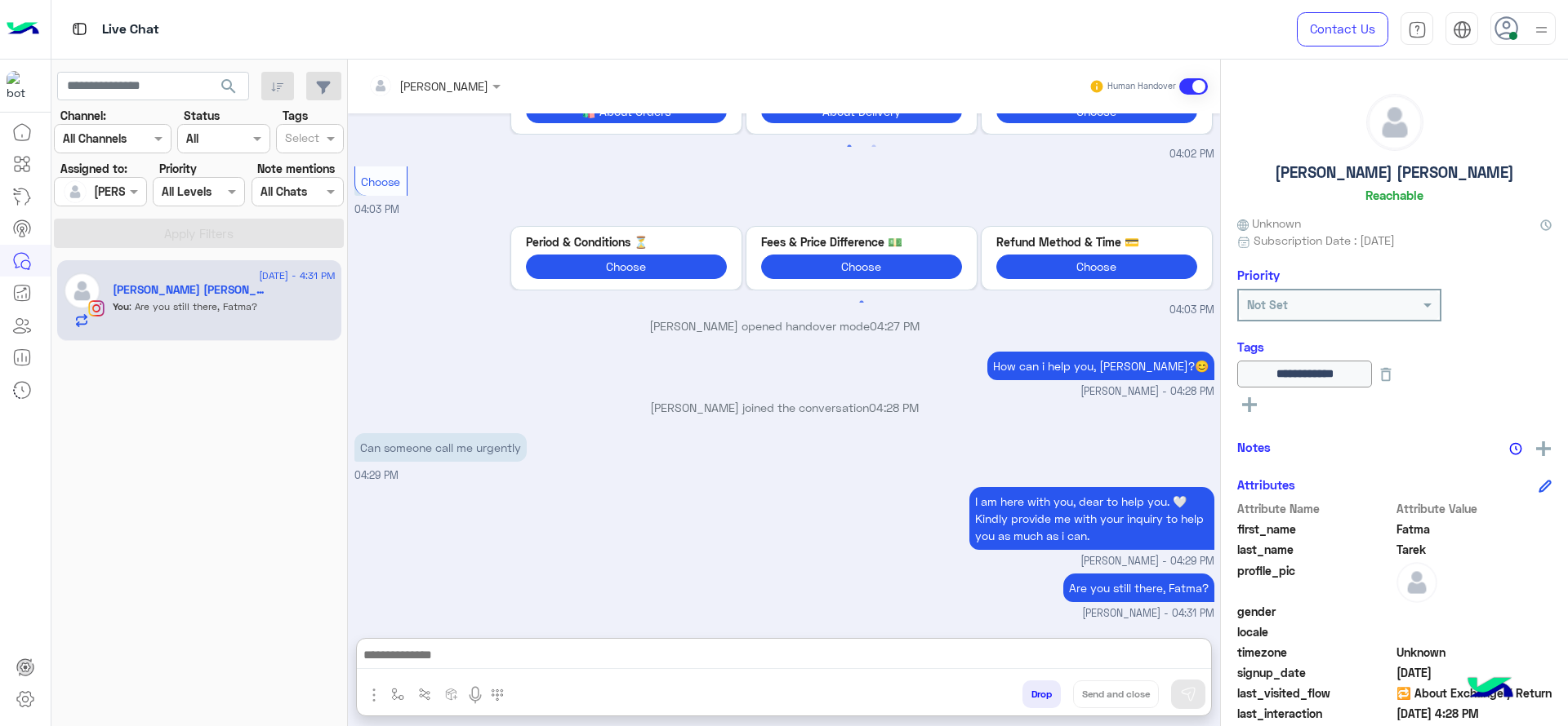
click at [401, 678] on div at bounding box center [784, 659] width 854 height 40
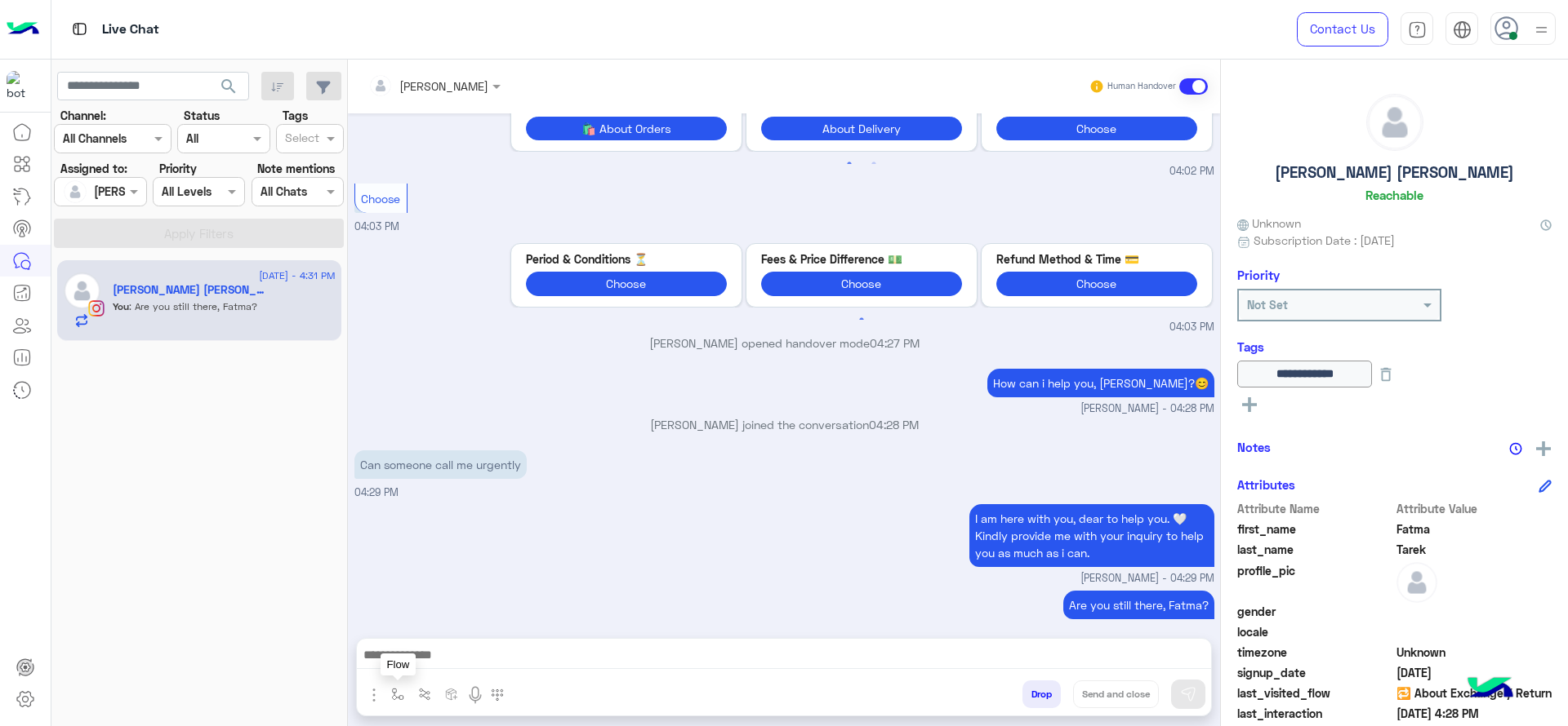
click at [394, 685] on button "button" at bounding box center [398, 694] width 27 height 27
click at [413, 664] on input "text" at bounding box center [427, 658] width 67 height 18
type input "*"
click at [438, 629] on span "Jana close" at bounding box center [440, 629] width 93 height 15
type textarea "**********"
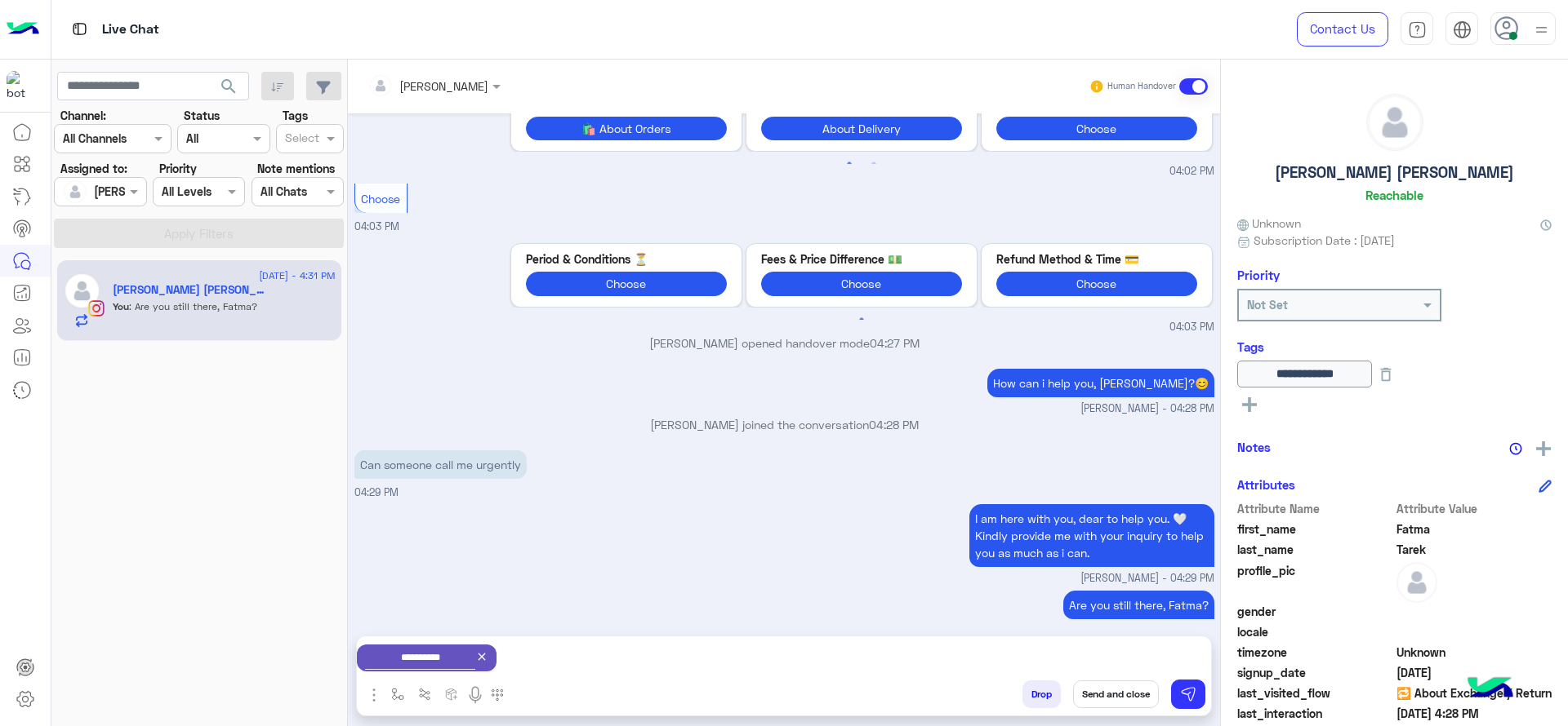
scroll to position [1668, 0]
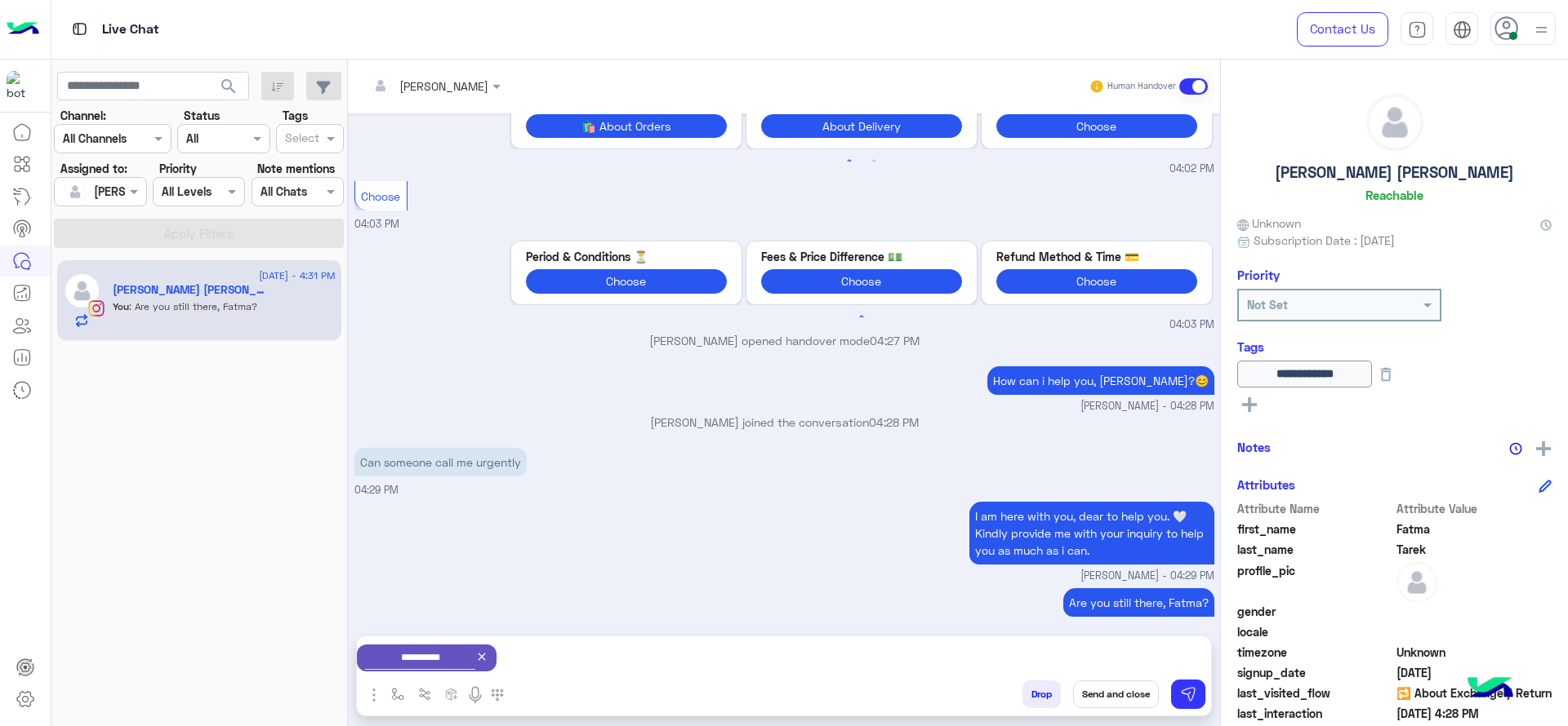
click at [1111, 695] on button "Send and close" at bounding box center [1115, 695] width 85 height 28
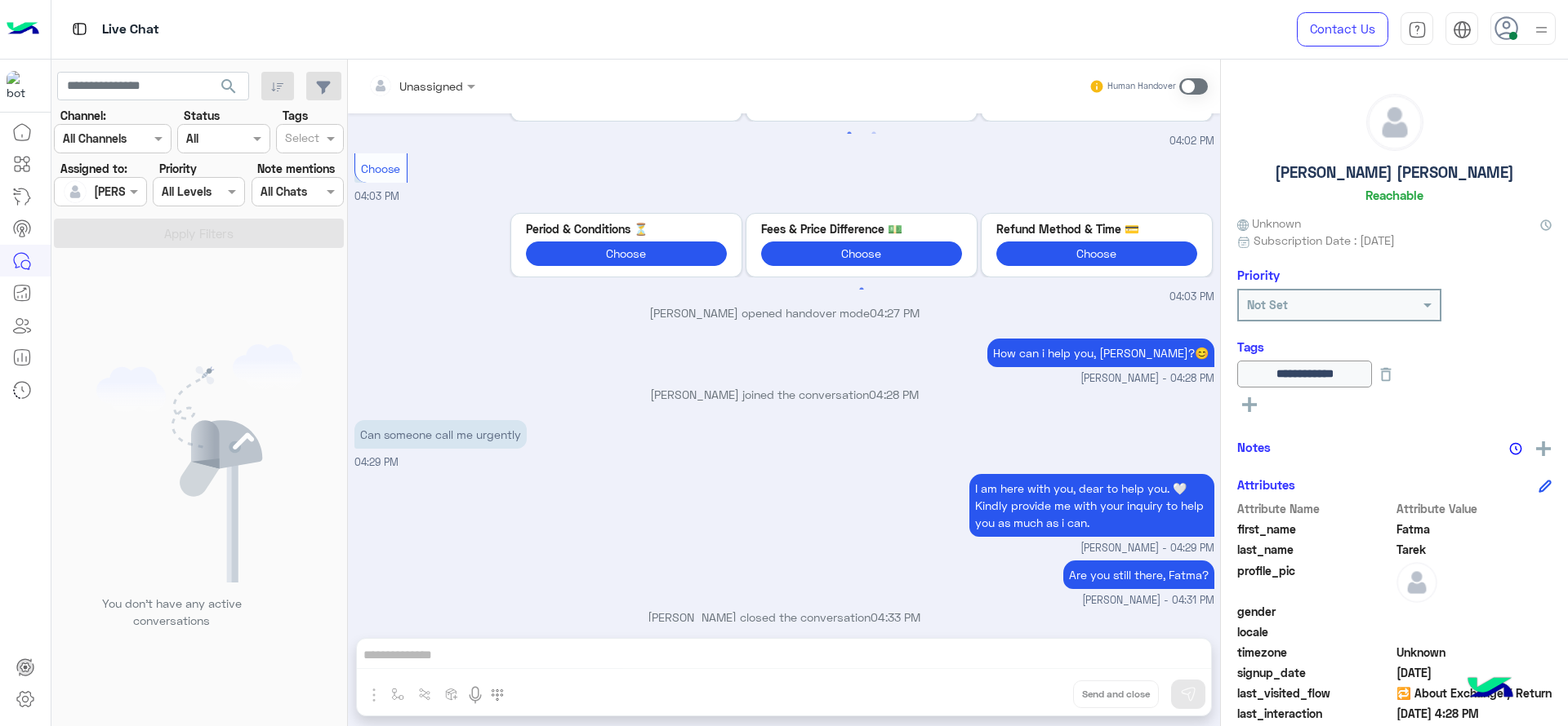
scroll to position [1897, 0]
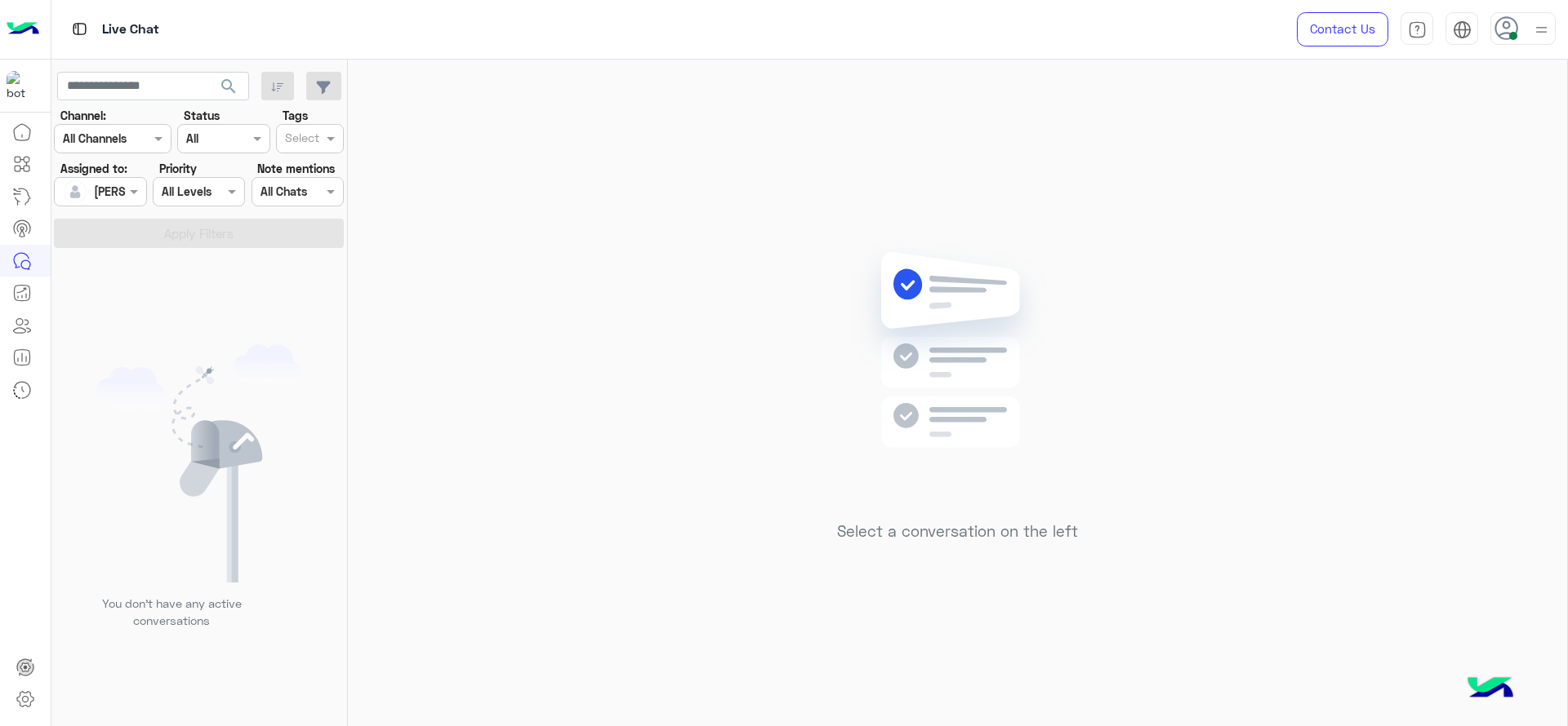
click at [110, 178] on div "[PERSON_NAME]" at bounding box center [93, 191] width 62 height 33
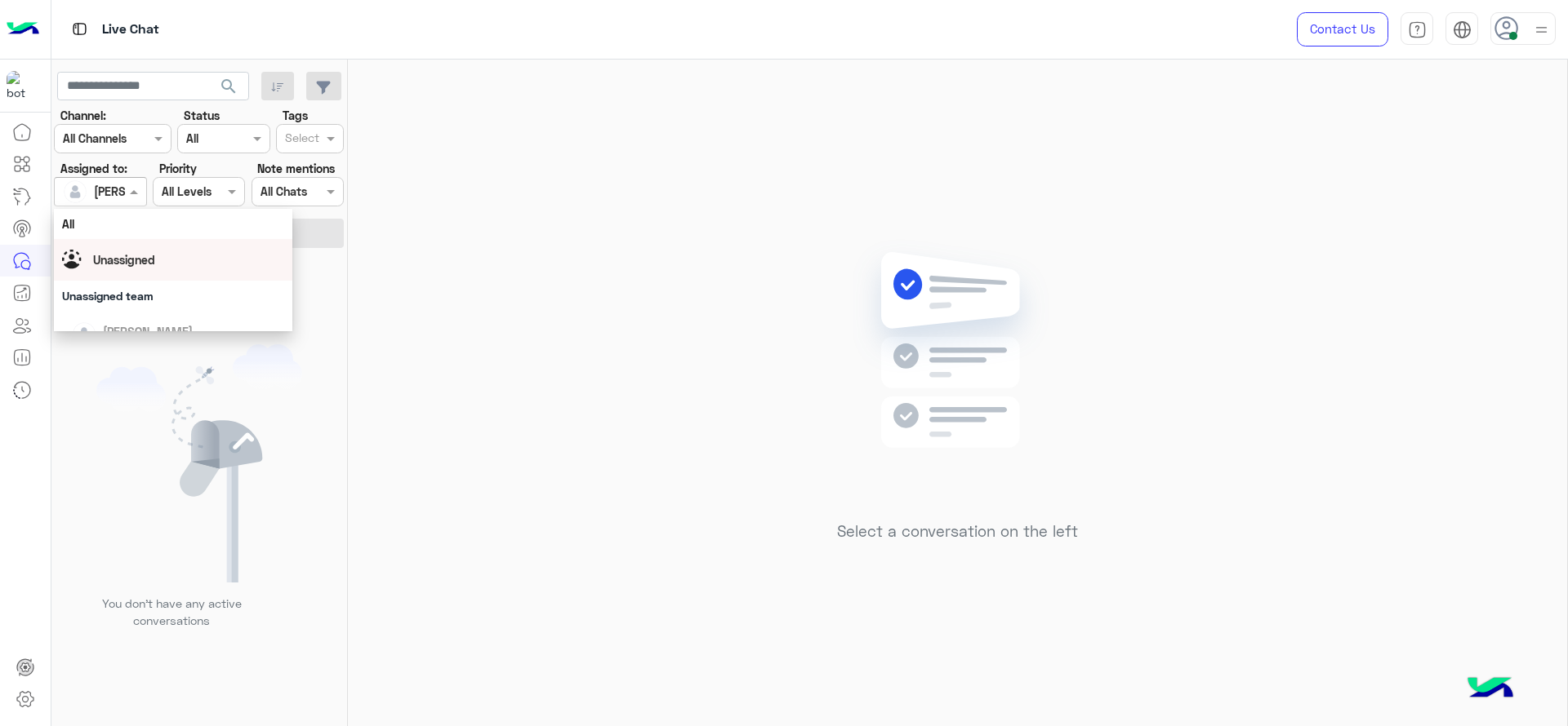
click at [123, 248] on div "Unassigned" at bounding box center [173, 260] width 222 height 28
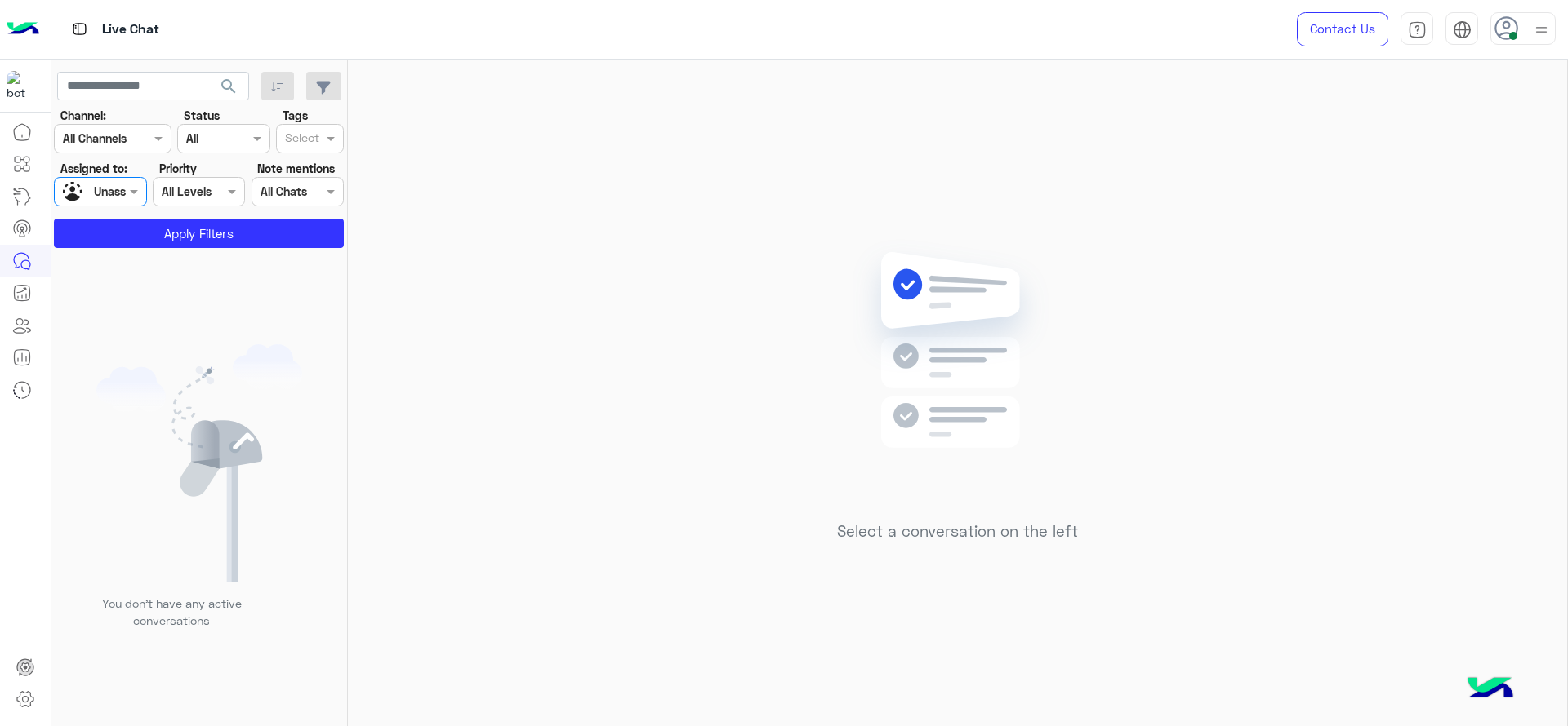
click at [298, 136] on input "text" at bounding box center [302, 139] width 34 height 17
click at [298, 166] on div "J FOLLOW UP" at bounding box center [310, 171] width 51 height 17
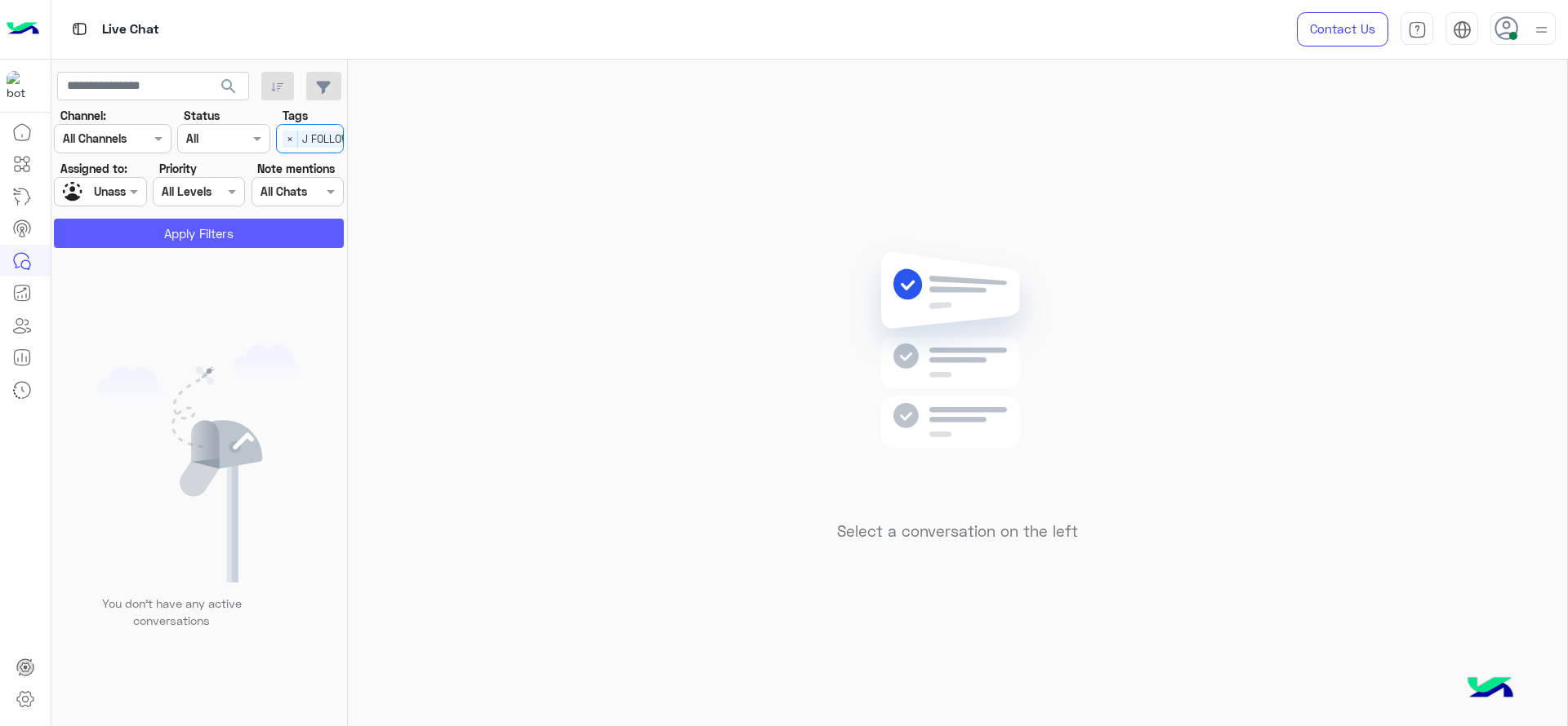
click at [262, 219] on button "Apply Filters" at bounding box center [198, 233] width 290 height 29
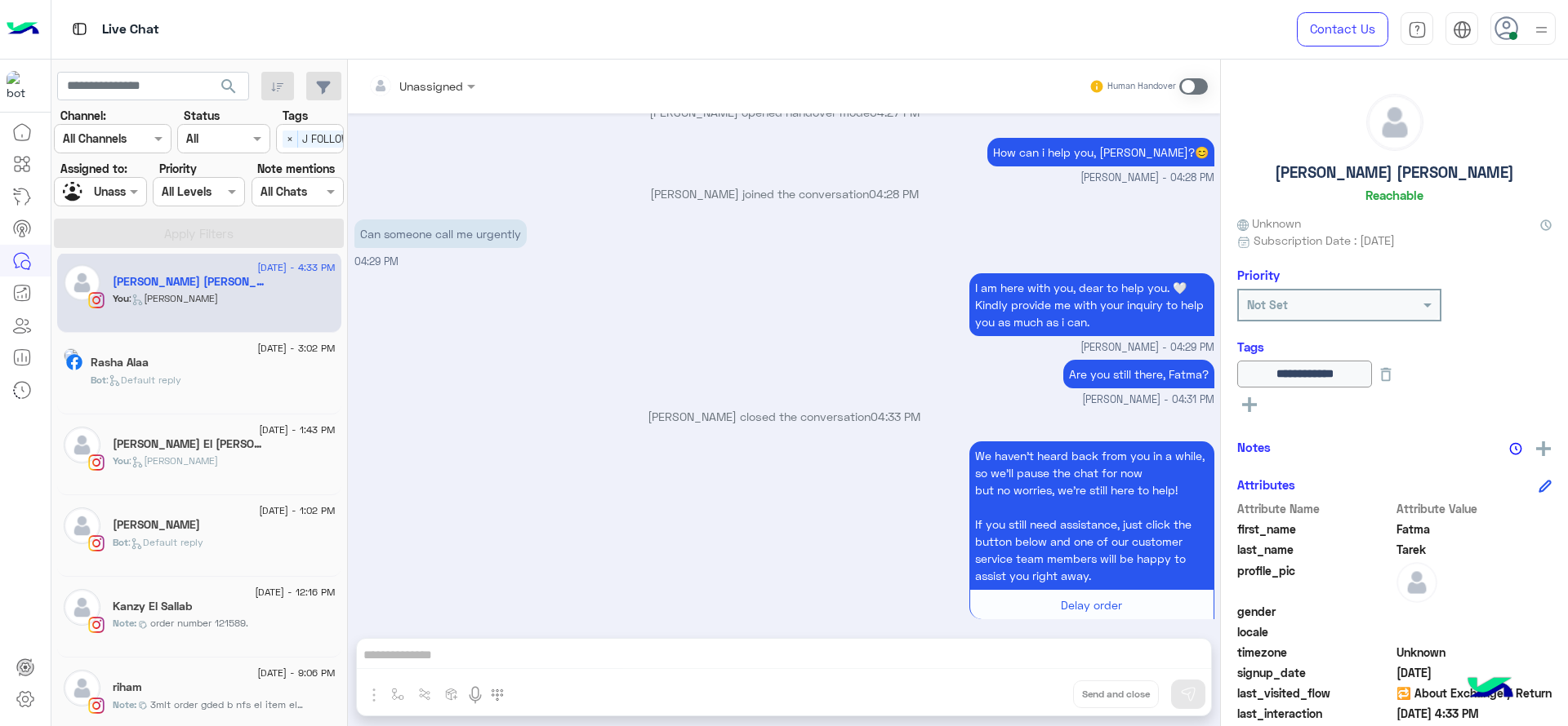
scroll to position [251, 0]
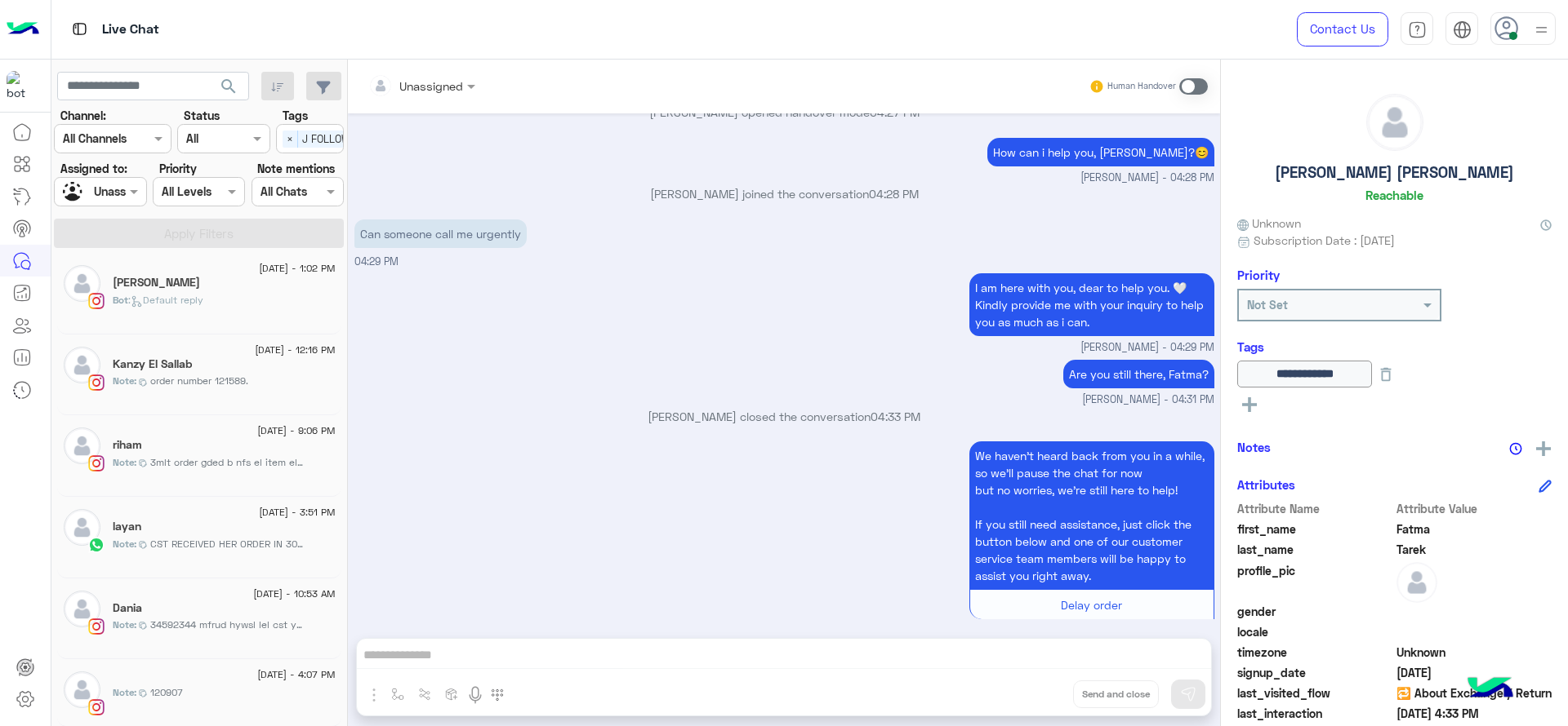
click at [196, 444] on div "riham" at bounding box center [224, 446] width 223 height 17
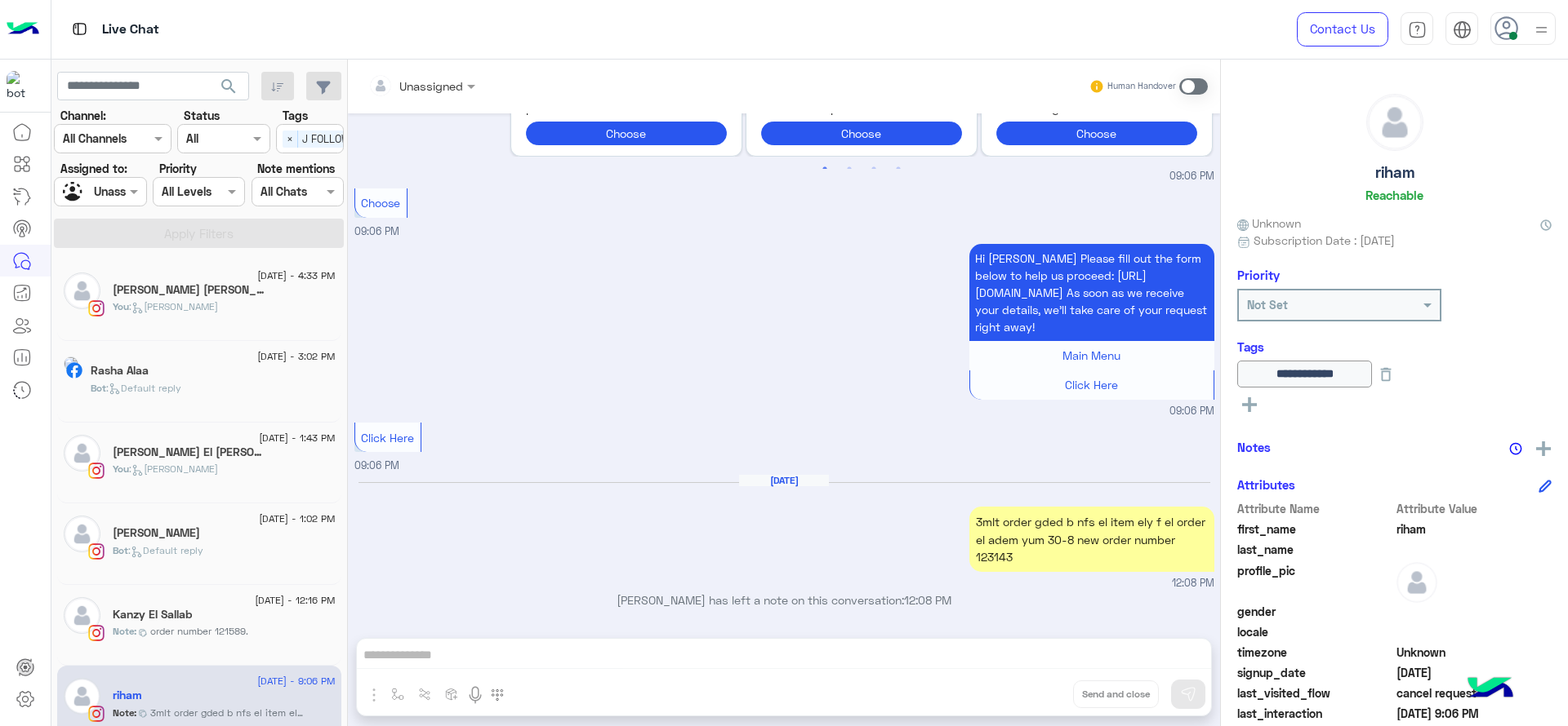
click at [211, 314] on div "You : Jana close" at bounding box center [224, 313] width 223 height 28
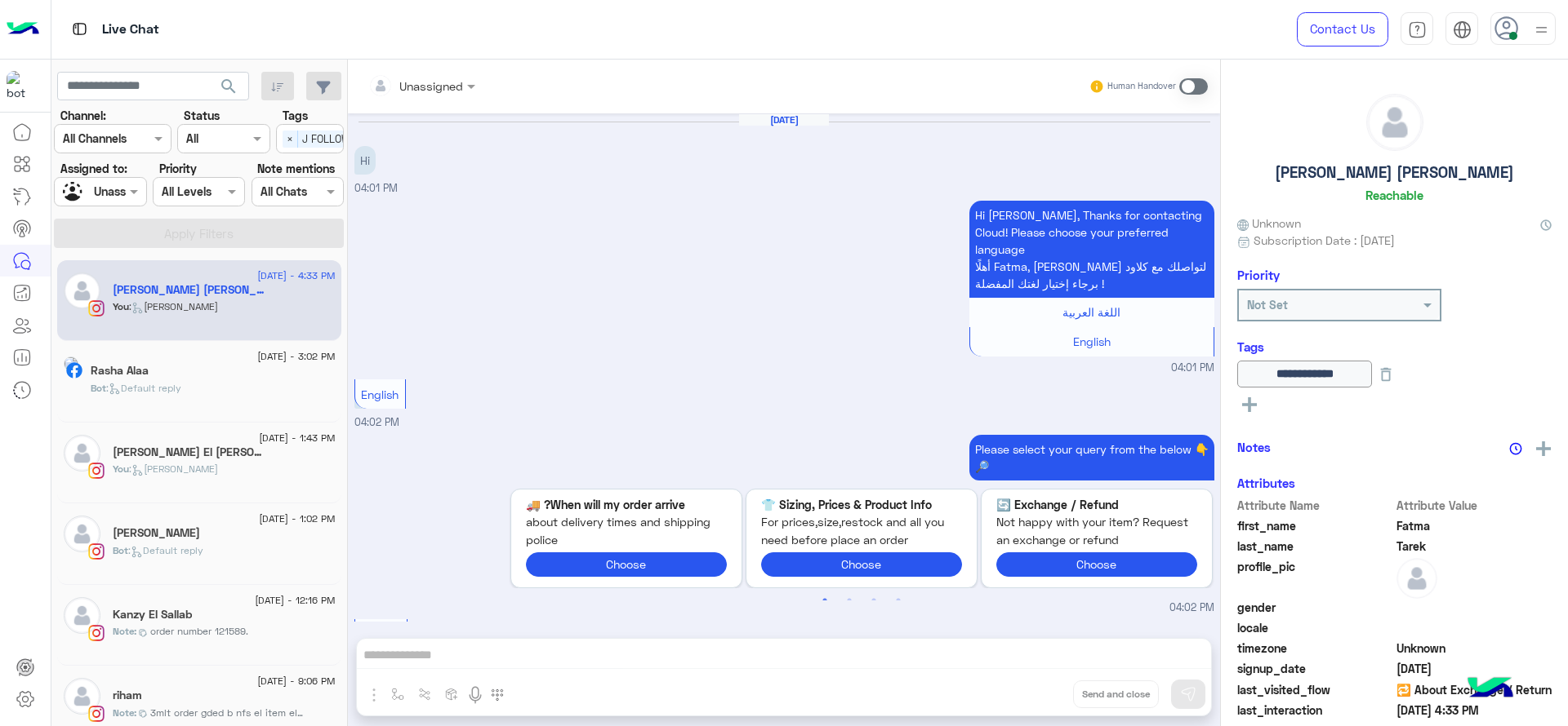
scroll to position [1478, 0]
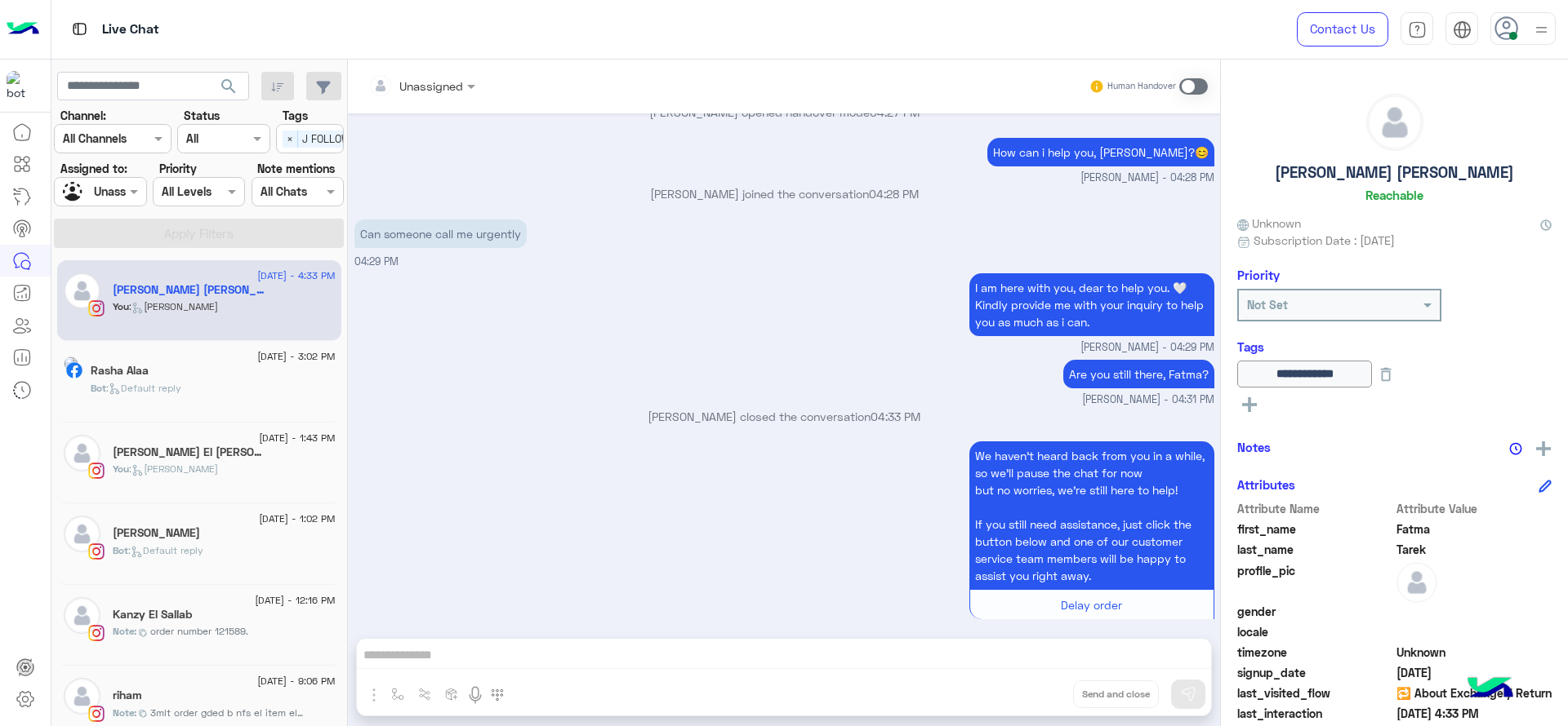
click at [648, 512] on div "We haven’t heard back from you in a while, so we’ll pause the chat for now but …" at bounding box center [784, 538] width 860 height 202
click at [548, 341] on small "Jana Aboelseoud - 04:29 PM" at bounding box center [784, 348] width 860 height 16
click at [755, 341] on small "Jana Aboelseoud - 04:29 PM" at bounding box center [784, 348] width 860 height 16
click at [141, 186] on span at bounding box center [136, 191] width 20 height 17
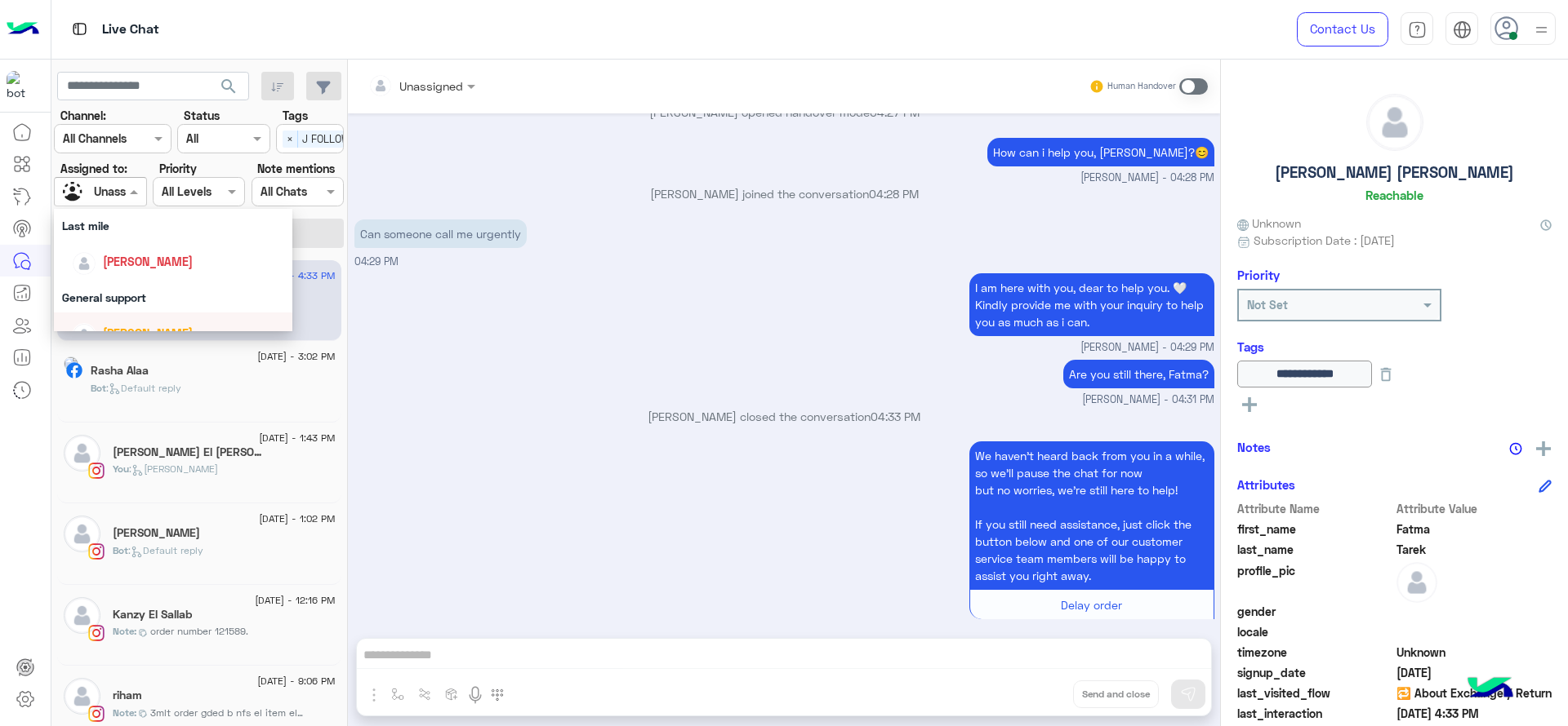
scroll to position [224, 0]
click at [173, 275] on div "[PERSON_NAME]" at bounding box center [178, 262] width 212 height 28
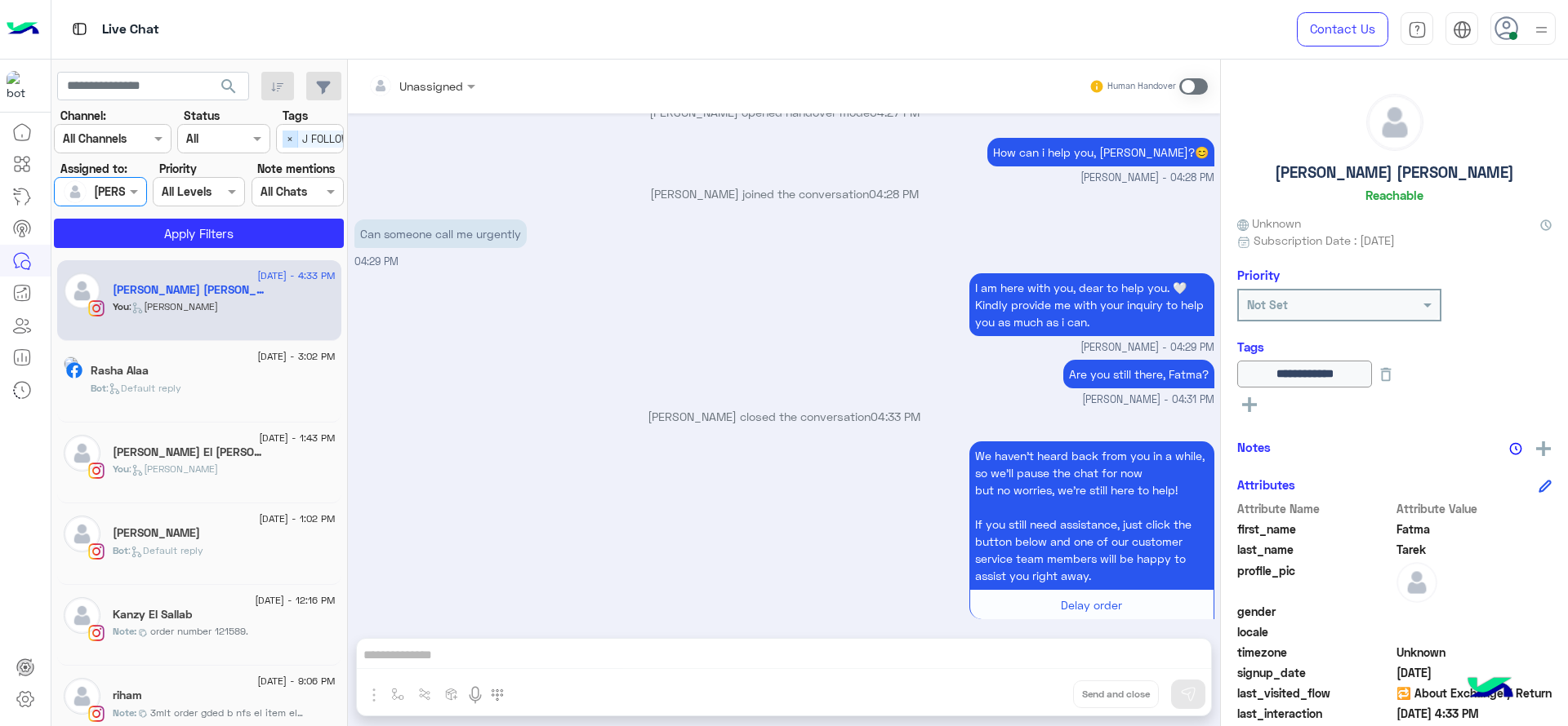
click at [286, 141] on span "×" at bounding box center [291, 138] width 16 height 17
click at [274, 233] on button "Apply Filters" at bounding box center [198, 233] width 290 height 29
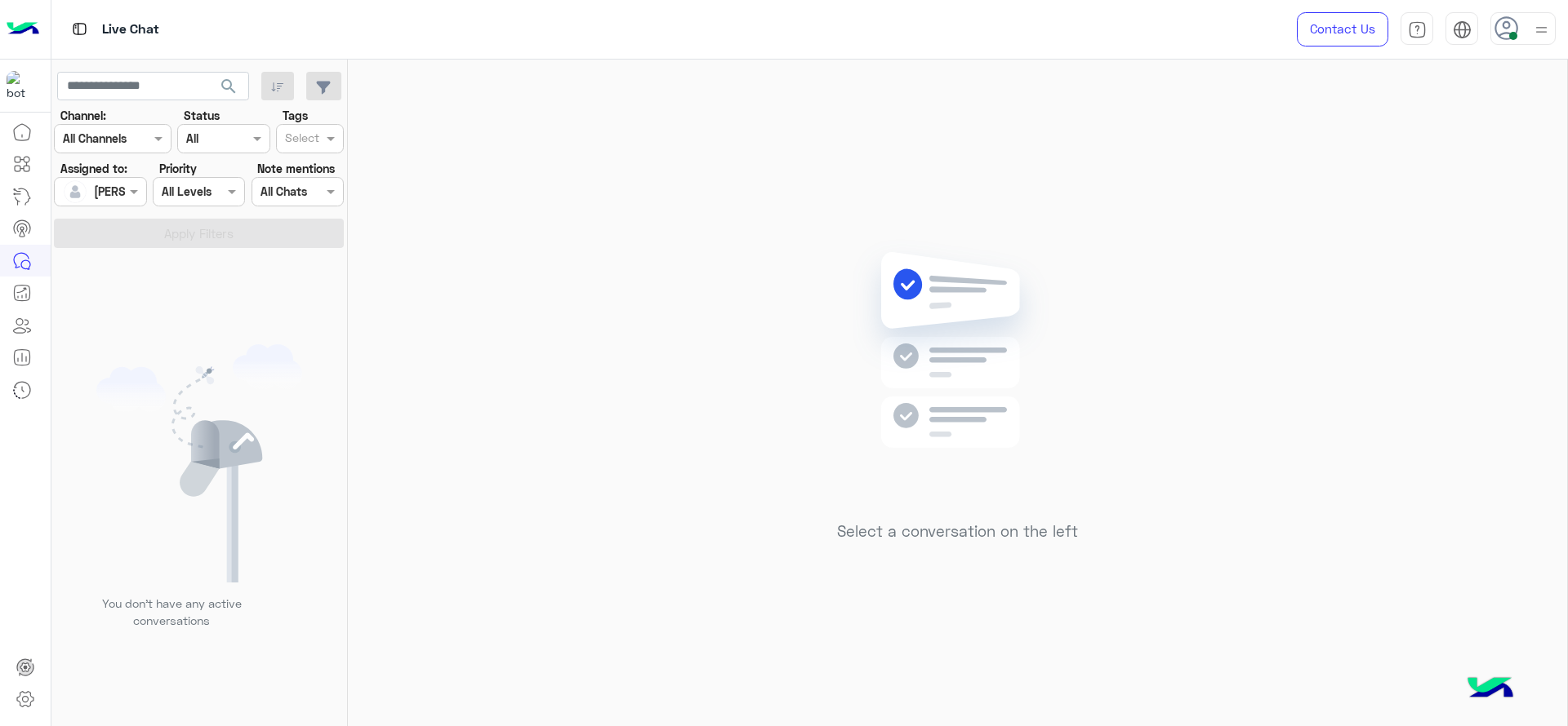
click at [106, 194] on div at bounding box center [99, 191] width 91 height 18
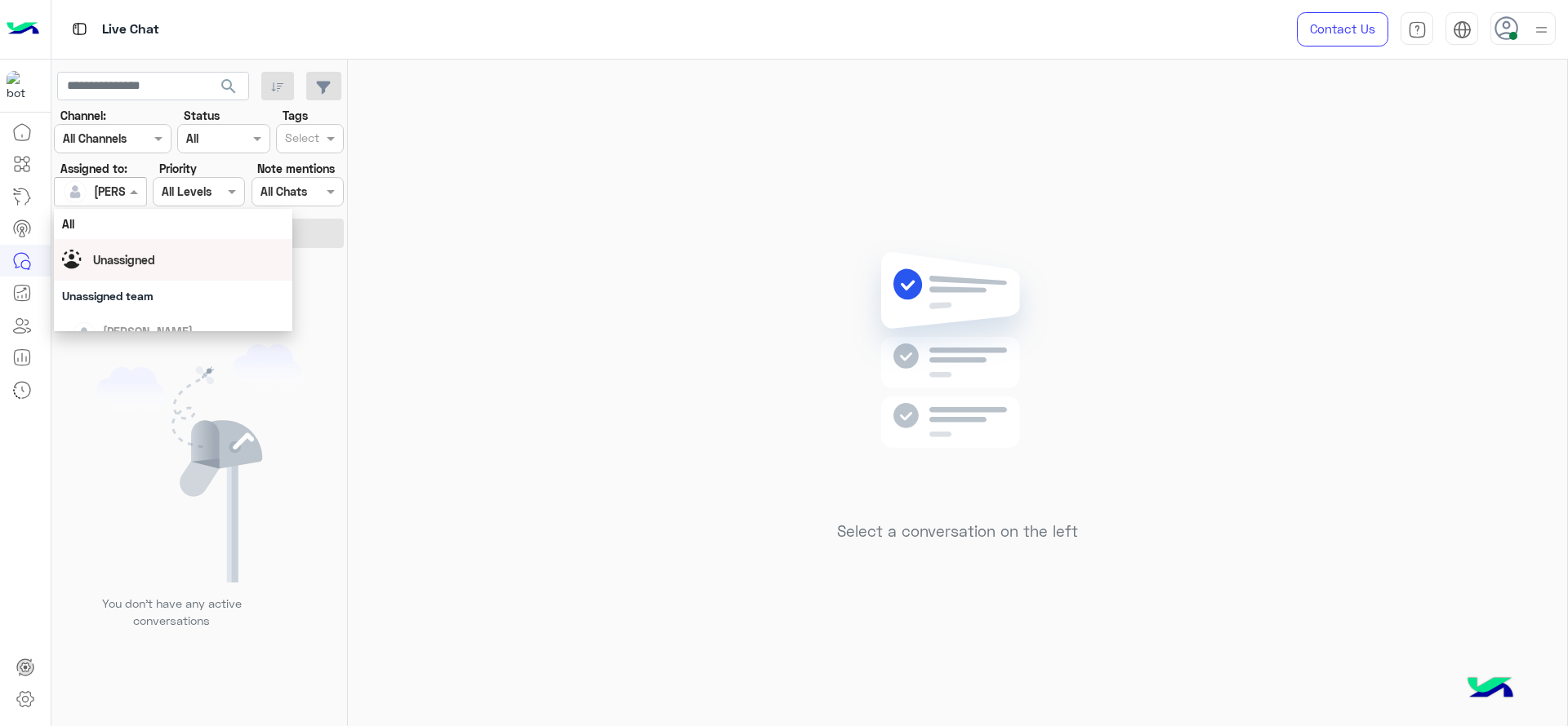
click at [155, 272] on div "Unassigned" at bounding box center [173, 260] width 222 height 28
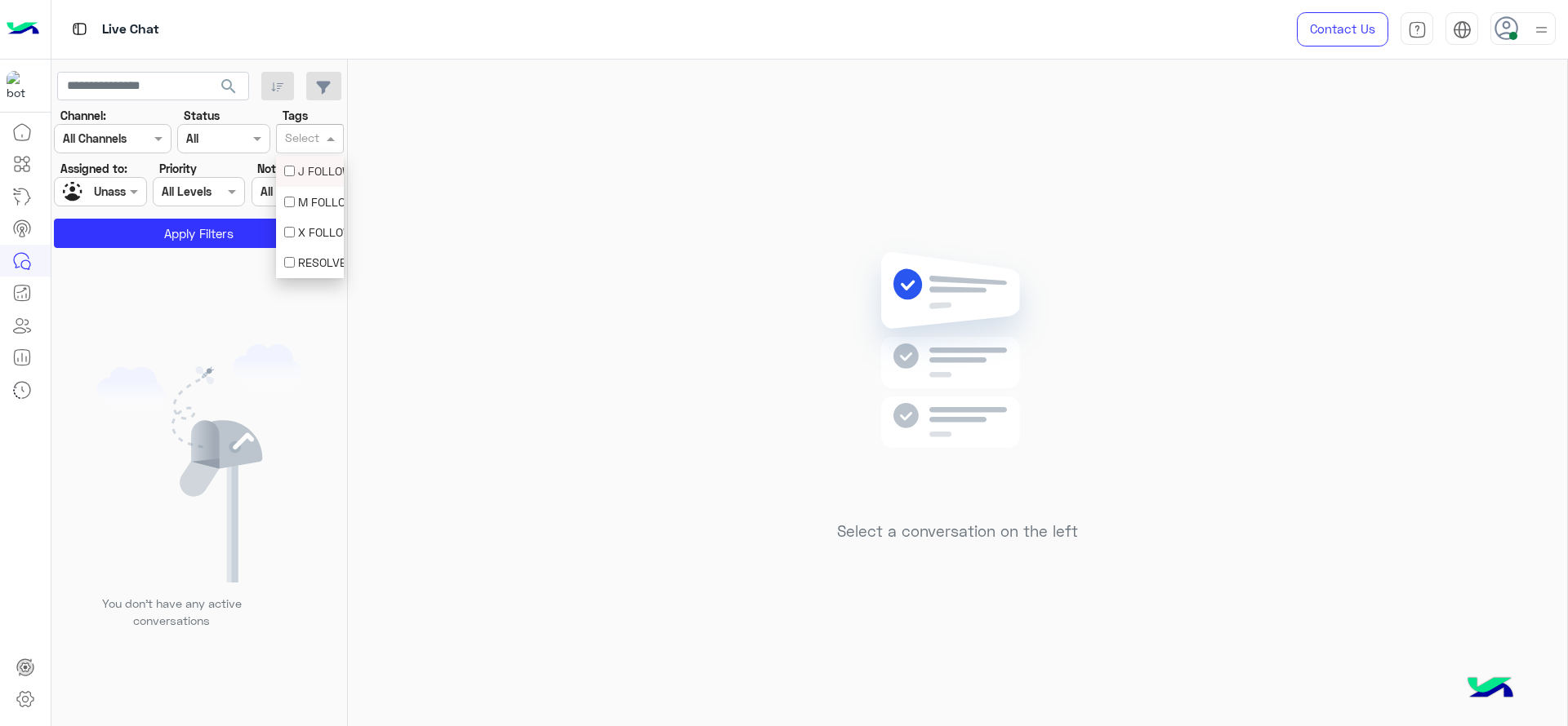
drag, startPoint x: 313, startPoint y: 146, endPoint x: 303, endPoint y: 162, distance: 18.9
click at [303, 162] on body "Live Chat Contact Us Help Center عربي English search Channel: Channel All Chann…" at bounding box center [784, 363] width 1568 height 726
click at [303, 163] on div "J FOLLOW UP" at bounding box center [310, 171] width 51 height 17
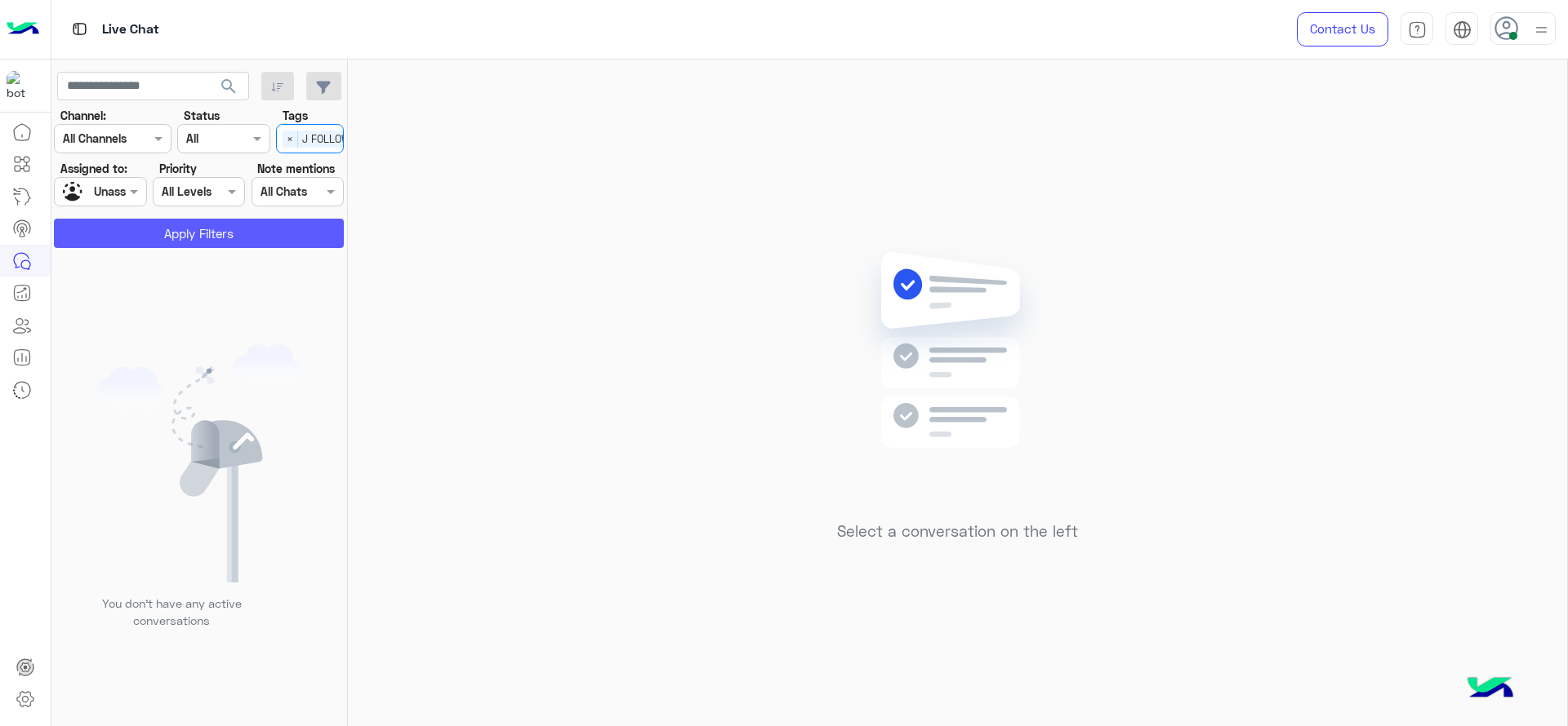
click at [254, 242] on button "Apply Filters" at bounding box center [198, 233] width 290 height 29
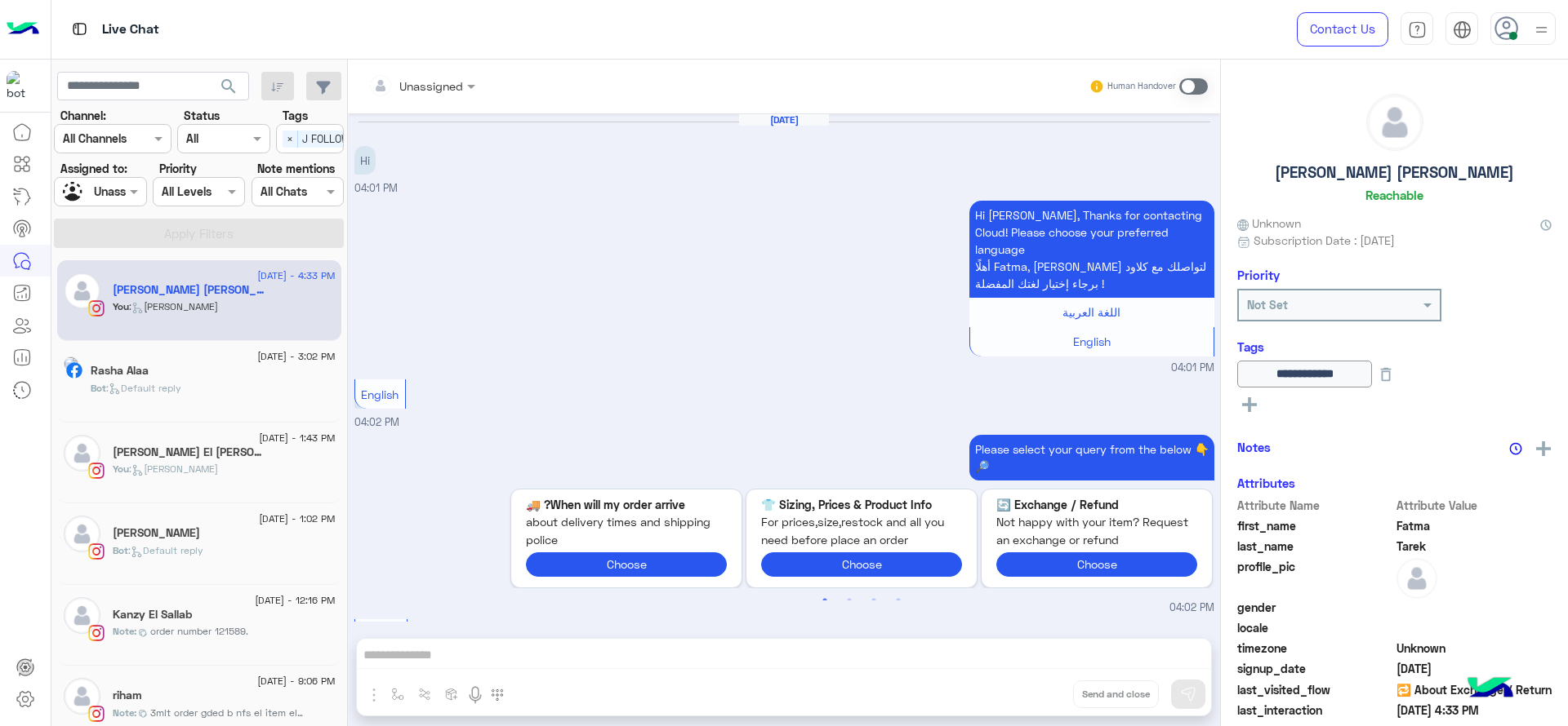
scroll to position [1478, 0]
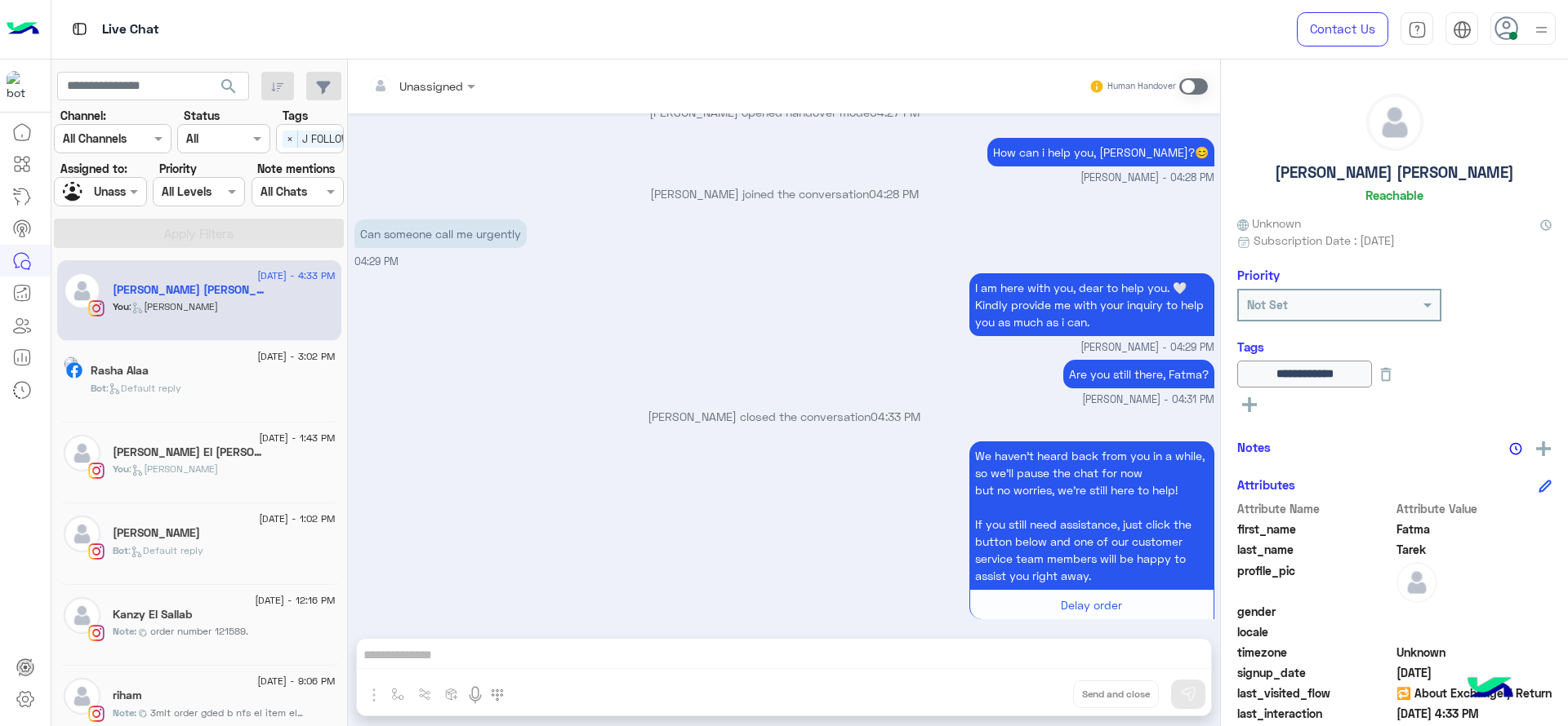
click at [676, 243] on div "Can someone call me urgently 04:29 PM" at bounding box center [784, 243] width 860 height 55
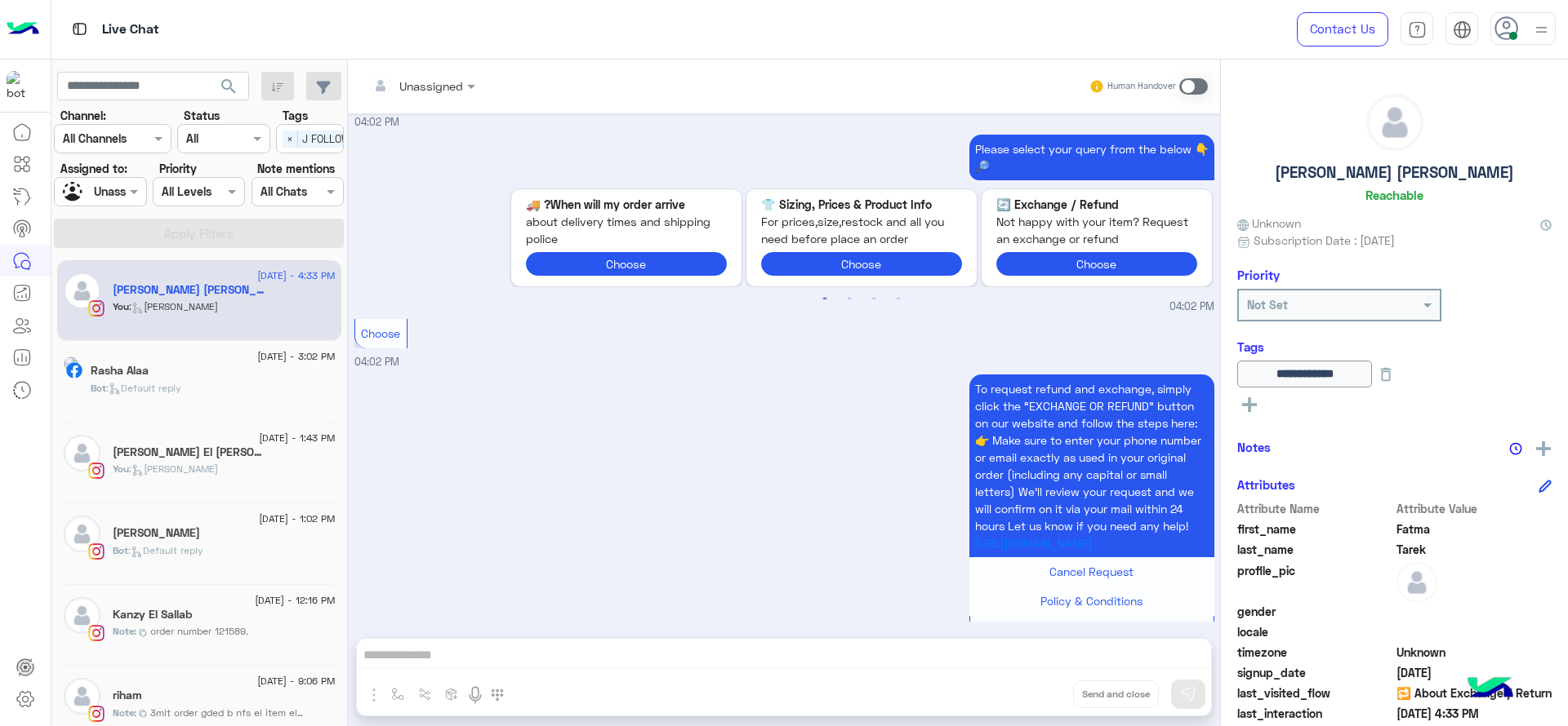
scroll to position [4717, 0]
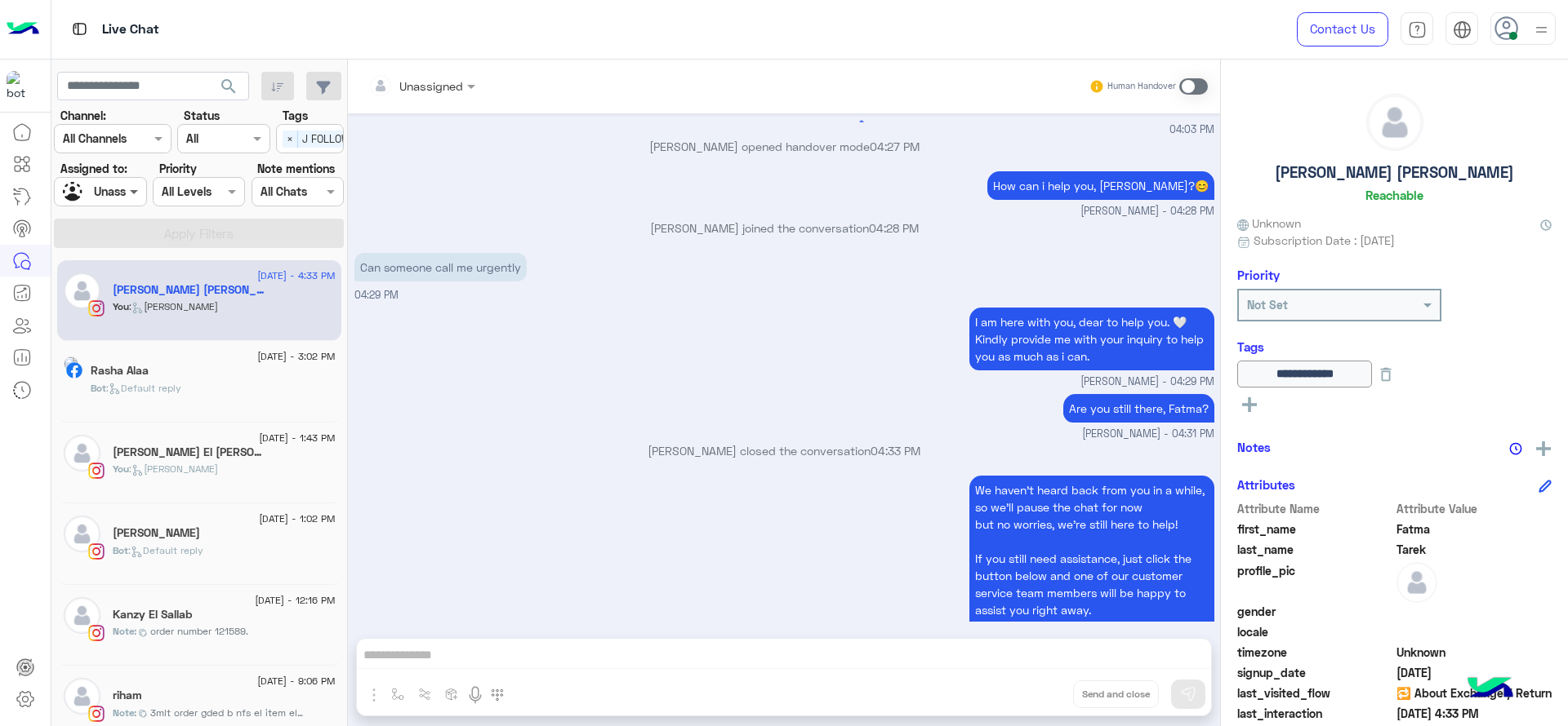
click at [128, 192] on span at bounding box center [136, 191] width 20 height 17
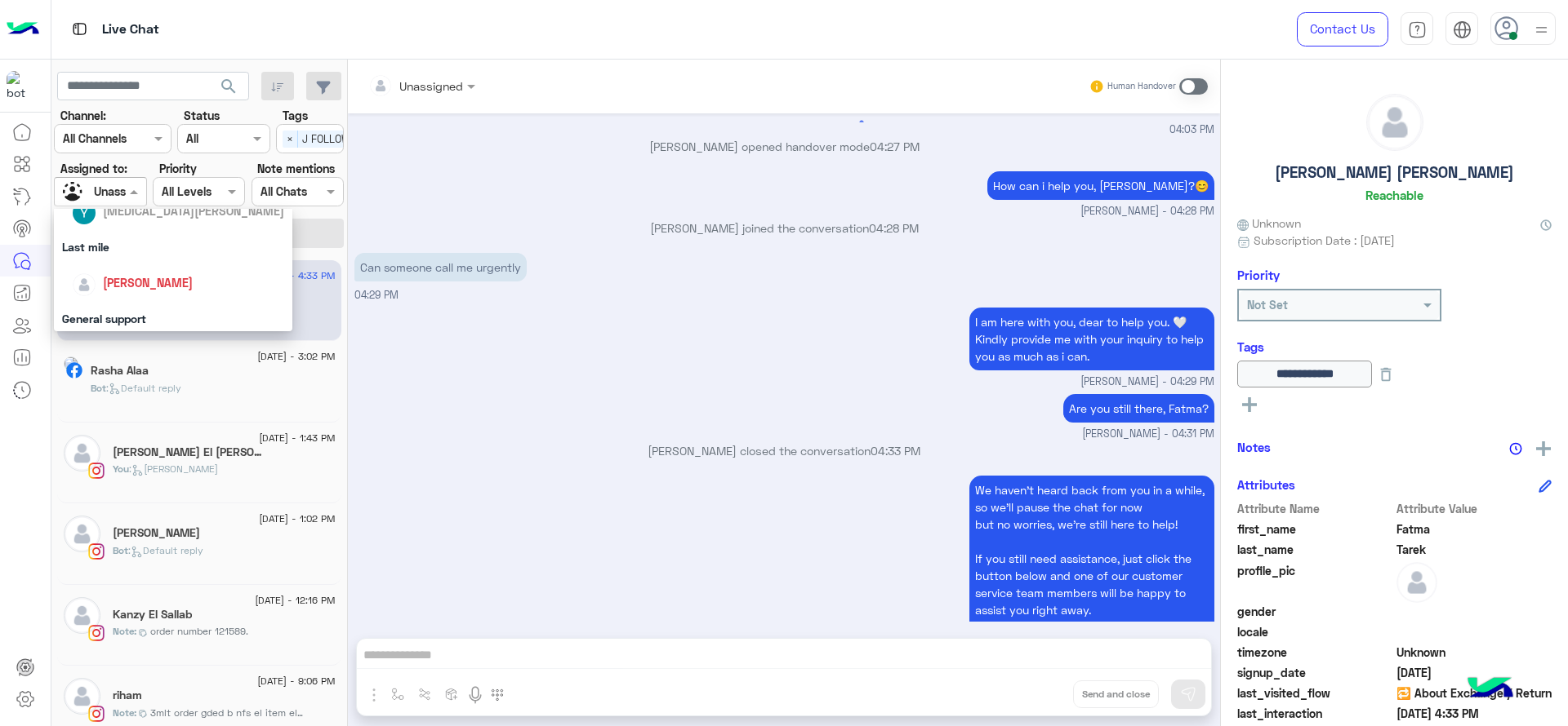
scroll to position [184, 0]
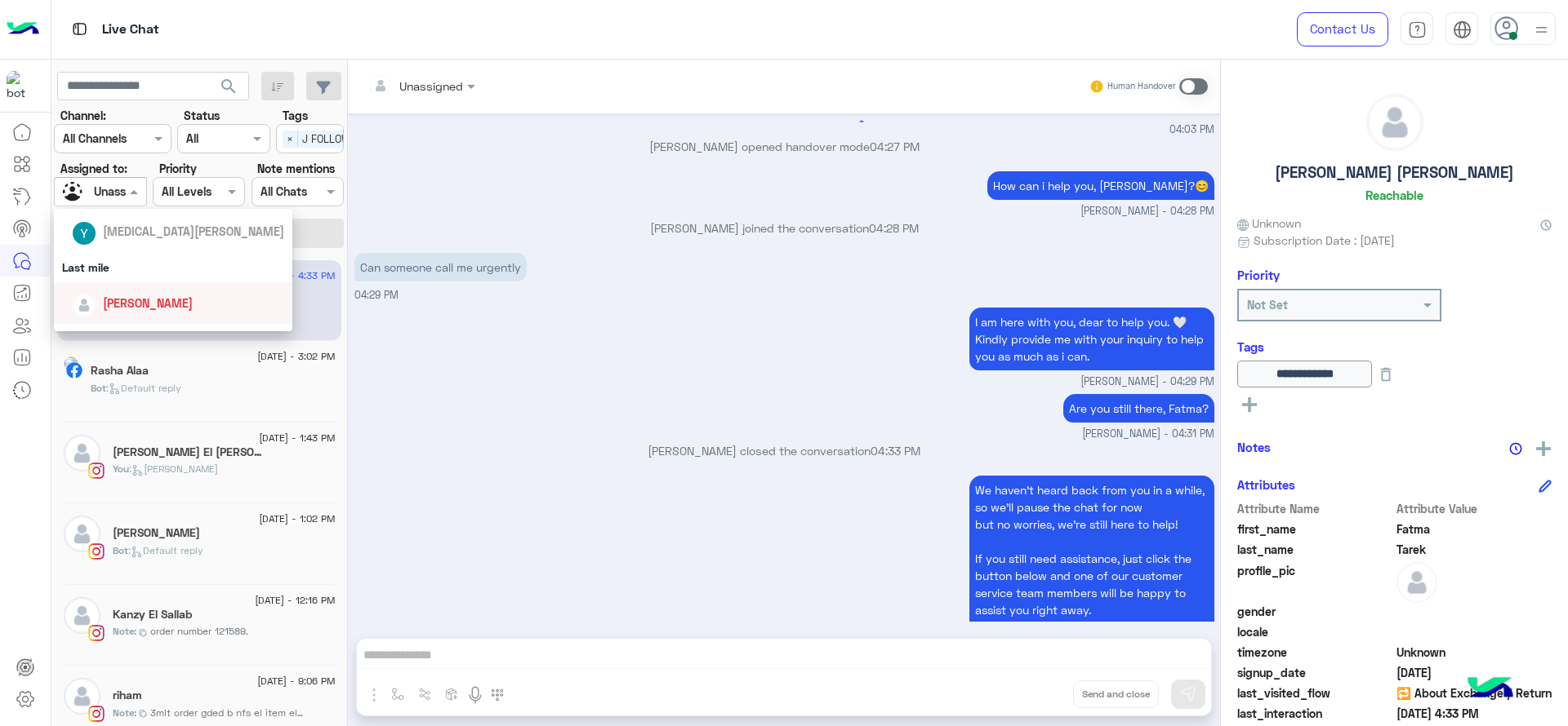
click at [174, 295] on div "[PERSON_NAME]" at bounding box center [148, 303] width 90 height 17
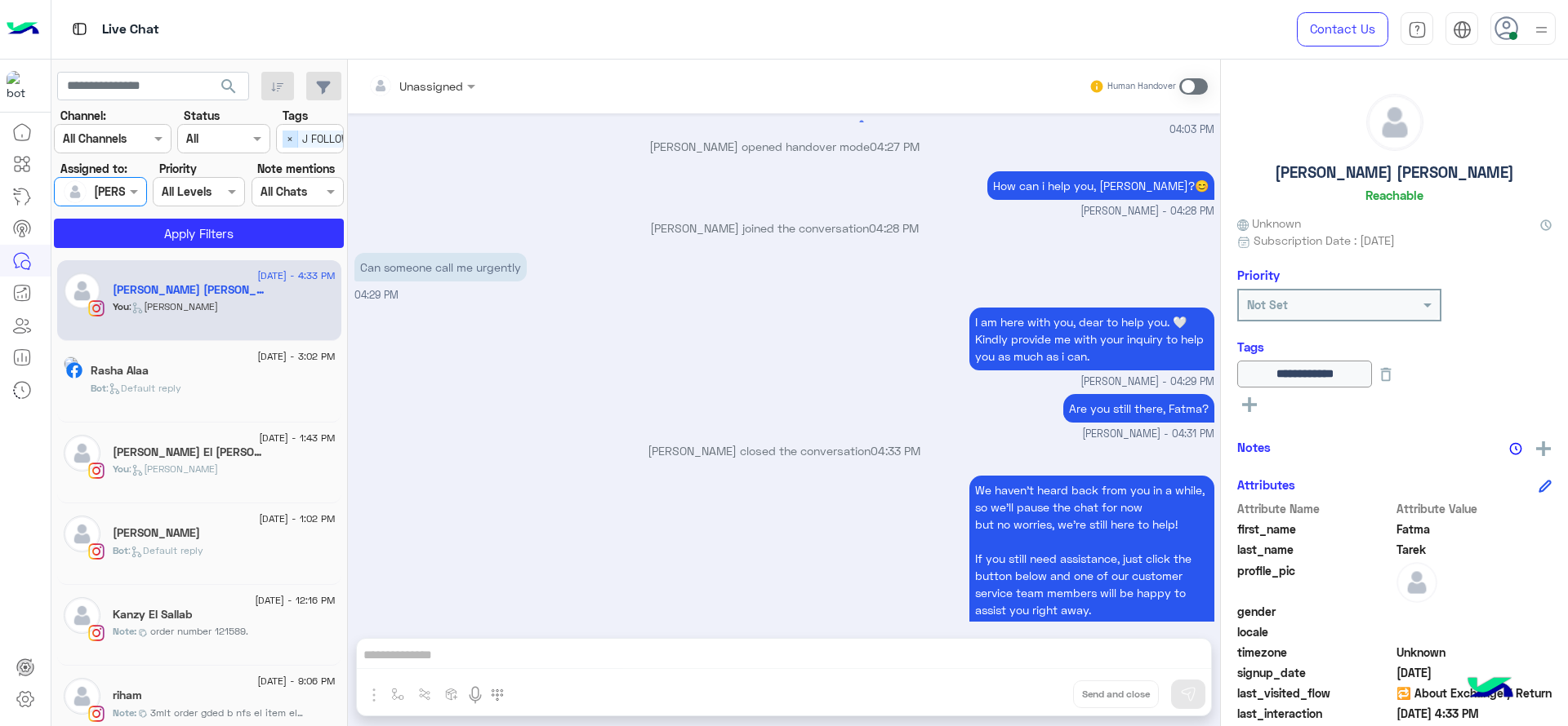
click at [291, 134] on span "×" at bounding box center [291, 138] width 16 height 17
click at [276, 224] on button "Apply Filters" at bounding box center [198, 233] width 290 height 29
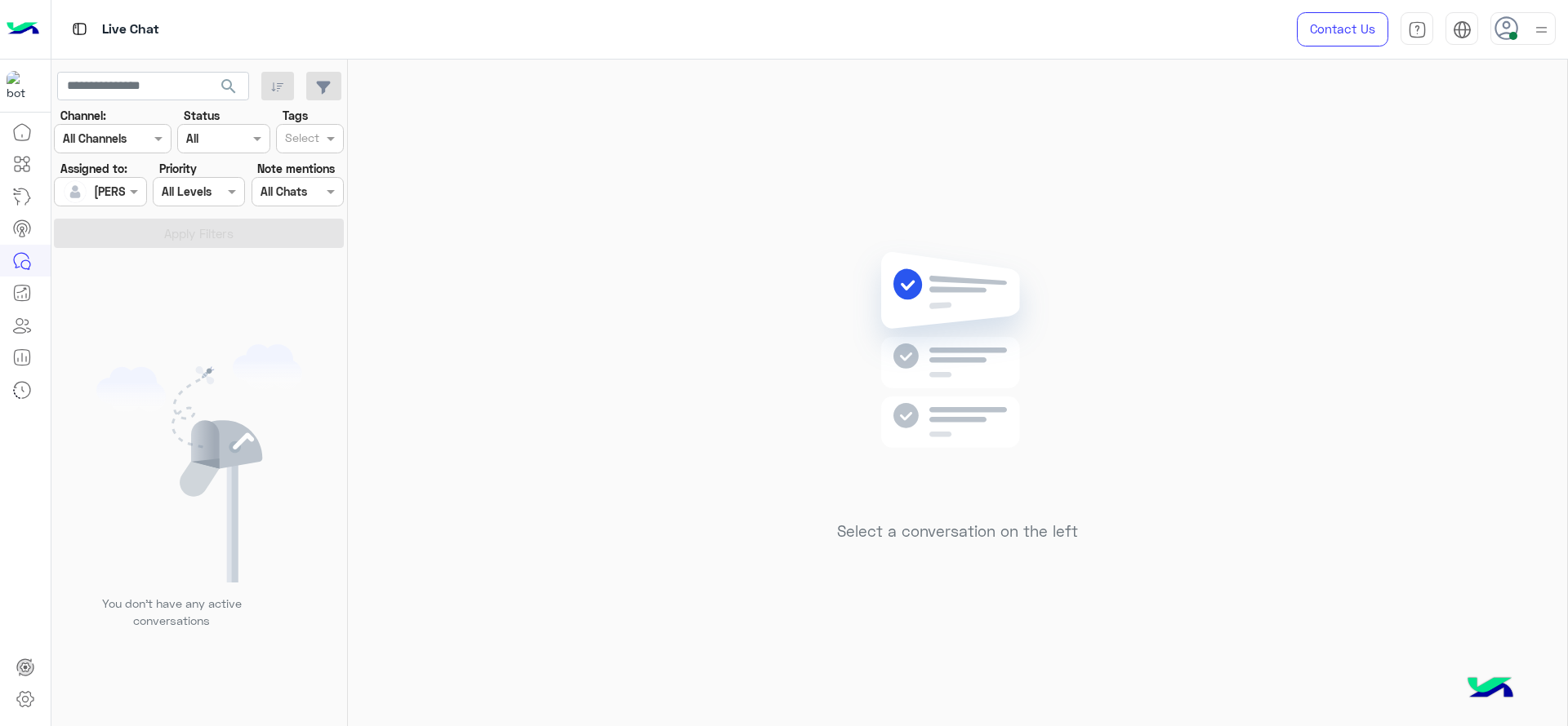
click at [770, 167] on div "Select a conversation on the left" at bounding box center [957, 396] width 1219 height 673
click at [806, 224] on div "Select a conversation on the left" at bounding box center [957, 396] width 1219 height 673
click at [137, 187] on span at bounding box center [136, 191] width 20 height 17
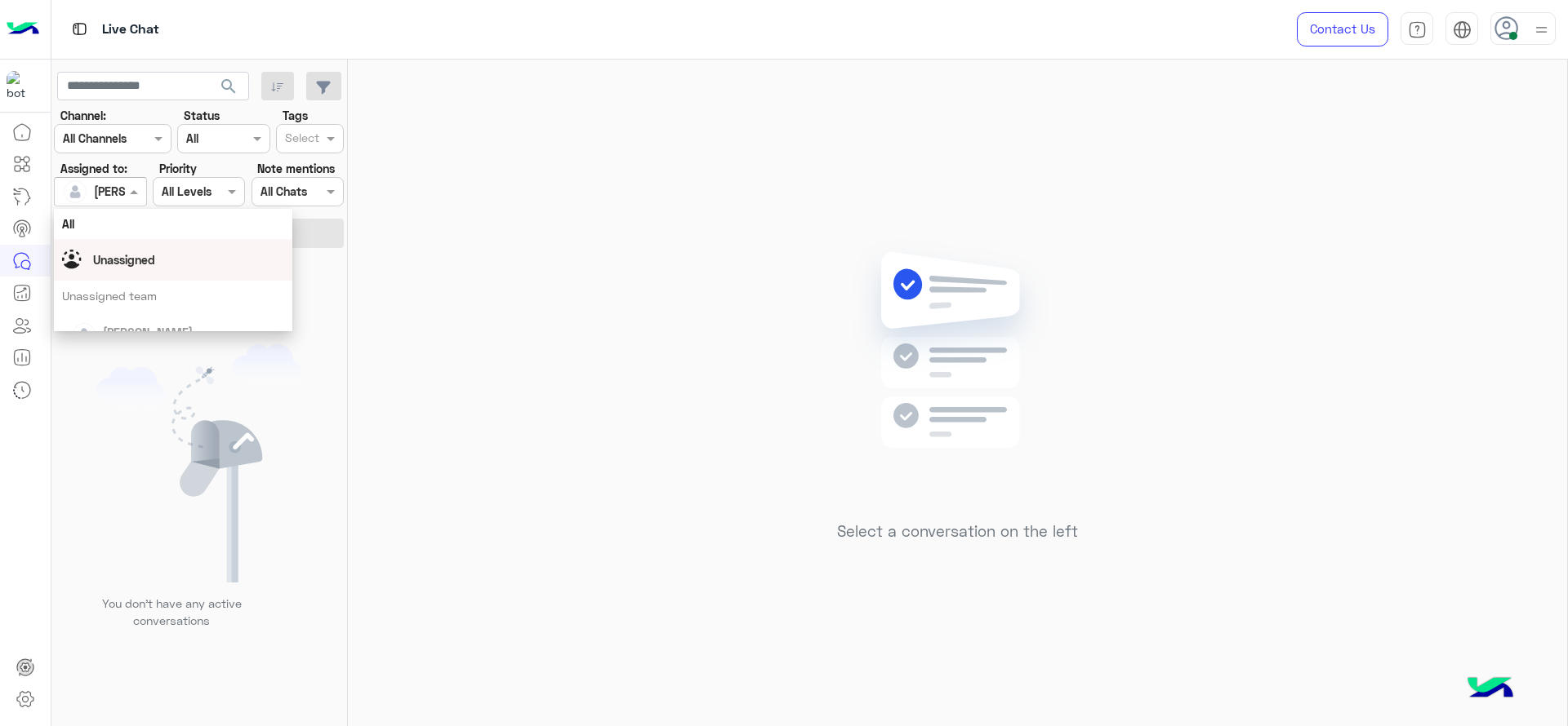
click at [135, 257] on span "Unassigned" at bounding box center [124, 260] width 62 height 14
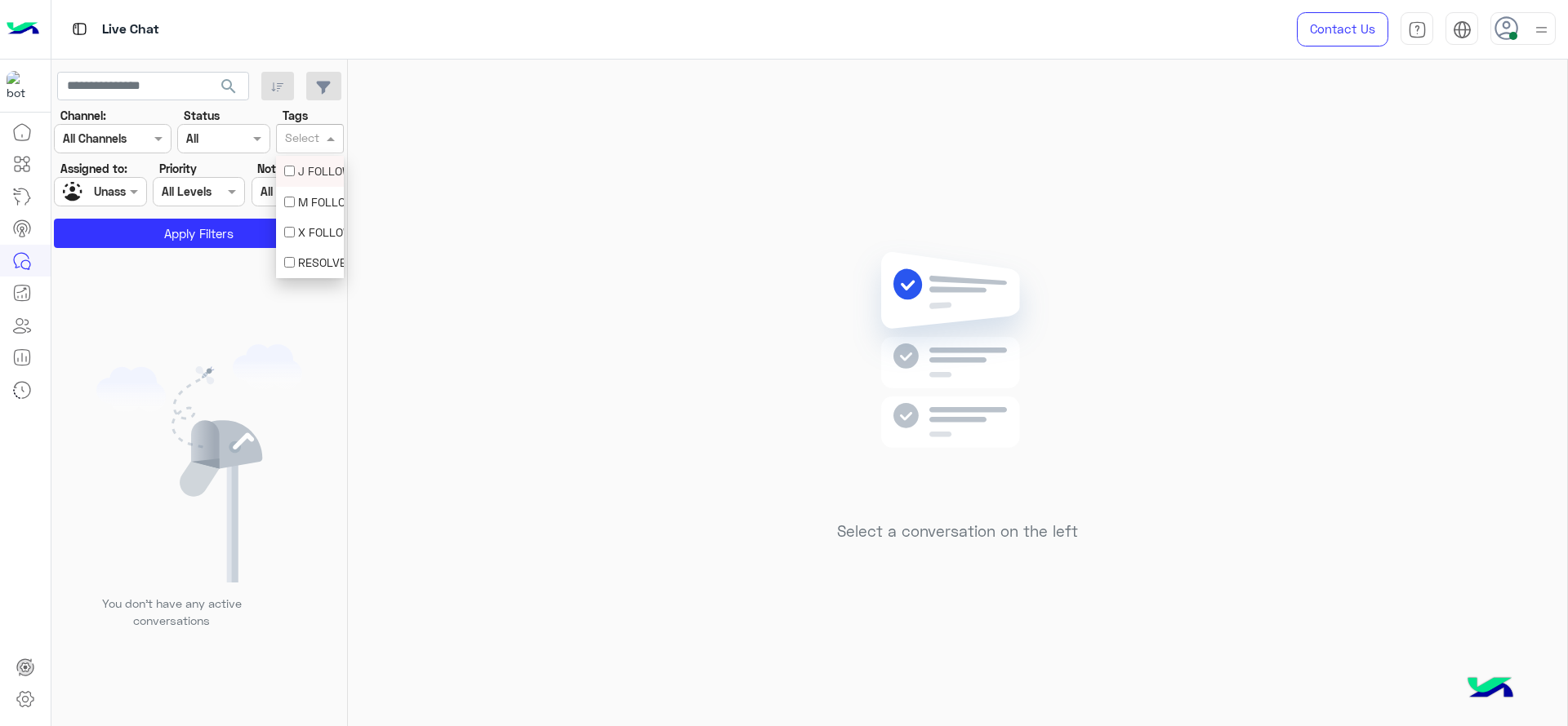
click at [292, 141] on input "text" at bounding box center [302, 139] width 34 height 17
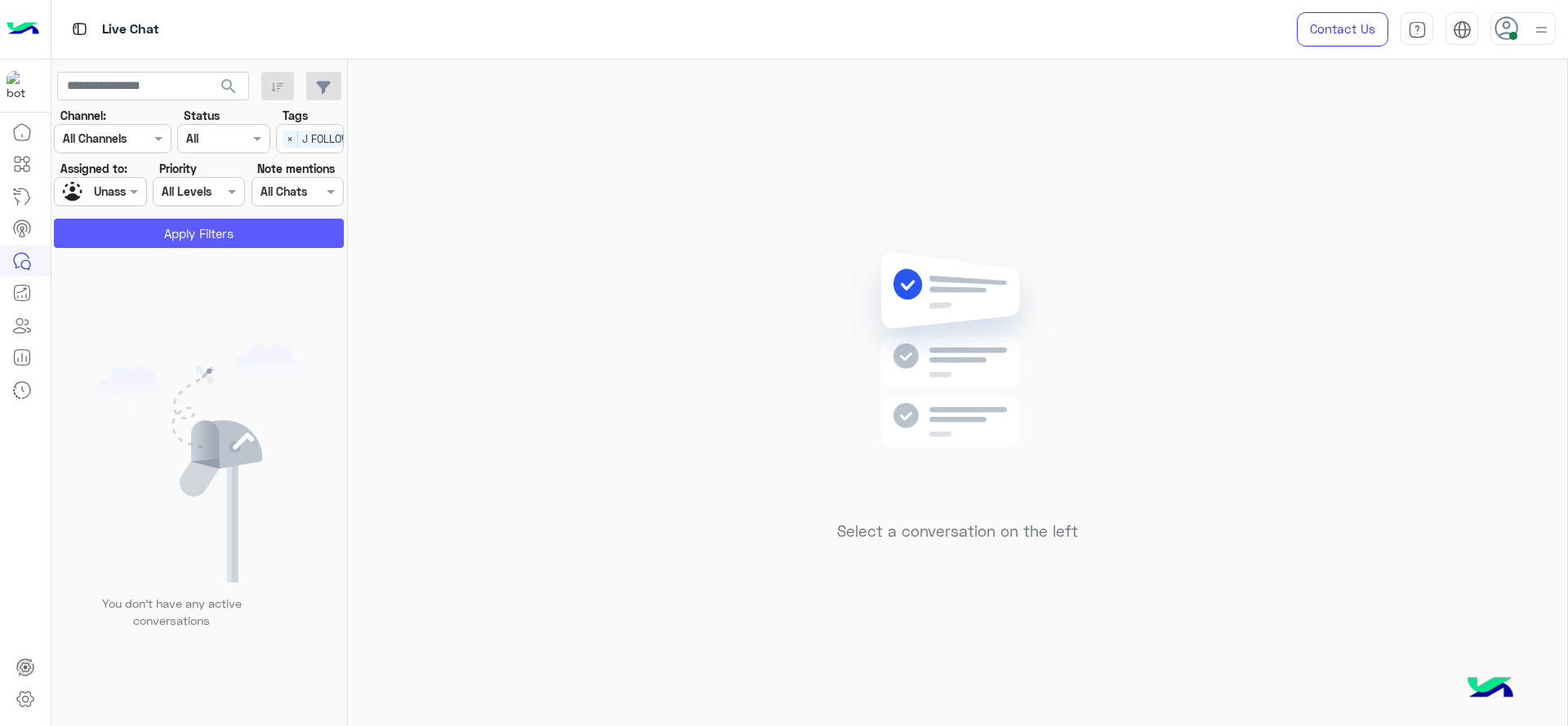
click at [220, 235] on button "Apply Filters" at bounding box center [198, 233] width 290 height 29
click at [695, 610] on div "Select a conversation on the left" at bounding box center [957, 396] width 1219 height 673
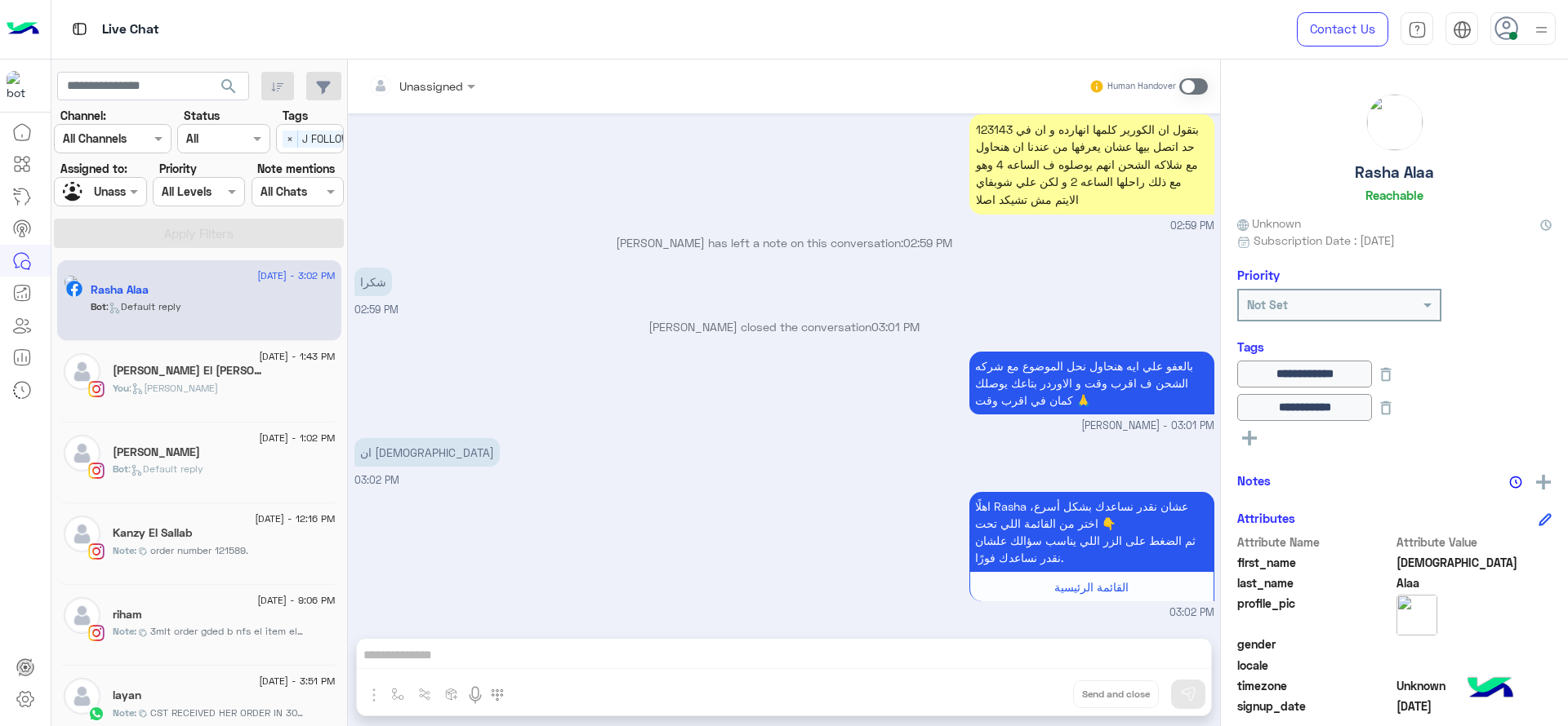
click at [92, 180] on div at bounding box center [77, 192] width 31 height 28
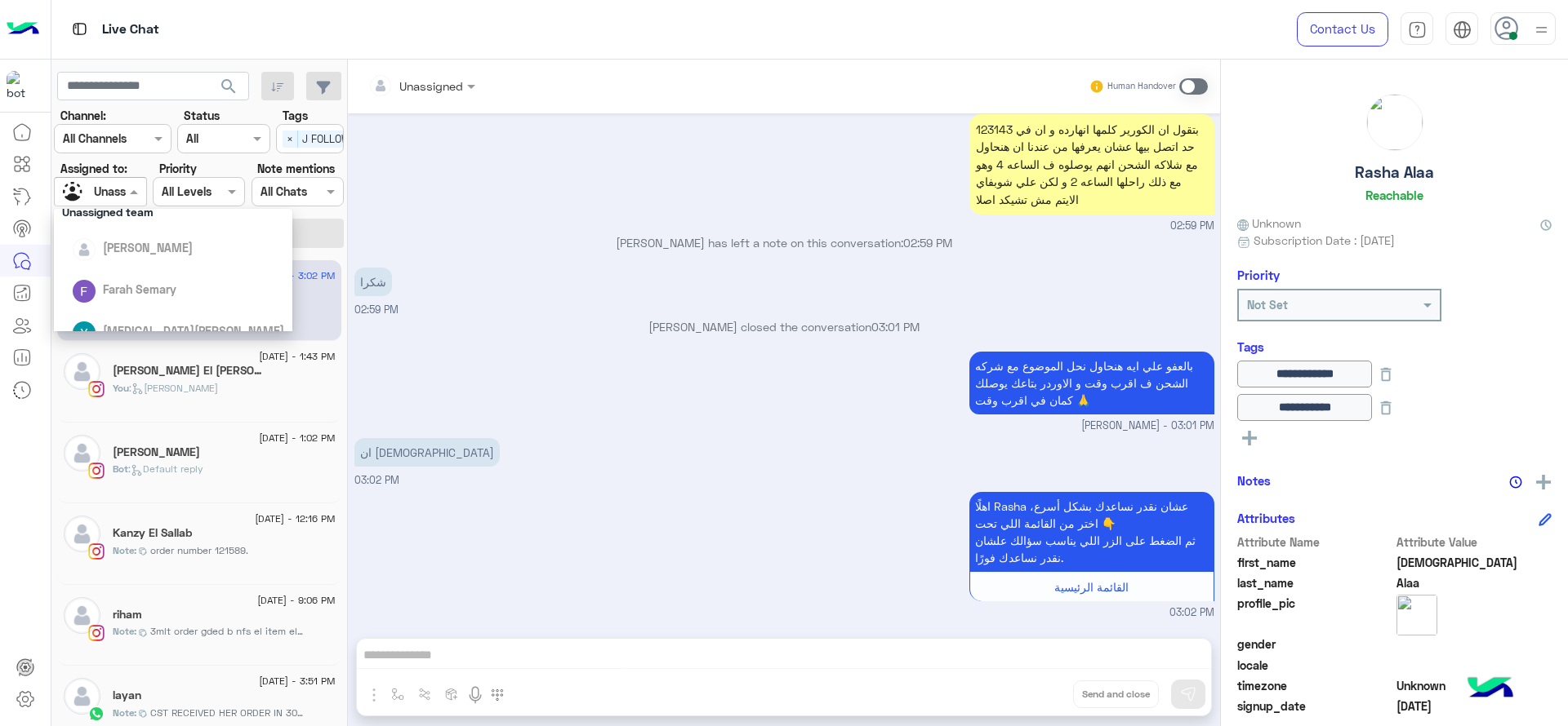
scroll to position [184, 0]
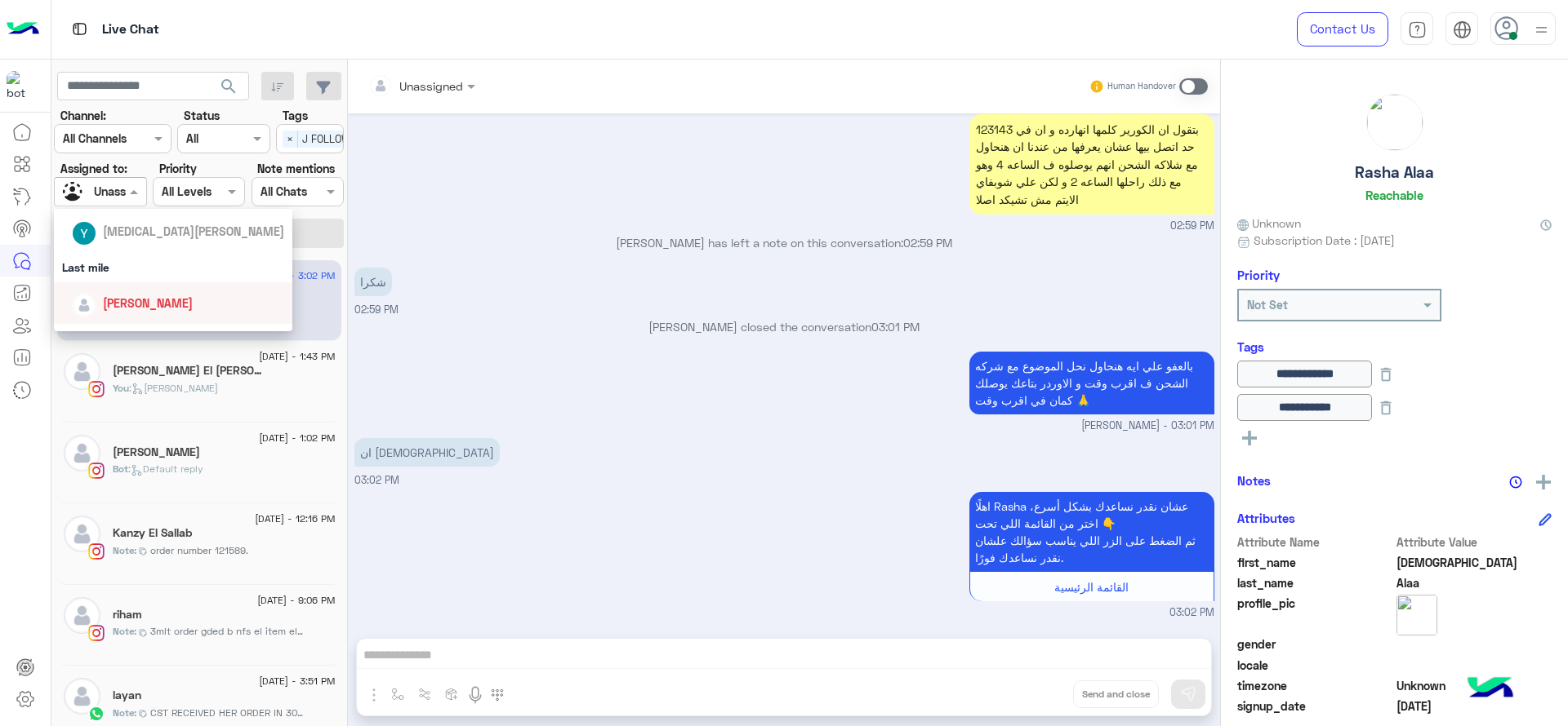
click at [128, 287] on div "[PERSON_NAME]" at bounding box center [173, 303] width 239 height 41
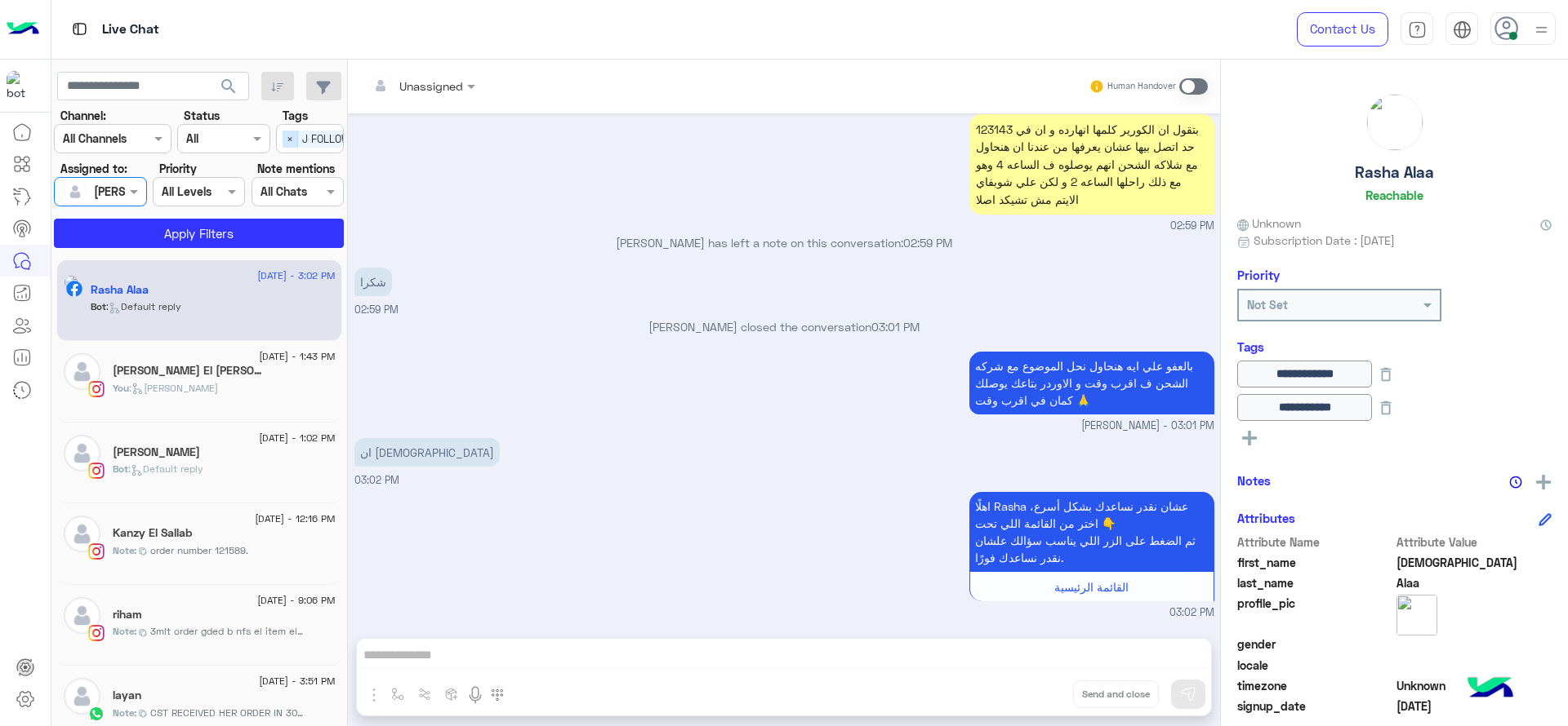
click at [293, 143] on span "×" at bounding box center [291, 138] width 16 height 17
click at [237, 223] on button "Apply Filters" at bounding box center [198, 233] width 290 height 29
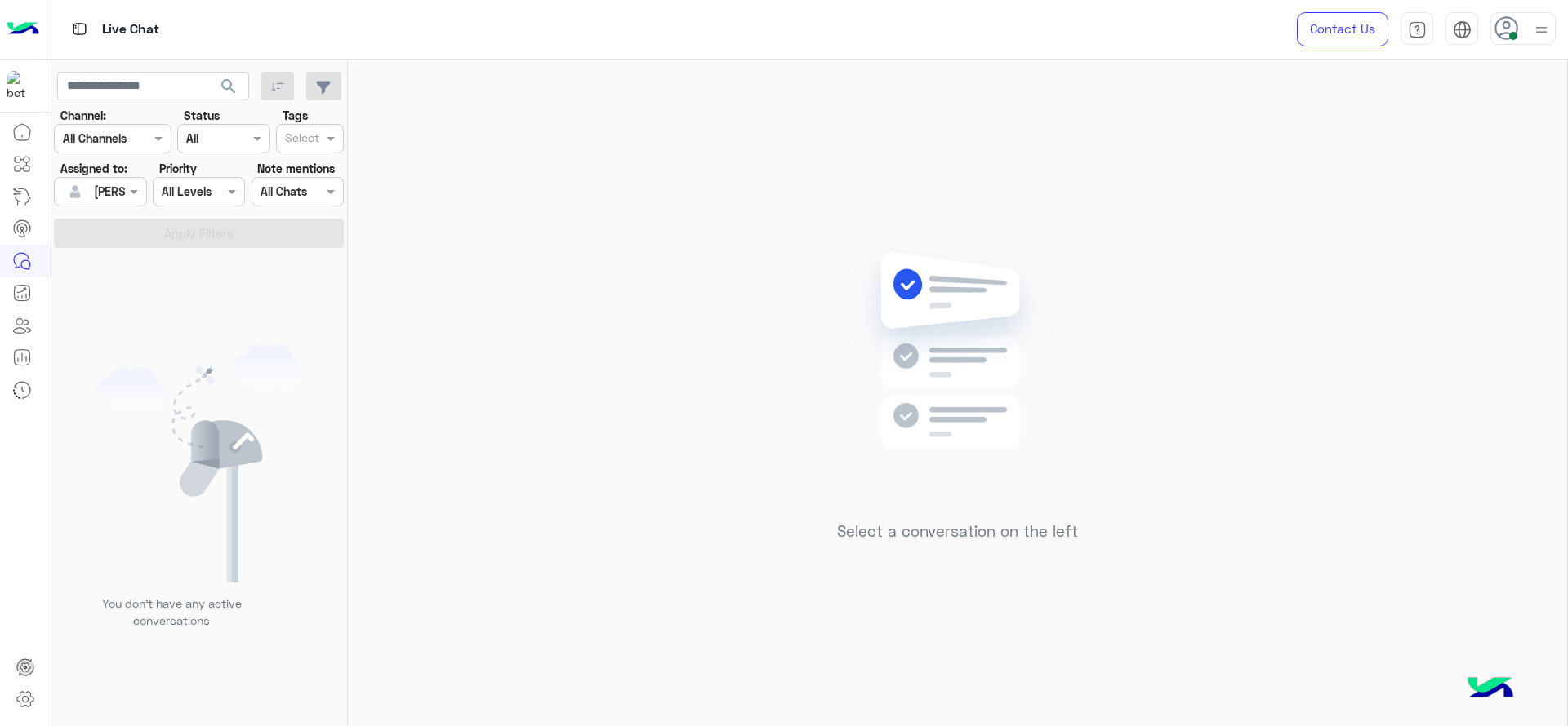
click at [704, 260] on div "Select a conversation on the left" at bounding box center [957, 396] width 1219 height 673
click at [114, 196] on div at bounding box center [99, 191] width 91 height 18
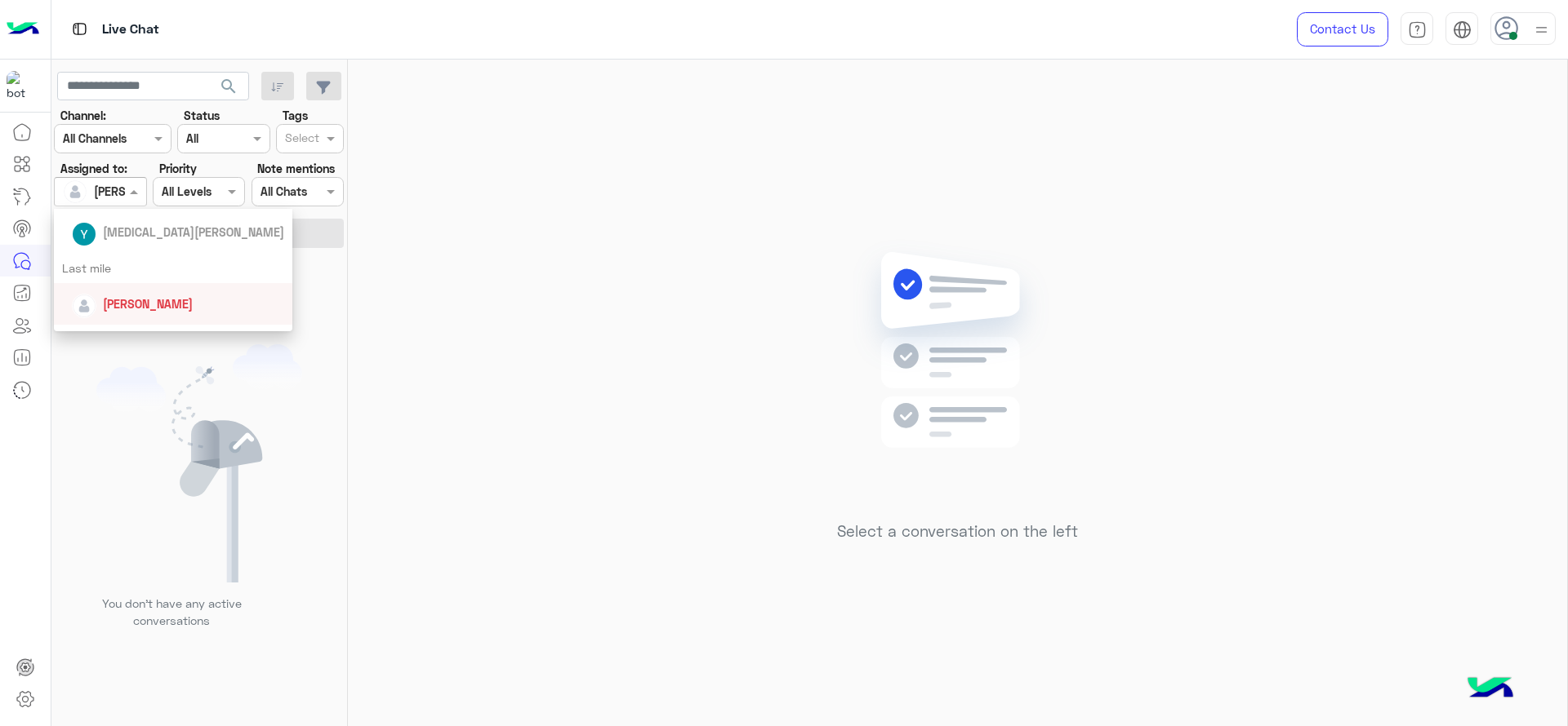
click at [108, 292] on div "[PERSON_NAME]" at bounding box center [178, 304] width 212 height 28
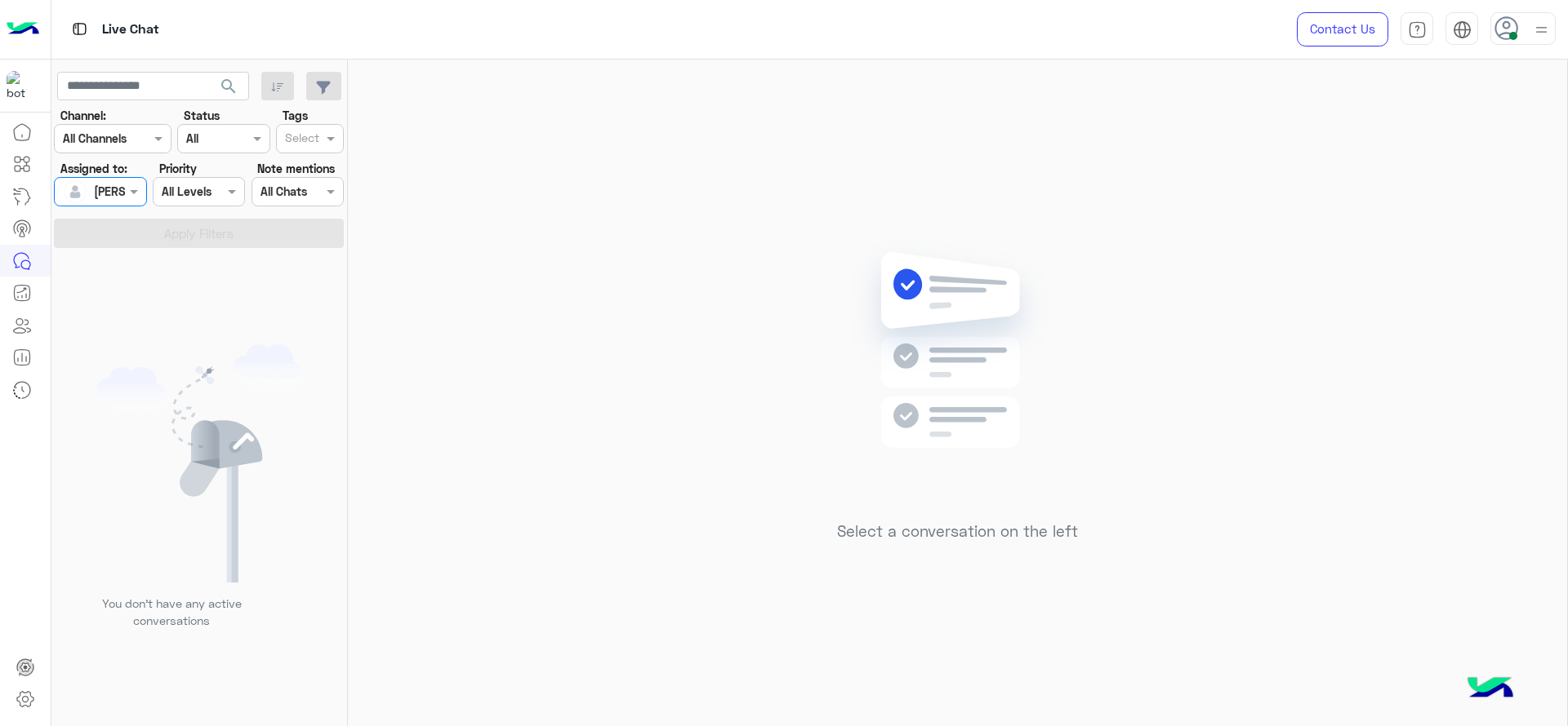
click at [112, 193] on div at bounding box center [99, 191] width 91 height 18
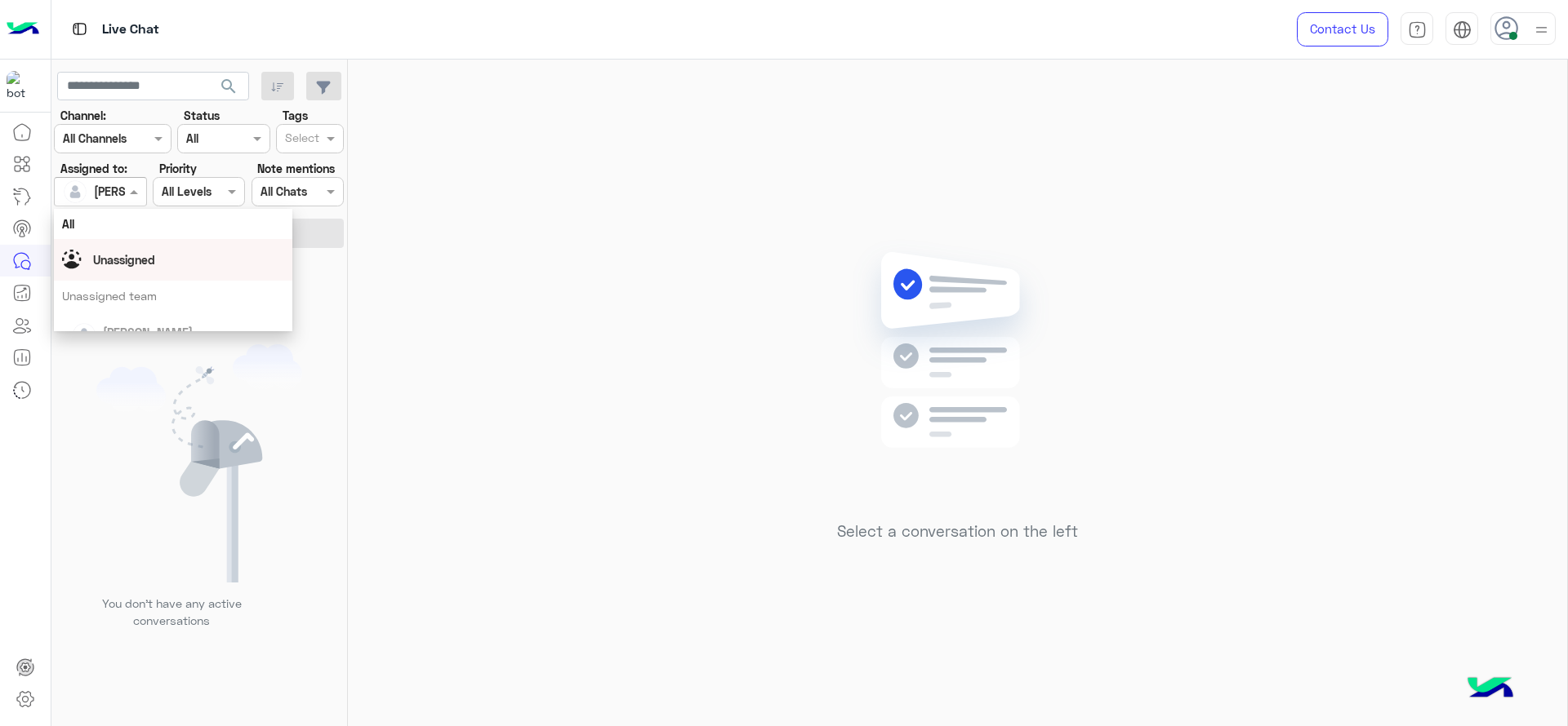
click at [115, 260] on span "Unassigned" at bounding box center [124, 260] width 62 height 14
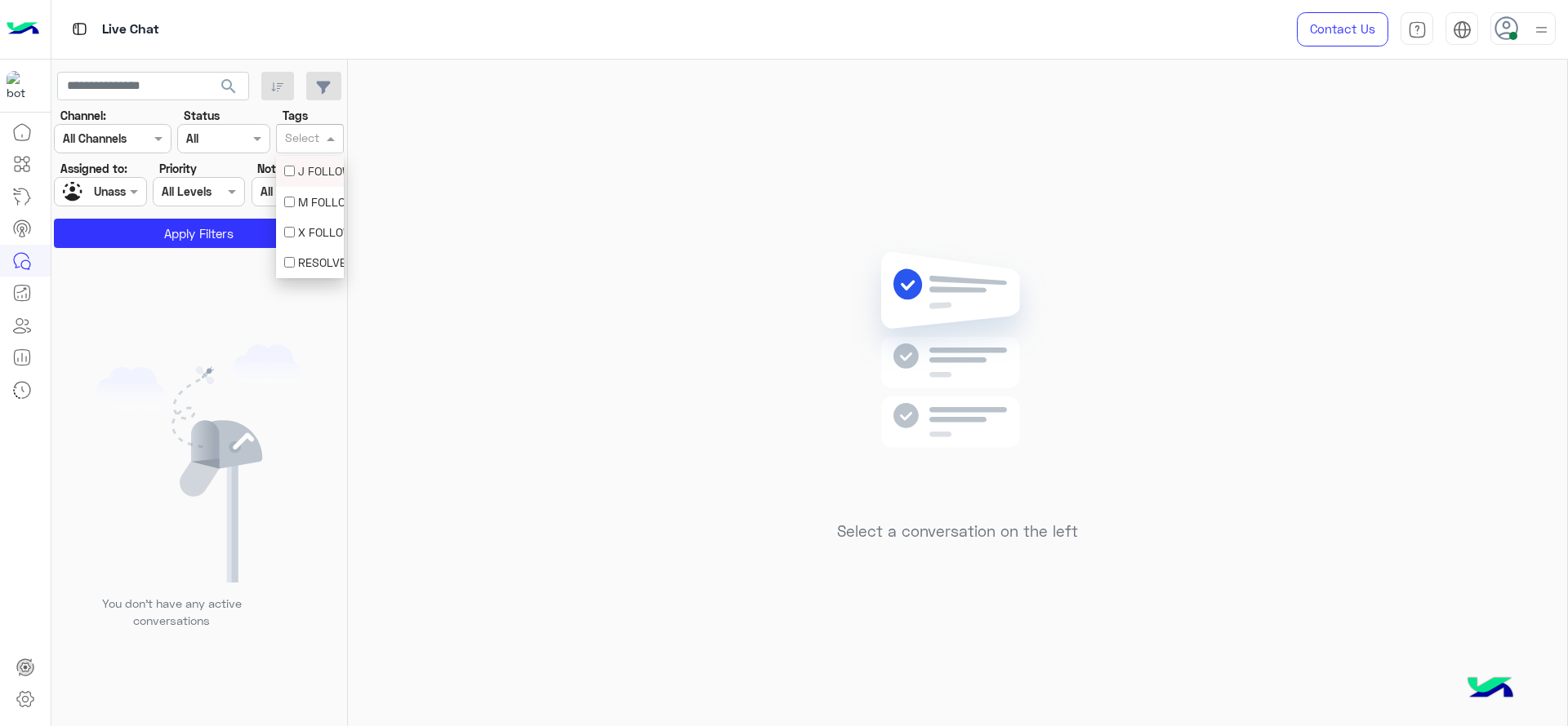
click at [298, 144] on input "text" at bounding box center [302, 139] width 34 height 17
click at [298, 174] on div "J FOLLOW UP" at bounding box center [310, 171] width 51 height 17
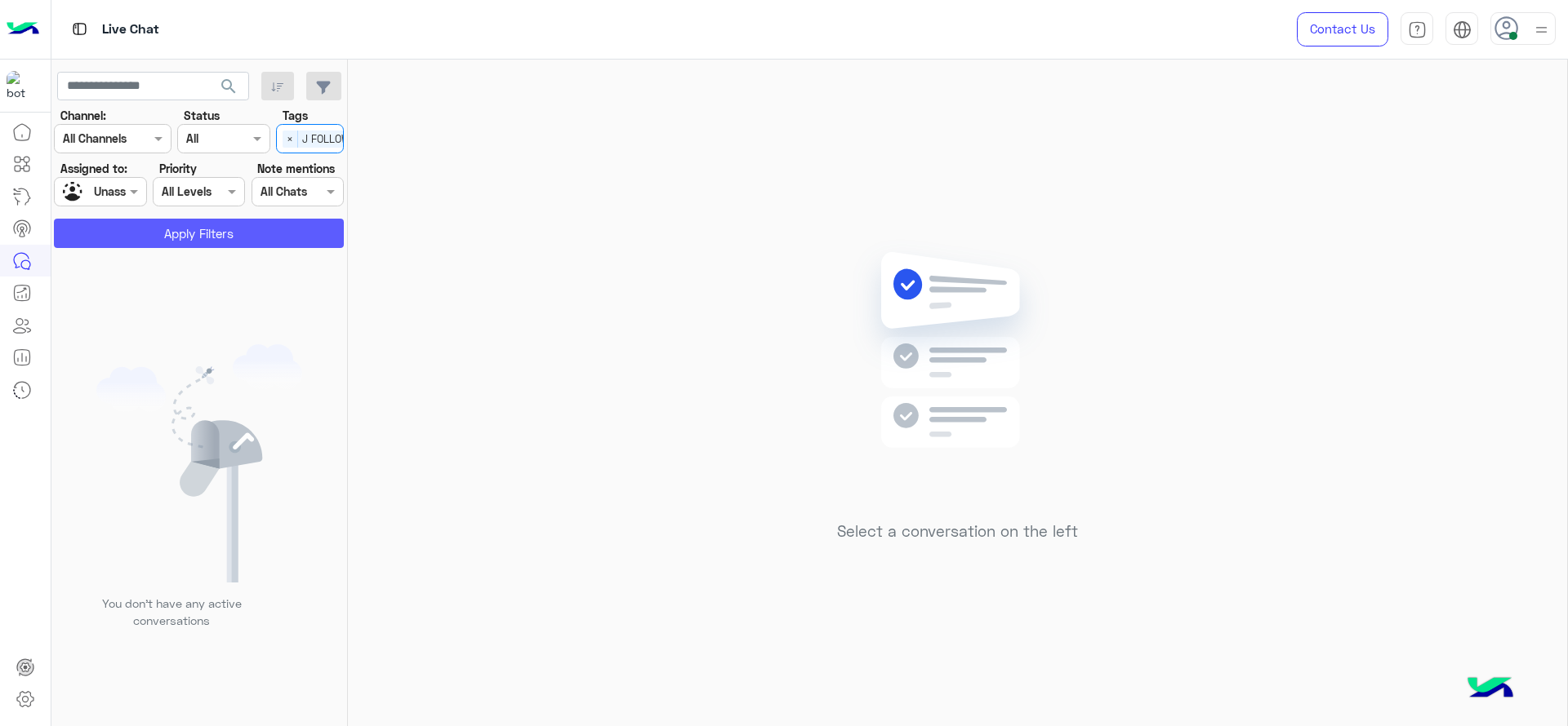
click at [250, 235] on button "Apply Filters" at bounding box center [198, 233] width 290 height 29
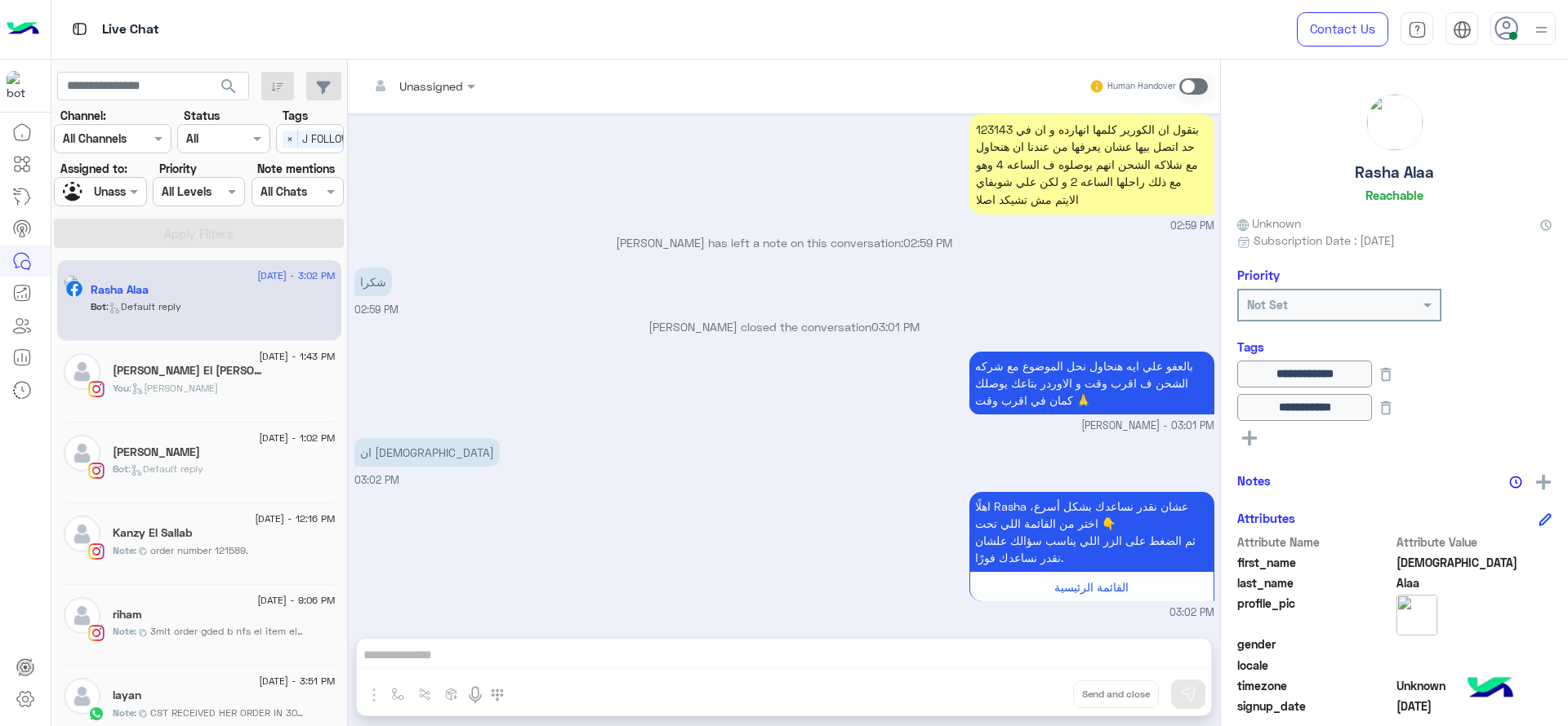
scroll to position [170, 0]
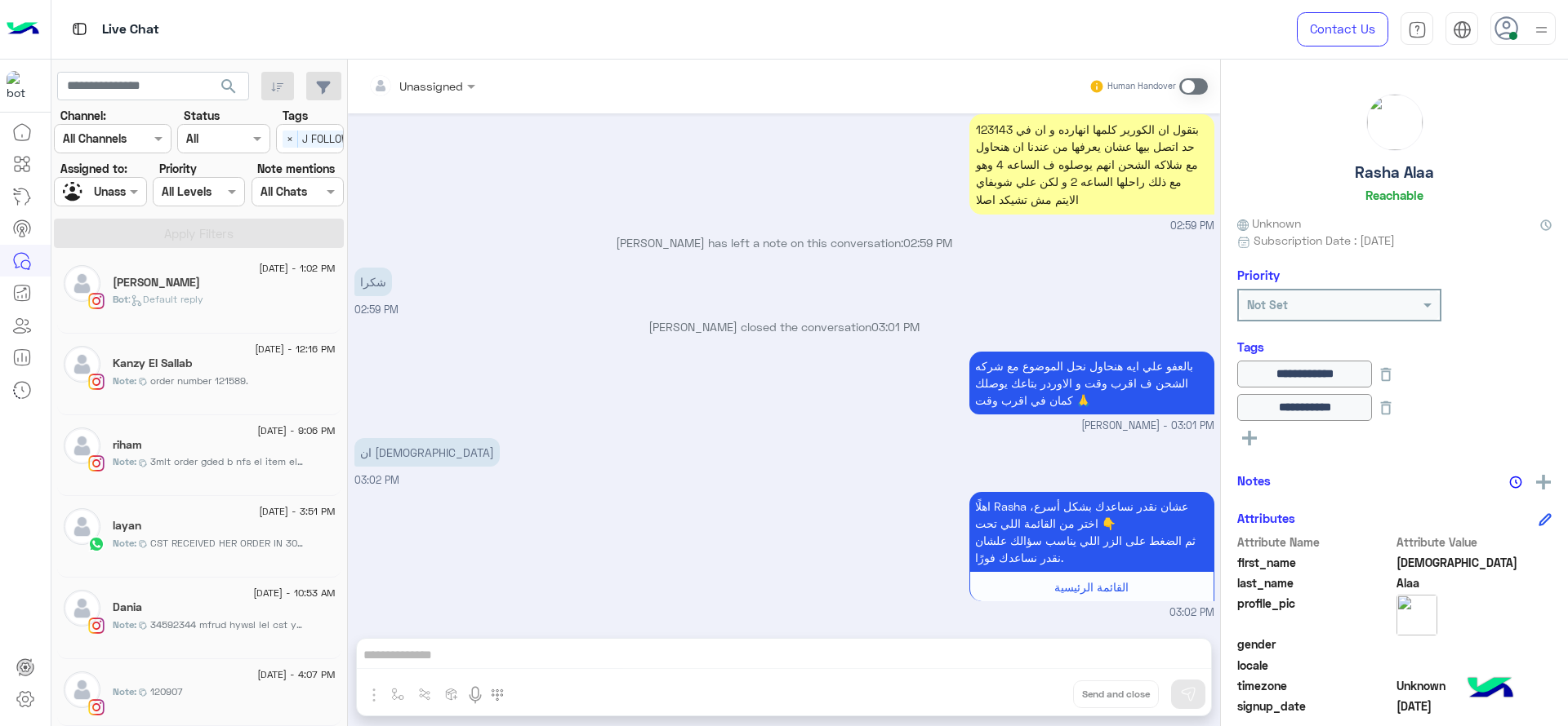
click at [118, 197] on div at bounding box center [99, 191] width 91 height 18
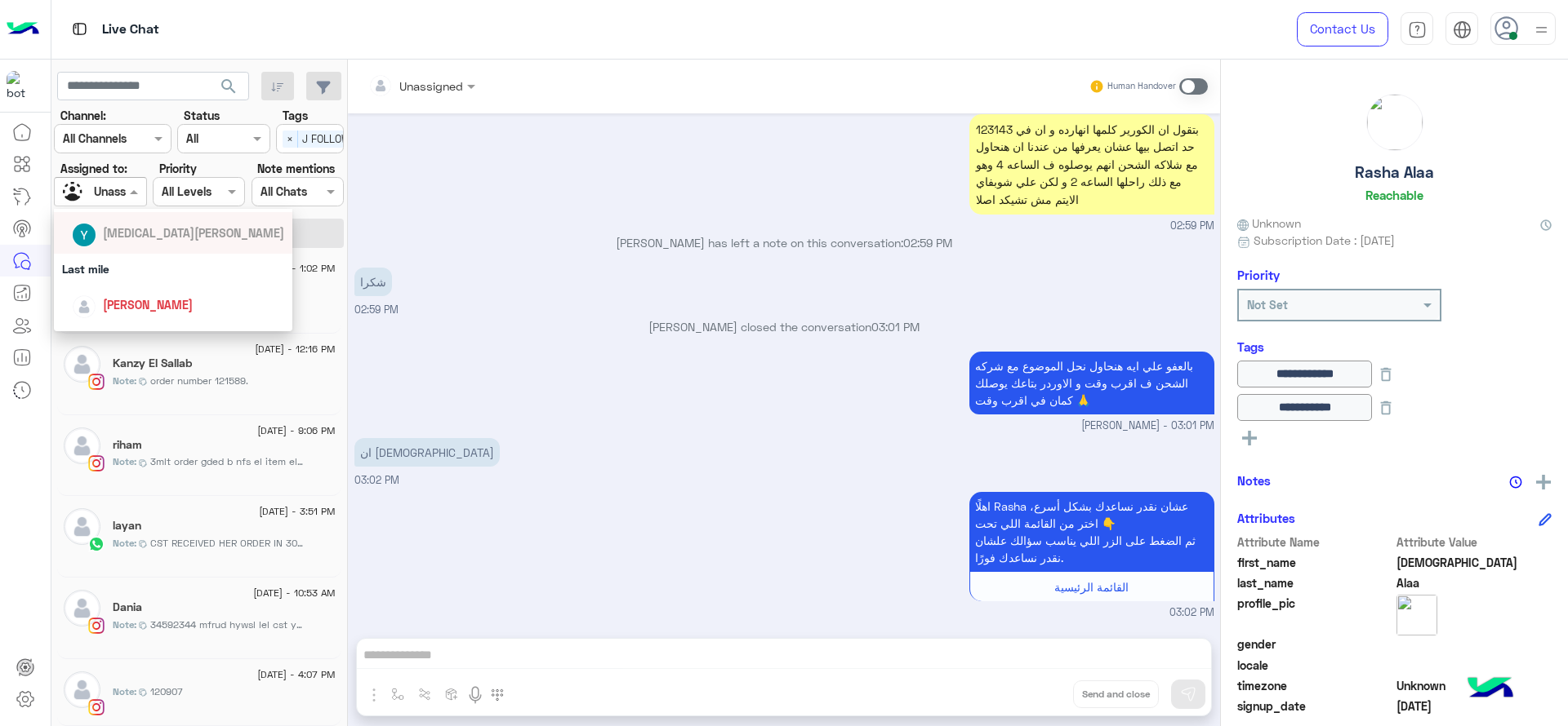
scroll to position [224, 0]
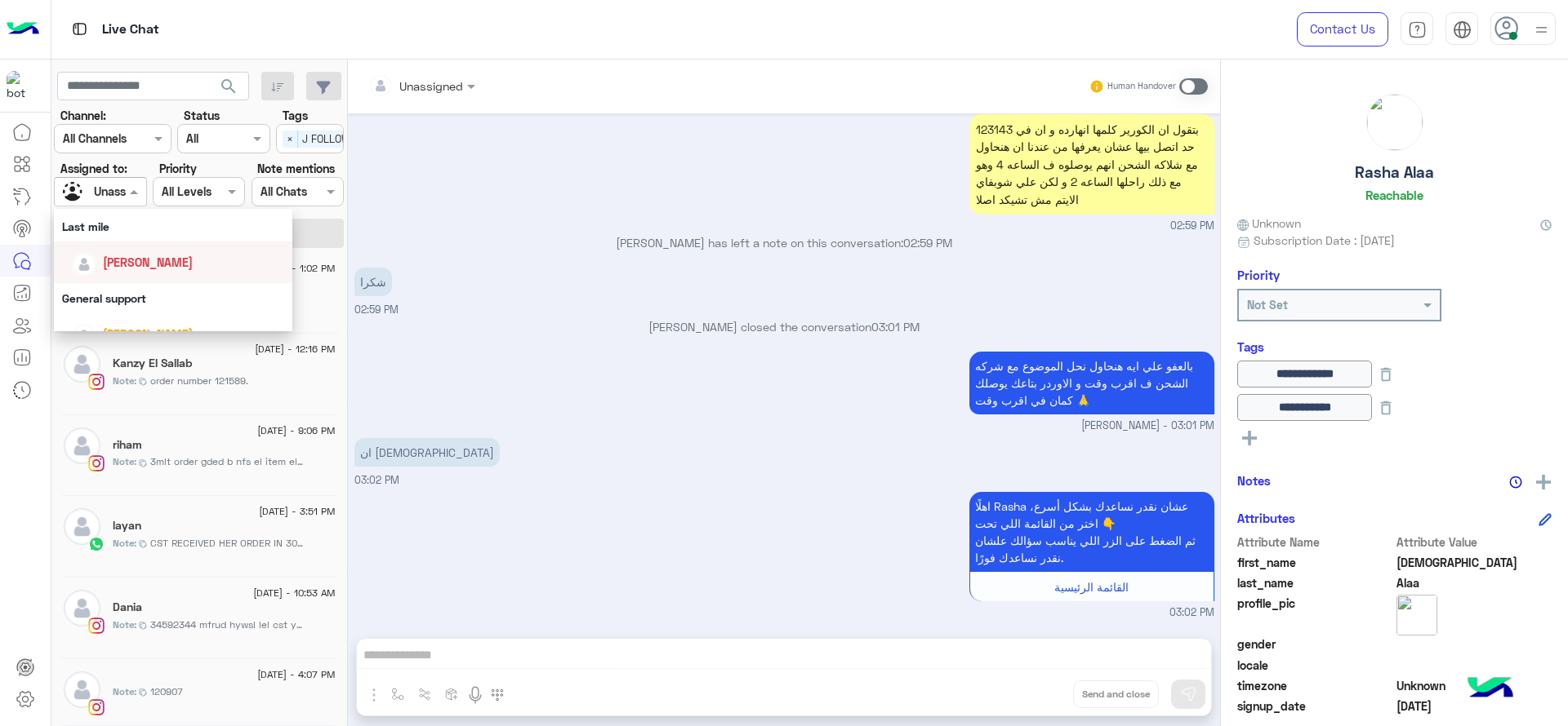
click at [113, 272] on div "[PERSON_NAME]" at bounding box center [178, 262] width 212 height 28
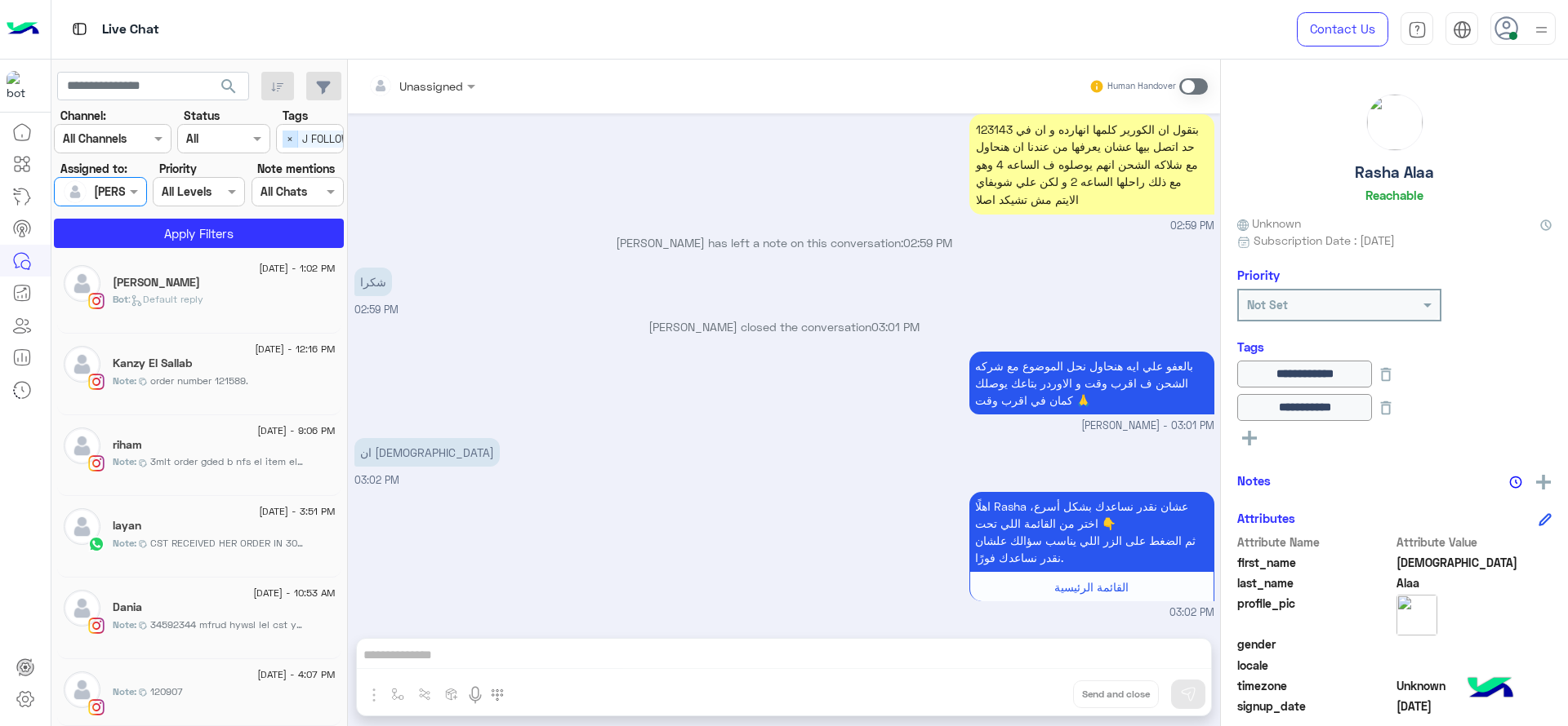
click at [283, 130] on span "×" at bounding box center [291, 138] width 16 height 17
click at [217, 235] on button "Apply Filters" at bounding box center [198, 233] width 290 height 29
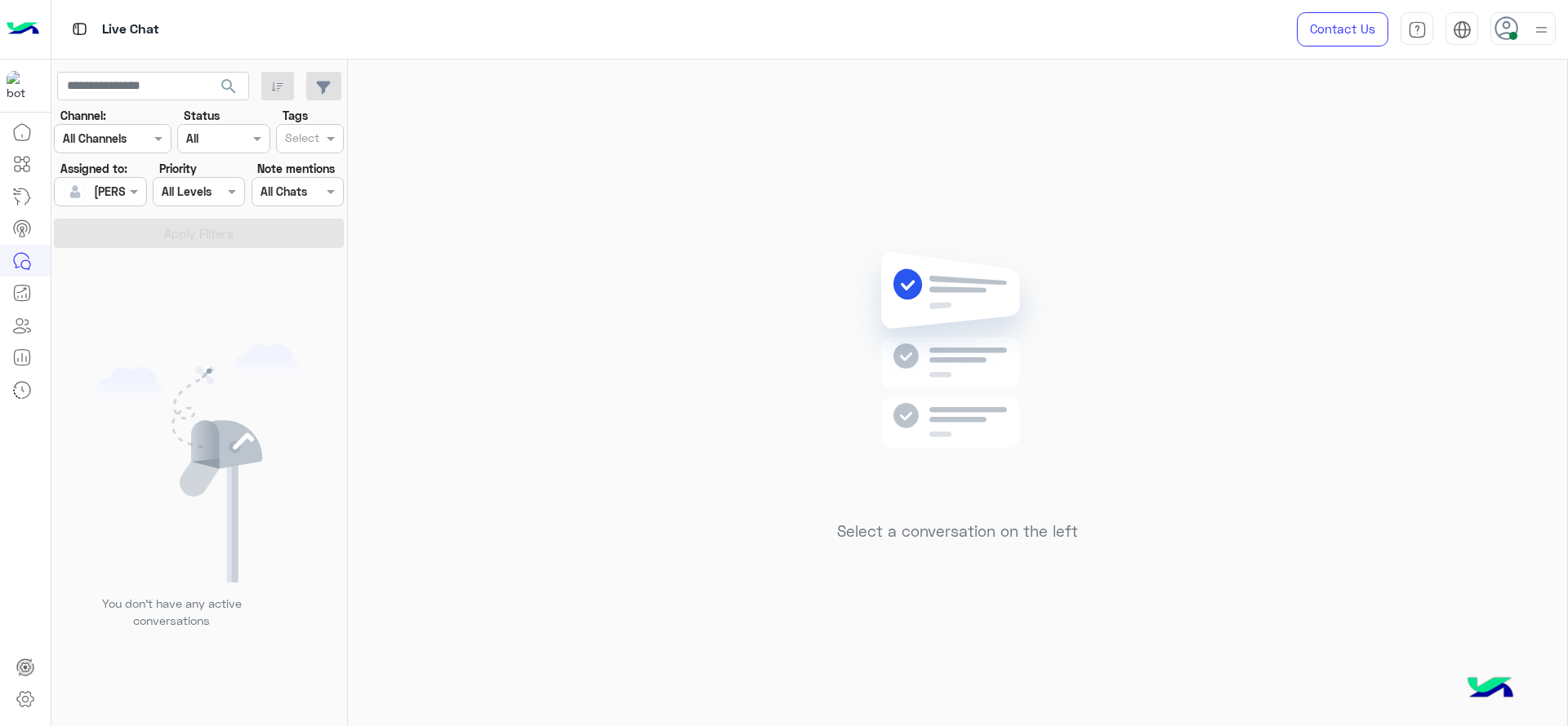
click at [602, 394] on div "Select a conversation on the left" at bounding box center [957, 396] width 1219 height 673
click at [102, 200] on div "Assigned on [PERSON_NAME]" at bounding box center [90, 191] width 70 height 33
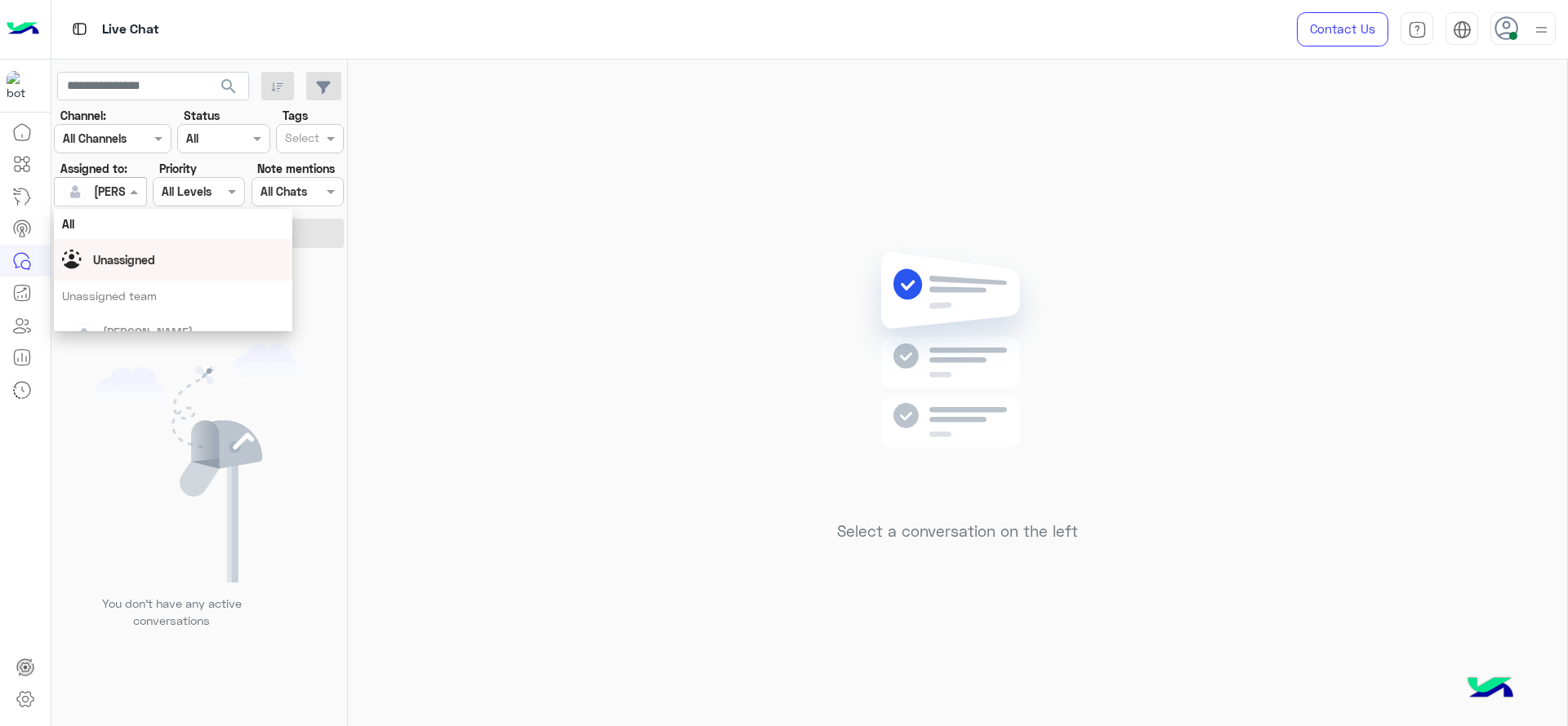
drag, startPoint x: 108, startPoint y: 256, endPoint x: 244, endPoint y: 178, distance: 156.8
click at [113, 253] on span "Unassigned" at bounding box center [124, 260] width 62 height 14
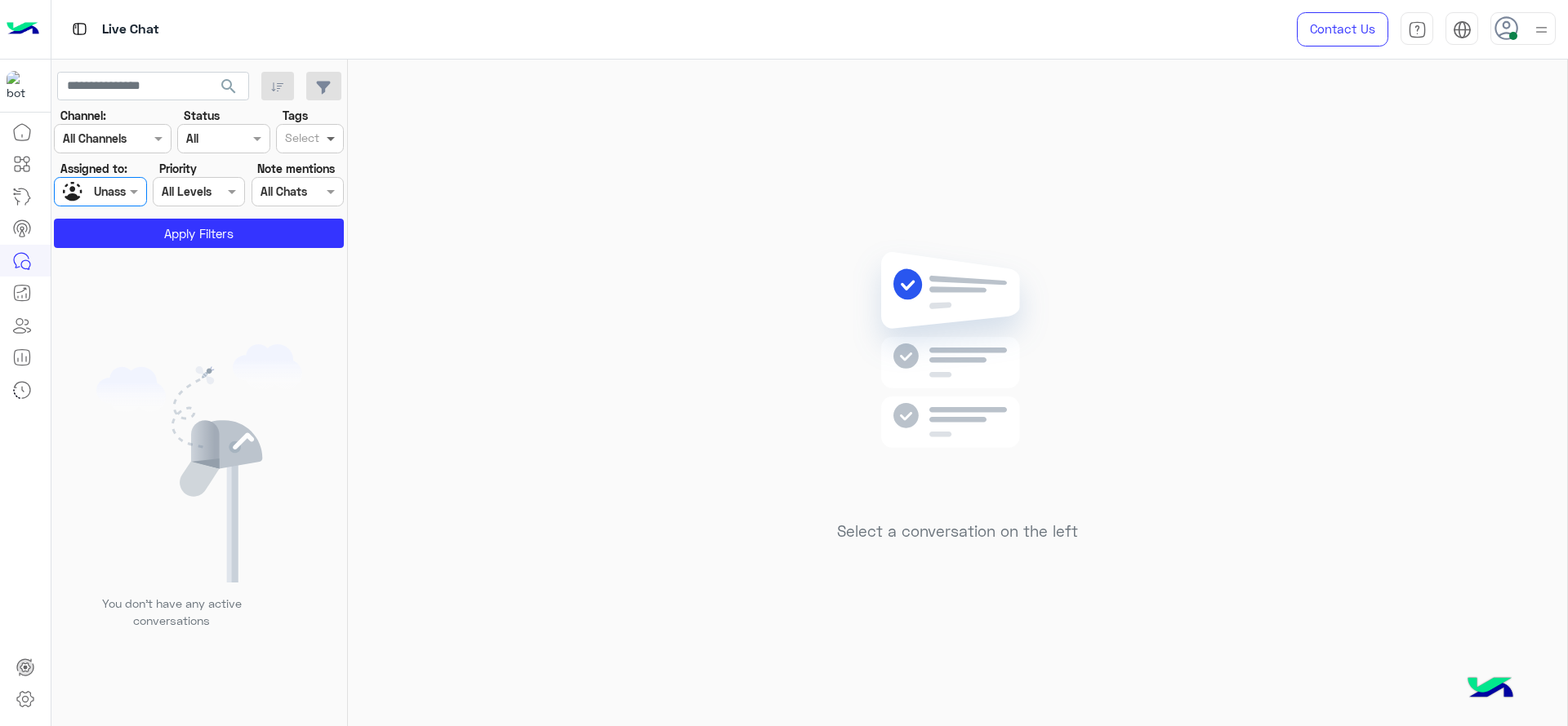
click at [326, 136] on span at bounding box center [332, 137] width 20 height 17
click at [321, 137] on div at bounding box center [302, 140] width 40 height 21
click at [310, 163] on div "J FOLLOW UP" at bounding box center [310, 171] width 51 height 17
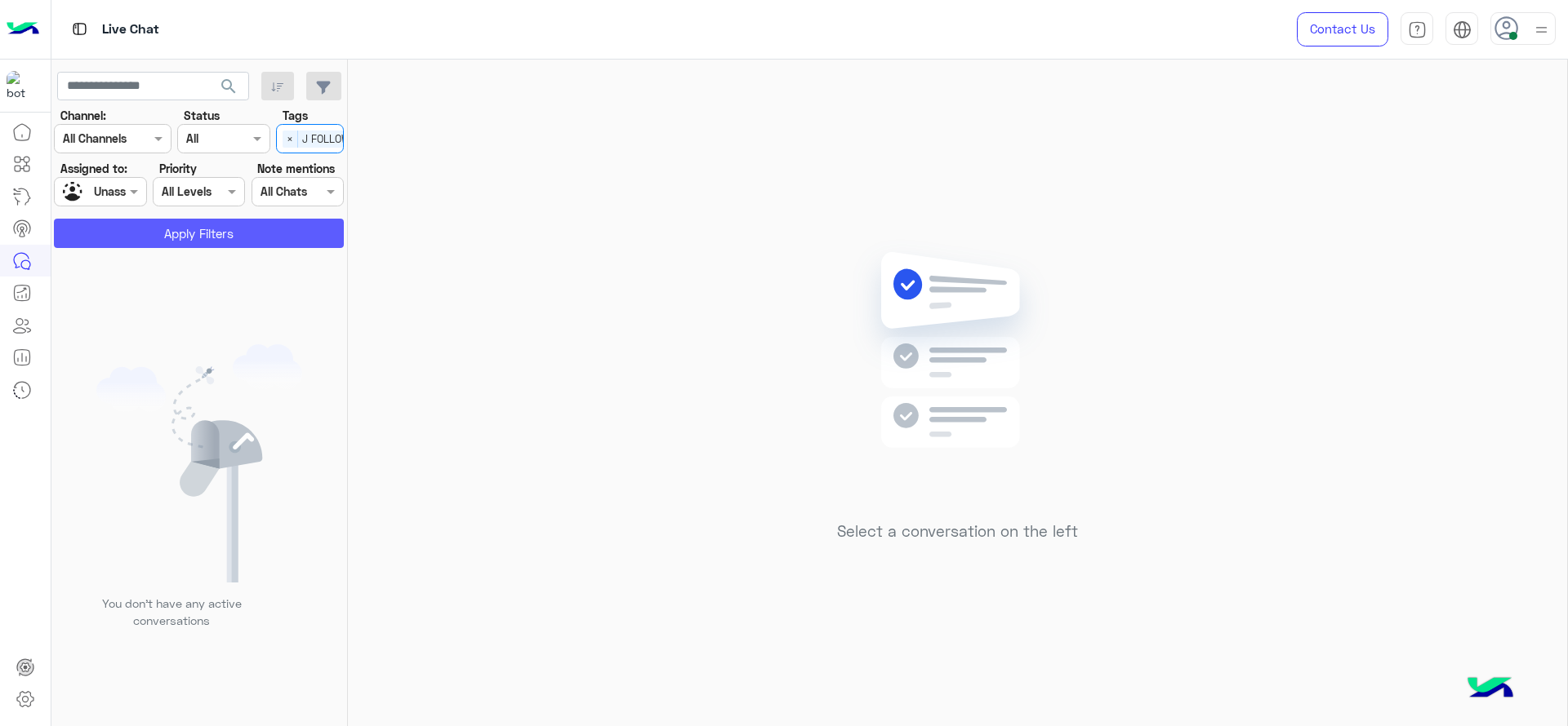
click at [209, 224] on button "Apply Filters" at bounding box center [198, 233] width 290 height 29
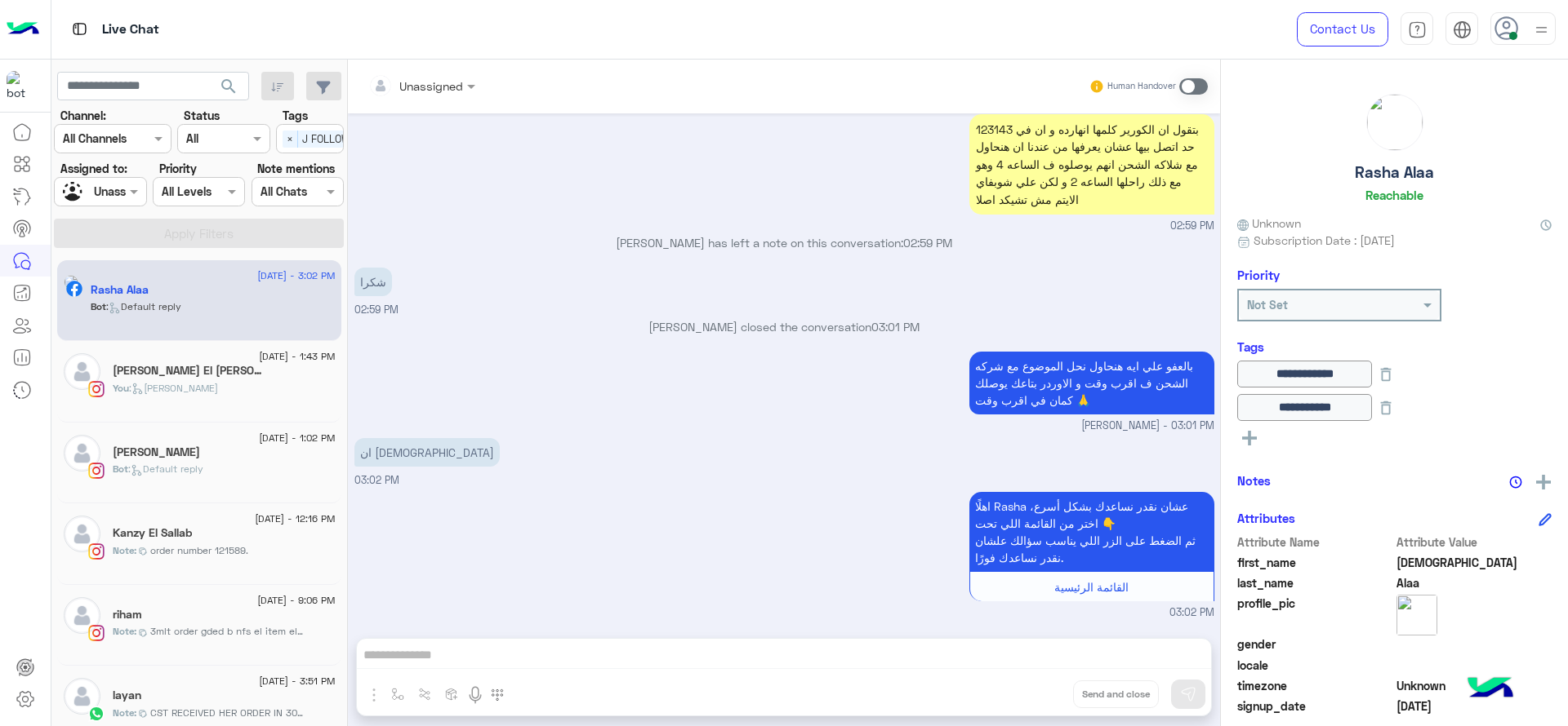
click at [100, 197] on input "text" at bounding box center [81, 192] width 38 height 17
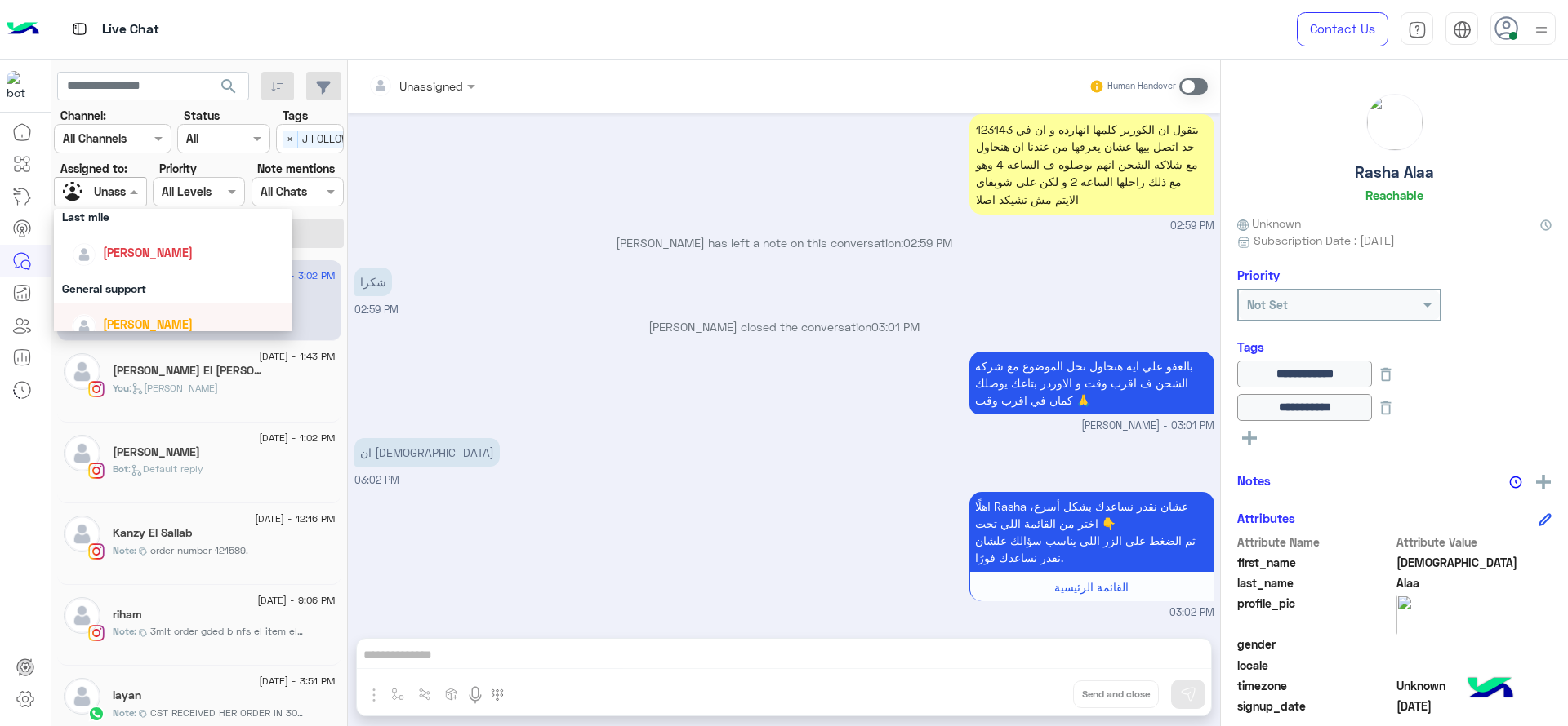
scroll to position [224, 0]
click at [116, 265] on span "[PERSON_NAME]" at bounding box center [148, 262] width 90 height 14
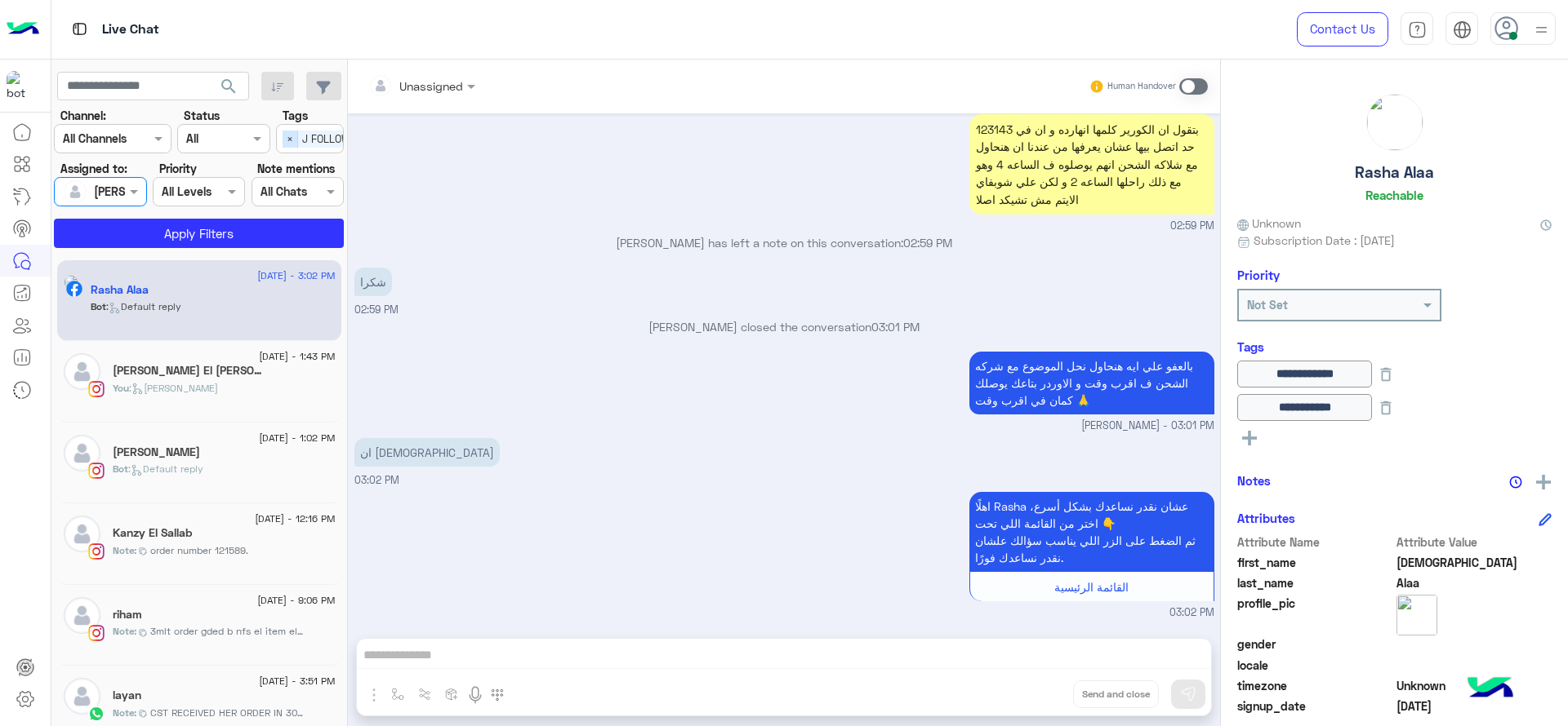
click at [294, 141] on span "×" at bounding box center [291, 138] width 16 height 17
click at [225, 229] on button "Apply Filters" at bounding box center [198, 233] width 290 height 29
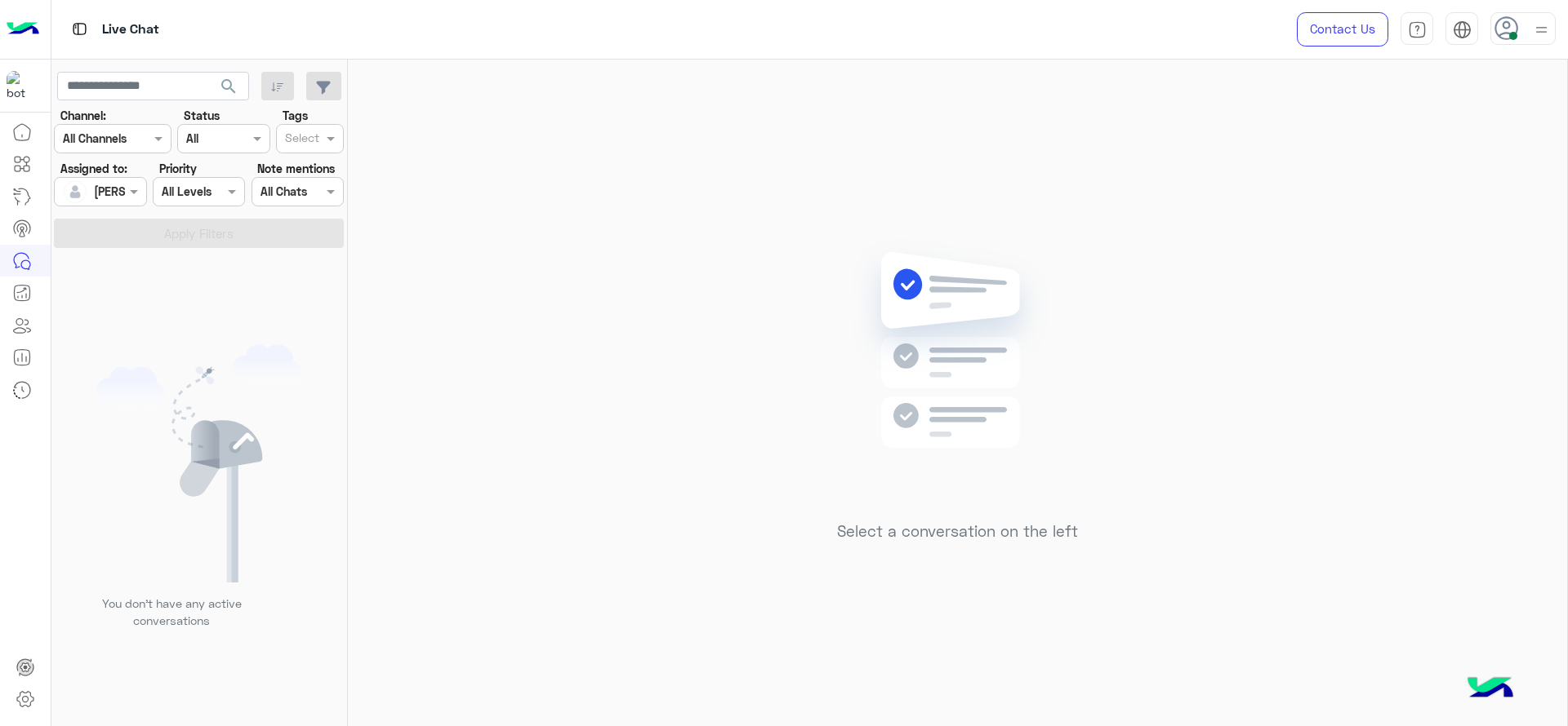
click at [464, 397] on div "Select a conversation on the left" at bounding box center [957, 396] width 1219 height 673
drag, startPoint x: 622, startPoint y: 466, endPoint x: 361, endPoint y: 158, distance: 403.7
click at [622, 465] on div "Select a conversation on the left" at bounding box center [957, 396] width 1219 height 673
click at [102, 189] on div at bounding box center [99, 191] width 91 height 18
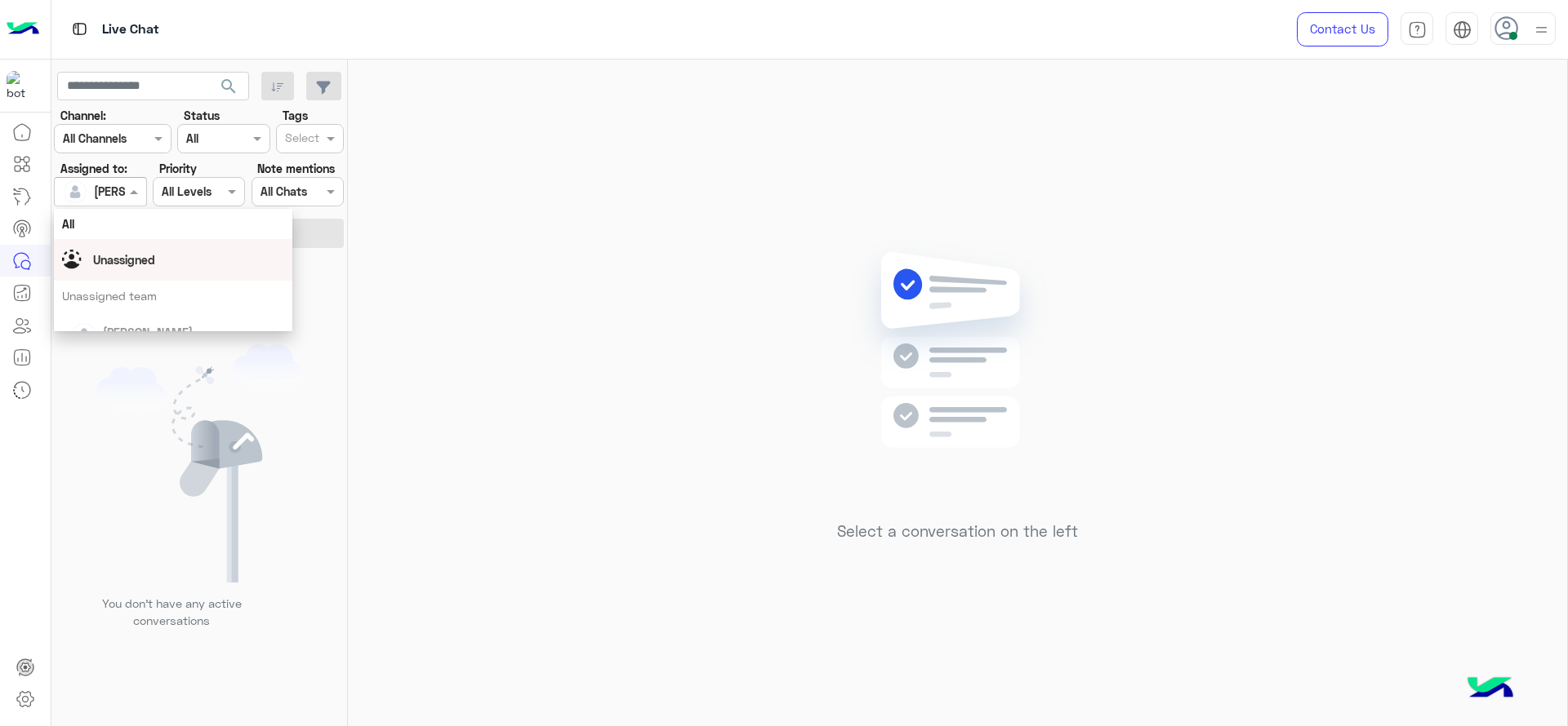
click at [139, 248] on div "Unassigned" at bounding box center [173, 260] width 222 height 28
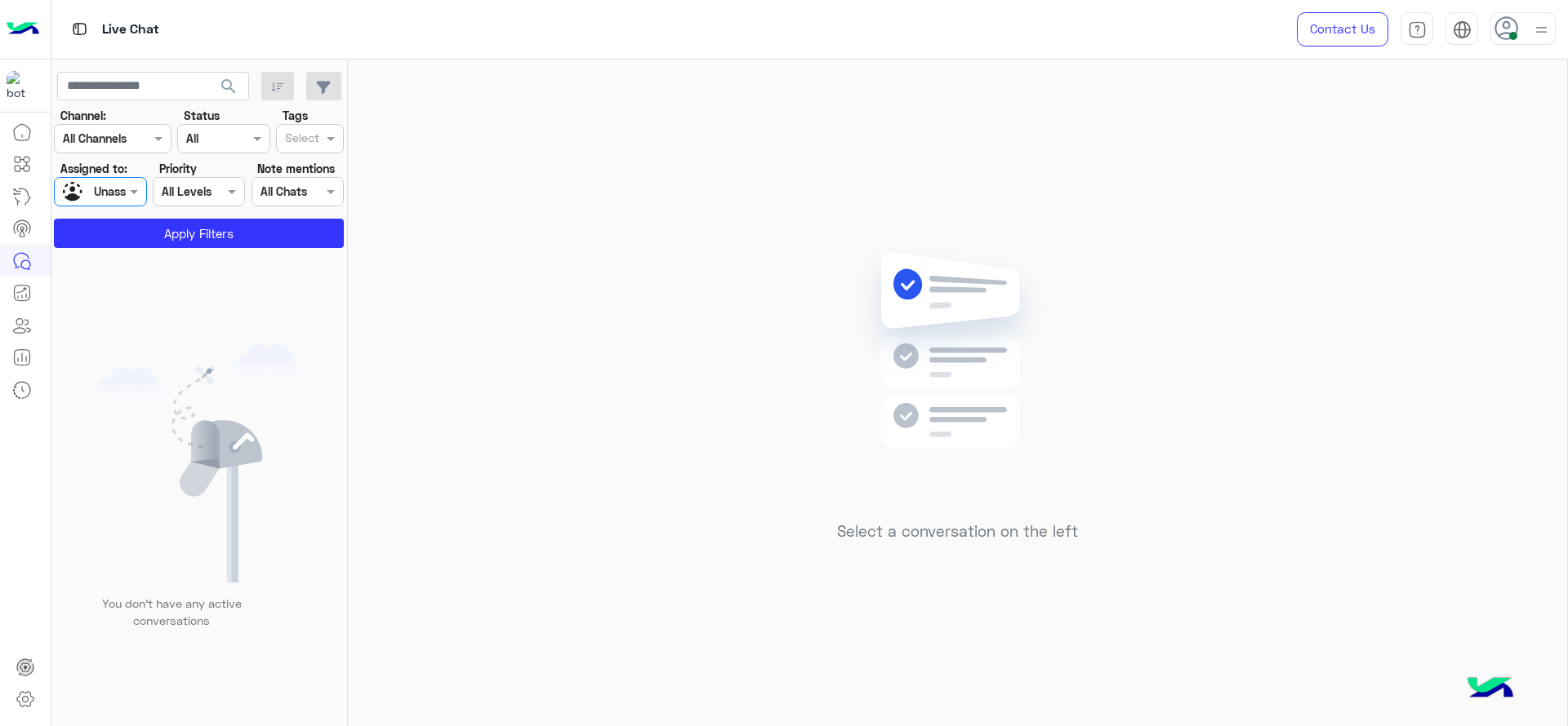
click at [305, 150] on div at bounding box center [302, 140] width 40 height 21
click at [131, 273] on div "You don’t have any active conversations" at bounding box center [199, 493] width 297 height 479
click at [104, 199] on div "Unassigned" at bounding box center [125, 191] width 62 height 17
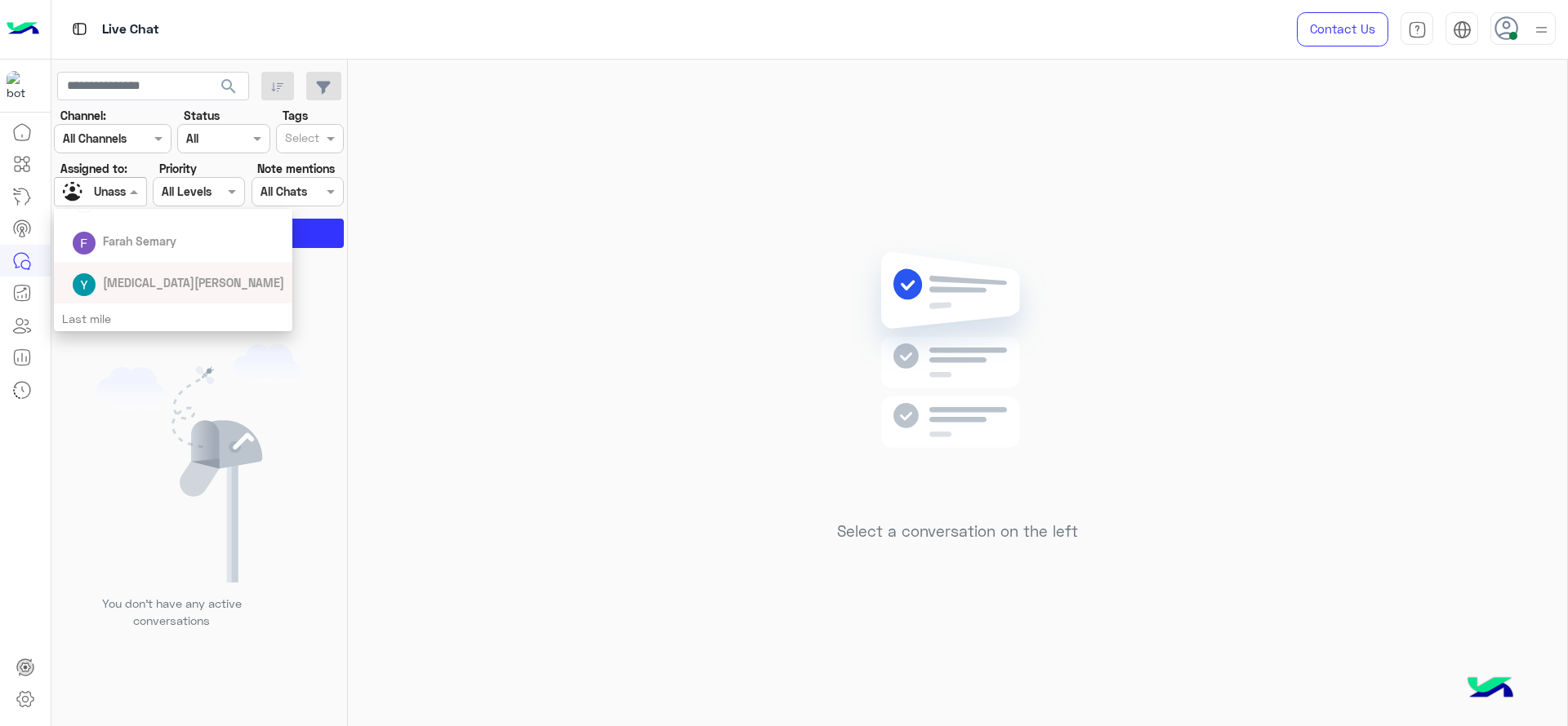
scroll to position [143, 0]
click at [104, 300] on div "Last mile" at bounding box center [173, 309] width 239 height 30
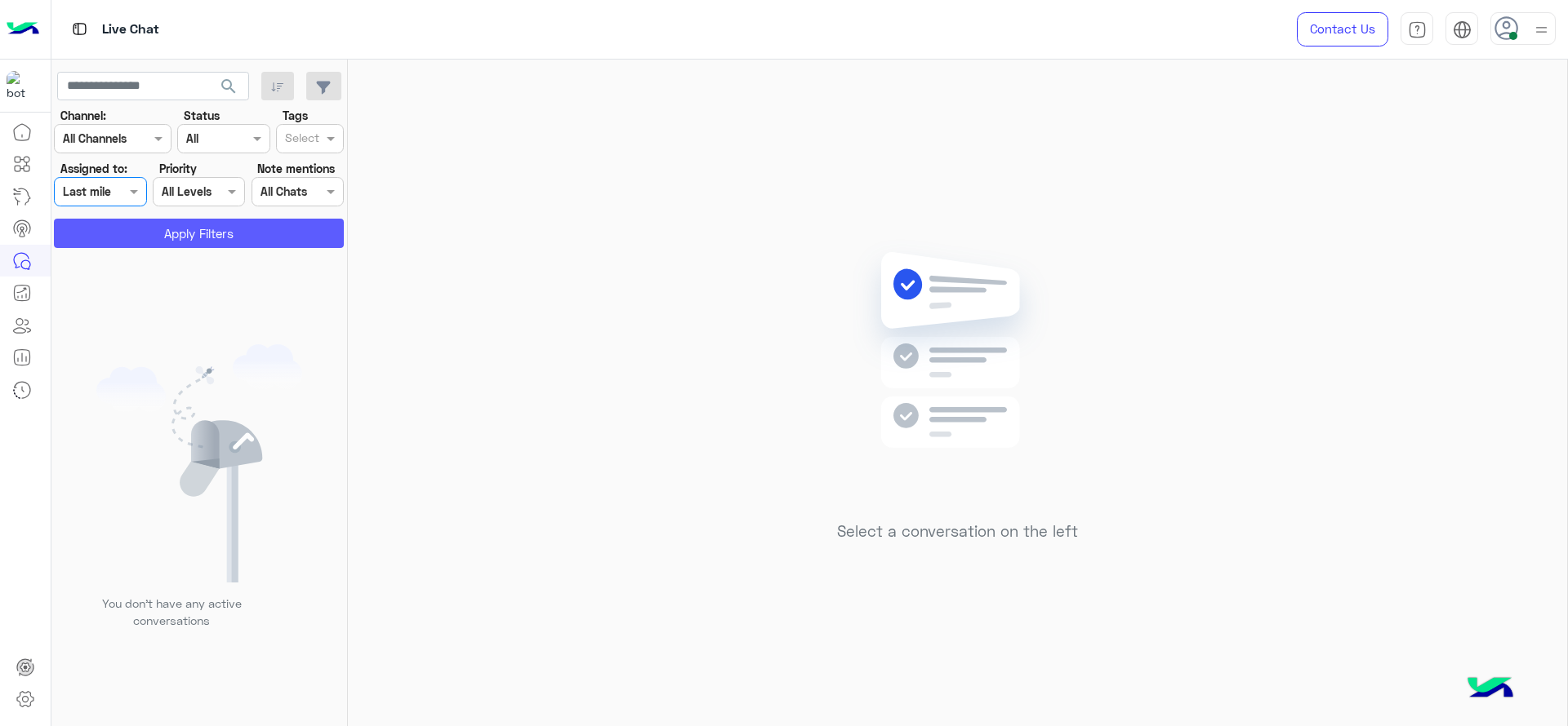
click at [137, 238] on button "Apply Filters" at bounding box center [198, 233] width 290 height 29
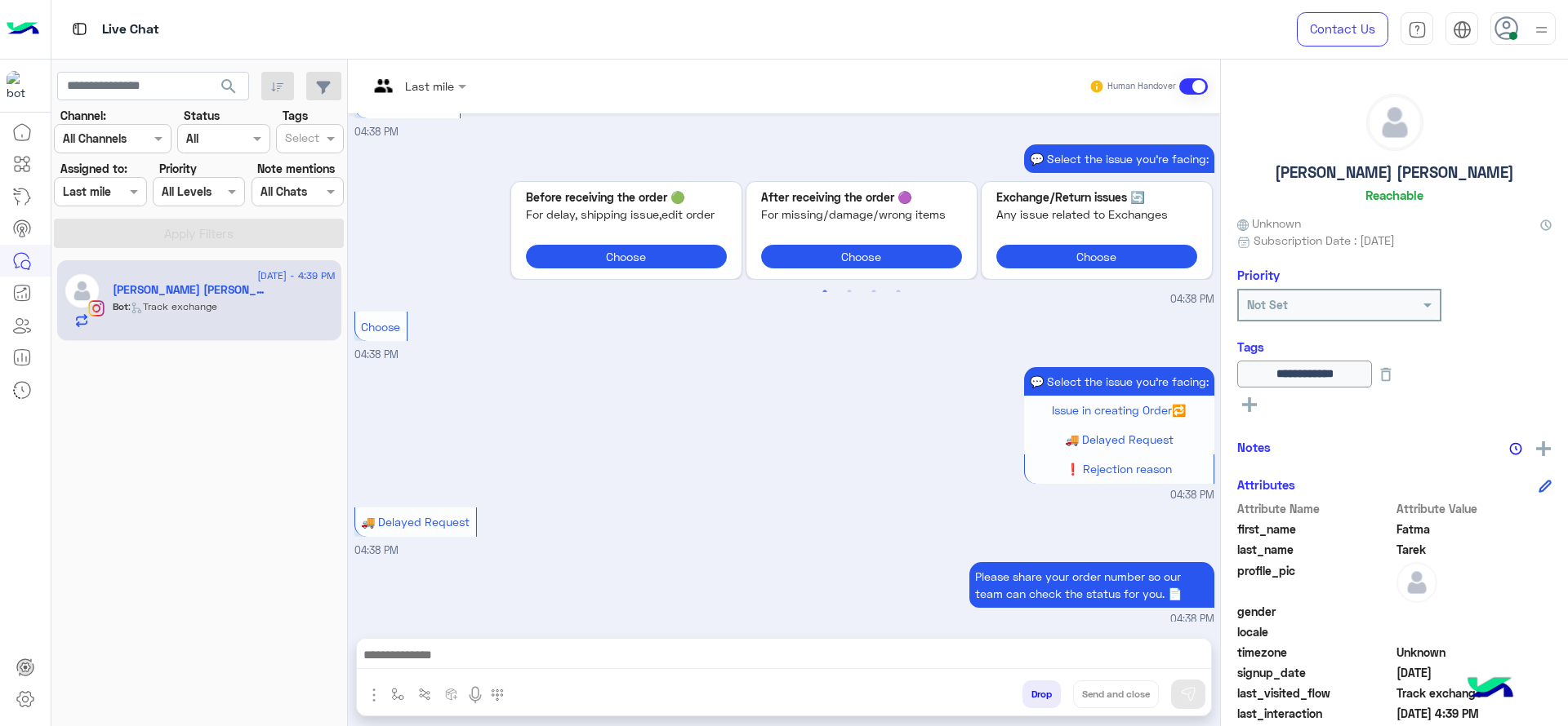
scroll to position [3279, 0]
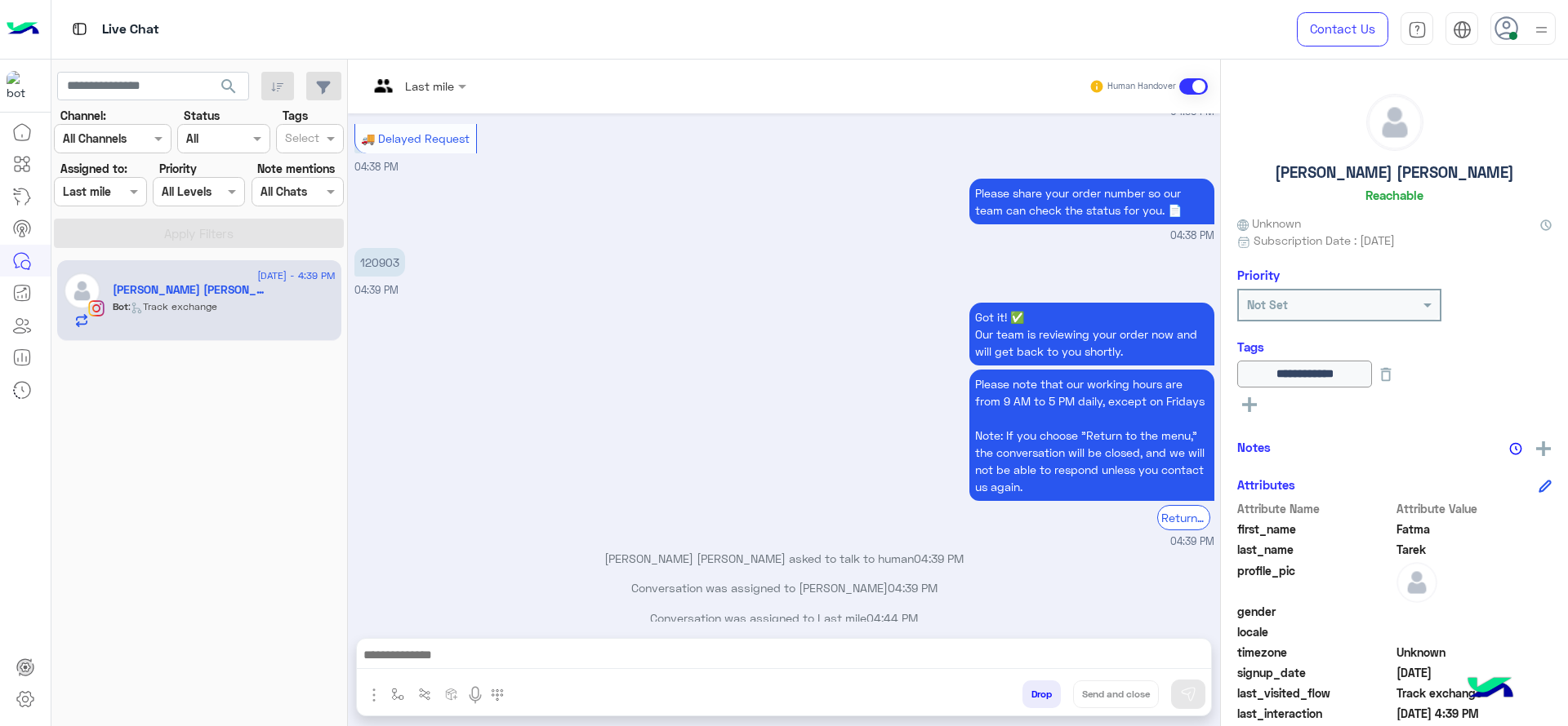
click at [378, 250] on p "120903" at bounding box center [380, 262] width 51 height 28
copy p "120903"
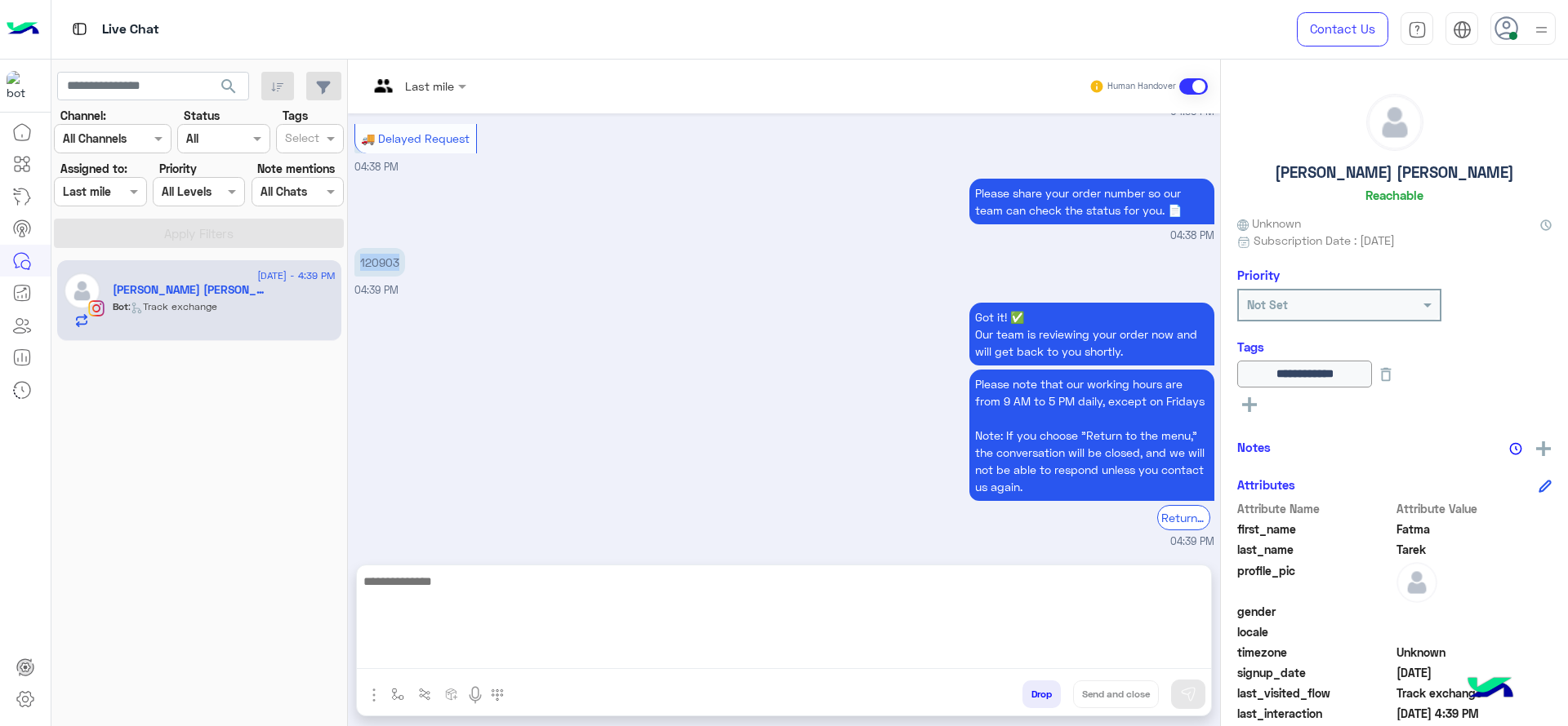
click at [493, 657] on textarea at bounding box center [784, 620] width 854 height 98
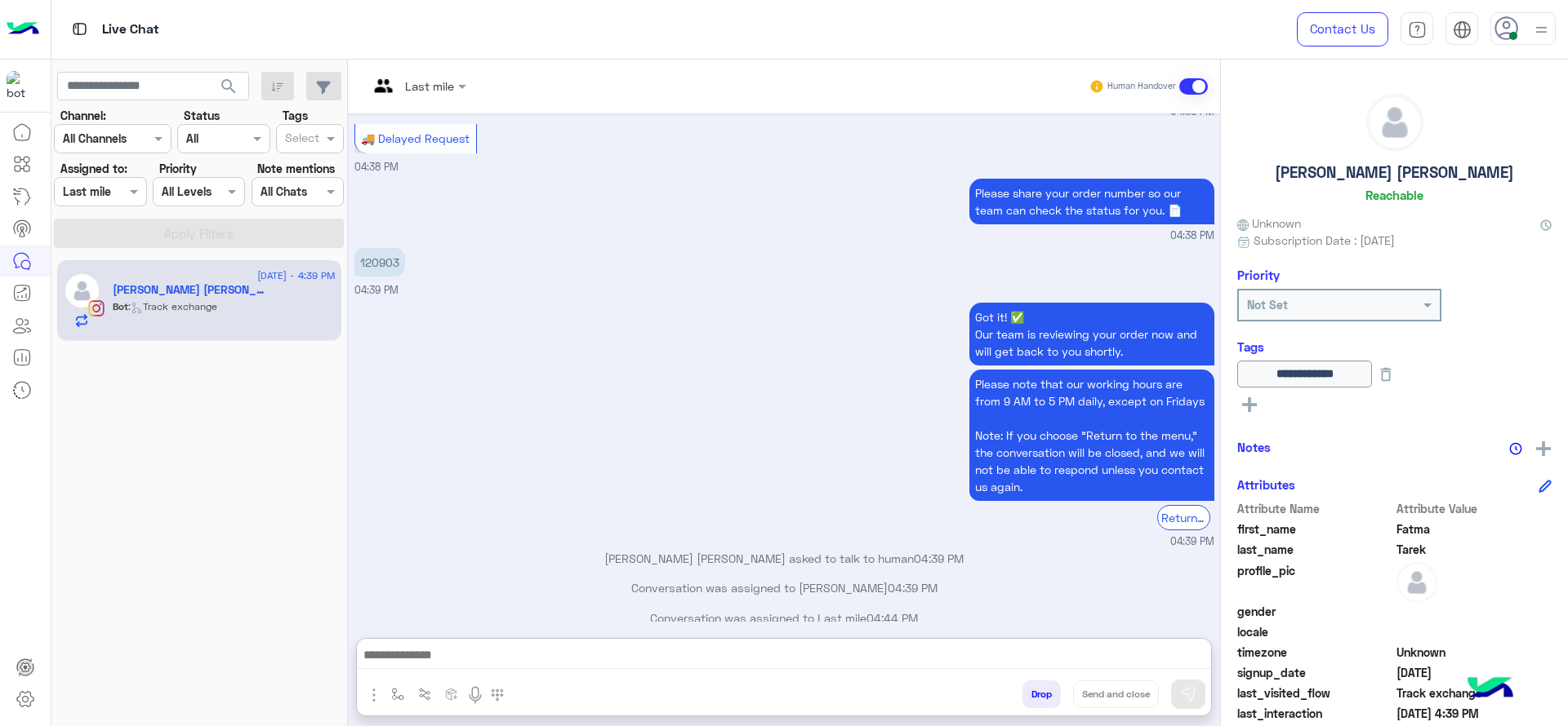
click at [457, 382] on div "Got it! ✅ Our team is reviewing your order now and will get back to you shortly…" at bounding box center [784, 424] width 860 height 252
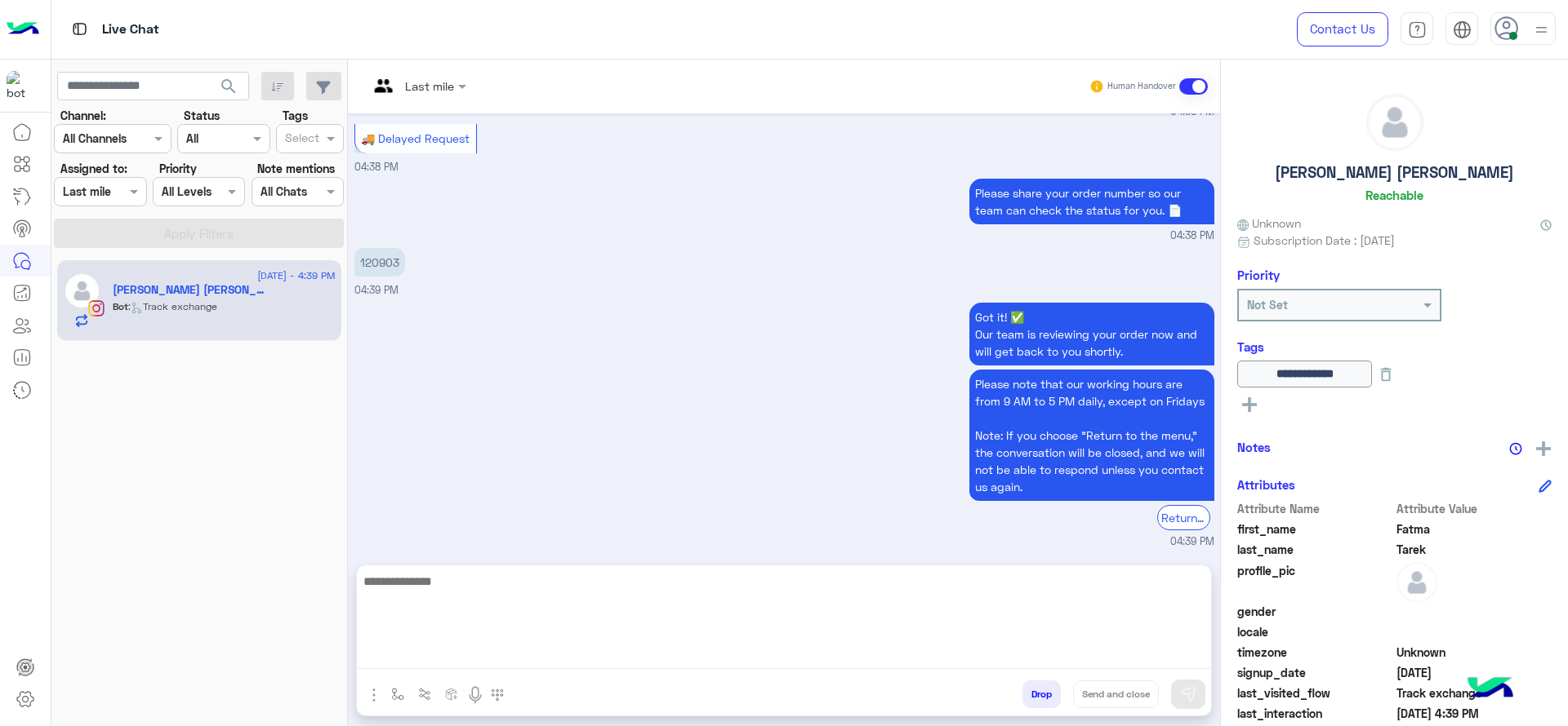
click at [508, 652] on textarea at bounding box center [784, 620] width 854 height 98
type textarea "*"
type textarea "**********"
click at [436, 616] on textarea "**********" at bounding box center [784, 620] width 854 height 98
click at [565, 627] on textarea "**********" at bounding box center [784, 620] width 854 height 98
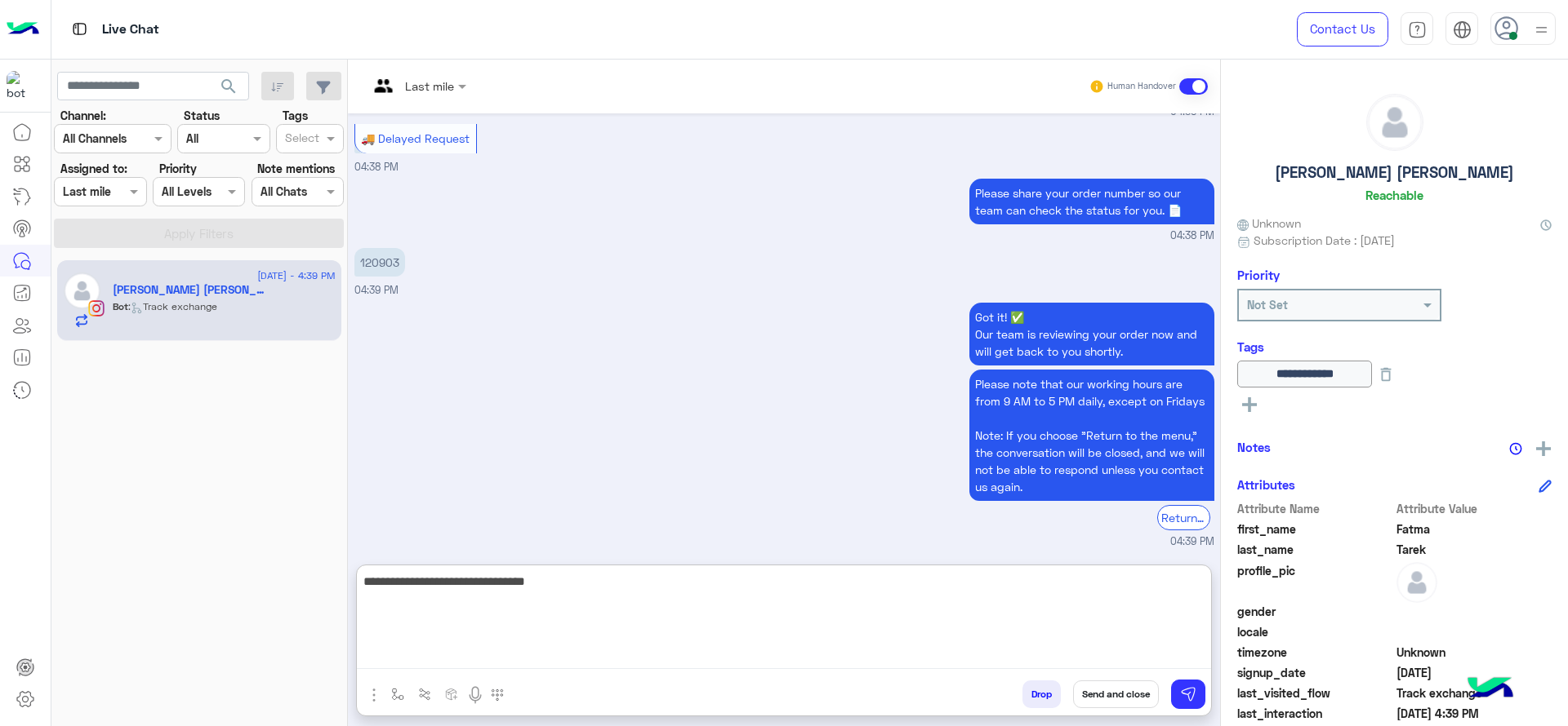
click at [565, 627] on textarea "**********" at bounding box center [784, 620] width 854 height 98
click at [514, 583] on textarea "**********" at bounding box center [784, 620] width 854 height 98
click at [570, 620] on textarea "**********" at bounding box center [784, 620] width 854 height 98
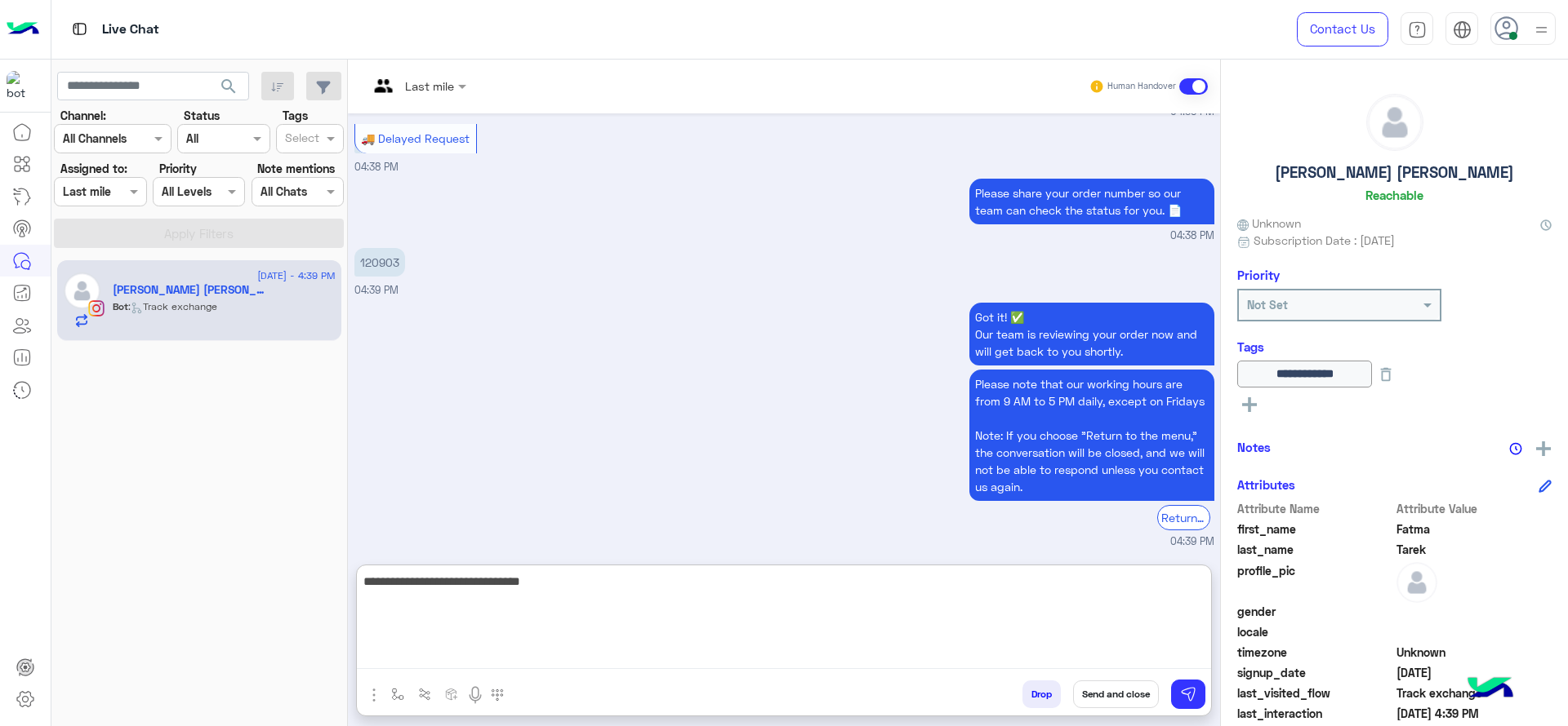
click at [592, 603] on textarea "**********" at bounding box center [784, 620] width 854 height 98
type textarea "**********"
click at [547, 638] on textarea "**********" at bounding box center [784, 620] width 854 height 98
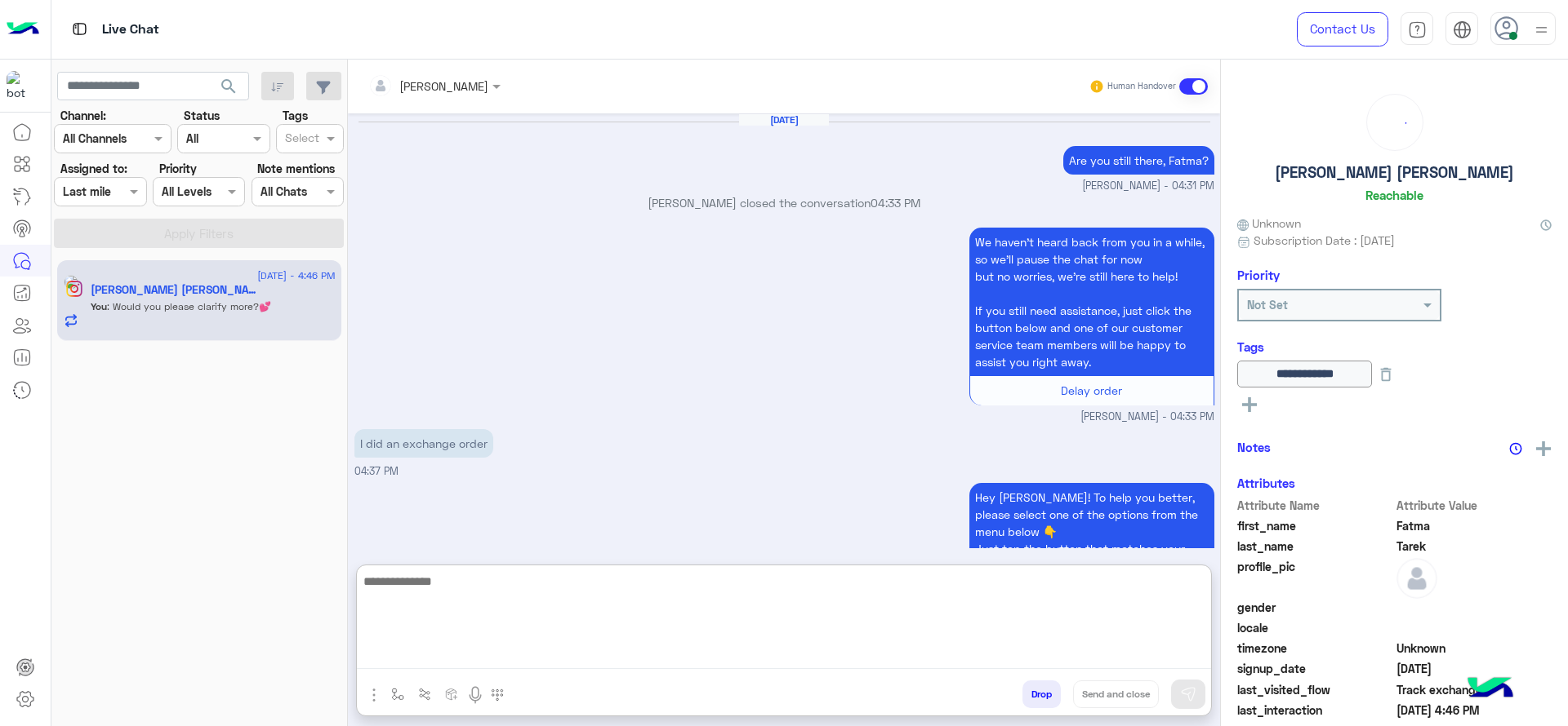
scroll to position [1340, 0]
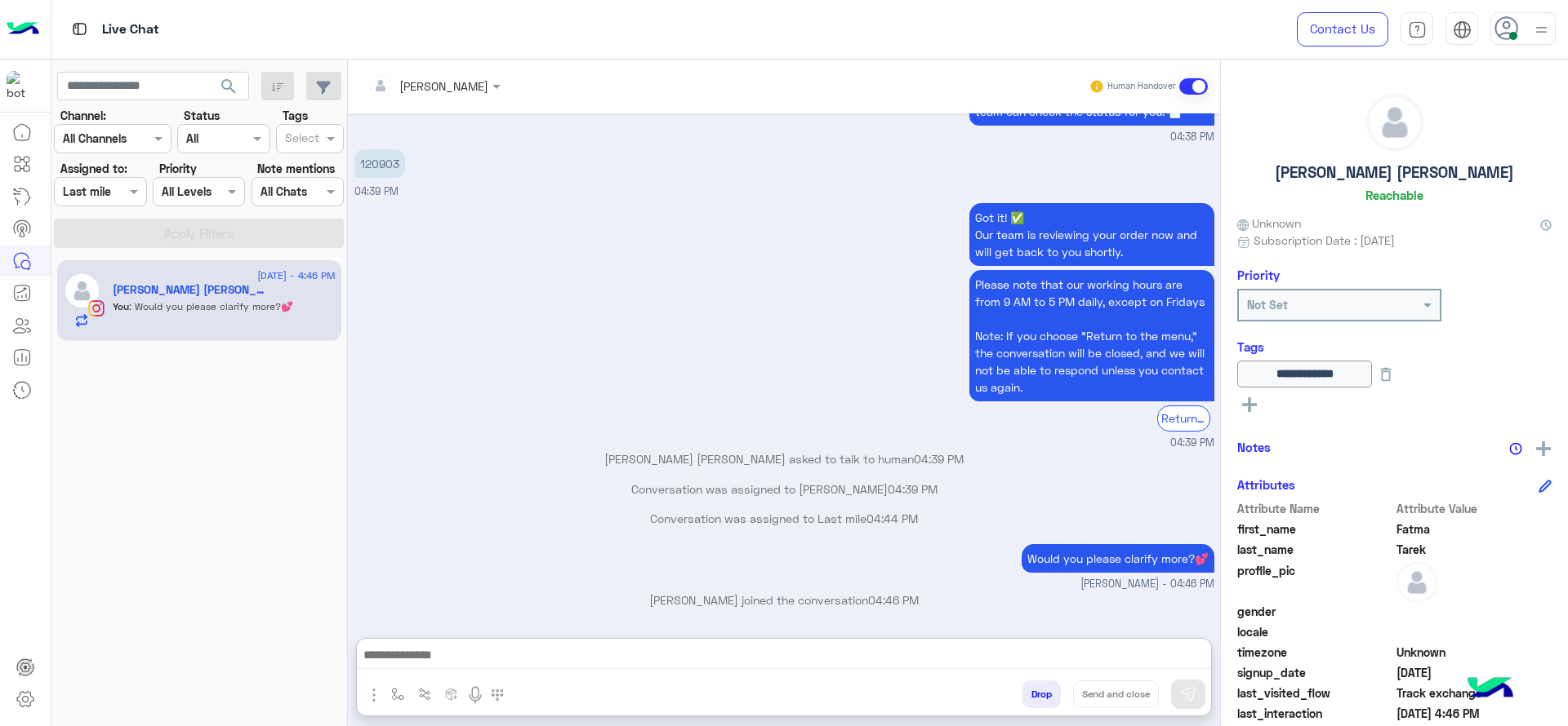
click at [113, 187] on div at bounding box center [99, 191] width 91 height 18
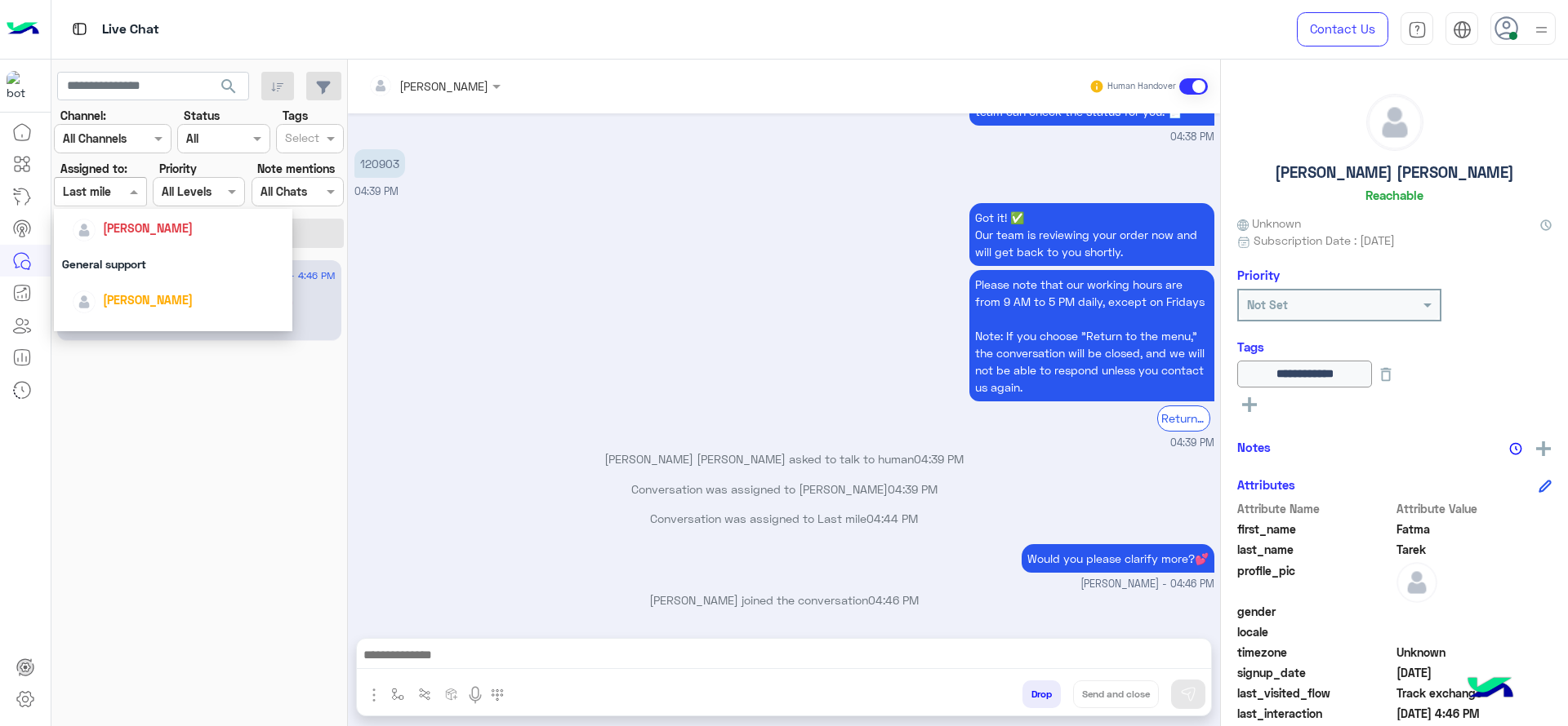
scroll to position [178, 0]
click at [125, 289] on div "[PERSON_NAME]" at bounding box center [173, 308] width 239 height 41
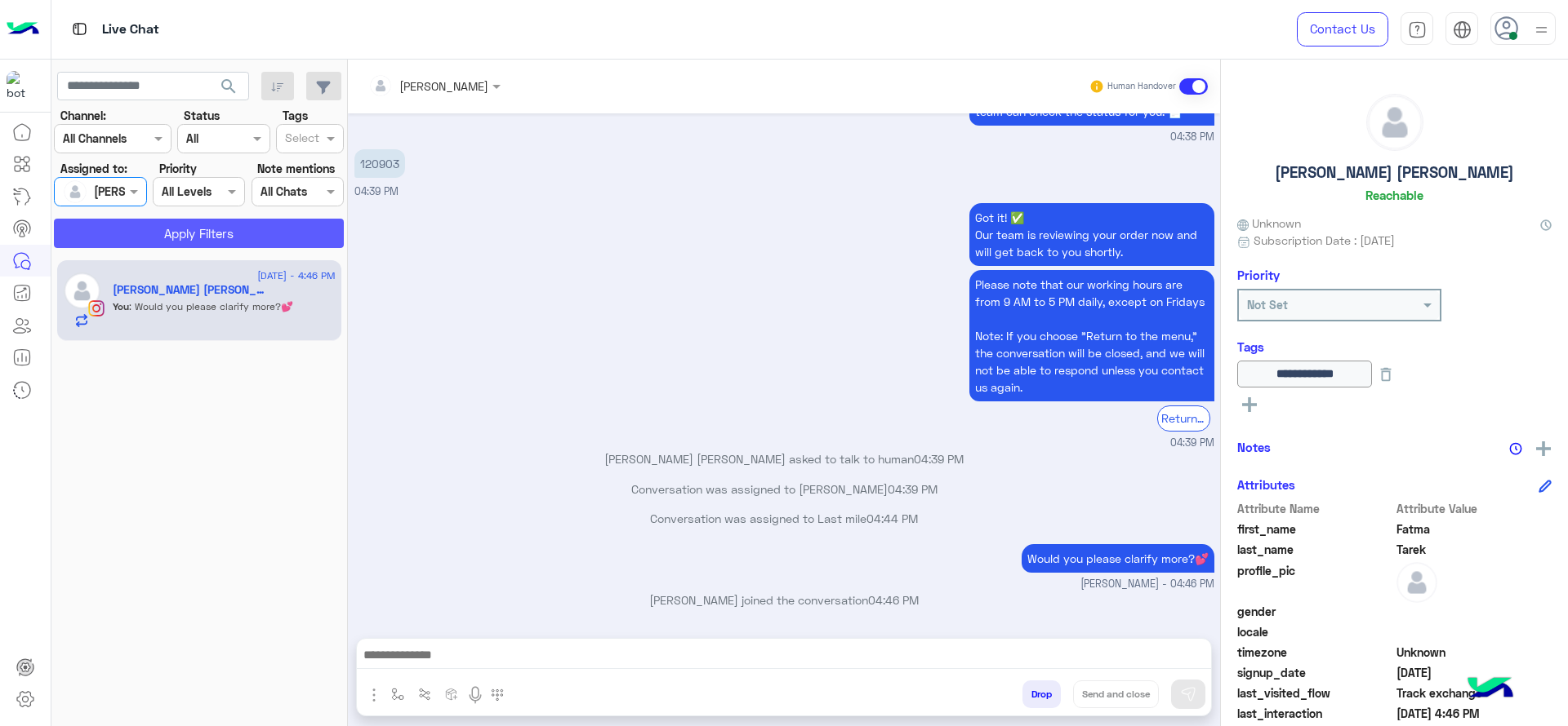
click at [162, 238] on button "Apply Filters" at bounding box center [198, 233] width 290 height 29
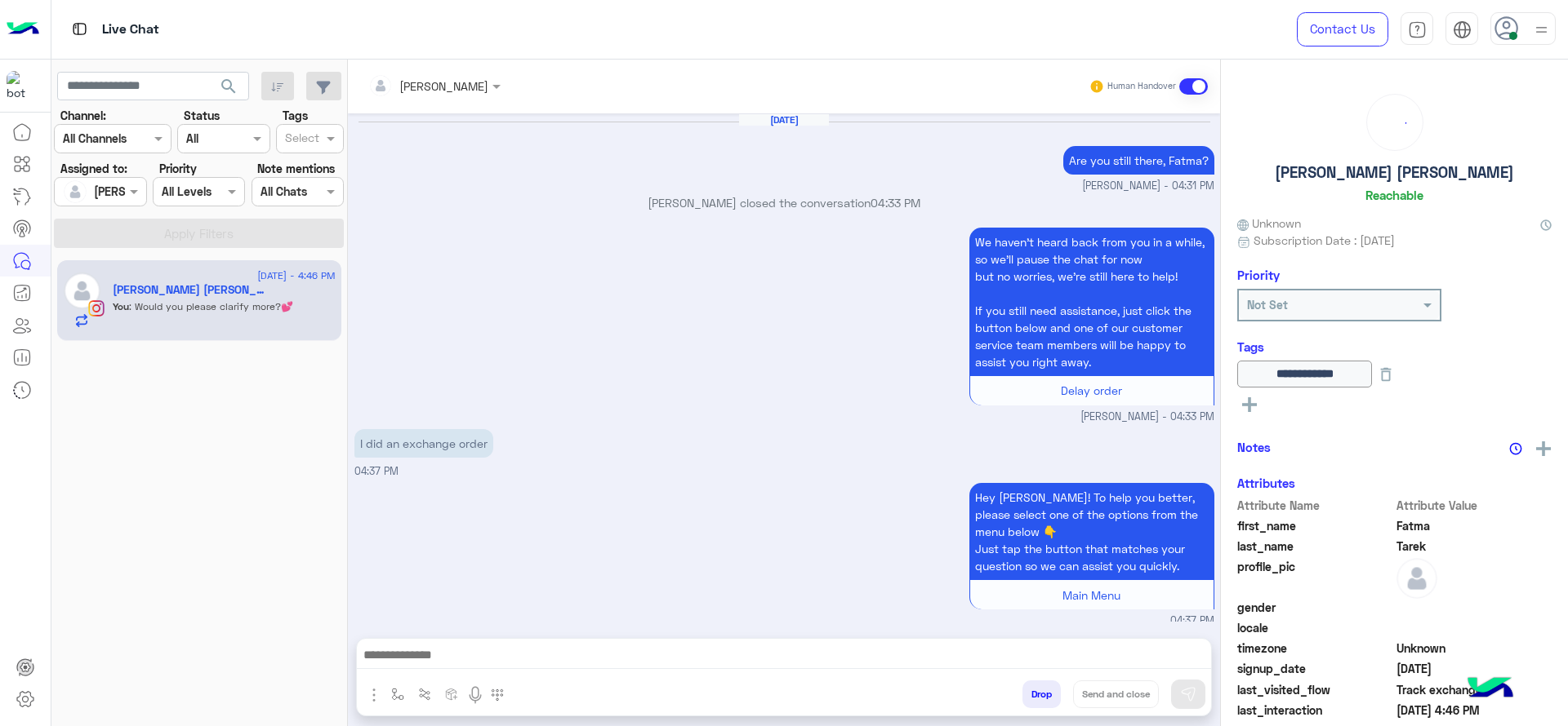
scroll to position [1266, 0]
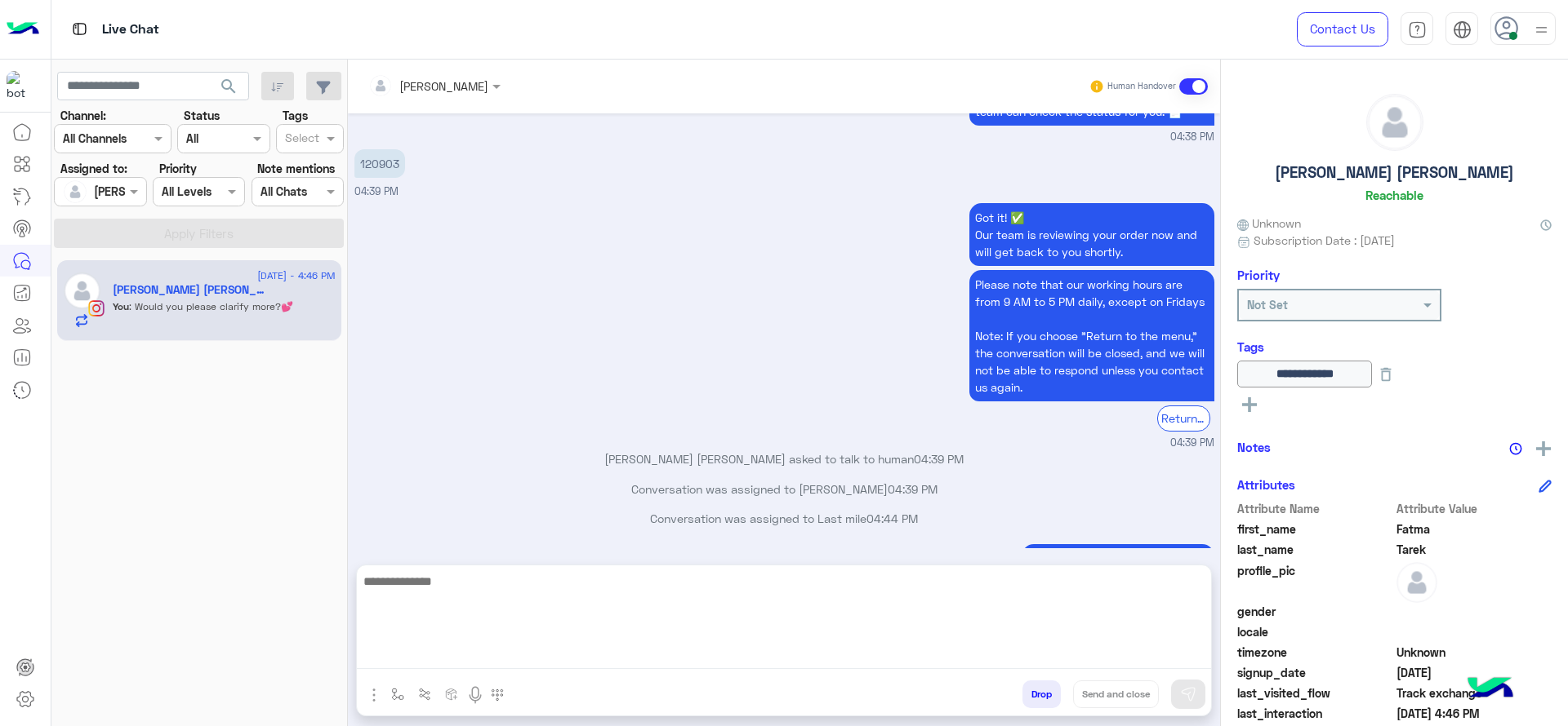
click at [1020, 646] on textarea at bounding box center [784, 620] width 854 height 98
type textarea "**********"
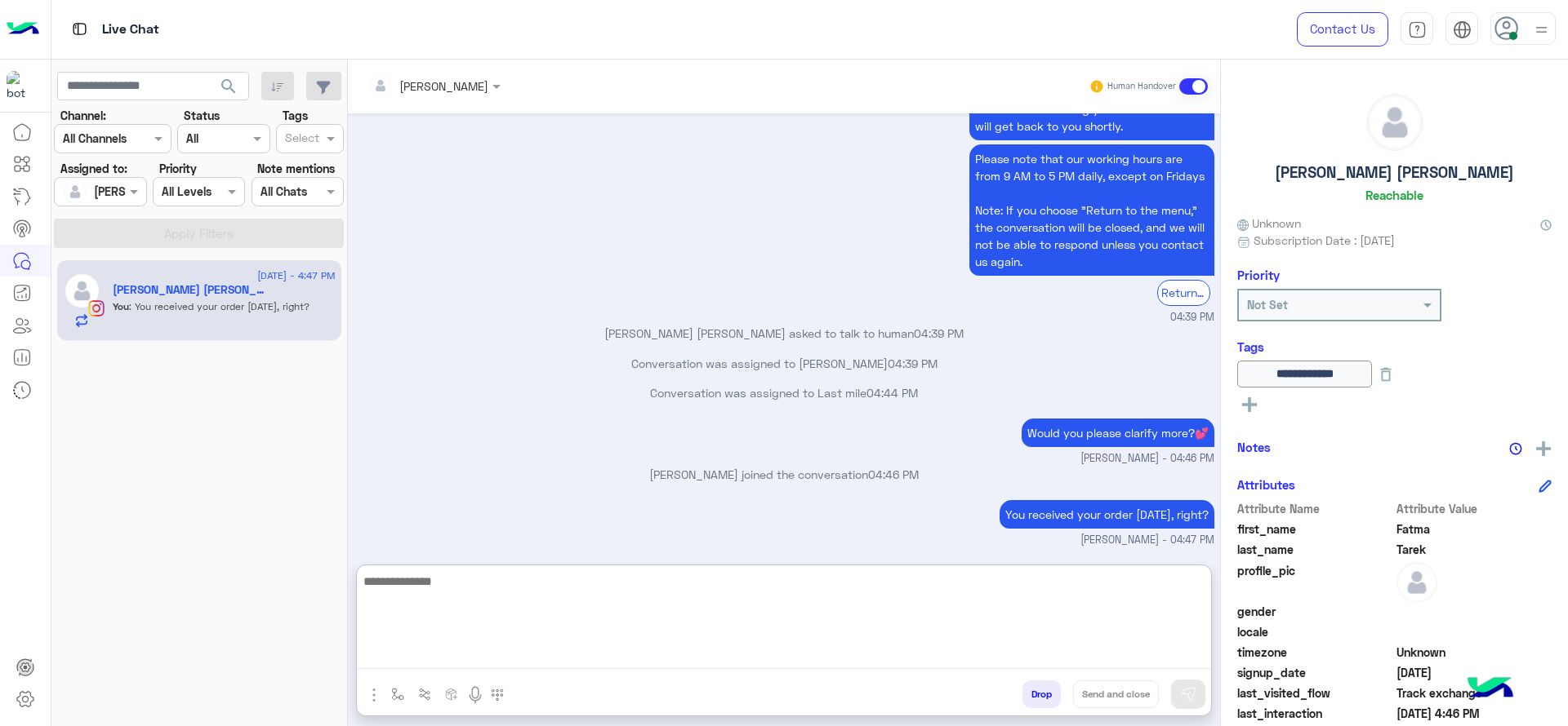
scroll to position [1391, 0]
click at [685, 610] on textarea at bounding box center [784, 620] width 854 height 98
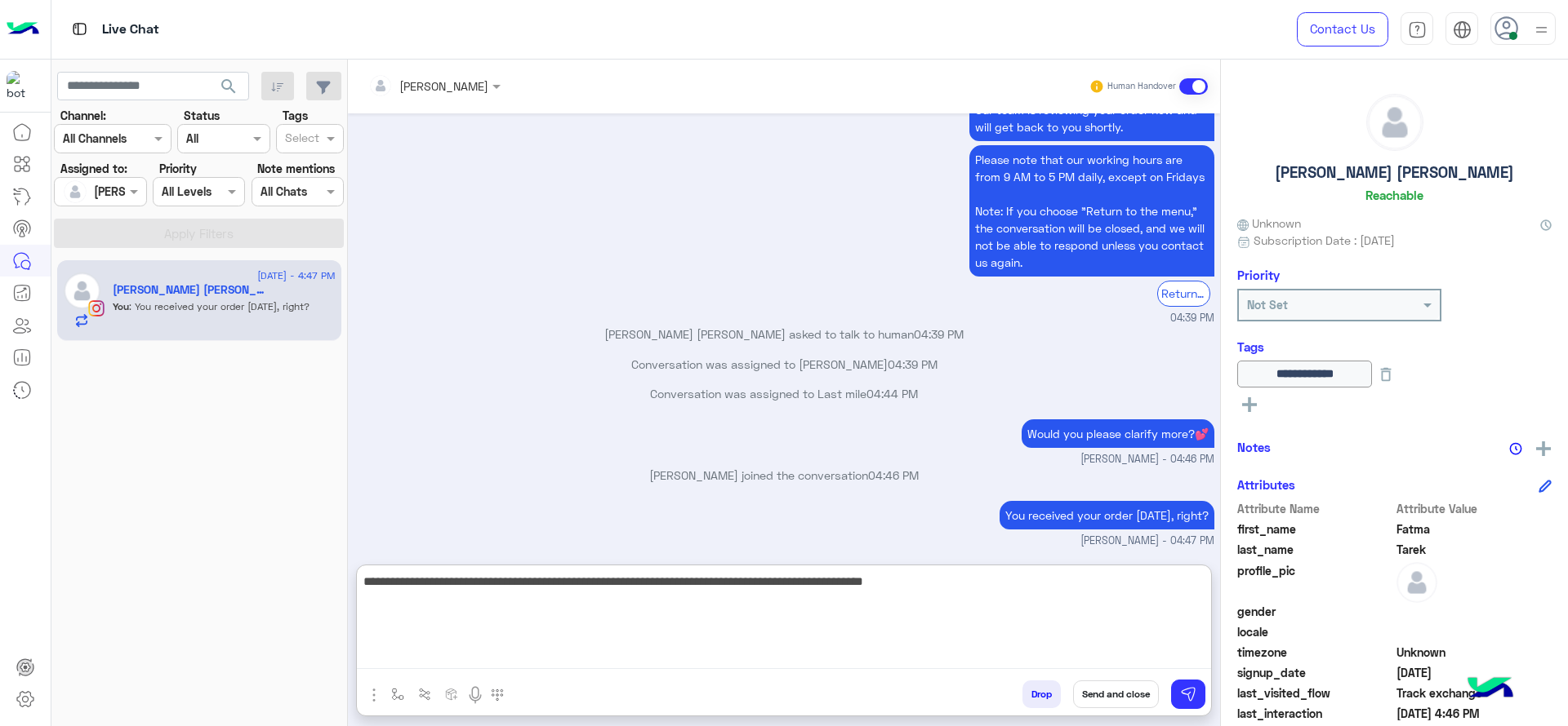
click at [685, 598] on textarea "**********" at bounding box center [784, 620] width 854 height 98
click at [1097, 625] on textarea "**********" at bounding box center [784, 620] width 854 height 98
click at [1007, 585] on textarea "**********" at bounding box center [784, 620] width 854 height 98
type textarea "**********"
click at [511, 621] on textarea "**********" at bounding box center [784, 620] width 854 height 98
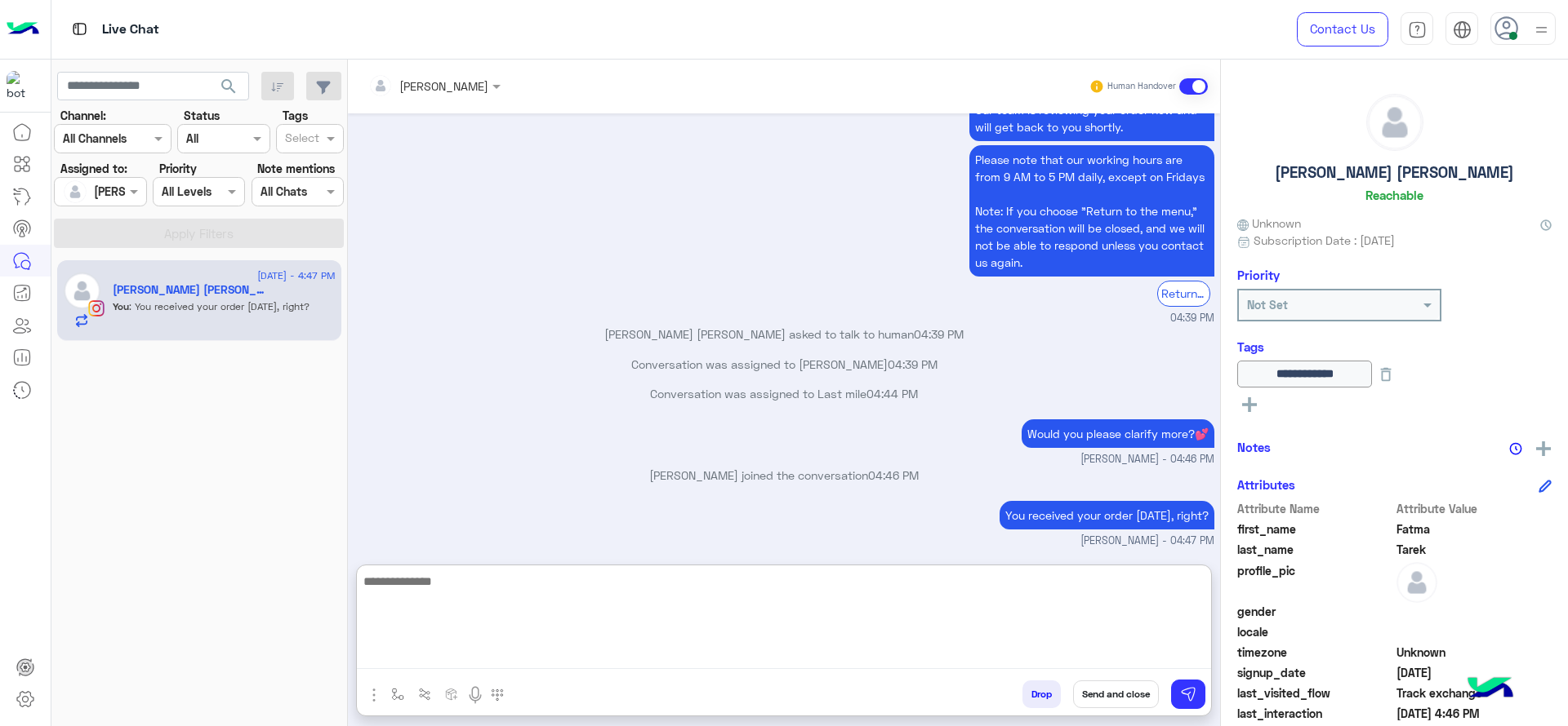
scroll to position [1496, 0]
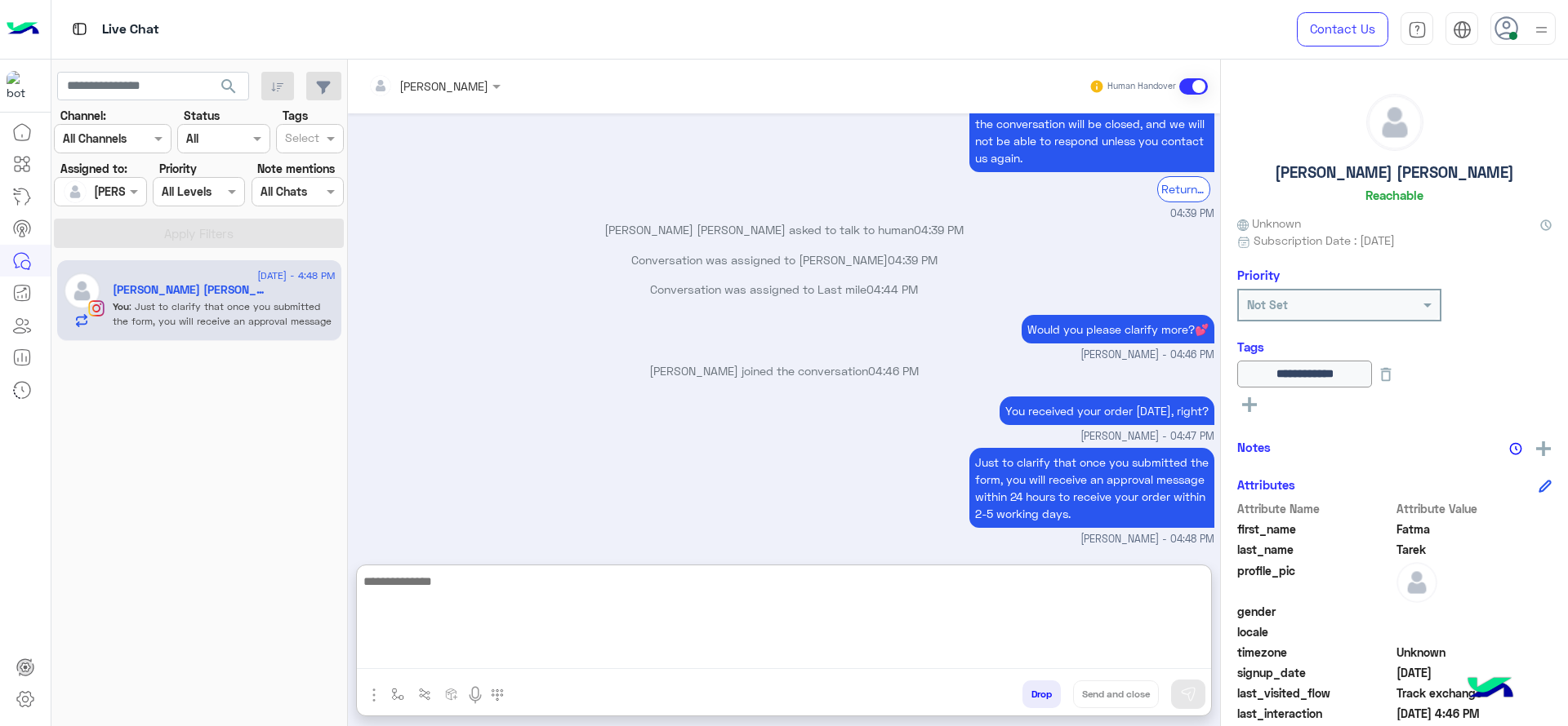
click at [705, 625] on textarea at bounding box center [784, 620] width 854 height 98
click at [760, 613] on textarea at bounding box center [784, 620] width 854 height 98
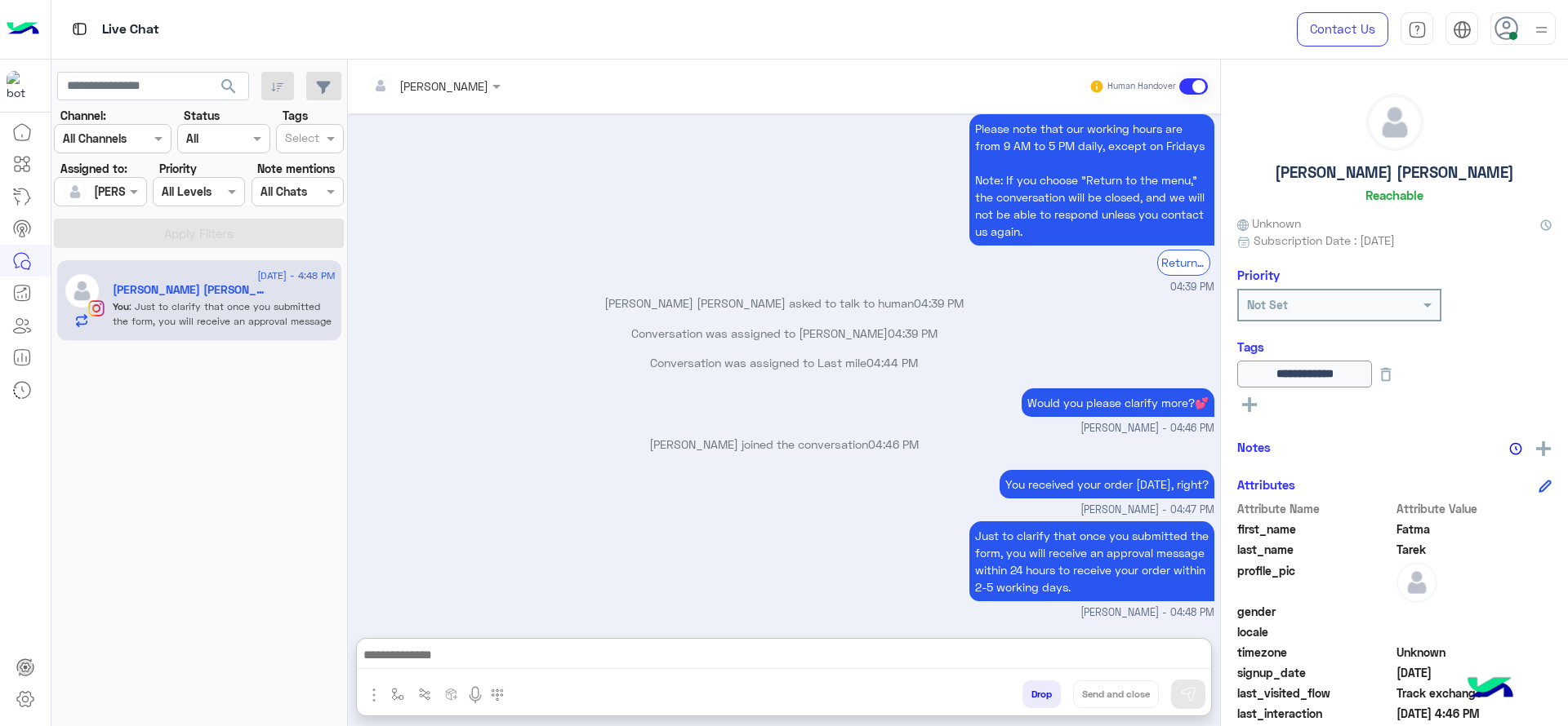
click at [760, 436] on p "Jana Aboelseoud joined the conversation 04:46 PM" at bounding box center [784, 444] width 860 height 17
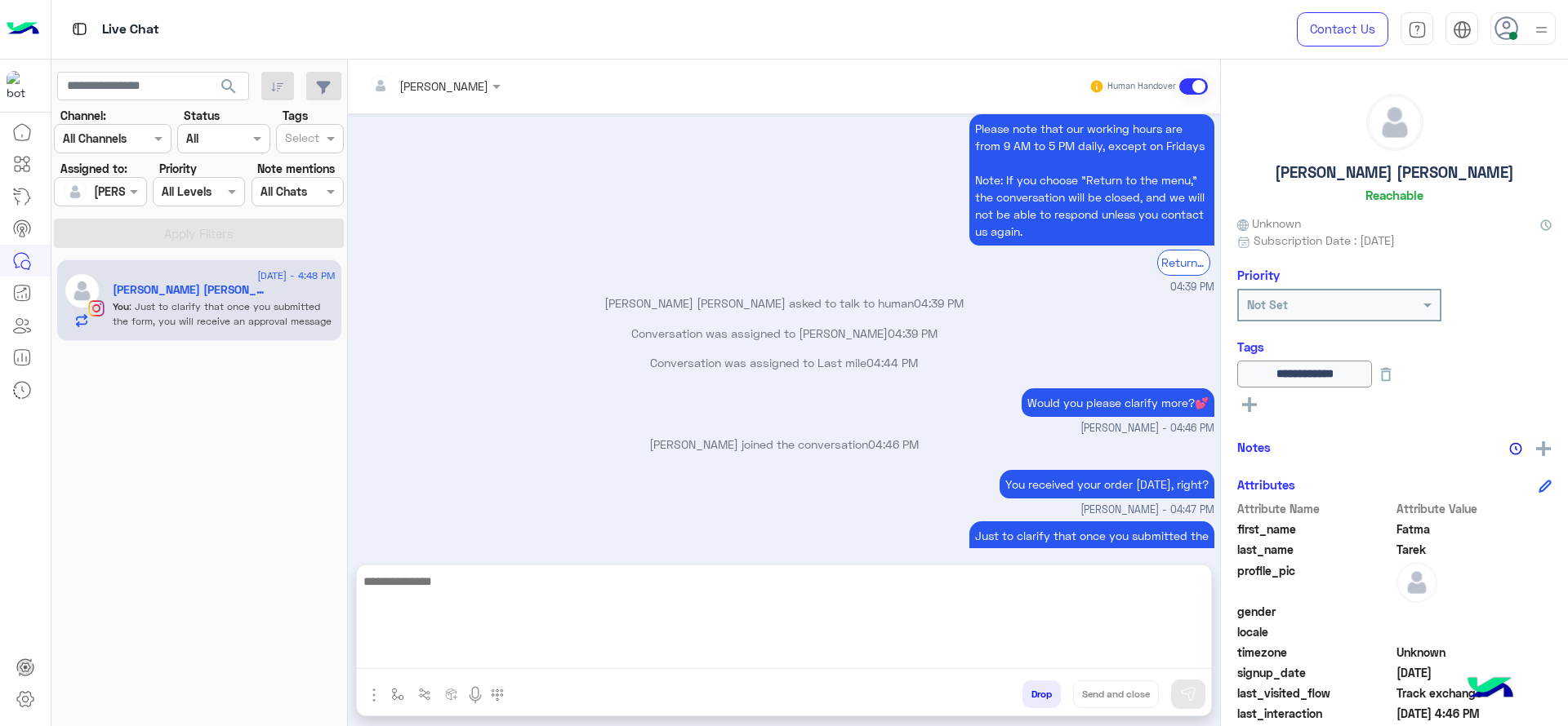
click at [681, 648] on textarea at bounding box center [784, 620] width 854 height 98
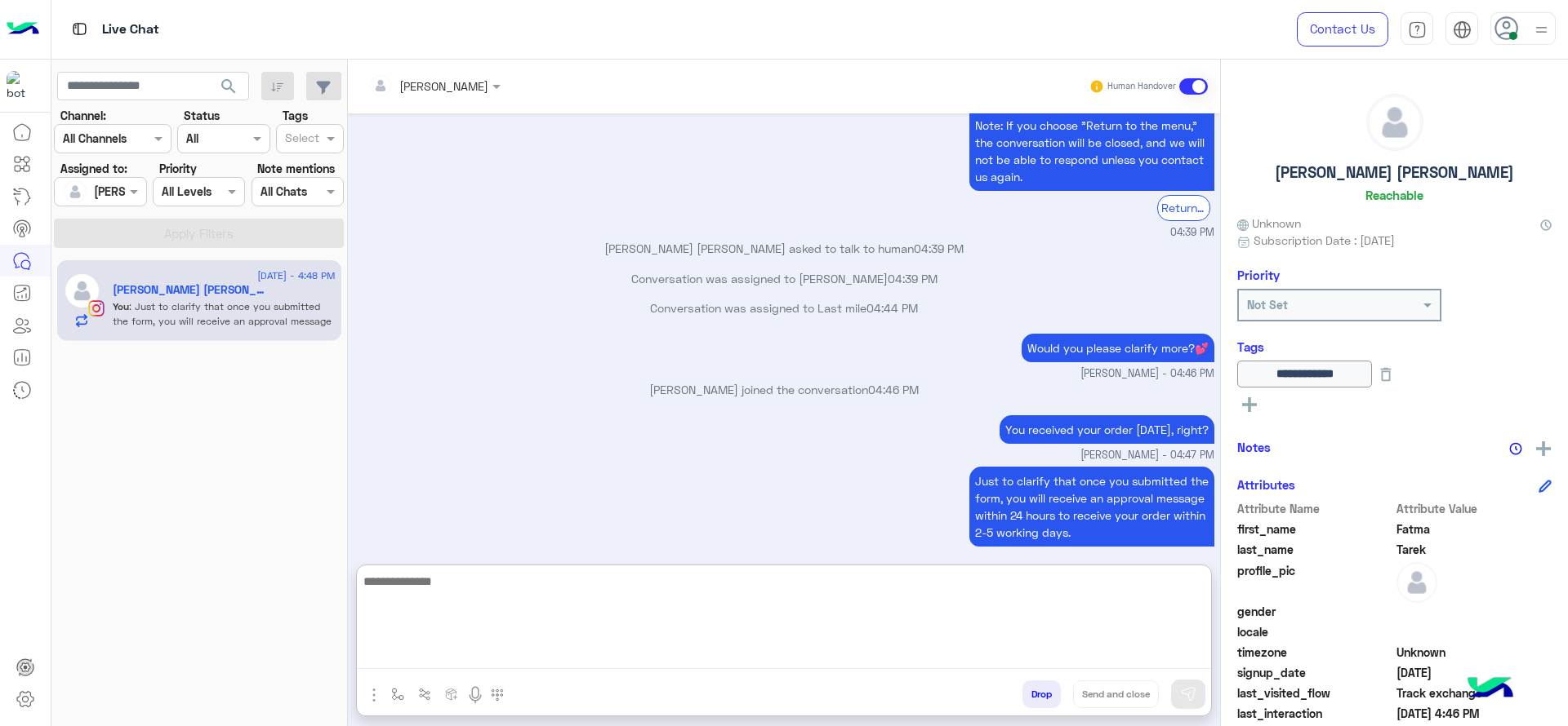
scroll to position [1496, 0]
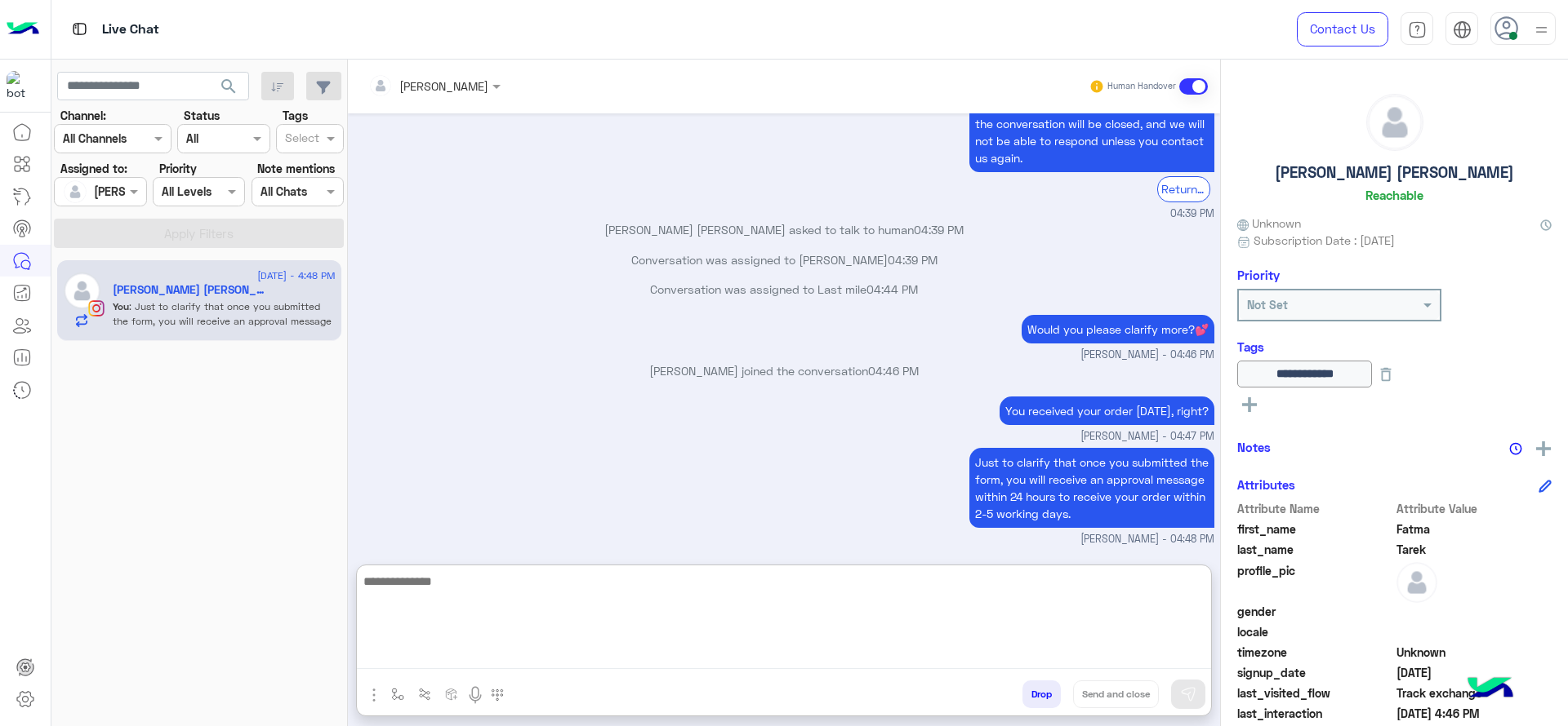
paste textarea "**********"
type textarea "**********"
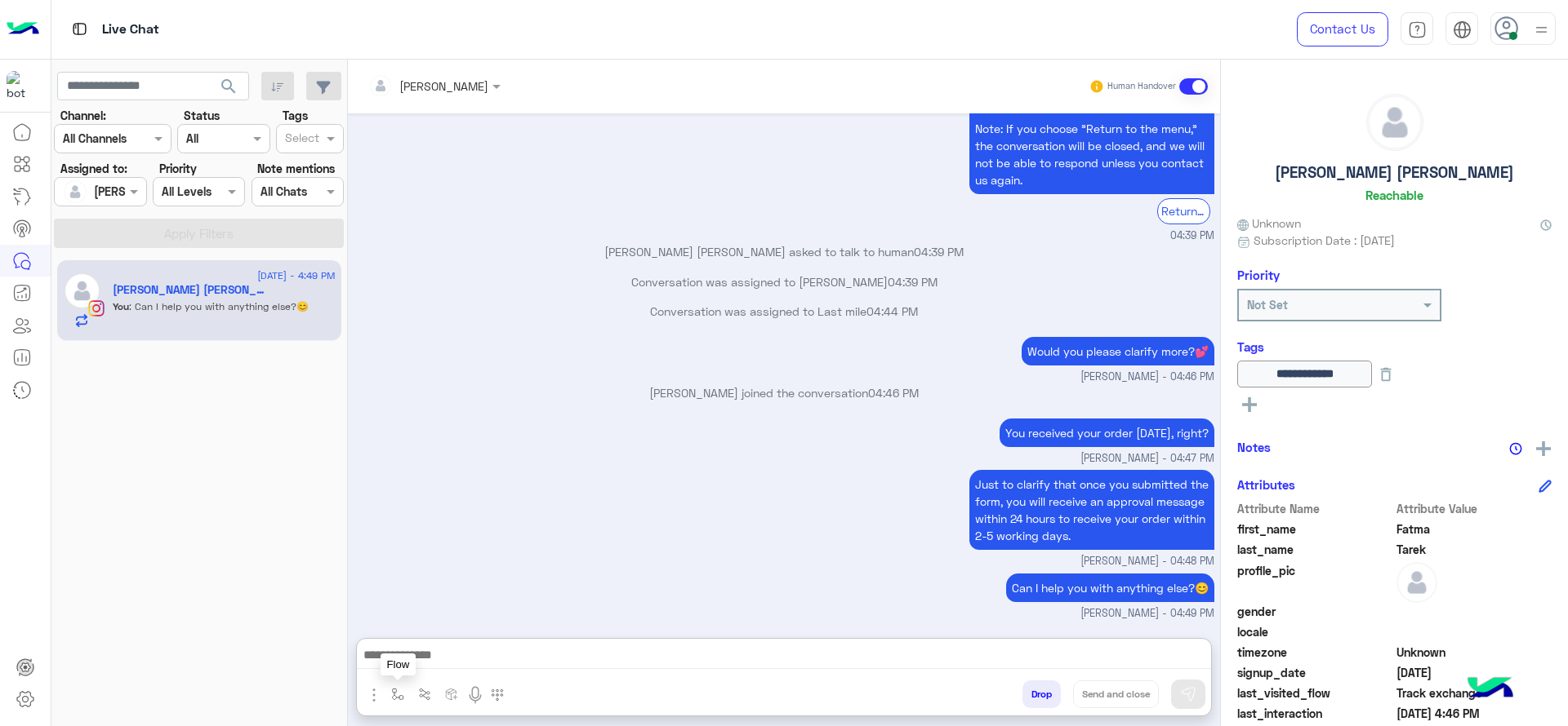
click at [402, 686] on button "button" at bounding box center [398, 694] width 27 height 27
click at [1400, 376] on button at bounding box center [1386, 374] width 28 height 27
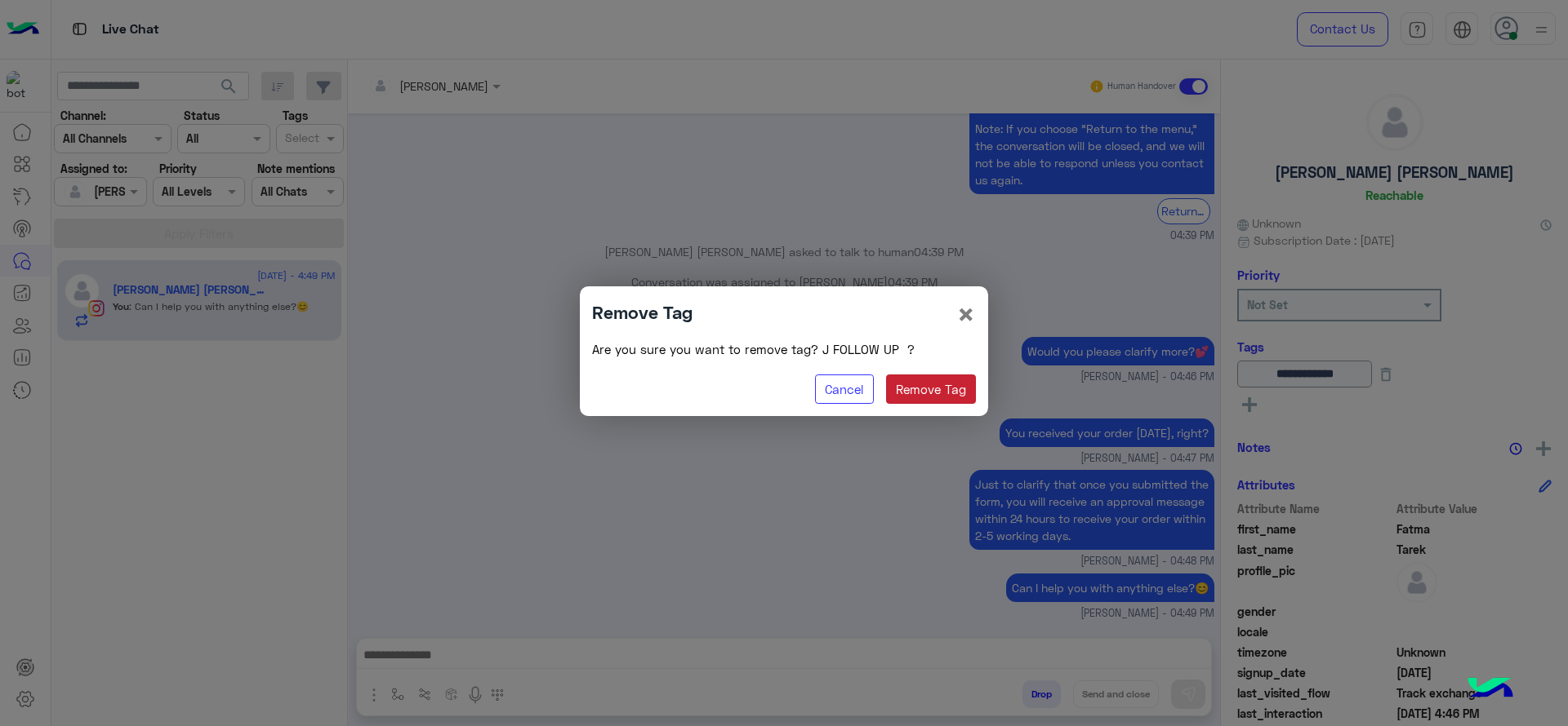
click at [962, 390] on button "Remove Tag" at bounding box center [931, 389] width 91 height 29
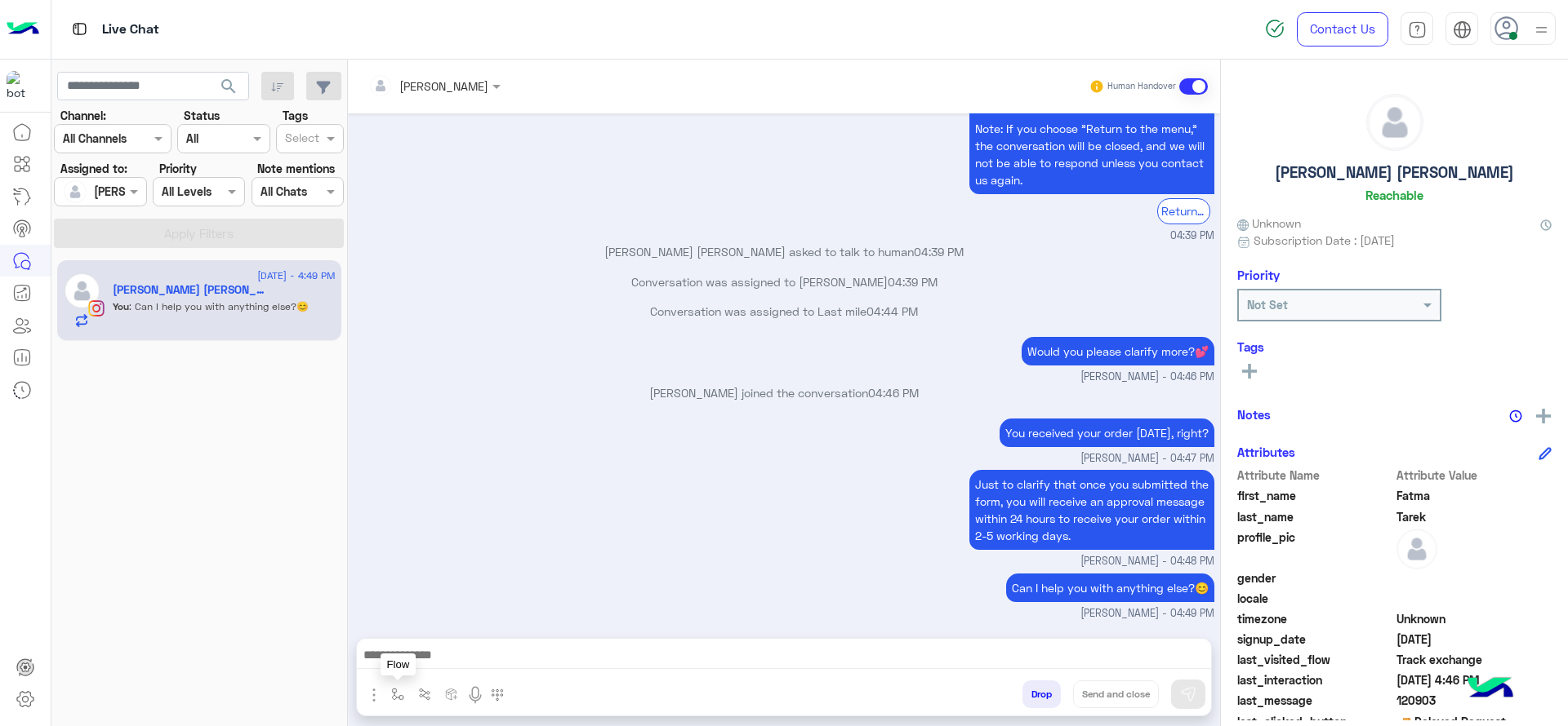
click at [399, 691] on img "button" at bounding box center [397, 694] width 13 height 13
click at [414, 658] on input "text" at bounding box center [427, 658] width 67 height 18
type input "*"
click at [416, 627] on span "Jana close" at bounding box center [440, 629] width 93 height 15
type textarea "**********"
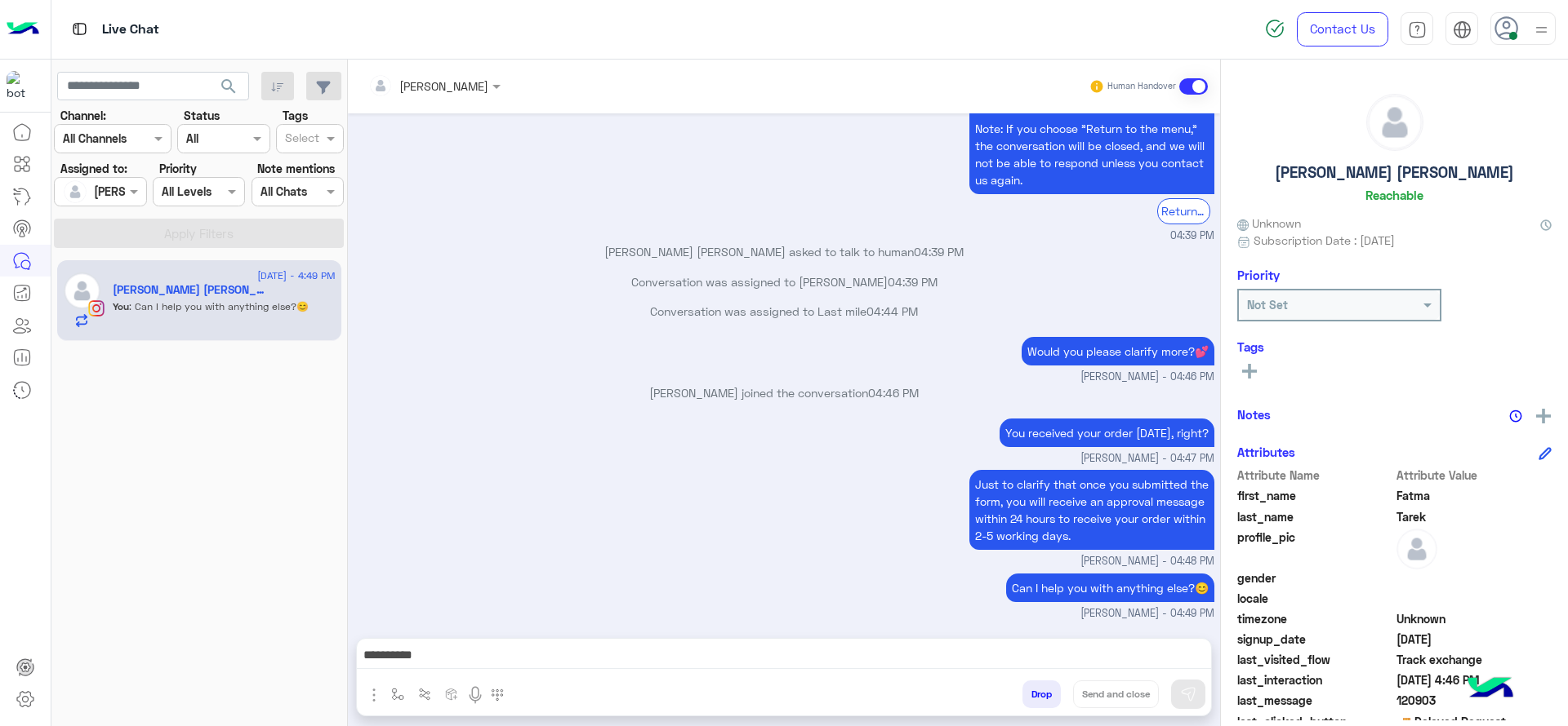
scroll to position [1477, 0]
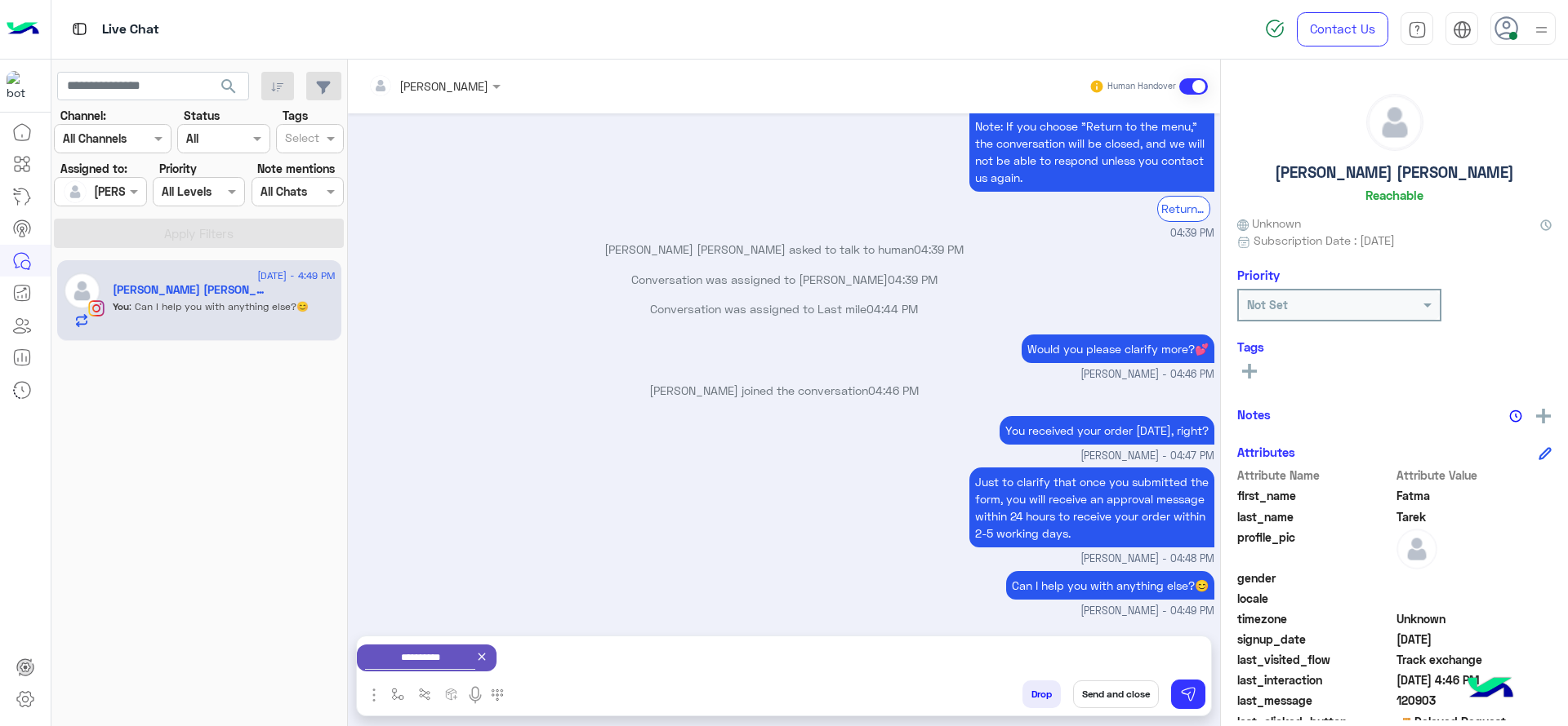
click at [1547, 419] on div "Fatma Tarek Reachable Unknown Subscription Date : 08/22/2025 Priority Not Set T…" at bounding box center [1395, 390] width 347 height 661
click at [1538, 413] on img at bounding box center [1543, 416] width 15 height 15
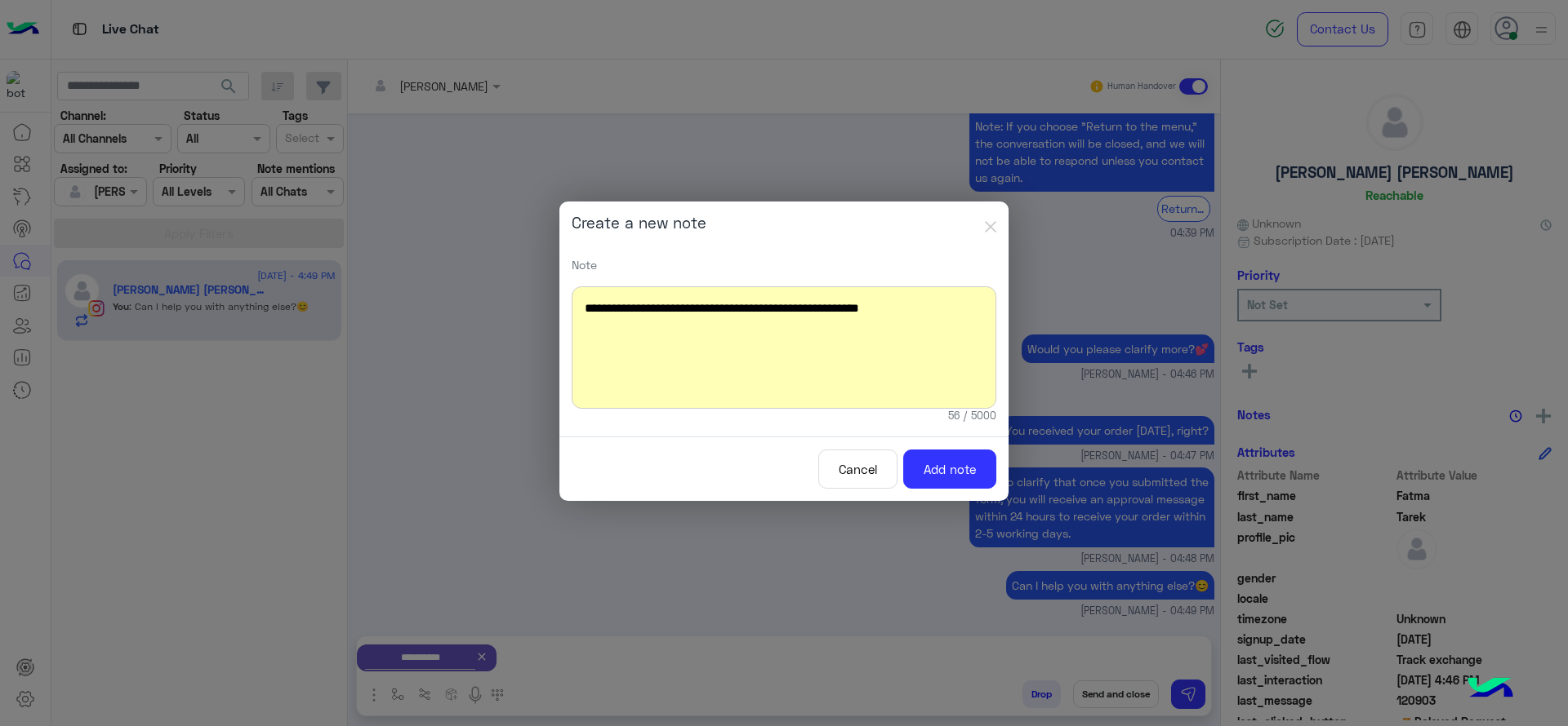
click at [847, 319] on div "**********" at bounding box center [784, 348] width 424 height 122
click at [952, 480] on button "Add note" at bounding box center [950, 469] width 93 height 40
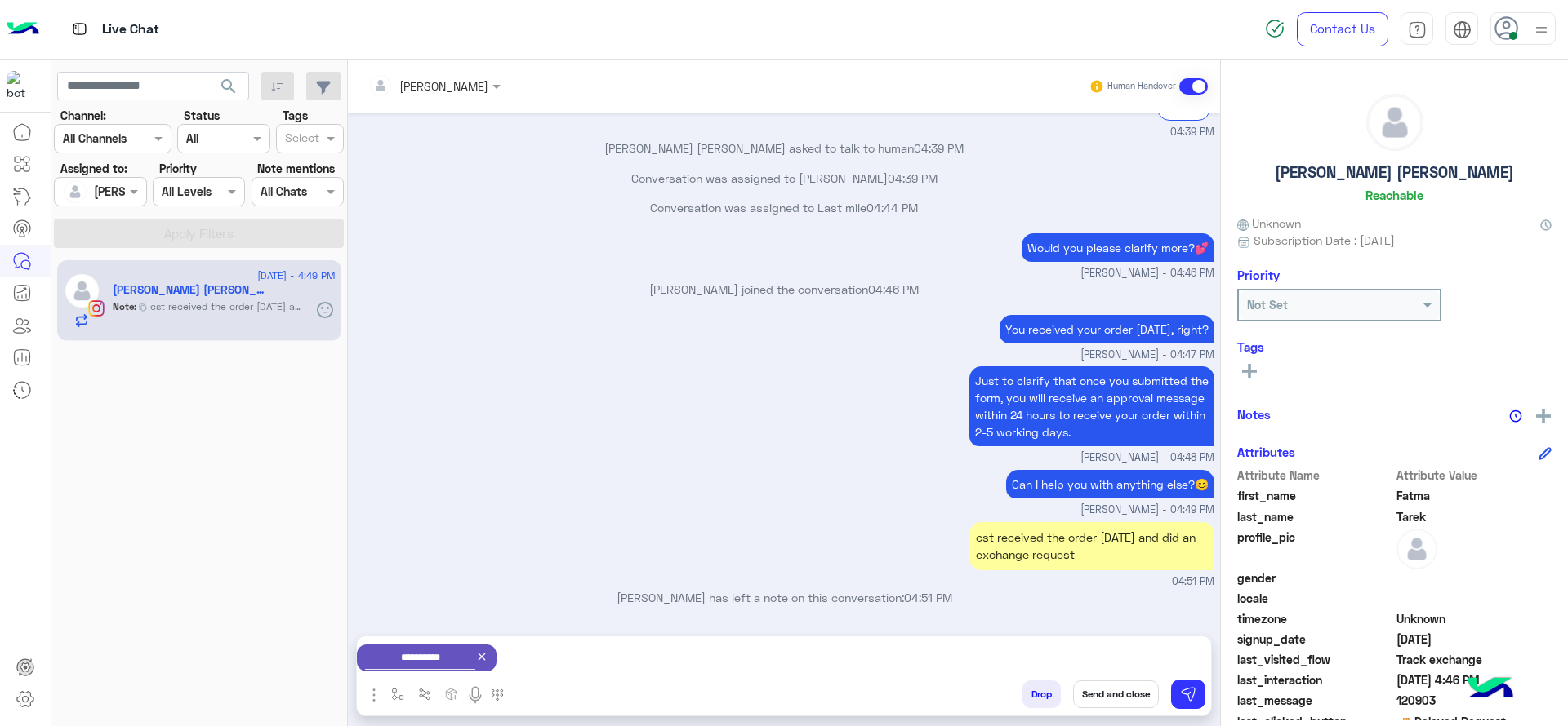
click at [1245, 369] on icon at bounding box center [1249, 371] width 15 height 15
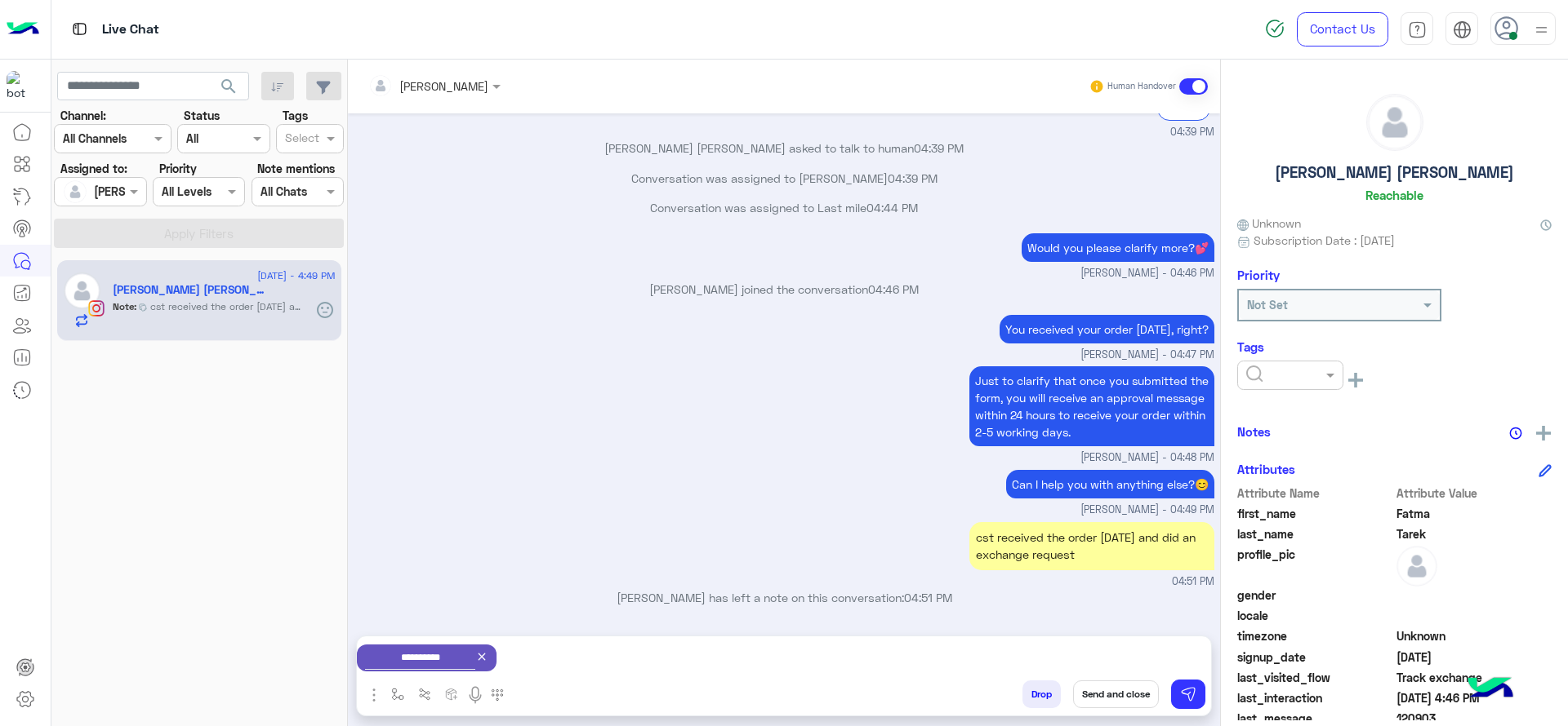
click at [1278, 387] on div at bounding box center [1290, 375] width 107 height 29
click at [1262, 501] on span "RESOLVED" at bounding box center [1272, 507] width 55 height 14
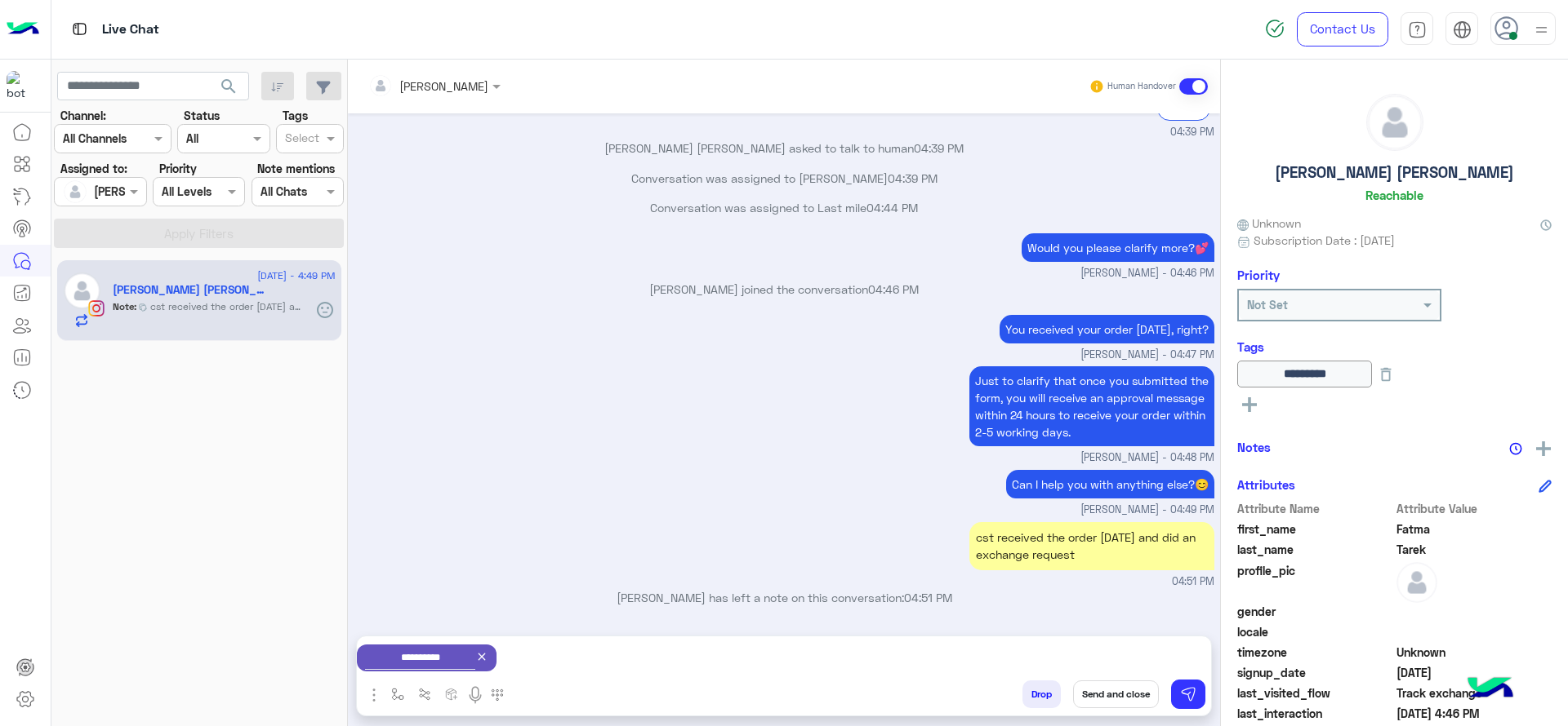
click at [1131, 700] on button "Send and close" at bounding box center [1115, 695] width 85 height 28
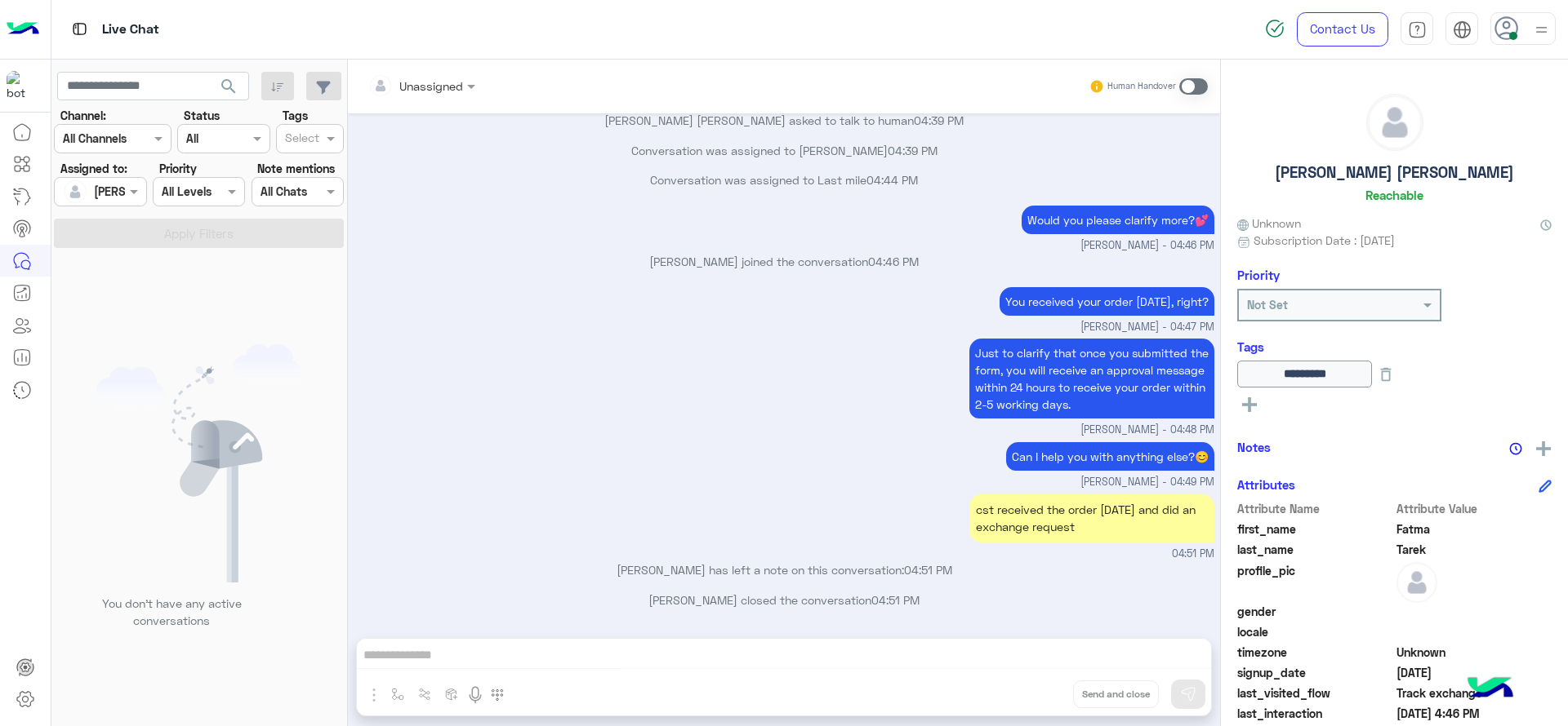
scroll to position [1807, 0]
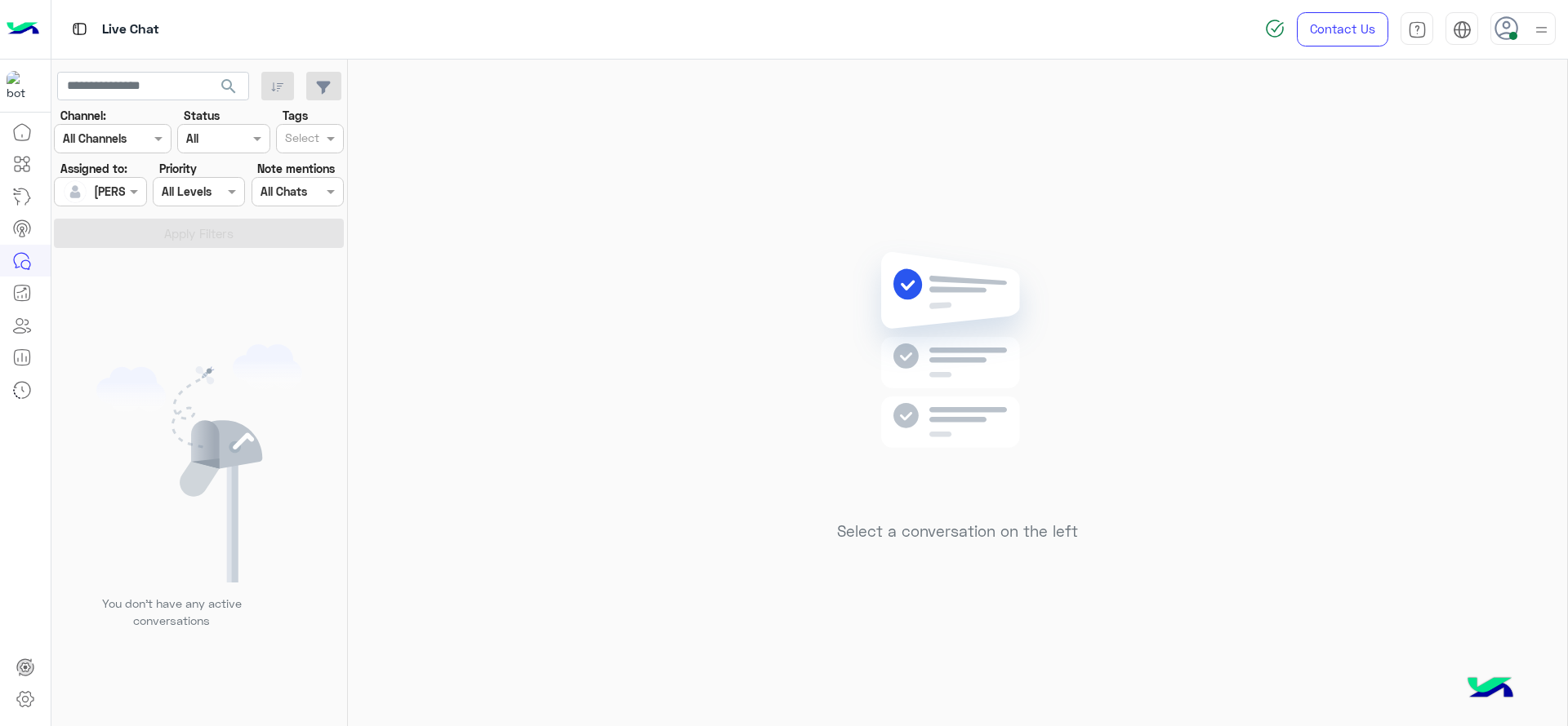
click at [465, 282] on div "Select a conversation on the left" at bounding box center [957, 396] width 1219 height 673
click at [128, 189] on span at bounding box center [136, 191] width 20 height 17
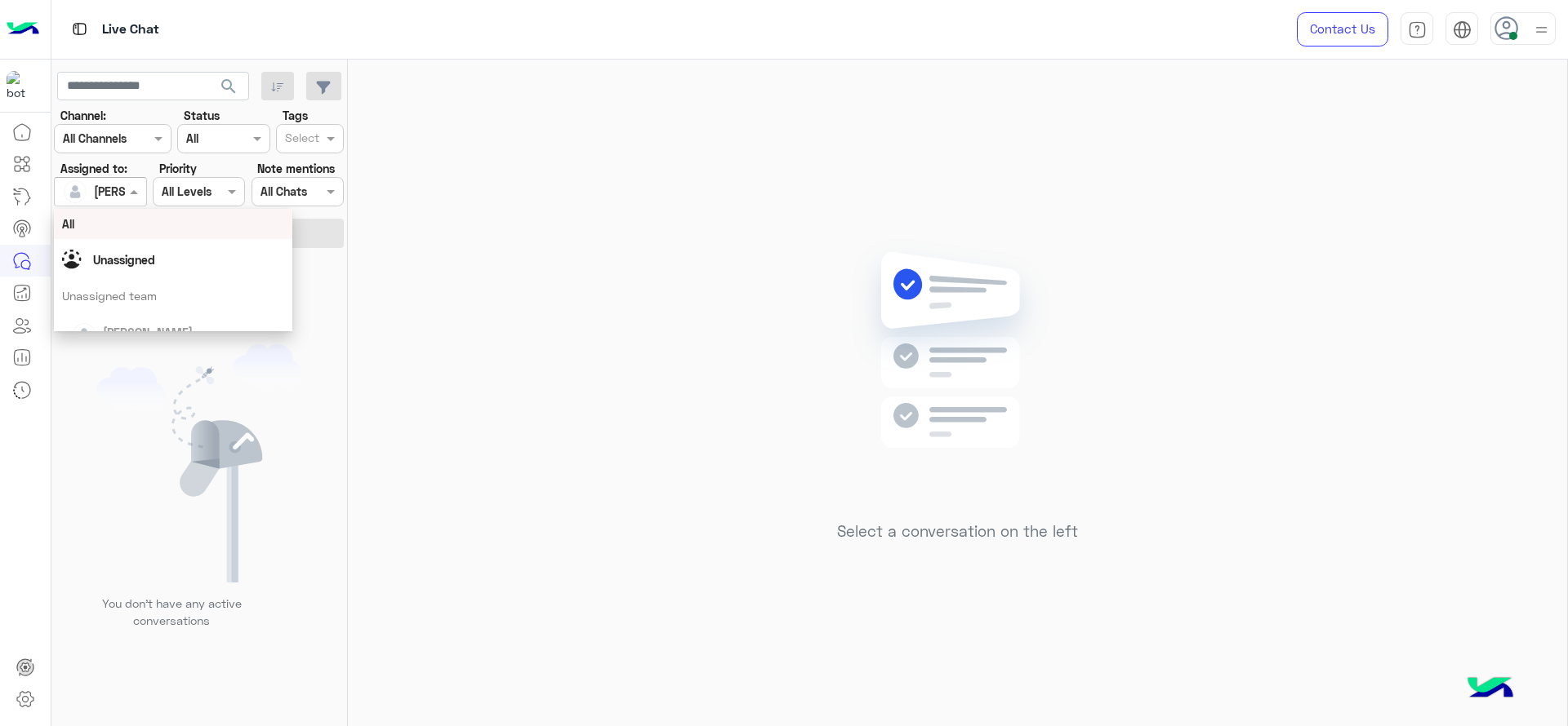
click at [319, 129] on div "Select" at bounding box center [301, 140] width 37 height 21
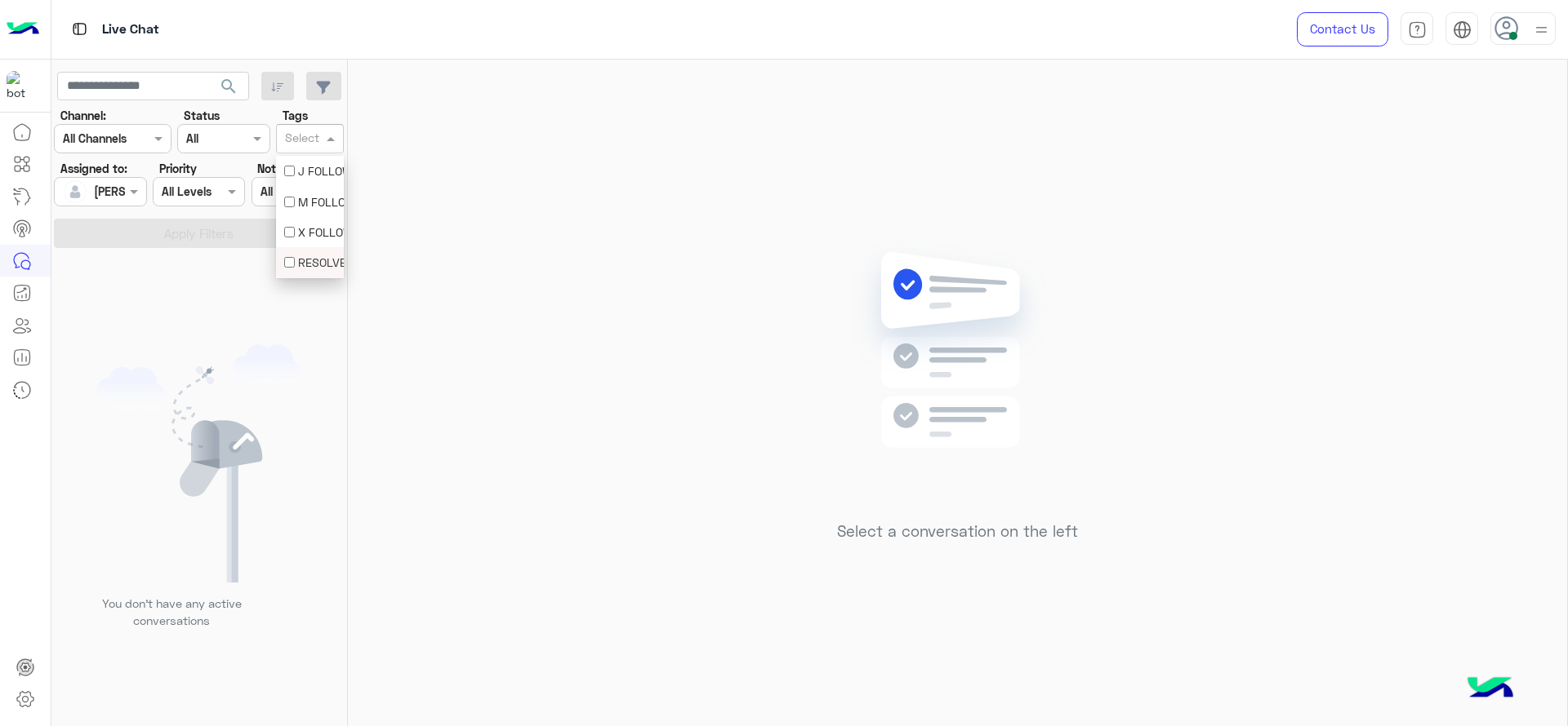
click at [307, 258] on div "RESOLVED" at bounding box center [310, 261] width 51 height 17
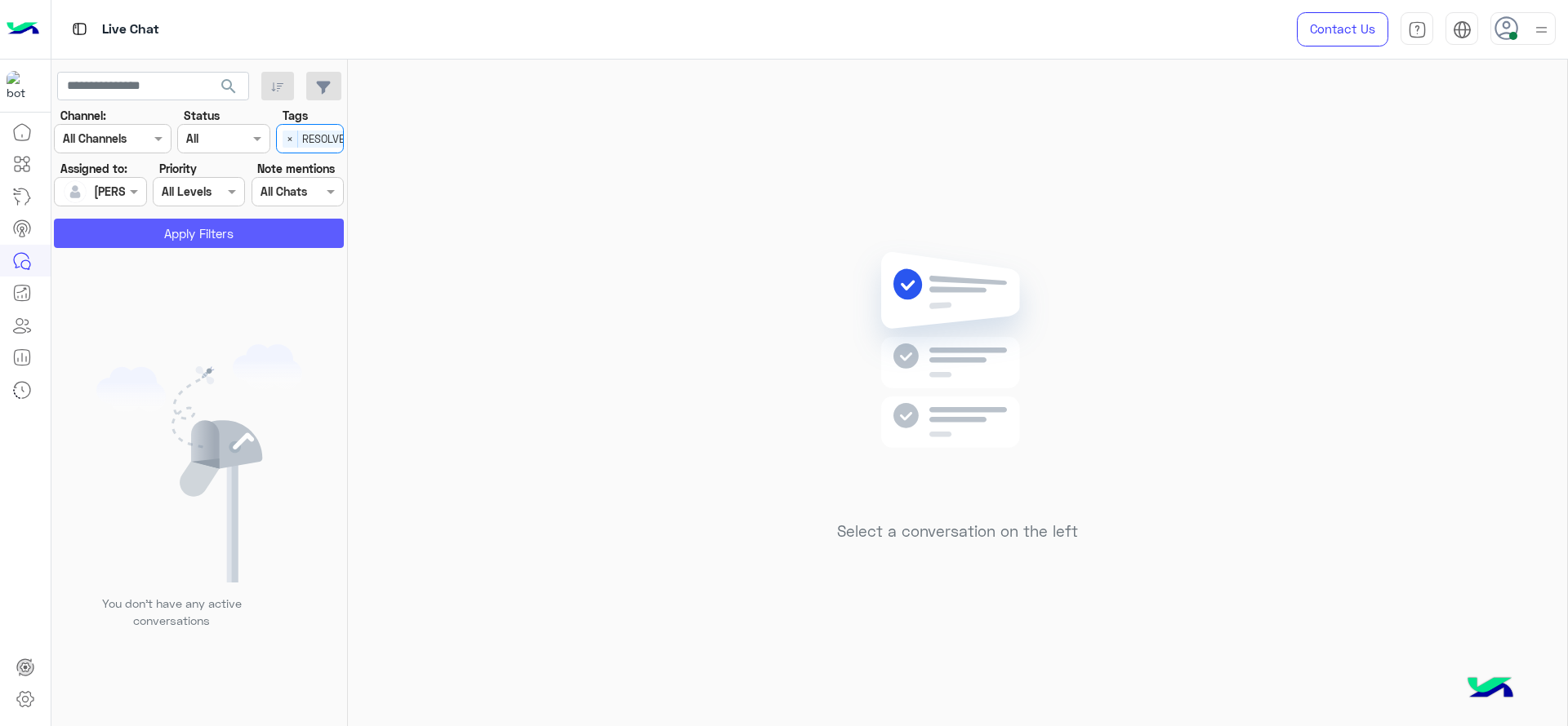
click at [149, 236] on button "Apply Filters" at bounding box center [198, 233] width 290 height 29
click at [123, 185] on div at bounding box center [99, 191] width 91 height 18
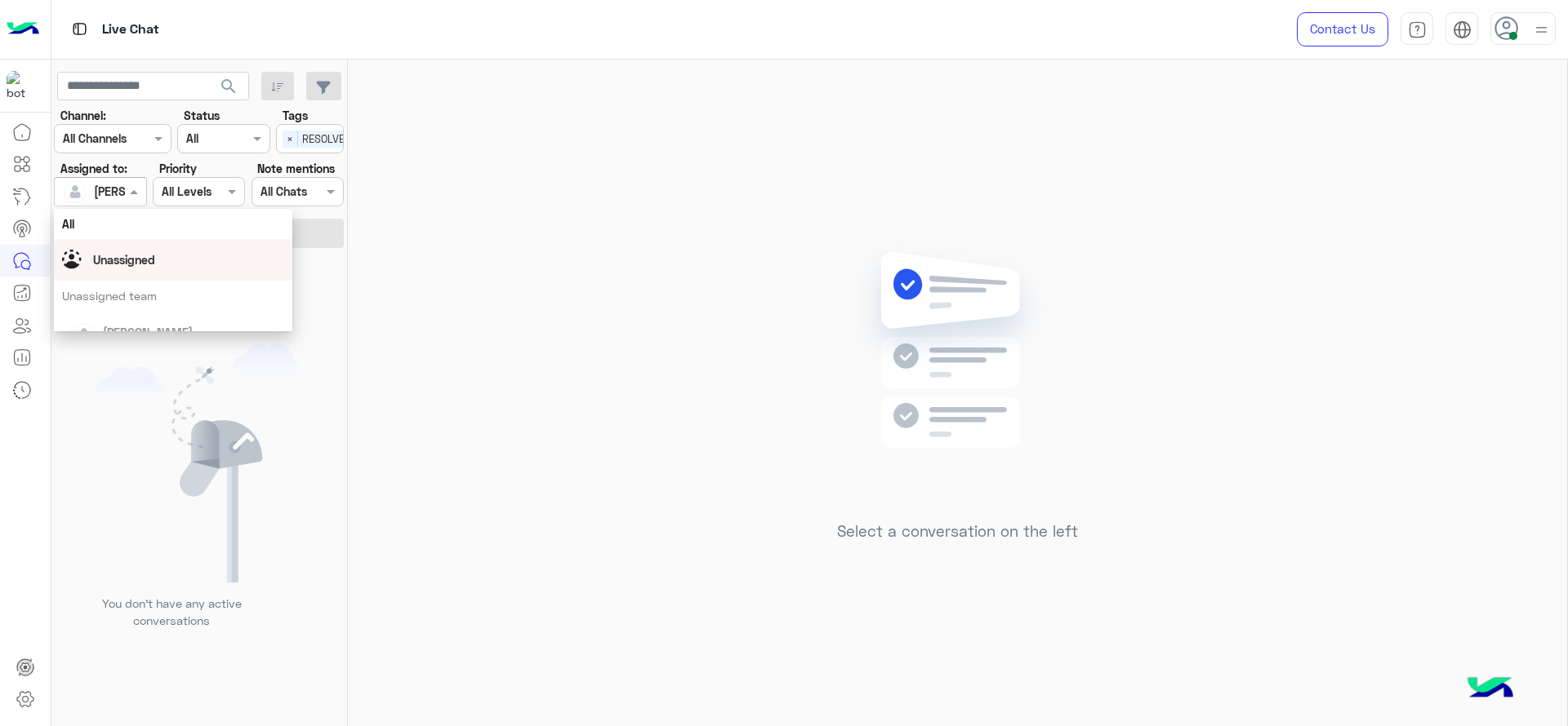
click at [131, 244] on div "Unassigned" at bounding box center [173, 260] width 239 height 41
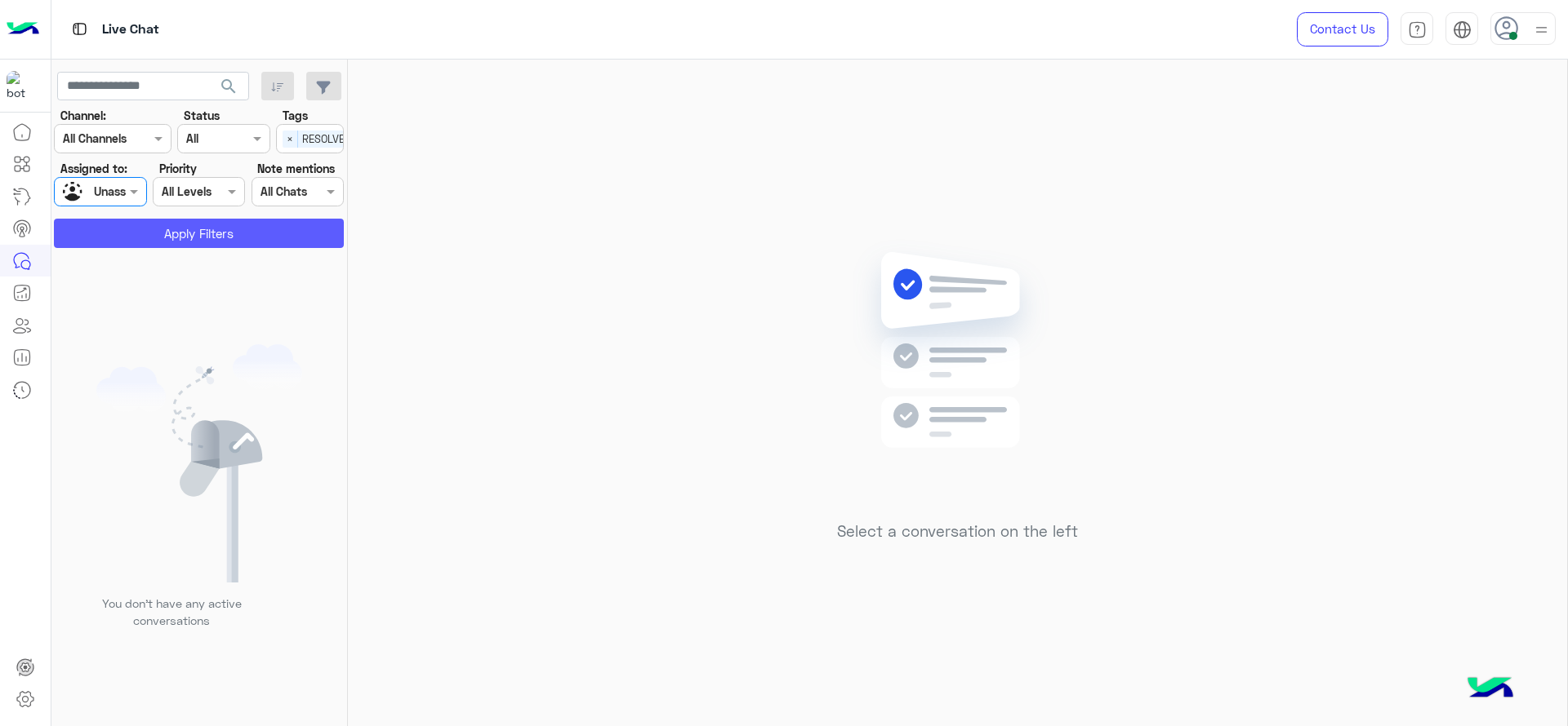
click at [133, 236] on button "Apply Filters" at bounding box center [198, 233] width 290 height 29
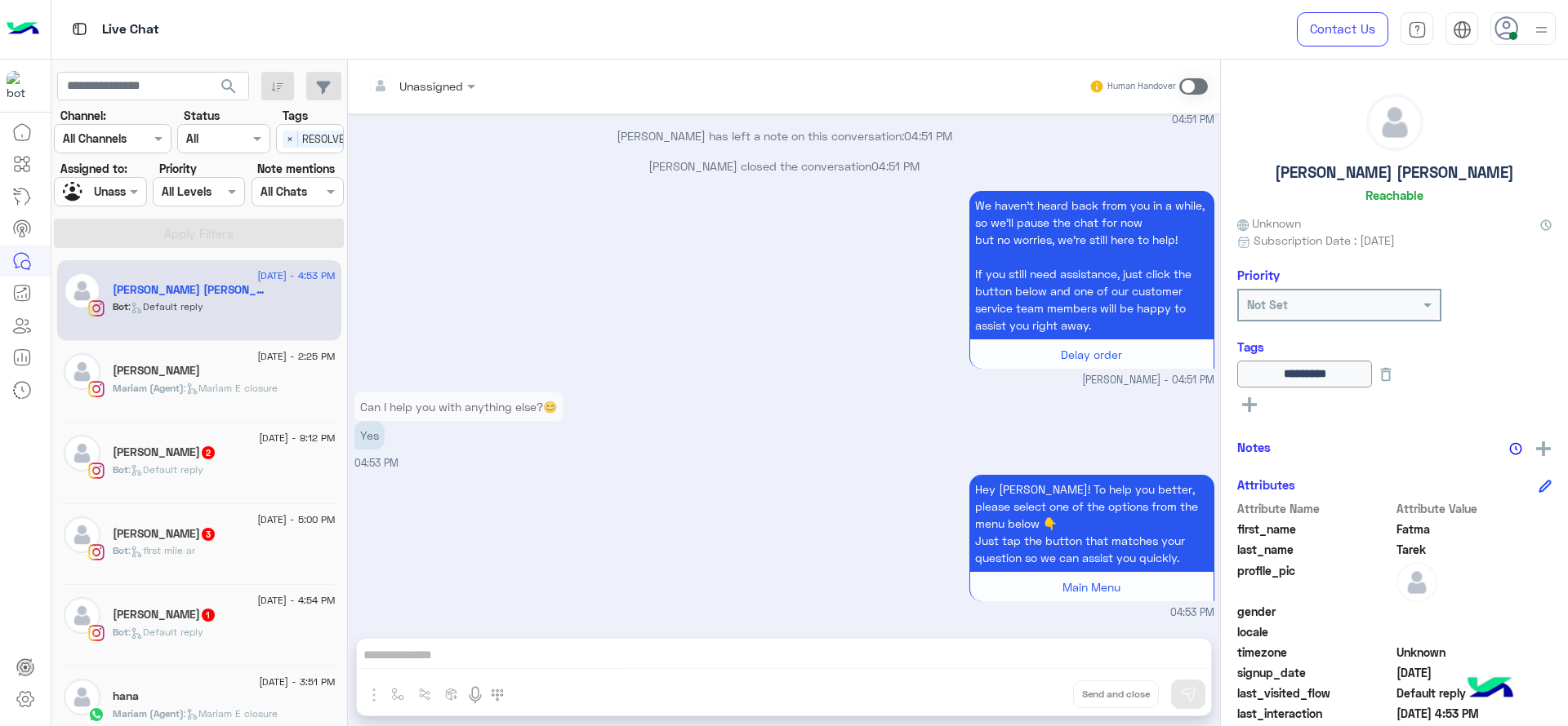
scroll to position [1089, 0]
click at [474, 90] on span at bounding box center [473, 85] width 20 height 17
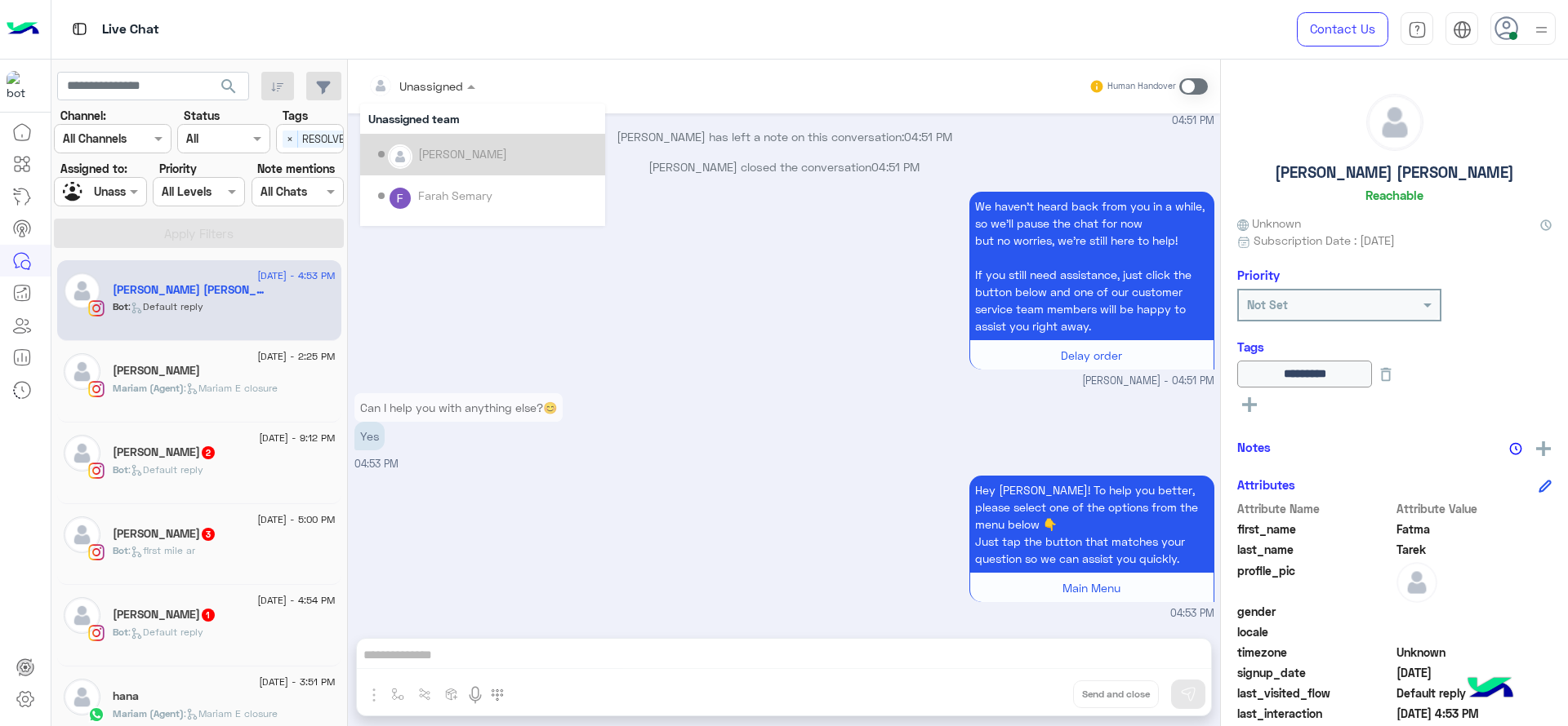
click at [614, 289] on div "We haven’t heard back from you in a while, so we’ll pause the chat for now but …" at bounding box center [784, 288] width 860 height 202
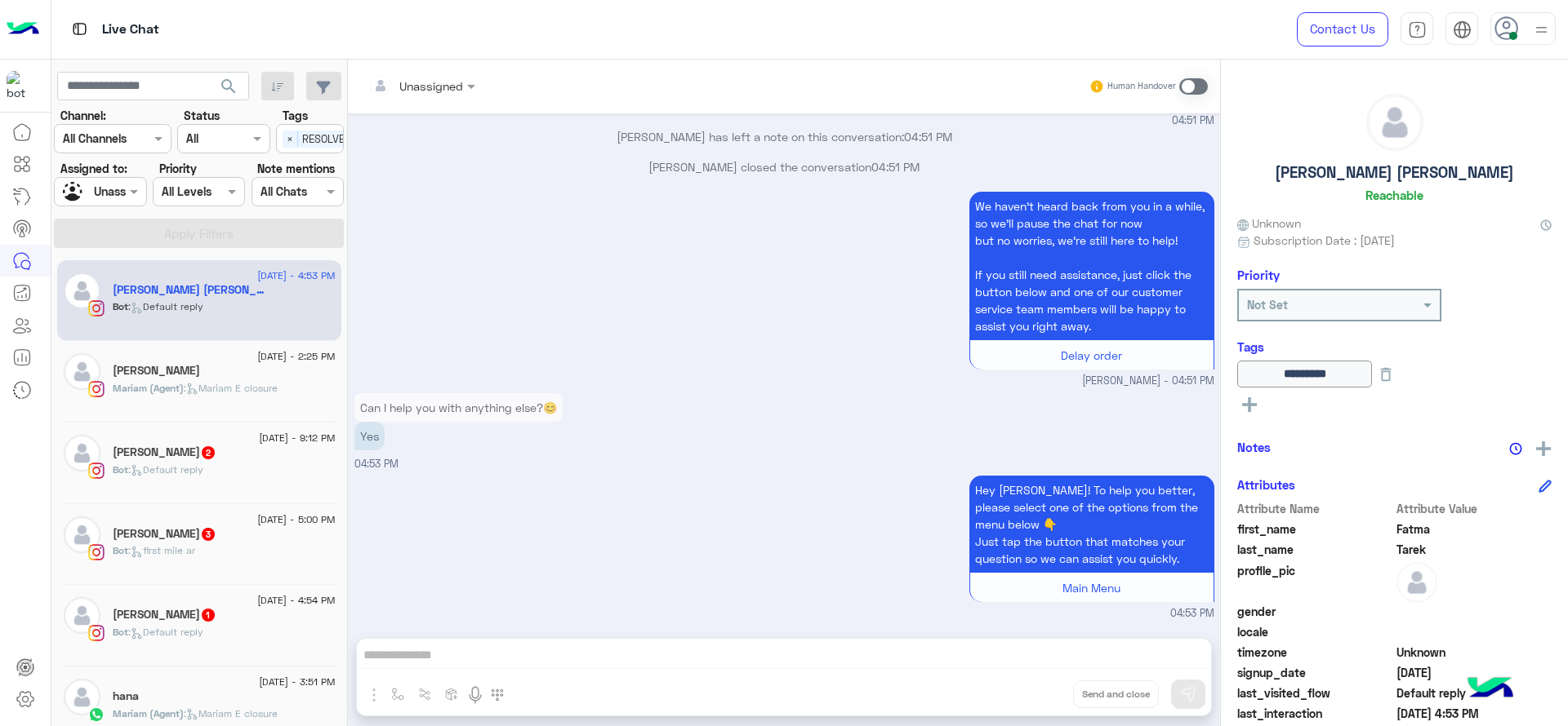
click at [407, 494] on div "Hey [PERSON_NAME]! To help you better, please select one of the options from th…" at bounding box center [784, 546] width 860 height 150
click at [562, 442] on div "Yes" at bounding box center [459, 436] width 209 height 28
click at [565, 486] on div "Hey [PERSON_NAME]! To help you better, please select one of the options from th…" at bounding box center [784, 546] width 860 height 150
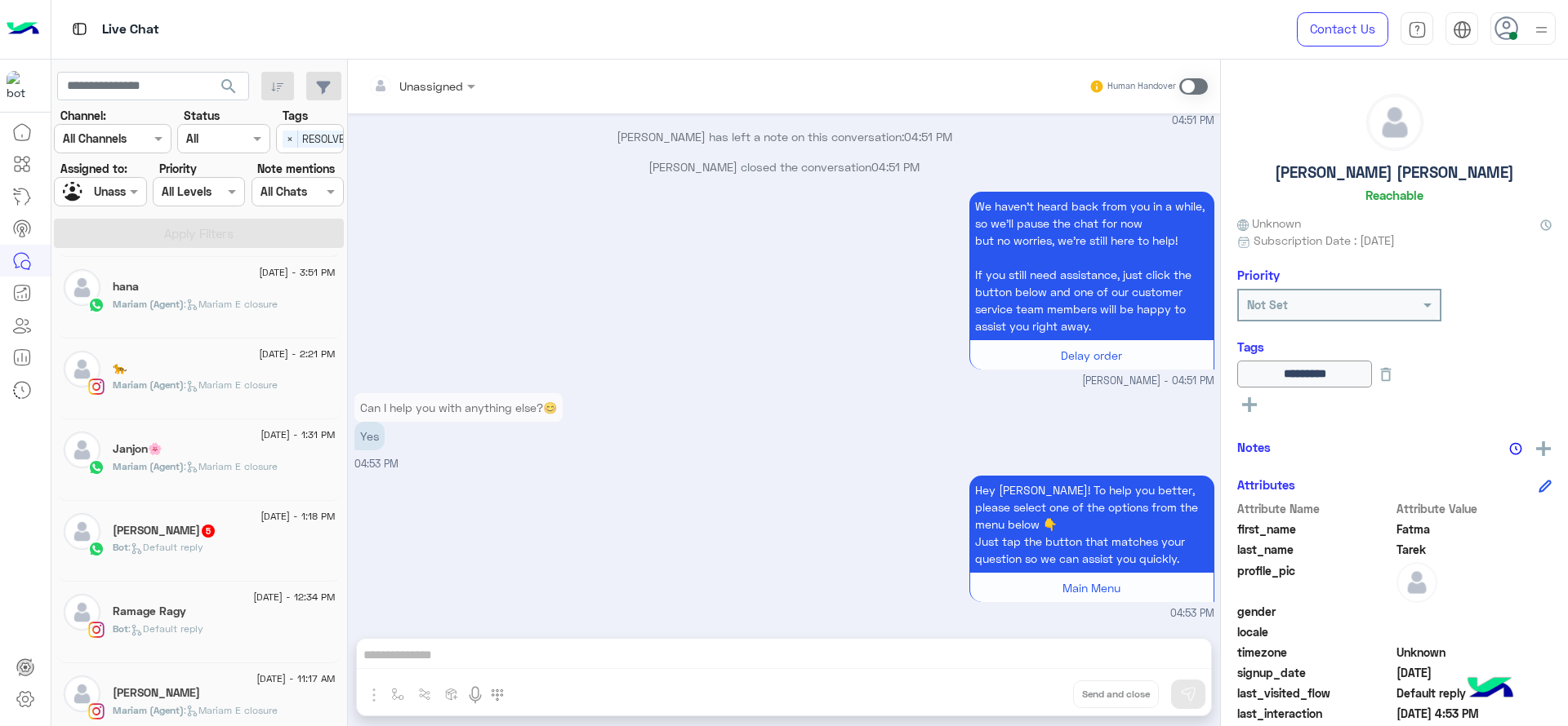
scroll to position [0, 0]
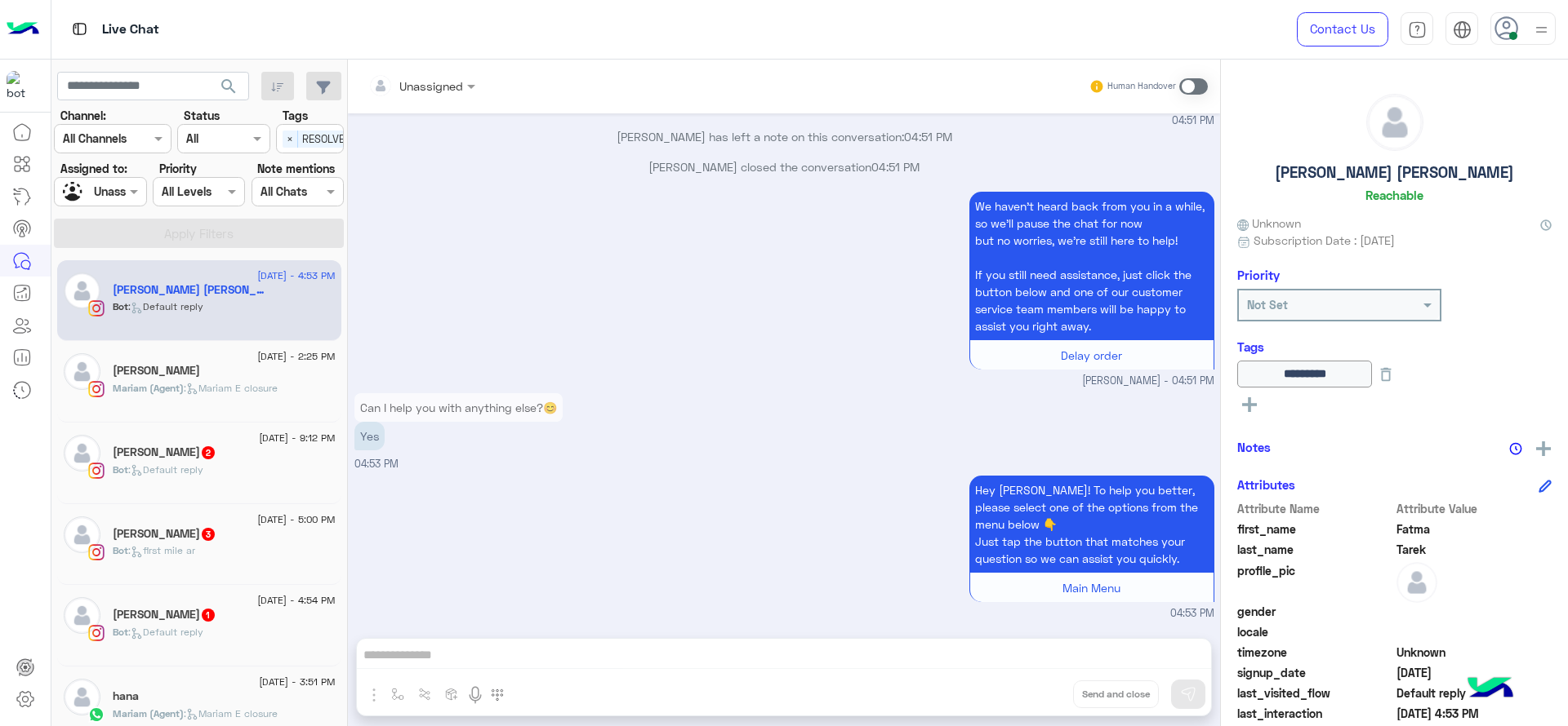
click at [228, 466] on div "Bot : Default reply" at bounding box center [224, 477] width 223 height 28
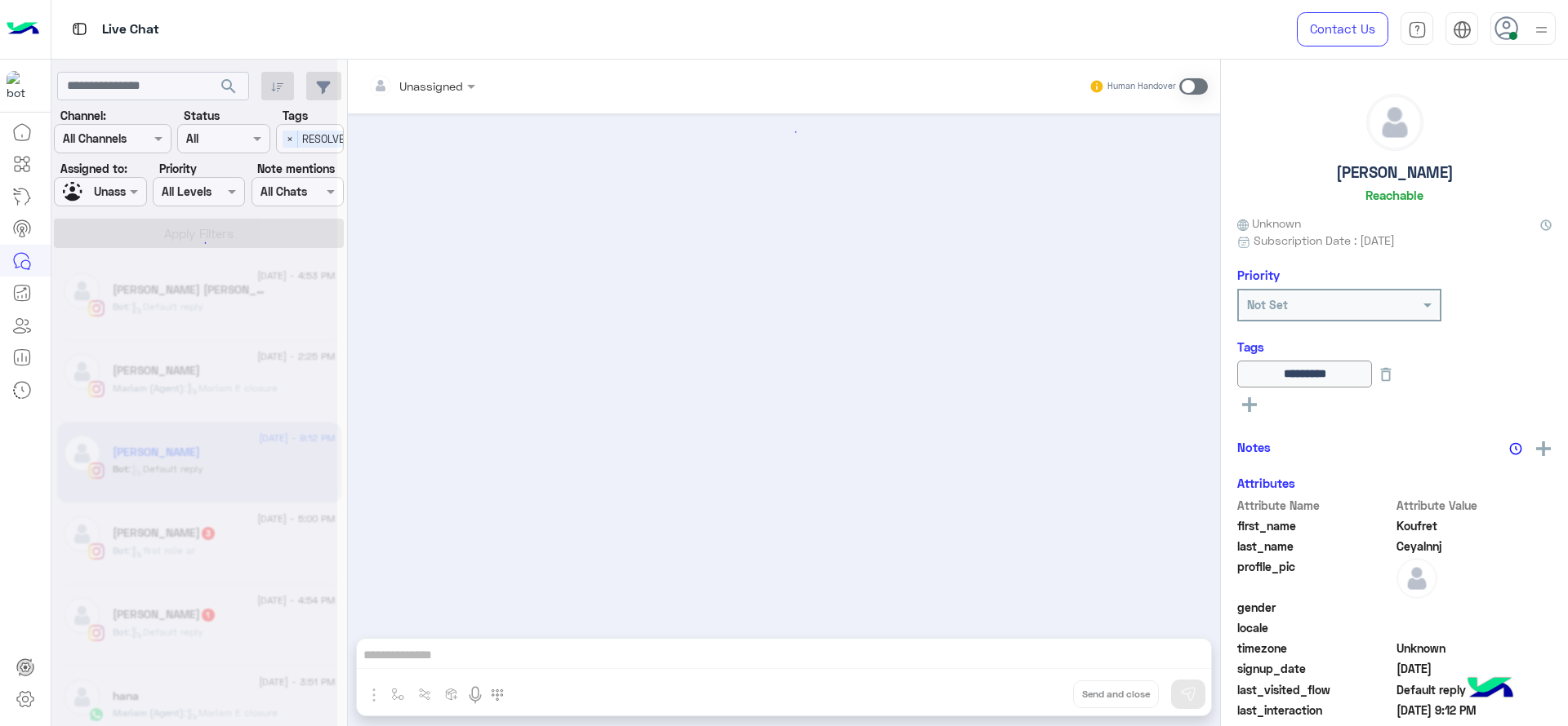
scroll to position [1338, 0]
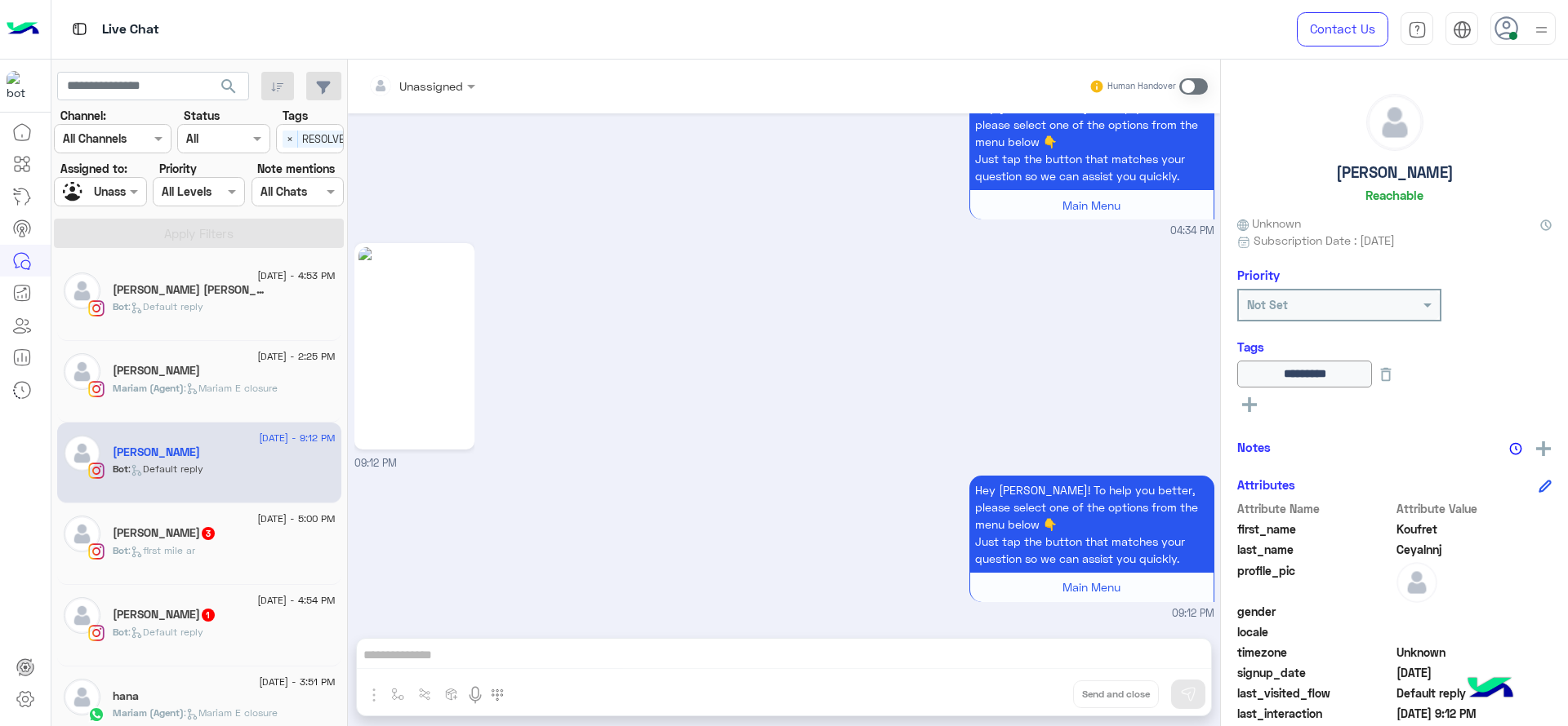
click at [610, 397] on div "09:12 PM" at bounding box center [784, 356] width 860 height 232
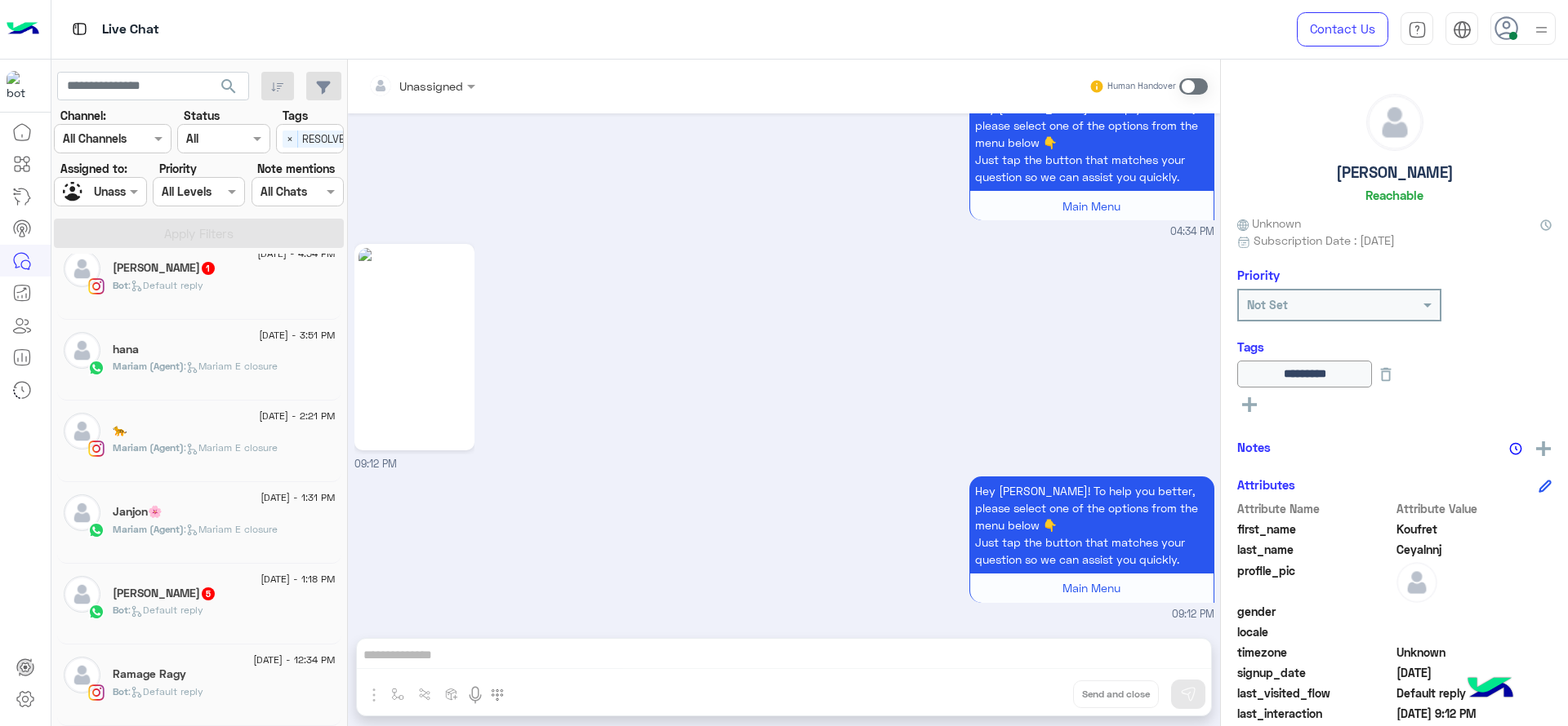
scroll to position [0, 0]
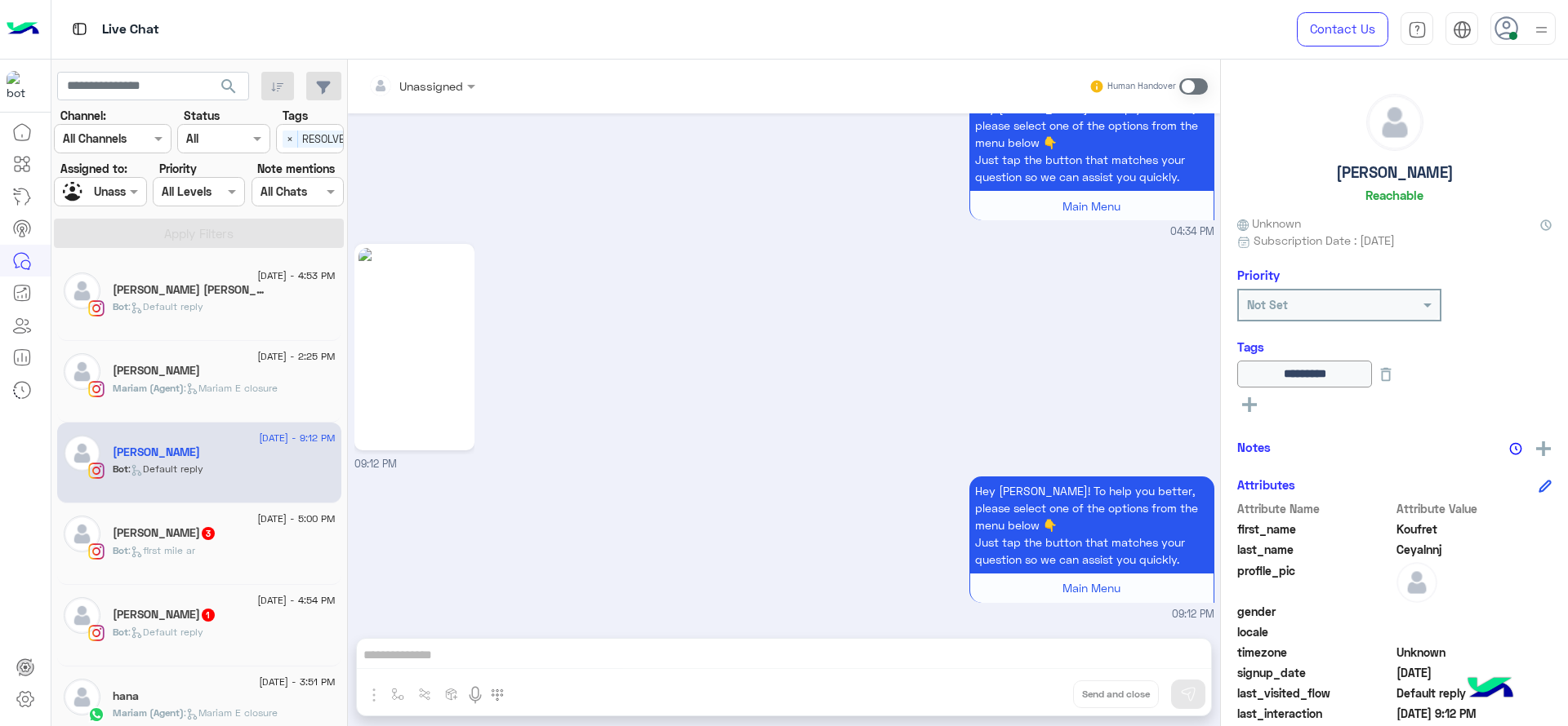
click at [233, 345] on div "[DATE] - 2:25 PM [PERSON_NAME] (Agent) : [PERSON_NAME] E [PERSON_NAME]" at bounding box center [199, 382] width 284 height 82
click at [203, 299] on p "Bot : Default reply" at bounding box center [158, 306] width 91 height 15
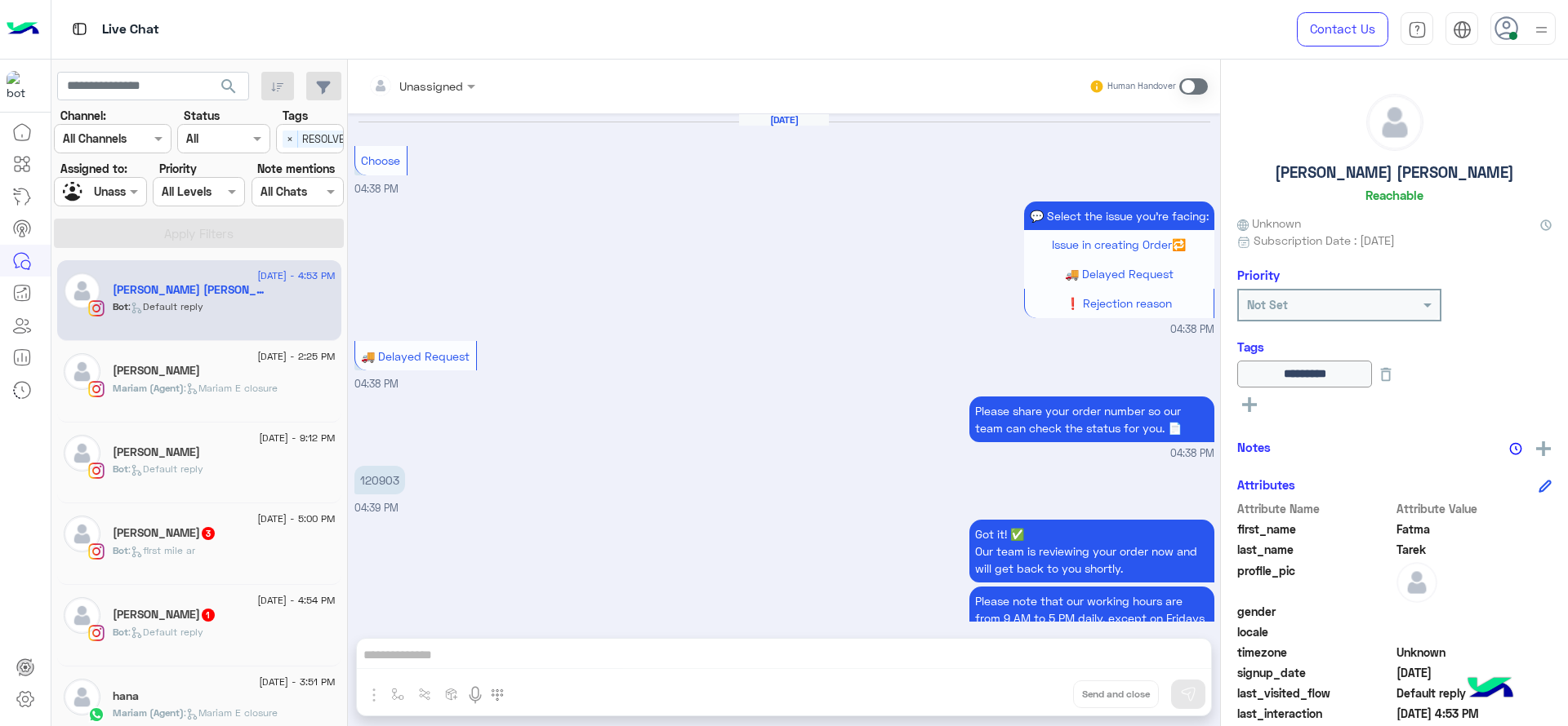
scroll to position [1089, 0]
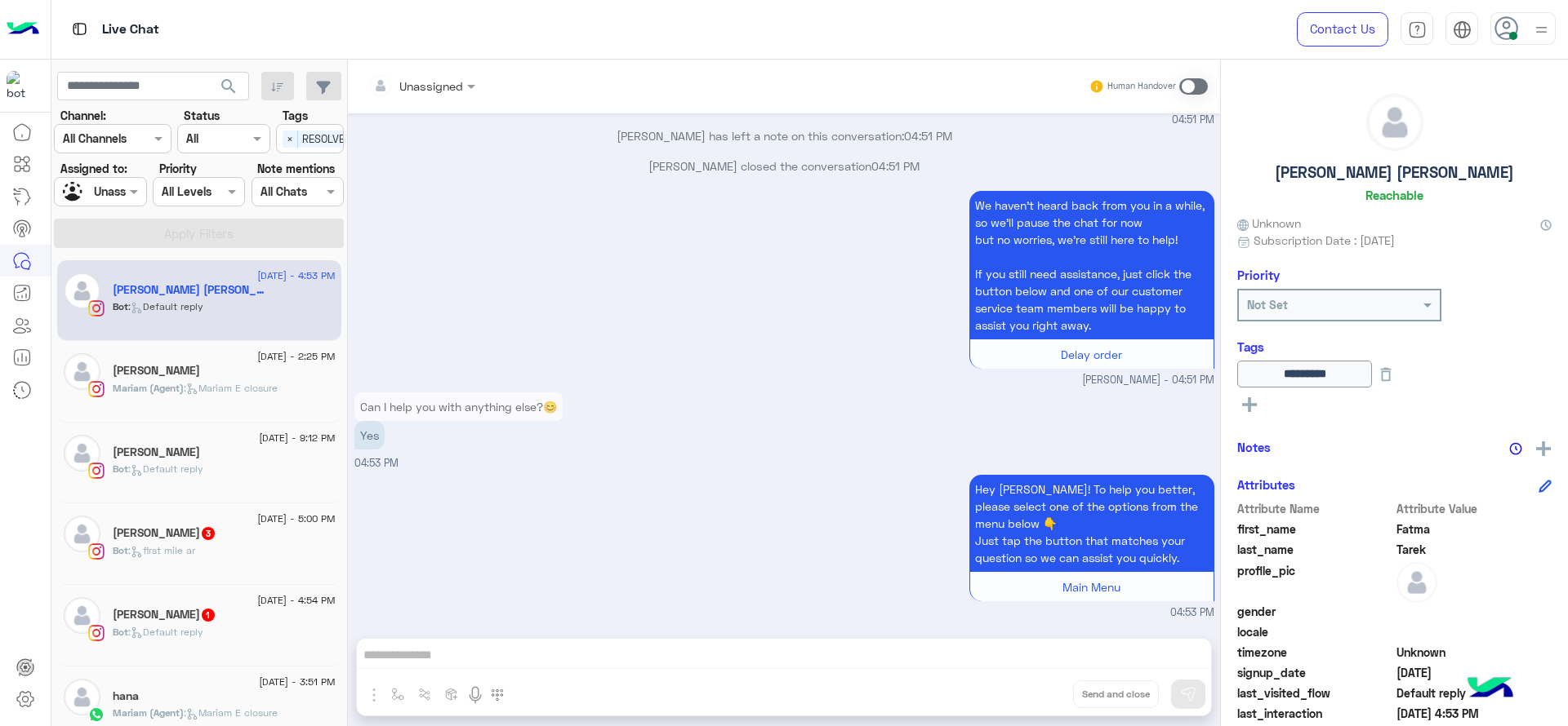
click at [646, 314] on div "We haven’t heard back from you in a while, so we’ll pause the chat for now but …" at bounding box center [784, 287] width 860 height 202
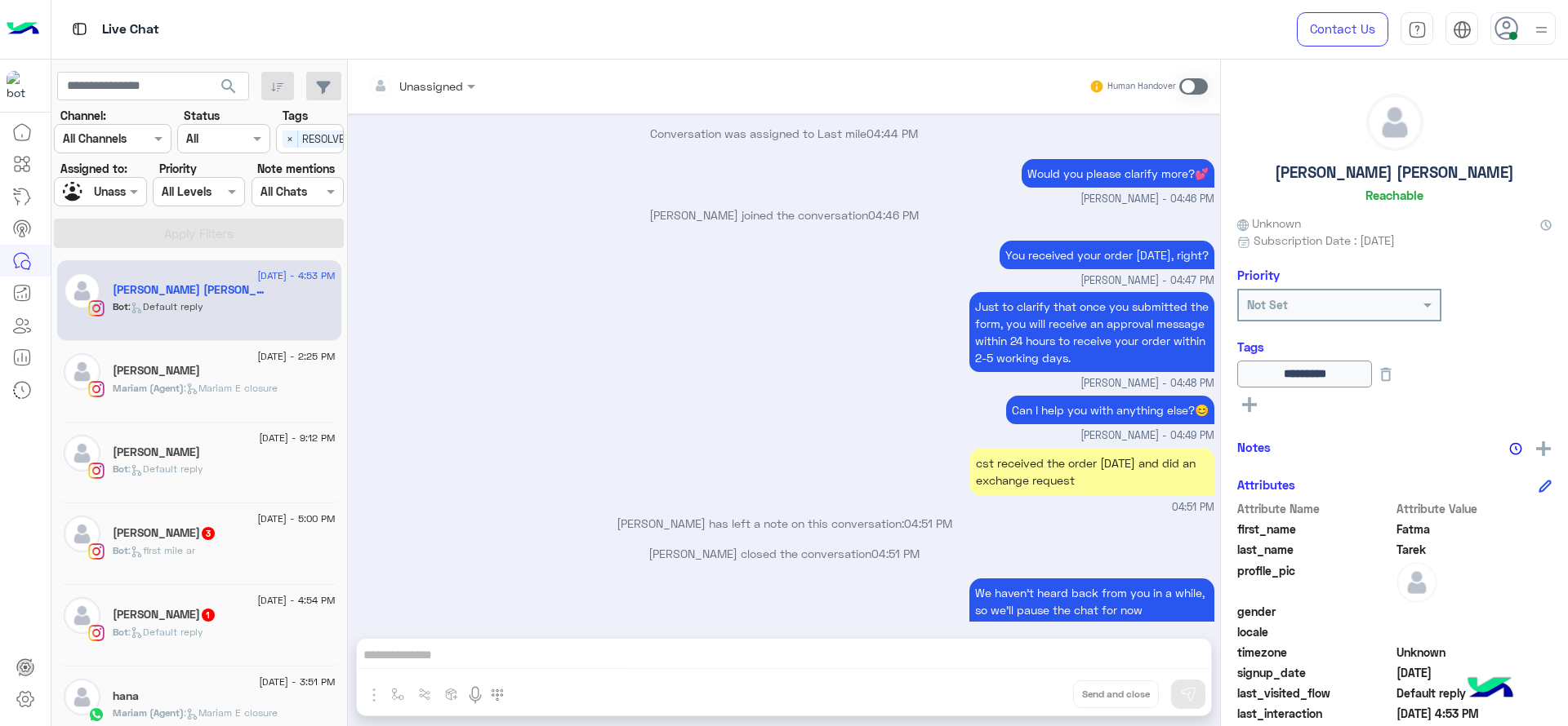
scroll to position [1089, 0]
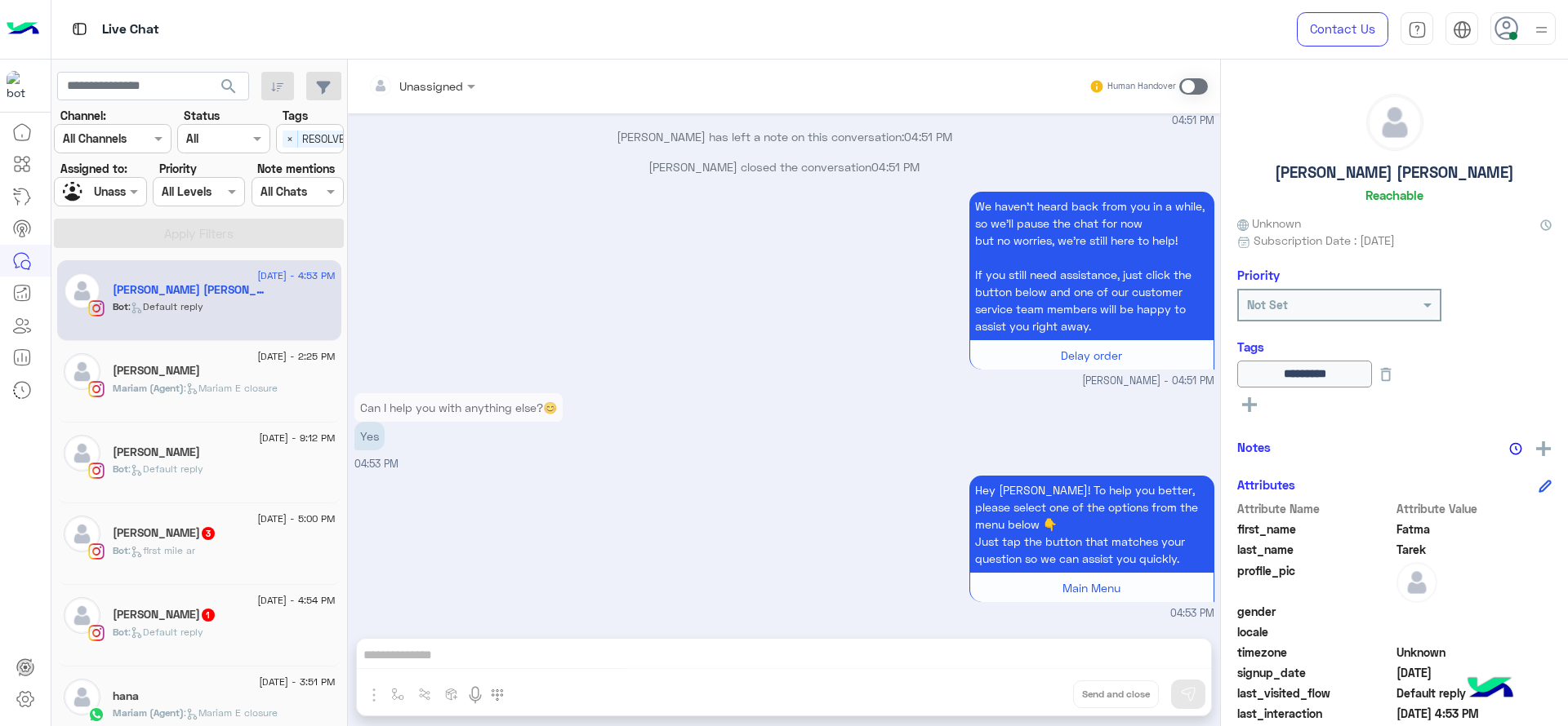
click at [92, 194] on input "text" at bounding box center [81, 192] width 38 height 17
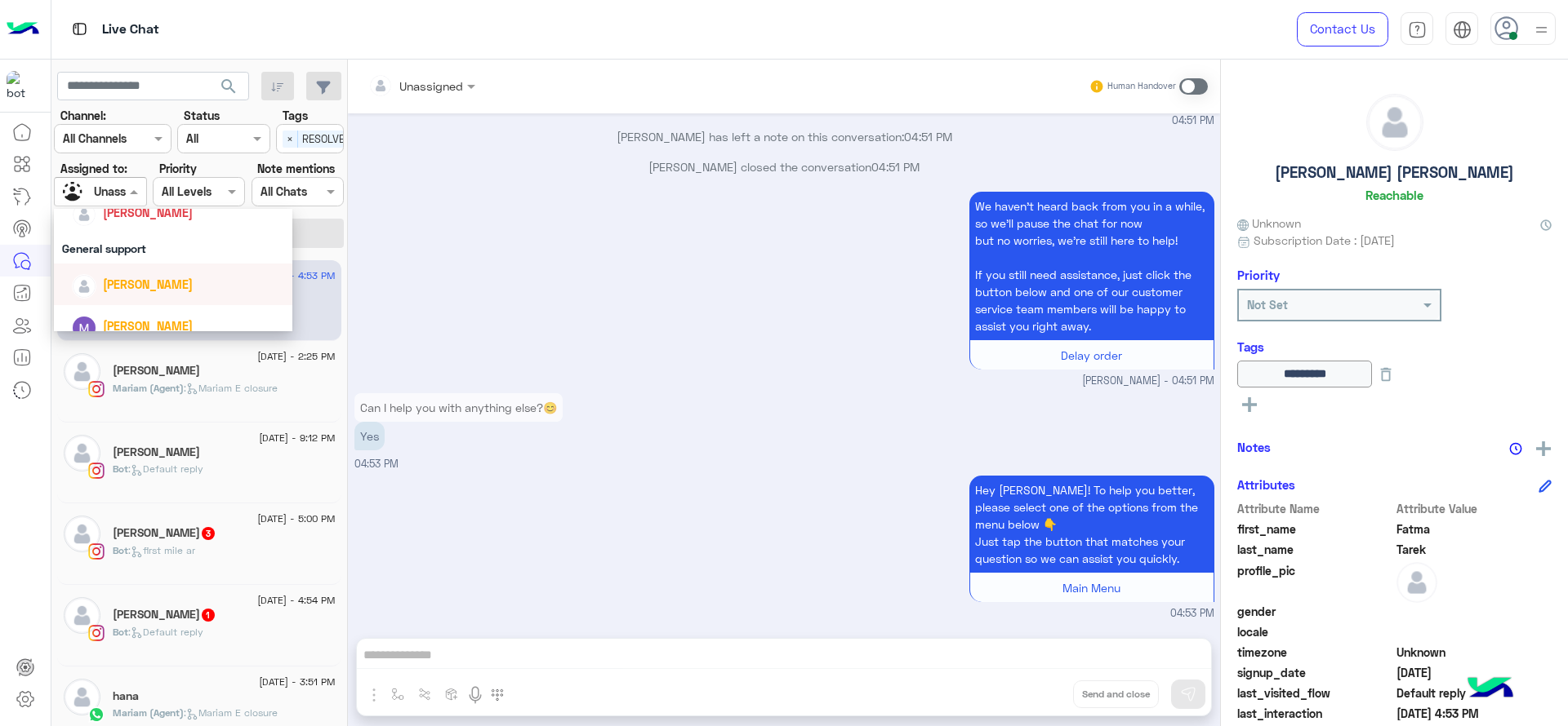
scroll to position [245, 0]
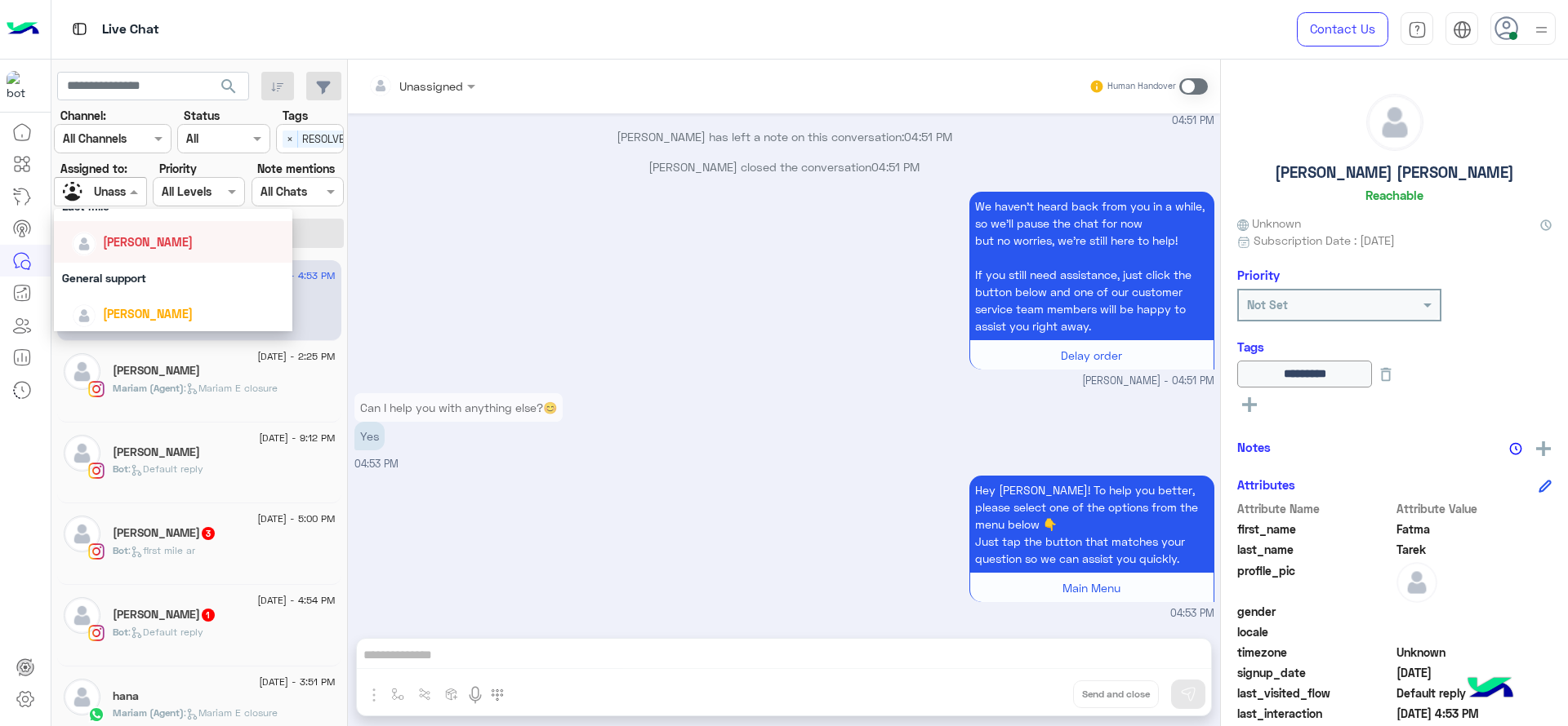
click at [120, 246] on span "[PERSON_NAME]" at bounding box center [148, 242] width 90 height 14
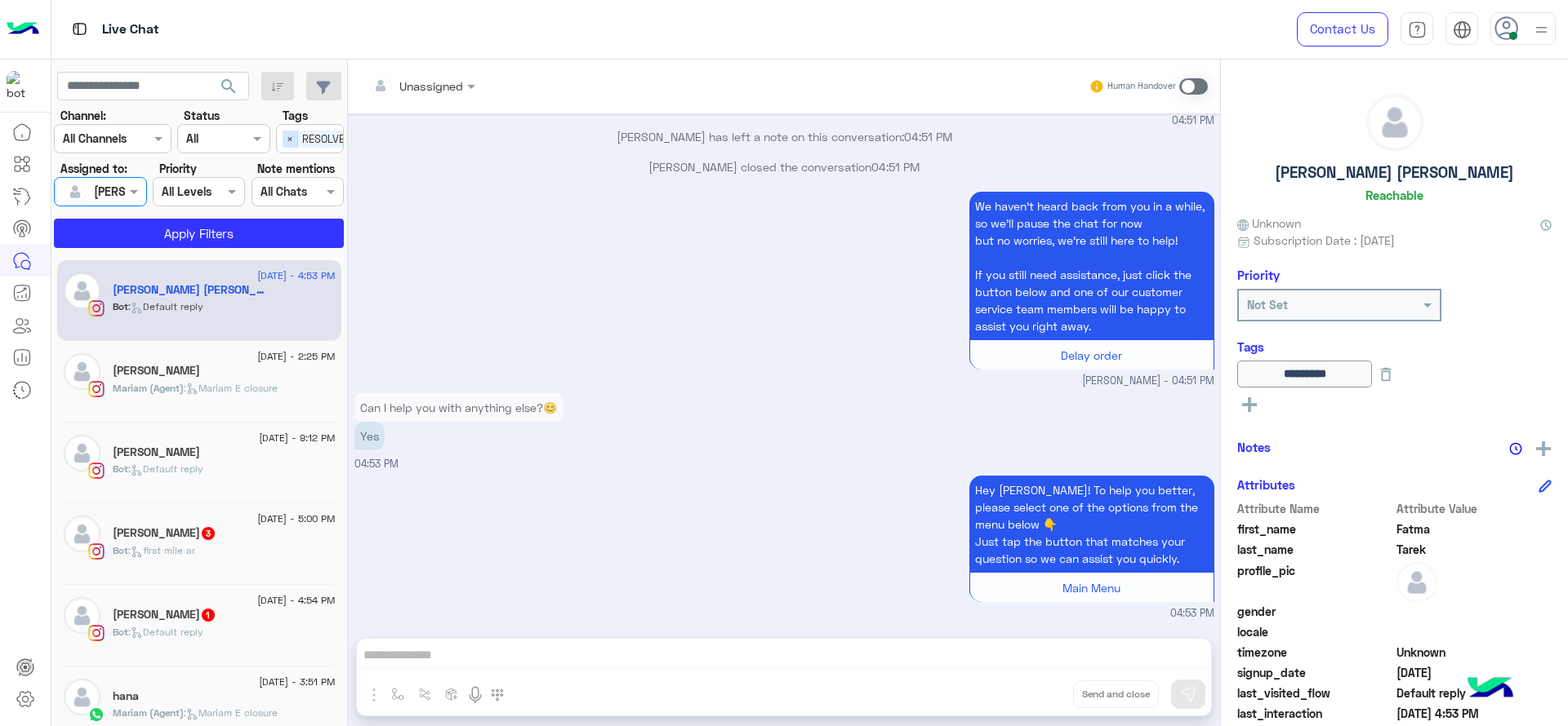
click at [286, 136] on span "×" at bounding box center [291, 138] width 16 height 17
click at [239, 219] on button "Apply Filters" at bounding box center [198, 233] width 290 height 29
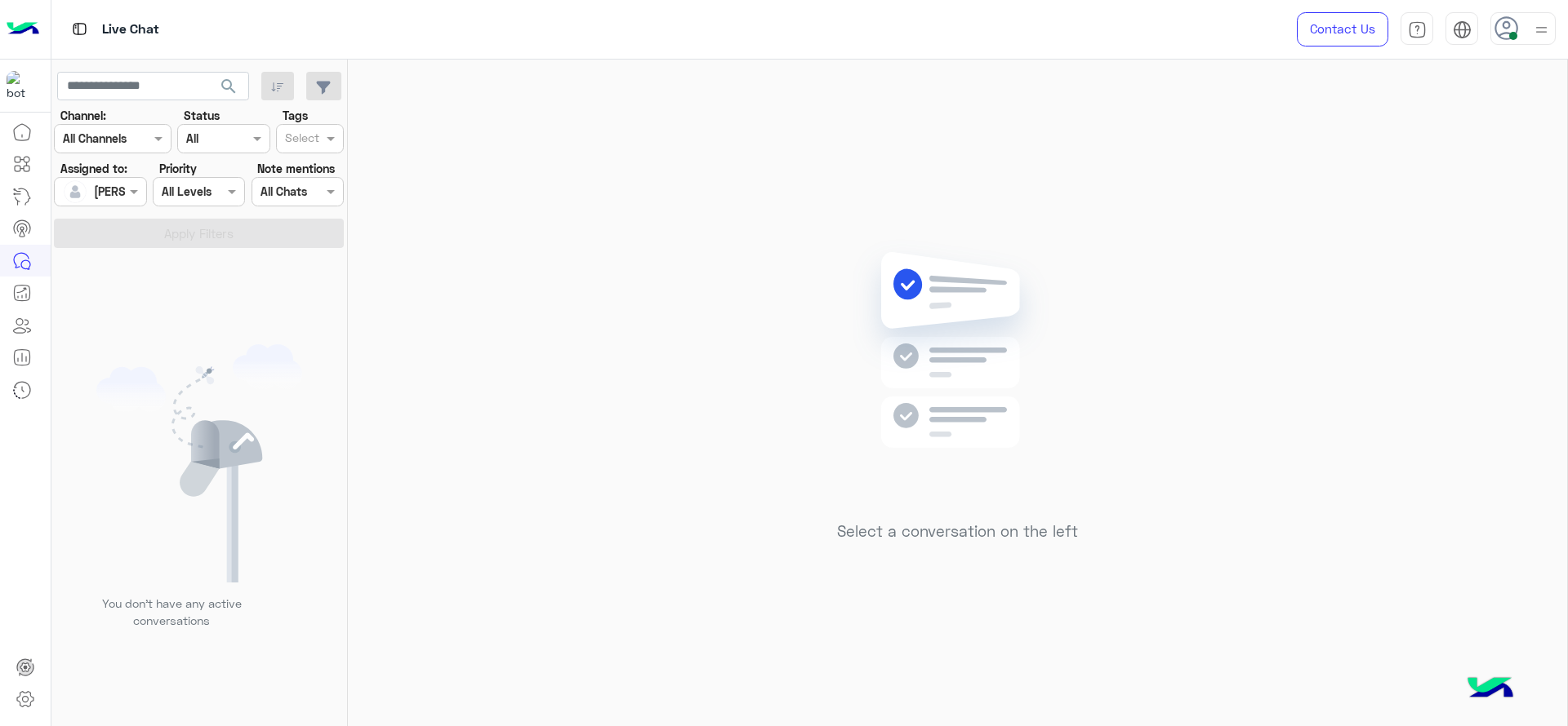
click at [559, 374] on div "Select a conversation on the left" at bounding box center [957, 396] width 1219 height 673
click at [1542, 28] on img at bounding box center [1541, 29] width 20 height 20
click at [548, 474] on div "Select a conversation on the left" at bounding box center [957, 396] width 1219 height 673
